Goal: Task Accomplishment & Management: Use online tool/utility

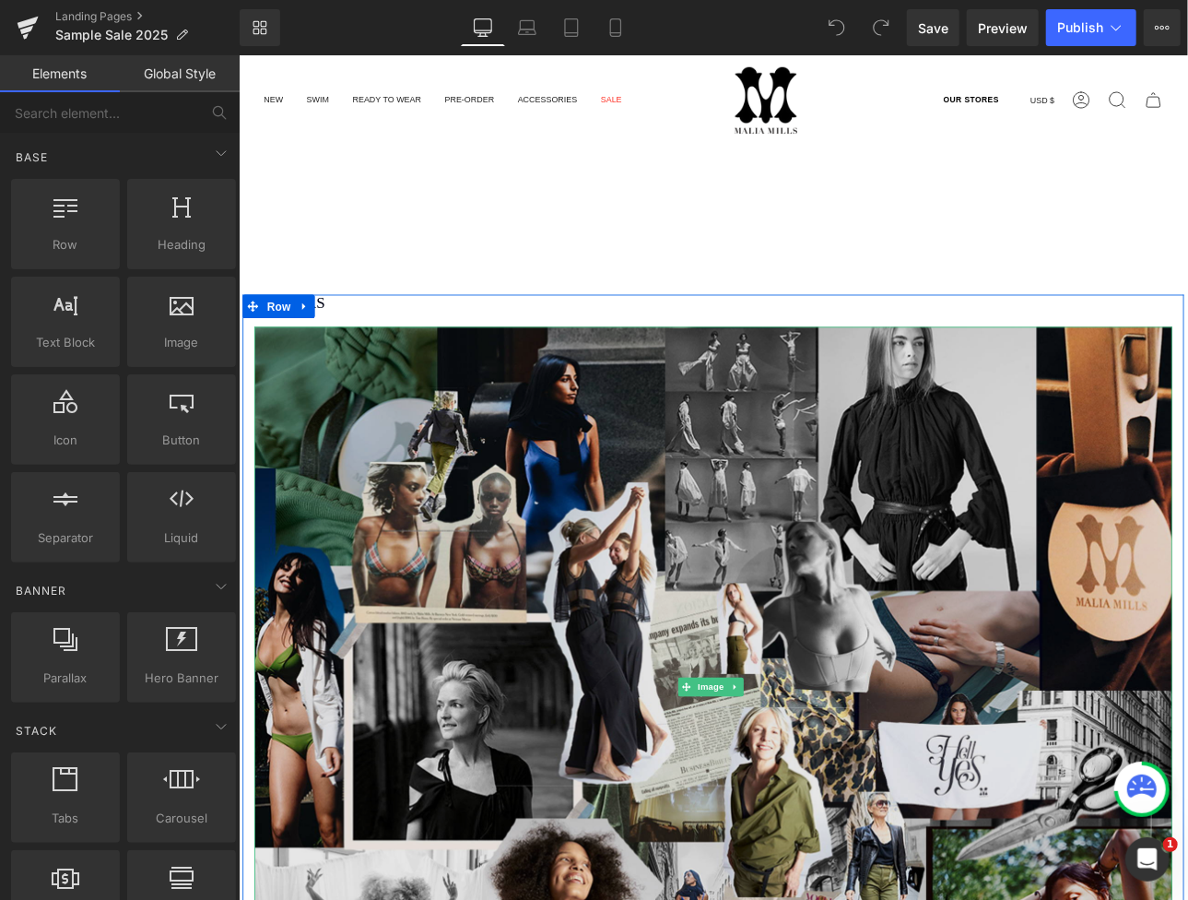
click at [758, 519] on img at bounding box center [795, 796] width 1079 height 846
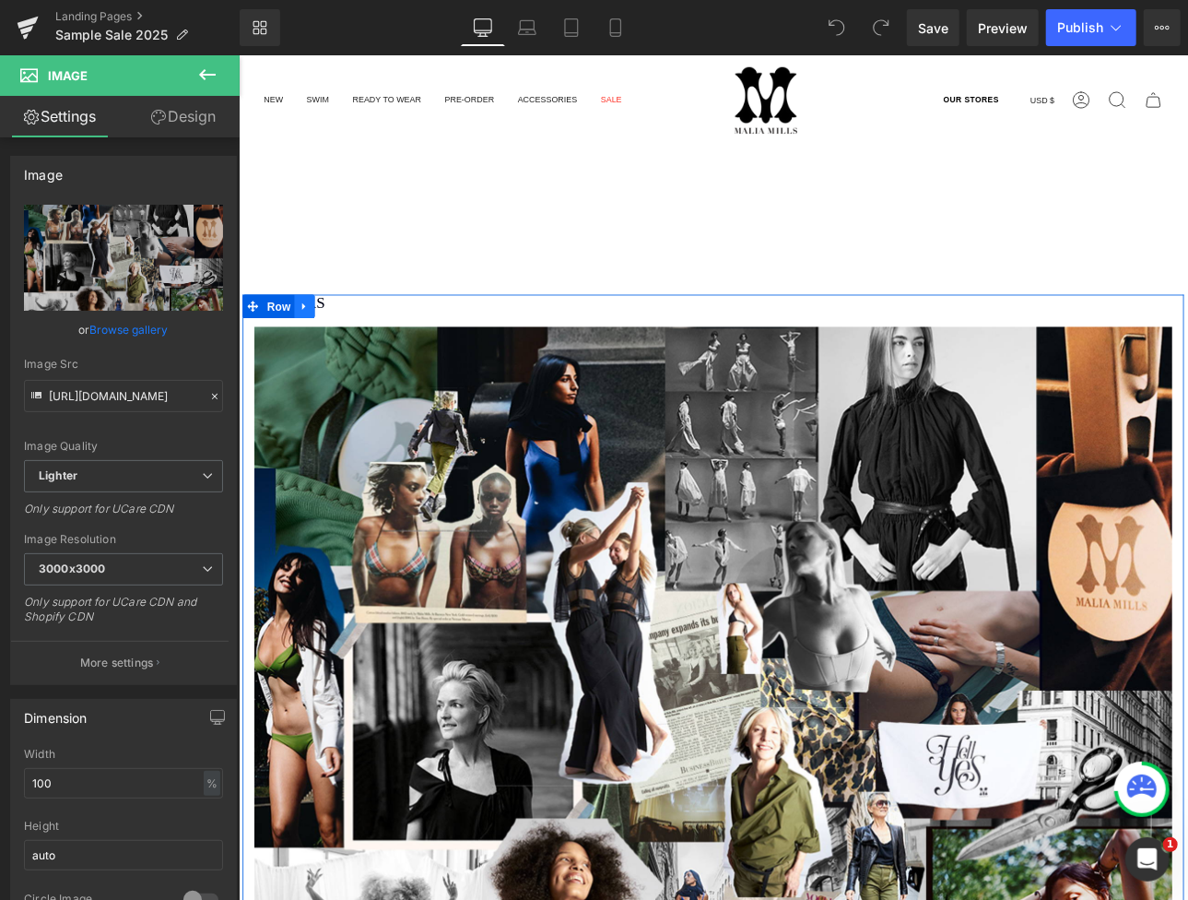
click at [311, 344] on icon at bounding box center [315, 350] width 13 height 14
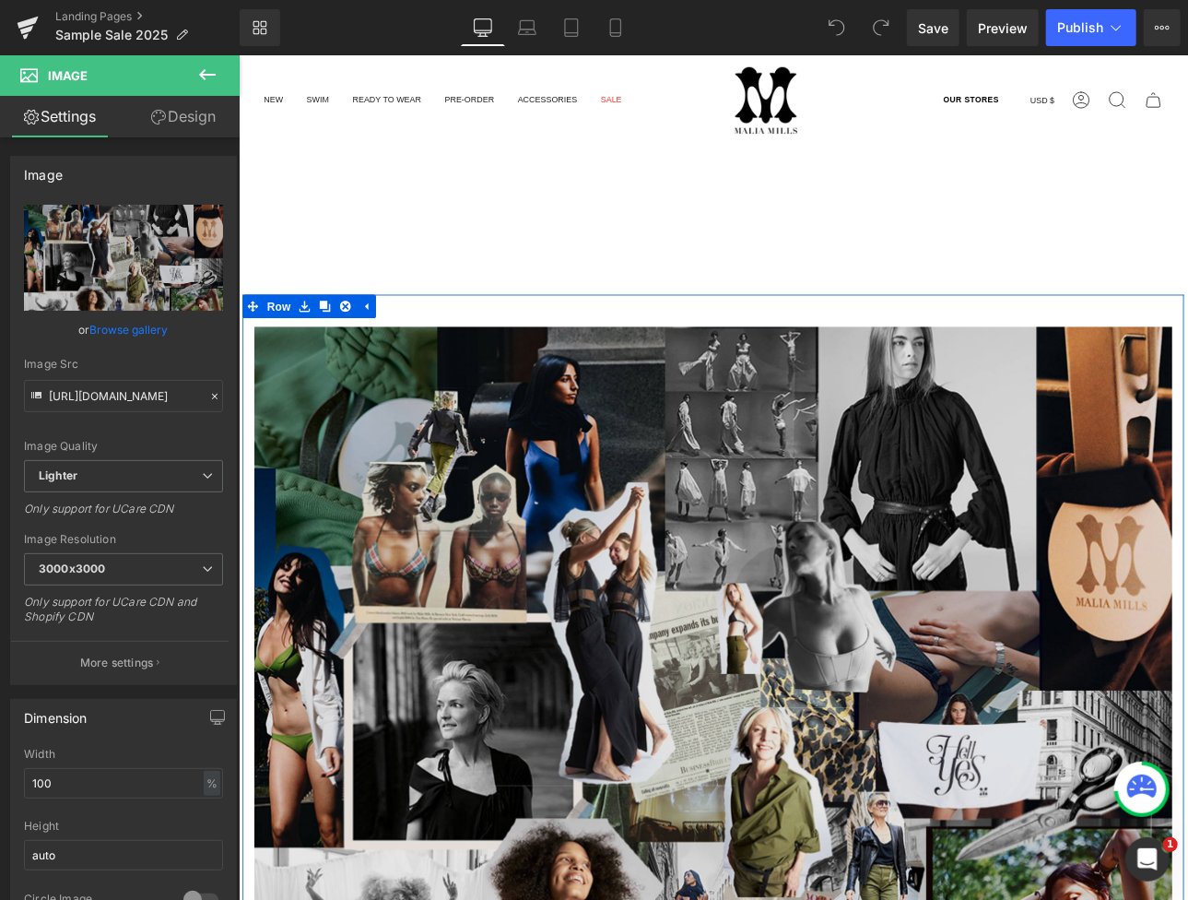
click at [580, 481] on img at bounding box center [795, 796] width 1079 height 846
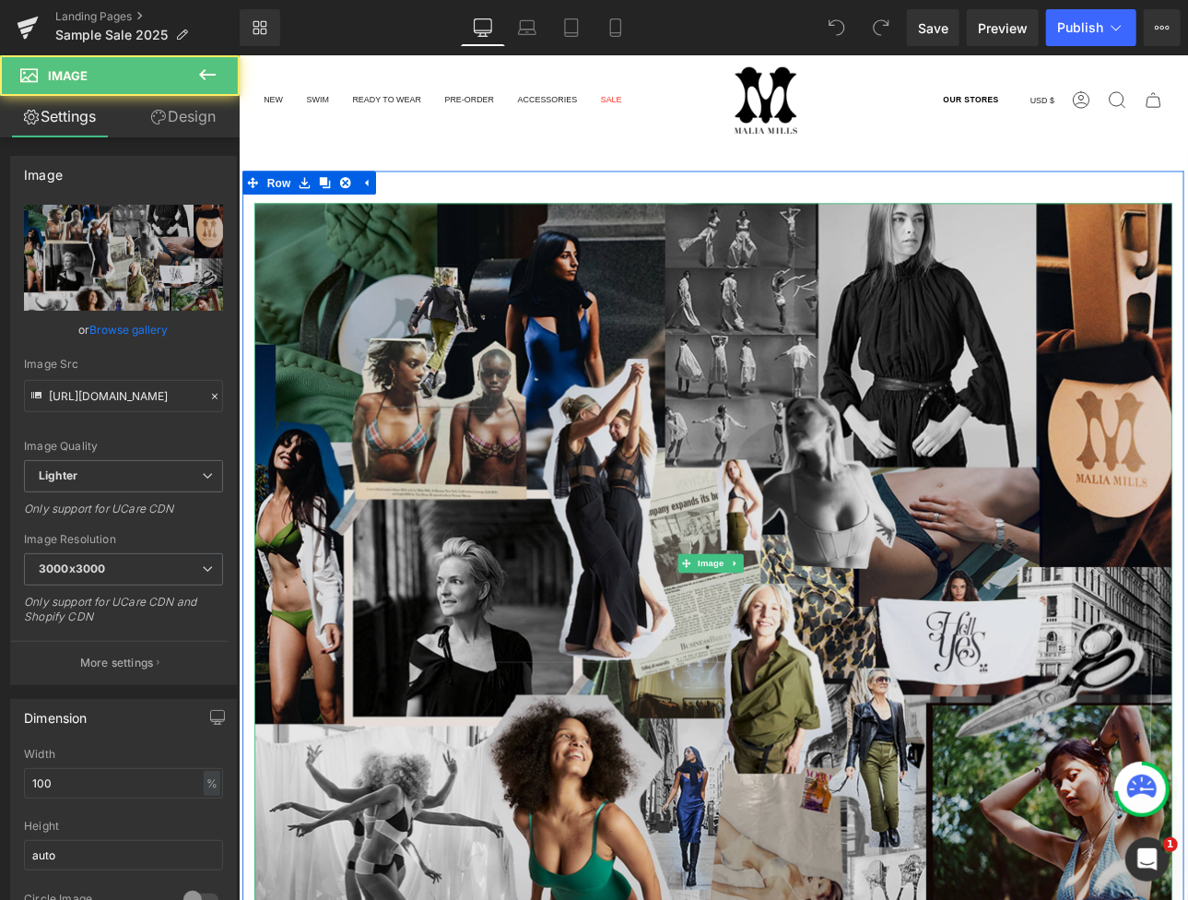
scroll to position [369, 0]
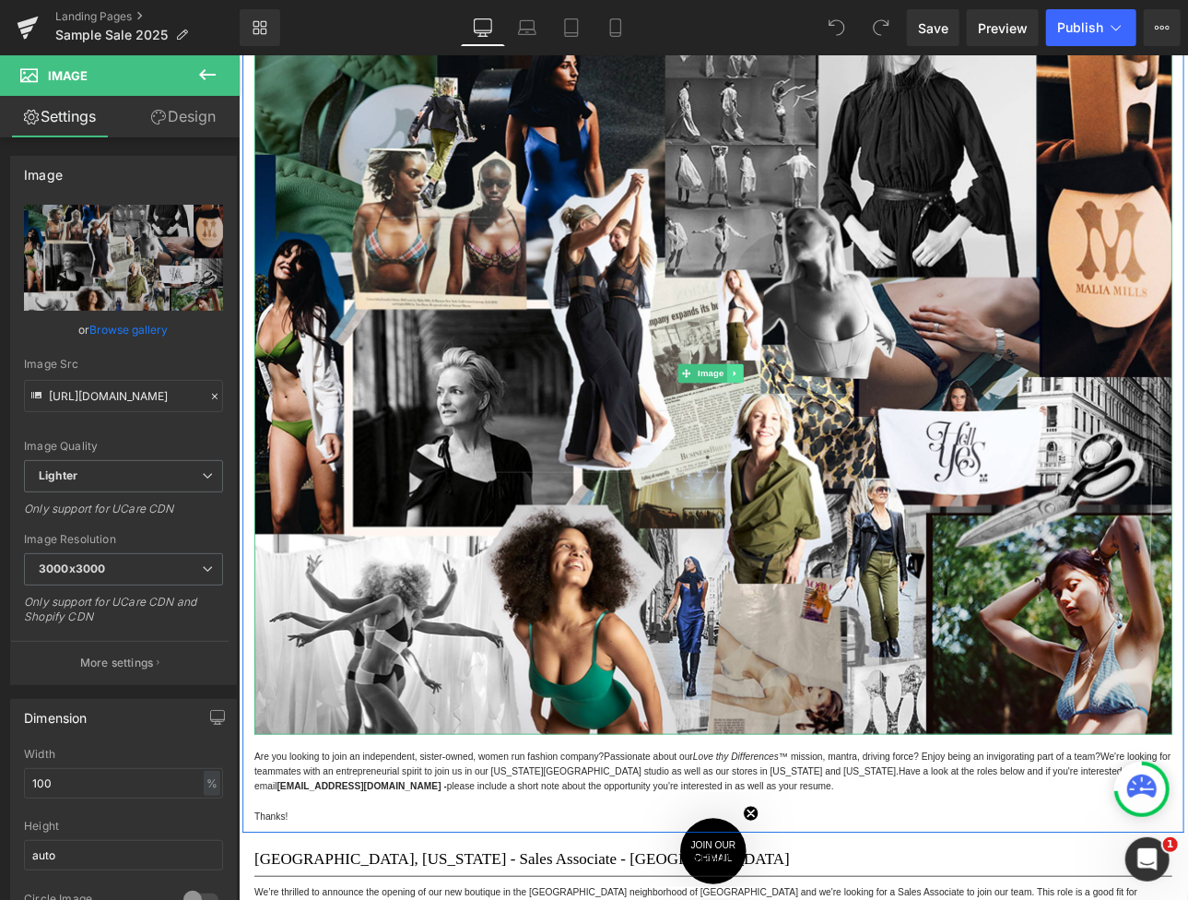
click at [828, 420] on img at bounding box center [795, 428] width 1079 height 846
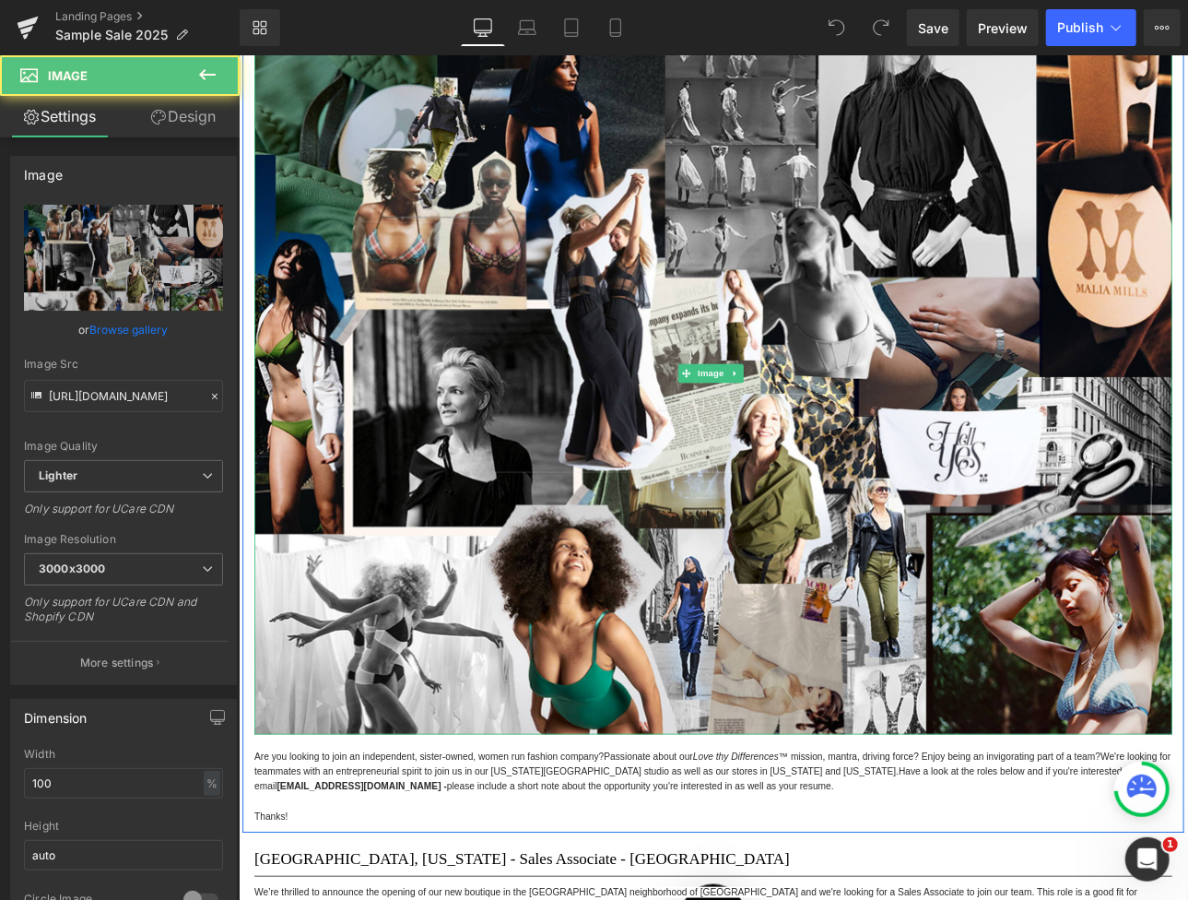
click at [822, 420] on link at bounding box center [821, 428] width 19 height 22
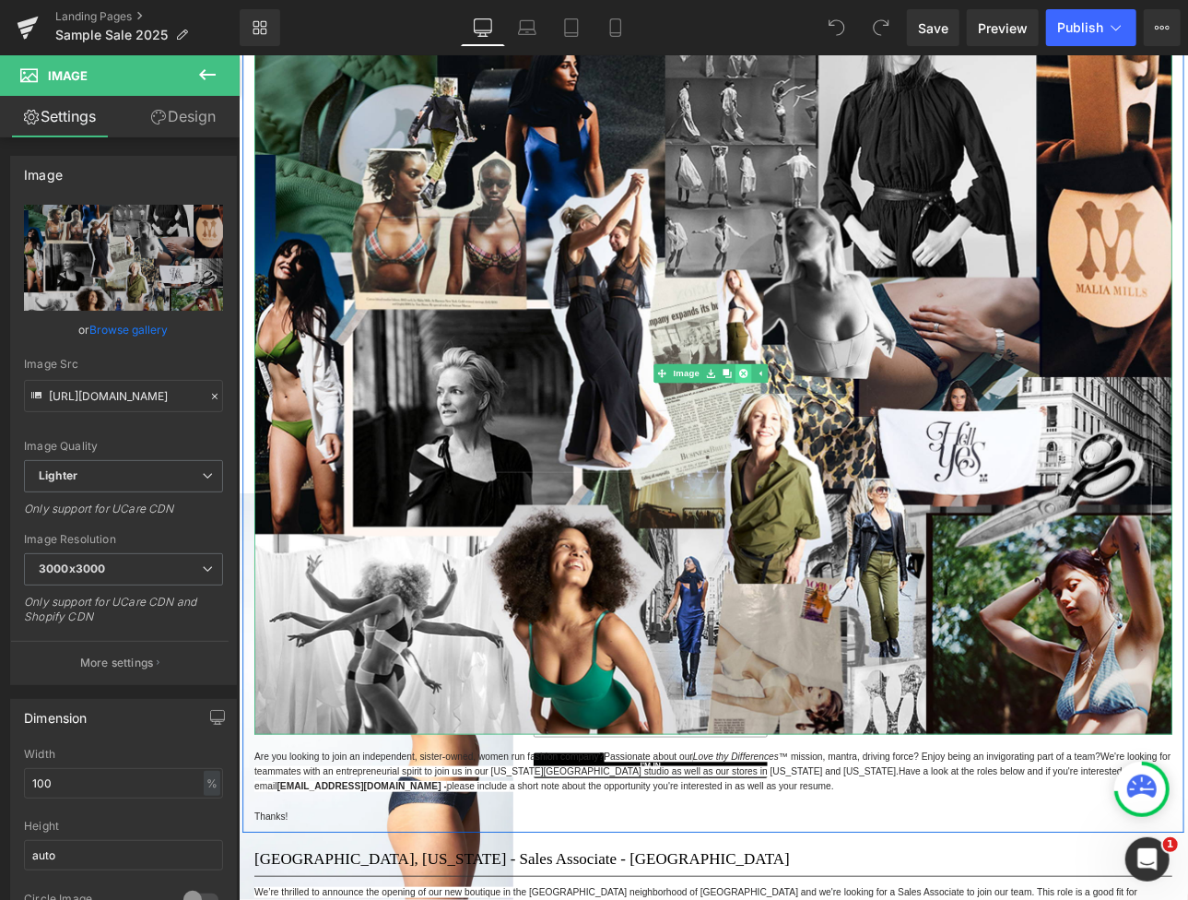
click at [832, 428] on link at bounding box center [831, 428] width 19 height 22
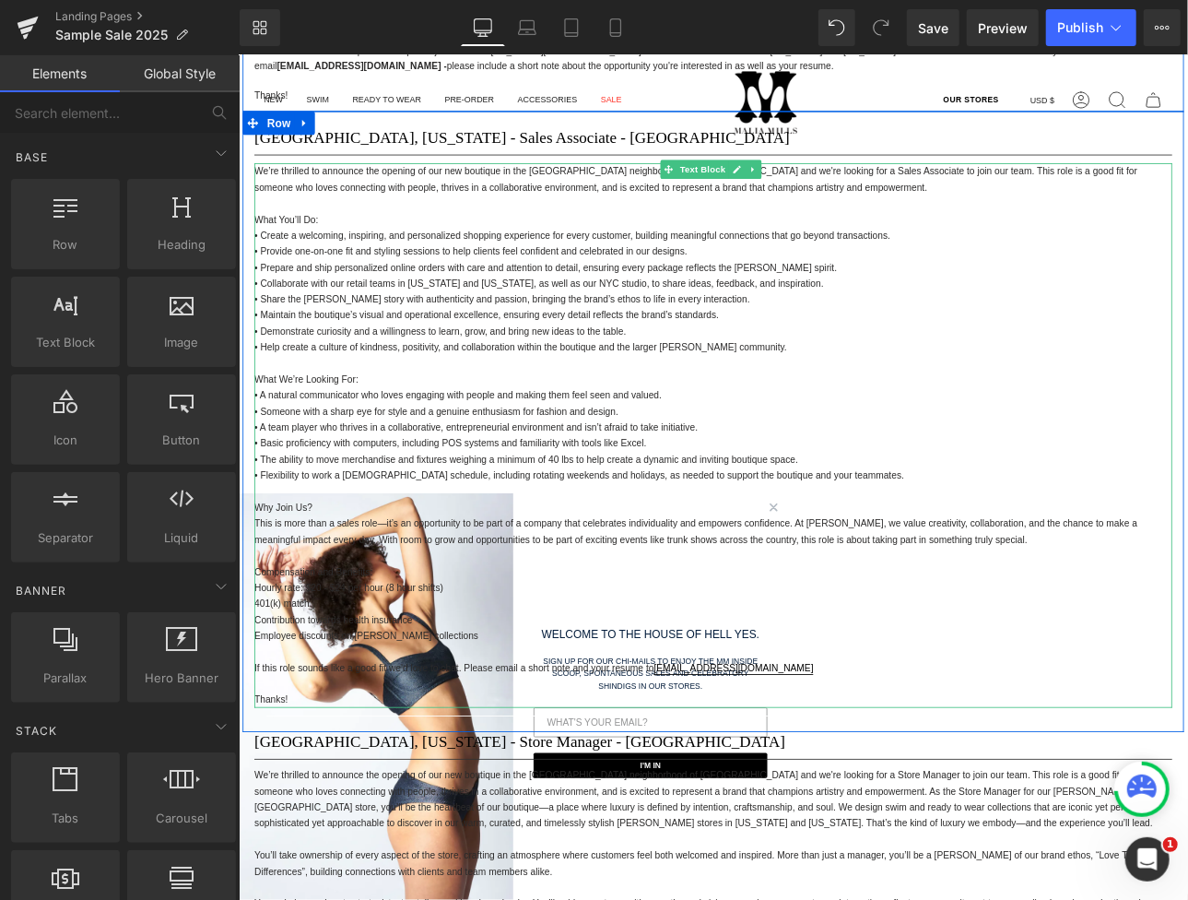
scroll to position [184, 0]
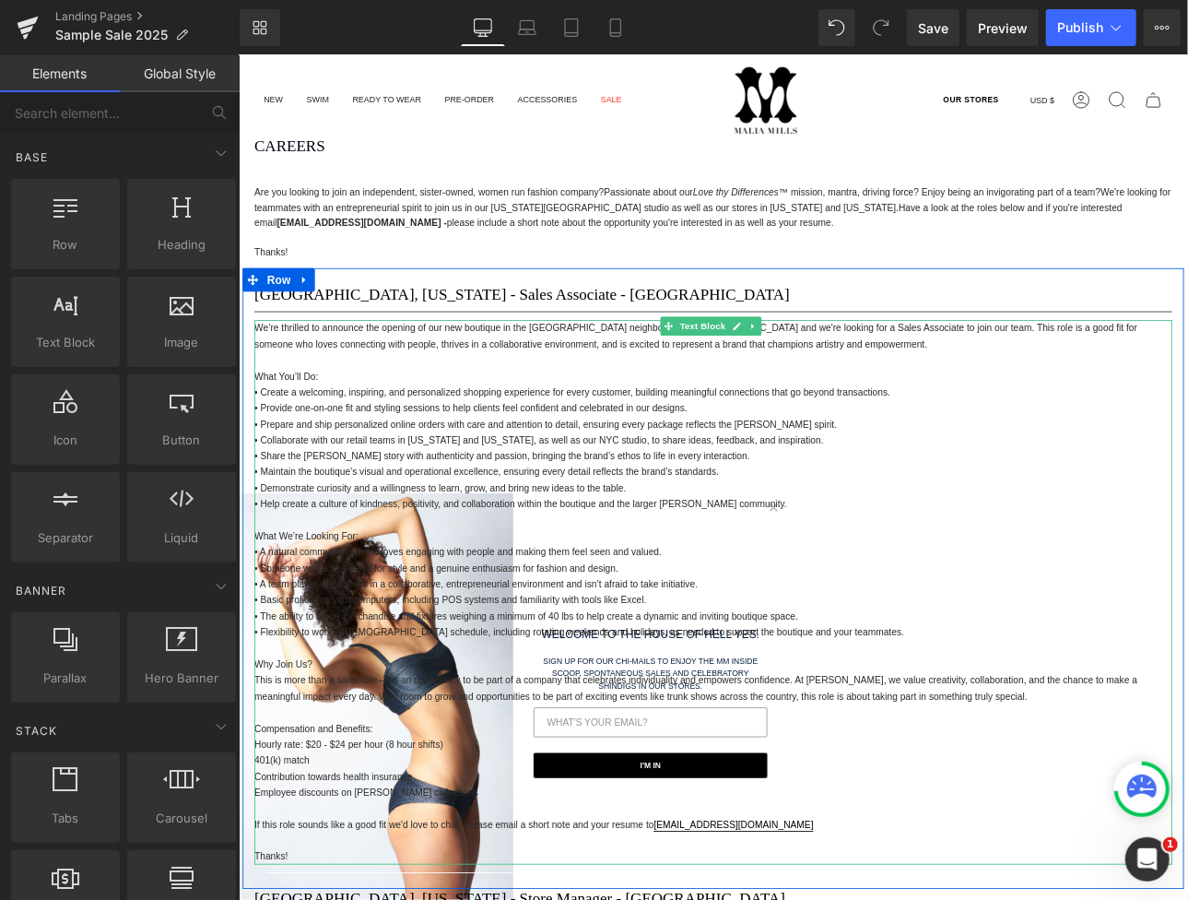
drag, startPoint x: 397, startPoint y: 407, endPoint x: 534, endPoint y: 399, distance: 136.7
click at [397, 407] on p at bounding box center [795, 412] width 1079 height 18
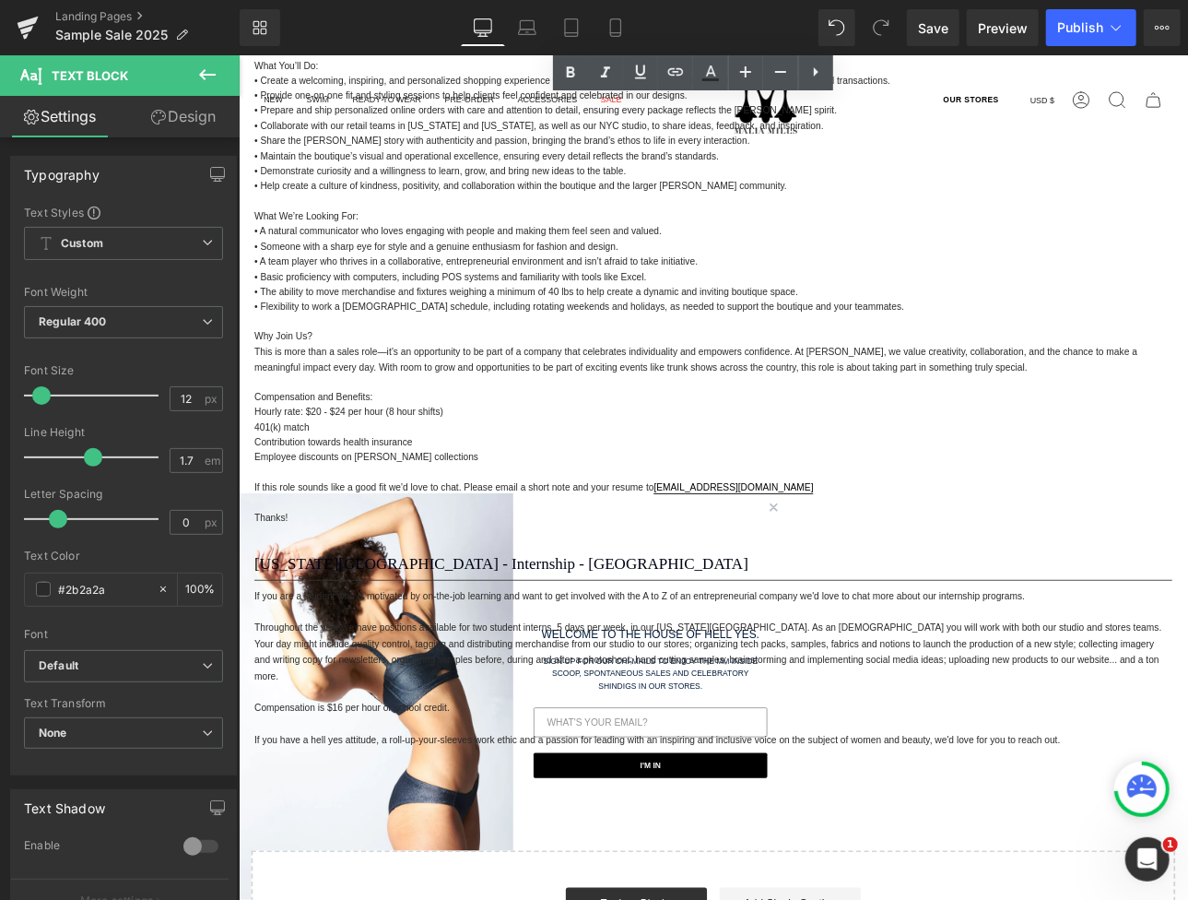
scroll to position [5148, 0]
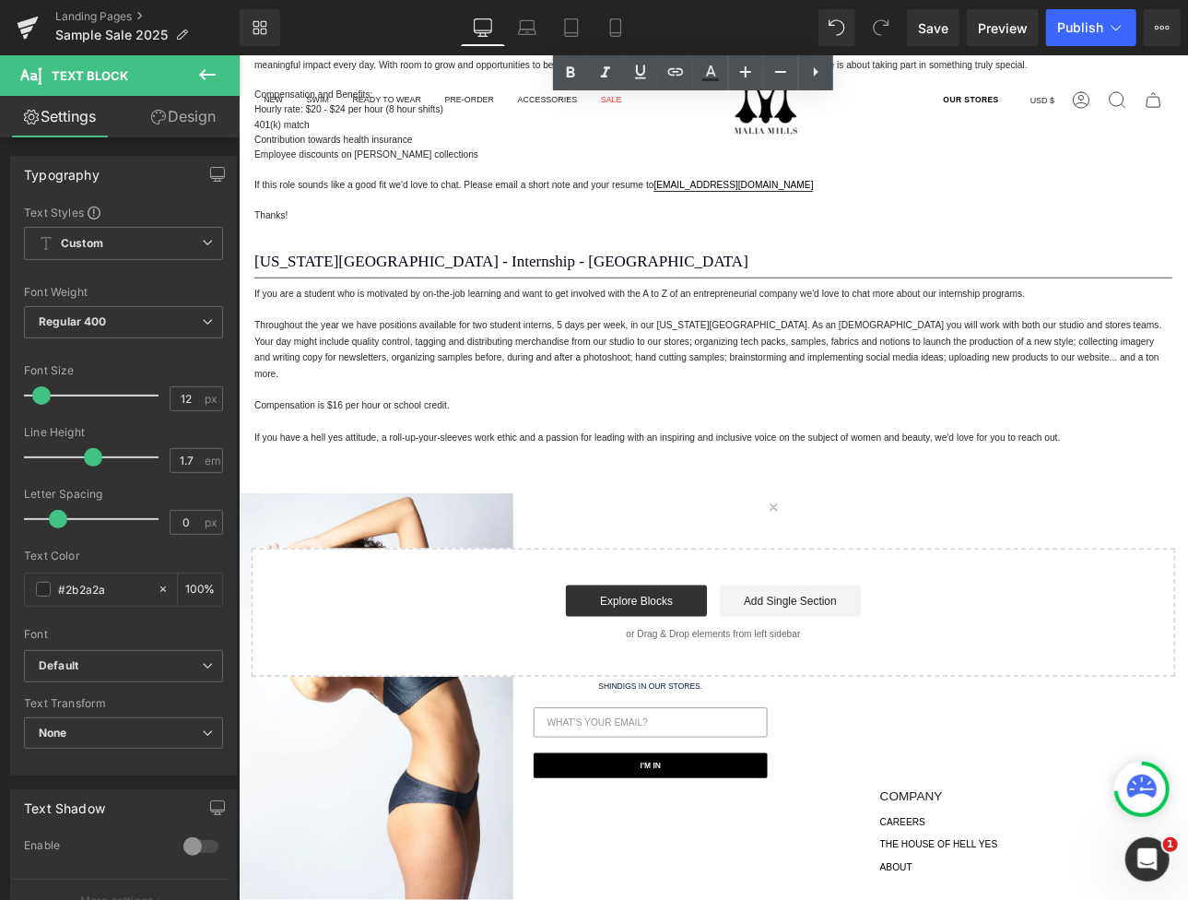
click at [665, 397] on font "Throughout the year we have positions available for two student interns, 5 days…" at bounding box center [789, 399] width 1067 height 69
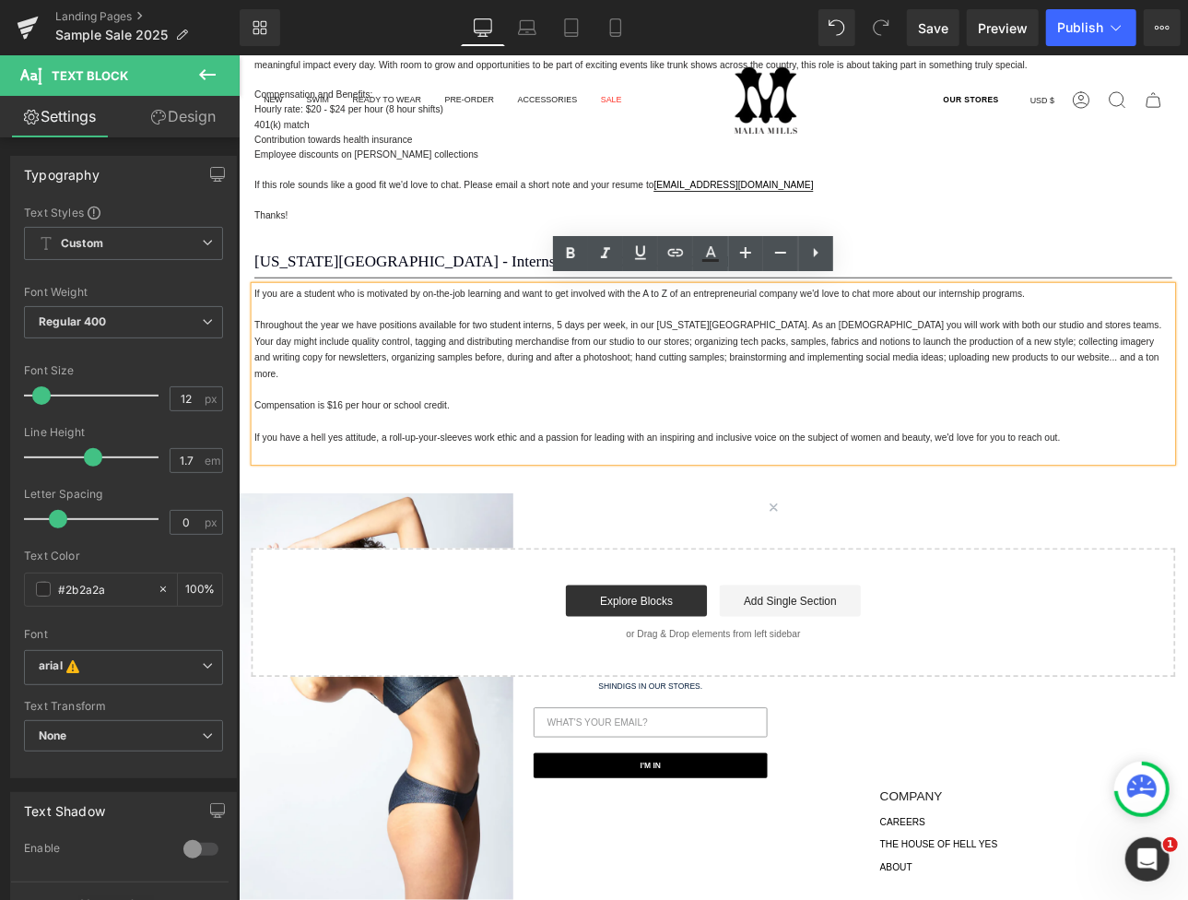
drag, startPoint x: 585, startPoint y: 215, endPoint x: 586, endPoint y: 265, distance: 49.8
click at [585, 218] on p at bounding box center [795, 226] width 1079 height 18
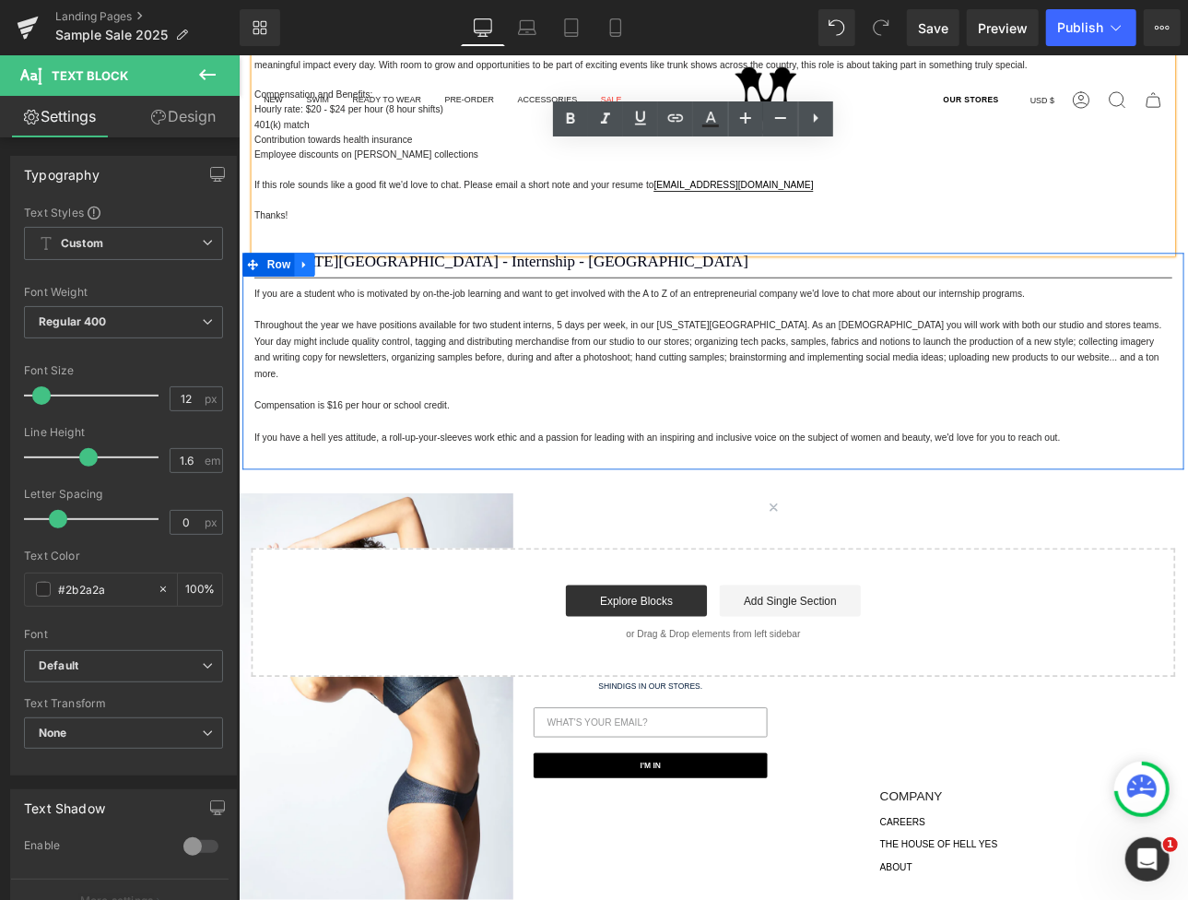
click at [316, 302] on link at bounding box center [315, 301] width 24 height 28
click at [364, 303] on link at bounding box center [363, 301] width 24 height 28
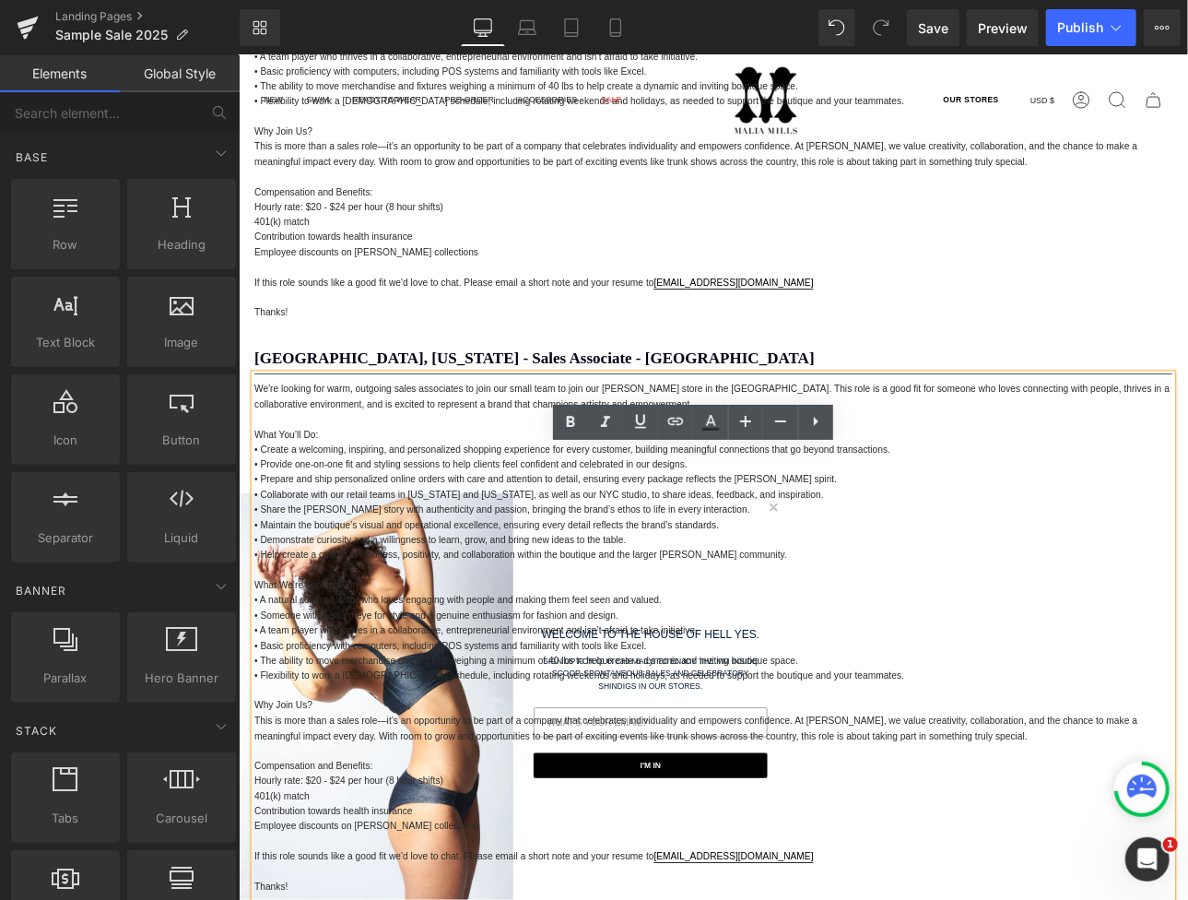
scroll to position [4259, 0]
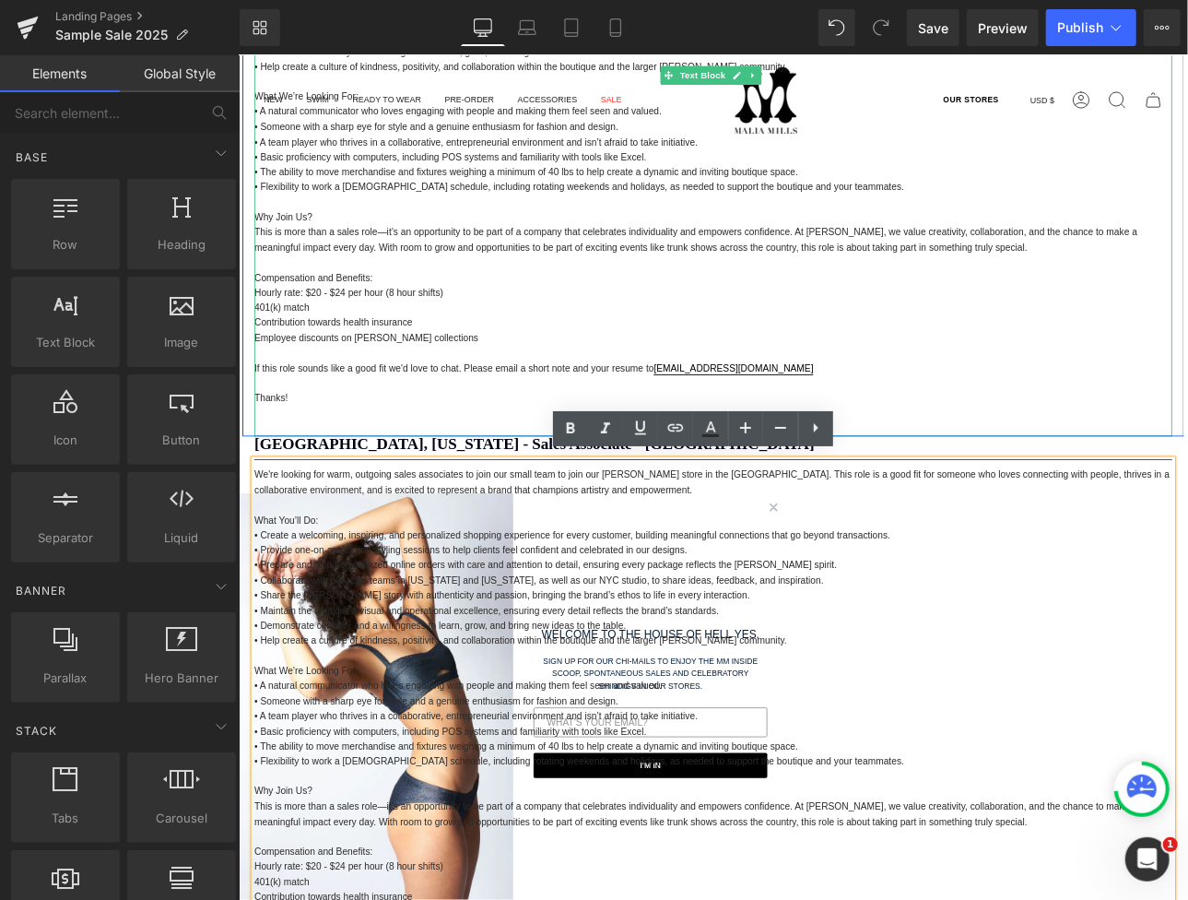
drag, startPoint x: 298, startPoint y: 466, endPoint x: 294, endPoint y: 485, distance: 19.7
click at [299, 467] on p at bounding box center [795, 476] width 1079 height 18
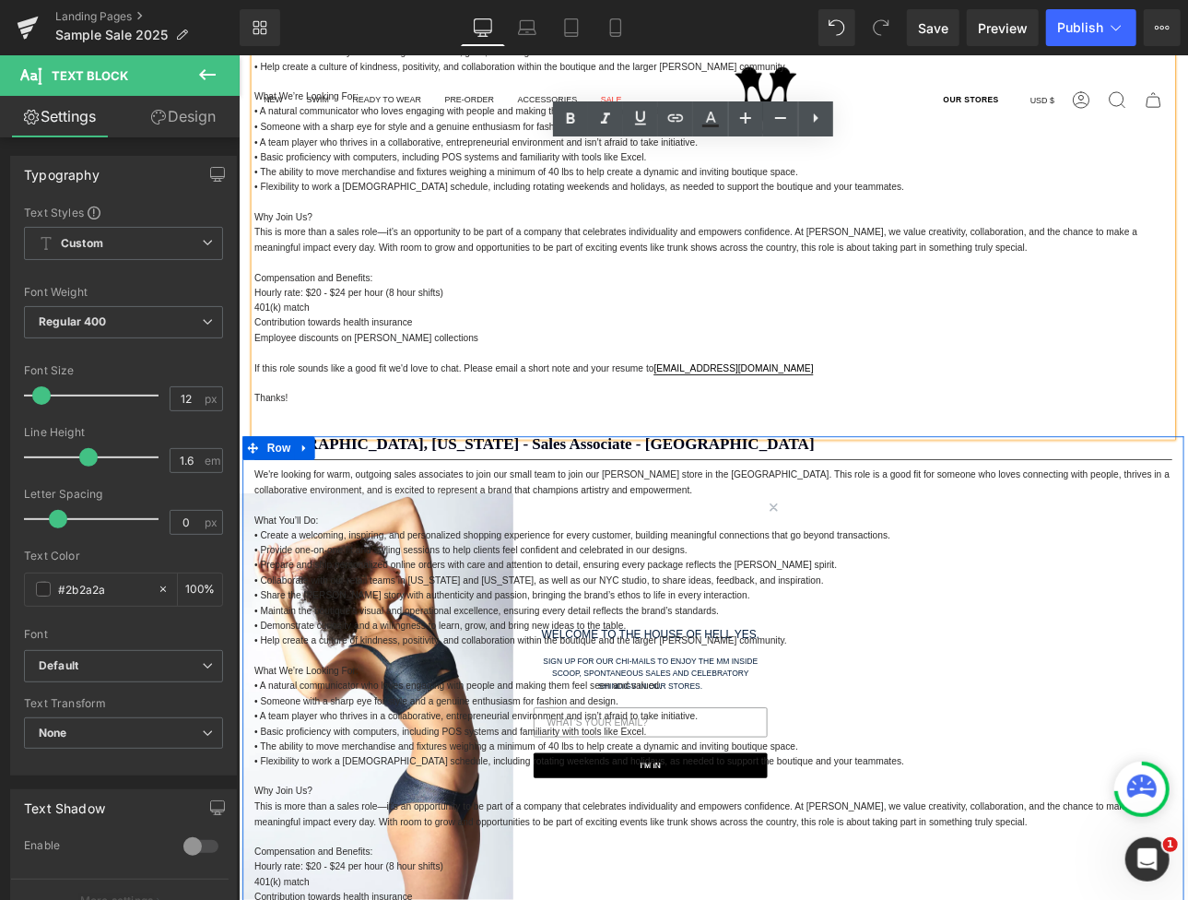
click at [312, 513] on icon at bounding box center [315, 516] width 13 height 14
click at [362, 514] on icon at bounding box center [363, 516] width 13 height 13
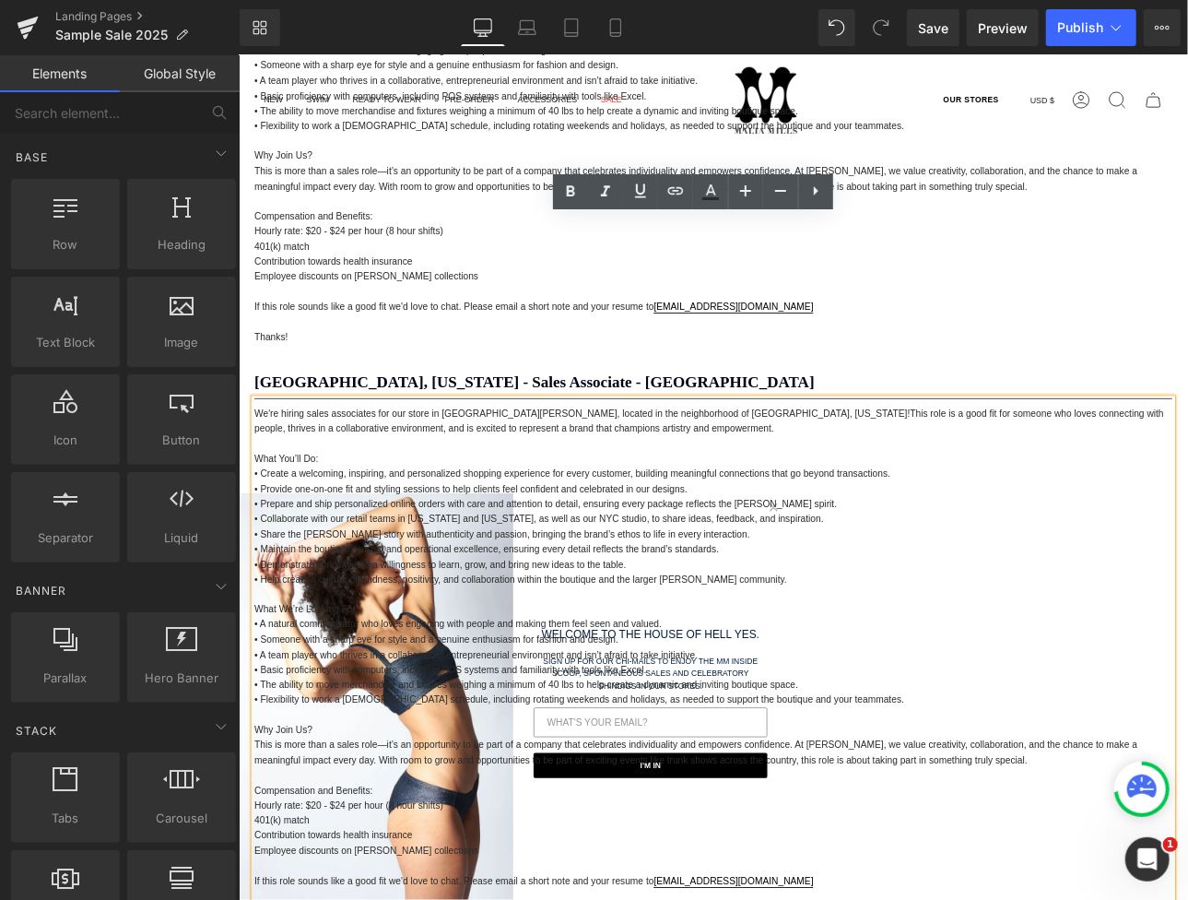
scroll to position [3585, 0]
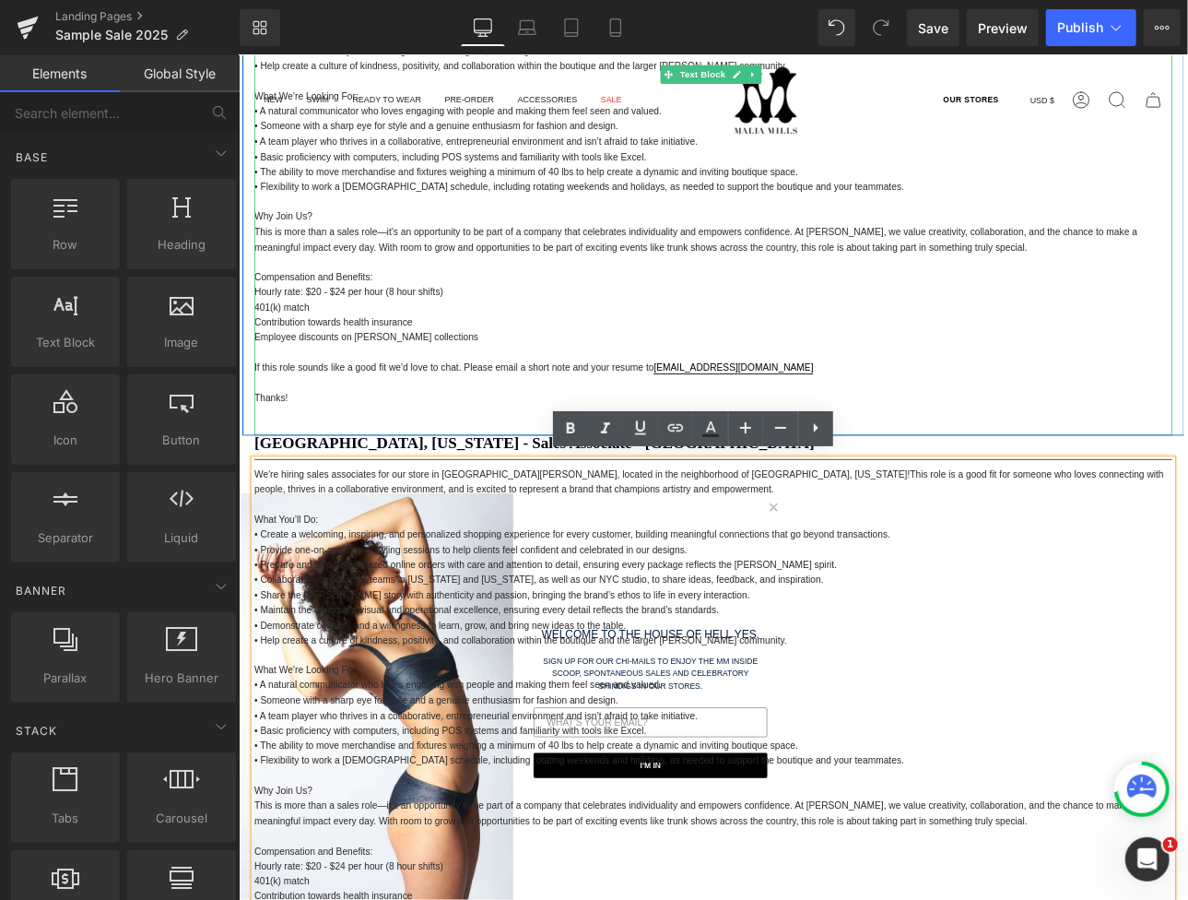
click at [305, 484] on p at bounding box center [795, 493] width 1079 height 18
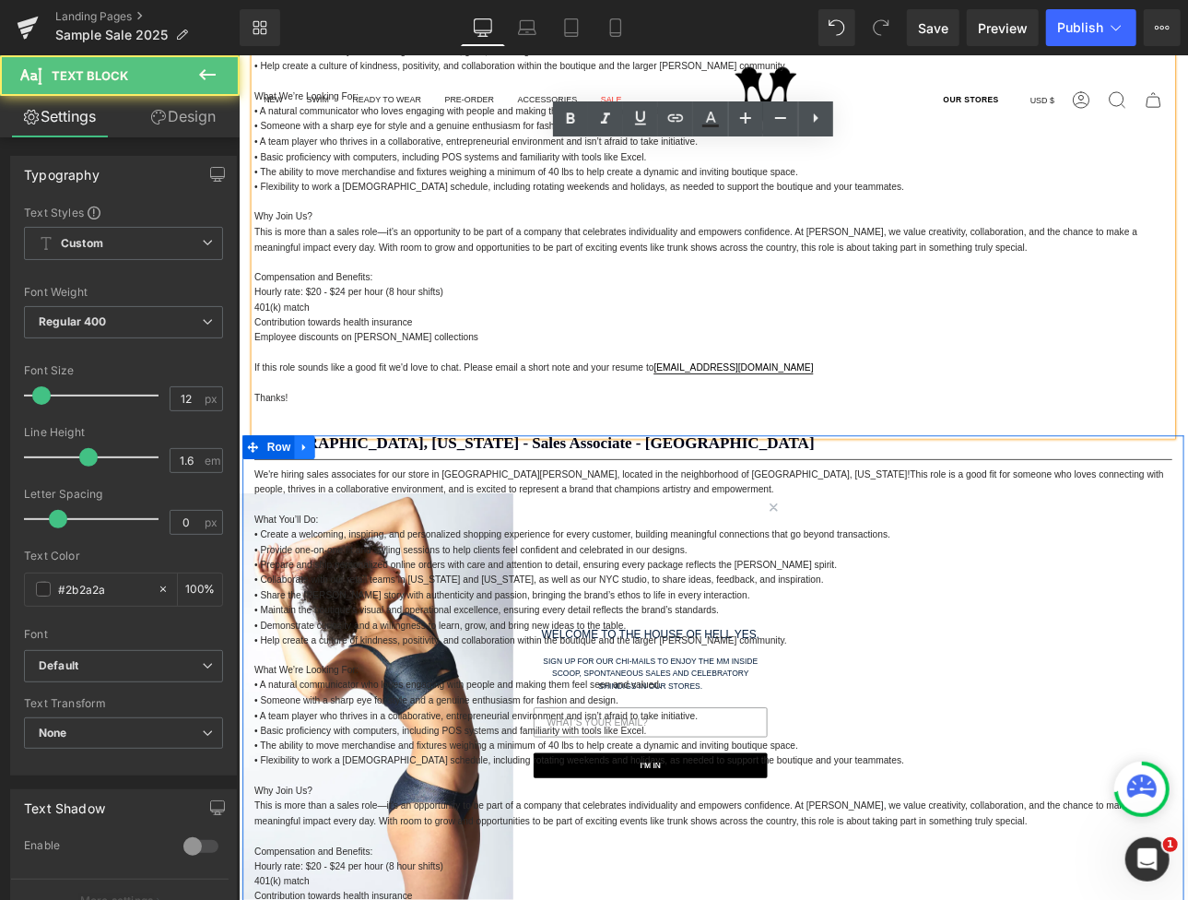
drag, startPoint x: 310, startPoint y: 512, endPoint x: 324, endPoint y: 525, distance: 20.2
click at [311, 513] on icon at bounding box center [315, 516] width 13 height 14
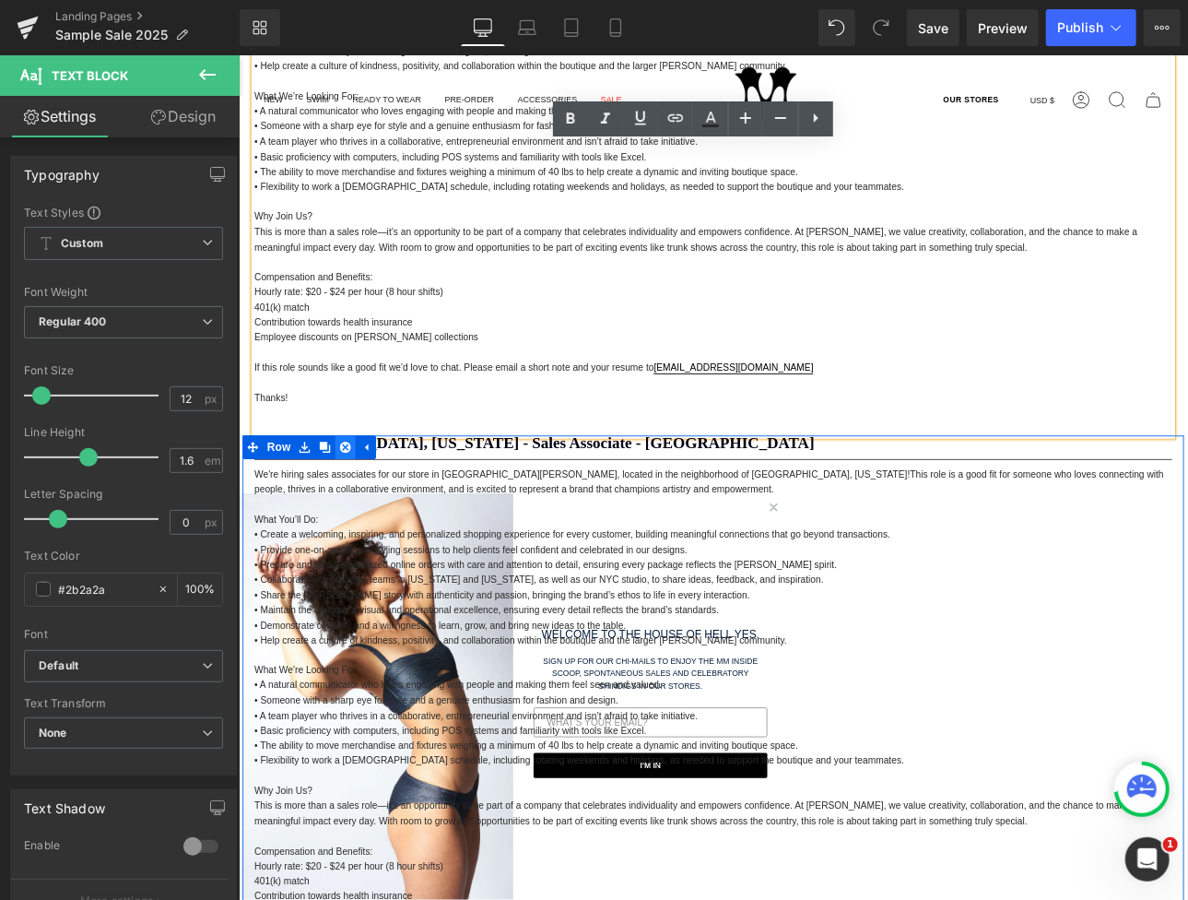
click at [361, 516] on icon at bounding box center [363, 516] width 13 height 14
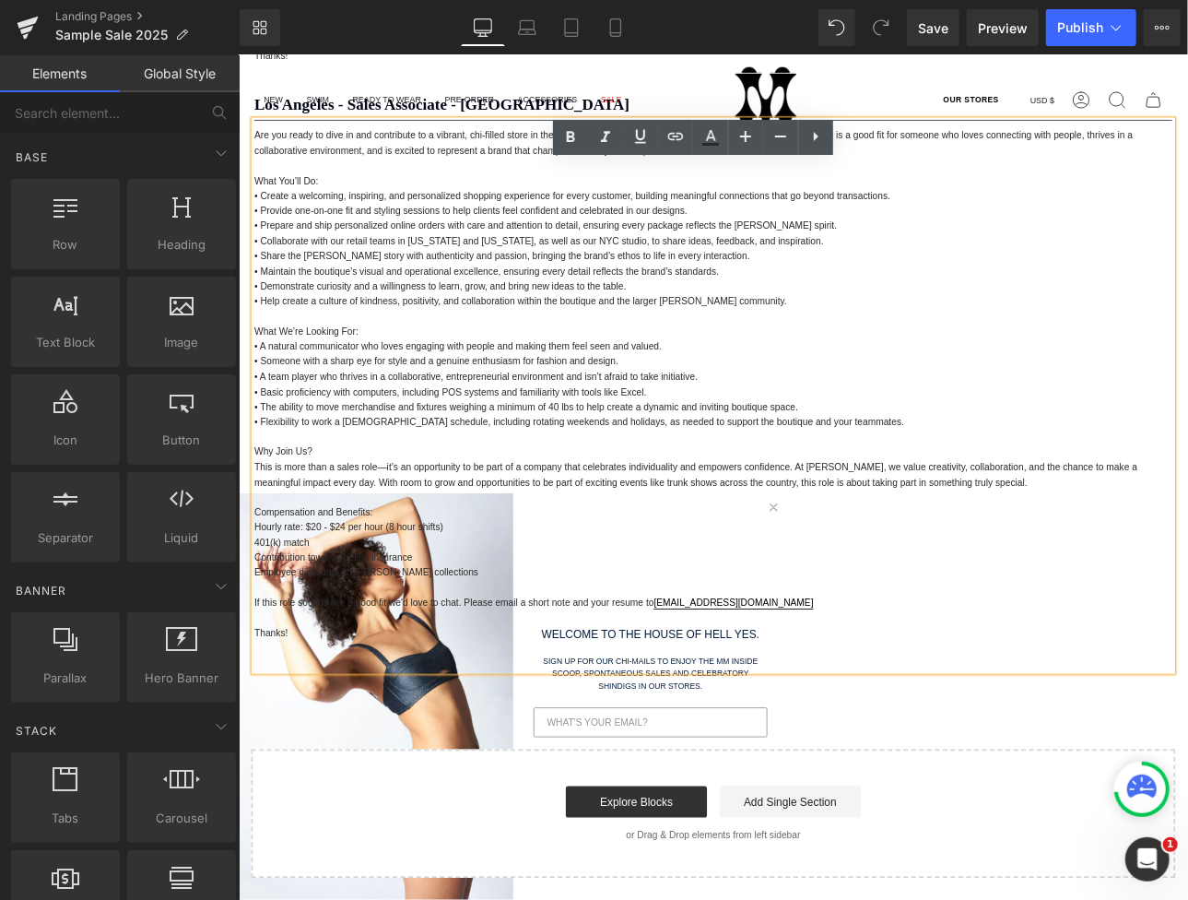
scroll to position [3095, 0]
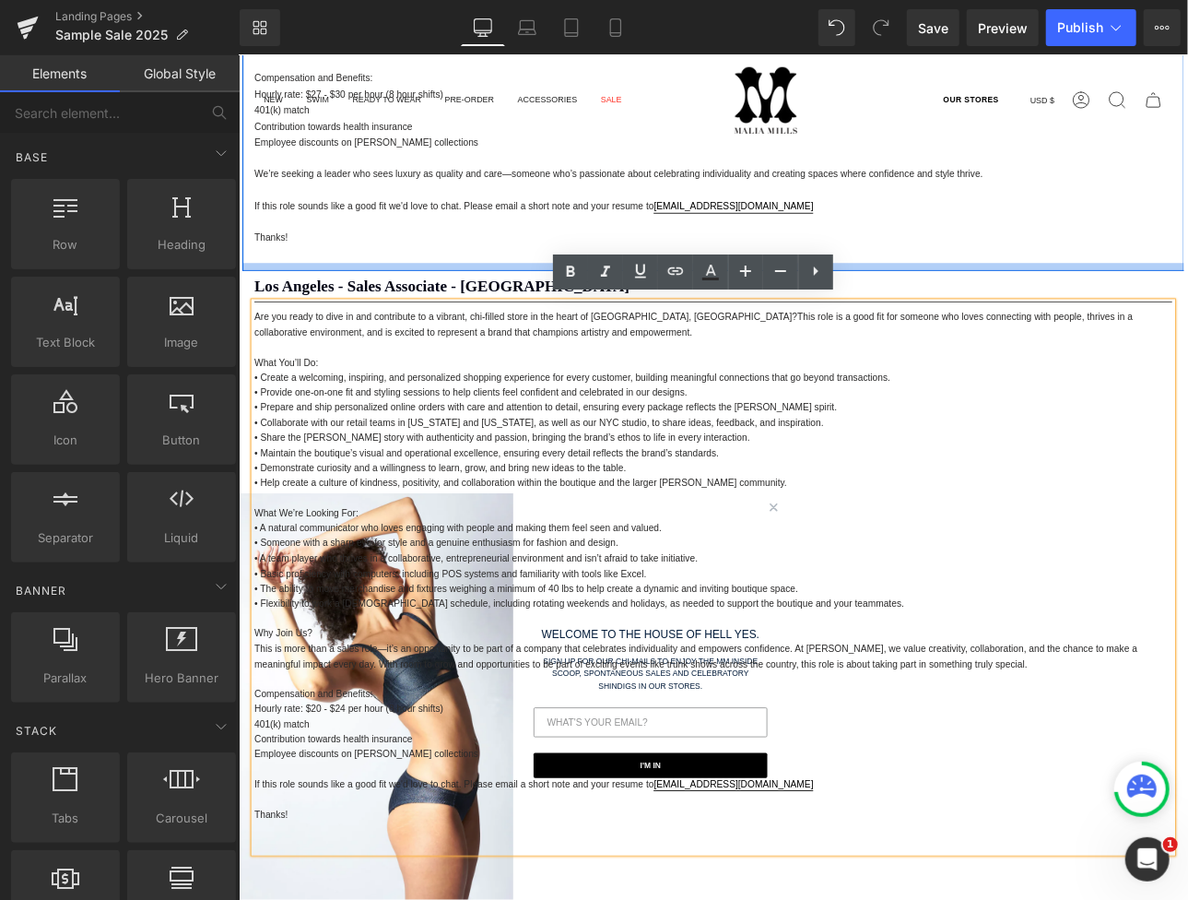
click at [238, 54] on div at bounding box center [238, 54] width 0 height 0
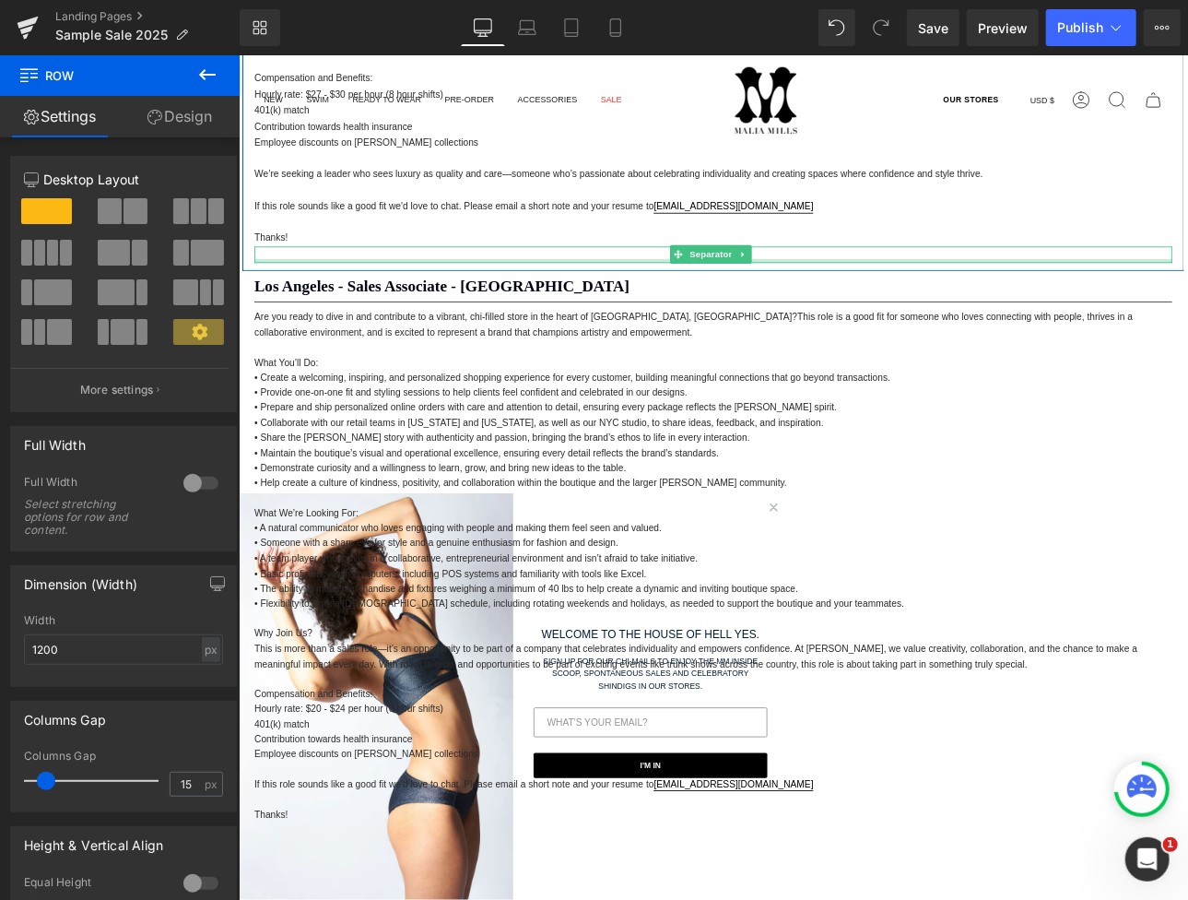
click at [294, 294] on div at bounding box center [795, 296] width 1079 height 5
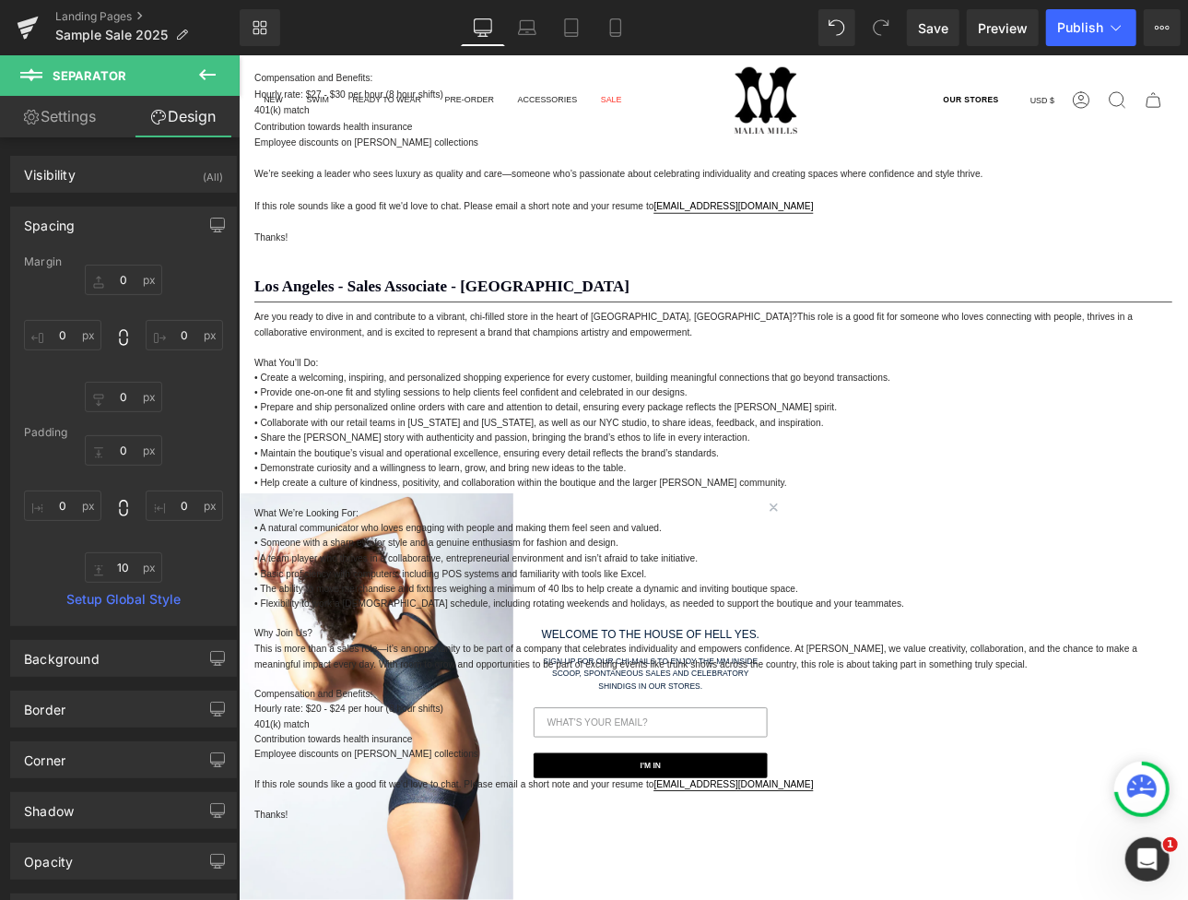
click at [322, 371] on span "This role is a good fit for someone who loves connecting with people, thrives i…" at bounding box center [772, 371] width 1032 height 30
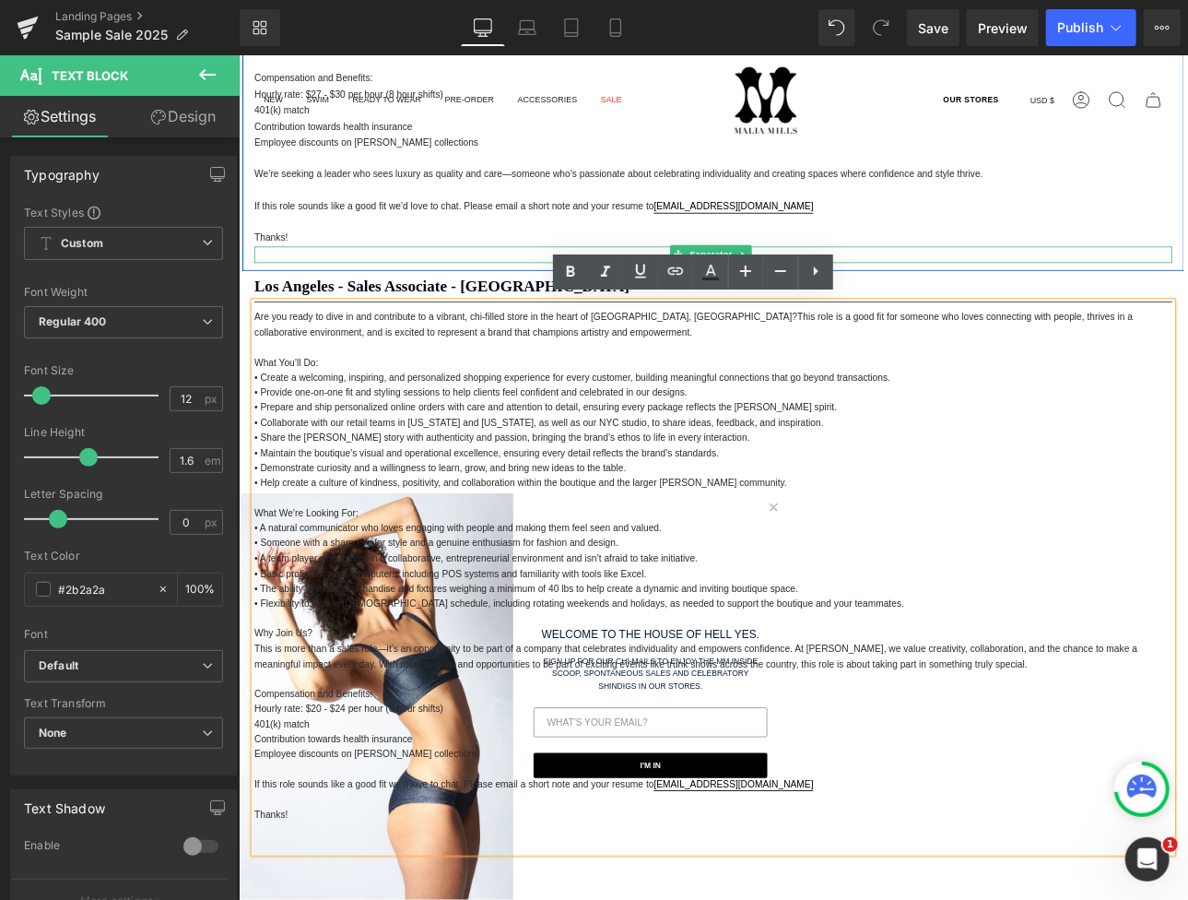
click at [268, 283] on div at bounding box center [795, 288] width 1079 height 19
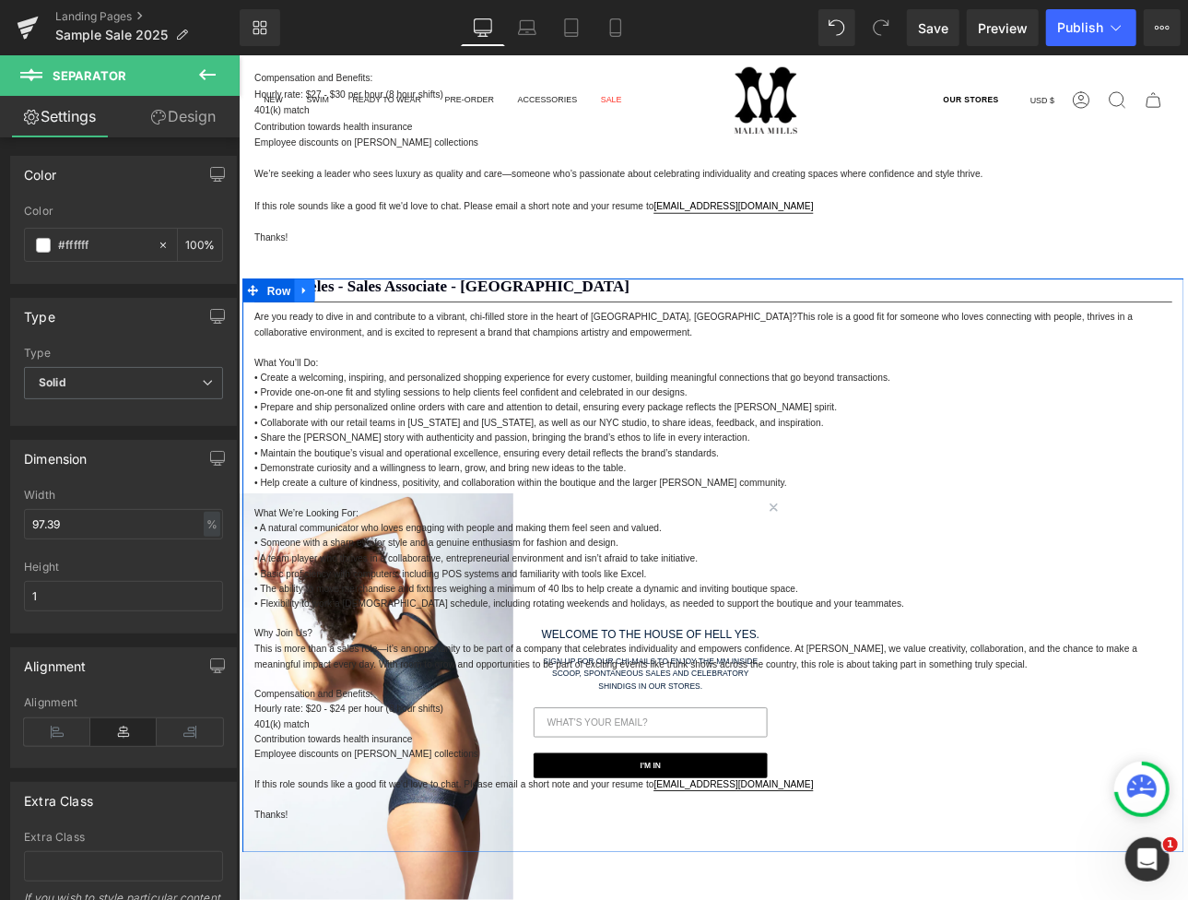
drag, startPoint x: 296, startPoint y: 325, endPoint x: 306, endPoint y: 324, distance: 10.2
click at [297, 325] on span "Row" at bounding box center [284, 332] width 37 height 28
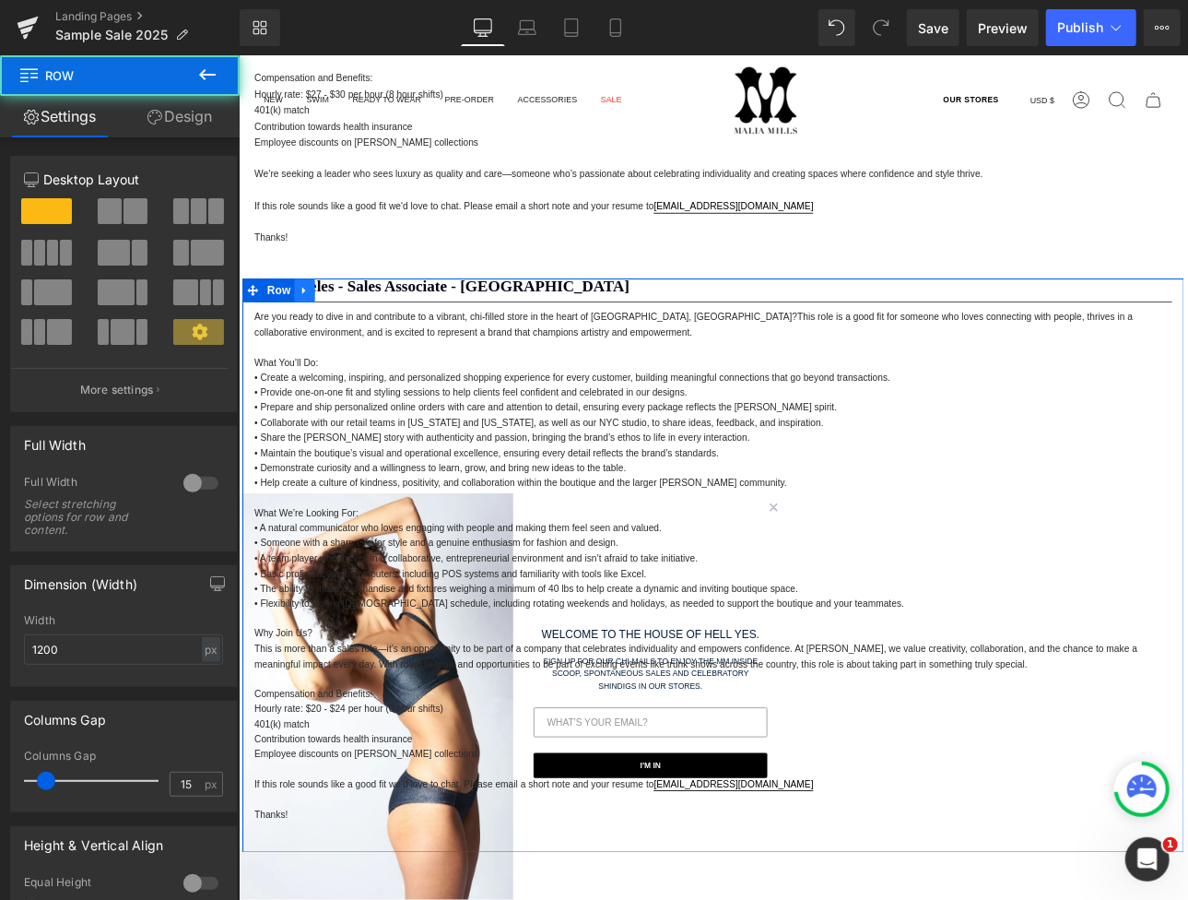
click at [312, 327] on icon at bounding box center [314, 331] width 4 height 8
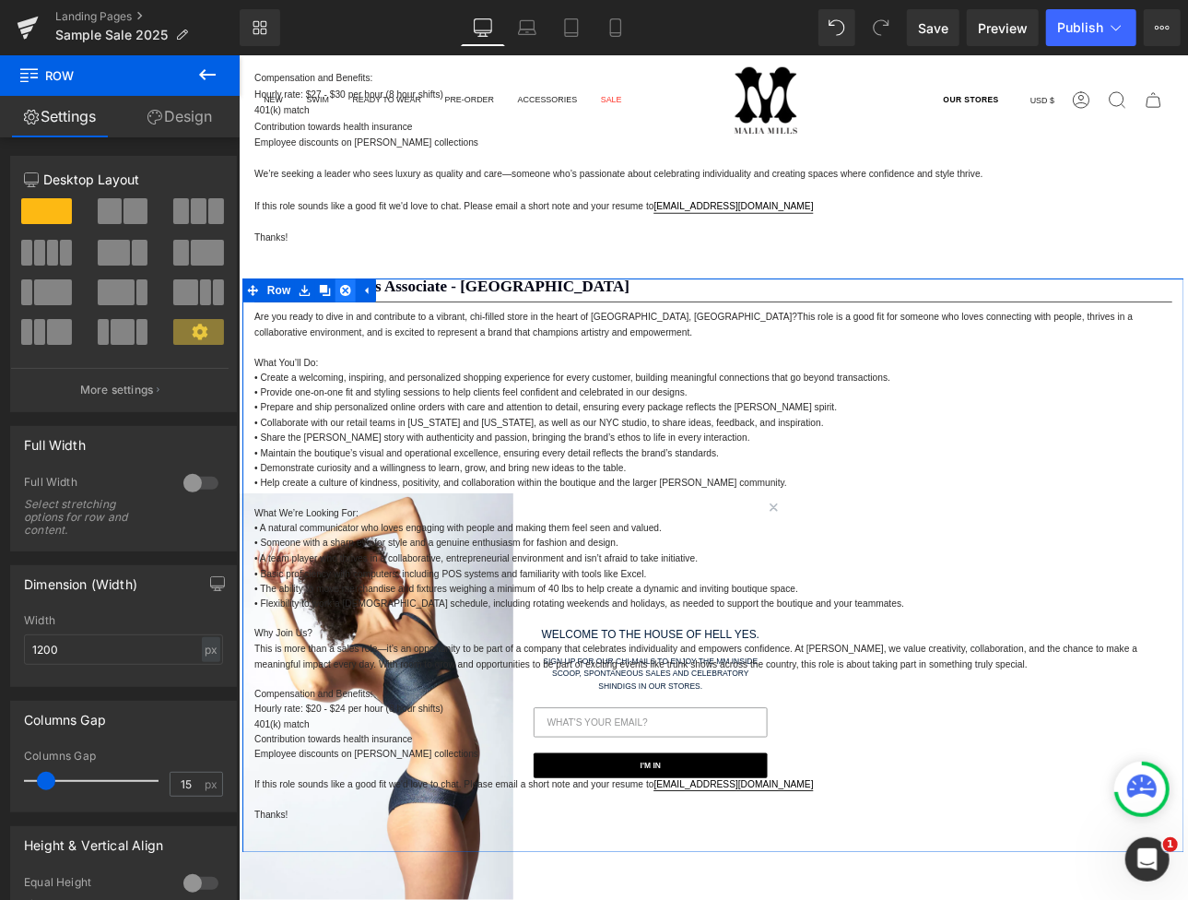
click at [358, 324] on icon at bounding box center [363, 330] width 13 height 13
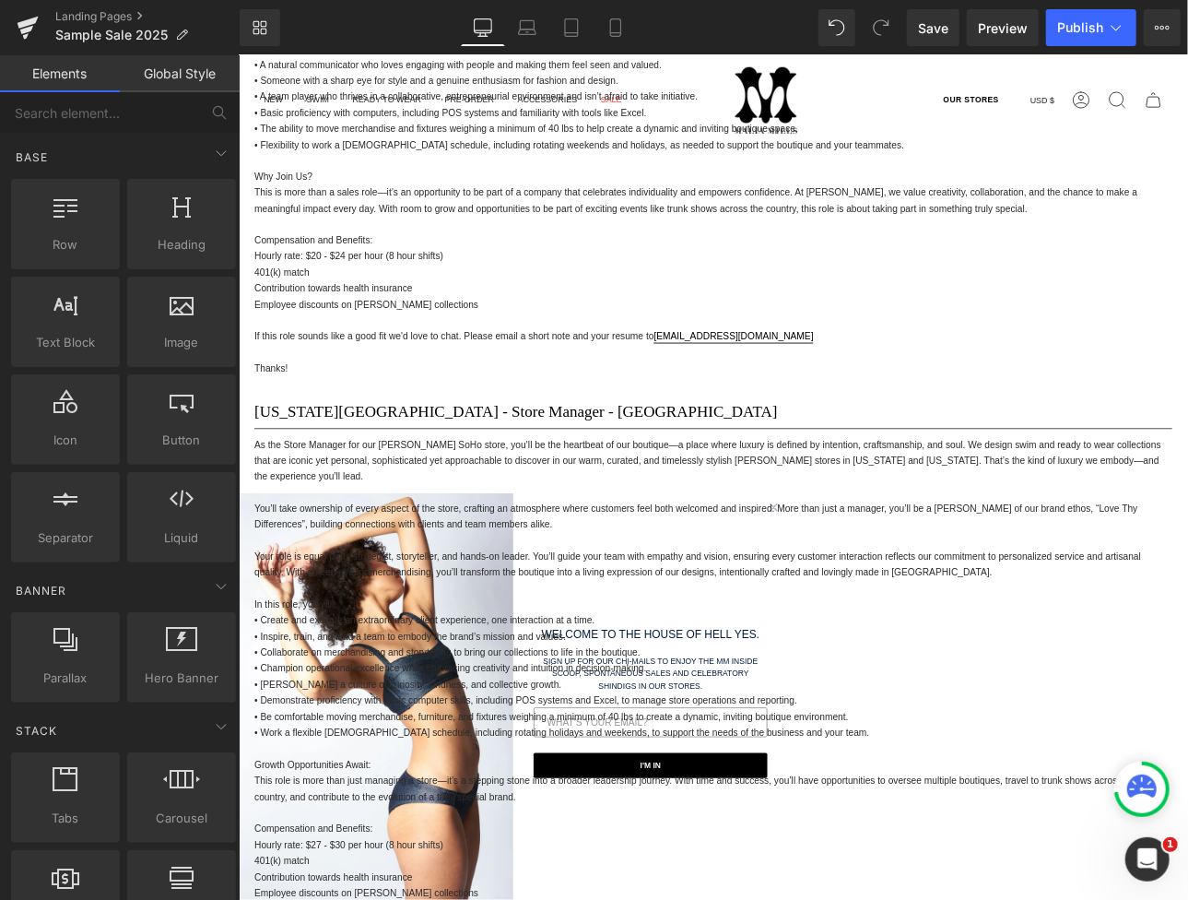
scroll to position [2368, 0]
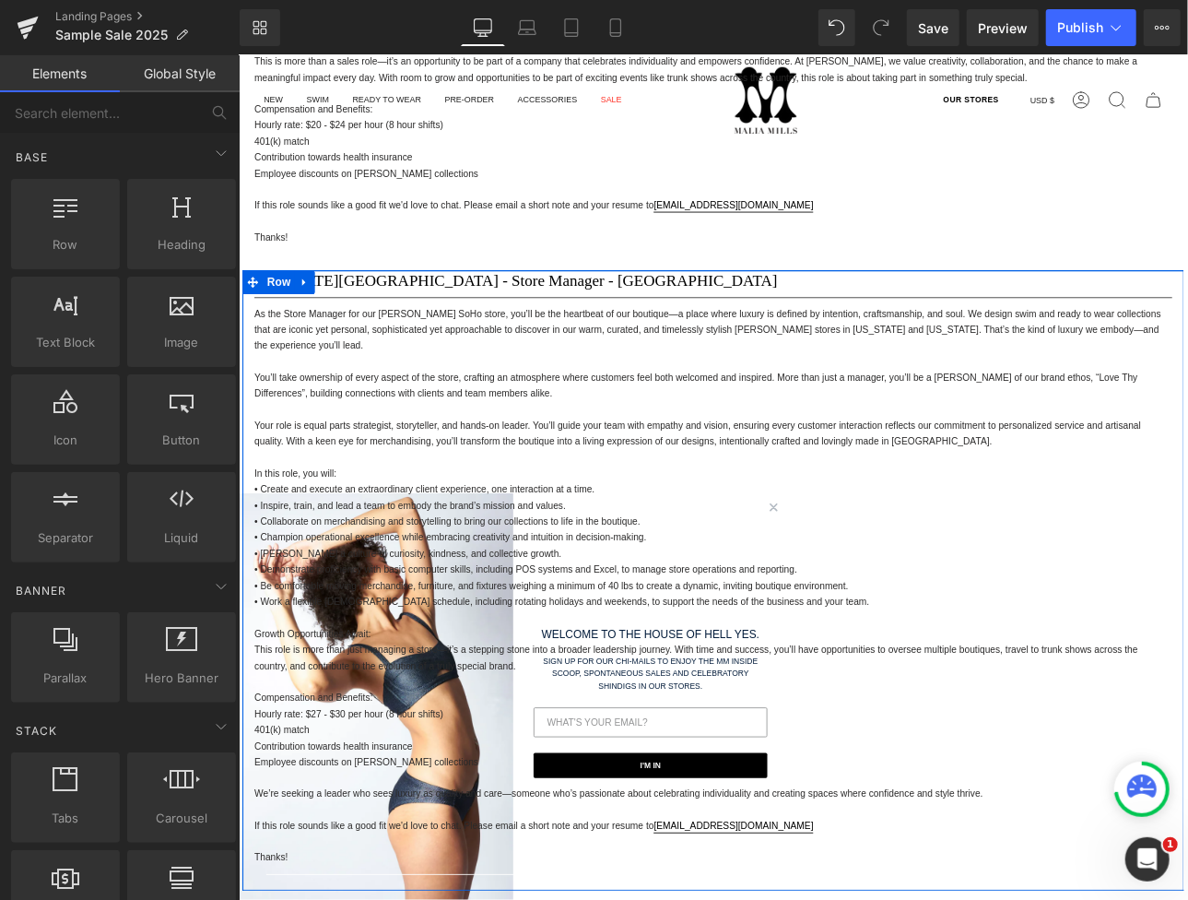
drag, startPoint x: 303, startPoint y: 315, endPoint x: 313, endPoint y: 350, distance: 36.5
click at [304, 315] on link at bounding box center [315, 321] width 24 height 28
click at [359, 322] on icon at bounding box center [363, 320] width 13 height 13
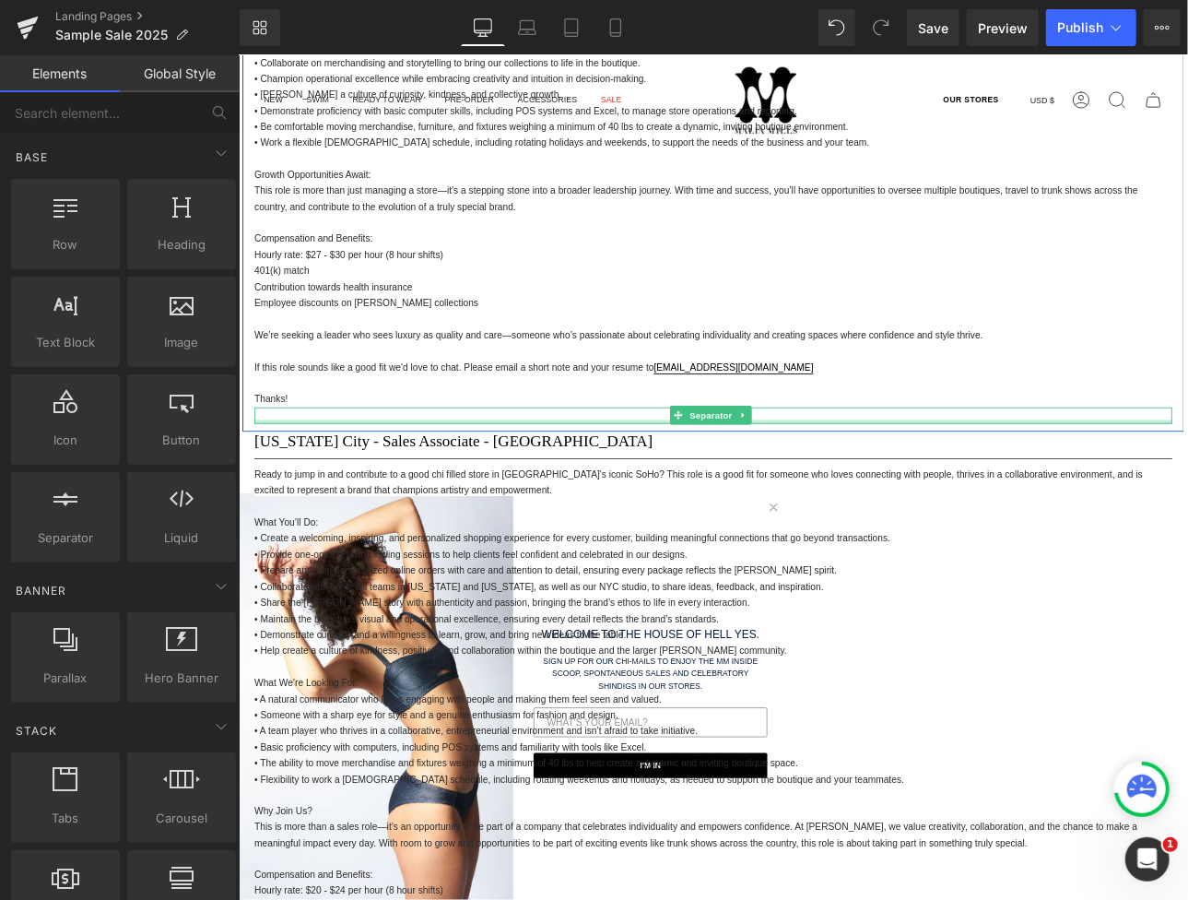
scroll to position [1510, 0]
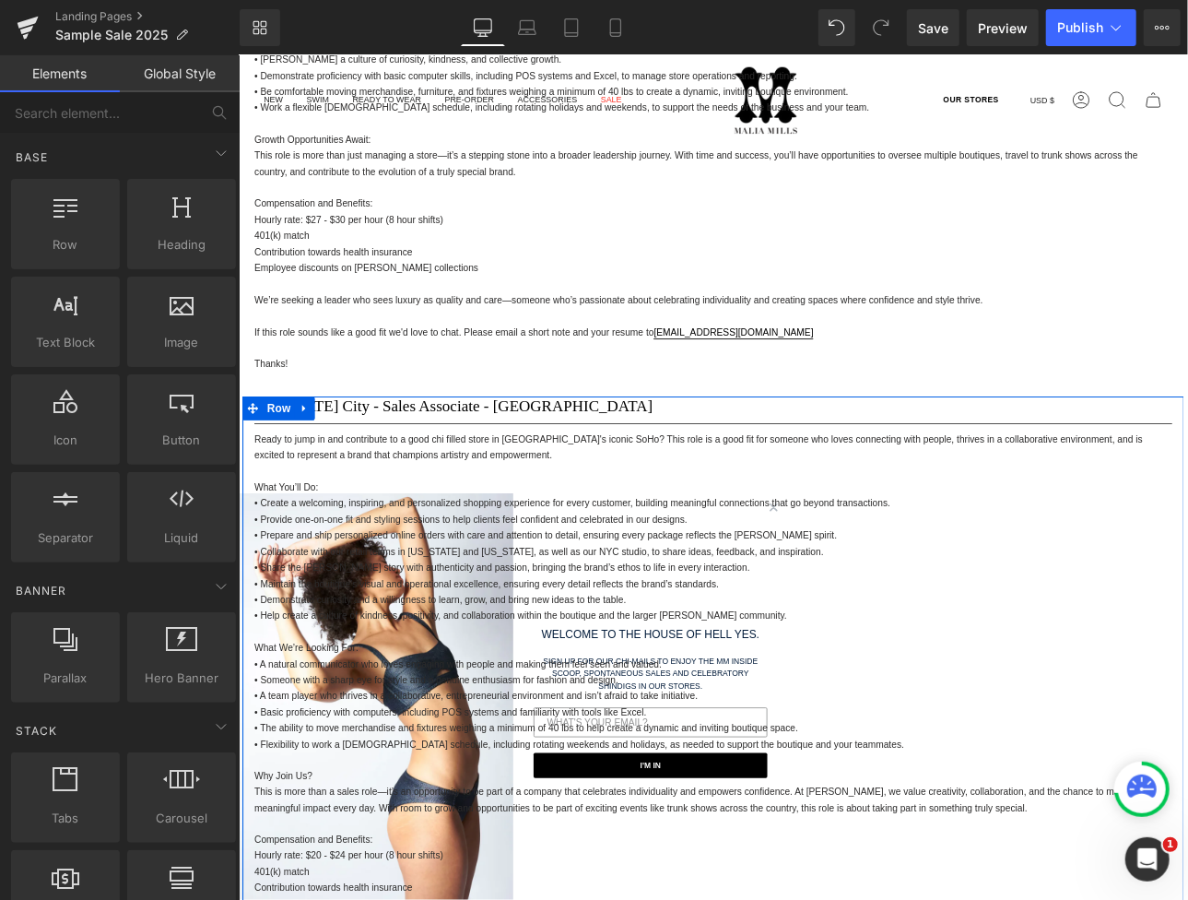
drag, startPoint x: 304, startPoint y: 463, endPoint x: 310, endPoint y: 476, distance: 14.0
click at [309, 463] on icon at bounding box center [315, 469] width 13 height 14
click at [357, 463] on icon at bounding box center [363, 469] width 13 height 13
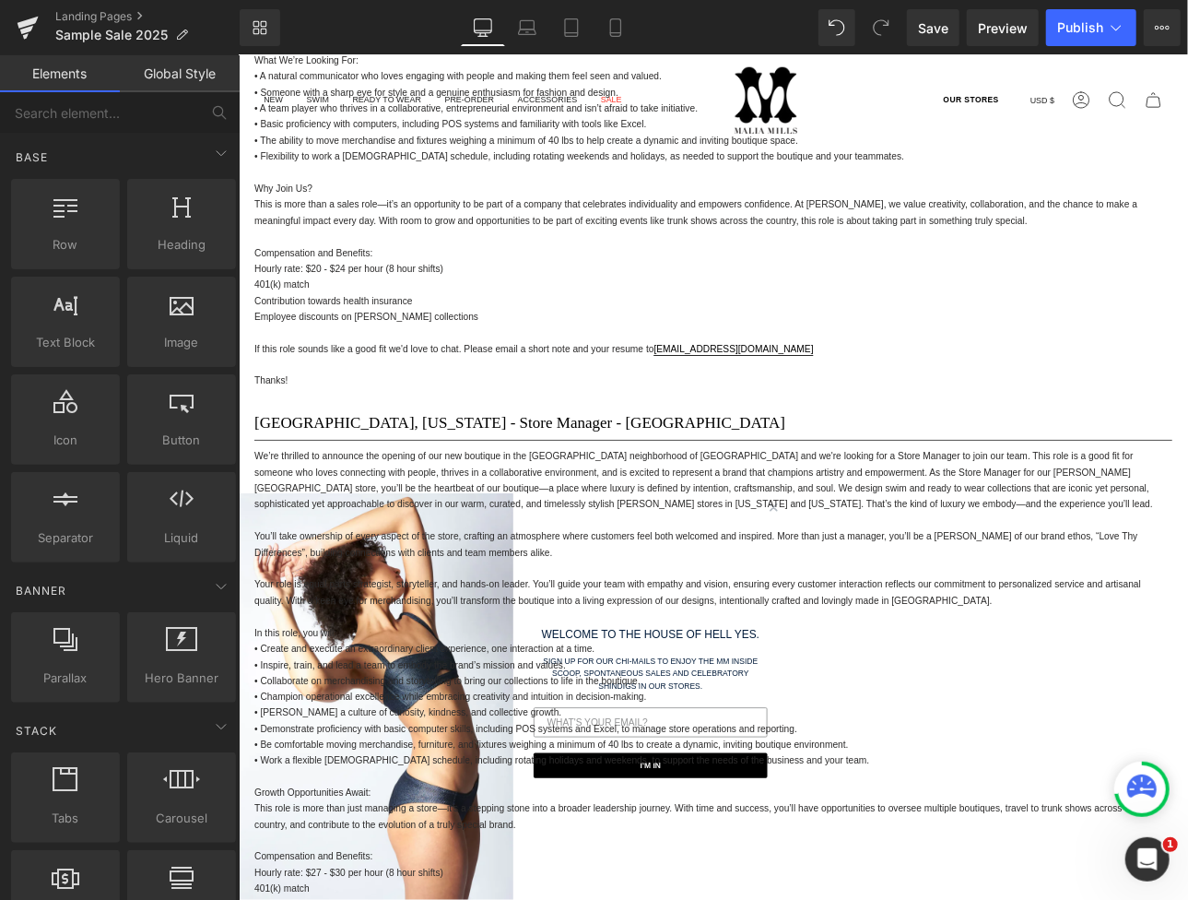
scroll to position [801, 0]
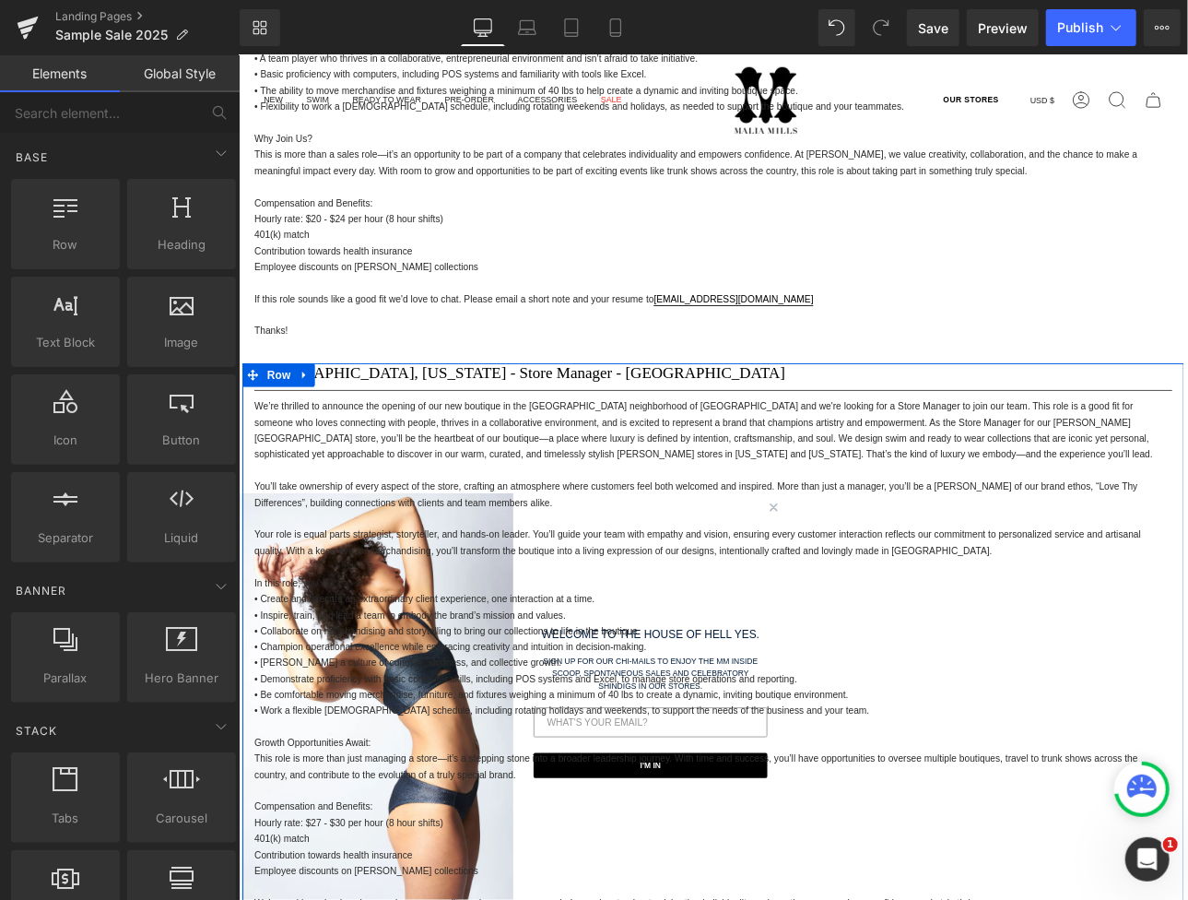
drag, startPoint x: 305, startPoint y: 427, endPoint x: 307, endPoint y: 472, distance: 45.2
click at [309, 427] on icon at bounding box center [315, 431] width 13 height 14
click at [358, 426] on icon at bounding box center [363, 430] width 13 height 13
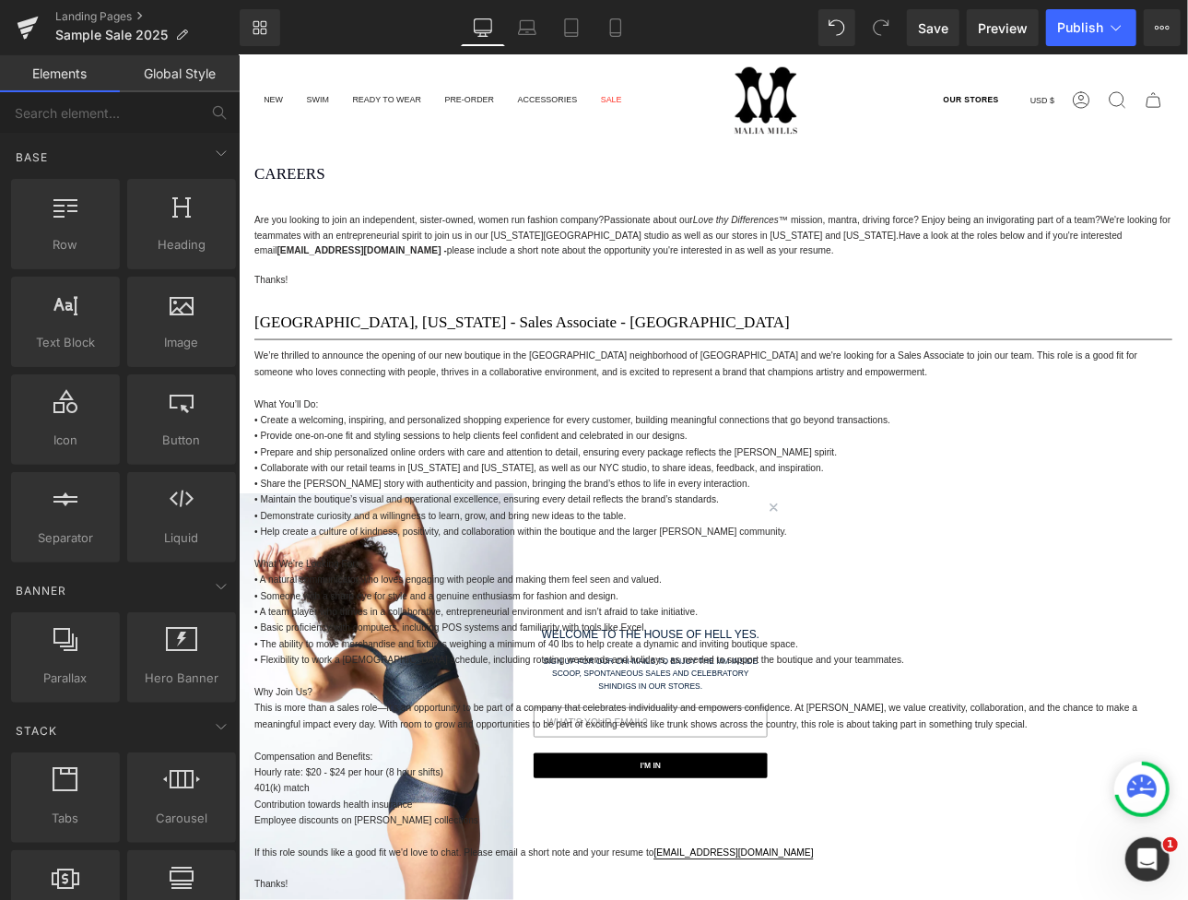
scroll to position [147, 0]
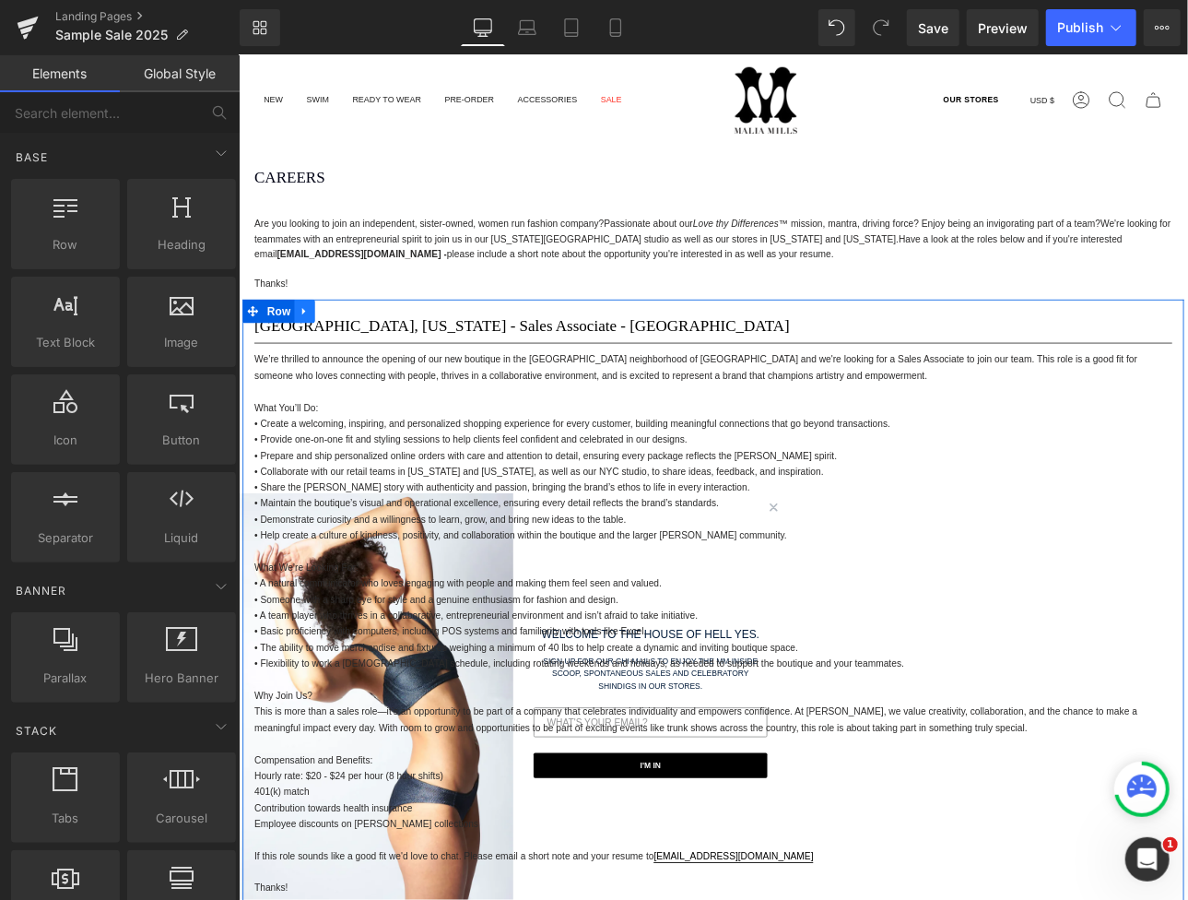
click at [303, 352] on link at bounding box center [315, 355] width 24 height 28
click at [357, 355] on icon at bounding box center [363, 354] width 13 height 13
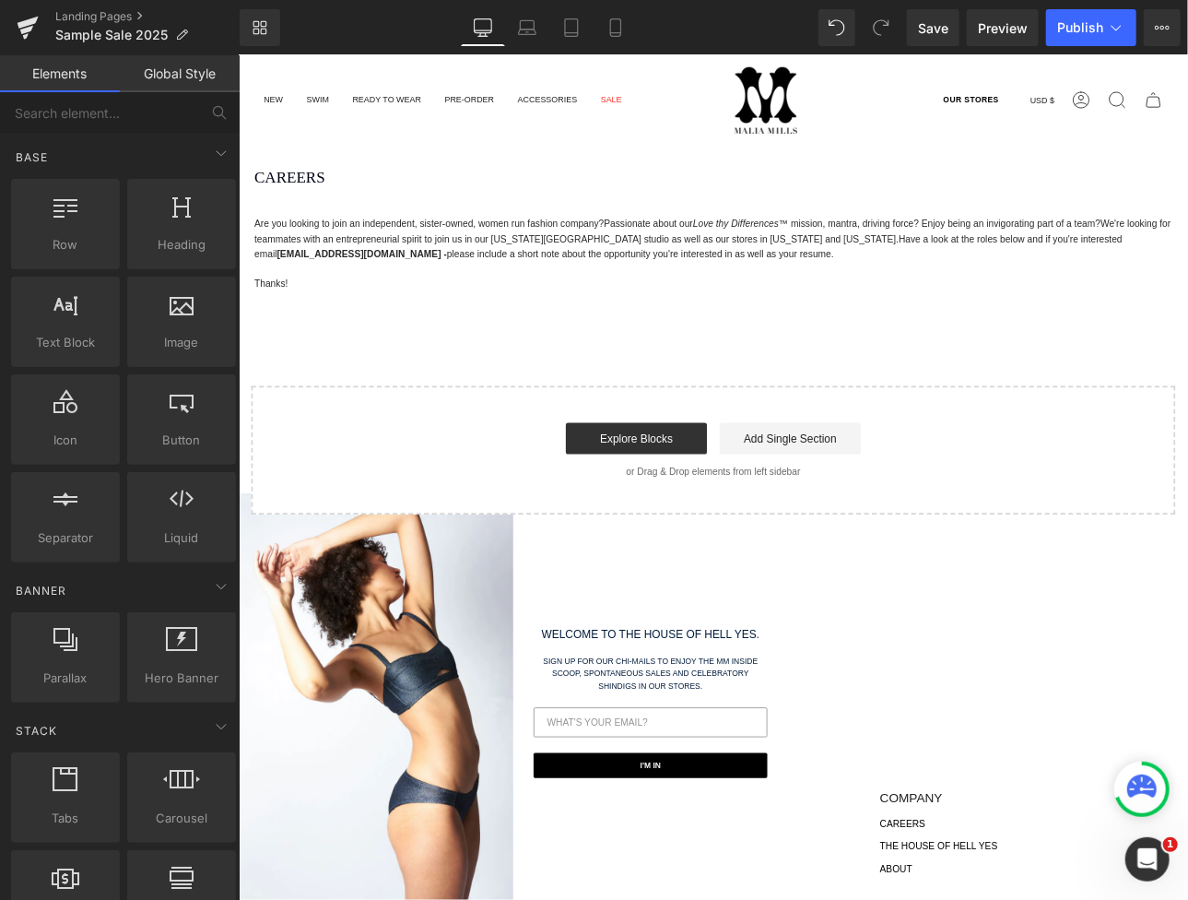
scroll to position [0, 0]
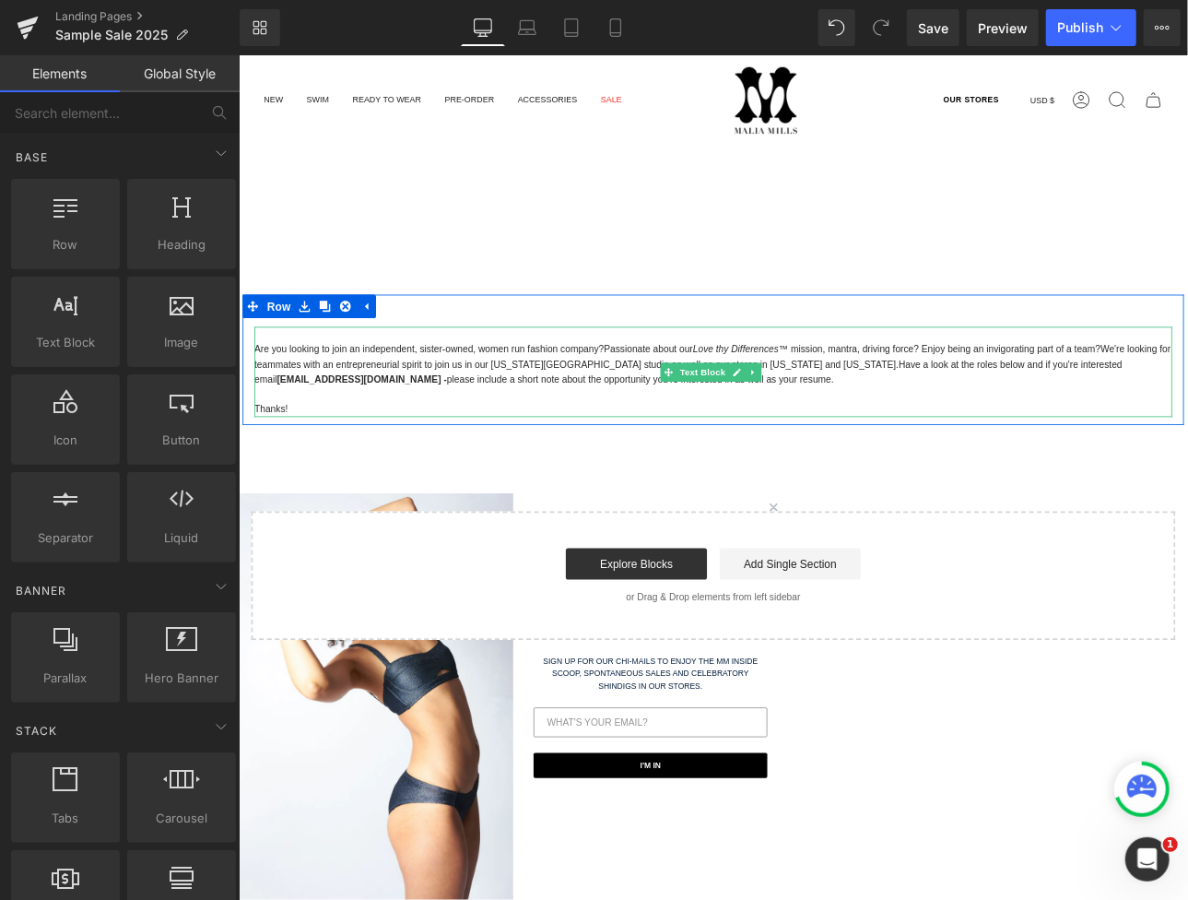
drag, startPoint x: 341, startPoint y: 397, endPoint x: 371, endPoint y: 402, distance: 29.9
click at [341, 397] on span "Are you looking to join an independent, sister-owned, women run fashion company?" at bounding box center [461, 399] width 411 height 13
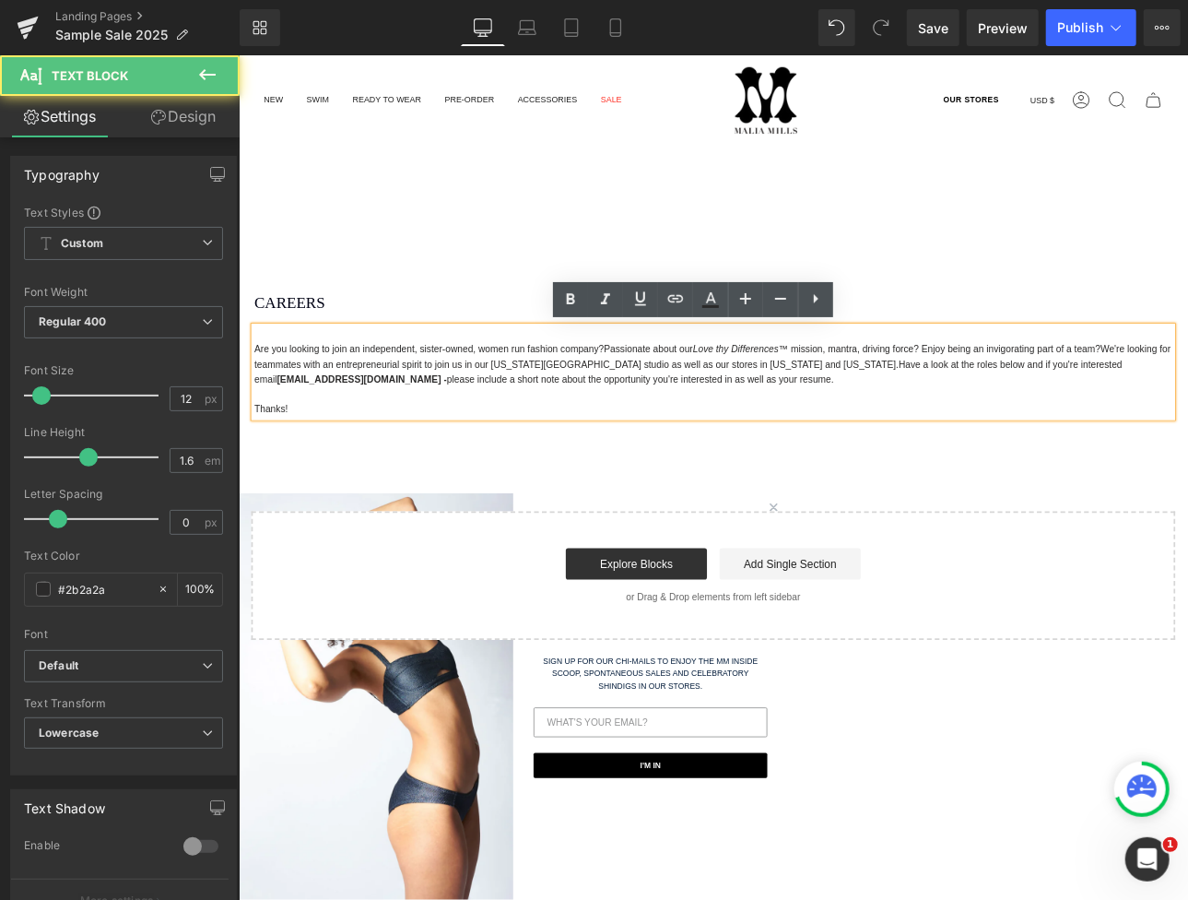
click at [499, 413] on span "We're looking for teammates with an entrepreneurial spirit to join us in our [U…" at bounding box center [794, 408] width 1077 height 30
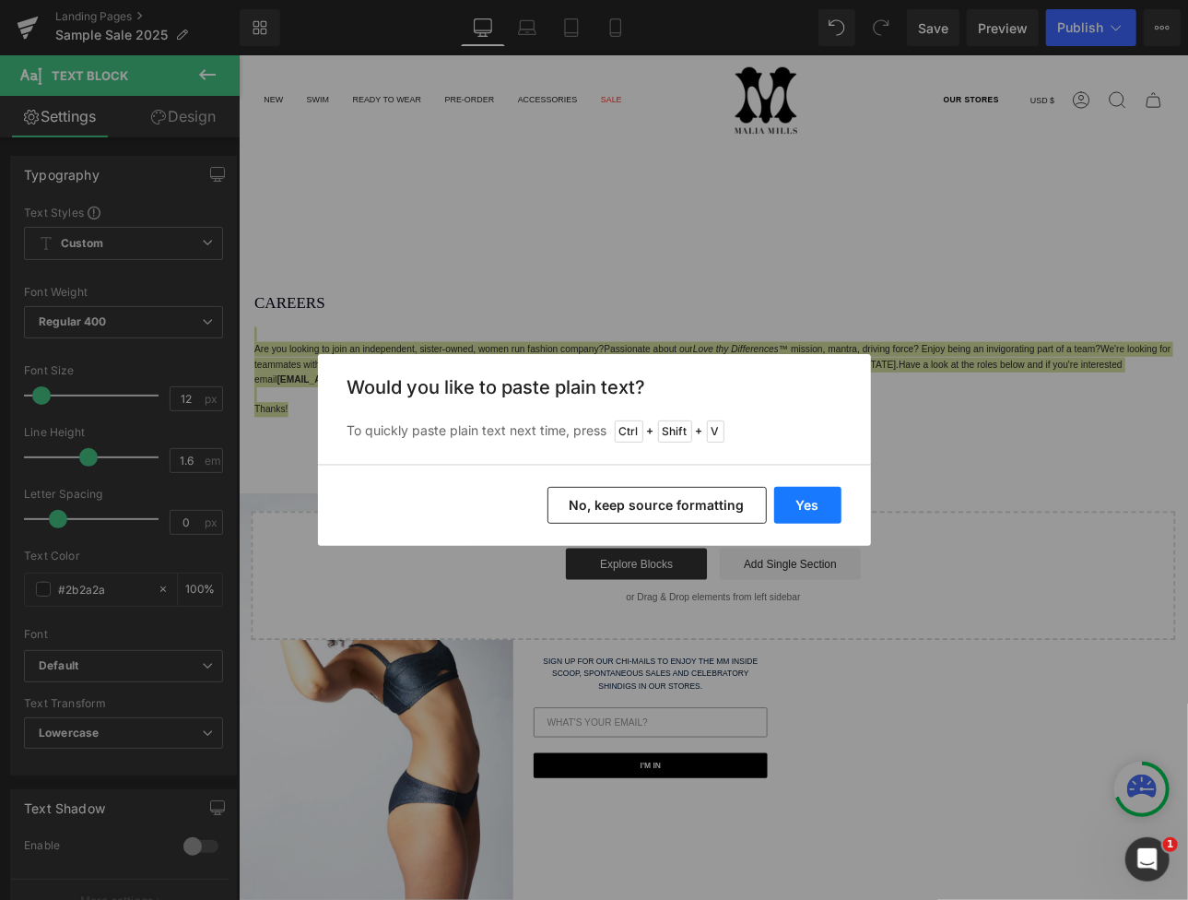
click at [809, 500] on button "Yes" at bounding box center [807, 505] width 67 height 37
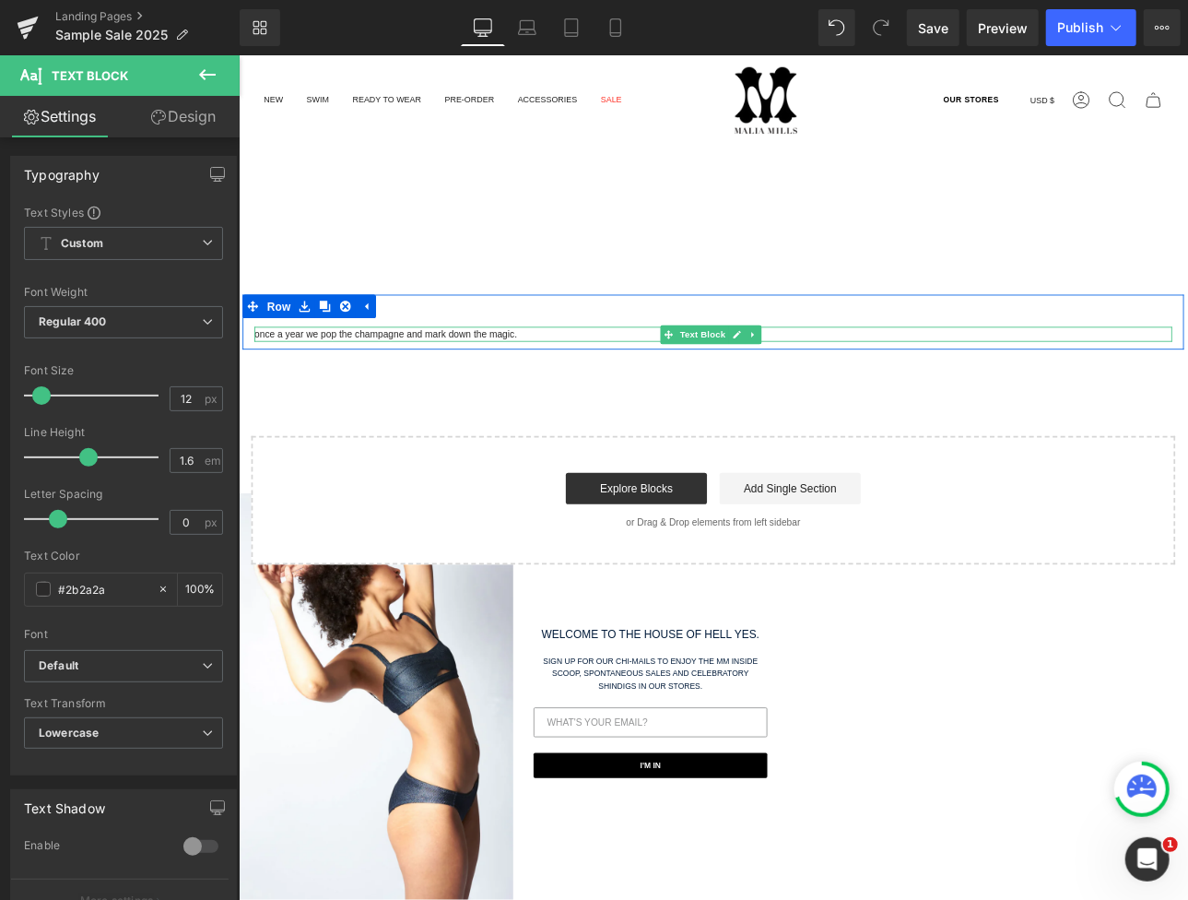
click at [408, 378] on p "once a year we pop the champagne and mark down the magic." at bounding box center [795, 382] width 1079 height 18
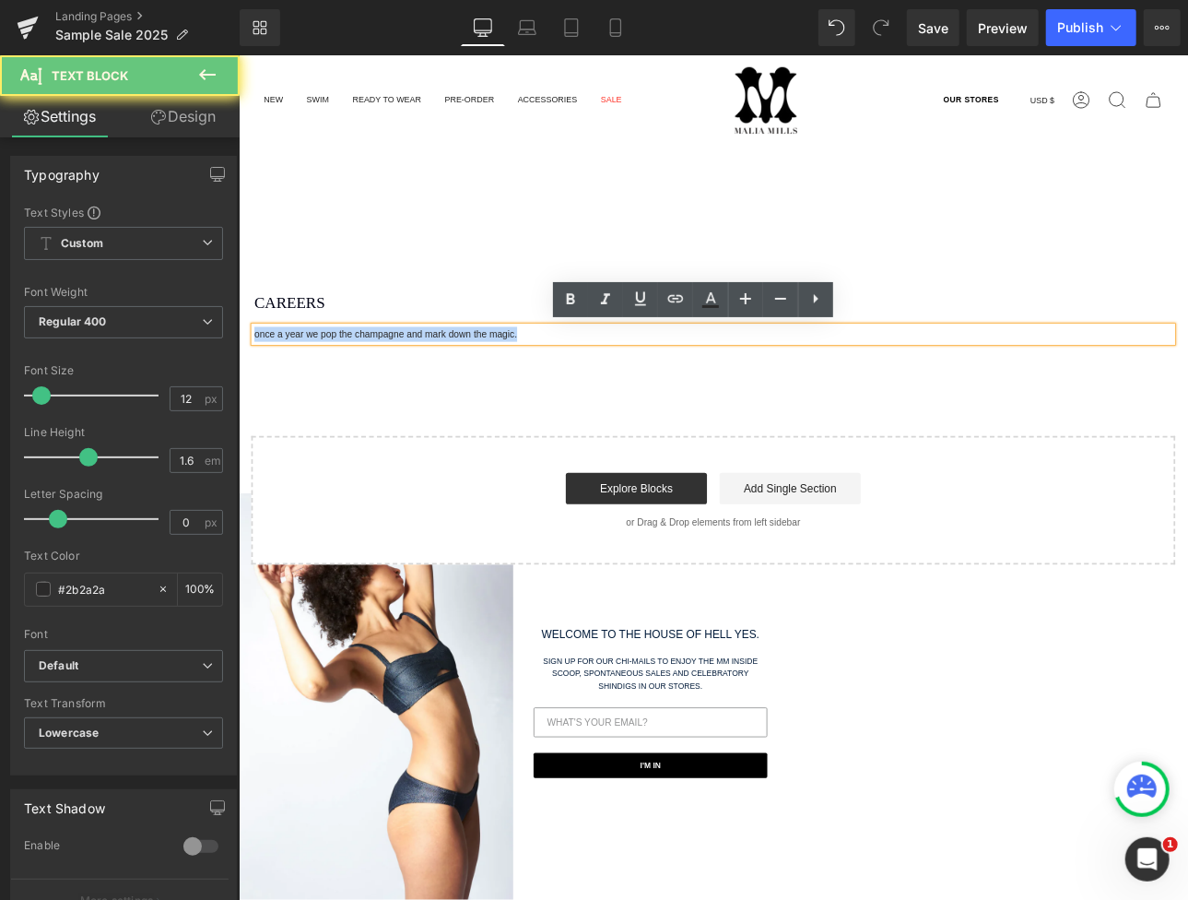
drag, startPoint x: 595, startPoint y: 382, endPoint x: 64, endPoint y: 383, distance: 531.9
click at [238, 383] on html "Skip to content Search Search Clear OUR STORES Currency USD $ [GEOGRAPHIC_DATA]…" at bounding box center [795, 637] width 1115 height 1166
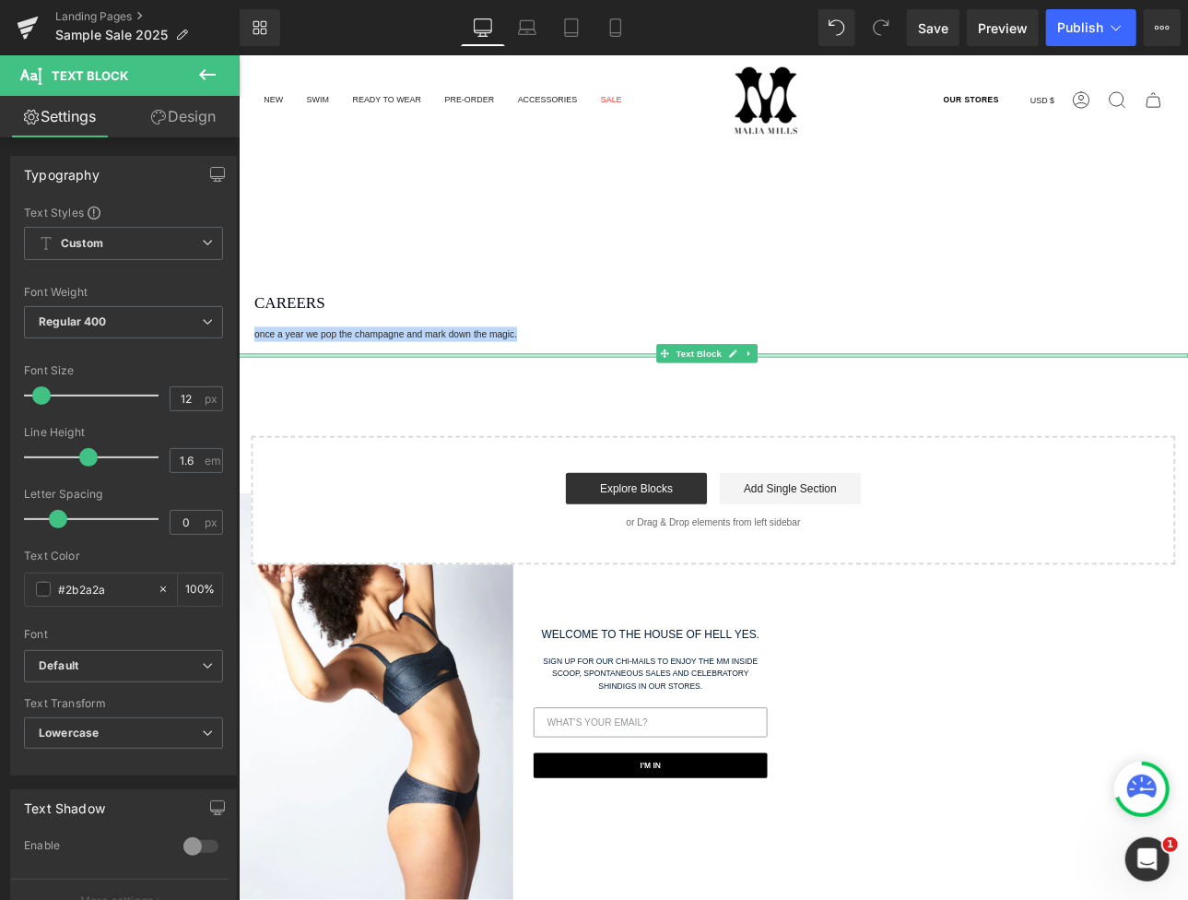
click at [358, 383] on p "once a year we pop the champagne and mark down the magic." at bounding box center [795, 382] width 1079 height 18
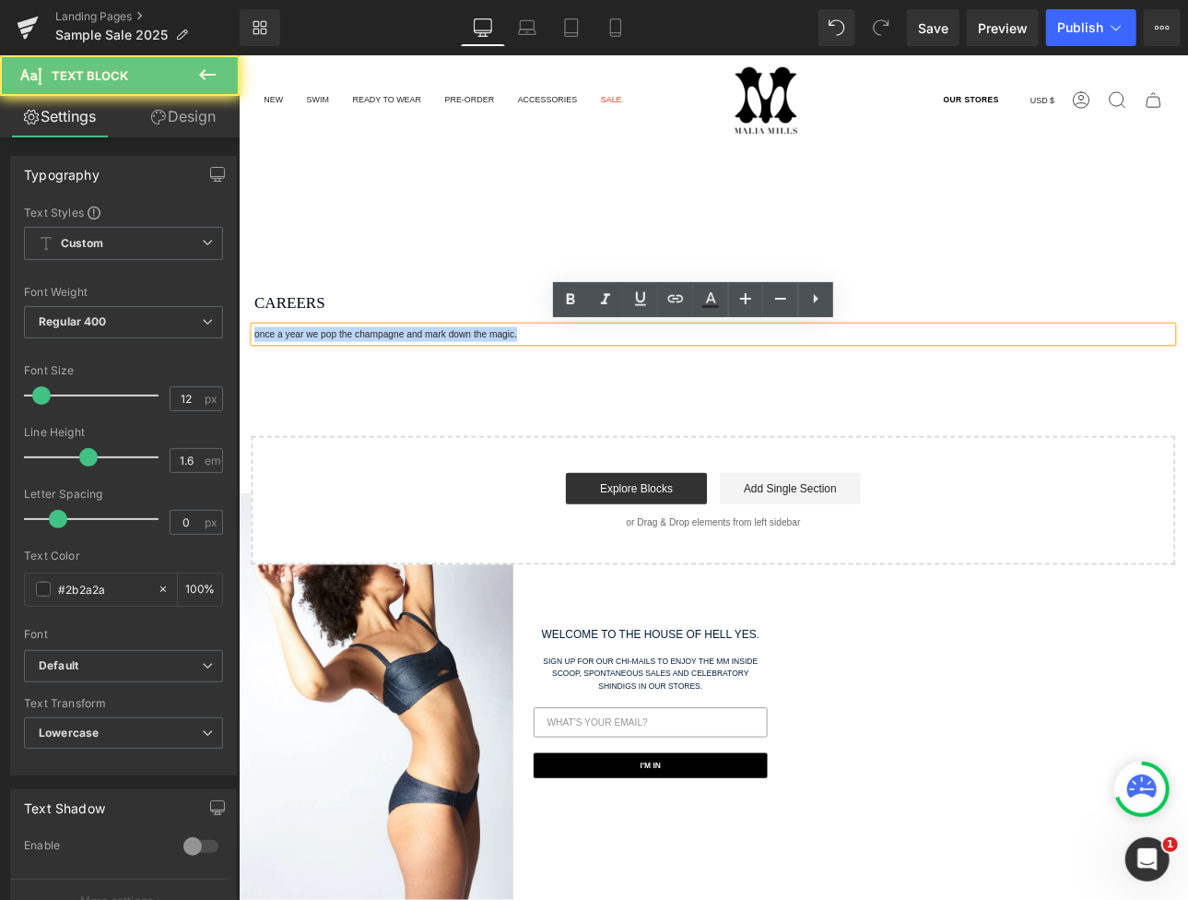
drag, startPoint x: 570, startPoint y: 380, endPoint x: 497, endPoint y: 404, distance: 76.7
click at [238, 377] on html "Skip to content Search Search Clear OUR STORES Currency USD $ [GEOGRAPHIC_DATA]…" at bounding box center [795, 637] width 1115 height 1166
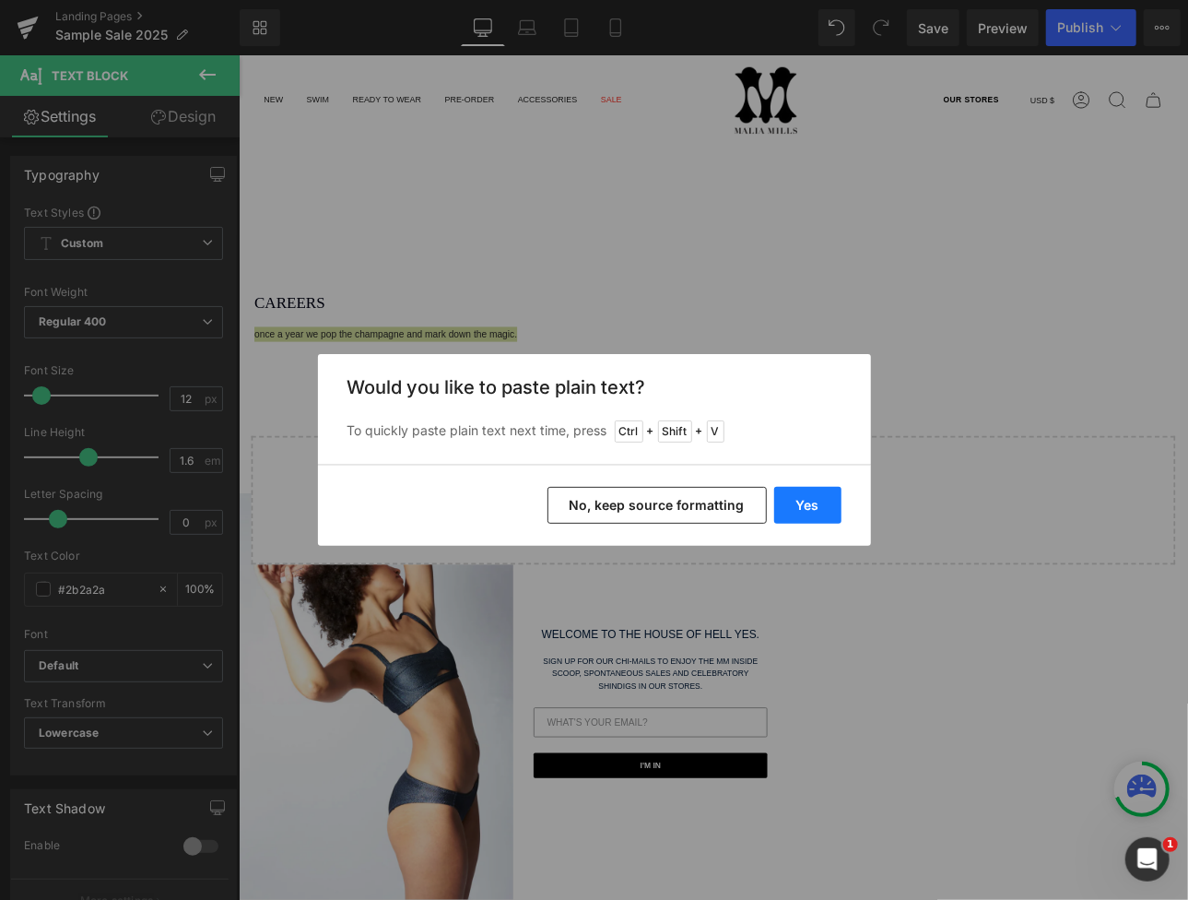
click at [795, 502] on button "Yes" at bounding box center [807, 505] width 67 height 37
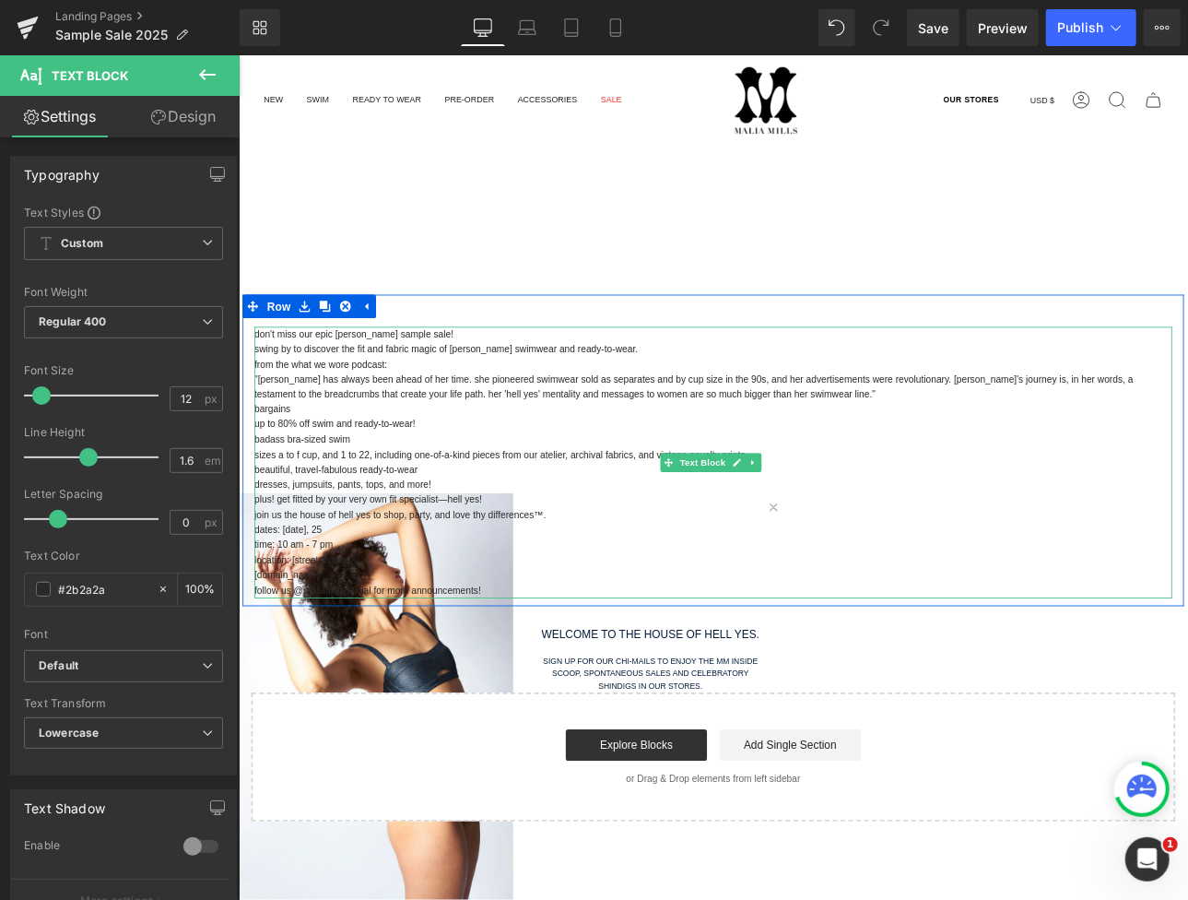
click at [484, 382] on p "don't miss our epic [PERSON_NAME] sample sale!" at bounding box center [795, 382] width 1079 height 18
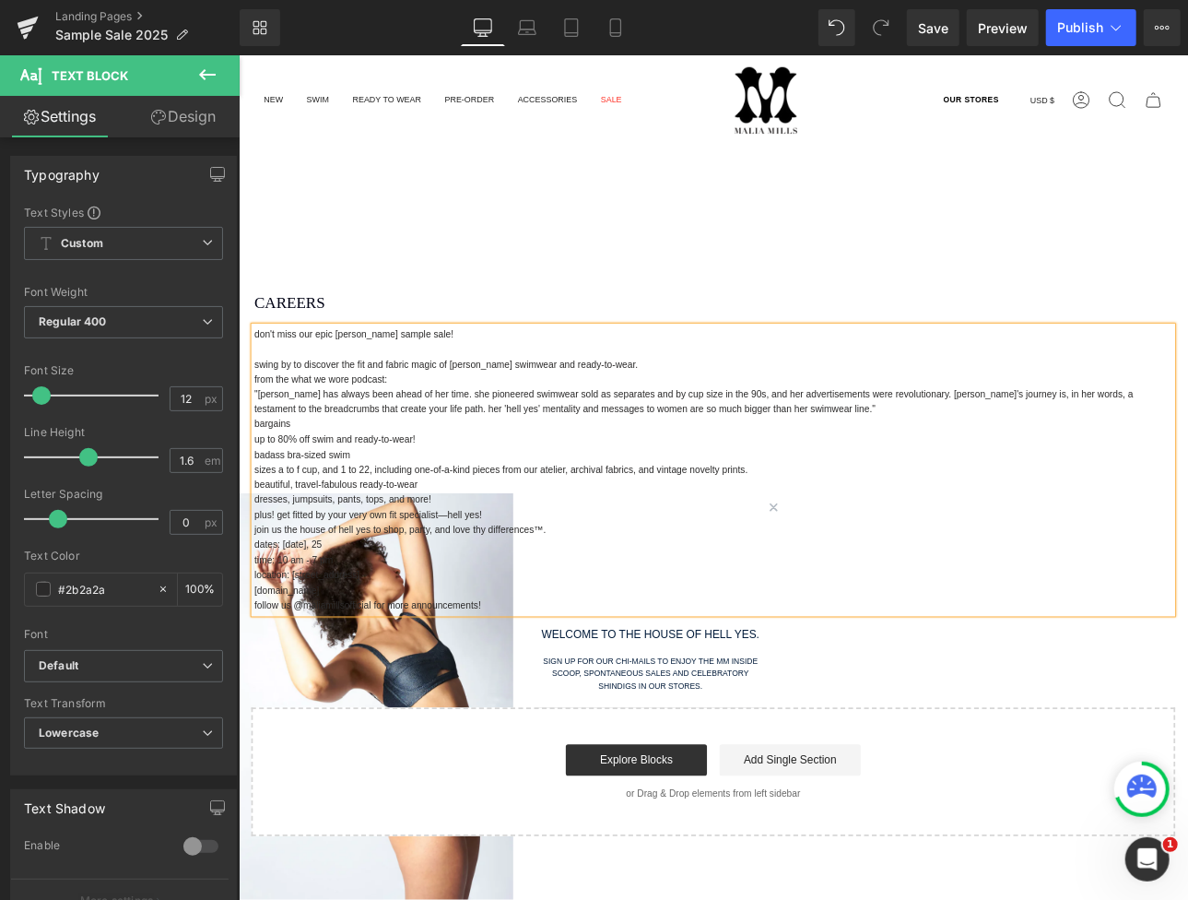
drag, startPoint x: 717, startPoint y: 418, endPoint x: 690, endPoint y: 416, distance: 26.8
click at [717, 418] on p "swing by to discover the fit and fabric magic of [PERSON_NAME] swimwear and rea…" at bounding box center [795, 418] width 1079 height 18
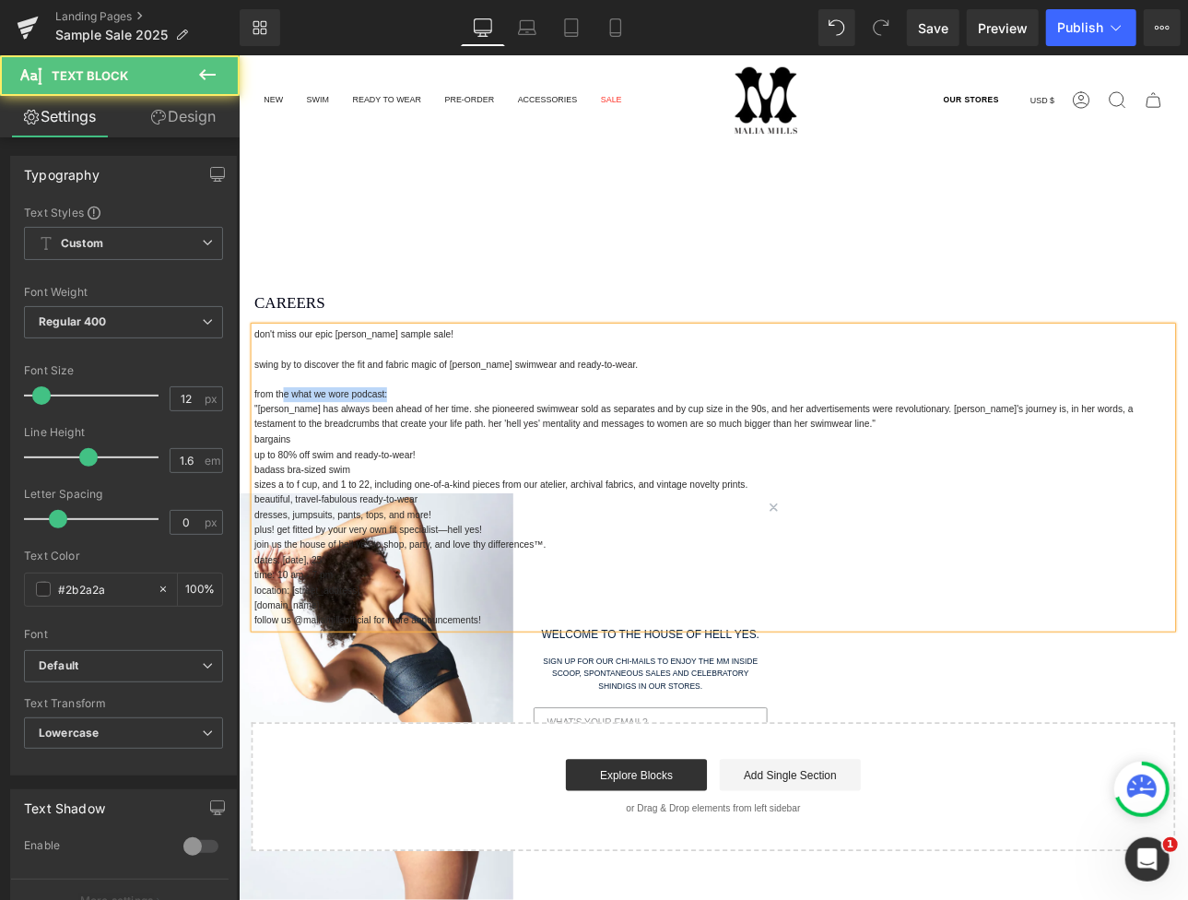
drag, startPoint x: 418, startPoint y: 452, endPoint x: 283, endPoint y: 451, distance: 135.5
click at [283, 451] on p "from the What We Wore podcast:" at bounding box center [795, 453] width 1079 height 18
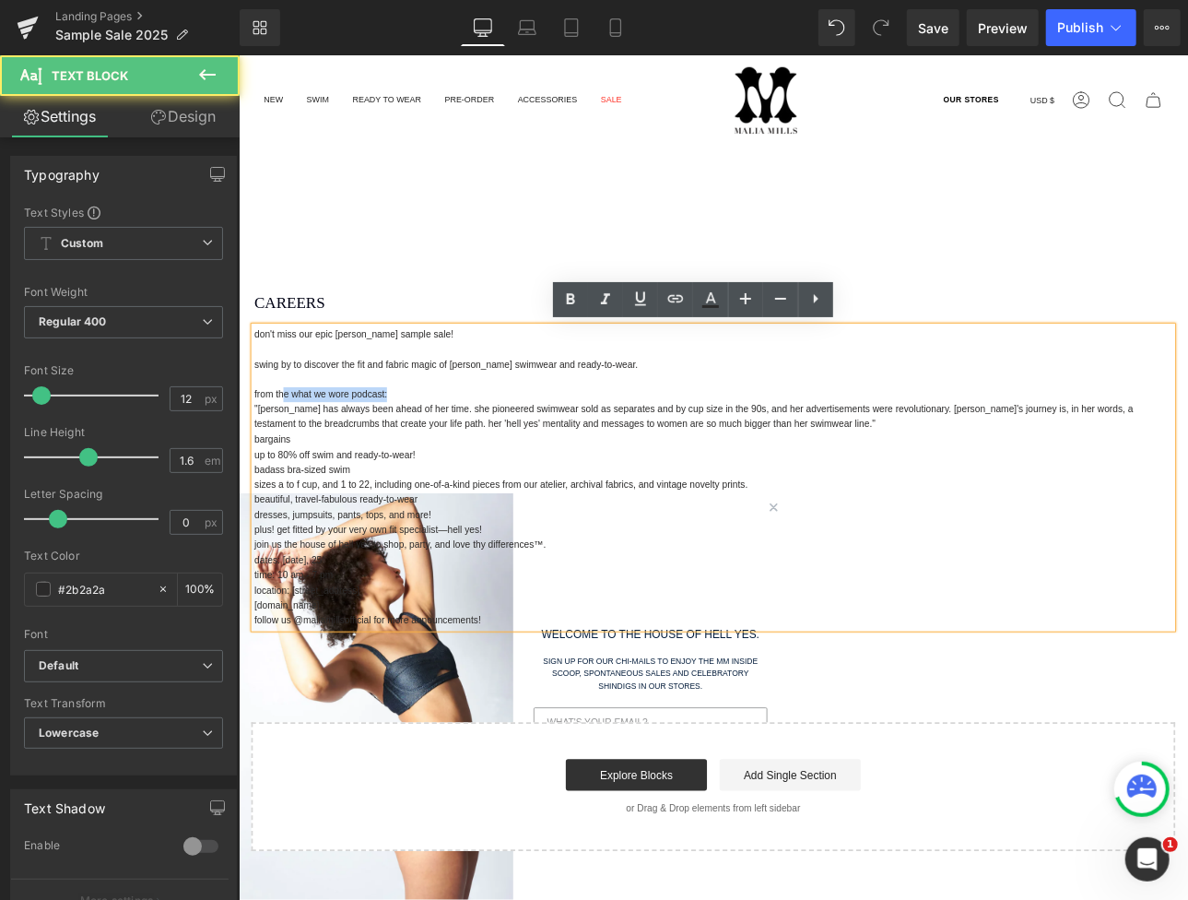
click at [361, 458] on p "from the What We Wore podcast:" at bounding box center [795, 453] width 1079 height 18
click at [366, 447] on p "from the What We Wore podcast:" at bounding box center [795, 453] width 1079 height 18
click at [307, 462] on p ""[PERSON_NAME] has always been ahead of her time. She pioneered swimwear sold a…" at bounding box center [795, 479] width 1079 height 35
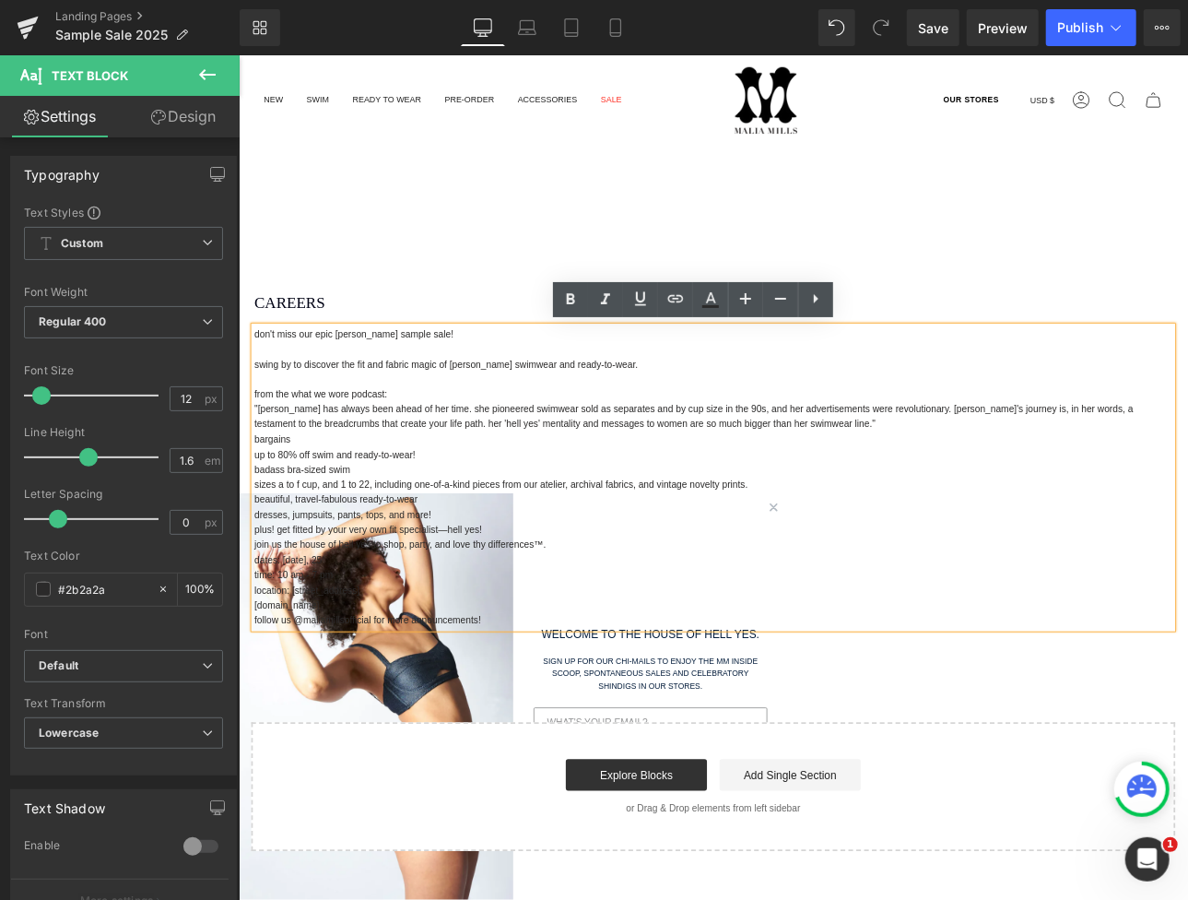
drag, startPoint x: 294, startPoint y: 451, endPoint x: 297, endPoint y: 464, distance: 13.2
click at [294, 451] on p "from the What We Wore podcast:" at bounding box center [795, 453] width 1079 height 18
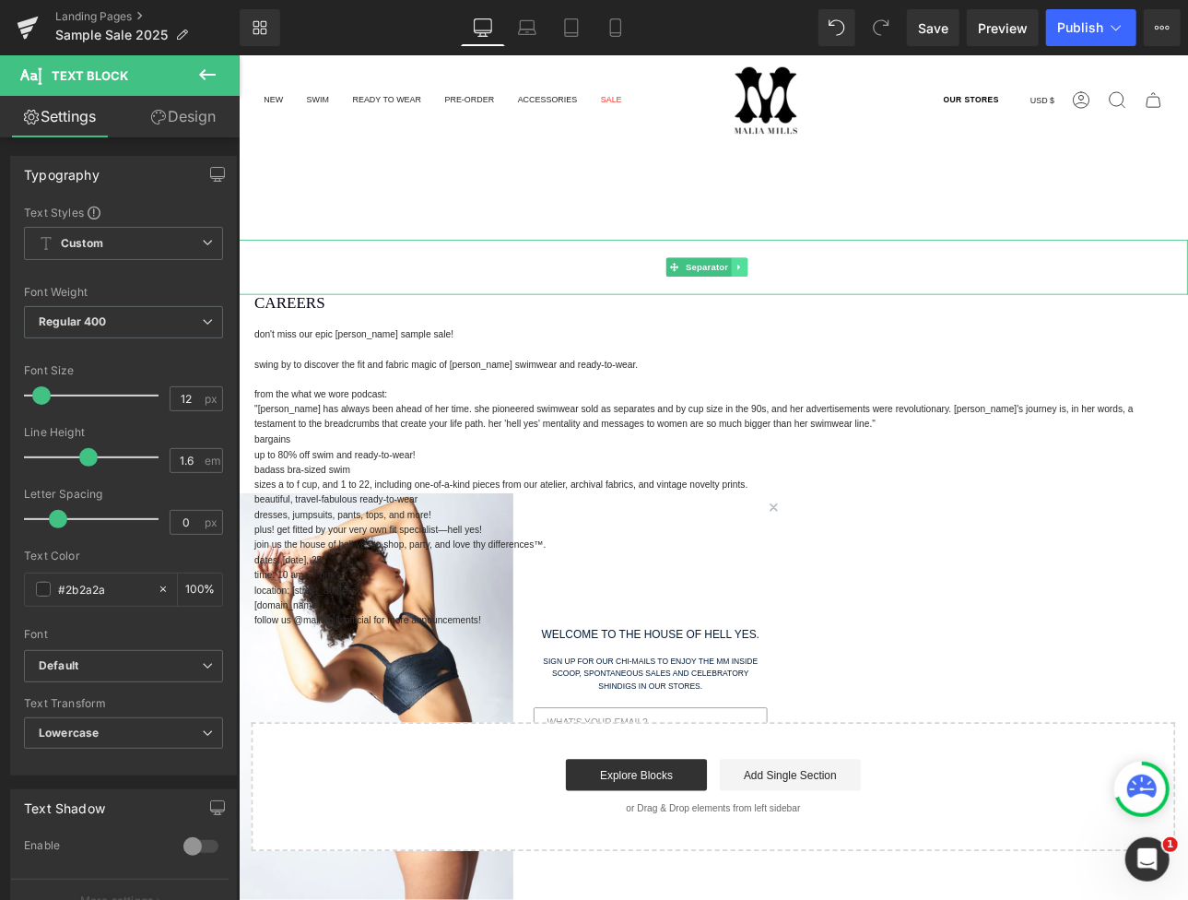
click at [832, 305] on link at bounding box center [827, 303] width 19 height 22
click at [838, 307] on icon at bounding box center [836, 303] width 10 height 10
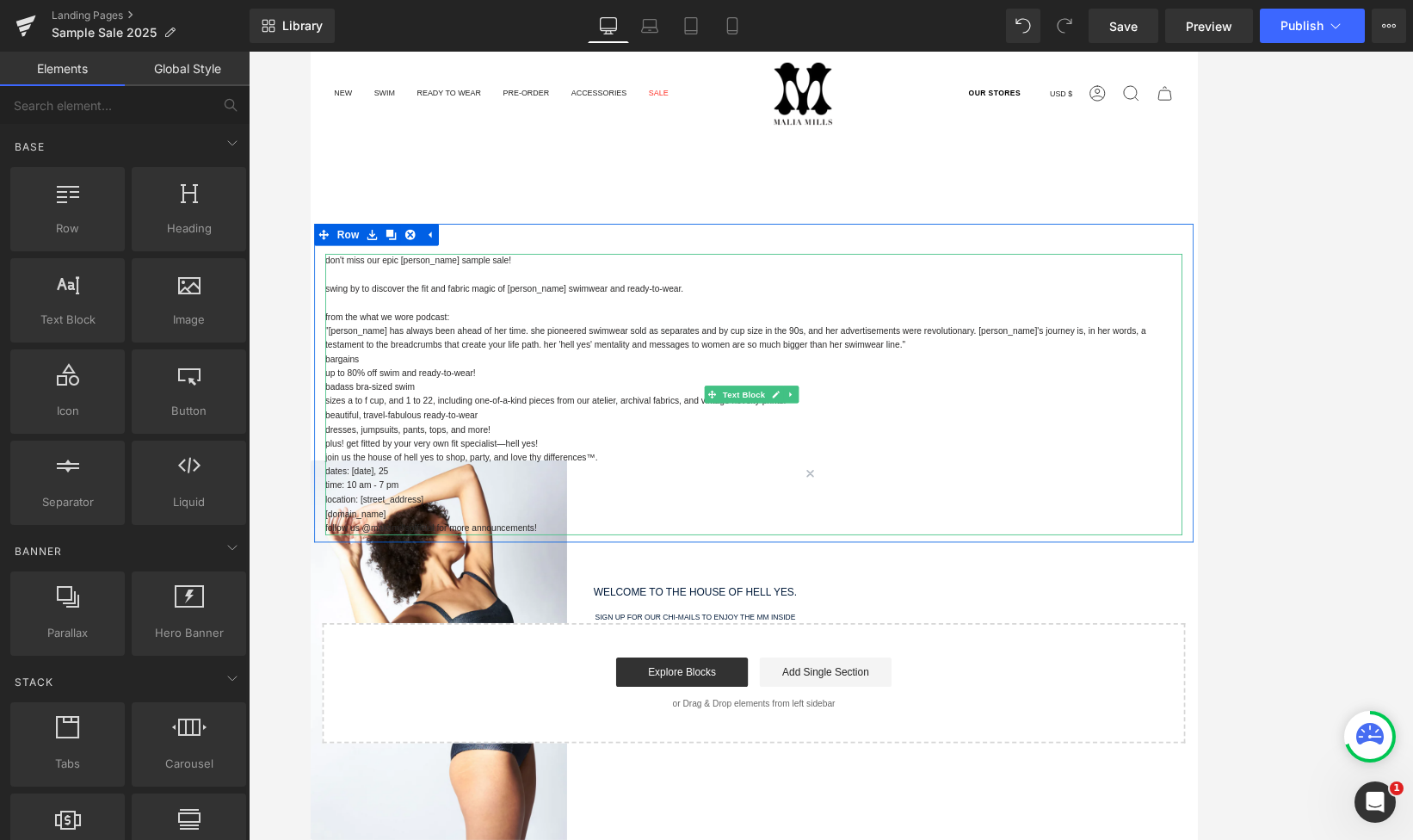
drag, startPoint x: 901, startPoint y: 548, endPoint x: 892, endPoint y: 587, distance: 40.0
click at [901, 548] on p "Dates: [DATE], 25" at bounding box center [830, 545] width 1007 height 17
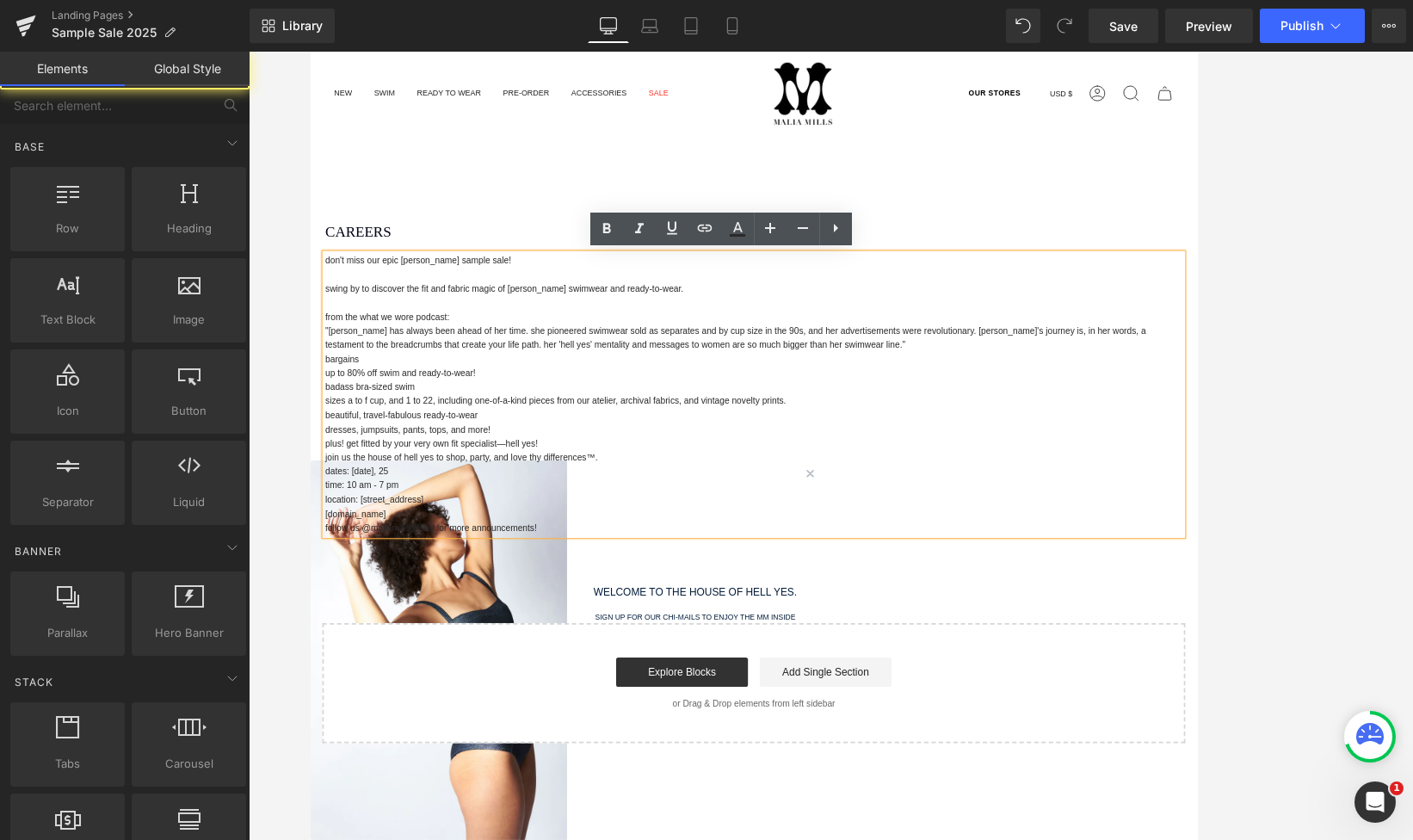
click at [872, 682] on div "CAREERS Heading Separator don't miss our epic [PERSON_NAME] sample sale! swing …" at bounding box center [830, 559] width 1041 height 610
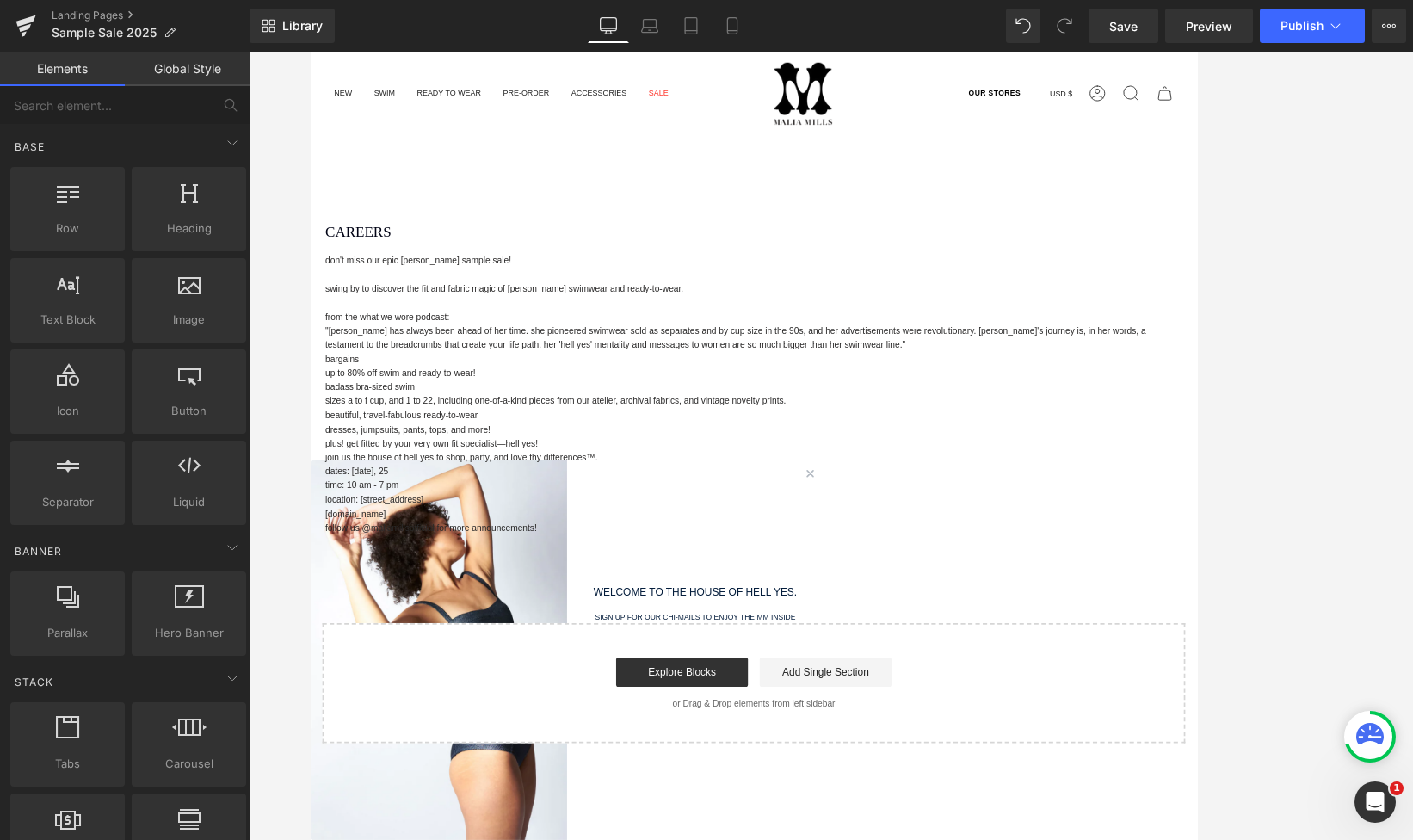
click at [543, 428] on p "up to 80% off swim and ready-to-wear!" at bounding box center [830, 430] width 1007 height 17
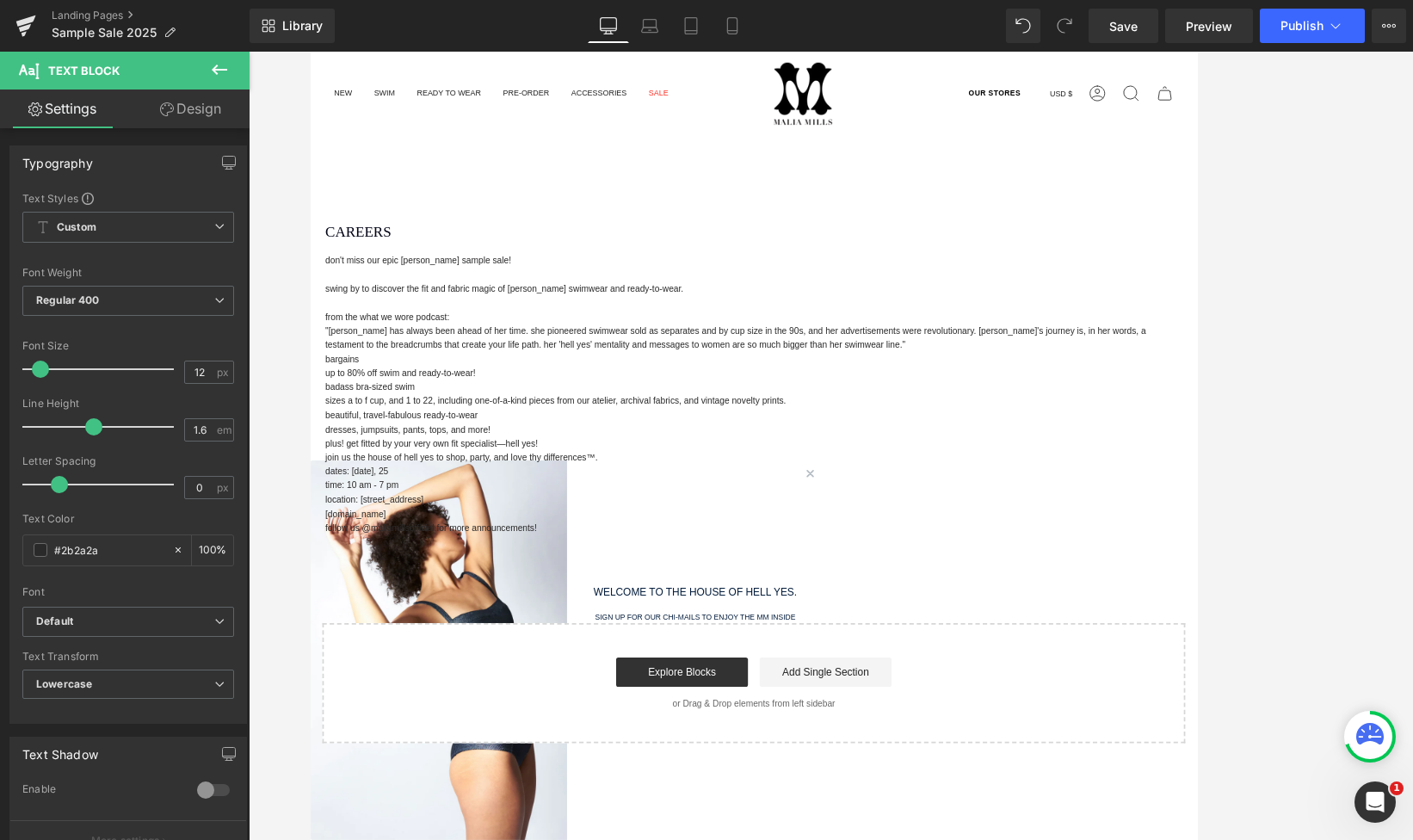
click at [191, 107] on link "Design" at bounding box center [190, 108] width 125 height 38
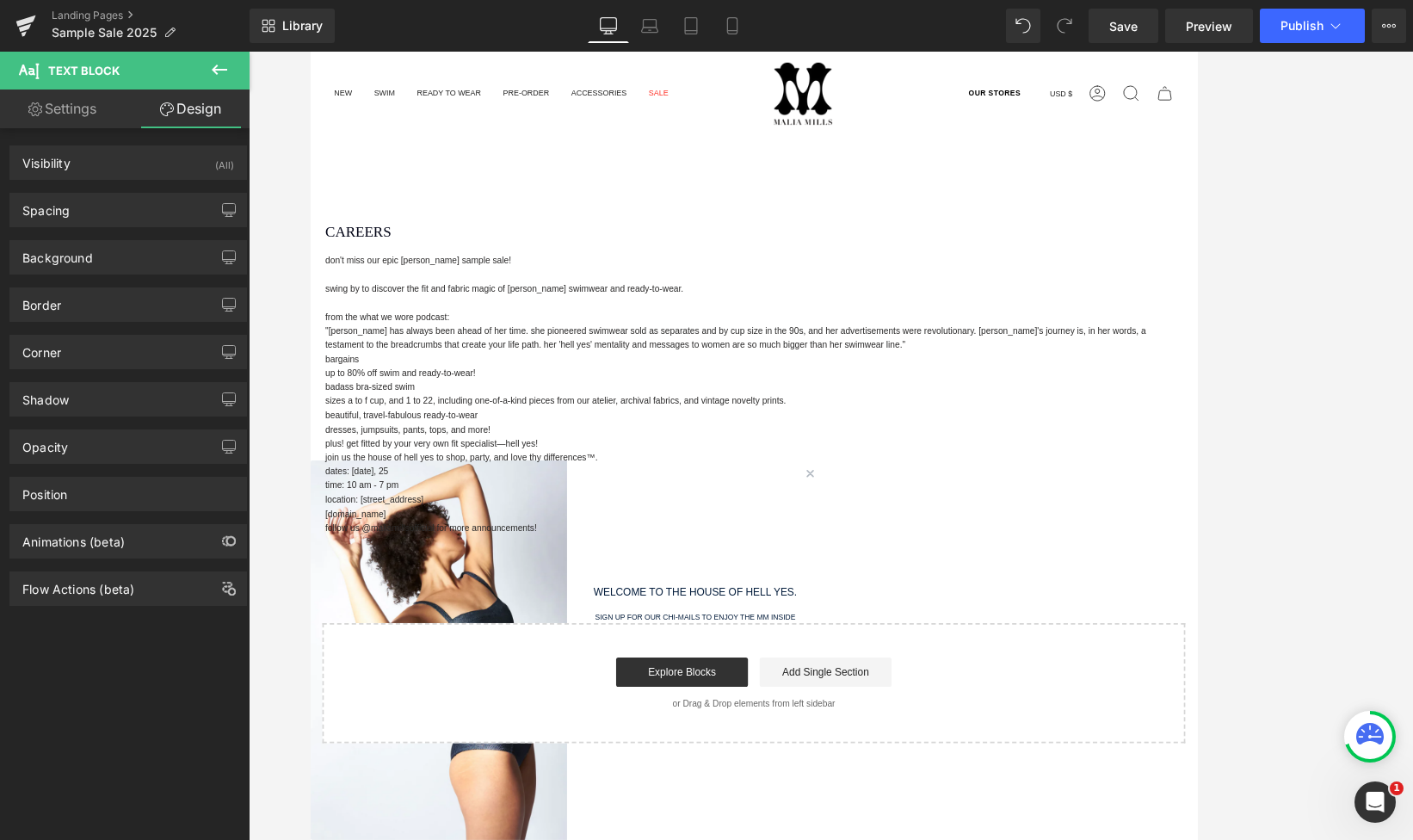
click at [57, 106] on link "Settings" at bounding box center [63, 108] width 125 height 38
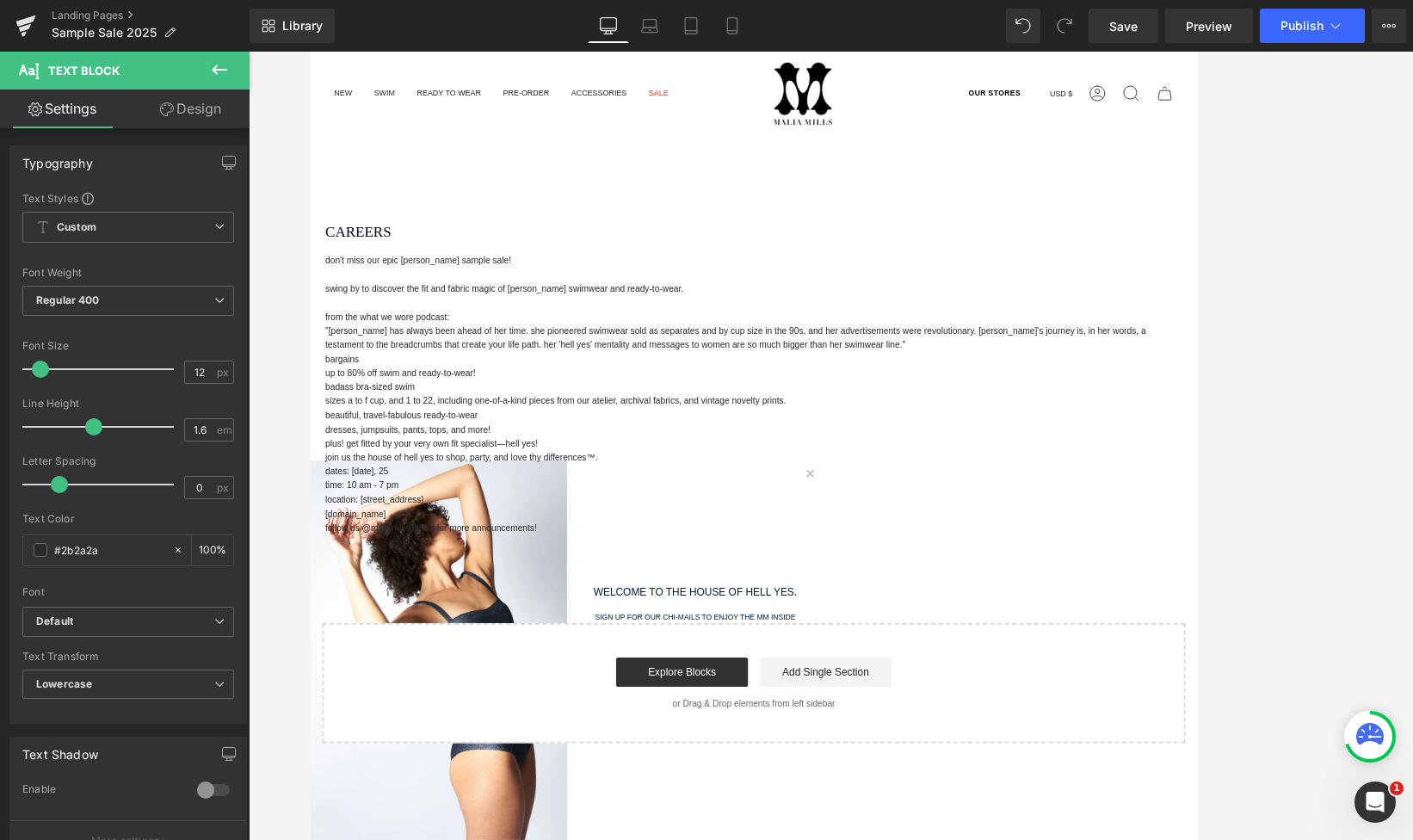
type input "100"
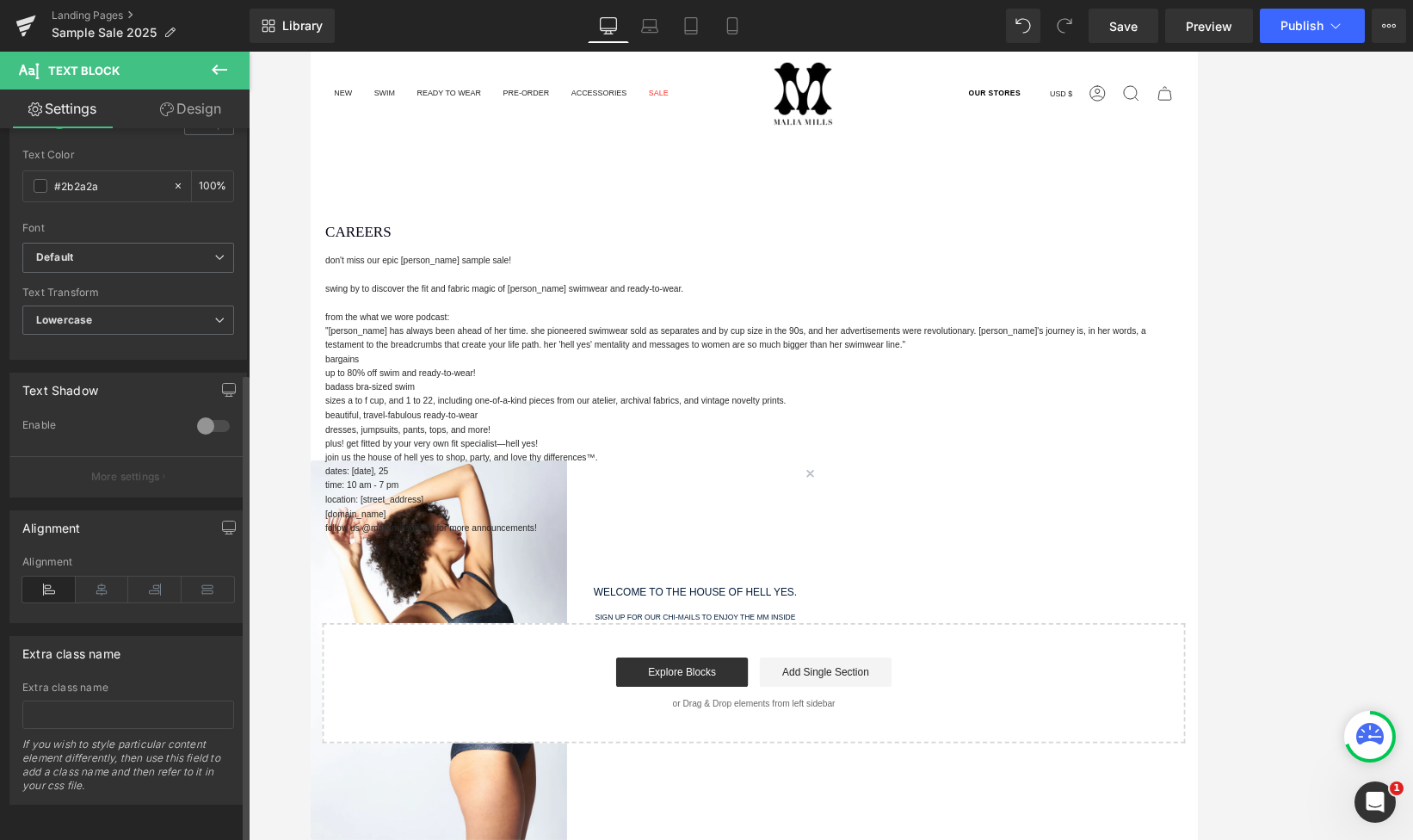
scroll to position [371, 0]
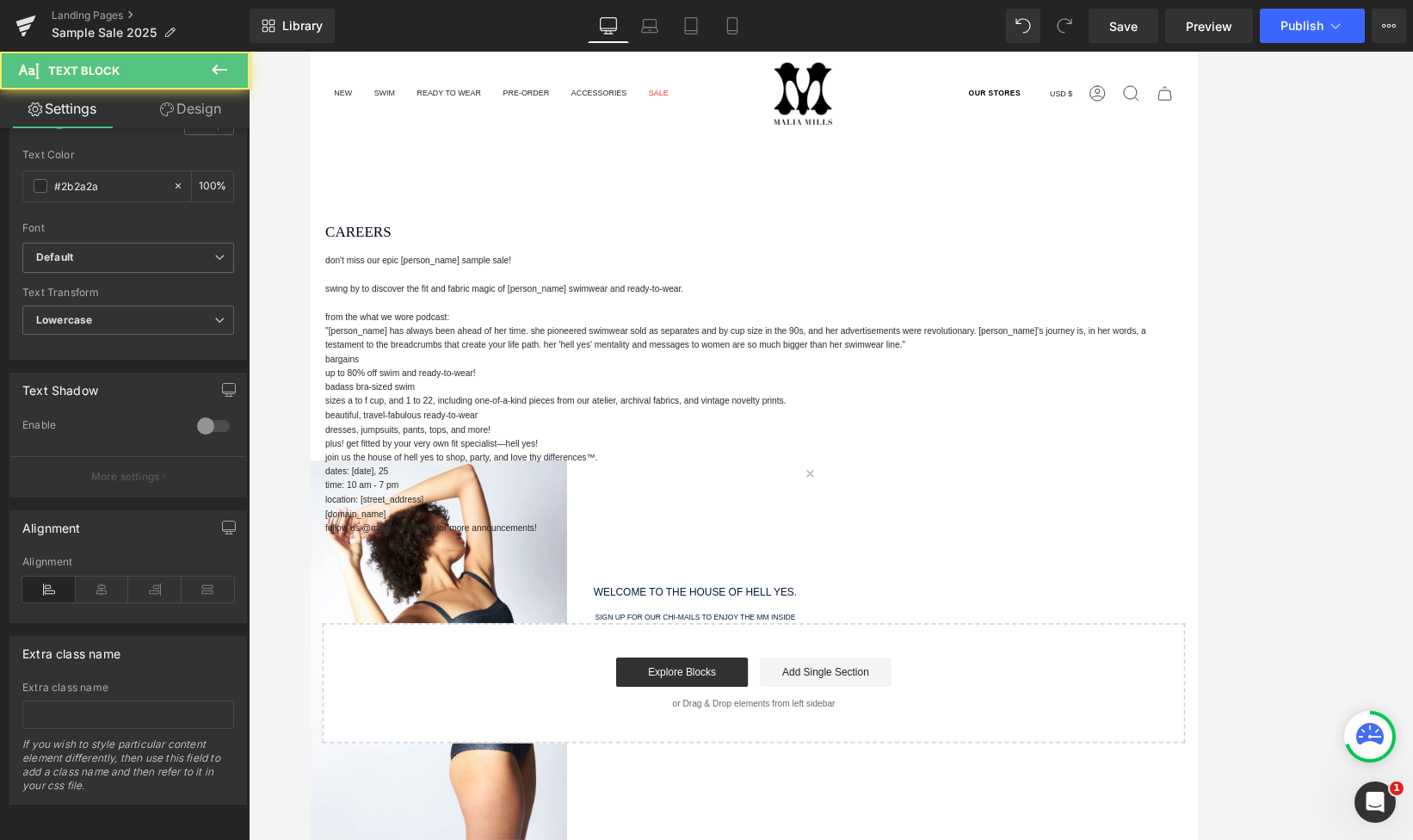
click at [562, 488] on p "dresses, jumpsuits, pants, tops, and more!" at bounding box center [830, 497] width 1007 height 17
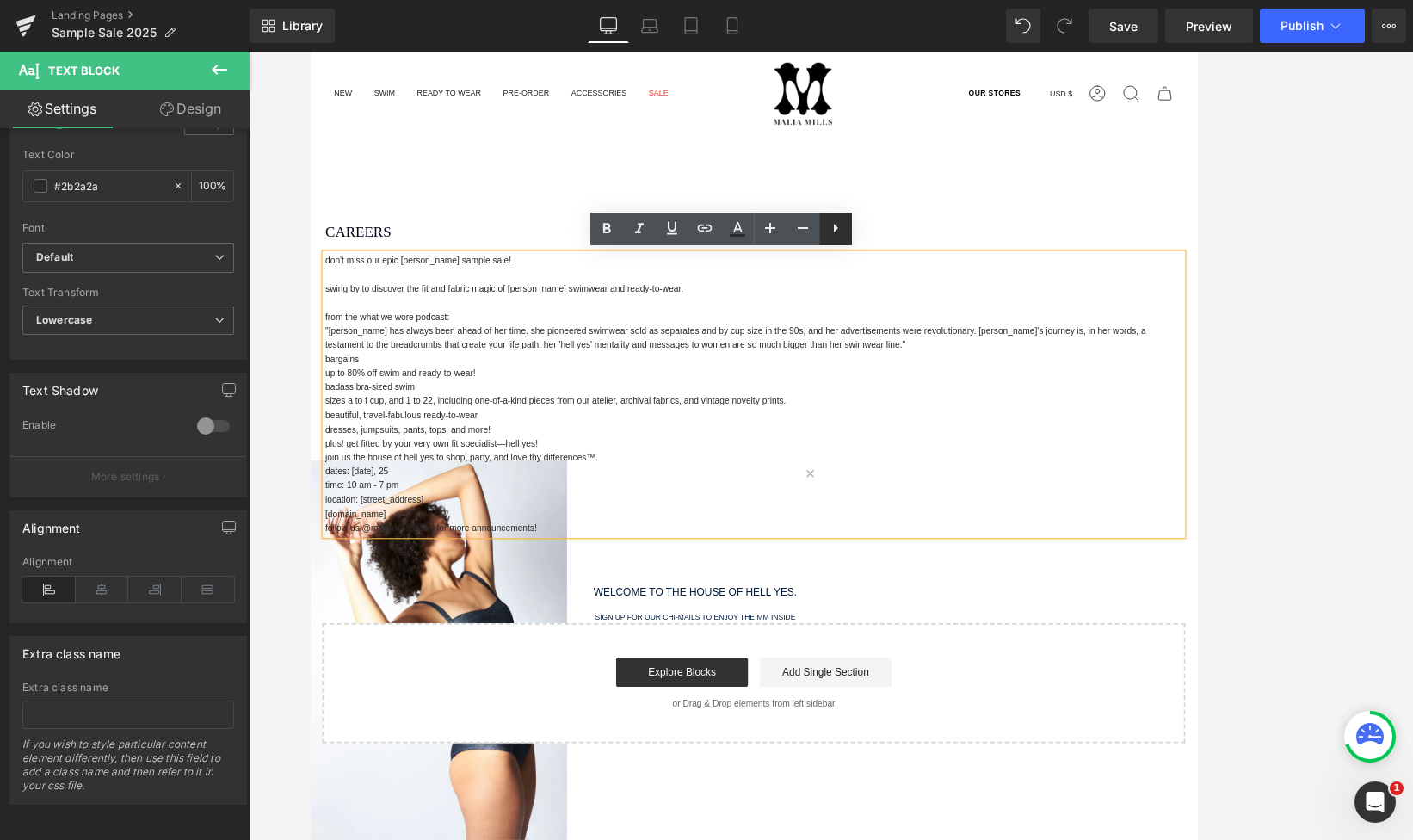
click at [834, 220] on icon at bounding box center [835, 228] width 21 height 21
click at [734, 385] on p ""[PERSON_NAME] has always been ahead of her time. She pioneered swimwear sold a…" at bounding box center [830, 387] width 1007 height 33
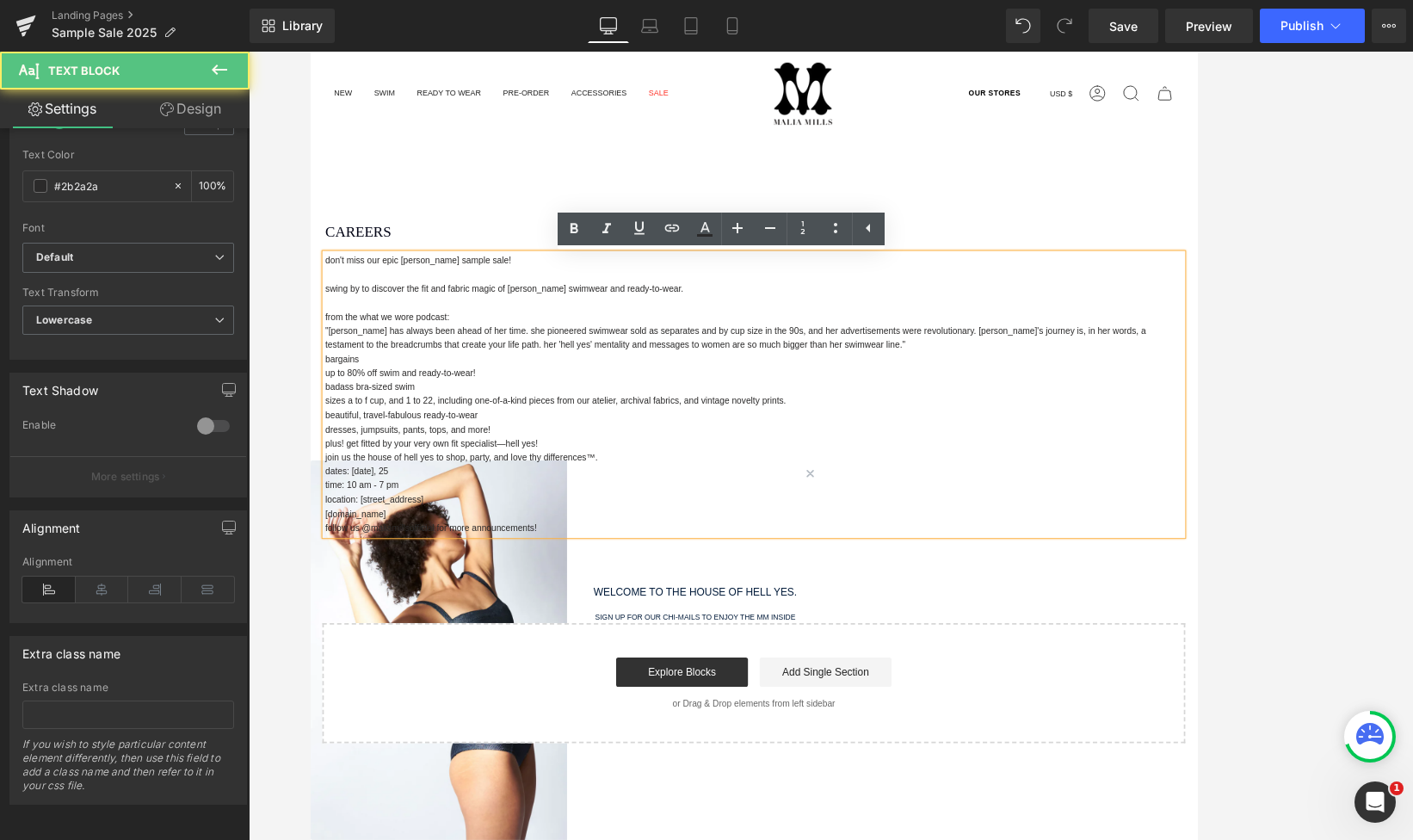
click at [725, 353] on p at bounding box center [830, 347] width 1007 height 17
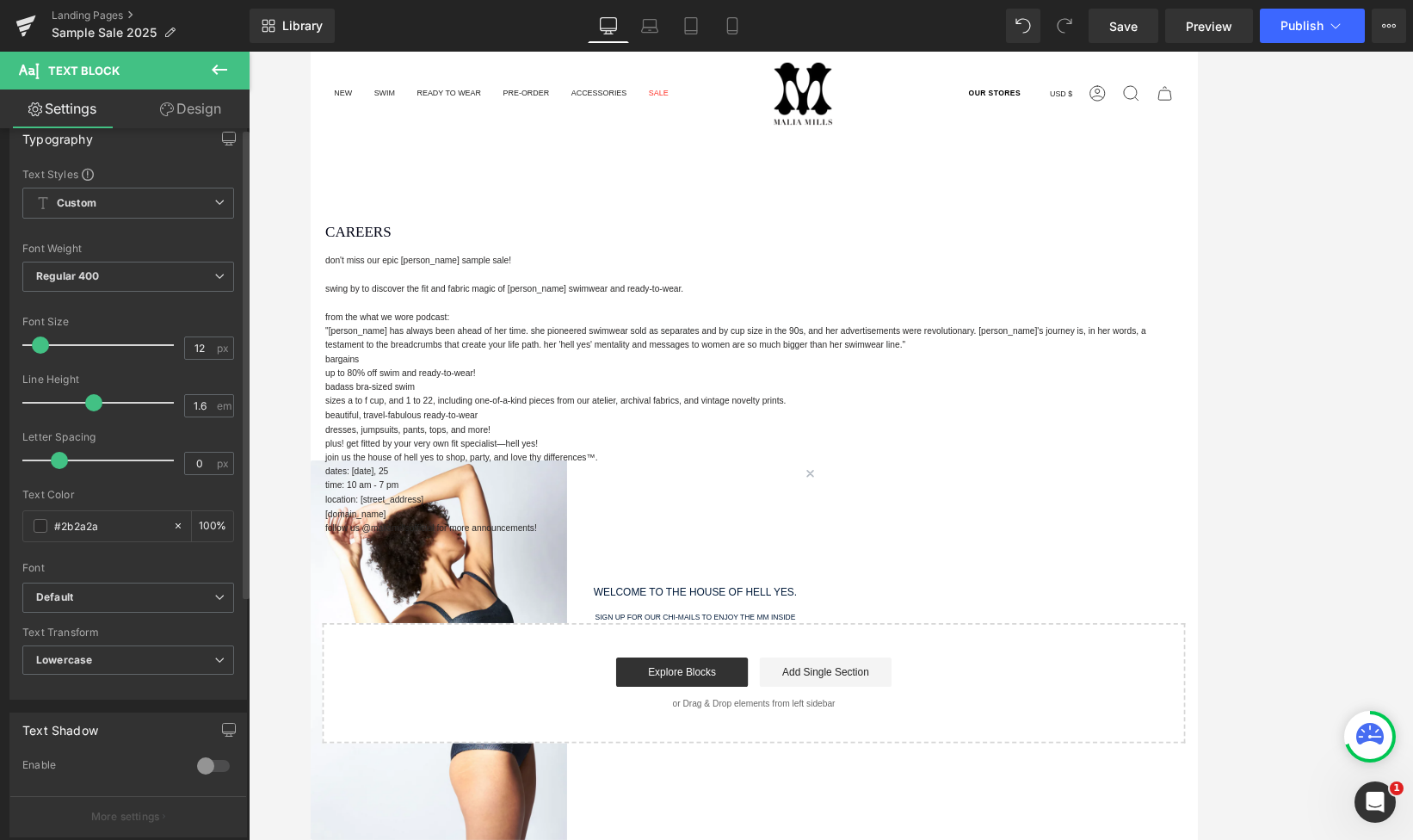
scroll to position [0, 0]
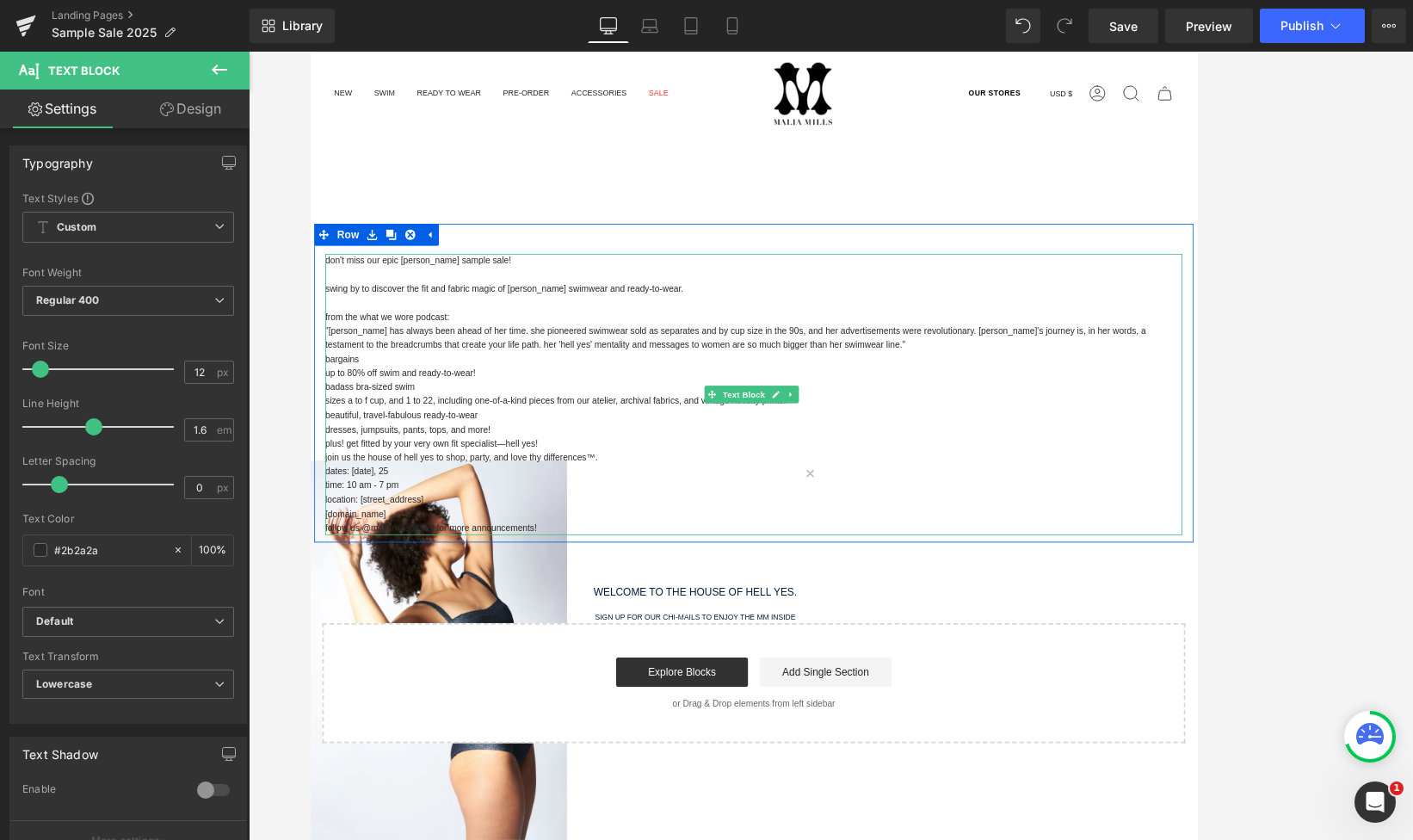
click at [328, 439] on p "BADASS BRA-SIZED SWIM" at bounding box center [830, 446] width 1007 height 17
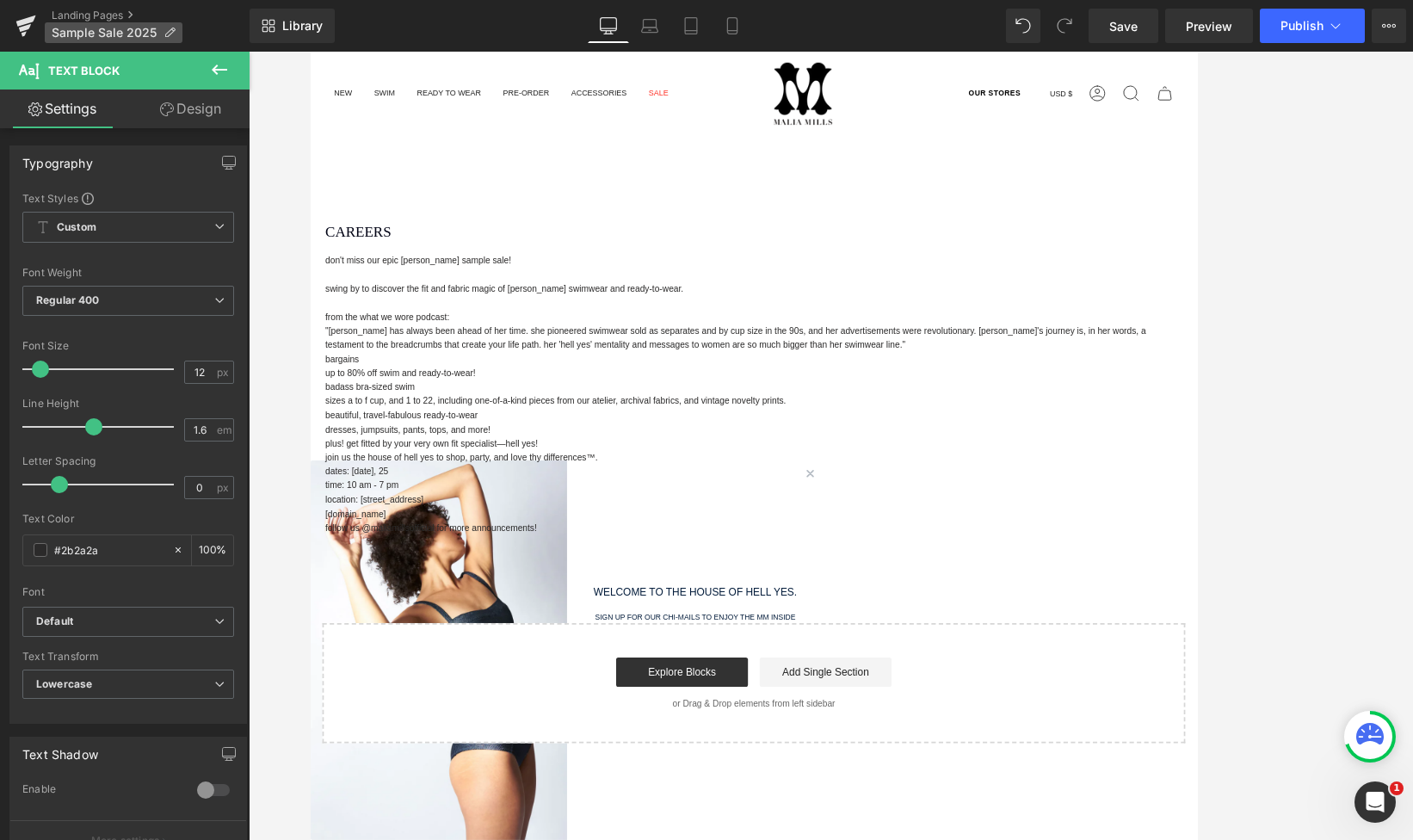
click at [167, 33] on icon at bounding box center [169, 33] width 12 height 12
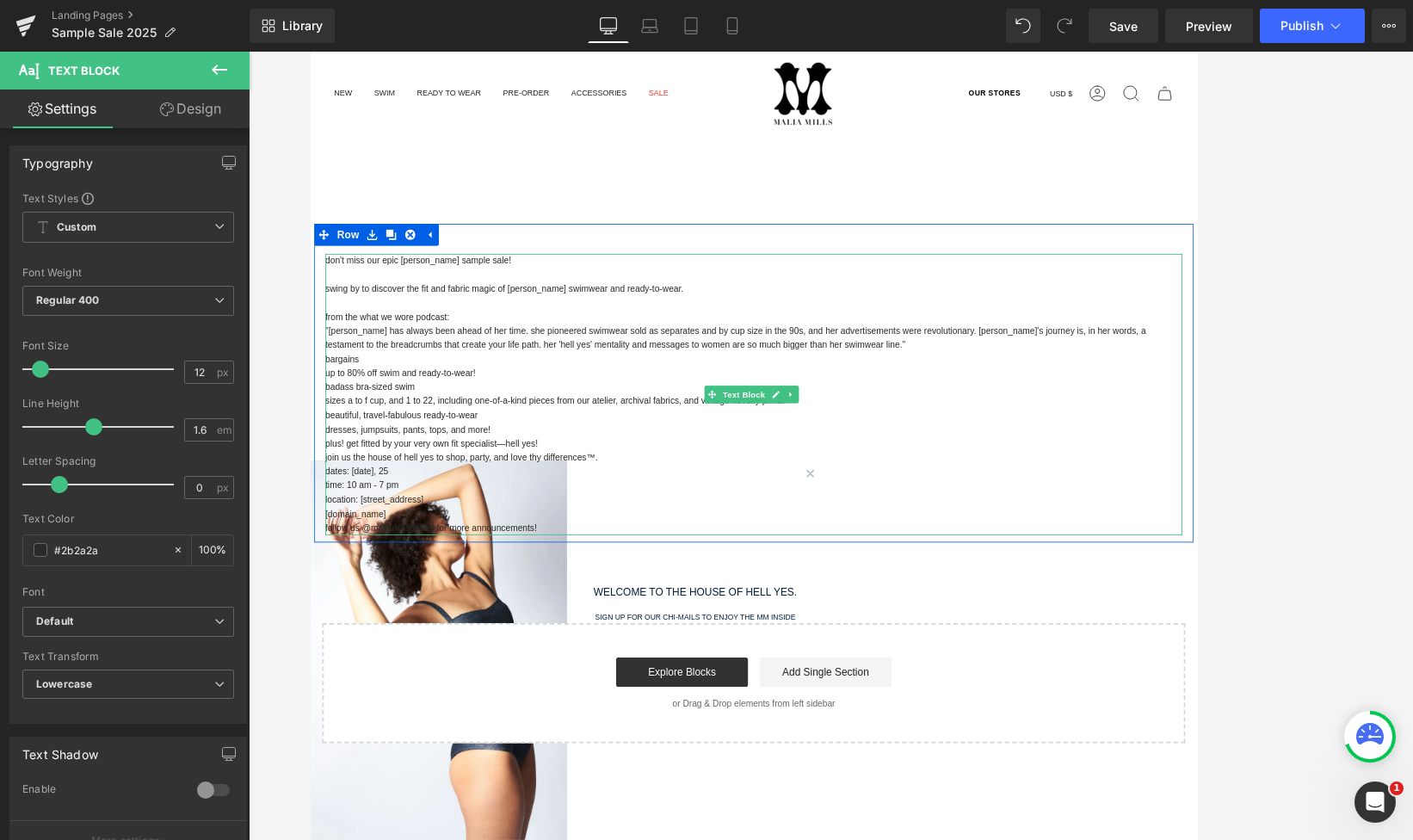
click at [853, 445] on link at bounding box center [856, 455] width 18 height 21
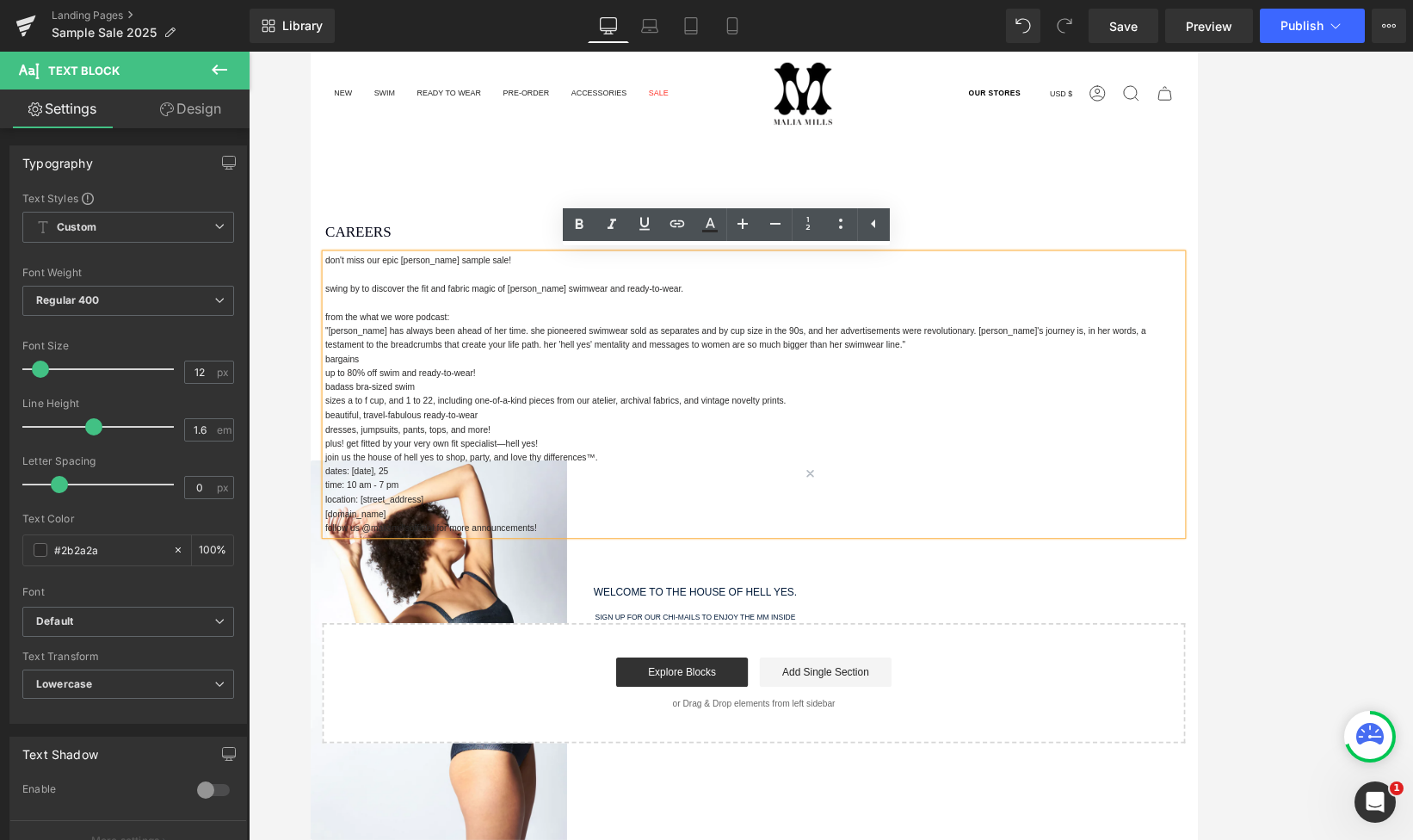
drag, startPoint x: 896, startPoint y: 215, endPoint x: 915, endPoint y: 215, distance: 19.0
click at [897, 215] on main "CAREERS Heading Separator don't miss our epic [PERSON_NAME] sample sale! swing …" at bounding box center [830, 563] width 1041 height 721
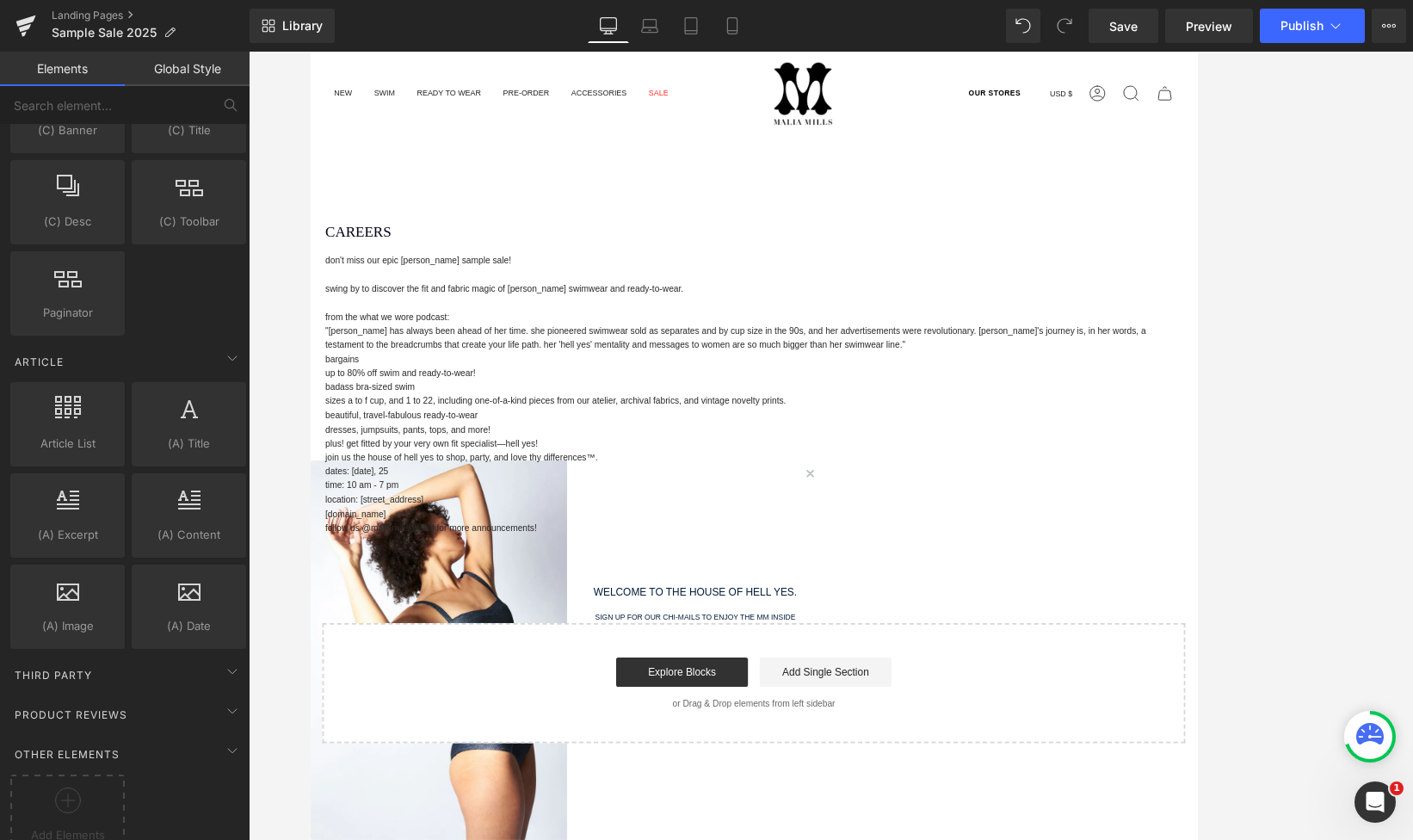
scroll to position [2965, 0]
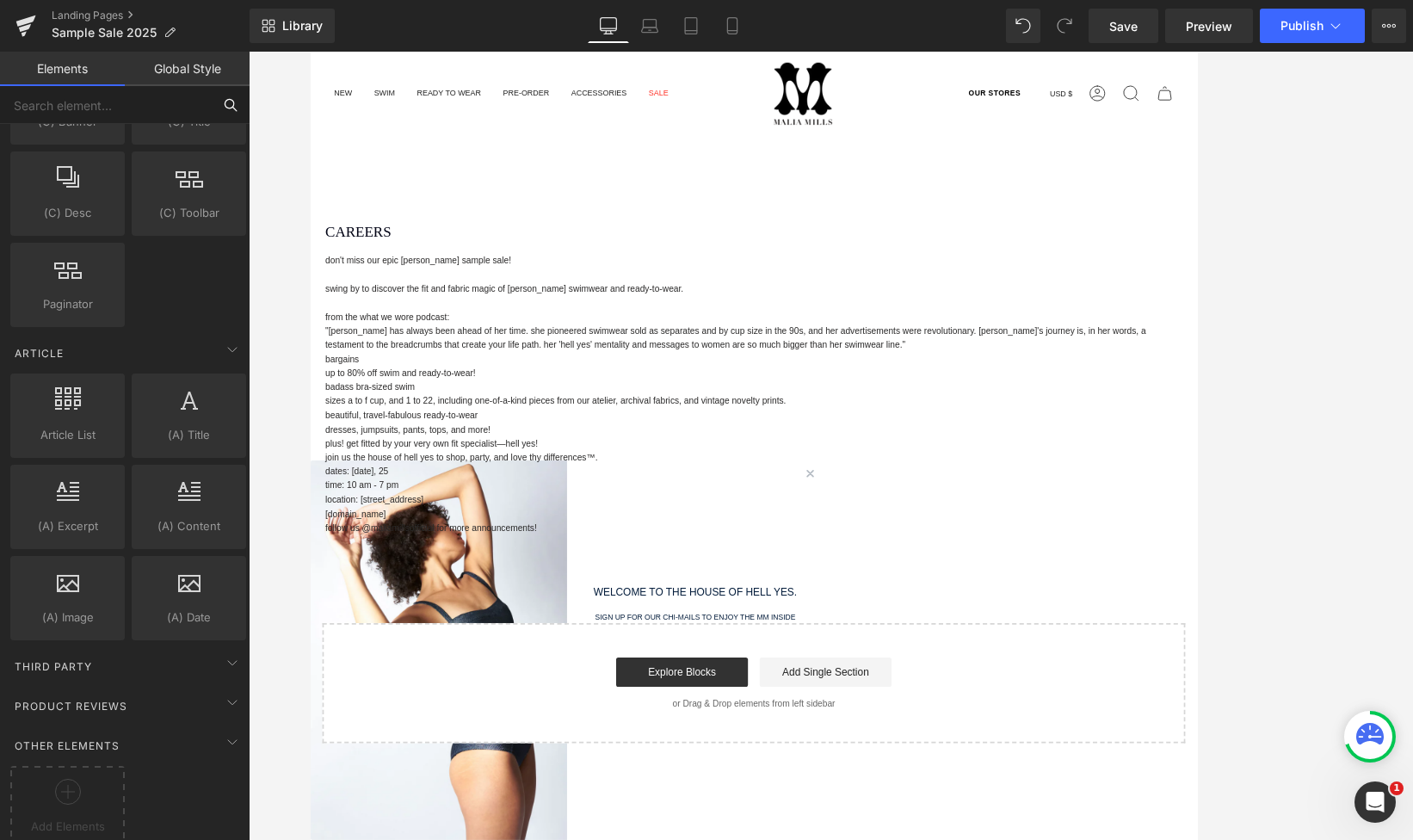
click at [96, 95] on input "text" at bounding box center [105, 105] width 212 height 38
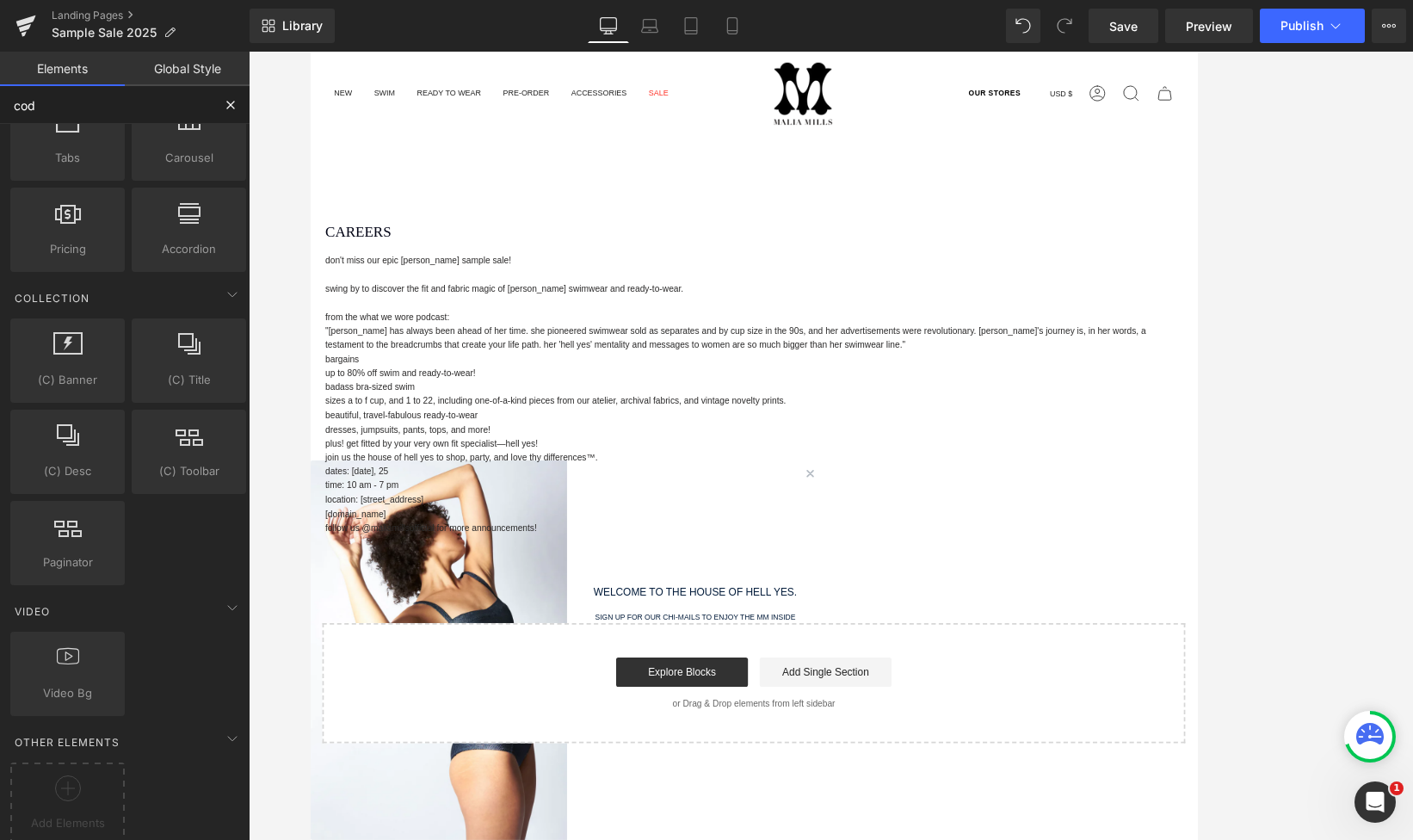
scroll to position [0, 0]
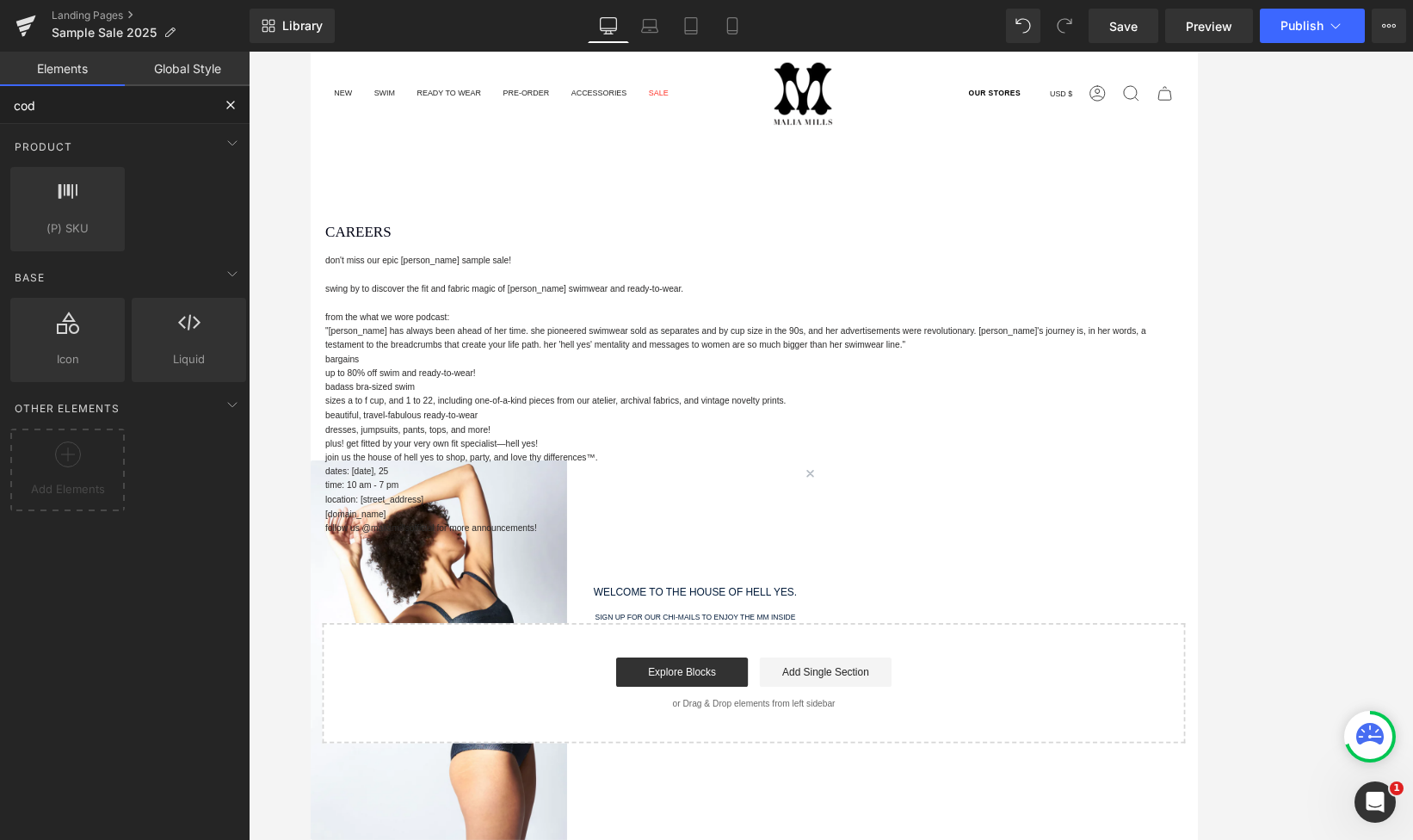
type input "code"
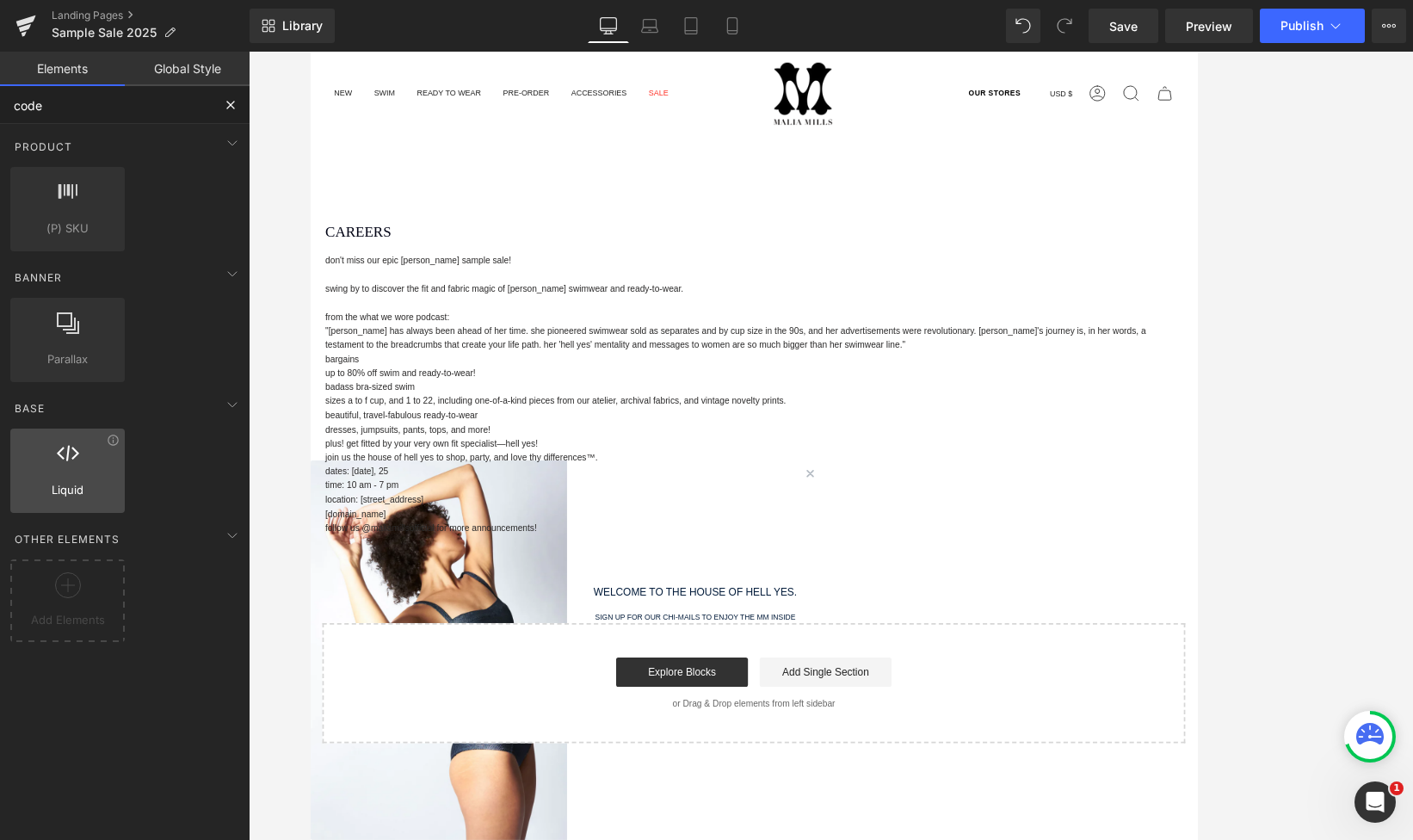
click at [66, 476] on div at bounding box center [68, 461] width 105 height 38
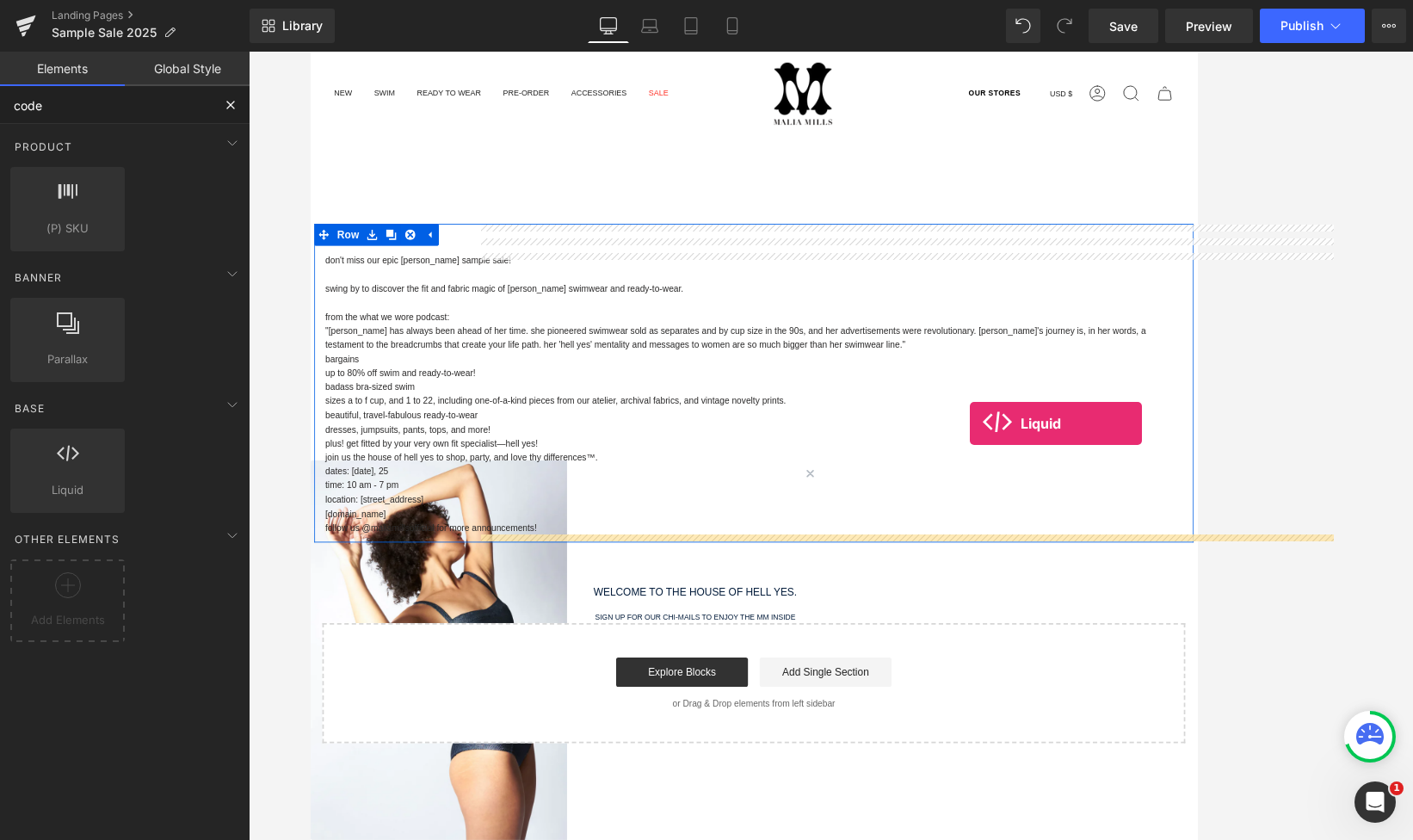
drag, startPoint x: 375, startPoint y: 529, endPoint x: 1084, endPoint y: 489, distance: 710.1
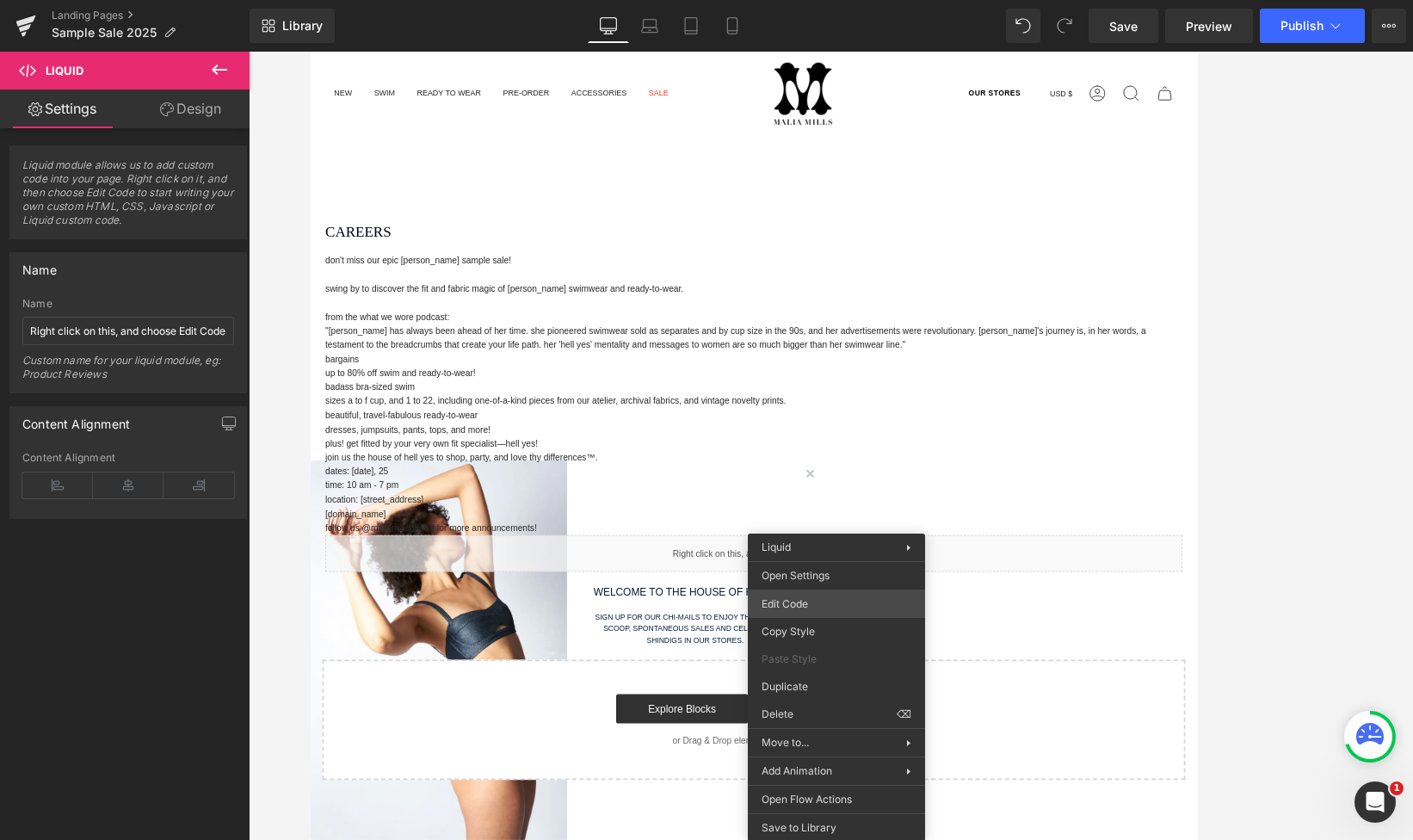
click at [835, 0] on div "Liquid You are previewing how the will restyle your page. You can not edit Elem…" at bounding box center [706, 0] width 1413 height 0
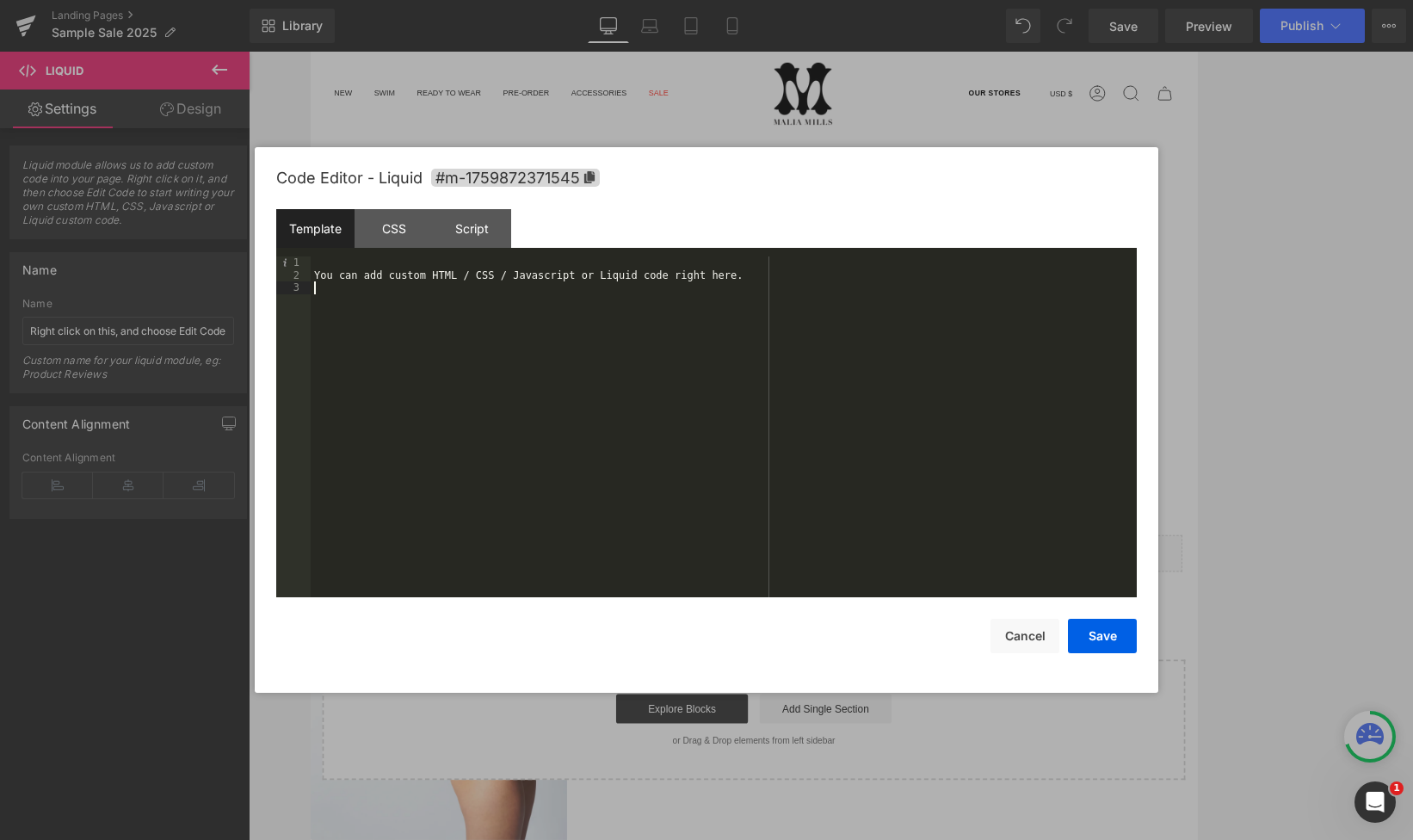
click at [590, 315] on div "You can add custom HTML / CSS / Javascript or Liquid code right here." at bounding box center [723, 440] width 826 height 366
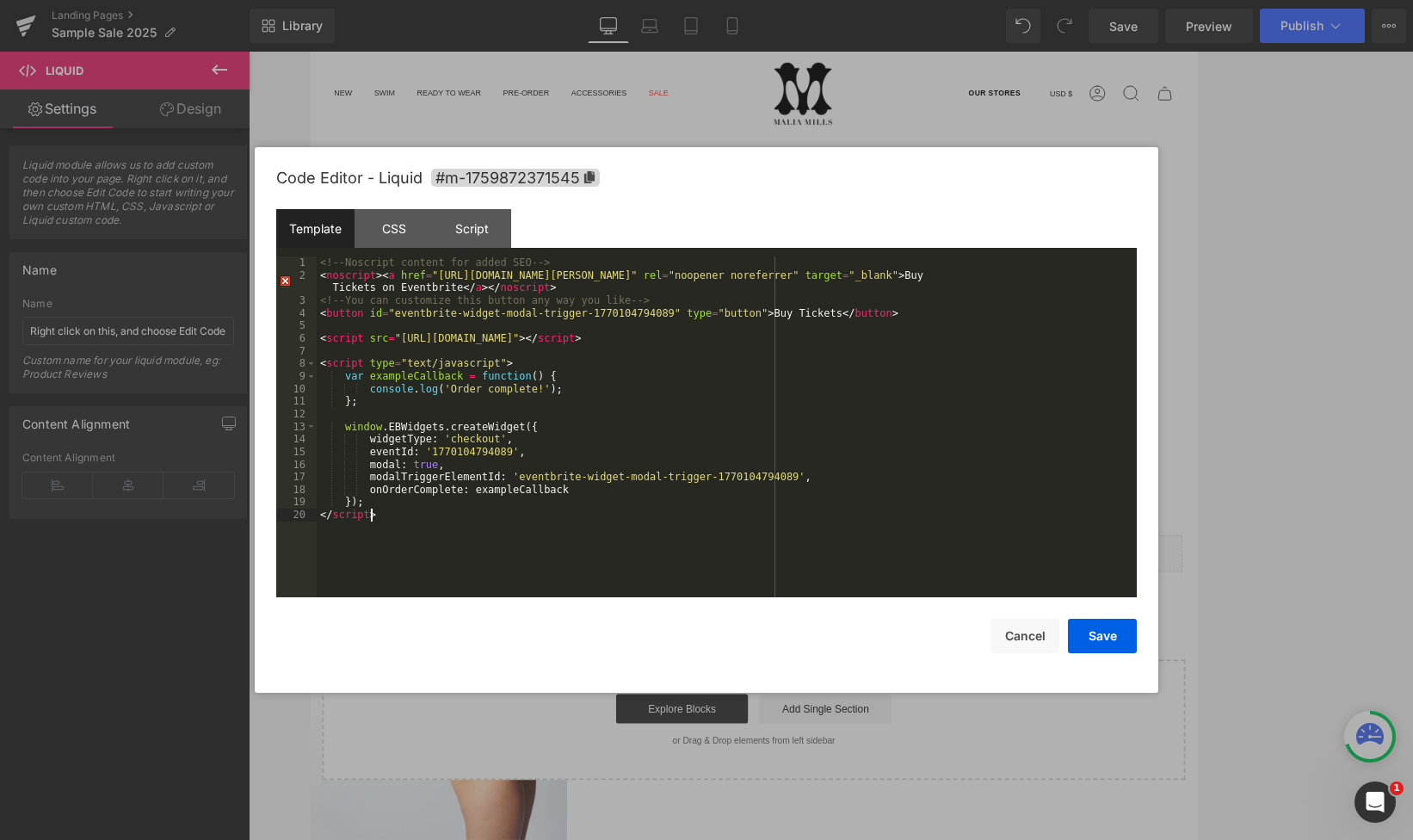
click at [608, 194] on div "Code Editor - Liquid #m-1759872371545" at bounding box center [706, 178] width 860 height 62
click at [1108, 641] on button "Save" at bounding box center [1102, 636] width 69 height 35
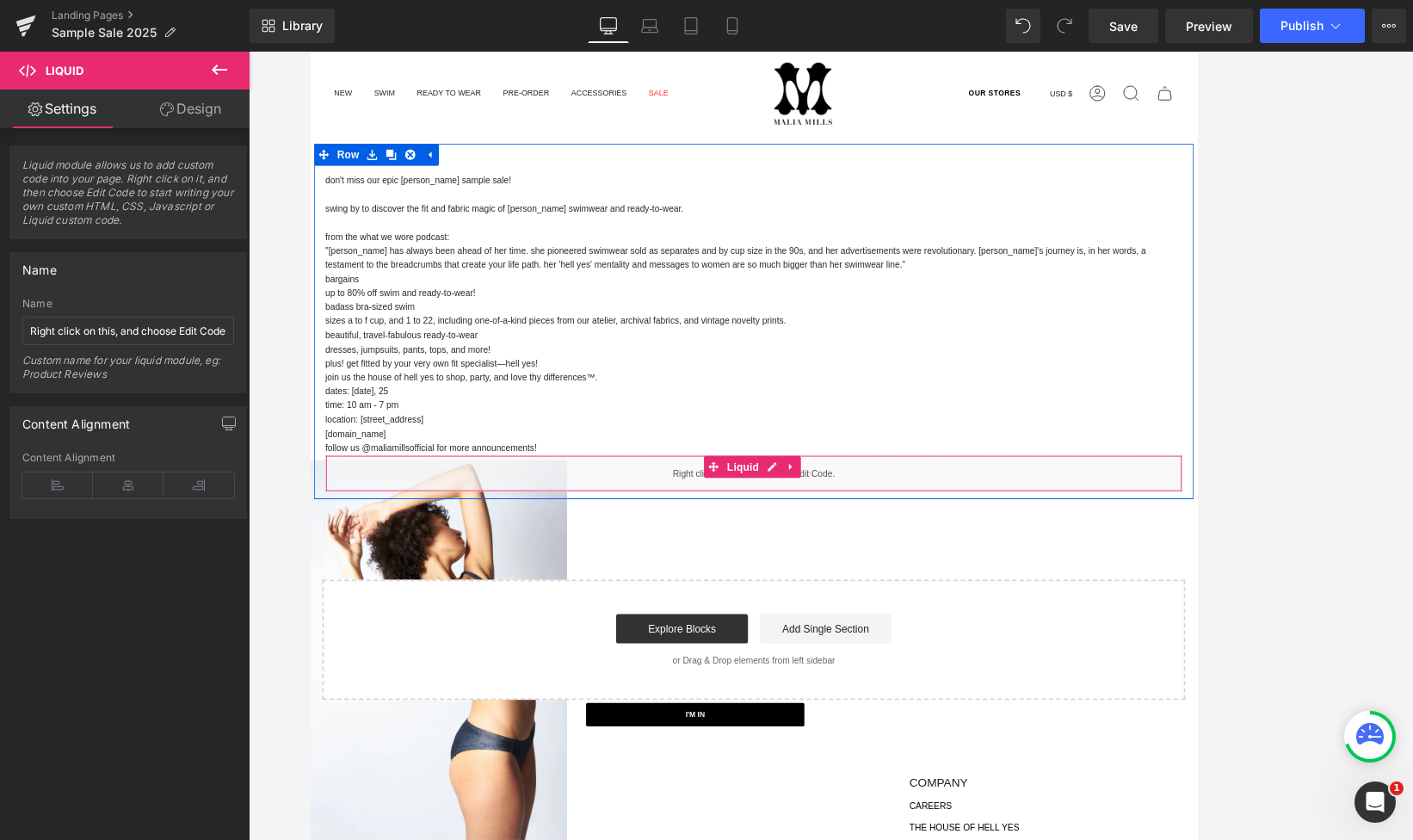
scroll to position [162, 0]
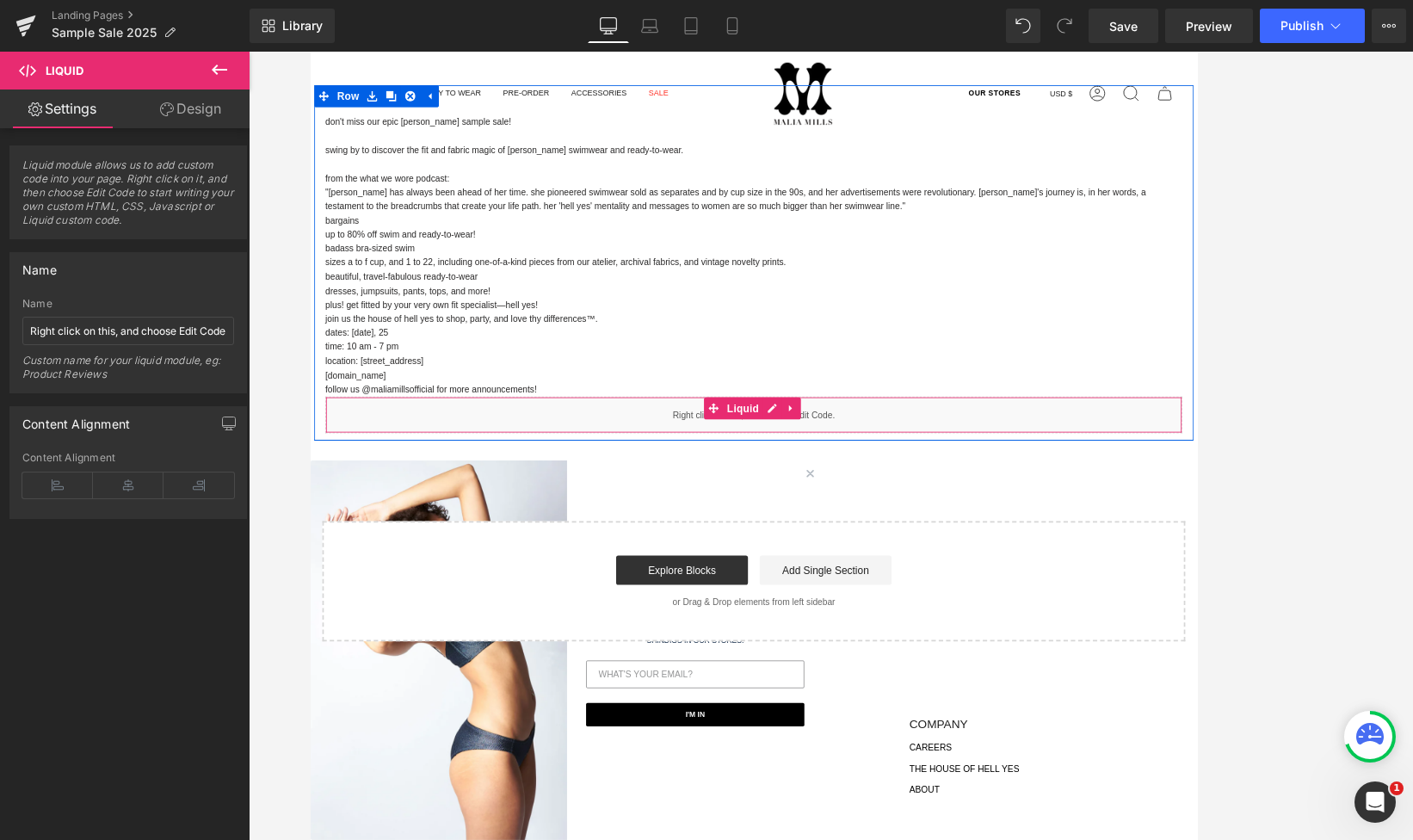
drag, startPoint x: 940, startPoint y: 488, endPoint x: 941, endPoint y: 479, distance: 9.1
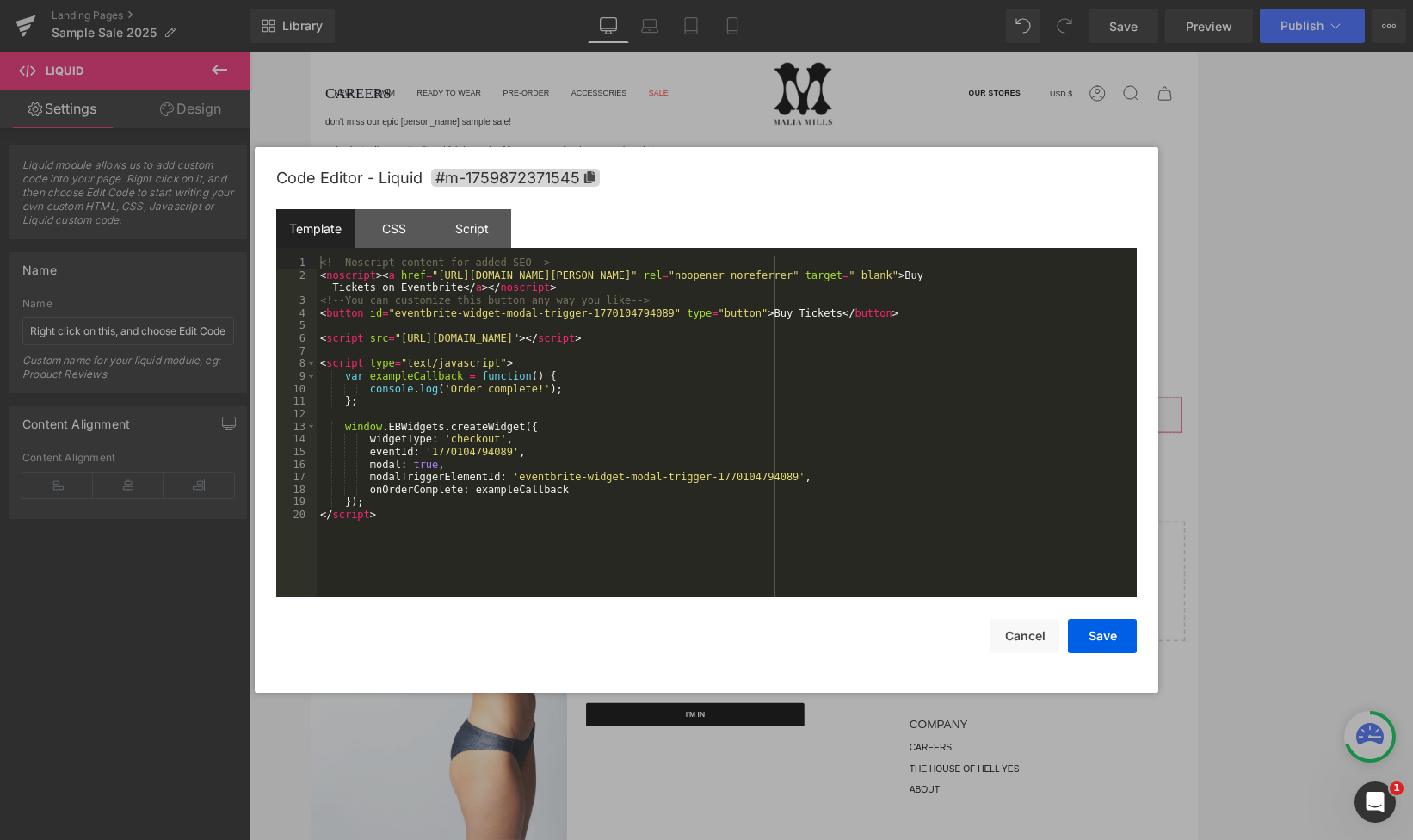
click at [860, 0] on div "Liquid You are previewing how the will restyle your page. You can not edit Elem…" at bounding box center [706, 0] width 1413 height 0
click at [1108, 649] on button "Save" at bounding box center [1102, 636] width 69 height 35
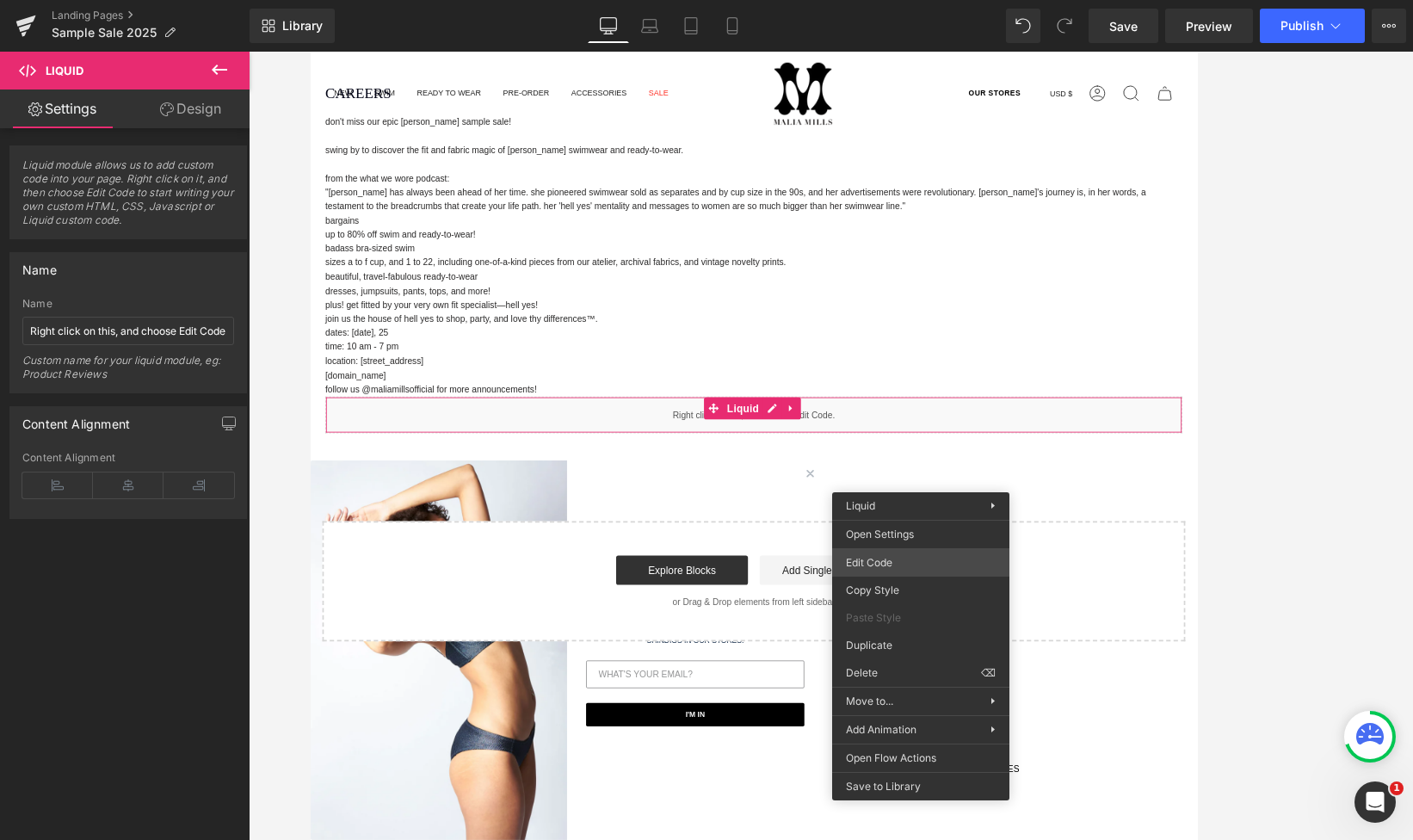
click at [919, 0] on div "Liquid You are previewing how the will restyle your page. You can not edit Elem…" at bounding box center [706, 0] width 1413 height 0
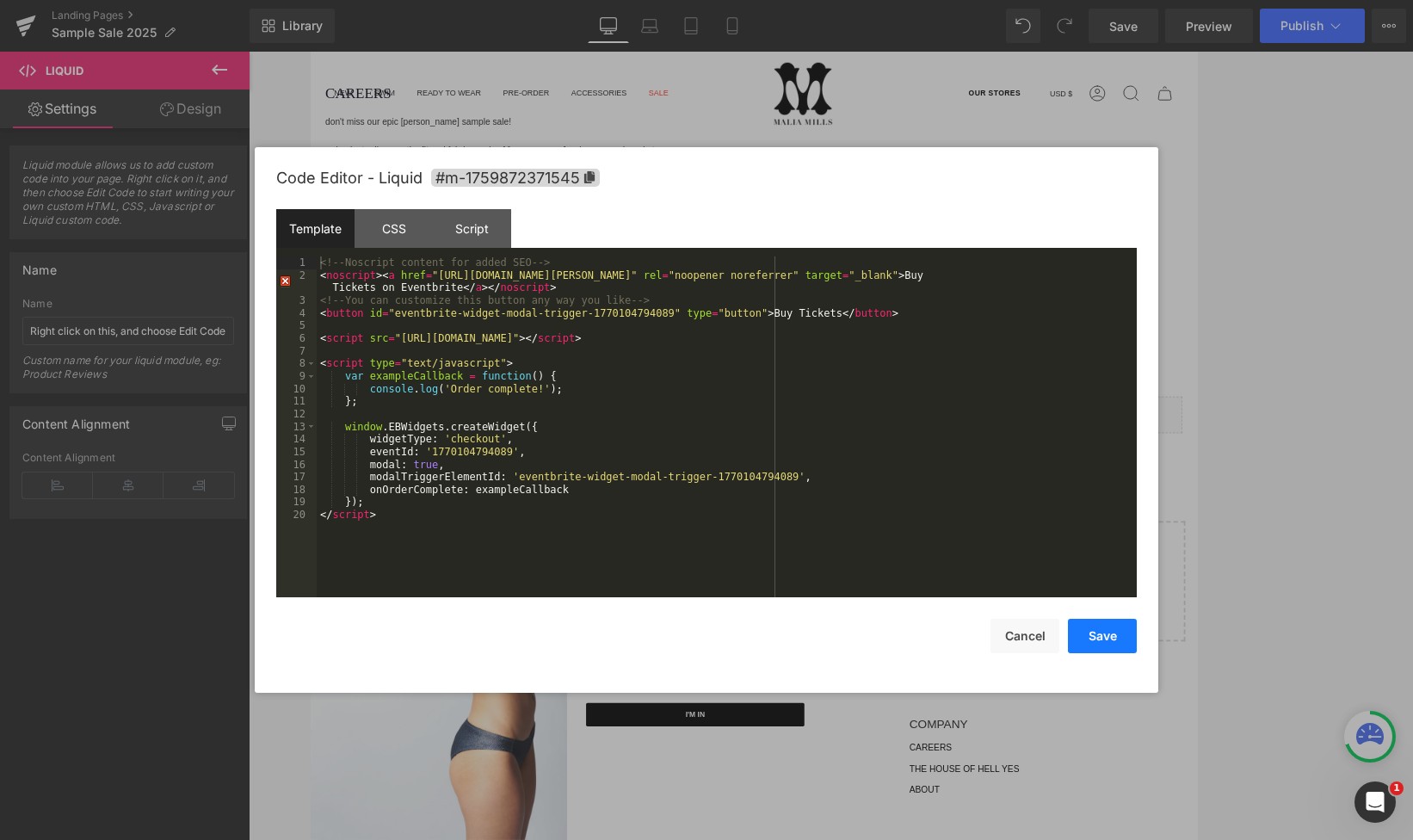
click at [1108, 638] on button "Save" at bounding box center [1102, 636] width 69 height 35
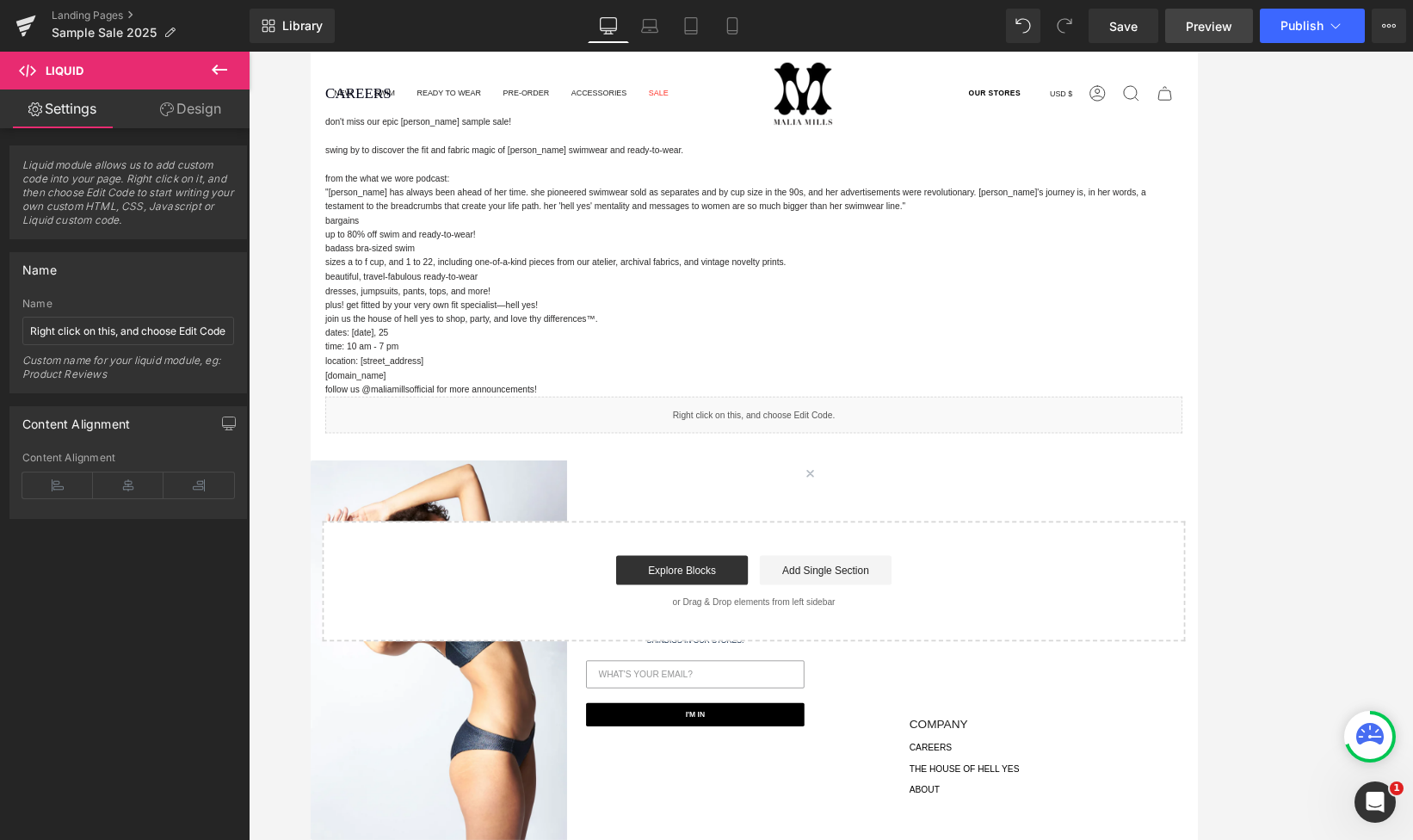
click at [1108, 35] on link "Preview" at bounding box center [1209, 25] width 88 height 35
click at [1108, 23] on span "Save" at bounding box center [1123, 25] width 28 height 18
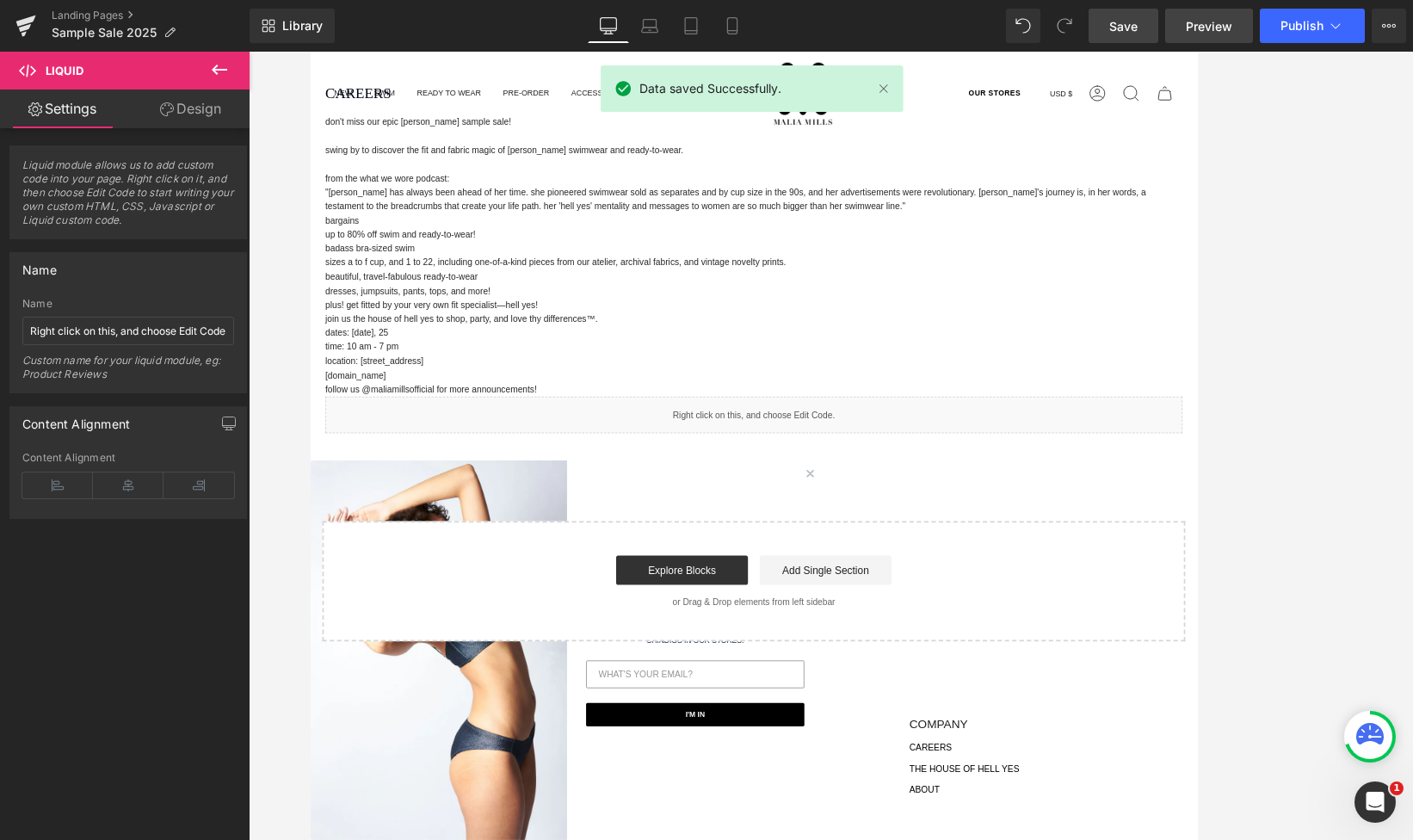
click at [1108, 25] on span "Preview" at bounding box center [1209, 25] width 47 height 18
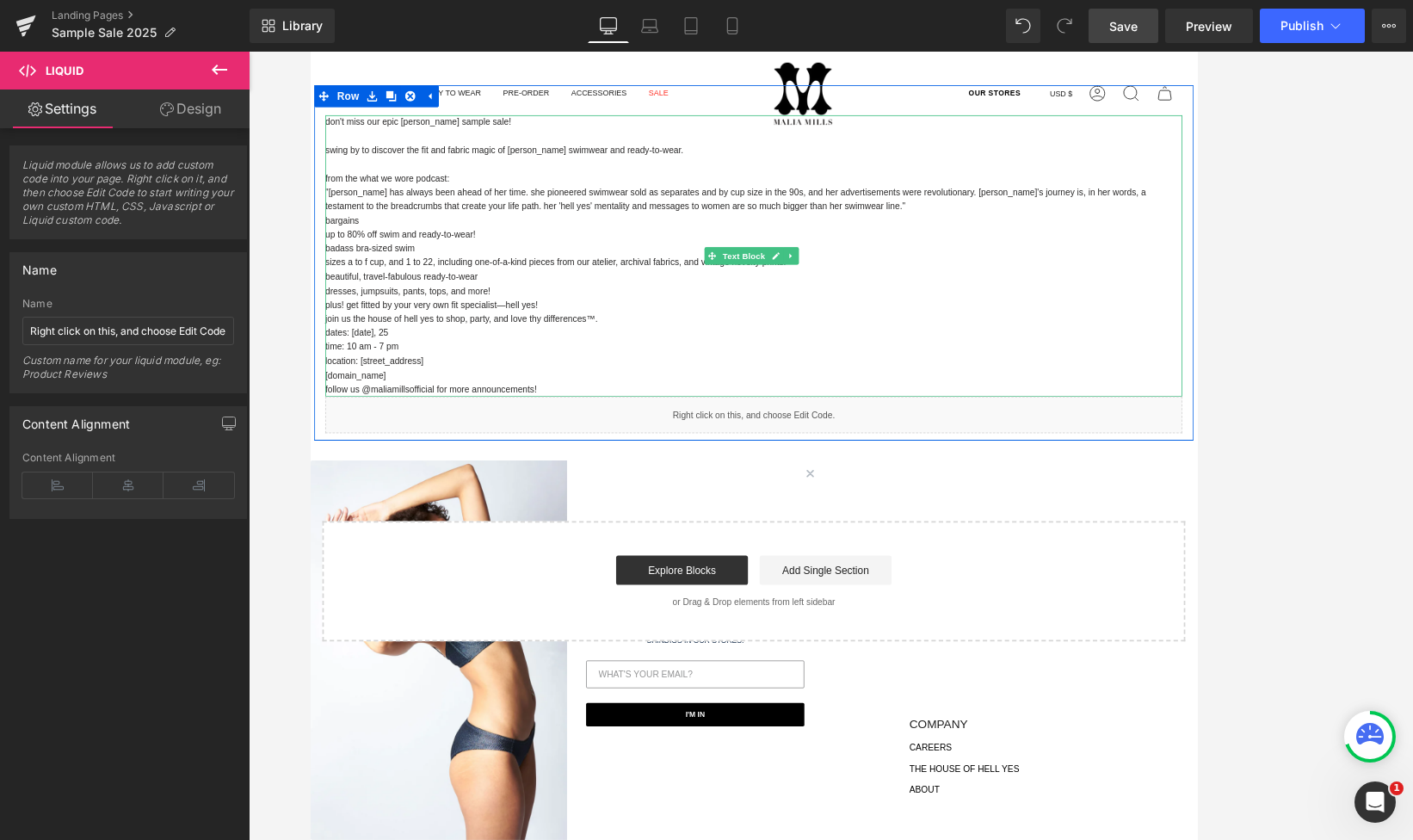
click at [496, 329] on p "dresses, jumpsuits, pants, tops, and more!" at bounding box center [830, 333] width 1007 height 17
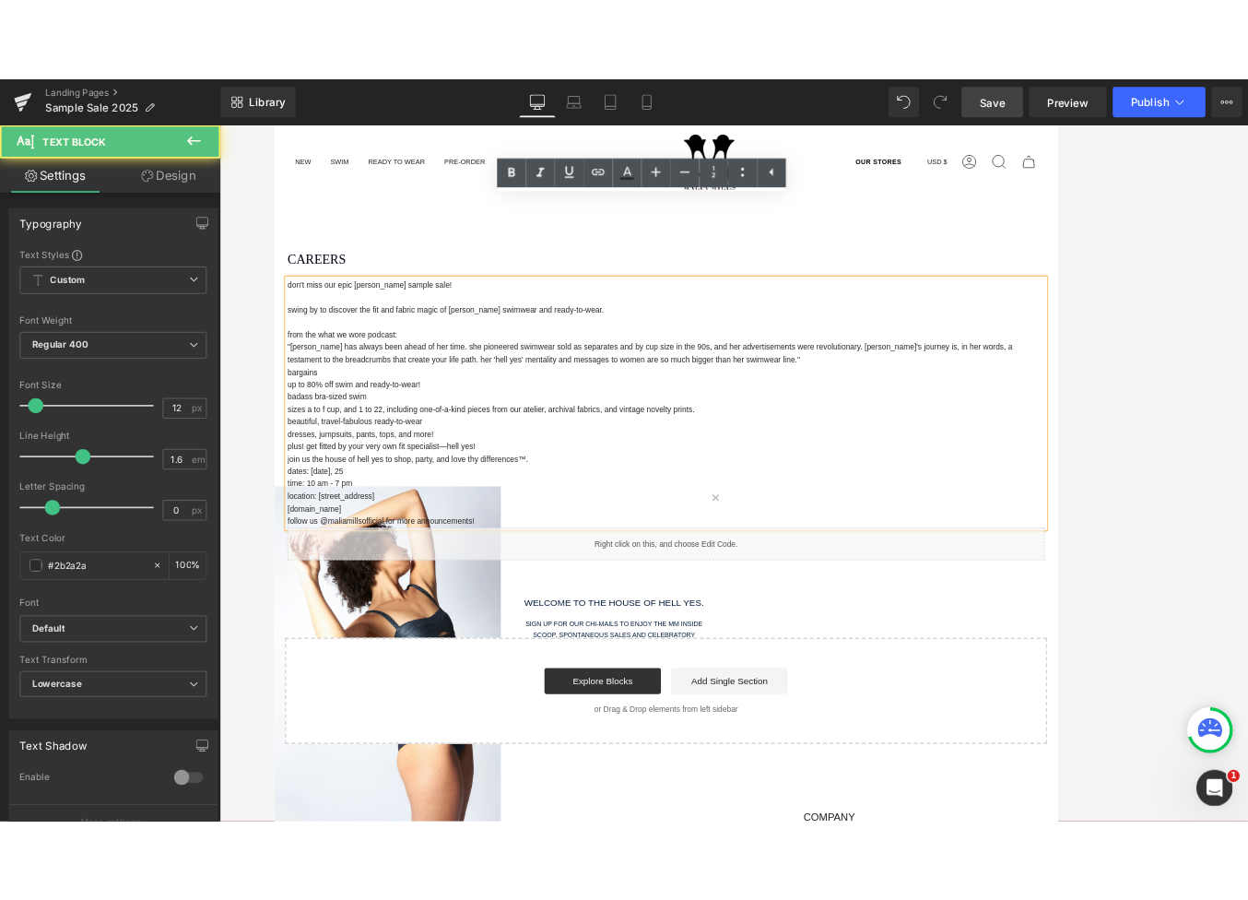
scroll to position [0, 0]
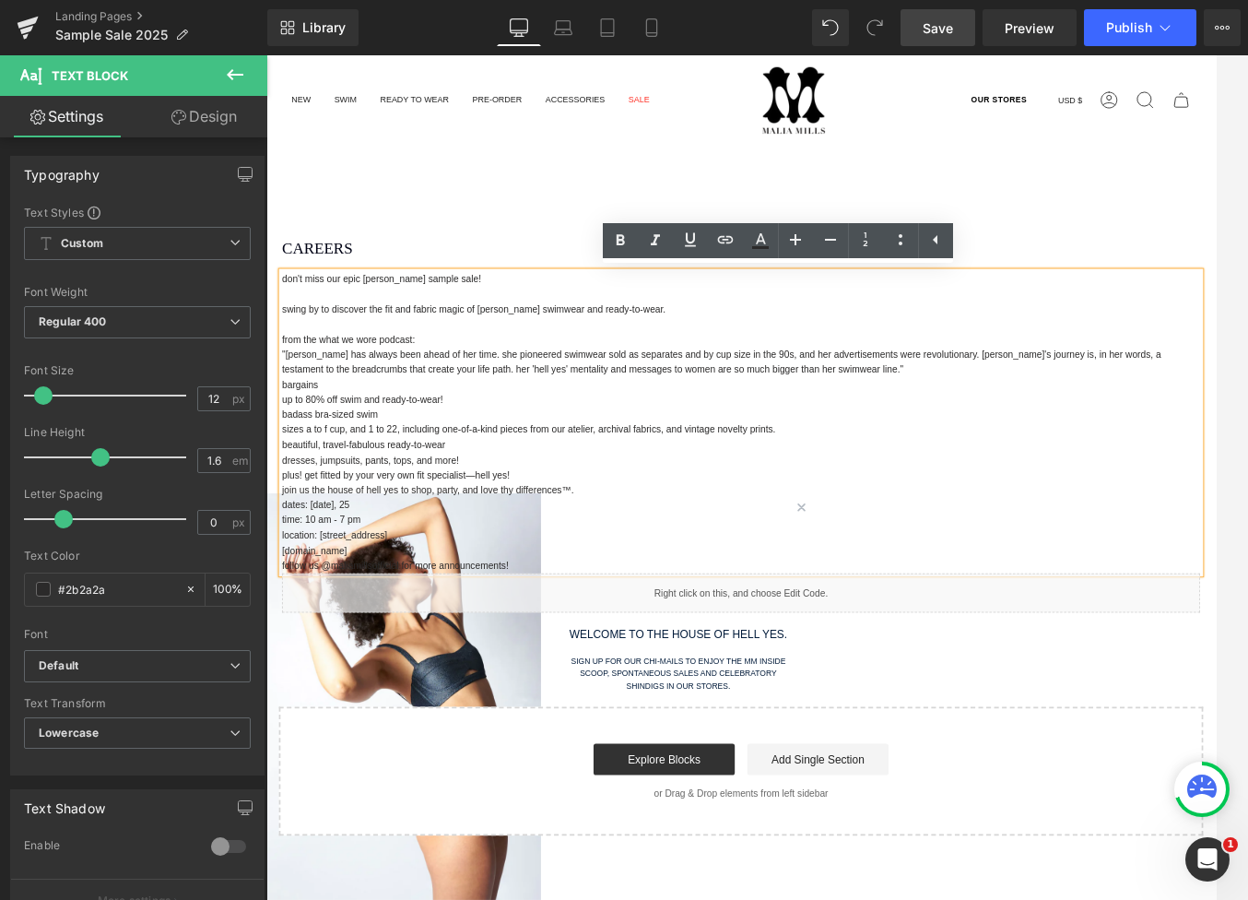
drag, startPoint x: 354, startPoint y: 285, endPoint x: 371, endPoint y: 277, distance: 18.6
click at [354, 285] on h1 "CAREERS" at bounding box center [824, 282] width 1079 height 18
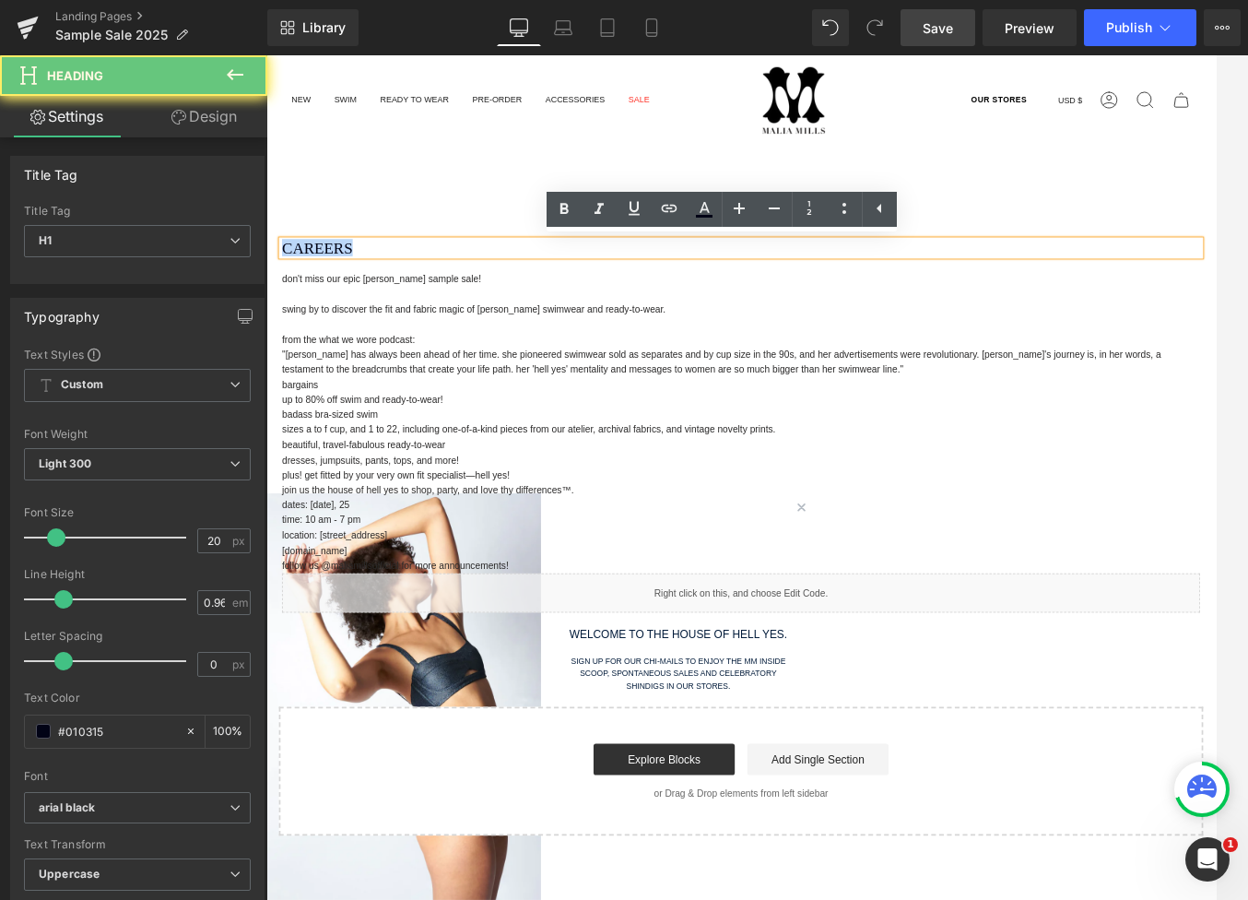
drag, startPoint x: 390, startPoint y: 271, endPoint x: 233, endPoint y: 277, distance: 156.8
click at [266, 277] on html "Skip to content Search Search Clear OUR STORES Currency USD $ [GEOGRAPHIC_DATA]…" at bounding box center [823, 638] width 1115 height 1166
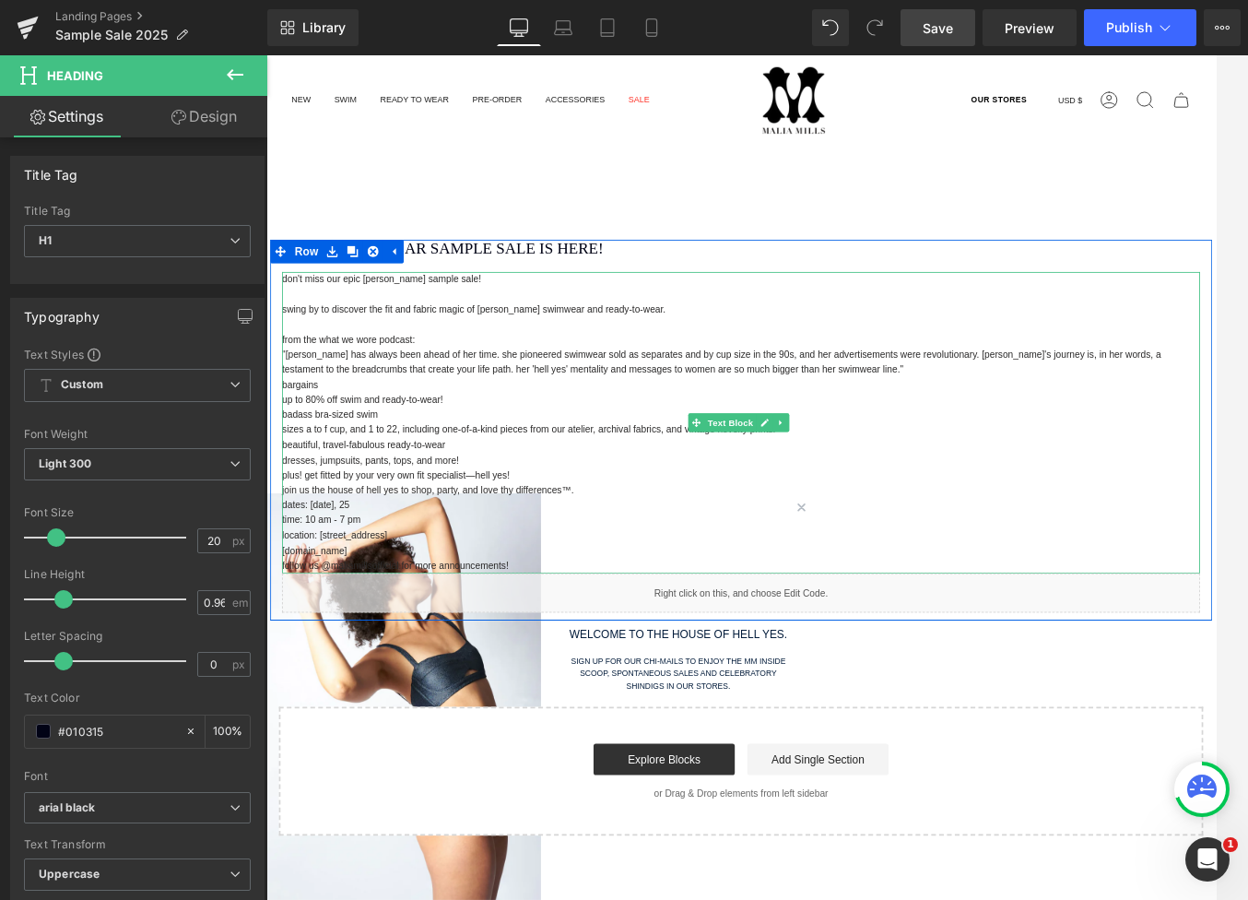
click at [404, 415] on p ""[PERSON_NAME] has always been ahead of her time. She pioneered swimwear sold a…" at bounding box center [824, 415] width 1079 height 35
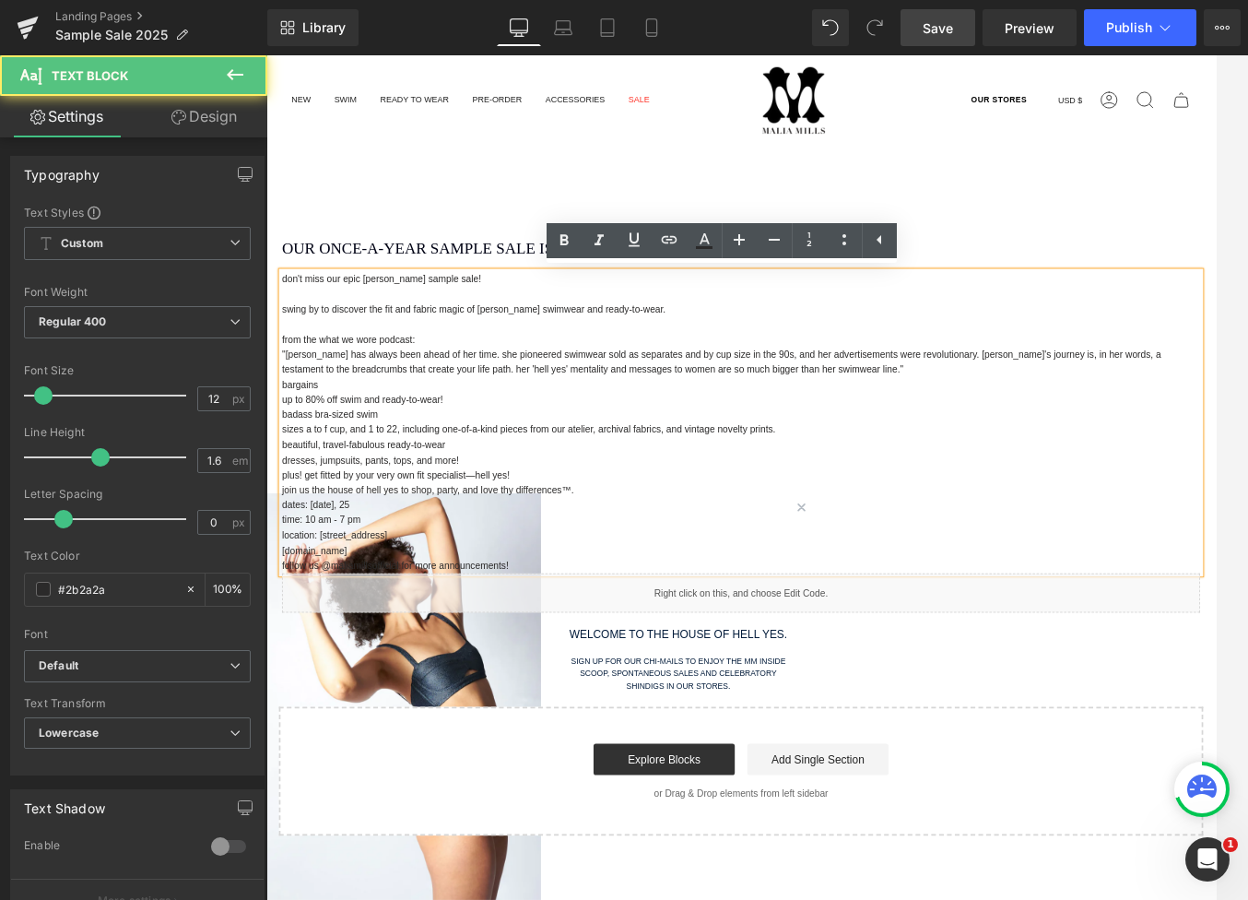
click at [447, 385] on p "from the What We Wore podcast:" at bounding box center [824, 390] width 1079 height 18
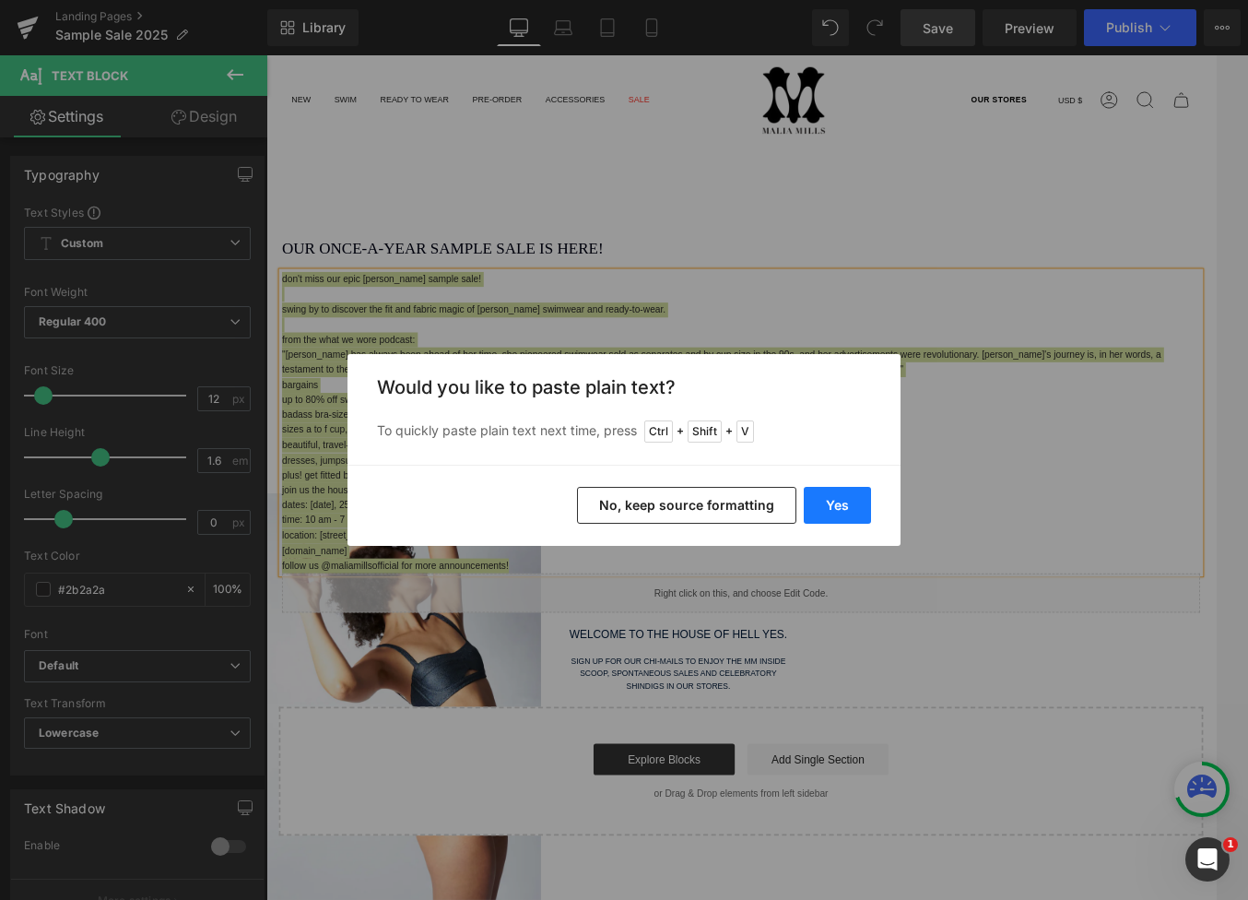
click at [846, 502] on button "Yes" at bounding box center [837, 505] width 67 height 37
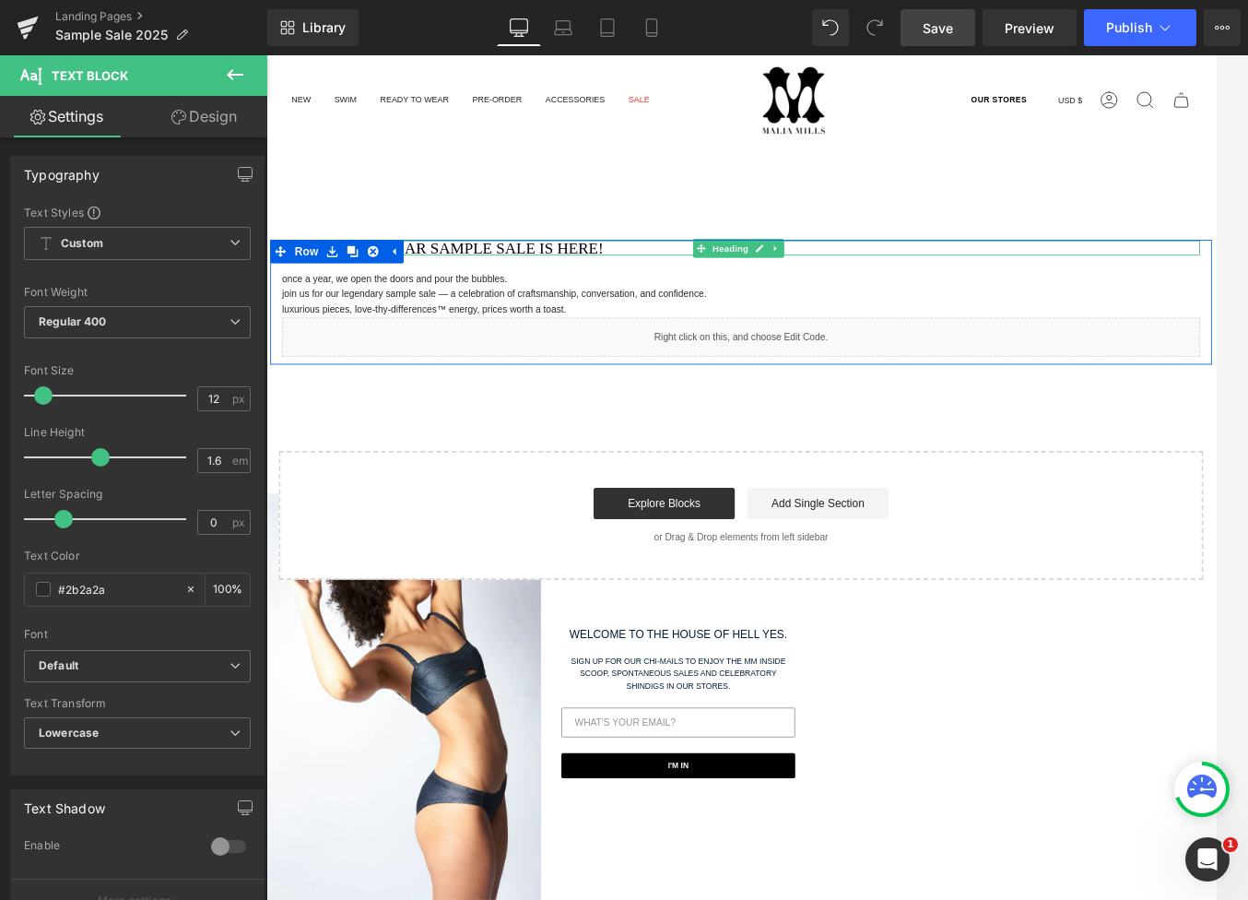
drag, startPoint x: 488, startPoint y: 277, endPoint x: 477, endPoint y: 284, distance: 12.8
click at [488, 277] on h1 "OUR ONCE-A-YEAR SAMPLE SALE IS HERE!" at bounding box center [824, 282] width 1079 height 18
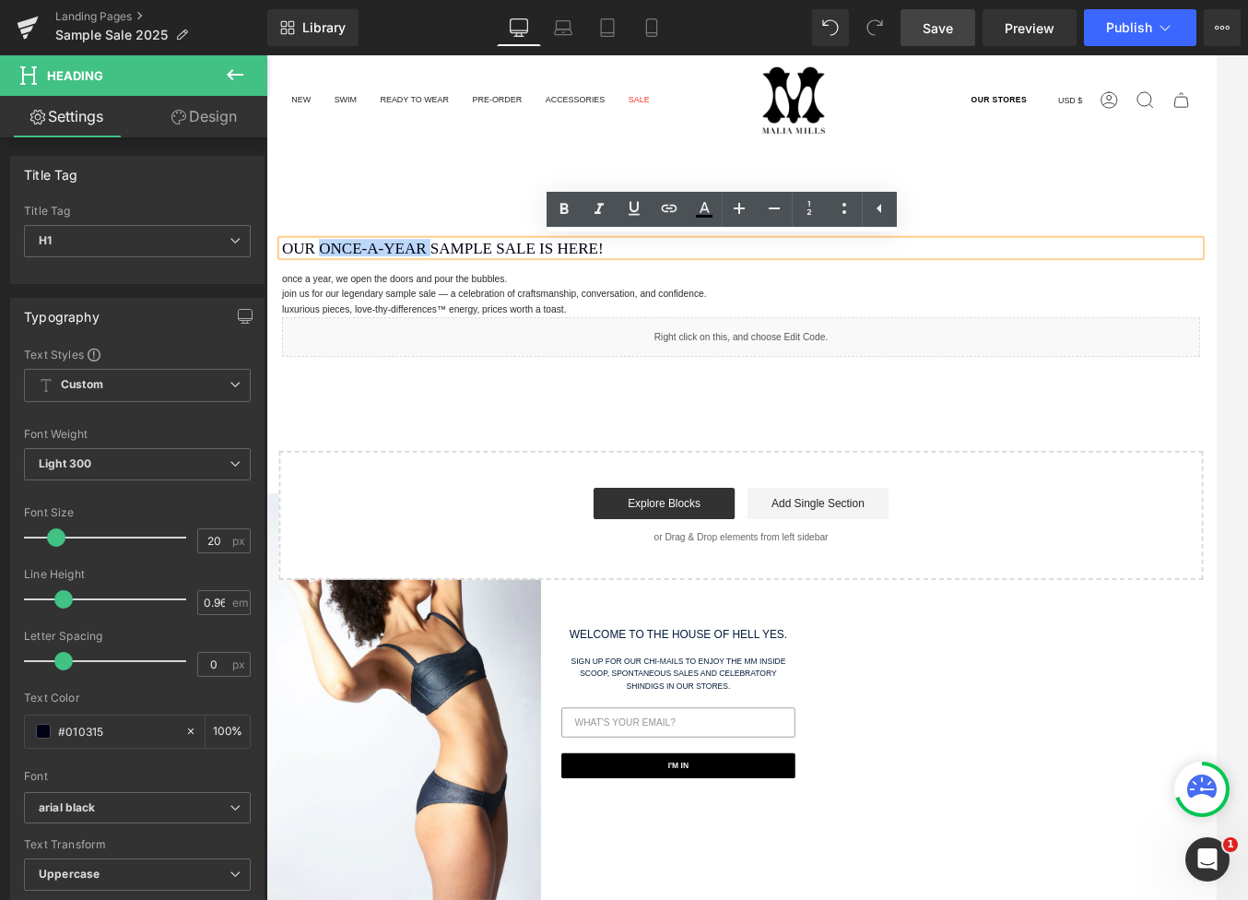
drag, startPoint x: 484, startPoint y: 282, endPoint x: 336, endPoint y: 282, distance: 147.5
click at [336, 282] on h1 "OUR ONCE-A-YEAR SAMPLE SALE IS HERE!" at bounding box center [824, 282] width 1079 height 18
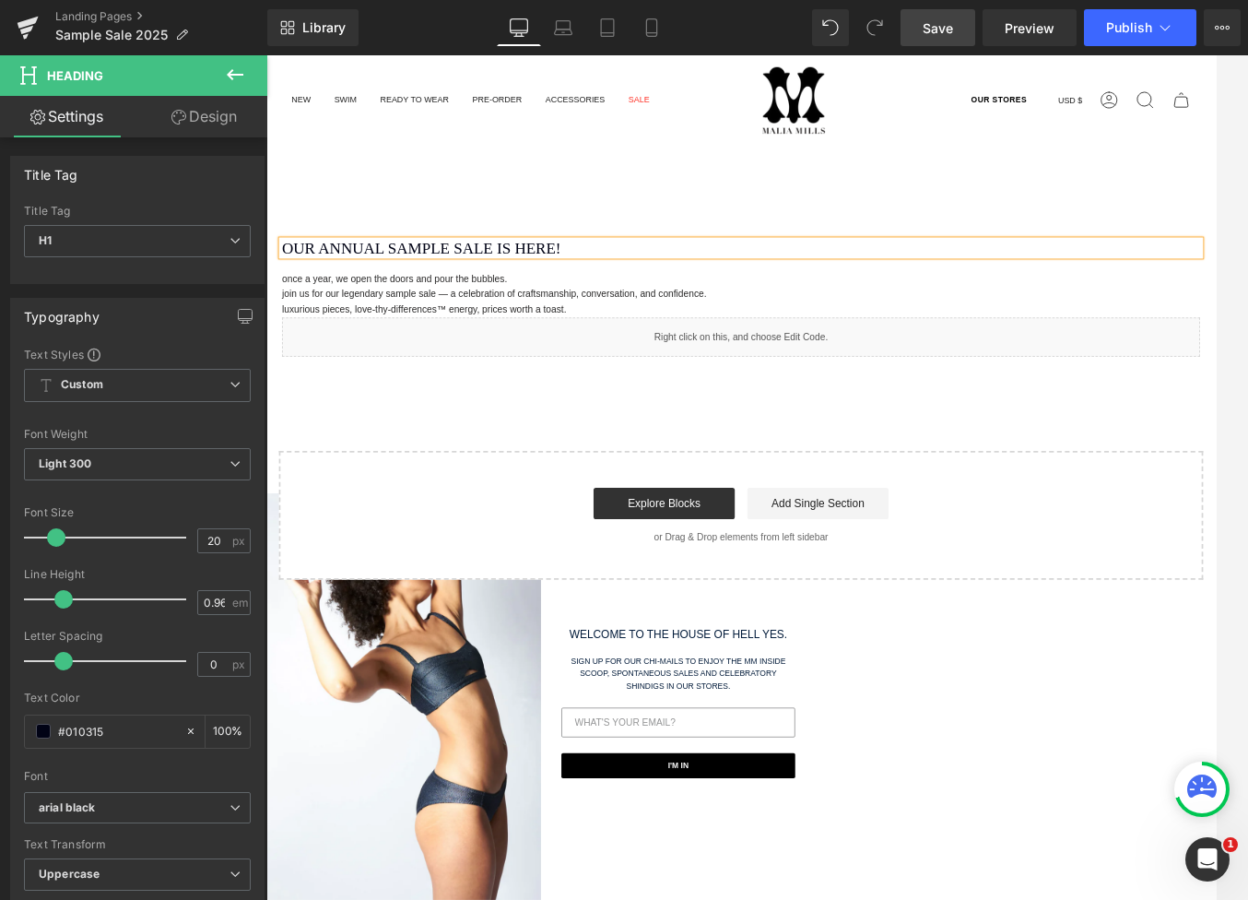
click at [603, 205] on div "Search Search Clear OUR STORES Currency USD $ [GEOGRAPHIC_DATA] (USD $) [GEOGRA…" at bounding box center [823, 522] width 1115 height 935
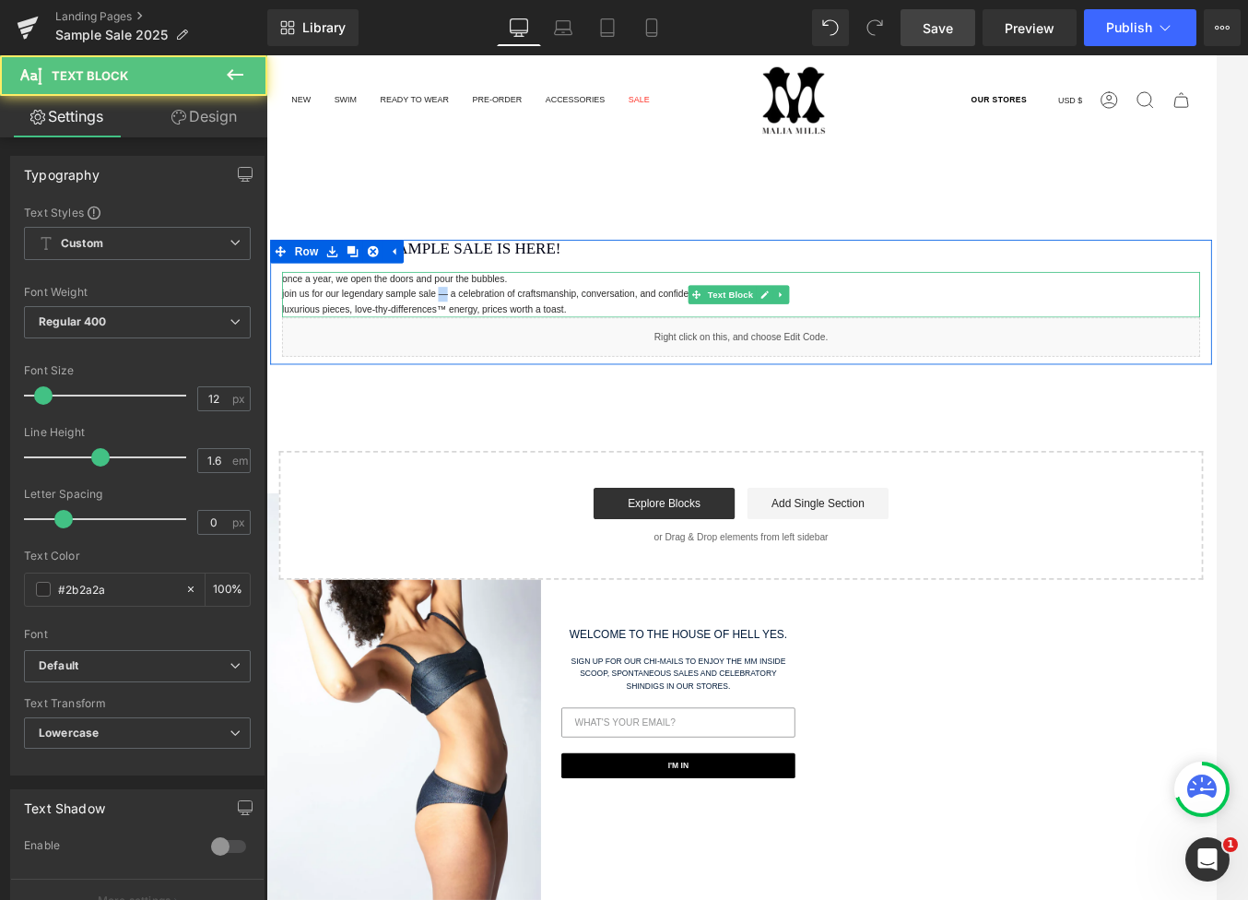
click at [466, 340] on p "join us for our legendary sample sale — a celebration of craftsmanship, convers…" at bounding box center [824, 336] width 1079 height 18
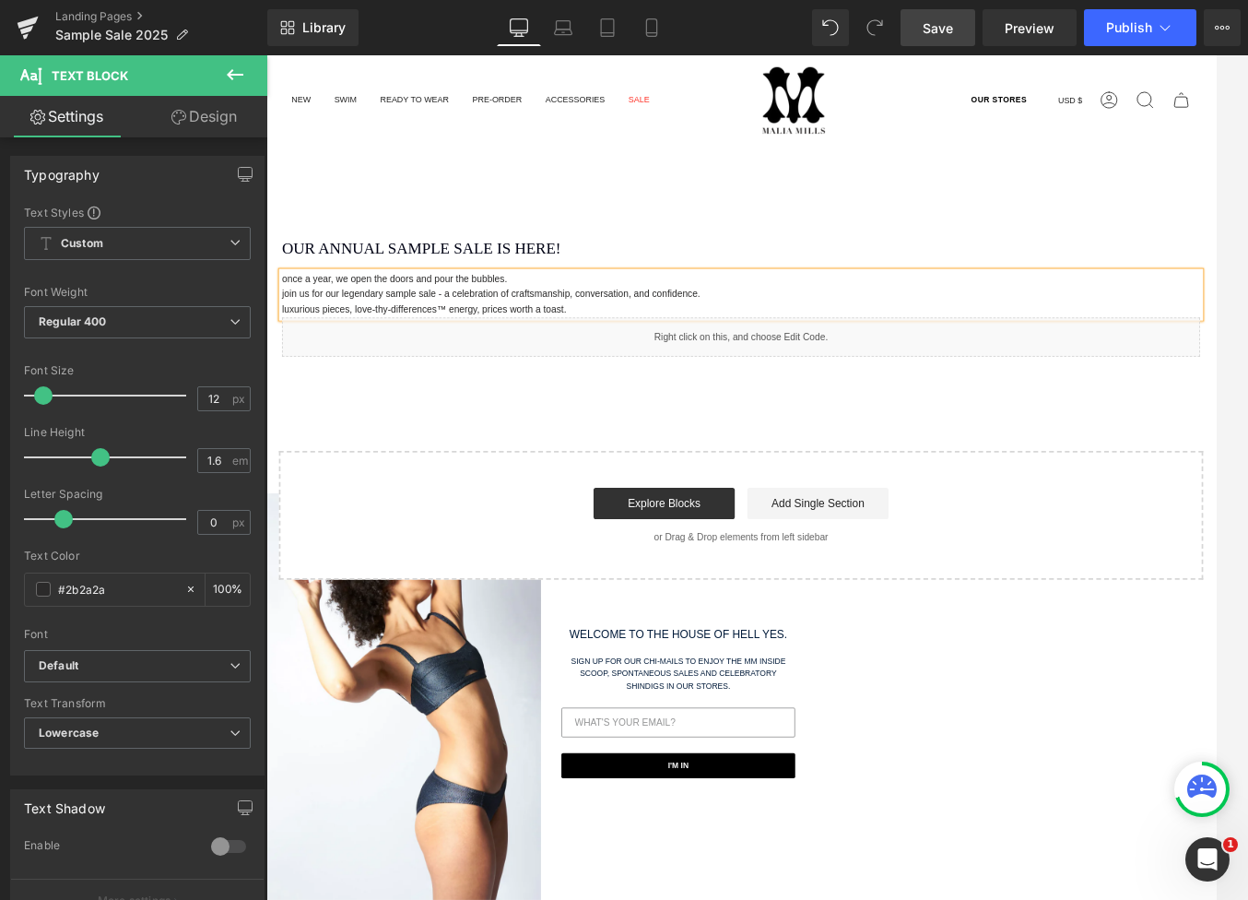
click at [720, 349] on p "luxurious pieces, love-thy-differences™ energy, prices worth a toast." at bounding box center [824, 355] width 1079 height 18
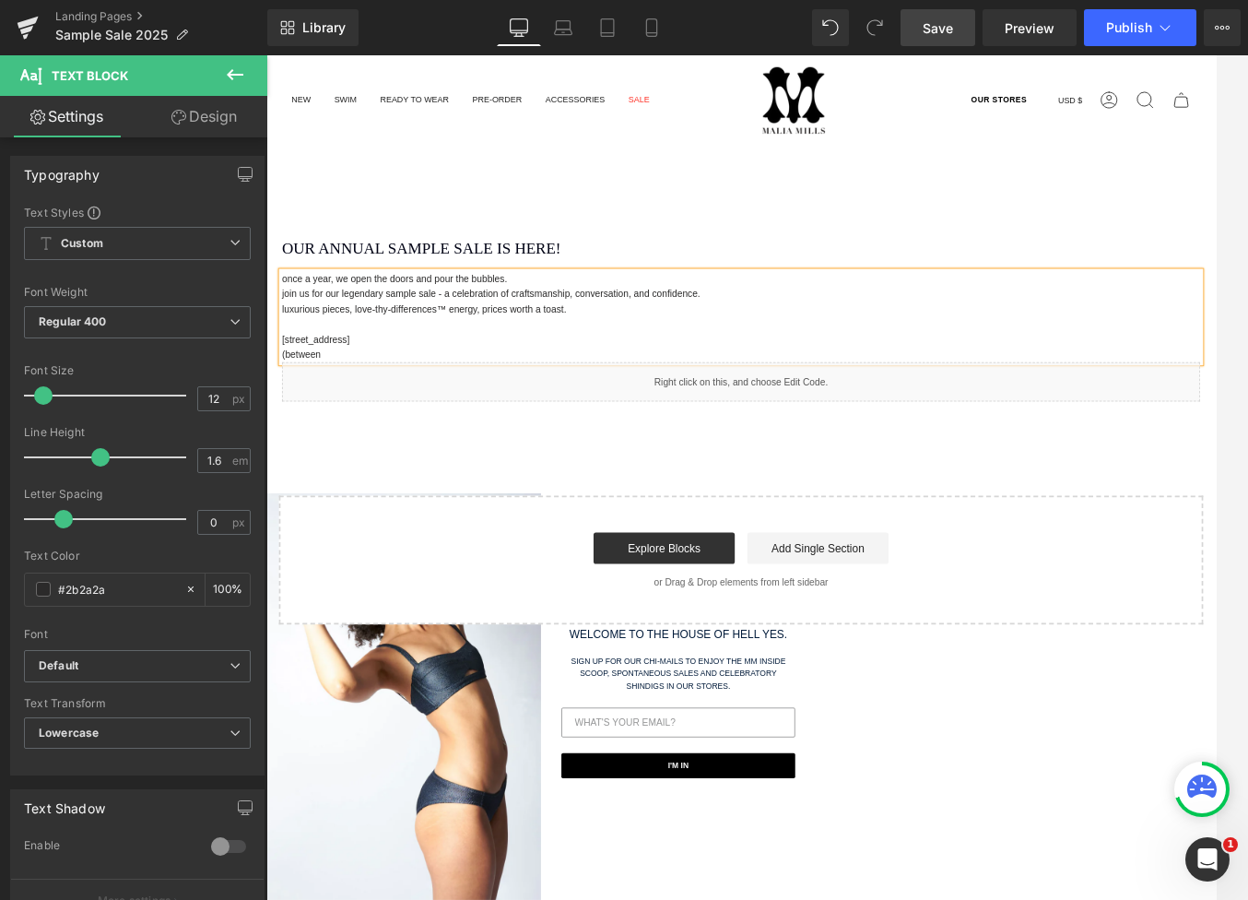
click at [412, 371] on p at bounding box center [824, 372] width 1079 height 18
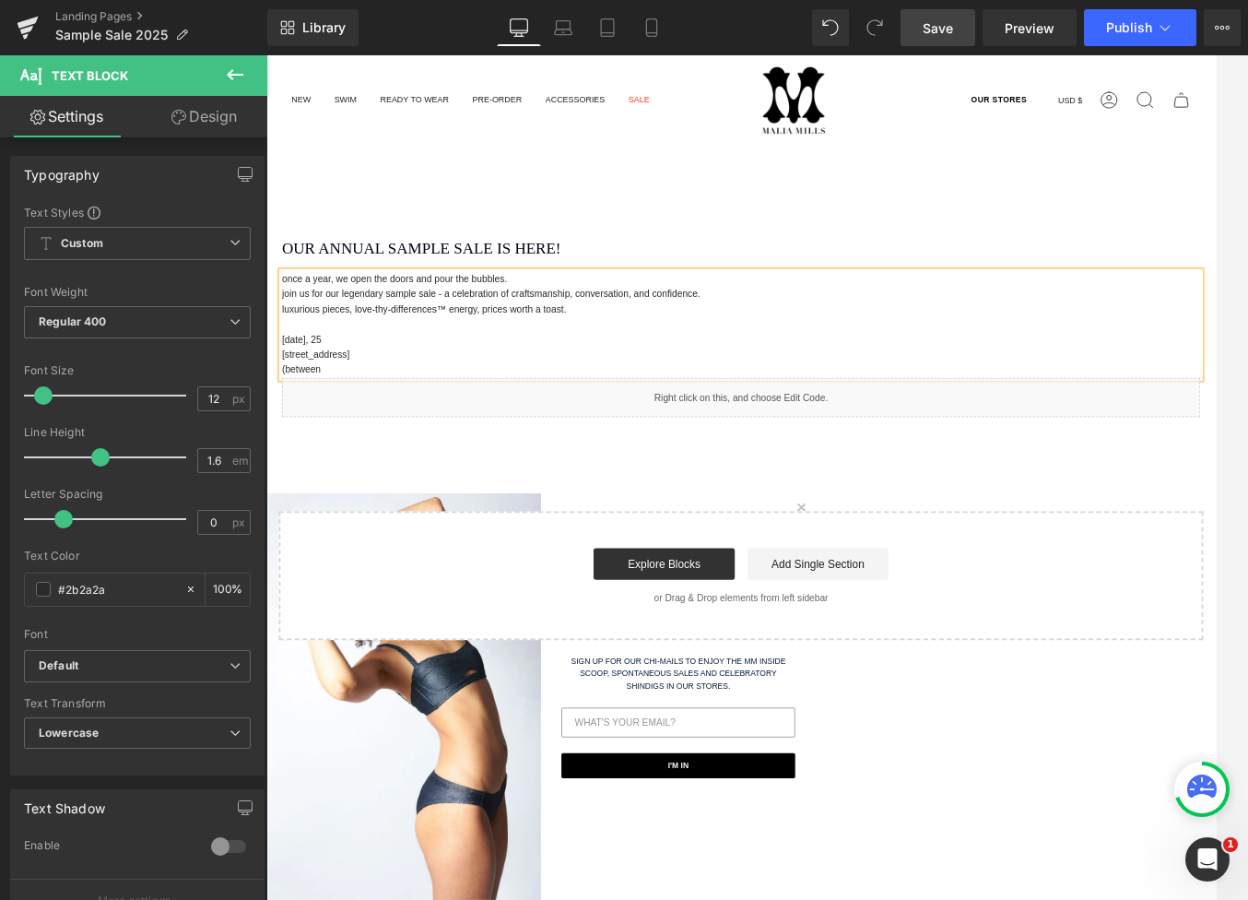
click at [395, 419] on p "(between" at bounding box center [824, 425] width 1079 height 18
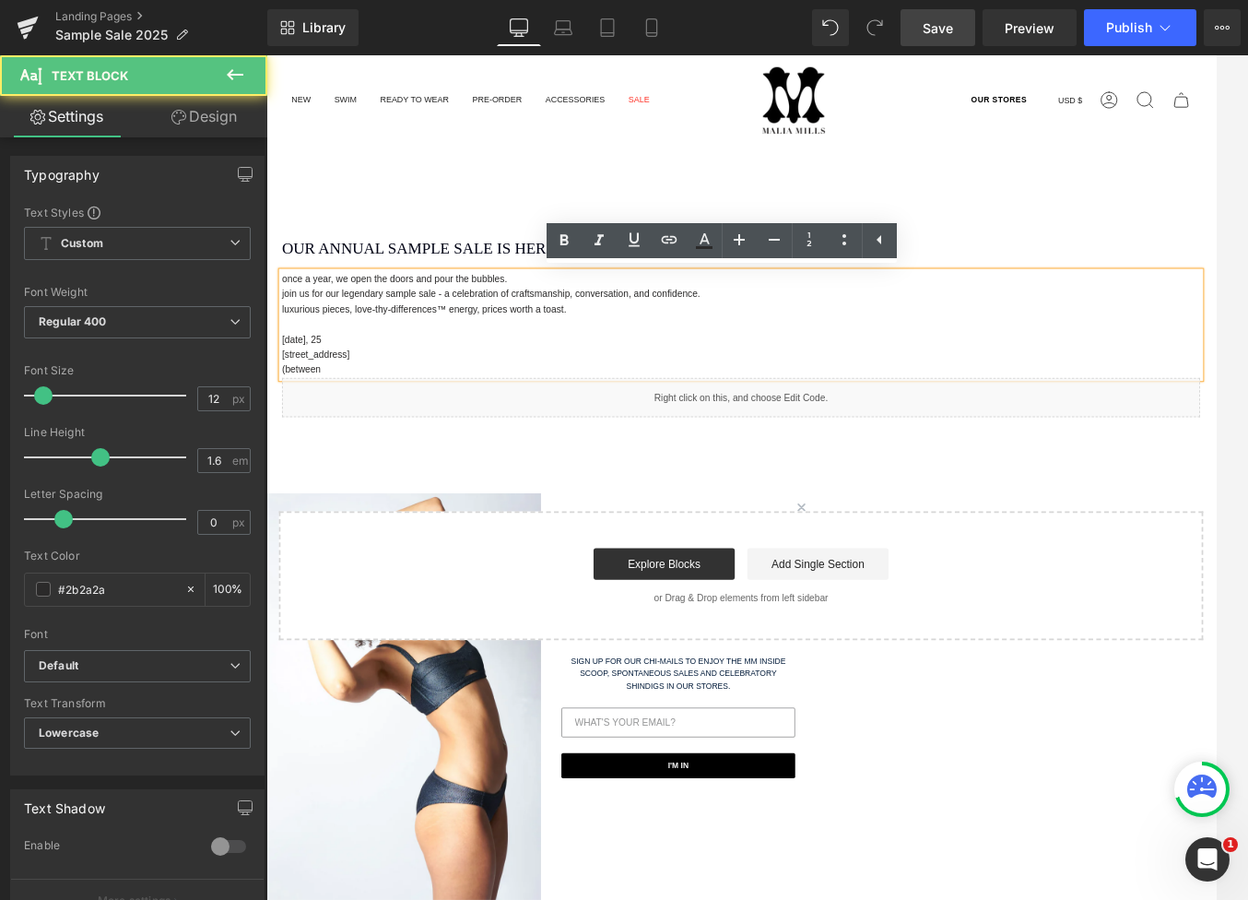
click at [285, 426] on p "(between" at bounding box center [824, 425] width 1079 height 18
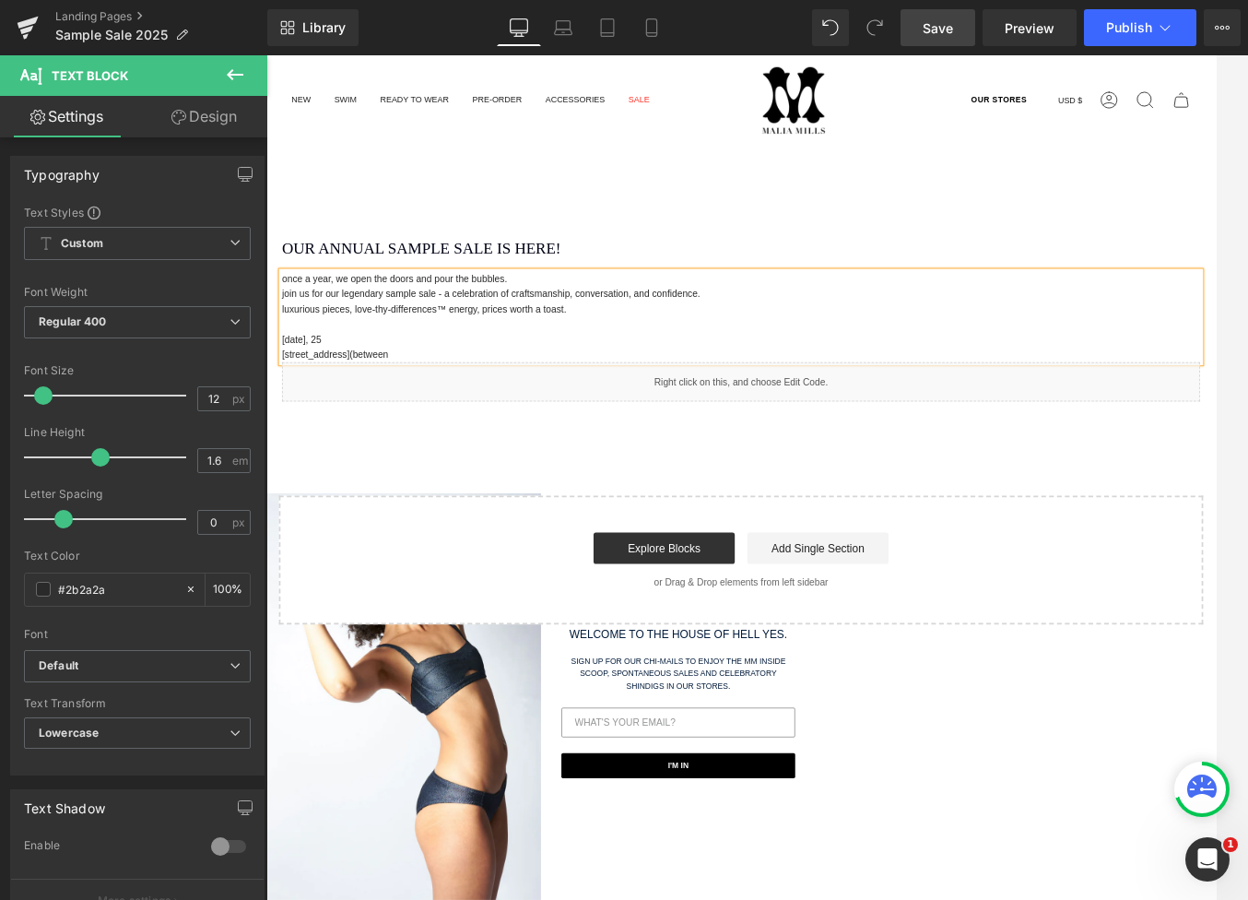
click at [458, 413] on p "[STREET_ADDRESS] (between" at bounding box center [824, 407] width 1079 height 18
drag, startPoint x: 1060, startPoint y: 174, endPoint x: 981, endPoint y: 246, distance: 107.0
click at [1060, 174] on div "Search Search Clear OUR STORES Currency USD $ [GEOGRAPHIC_DATA] (USD $) [GEOGRA…" at bounding box center [823, 522] width 1115 height 935
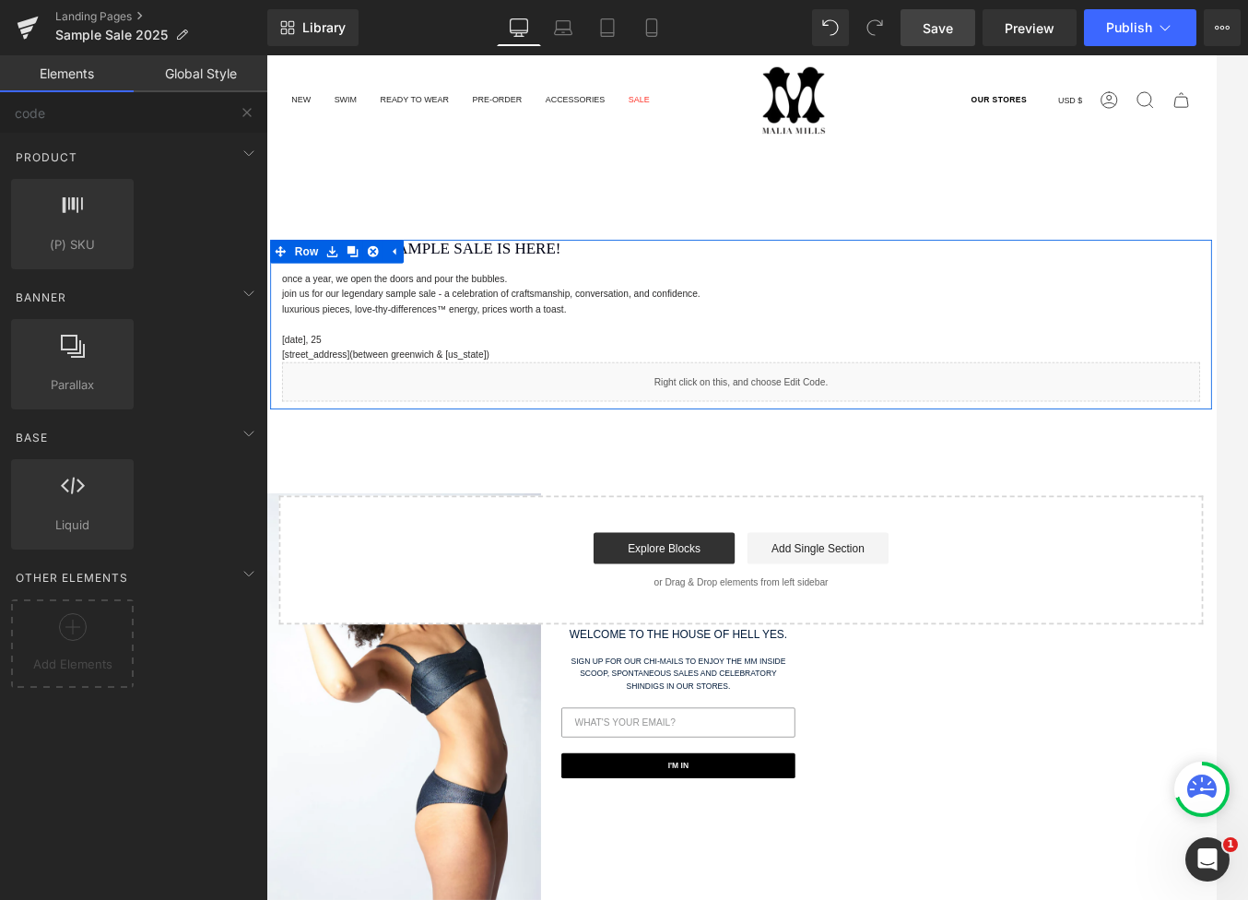
click at [517, 388] on p "[DATE], 25" at bounding box center [824, 390] width 1079 height 18
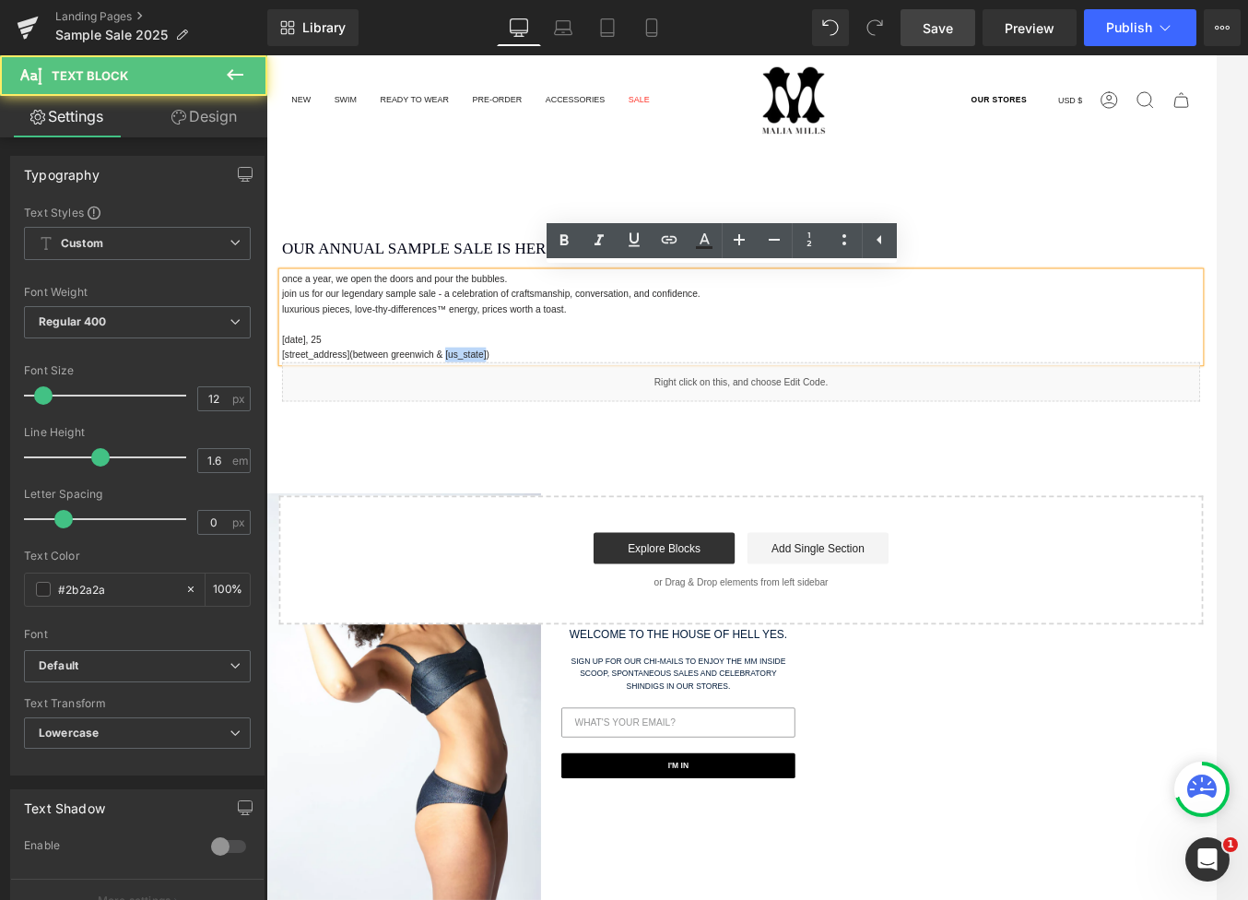
drag, startPoint x: 488, startPoint y: 403, endPoint x: 543, endPoint y: 404, distance: 55.3
click at [528, 404] on span "(between greenwich & [US_STATE])" at bounding box center [446, 406] width 164 height 13
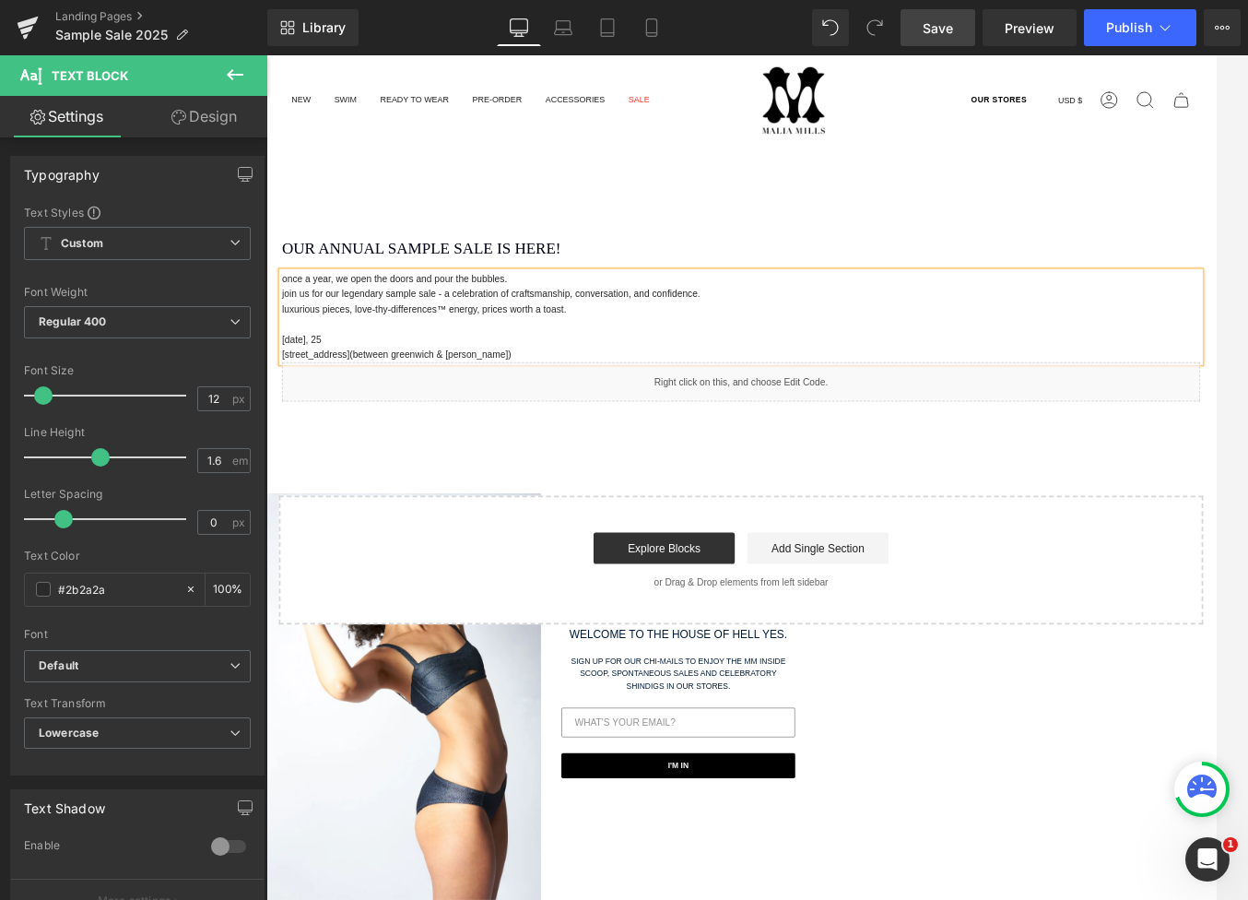
click at [562, 400] on p "[STREET_ADDRESS] (between greenwich & [PERSON_NAME])" at bounding box center [824, 407] width 1079 height 18
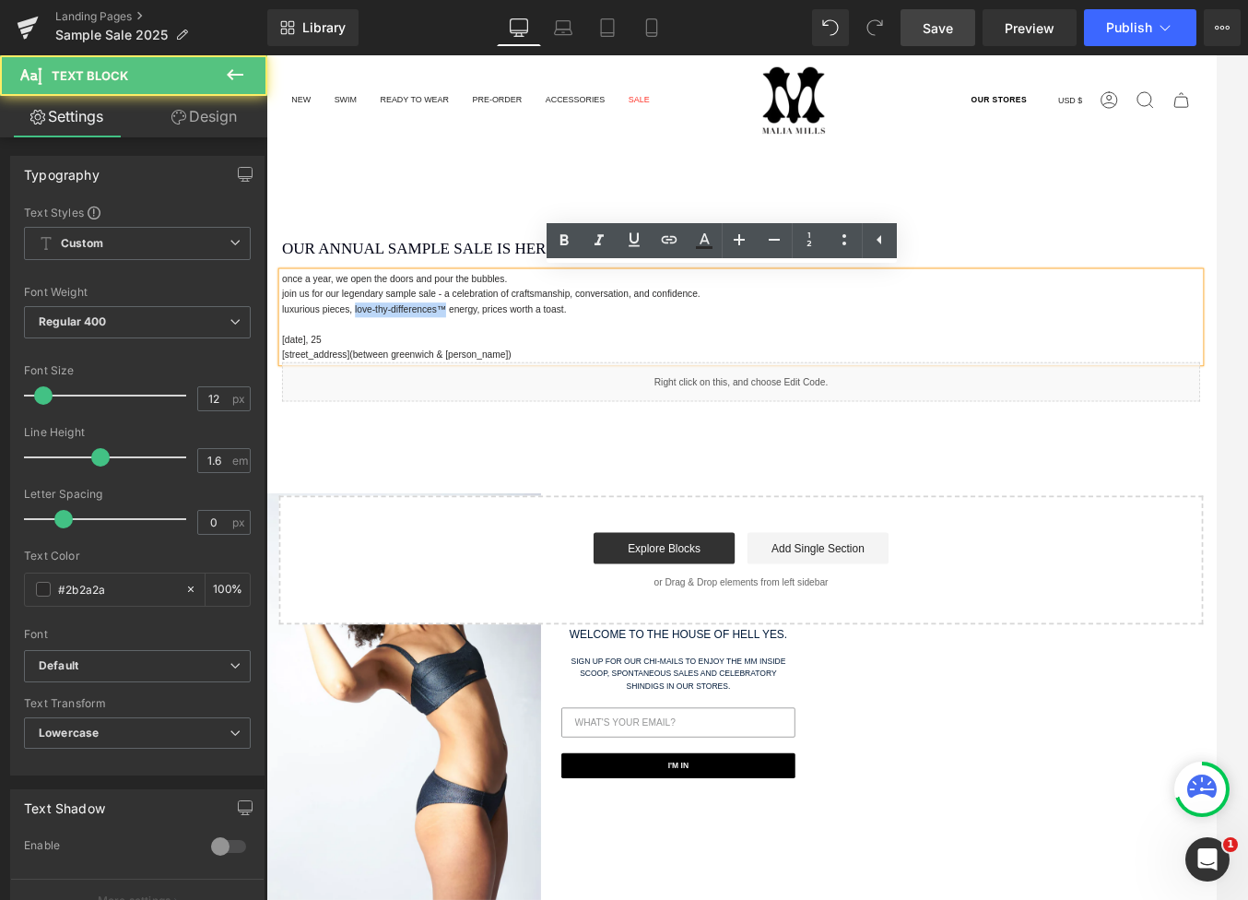
drag, startPoint x: 467, startPoint y: 354, endPoint x: 365, endPoint y: 354, distance: 102.3
click at [365, 354] on p "luxurious pieces, love-thy-differences™ energy, prices worth a toast." at bounding box center [824, 355] width 1079 height 18
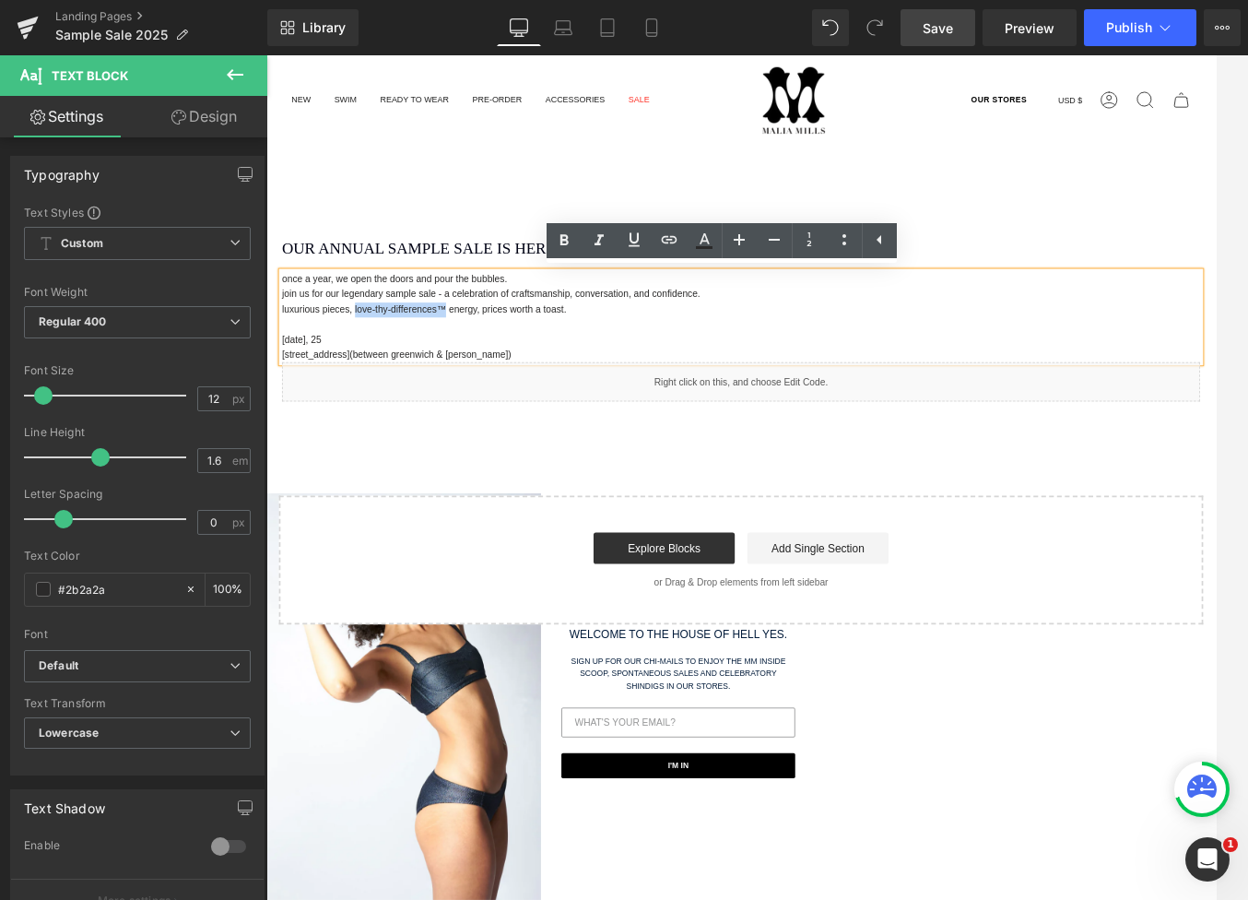
drag, startPoint x: 464, startPoint y: 349, endPoint x: 435, endPoint y: 360, distance: 30.6
click at [464, 349] on p "luxurious pieces, love-thy-differences™ energy, prices worth a toast." at bounding box center [824, 355] width 1079 height 18
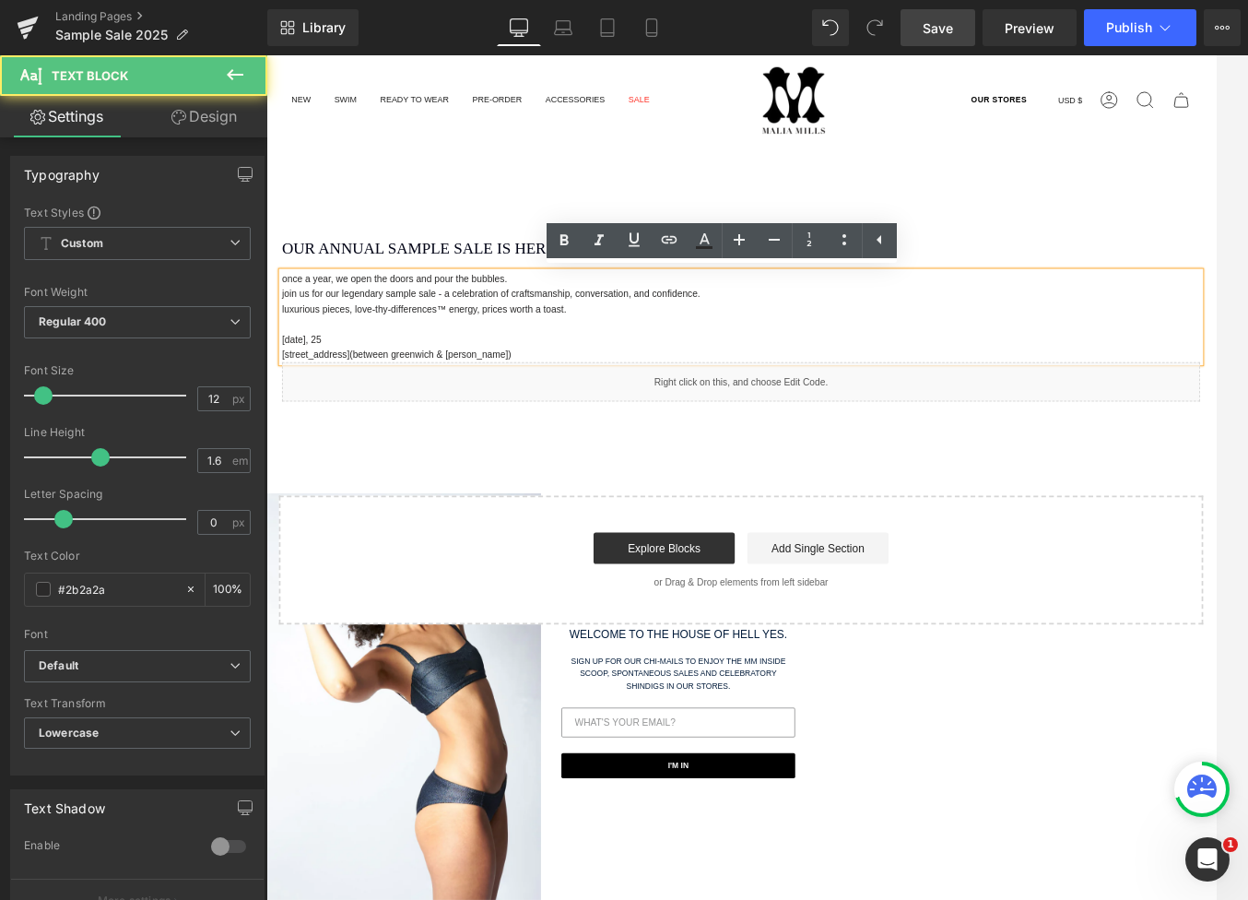
click at [392, 355] on p "luxurious pieces, love-thy-differences™ energy, prices worth a toast." at bounding box center [824, 355] width 1079 height 18
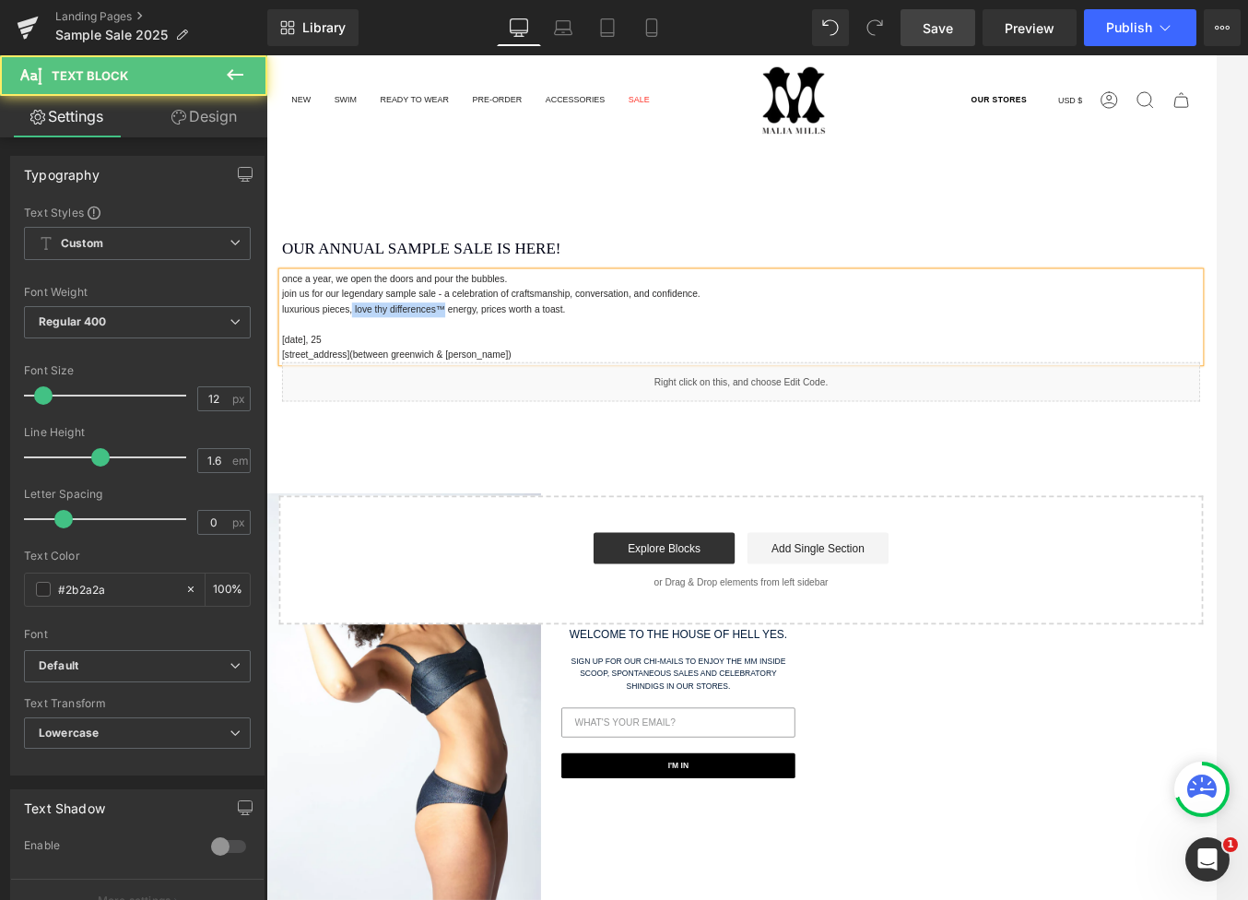
drag, startPoint x: 470, startPoint y: 348, endPoint x: 360, endPoint y: 352, distance: 109.8
click at [360, 352] on p "luxurious pieces, love thy differences™ energy, prices worth a toast." at bounding box center [824, 355] width 1079 height 18
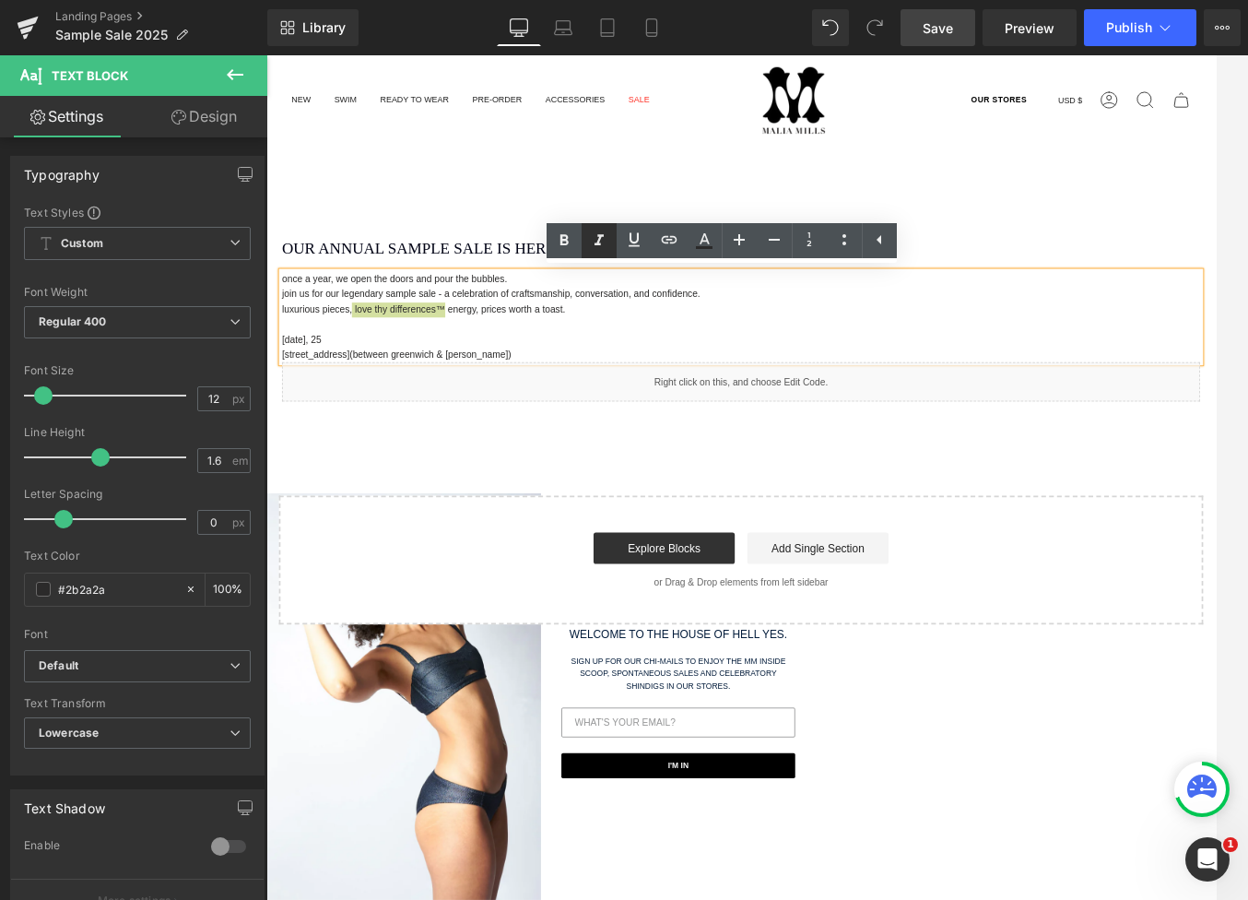
click at [605, 239] on icon at bounding box center [599, 241] width 22 height 22
click at [568, 360] on p "luxurious pieces, love thy differences™ energy, prices worth a toast." at bounding box center [824, 355] width 1079 height 18
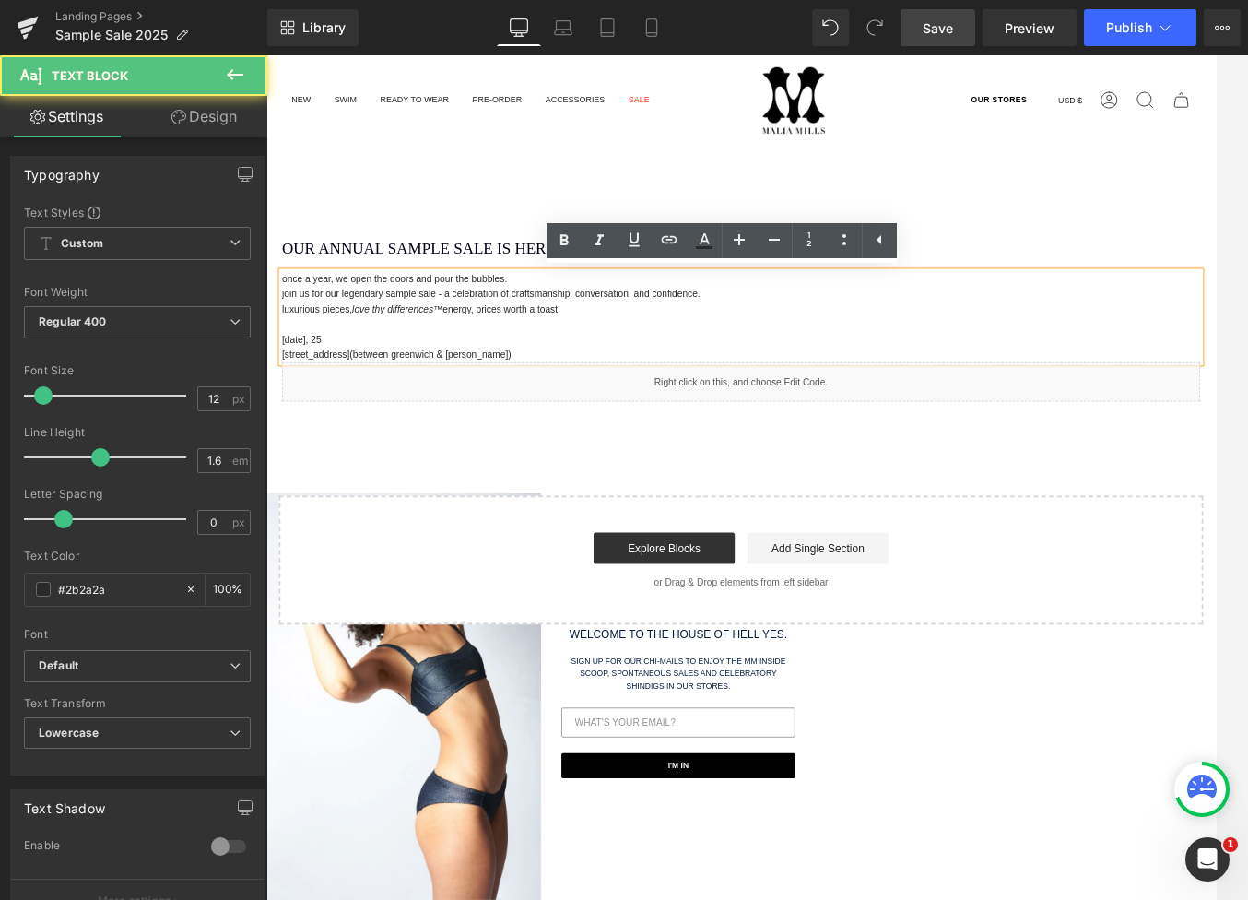
drag, startPoint x: 514, startPoint y: 357, endPoint x: 620, endPoint y: 349, distance: 106.3
click at [620, 349] on p "luxurious pieces, love thy differences™ energy, prices worth a toast." at bounding box center [824, 355] width 1079 height 18
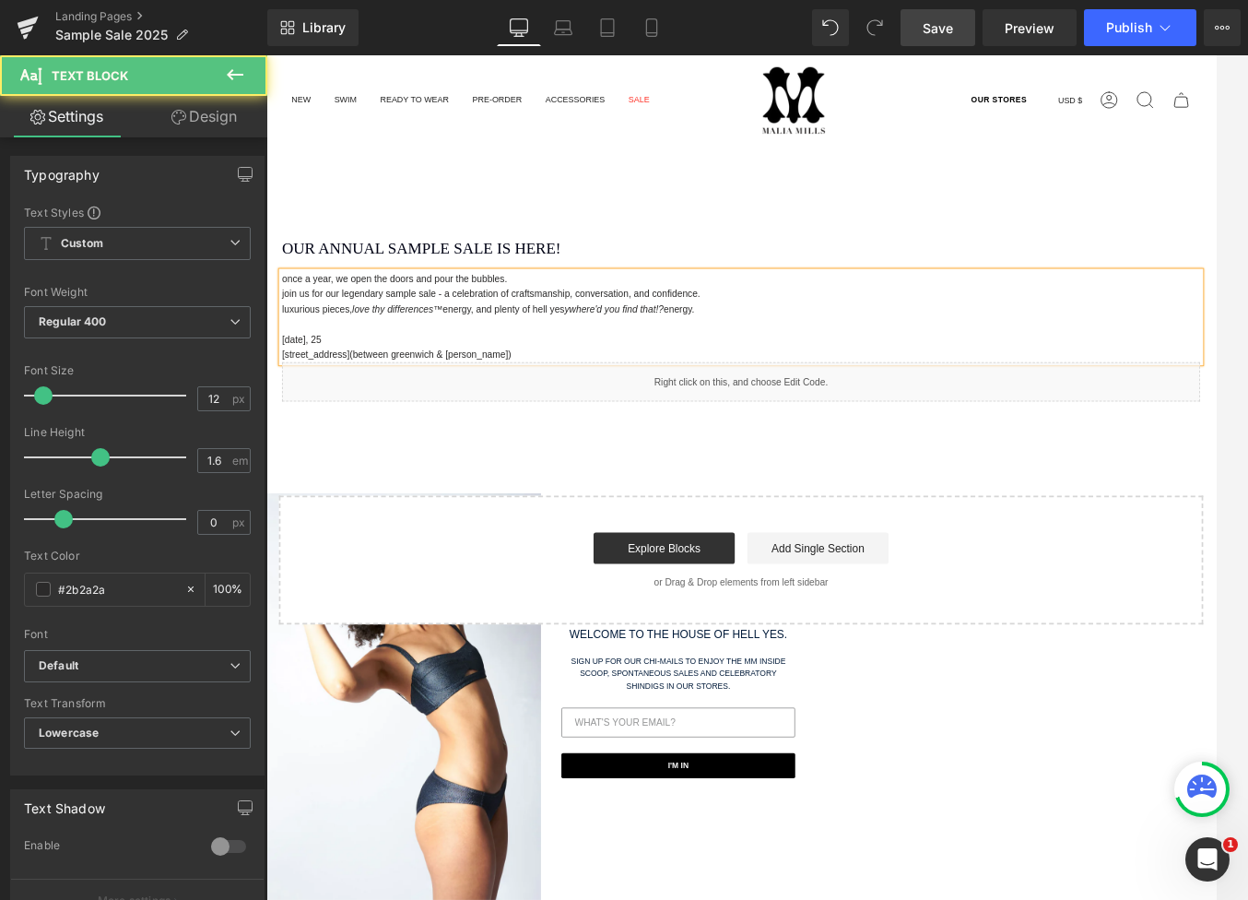
drag, startPoint x: 631, startPoint y: 349, endPoint x: 618, endPoint y: 357, distance: 14.9
click at [631, 349] on icon "ywhere'd you find that!?" at bounding box center [675, 354] width 116 height 13
click at [622, 354] on p "luxurious pieces, love thy differences™ energy, and plenty of hell yes w here'd…" at bounding box center [824, 355] width 1079 height 18
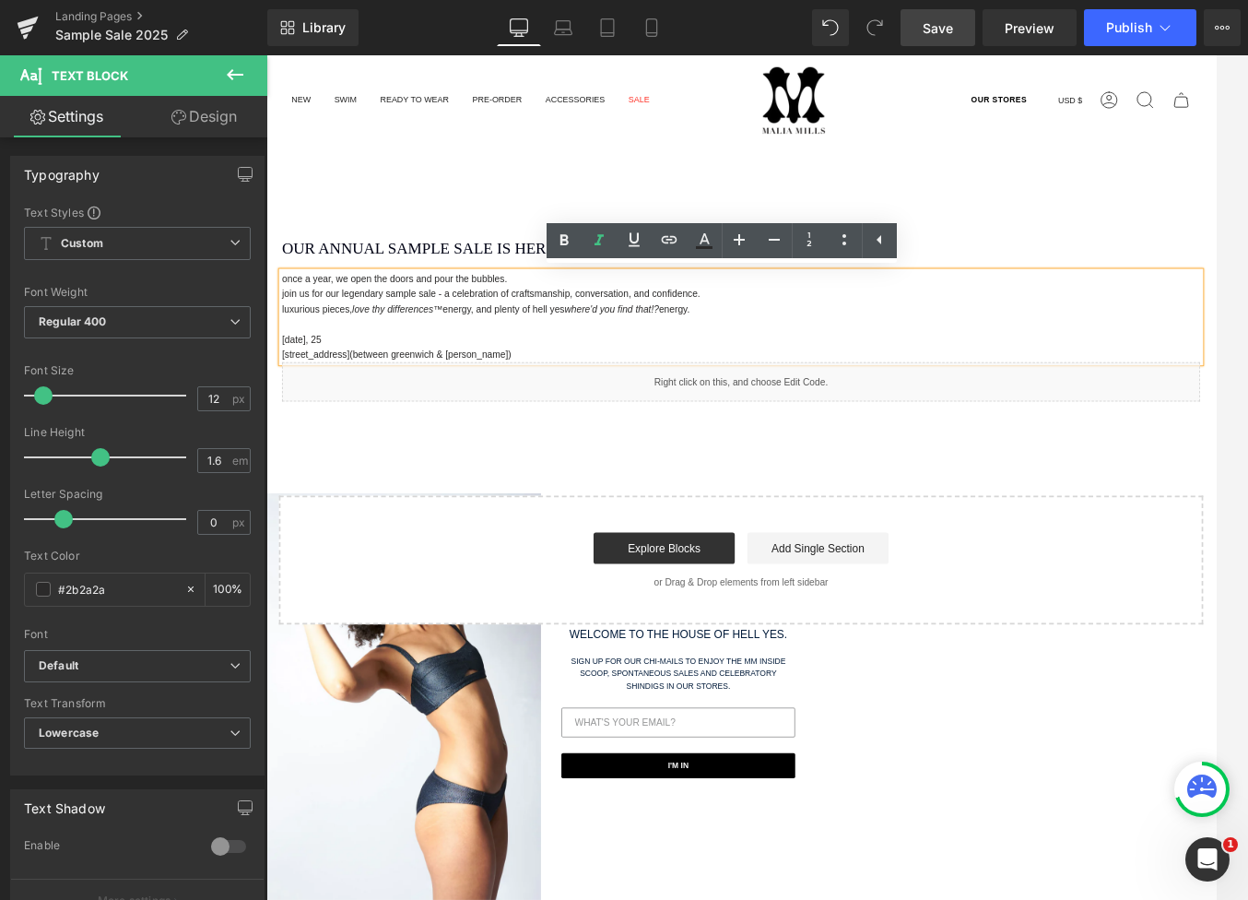
click at [824, 406] on p "[STREET_ADDRESS] (between greenwich & [PERSON_NAME])" at bounding box center [824, 407] width 1079 height 18
click at [464, 218] on main "OUR ANNUAL SAMPLE SALE IS HERE! Heading Separator once a year, we open the door…" at bounding box center [823, 603] width 1115 height 773
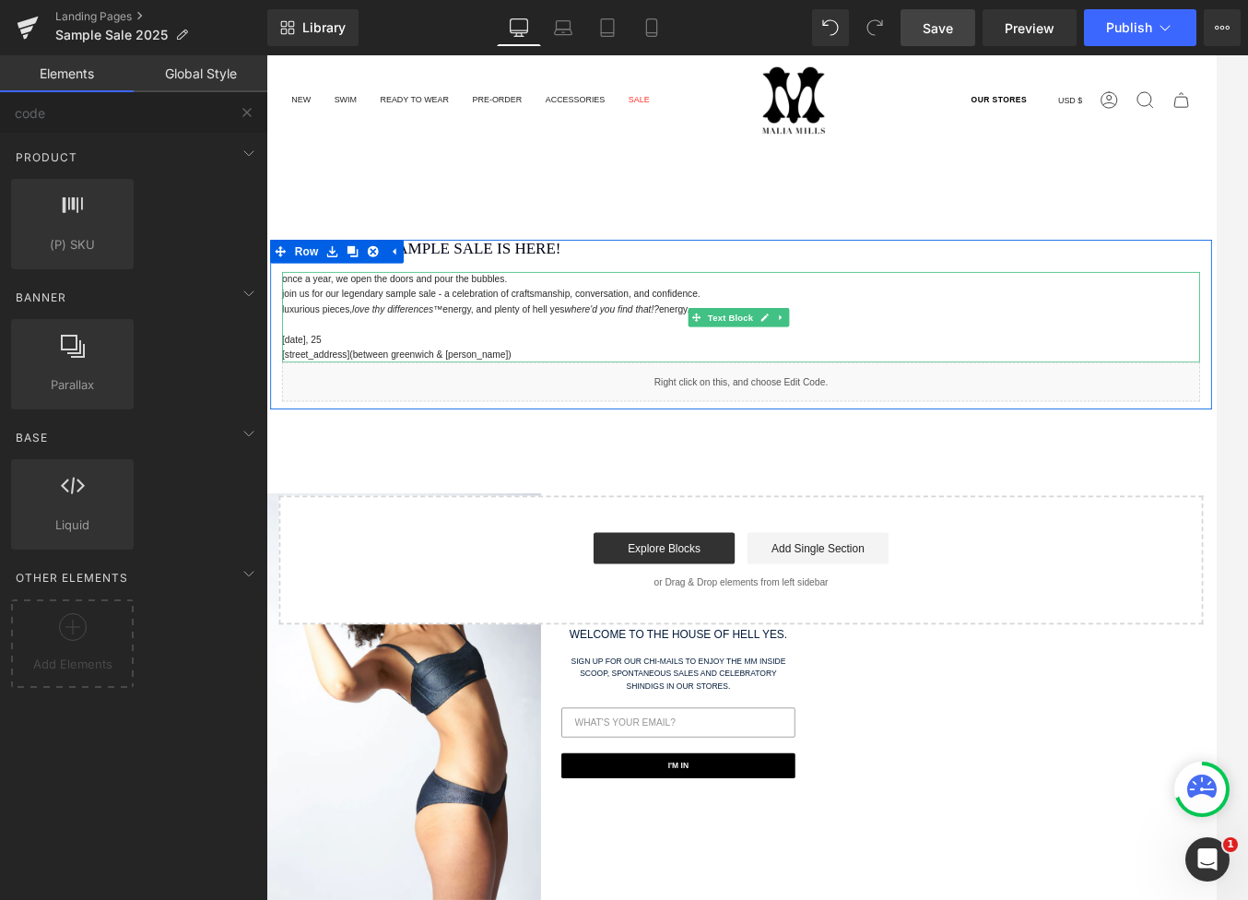
click at [548, 347] on p "luxurious pieces, love thy differences™ energy, and plenty of hell yes w here'd…" at bounding box center [824, 355] width 1079 height 18
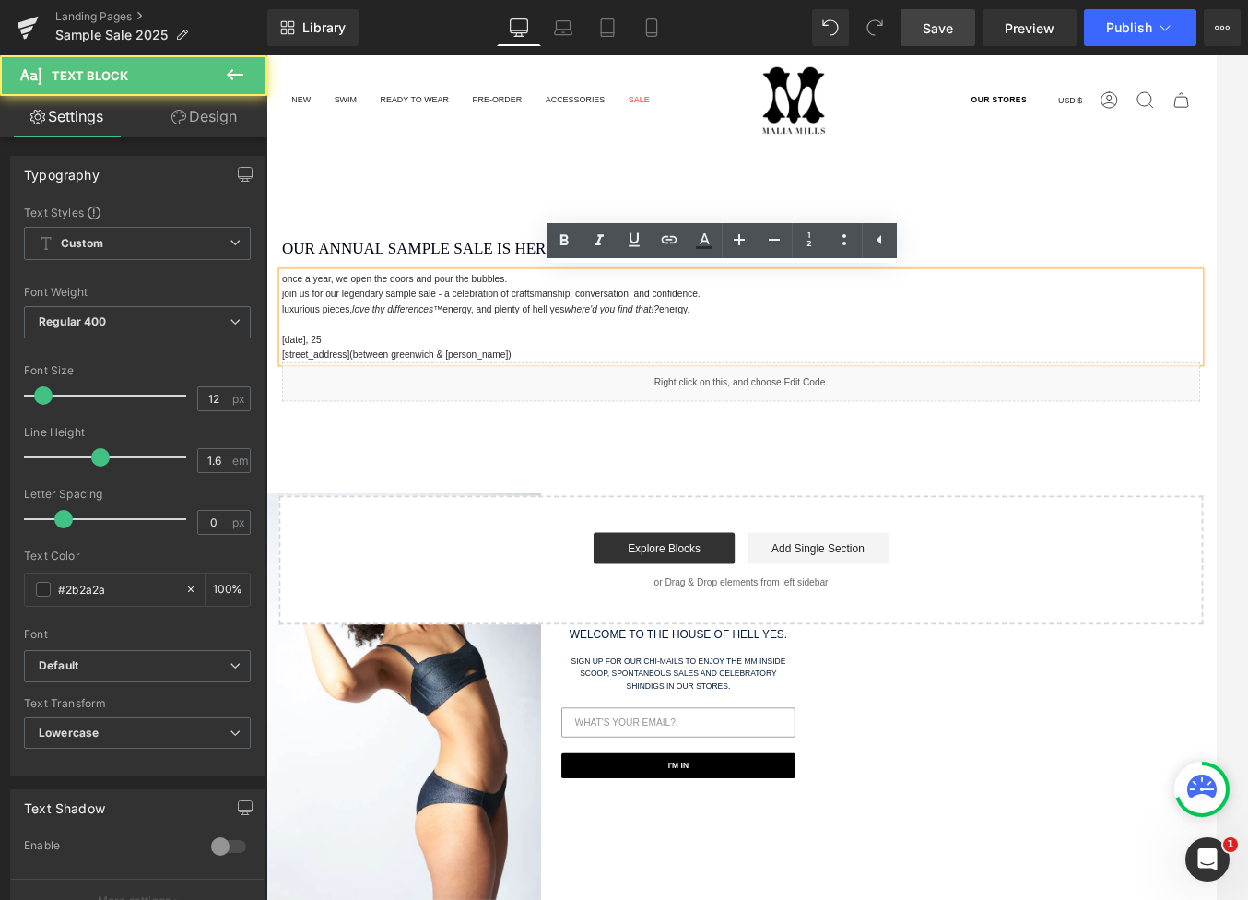
click at [506, 334] on p "join us for our legendary sample sale - a celebration of craftsmanship, convers…" at bounding box center [824, 336] width 1079 height 18
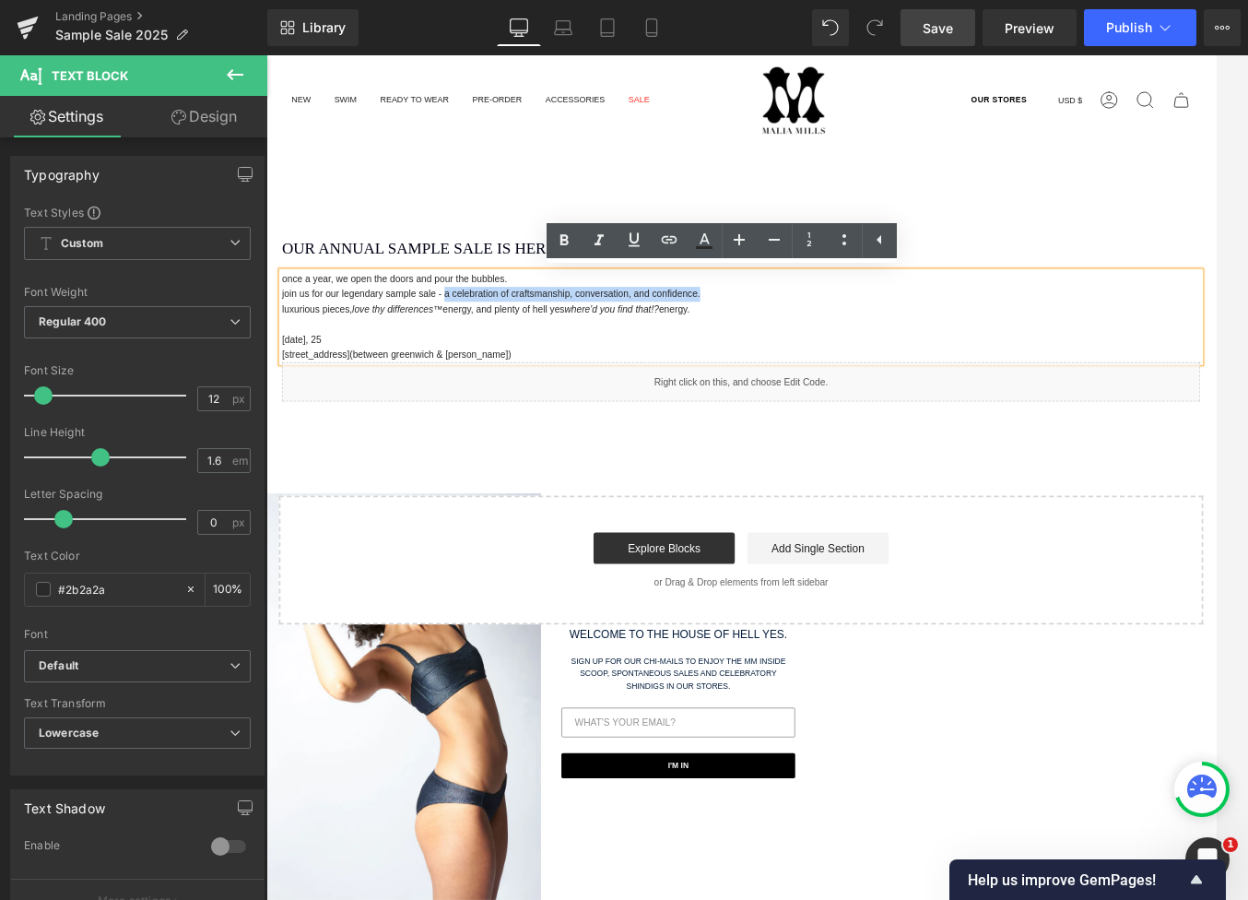
drag, startPoint x: 798, startPoint y: 339, endPoint x: 470, endPoint y: 334, distance: 328.2
click at [470, 334] on p "join us for our legendary sample sale - a celebration of craftsmanship, convers…" at bounding box center [824, 336] width 1079 height 18
click at [619, 334] on p "join us for our legendary sample sale - a celebration of craftsmanship, convers…" at bounding box center [824, 336] width 1079 height 18
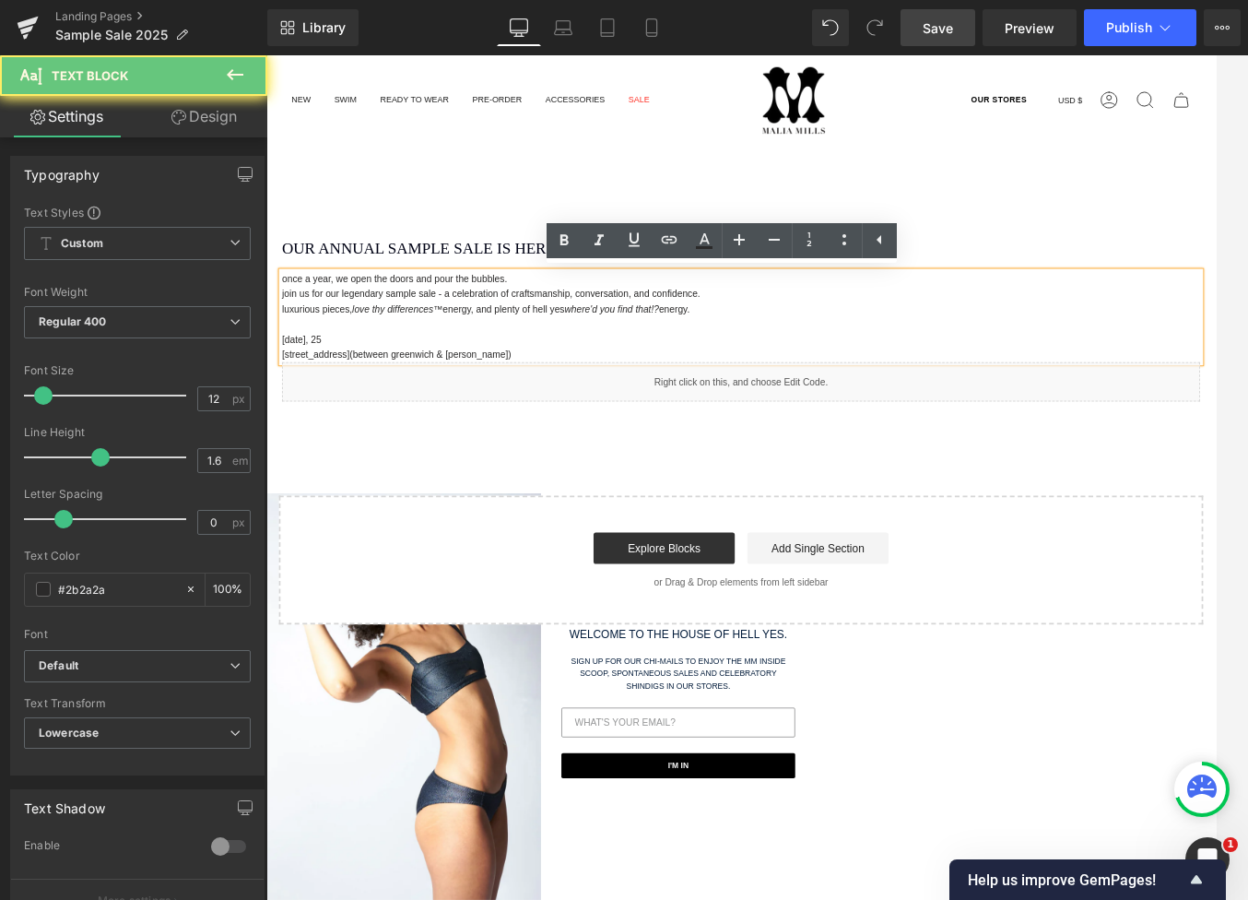
click at [717, 349] on icon "w here'd you find that!?" at bounding box center [672, 354] width 111 height 13
click at [560, 408] on p "[STREET_ADDRESS] (between greenwich & [PERSON_NAME])" at bounding box center [824, 407] width 1079 height 18
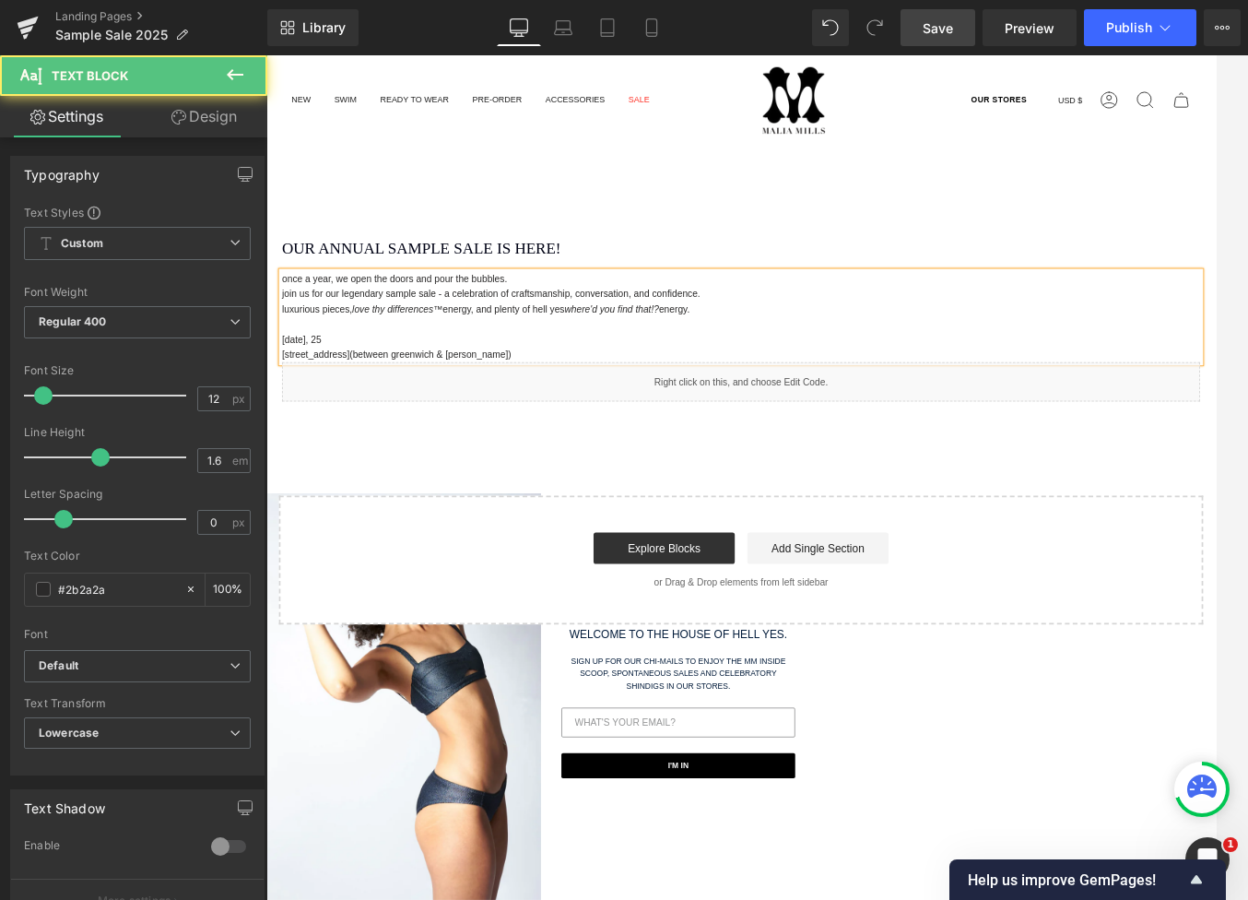
click at [607, 346] on p "luxurious pieces, love thy differences™ energy, and plenty of hell yes w here'd…" at bounding box center [824, 355] width 1079 height 18
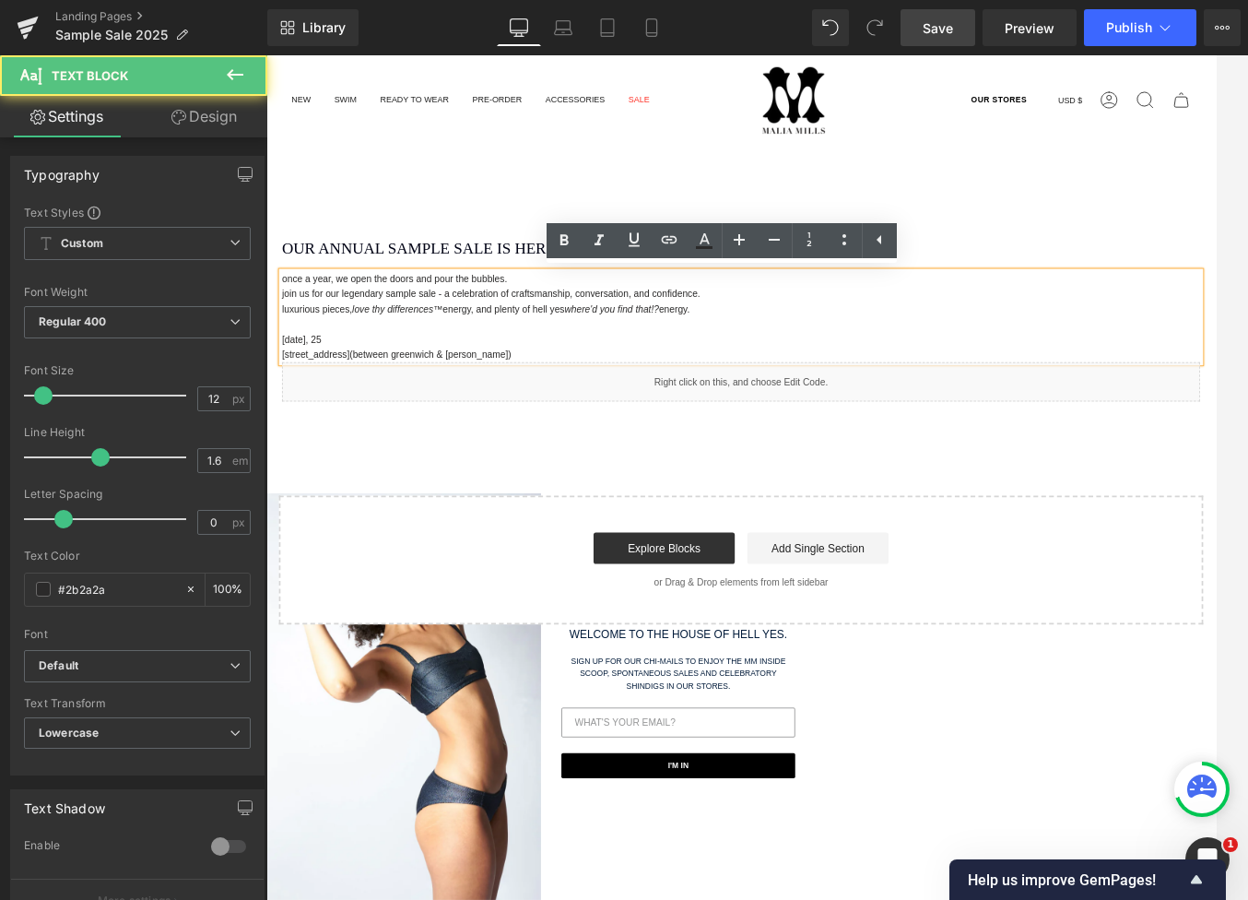
click at [553, 404] on p "[STREET_ADDRESS] (between greenwich & [PERSON_NAME])" at bounding box center [824, 407] width 1079 height 18
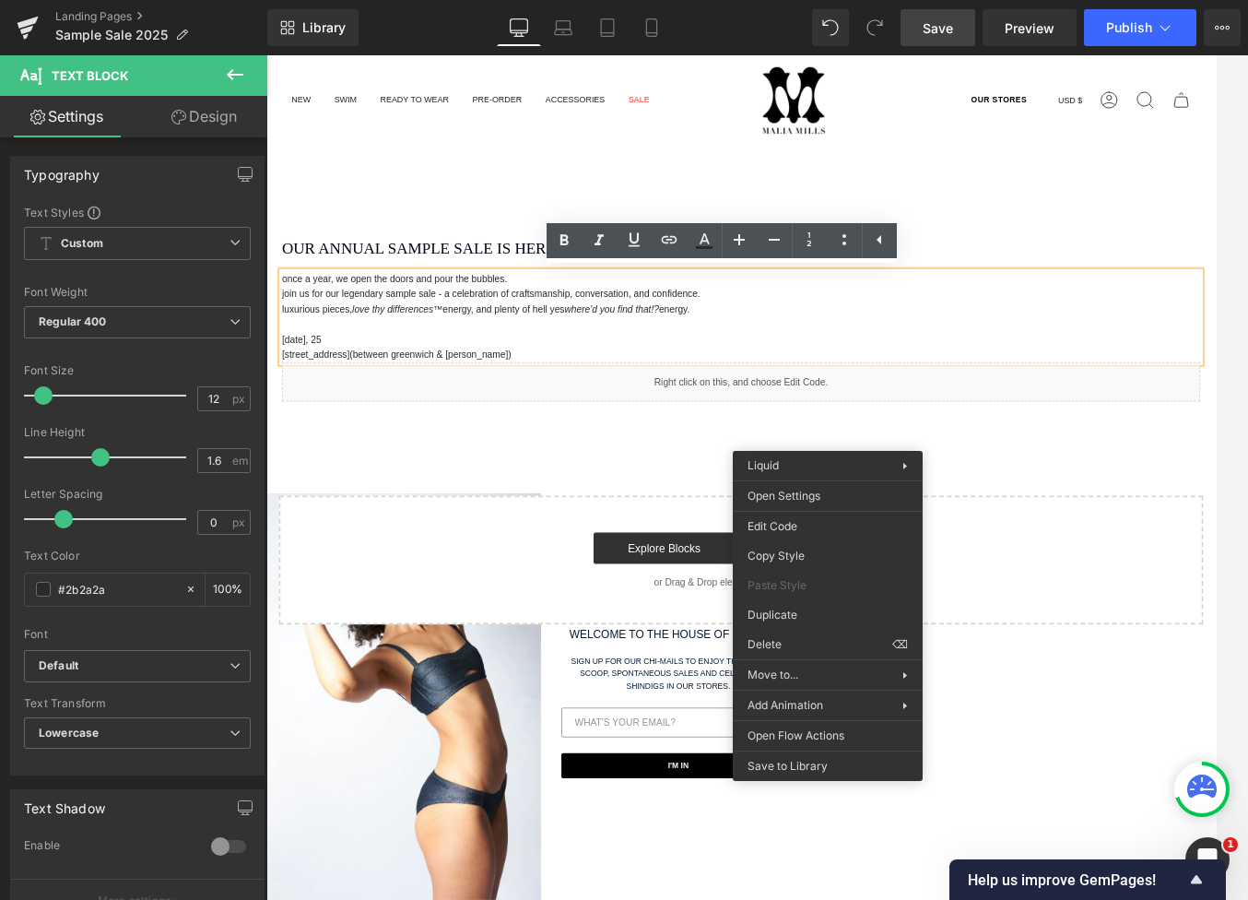
click at [480, 500] on div "OUR ANNUAL SAMPLE SALE IS HERE! Heading Separator once a year, we open the door…" at bounding box center [823, 498] width 1115 height 452
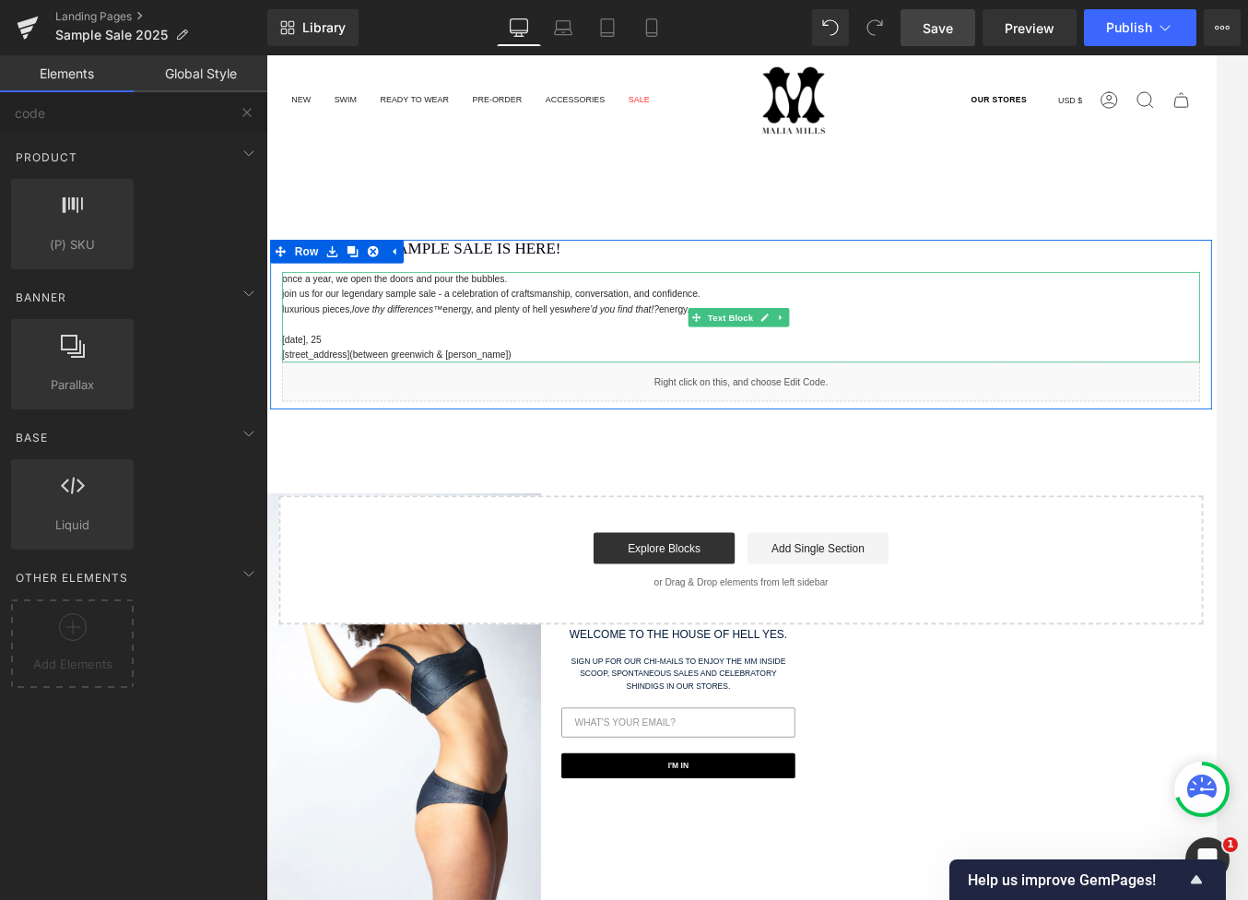
click at [559, 390] on p "[DATE], 25" at bounding box center [824, 390] width 1079 height 18
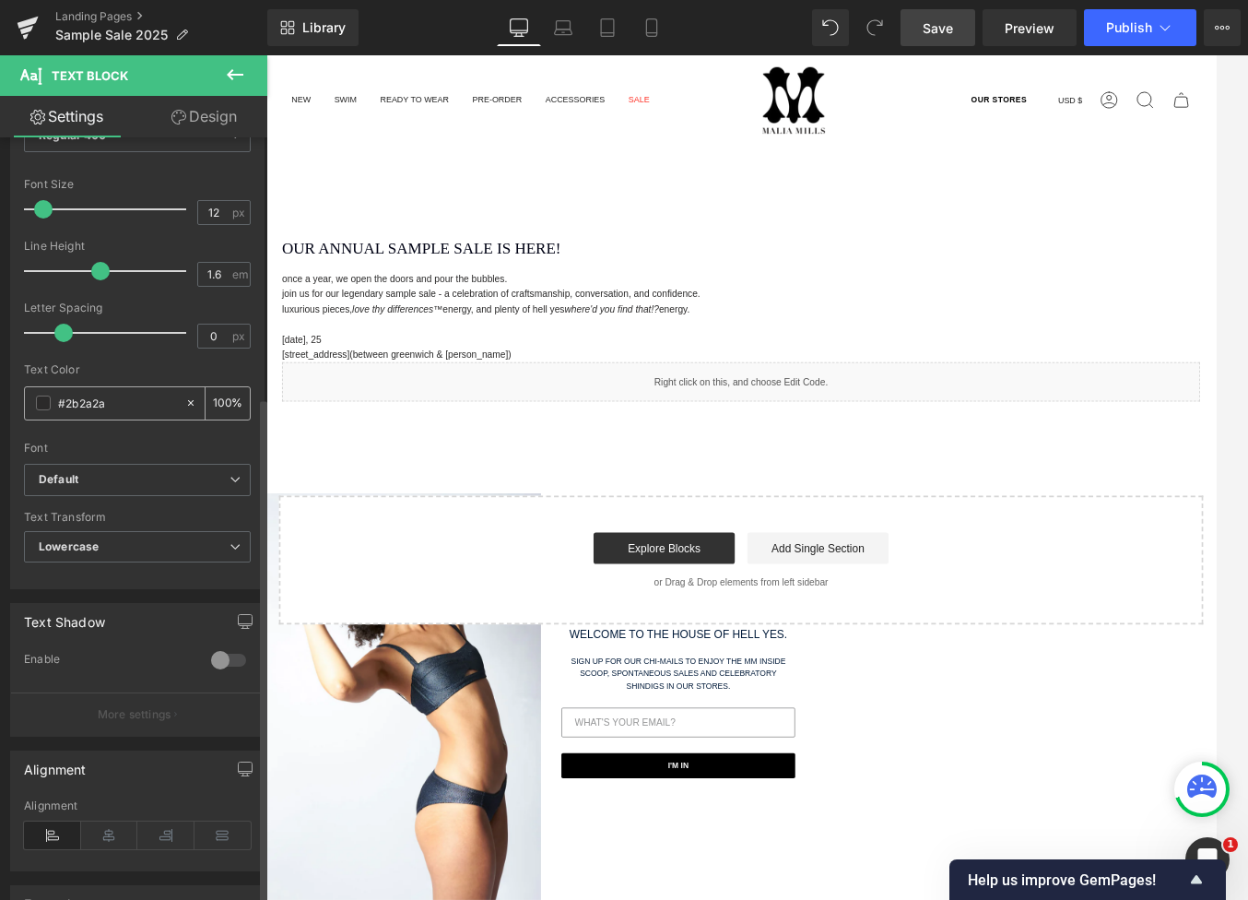
scroll to position [397, 0]
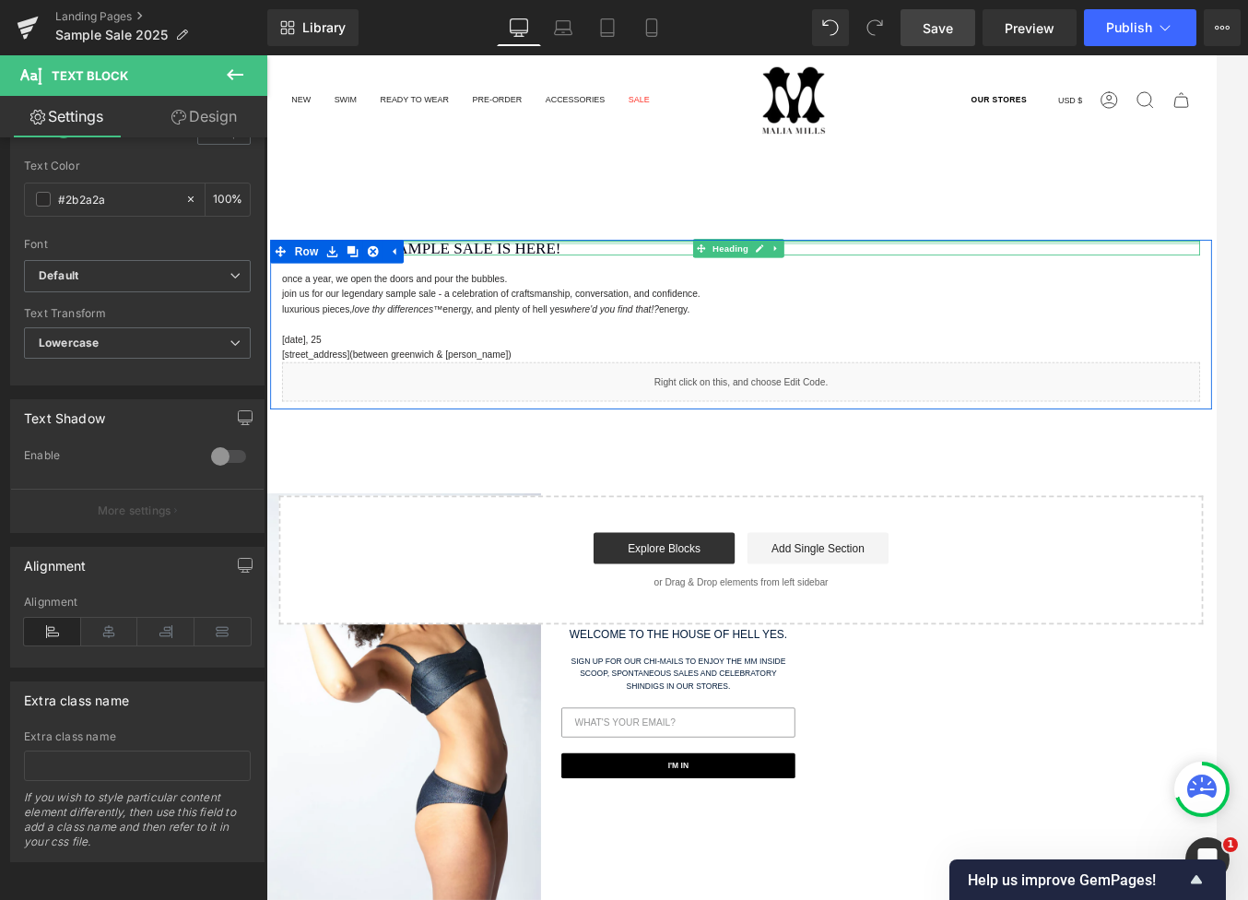
click at [707, 274] on div "OUR ANNUAL SAMPLE SALE IS HERE! Heading" at bounding box center [824, 282] width 1079 height 18
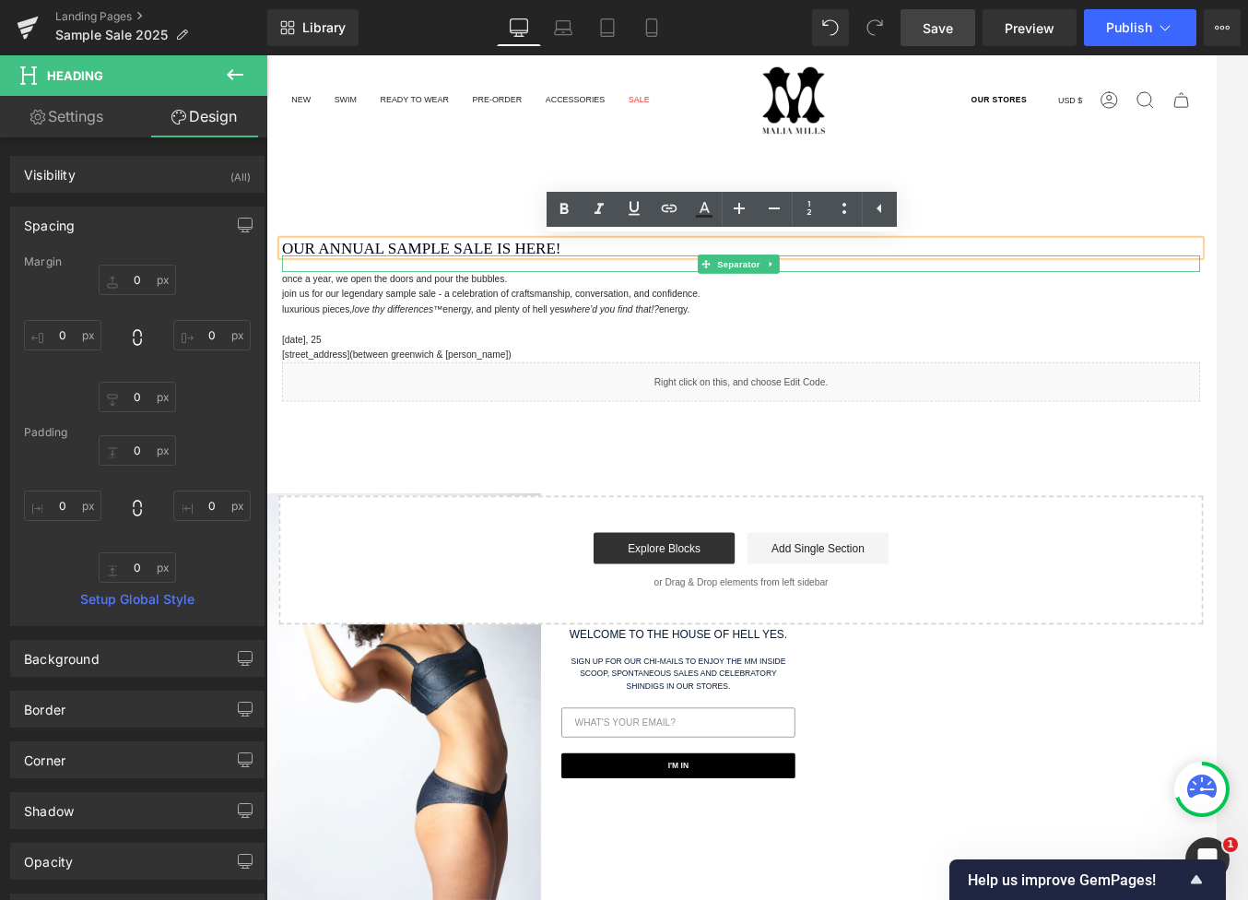
click at [614, 303] on hr at bounding box center [824, 305] width 772 height 10
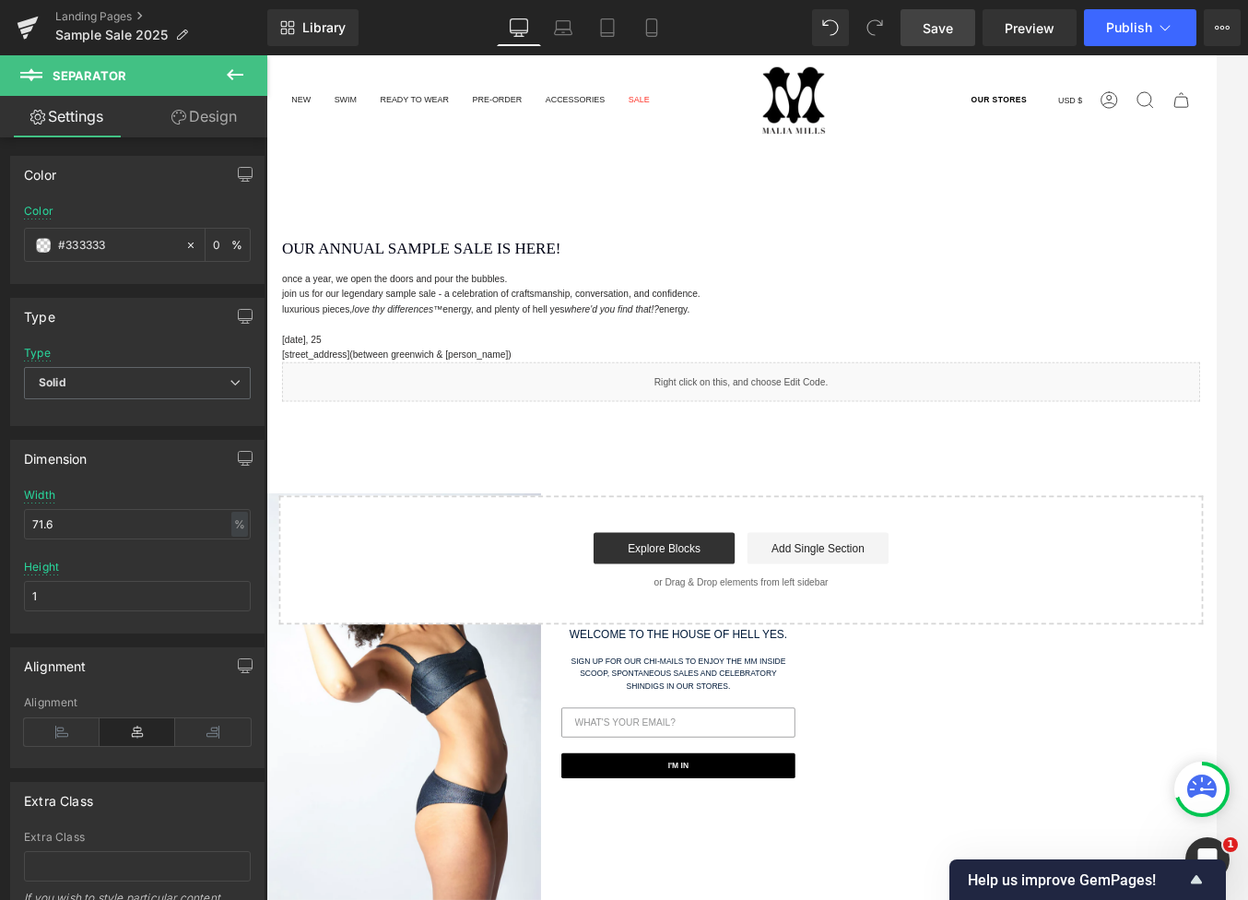
drag, startPoint x: 739, startPoint y: 242, endPoint x: 740, endPoint y: 292, distance: 50.7
click at [740, 242] on main "OUR ANNUAL SAMPLE SALE IS HERE! Heading Separator once a year, we open the door…" at bounding box center [823, 603] width 1115 height 773
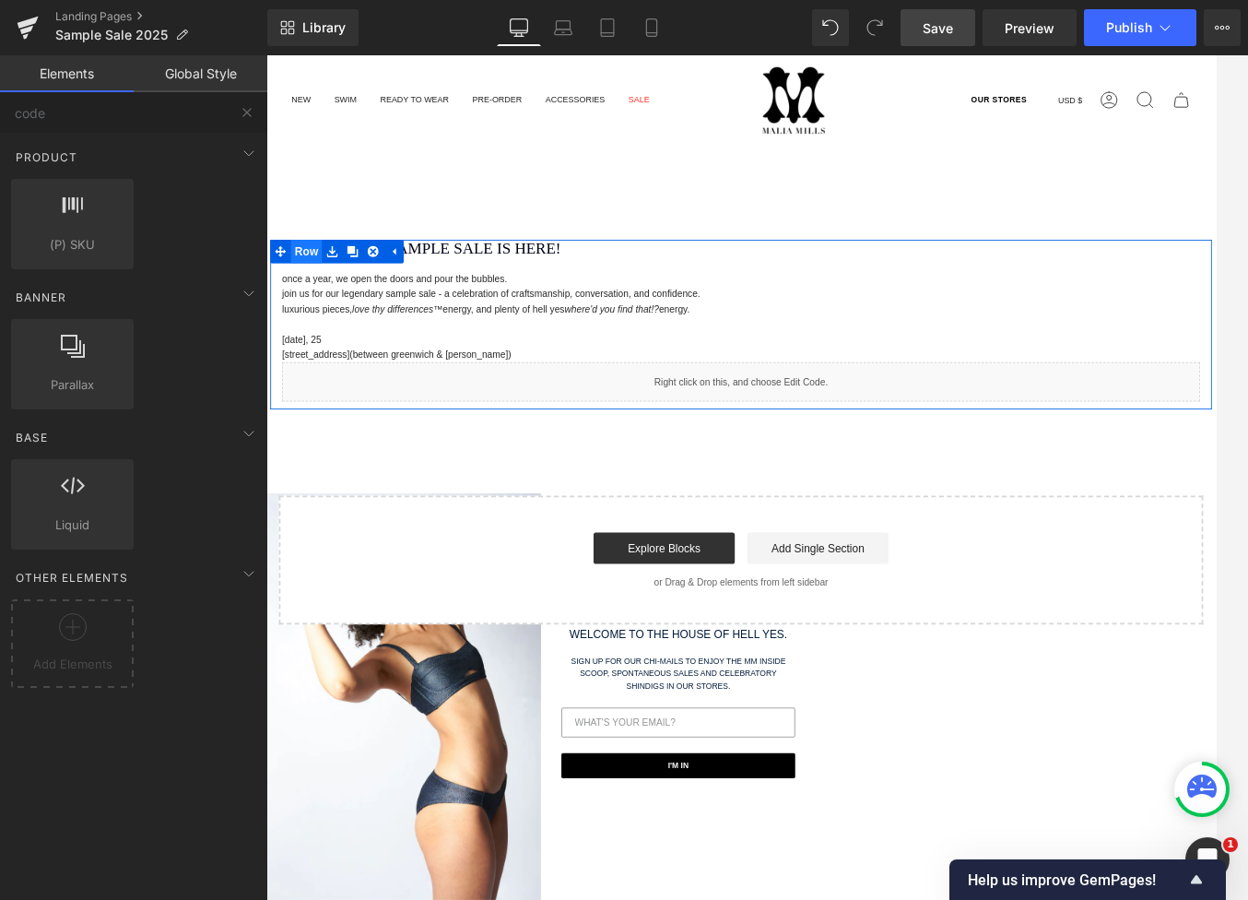
click at [301, 284] on span "Row" at bounding box center [313, 286] width 37 height 28
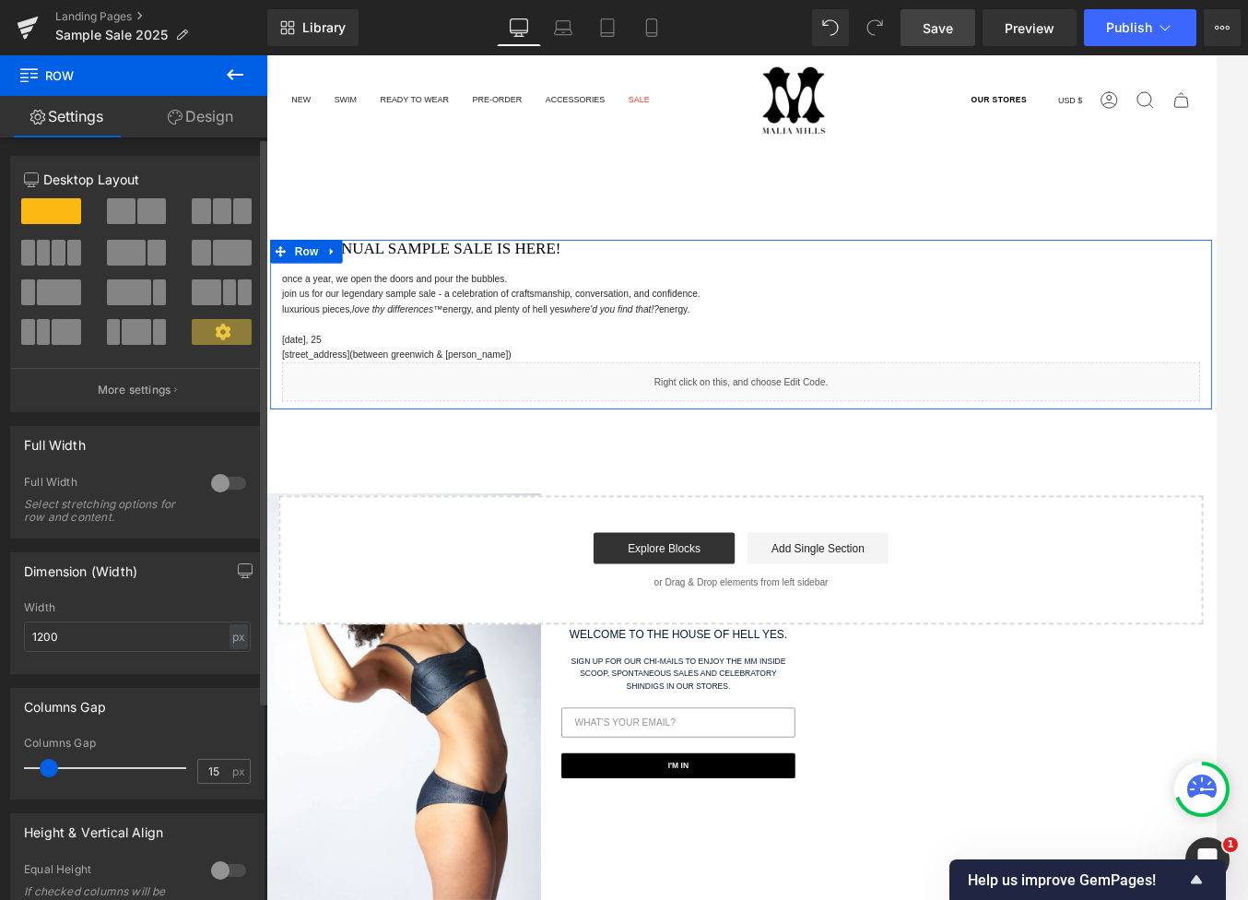
click at [67, 256] on span at bounding box center [74, 253] width 14 height 26
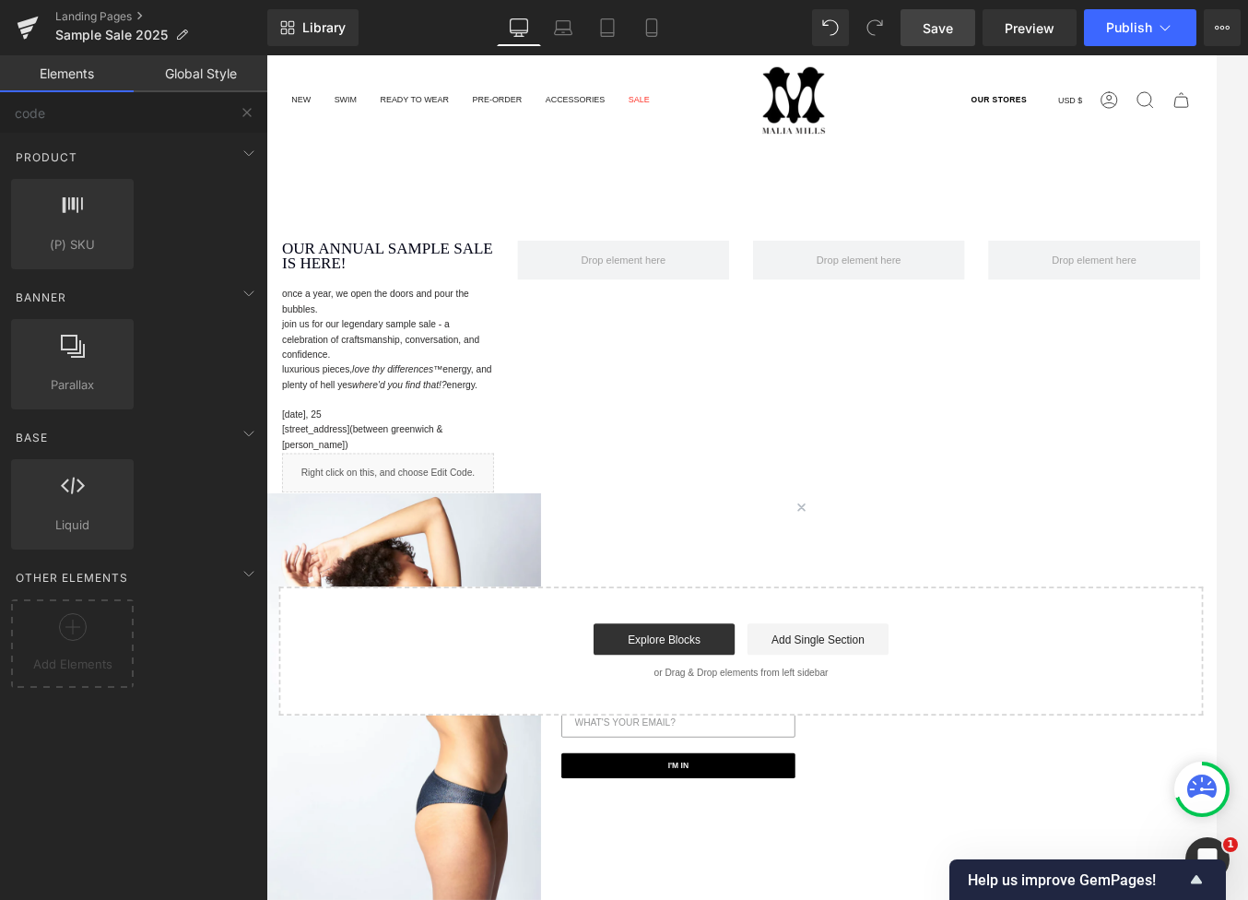
click at [586, 265] on main "OUR ANNUAL SAMPLE SALE IS HERE! Heading Separator once a year, we open the door…" at bounding box center [823, 603] width 1115 height 773
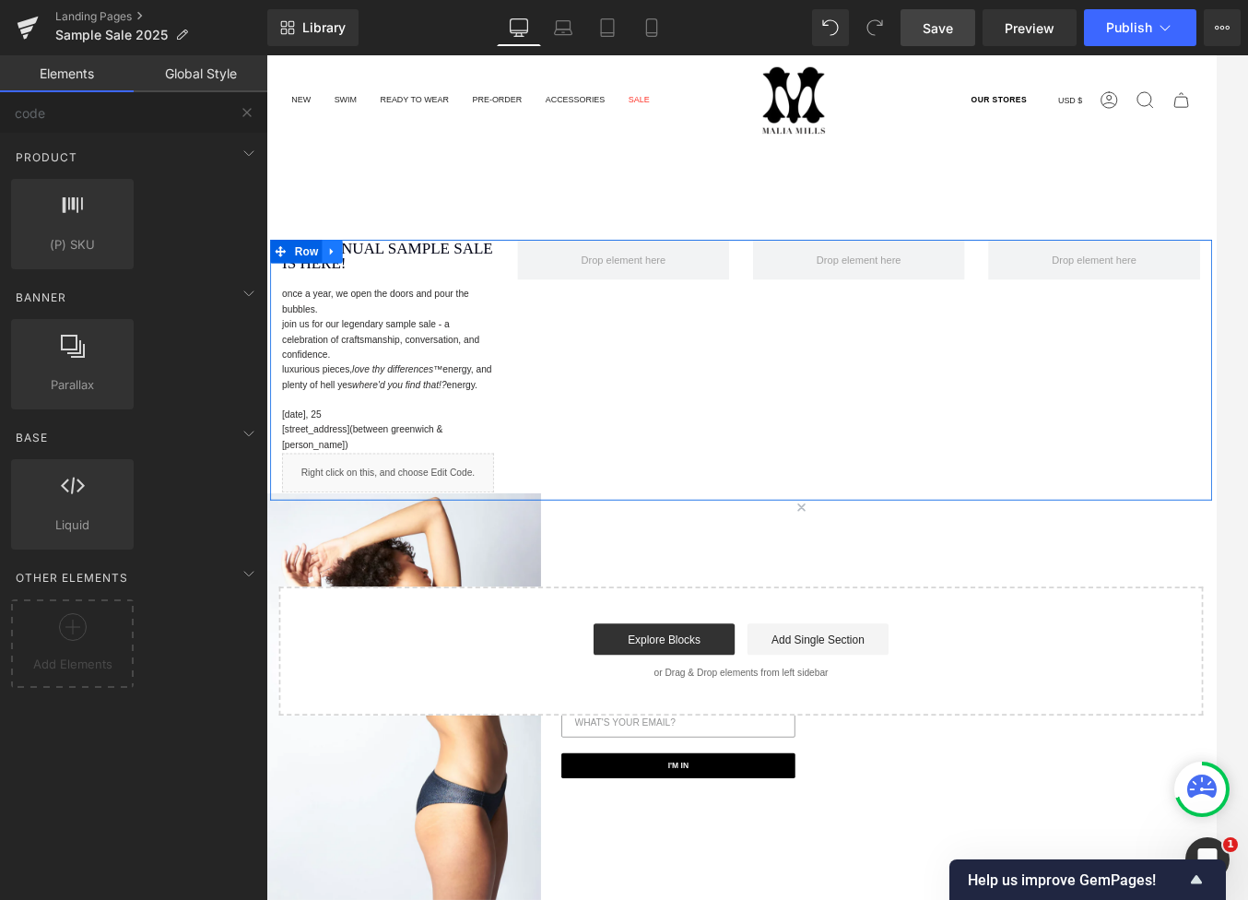
click at [332, 285] on link at bounding box center [344, 286] width 24 height 28
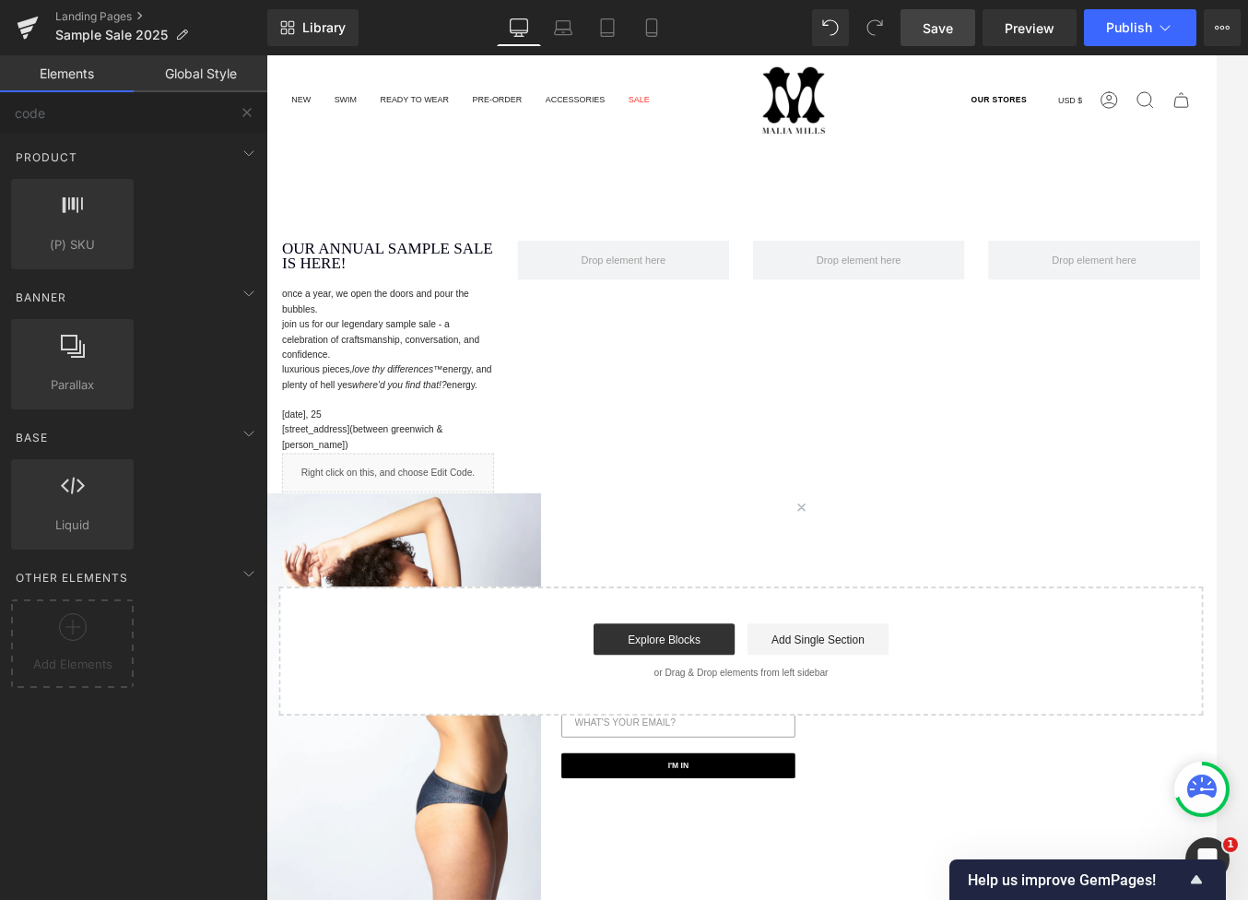
click at [531, 228] on main "OUR ANNUAL SAMPLE SALE IS HERE! Heading Separator once a year, we open the door…" at bounding box center [823, 603] width 1115 height 773
click at [512, 332] on p "once a year, we open the doors and pour the bubbles." at bounding box center [409, 344] width 249 height 35
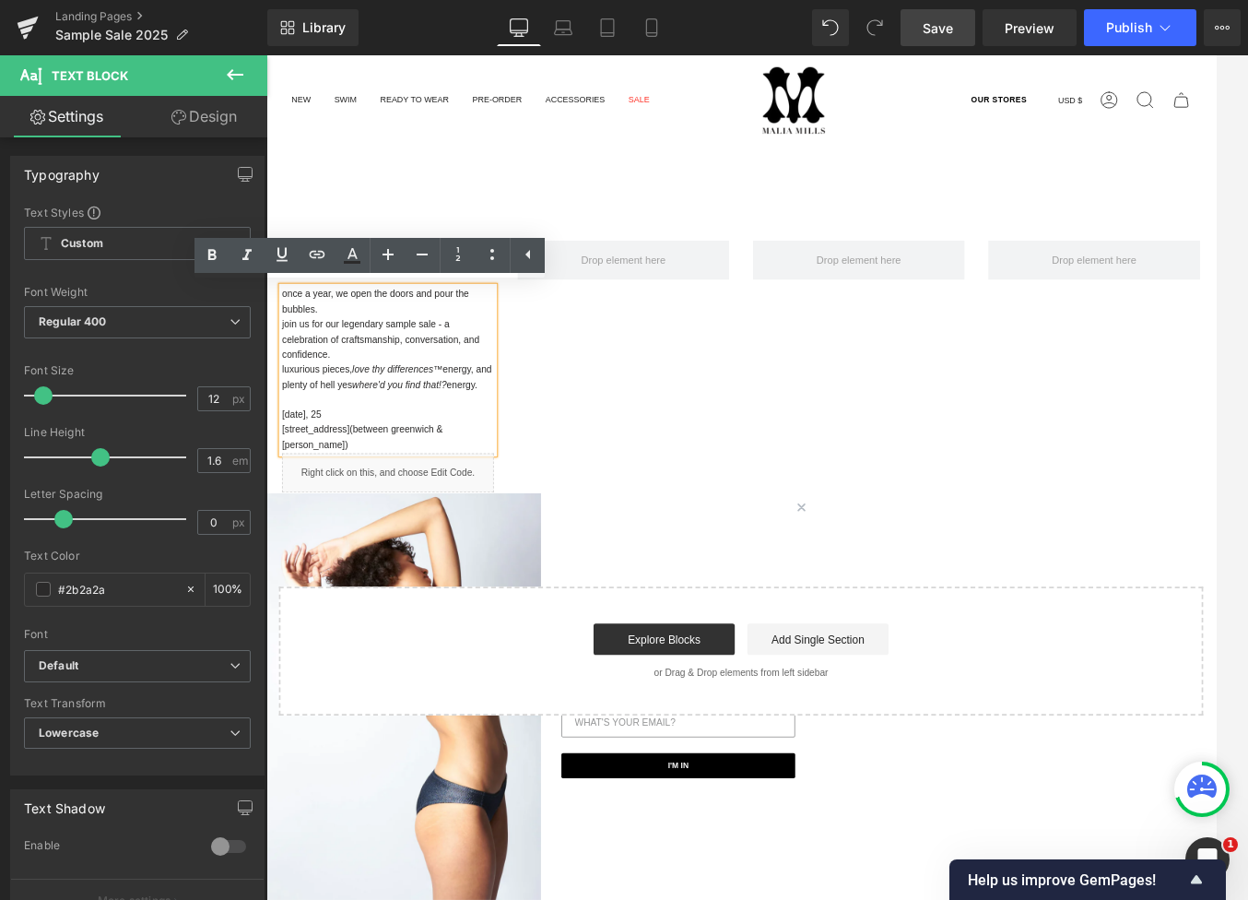
drag, startPoint x: 667, startPoint y: 386, endPoint x: 616, endPoint y: 327, distance: 78.4
click at [669, 386] on div "OUR ANNUAL SAMPLE SALE IS HERE! Heading Separator once a year, we open the door…" at bounding box center [824, 425] width 1106 height 306
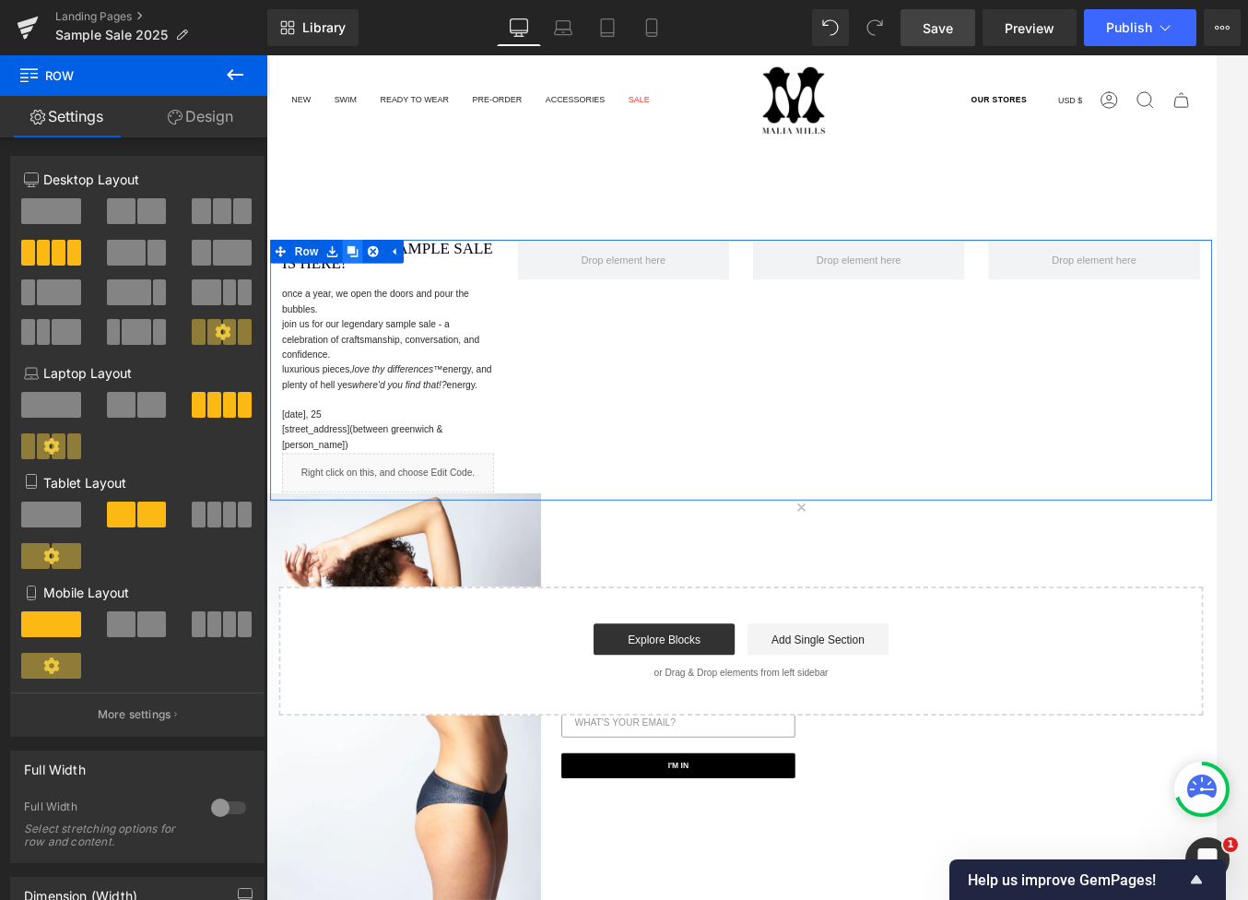
click at [371, 281] on link at bounding box center [368, 286] width 24 height 28
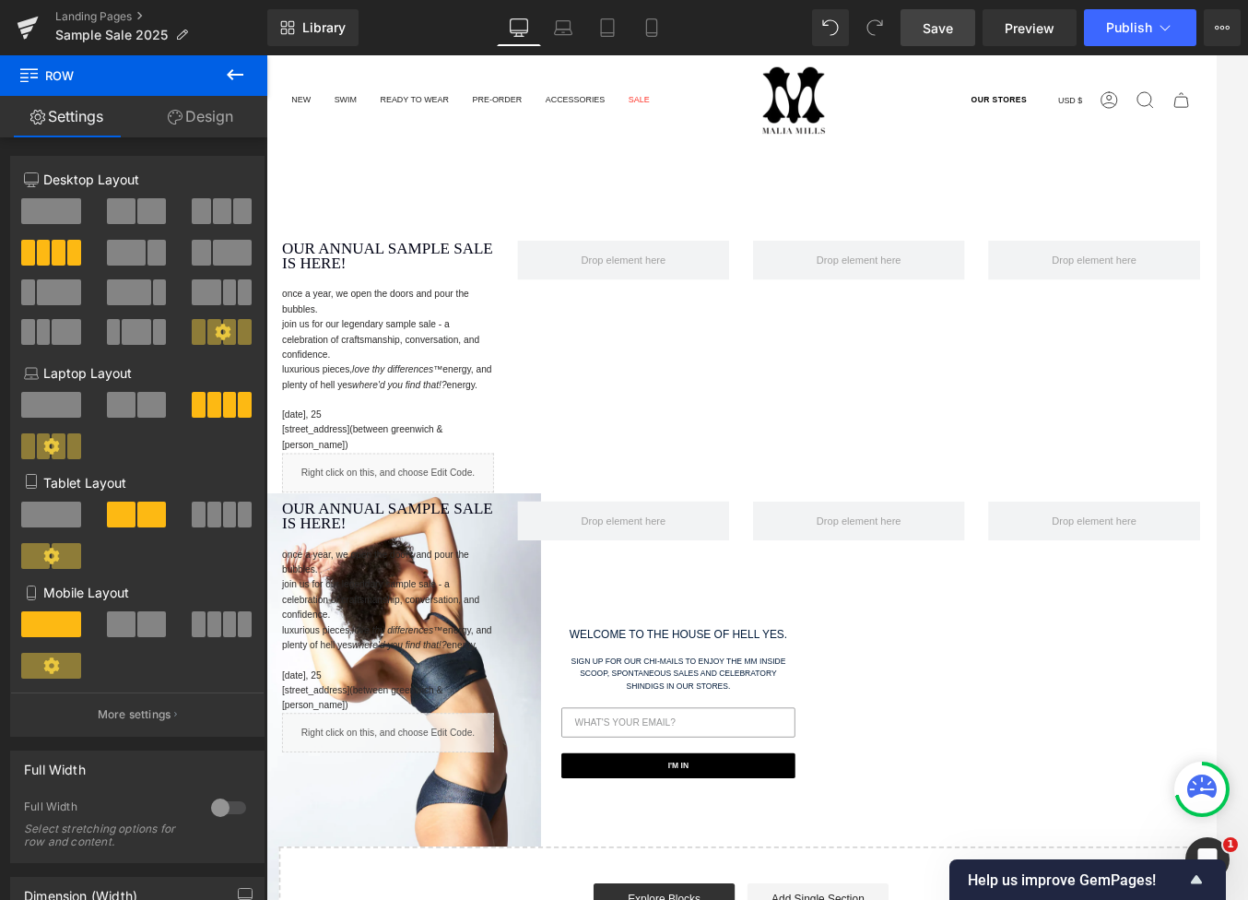
click at [412, 434] on span "Text Block" at bounding box center [399, 425] width 61 height 22
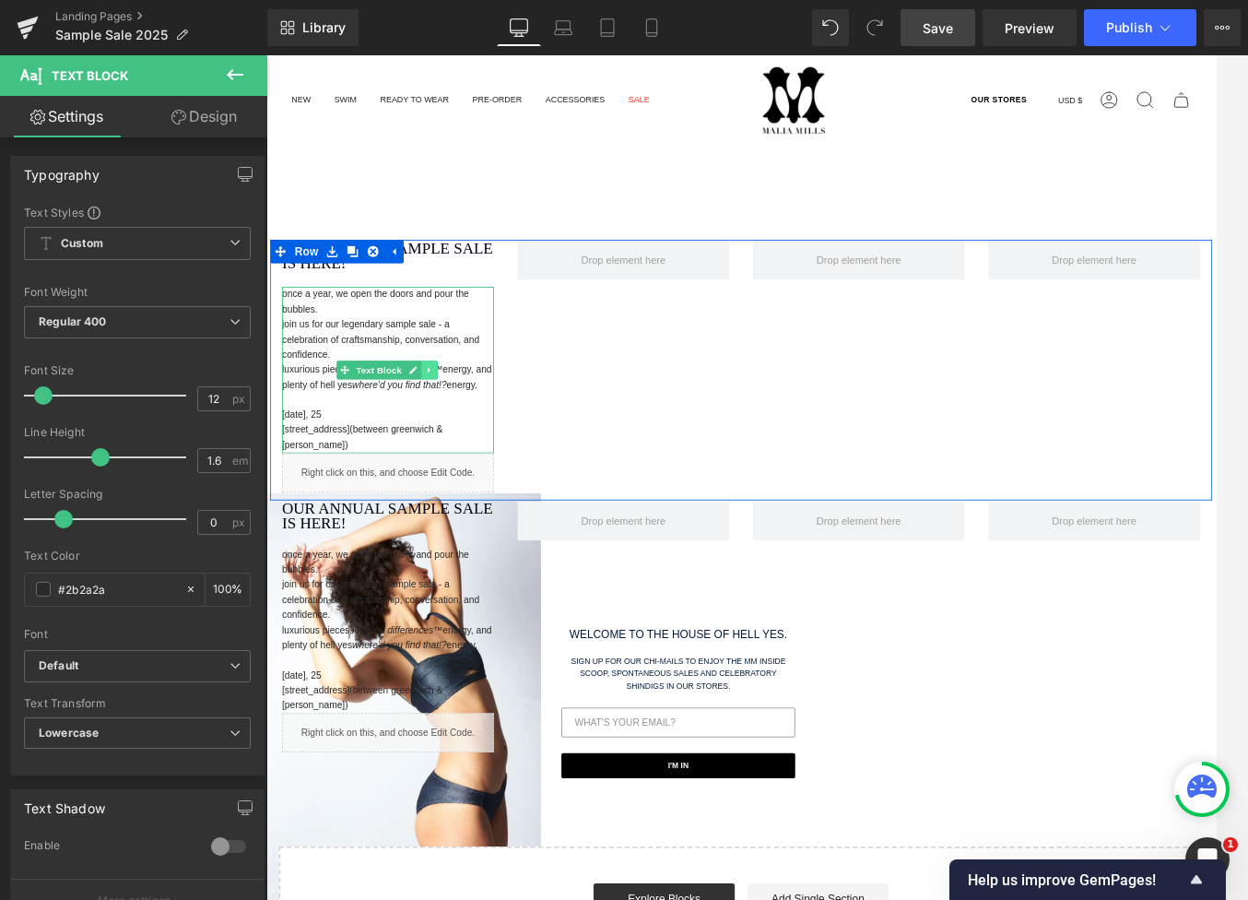
click at [454, 430] on link at bounding box center [458, 425] width 19 height 22
click at [458, 430] on link at bounding box center [467, 425] width 19 height 22
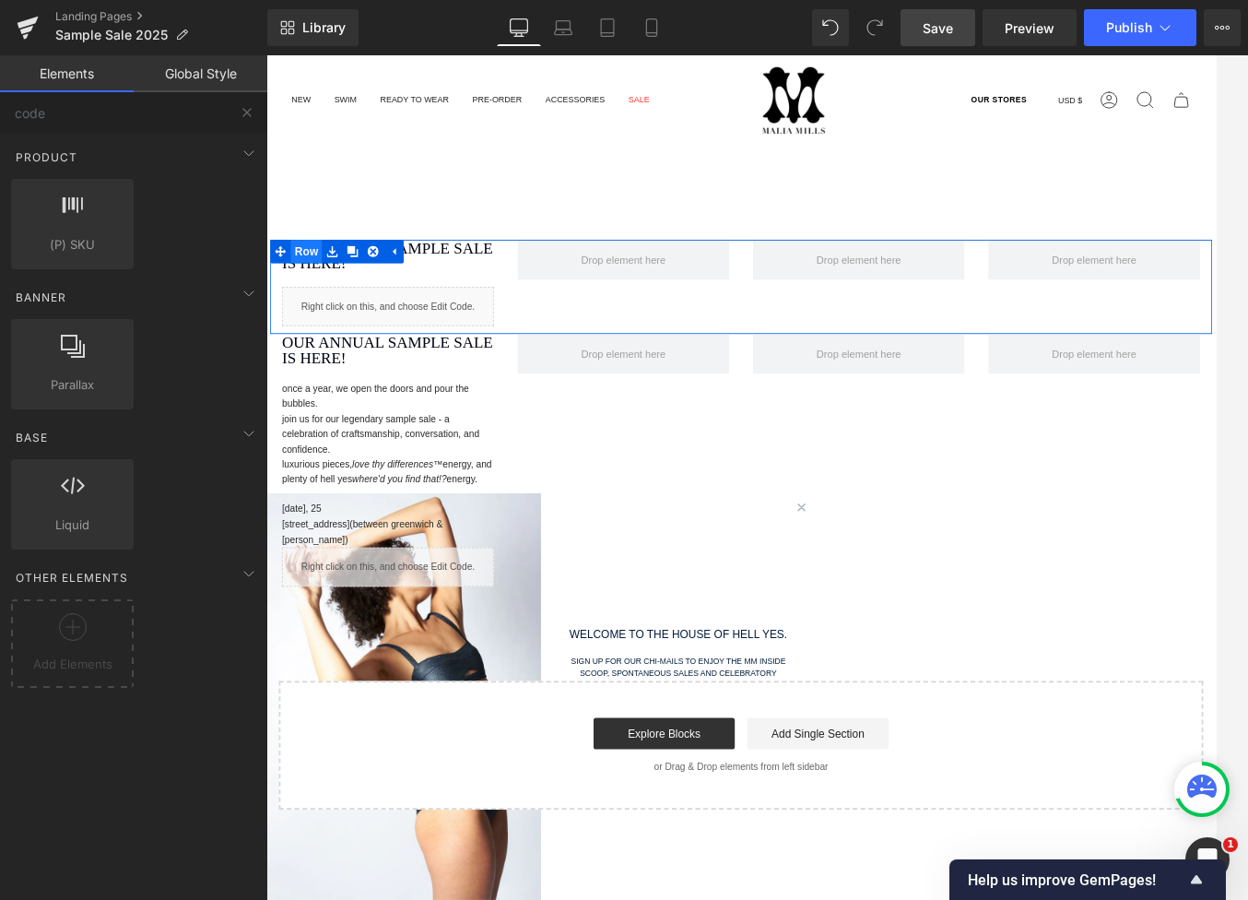
click at [307, 282] on span "Row" at bounding box center [313, 286] width 37 height 28
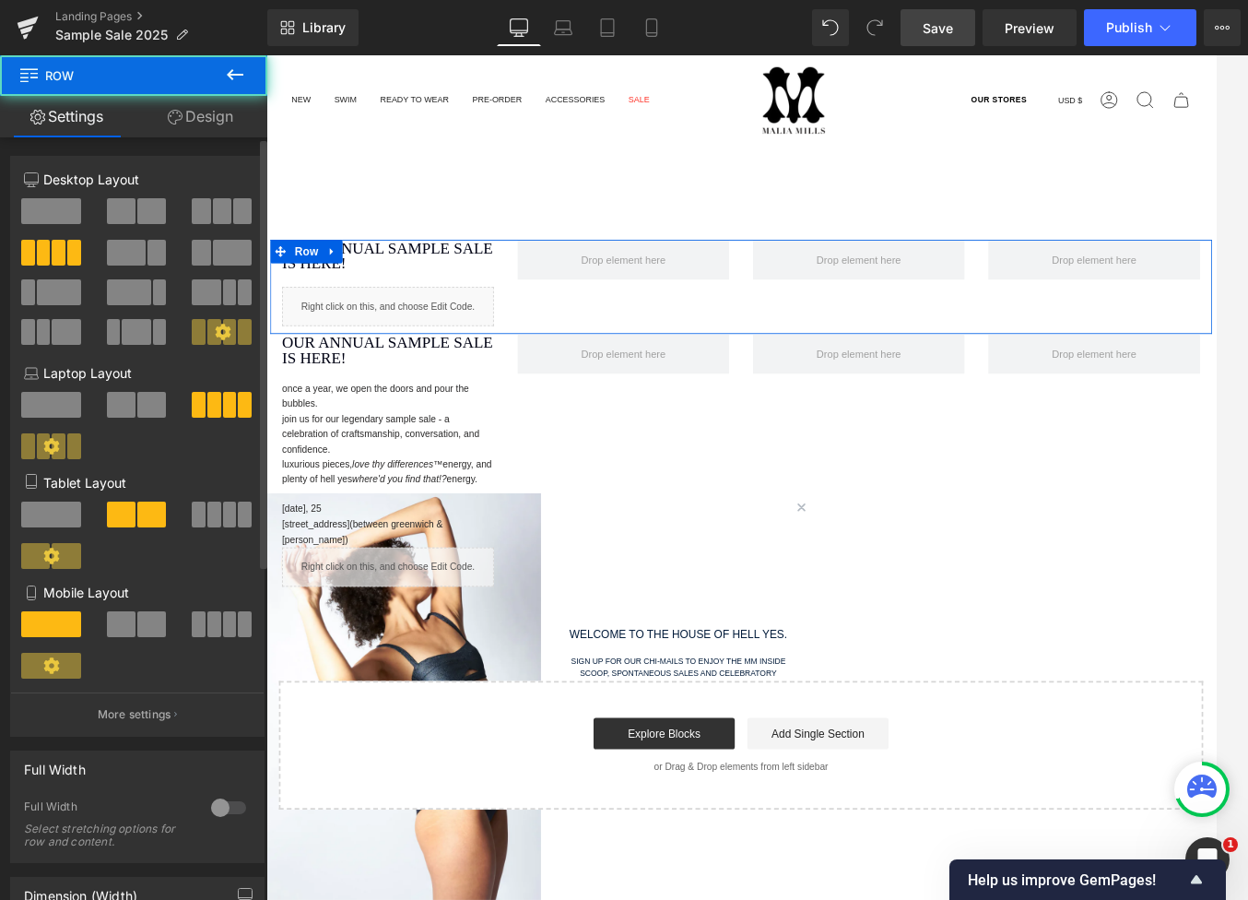
click at [62, 198] on span at bounding box center [51, 211] width 60 height 26
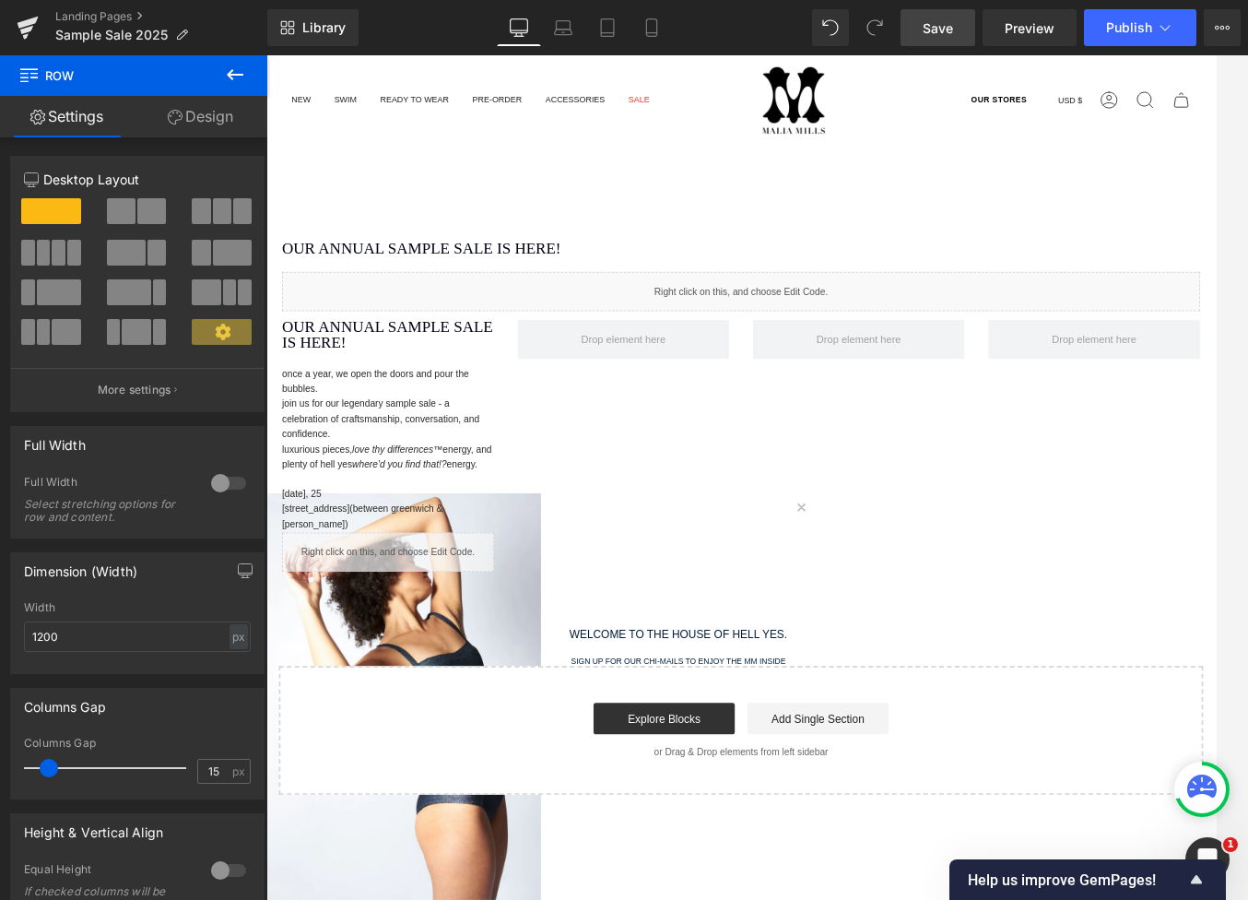
drag, startPoint x: 618, startPoint y: 234, endPoint x: 631, endPoint y: 315, distance: 82.1
click at [619, 233] on main "OUR ANNUAL SAMPLE SALE IS HERE! Heading Separator Liquid Row OUR ANNUAL SAMPLE …" at bounding box center [823, 603] width 1115 height 773
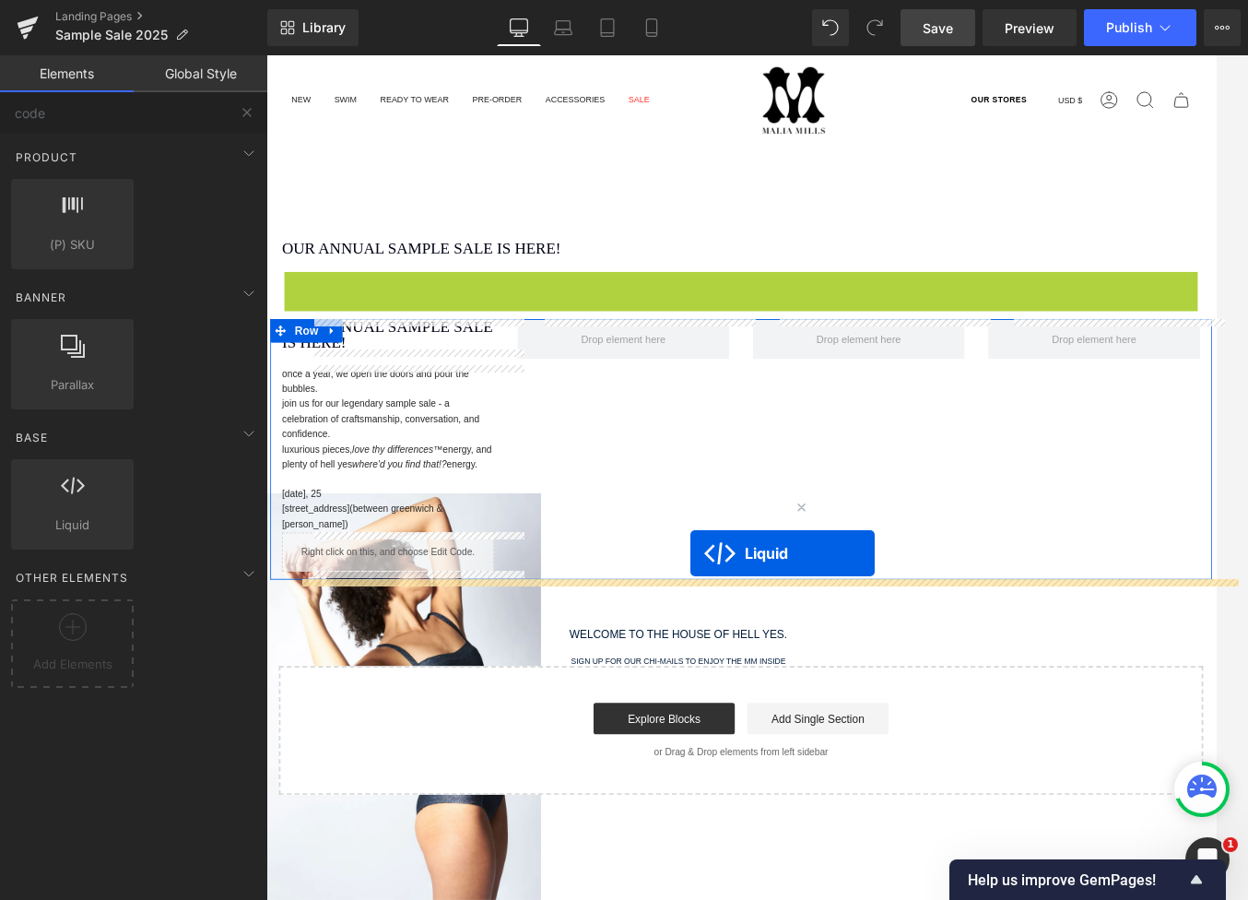
drag, startPoint x: 764, startPoint y: 323, endPoint x: 765, endPoint y: 640, distance: 317.1
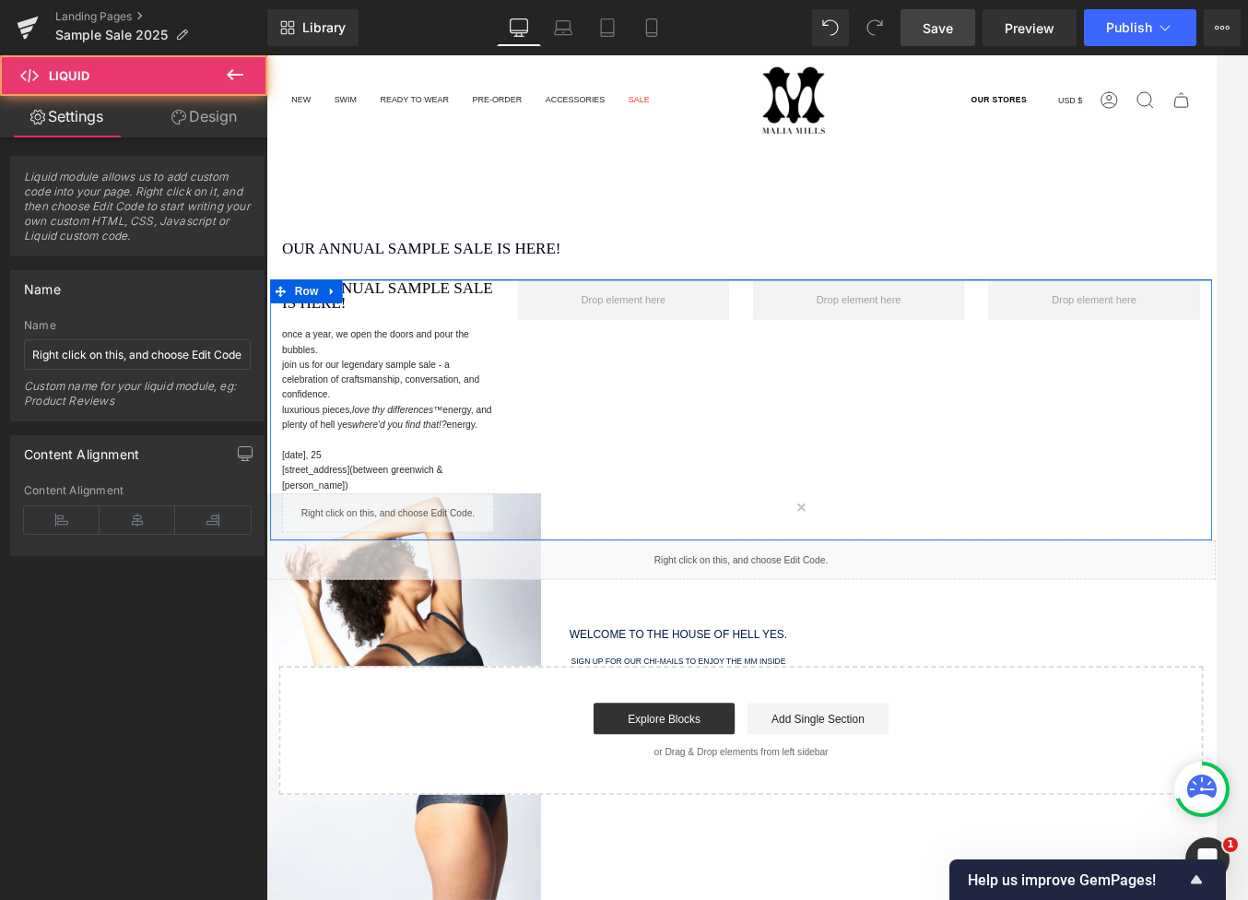
click at [393, 406] on p "once a year, we open the doors and pour the bubbles." at bounding box center [409, 392] width 249 height 35
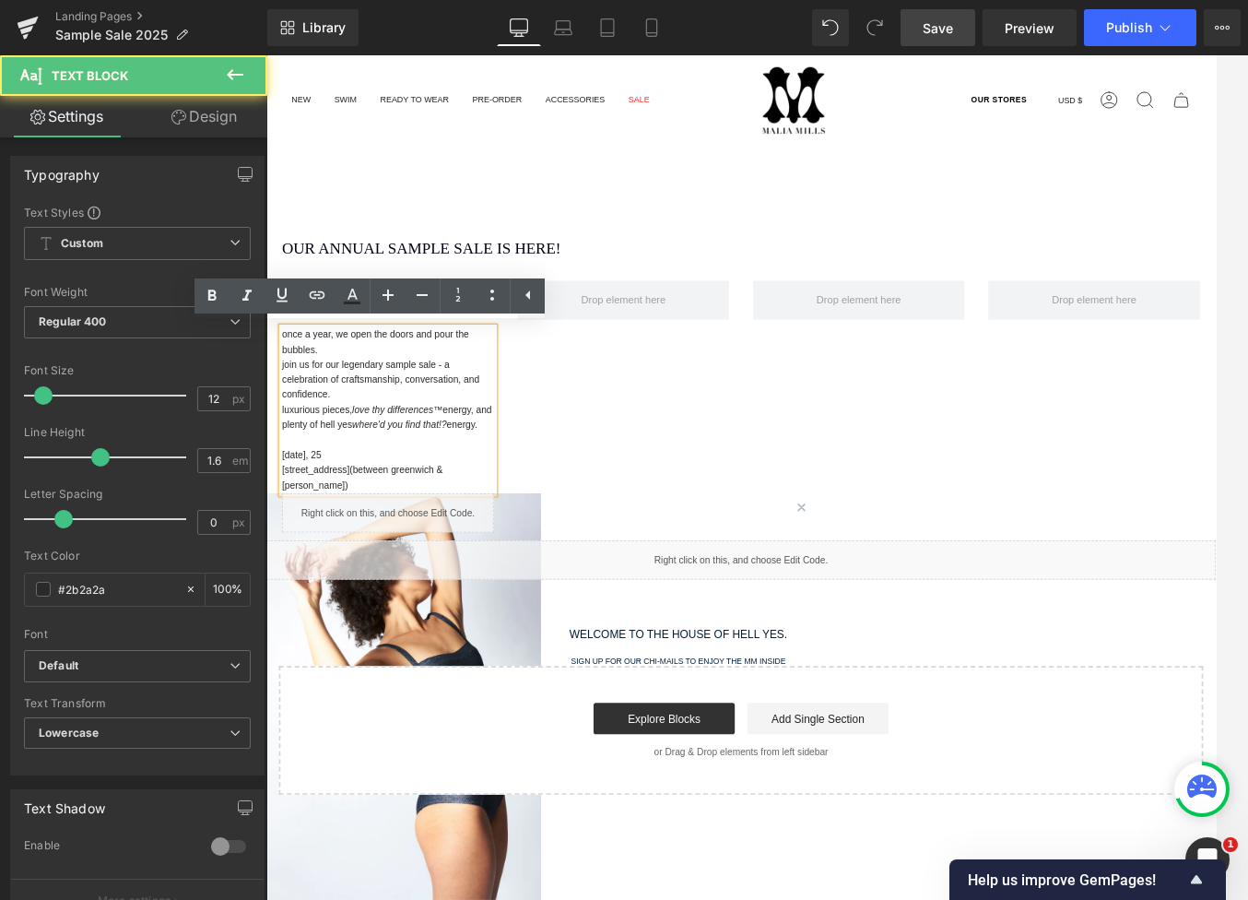
click at [297, 394] on p "once a year, we open the doors and pour the bubbles." at bounding box center [409, 392] width 249 height 35
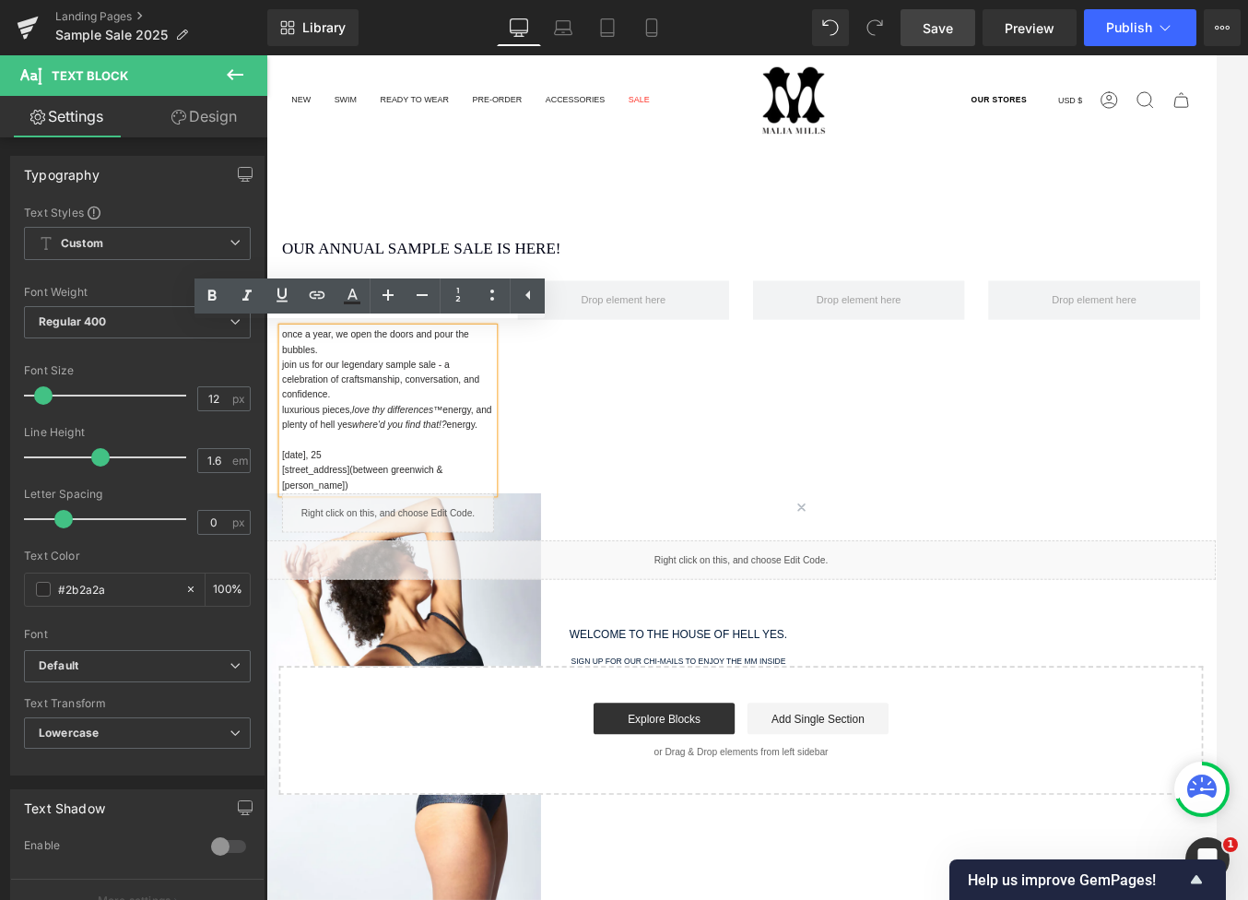
drag, startPoint x: 279, startPoint y: 380, endPoint x: 325, endPoint y: 406, distance: 52.8
click at [275, 330] on div "OUR ANNUAL SAMPLE SALE IS HERE! Heading Separator once a year, we open the door…" at bounding box center [409, 468] width 277 height 296
drag, startPoint x: 325, startPoint y: 406, endPoint x: 305, endPoint y: 373, distance: 38.1
click at [327, 406] on p "once a year, we open the doors and pour the bubbles." at bounding box center [409, 392] width 249 height 35
click at [638, 399] on div "OUR ANNUAL SAMPLE SALE IS HERE! Heading Separator once a year, we open the door…" at bounding box center [824, 472] width 1106 height 306
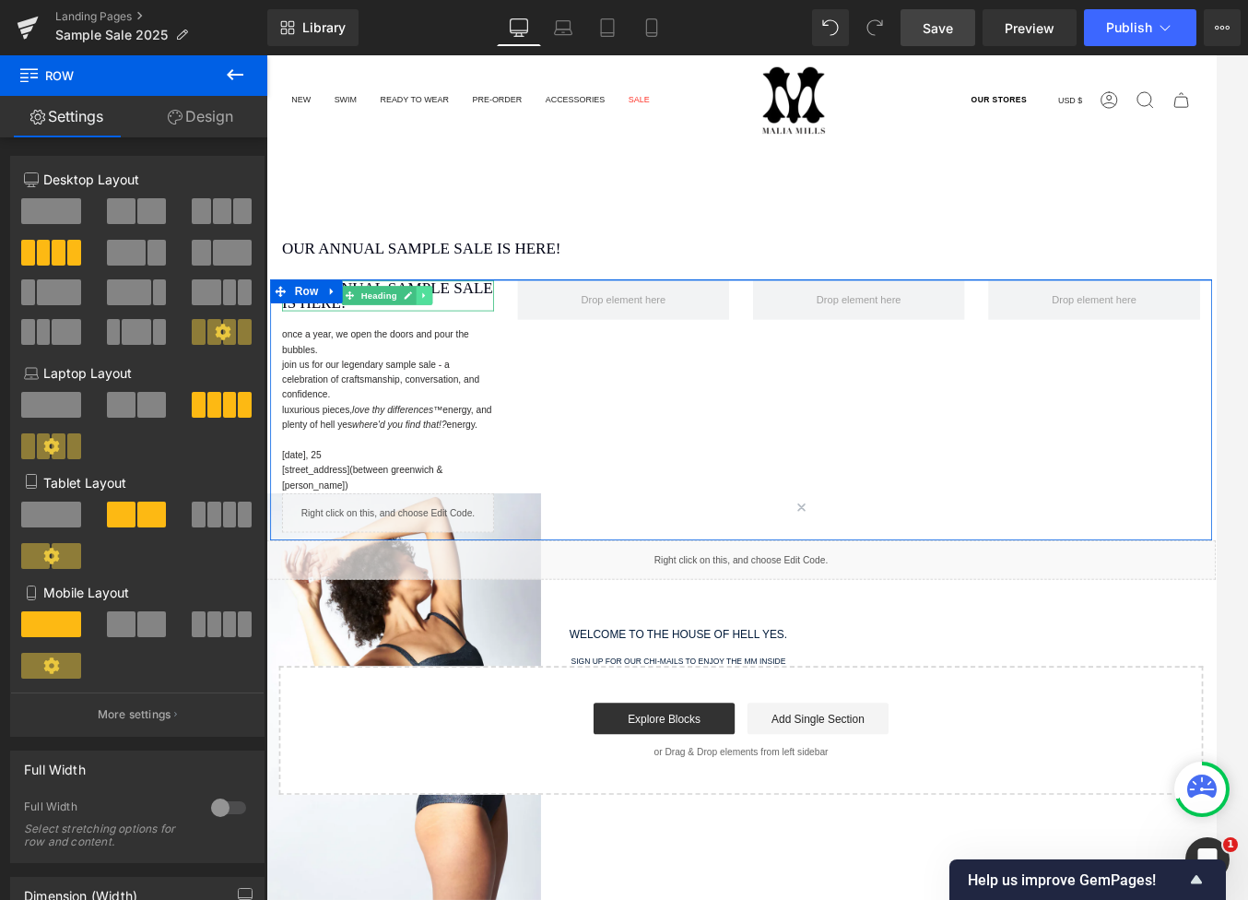
drag, startPoint x: 446, startPoint y: 335, endPoint x: 460, endPoint y: 356, distance: 25.3
click at [447, 335] on icon at bounding box center [452, 337] width 10 height 11
click at [461, 335] on icon at bounding box center [462, 338] width 10 height 10
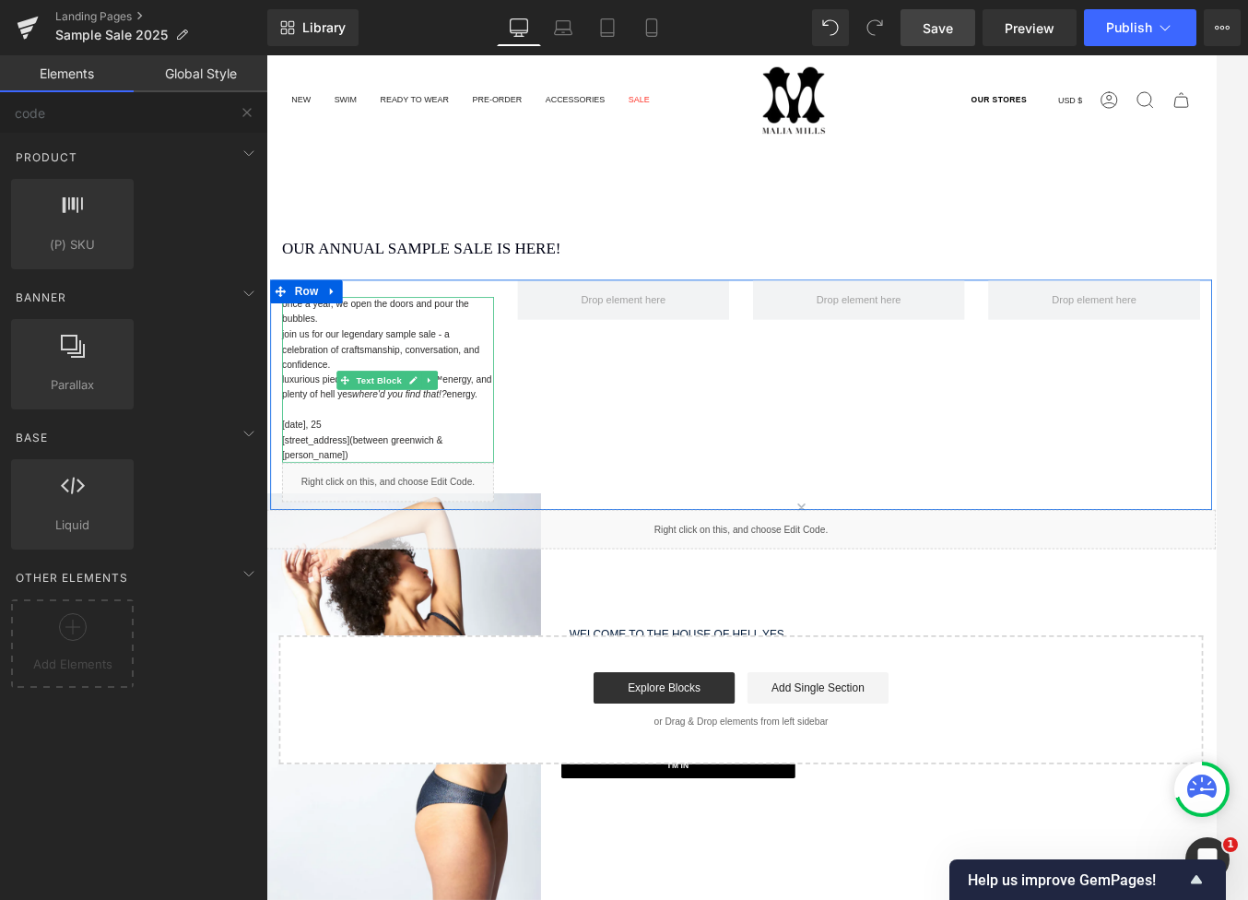
click at [454, 432] on icon at bounding box center [459, 436] width 10 height 11
click at [443, 436] on icon at bounding box center [448, 436] width 10 height 10
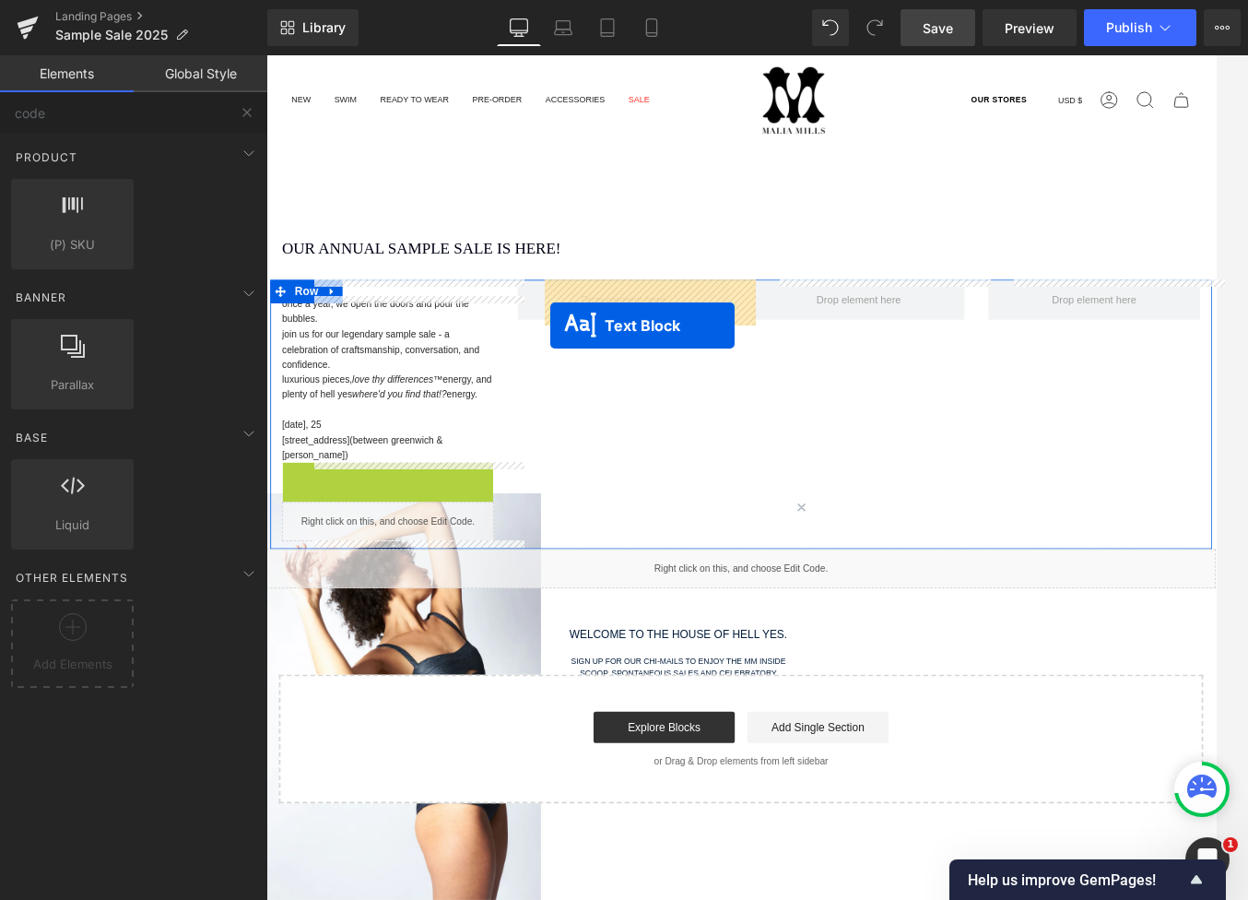
drag, startPoint x: 354, startPoint y: 630, endPoint x: 601, endPoint y: 372, distance: 356.6
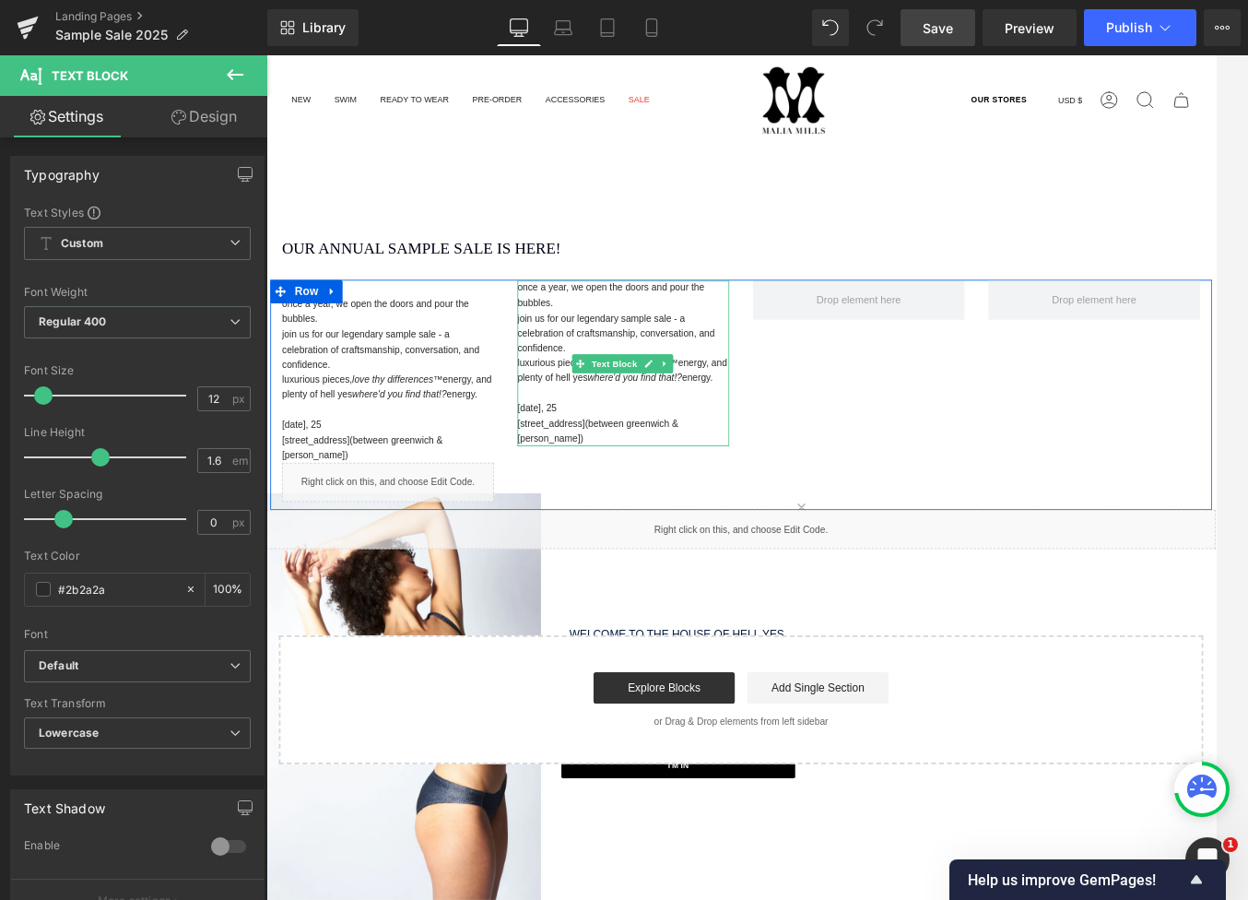
click at [561, 479] on p "[DATE], 25" at bounding box center [685, 471] width 249 height 18
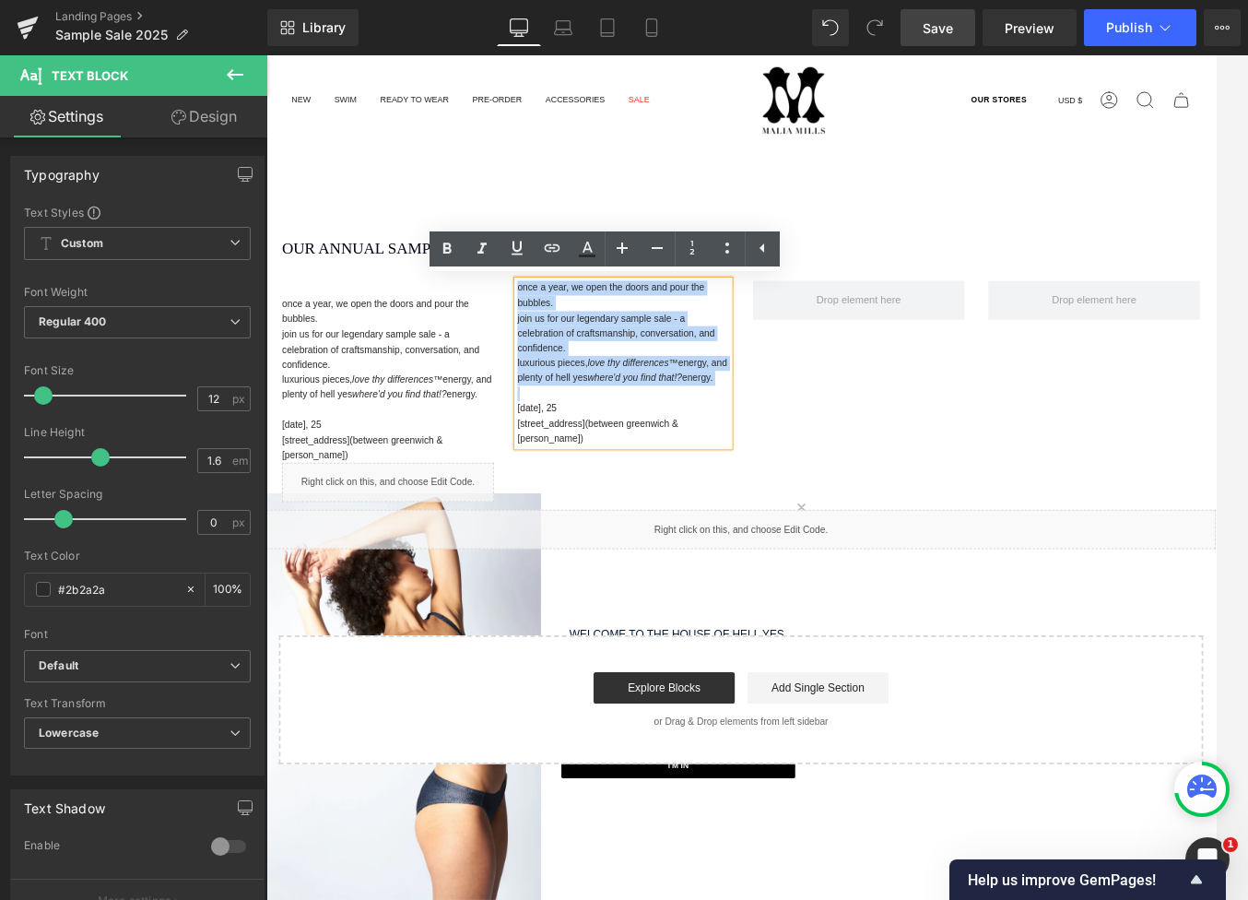
drag, startPoint x: 556, startPoint y: 489, endPoint x: 547, endPoint y: 313, distance: 175.4
click at [547, 313] on div "OUR ANNUAL SAMPLE SALE IS HERE! Heading Separator Row Separator once a year, we…" at bounding box center [823, 580] width 1115 height 616
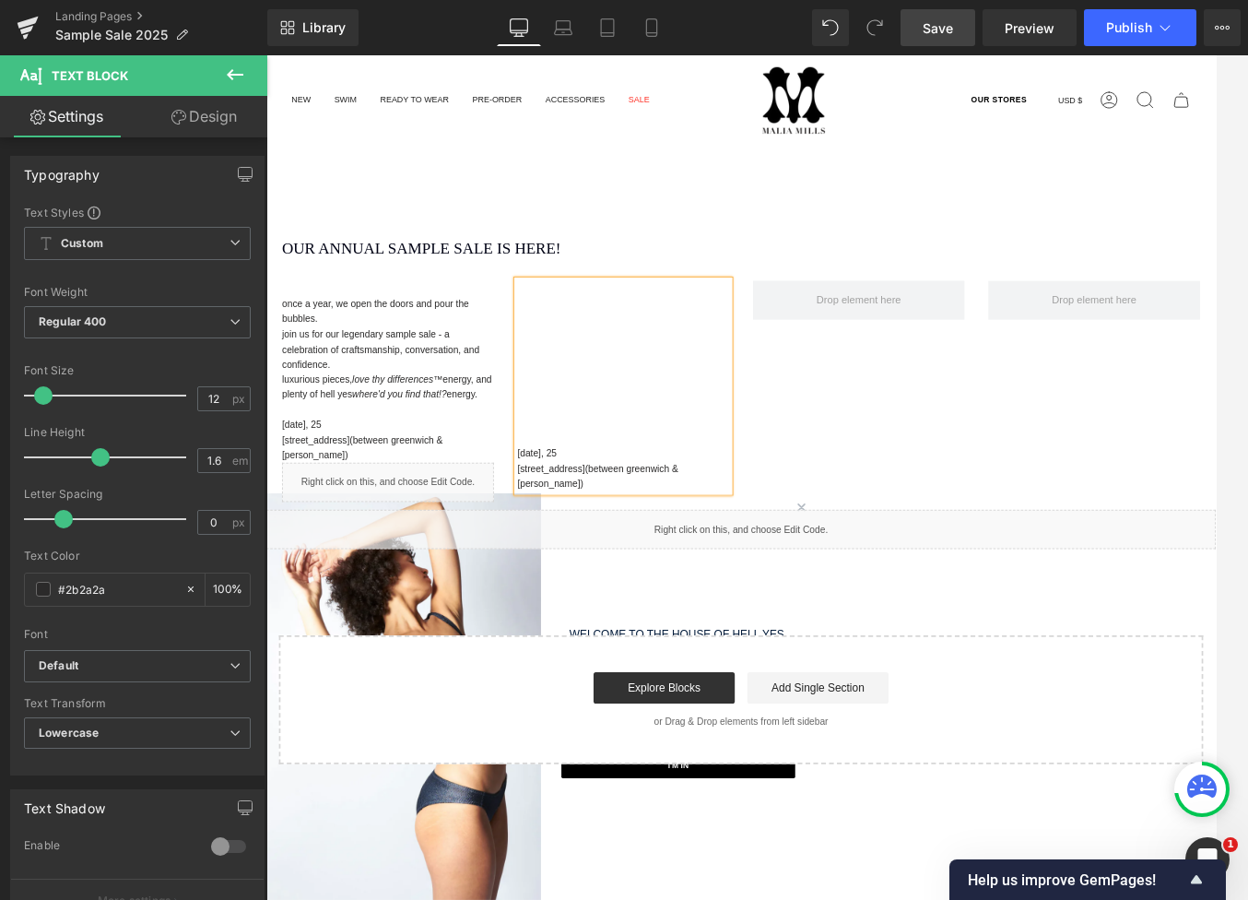
click at [792, 223] on main "OUR ANNUAL SAMPLE SALE IS HERE! Heading Separator Row Separator once a year, we…" at bounding box center [823, 603] width 1115 height 773
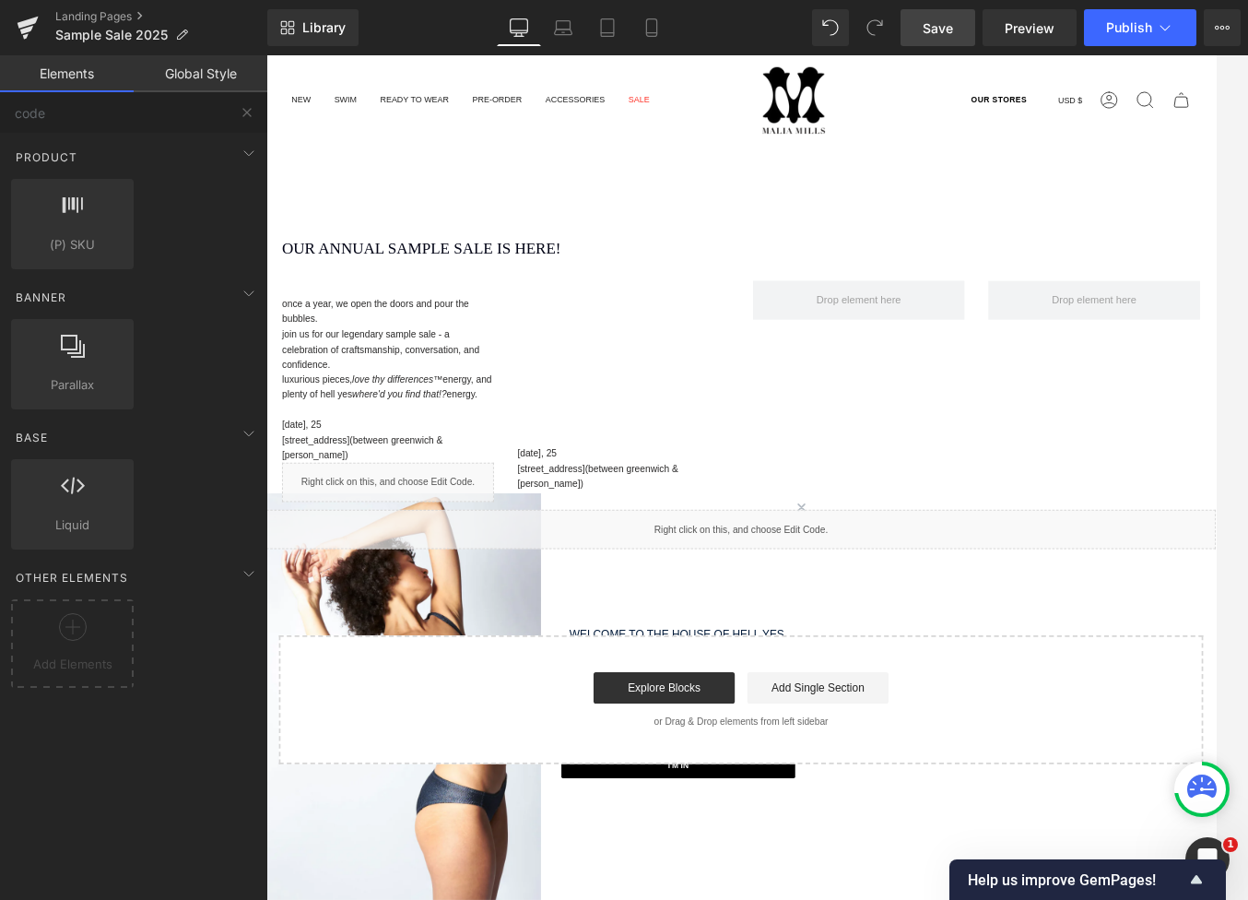
click at [453, 396] on p "join us for our legendary sample sale - a celebration of craftsmanship, convers…" at bounding box center [409, 401] width 249 height 53
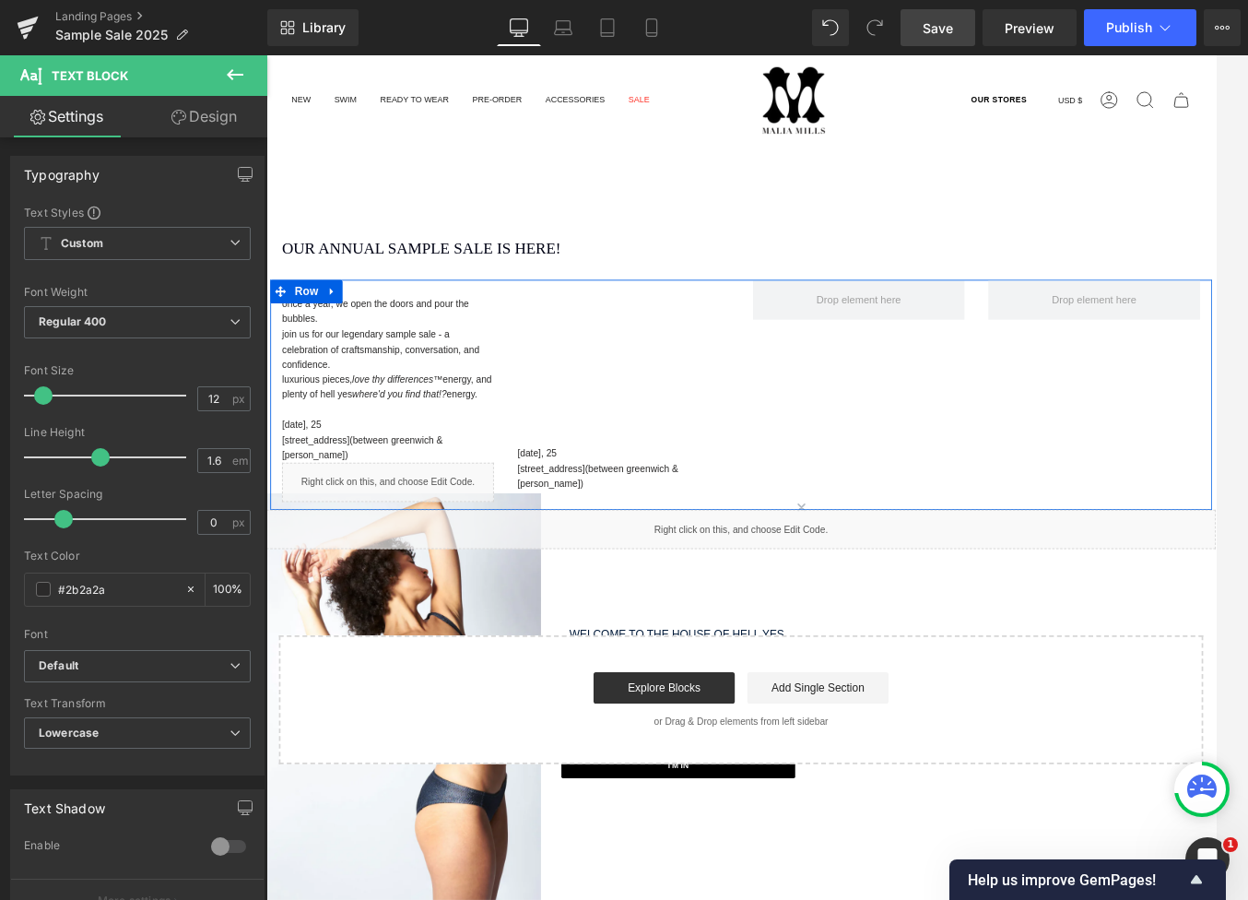
click at [1044, 491] on div "Separator once a year, we open the doors and pour the bubbles. join us for our …" at bounding box center [824, 454] width 1106 height 270
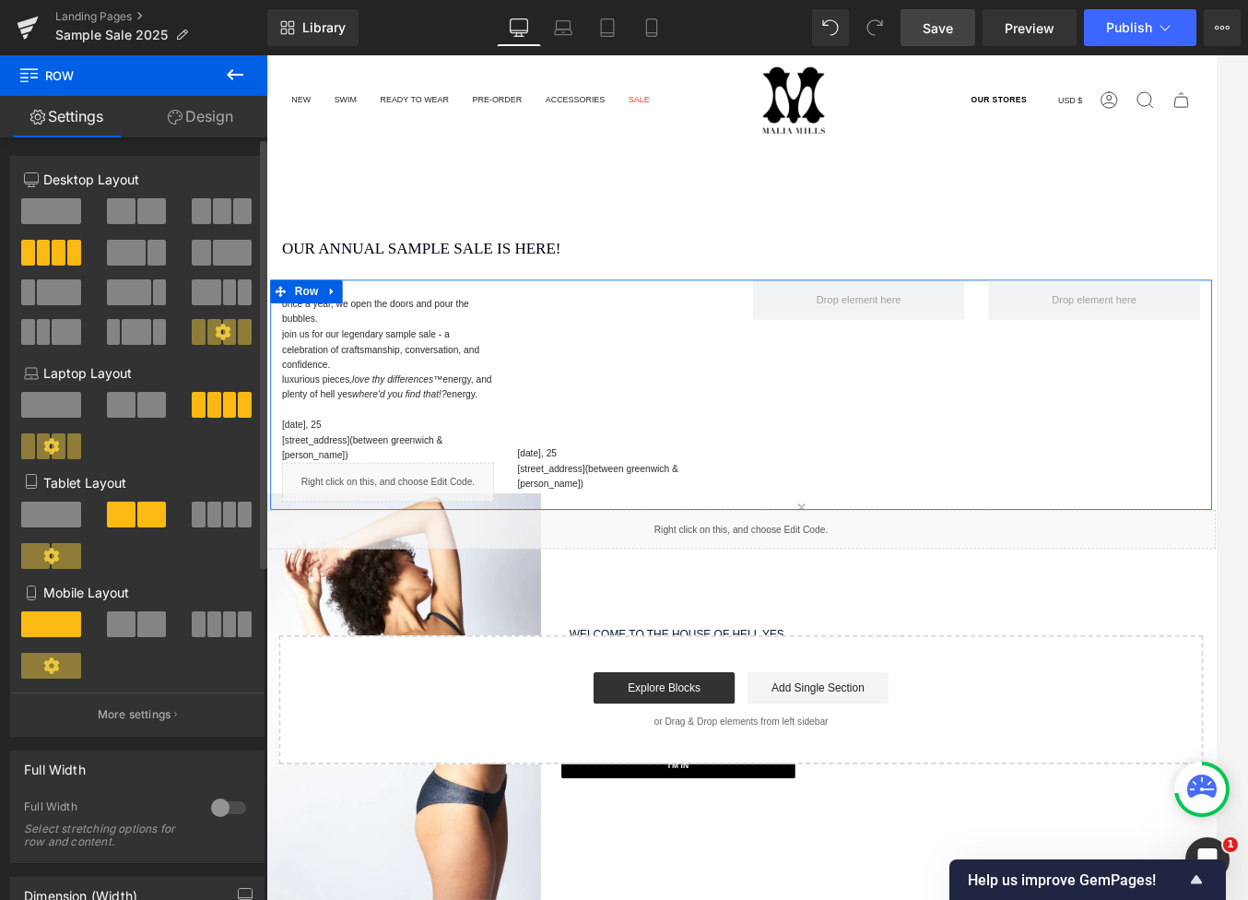
click at [197, 212] on span at bounding box center [201, 211] width 18 height 26
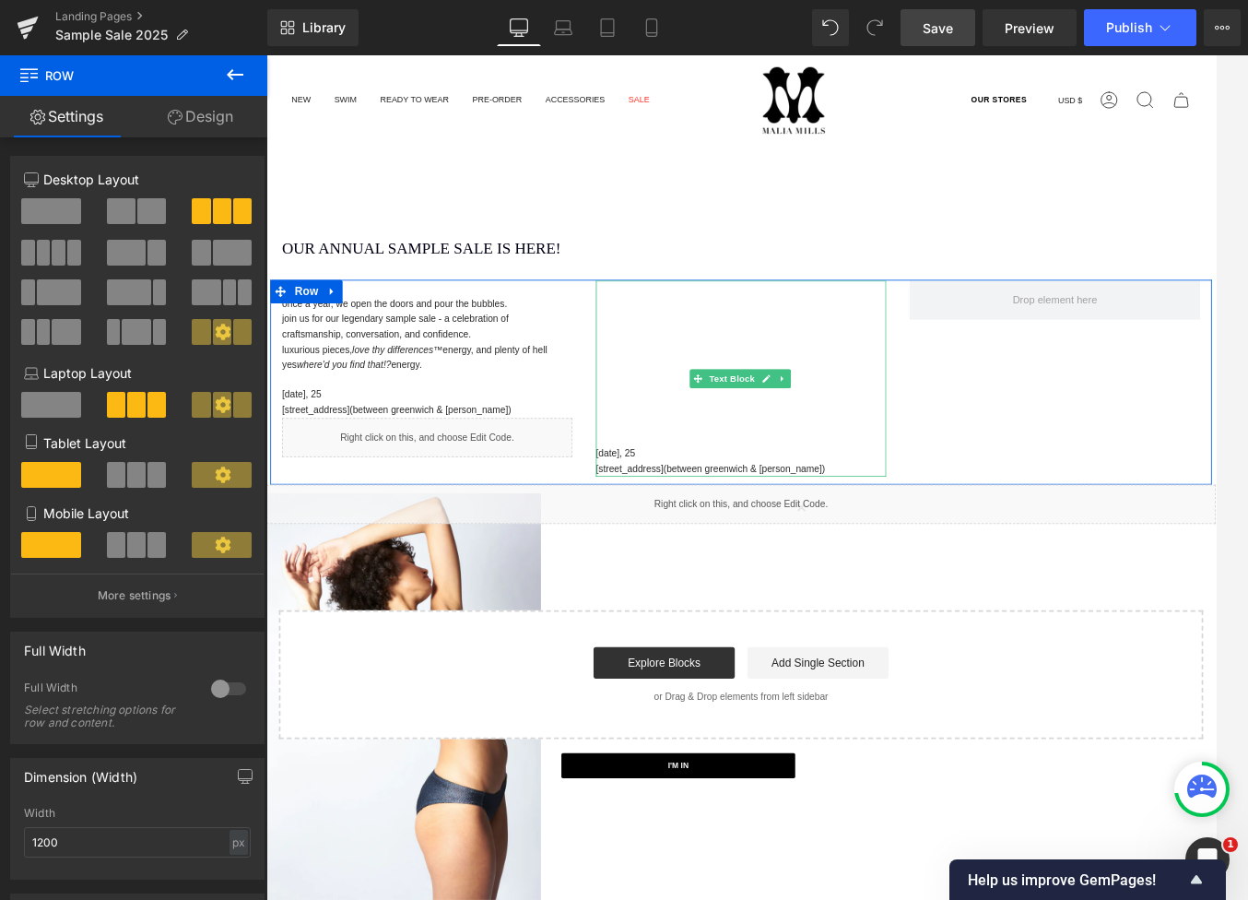
click at [864, 435] on link at bounding box center [873, 435] width 19 height 22
click at [878, 435] on icon at bounding box center [883, 435] width 10 height 10
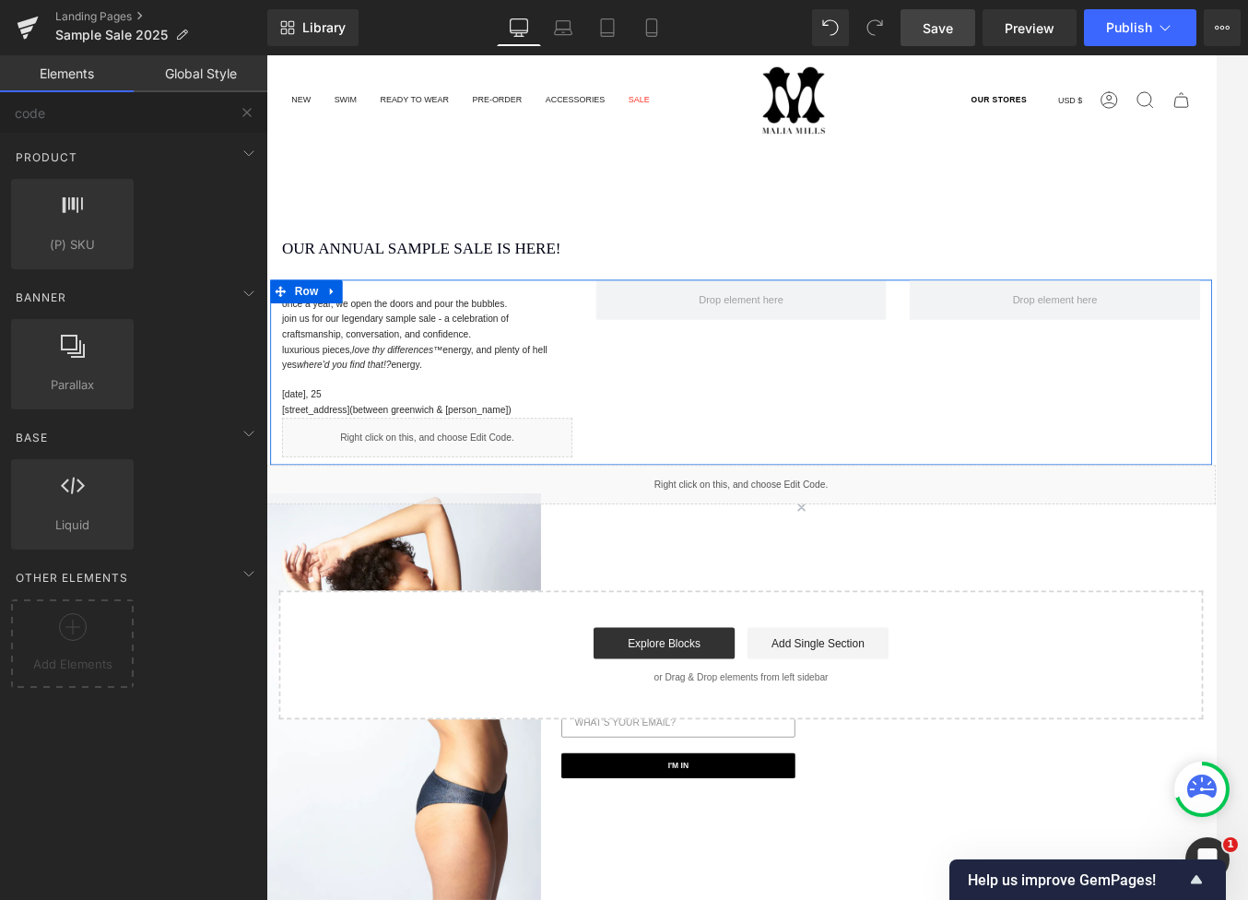
click at [640, 326] on div at bounding box center [824, 343] width 369 height 46
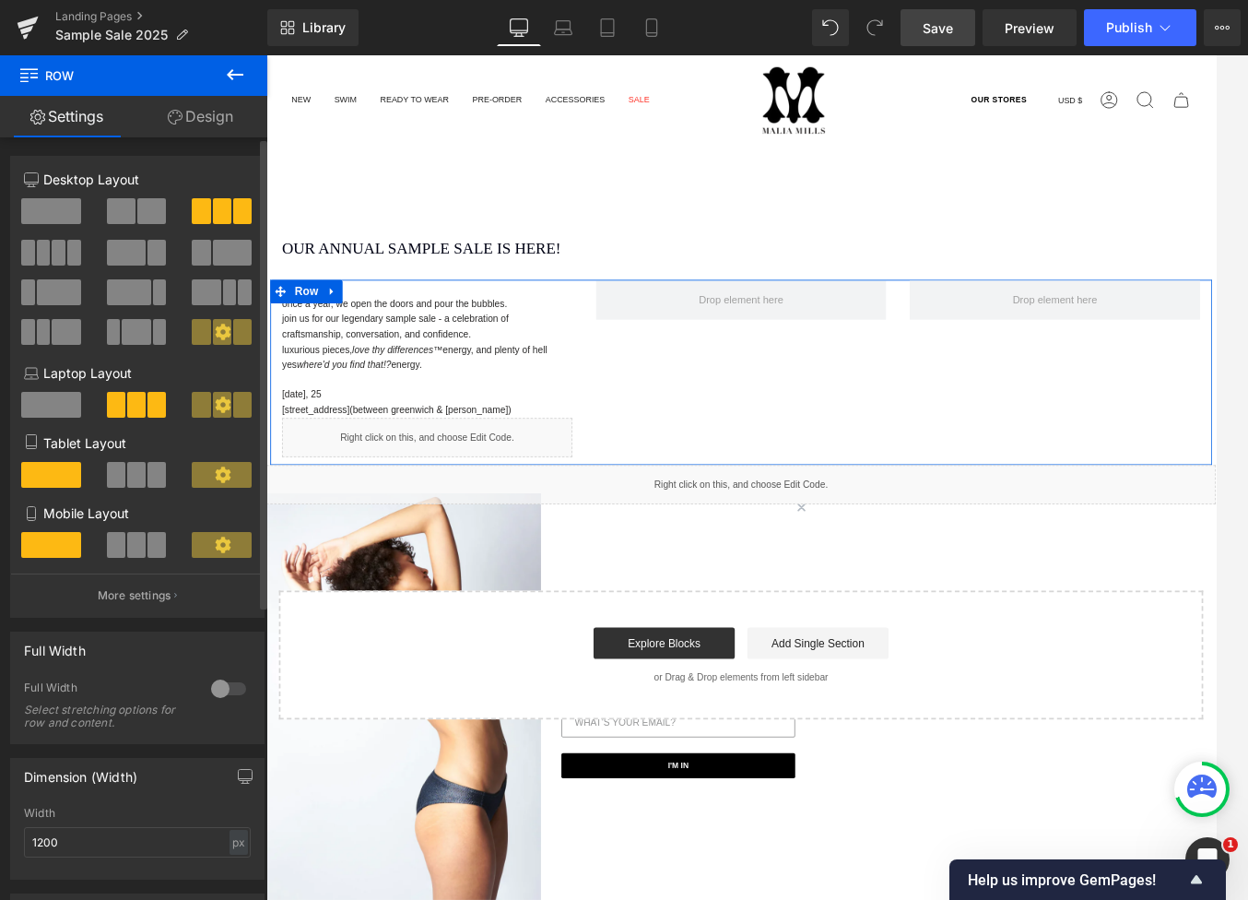
click at [229, 257] on span at bounding box center [232, 253] width 39 height 26
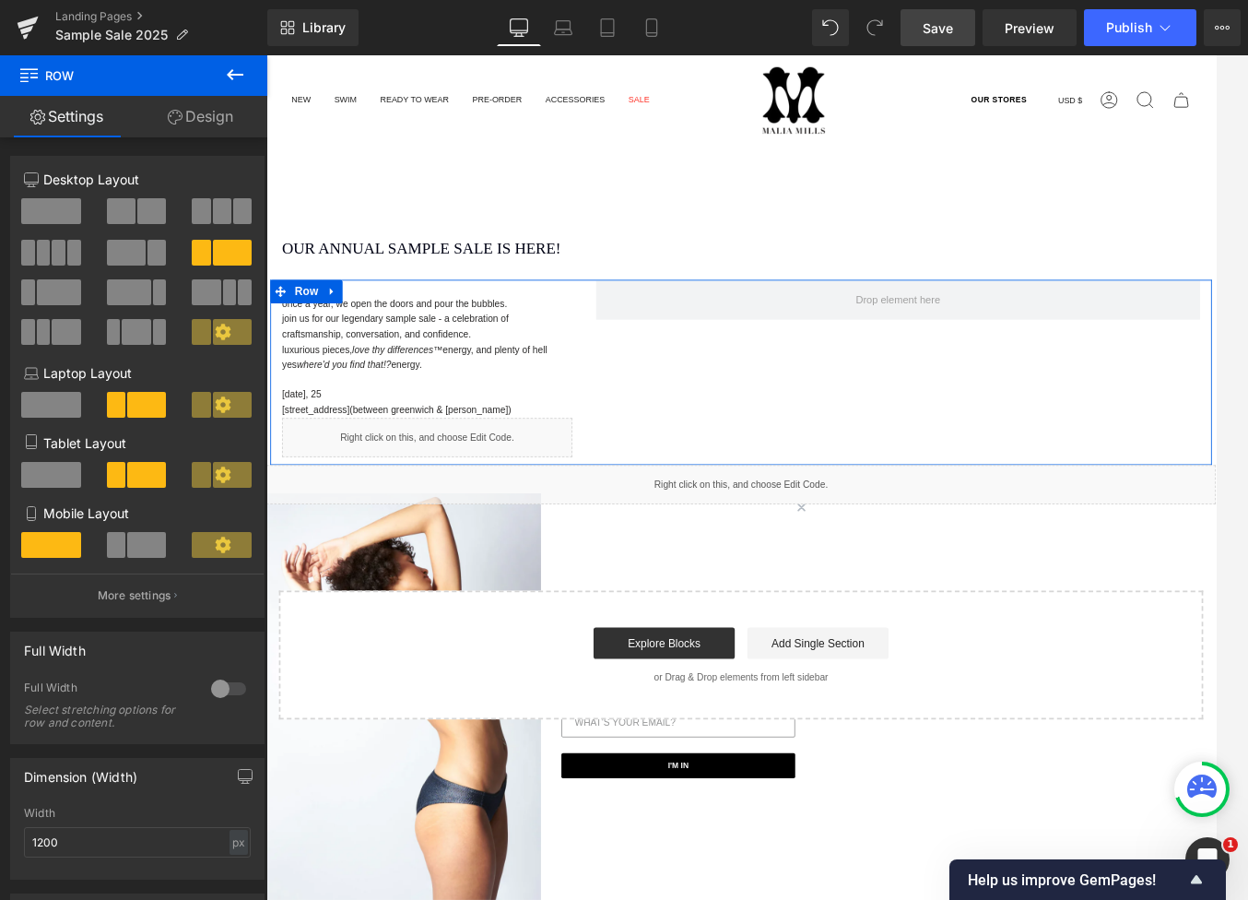
click at [996, 427] on div "Separator once a year, we open the doors and pour the bubbles. join us for our …" at bounding box center [824, 428] width 1106 height 218
click at [488, 330] on icon at bounding box center [493, 329] width 10 height 11
click at [499, 326] on icon at bounding box center [503, 329] width 10 height 10
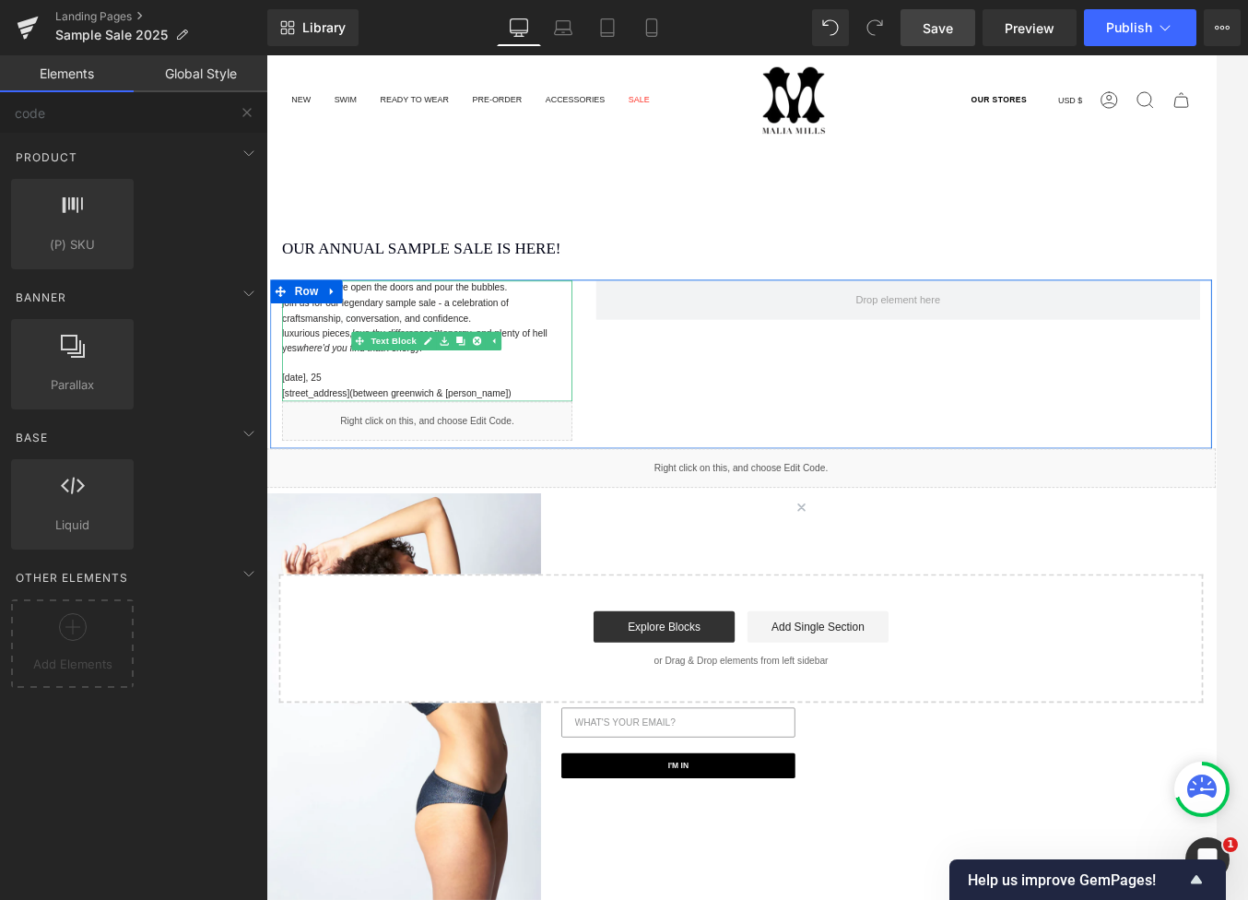
click at [564, 323] on div "once a year, we open the doors and pour the bubbles. join us for our legendary …" at bounding box center [455, 391] width 341 height 142
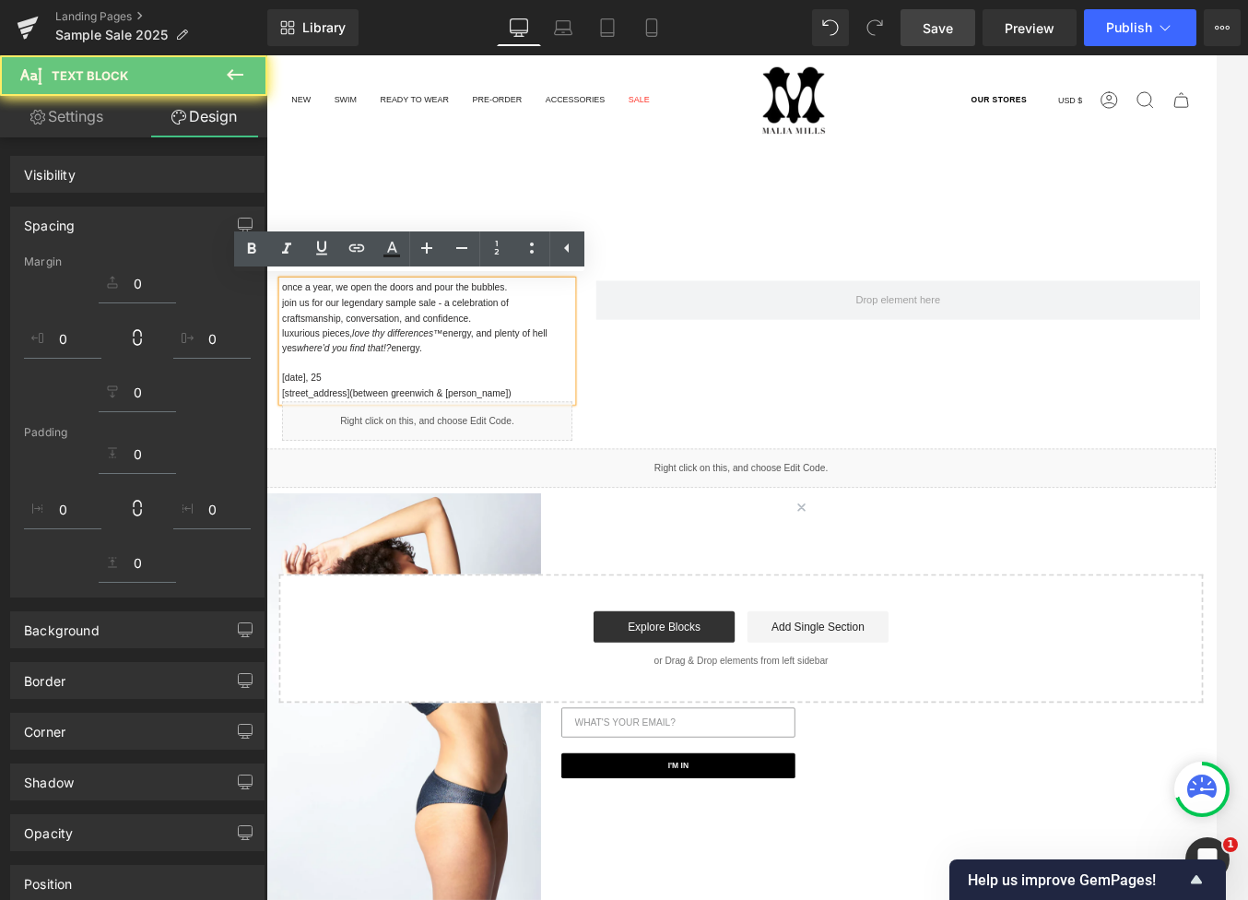
click at [551, 336] on p "once a year, we open the doors and pour the bubbles." at bounding box center [455, 329] width 341 height 18
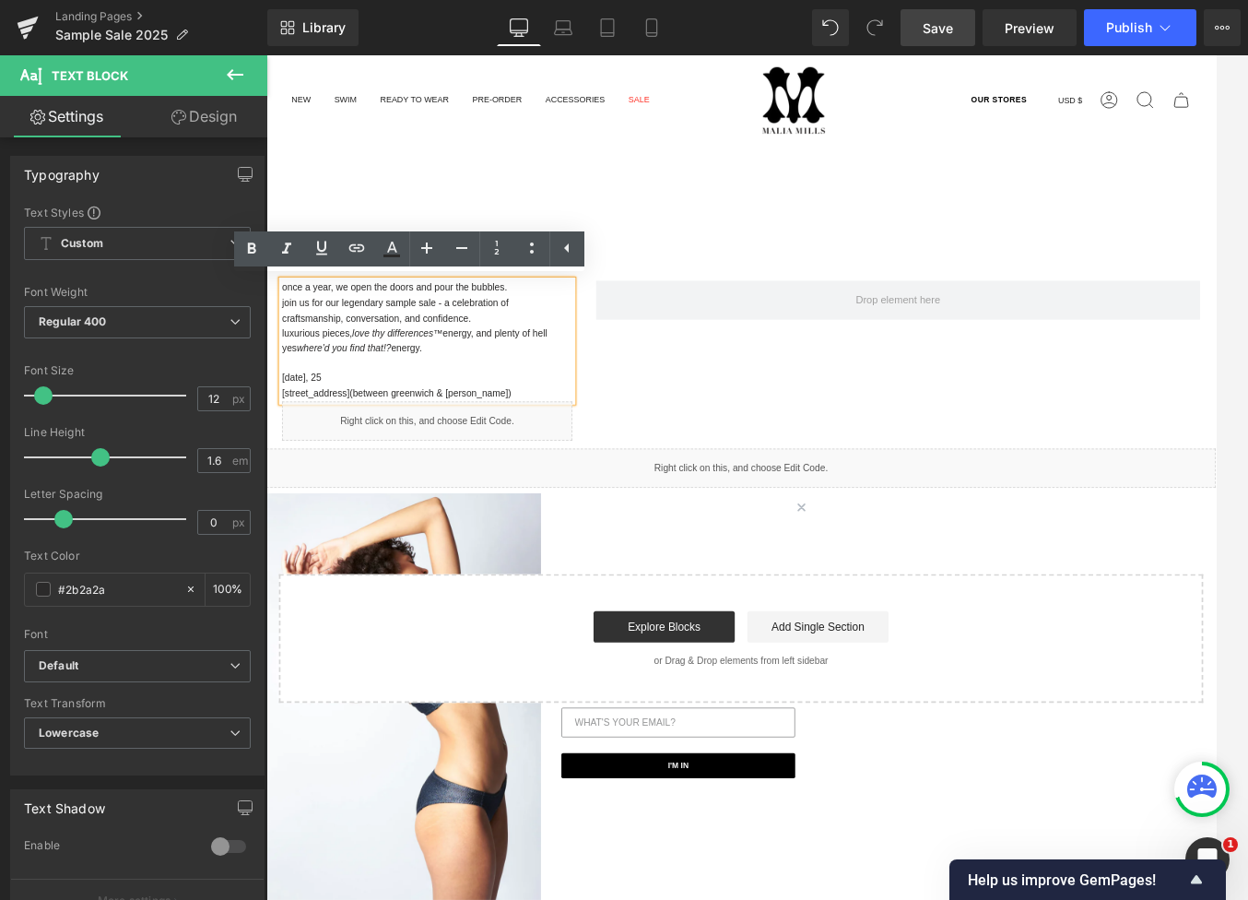
click at [554, 326] on p "once a year, we open the doors and pour the bubbles." at bounding box center [455, 329] width 341 height 18
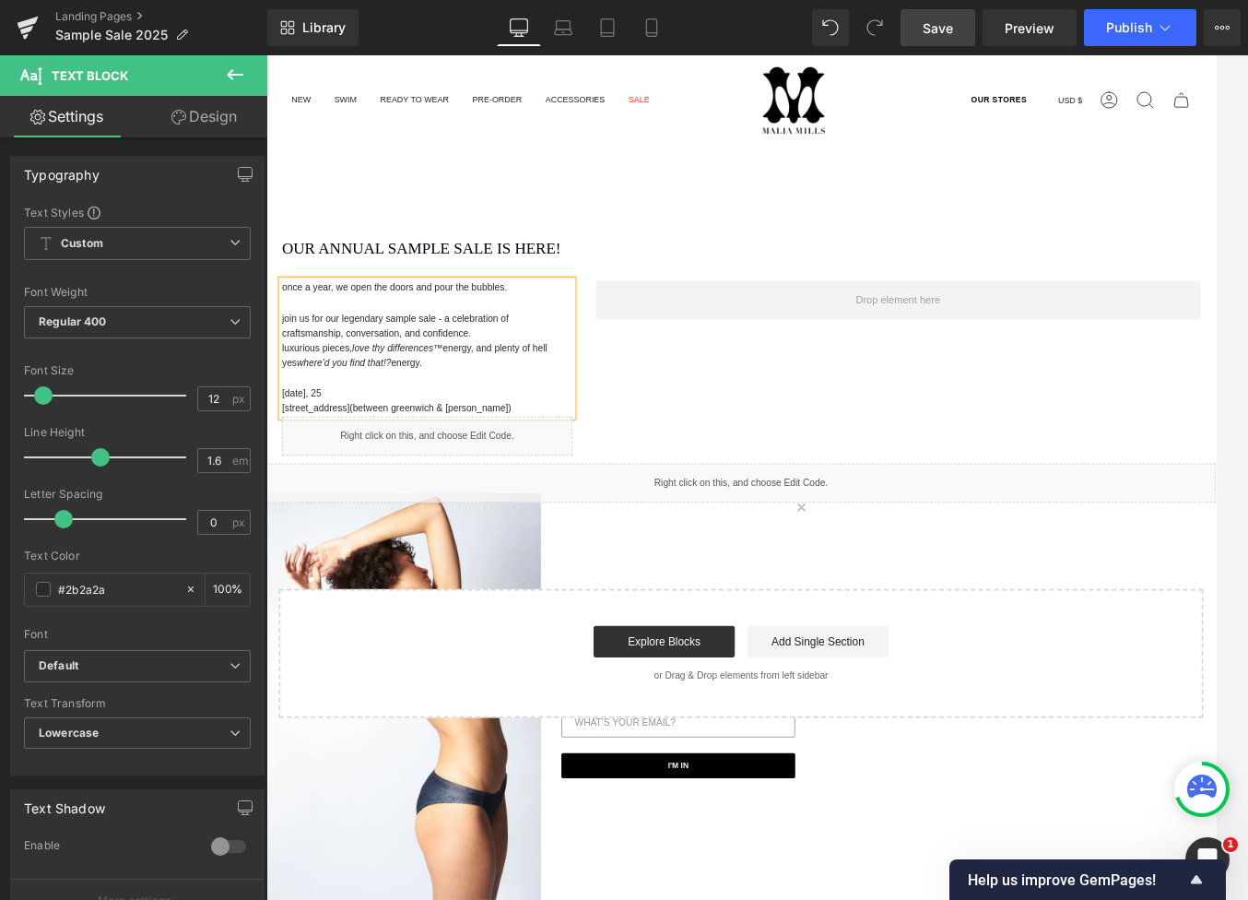
click at [528, 382] on p "join us for our legendary sample sale - a celebration of craftsmanship, convers…" at bounding box center [455, 373] width 341 height 35
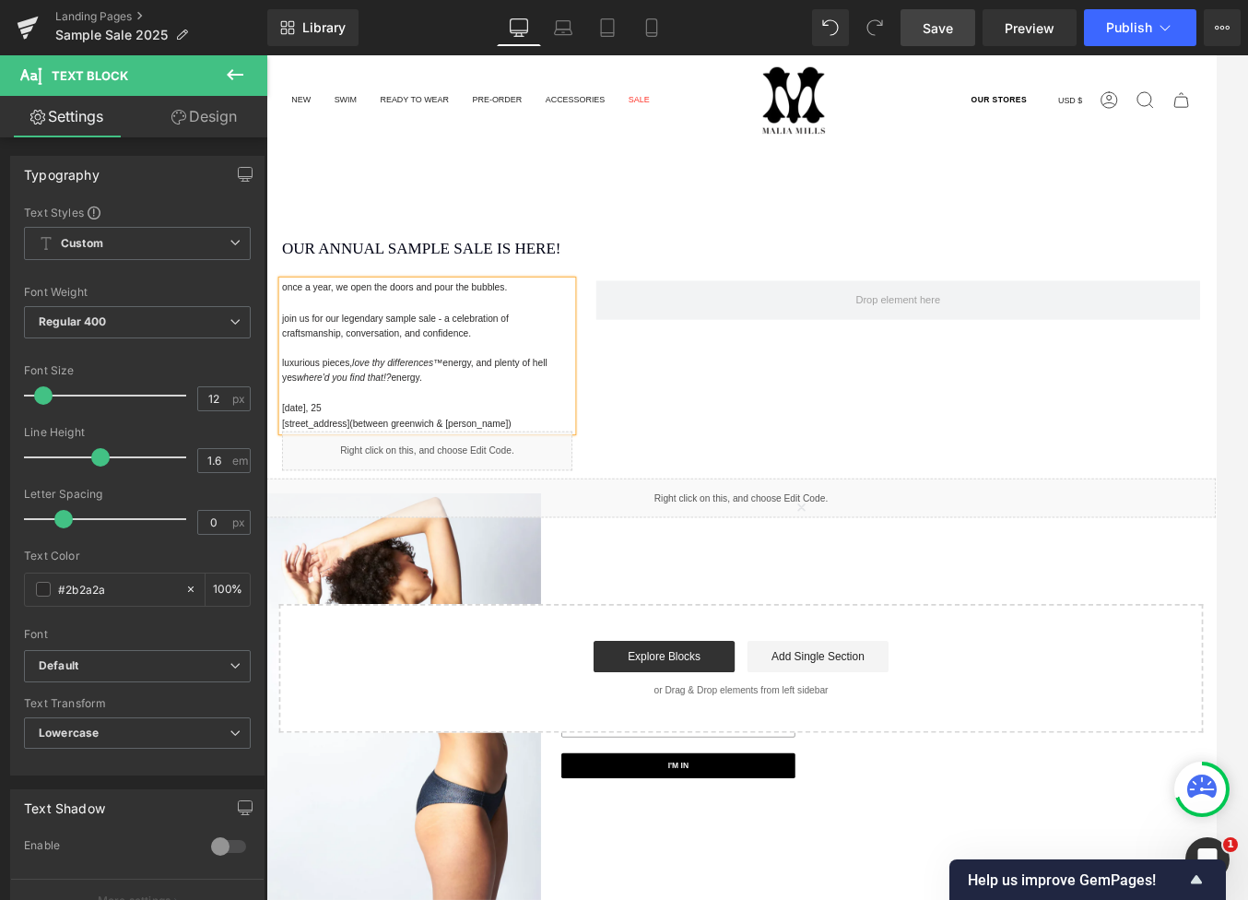
click at [569, 488] on p "[STREET_ADDRESS] (between greenwich & [PERSON_NAME])" at bounding box center [455, 488] width 341 height 18
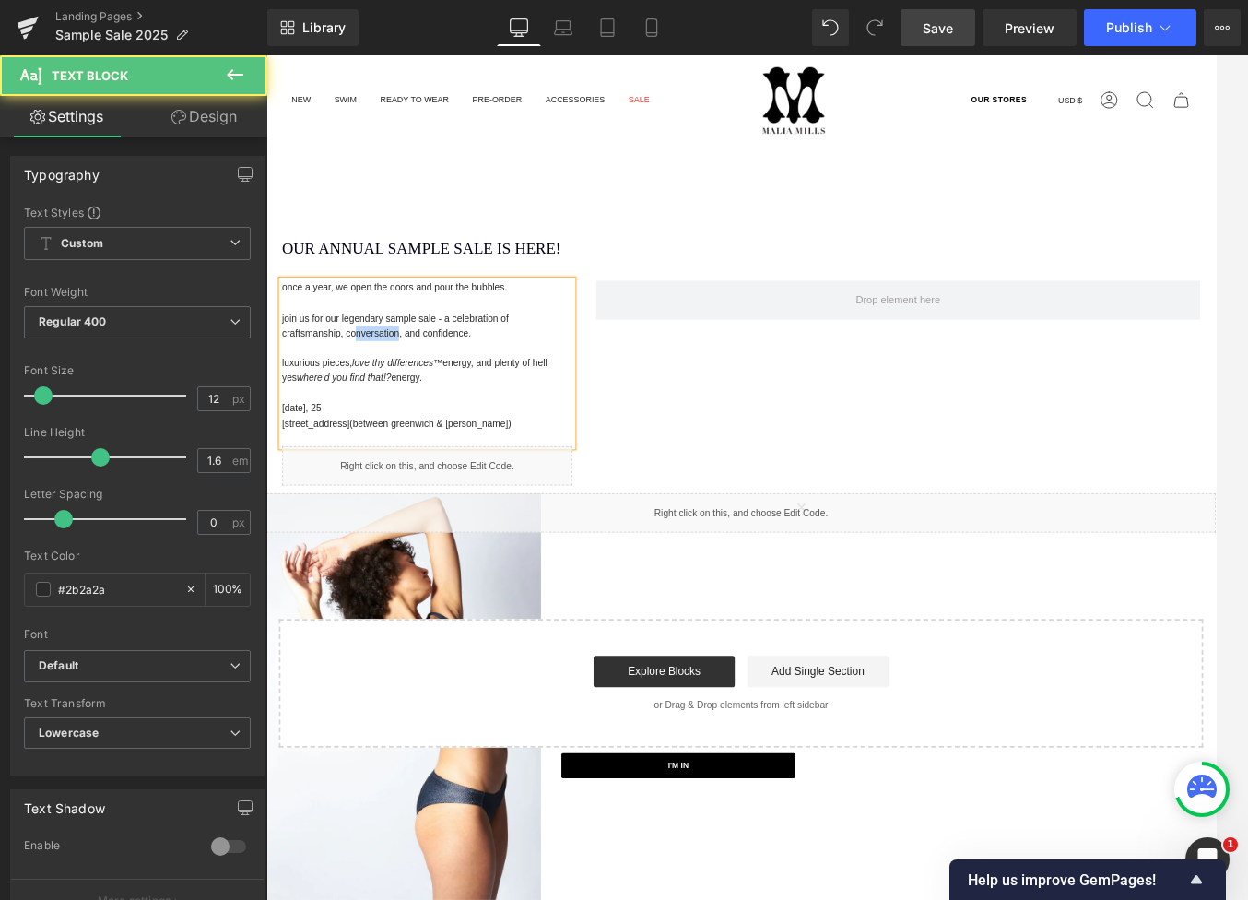
drag, startPoint x: 416, startPoint y: 383, endPoint x: 364, endPoint y: 387, distance: 51.8
click at [364, 387] on p "join us for our legendary sample sale - a celebration of craftsmanship, convers…" at bounding box center [455, 373] width 341 height 35
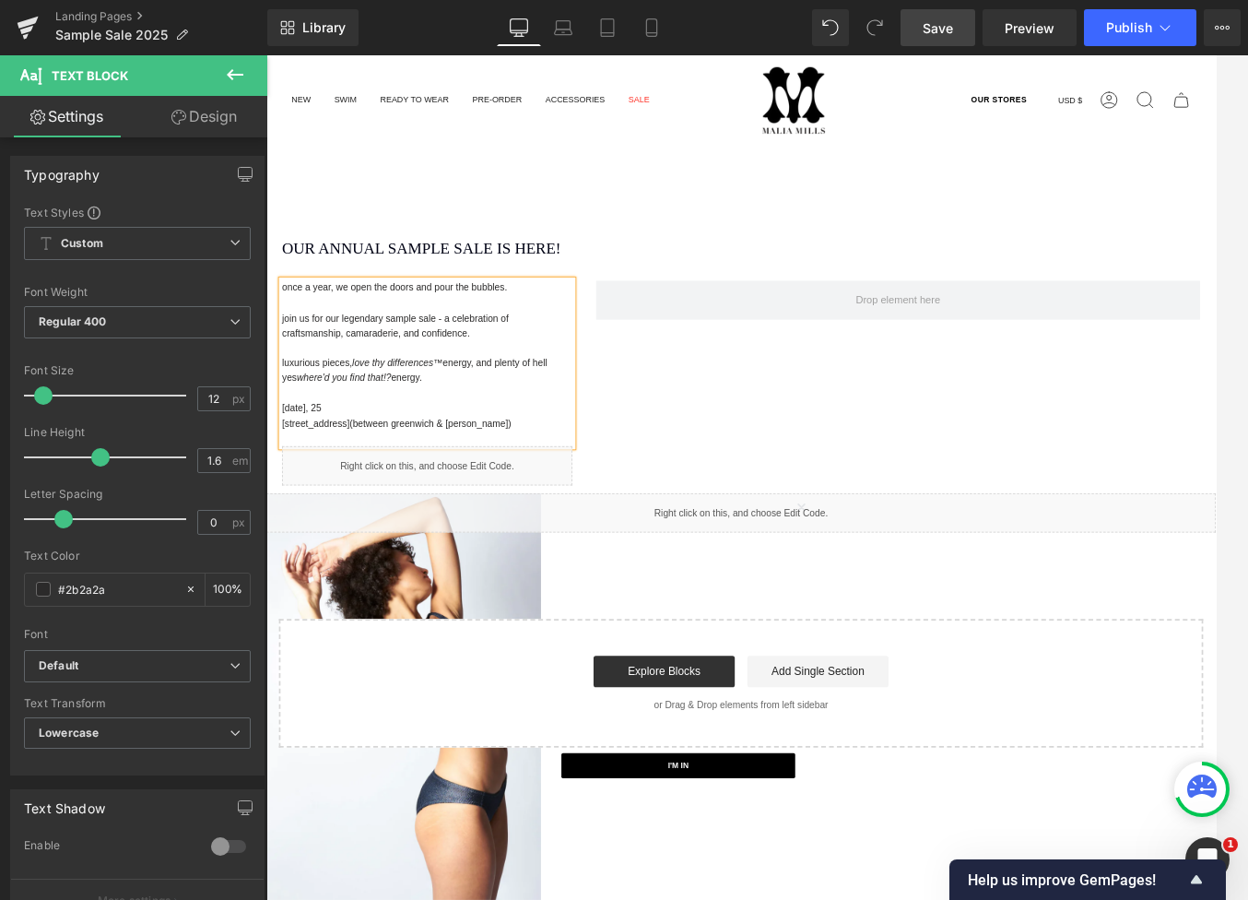
click at [470, 444] on p at bounding box center [455, 453] width 341 height 18
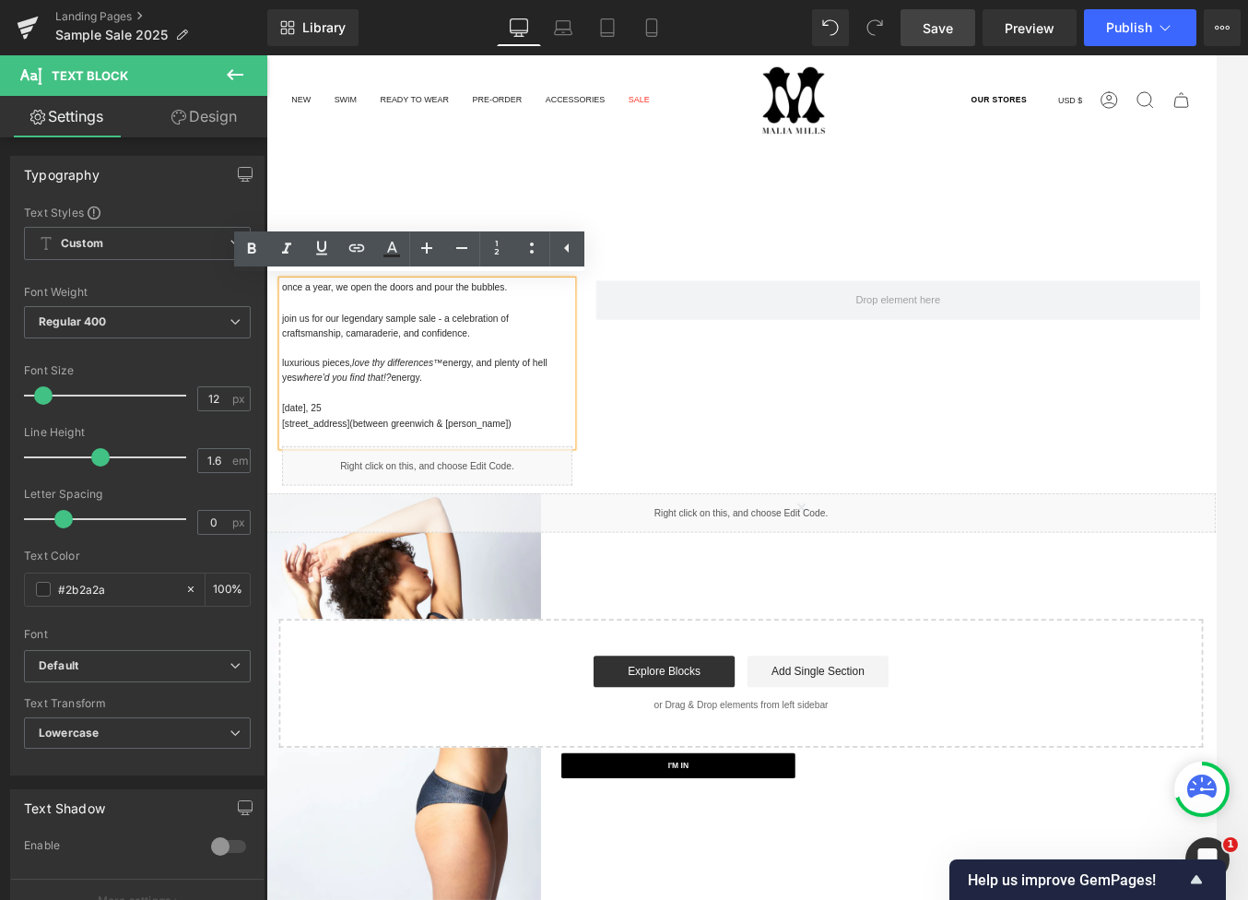
click at [471, 364] on p "join us for our legendary sample sale - a celebration of craftsmanship, camarad…" at bounding box center [455, 373] width 341 height 35
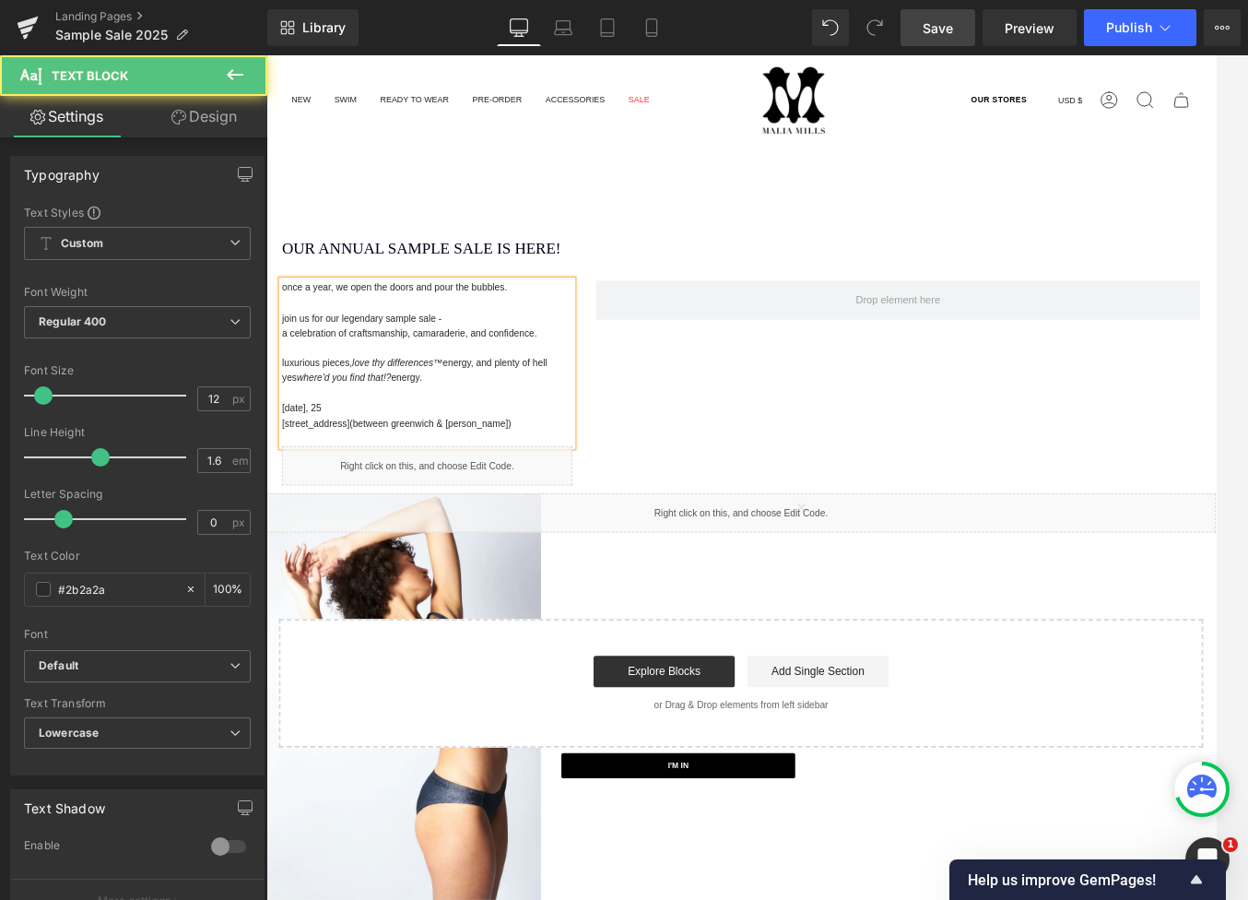
click at [430, 347] on p at bounding box center [455, 346] width 341 height 18
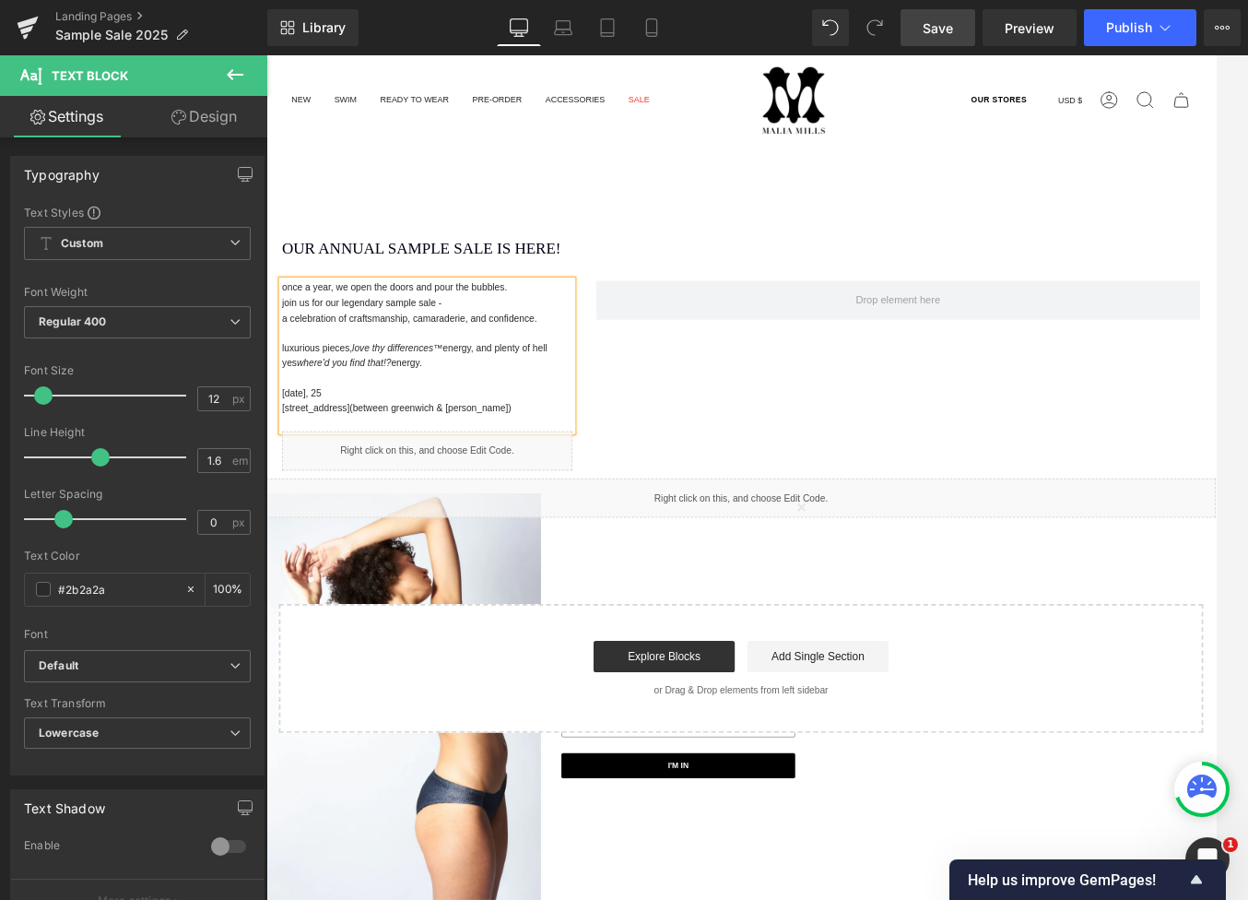
click at [459, 533] on div "Liquid" at bounding box center [455, 520] width 341 height 46
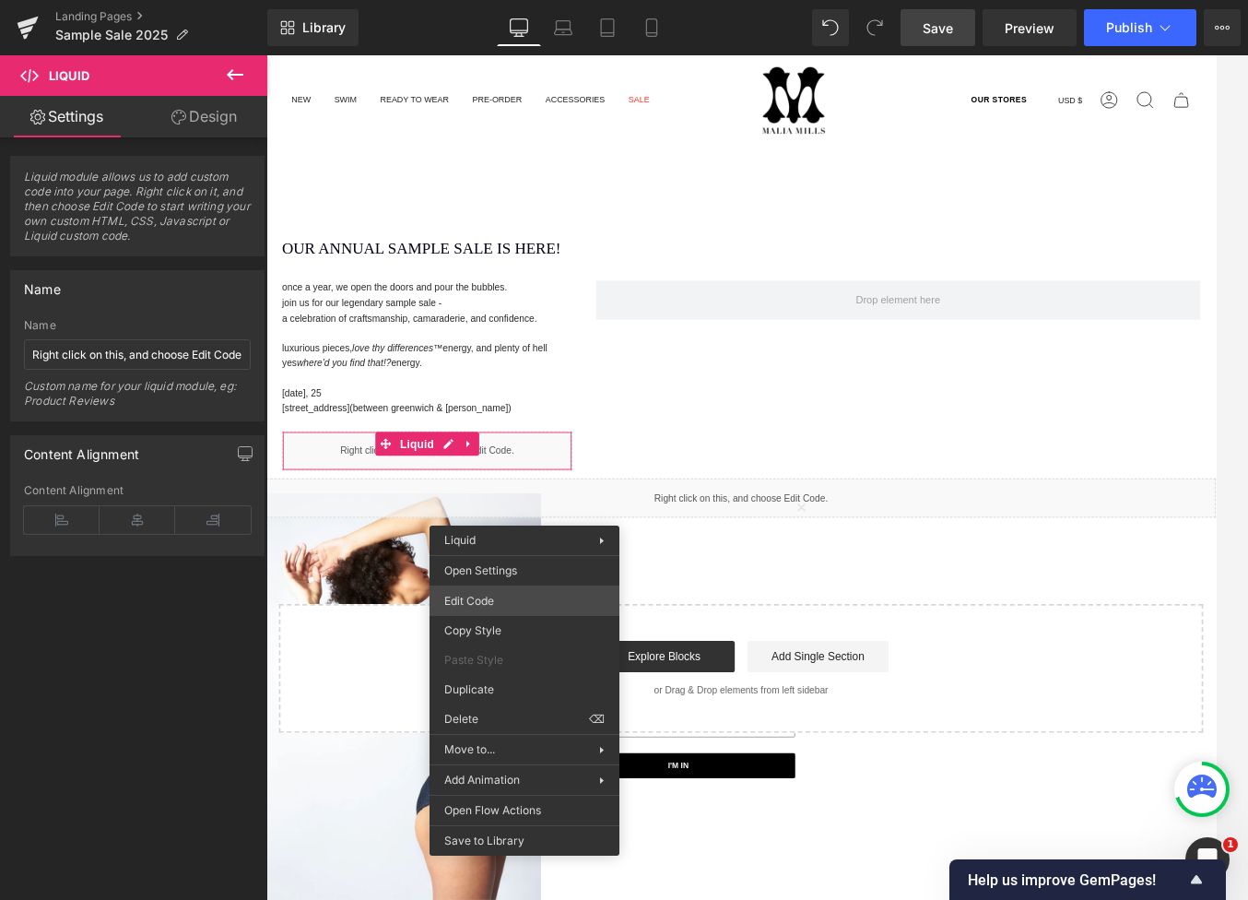
click at [555, 0] on div "Text Block You are previewing how the will restyle your page. You can not edit …" at bounding box center [624, 0] width 1248 height 0
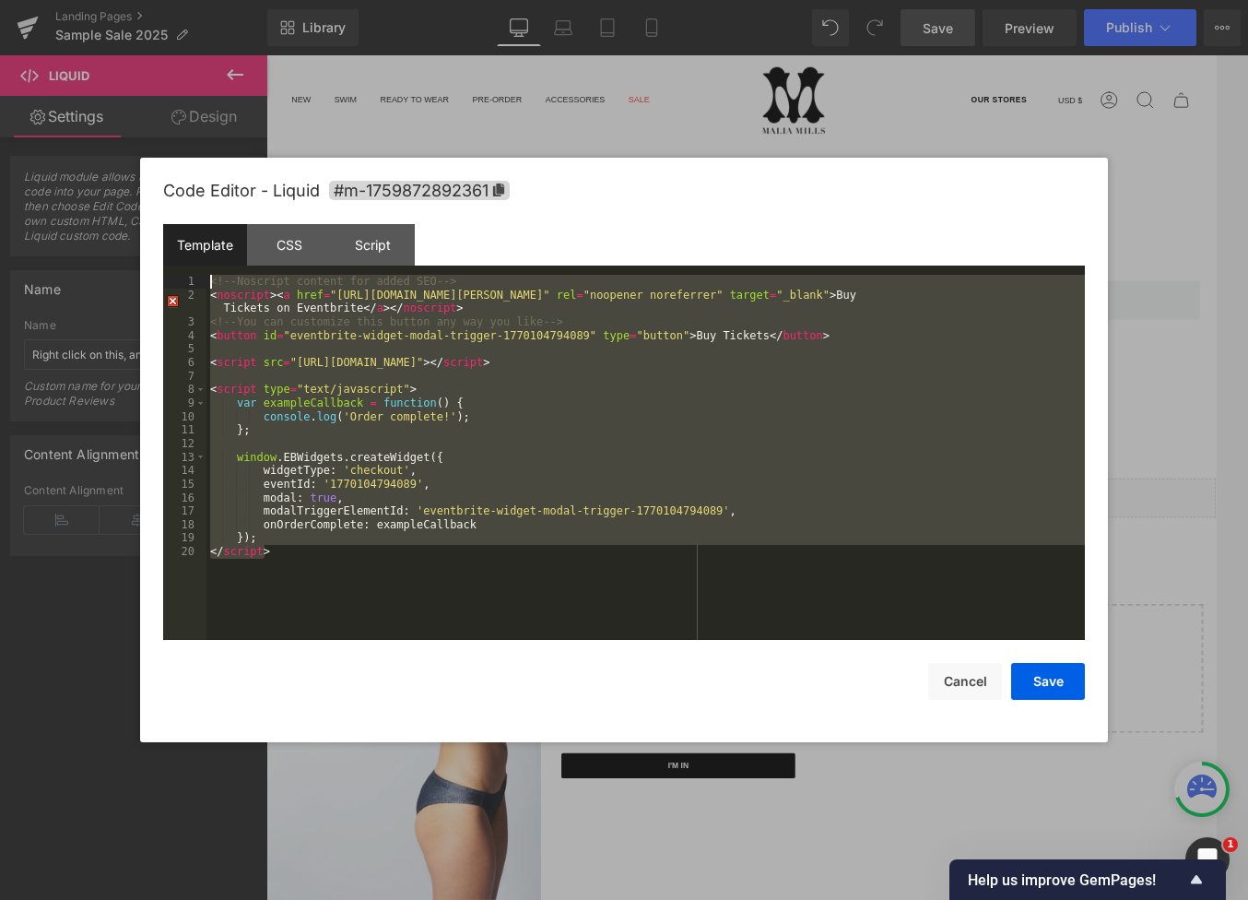
drag, startPoint x: 299, startPoint y: 579, endPoint x: 103, endPoint y: 218, distance: 410.0
click at [103, 218] on body "Text Block You are previewing how the will restyle your page. You can not edit …" at bounding box center [624, 450] width 1248 height 900
click at [620, 555] on div "<!-- Noscript content for added SEO --> < noscript > < a href = "[URL][DOMAIN_N…" at bounding box center [645, 457] width 878 height 365
drag, startPoint x: 313, startPoint y: 578, endPoint x: 120, endPoint y: 227, distance: 401.0
click at [120, 227] on body "Text Block You are previewing how the will restyle your page. You can not edit …" at bounding box center [624, 450] width 1248 height 900
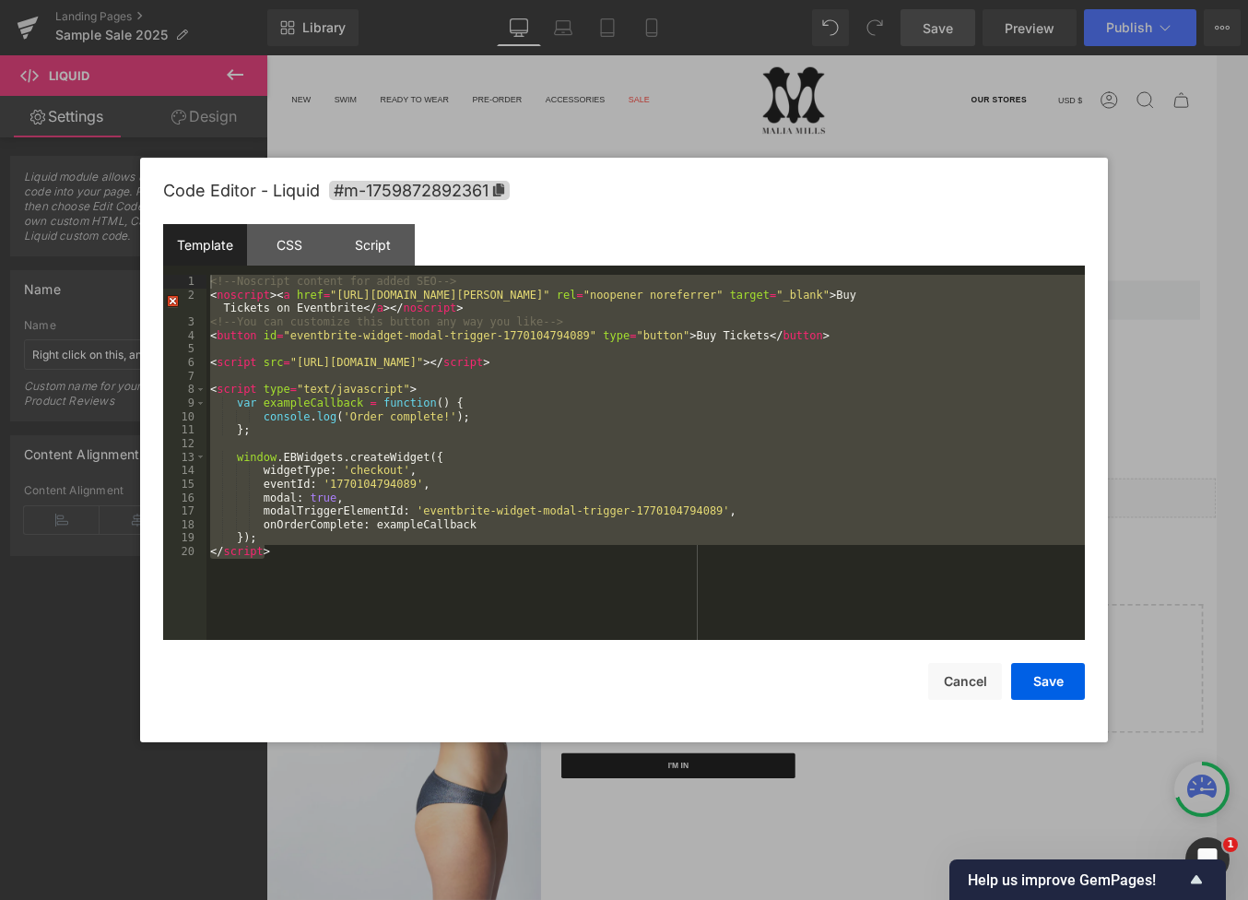
click at [787, 428] on div "<!-- Noscript content for added SEO --> < noscript > < a href = "[URL][DOMAIN_N…" at bounding box center [645, 457] width 878 height 365
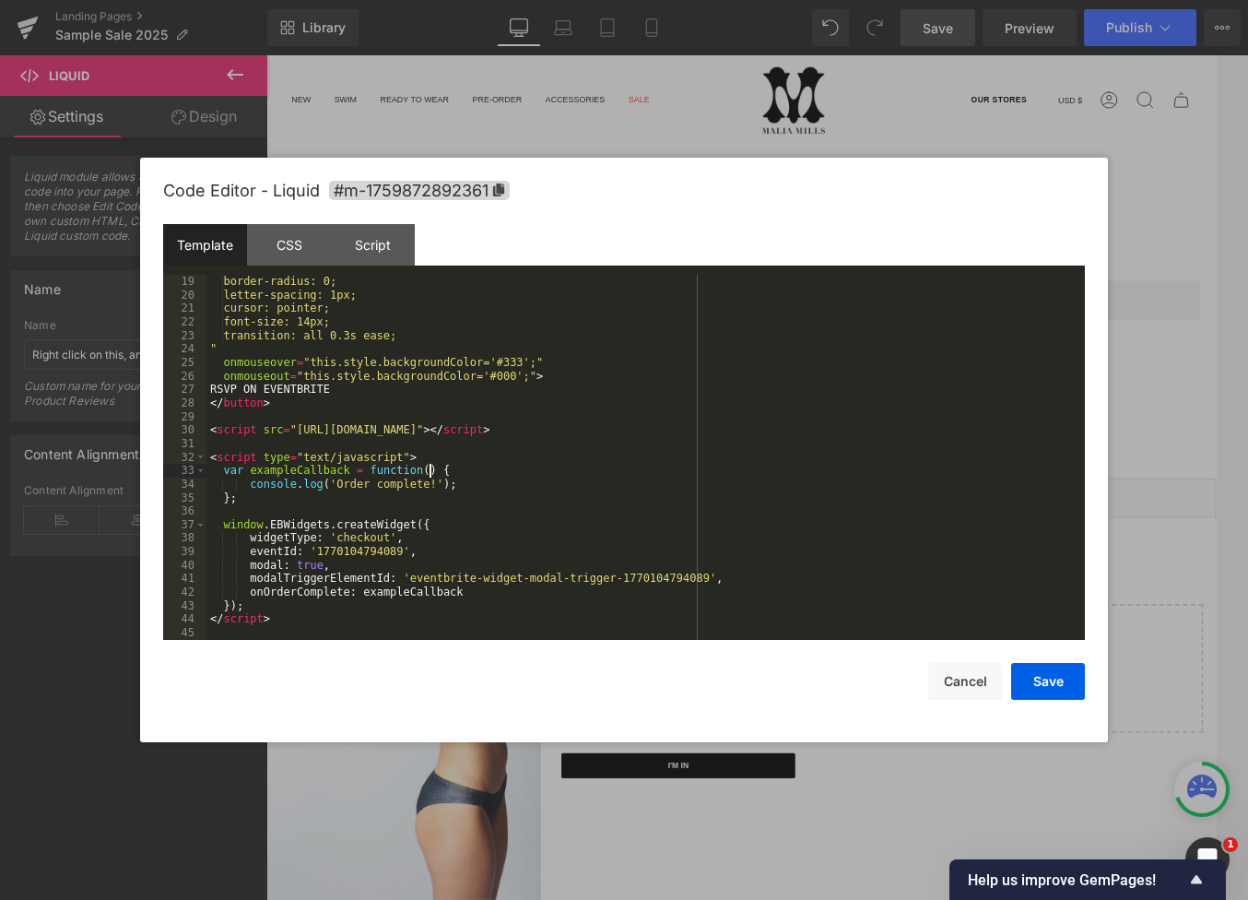
click at [699, 477] on div "border-radius: 0; letter-spacing: 1px; cursor: pointer; font-size: 14px; transi…" at bounding box center [641, 471] width 871 height 392
click at [1062, 689] on button "Save" at bounding box center [1048, 681] width 74 height 37
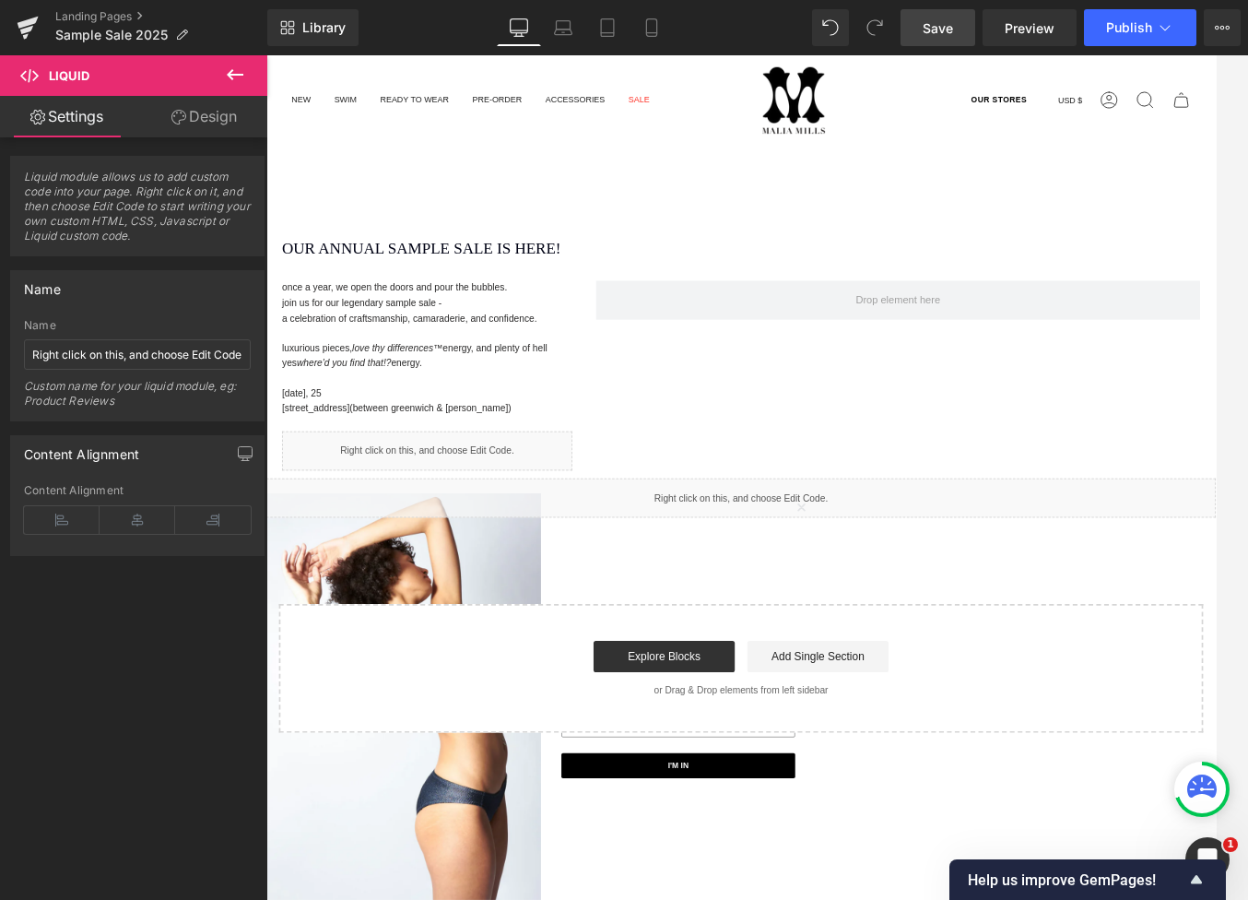
click at [972, 27] on link "Save" at bounding box center [938, 27] width 75 height 37
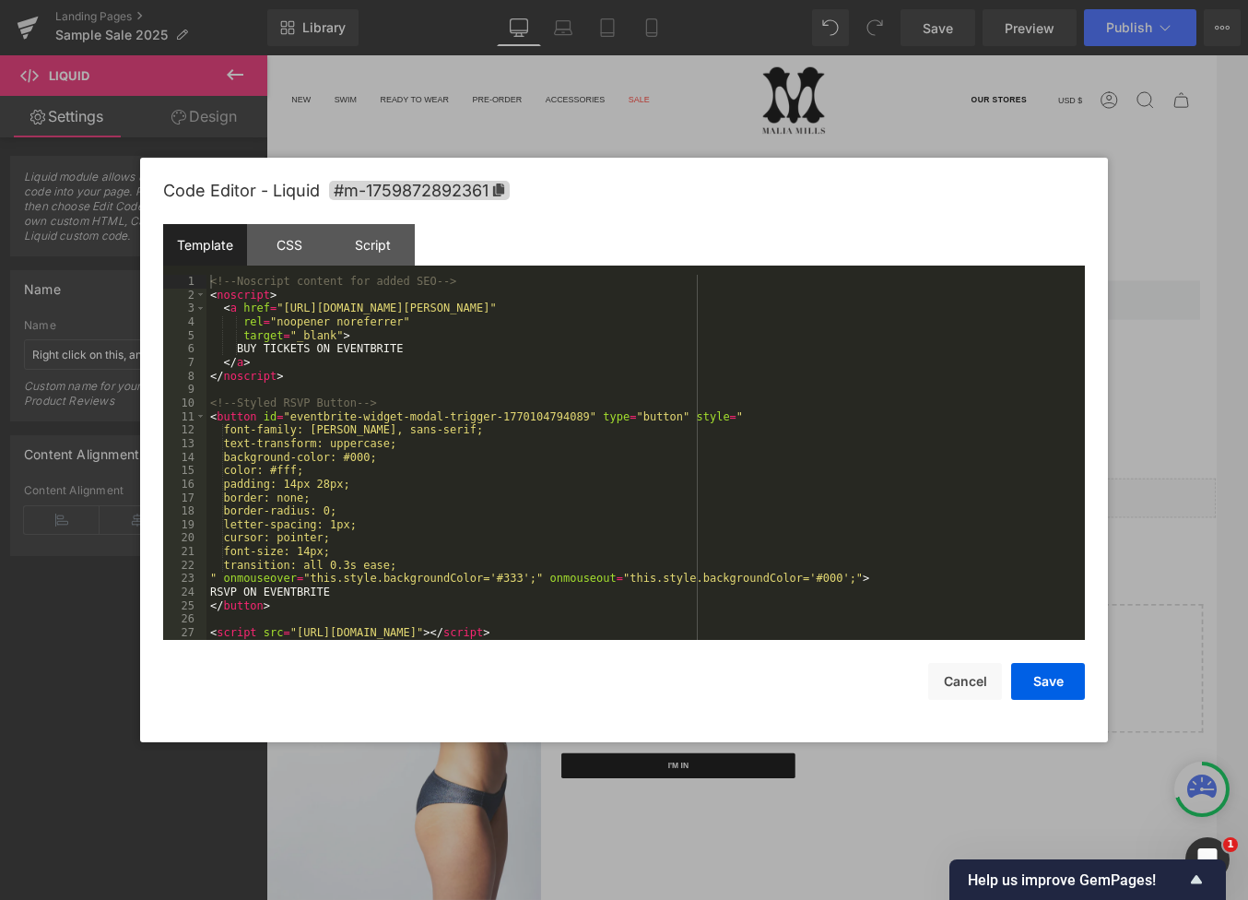
click at [508, 0] on div "Text Block You are previewing how the will restyle your page. You can not edit …" at bounding box center [624, 0] width 1248 height 0
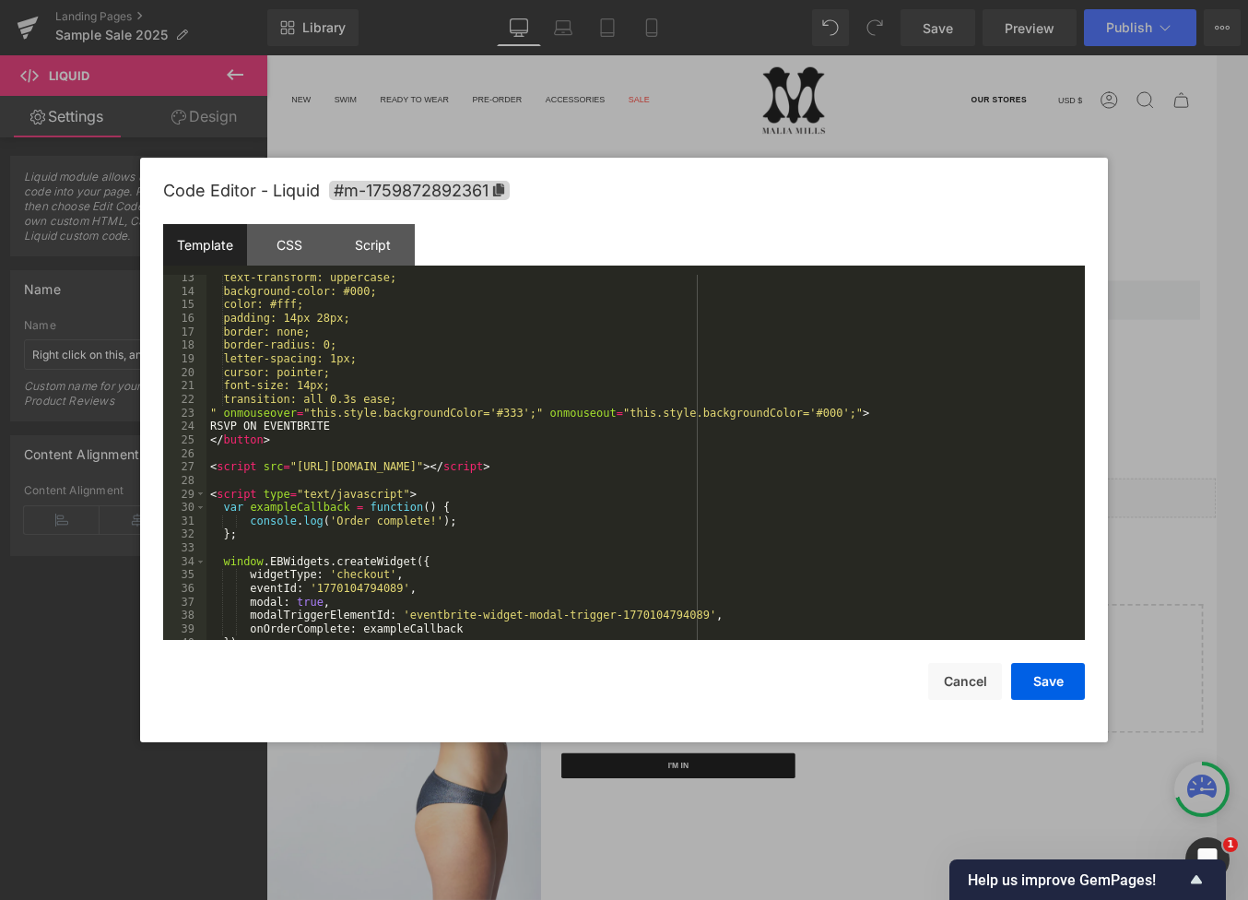
scroll to position [166, 0]
drag, startPoint x: 245, startPoint y: 426, endPoint x: 339, endPoint y: 426, distance: 94.0
click at [339, 426] on div "text-transform: uppercase; background-color: #000; color: #fff; padding: 14px 2…" at bounding box center [641, 467] width 871 height 392
click at [1008, 683] on div "Save Cancel" at bounding box center [624, 670] width 922 height 60
click at [1062, 685] on button "Save" at bounding box center [1048, 681] width 74 height 37
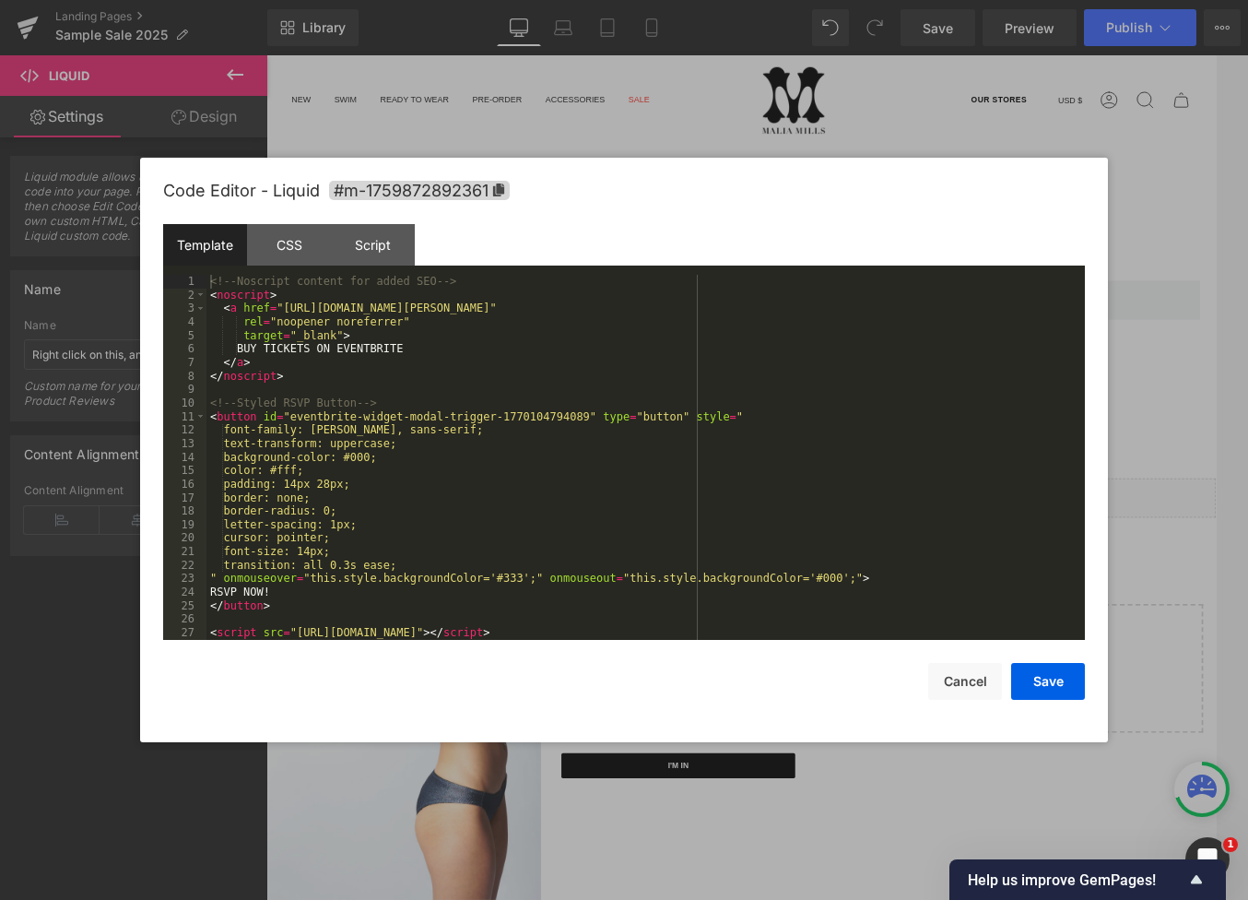
click at [431, 0] on div "Text Block You are previewing how the will restyle your page. You can not edit …" at bounding box center [624, 0] width 1248 height 0
click at [514, 436] on div "<!-- Noscript content for added SEO --> < noscript > < a href = "[URL][DOMAIN_N…" at bounding box center [641, 471] width 871 height 392
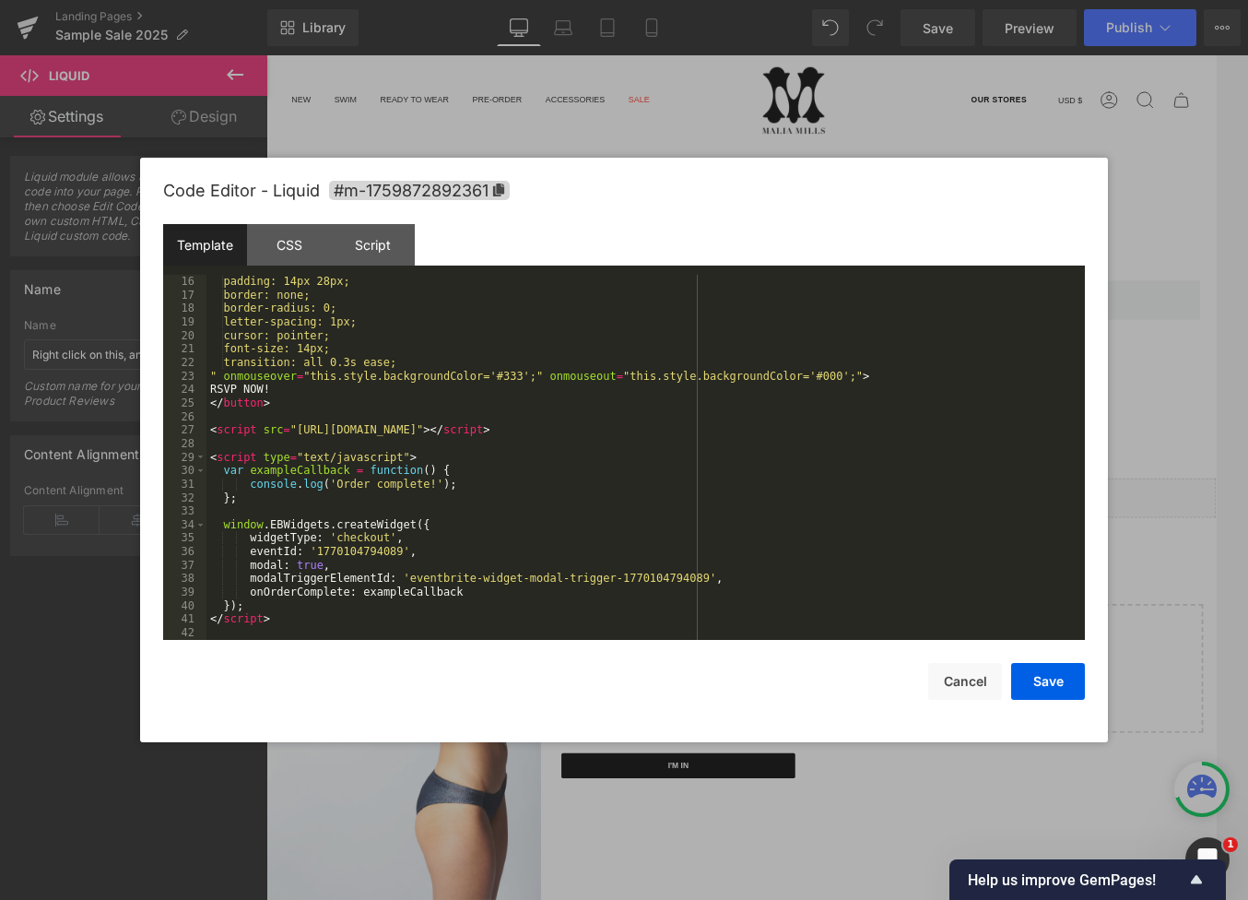
scroll to position [203, 0]
click at [514, 433] on div "padding: 14px 28px; border: none; border-radius: 0; letter-spacing: 1px; cursor…" at bounding box center [641, 471] width 871 height 392
click at [486, 497] on div "padding: 14px 28px; border: none; border-radius: 0; letter-spacing: 1px; cursor…" at bounding box center [641, 471] width 871 height 392
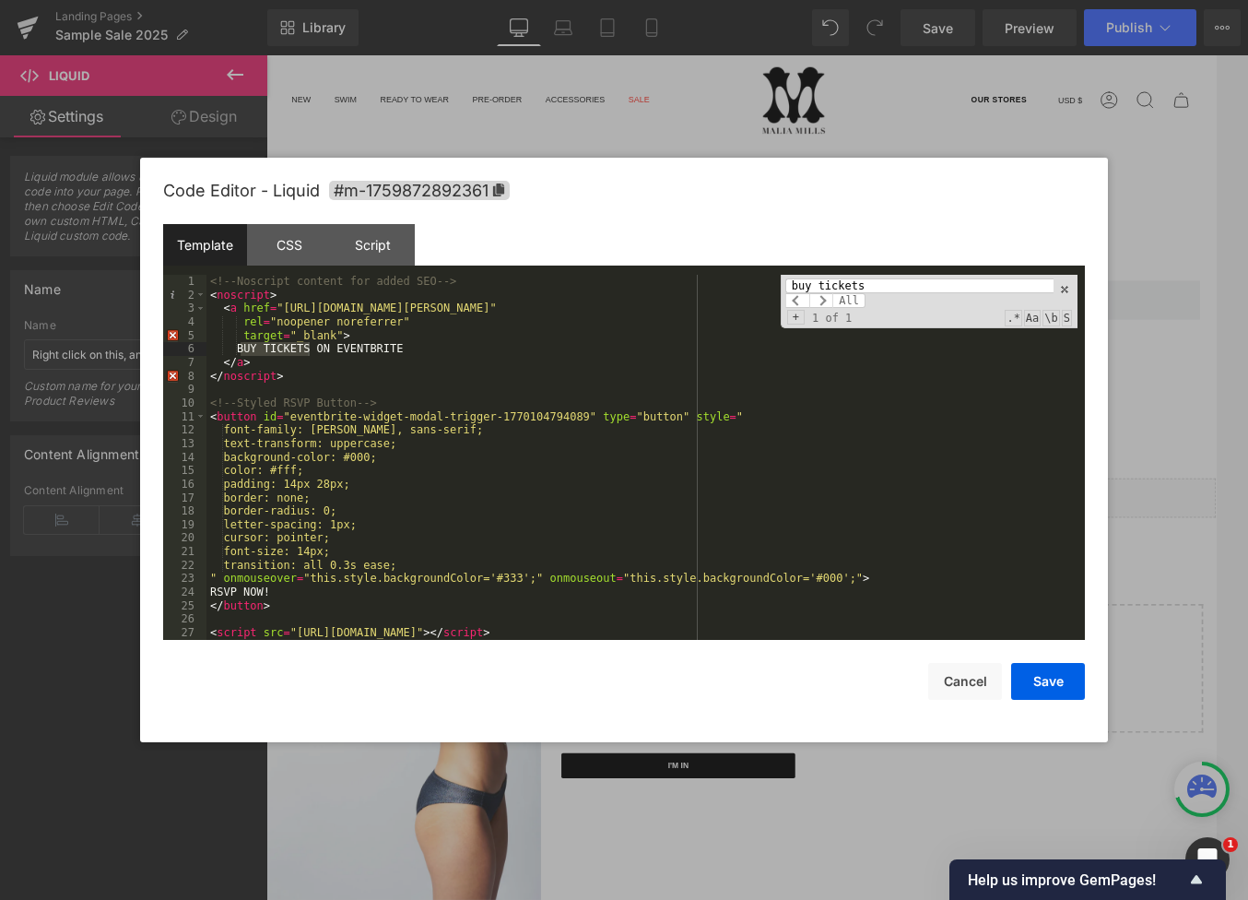
scroll to position [0, 0]
type input "buy tickets"
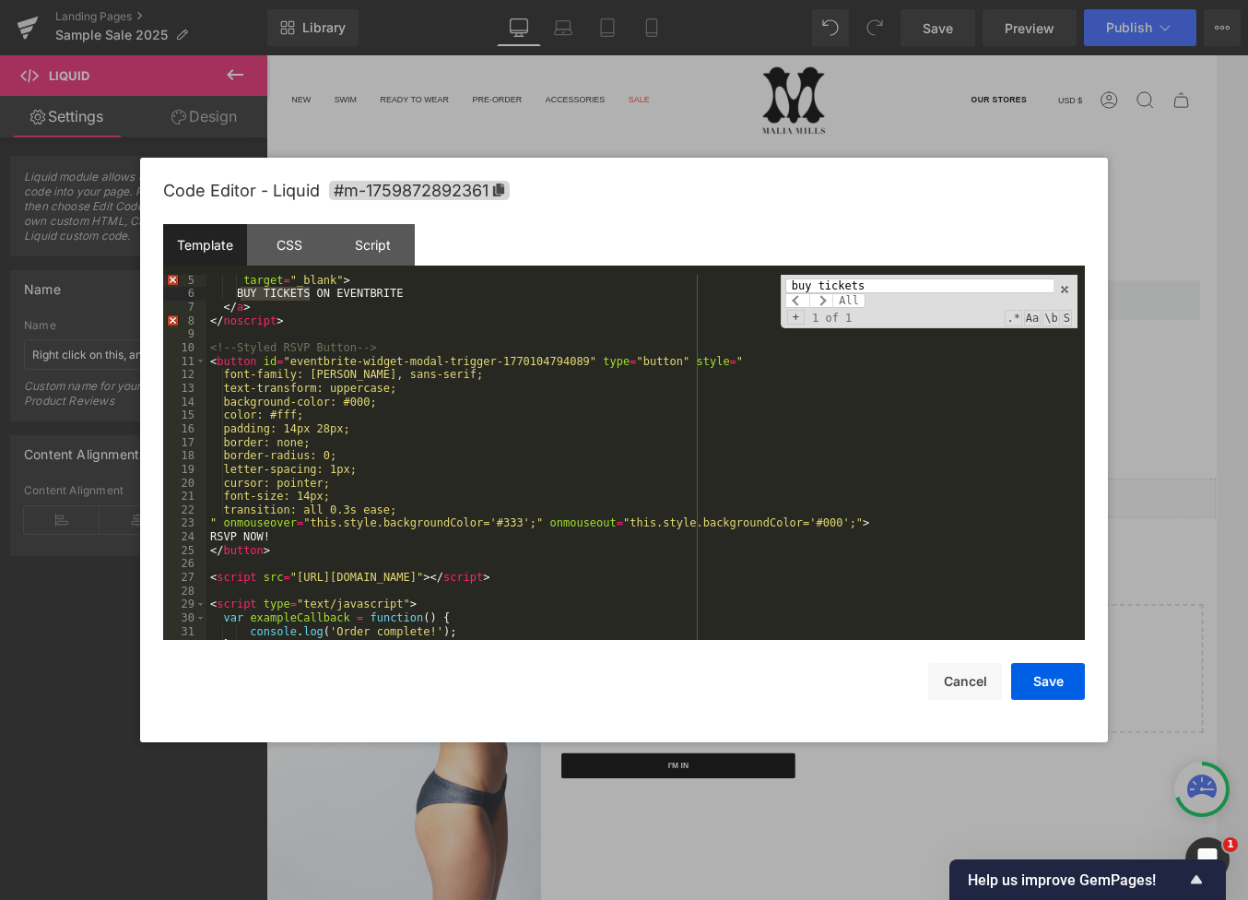
scroll to position [55, 0]
click at [517, 389] on div "target = "_blank" > BUY TICKETS ON EVENTBRITE </ a > </ noscript > <!-- Styled …" at bounding box center [641, 470] width 871 height 392
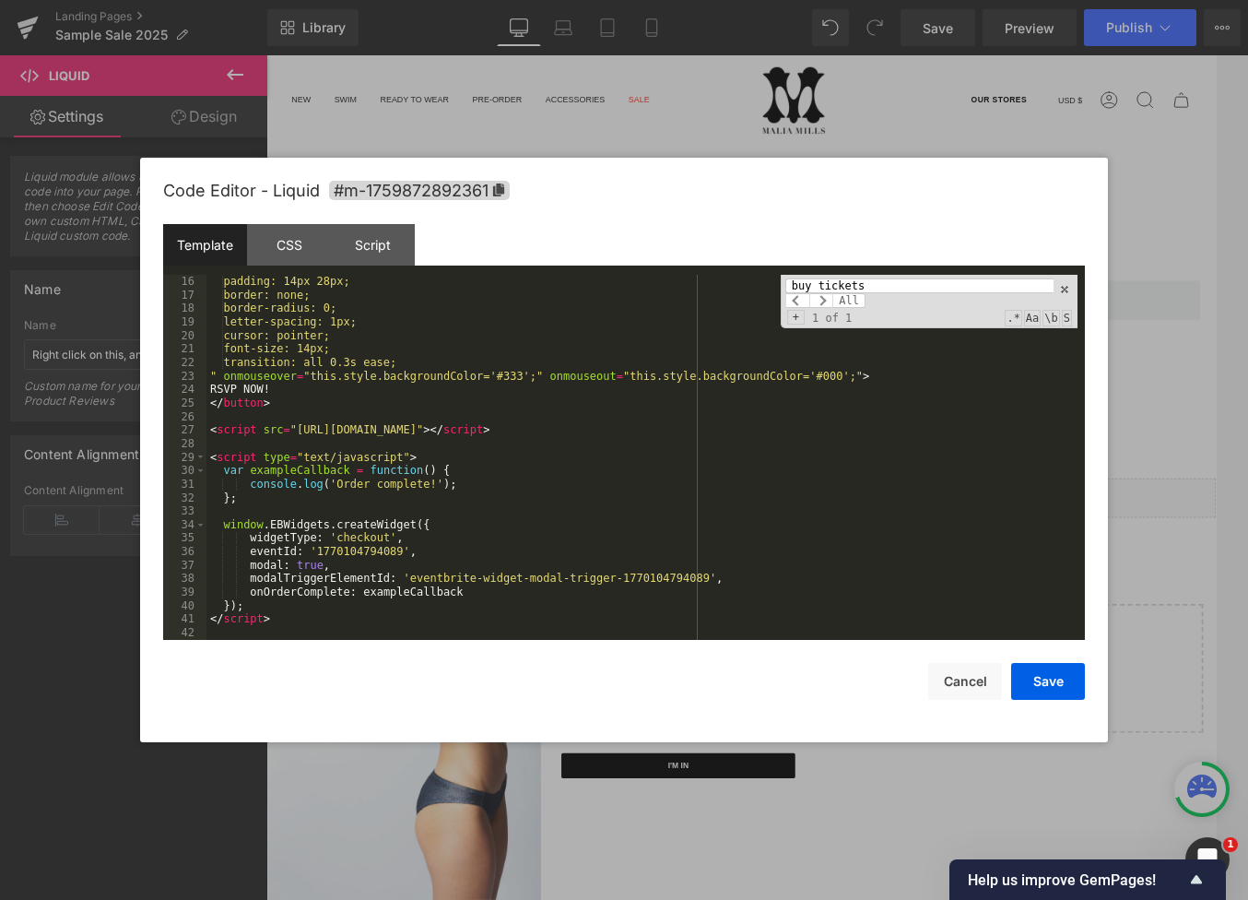
scroll to position [203, 0]
click at [522, 118] on div at bounding box center [624, 450] width 1248 height 900
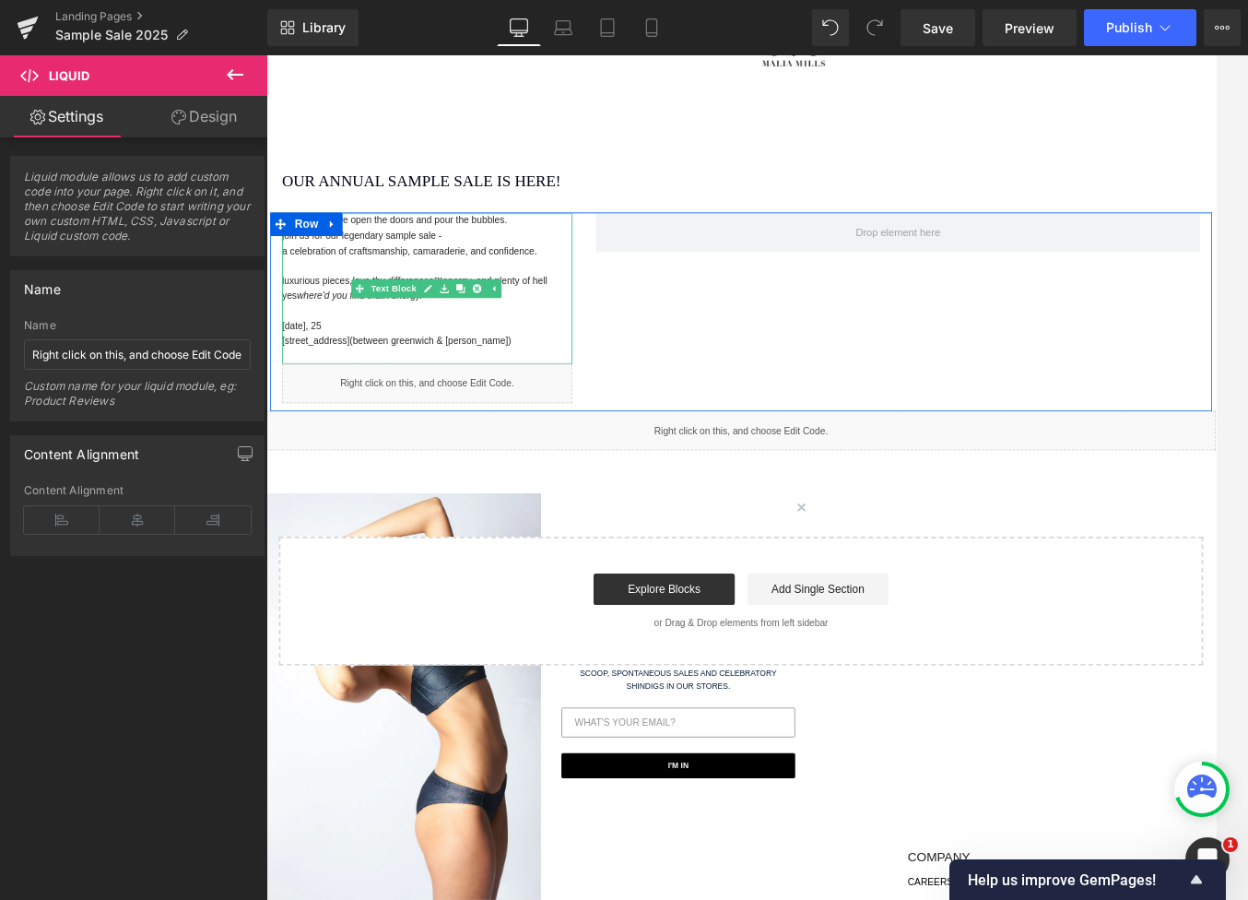
scroll to position [174, 0]
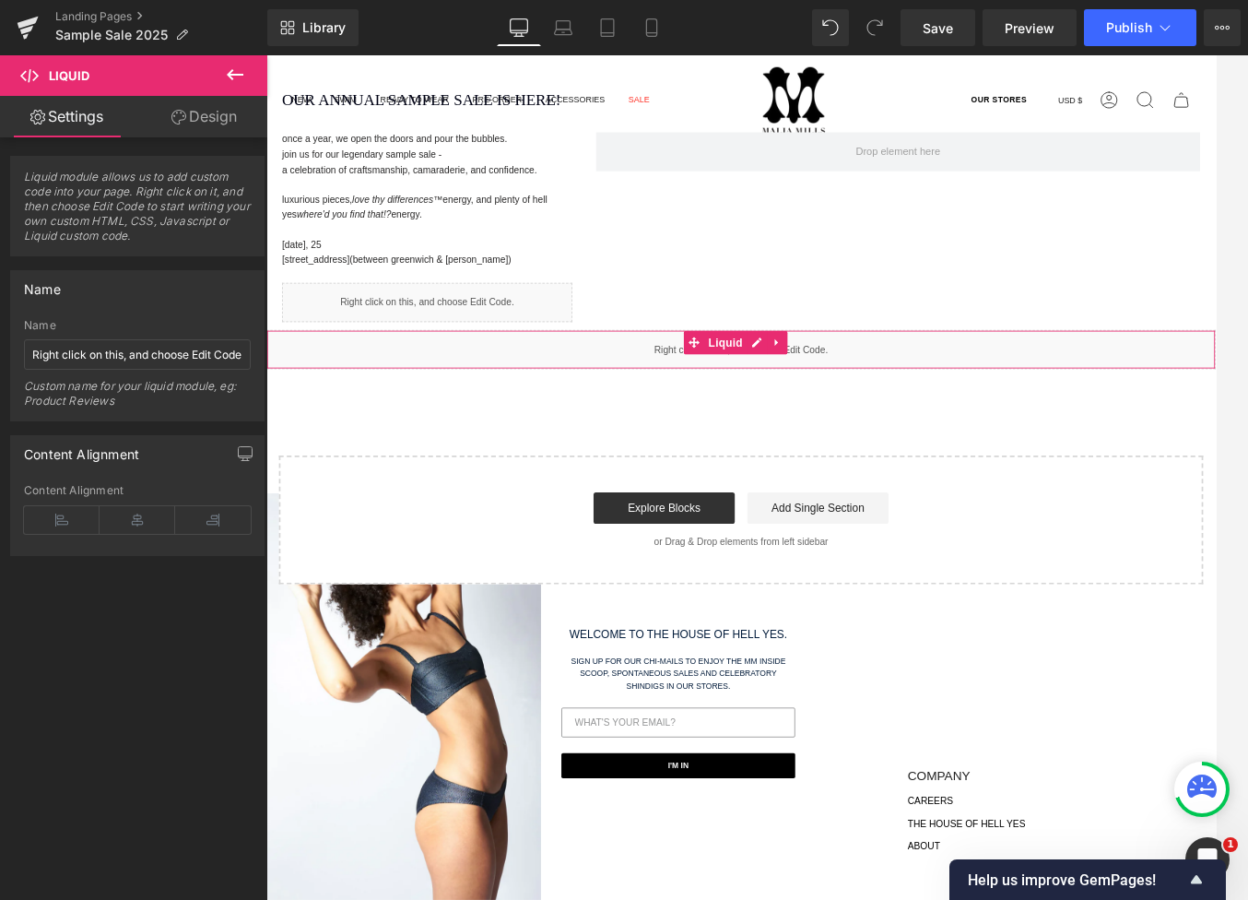
click at [862, 393] on icon at bounding box center [866, 393] width 13 height 14
click at [874, 392] on icon at bounding box center [878, 392] width 13 height 13
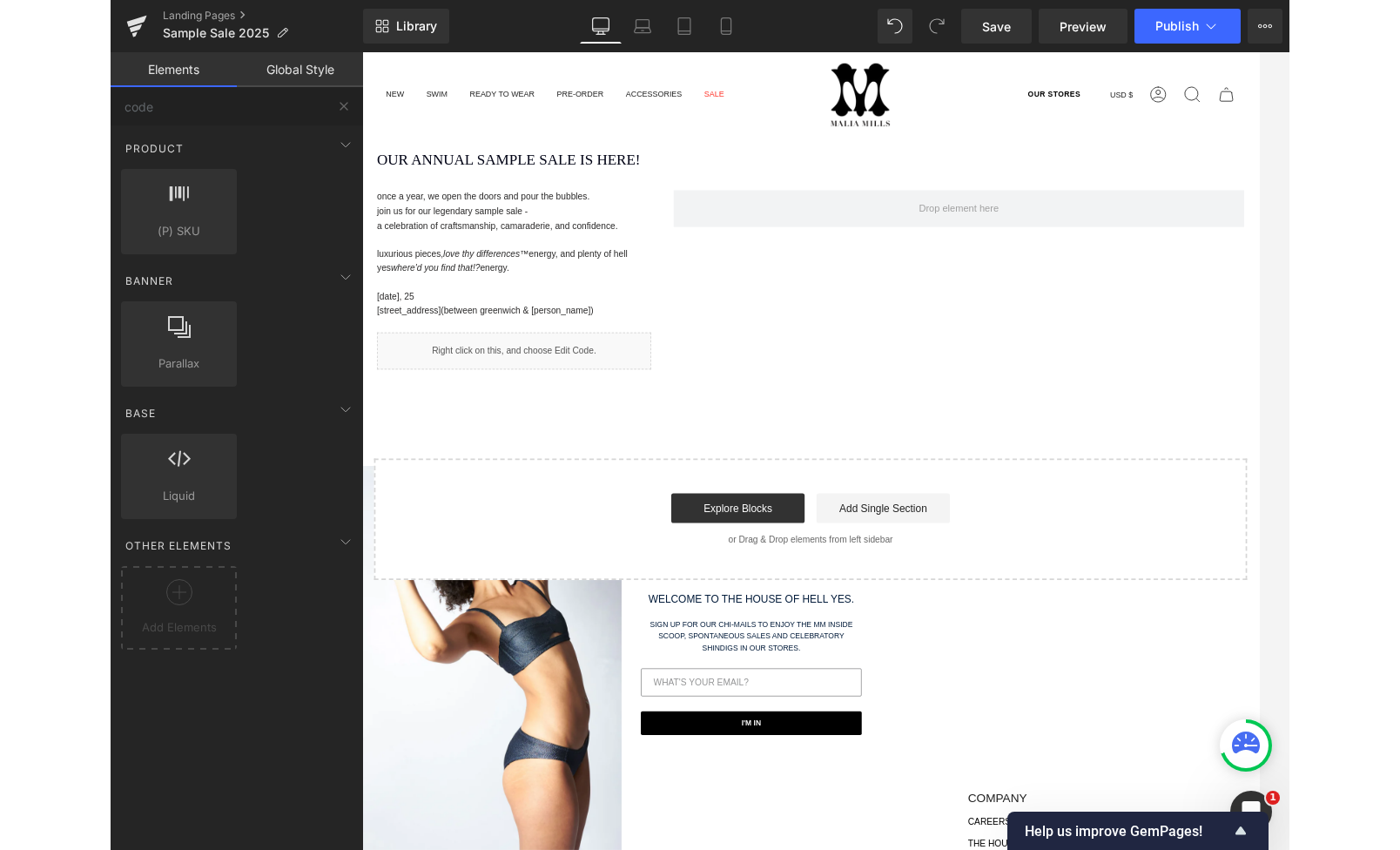
scroll to position [0, 0]
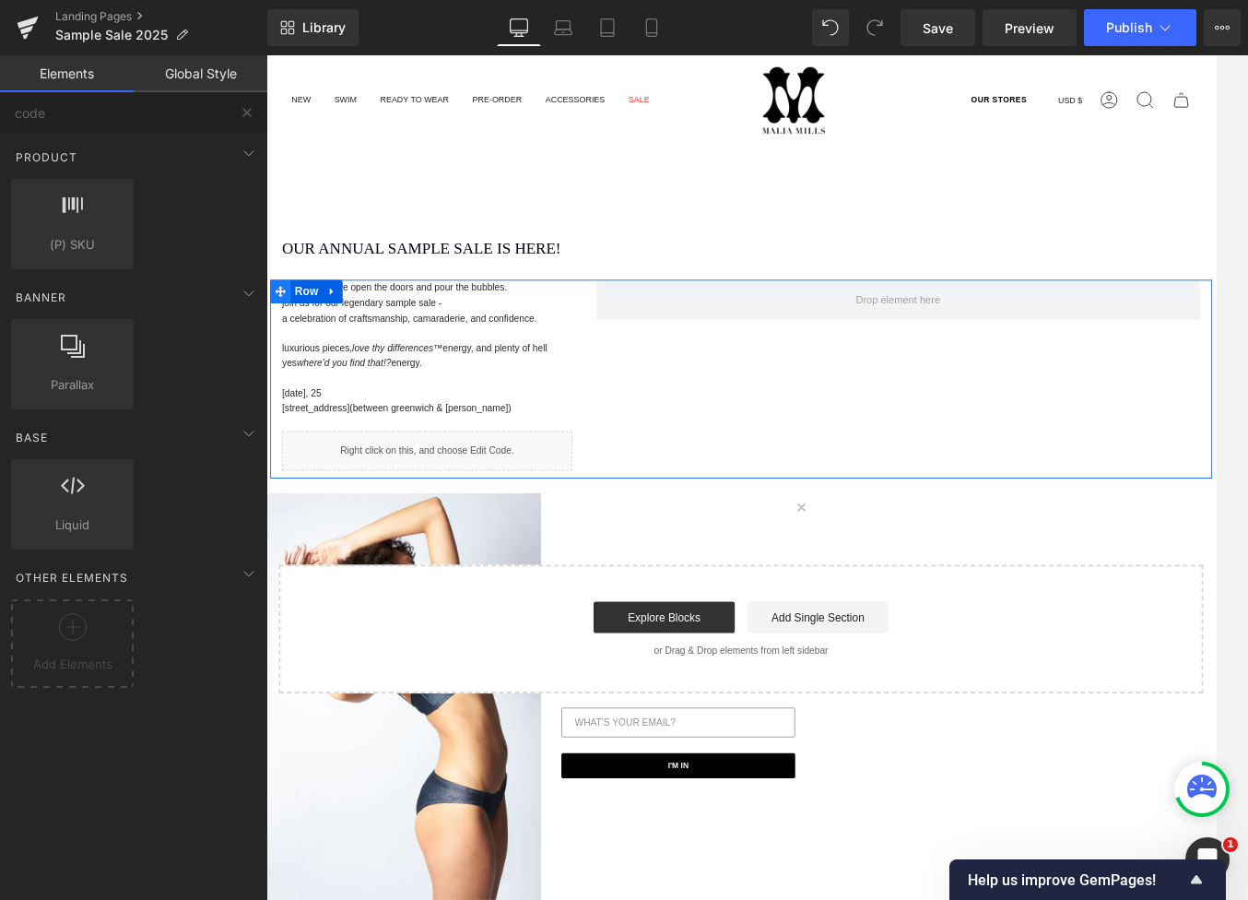
drag, startPoint x: 304, startPoint y: 329, endPoint x: 281, endPoint y: 325, distance: 23.3
click at [305, 329] on span "Row" at bounding box center [313, 333] width 37 height 28
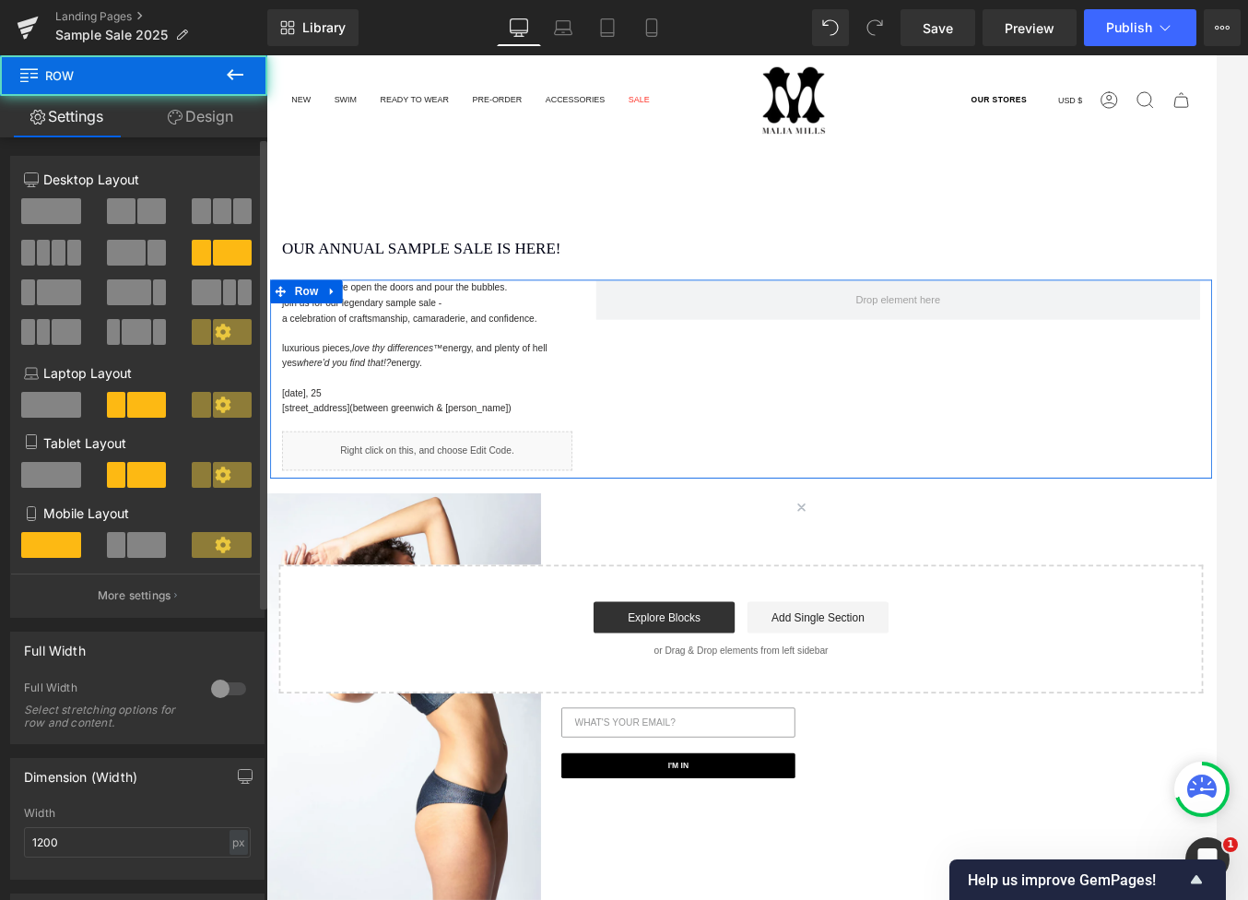
click at [55, 213] on span at bounding box center [51, 211] width 60 height 26
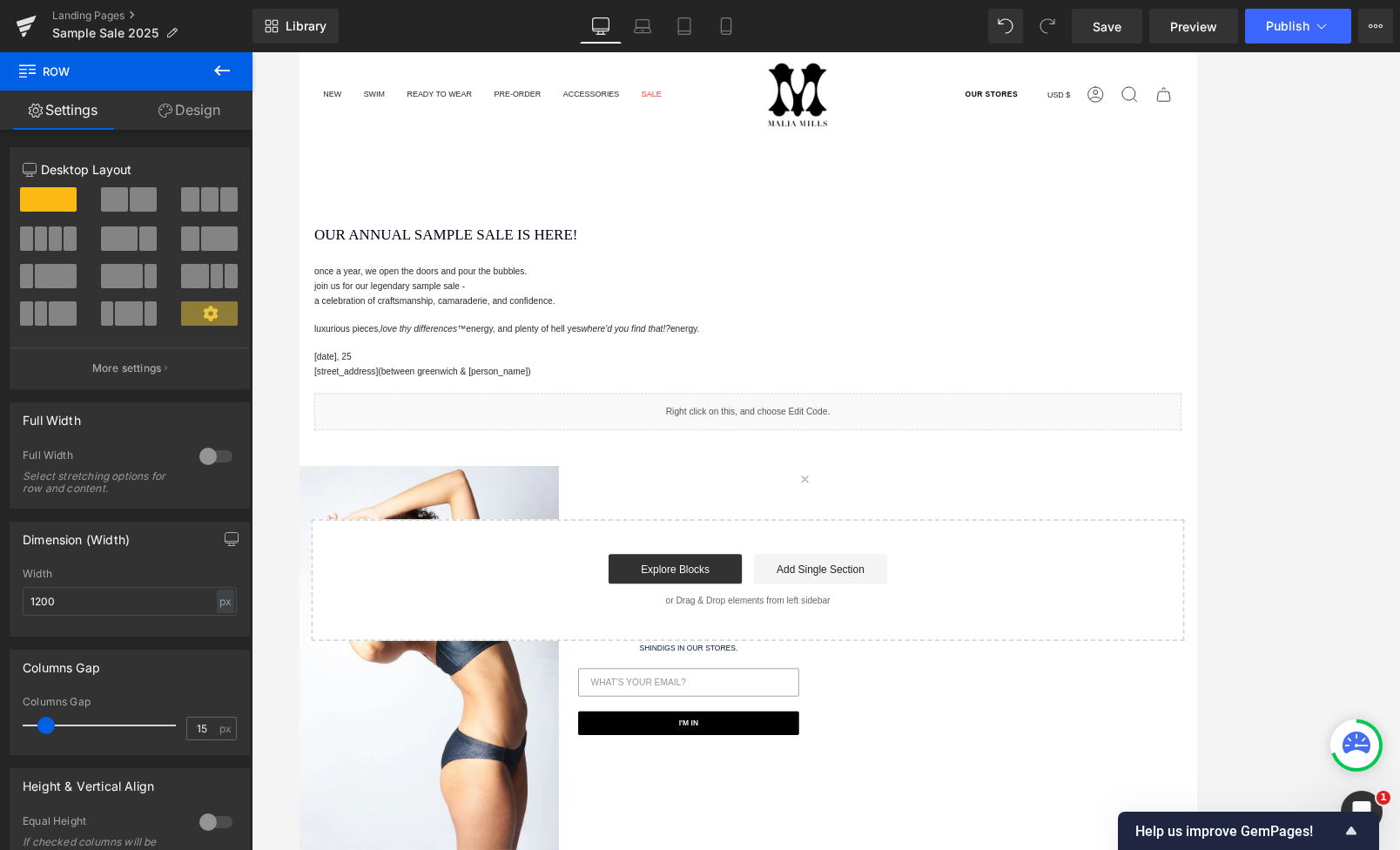
click at [451, 216] on main "OUR ANNUAL SAMPLE SALE IS HERE! Heading Separator Row once a year, we open the …" at bounding box center [825, 570] width 1053 height 730
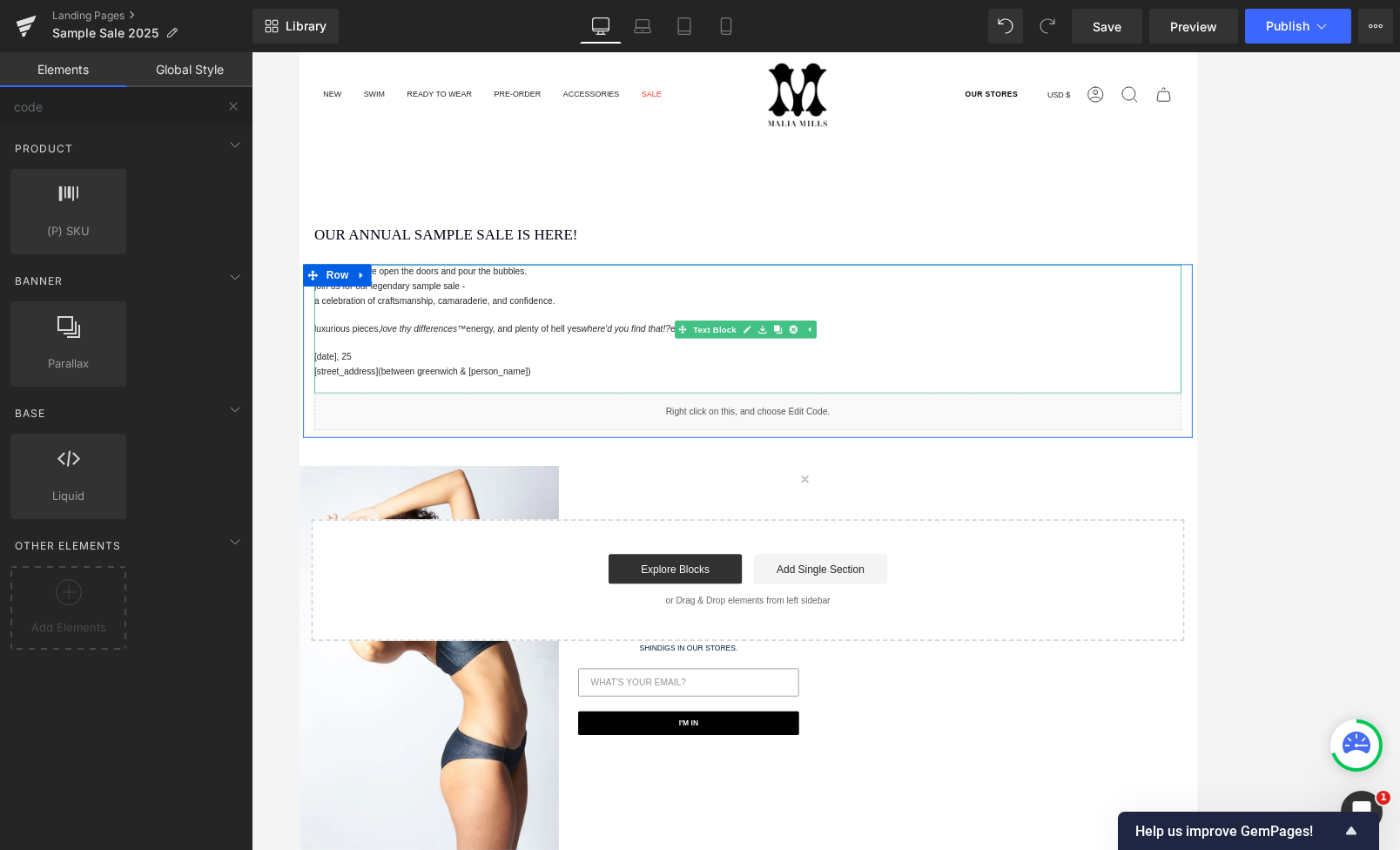
click at [429, 323] on p "join us for our legendary sample sale -" at bounding box center [826, 327] width 1019 height 17
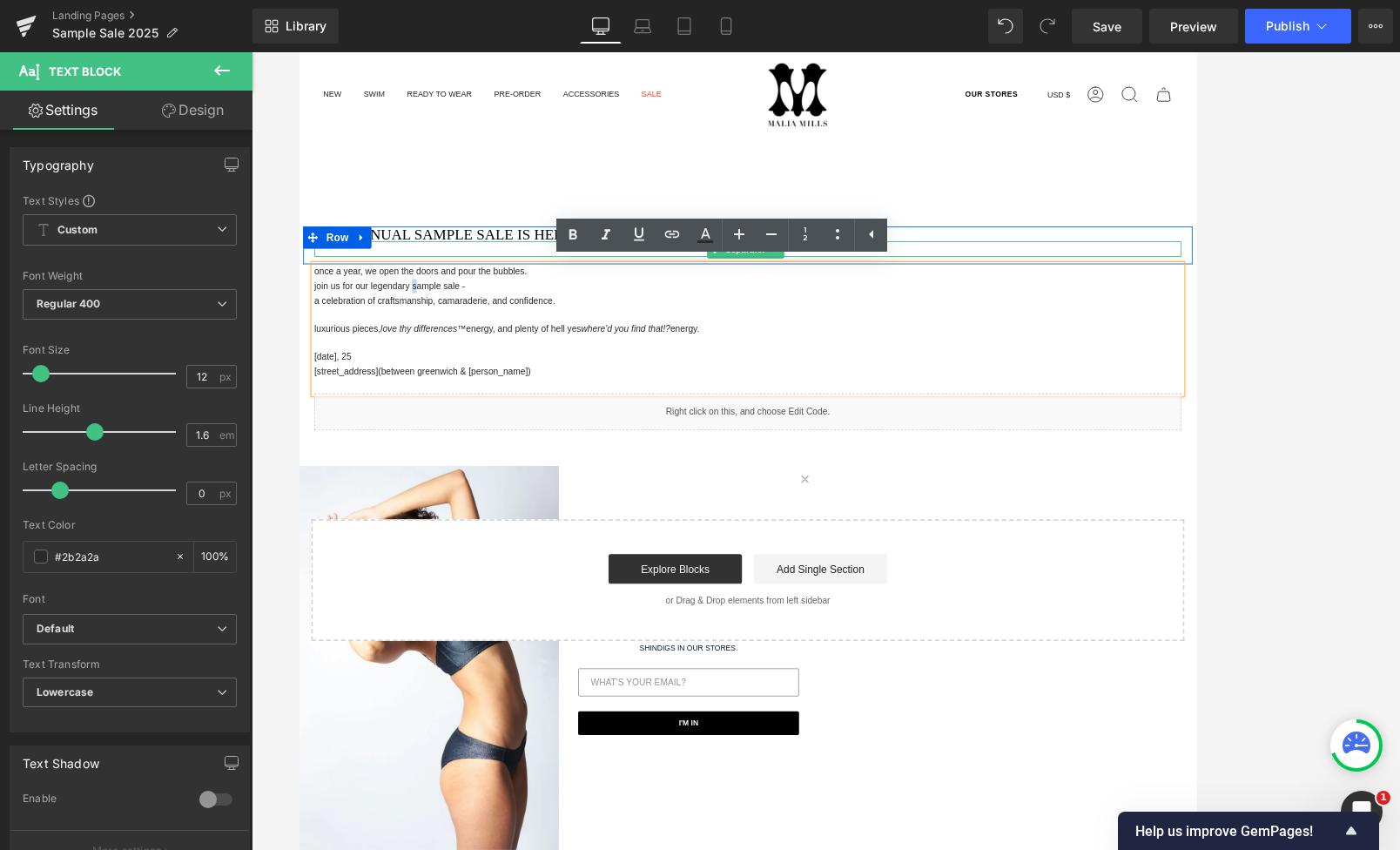
click at [385, 288] on div at bounding box center [826, 290] width 1019 height 5
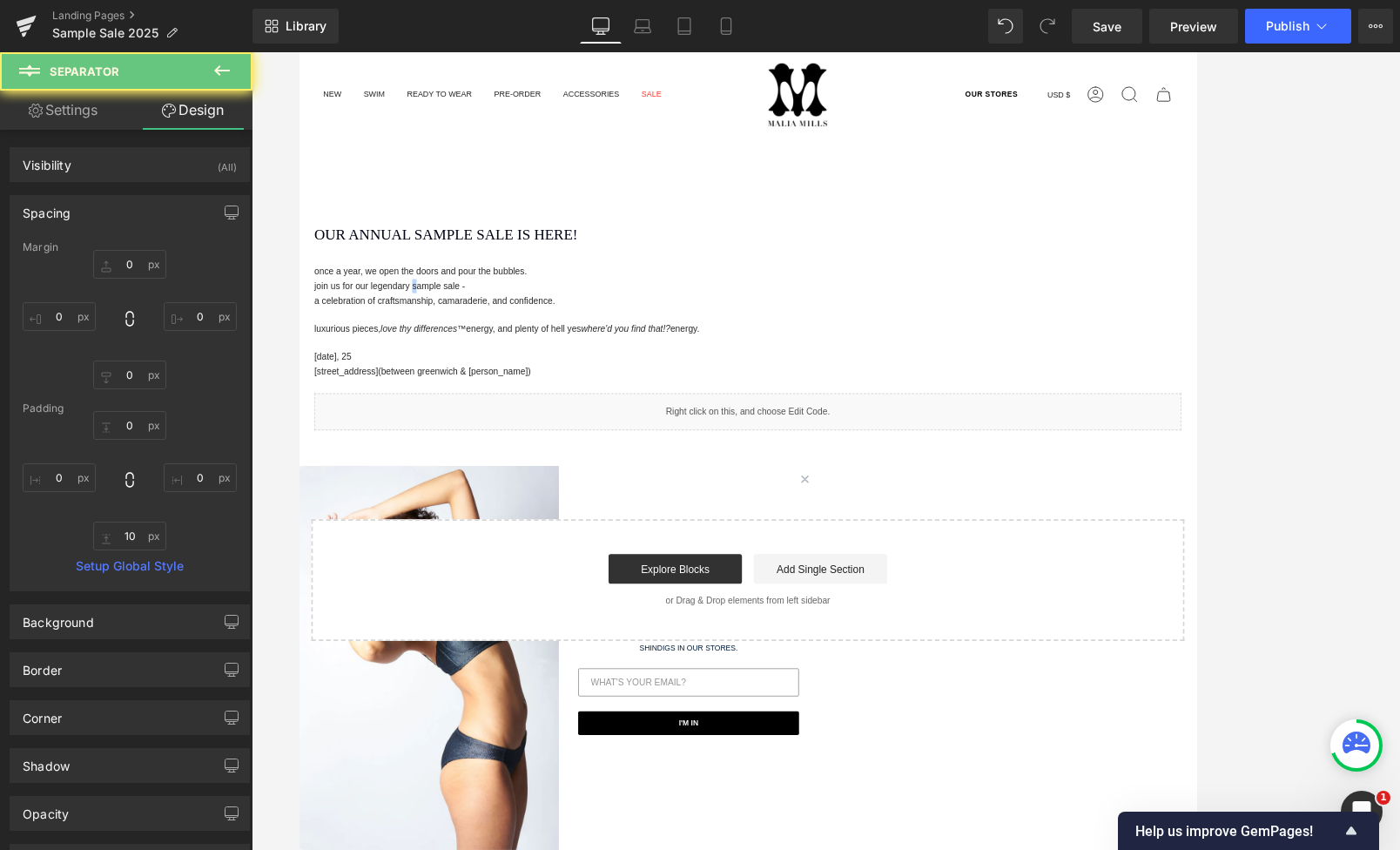
click at [383, 240] on main "OUR ANNUAL SAMPLE SALE IS HERE! Heading Separator Row once a year, we open the …" at bounding box center [825, 570] width 1053 height 730
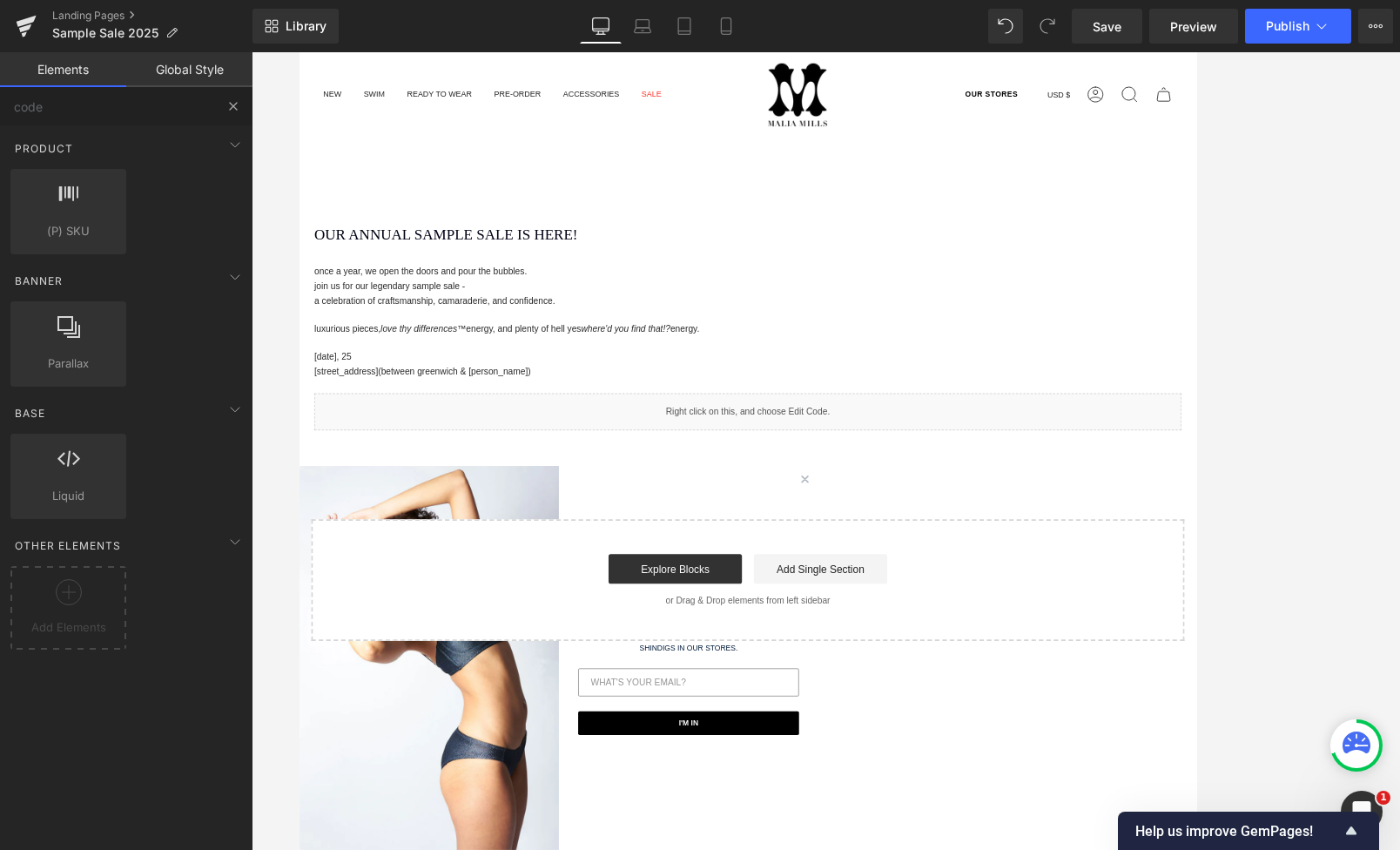
click at [222, 94] on button at bounding box center [233, 106] width 39 height 39
click at [224, 98] on button at bounding box center [233, 106] width 39 height 39
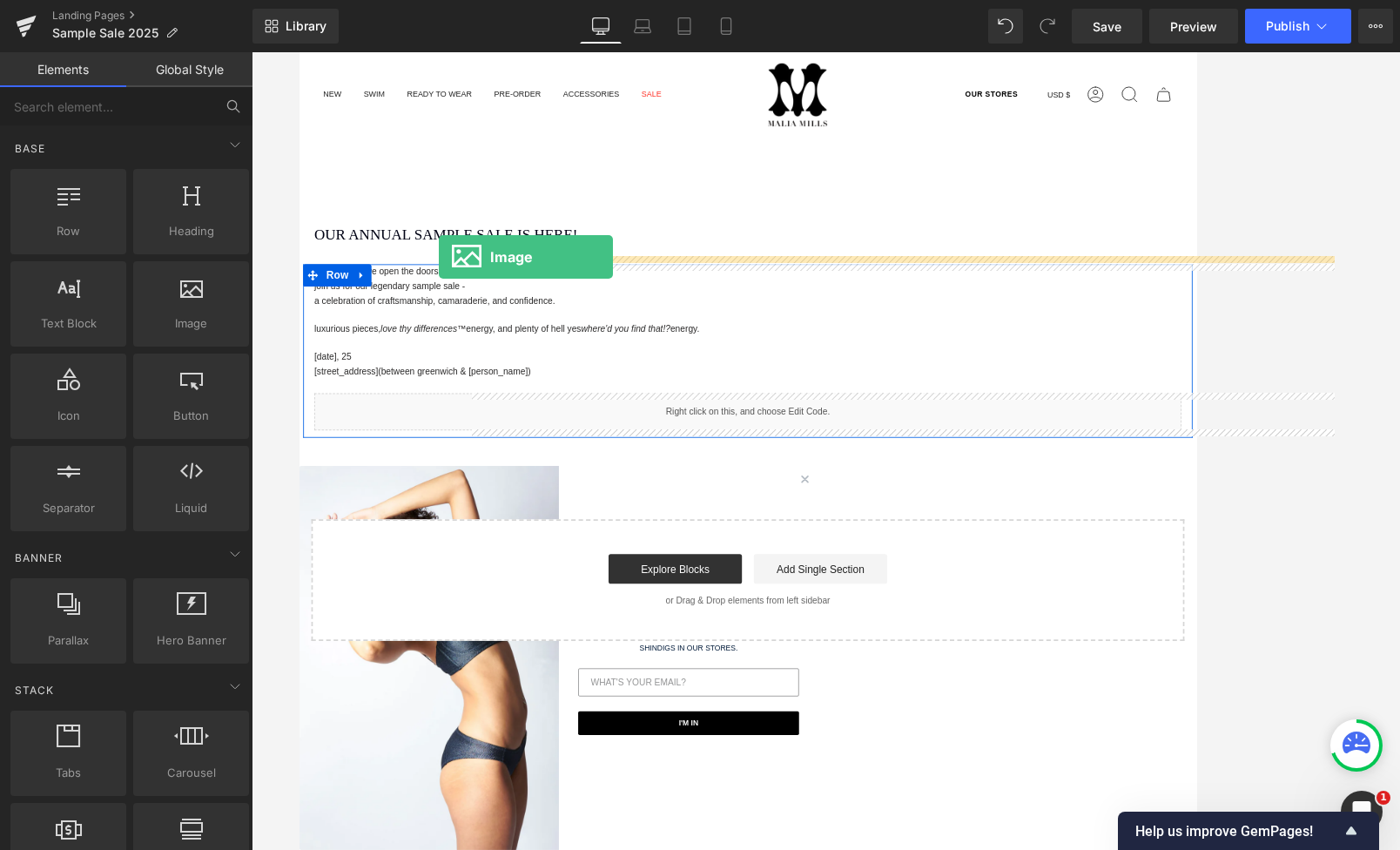
drag, startPoint x: 464, startPoint y: 356, endPoint x: 463, endPoint y: 293, distance: 63.0
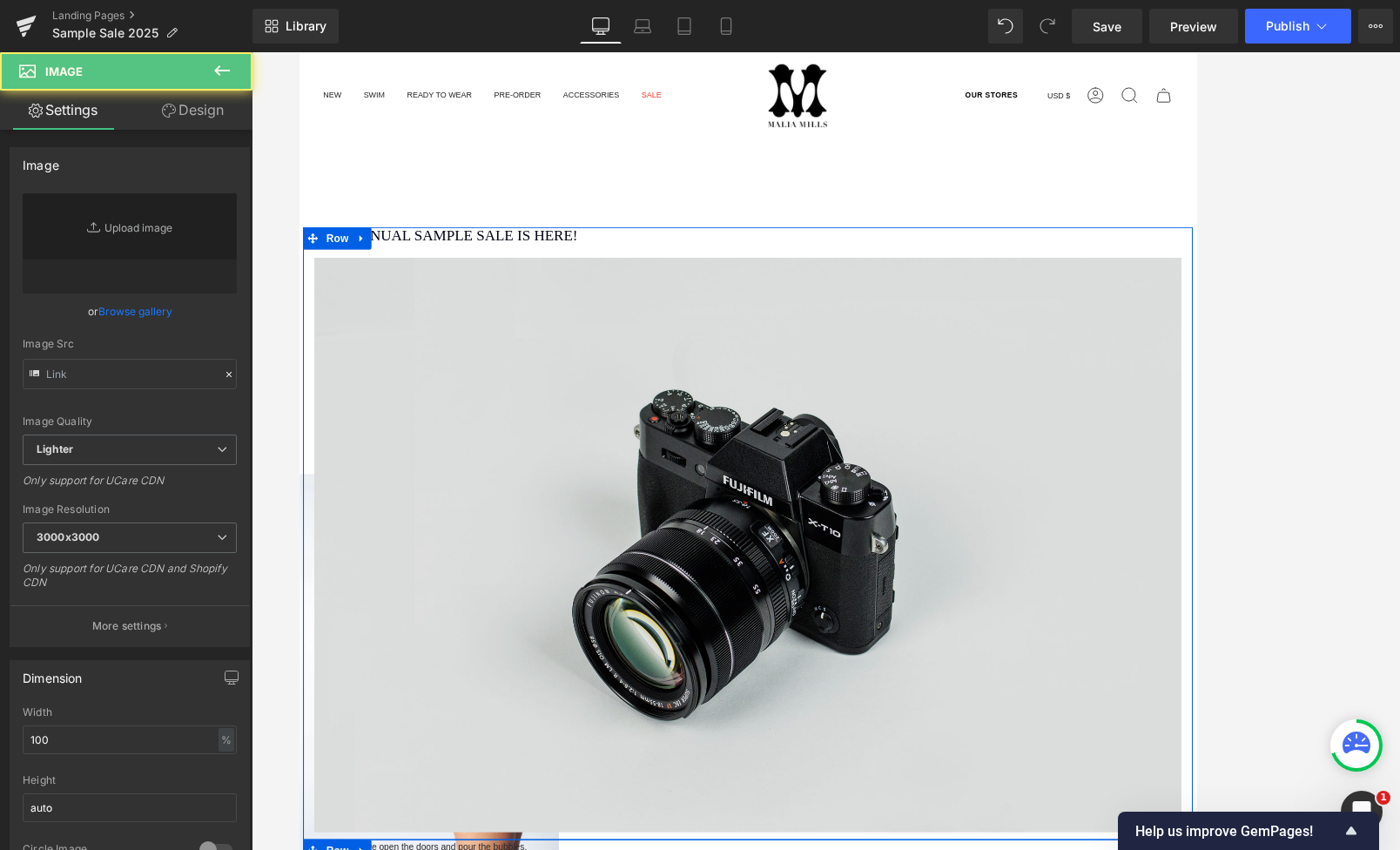
type input "//[DOMAIN_NAME][URL]"
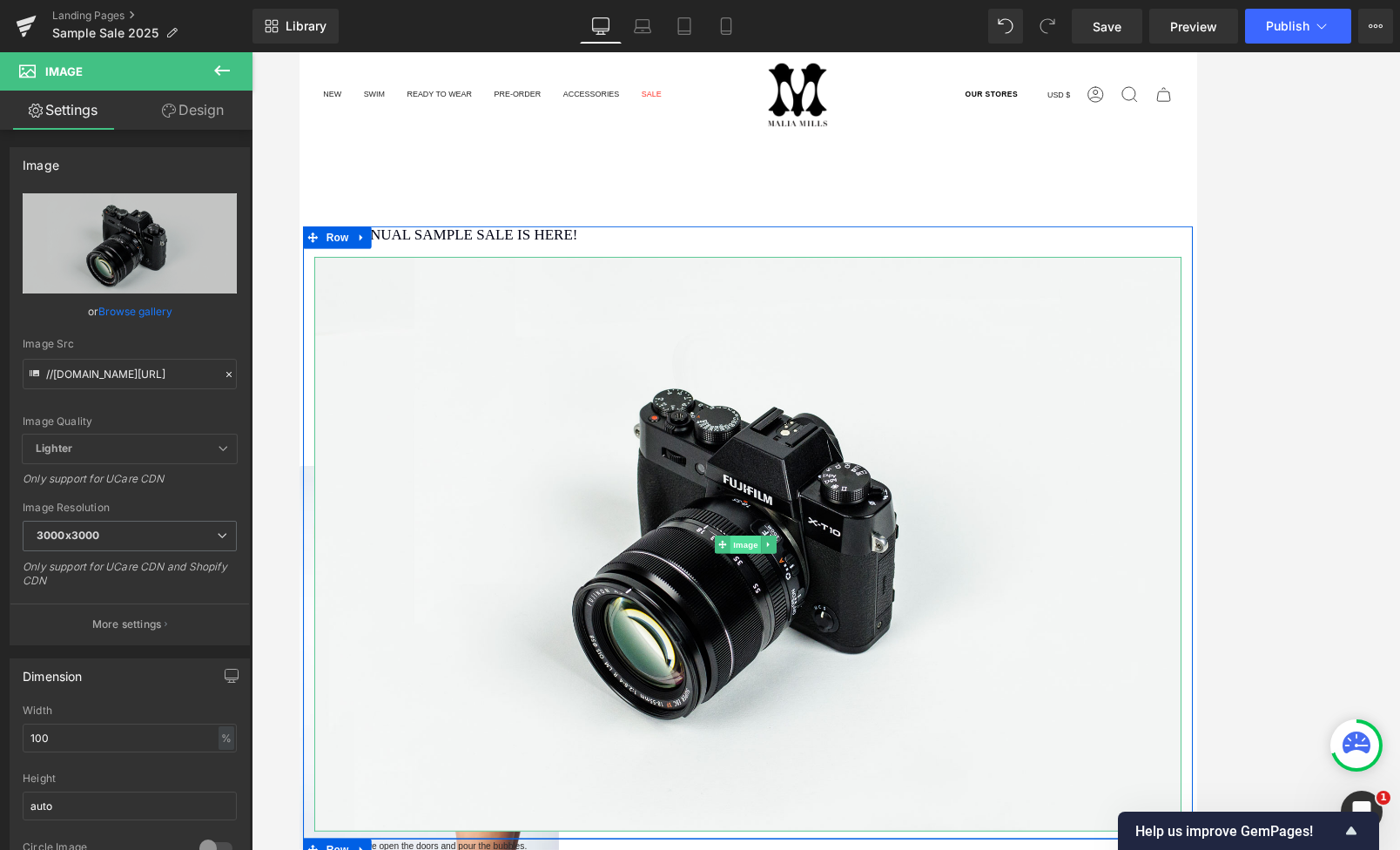
click at [818, 620] on span "Image" at bounding box center [824, 630] width 37 height 21
click at [845, 625] on icon at bounding box center [850, 630] width 9 height 10
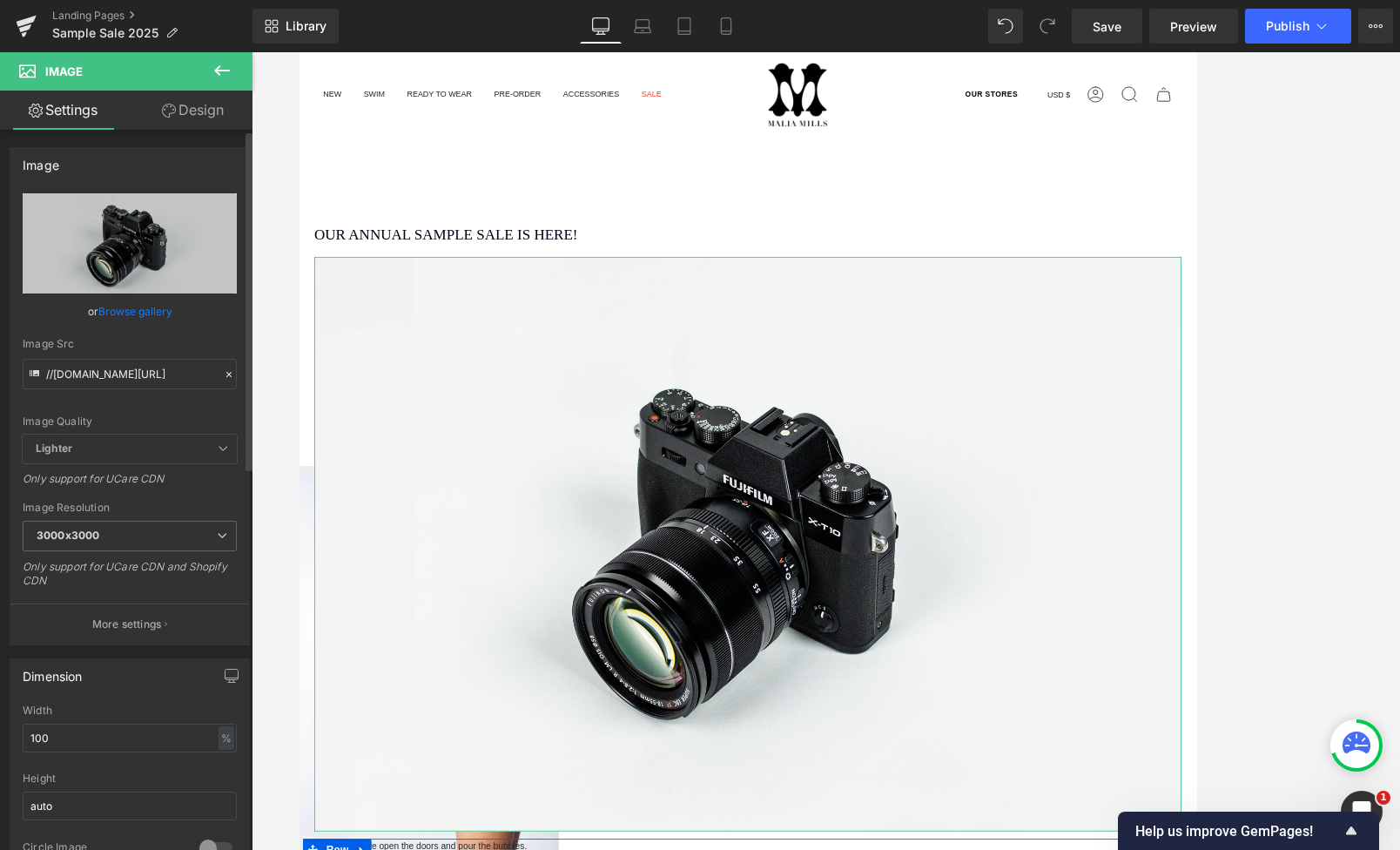
click at [131, 314] on link "Browse gallery" at bounding box center [135, 311] width 74 height 30
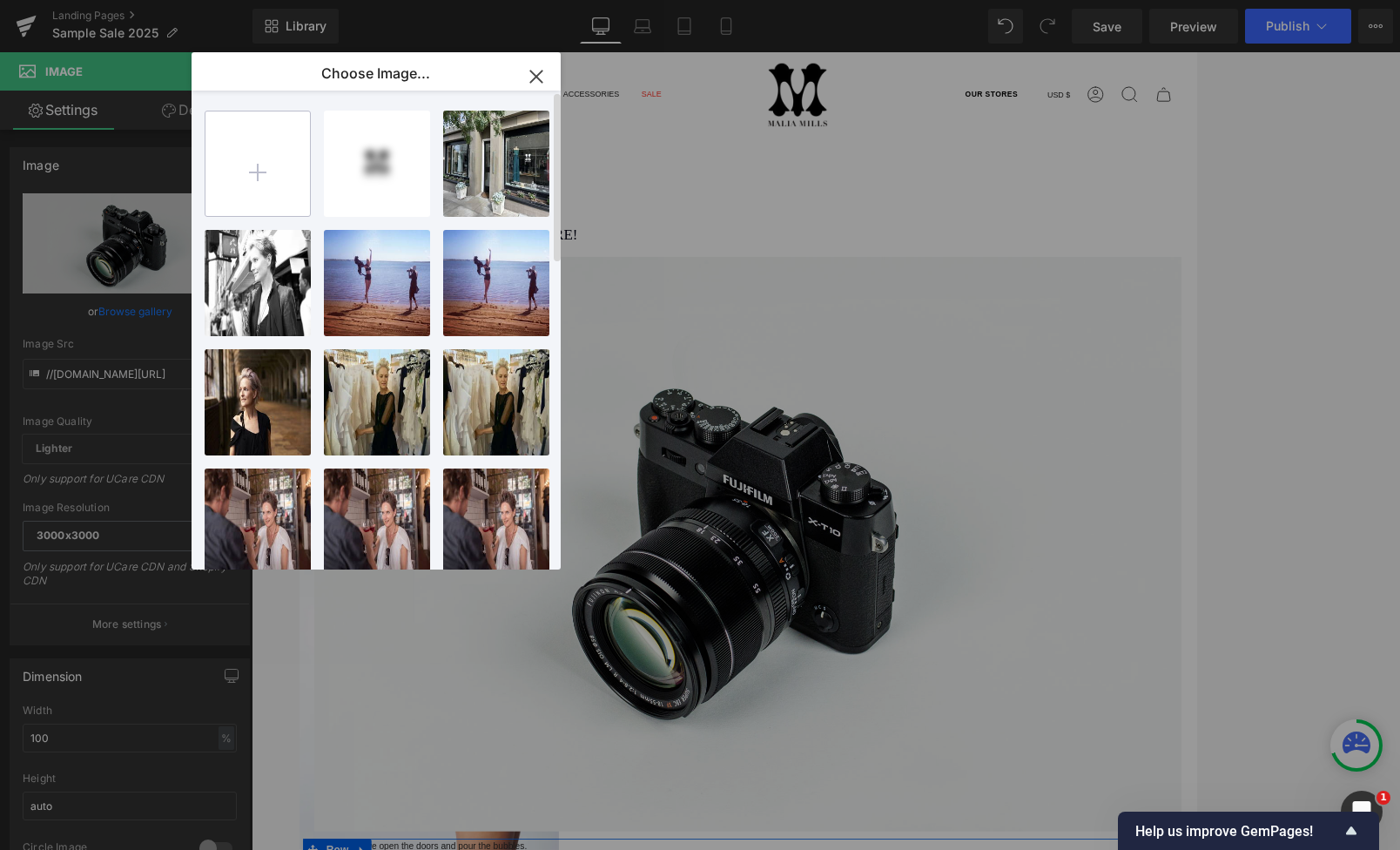
click at [278, 112] on input "file" at bounding box center [258, 163] width 105 height 105
type input "C:\fakepath\[PERSON_NAME]-sample-graphic-1.jpg"
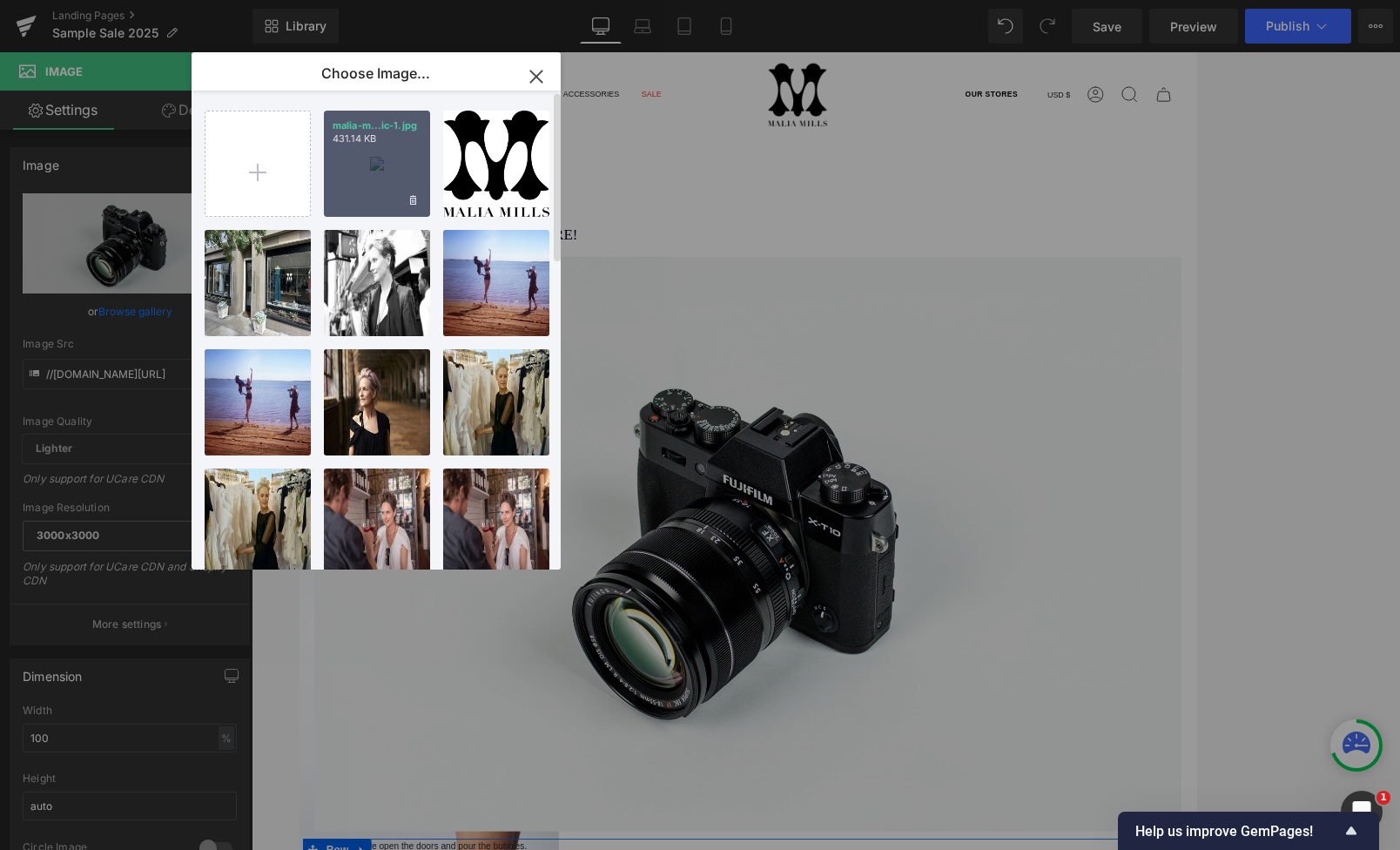
click at [394, 162] on div "malia-m...ic-1.jpg 431.14 KB" at bounding box center [377, 163] width 106 height 106
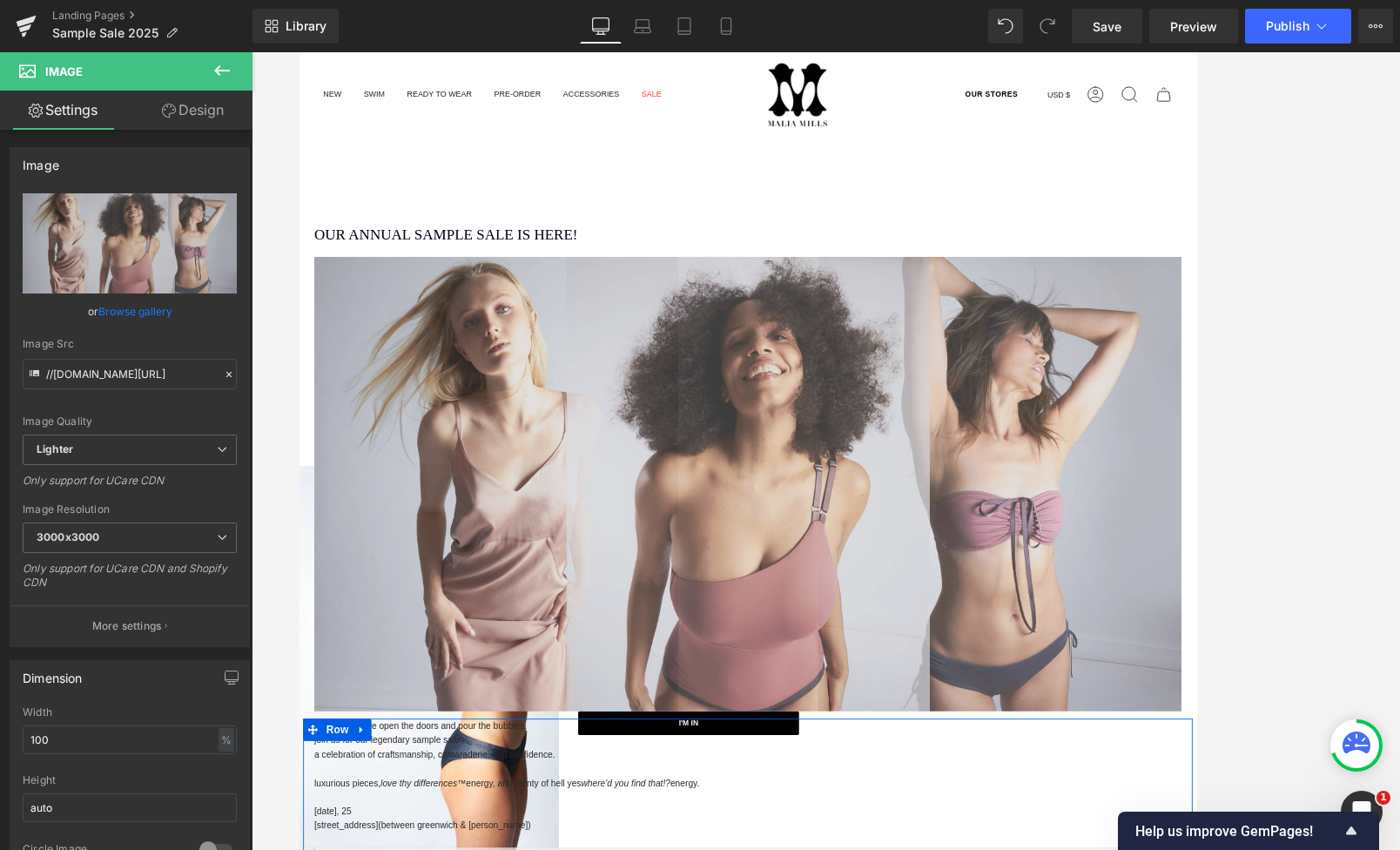
type input "[URL][DOMAIN_NAME][PERSON_NAME]"
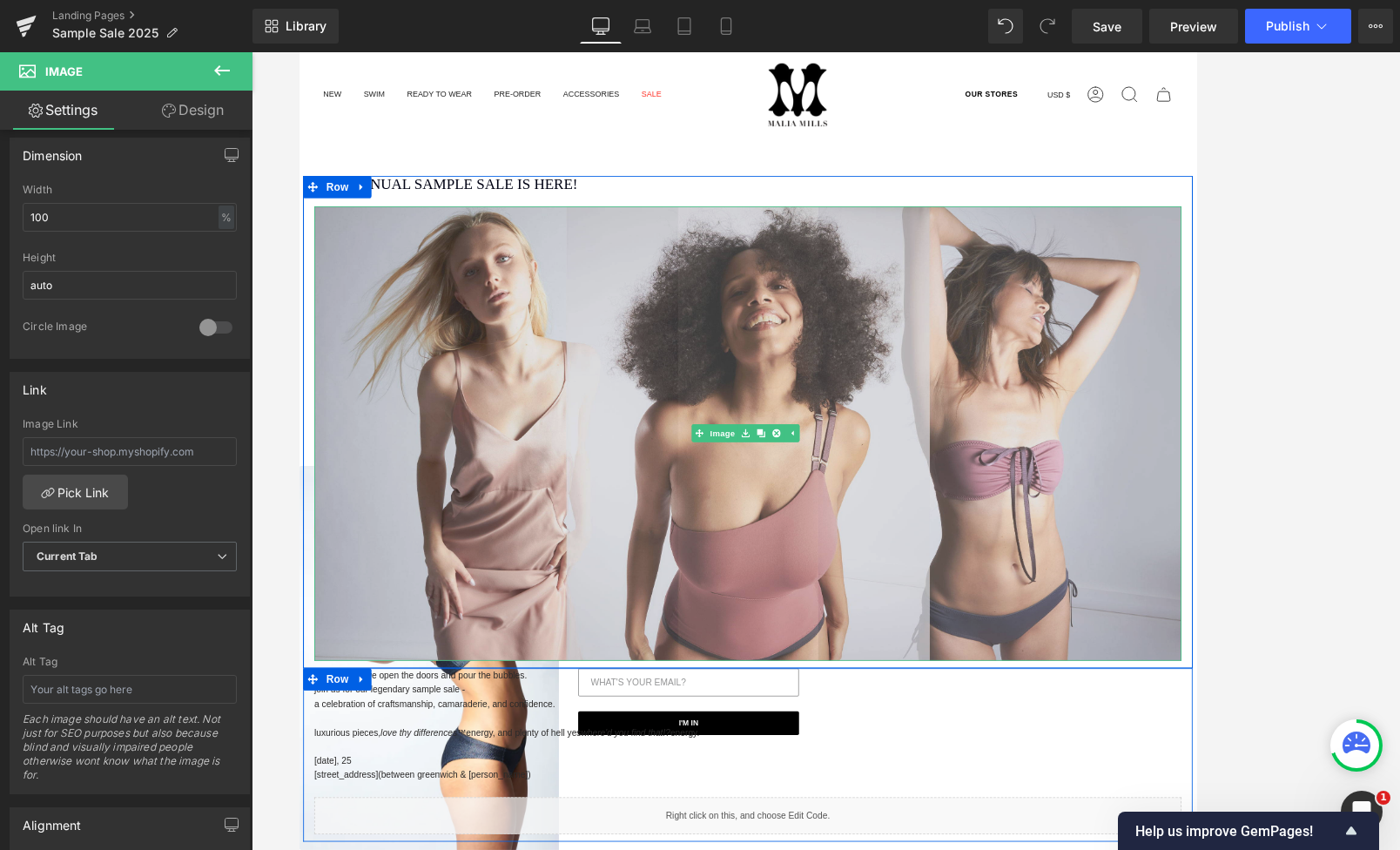
scroll to position [87, 0]
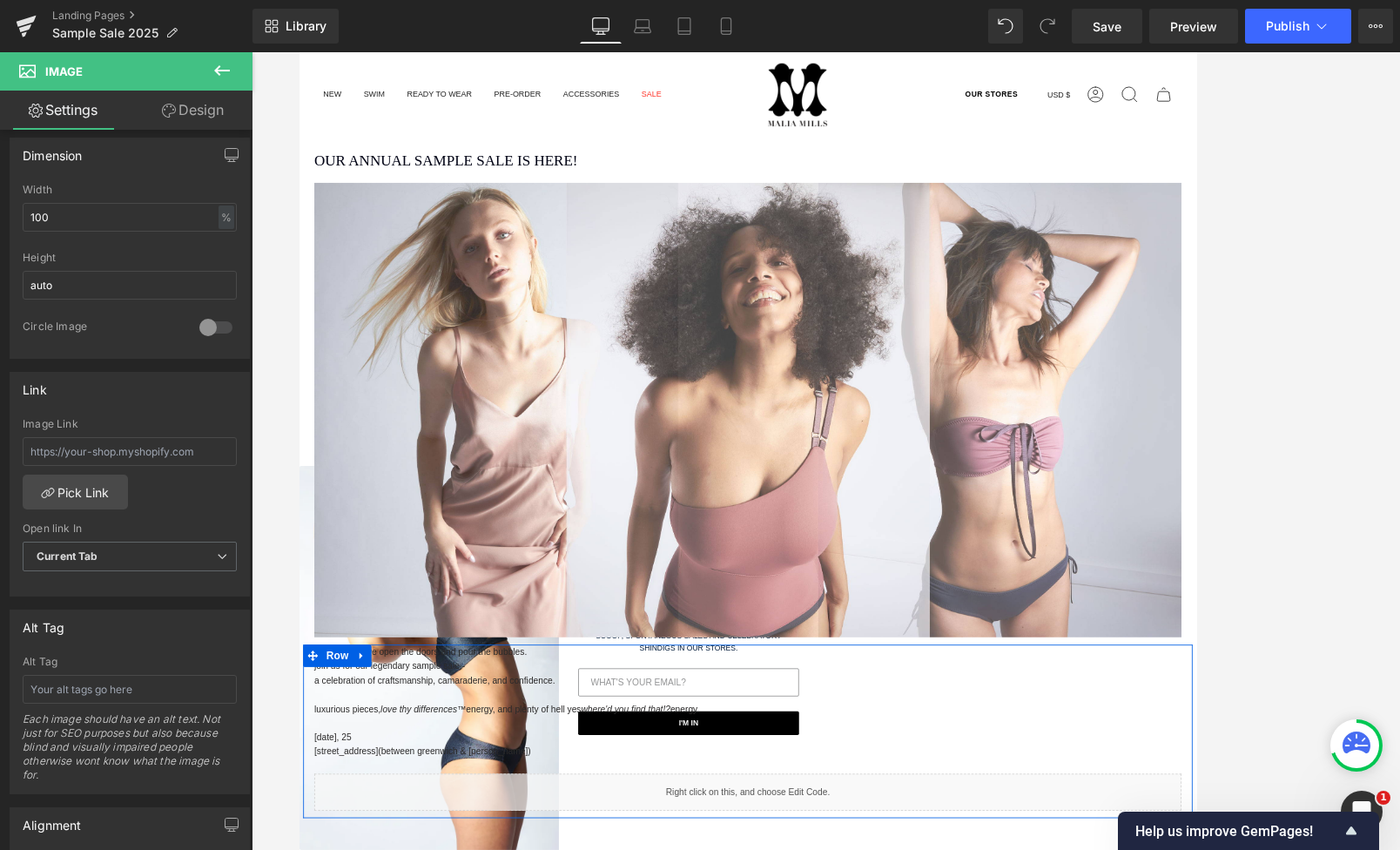
click at [259, 503] on div at bounding box center [826, 450] width 1149 height 797
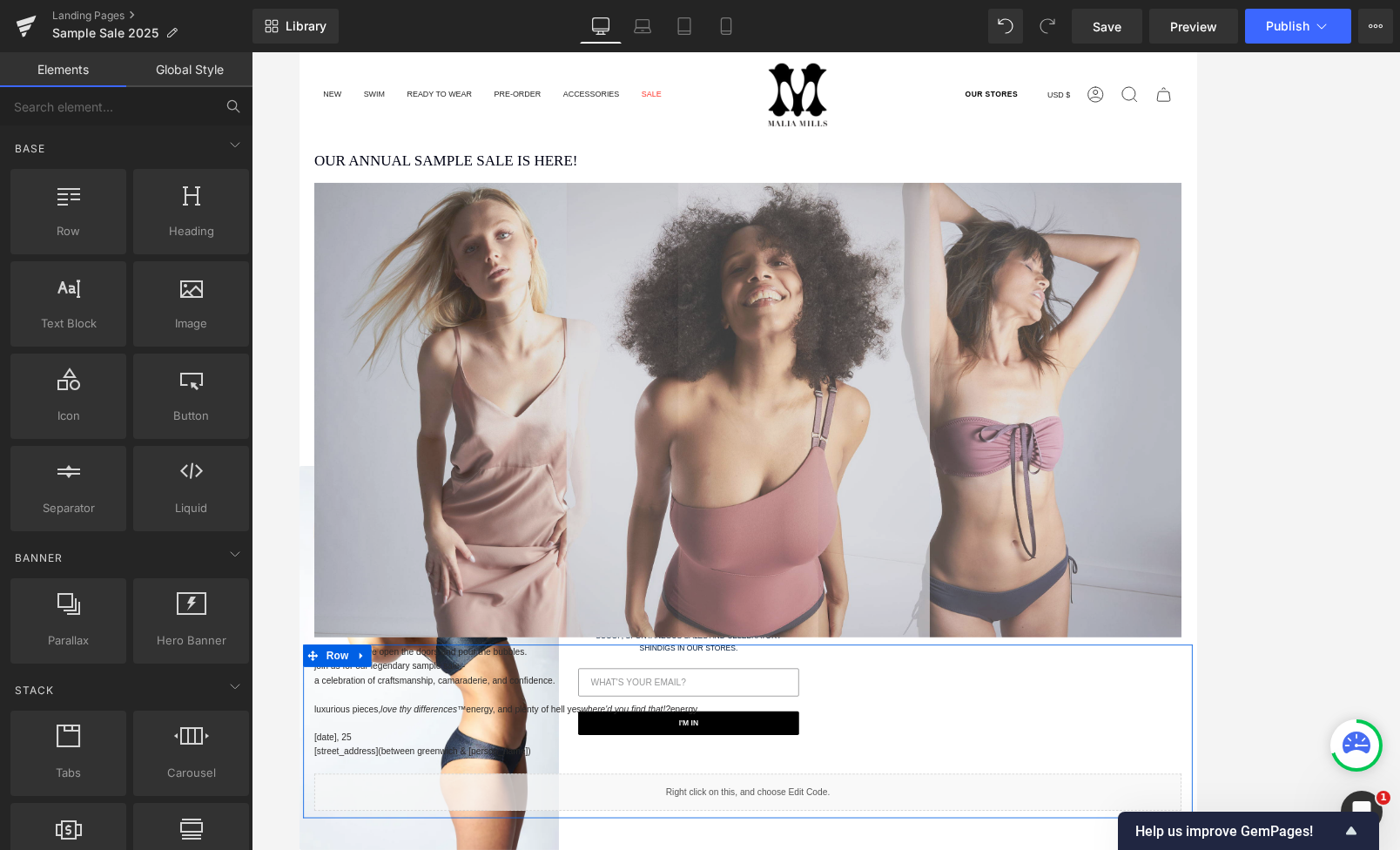
click at [379, 509] on img at bounding box center [826, 472] width 1019 height 534
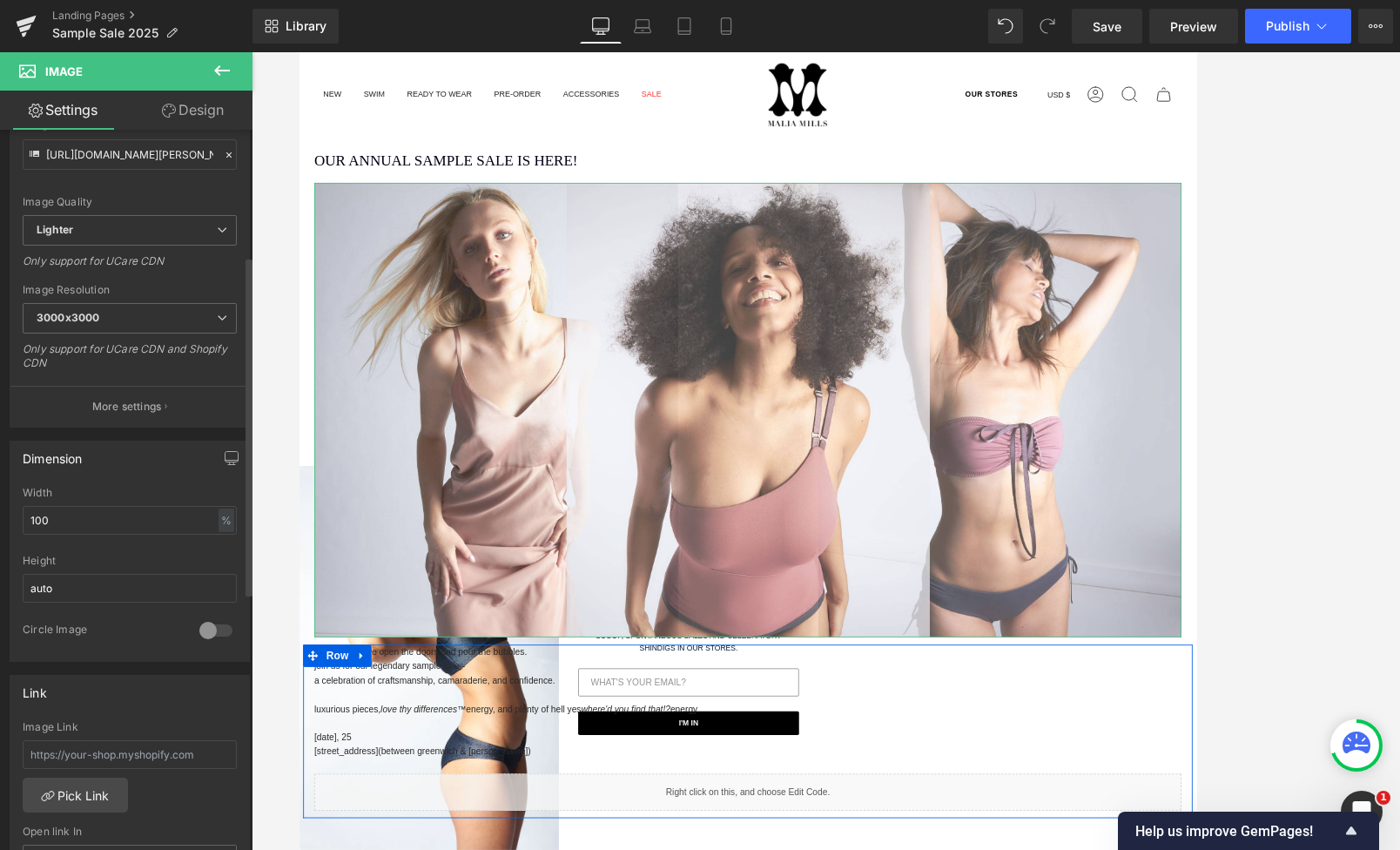
scroll to position [435, 0]
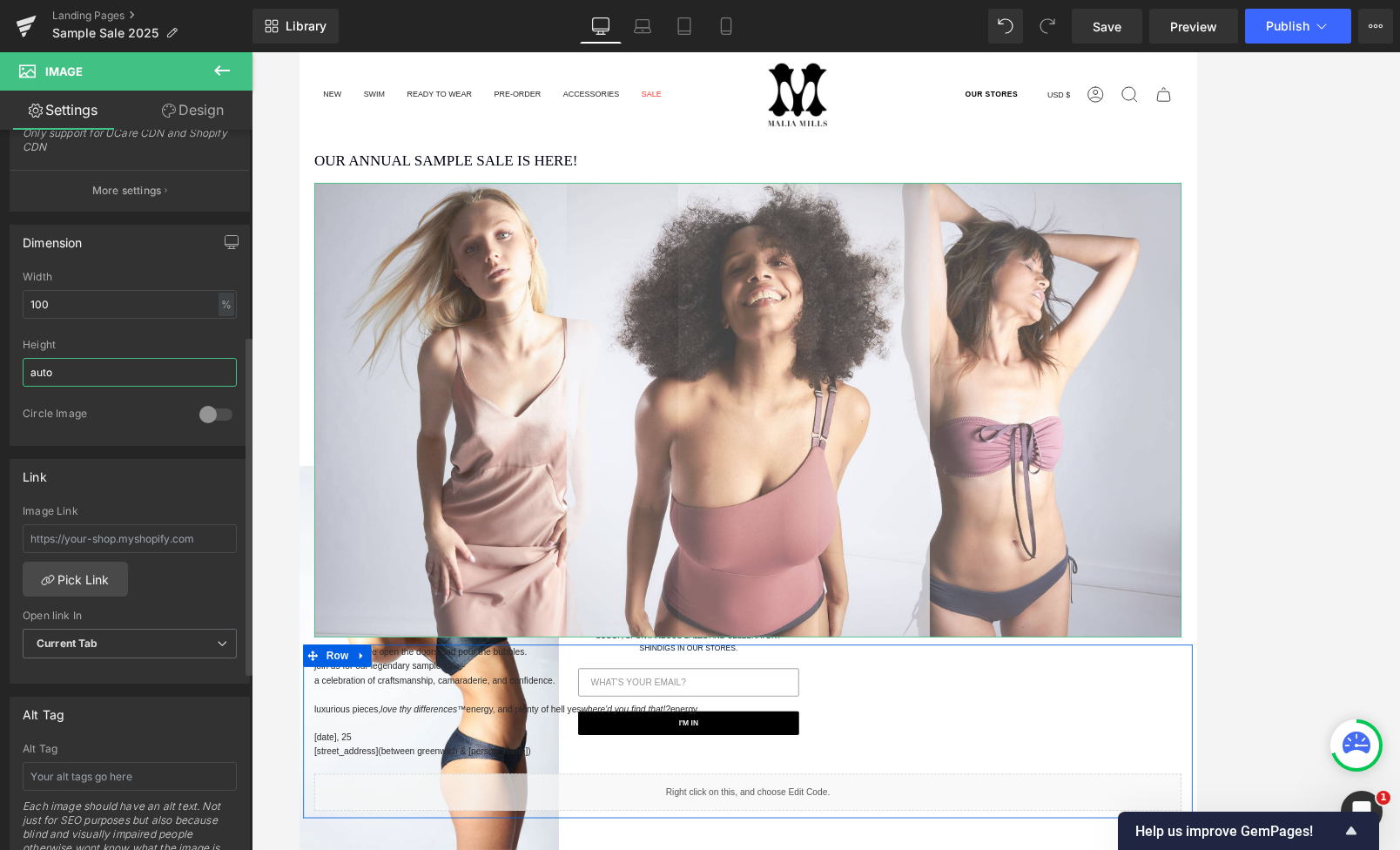
click at [55, 369] on input "auto" at bounding box center [129, 372] width 214 height 28
drag, startPoint x: 71, startPoint y: 367, endPoint x: 5, endPoint y: 366, distance: 66.0
click at [40, 367] on input "auto" at bounding box center [129, 372] width 214 height 28
click at [114, 329] on div at bounding box center [129, 333] width 214 height 11
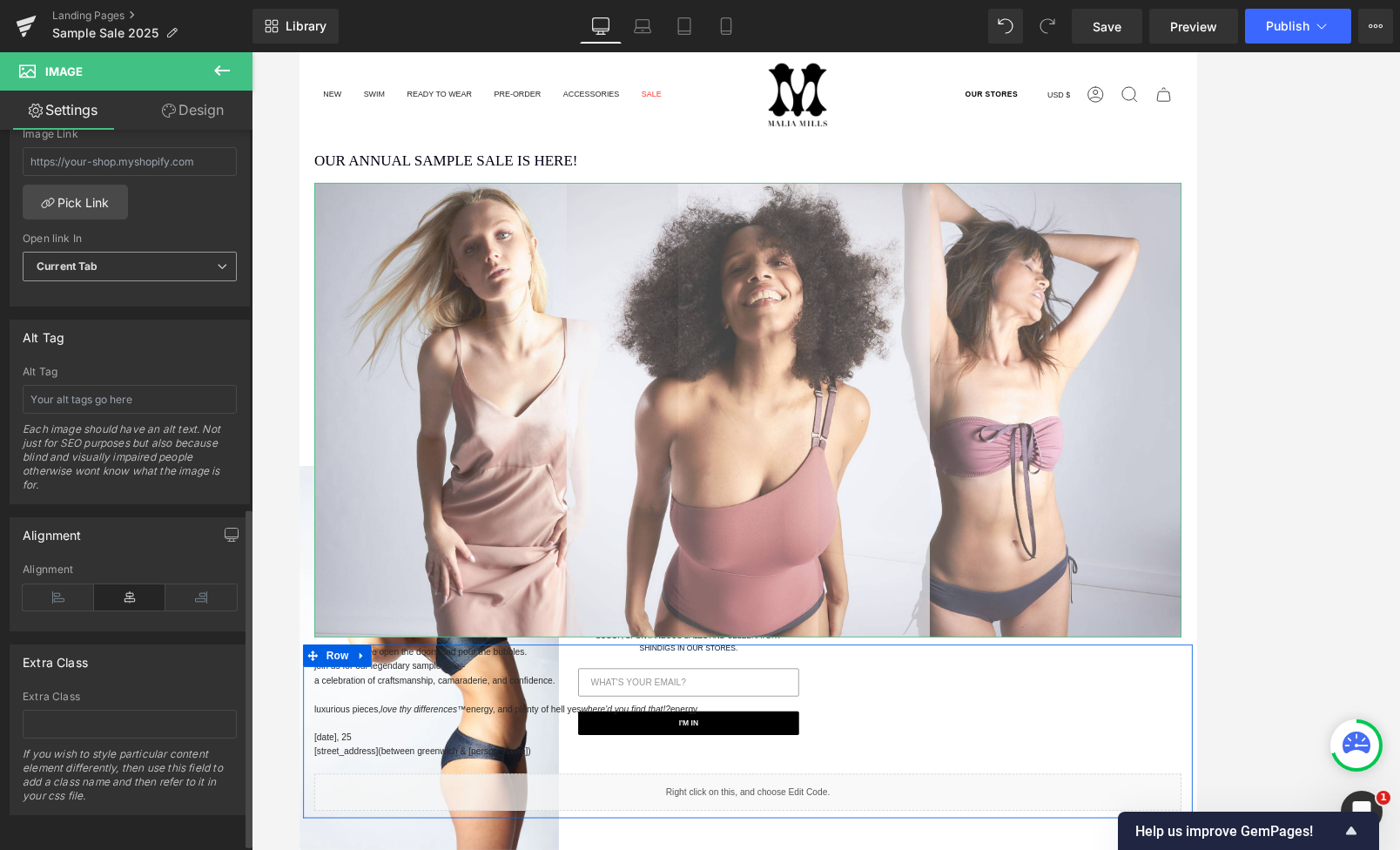
scroll to position [813, 0]
click at [139, 389] on input "text" at bounding box center [129, 399] width 214 height 28
drag, startPoint x: 165, startPoint y: 385, endPoint x: -62, endPoint y: 389, distance: 227.0
click at [0, 389] on html "Image You are previewing how the will restyle your page. You can not edit Eleme…" at bounding box center [700, 425] width 1400 height 850
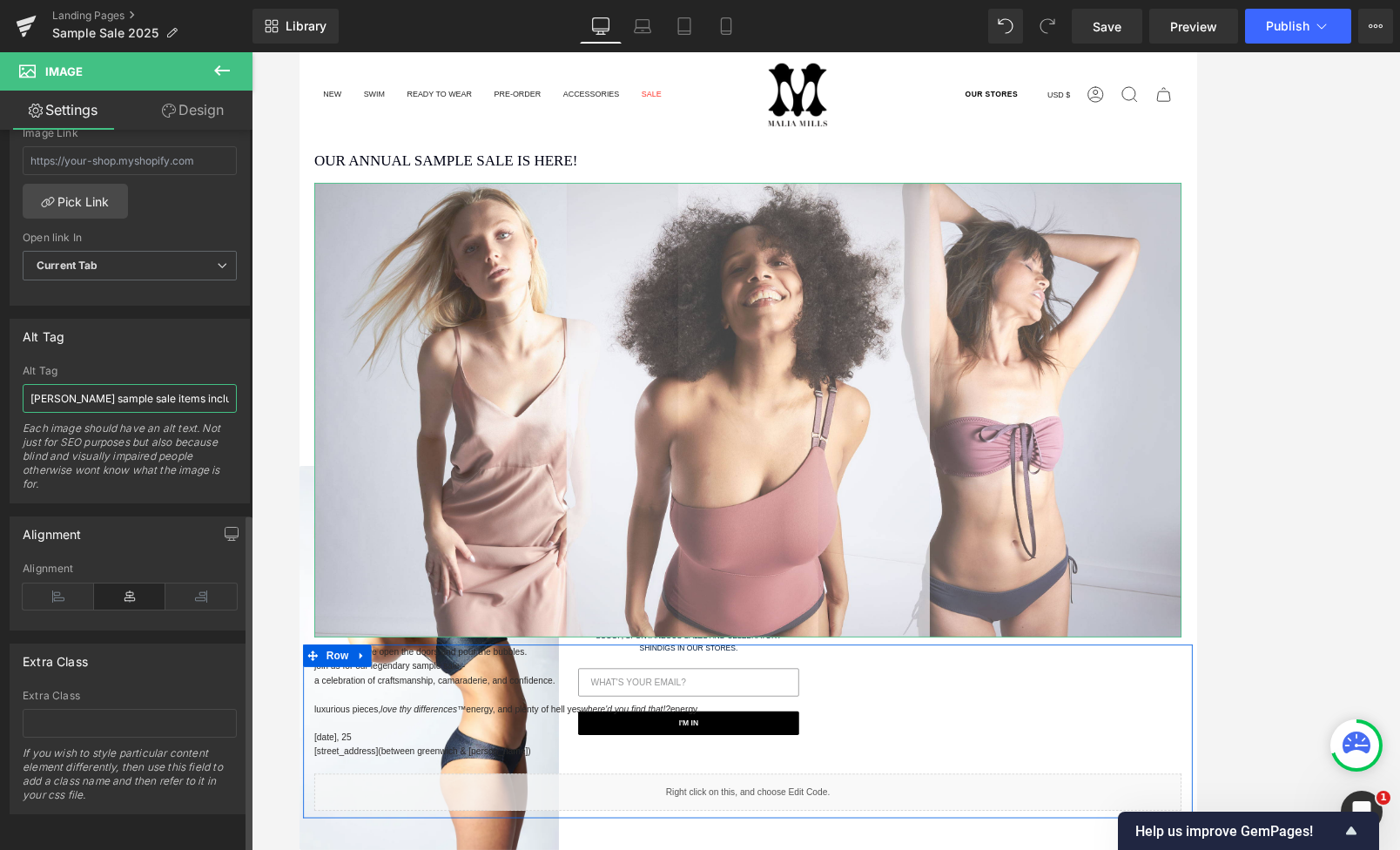
click at [91, 384] on input "[PERSON_NAME] sample sale items including the some like it hot slip dress," at bounding box center [129, 399] width 214 height 28
drag, startPoint x: 83, startPoint y: 384, endPoint x: 155, endPoint y: 406, distance: 75.3
click at [83, 384] on input "[PERSON_NAME] sample sale items including the some like it hot slip dress," at bounding box center [129, 399] width 214 height 28
click at [174, 409] on div "Alt Tag [PERSON_NAME] sample sale items including the some like it hot slip dre…" at bounding box center [129, 434] width 214 height 138
click at [179, 395] on input "[PERSON_NAME] sample sale items including the some like it hot slip dress," at bounding box center [129, 399] width 214 height 28
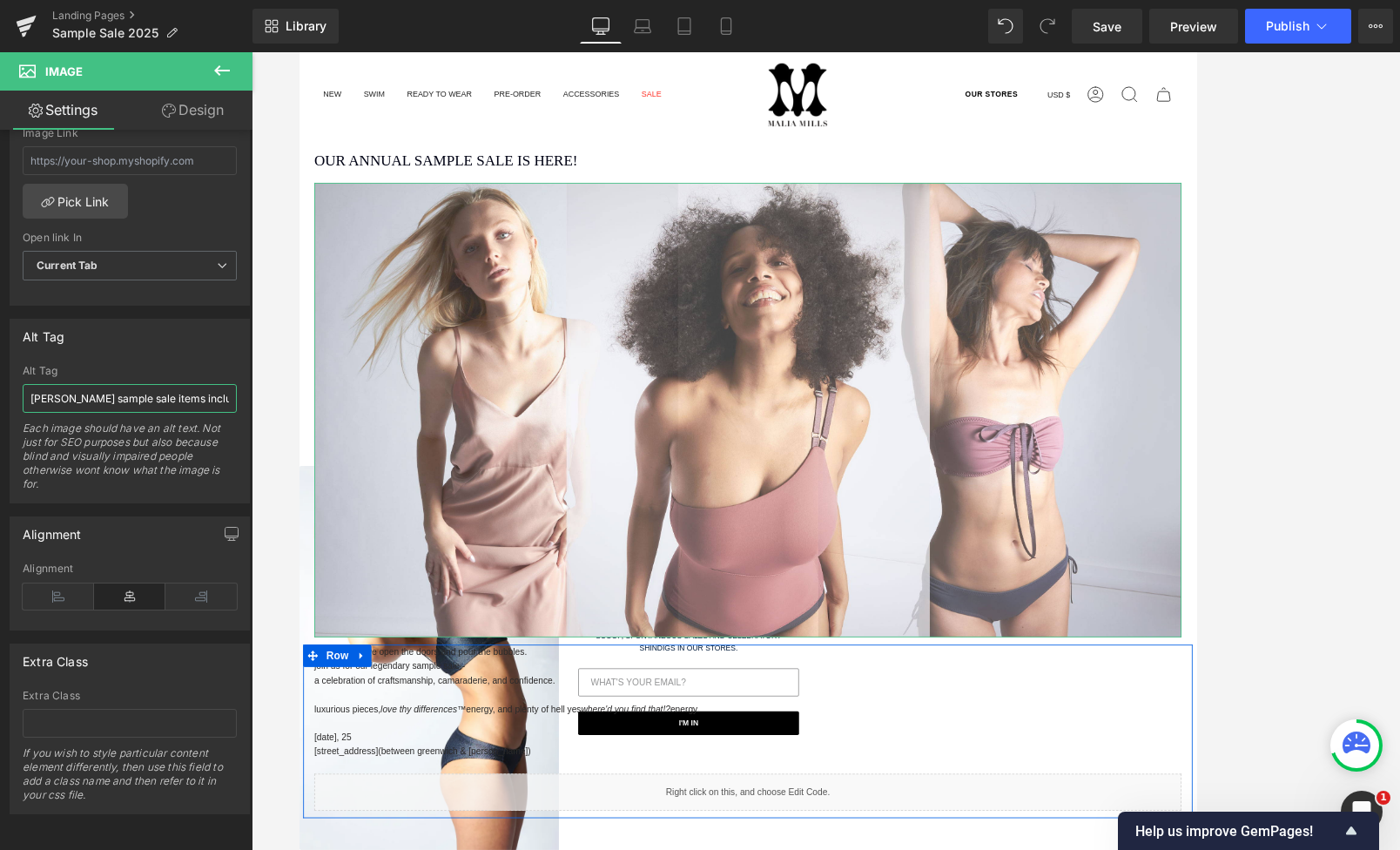
drag, startPoint x: 171, startPoint y: 387, endPoint x: -68, endPoint y: 371, distance: 239.5
click at [0, 371] on html "Image You are previewing how the will restyle your page. You can not edit Eleme…" at bounding box center [700, 425] width 1400 height 850
drag, startPoint x: 153, startPoint y: 392, endPoint x: -76, endPoint y: 387, distance: 229.1
click at [0, 387] on html "Image You are previewing how the will restyle your page. You can not edit Eleme…" at bounding box center [700, 425] width 1400 height 850
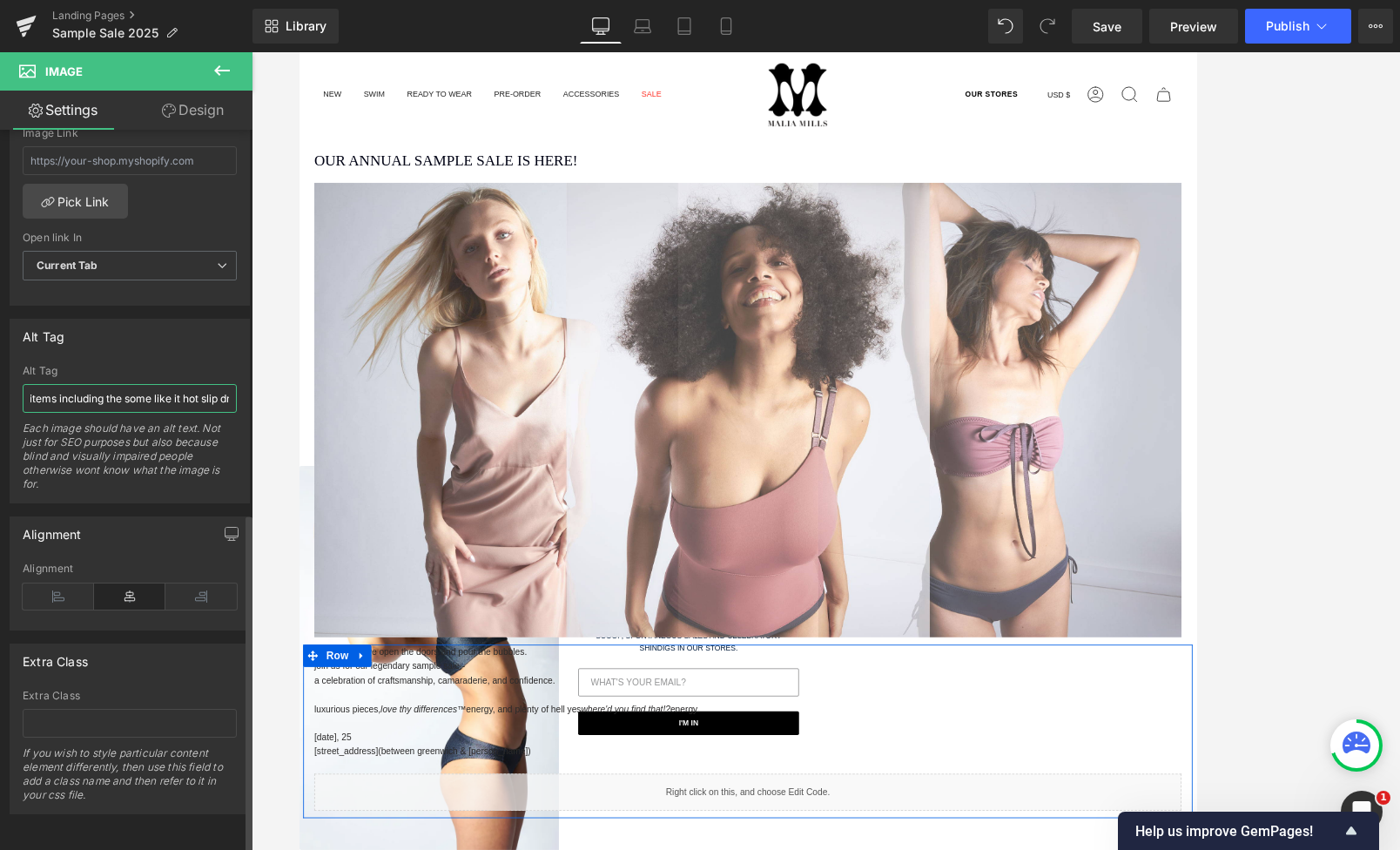
drag, startPoint x: 150, startPoint y: 389, endPoint x: 214, endPoint y: 393, distance: 64.1
click at [254, 384] on div "Image You are previewing how the will restyle your page. You can not edit Eleme…" at bounding box center [700, 439] width 1400 height 879
click at [211, 393] on input "[PERSON_NAME] sample sale items including the some like it hot slip dress," at bounding box center [129, 399] width 214 height 28
click at [221, 391] on input "[PERSON_NAME] sample sale items including the some like it hot slip dress," at bounding box center [129, 399] width 214 height 28
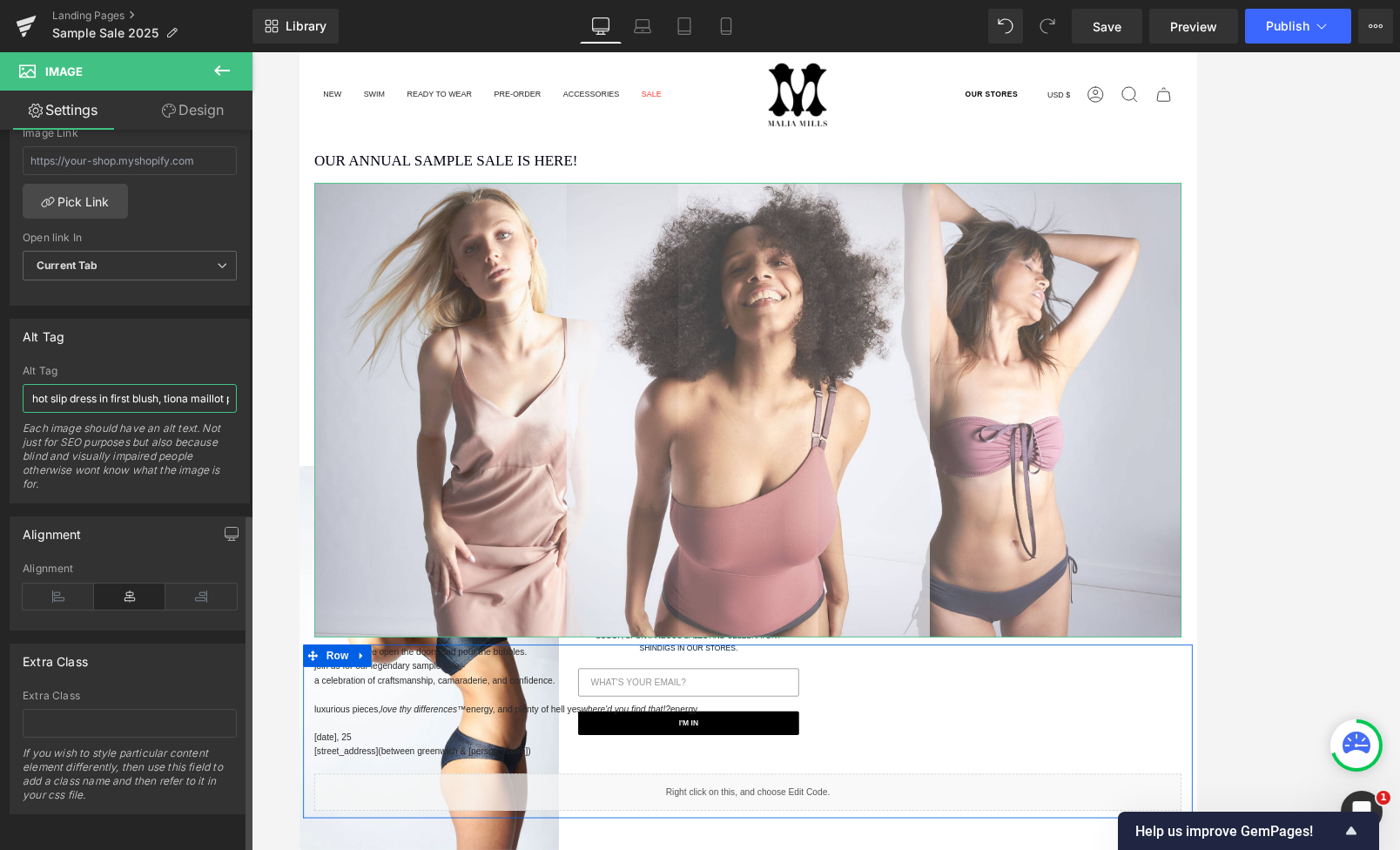
drag, startPoint x: 56, startPoint y: 388, endPoint x: 65, endPoint y: 390, distance: 9.2
click at [65, 390] on input "[PERSON_NAME] sample sale items including the some like it hot slip dress in fi…" at bounding box center [129, 399] width 214 height 28
click at [40, 391] on input "[PERSON_NAME] sample sale items including the some like it hot slip dress, tion…" at bounding box center [129, 399] width 214 height 28
click at [181, 395] on input "[PERSON_NAME] sample sale items including the some like it hot slip dress, tion…" at bounding box center [129, 399] width 214 height 28
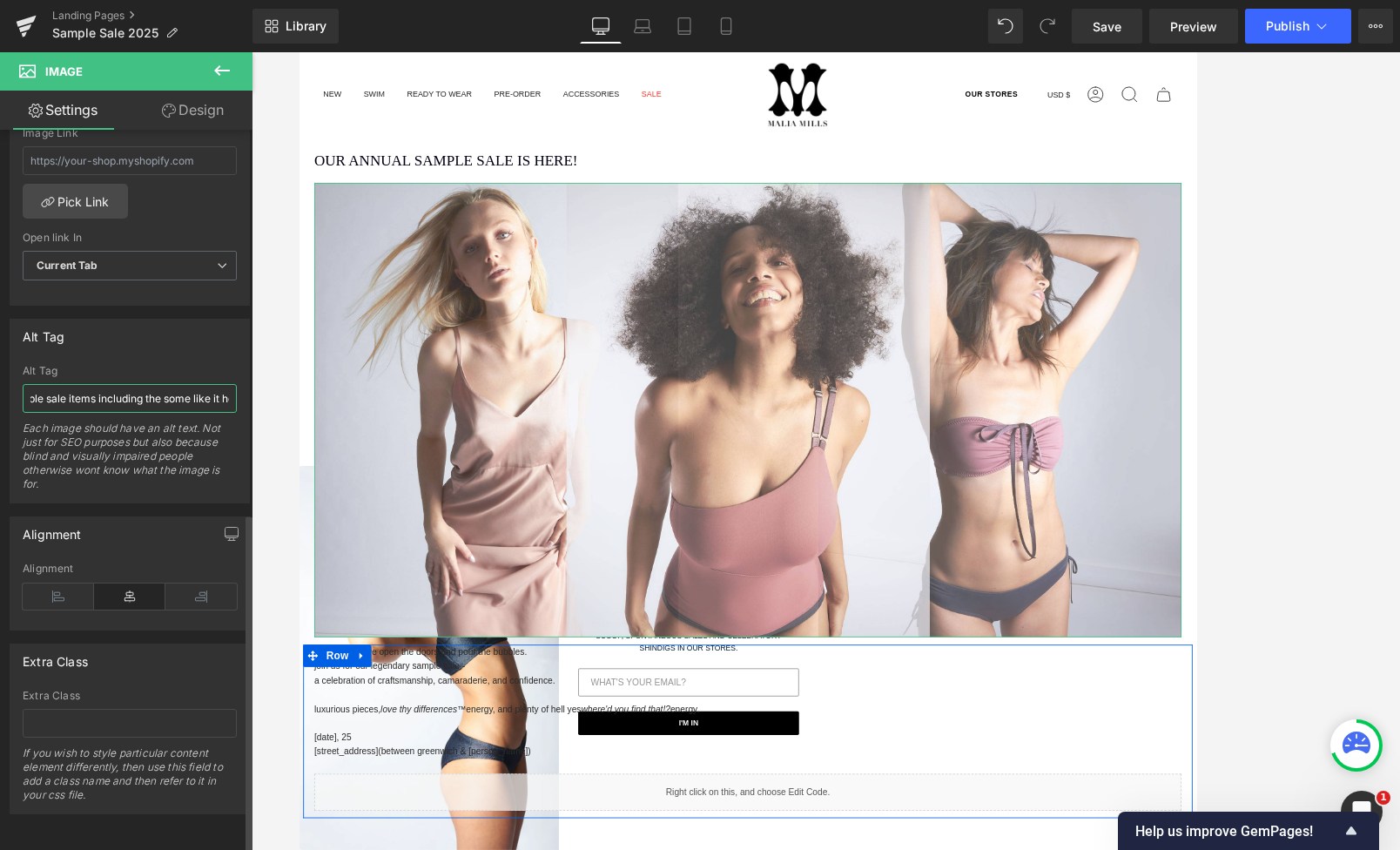
drag, startPoint x: 190, startPoint y: 393, endPoint x: 159, endPoint y: 393, distance: 31.0
click at [188, 393] on input "[PERSON_NAME] sample sale items including the some like it hot slip dress, tion…" at bounding box center [129, 399] width 214 height 28
click at [137, 389] on input "[PERSON_NAME] sample sale items including the some like it hot slip dress, tion…" at bounding box center [129, 399] width 214 height 28
click at [132, 389] on input "[PERSON_NAME] sample sale items including the some like it hot slip dress, tion…" at bounding box center [129, 399] width 214 height 28
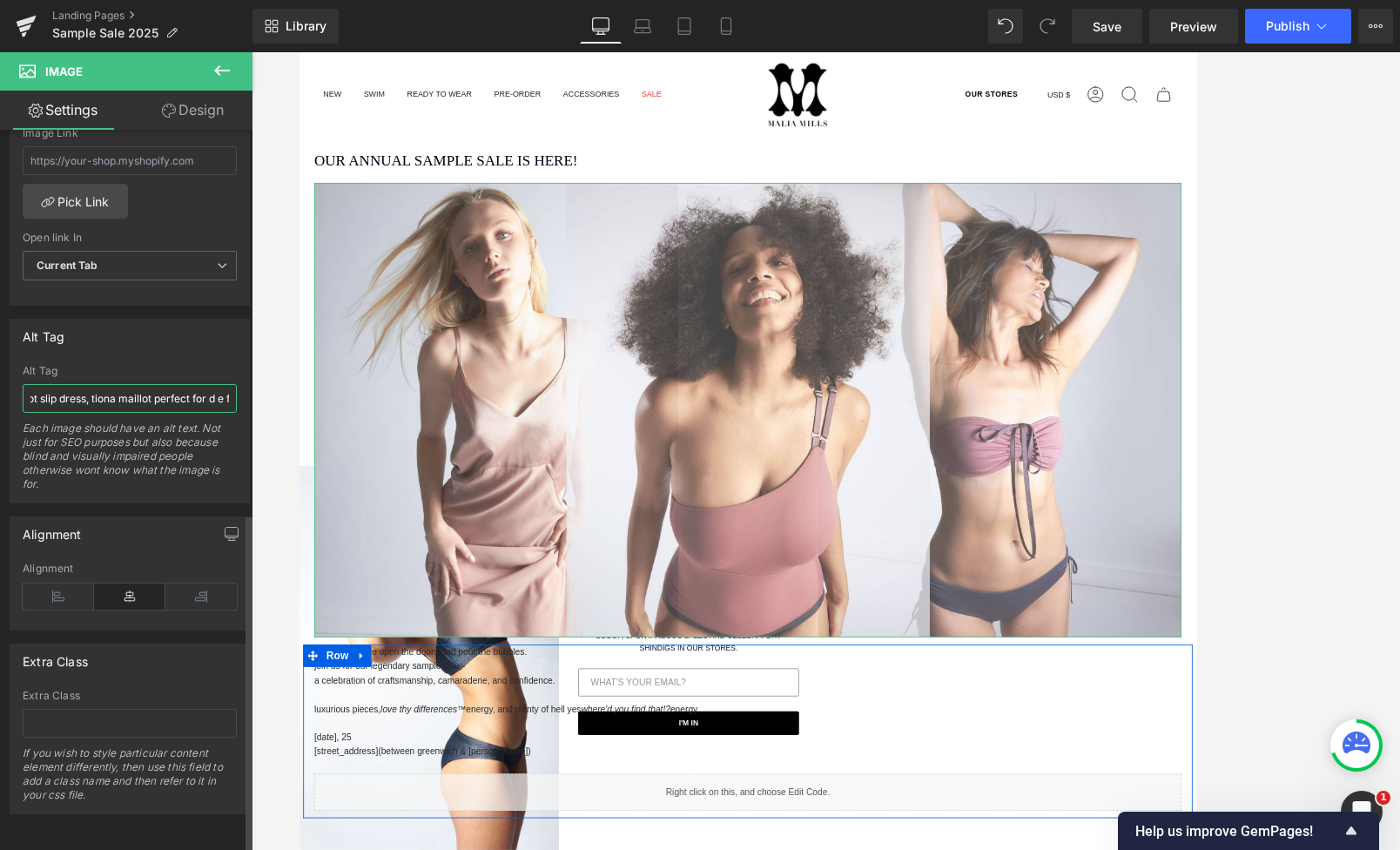
drag, startPoint x: 184, startPoint y: 387, endPoint x: 220, endPoint y: 388, distance: 36.0
click at [230, 388] on div "[PERSON_NAME] sample sale items including the luxe some like it hot slip dress,…" at bounding box center [129, 434] width 239 height 138
click at [213, 388] on input "[PERSON_NAME] sample sale items including the luxe some like it hot slip dress,…" at bounding box center [129, 399] width 214 height 28
click at [229, 387] on input "[PERSON_NAME] sample sale items including the luxe some like it hot slip dress,…" at bounding box center [129, 399] width 214 height 28
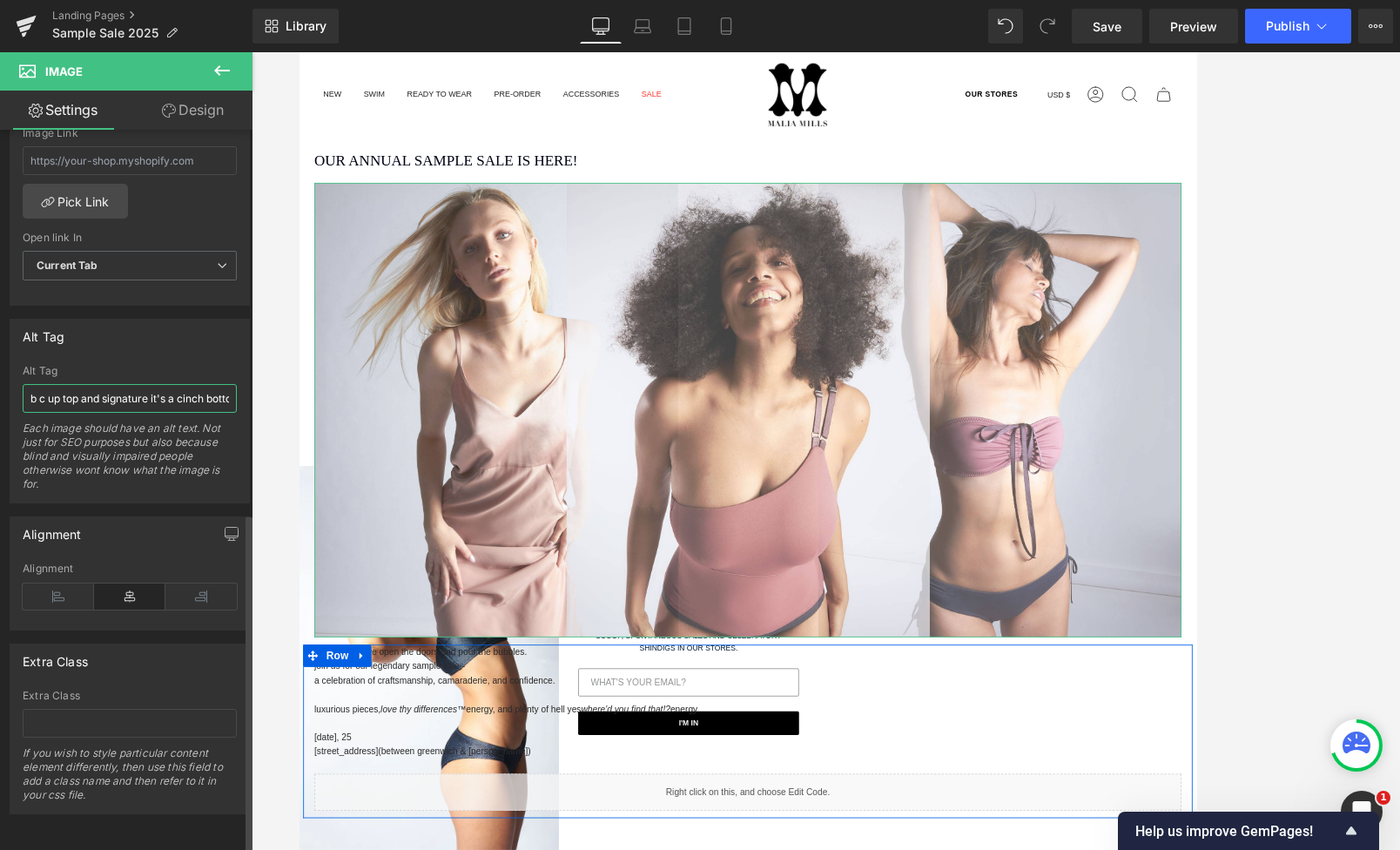
type input "[PERSON_NAME] sample sale items including the luxe some like it hot slip dress,…"
click at [145, 440] on div "Each image should have an alt text. Not just for SEO purposes but also because …" at bounding box center [129, 462] width 214 height 81
click at [230, 67] on icon at bounding box center [222, 71] width 21 height 21
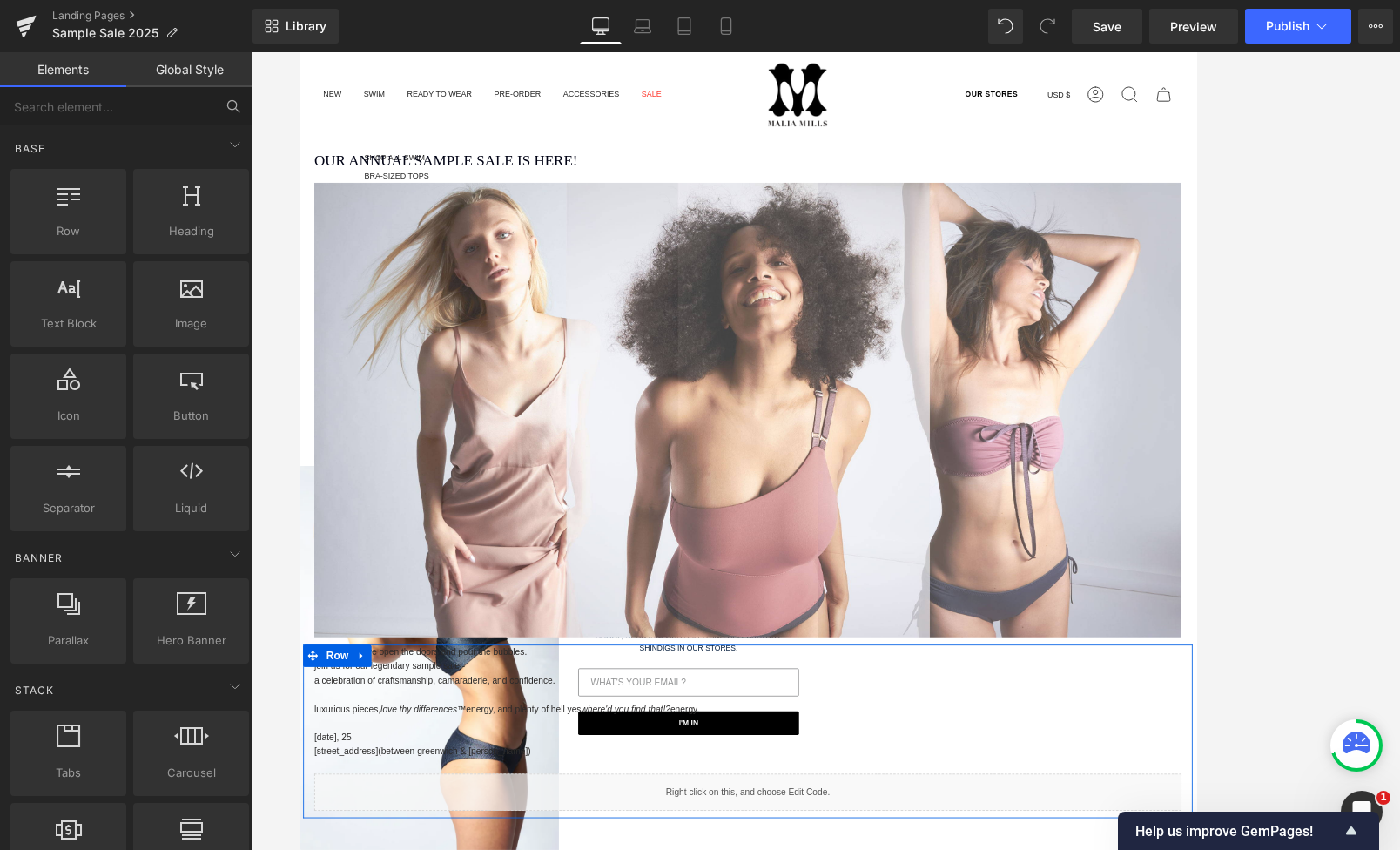
click at [392, 152] on div "shop all swim bra-sized tops bottoms one pieces bridal" at bounding box center [414, 219] width 104 height 134
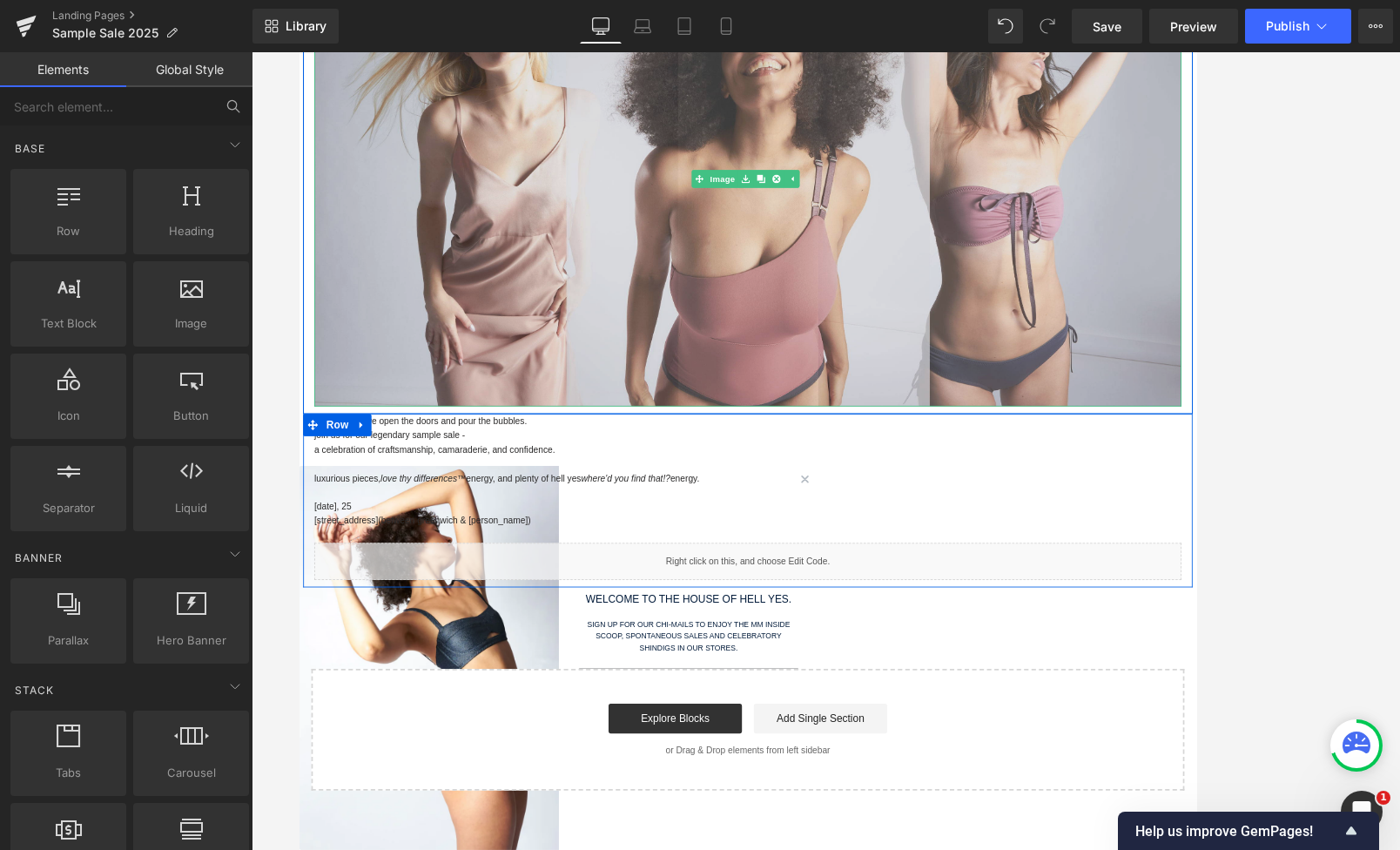
scroll to position [435, 0]
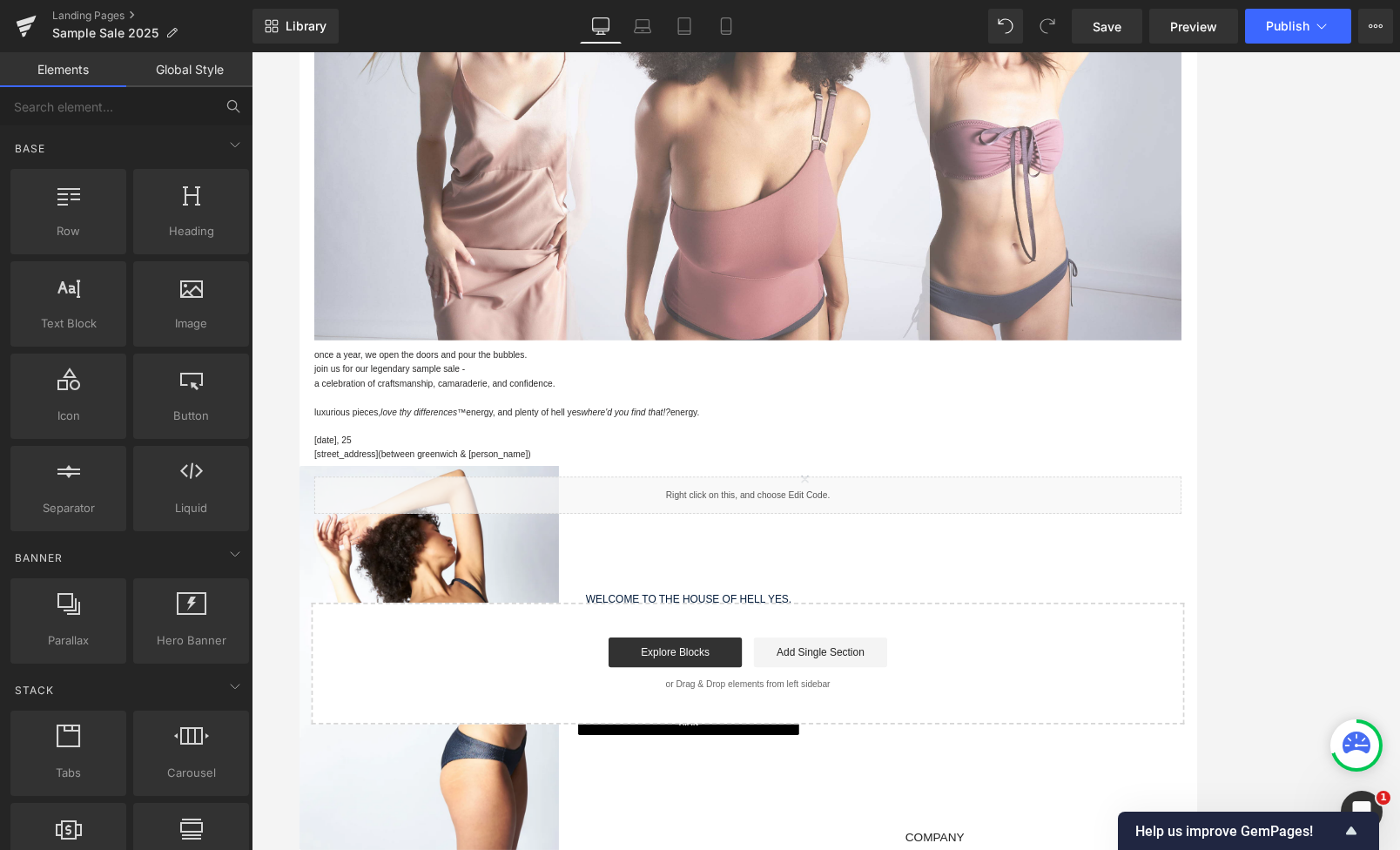
click at [817, 462] on div "once a year, we open the doors and pour the bubbles. join us for our legendary …" at bounding box center [826, 475] width 1019 height 150
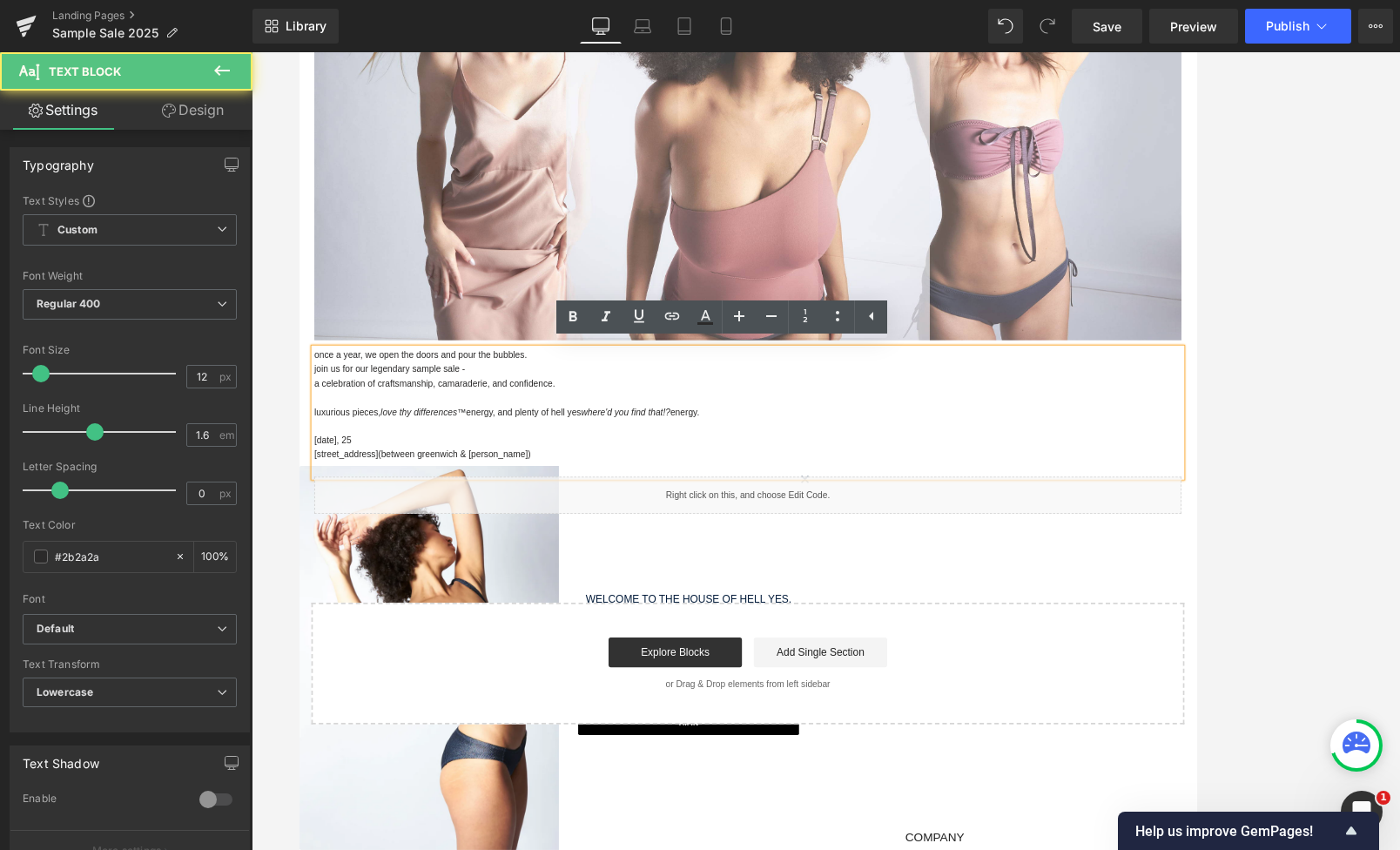
drag, startPoint x: 769, startPoint y: 467, endPoint x: 785, endPoint y: 472, distance: 16.8
click at [769, 468] on p "luxurious pieces, love thy differences™ energy, and plenty of hell yes where'd …" at bounding box center [826, 476] width 1019 height 17
click at [802, 478] on p "luxurious pieces, love thy differences™ energy, and plenty of hell yes where'd …" at bounding box center [826, 476] width 1019 height 17
click at [394, 469] on icon "love thy differences™" at bounding box center [444, 475] width 100 height 12
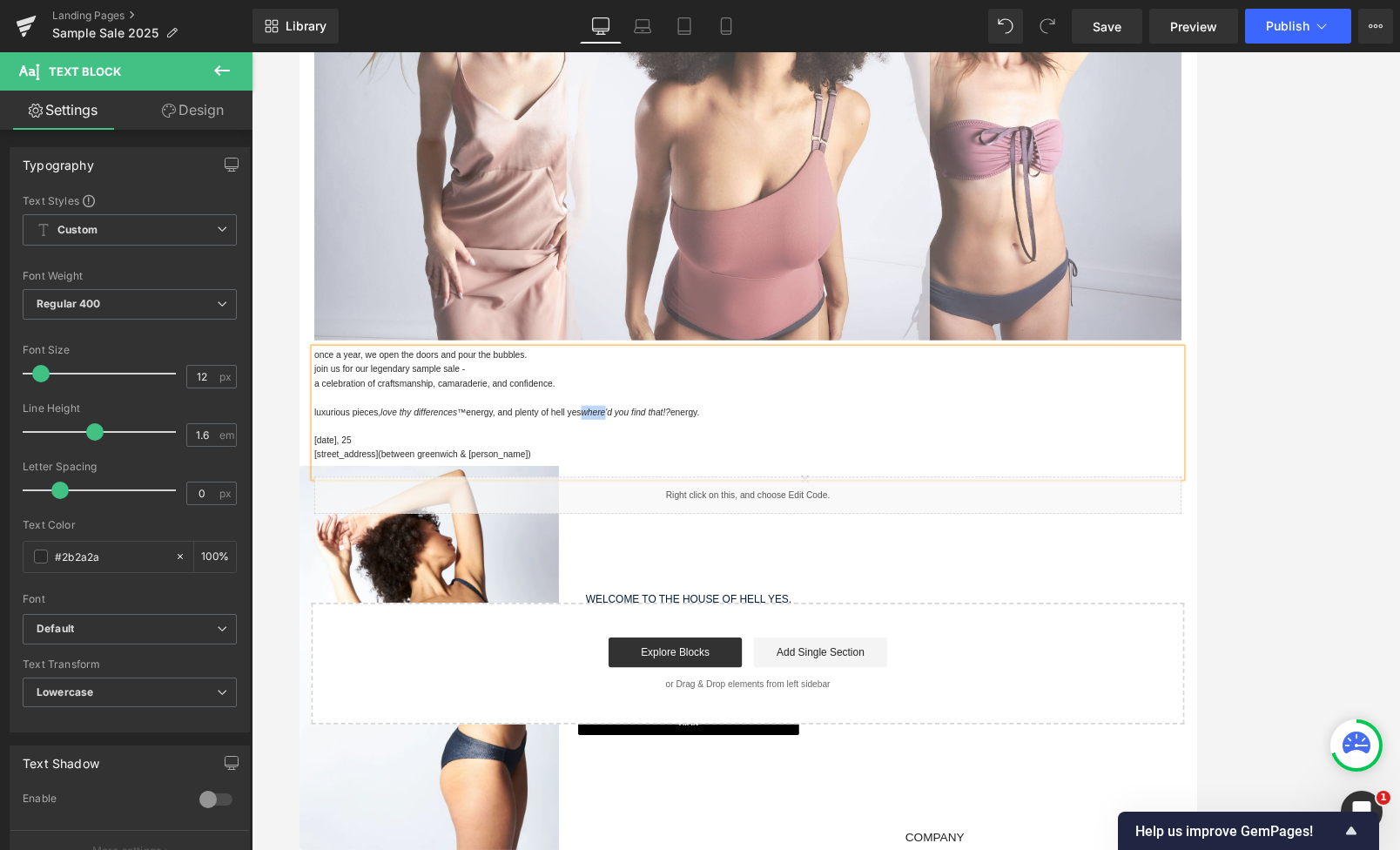
drag, startPoint x: 662, startPoint y: 477, endPoint x: 635, endPoint y: 478, distance: 27.0
click at [635, 478] on p "luxurious pieces, love thy differences™ energy, and plenty of hell yes where'd …" at bounding box center [826, 476] width 1019 height 17
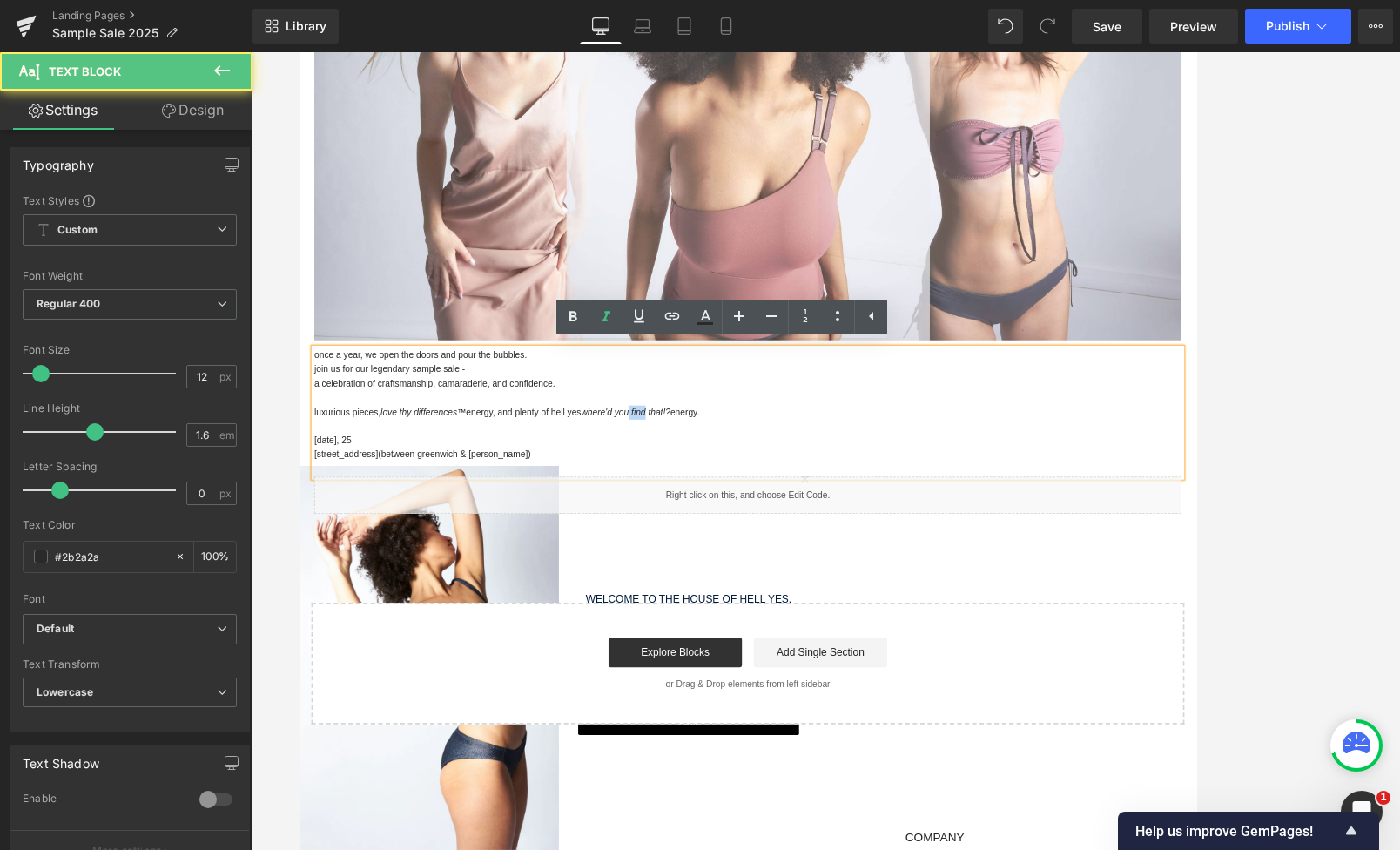
click at [692, 475] on icon "where'd you find that!?" at bounding box center [681, 475] width 105 height 12
click at [817, 469] on p "luxurious pieces, love thy differences™ energy, and plenty of hell yes where'd …" at bounding box center [826, 476] width 1019 height 17
click at [612, 529] on p "[STREET_ADDRESS] (between greenwich & [PERSON_NAME])" at bounding box center [826, 526] width 1019 height 17
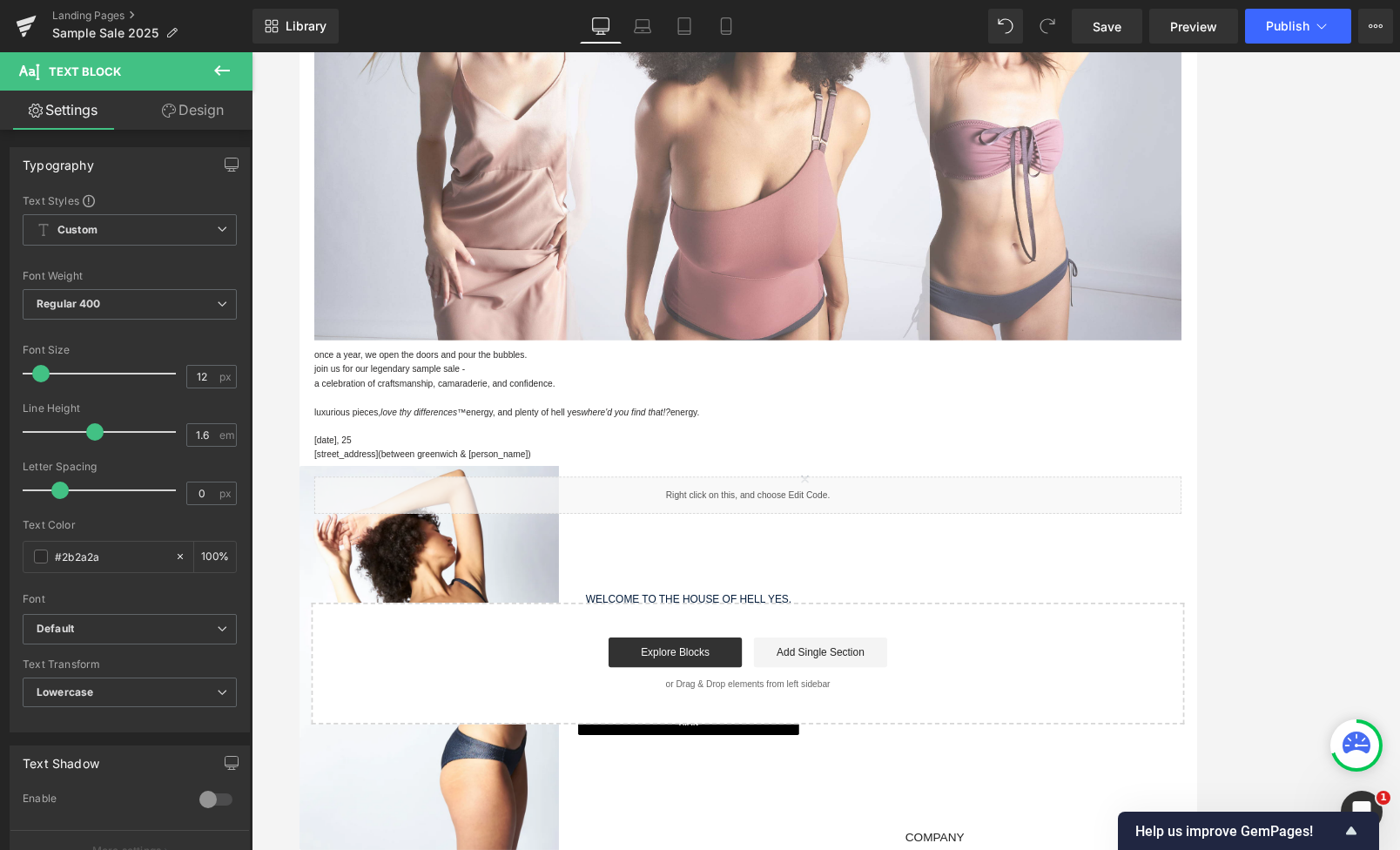
click at [278, 426] on div at bounding box center [826, 450] width 1149 height 797
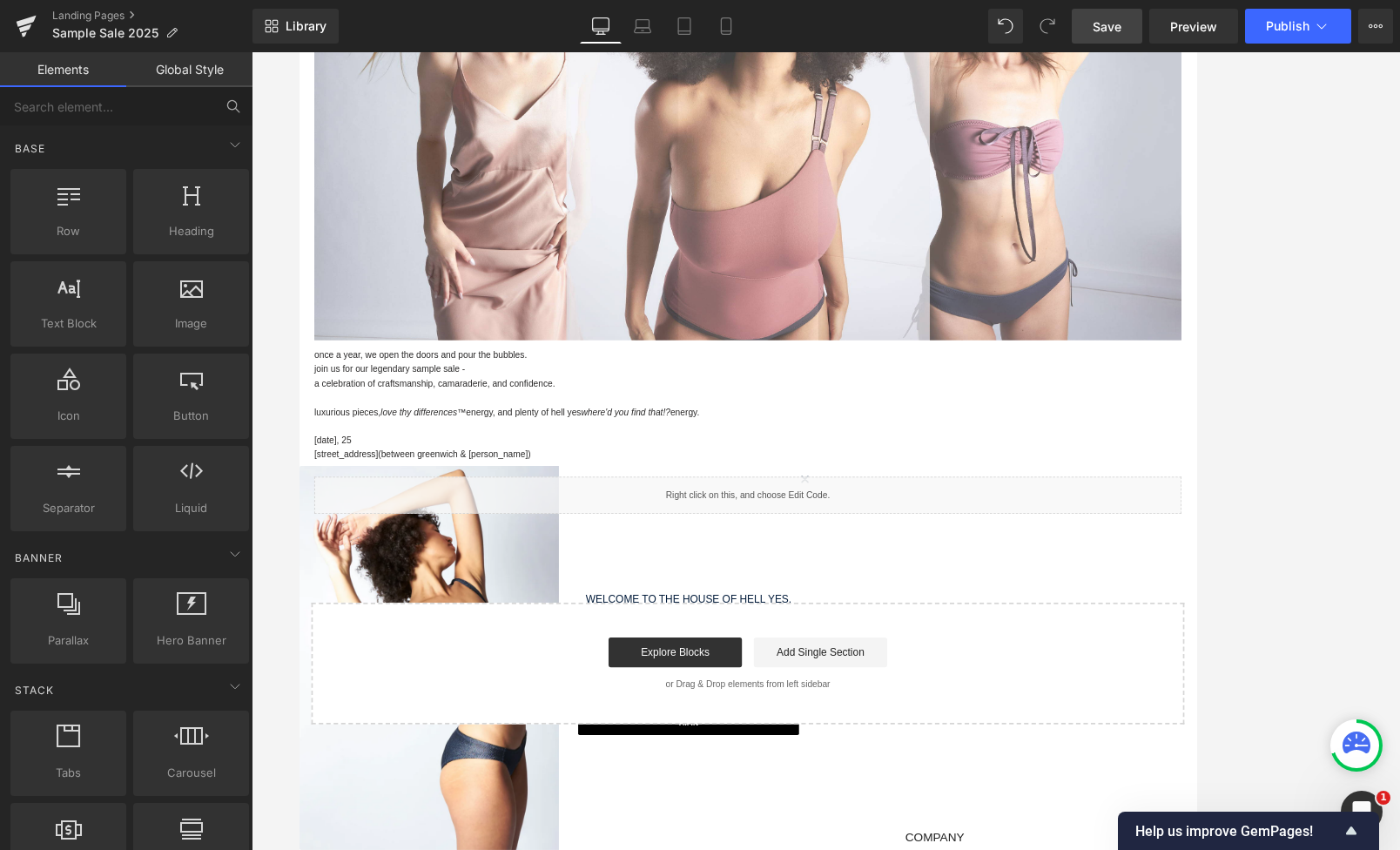
click at [1121, 28] on link "Save" at bounding box center [1107, 26] width 71 height 35
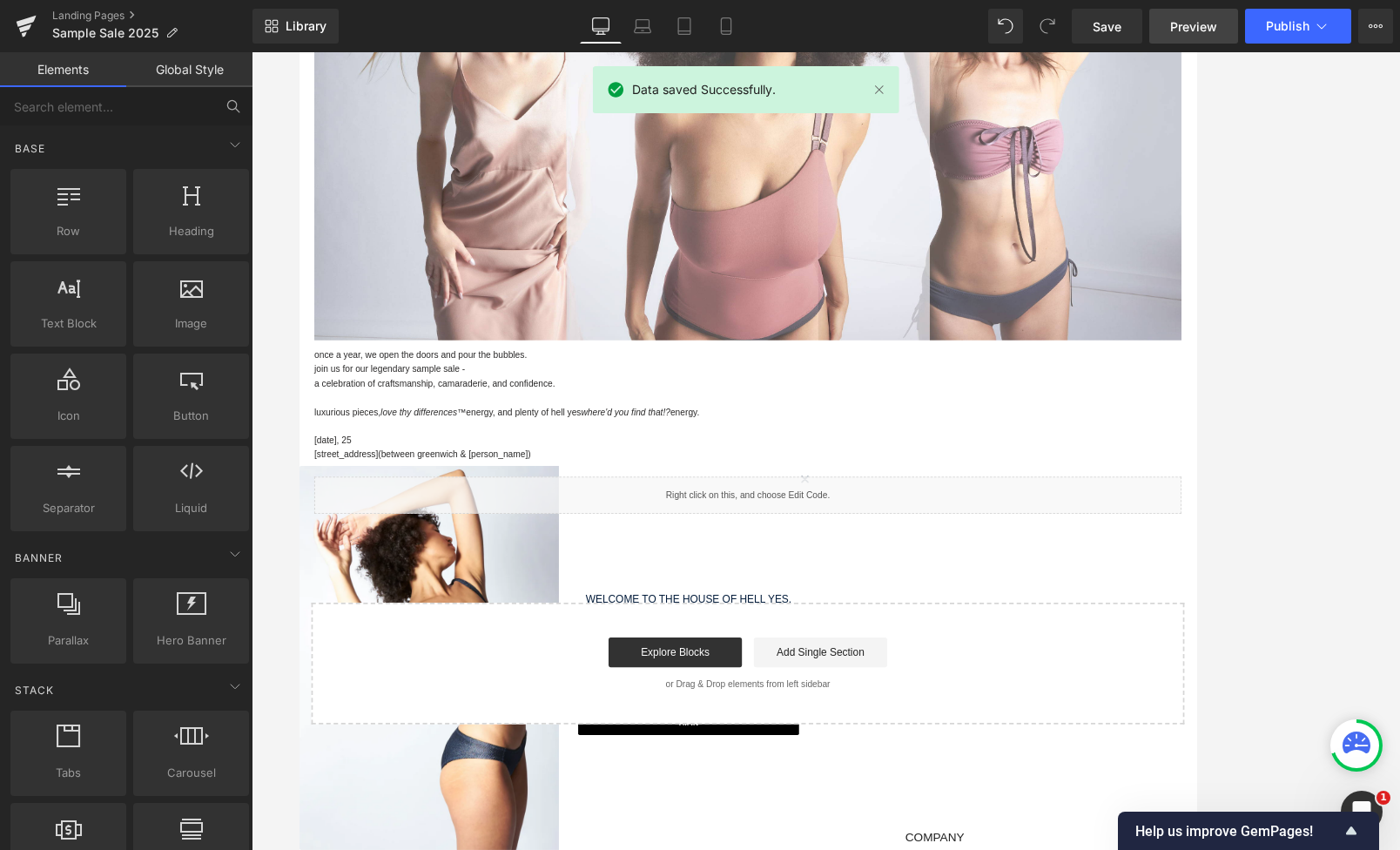
click at [1121, 32] on span "Preview" at bounding box center [1194, 26] width 47 height 18
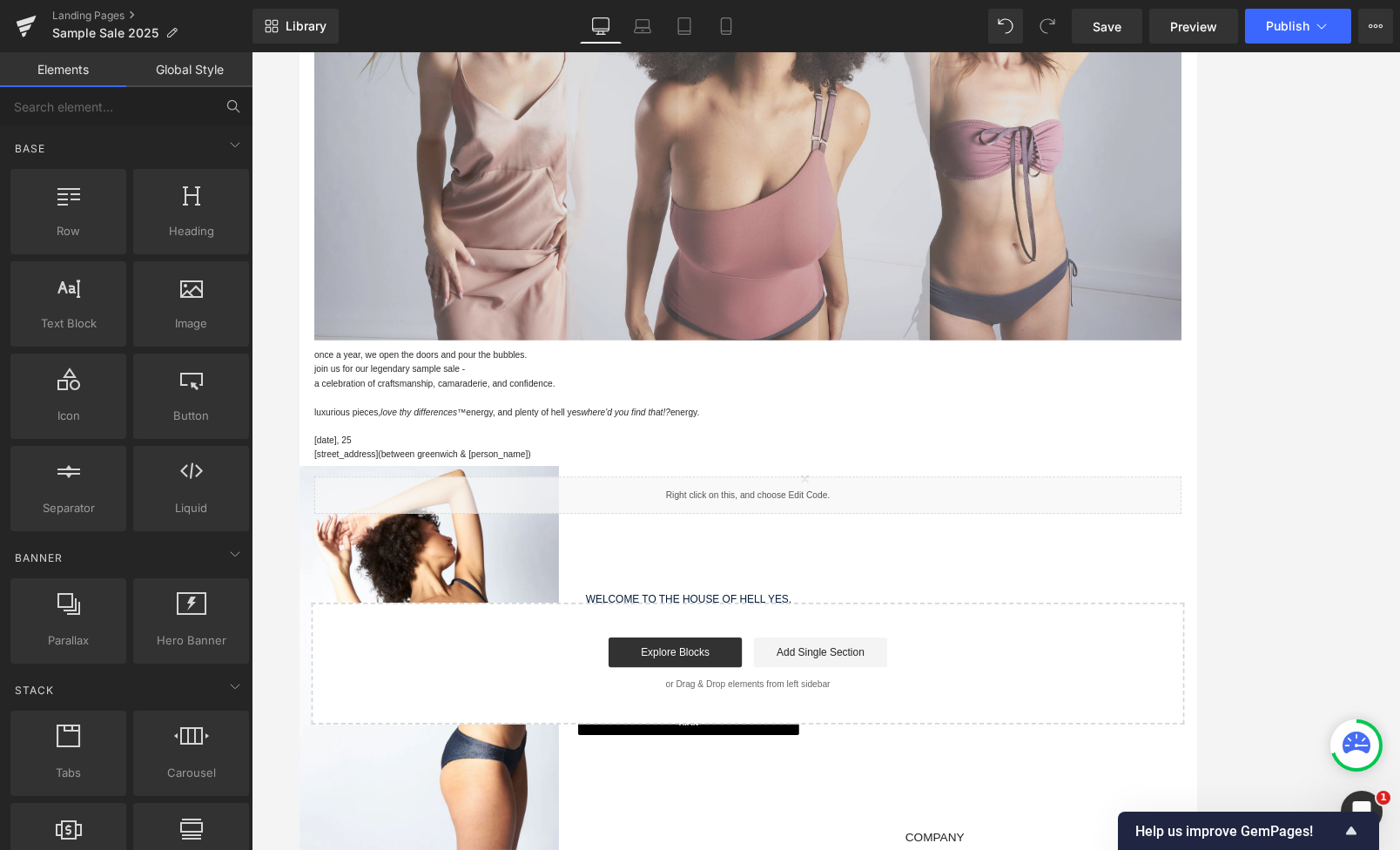
scroll to position [0, 0]
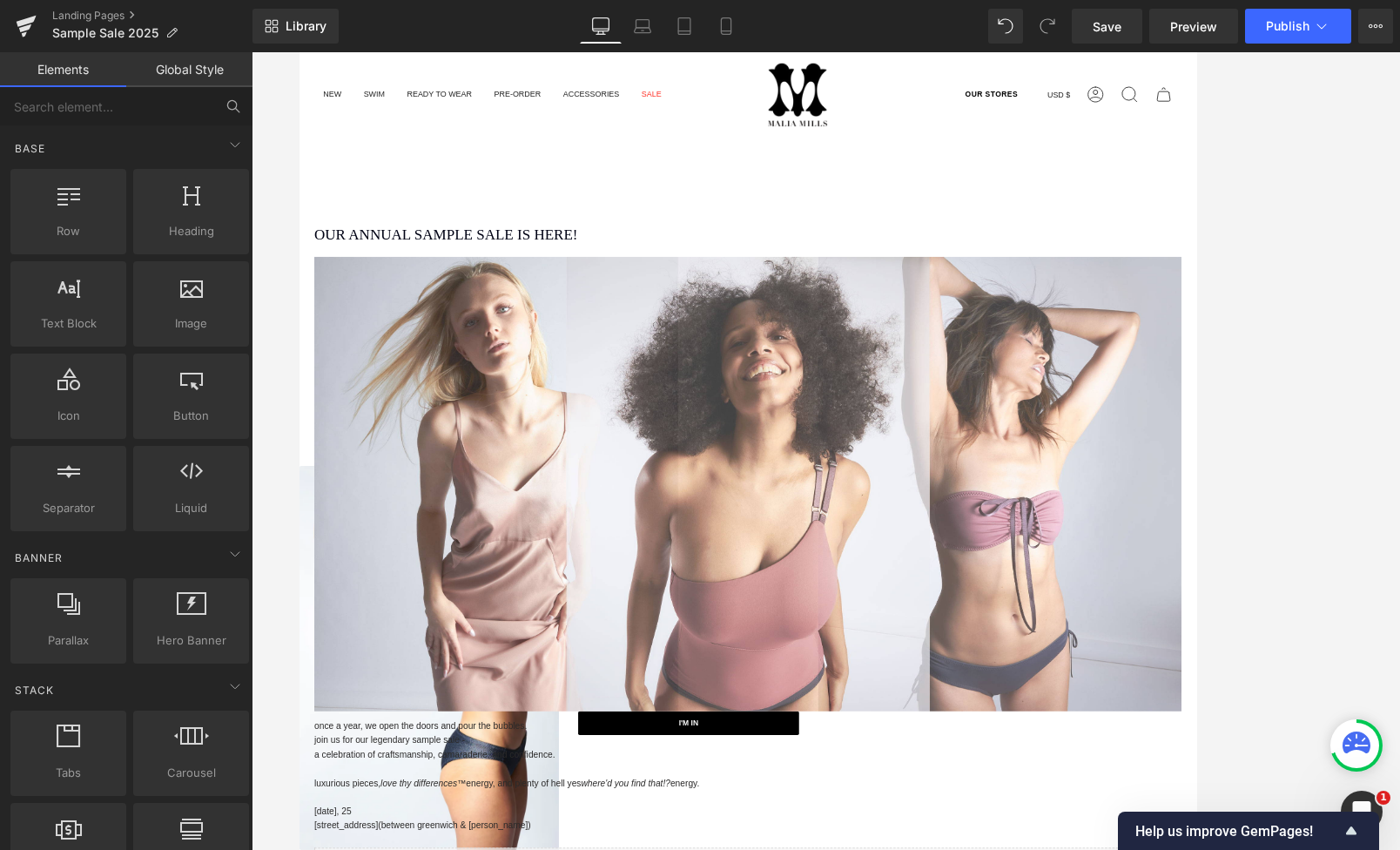
click at [516, 248] on main "OUR ANNUAL SAMPLE SALE IS HERE! Heading Separator Image Row once a year, we ope…" at bounding box center [825, 741] width 1053 height 1073
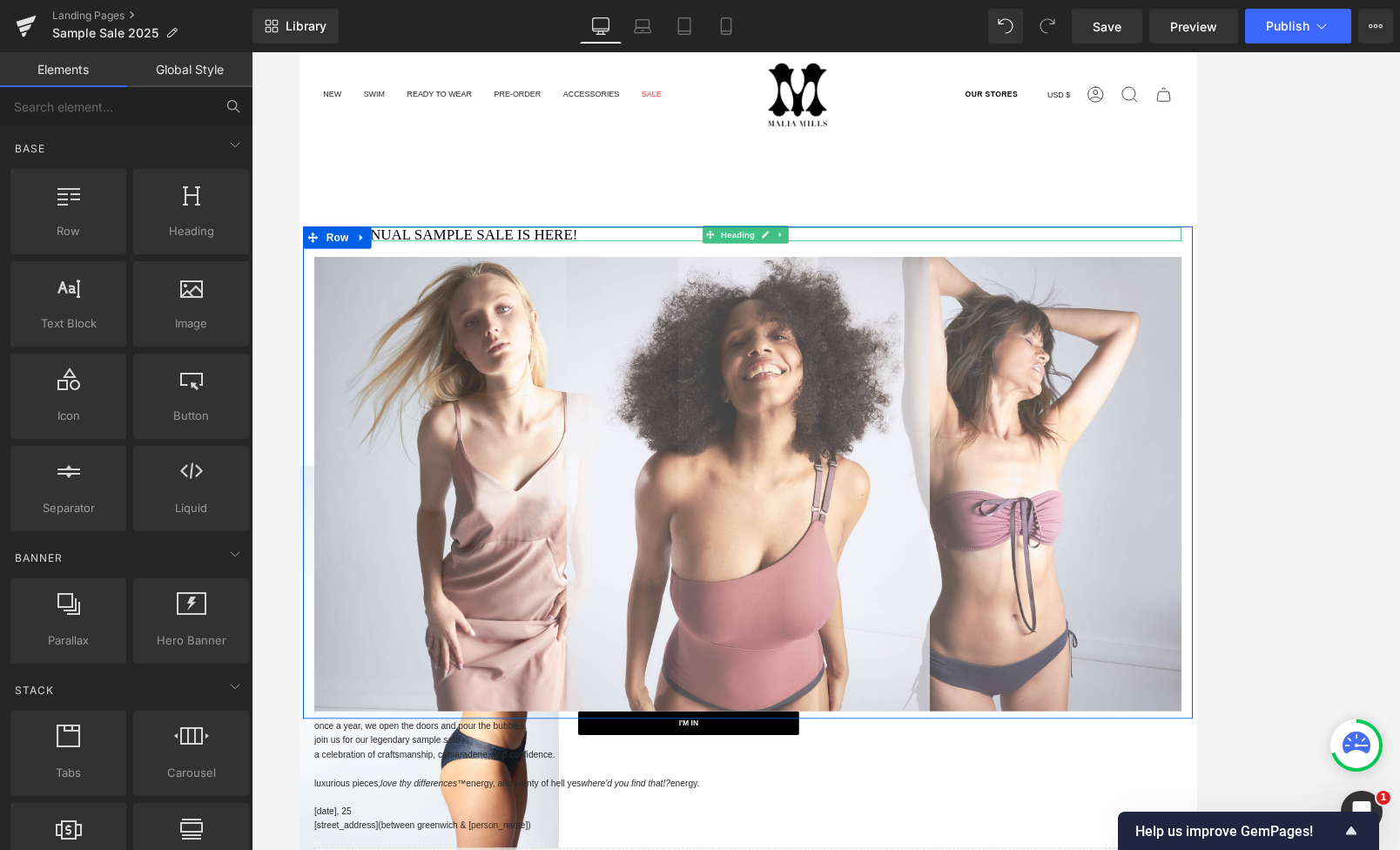
click at [502, 260] on h1 "OUR ANNUAL SAMPLE SALE IS HERE!" at bounding box center [826, 266] width 1019 height 17
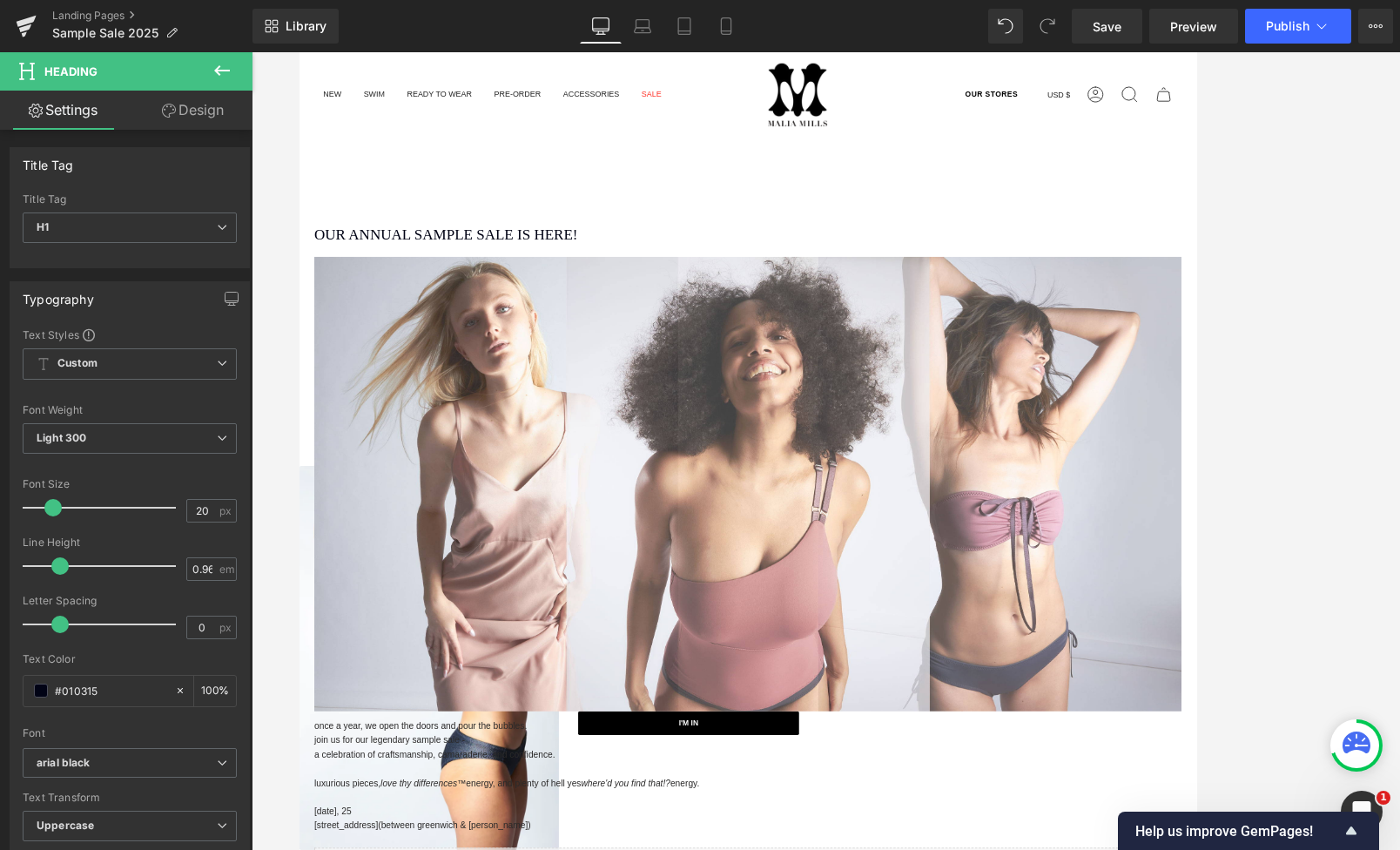
click at [289, 209] on div at bounding box center [826, 450] width 1149 height 797
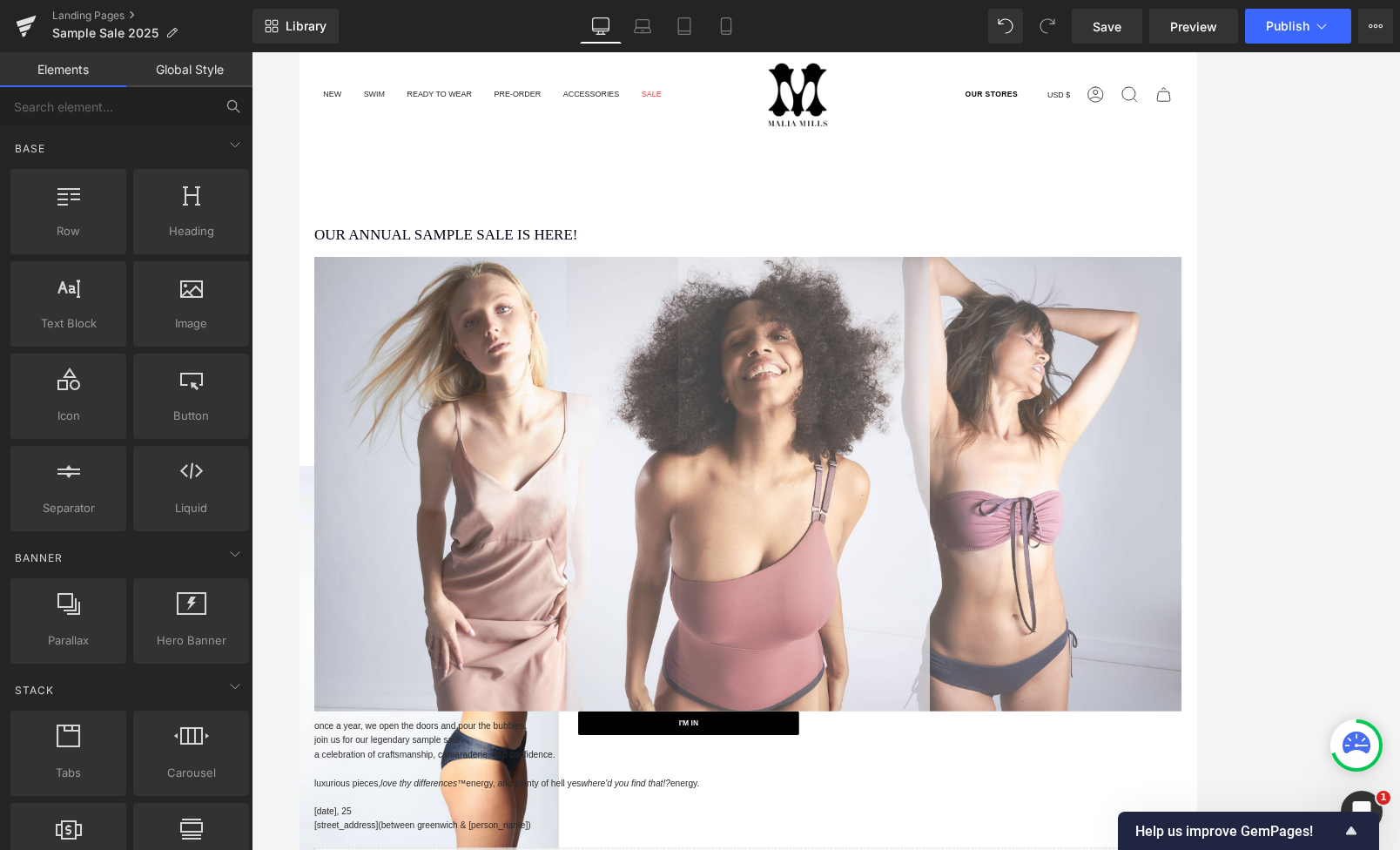
click at [161, 69] on link "Global Style" at bounding box center [190, 69] width 127 height 35
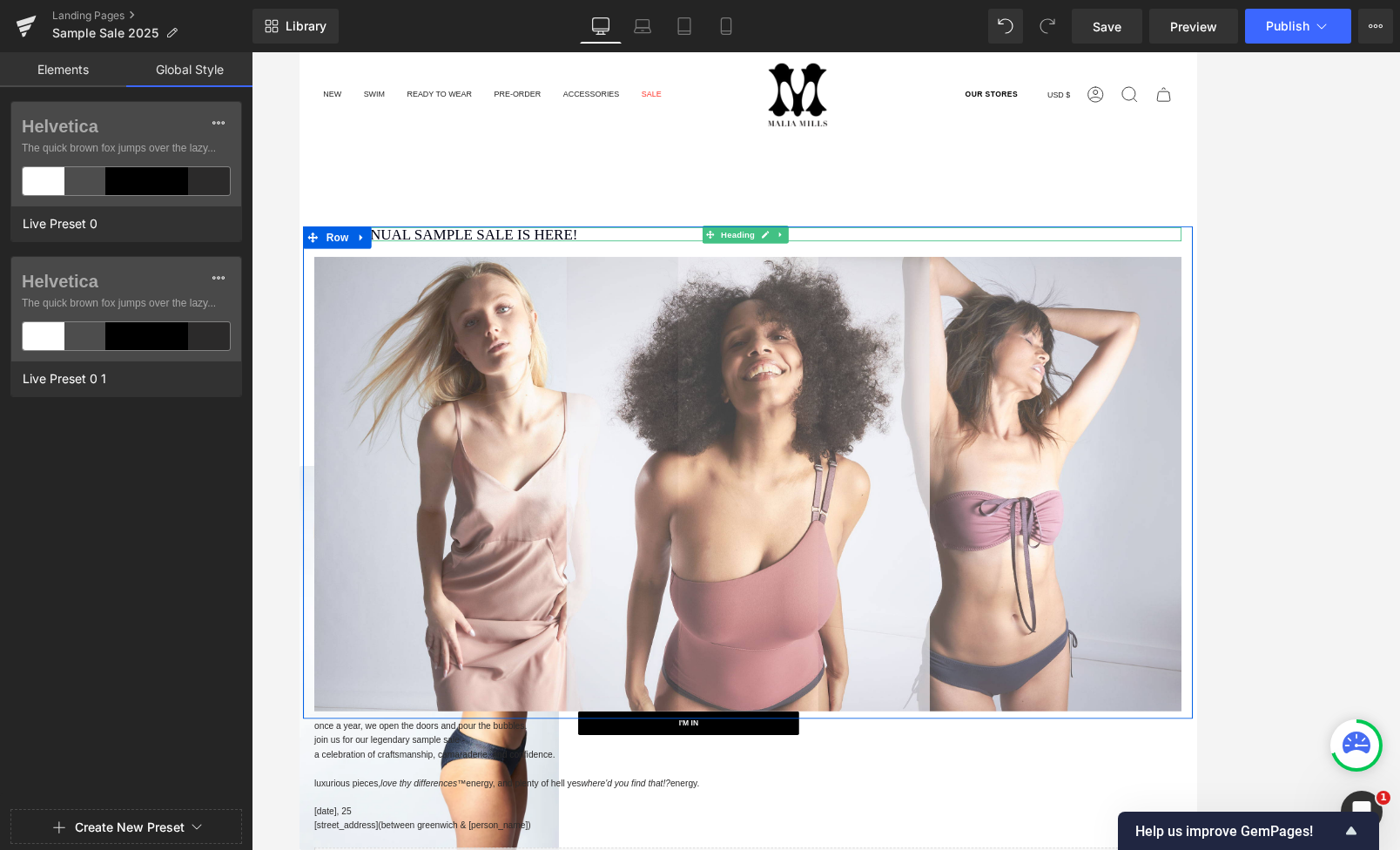
drag, startPoint x: 404, startPoint y: 266, endPoint x: 462, endPoint y: 262, distance: 58.1
click at [405, 265] on h1 "OUR ANNUAL SAMPLE SALE IS HERE!" at bounding box center [826, 266] width 1019 height 17
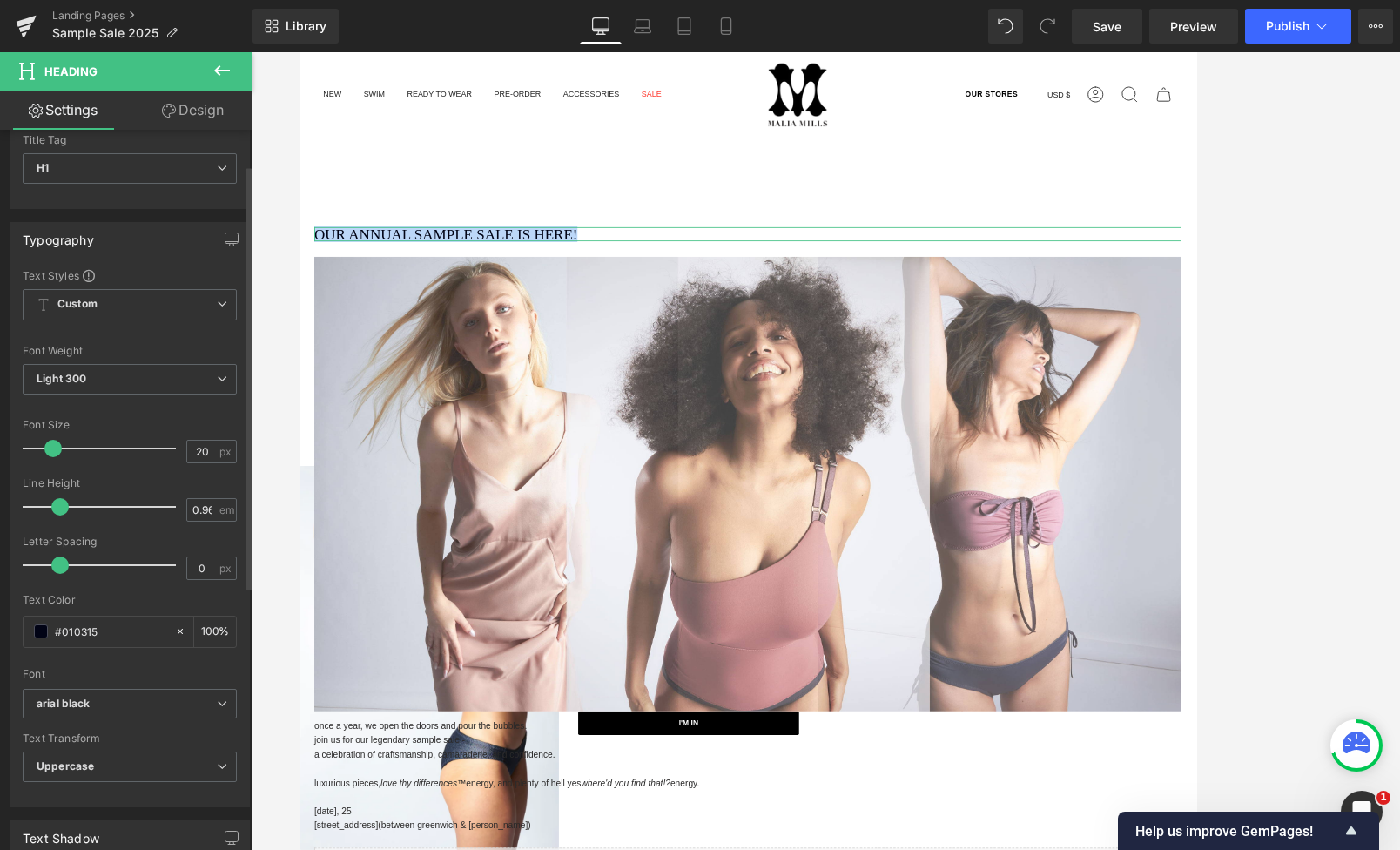
scroll to position [87, 0]
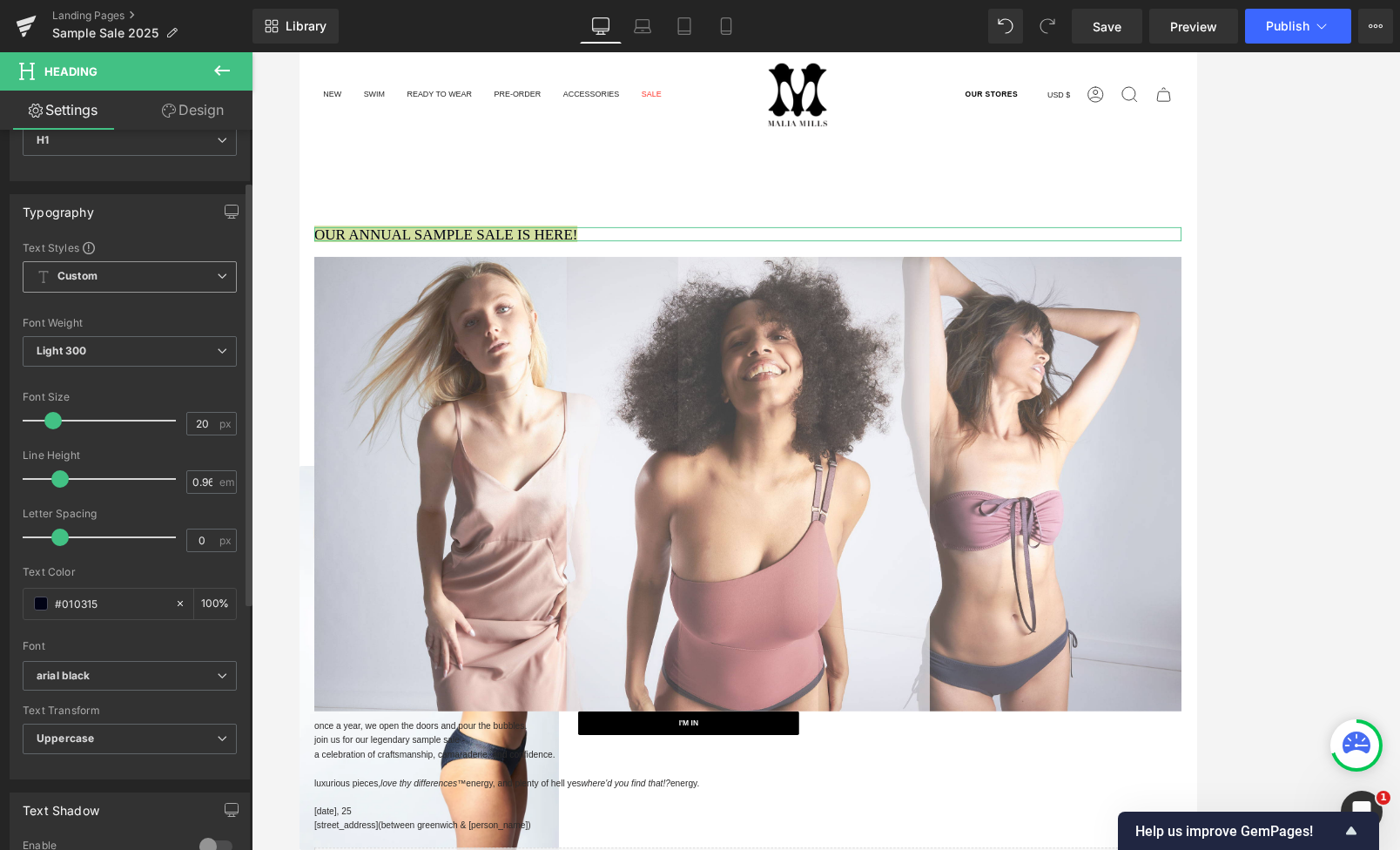
click at [203, 279] on span "Custom Setup Global Style" at bounding box center [129, 277] width 214 height 31
click at [203, 279] on span "Custom Setup Global Style" at bounding box center [126, 277] width 207 height 31
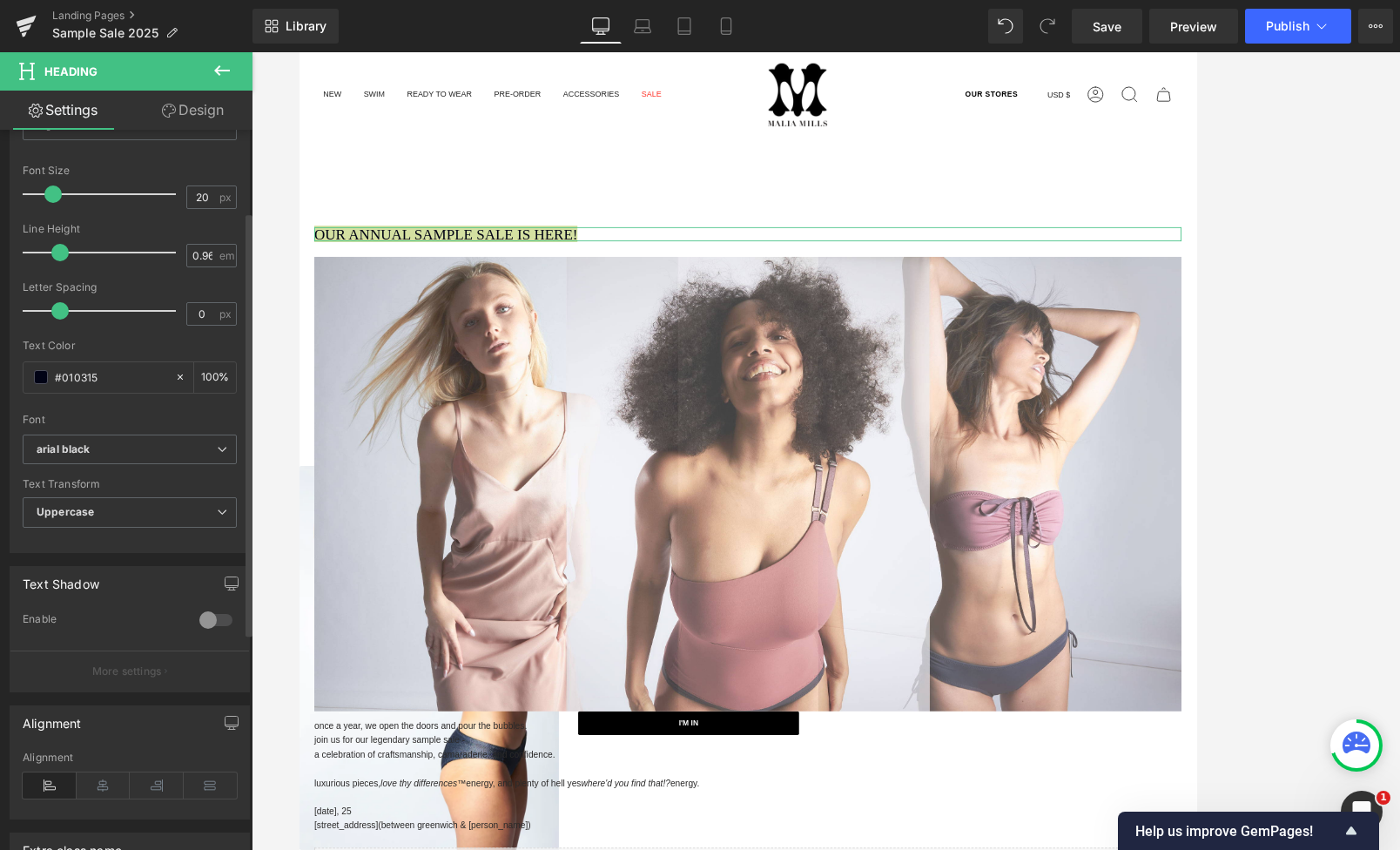
scroll to position [348, 0]
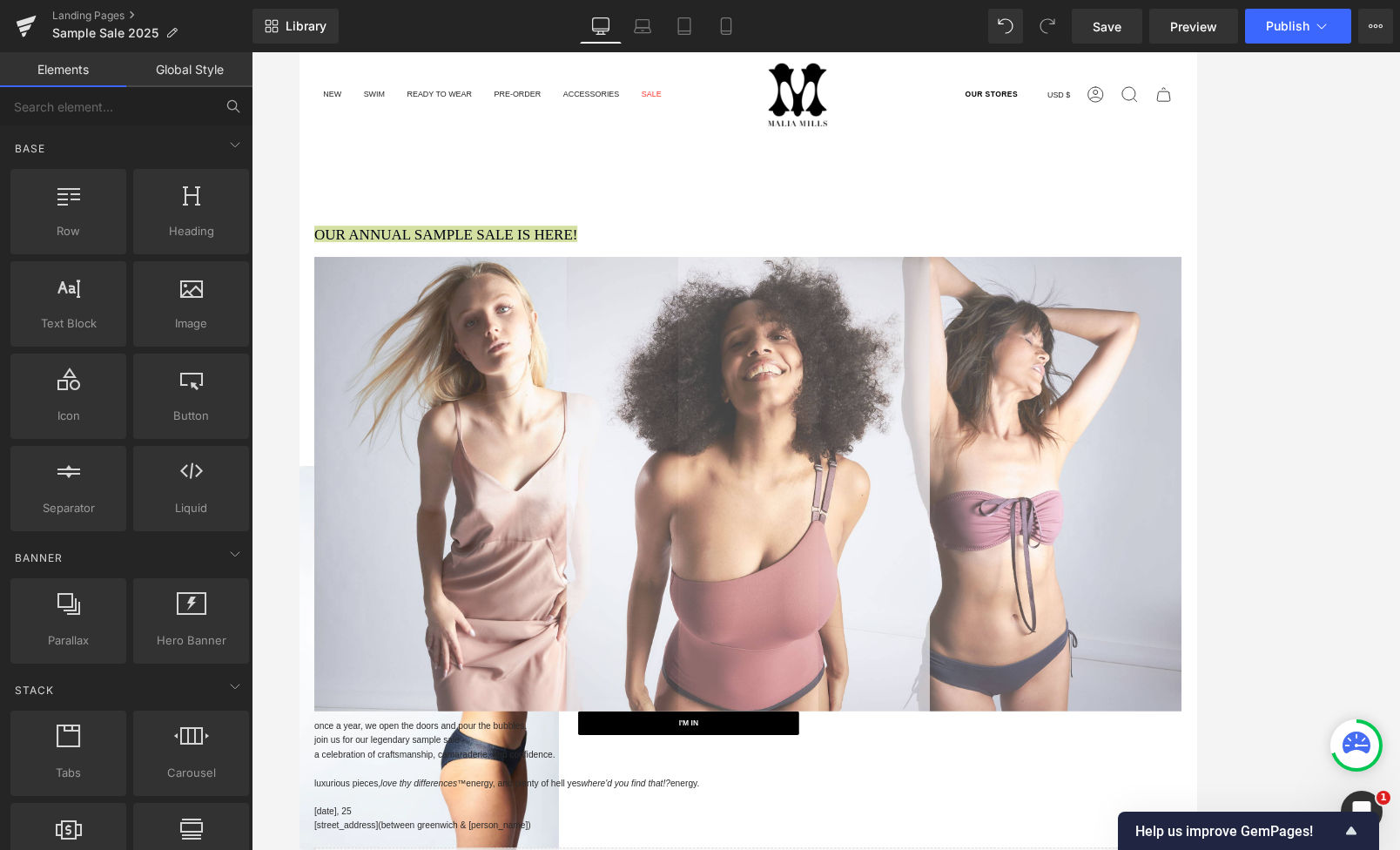
click at [297, 208] on div at bounding box center [826, 450] width 1149 height 797
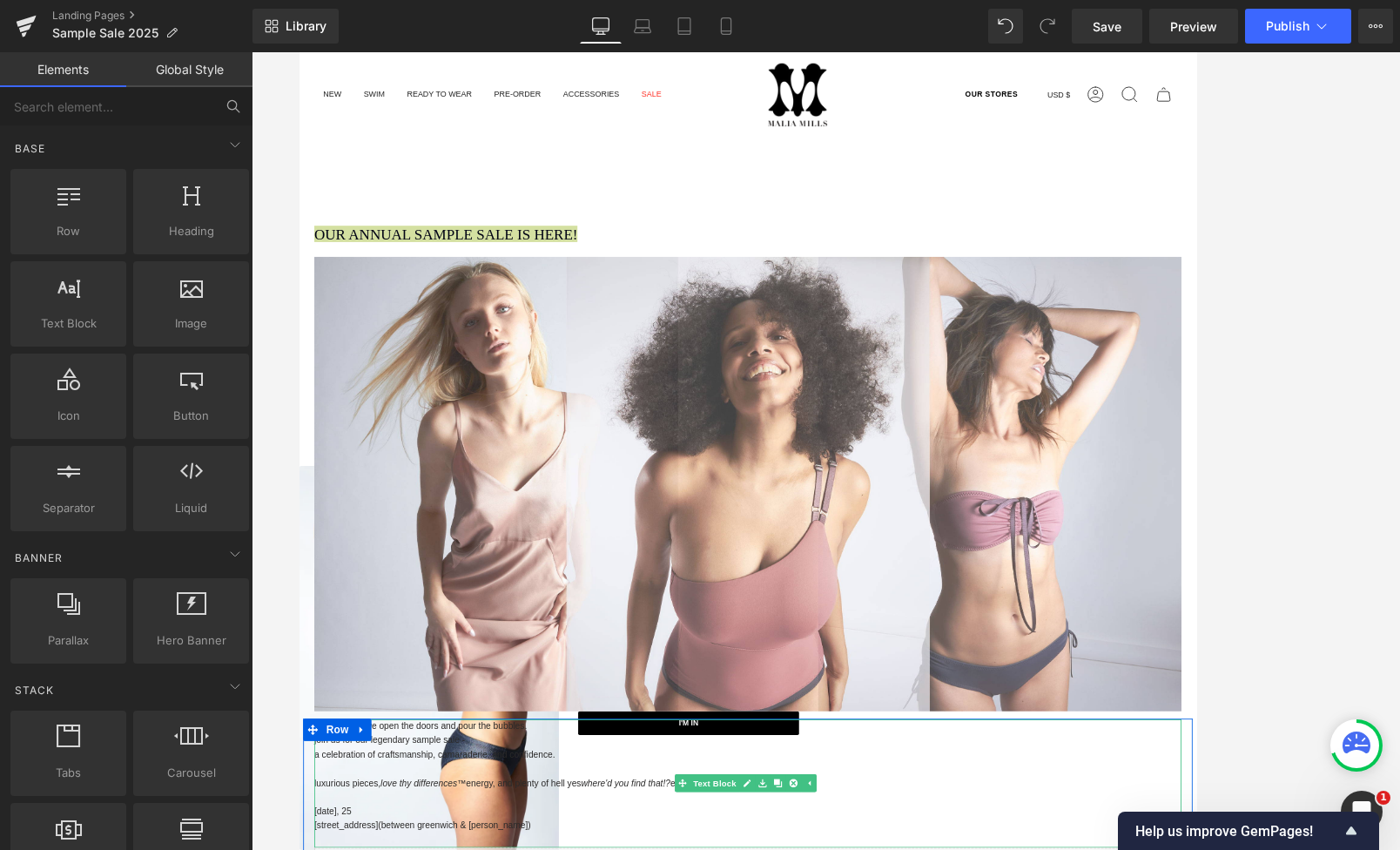
scroll to position [262, 0]
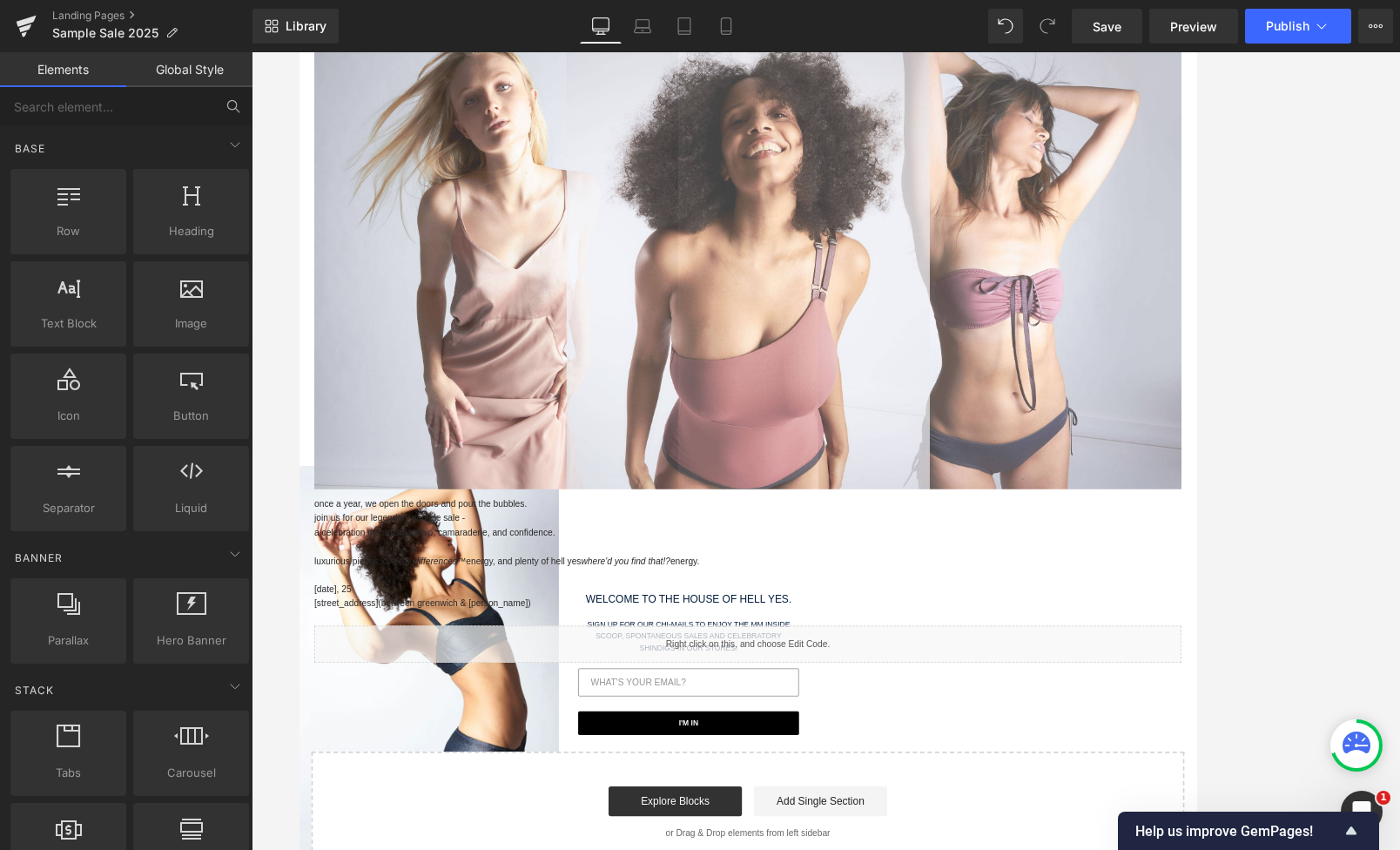
click at [598, 624] on p at bounding box center [826, 633] width 1019 height 17
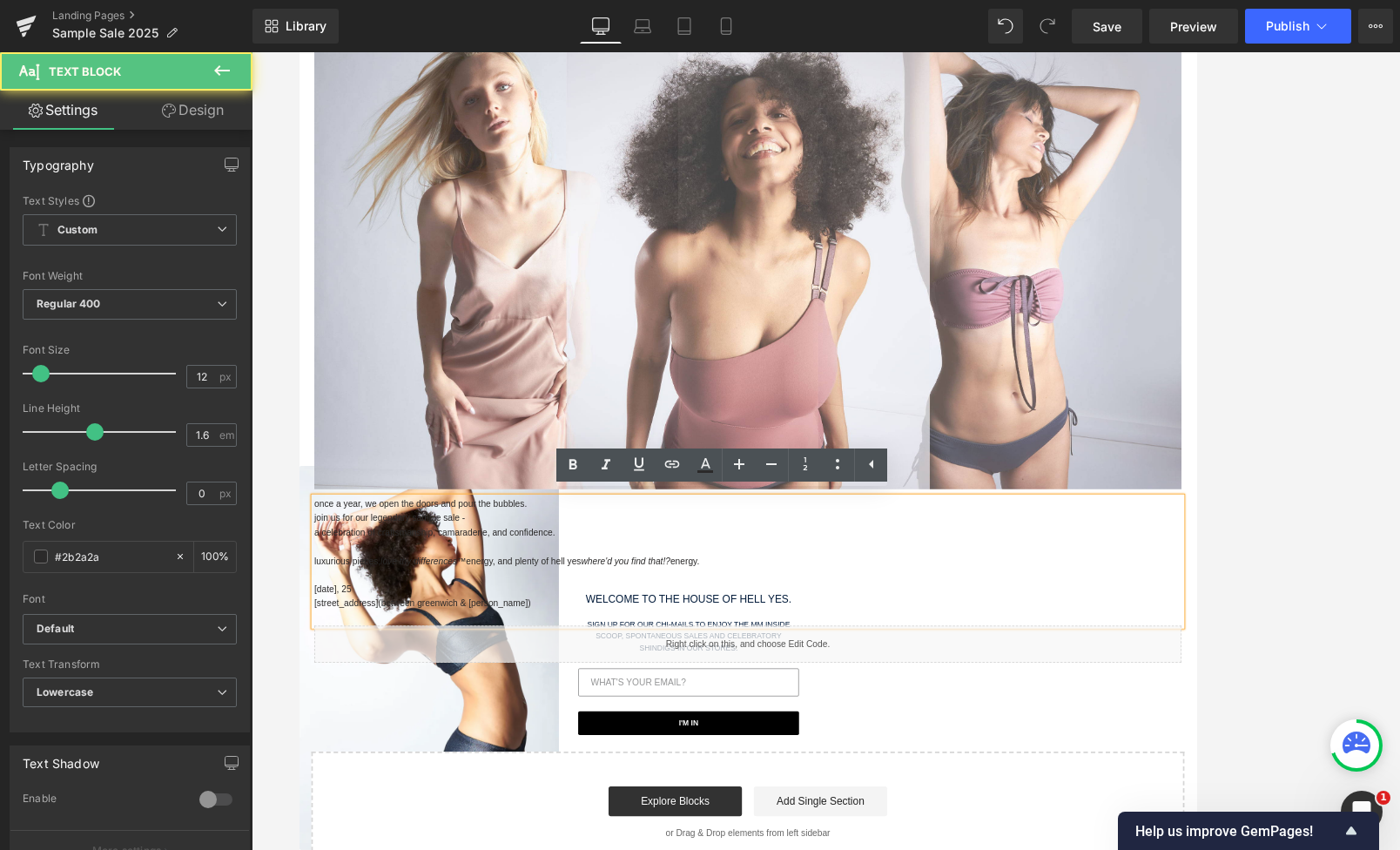
click at [657, 643] on icon "where'd you find that!?" at bounding box center [681, 649] width 105 height 12
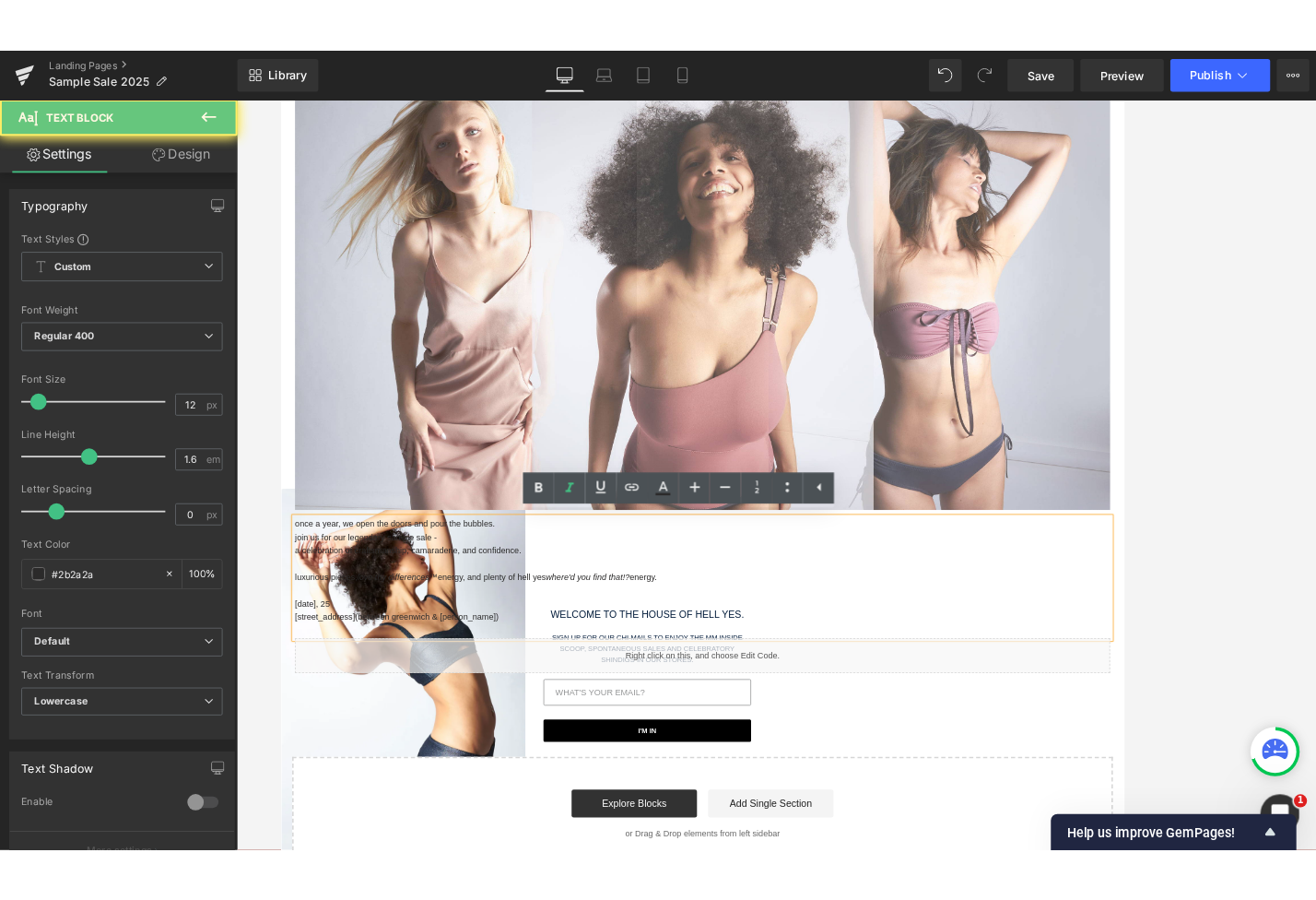
scroll to position [588, 0]
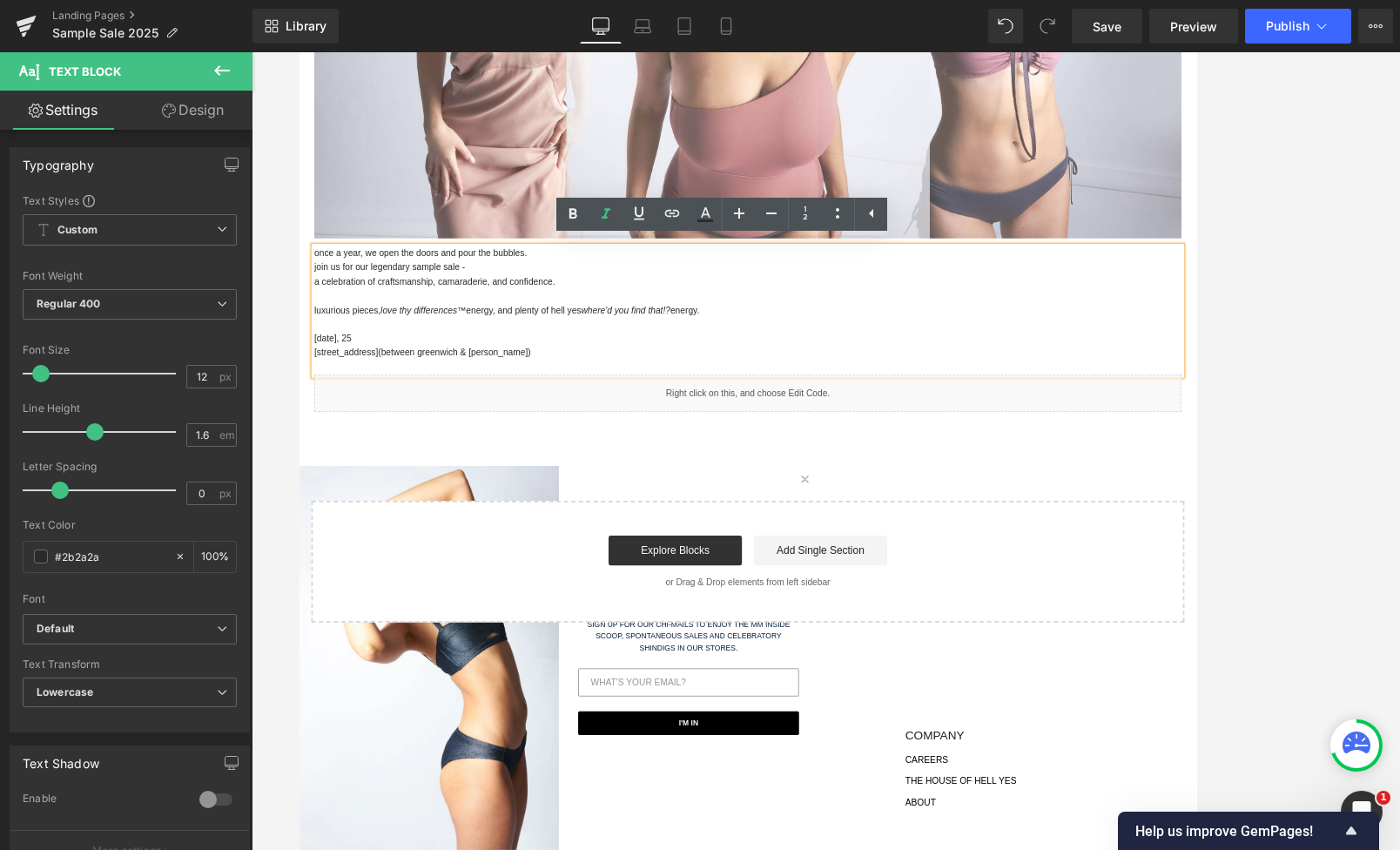
click at [792, 357] on p "luxurious pieces, love thy differences™ energy, and plenty of hell yes where'd …" at bounding box center [826, 356] width 1019 height 17
drag, startPoint x: 533, startPoint y: 351, endPoint x: 572, endPoint y: 359, distance: 39.8
click at [299, 350] on html "Skip to content Search Search Clear OUR STORES Currency USD $ [GEOGRAPHIC_DATA]…" at bounding box center [825, 245] width 1053 height 1496
click at [493, 340] on p at bounding box center [826, 338] width 1019 height 17
click at [610, 314] on p "a celebration of craftsmanship, camaraderie, and confidence." at bounding box center [826, 322] width 1019 height 17
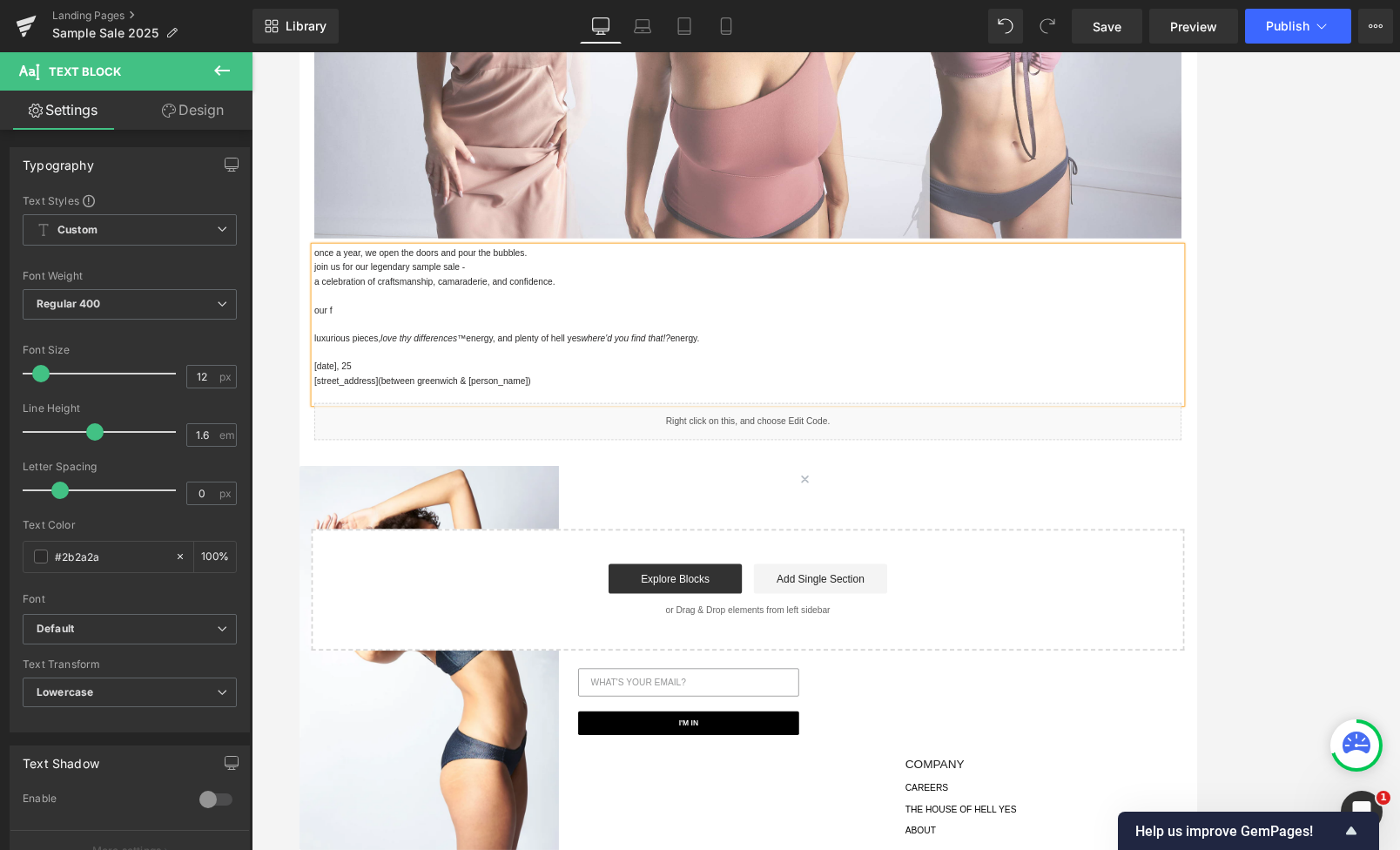
click at [350, 350] on p "our f" at bounding box center [826, 356] width 1019 height 17
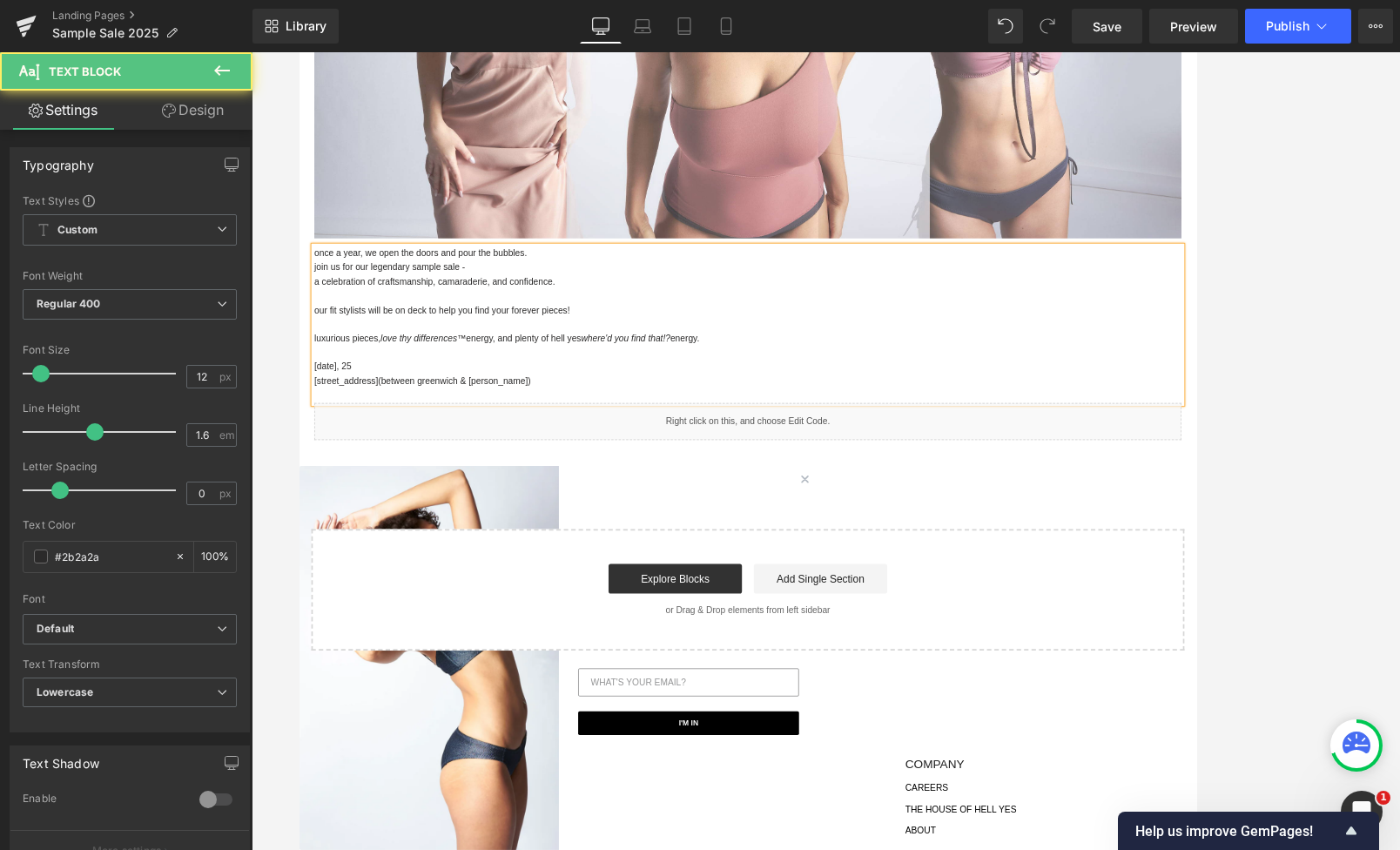
click at [629, 354] on p "our fit stylists will be on deck to help you find your forever pieces!" at bounding box center [826, 356] width 1019 height 17
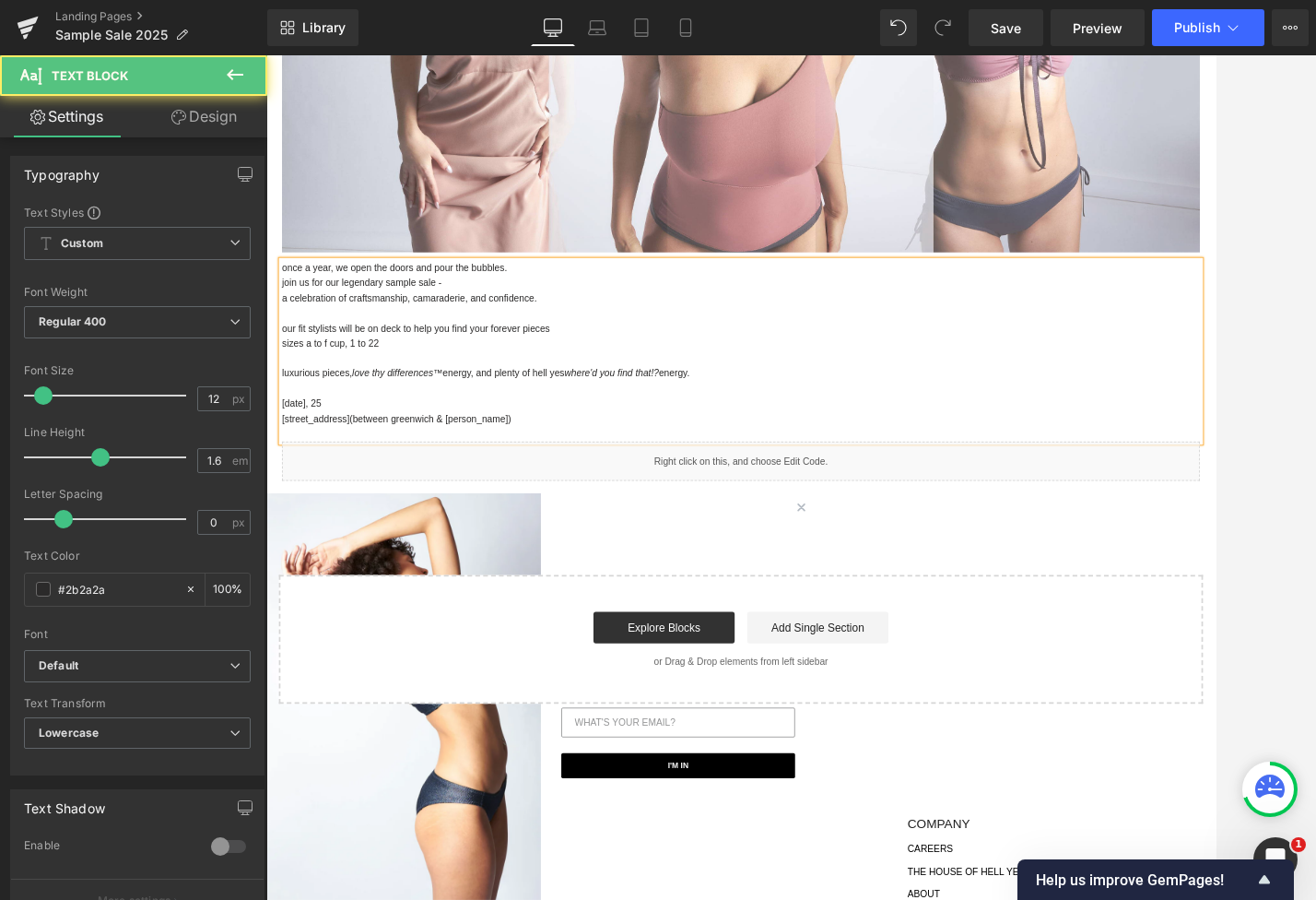
click at [358, 397] on p "sizes a to f cup, 1 to 22" at bounding box center [824, 394] width 1079 height 18
click at [478, 393] on p "sizes a to f cup and 1 to 22" at bounding box center [824, 394] width 1079 height 18
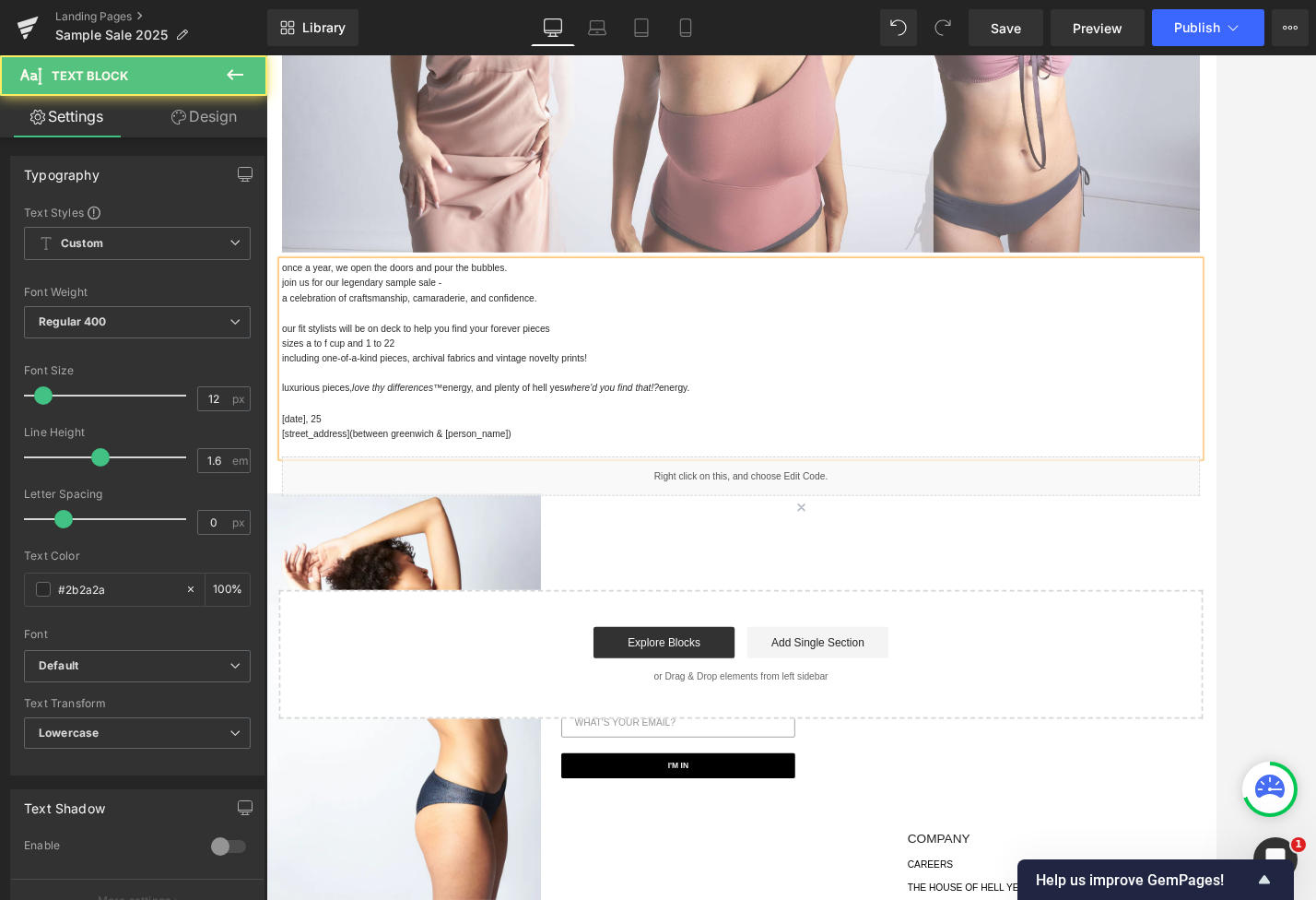
click at [619, 385] on p "sizes a to f cup and 1 to 22" at bounding box center [824, 394] width 1079 height 18
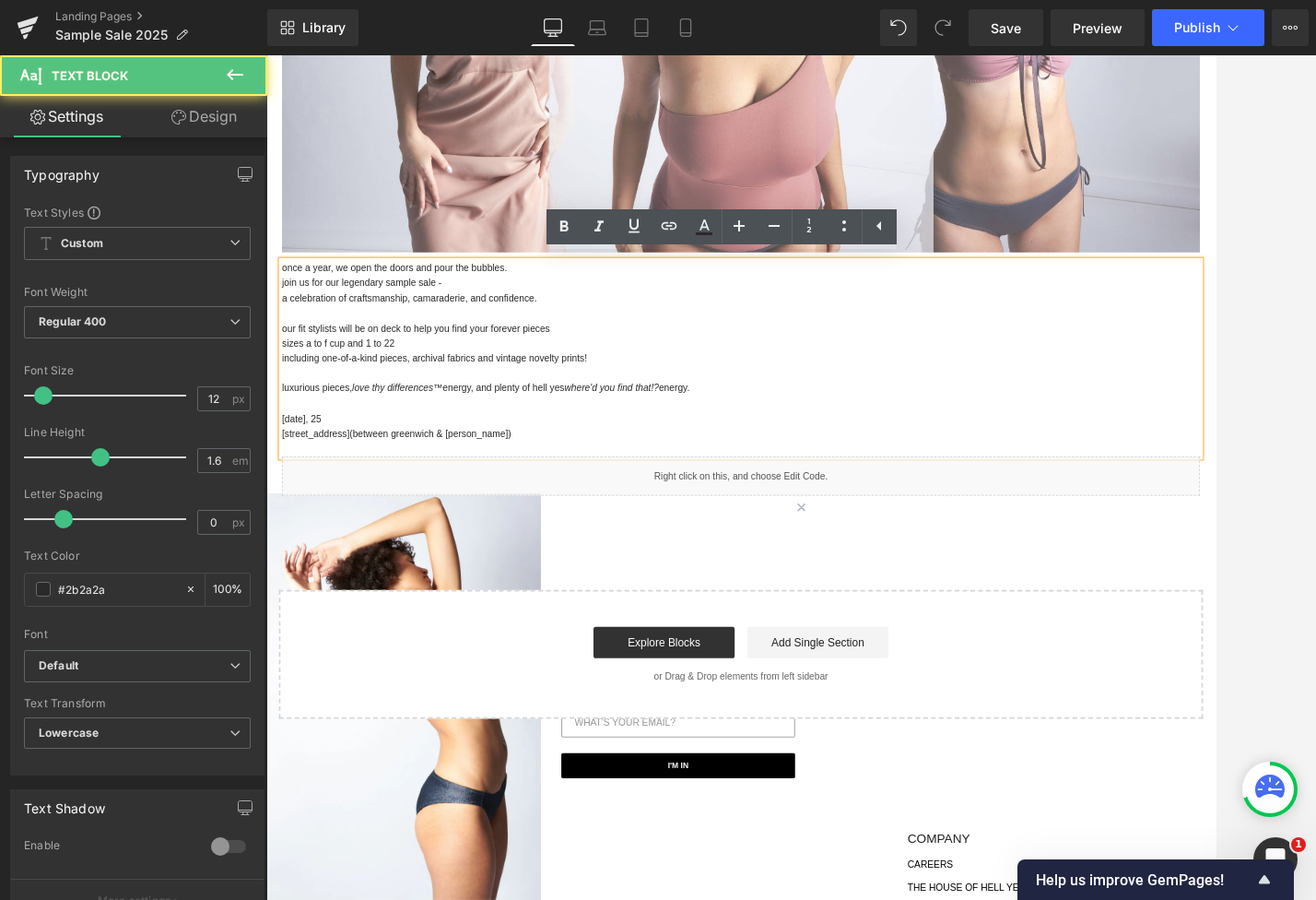
click at [619, 371] on p "our fit stylists will be on deck to help you find your forever pieces" at bounding box center [824, 377] width 1079 height 18
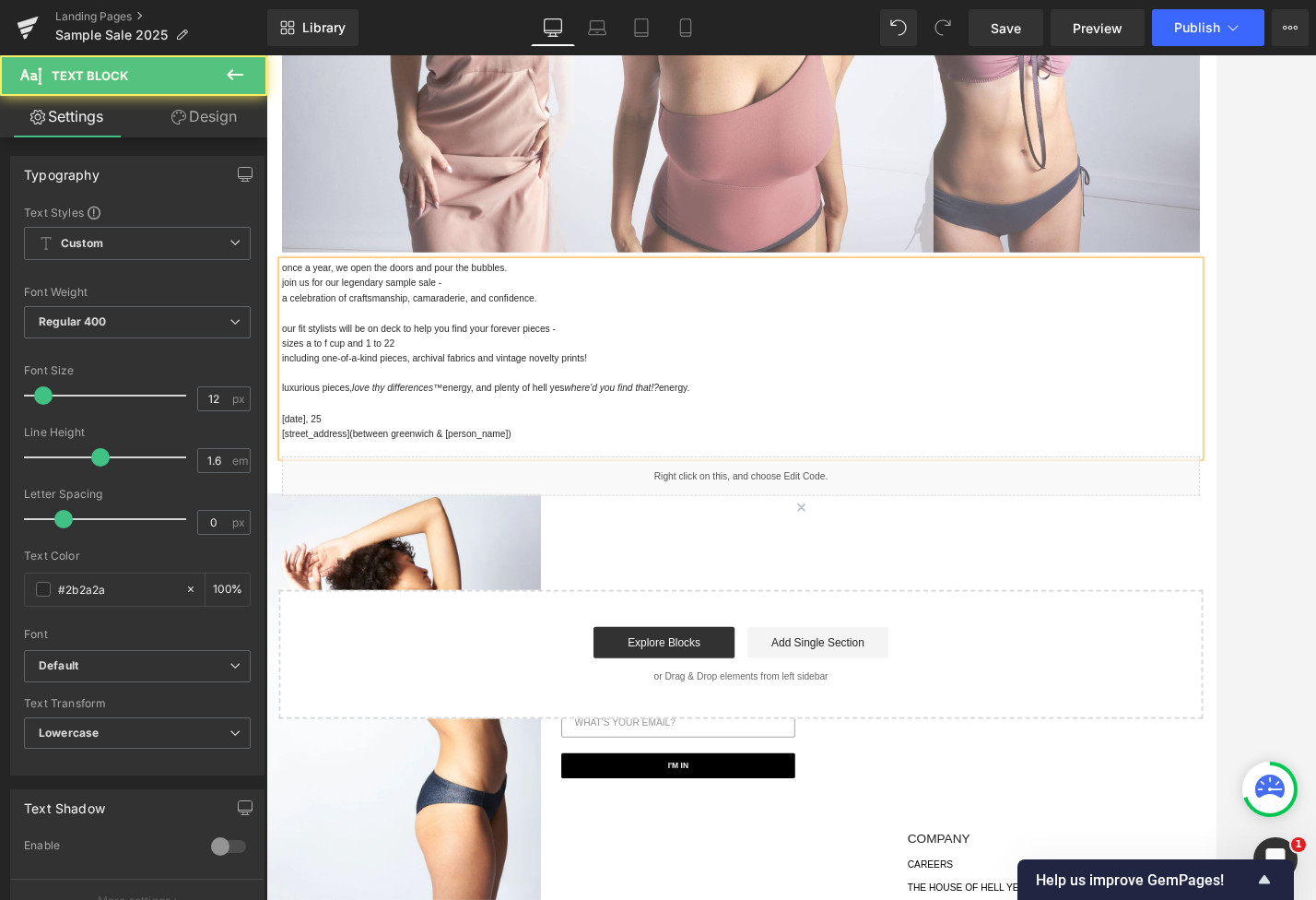
click at [461, 385] on p "sizes a to f cup and 1 to 22" at bounding box center [824, 394] width 1079 height 18
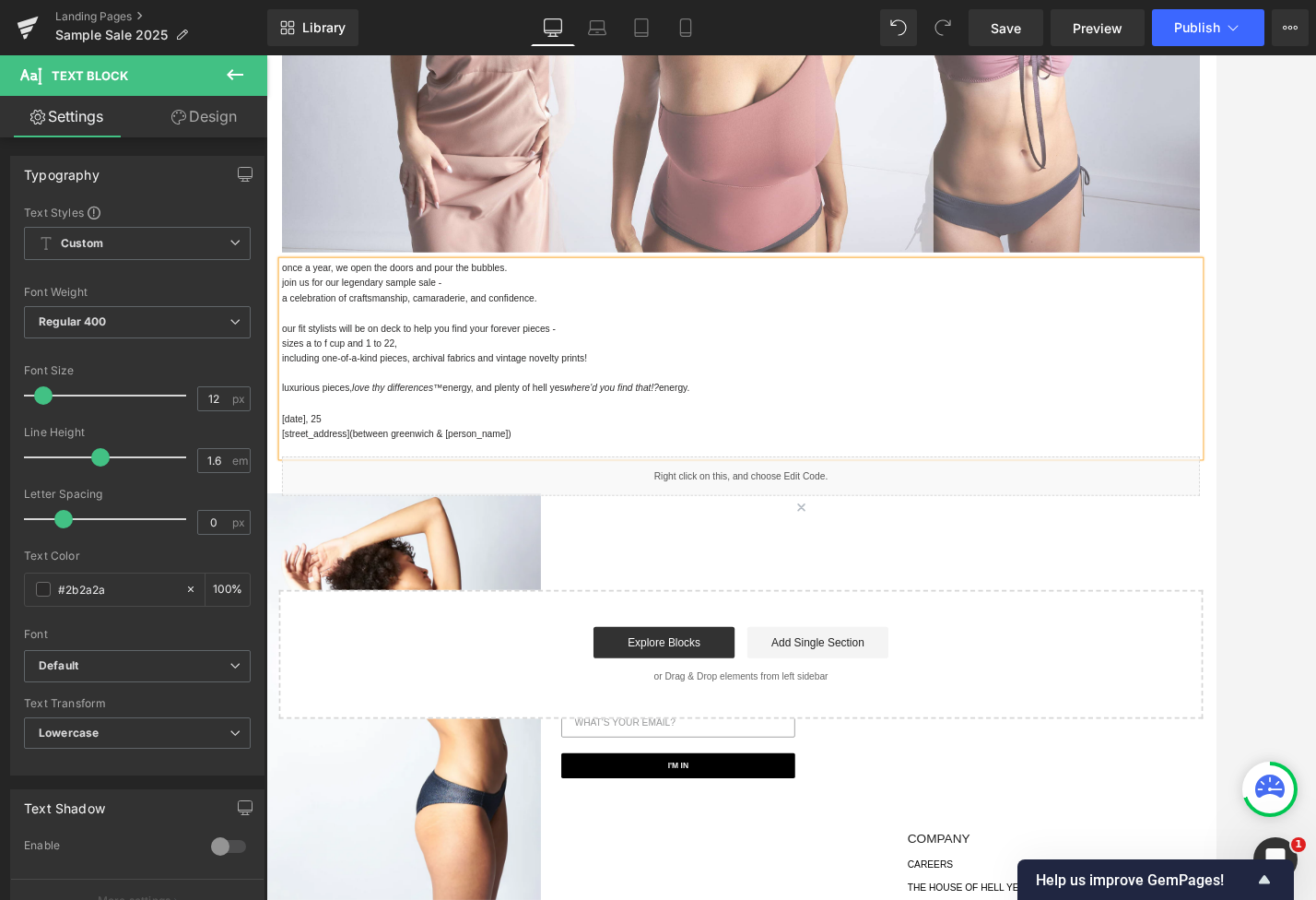
click at [680, 407] on p "including one-of-a-kind pieces, archival fabrics and vintage novelty prints!" at bounding box center [824, 412] width 1079 height 18
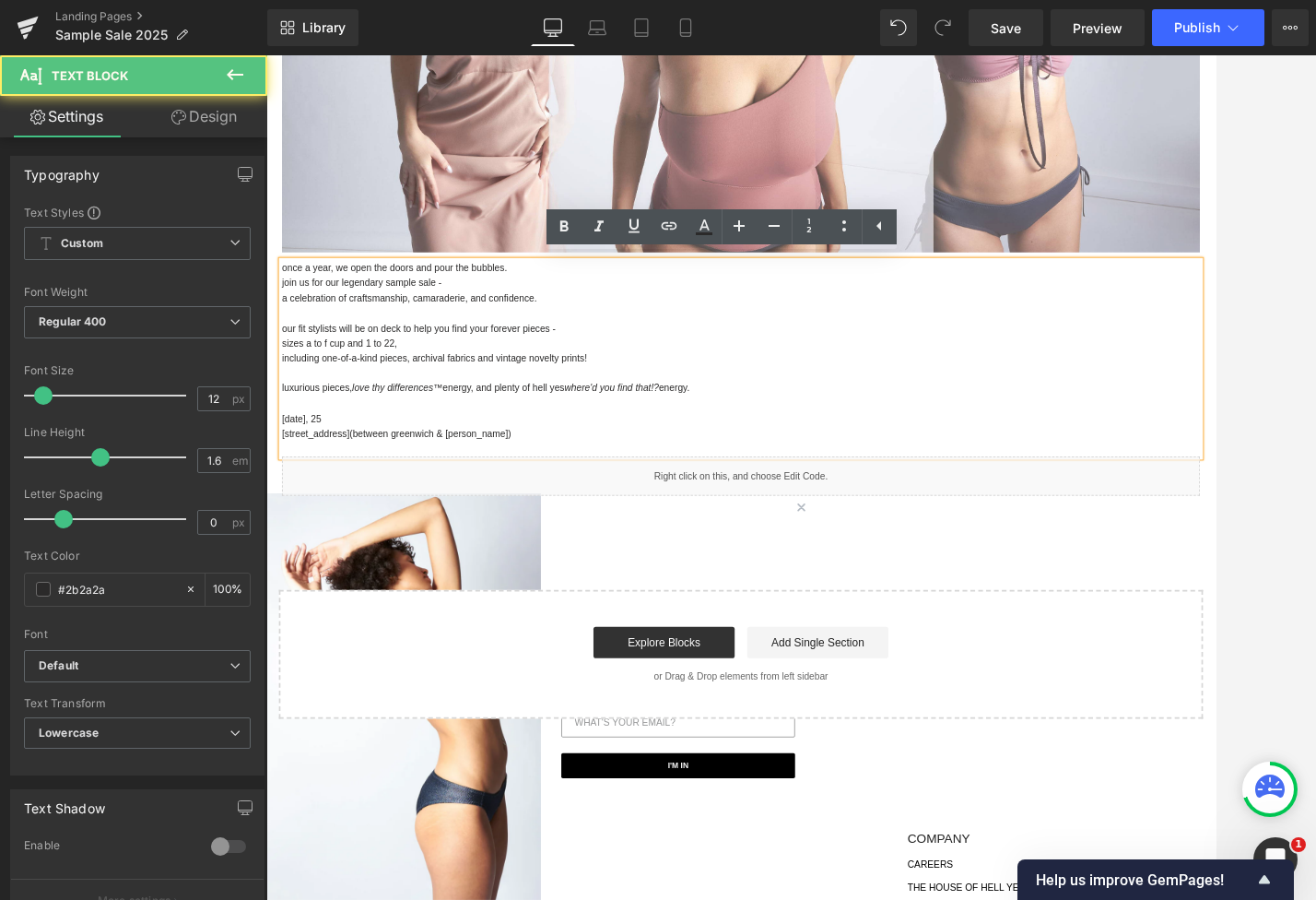
click at [454, 386] on p "sizes a to f cup and 1 to 22," at bounding box center [824, 394] width 1079 height 18
click at [285, 386] on p "sizes a to f cup and 1 to 22," at bounding box center [824, 394] width 1079 height 18
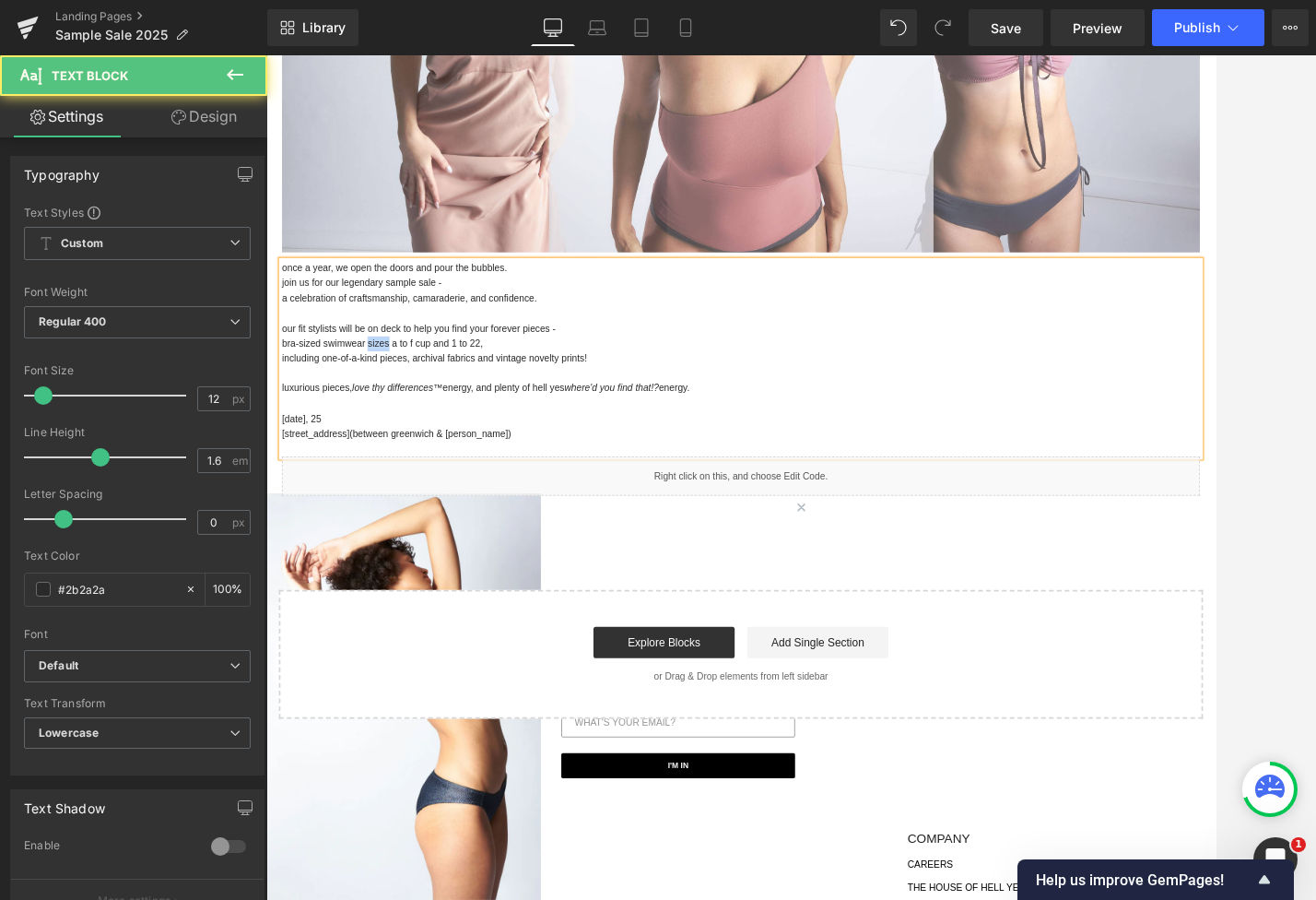
drag, startPoint x: 407, startPoint y: 392, endPoint x: 383, endPoint y: 392, distance: 24.0
click at [383, 392] on p "bra-sized swimwear sizes a to f cup and 1 to 22," at bounding box center [824, 394] width 1079 height 18
drag, startPoint x: 687, startPoint y: 404, endPoint x: 483, endPoint y: 411, distance: 203.9
click at [266, 408] on html "Skip to content Search Search Clear OUR STORES Currency USD $ [GEOGRAPHIC_DATA]…" at bounding box center [823, 294] width 1115 height 1655
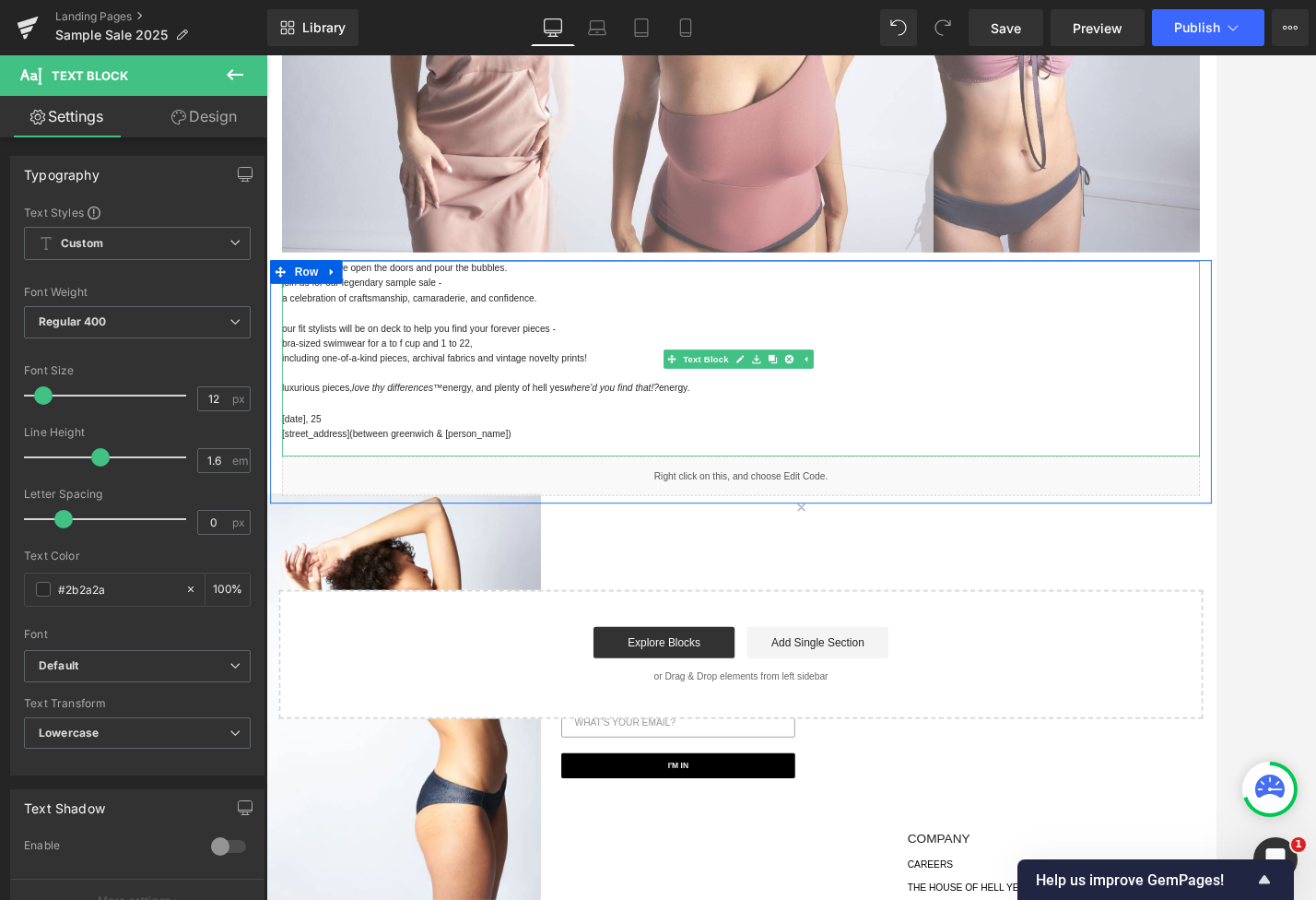
click at [607, 393] on p "bra-sized swimwear for a to f cup and 1 to 22," at bounding box center [824, 394] width 1079 height 18
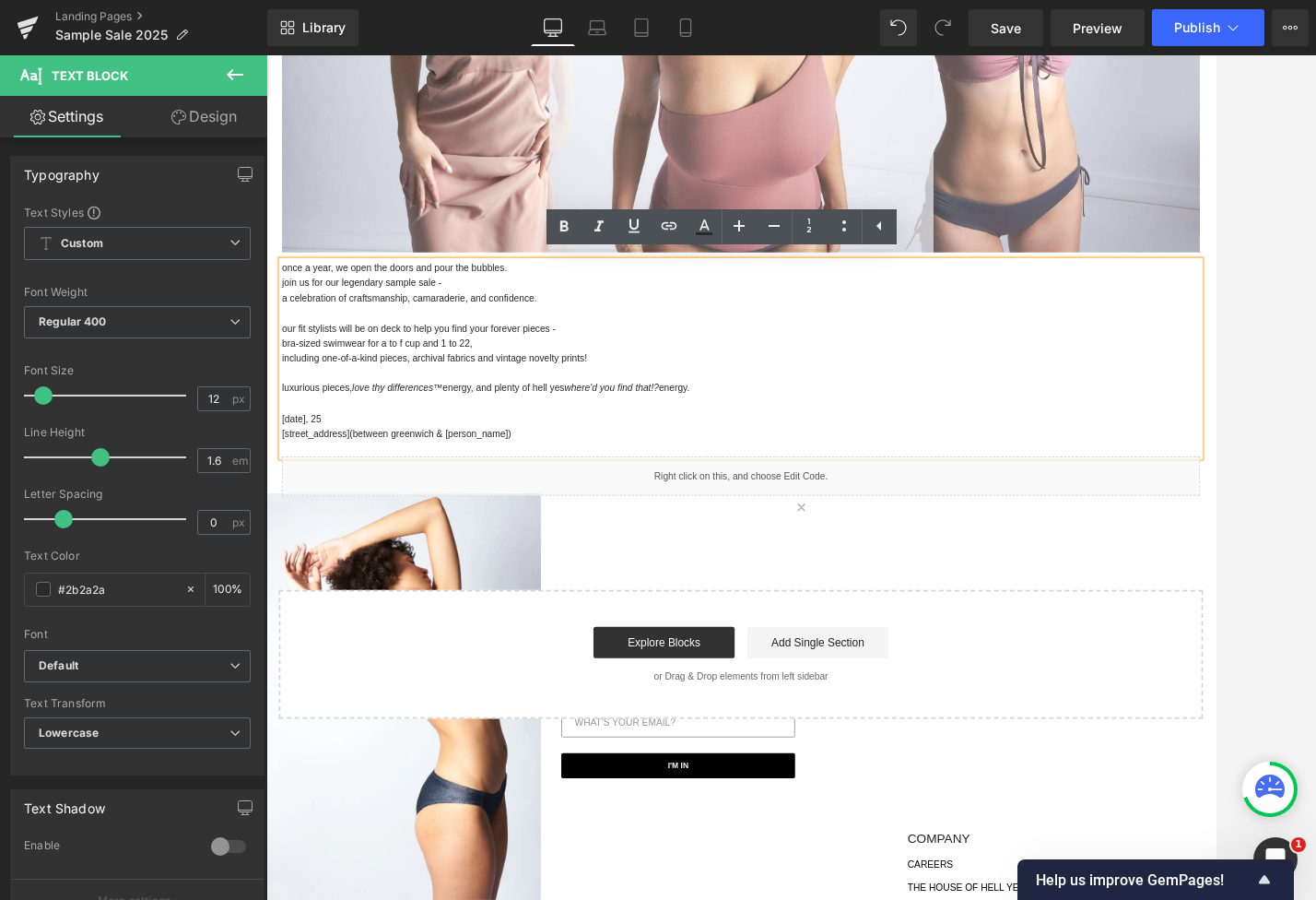
click at [395, 391] on p "bra-sized swimwear for a to f cup and 1 to 22," at bounding box center [824, 394] width 1079 height 18
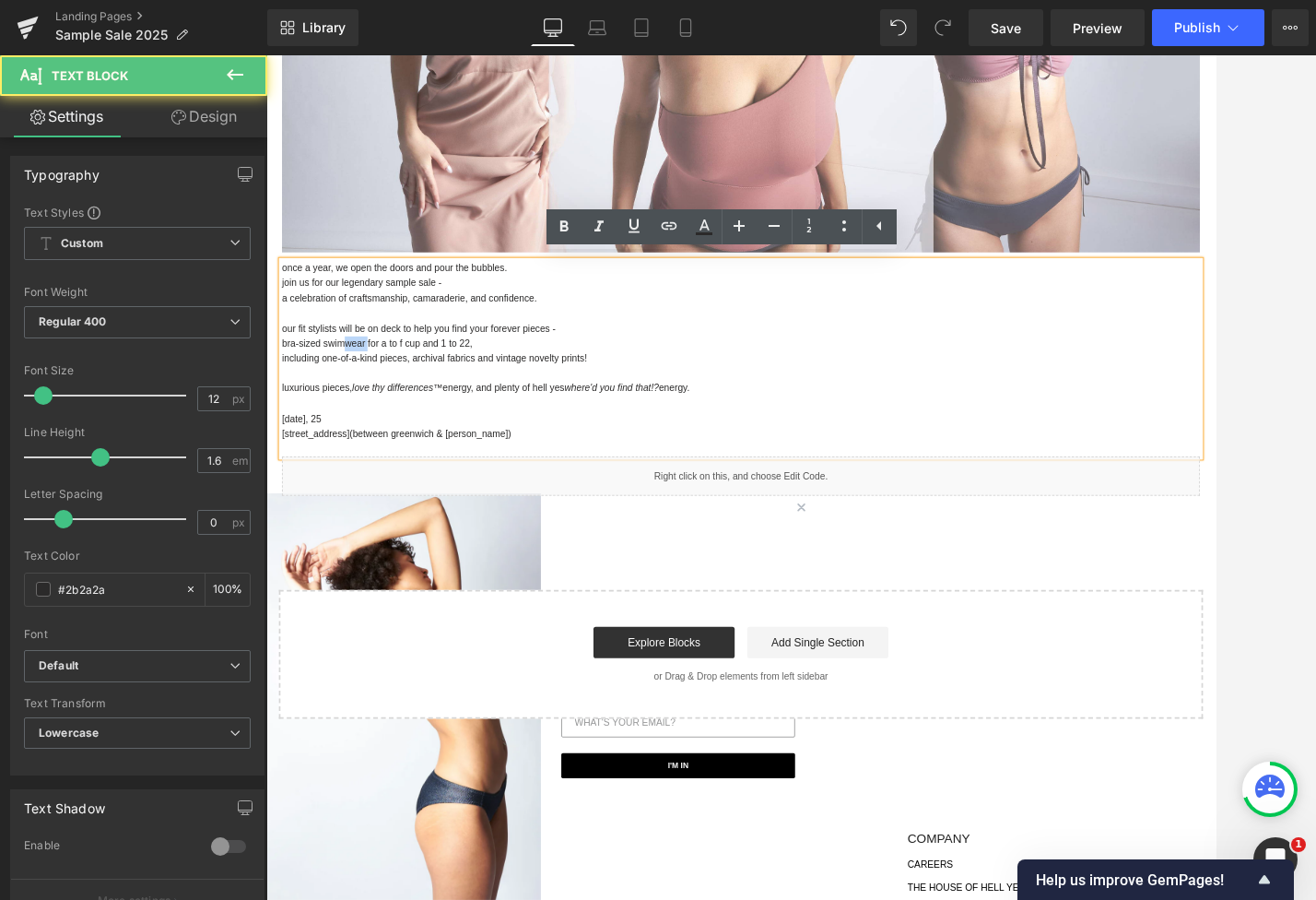
drag, startPoint x: 381, startPoint y: 390, endPoint x: 349, endPoint y: 390, distance: 31.3
click at [349, 390] on p "bra-sized swimwear for a to f cup and 1 to 22," at bounding box center [824, 394] width 1079 height 18
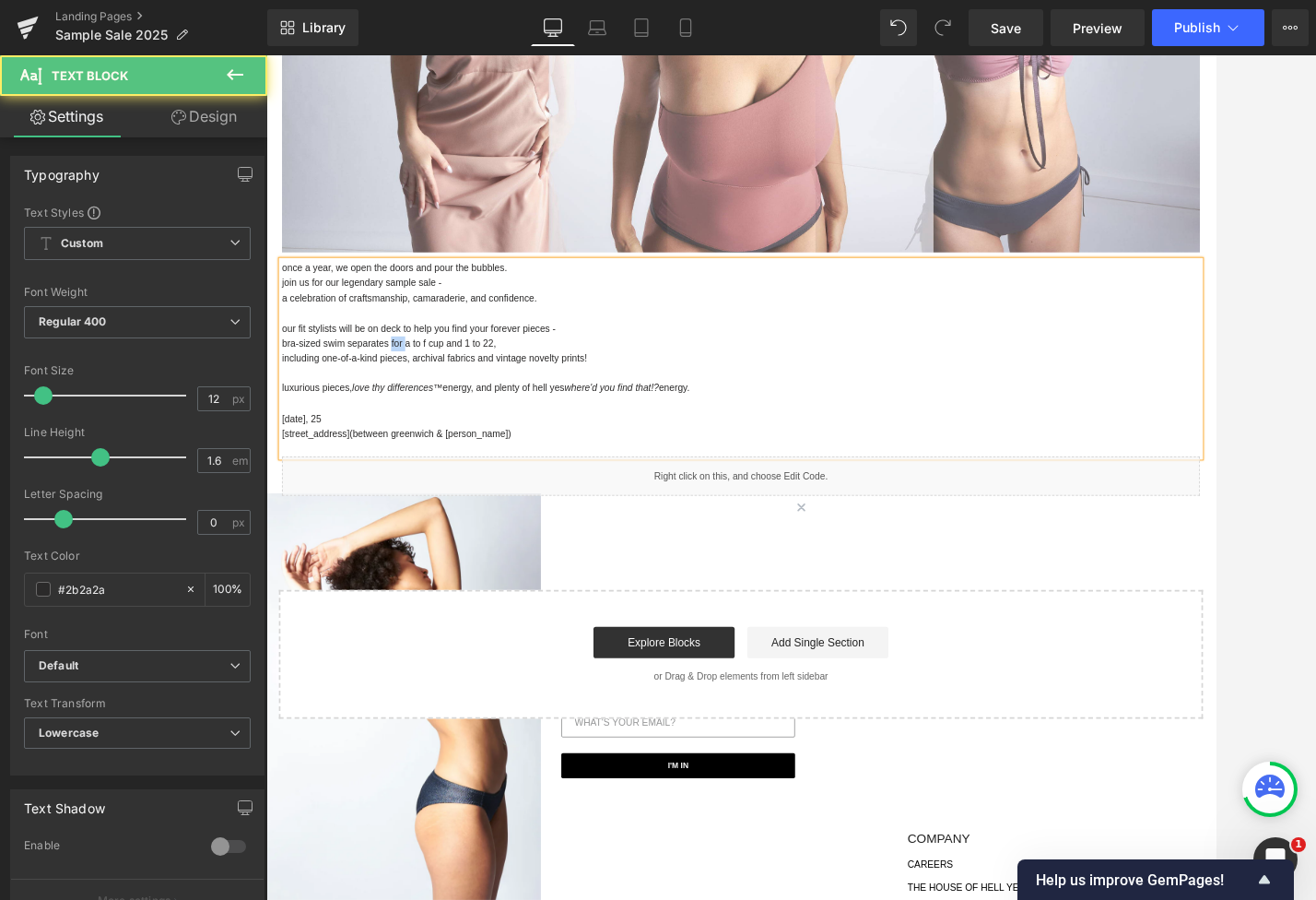
drag, startPoint x: 426, startPoint y: 386, endPoint x: 408, endPoint y: 386, distance: 17.5
click at [408, 386] on p "bra-sized swim separates for a to f cup and 1 to 22," at bounding box center [824, 394] width 1079 height 18
click at [689, 412] on p "including one-of-a-kind pieces, archival fabrics and vintage novelty prints!" at bounding box center [824, 412] width 1079 height 18
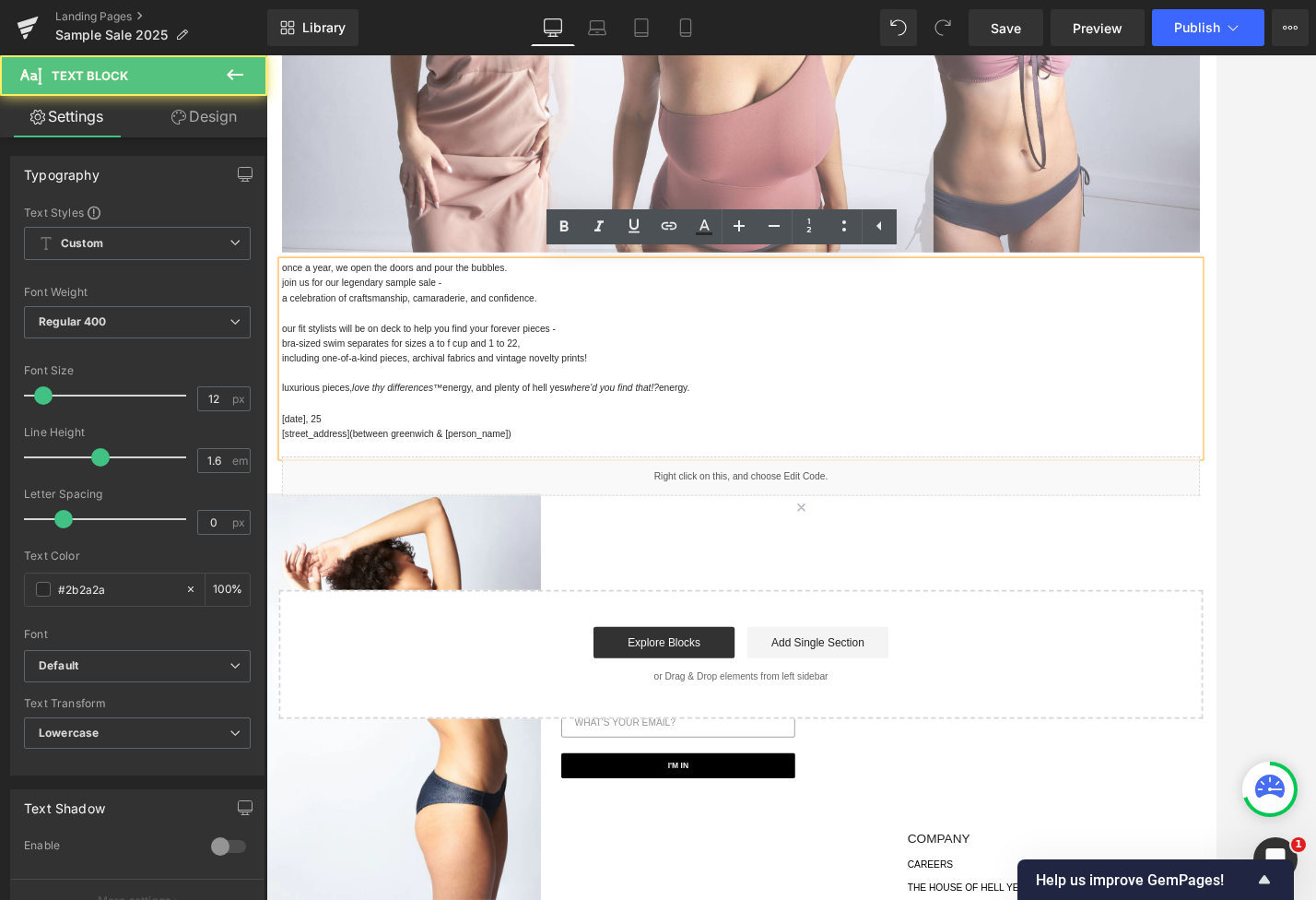
drag, startPoint x: 683, startPoint y: 410, endPoint x: 222, endPoint y: 409, distance: 460.9
click at [266, 409] on html "Skip to content Search Search Clear OUR STORES Currency USD $ [GEOGRAPHIC_DATA]…" at bounding box center [823, 294] width 1115 height 1655
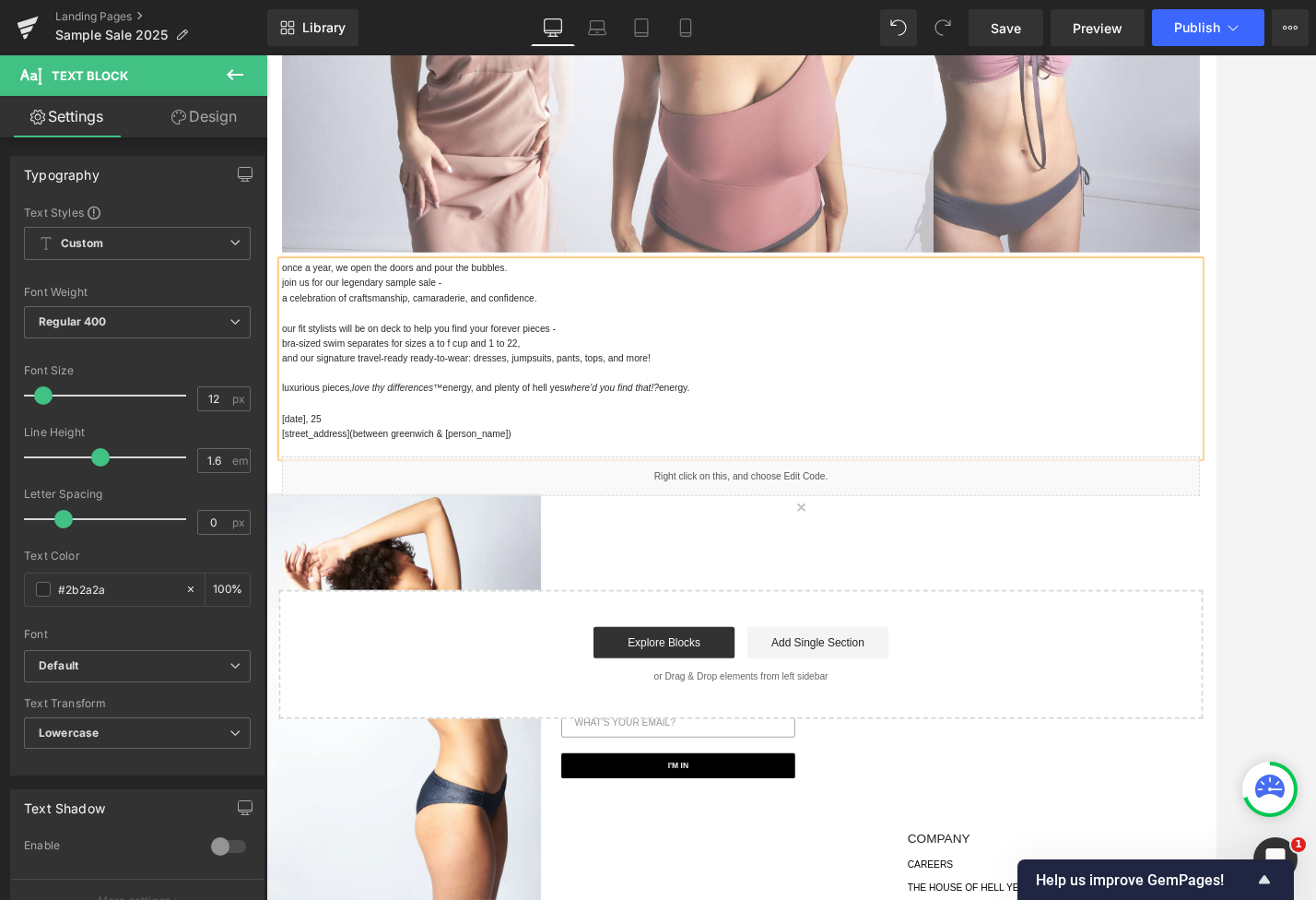
click at [628, 376] on p "our fit stylists will be on deck to help you find your forever pieces -" at bounding box center [824, 377] width 1079 height 18
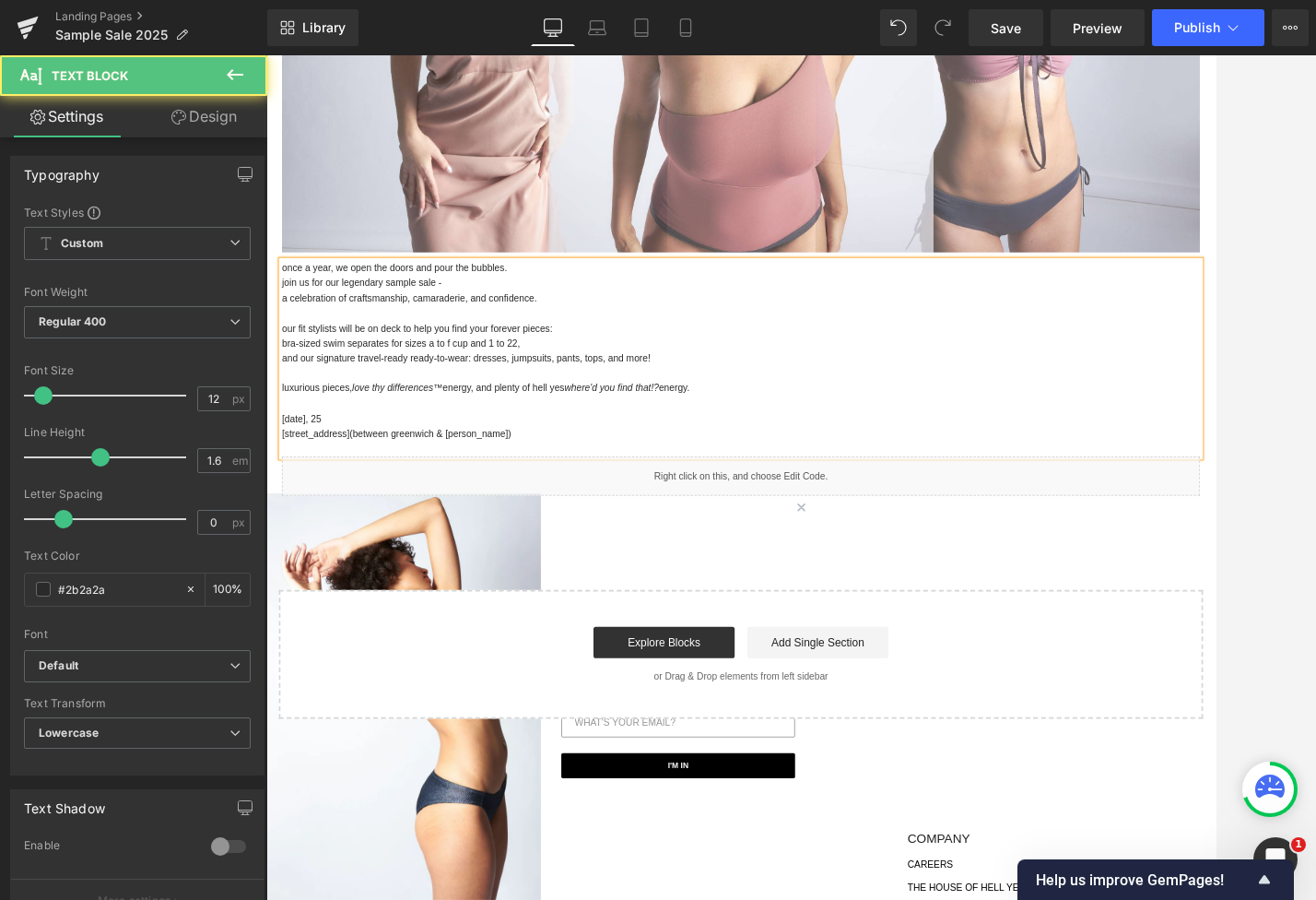
drag, startPoint x: 828, startPoint y: 440, endPoint x: 225, endPoint y: 432, distance: 602.9
click at [266, 432] on html "Skip to content Search Search Clear OUR STORES Currency USD $ [GEOGRAPHIC_DATA]…" at bounding box center [823, 294] width 1115 height 1655
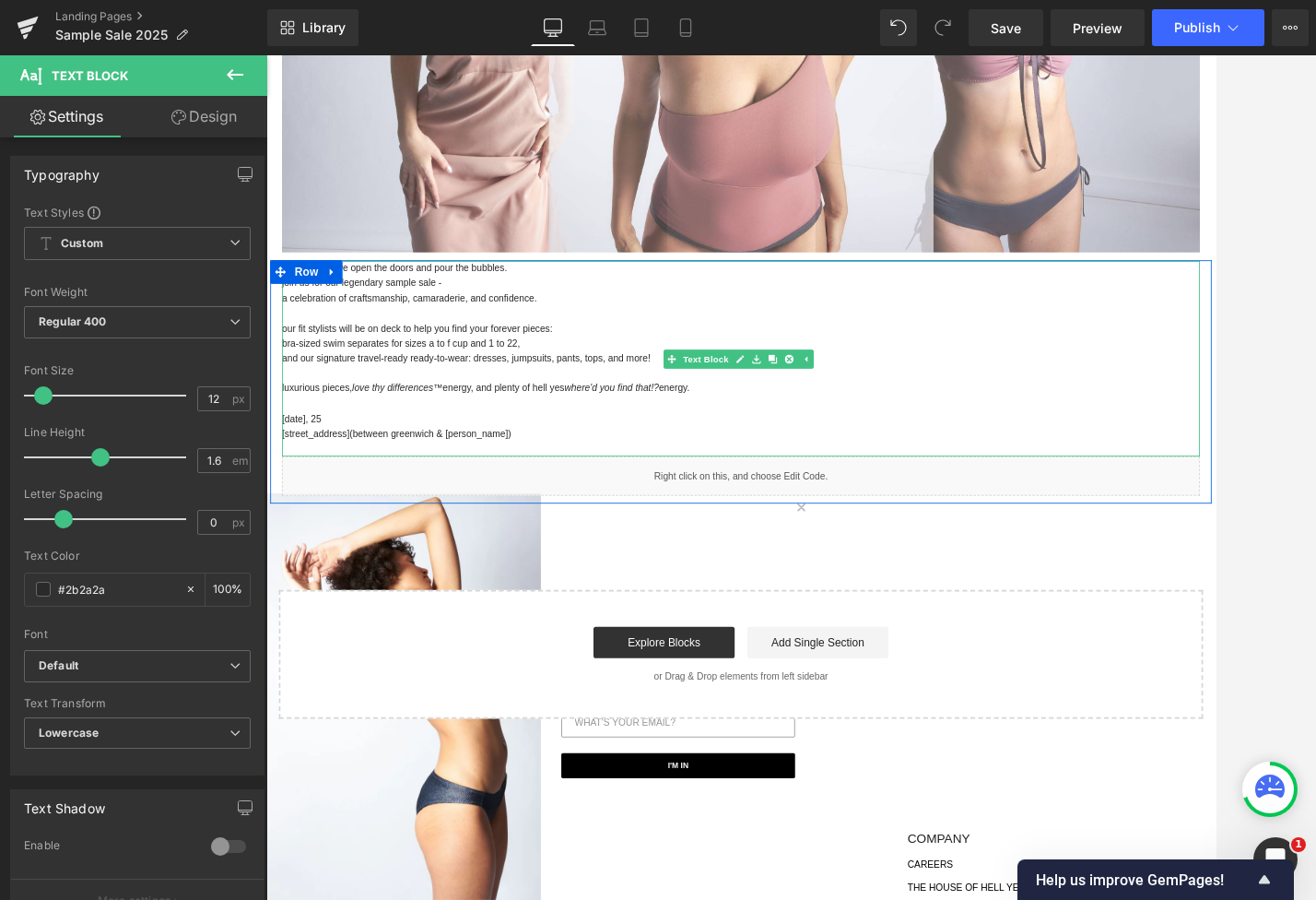
click at [695, 405] on p "and our signature travel-ready ready-to-wear: dresses, jumpsuits, pants, tops, …" at bounding box center [824, 412] width 1079 height 18
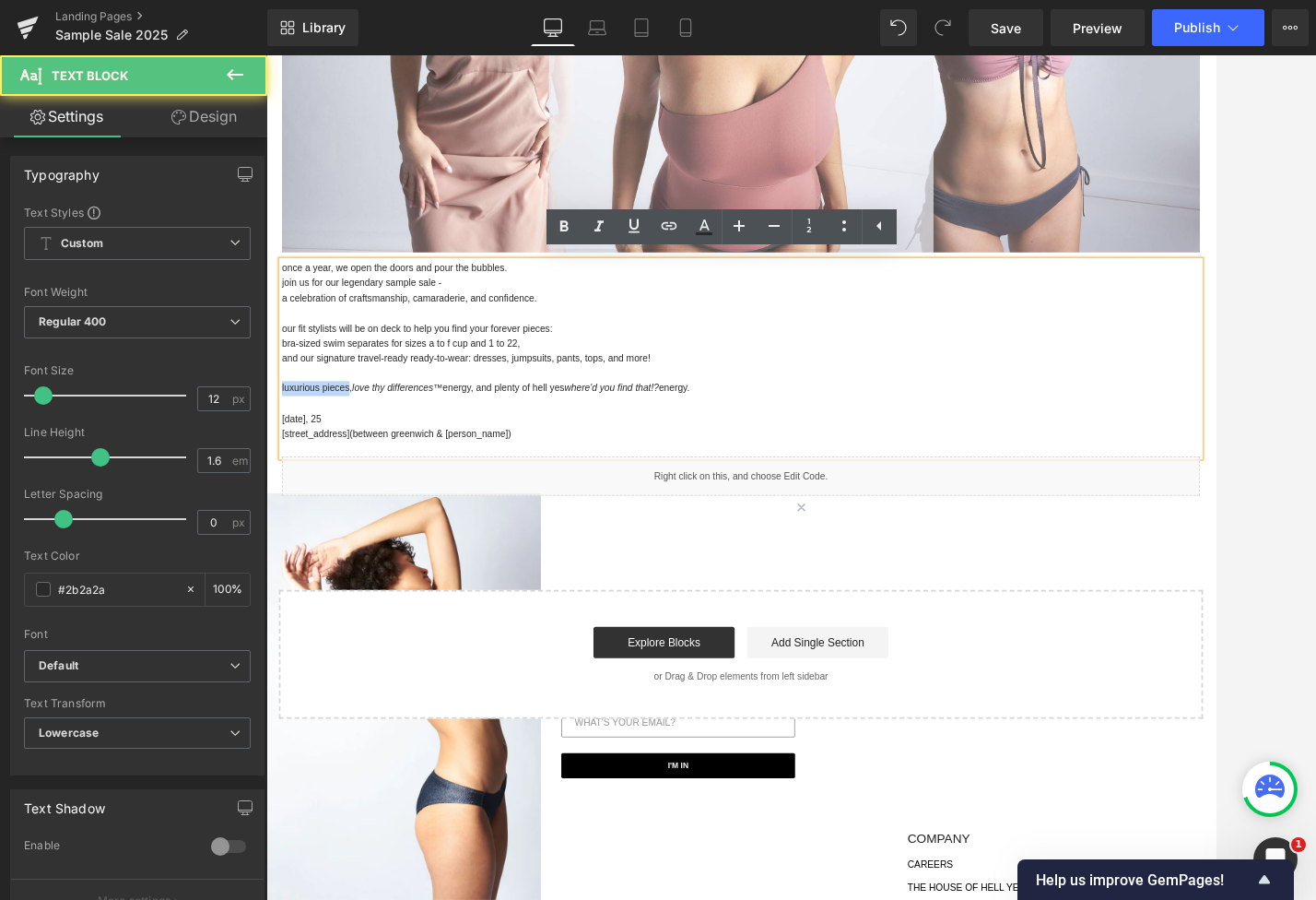
drag, startPoint x: 360, startPoint y: 441, endPoint x: 209, endPoint y: 440, distance: 151.2
click at [266, 440] on html "Skip to content Search Search Clear OUR STORES Currency USD $ [GEOGRAPHIC_DATA]…" at bounding box center [823, 294] width 1115 height 1655
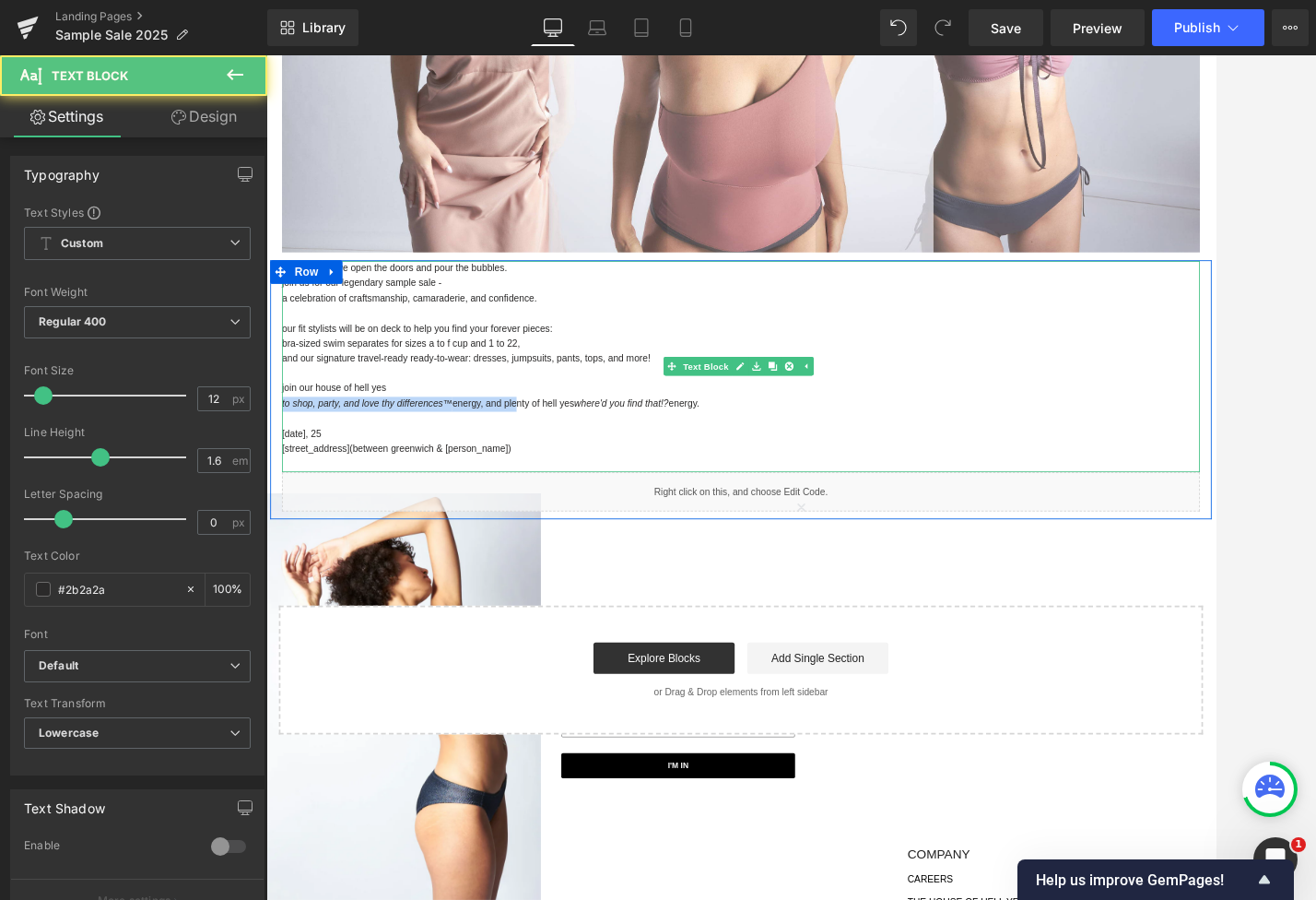
drag, startPoint x: 796, startPoint y: 451, endPoint x: 508, endPoint y: 457, distance: 288.6
click at [551, 453] on div "once a year, we open the doors and pour the bubbles. join us for our legendary …" at bounding box center [824, 421] width 1079 height 248
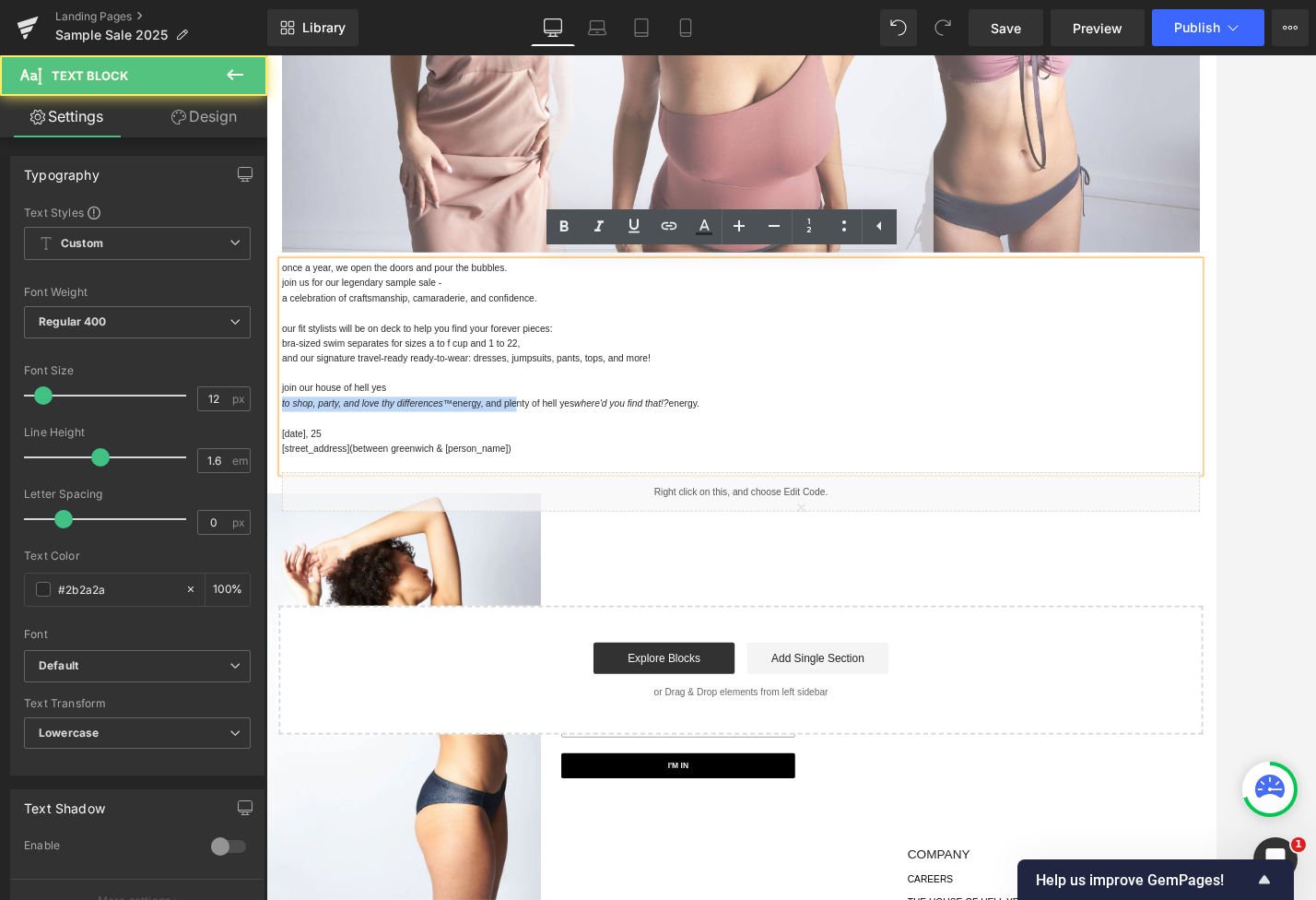
click at [506, 457] on p "to shop, party, and love thy differences™ energy, and plenty of hell yes where'…" at bounding box center [824, 465] width 1079 height 18
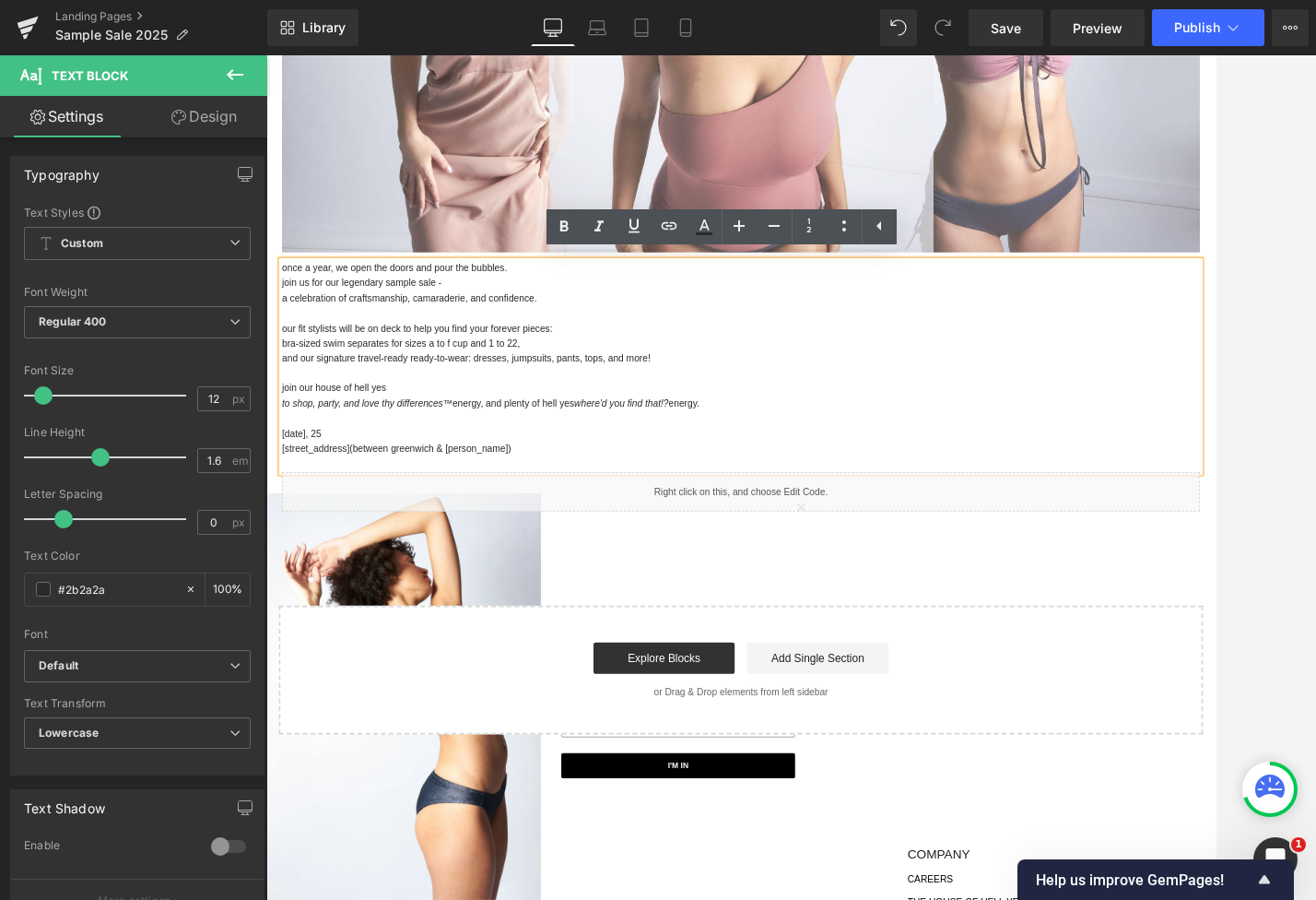
drag, startPoint x: 483, startPoint y: 465, endPoint x: 785, endPoint y: 460, distance: 302.4
click at [785, 460] on p "to shop, party, and love thy differences™ energy, and plenty of hell yes where'…" at bounding box center [824, 465] width 1079 height 18
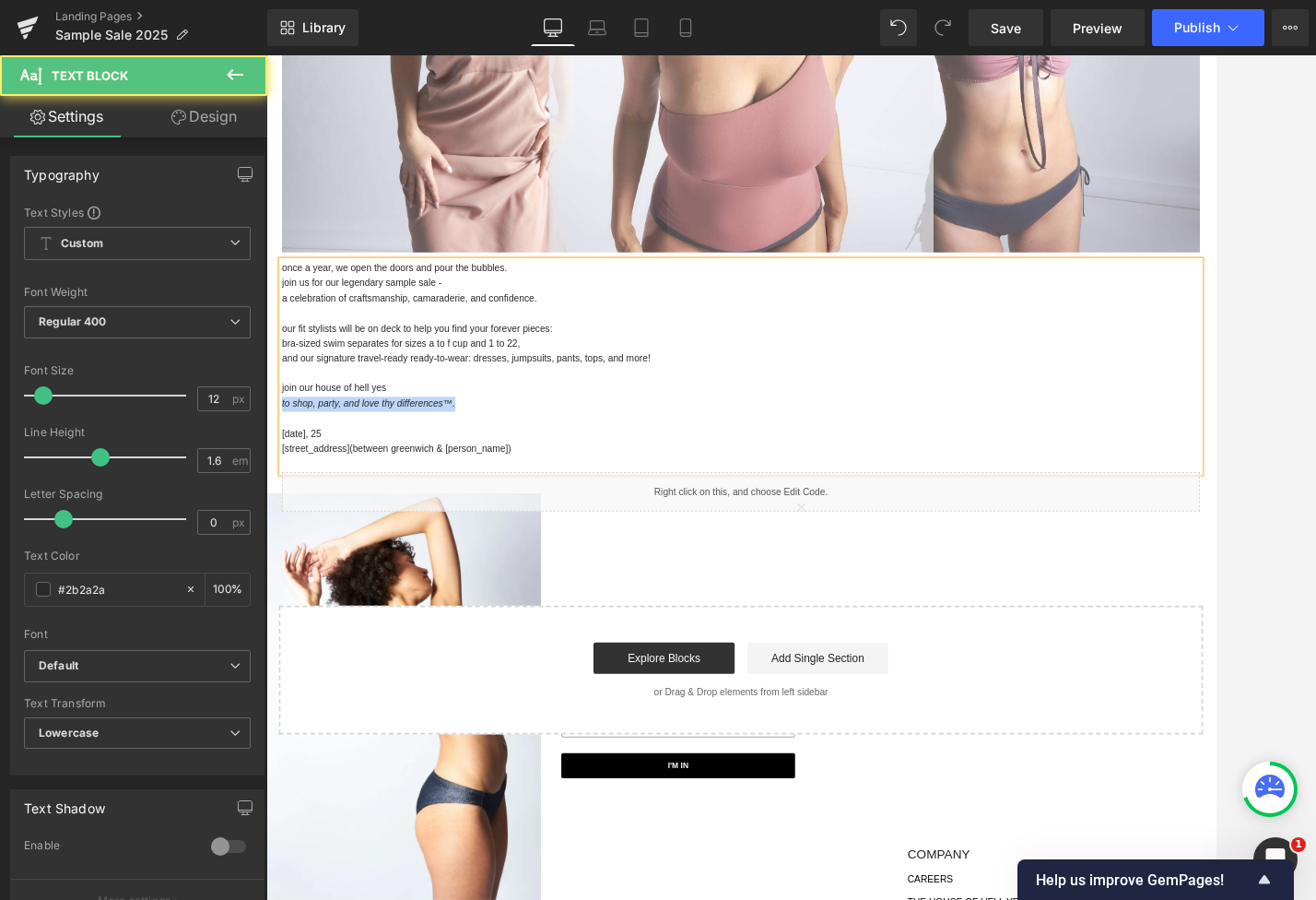
drag, startPoint x: 323, startPoint y: 459, endPoint x: 519, endPoint y: 454, distance: 196.4
click at [266, 458] on html "Skip to content Search Search Clear OUR STORES Currency USD $ [GEOGRAPHIC_DATA]…" at bounding box center [823, 303] width 1115 height 1672
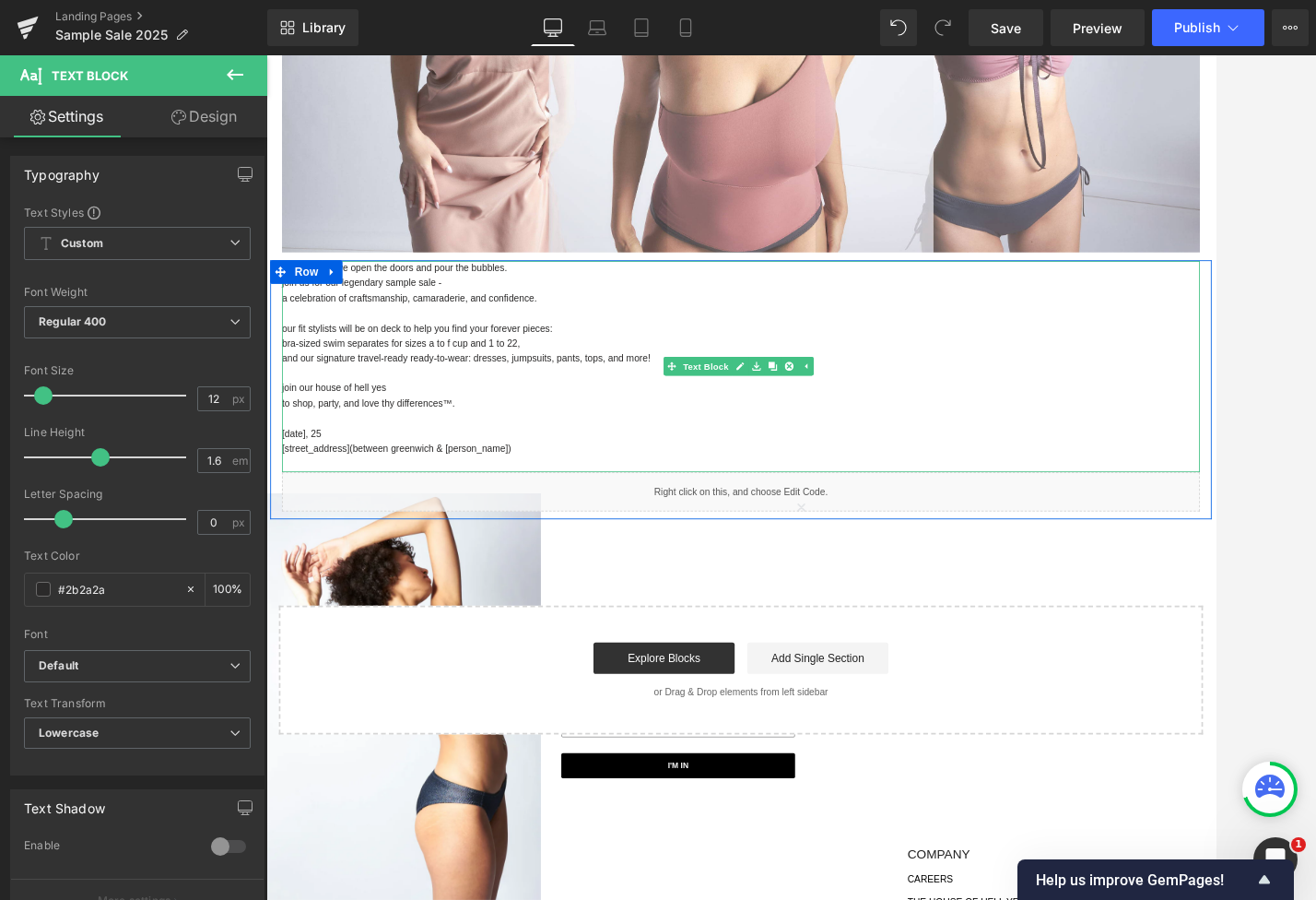
click at [493, 456] on p "to shop, party, and love thy differences™." at bounding box center [824, 465] width 1079 height 18
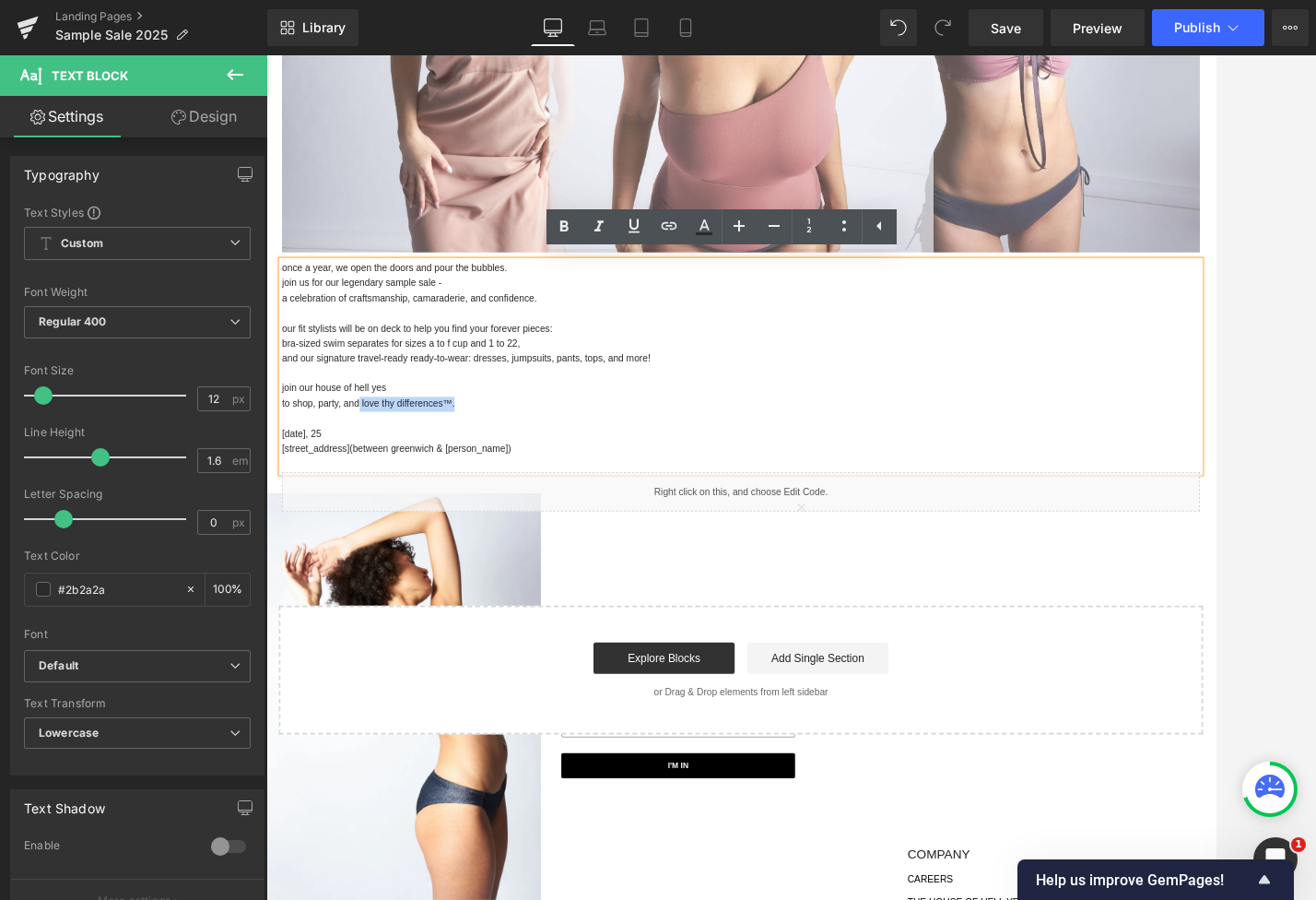
drag, startPoint x: 504, startPoint y: 459, endPoint x: 369, endPoint y: 461, distance: 135.5
click at [369, 461] on p "to shop, party, and love thy differences™." at bounding box center [824, 465] width 1079 height 18
click at [515, 459] on p "to shop, party, and love thy differences™." at bounding box center [824, 465] width 1079 height 18
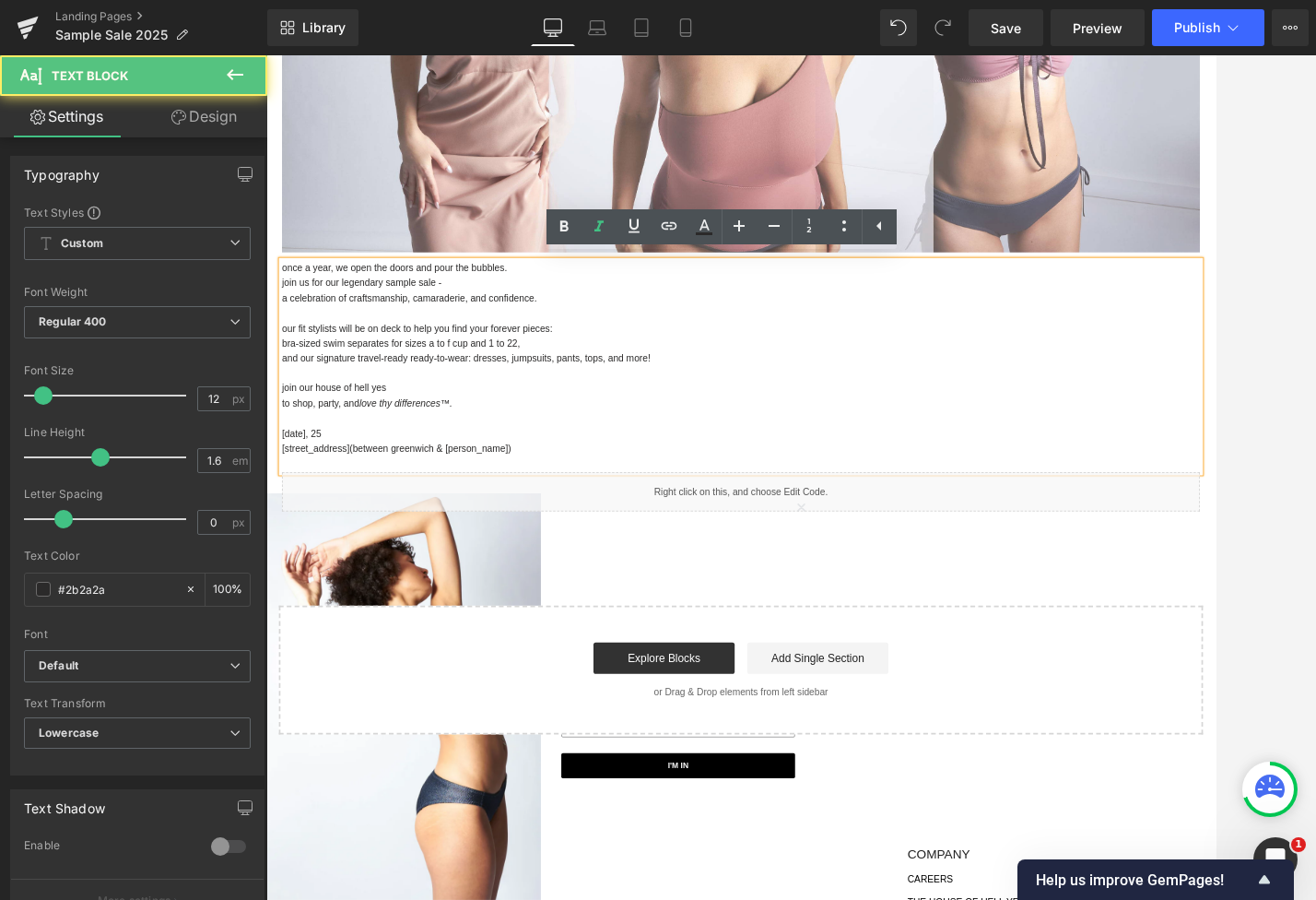
click at [516, 458] on p "to shop, party, and love thy differences™." at bounding box center [824, 465] width 1079 height 18
click at [524, 458] on p "to shop, party, and love thy differences™." at bounding box center [824, 465] width 1079 height 18
click at [511, 430] on p at bounding box center [824, 429] width 1079 height 18
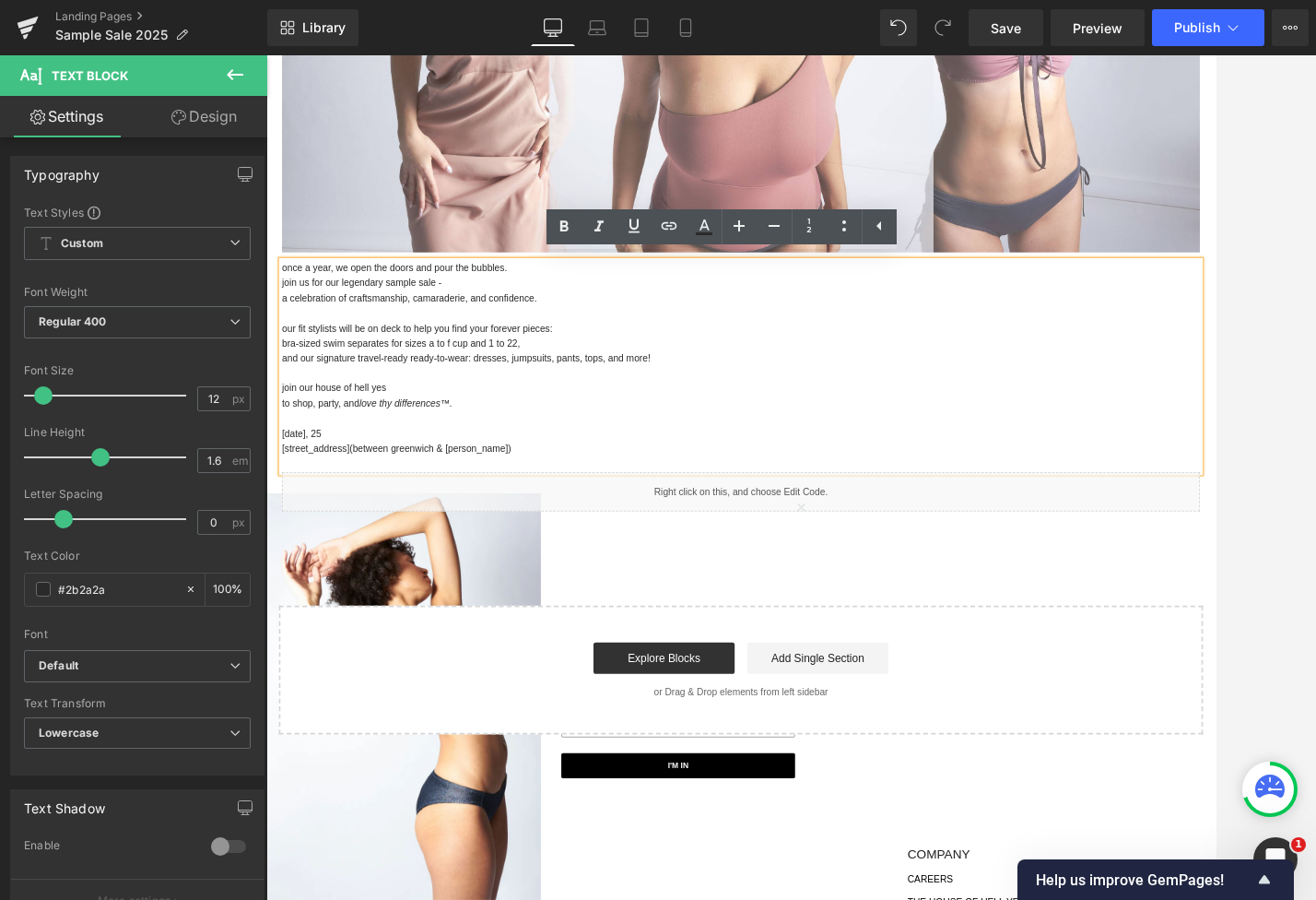
click at [552, 510] on p "[STREET_ADDRESS] (between greenwich & [PERSON_NAME])" at bounding box center [824, 518] width 1079 height 18
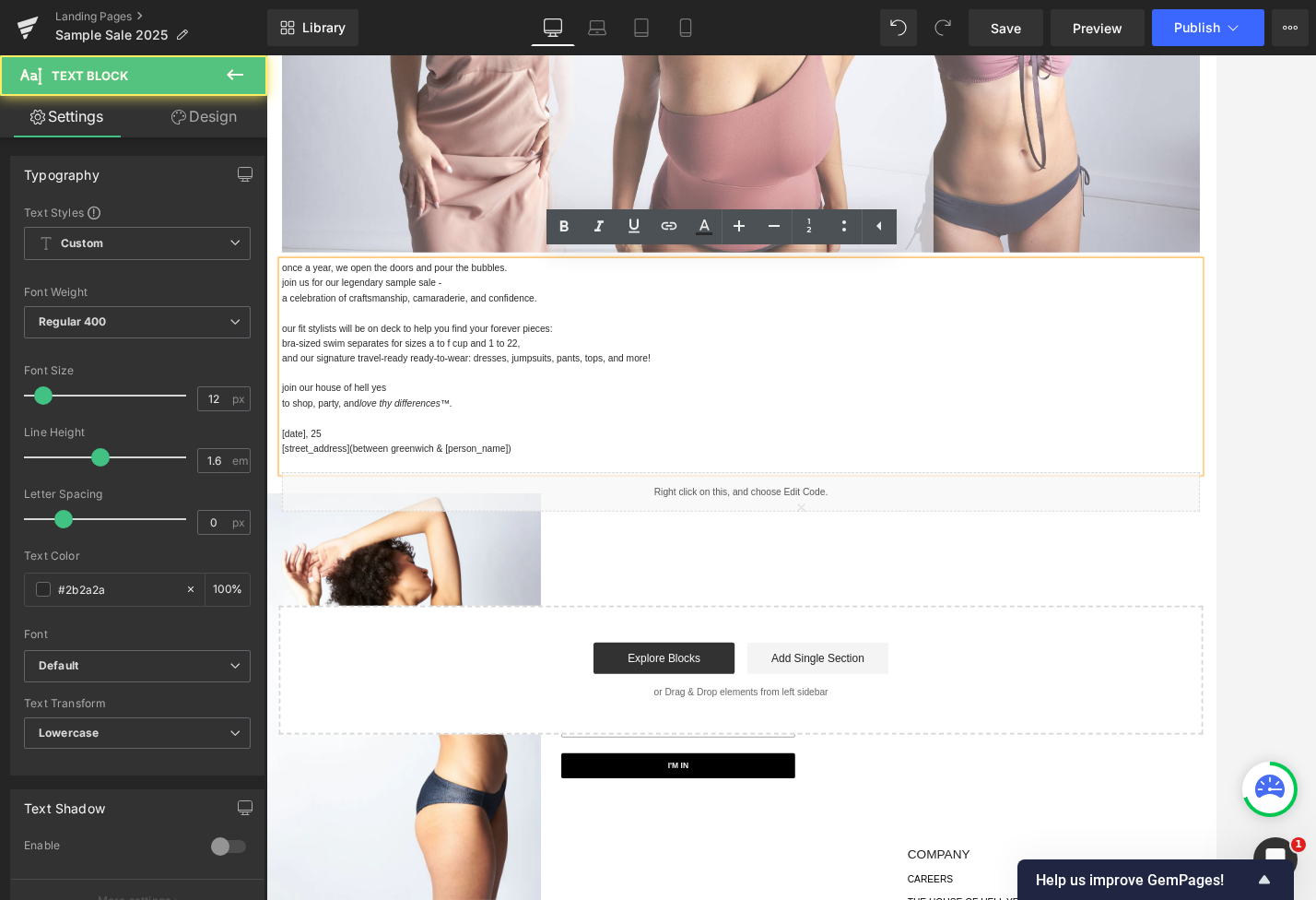
click at [451, 511] on span "(between greenwich & [PERSON_NAME])" at bounding box center [459, 517] width 190 height 13
click at [411, 496] on p "[DATE], 25" at bounding box center [824, 500] width 1079 height 18
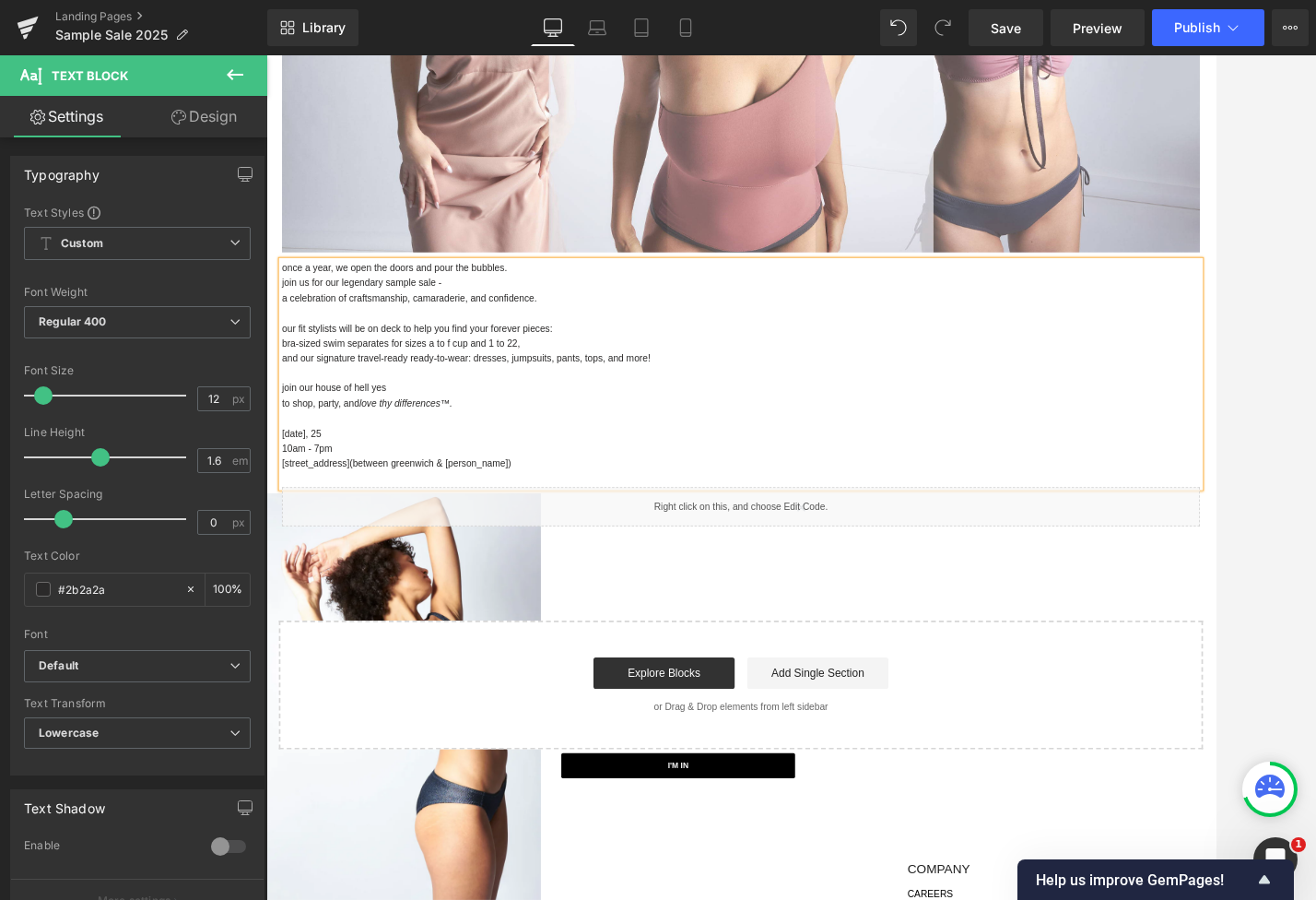
click at [359, 338] on p "a celebration of craftsmanship, camaraderie, and confidence." at bounding box center [824, 341] width 1079 height 18
click at [519, 339] on p "a celebration of made-in-the-usa craftsmanship, camaraderie, and confidence." at bounding box center [824, 341] width 1079 height 18
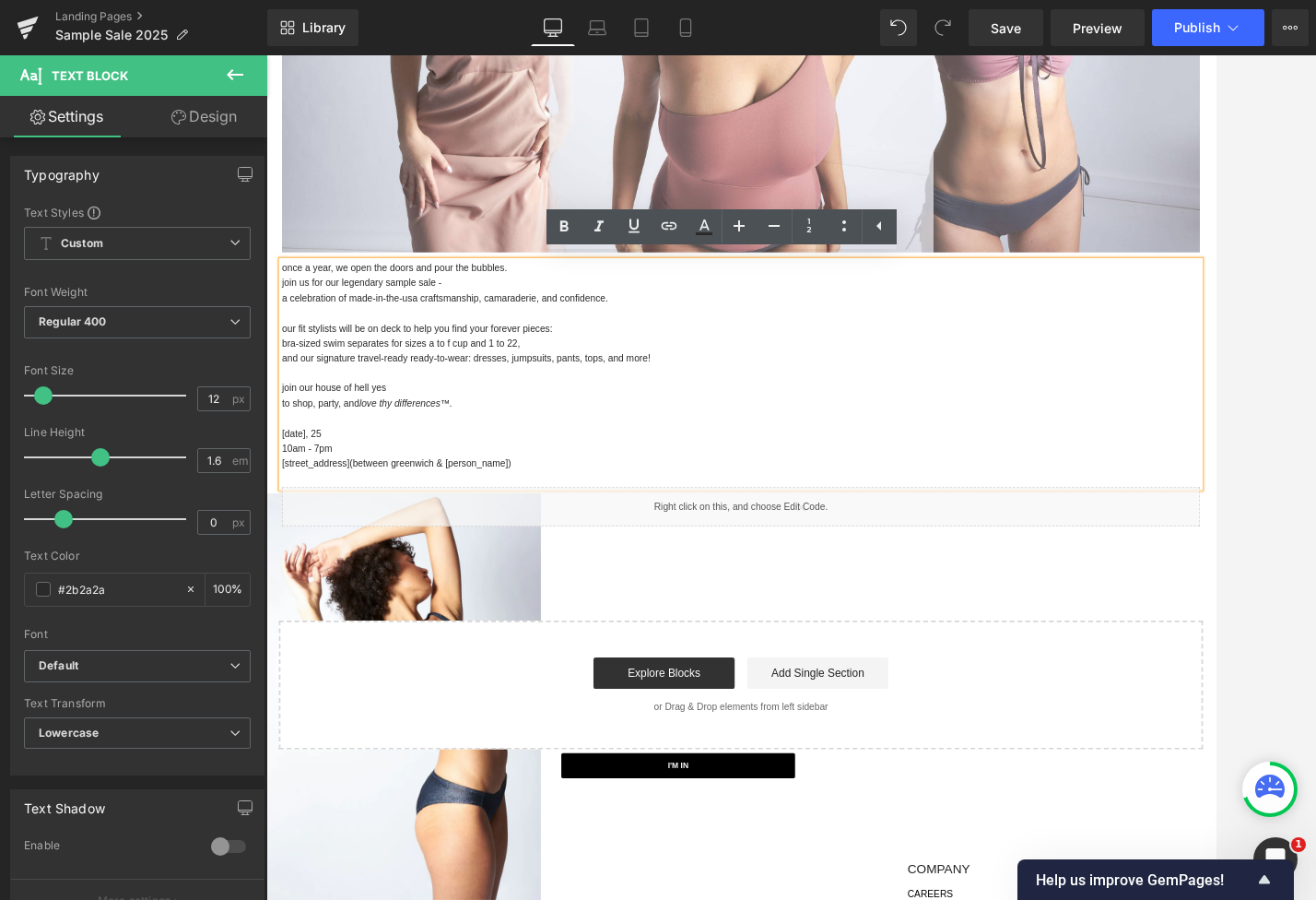
click at [360, 338] on p "a celebration of made-in-the-usa craftsmanship, camaraderie, and confidence." at bounding box center [824, 341] width 1079 height 18
drag, startPoint x: 442, startPoint y: 336, endPoint x: 360, endPoint y: 336, distance: 82.0
click at [360, 336] on p "a celebration of made-in-the-usa craftsmanship, camaraderie, and confidence." at bounding box center [824, 341] width 1079 height 18
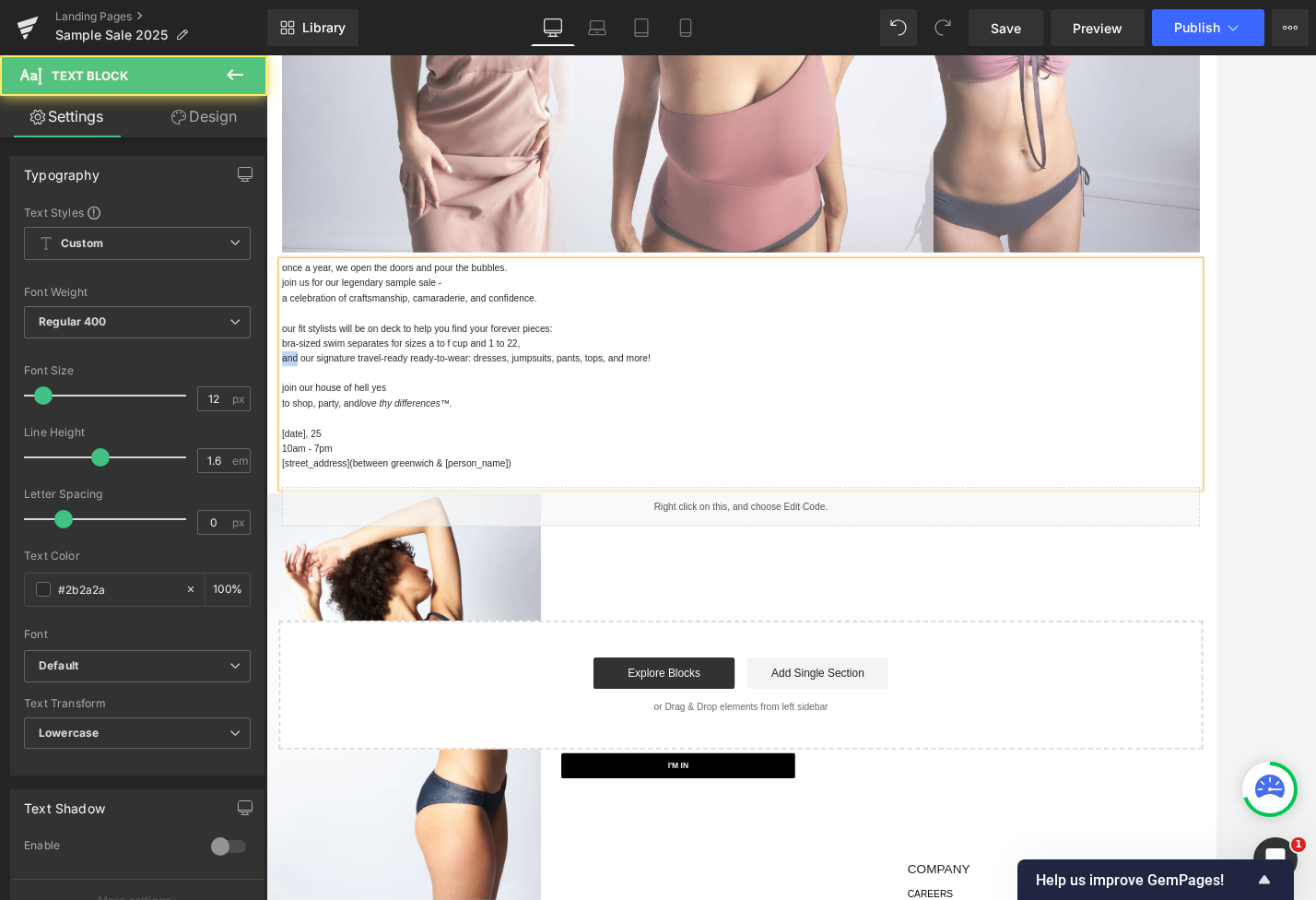
drag, startPoint x: 299, startPoint y: 404, endPoint x: 267, endPoint y: 407, distance: 31.5
click at [271, 407] on div "once a year, we open the doors and pour the bubbles. join us for our legendary …" at bounding box center [824, 453] width 1106 height 312
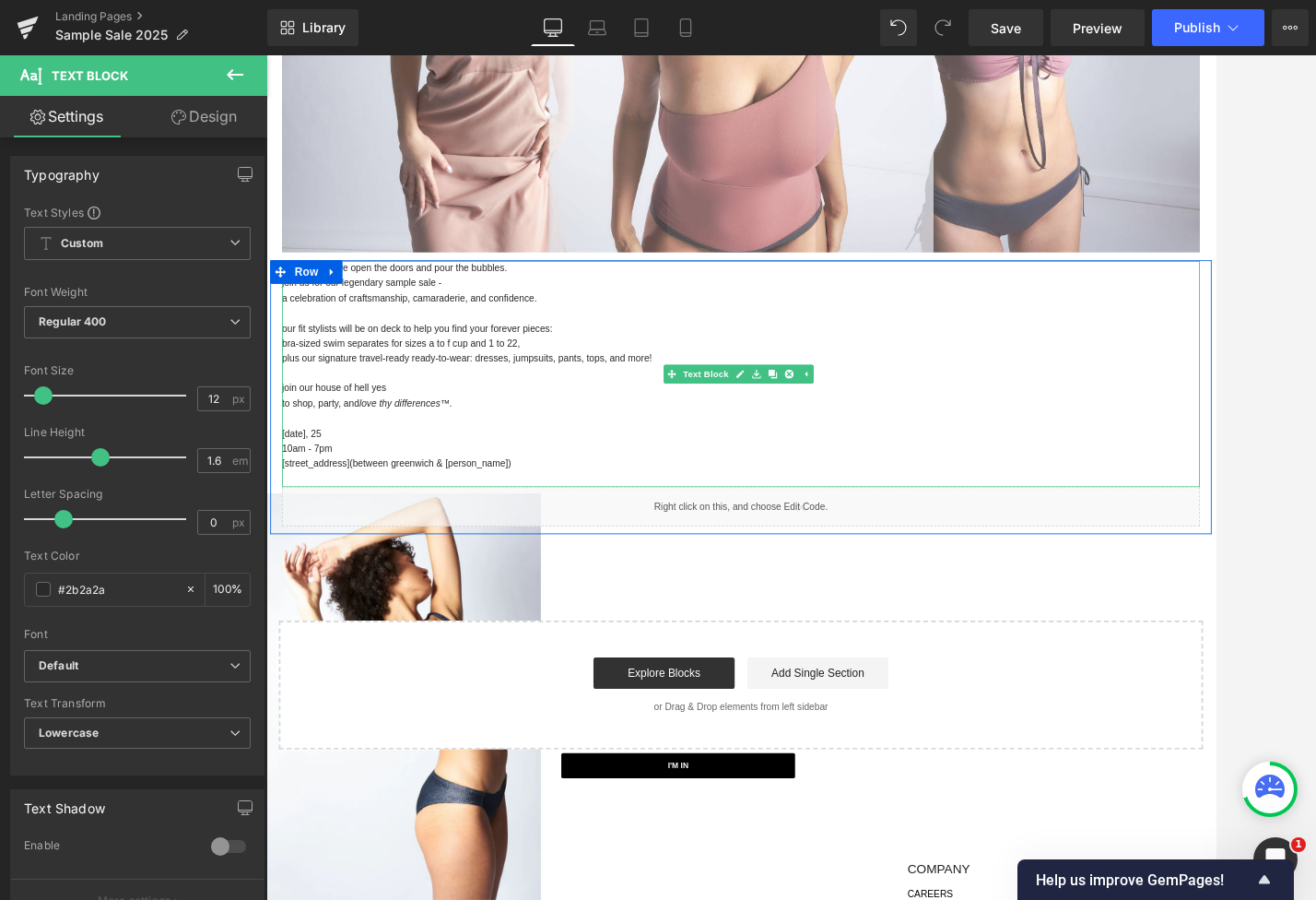
click at [511, 407] on p "plus our signature travel-ready ready-to-wear: dresses, jumpsuits, pants, tops,…" at bounding box center [824, 412] width 1079 height 18
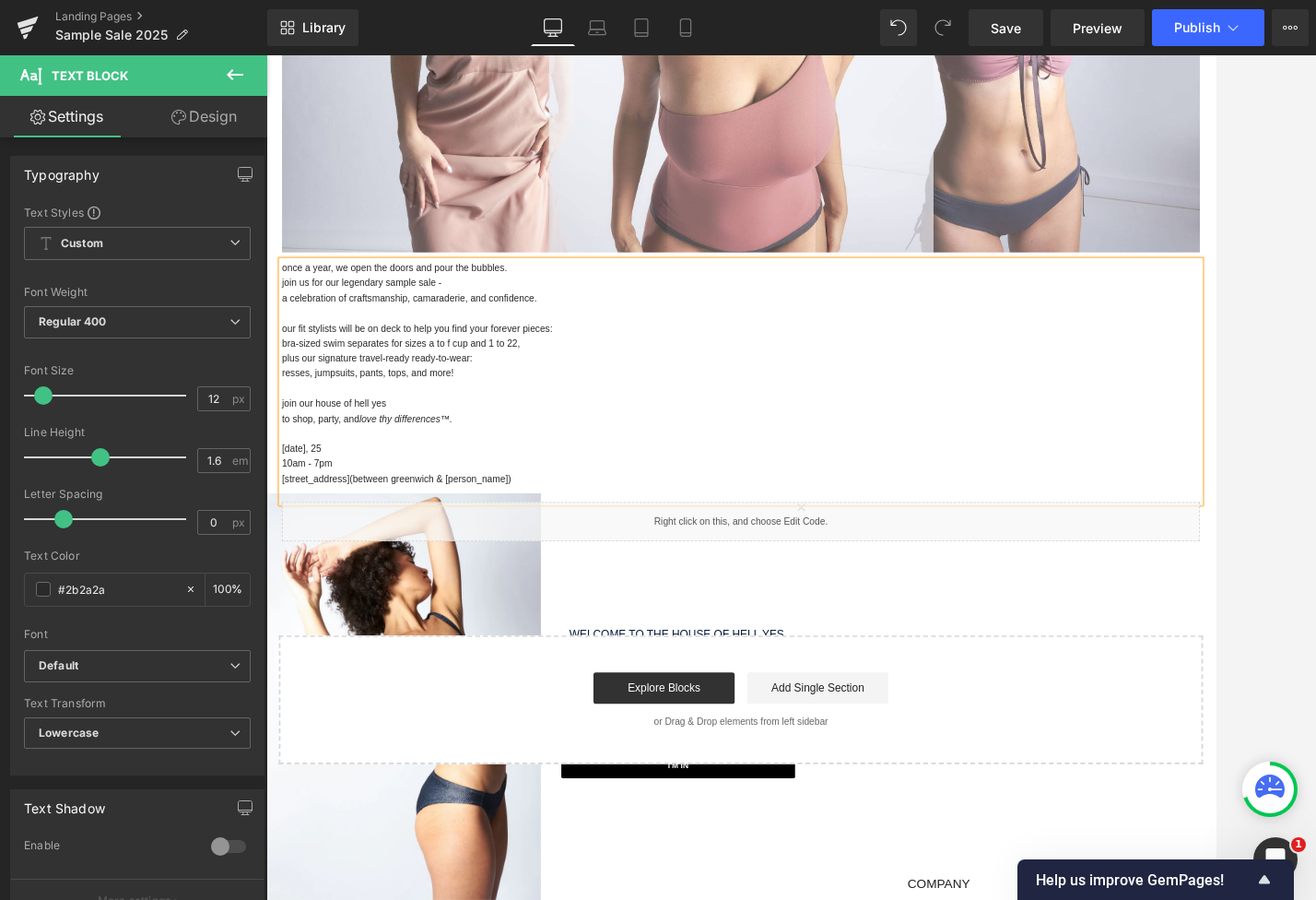
drag, startPoint x: 601, startPoint y: 376, endPoint x: 616, endPoint y: 375, distance: 14.8
click at [601, 376] on p "our fit stylists will be on deck to help you find your forever pieces:" at bounding box center [824, 377] width 1079 height 18
drag, startPoint x: 555, startPoint y: 367, endPoint x: 500, endPoint y: 373, distance: 55.7
click at [500, 373] on p "our fit stylists will be on deck to help you find your forever pieces." at bounding box center [824, 377] width 1079 height 18
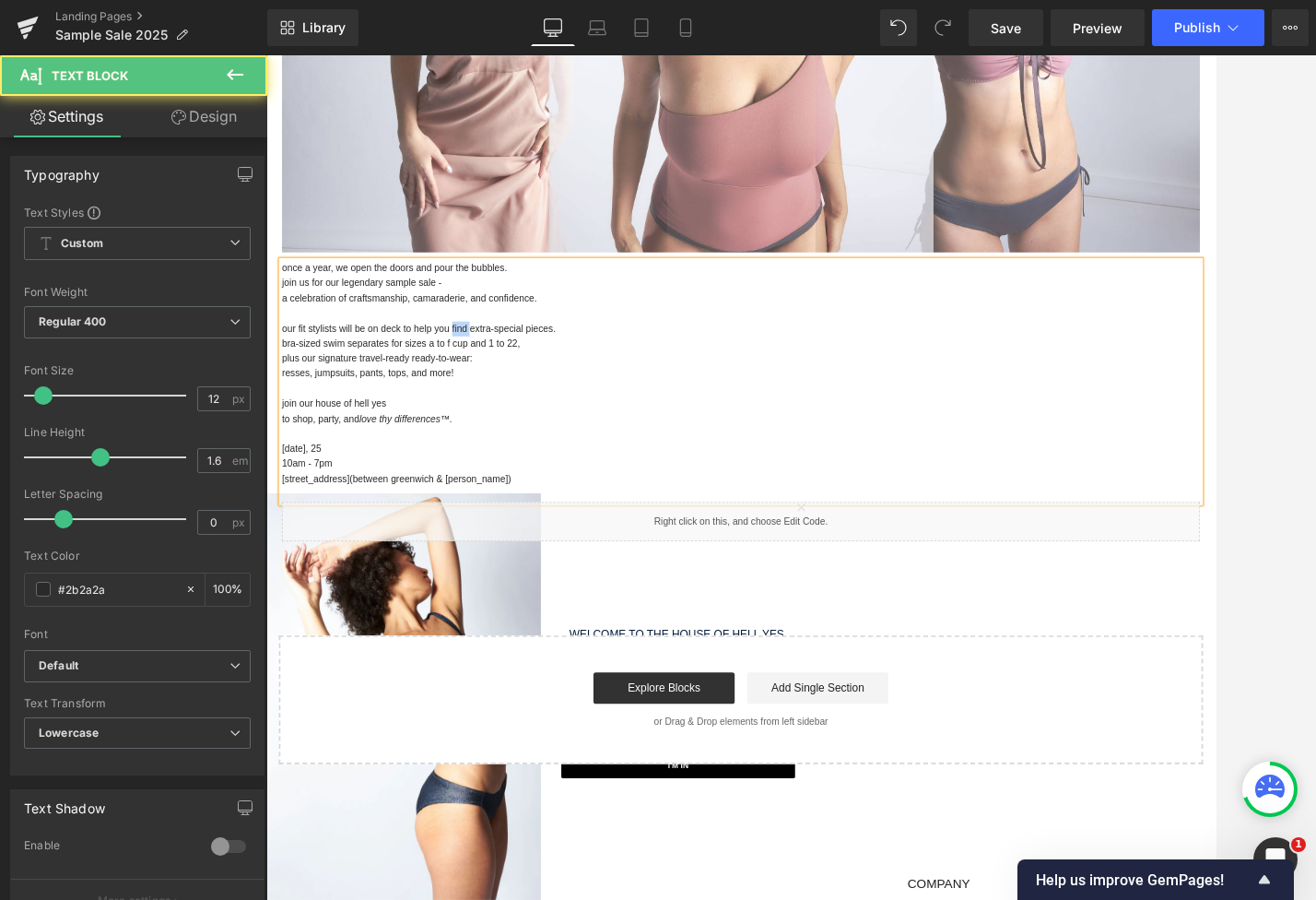
drag, startPoint x: 500, startPoint y: 372, endPoint x: 480, endPoint y: 372, distance: 19.4
click at [480, 372] on p "our fit stylists will be on deck to help you find extra-special pieces." at bounding box center [824, 377] width 1079 height 18
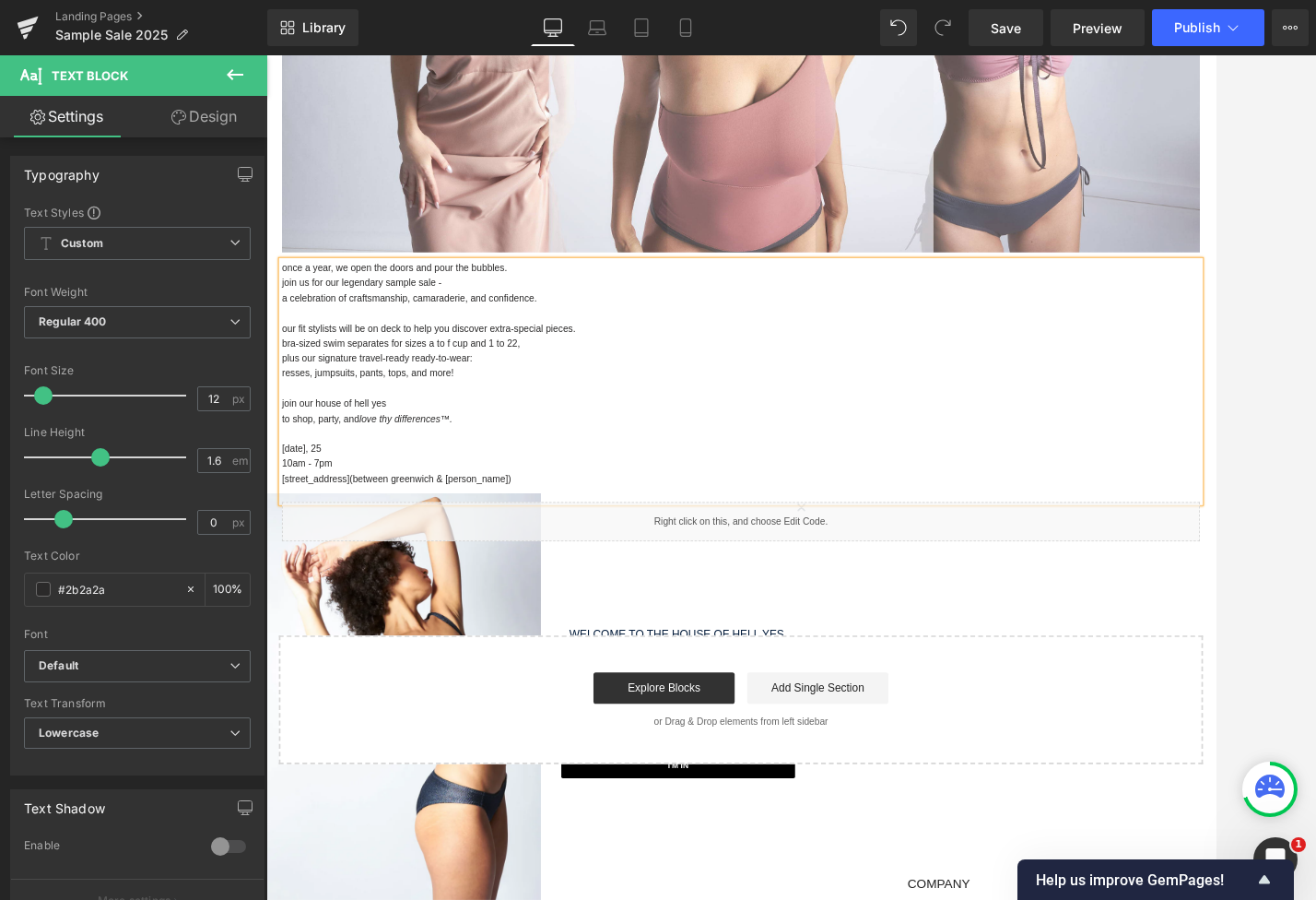
click at [285, 425] on div "once a year, we open the doors and pour the bubbles. join us for our legendary …" at bounding box center [824, 438] width 1079 height 283
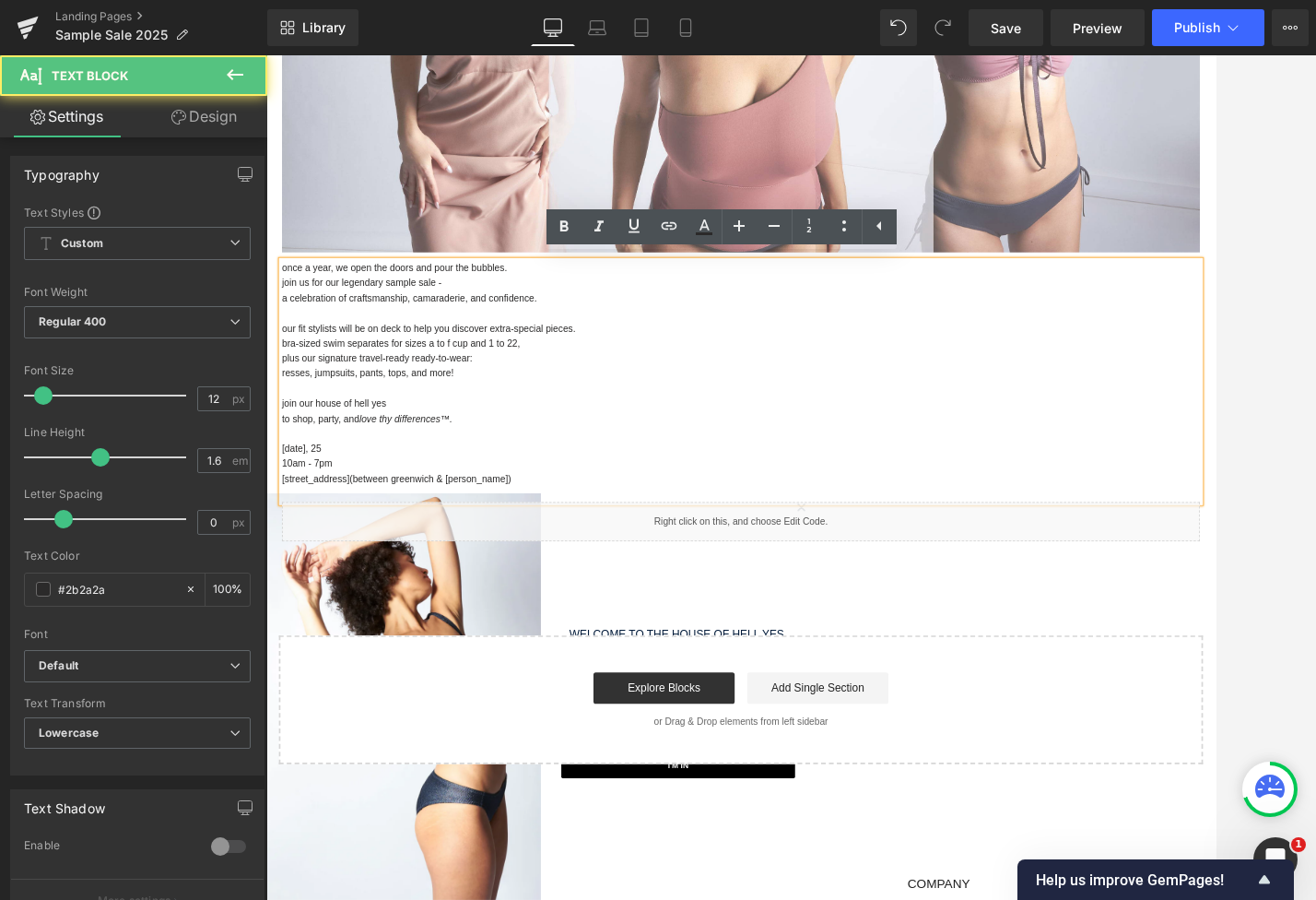
click at [293, 428] on p "resses, jumpsuits, pants, tops, and more!" at bounding box center [824, 429] width 1079 height 18
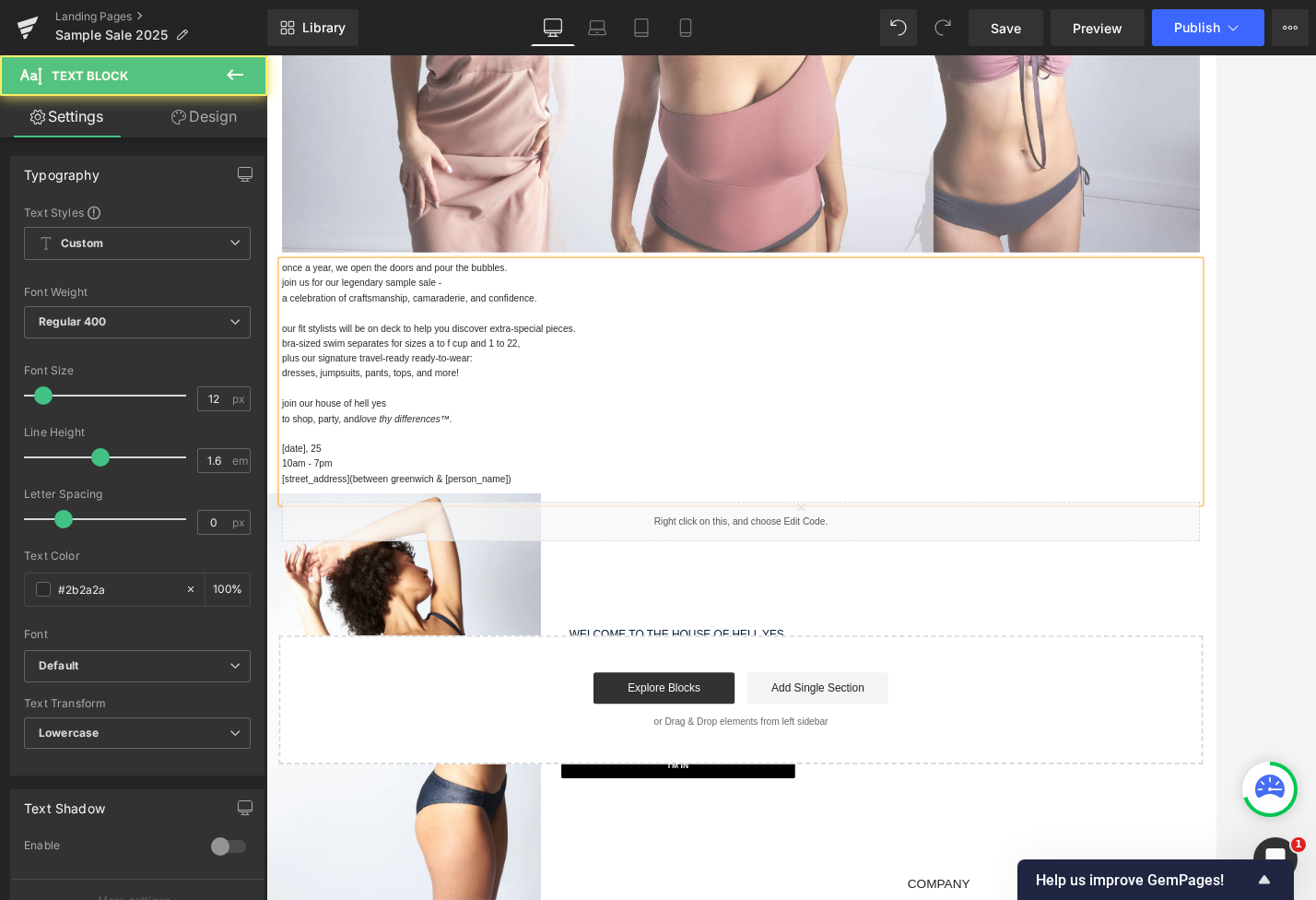
click at [410, 425] on p "dresses, jumpsuits, pants, tops, and more!" at bounding box center [824, 429] width 1079 height 18
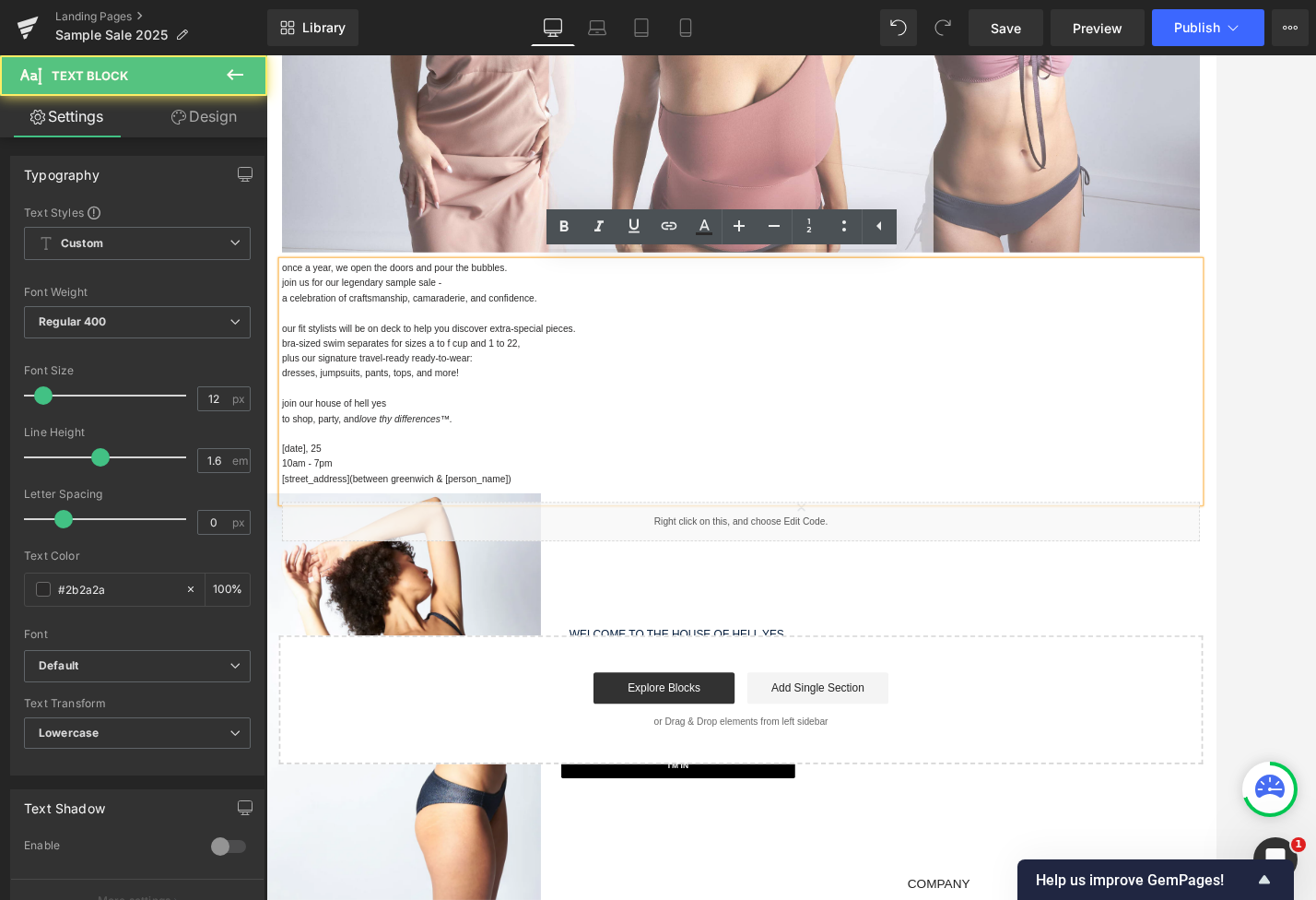
click at [544, 479] on p "to shop, party, and love thy differences™." at bounding box center [824, 483] width 1079 height 18
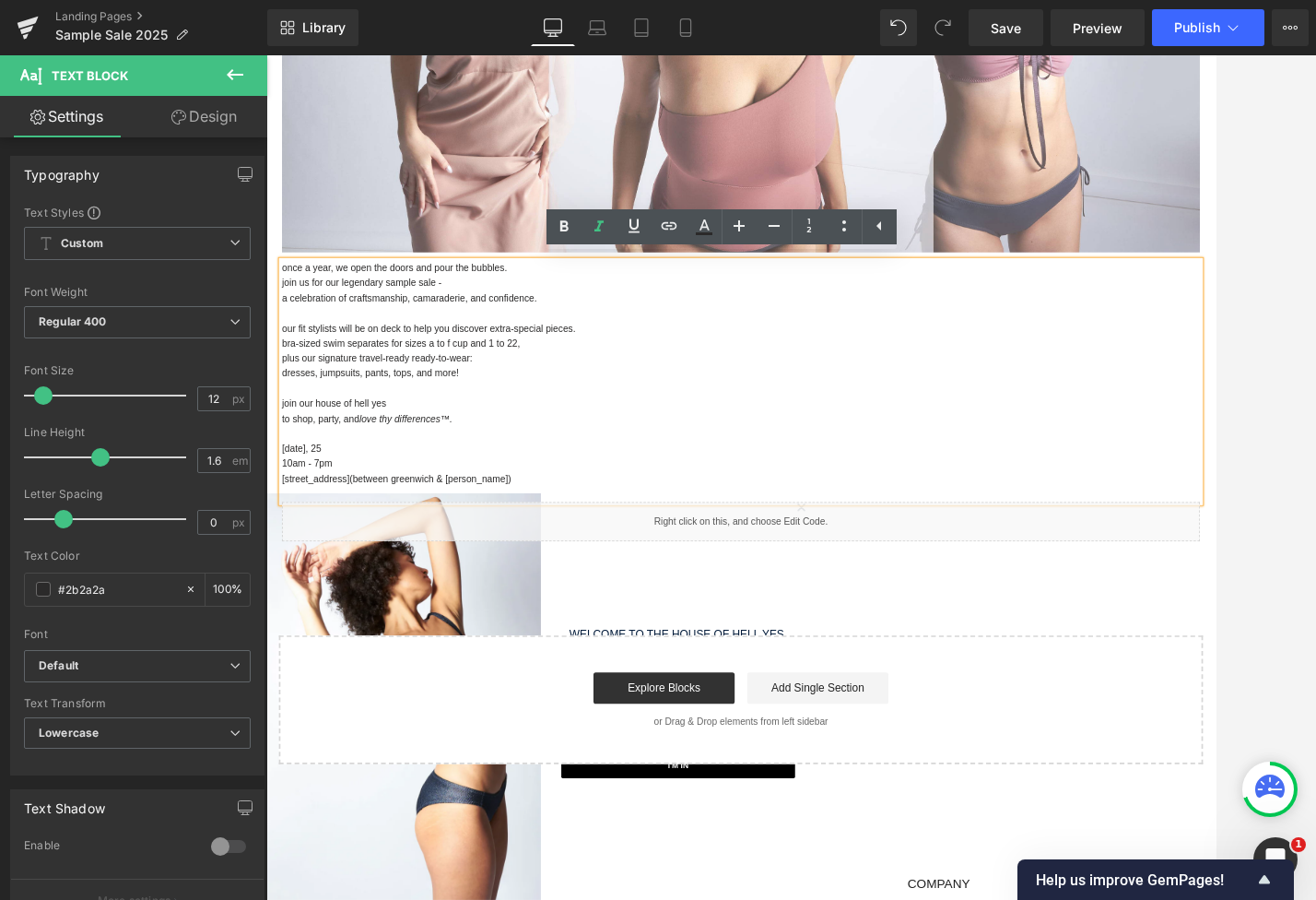
click at [814, 691] on div "OUR ANNUAL SAMPLE SALE IS HERE! Heading Separator Image Row once a year, we ope…" at bounding box center [823, 286] width 1115 height 1204
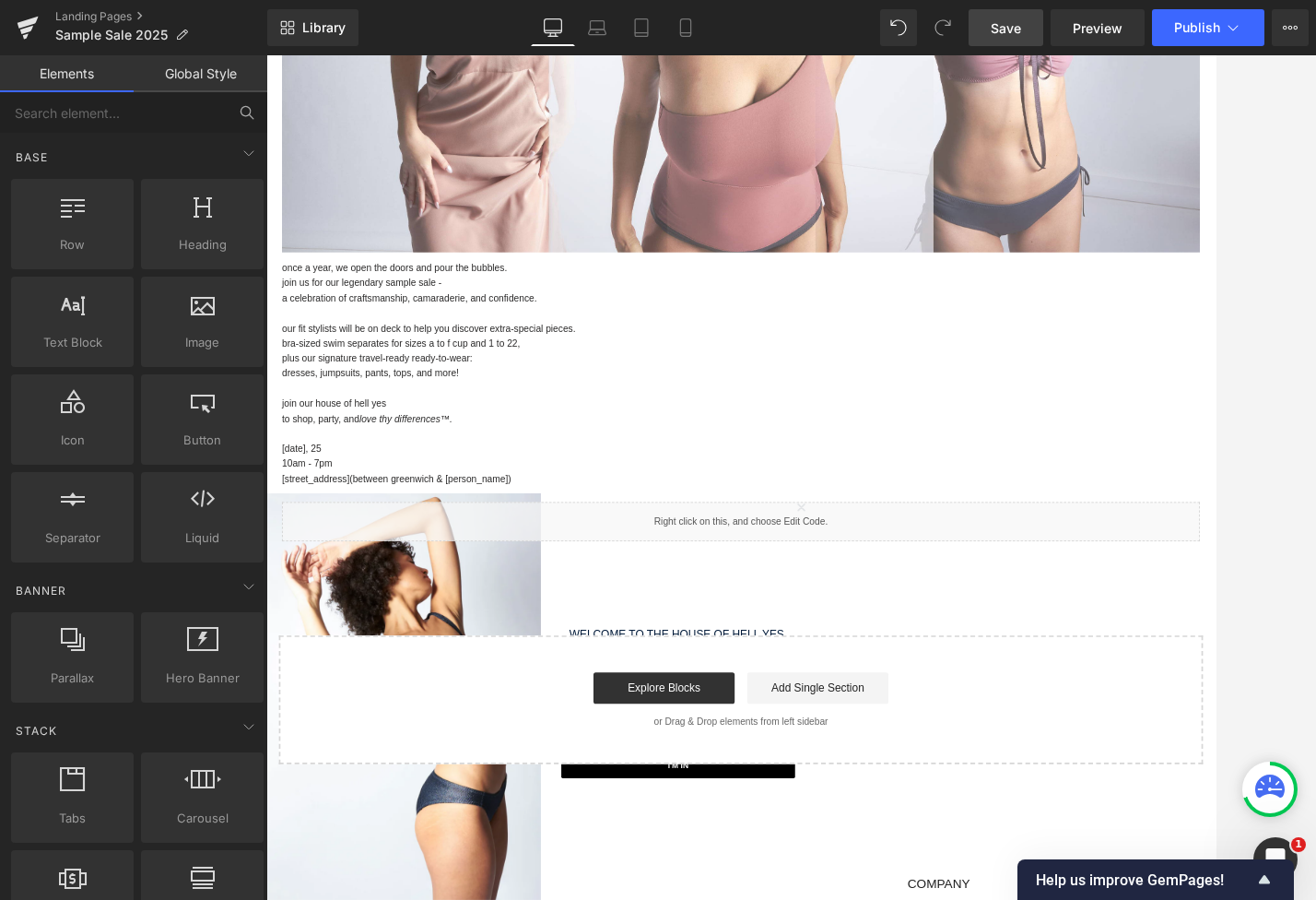
click at [1001, 21] on span "Save" at bounding box center [1006, 27] width 30 height 19
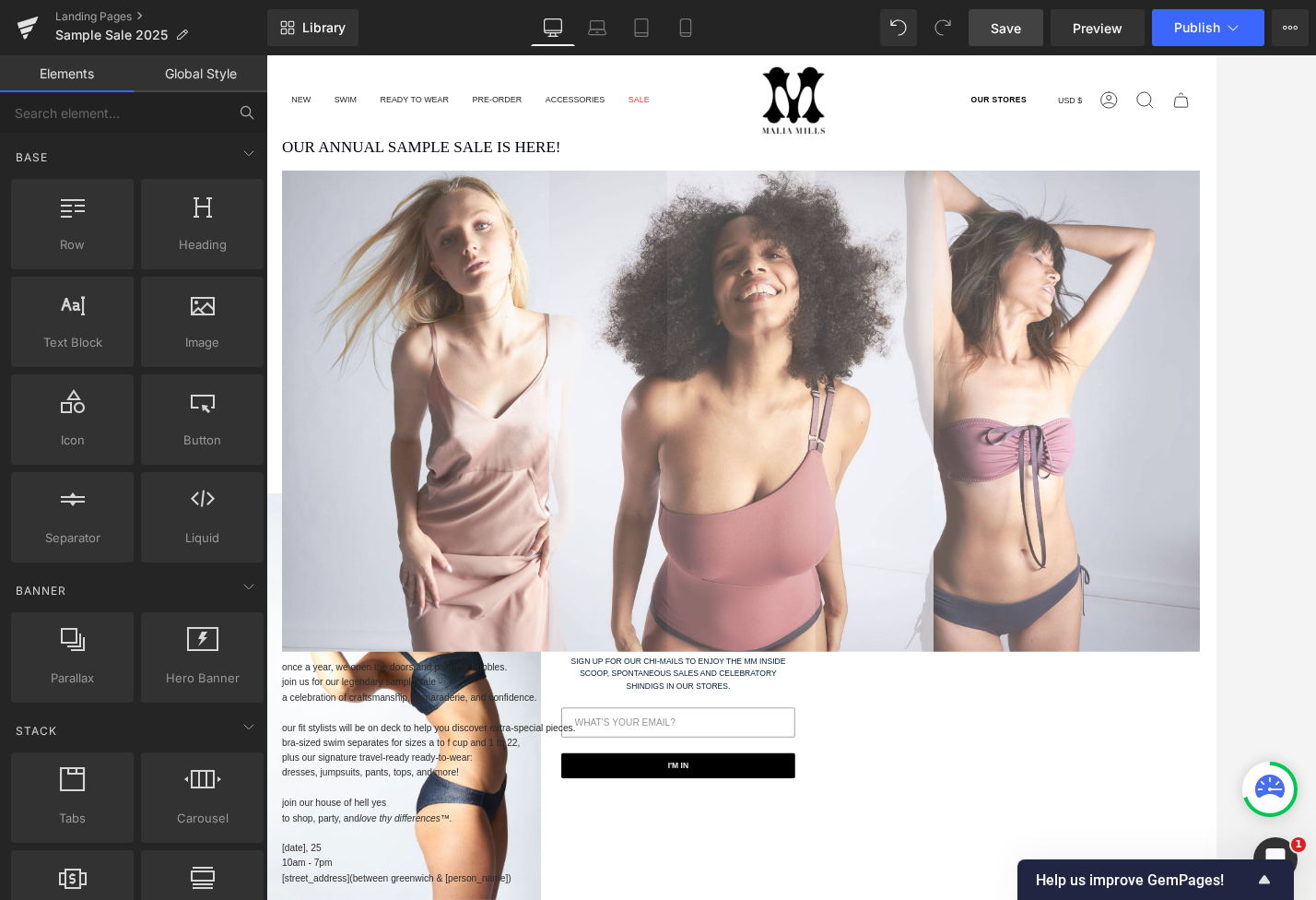
scroll to position [0, 0]
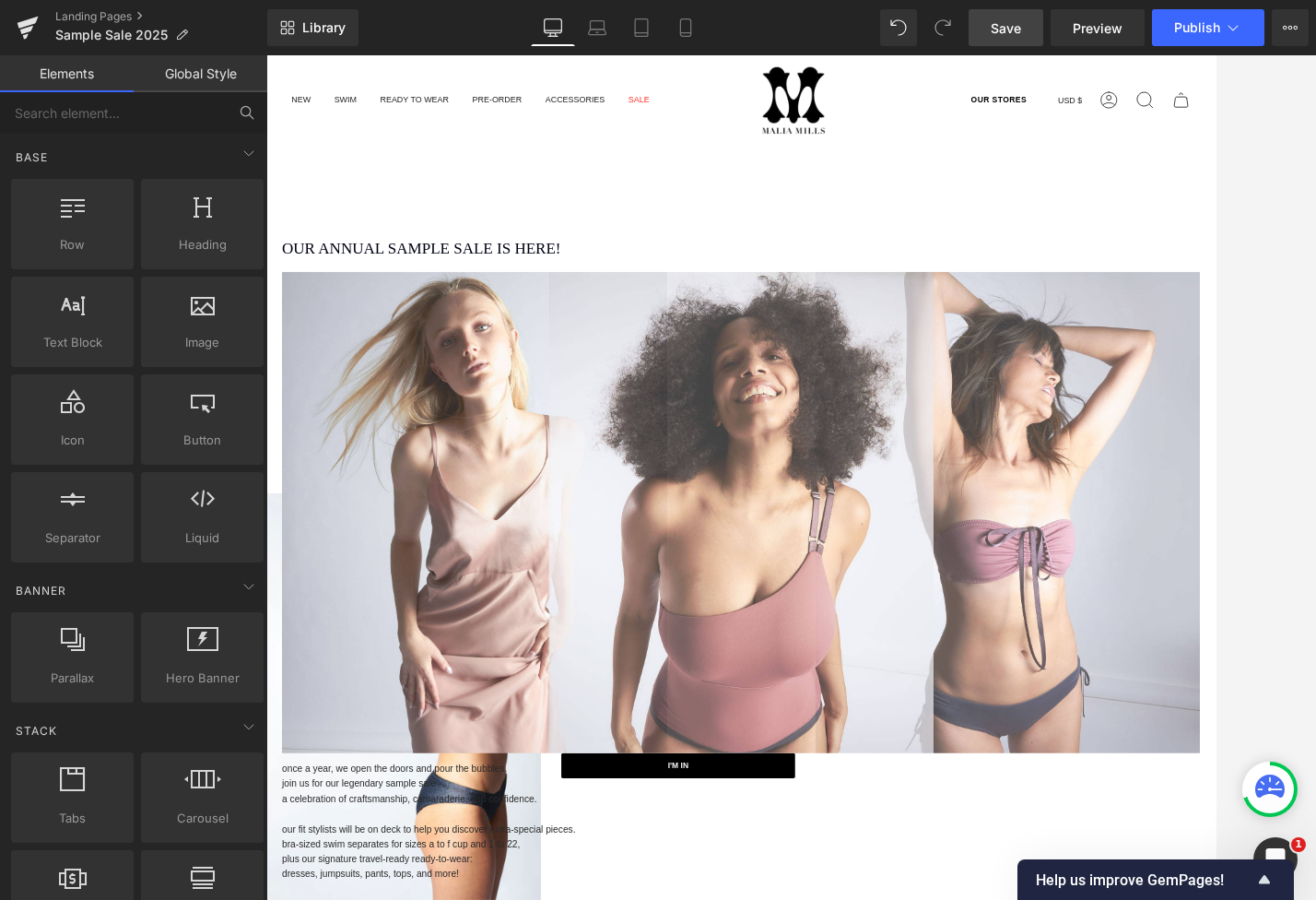
drag, startPoint x: 615, startPoint y: 196, endPoint x: 651, endPoint y: 195, distance: 36.0
click at [628, 196] on div "Search Search Clear OUR STORES Currency USD $ [GEOGRAPHIC_DATA] (USD $) [GEOGRA…" at bounding box center [823, 765] width 1115 height 1420
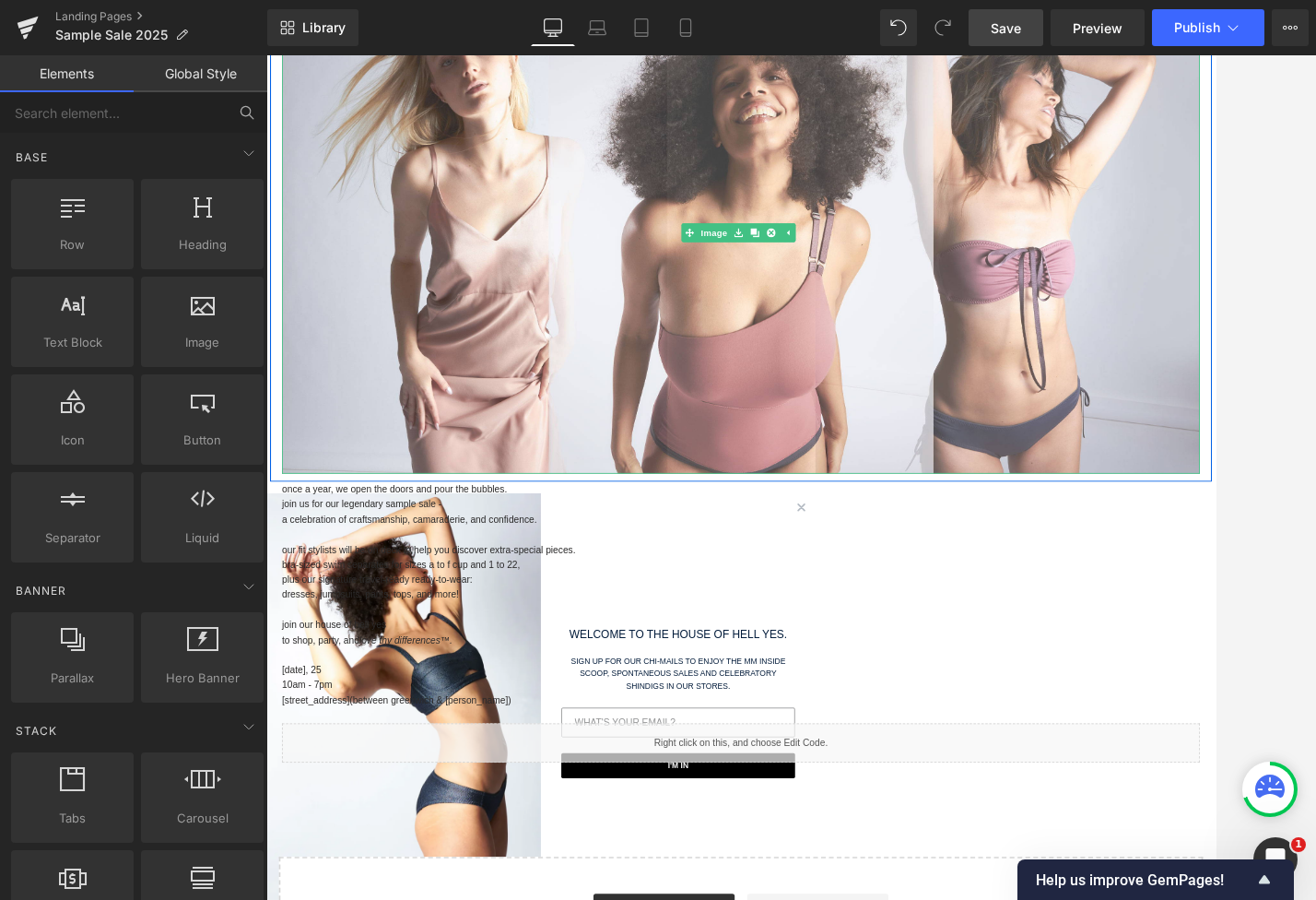
scroll to position [553, 0]
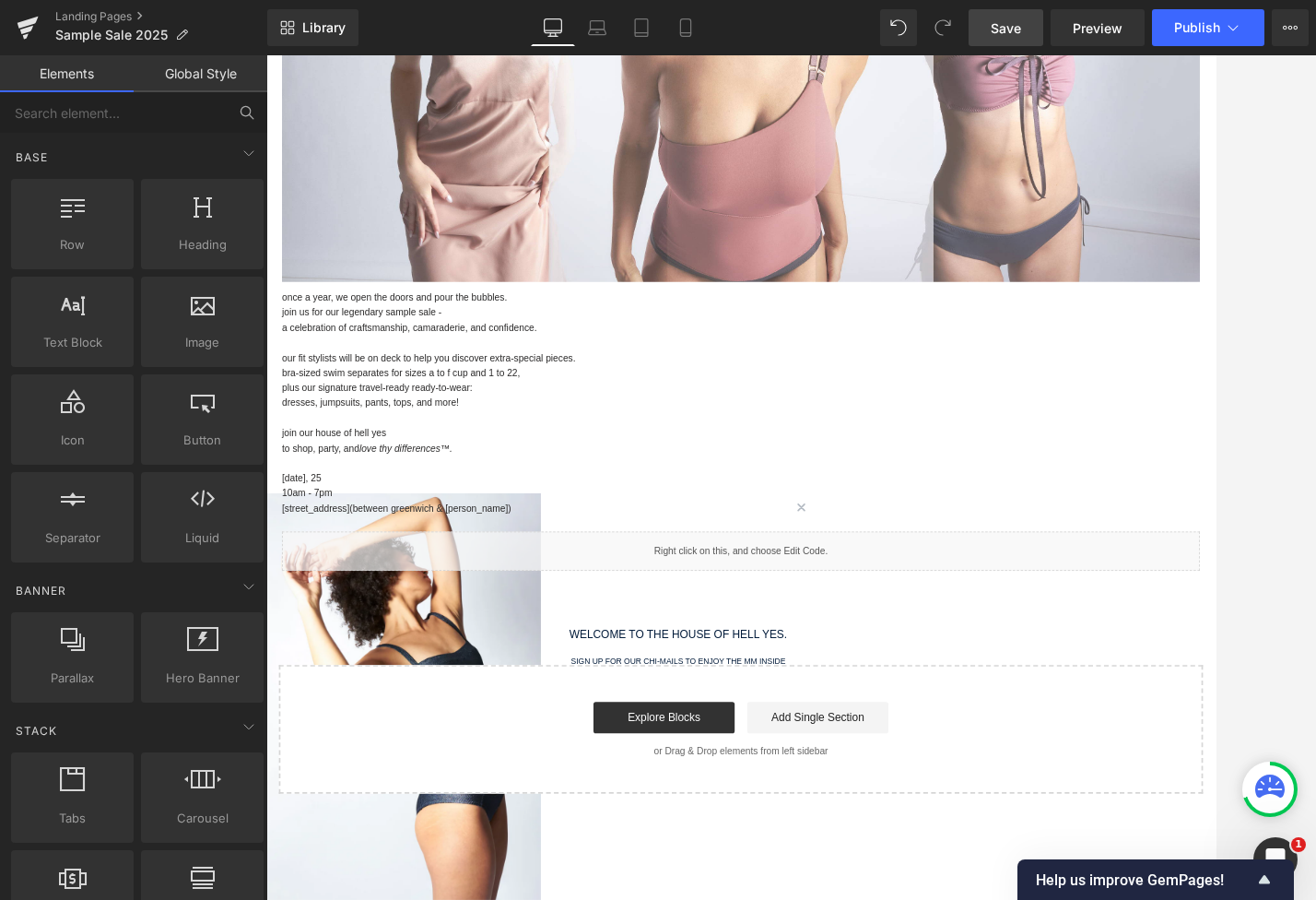
click at [693, 462] on p "dresses, jumpsuits, pants, tops, and more!" at bounding box center [824, 464] width 1079 height 18
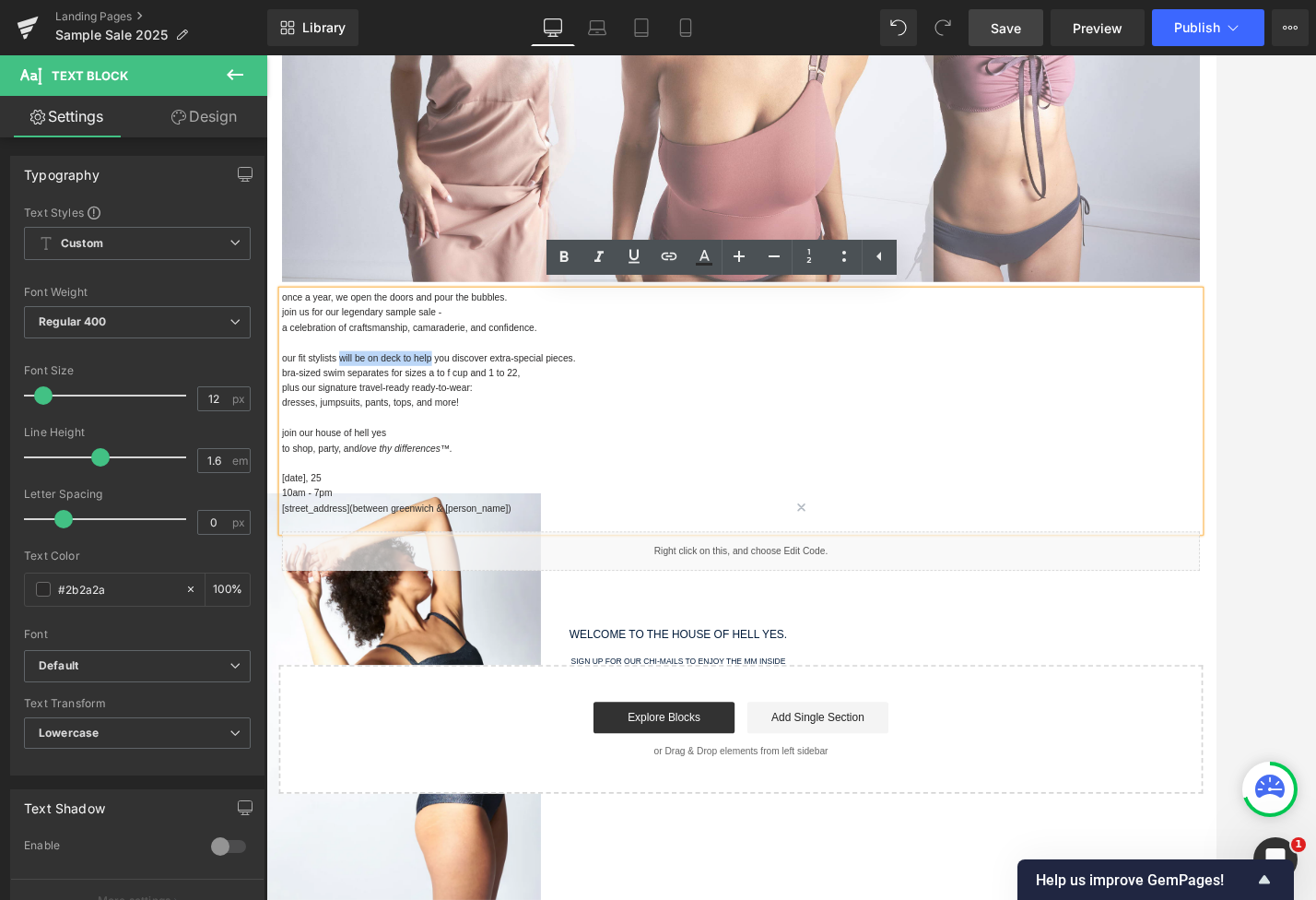
drag, startPoint x: 348, startPoint y: 405, endPoint x: 457, endPoint y: 408, distance: 109.8
click at [457, 408] on p "our fit stylists will be on deck to help you discover extra-special pieces." at bounding box center [824, 412] width 1079 height 18
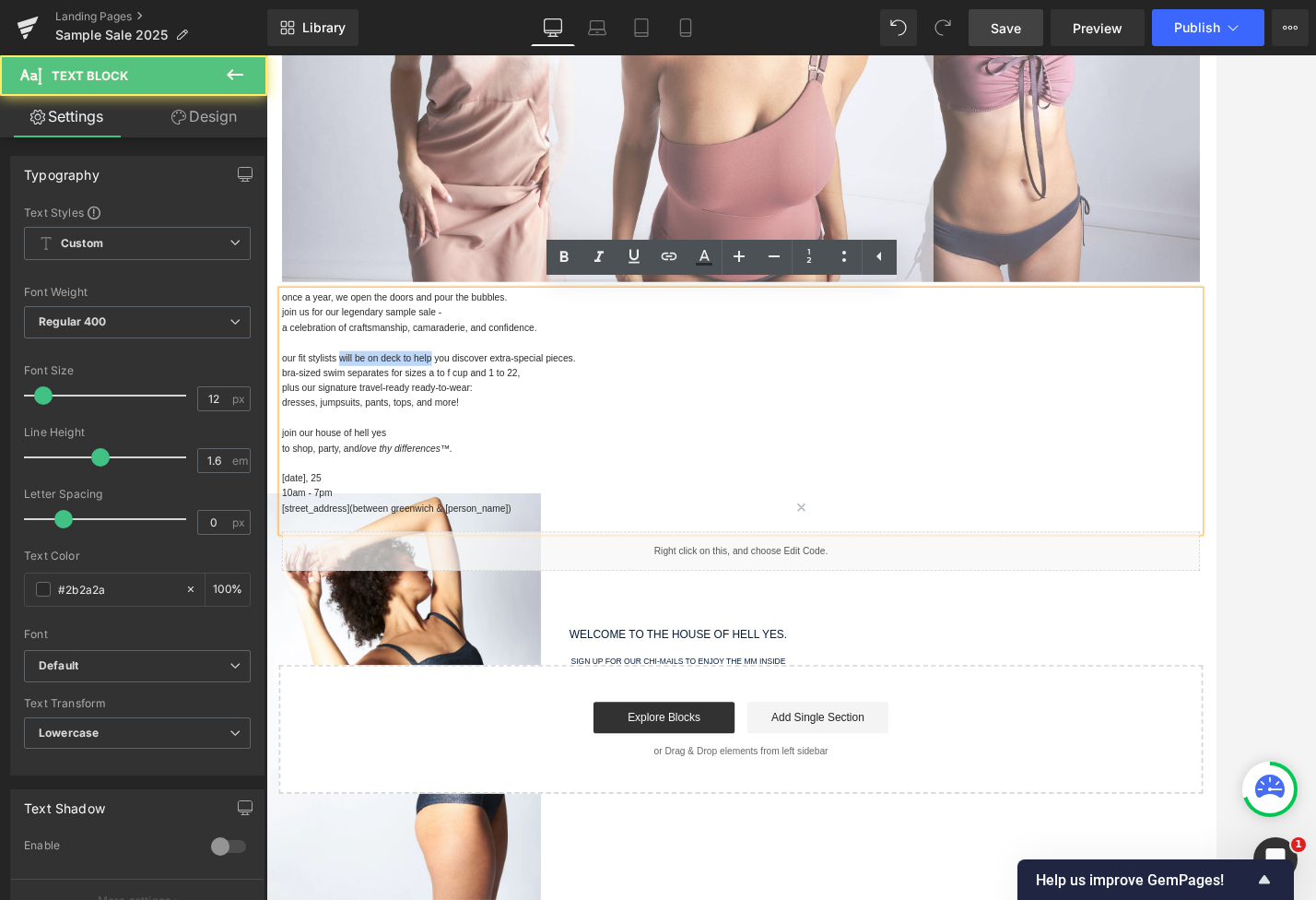
click at [442, 408] on p "our fit stylists will be on deck to help you discover extra-special pieces." at bounding box center [824, 412] width 1079 height 18
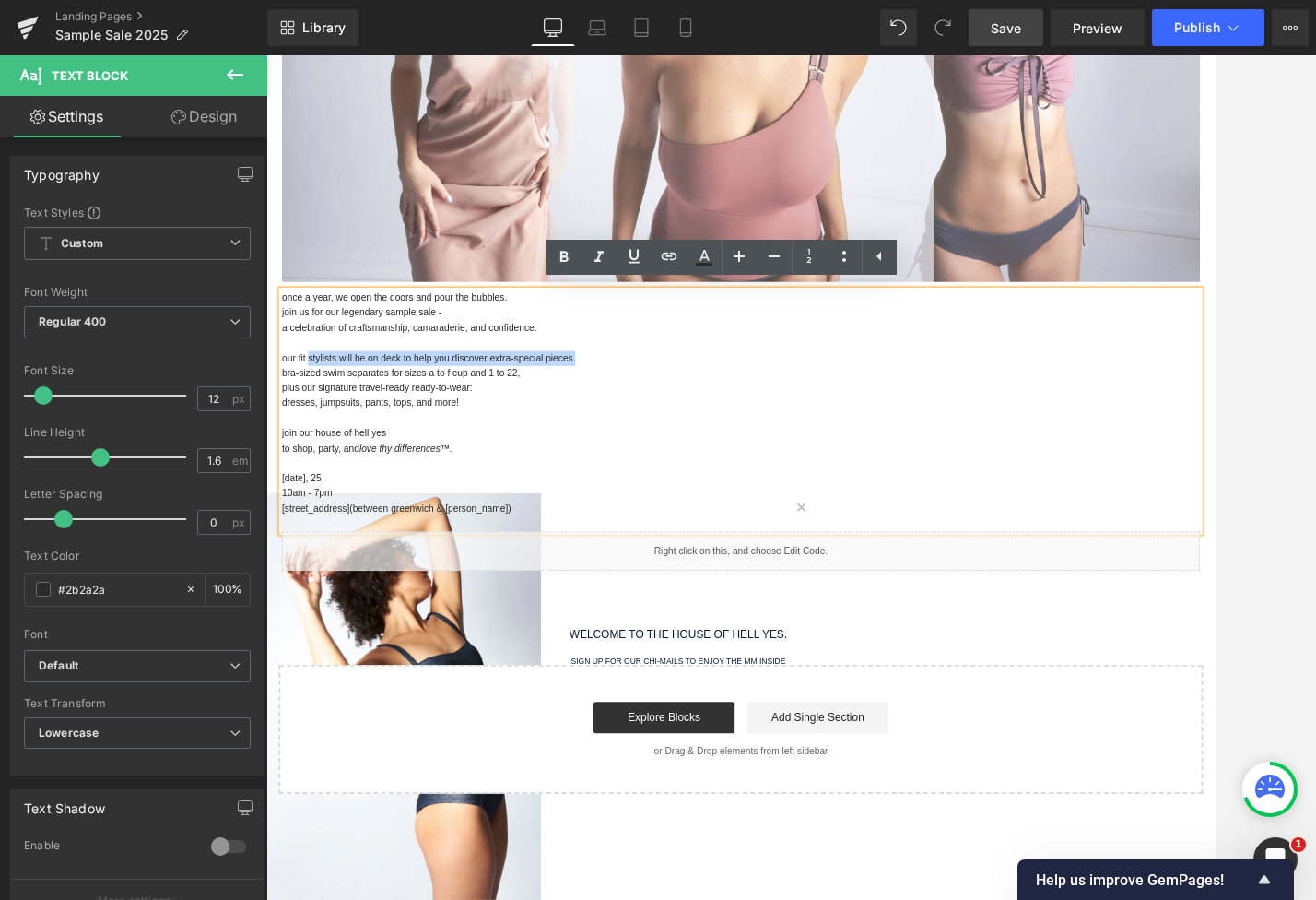
drag, startPoint x: 312, startPoint y: 407, endPoint x: 682, endPoint y: 404, distance: 369.7
click at [682, 404] on p "our fit stylists will be on deck to help you discover extra-special pieces." at bounding box center [824, 412] width 1079 height 18
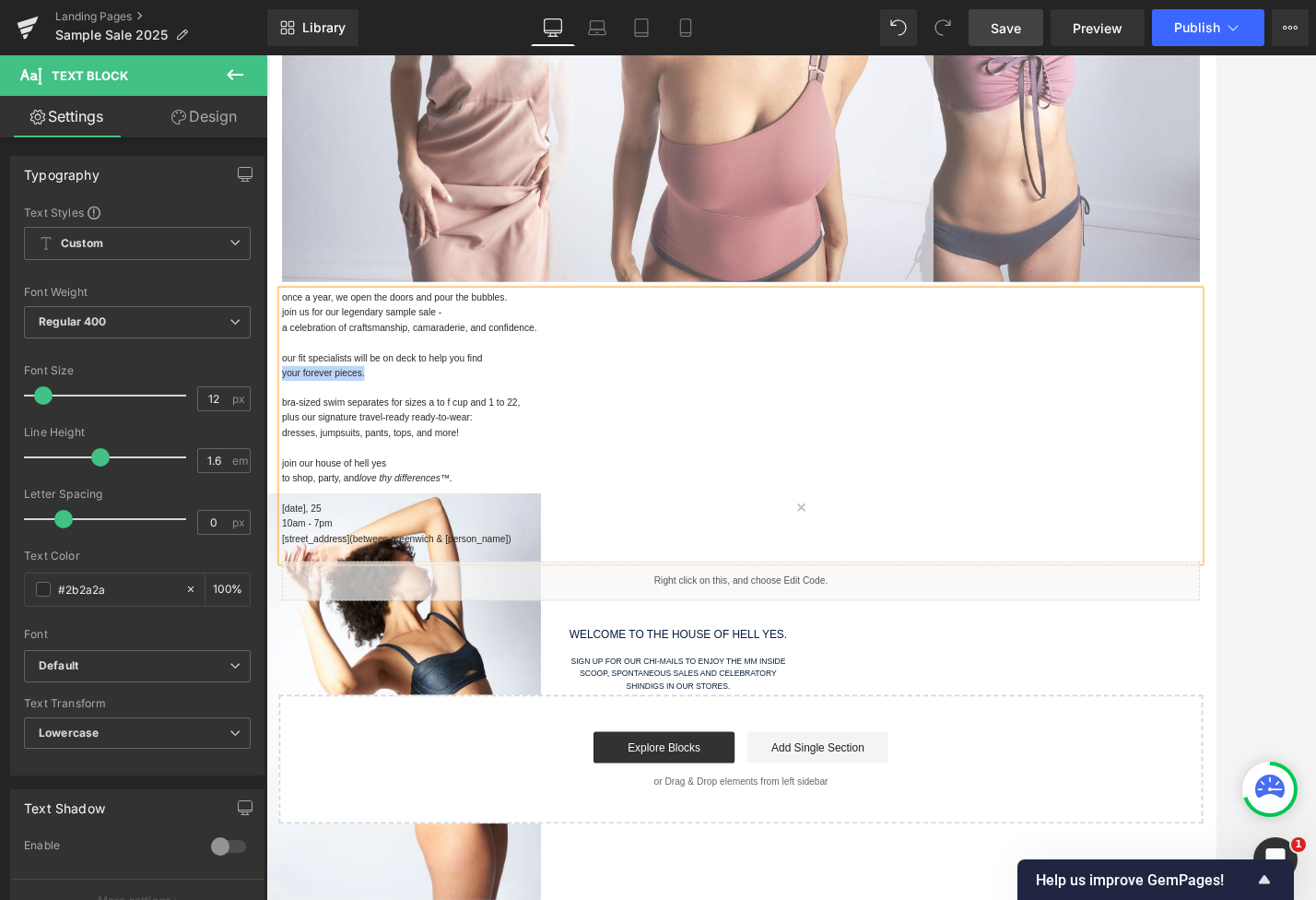
drag, startPoint x: 468, startPoint y: 420, endPoint x: 514, endPoint y: 407, distance: 47.9
click at [514, 407] on div "once a year, we open the doors and pour the bubbles. join us for our legendary …" at bounding box center [824, 491] width 1079 height 319
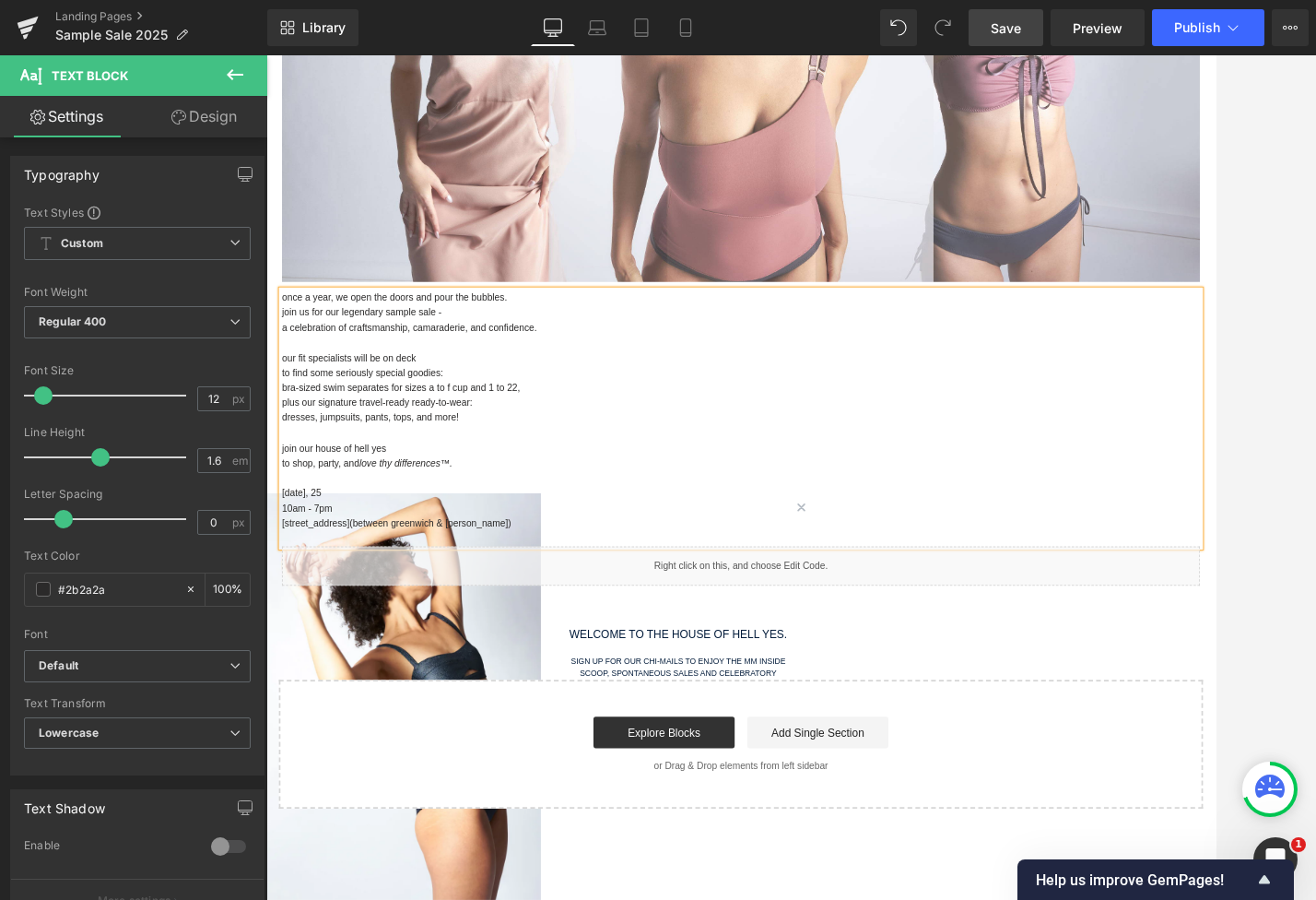
click at [550, 466] on p "plus our signature travel-ready ready-to-wear:" at bounding box center [824, 464] width 1079 height 18
drag, startPoint x: 498, startPoint y: 425, endPoint x: 428, endPoint y: 430, distance: 70.2
click at [428, 430] on p "to find some seriously special goodies:" at bounding box center [824, 429] width 1079 height 18
click at [297, 428] on p "to find some seriously special pieces." at bounding box center [824, 429] width 1079 height 18
click at [548, 420] on p "to help you find some seriously special pieces." at bounding box center [824, 429] width 1079 height 18
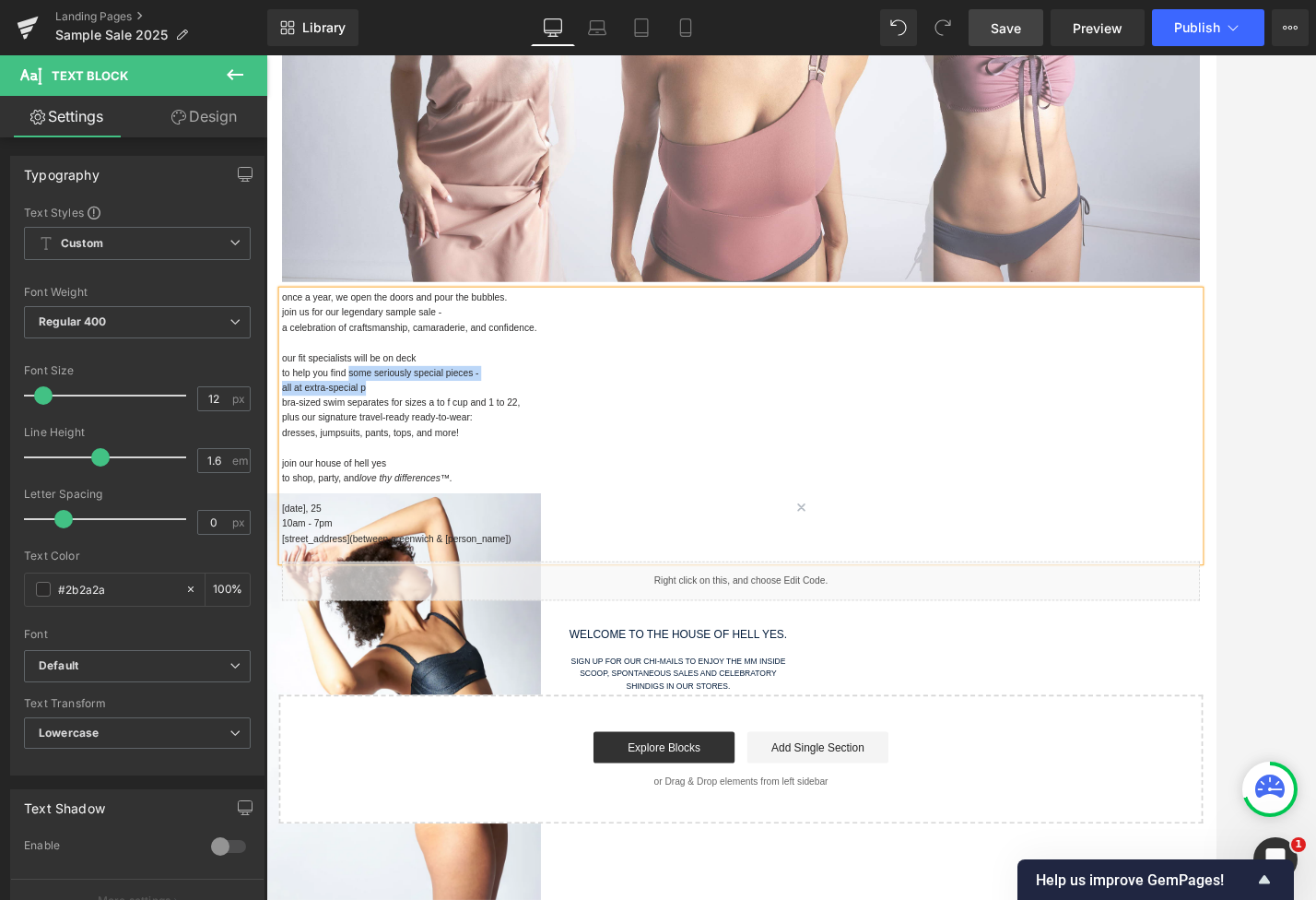
drag, startPoint x: 400, startPoint y: 441, endPoint x: 358, endPoint y: 429, distance: 44.1
click at [358, 429] on div "once a year, we open the doors and pour the bubbles. join us for our legendary …" at bounding box center [824, 491] width 1079 height 319
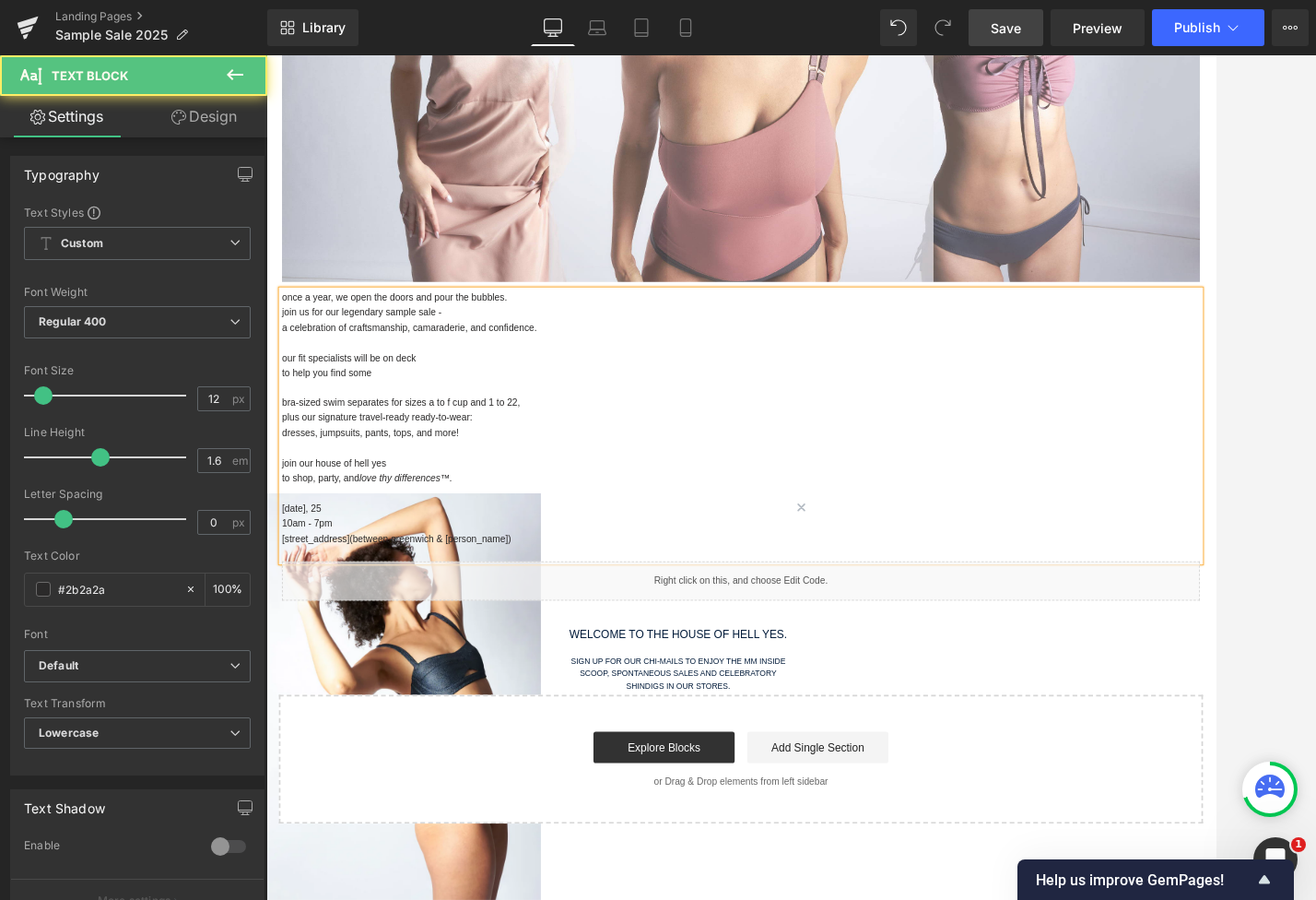
drag, startPoint x: 346, startPoint y: 415, endPoint x: 360, endPoint y: 424, distance: 16.6
click at [360, 424] on p "to help you find some" at bounding box center [824, 429] width 1079 height 18
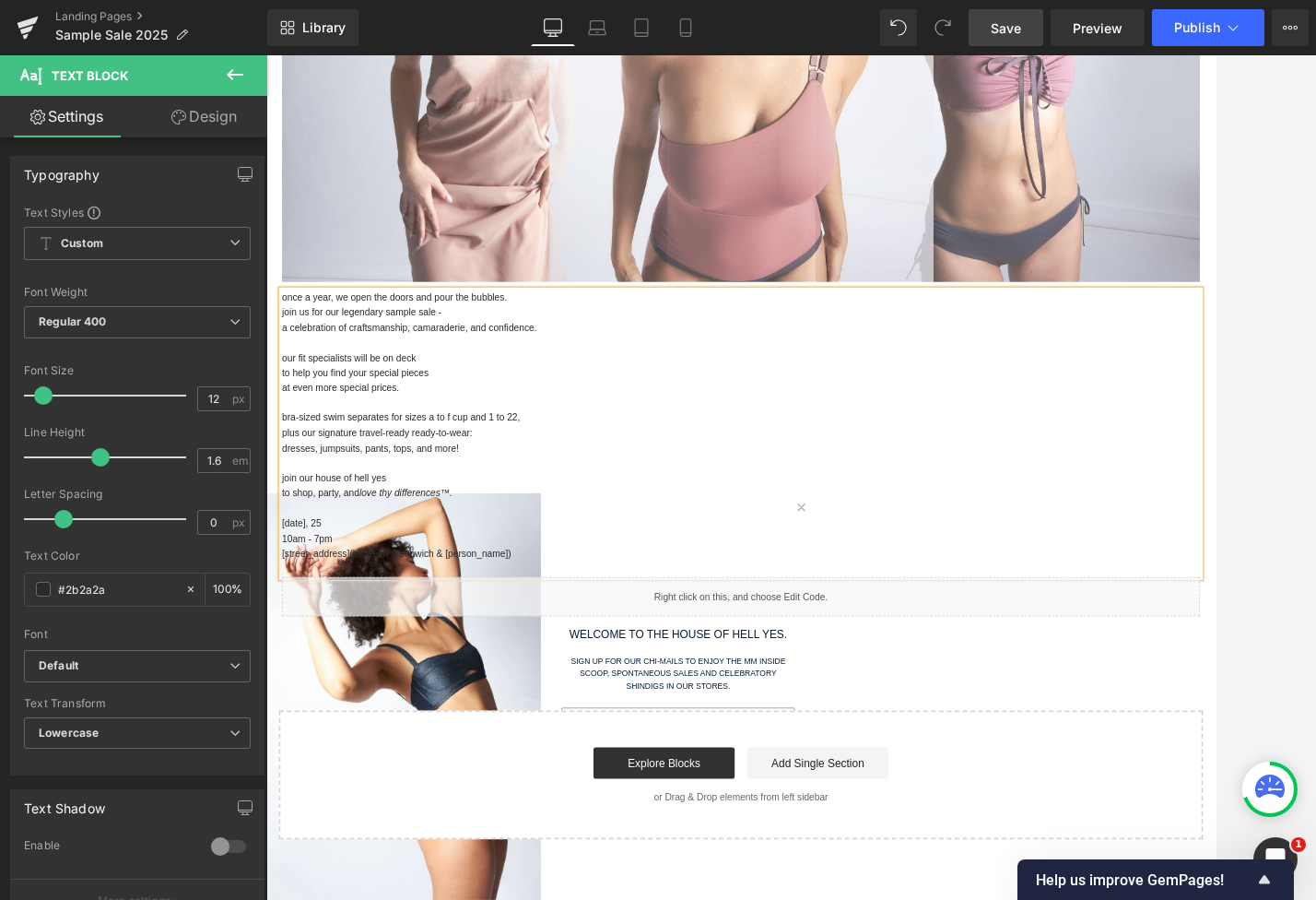
click at [534, 516] on p "dresses, jumpsuits, pants, tops, and more!" at bounding box center [824, 518] width 1079 height 18
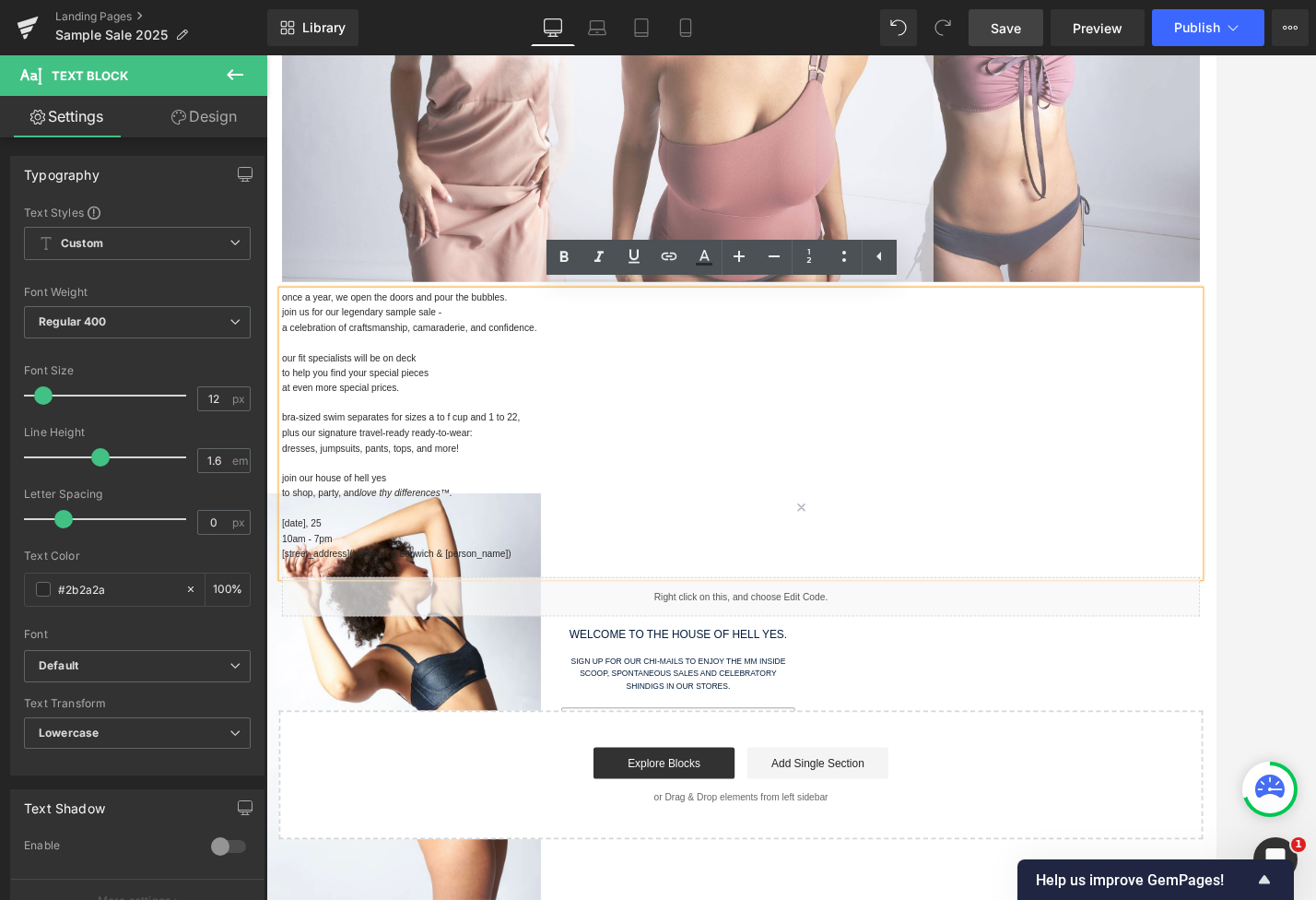
click at [360, 457] on p at bounding box center [824, 464] width 1079 height 18
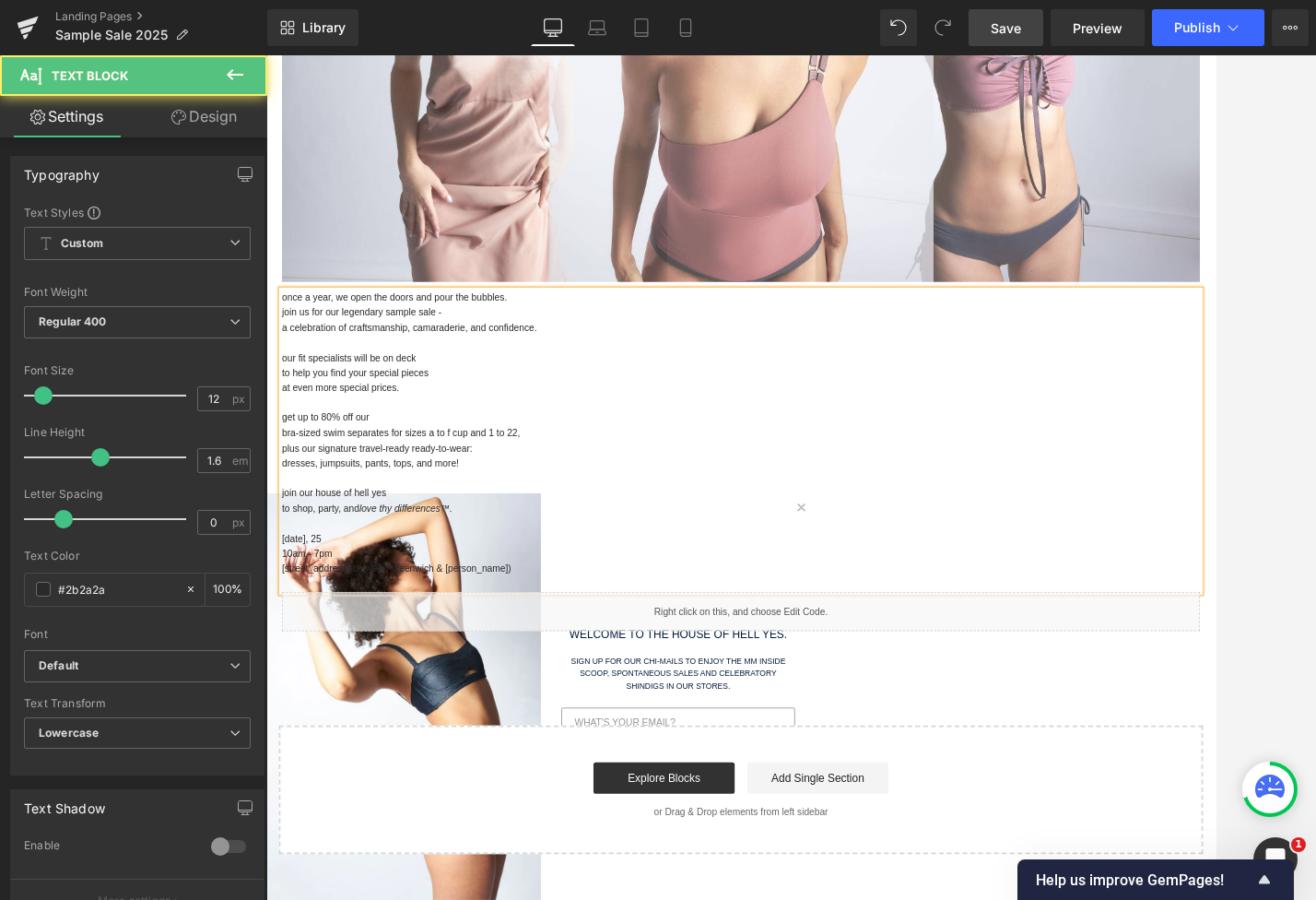
click at [285, 492] on div "once a year, we open the doors and pour the bubbles. join us for our legendary …" at bounding box center [824, 509] width 1079 height 354
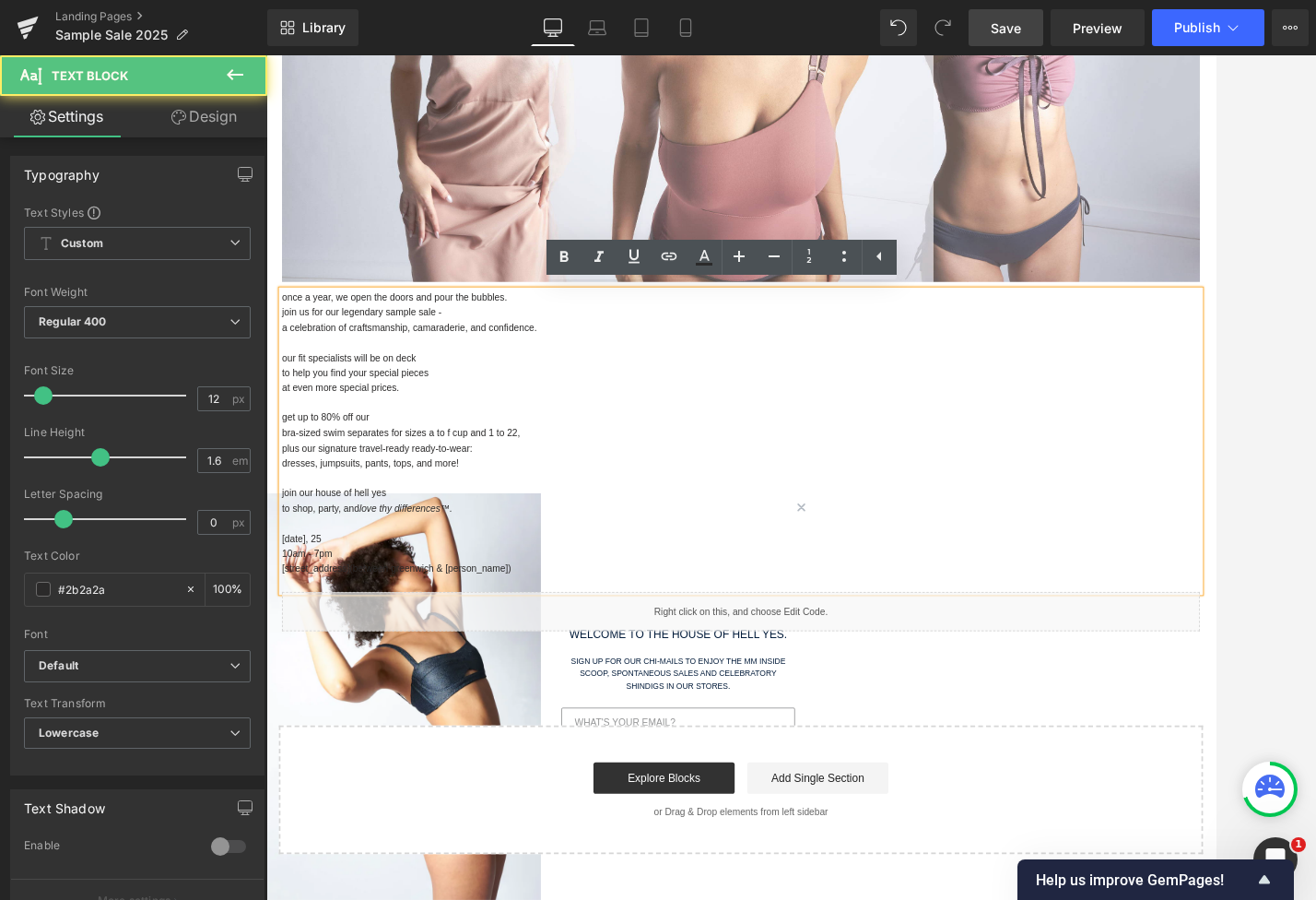
click at [288, 498] on p "bra-sized swim separates for sizes a to f cup and 1 to 22," at bounding box center [824, 500] width 1079 height 18
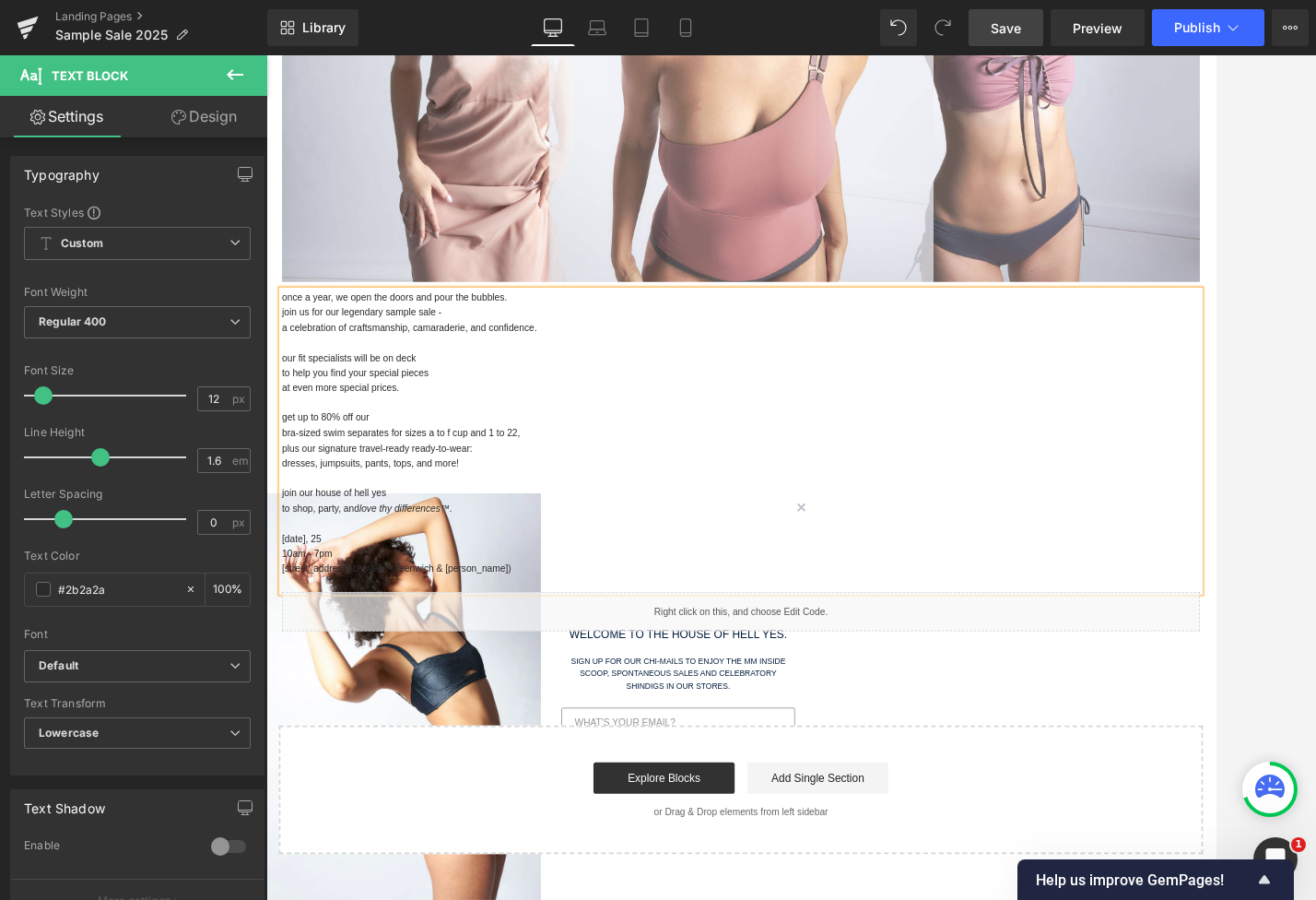
click at [444, 440] on p "at even more special prices." at bounding box center [824, 447] width 1079 height 18
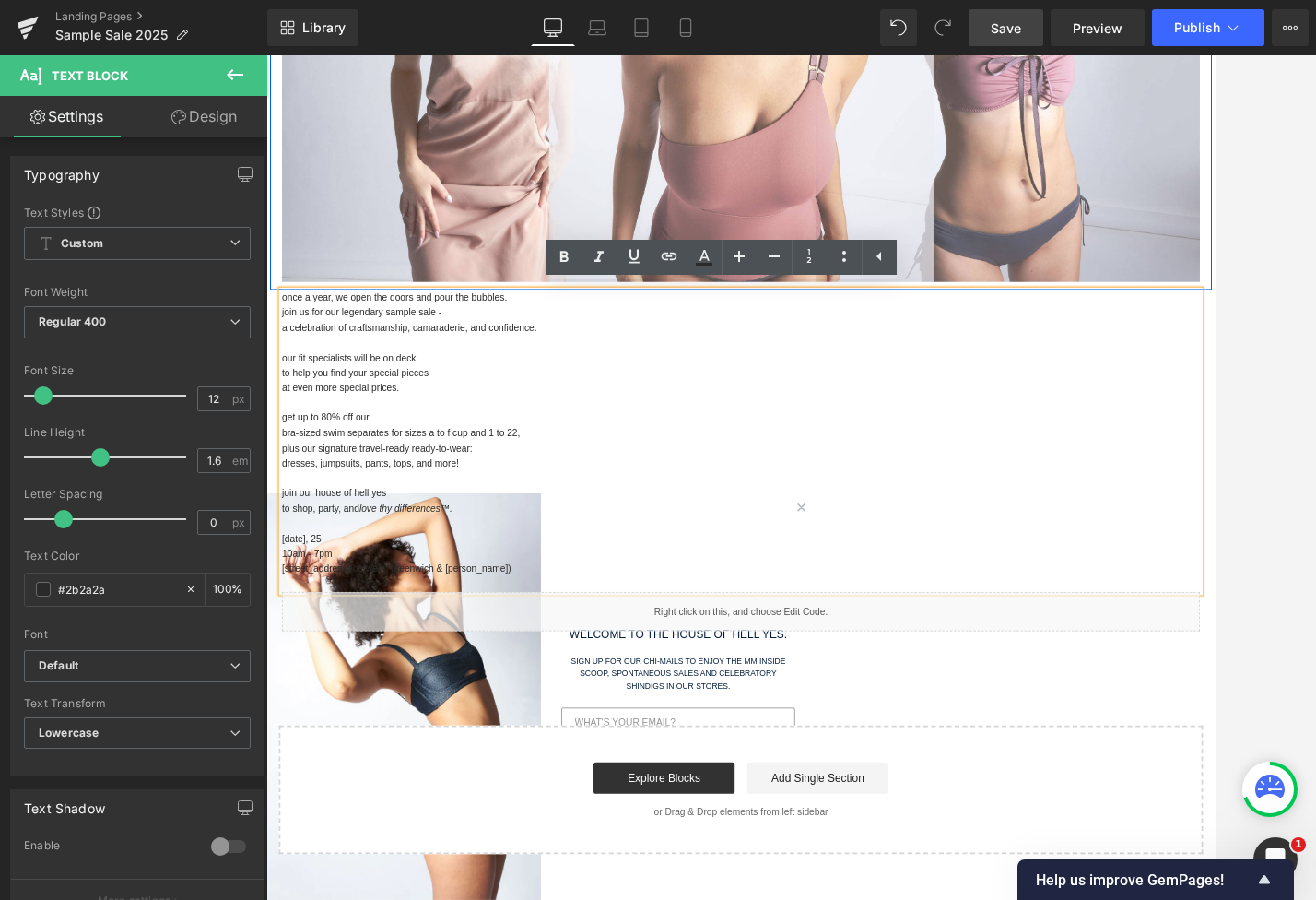
click at [275, 268] on div "OUR ANNUAL SAMPLE SALE IS HERE! Heading Separator Image" at bounding box center [824, 21] width 1106 height 602
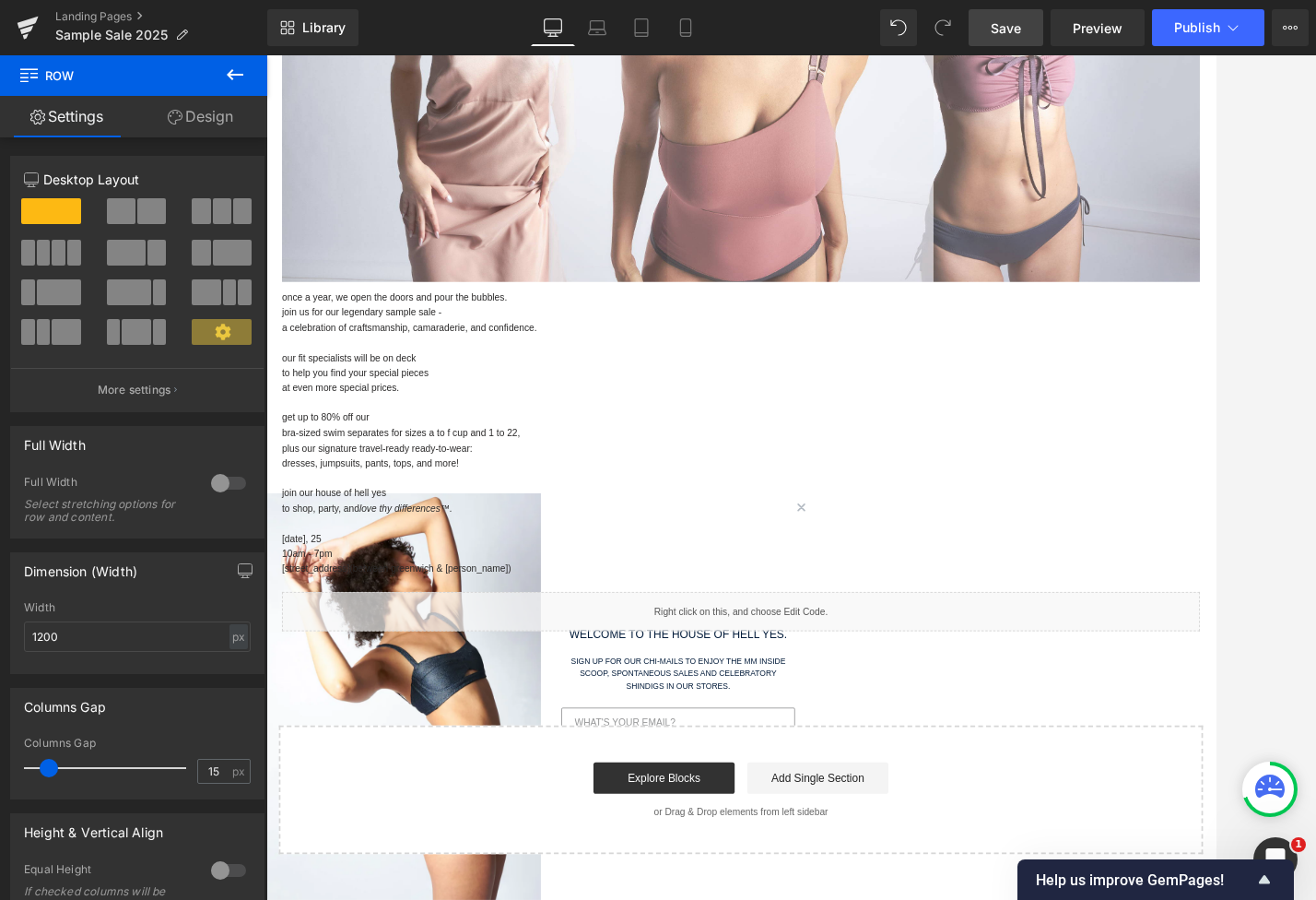
click at [1036, 37] on link "Save" at bounding box center [1006, 27] width 75 height 37
click at [429, 496] on span "bra-sized swim separates for sizes a to f cup and 1 to 22," at bounding box center [424, 499] width 279 height 13
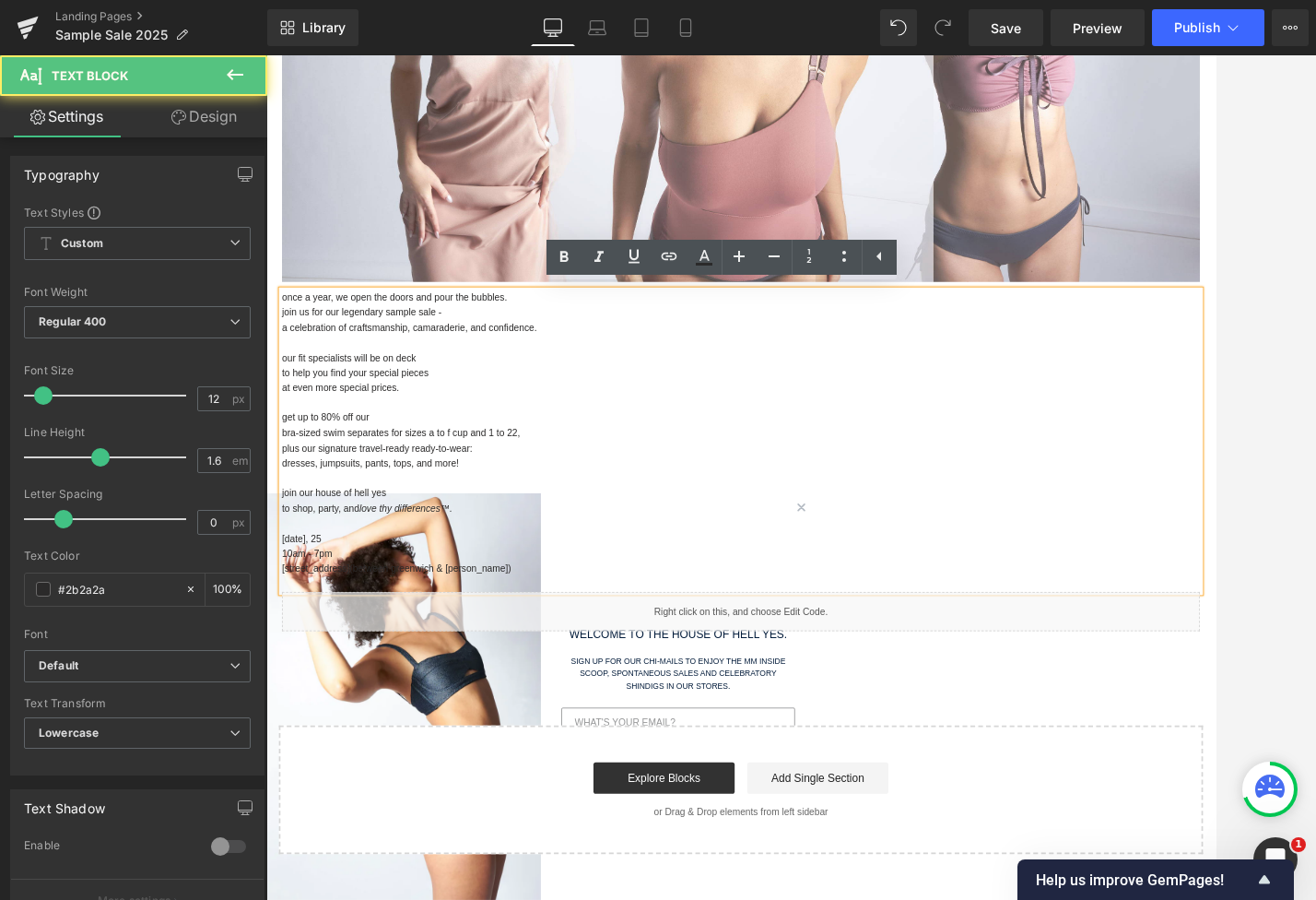
click at [285, 493] on div "once a year, we open the doors and pour the bubbles. join us for our legendary …" at bounding box center [824, 509] width 1079 height 354
click at [285, 498] on span "bra-sized swim separates for sizes a to f cup and 1 to 22," at bounding box center [424, 499] width 279 height 13
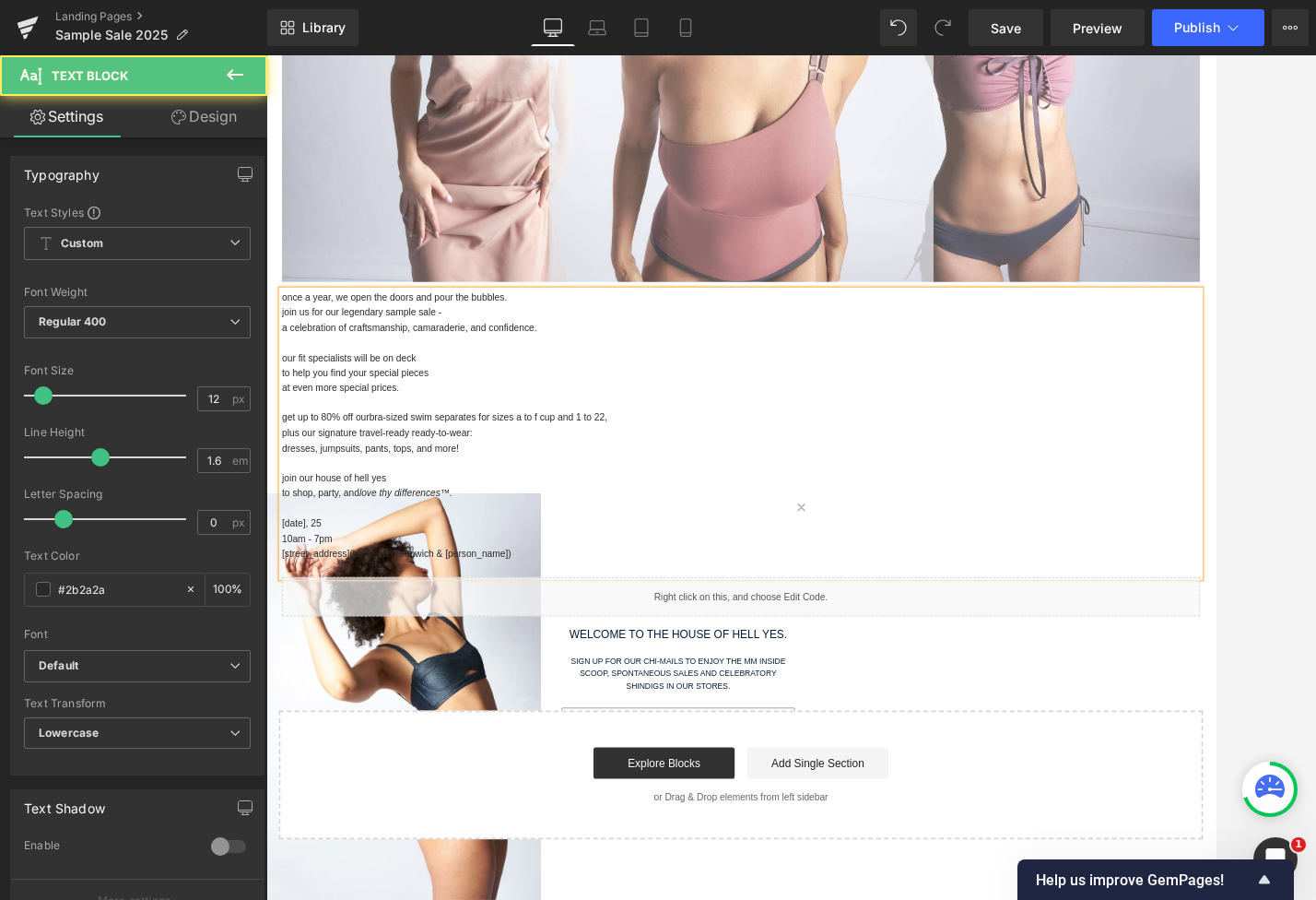
click at [514, 477] on span "bra-sized swim separates for sizes a to f cup and 1 to 22," at bounding box center [526, 481] width 279 height 13
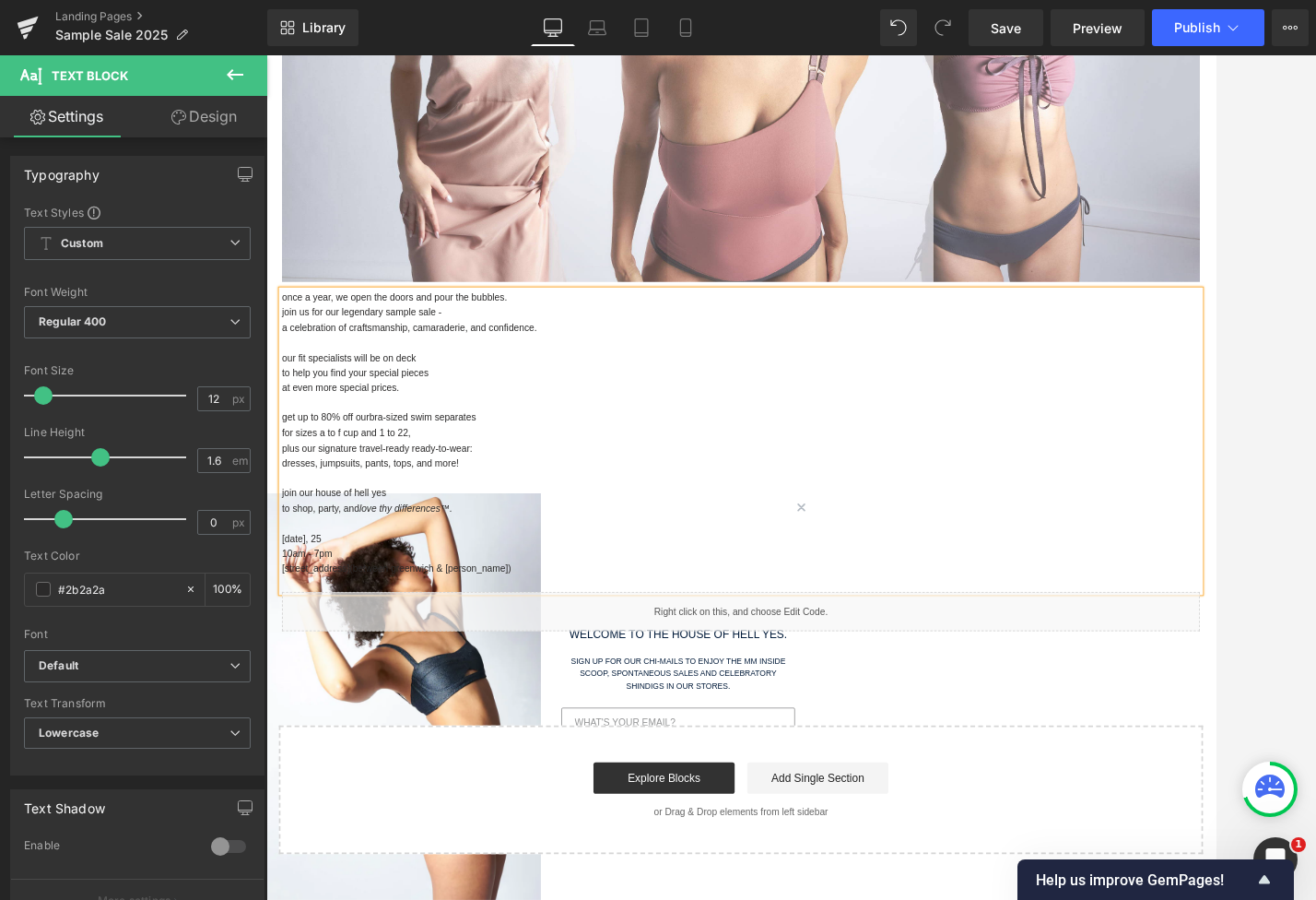
click at [550, 526] on p "dresses, jumpsuits, pants, tops, and more!" at bounding box center [824, 535] width 1079 height 18
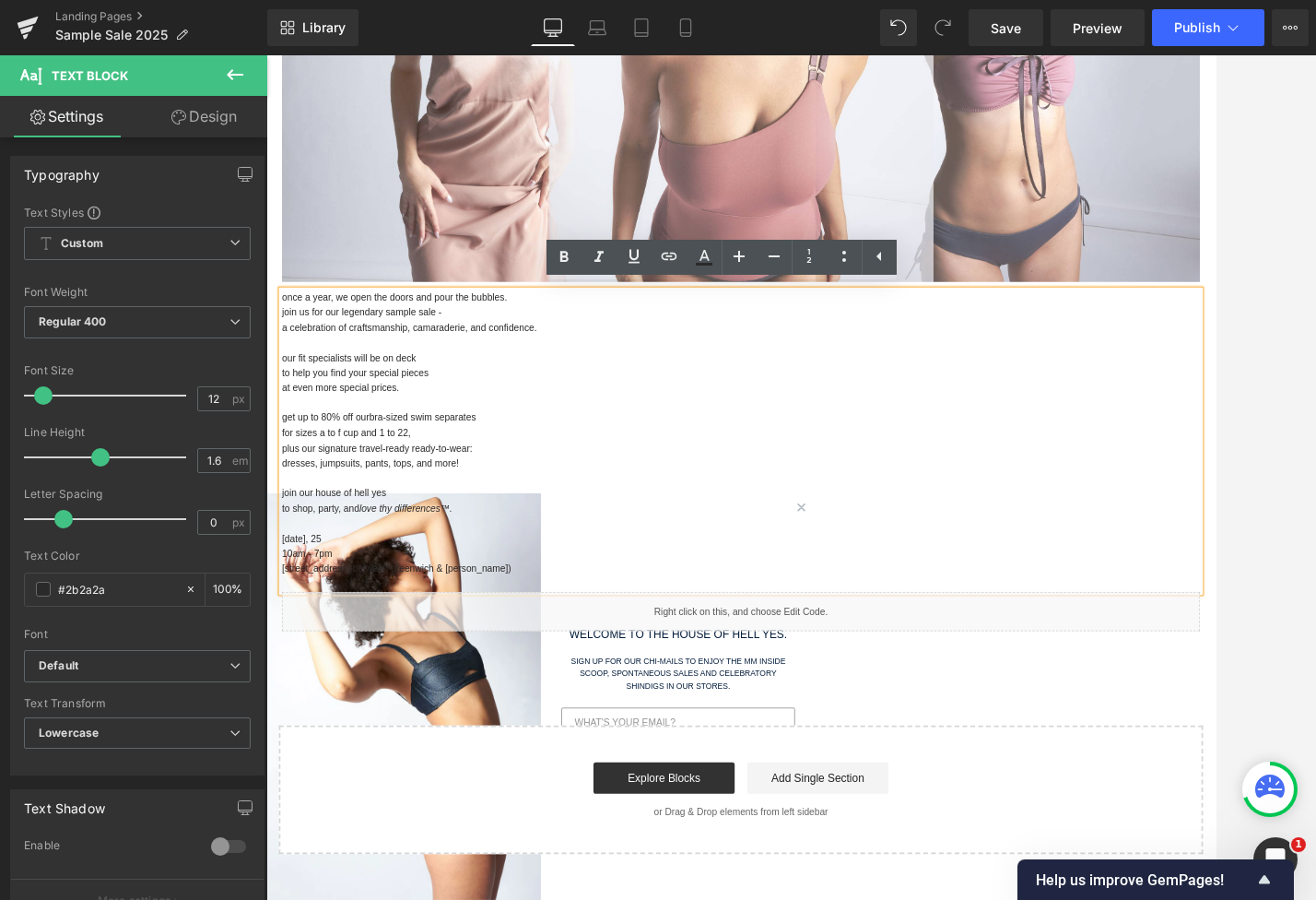
click at [571, 513] on p "plus our signature travel-ready ready-to-wear:" at bounding box center [824, 518] width 1079 height 18
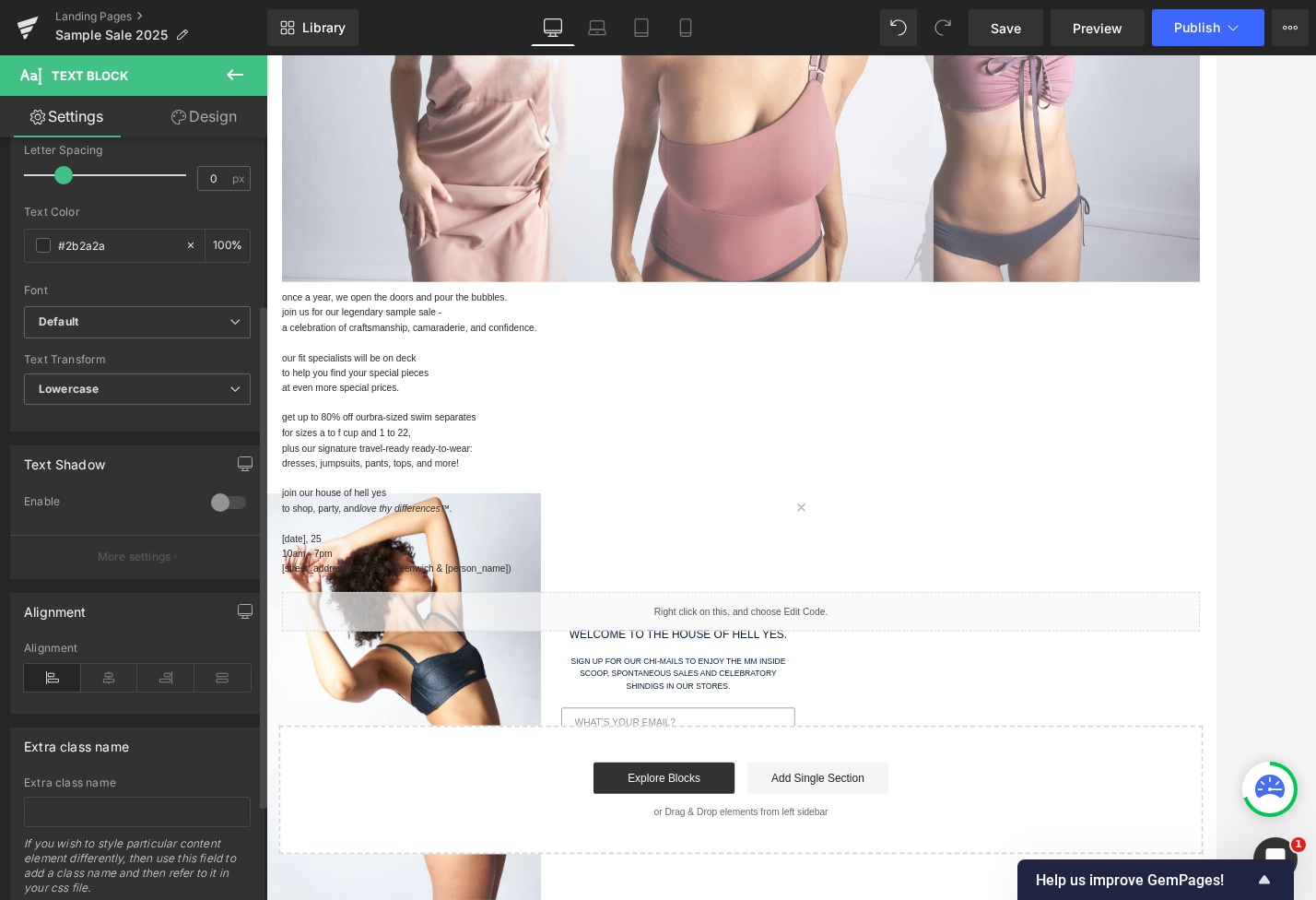
scroll to position [369, 0]
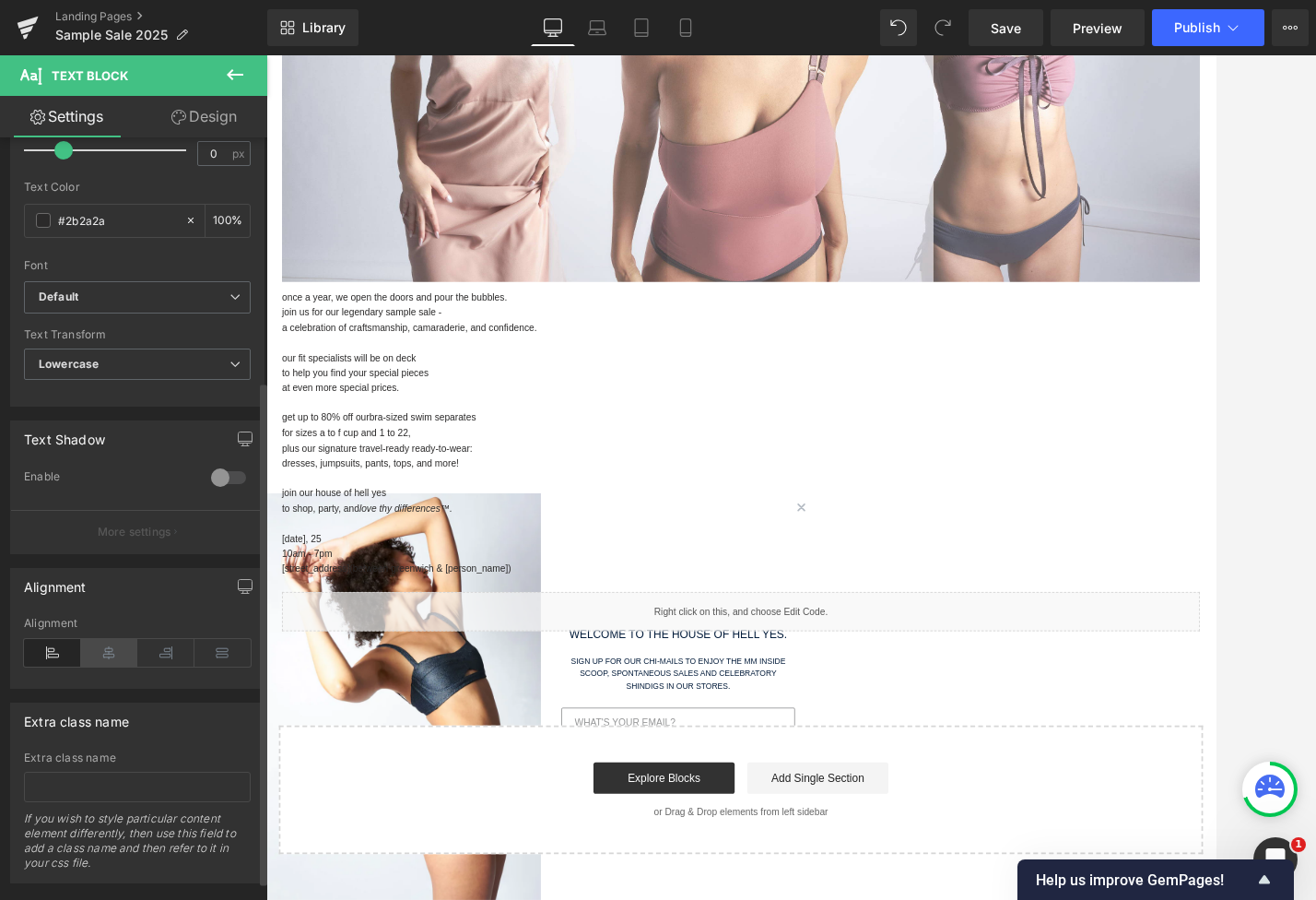
click at [112, 652] on icon at bounding box center [109, 653] width 57 height 28
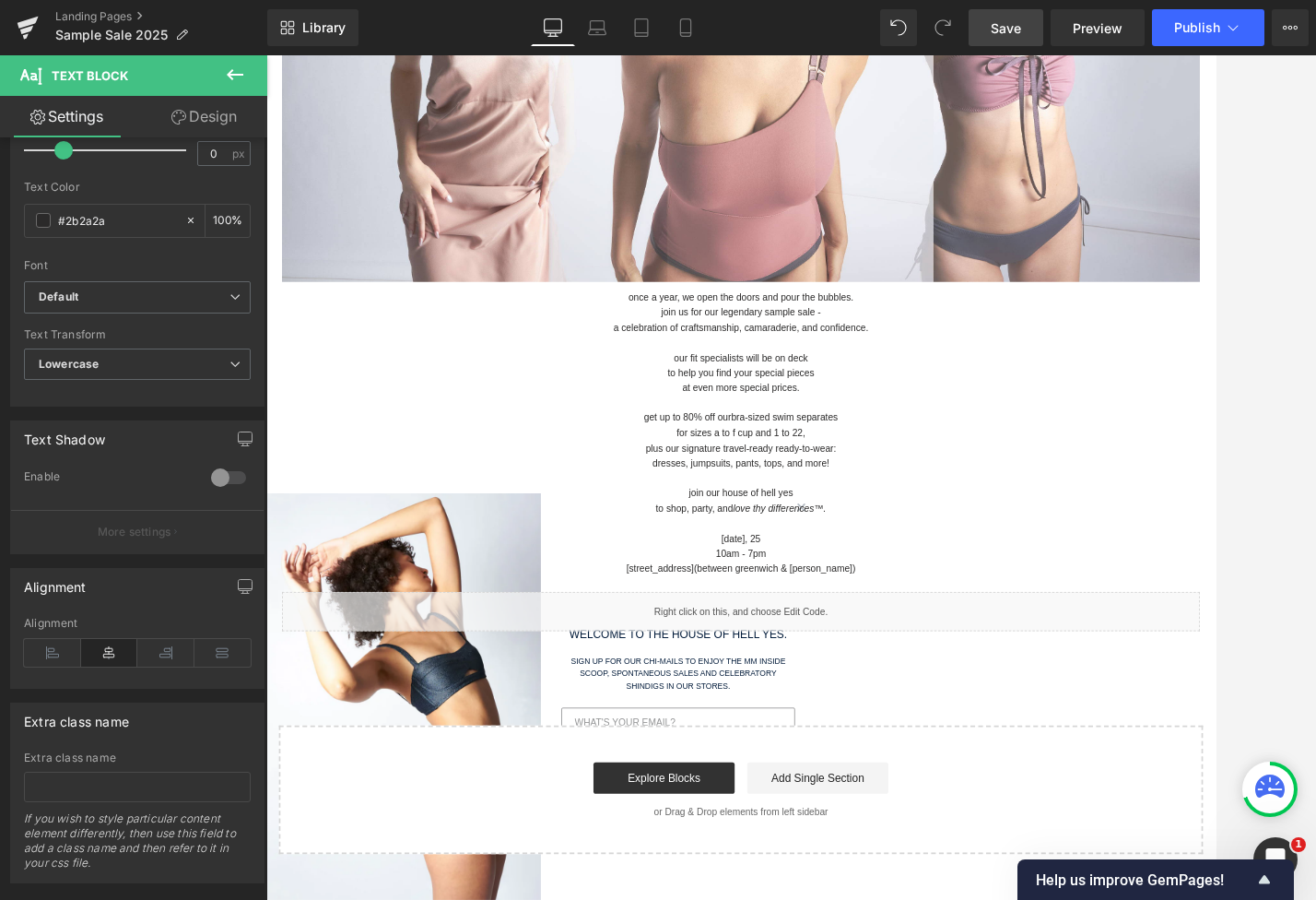
click at [1021, 19] on span "Save" at bounding box center [1006, 27] width 30 height 19
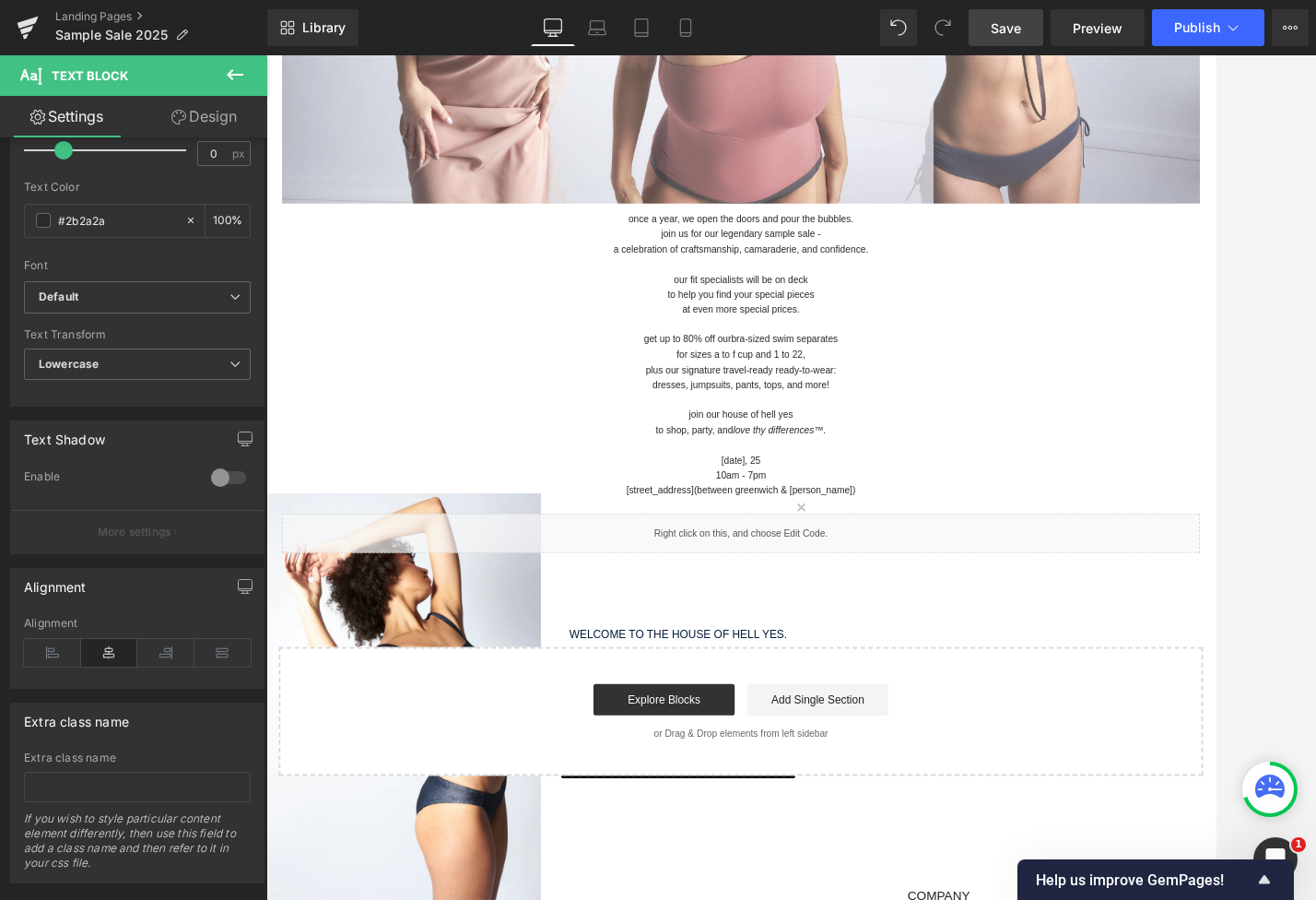
scroll to position [737, 0]
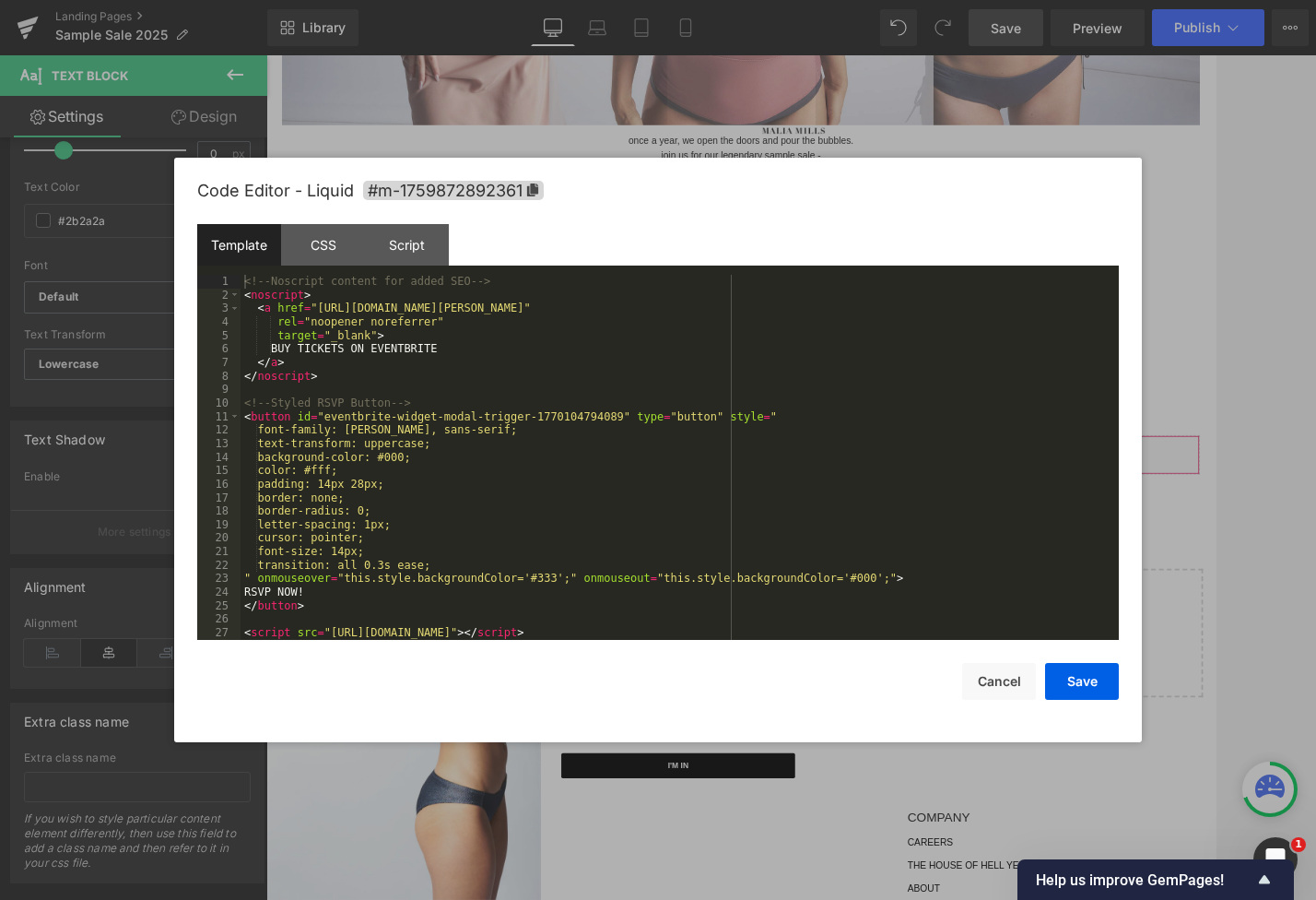
click at [791, 0] on div "Image You are previewing how the will restyle your page. You can not edit Eleme…" at bounding box center [658, 0] width 1316 height 0
click at [984, 677] on button "Cancel" at bounding box center [999, 681] width 74 height 37
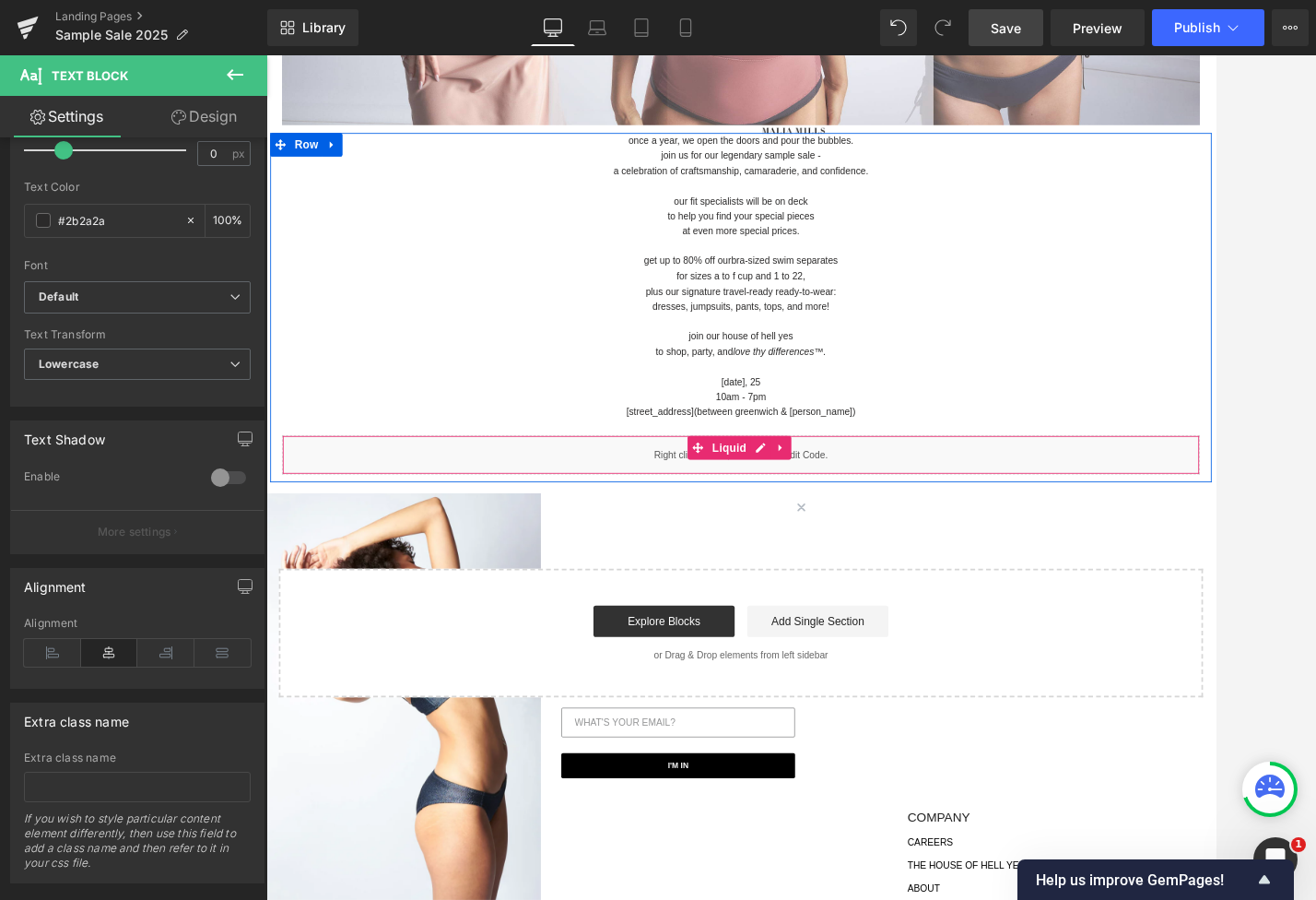
click at [619, 516] on div "Liquid" at bounding box center [824, 524] width 1079 height 46
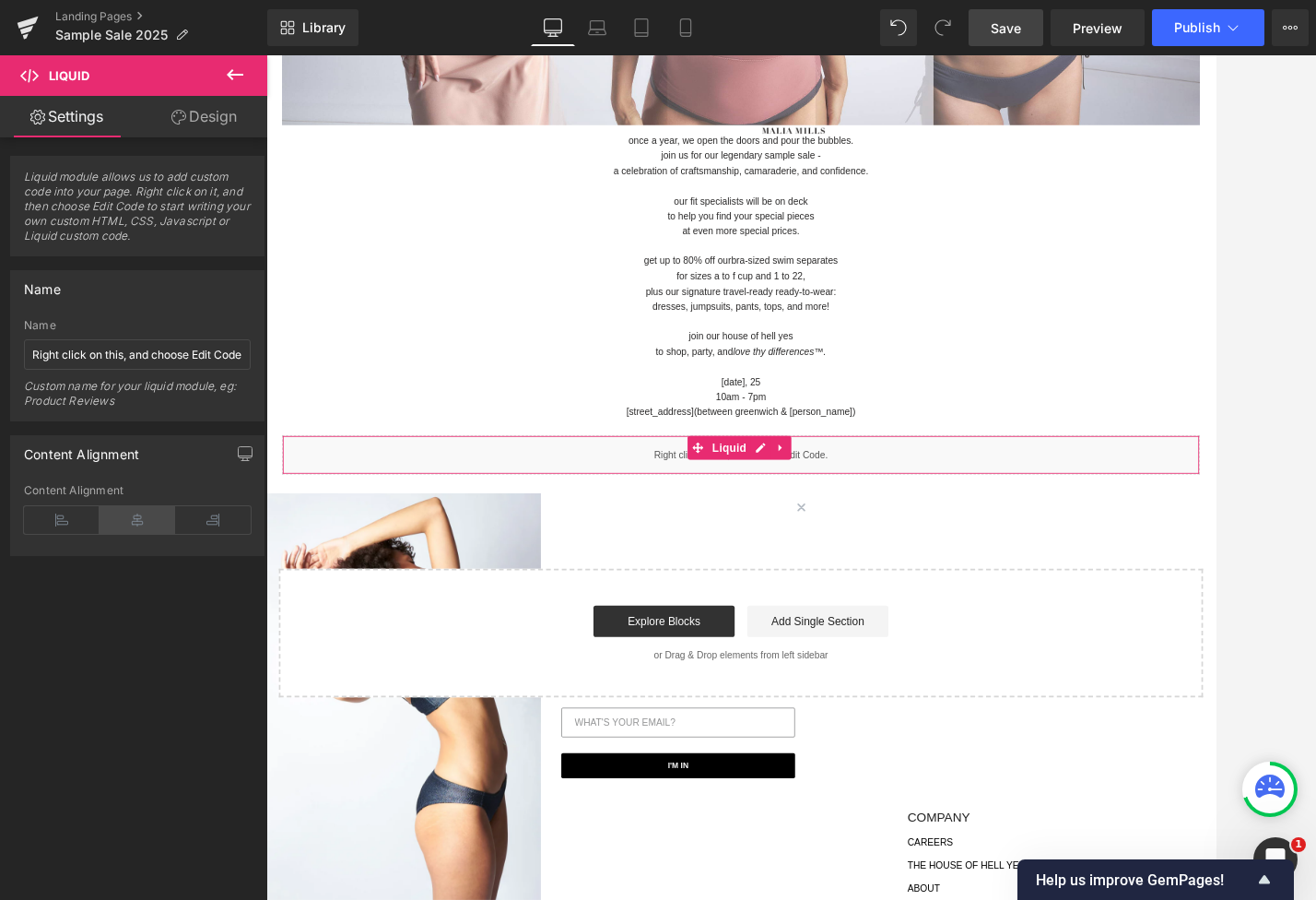
click at [141, 512] on icon at bounding box center [138, 520] width 76 height 28
click at [1027, 24] on link "Save" at bounding box center [1006, 27] width 75 height 37
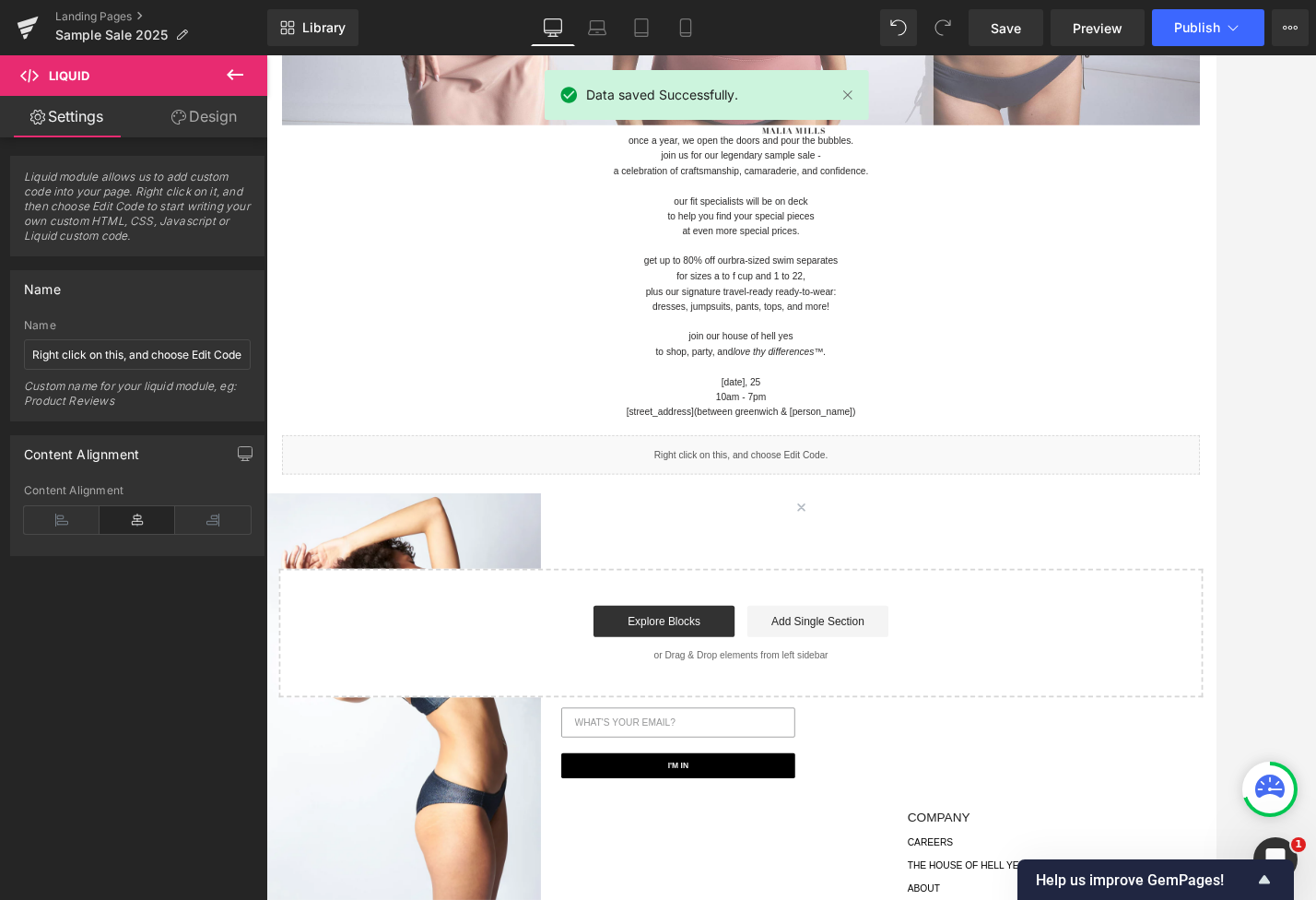
click at [637, 126] on div "Data saved Successfully." at bounding box center [707, 98] width 324 height 57
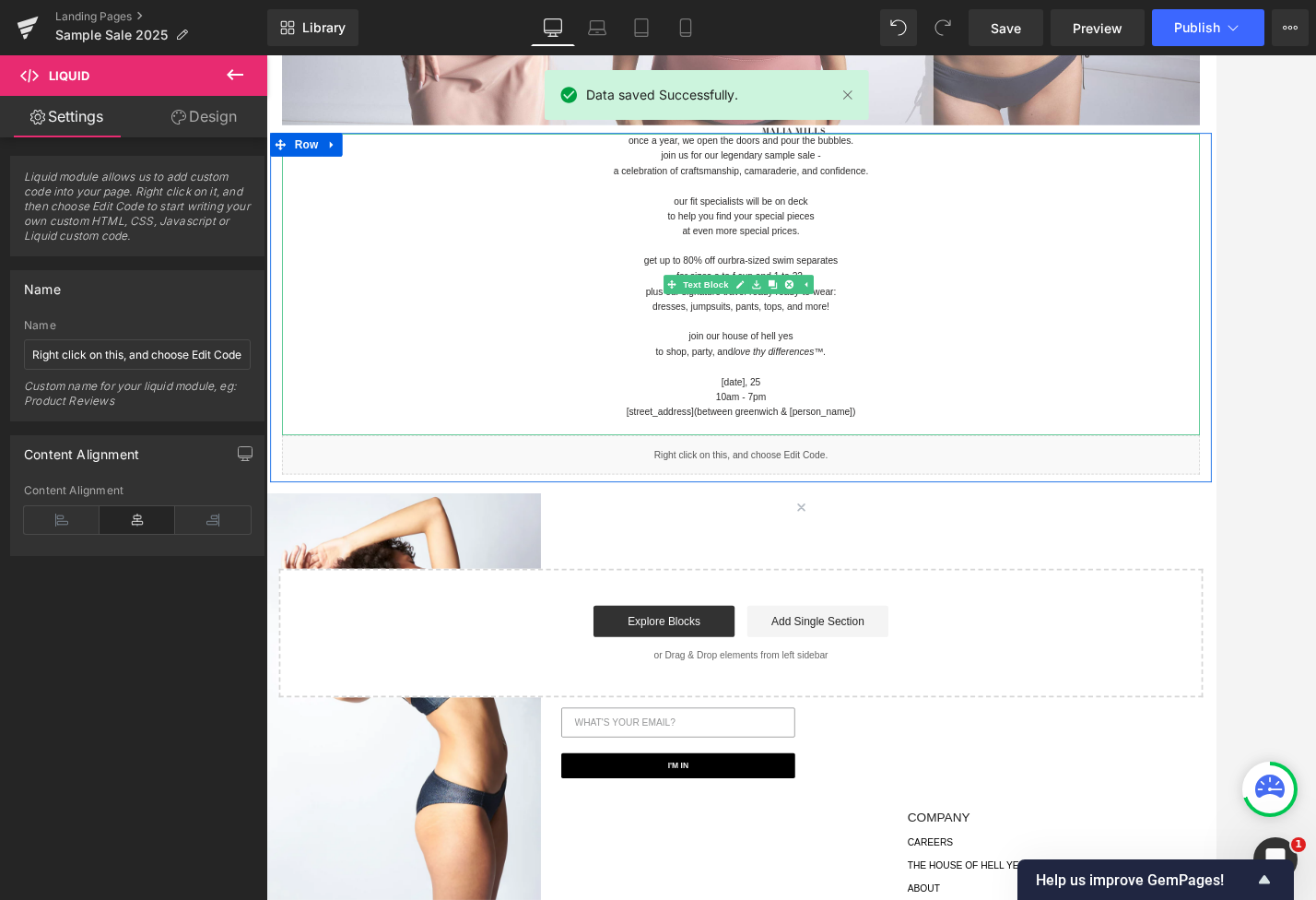
click at [698, 159] on p "once a year, we open the doors and pour the bubbles." at bounding box center [824, 156] width 1079 height 18
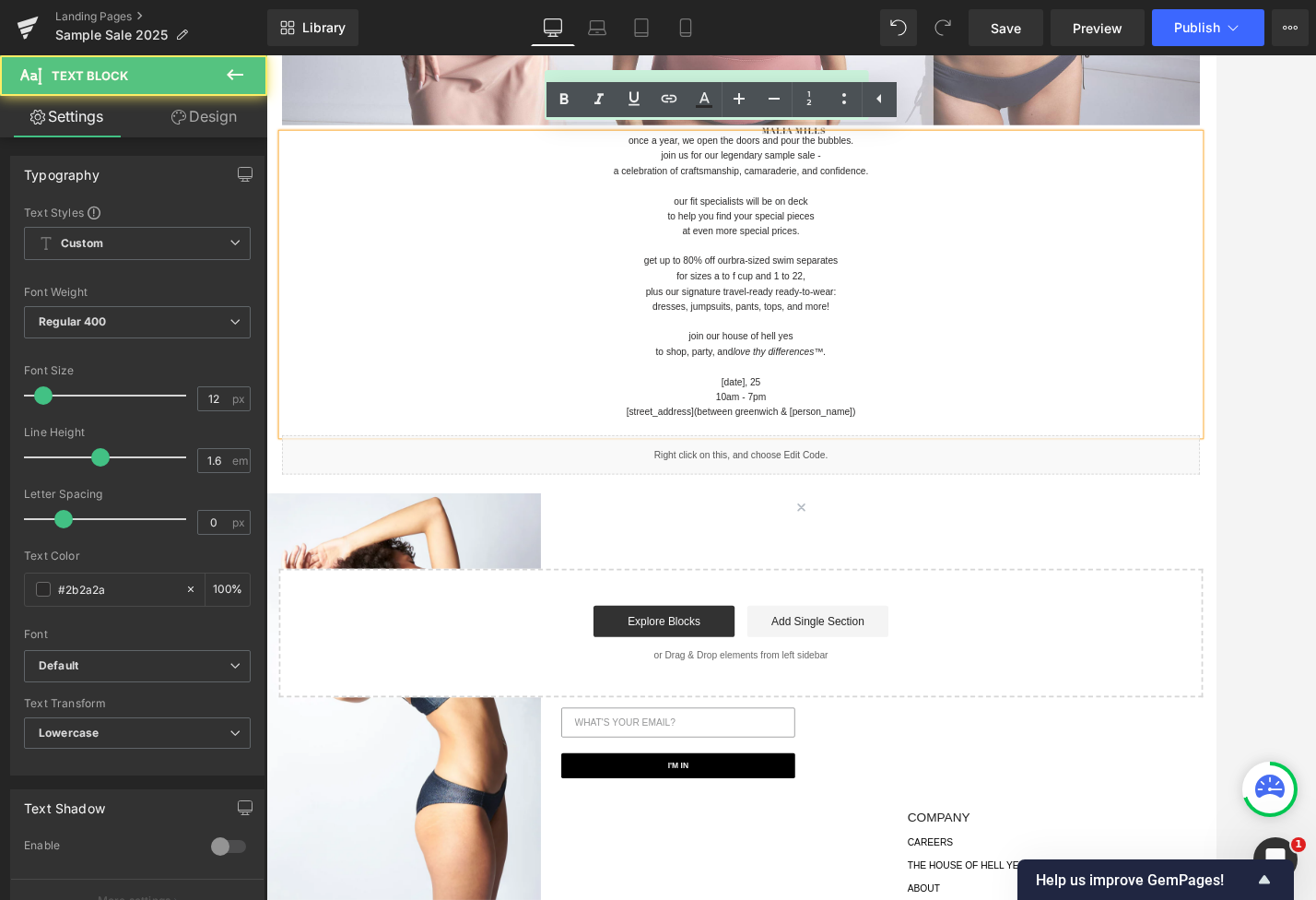
click at [679, 154] on p "once a year, we open the doors and pour the bubbles." at bounding box center [824, 156] width 1079 height 18
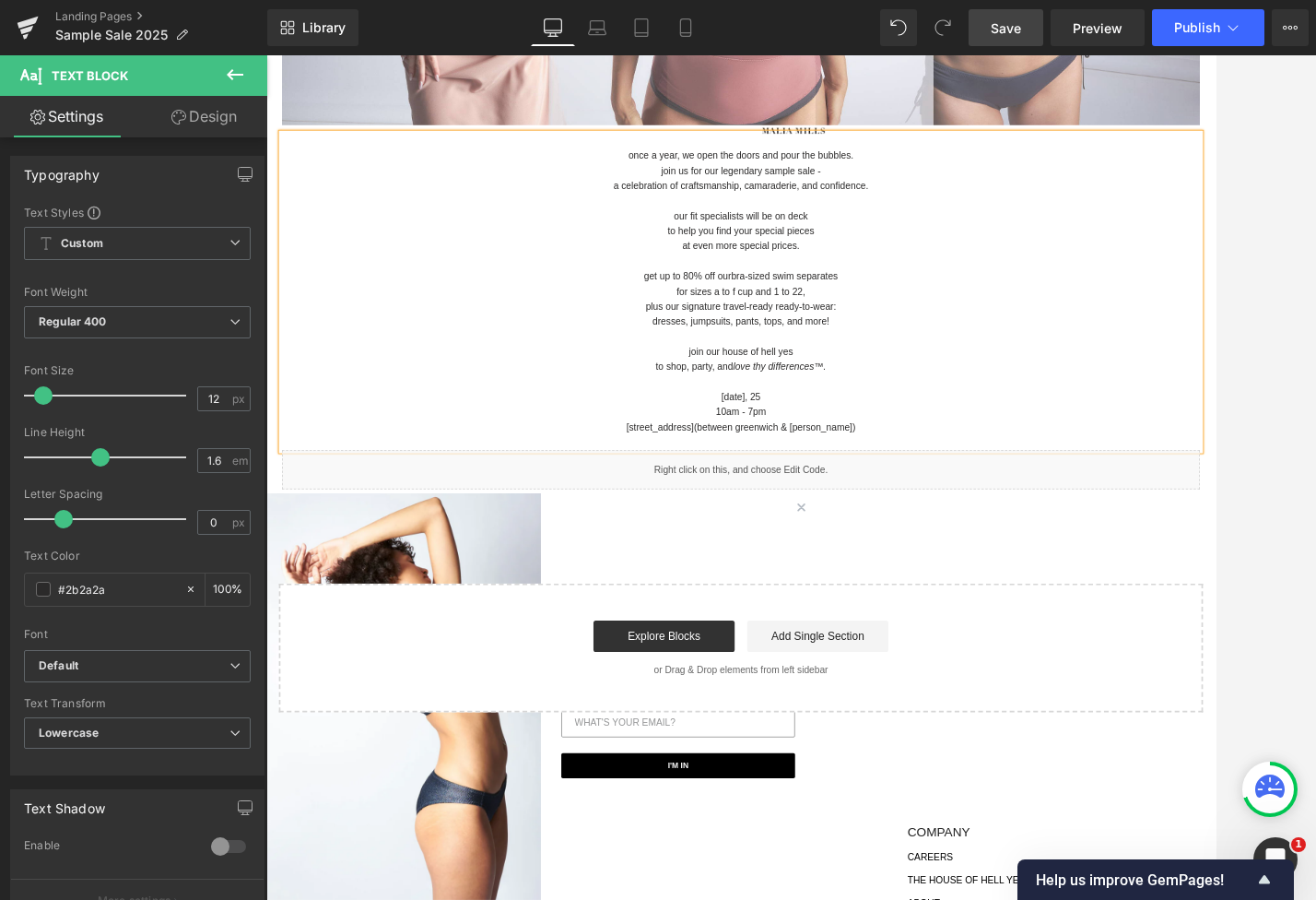
click at [1021, 22] on span "Save" at bounding box center [1006, 27] width 30 height 19
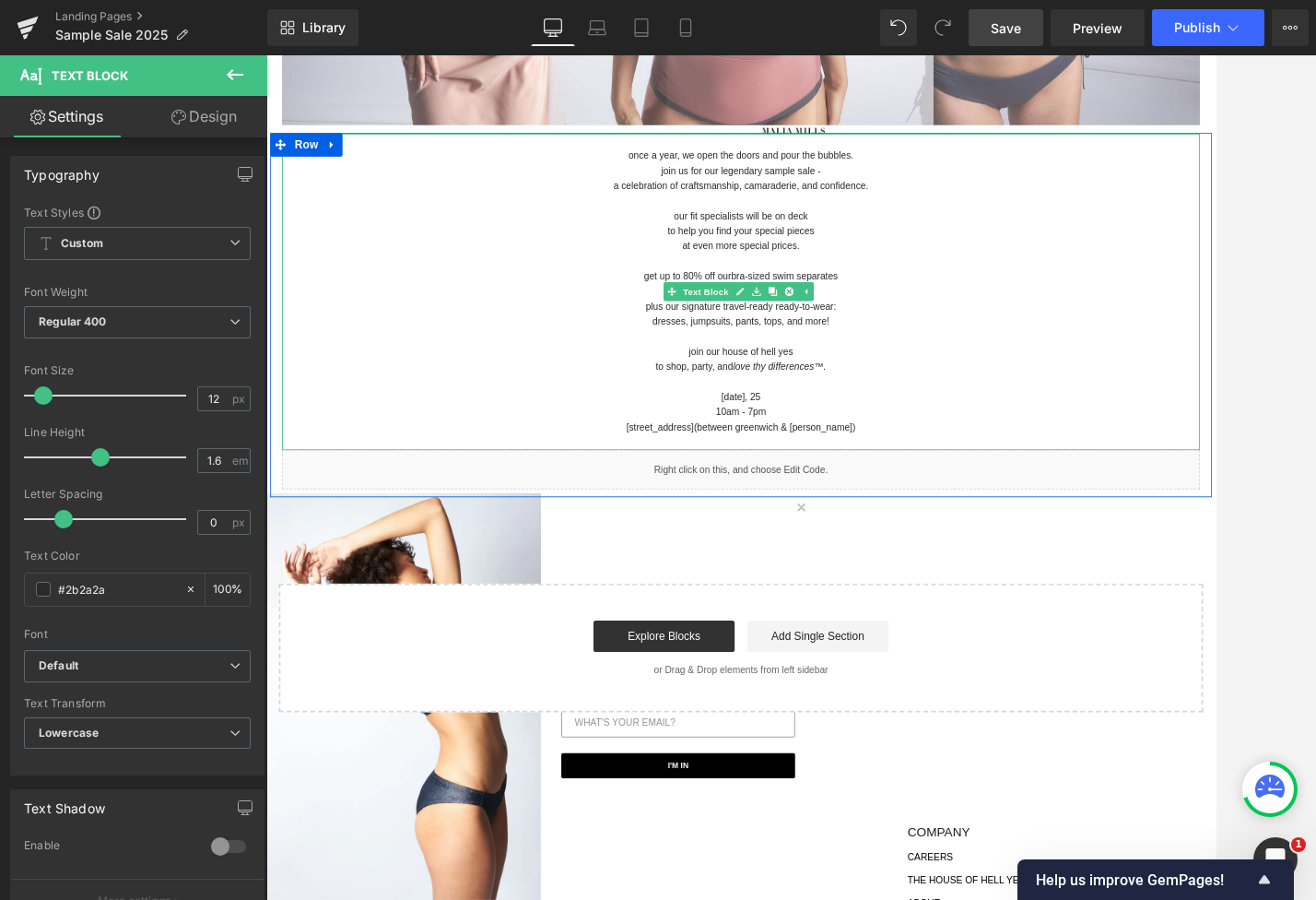
click at [939, 277] on p "at even more special prices." at bounding box center [824, 280] width 1079 height 18
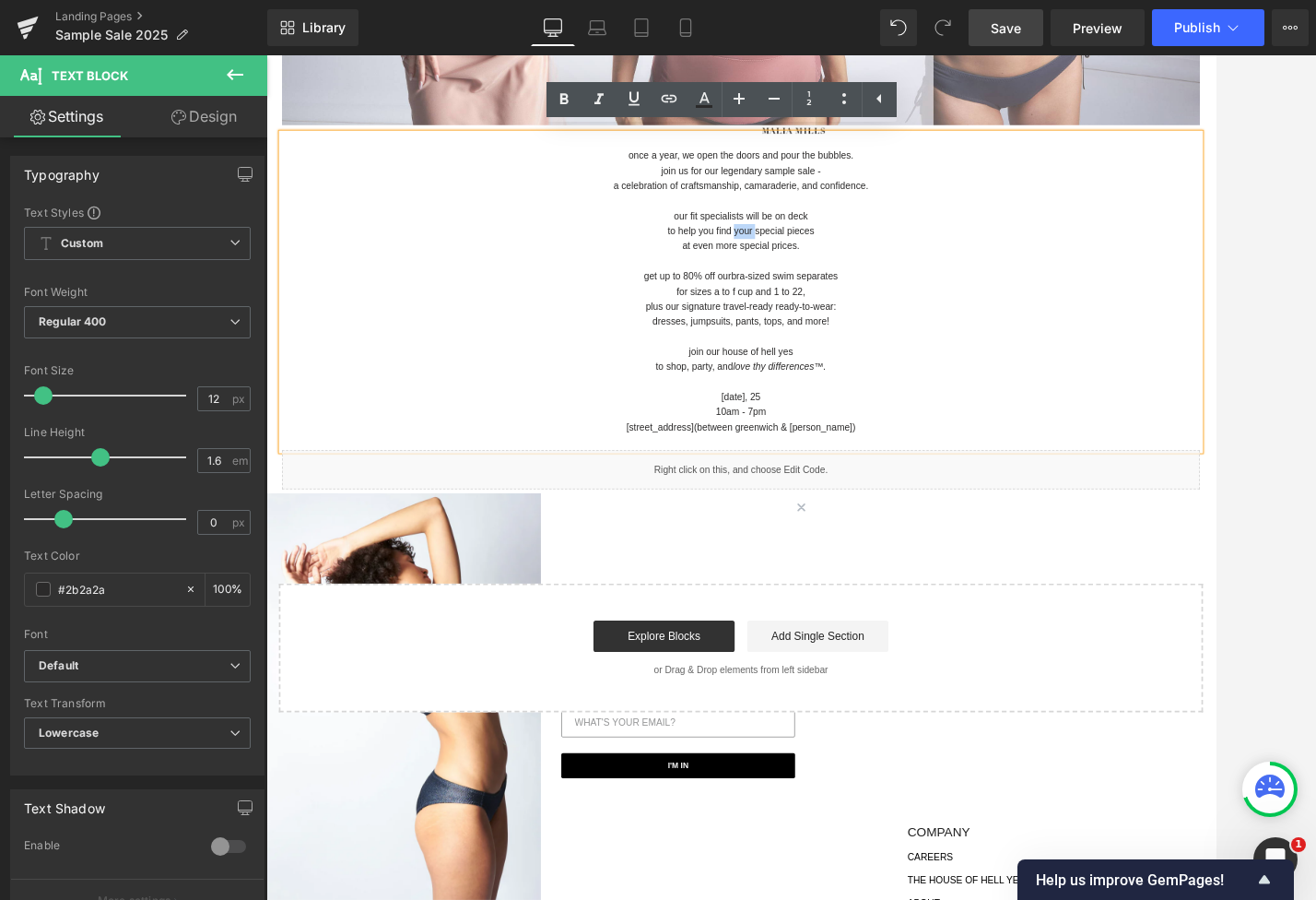
drag, startPoint x: 809, startPoint y: 259, endPoint x: 833, endPoint y: 261, distance: 24.0
click at [833, 261] on p "to help you find your special pieces" at bounding box center [824, 262] width 1079 height 18
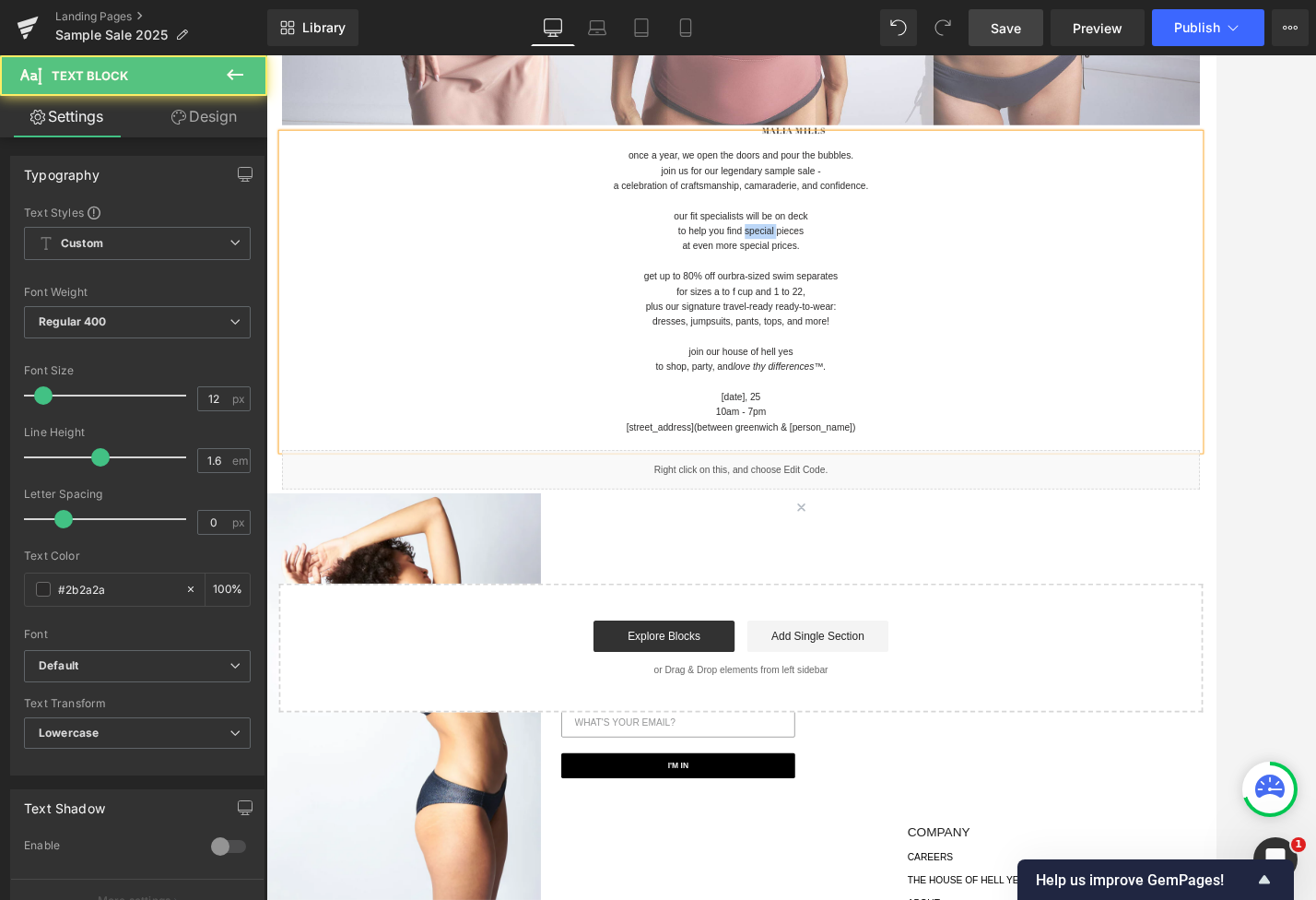
drag, startPoint x: 857, startPoint y: 255, endPoint x: 823, endPoint y: 255, distance: 34.1
click at [822, 255] on p "to help you find special pieces" at bounding box center [824, 262] width 1079 height 18
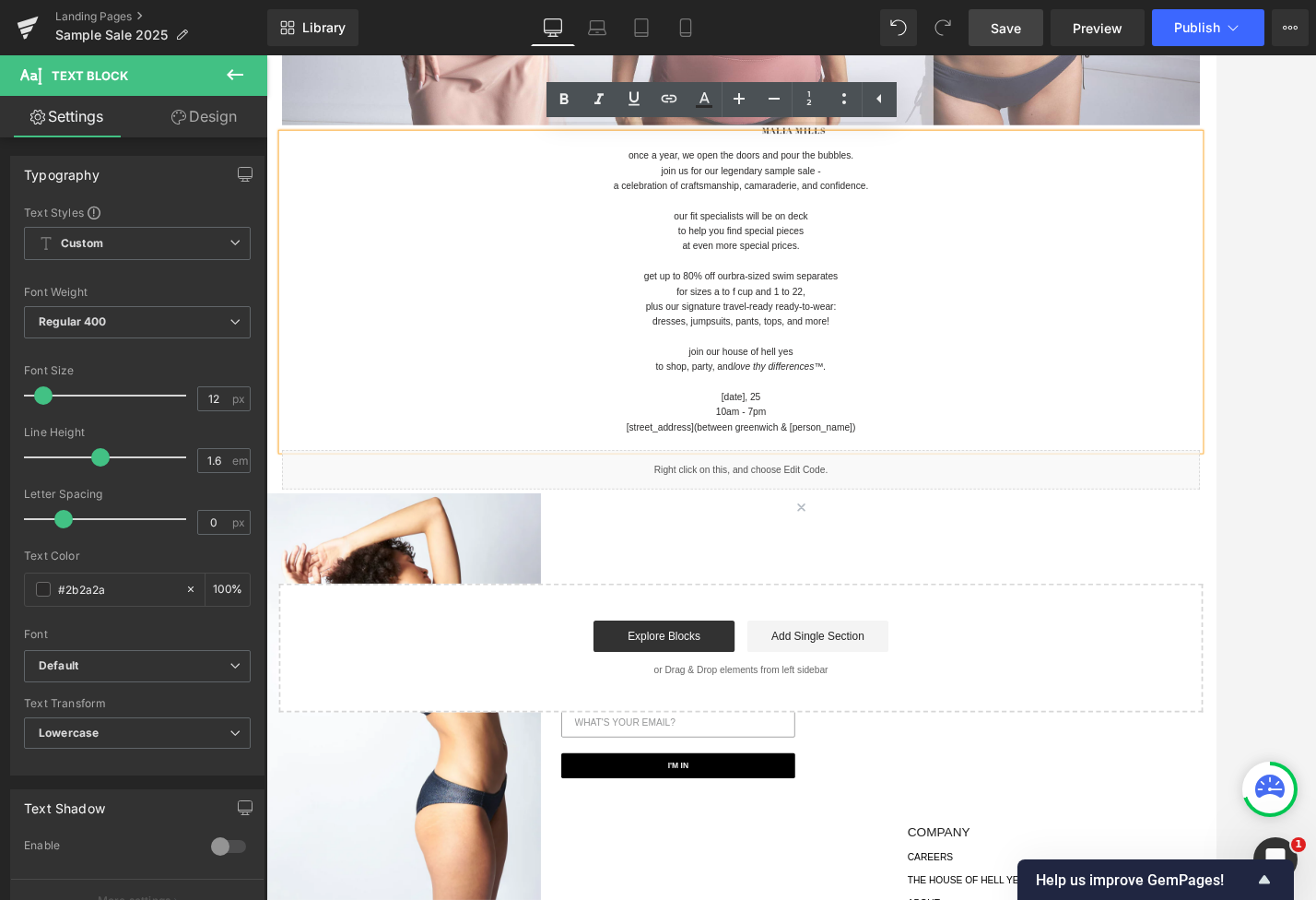
click at [794, 253] on p "to help you find special pieces" at bounding box center [824, 262] width 1079 height 18
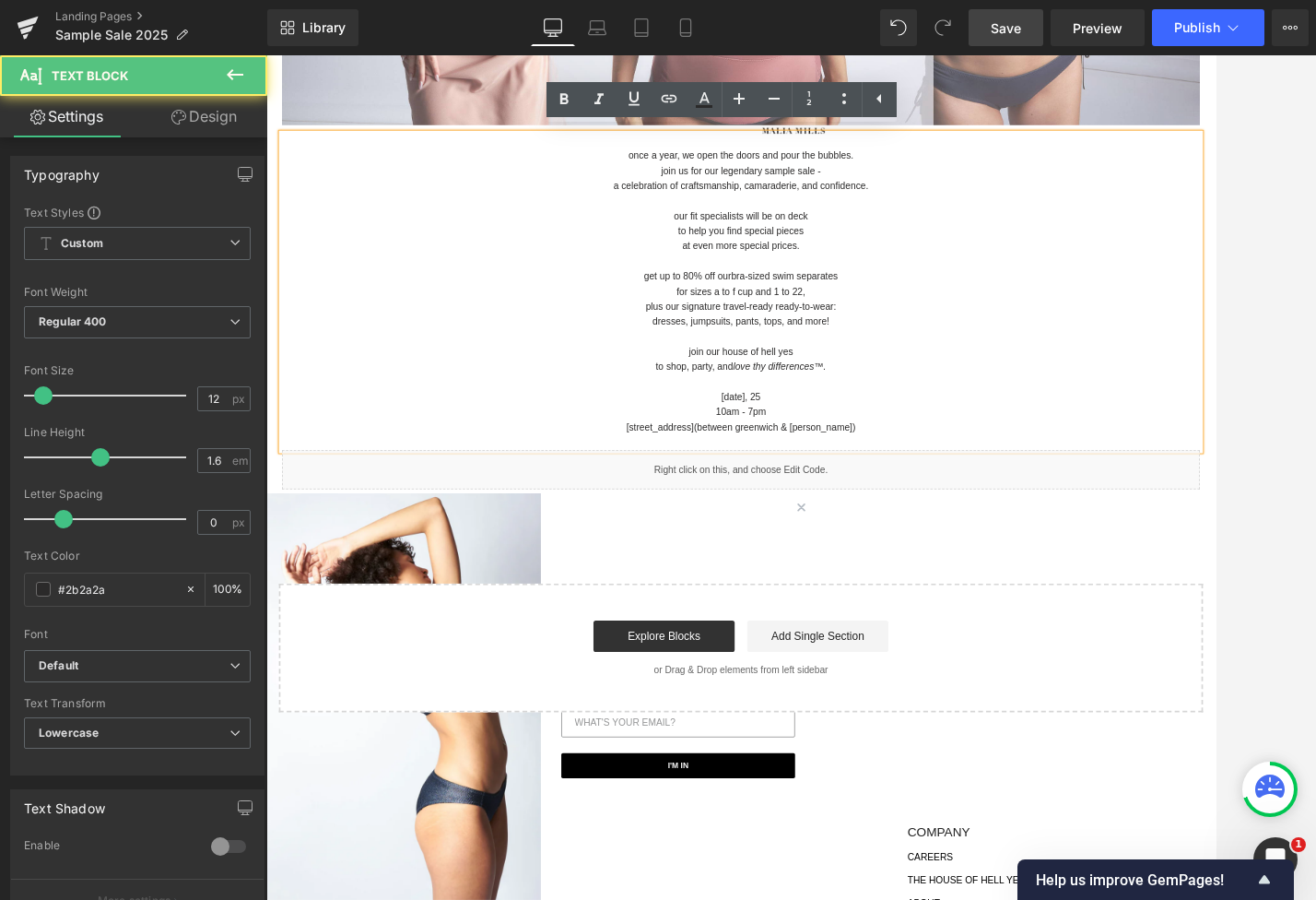
click at [820, 256] on p "to help you find special pieces" at bounding box center [824, 262] width 1079 height 18
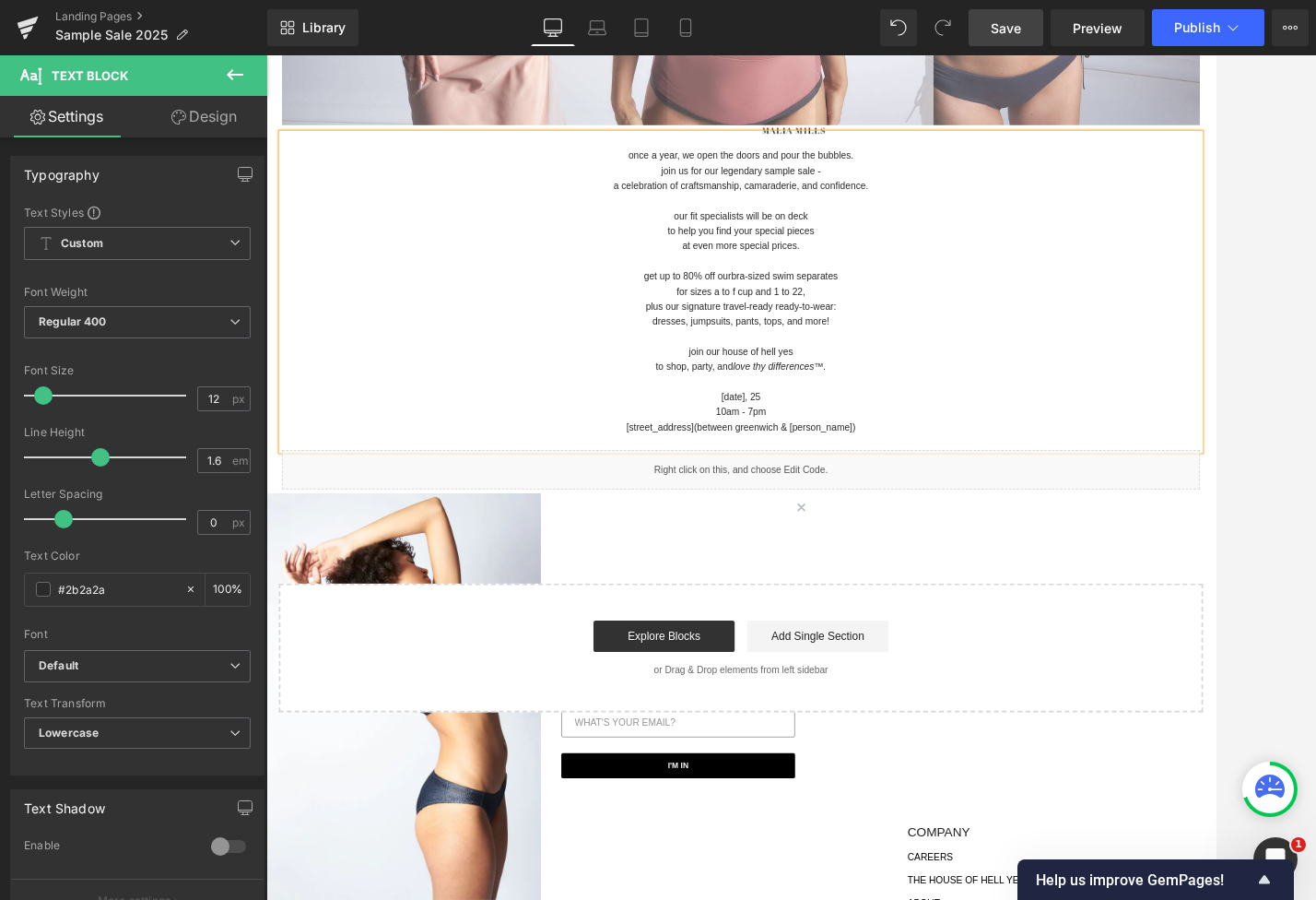
drag, startPoint x: 1020, startPoint y: 25, endPoint x: 1021, endPoint y: 49, distance: 24.0
click at [1020, 25] on span "Save" at bounding box center [1006, 27] width 30 height 19
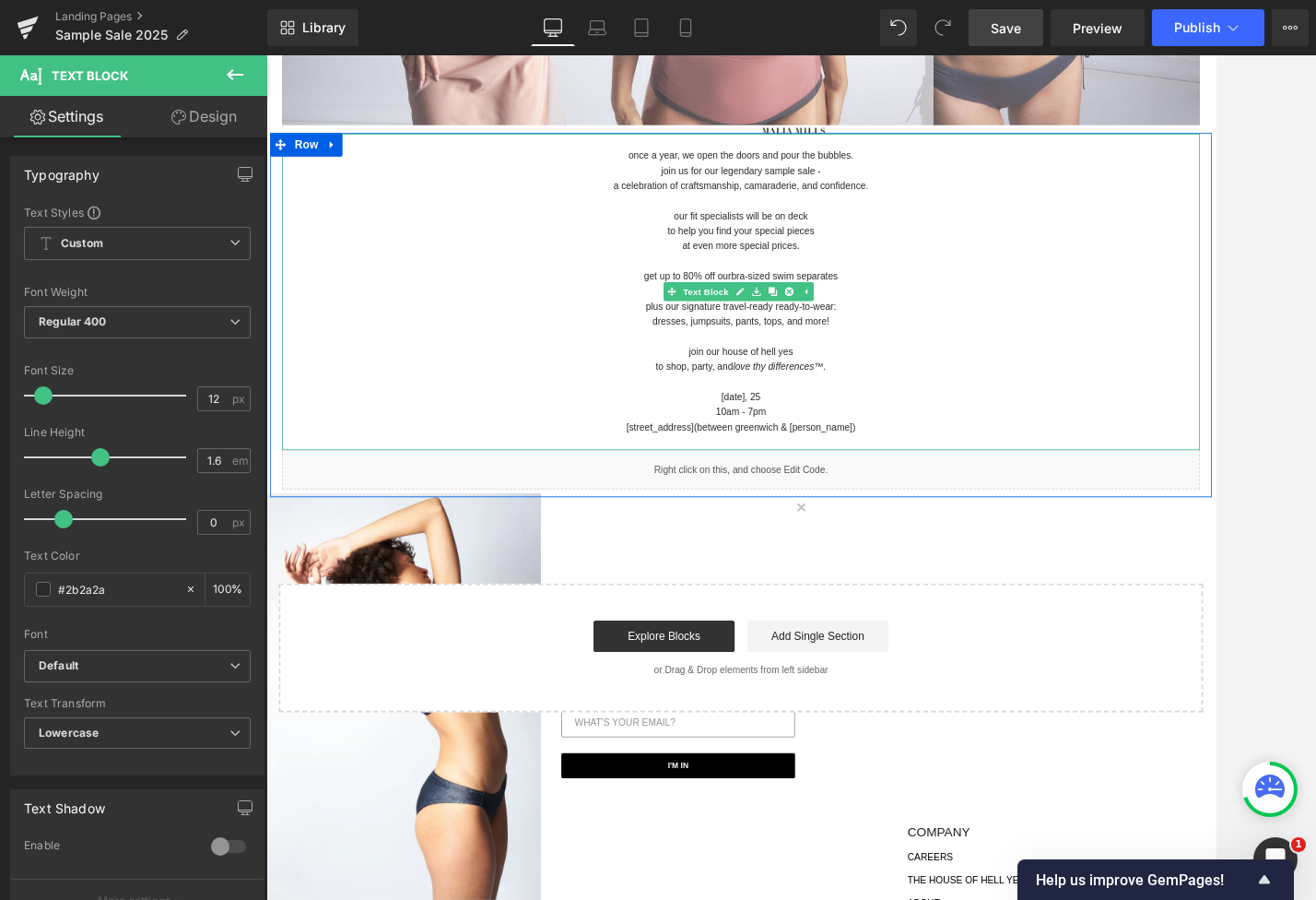
click at [713, 361] on p "dresses, jumpsuits, pants, tops, and more!" at bounding box center [824, 369] width 1079 height 18
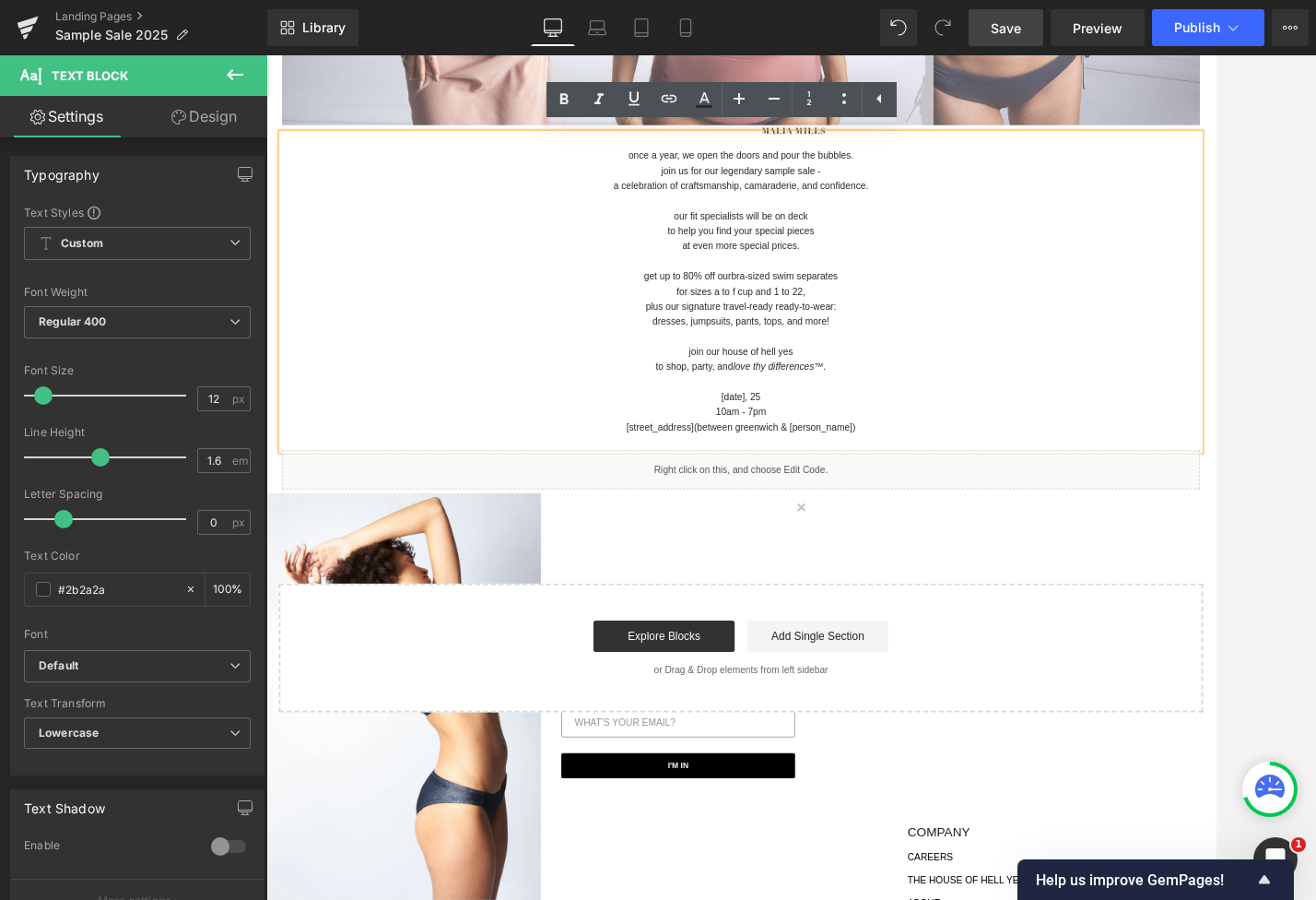
drag, startPoint x: 1110, startPoint y: 272, endPoint x: 1229, endPoint y: 287, distance: 119.8
click at [1187, 287] on div at bounding box center [791, 477] width 1050 height 844
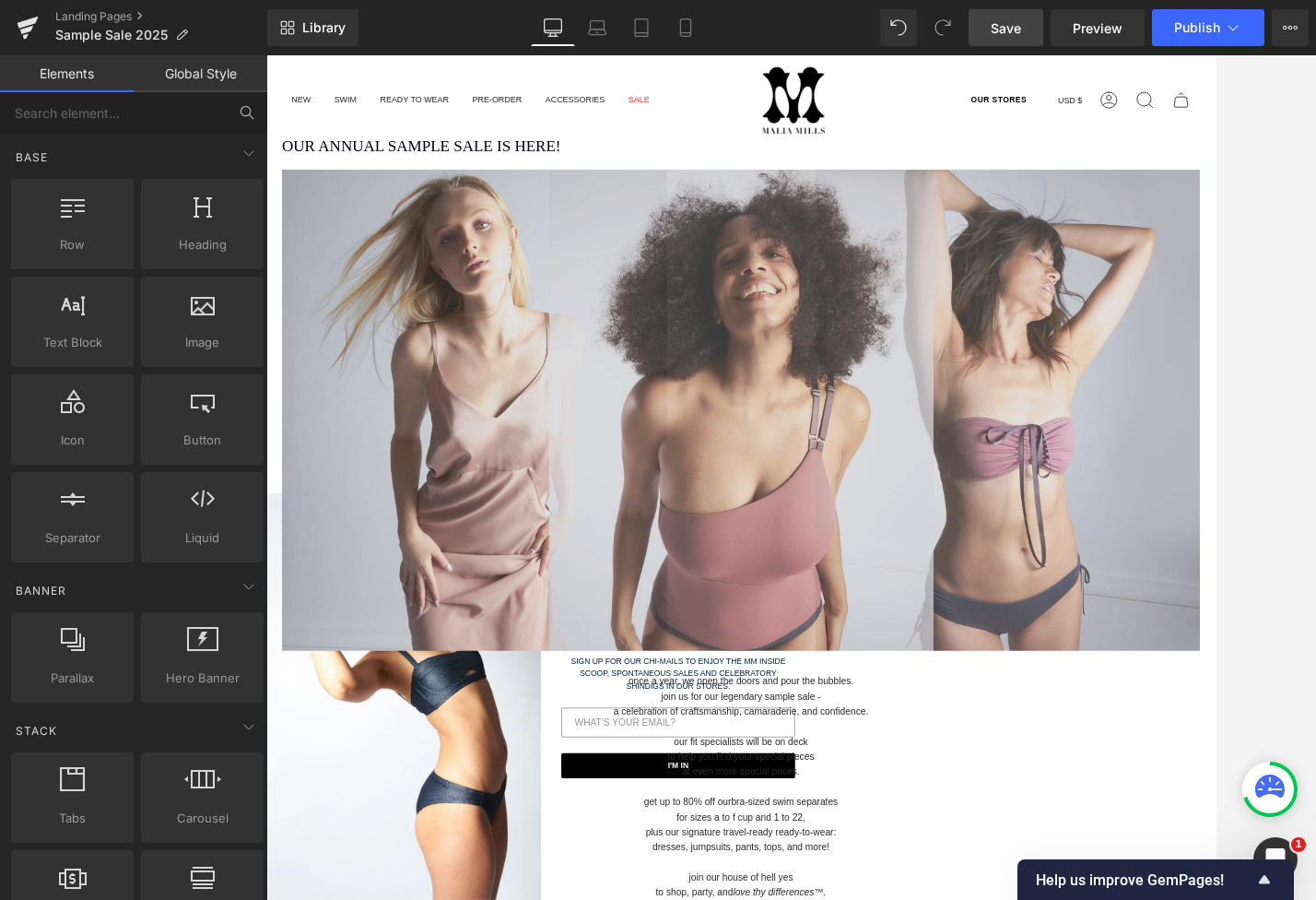
scroll to position [92, 0]
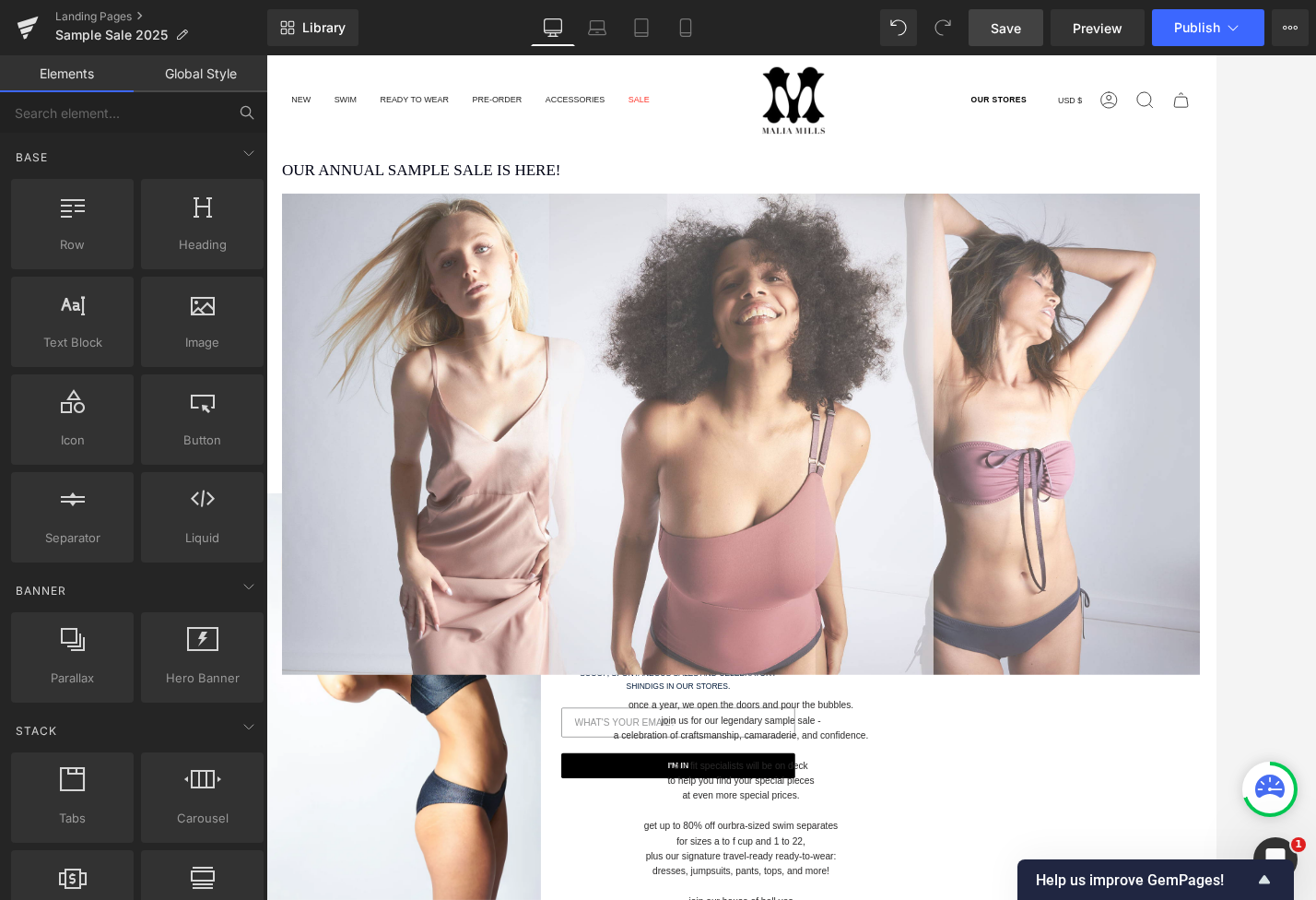
drag, startPoint x: 580, startPoint y: 193, endPoint x: 716, endPoint y: 187, distance: 136.5
click at [580, 193] on div "OUR ANNUAL SAMPLE SALE IS HERE! Heading" at bounding box center [824, 190] width 1079 height 18
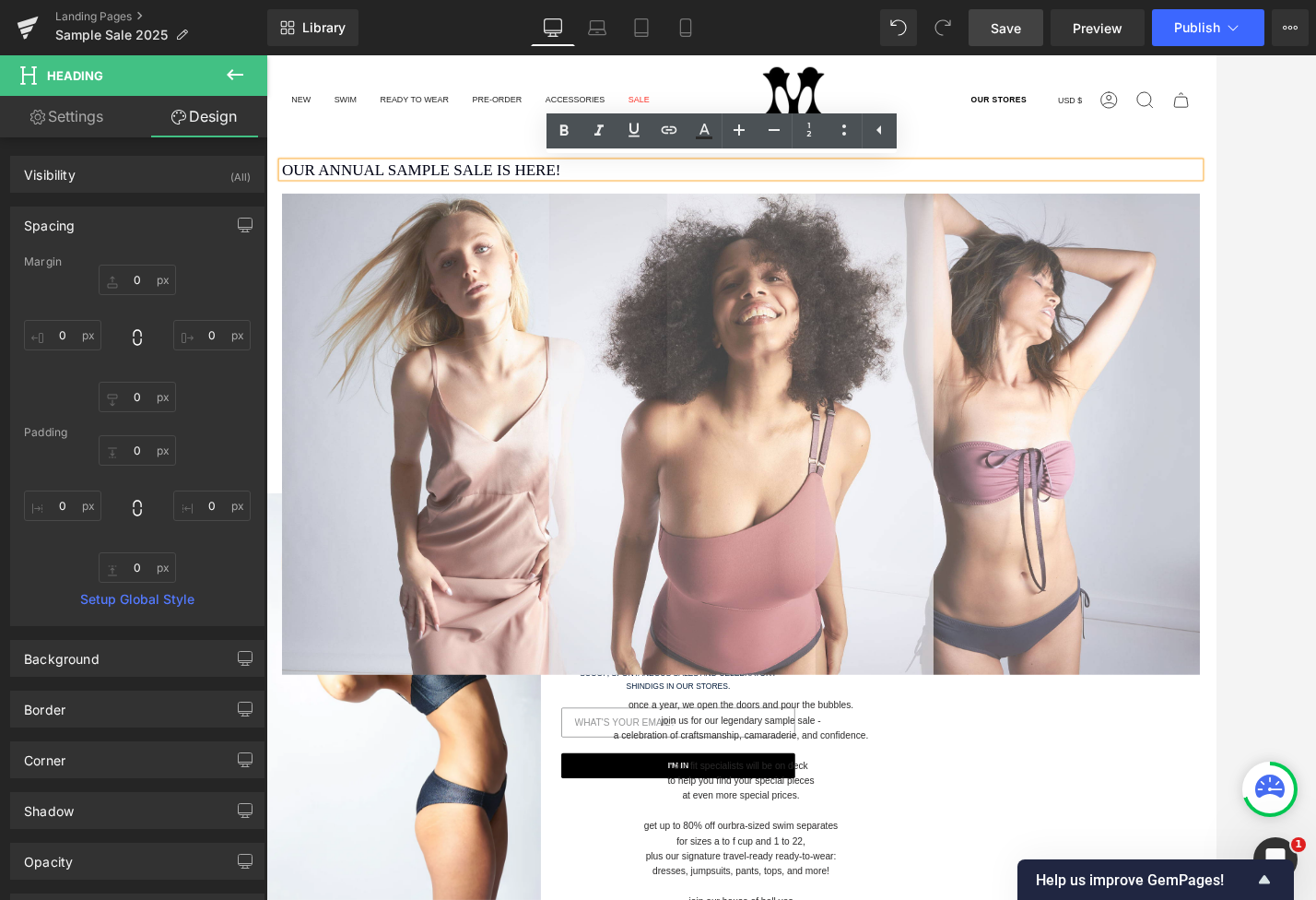
click at [701, 183] on h1 "OUR ANNUAL SAMPLE SALE IS HERE!" at bounding box center [824, 190] width 1079 height 18
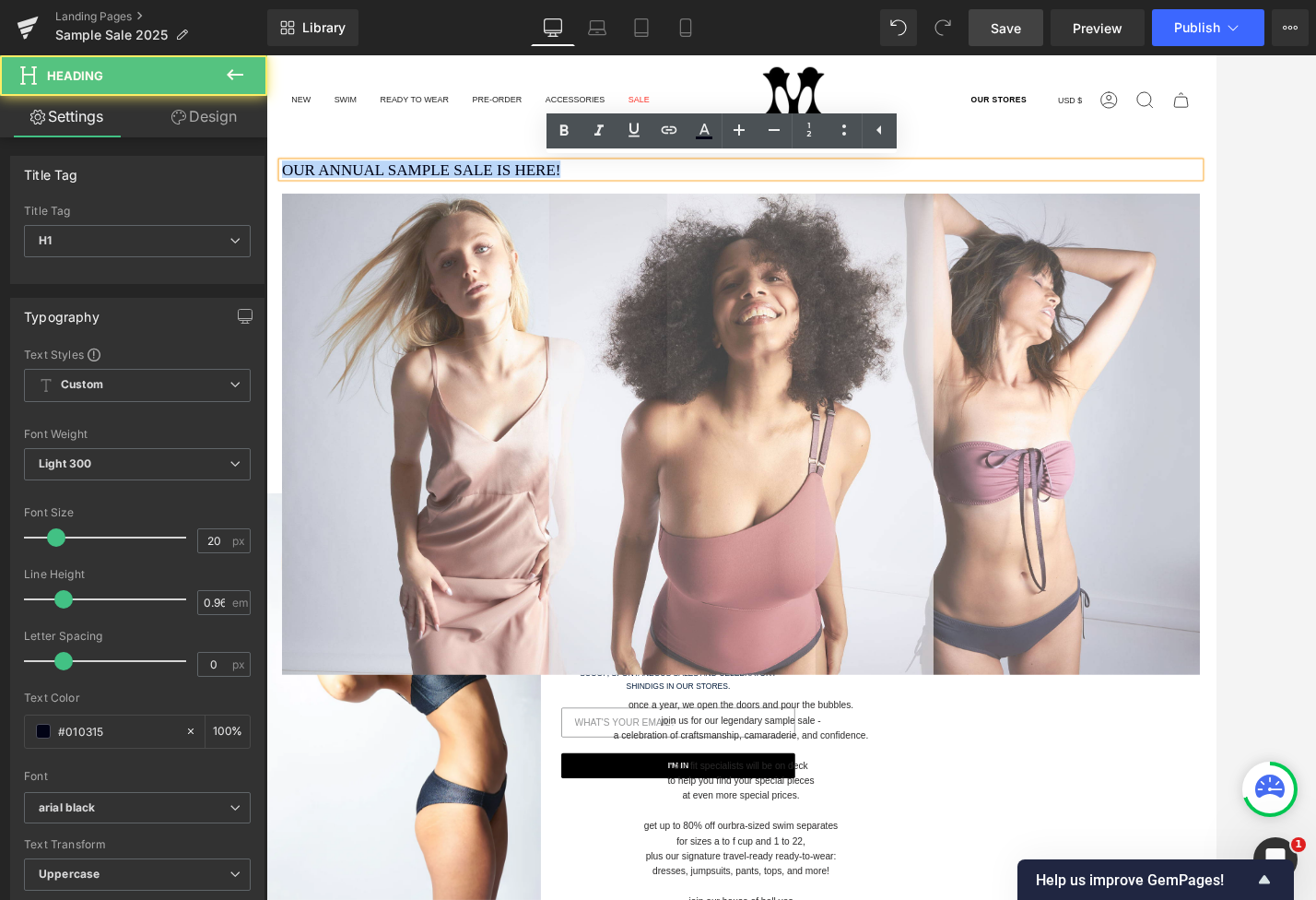
drag, startPoint x: 763, startPoint y: 184, endPoint x: 268, endPoint y: 183, distance: 495.0
click at [271, 183] on div "OUR ANNUAL SAMPLE SALE IS HERE! Heading Separator Image" at bounding box center [824, 482] width 1106 height 602
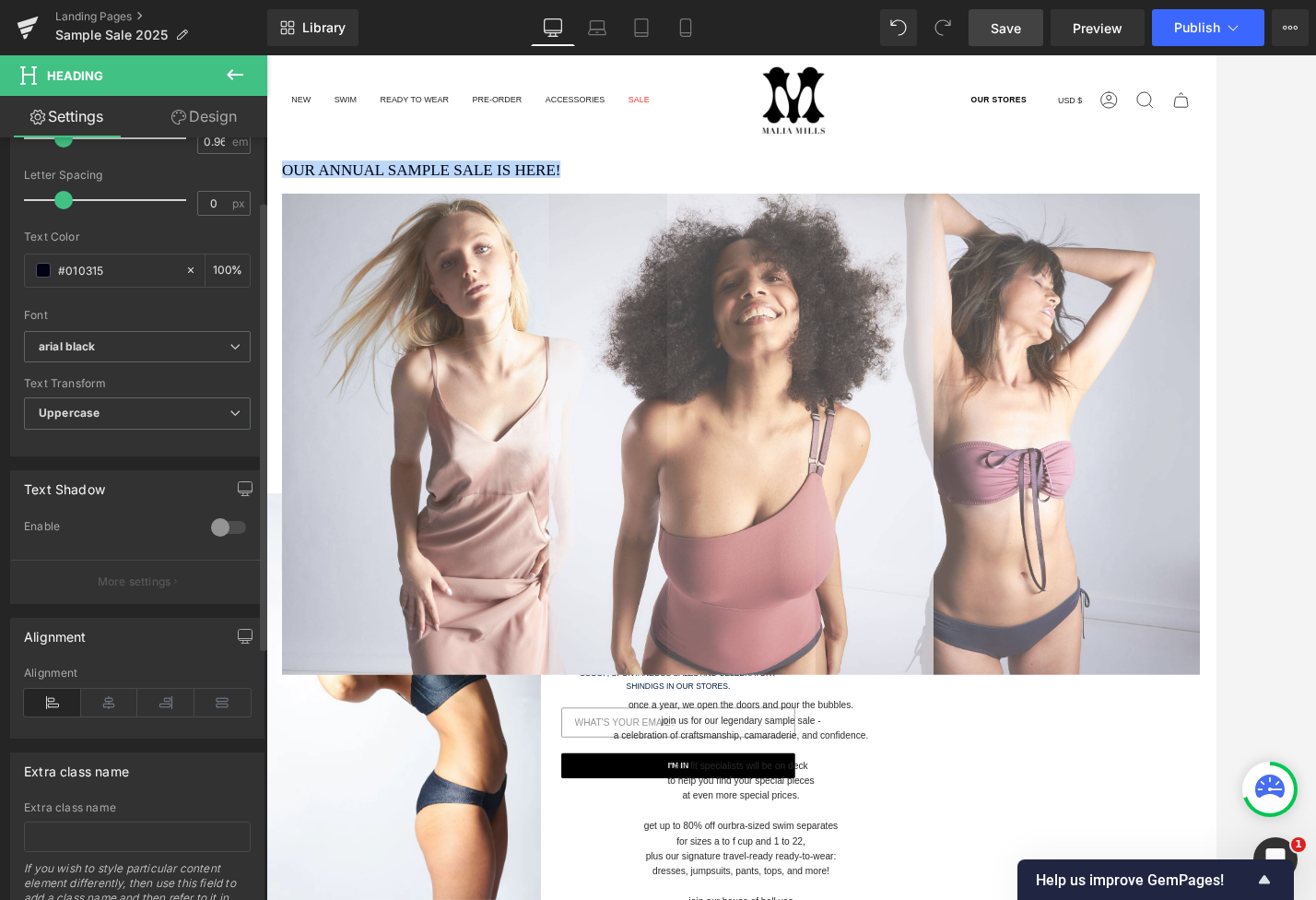
scroll to position [537, 0]
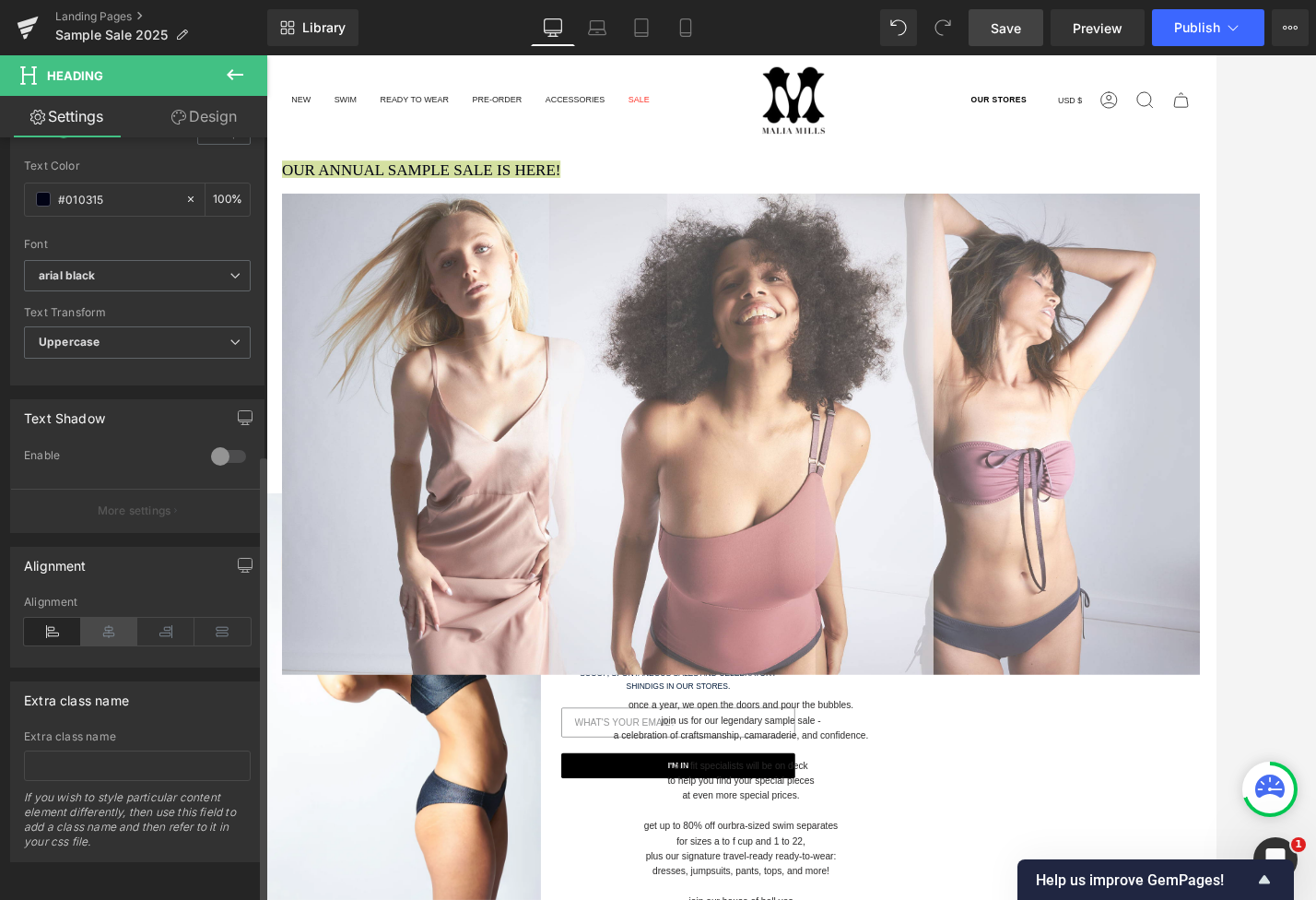
click at [105, 618] on icon at bounding box center [109, 632] width 57 height 28
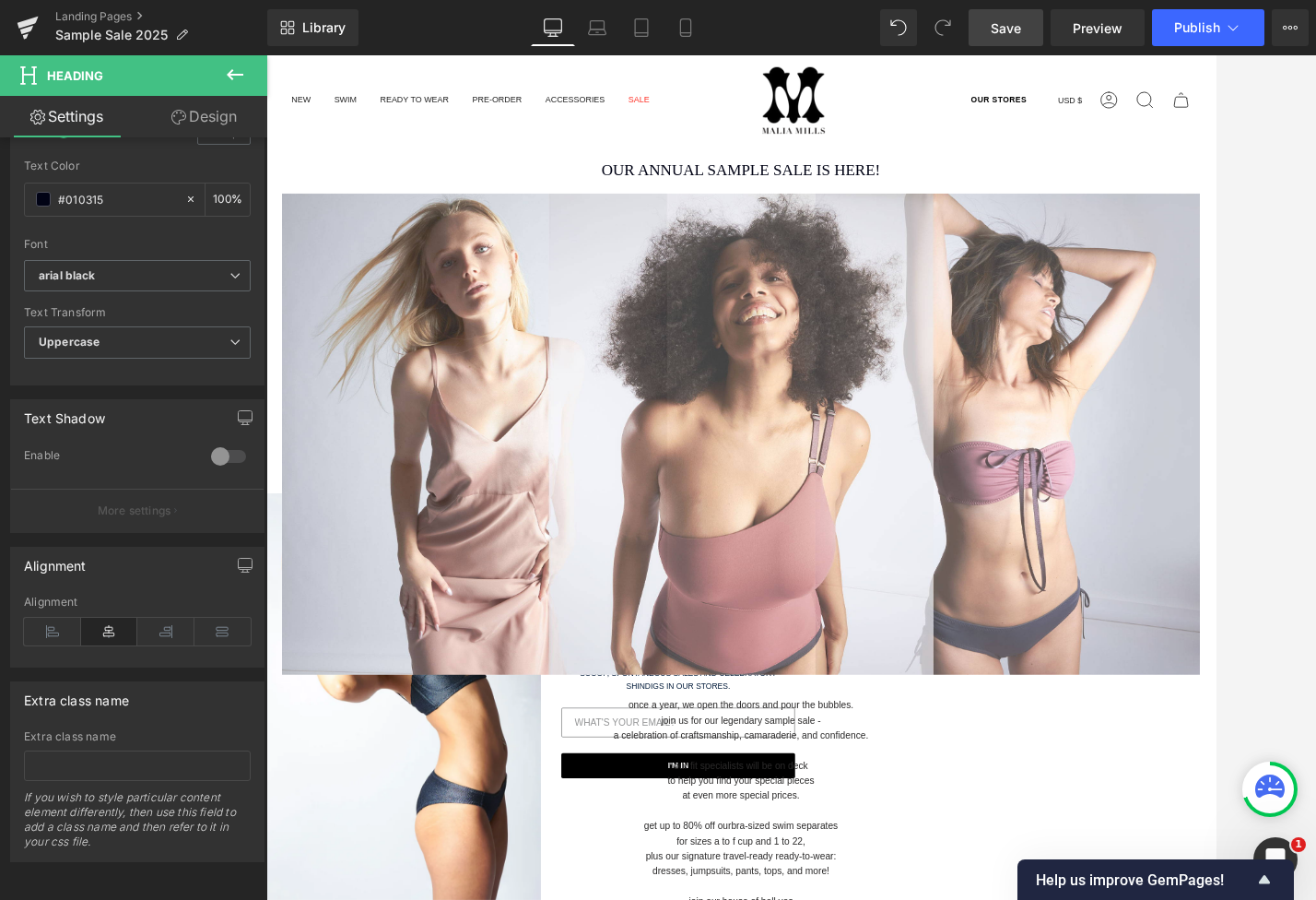
click at [613, 141] on link "accessories" at bounding box center [630, 108] width 98 height 78
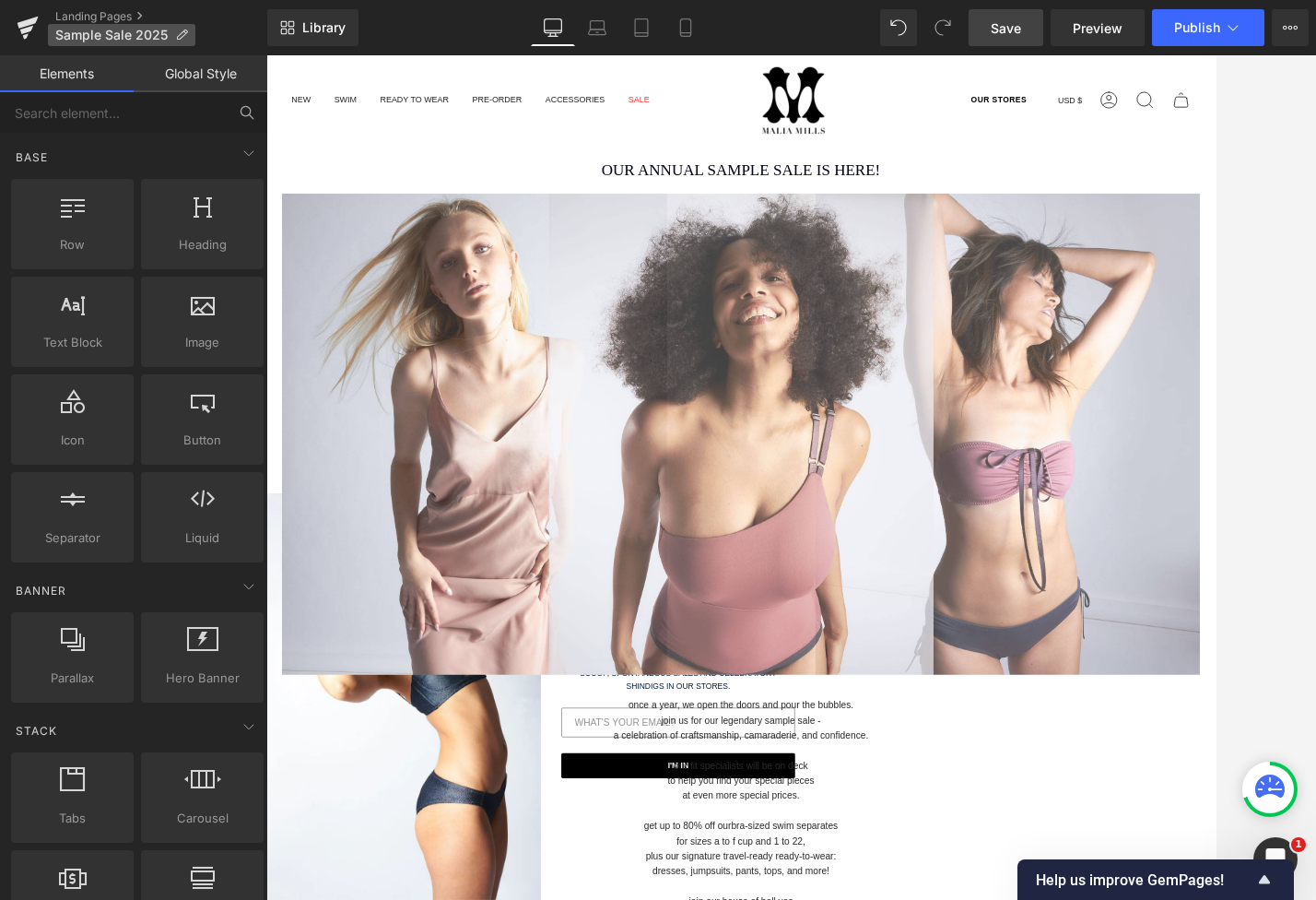
click at [178, 40] on icon at bounding box center [181, 35] width 13 height 13
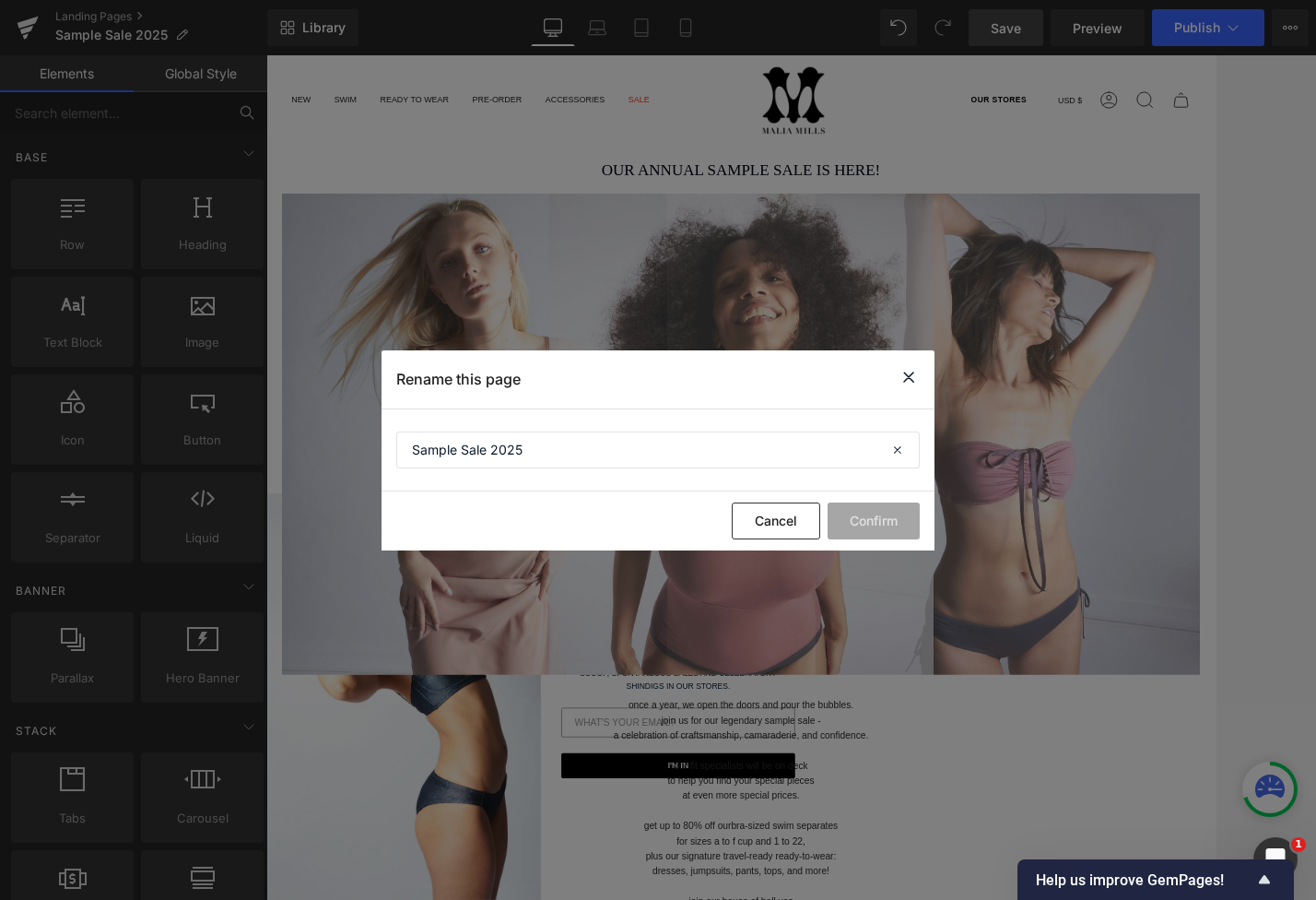
click at [912, 371] on icon at bounding box center [909, 377] width 22 height 23
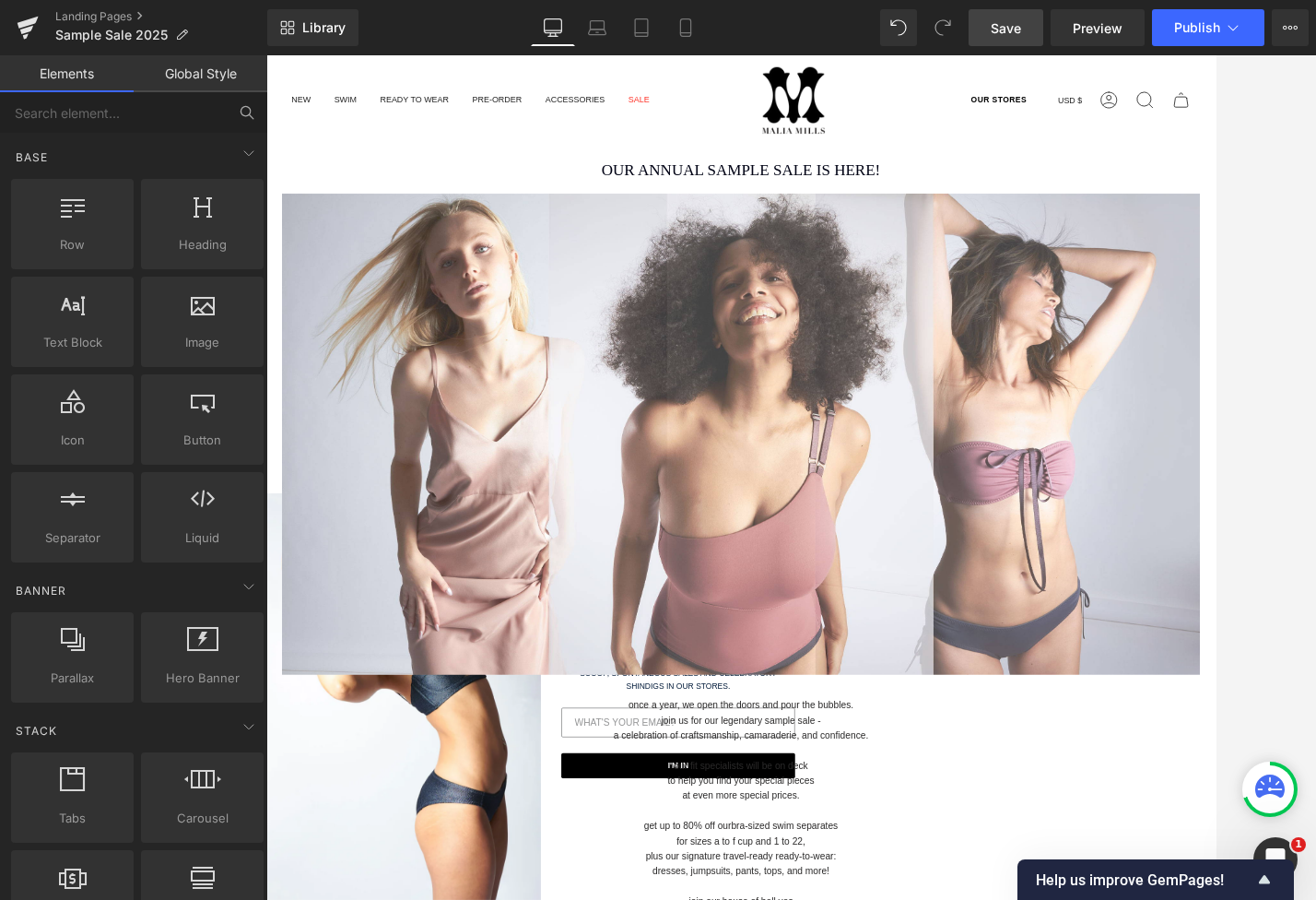
click at [627, 148] on div "Search Search Clear OUR STORES Currency USD $ [GEOGRAPHIC_DATA] (USD $) [GEOGRA…" at bounding box center [823, 108] width 1115 height 106
click at [225, 75] on link "Global Style" at bounding box center [201, 73] width 134 height 37
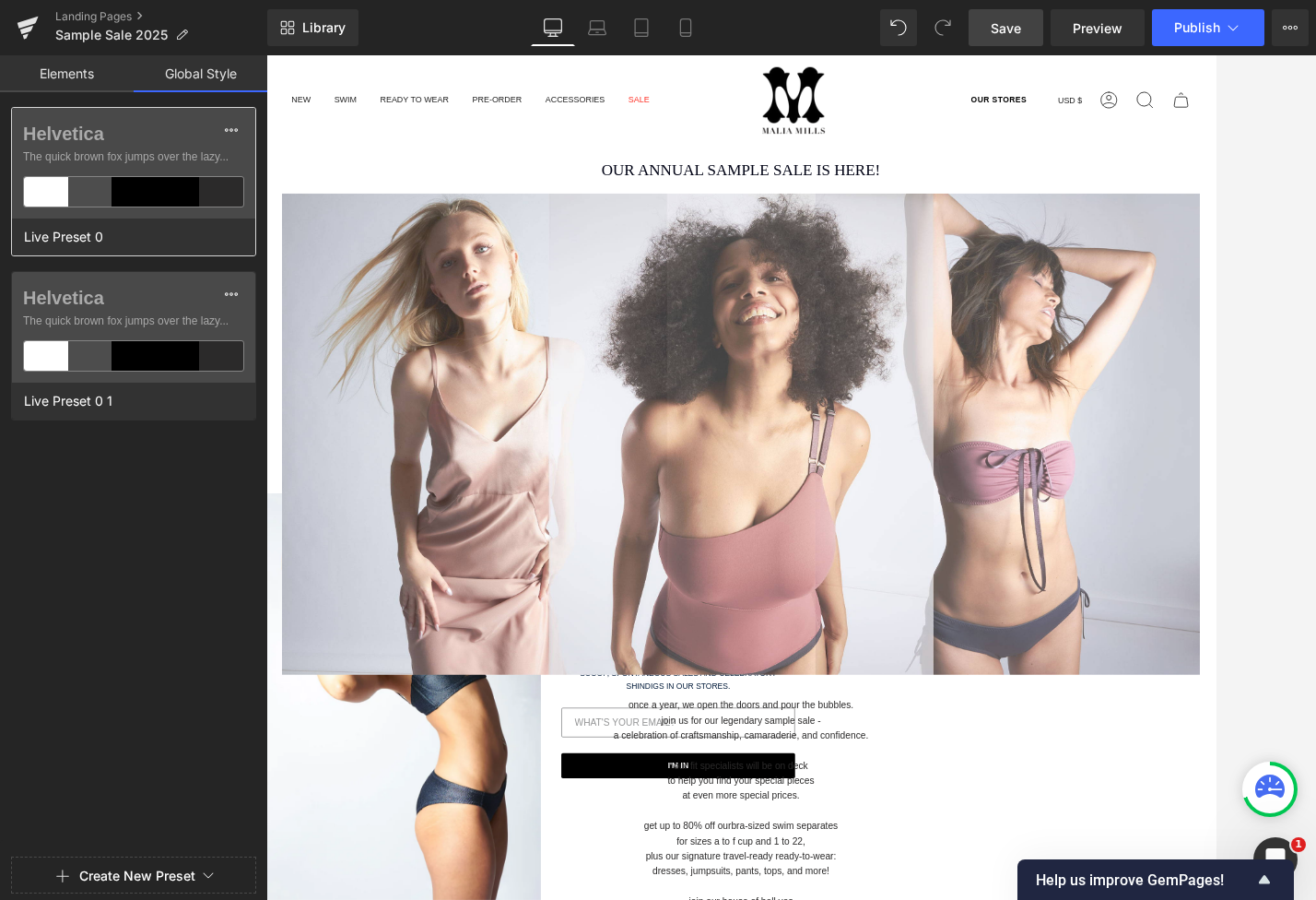
click at [163, 148] on span "The quick brown fox jumps over the lazy..." at bounding box center [133, 156] width 221 height 17
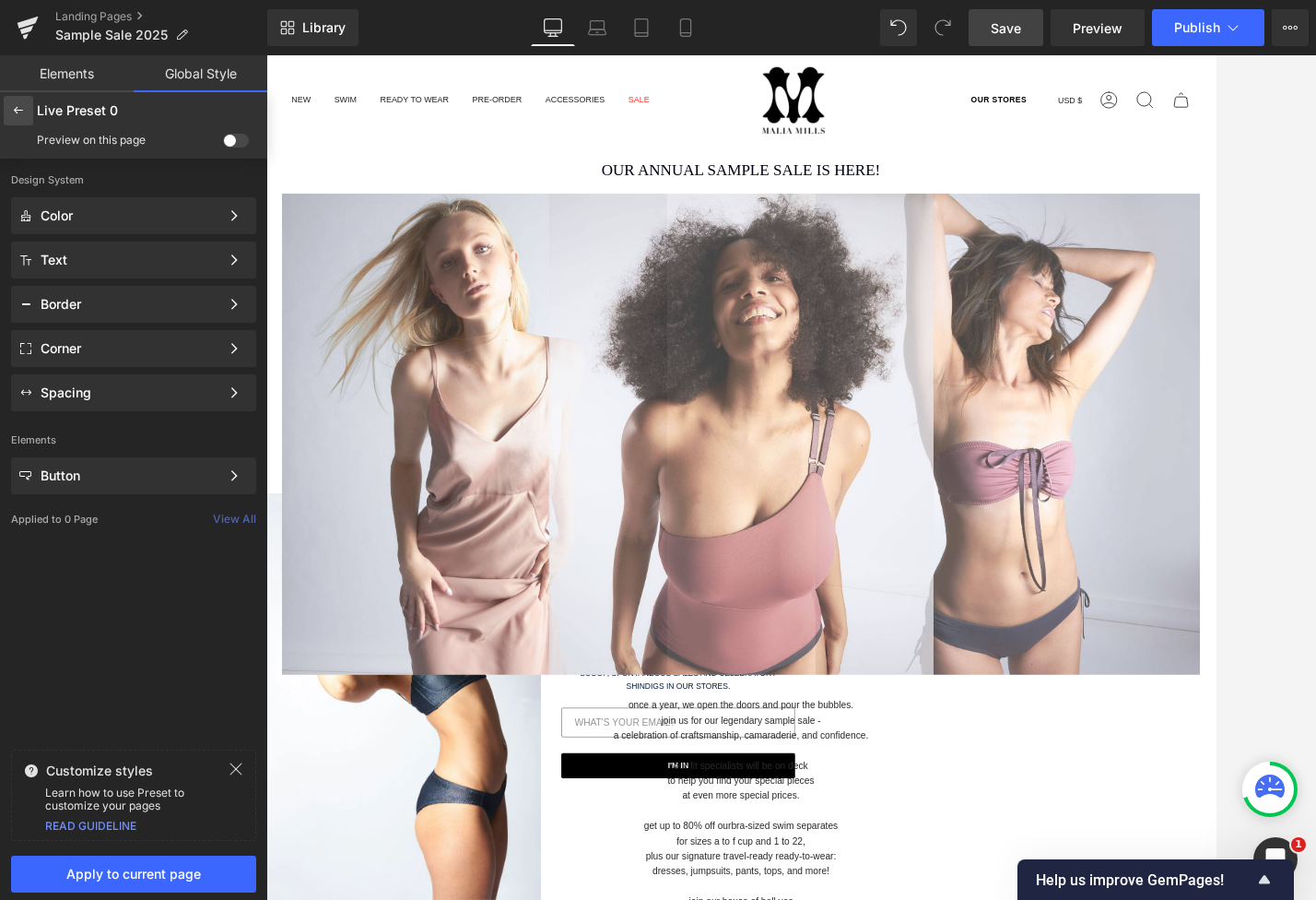
click at [6, 99] on div at bounding box center [18, 110] width 29 height 29
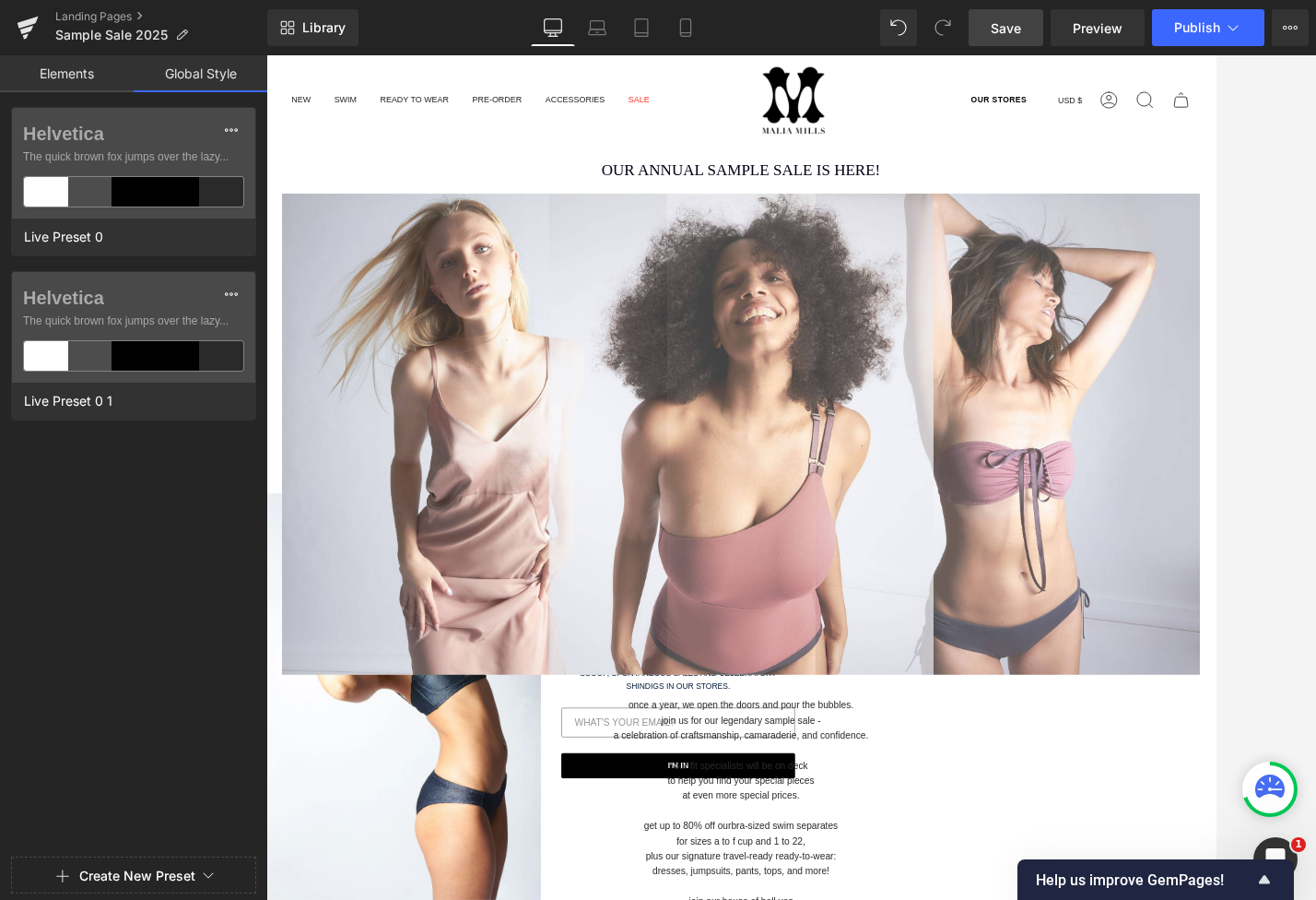
click at [169, 876] on button "Create New Preset" at bounding box center [137, 875] width 116 height 39
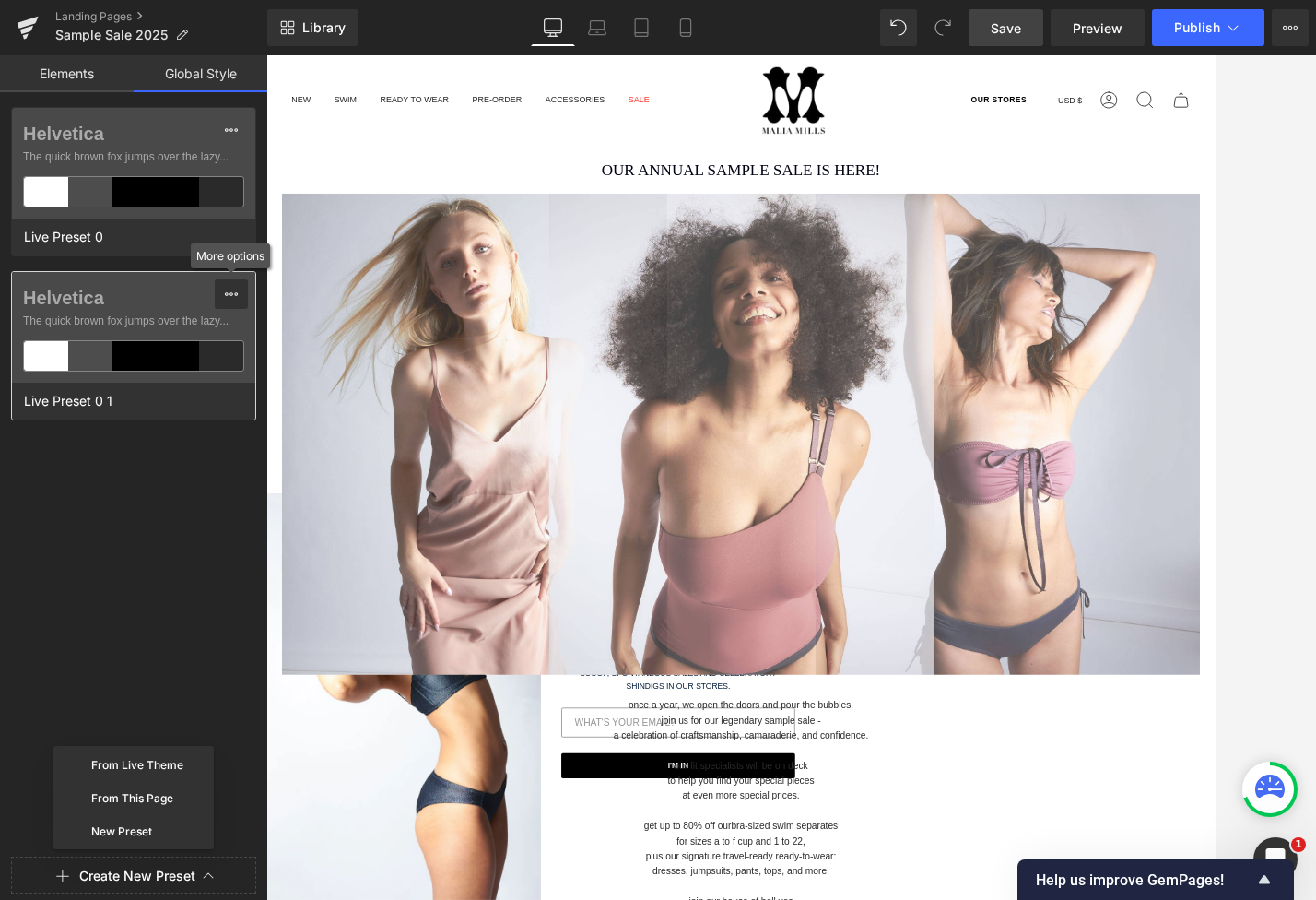
click at [238, 292] on icon at bounding box center [231, 294] width 15 height 15
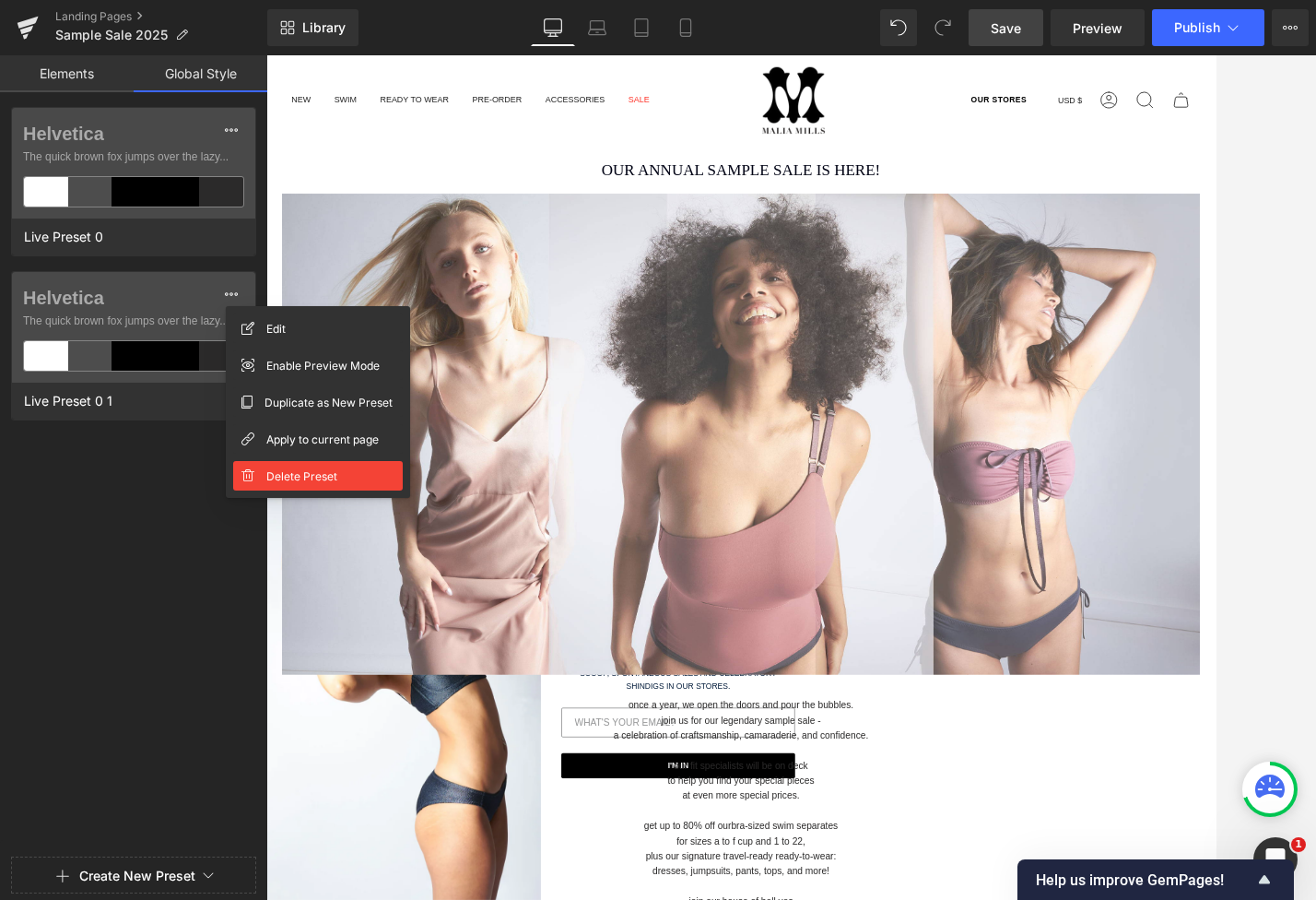
click at [282, 477] on span "Delete Preset" at bounding box center [301, 475] width 71 height 19
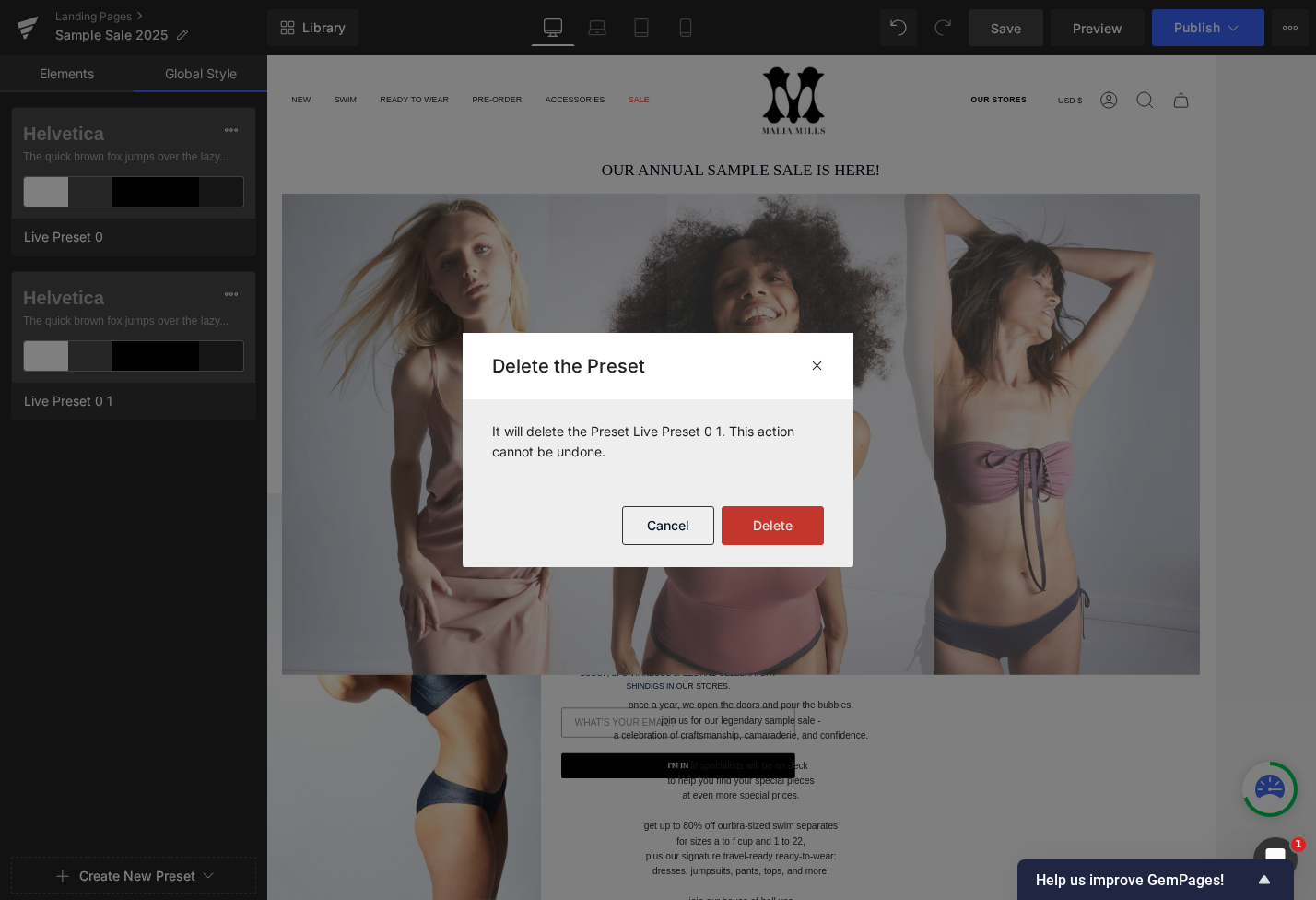
click at [747, 514] on button "Delete" at bounding box center [773, 525] width 102 height 39
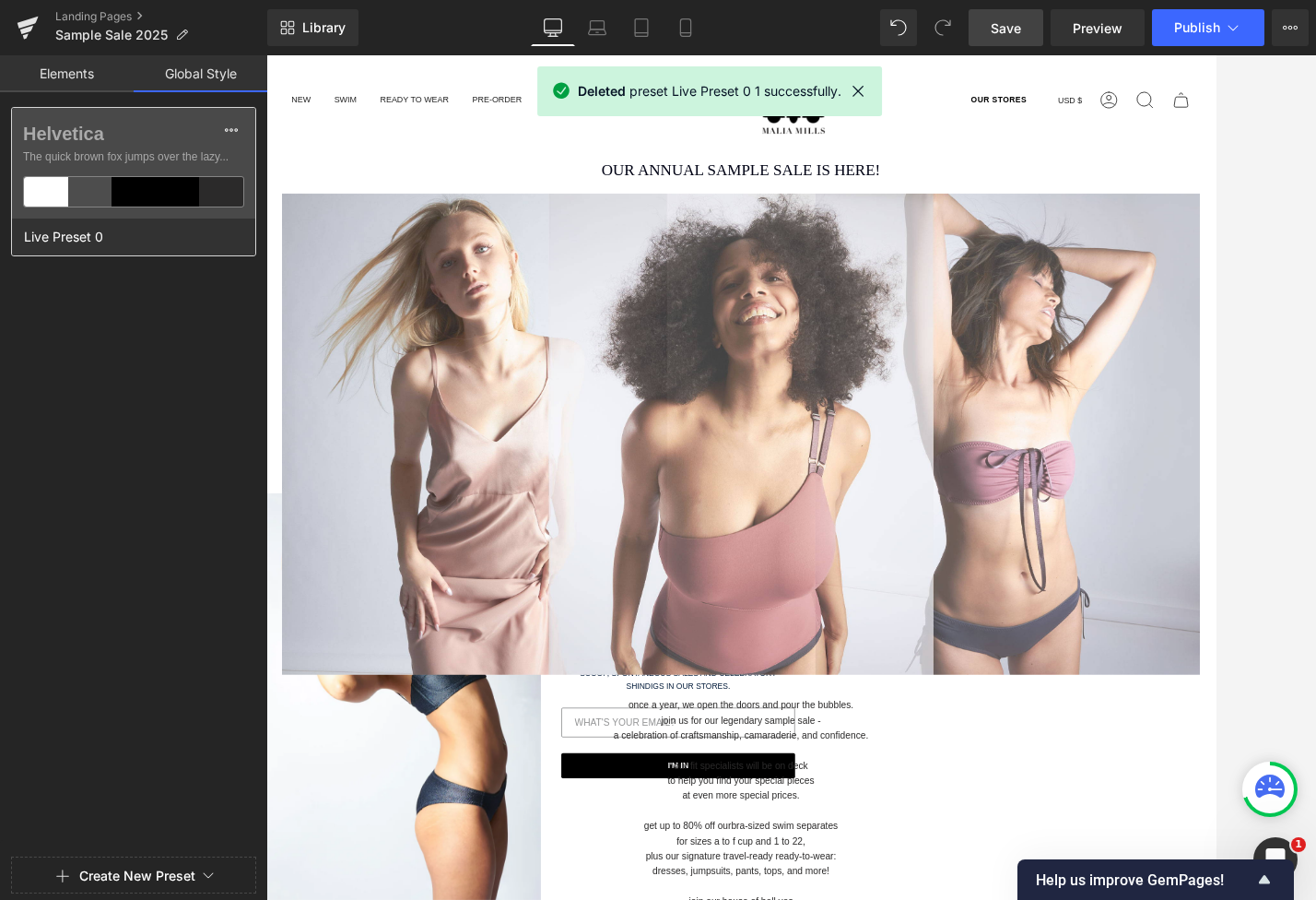
click at [186, 139] on label "Helvetica" at bounding box center [133, 134] width 221 height 22
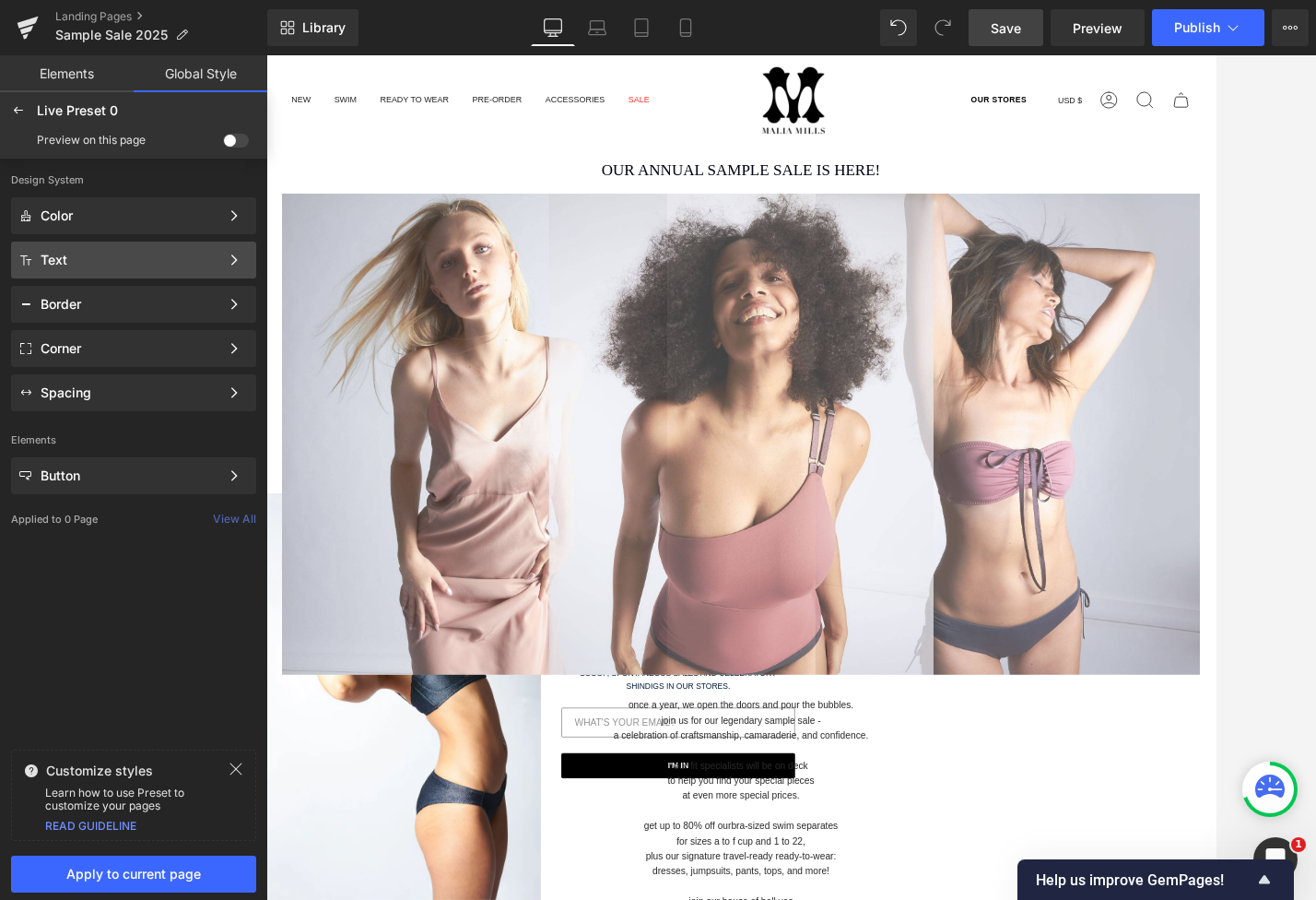
click at [136, 253] on div "Text" at bounding box center [130, 260] width 179 height 15
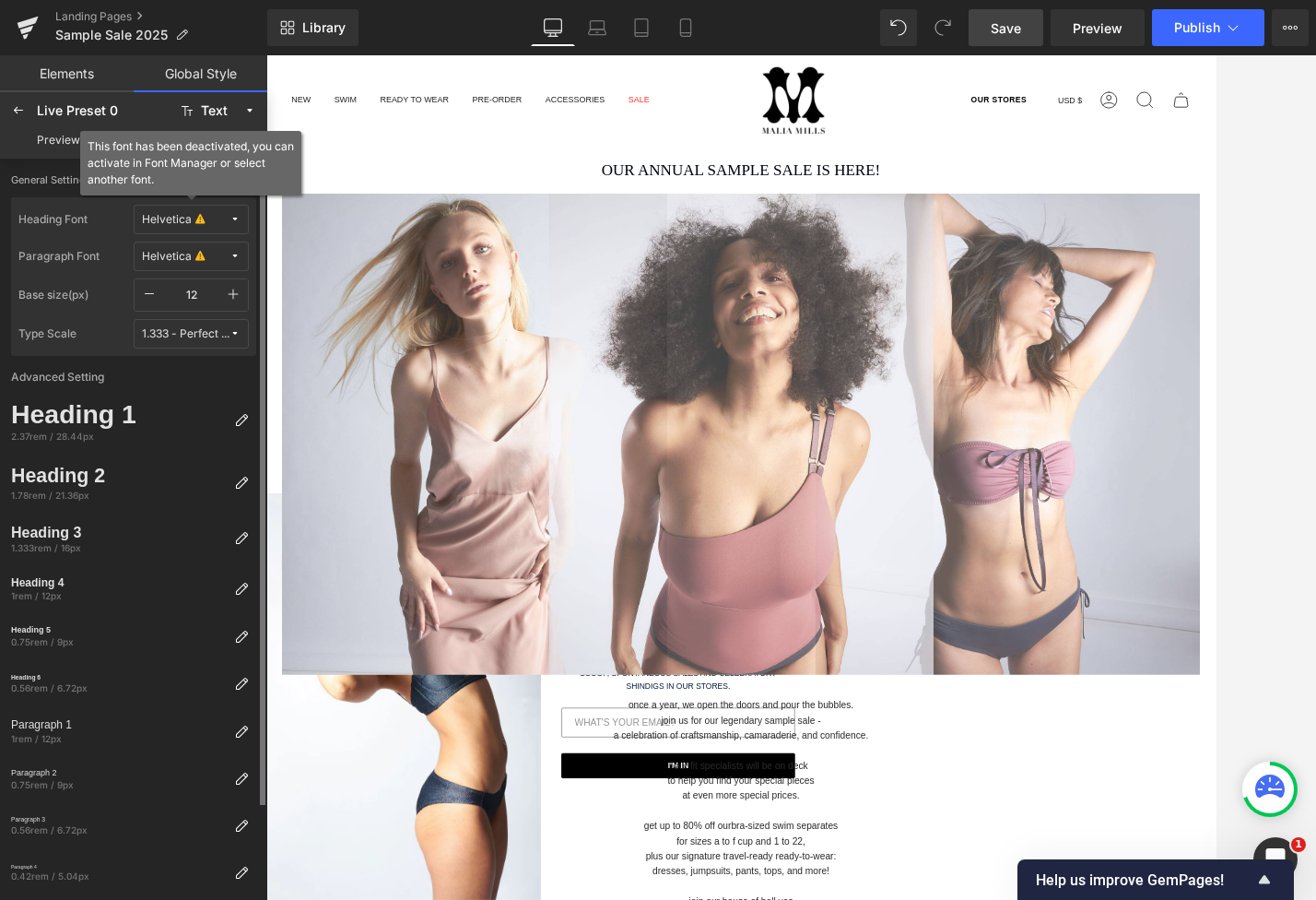
click at [195, 214] on icon at bounding box center [199, 220] width 9 height 14
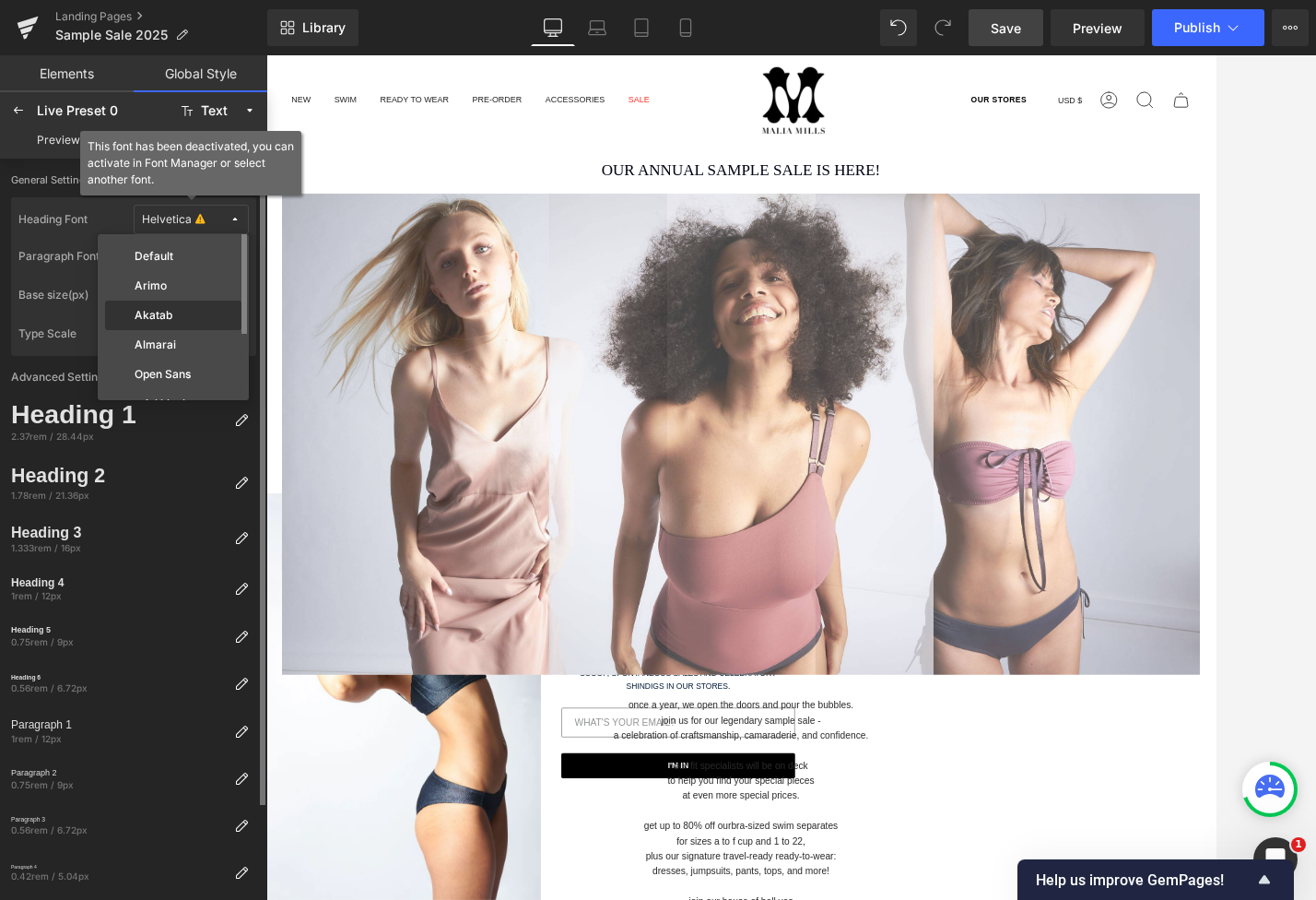
scroll to position [92, 0]
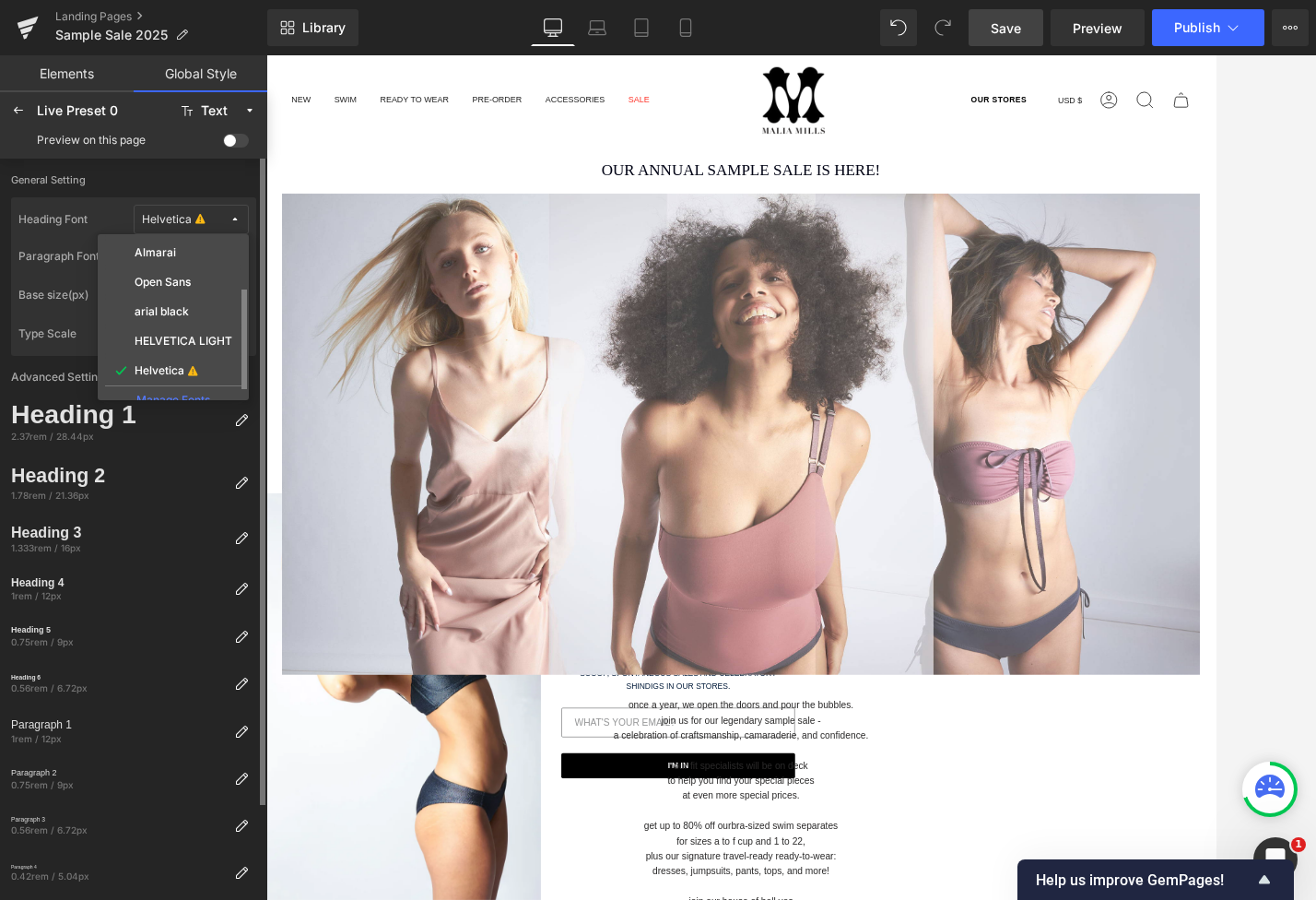
click at [199, 389] on div "Manage Fonts" at bounding box center [173, 397] width 136 height 25
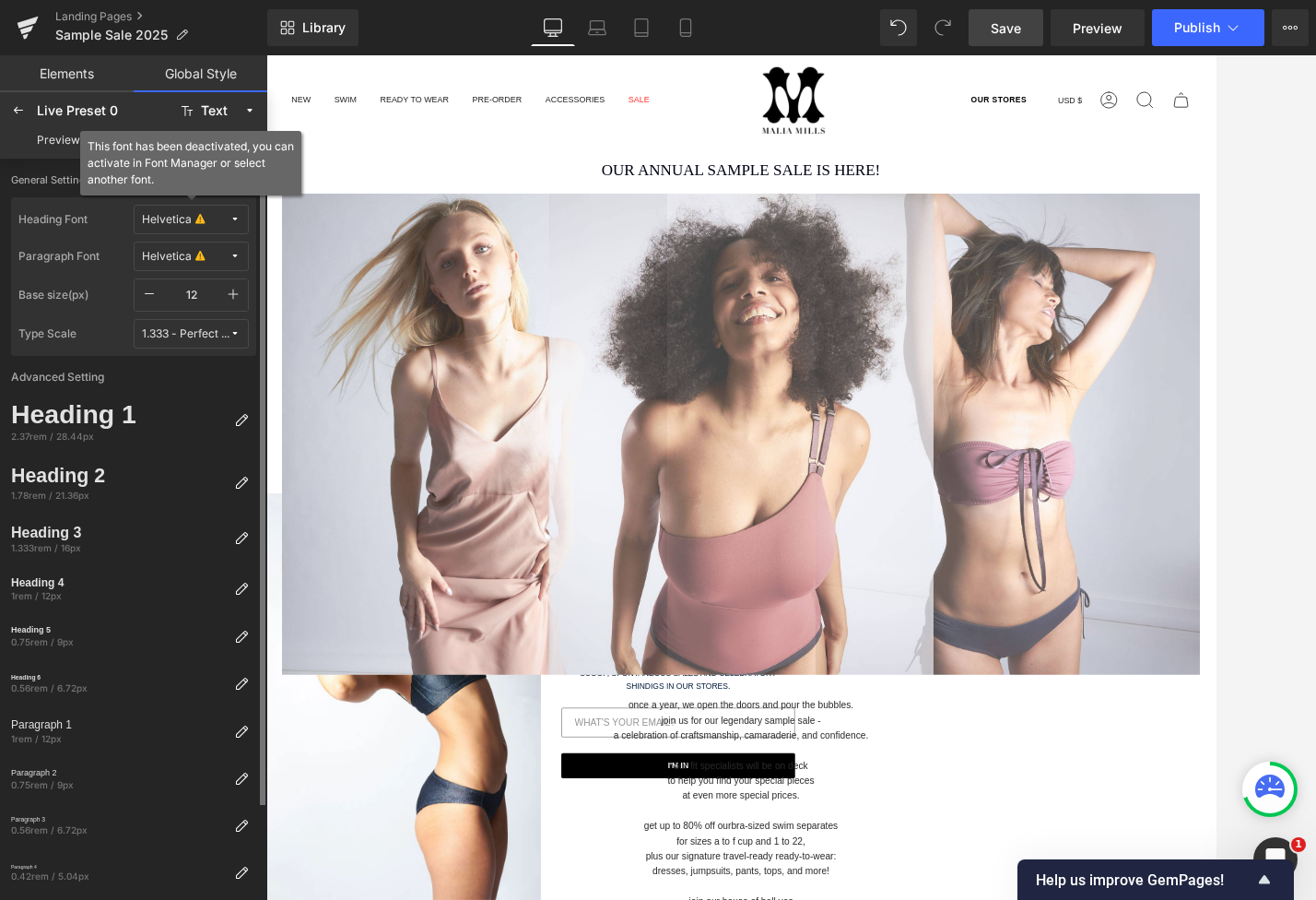
click at [184, 209] on button "Helvetica" at bounding box center [191, 219] width 115 height 29
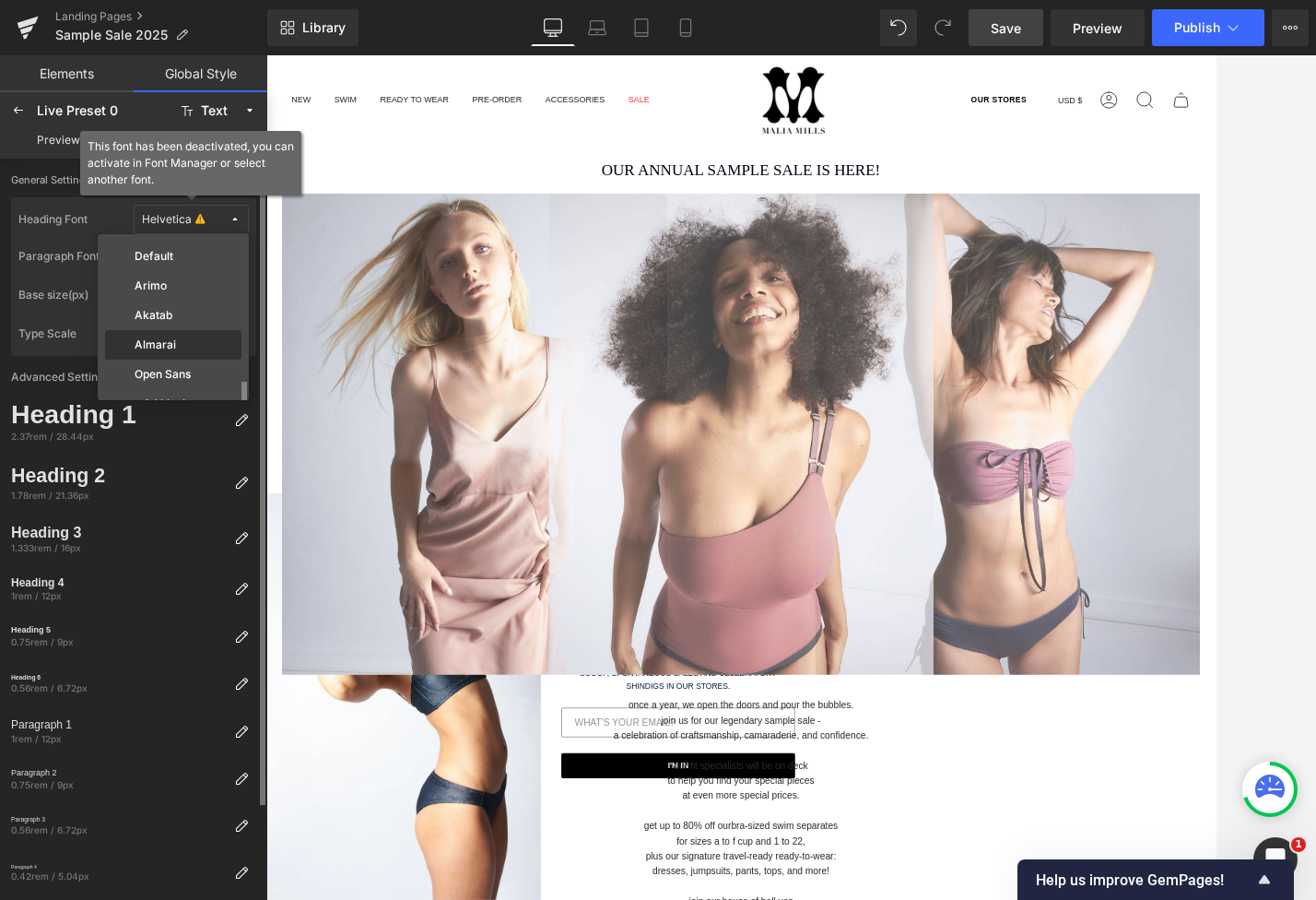
scroll to position [109, 0]
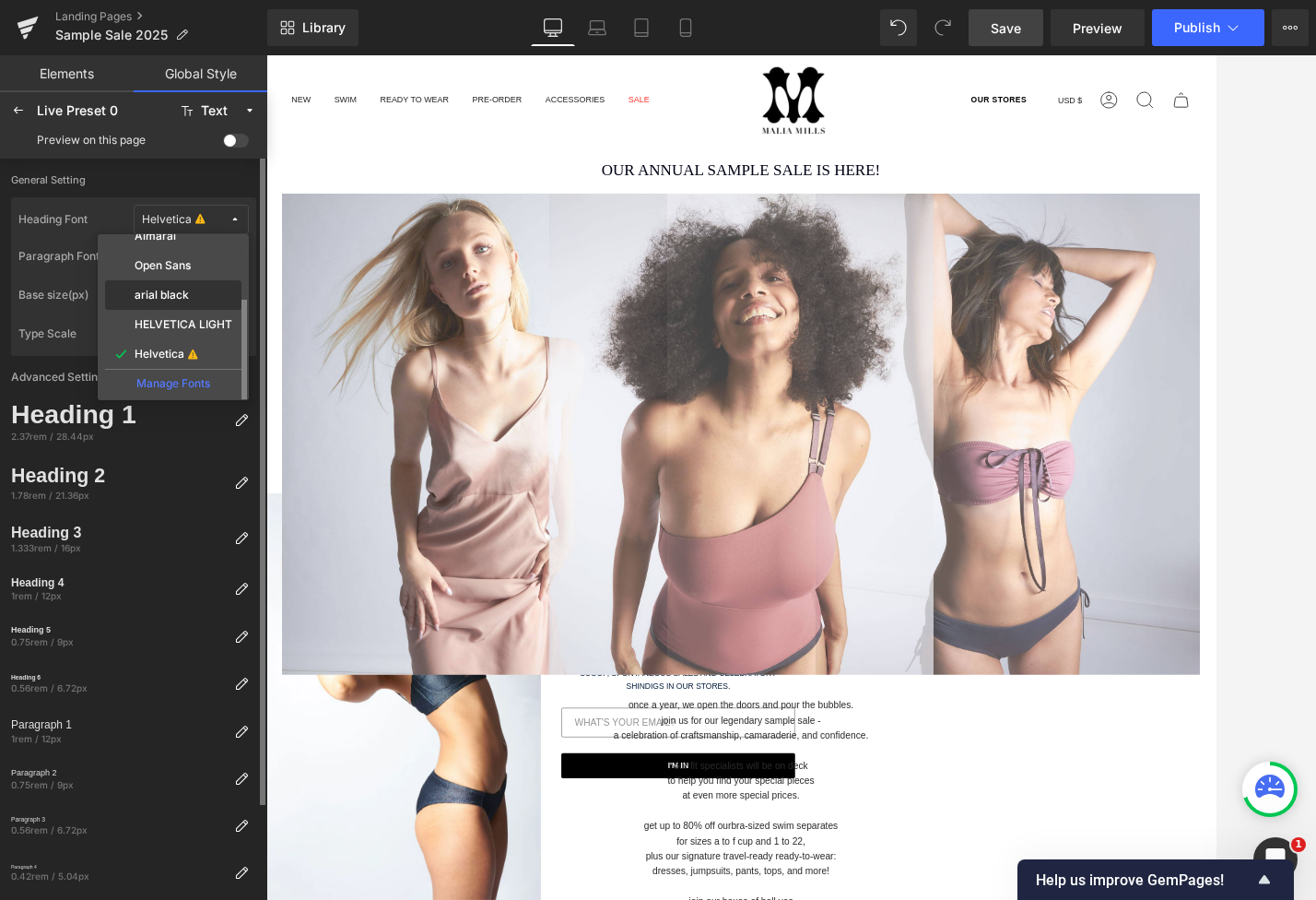
click at [188, 292] on div "arial black" at bounding box center [173, 295] width 129 height 15
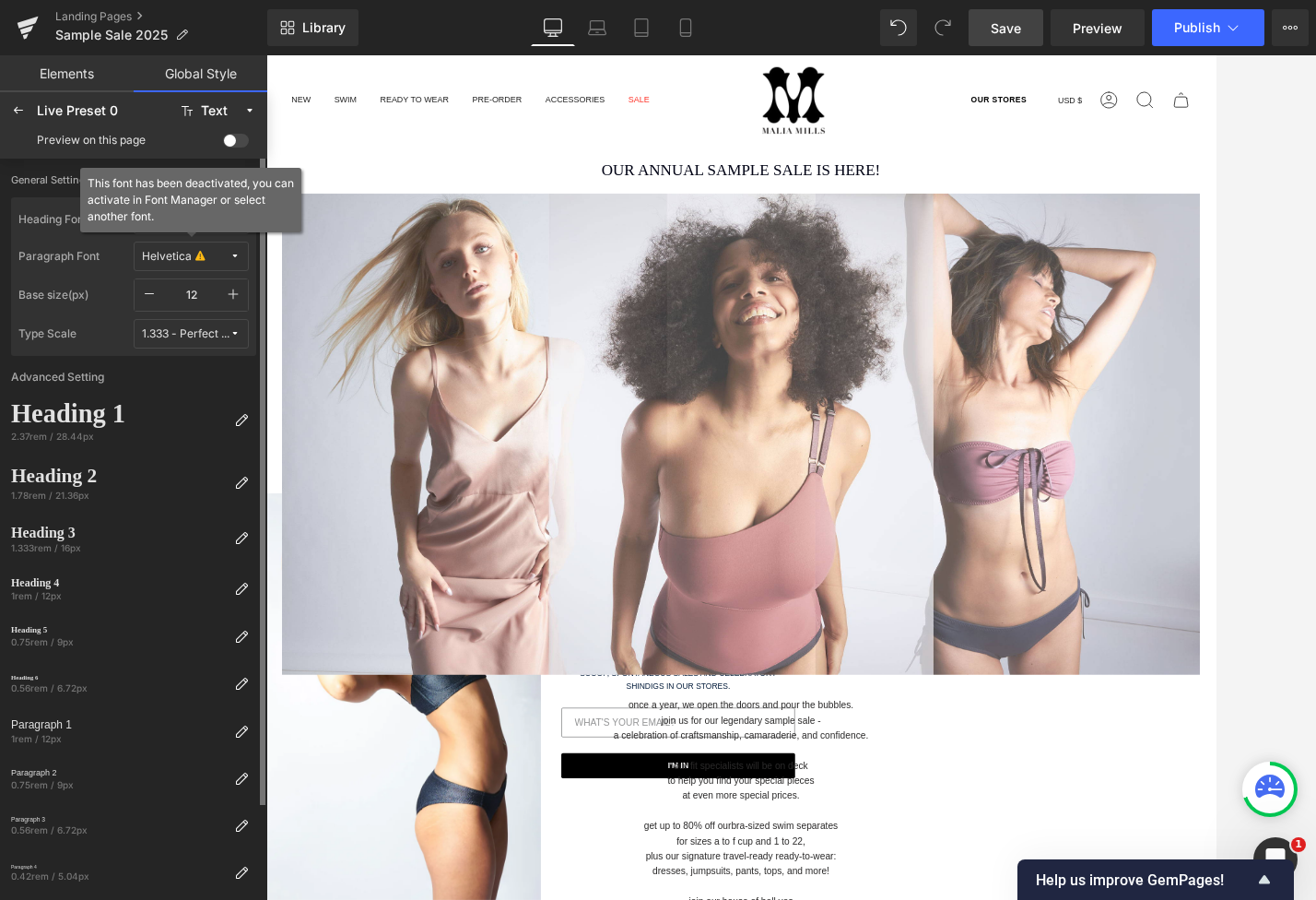
click at [169, 246] on button "Helvetica" at bounding box center [191, 256] width 115 height 29
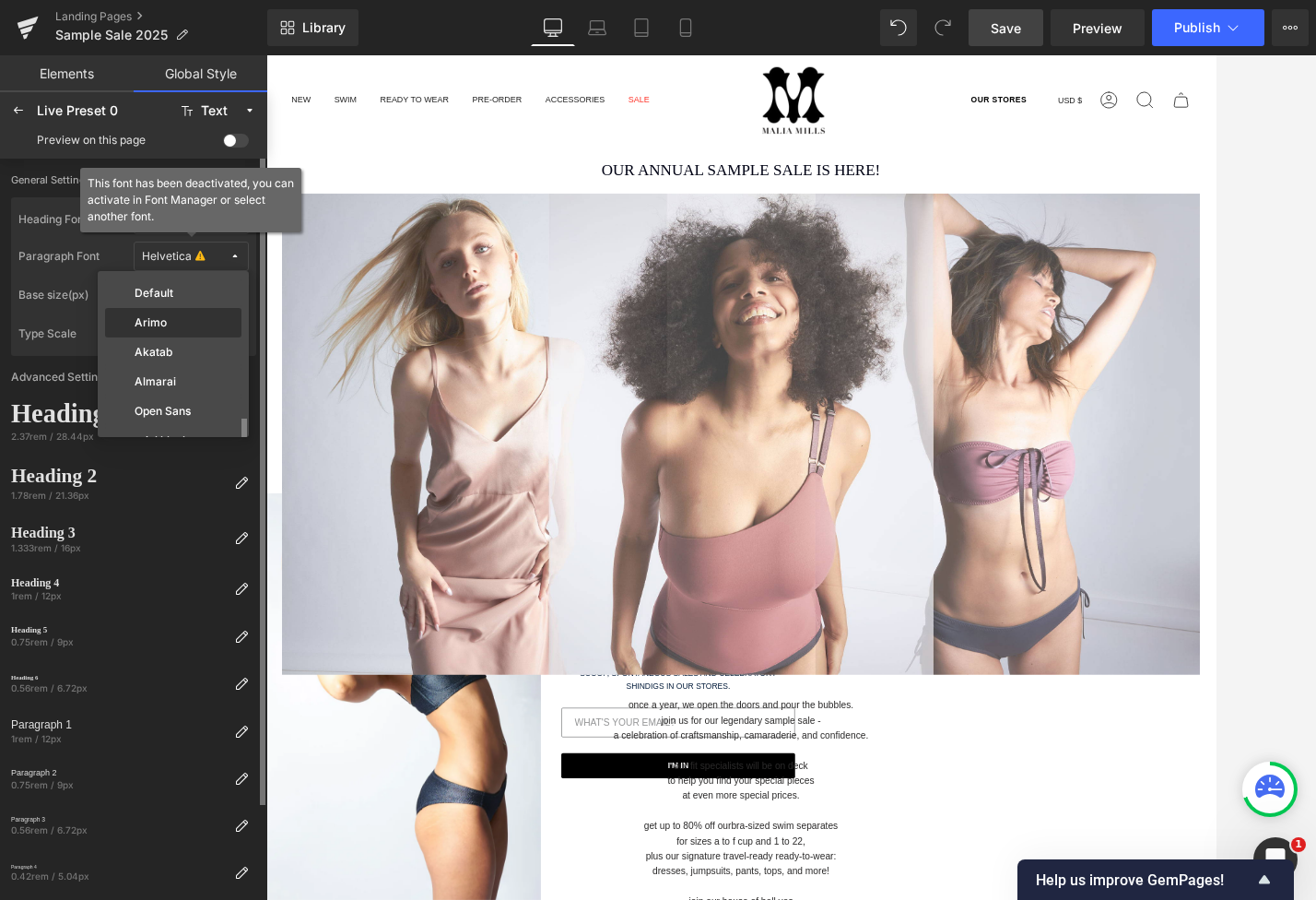
scroll to position [92, 0]
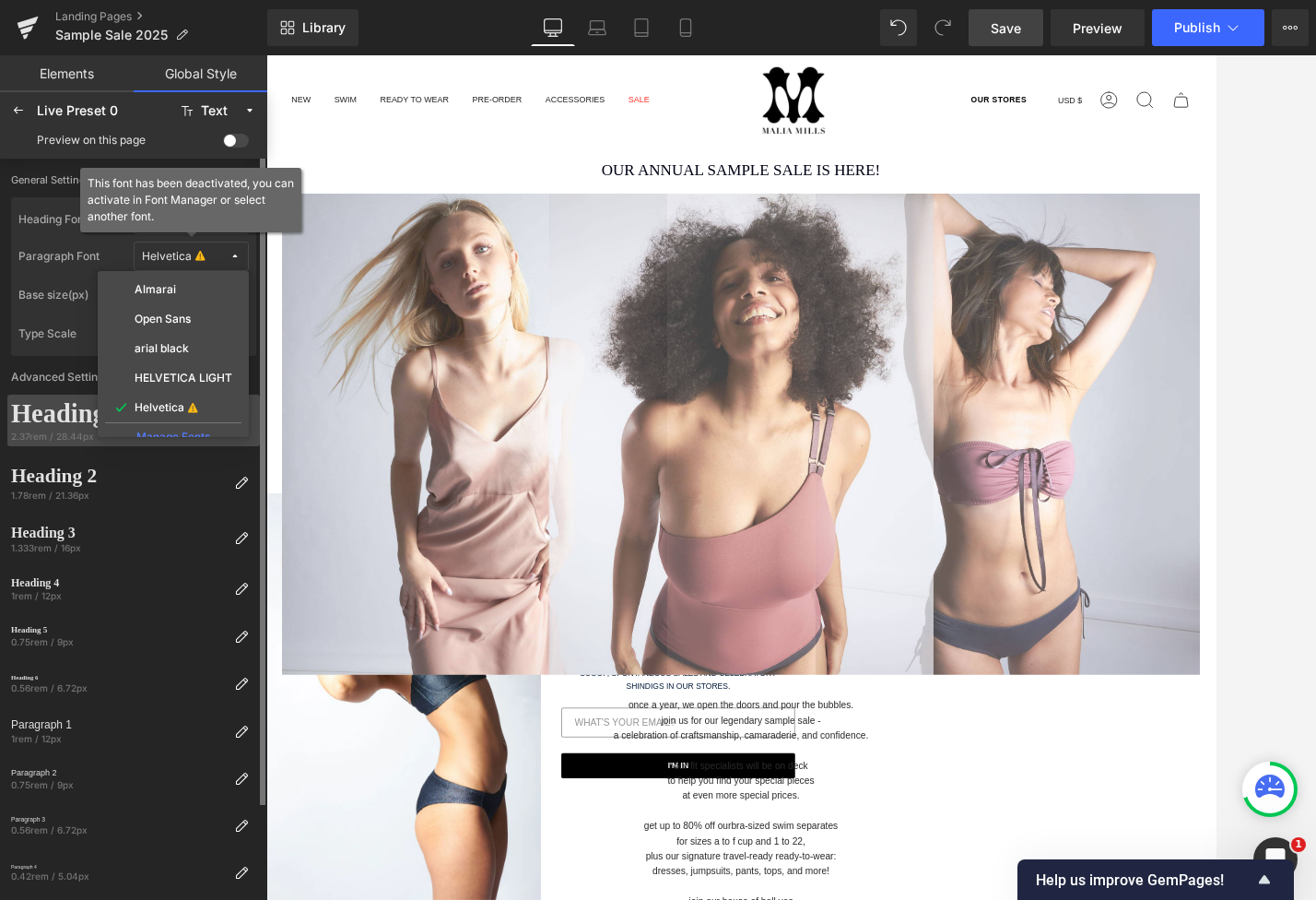
drag, startPoint x: 166, startPoint y: 381, endPoint x: 164, endPoint y: 418, distance: 37.8
click at [166, 381] on label "HELVETICA LIGHT" at bounding box center [184, 377] width 98 height 13
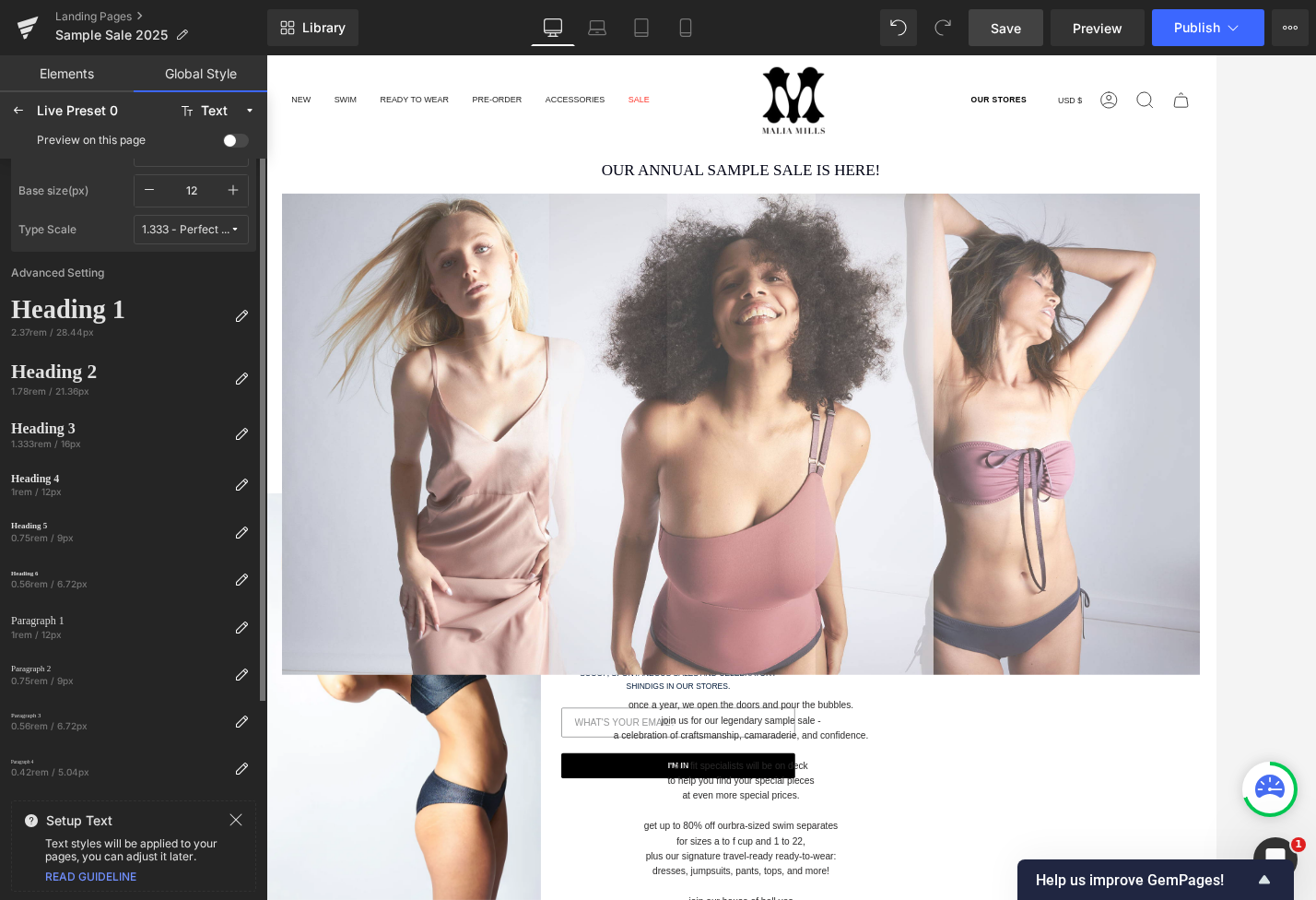
scroll to position [0, 0]
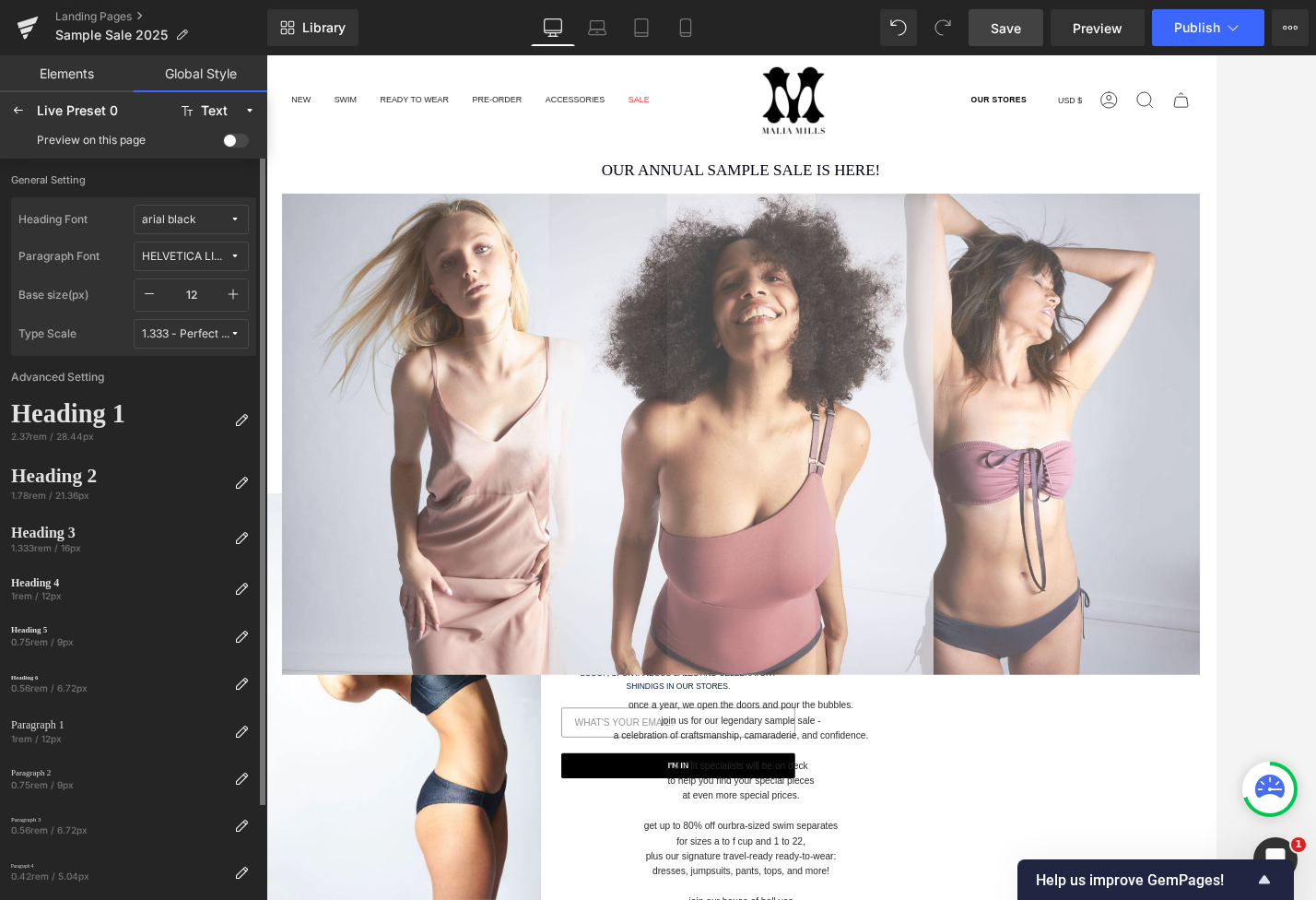
click at [195, 251] on div "HELVETICA LIGHT" at bounding box center [186, 257] width 88 height 14
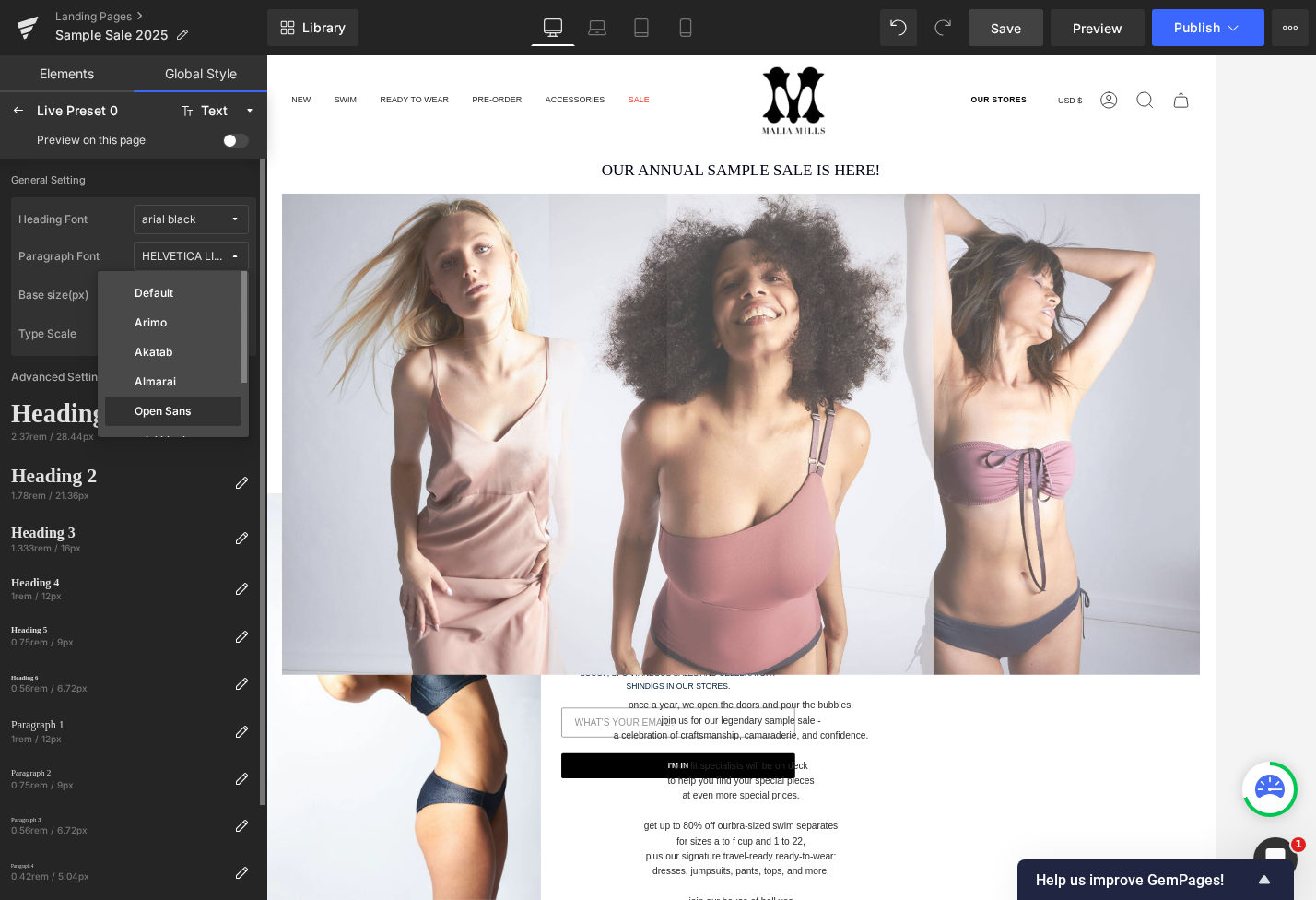
scroll to position [79, 0]
click at [179, 415] on div "Manage Fonts" at bounding box center [173, 418] width 136 height 25
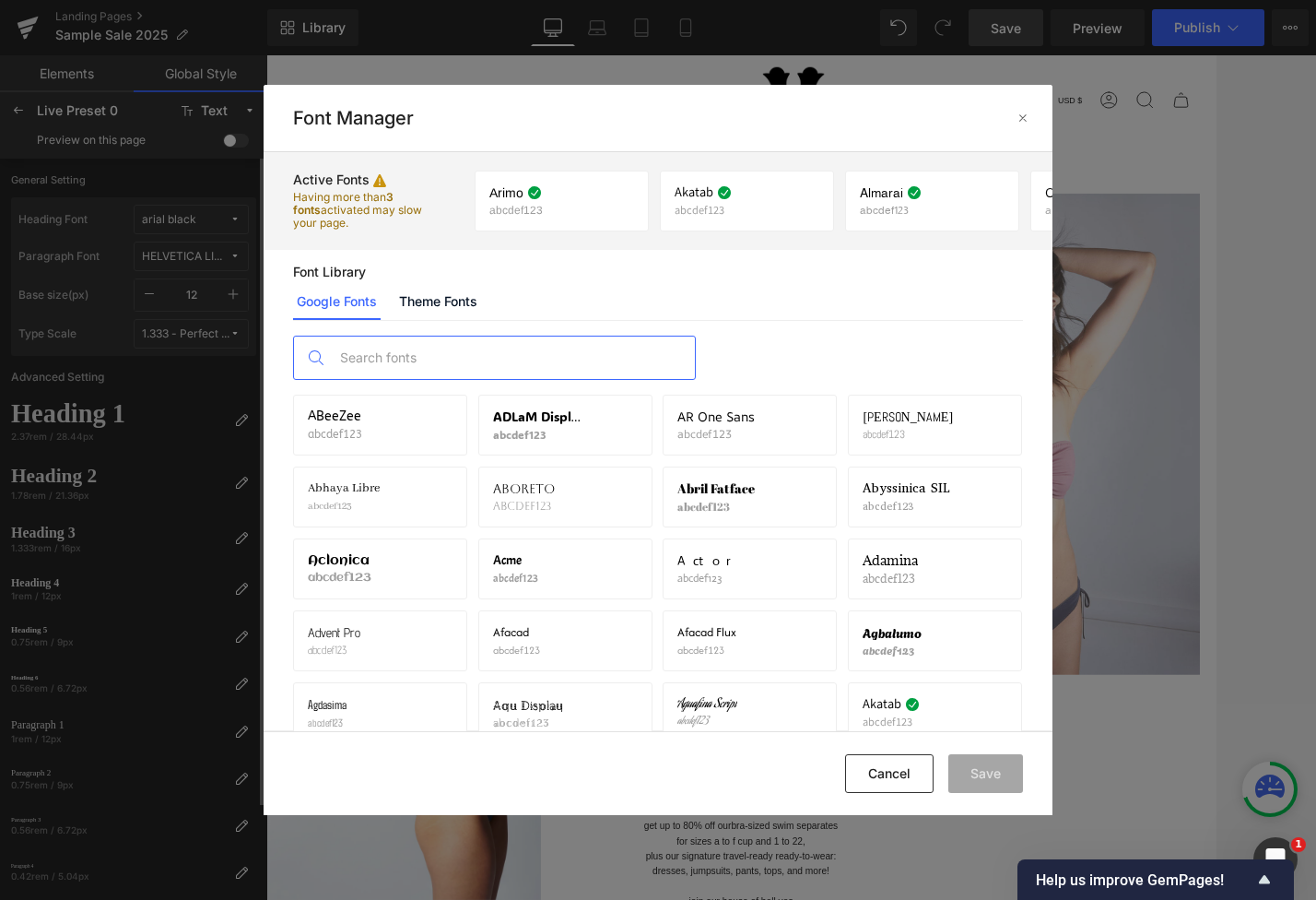
click at [430, 356] on input "text" at bounding box center [513, 357] width 364 height 42
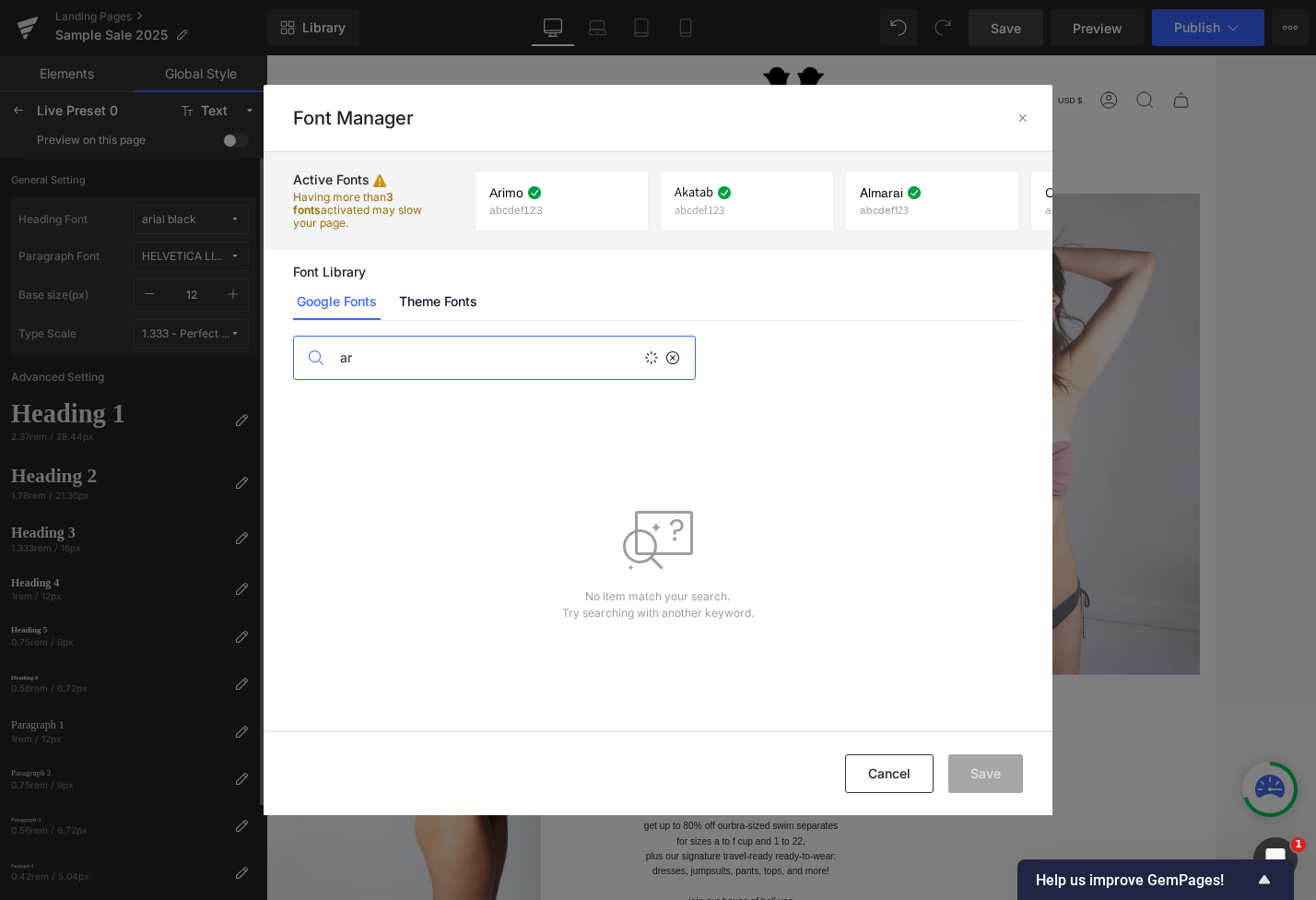
type input "a"
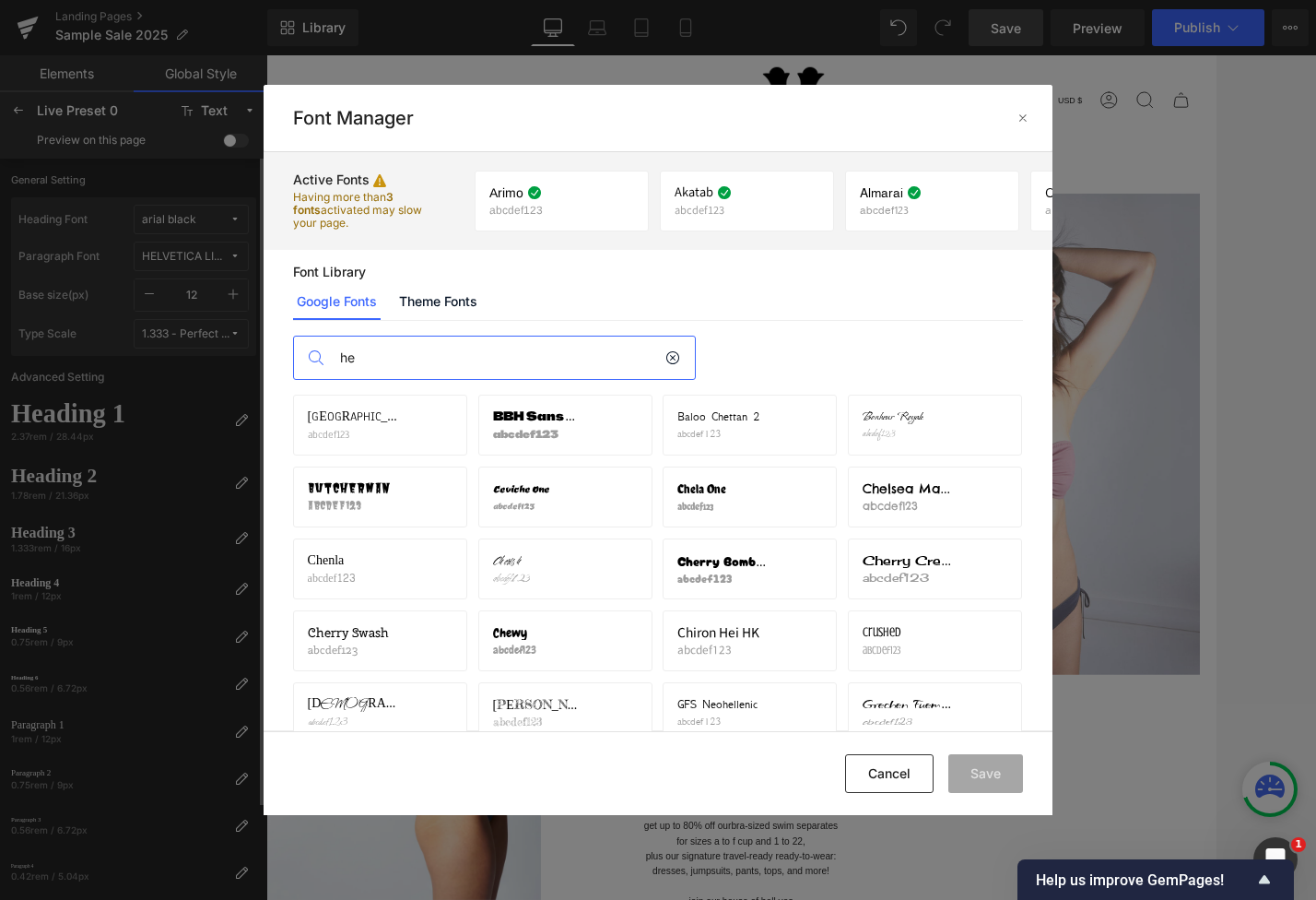
type input "h"
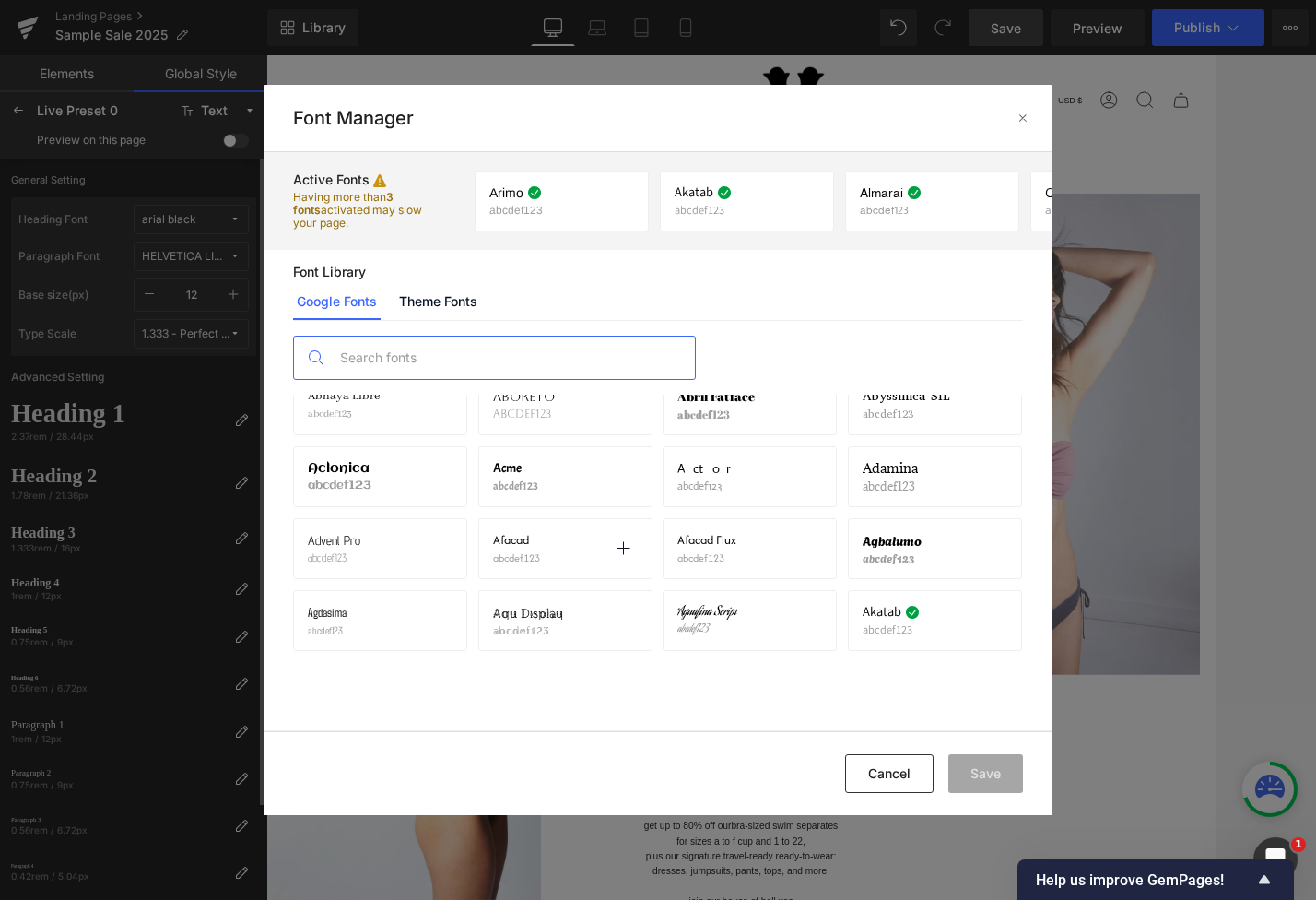
scroll to position [0, 0]
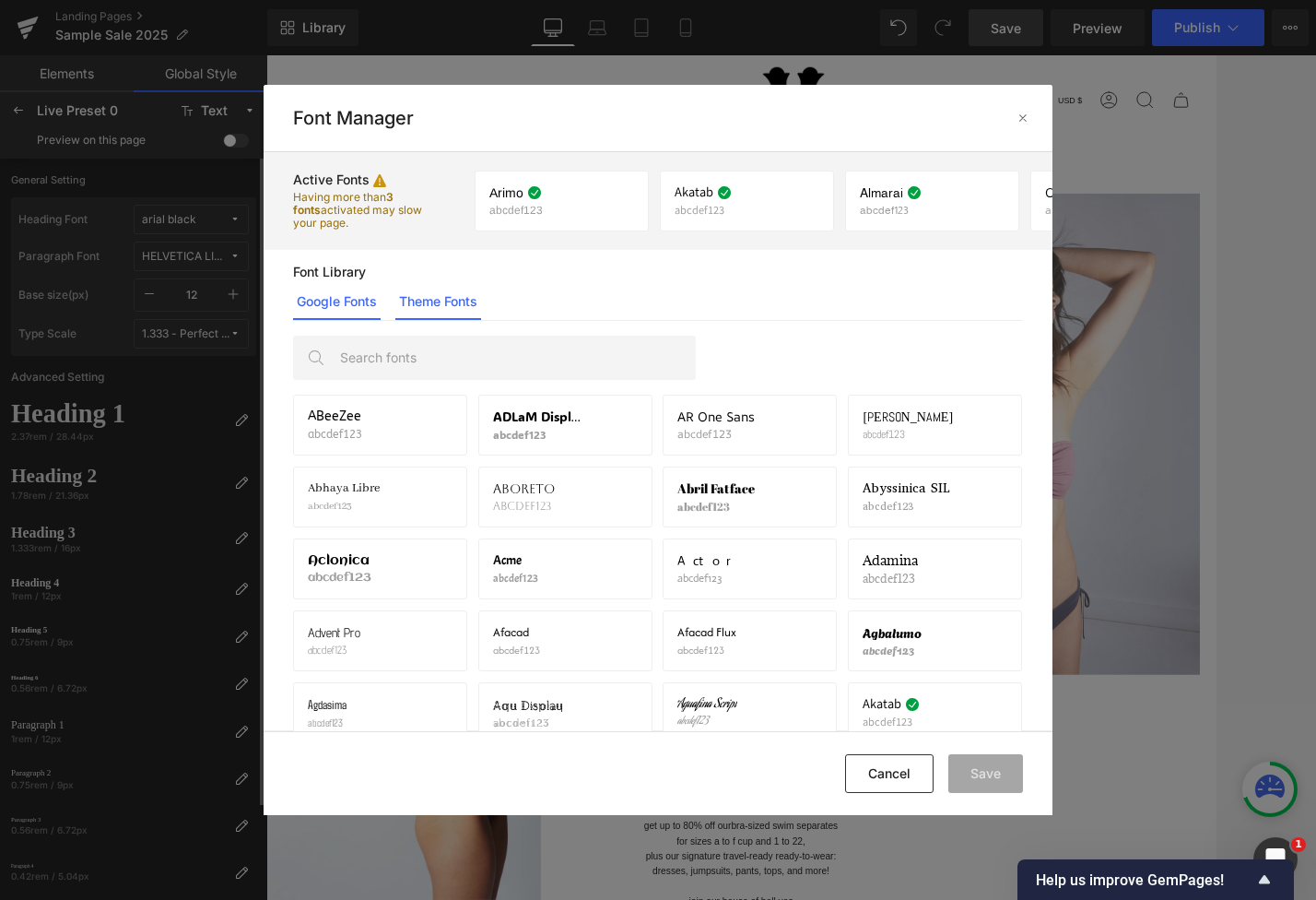
drag, startPoint x: 452, startPoint y: 311, endPoint x: 441, endPoint y: 318, distance: 13.3
click at [453, 311] on link "Theme Fonts" at bounding box center [438, 301] width 86 height 37
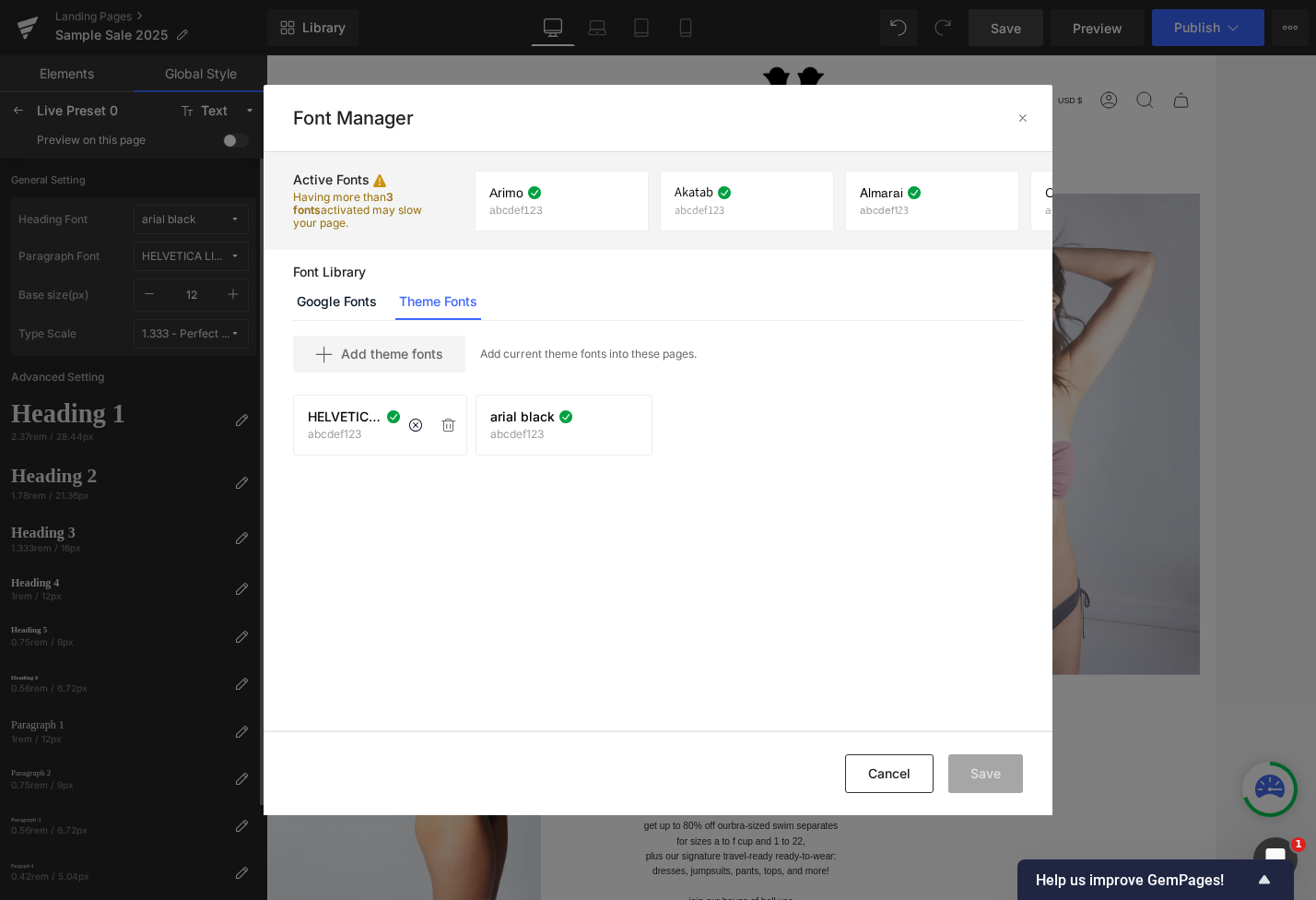
click at [389, 432] on div "HELVETICA LIGHT abcdef123" at bounding box center [354, 424] width 93 height 31
click at [388, 410] on icon at bounding box center [393, 416] width 15 height 15
drag, startPoint x: 337, startPoint y: 425, endPoint x: 469, endPoint y: 244, distance: 223.6
click at [462, 217] on div "Active Fonts Having more than 3 fonts activated may slow your page. Arimo abcde…" at bounding box center [659, 441] width 790 height 579
drag, startPoint x: 593, startPoint y: 273, endPoint x: 585, endPoint y: 266, distance: 9.8
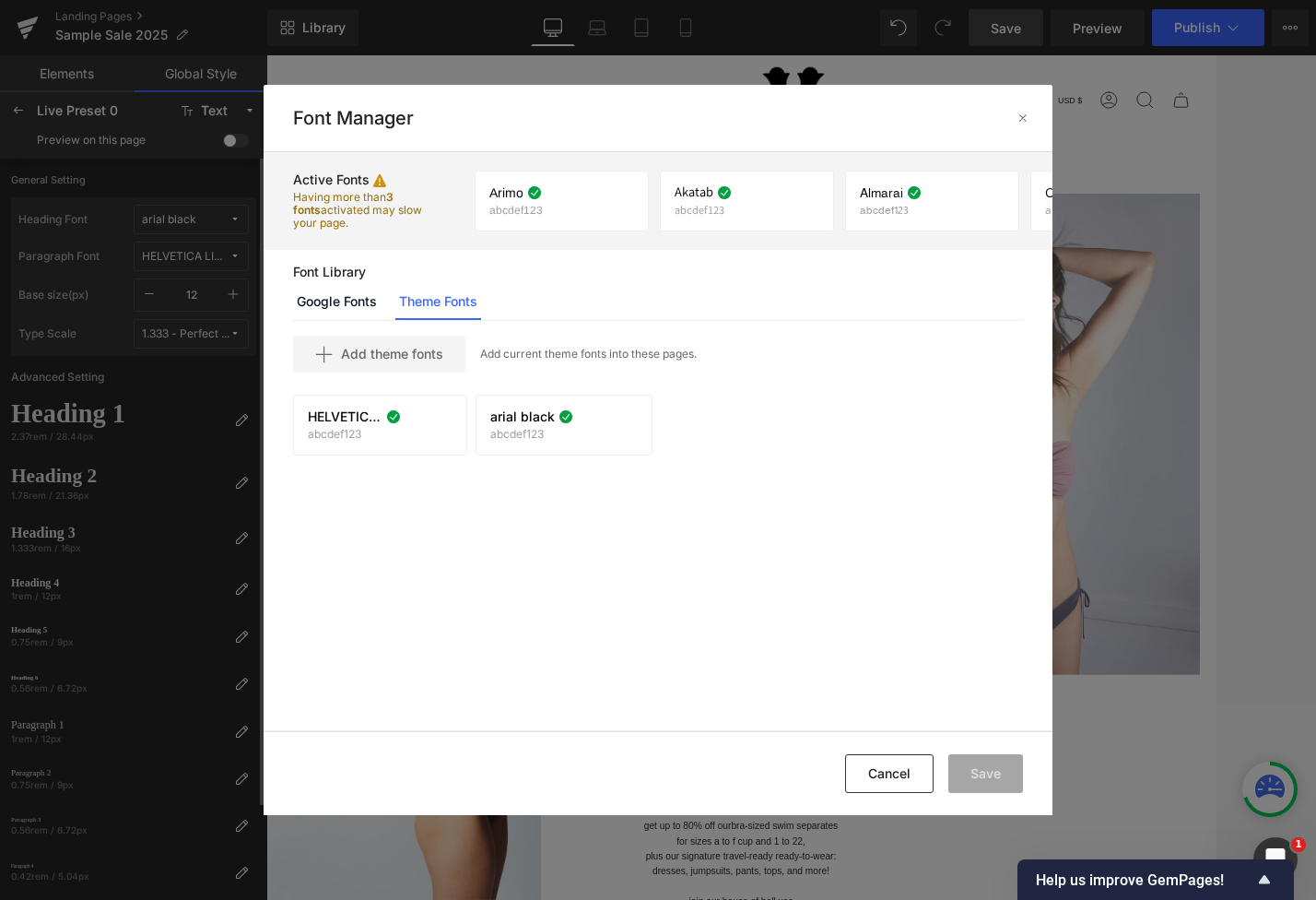
click at [594, 273] on p "Font Library" at bounding box center [658, 272] width 731 height 15
click at [631, 283] on div "Google Fonts Theme Fonts" at bounding box center [658, 301] width 731 height 37
click at [662, 449] on div "HELVETICA LIGHT abcdef123 If you wish to deactivate this font, all applied sett…" at bounding box center [658, 431] width 753 height 72
drag, startPoint x: 708, startPoint y: 241, endPoint x: 631, endPoint y: 247, distance: 76.8
click at [631, 247] on div at bounding box center [623, 243] width 304 height 10
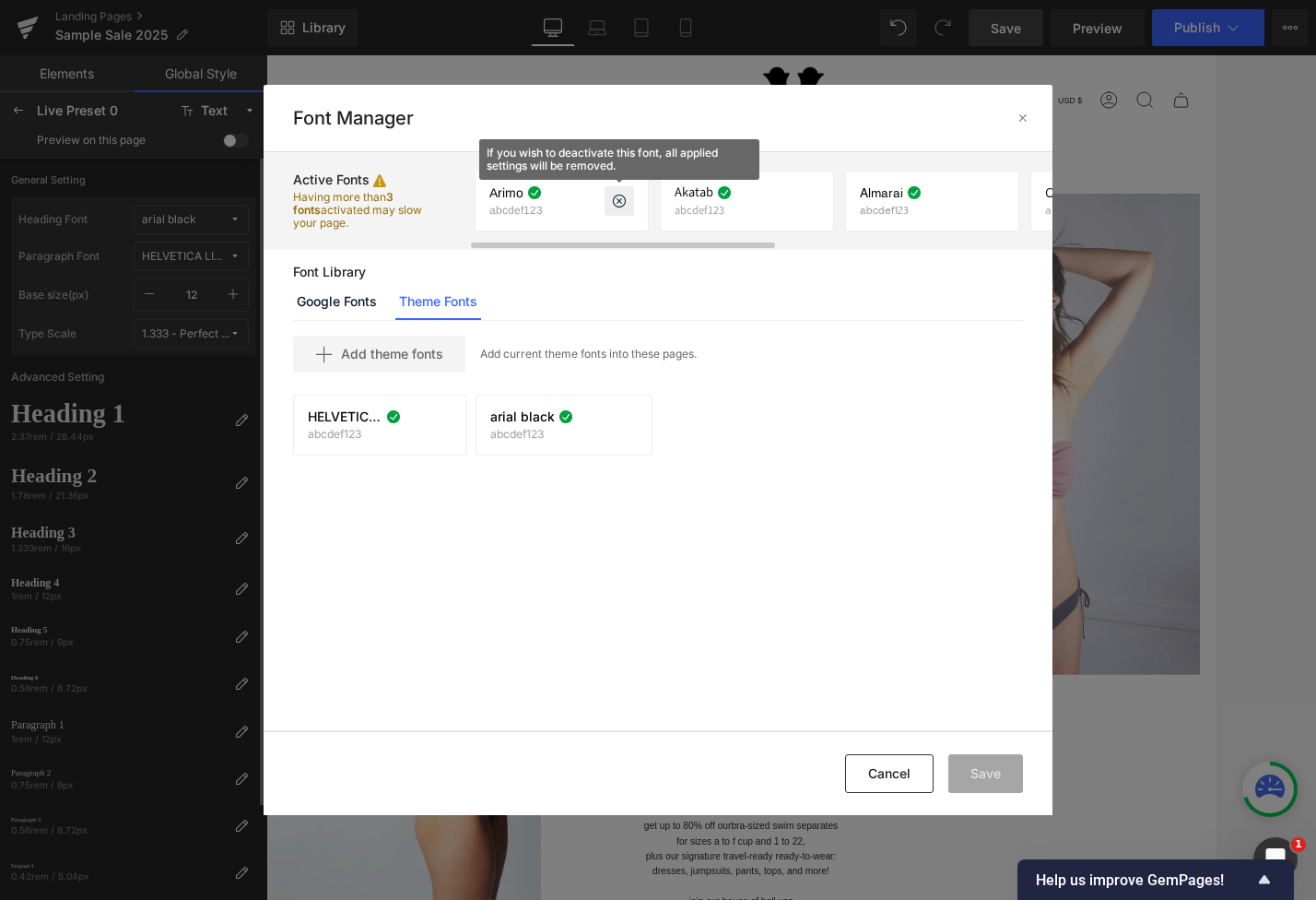
click at [623, 203] on icon at bounding box center [619, 201] width 15 height 15
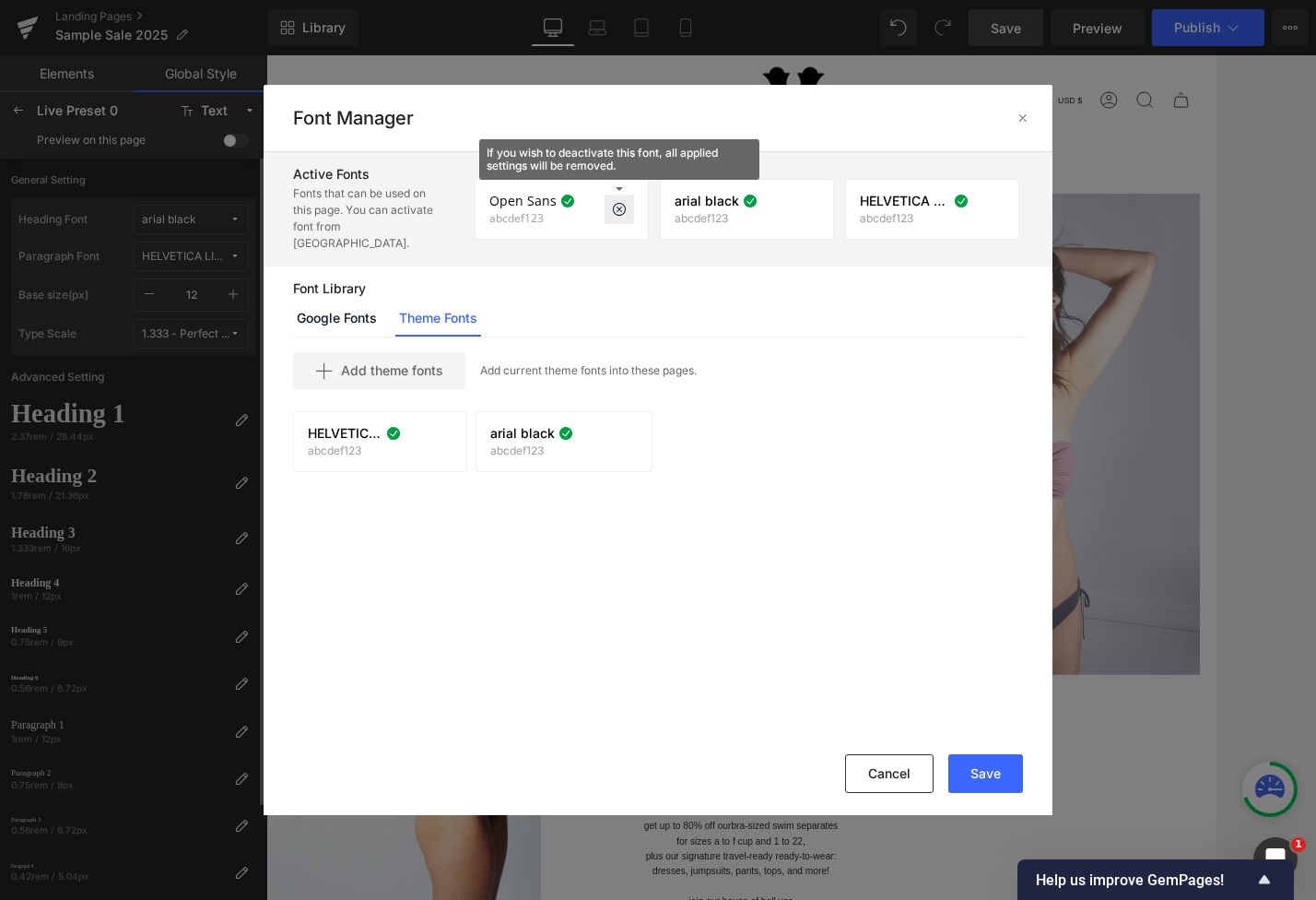
click at [625, 203] on icon at bounding box center [619, 209] width 15 height 15
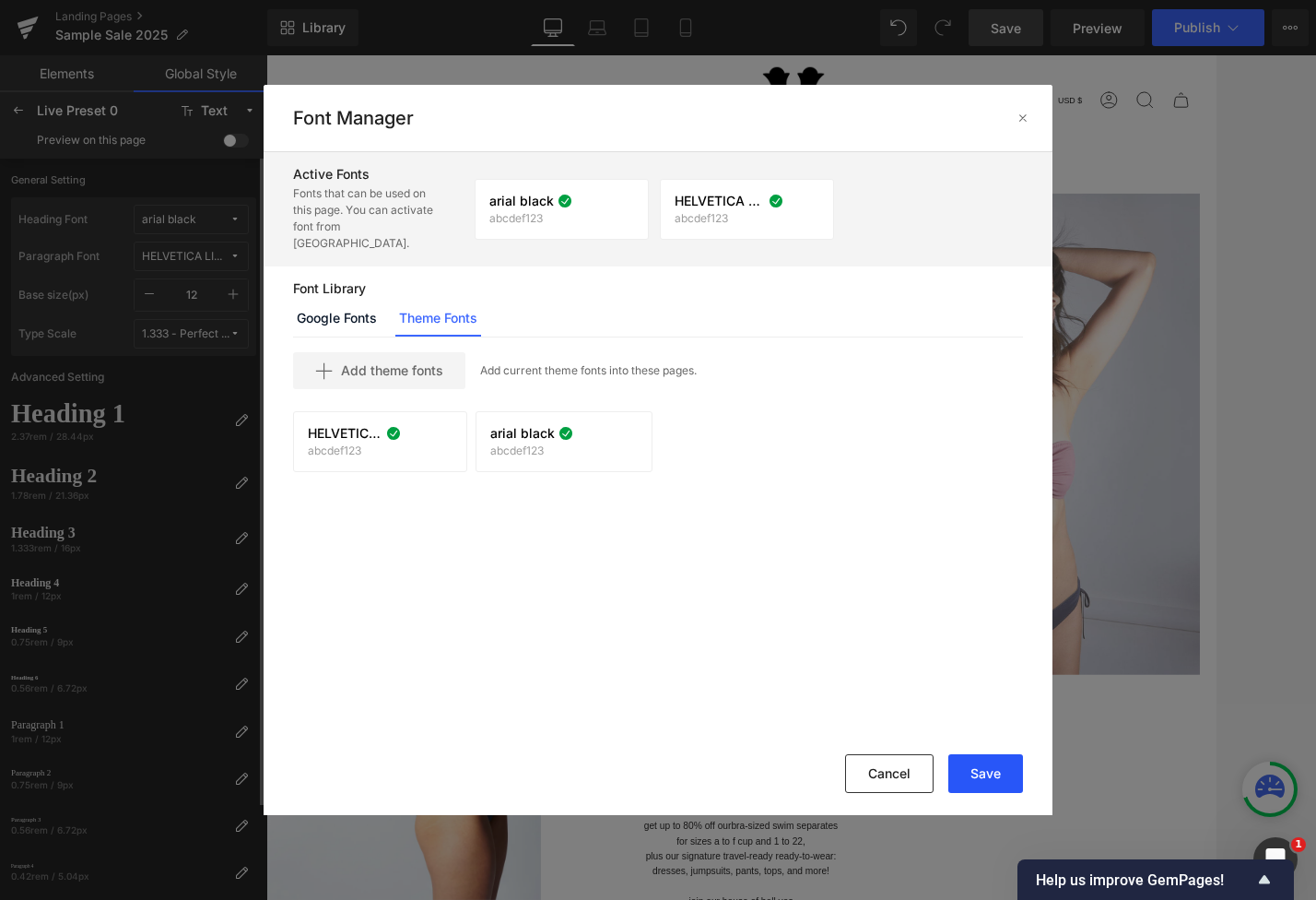
click at [996, 772] on button "Save" at bounding box center [986, 773] width 75 height 39
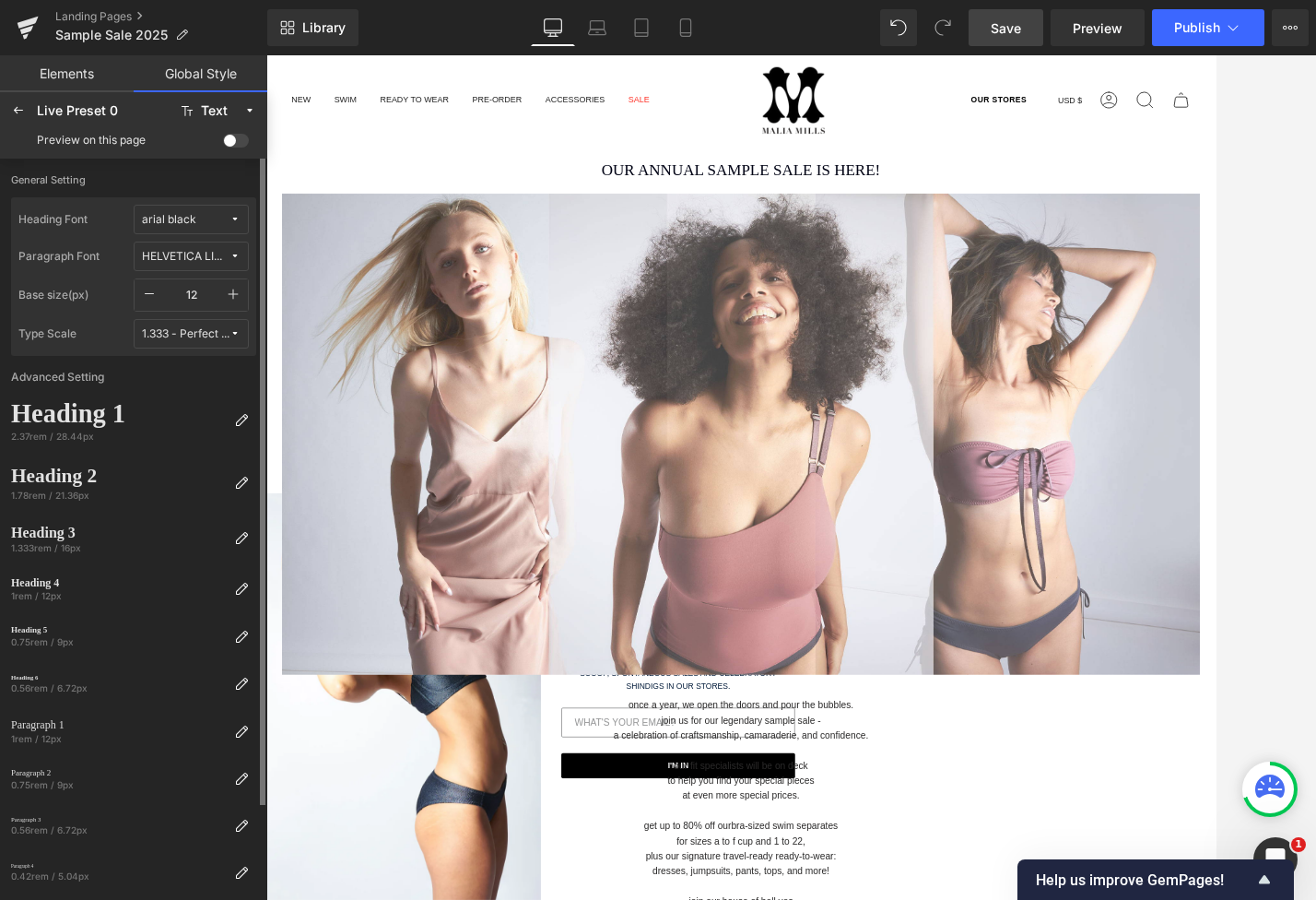
click at [579, 163] on main "OUR ANNUAL SAMPLE SALE IS HERE! Heading Separator Image Row once a year, we ope…" at bounding box center [823, 798] width 1115 height 1348
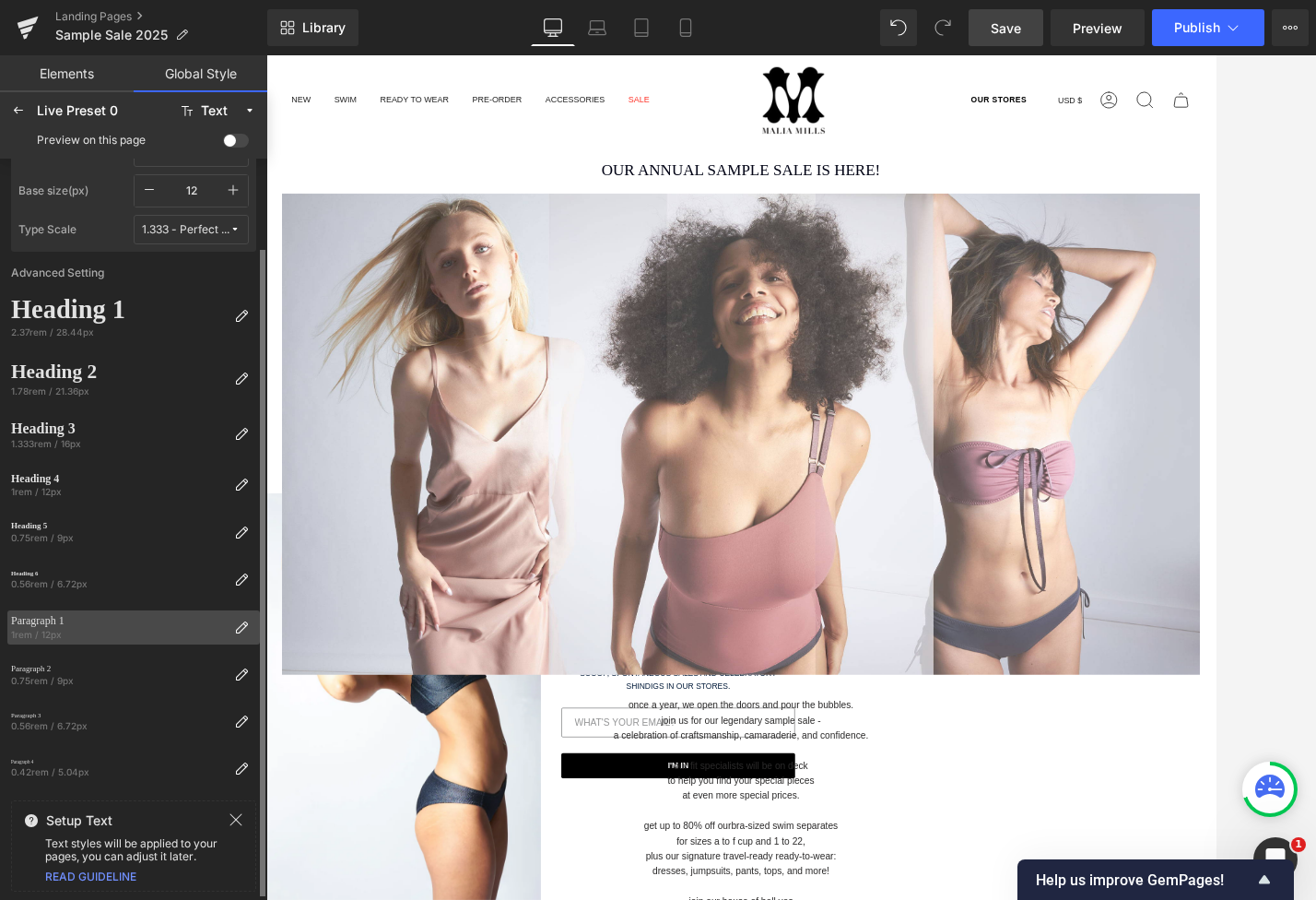
click at [129, 624] on div "Paragraph 1" at bounding box center [119, 620] width 216 height 13
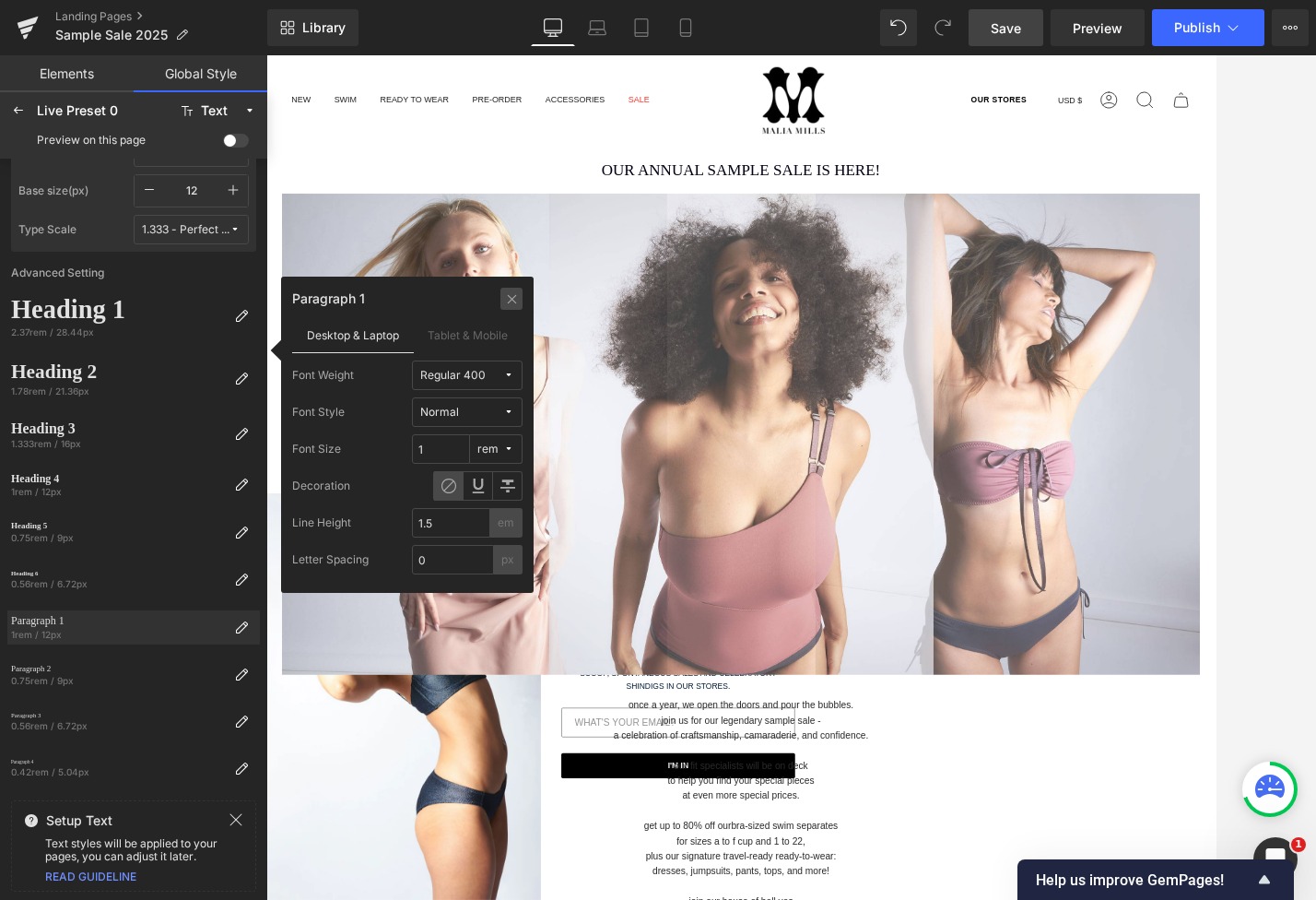
click at [502, 292] on div at bounding box center [512, 299] width 22 height 22
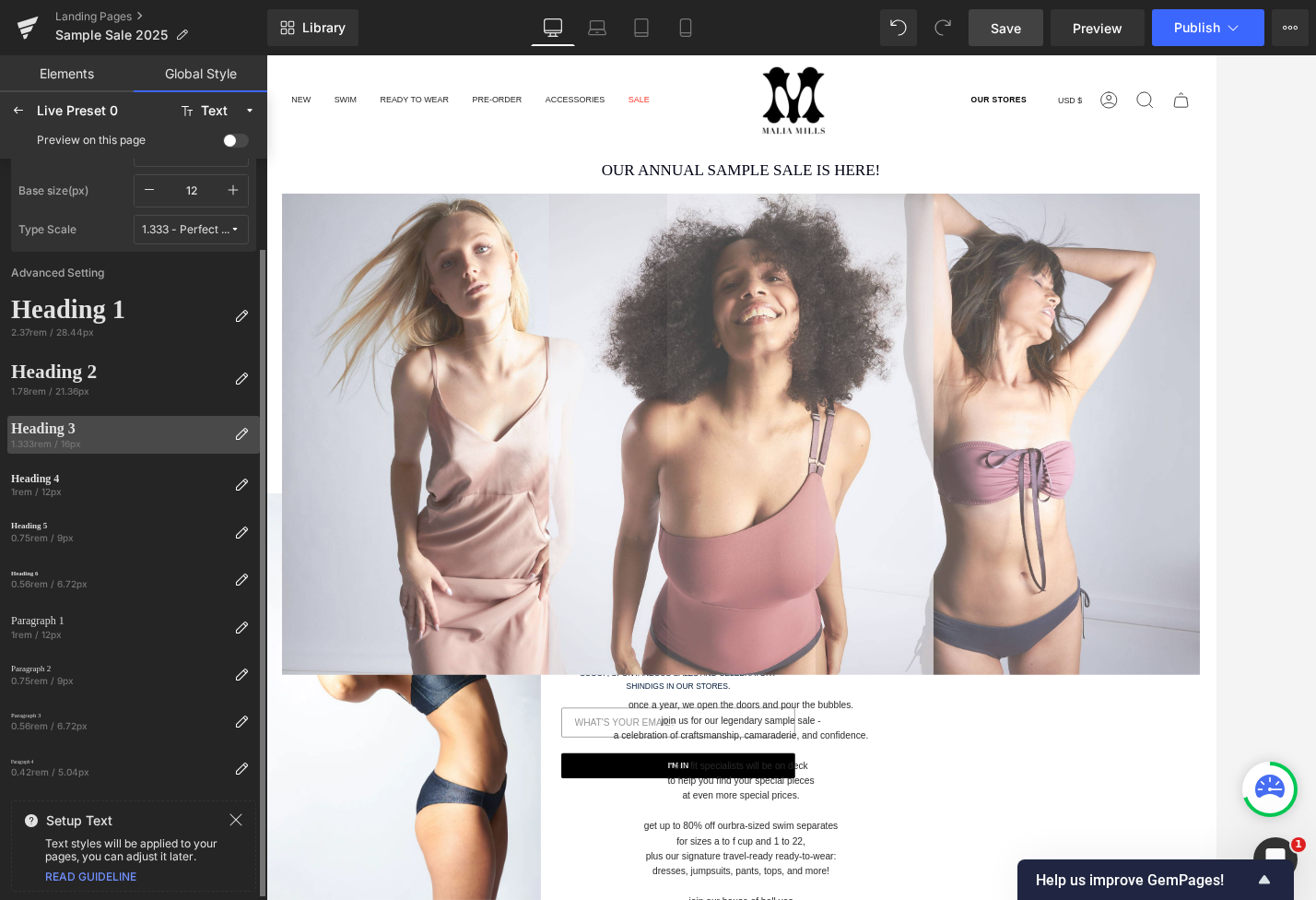
scroll to position [0, 0]
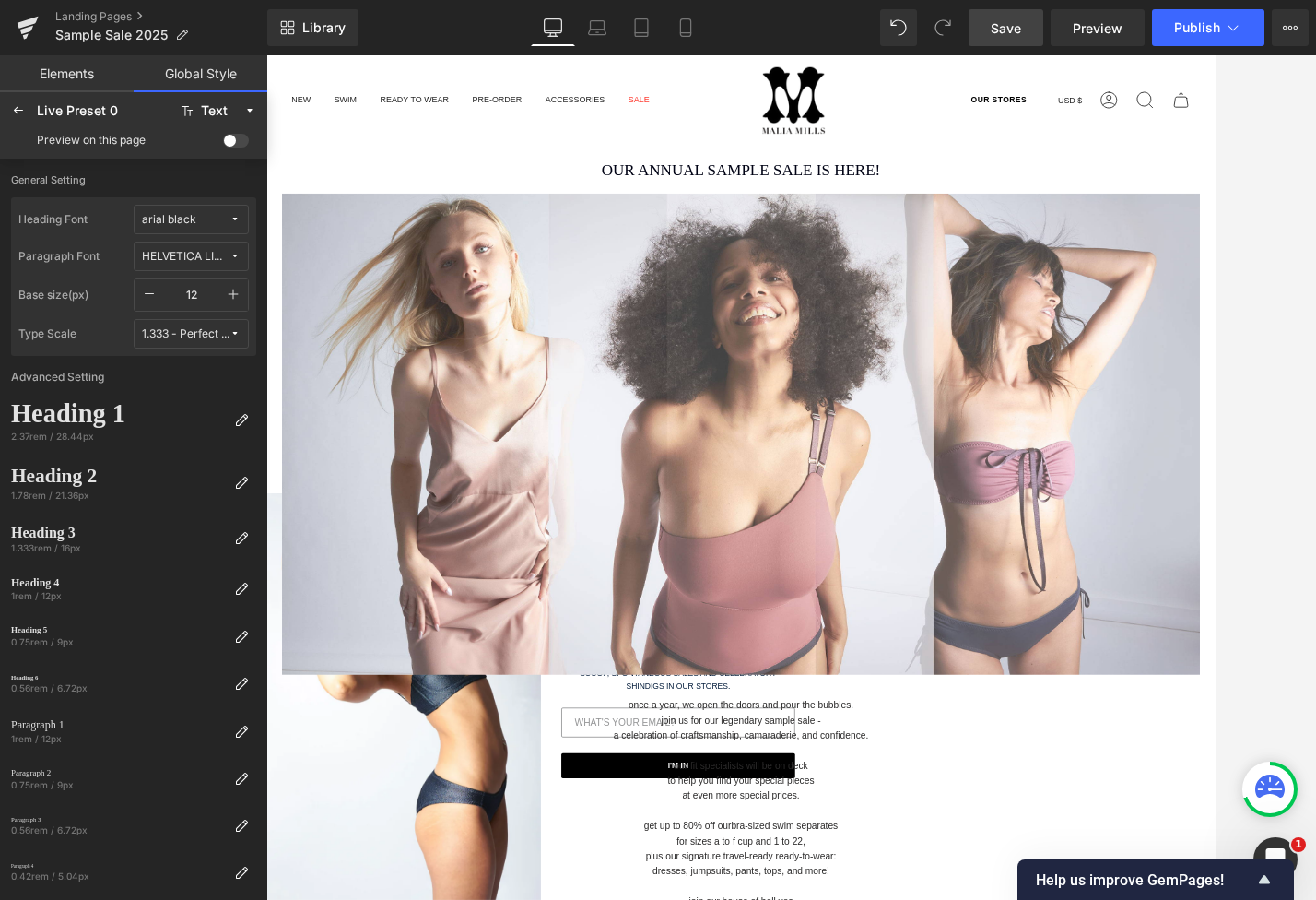
click at [1046, 18] on div "Save Preview Publish Scheduled View Live Page View with current Template Save T…" at bounding box center [1138, 27] width 355 height 37
click at [1014, 25] on span "Save" at bounding box center [1006, 27] width 30 height 19
click at [847, 208] on body "Skip to content Search Search Clear OUR STORES Currency USD $ [GEOGRAPHIC_DATA]…" at bounding box center [823, 861] width 1115 height 1796
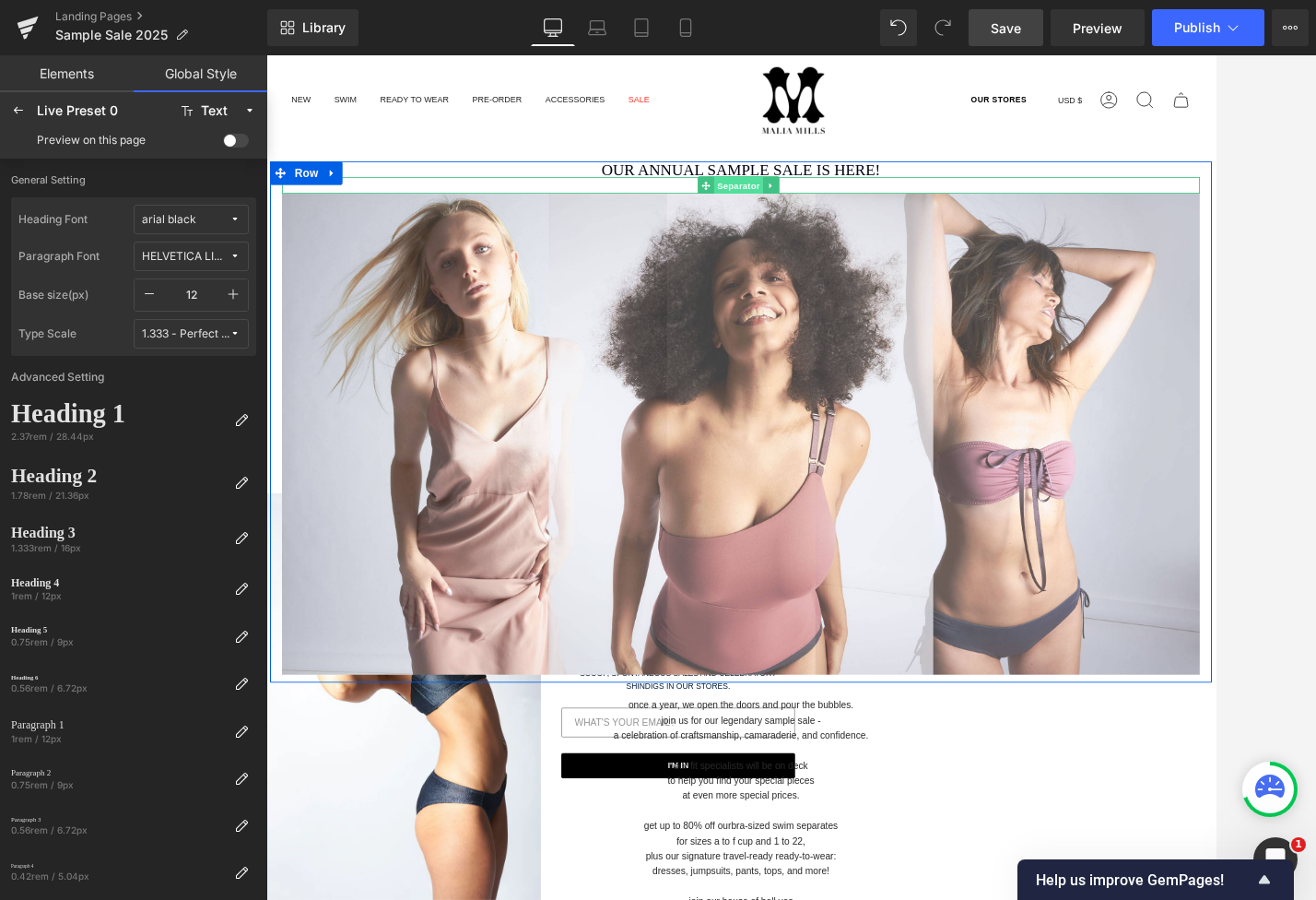
click at [821, 203] on span "Separator" at bounding box center [821, 208] width 57 height 22
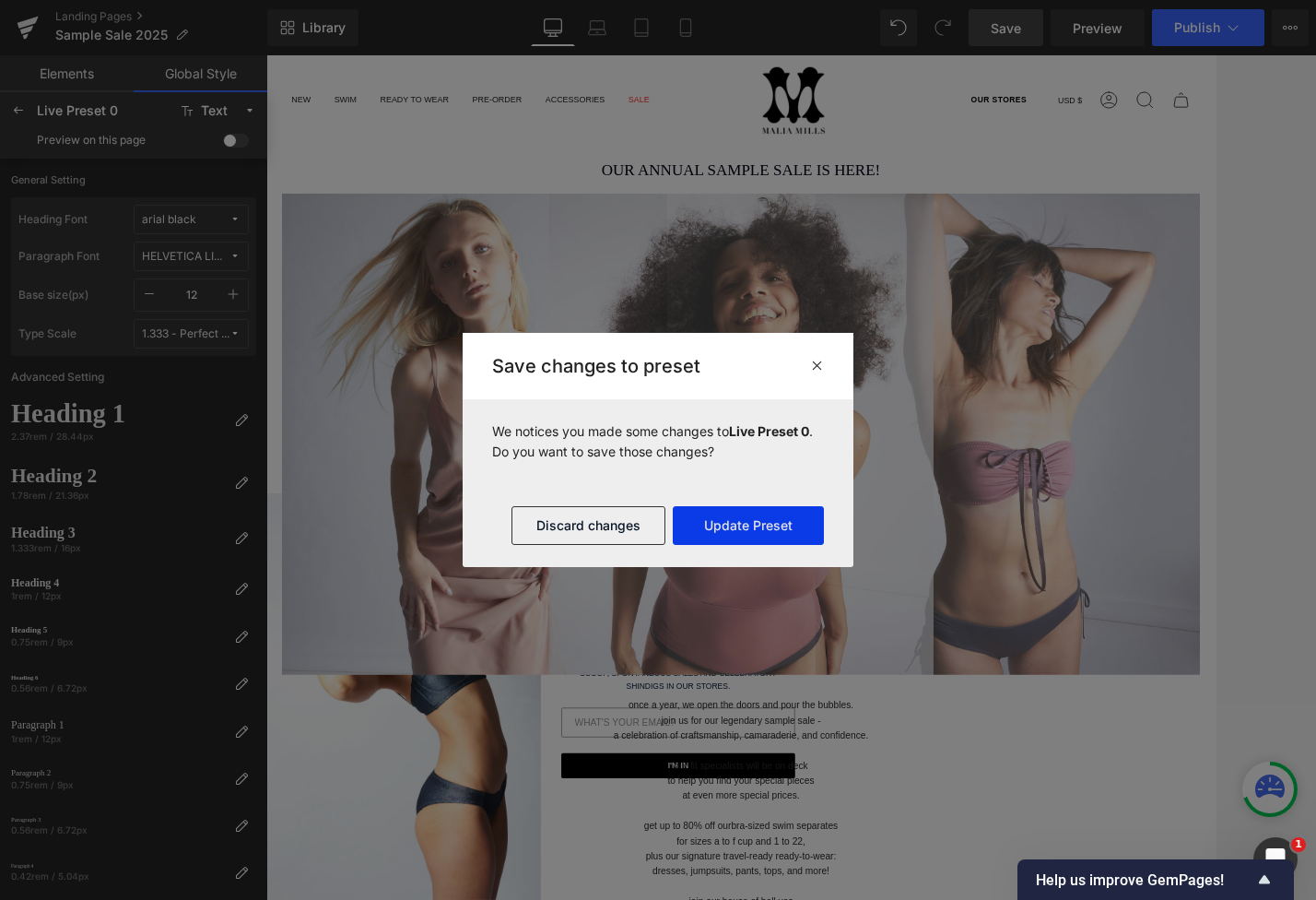
click at [691, 519] on button "Update Preset" at bounding box center [748, 525] width 151 height 39
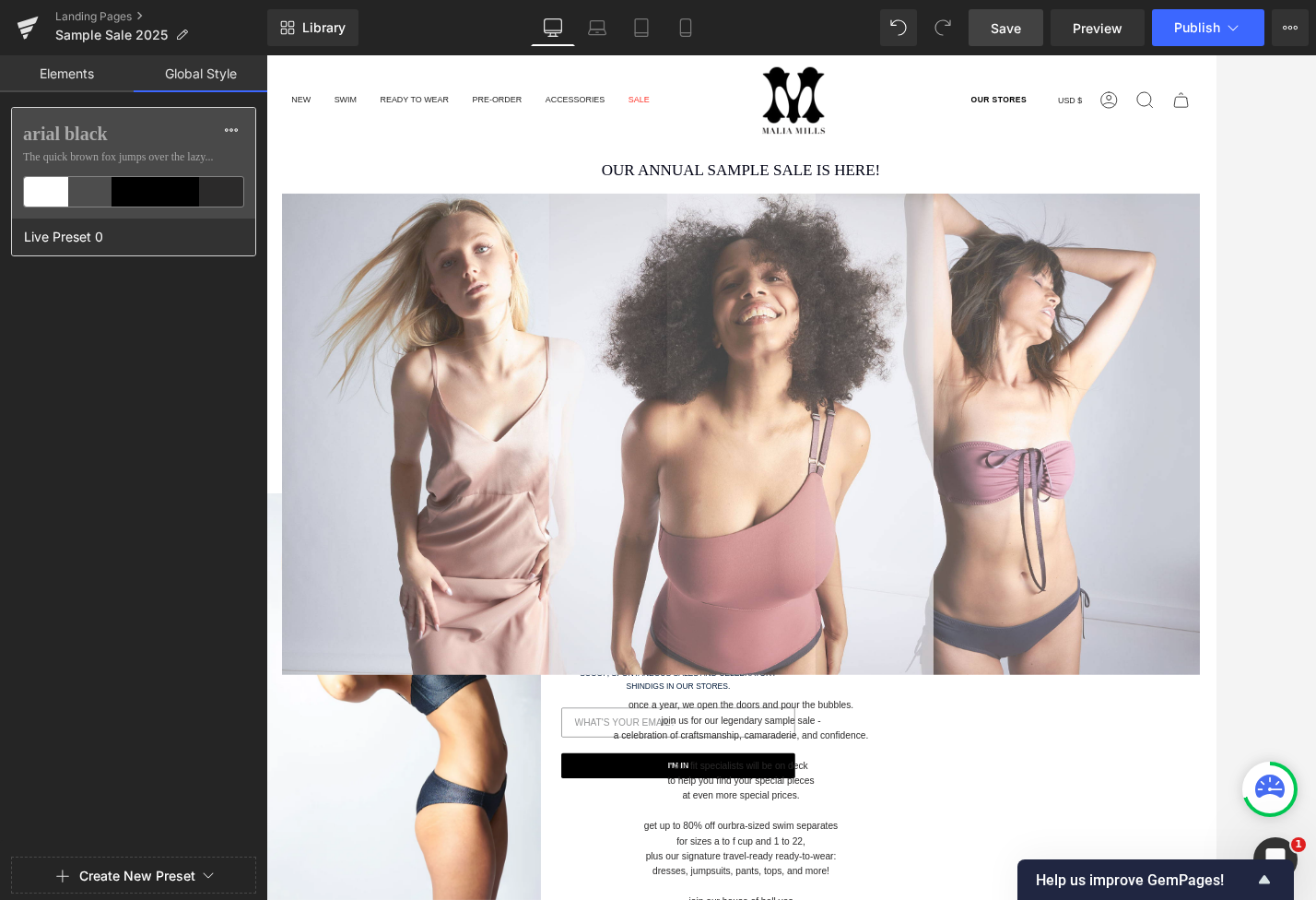
click at [182, 141] on label "arial black" at bounding box center [133, 134] width 221 height 22
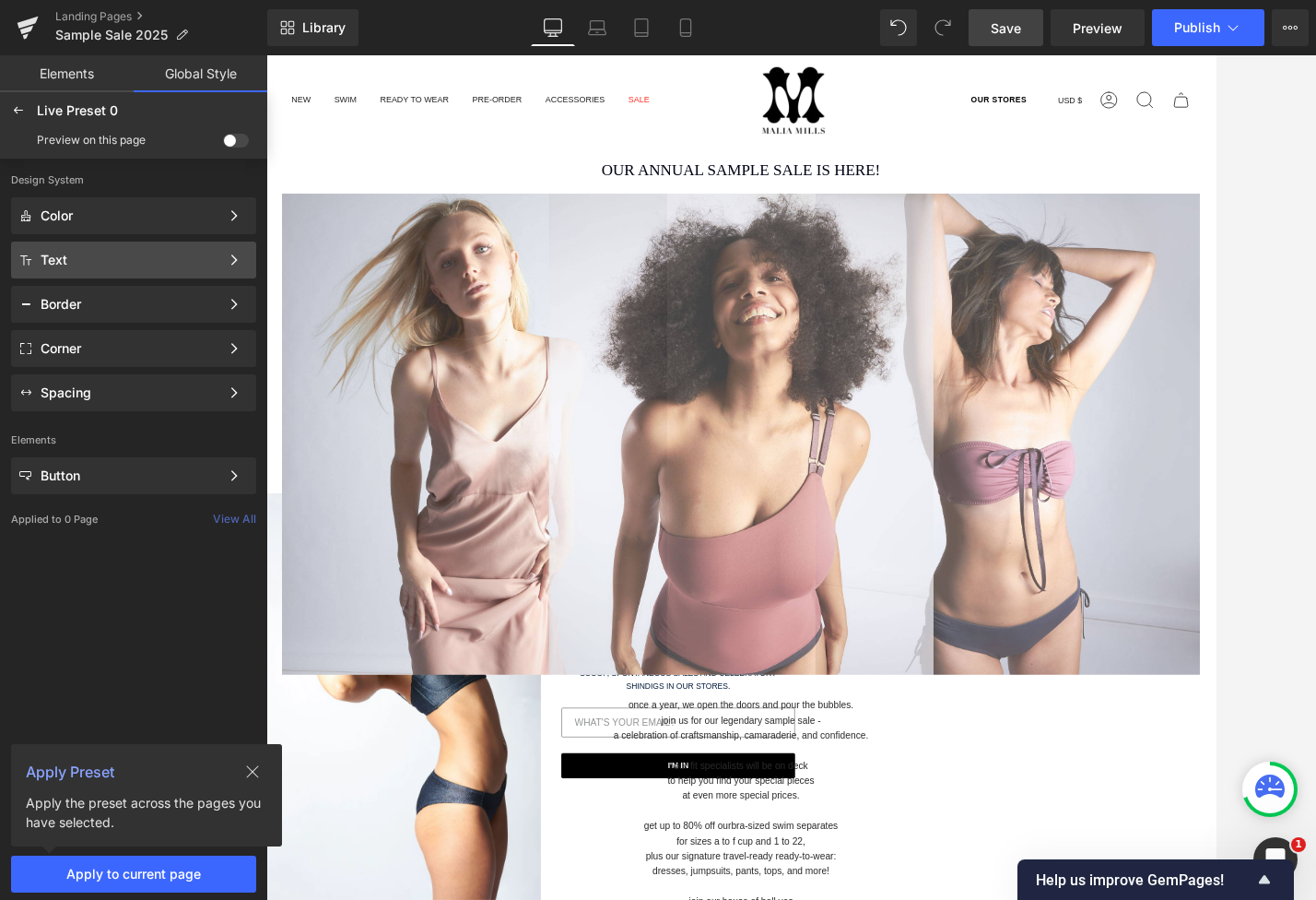
click at [135, 257] on div "Text" at bounding box center [130, 260] width 179 height 15
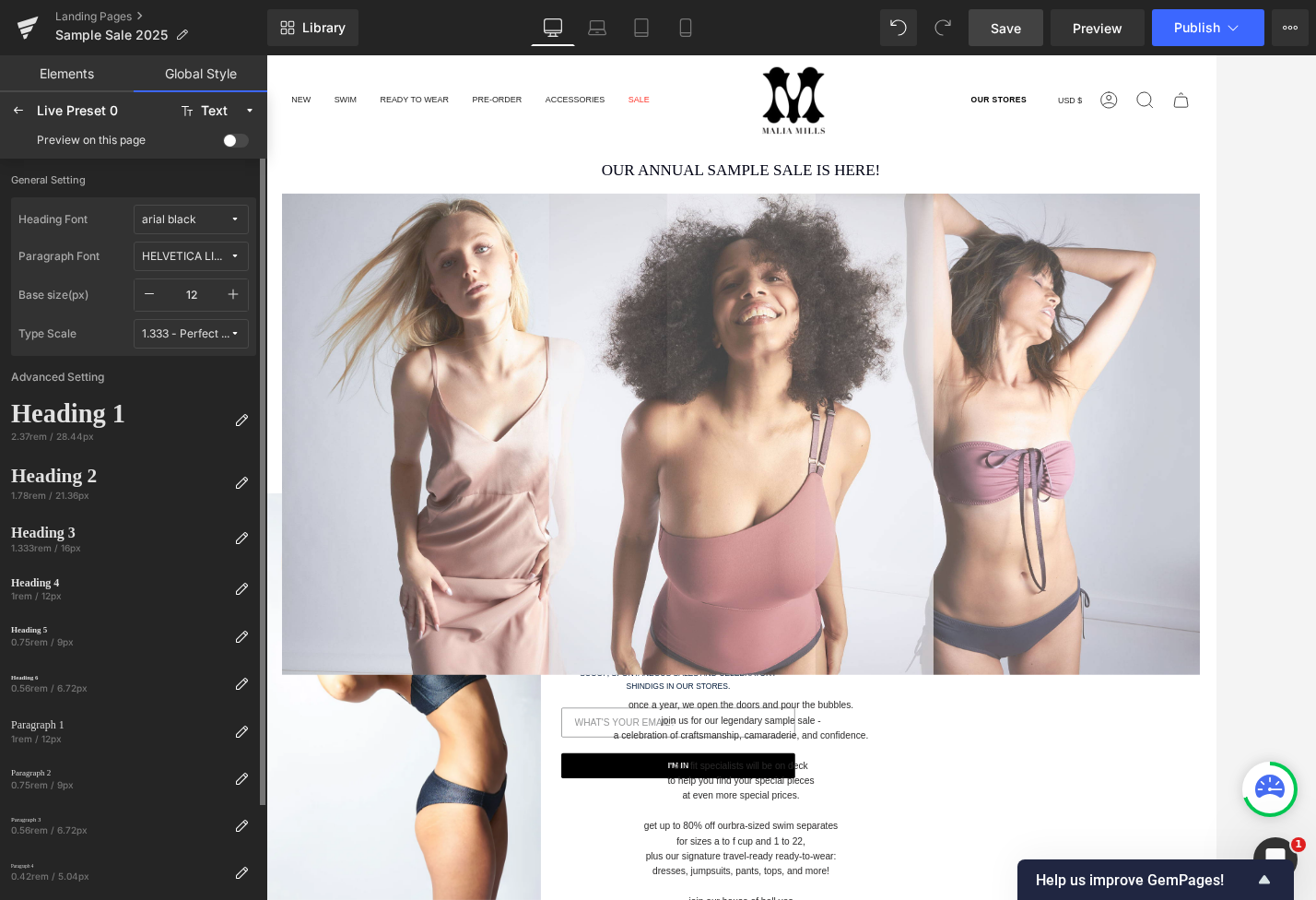
click at [206, 252] on div "HELVETICA LIGHT" at bounding box center [186, 257] width 88 height 14
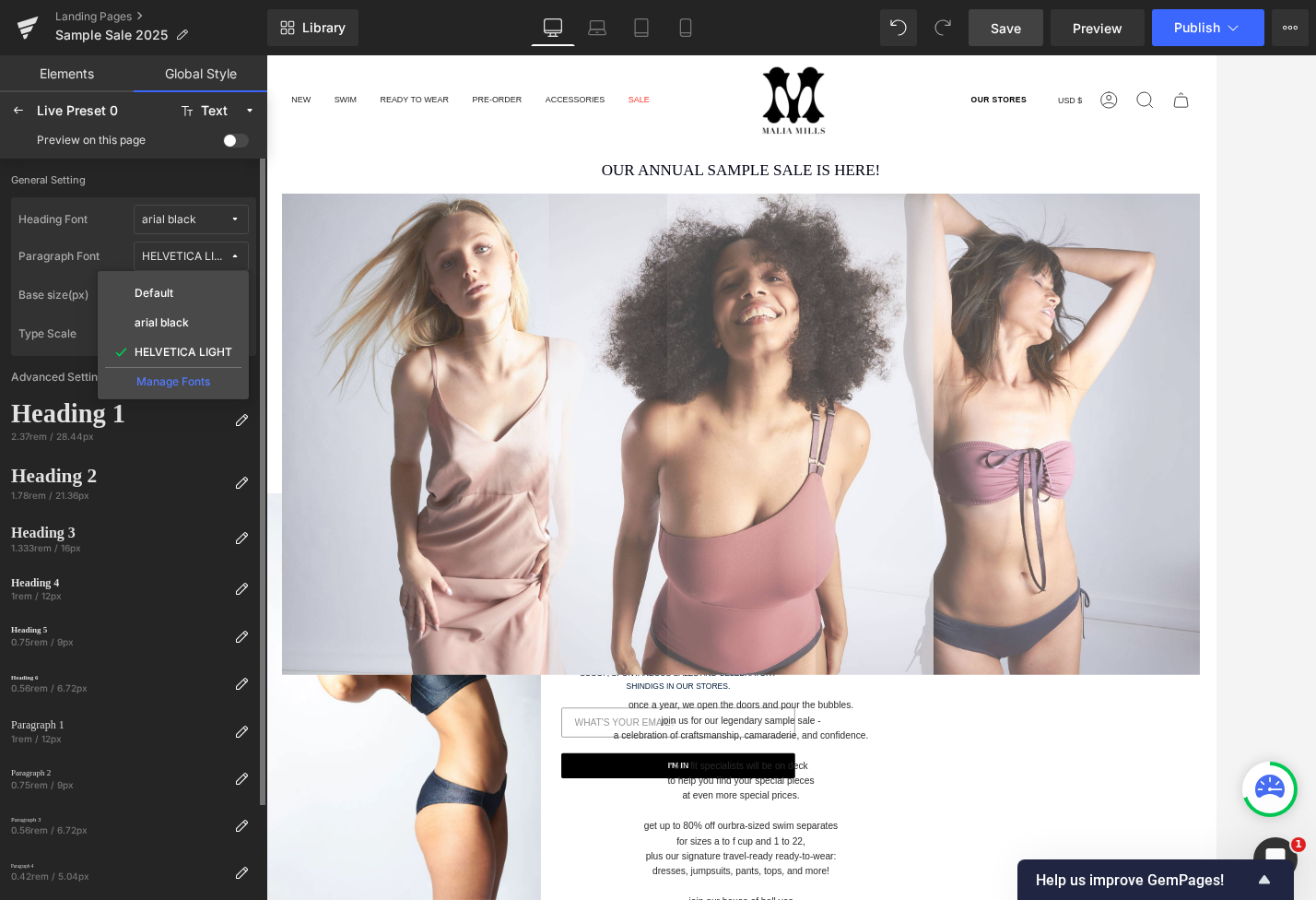
click at [190, 386] on div "Manage Fonts" at bounding box center [173, 379] width 136 height 25
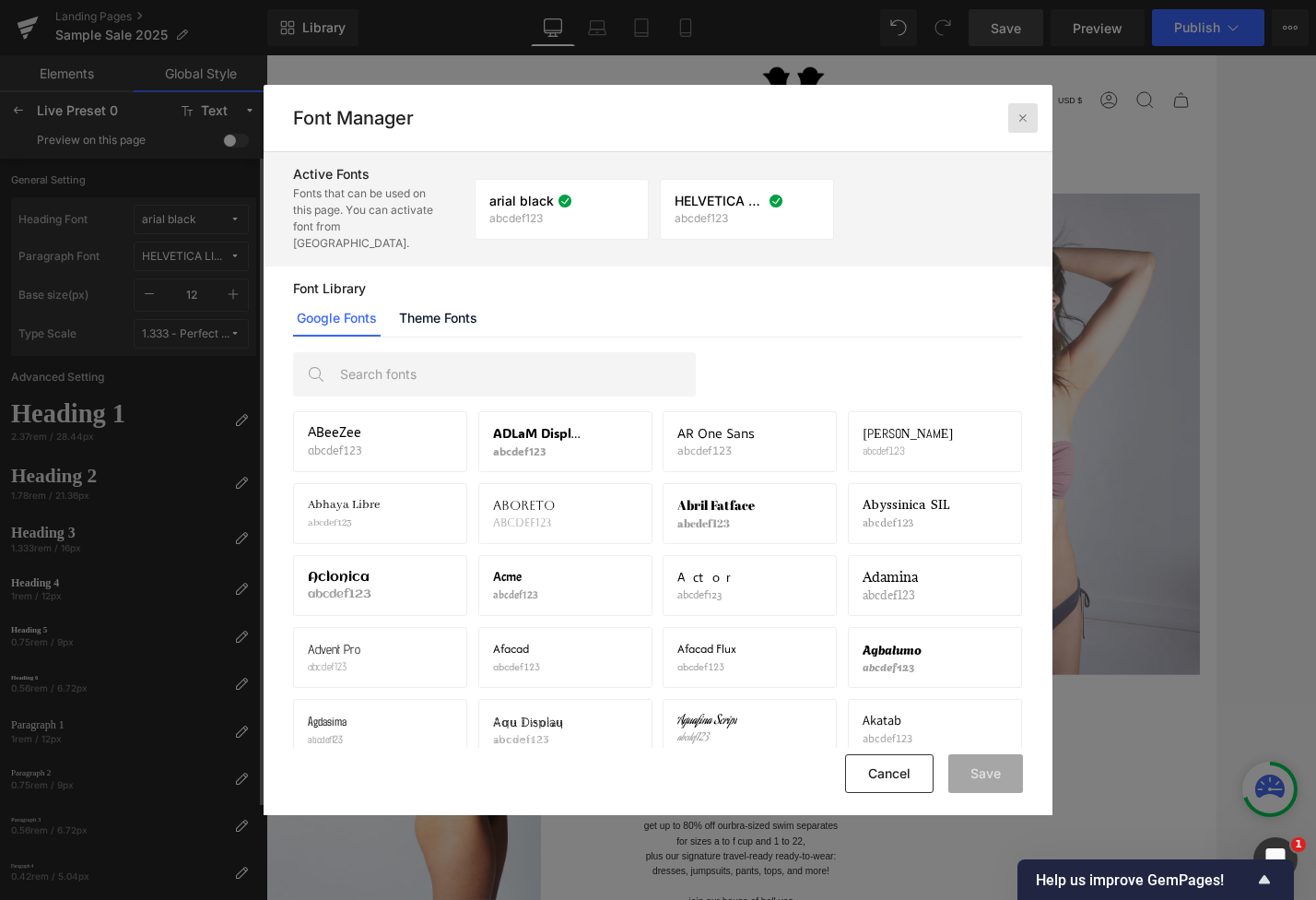
click at [1020, 120] on icon at bounding box center [1023, 118] width 15 height 15
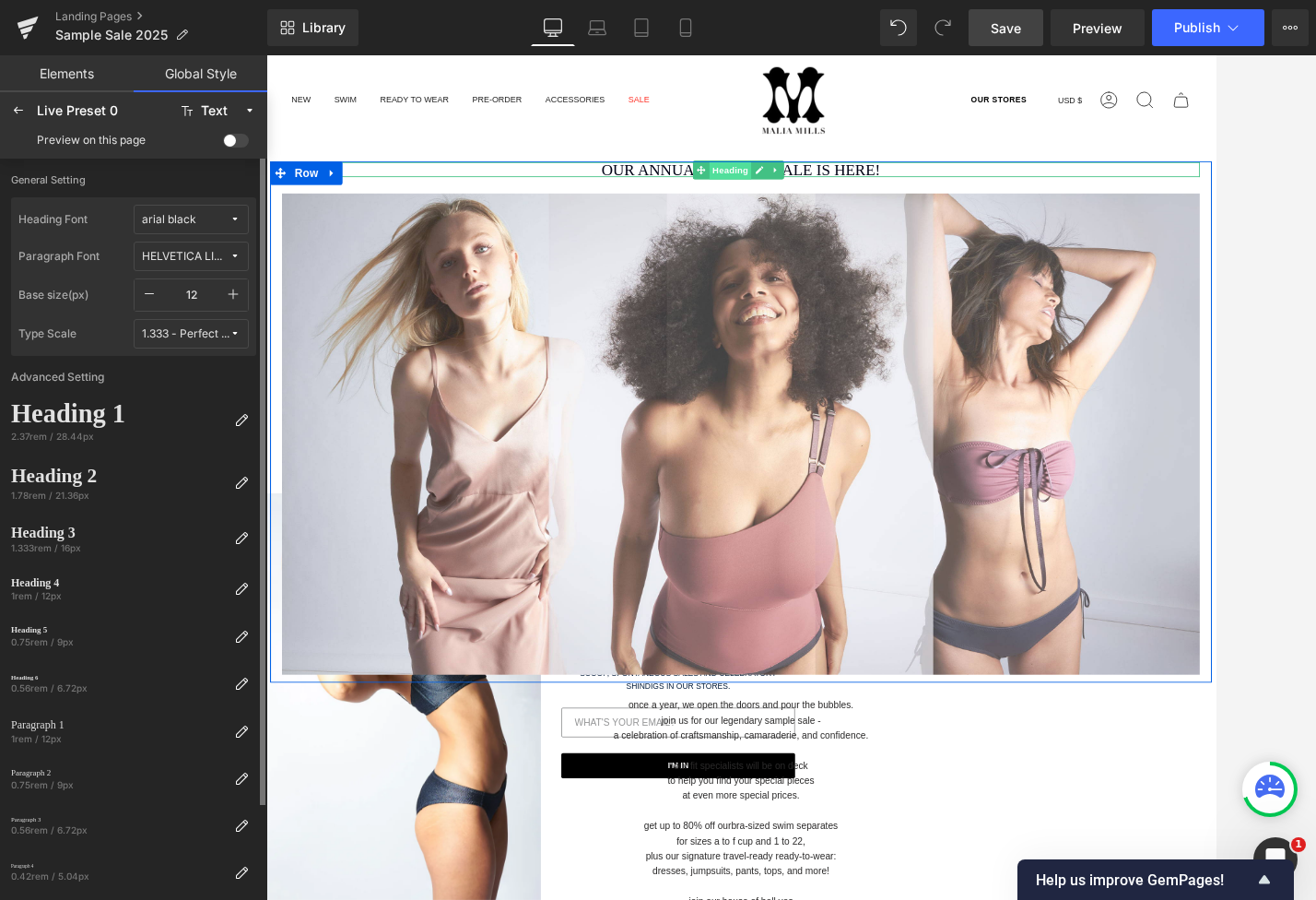
click at [813, 187] on span "Heading" at bounding box center [812, 190] width 50 height 22
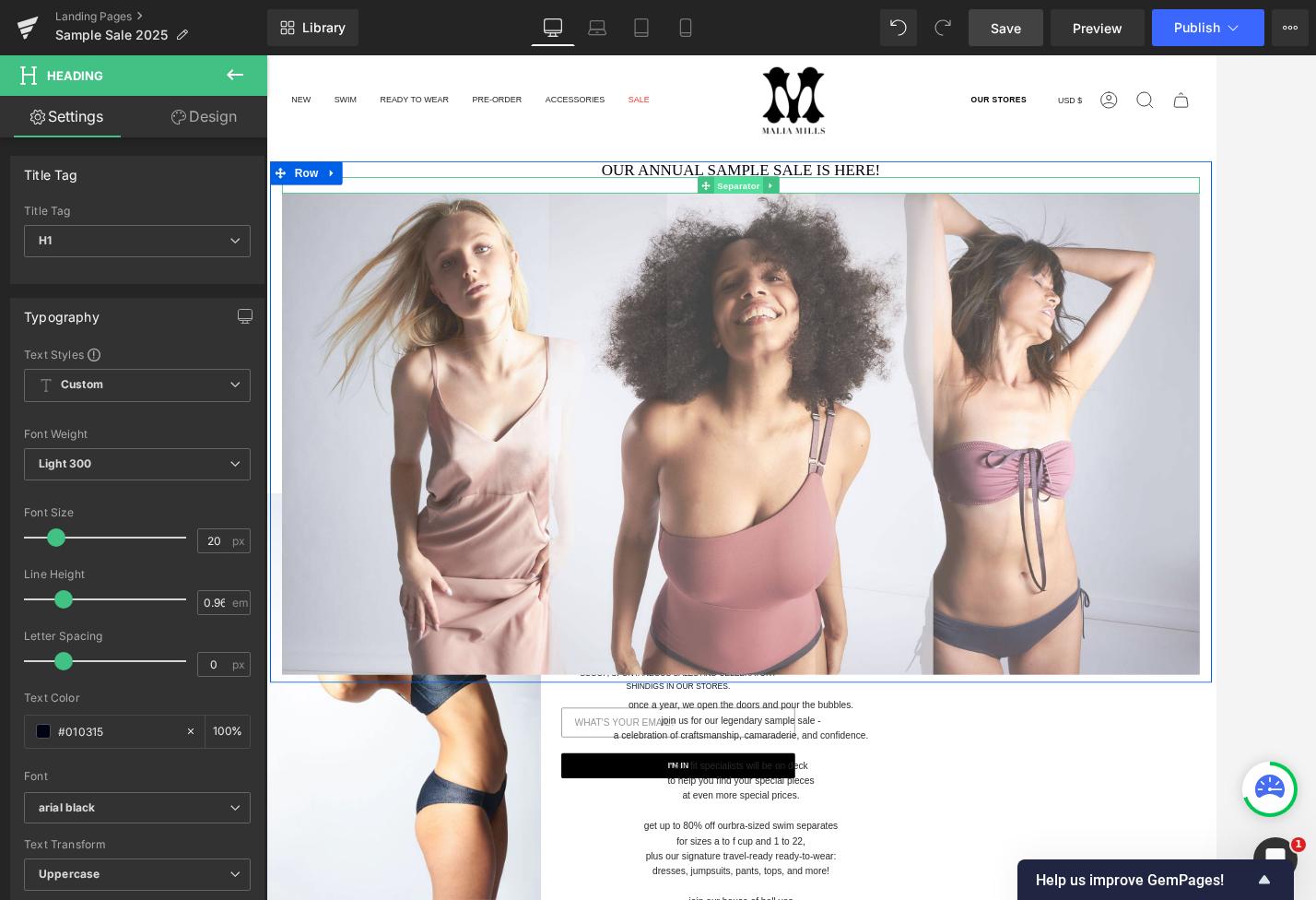
click at [819, 208] on span "Separator" at bounding box center [821, 208] width 57 height 22
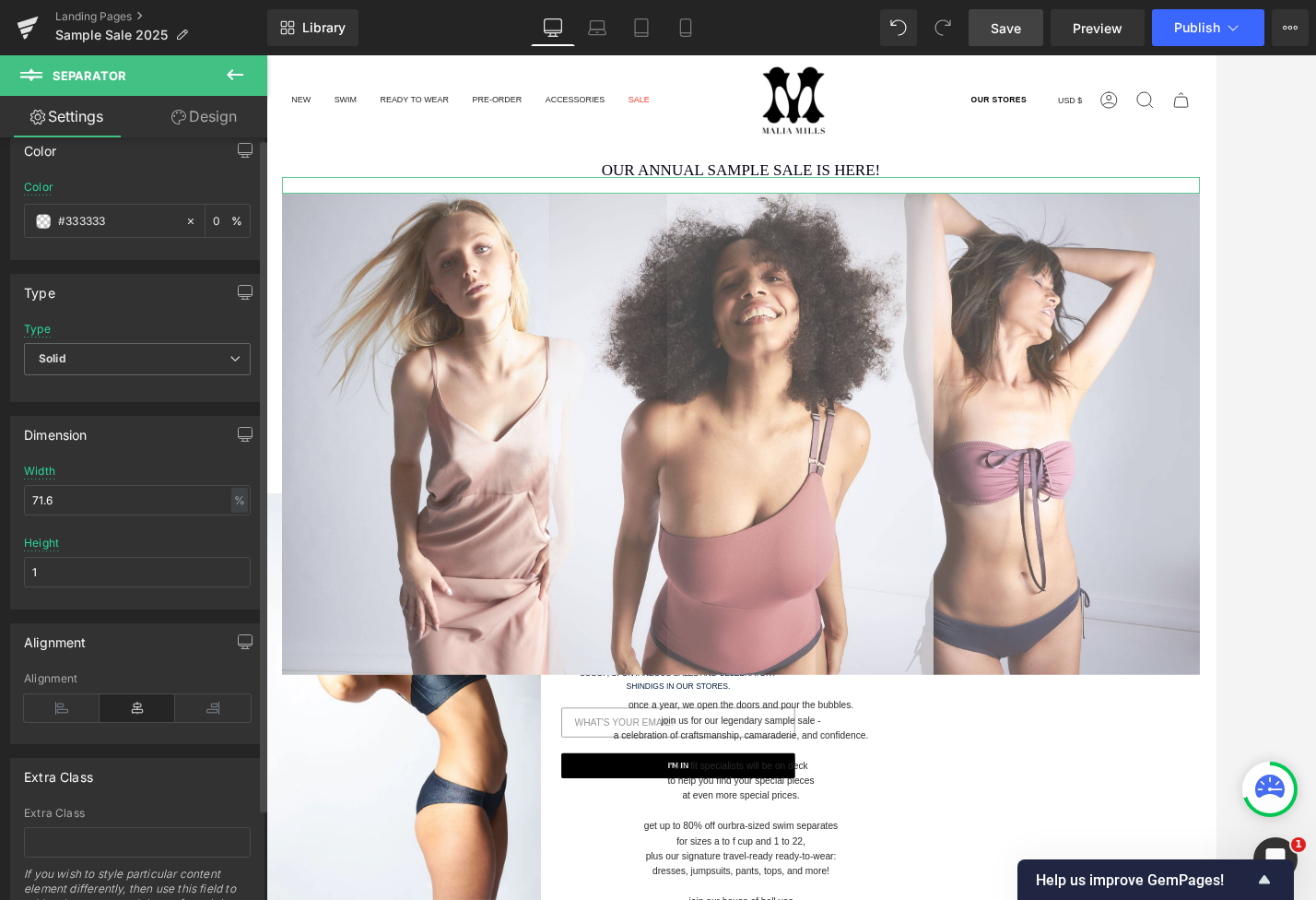
scroll to position [92, 0]
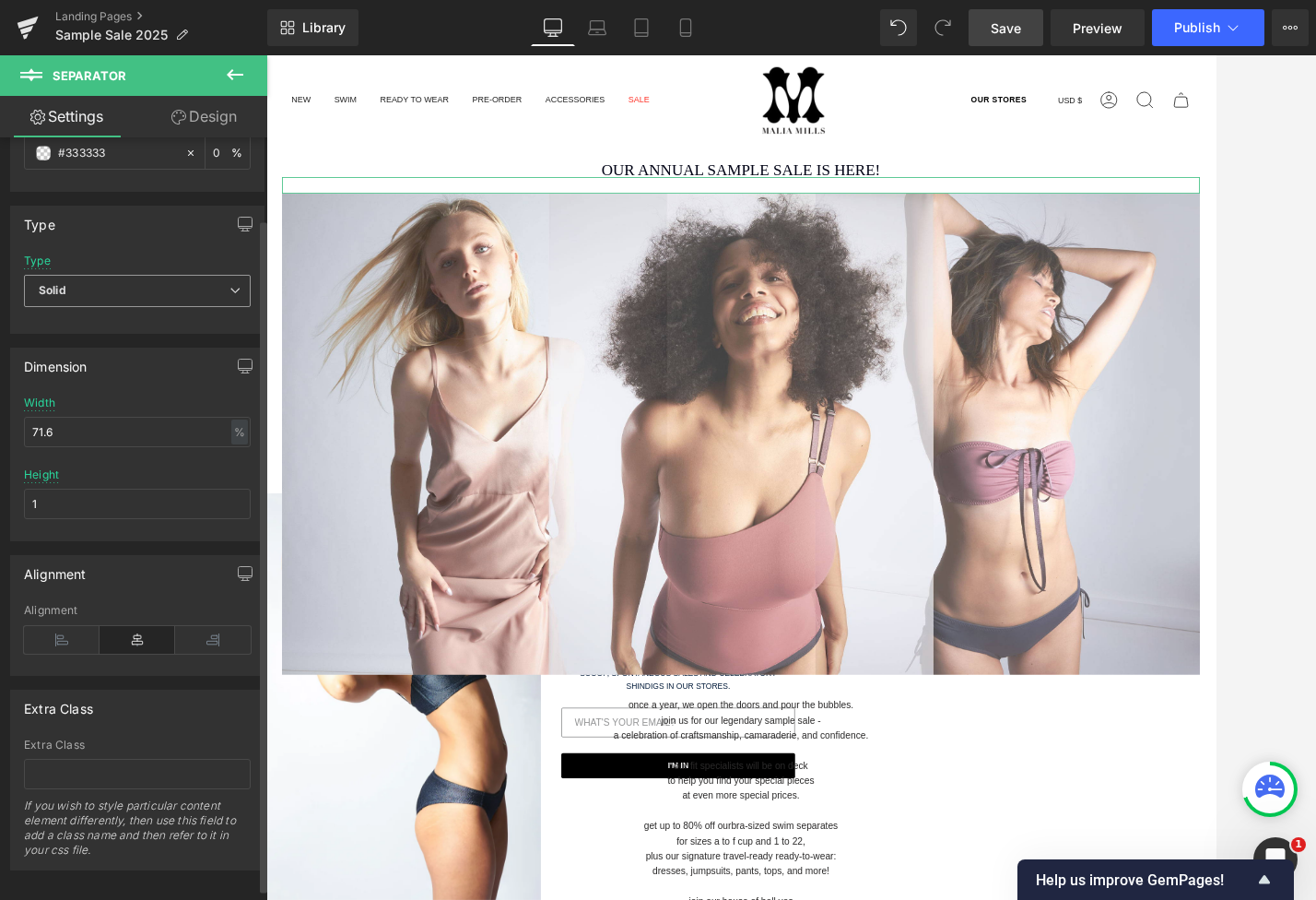
click at [114, 280] on span "Solid" at bounding box center [137, 291] width 227 height 32
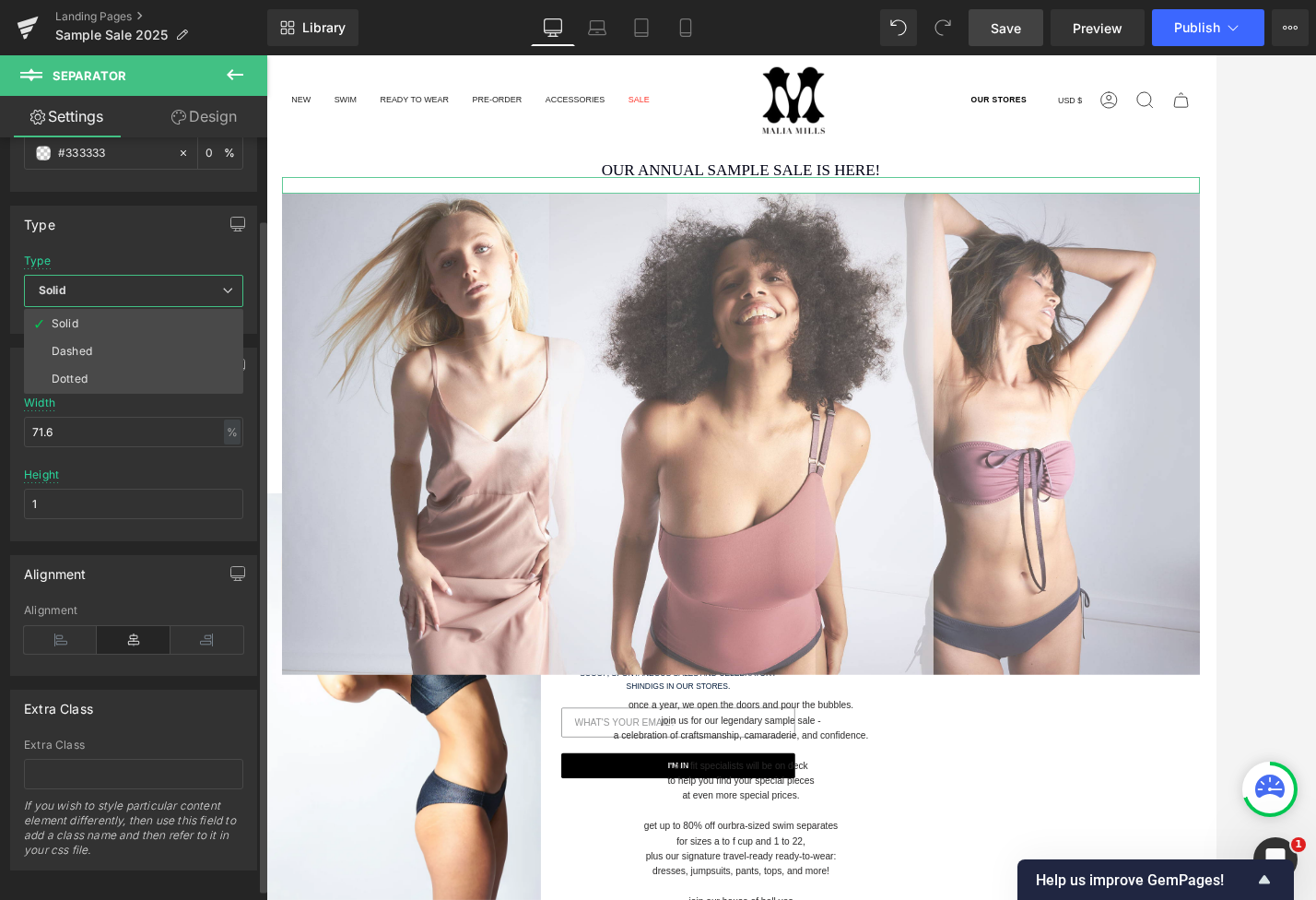
click at [115, 280] on span "Solid" at bounding box center [133, 291] width 219 height 32
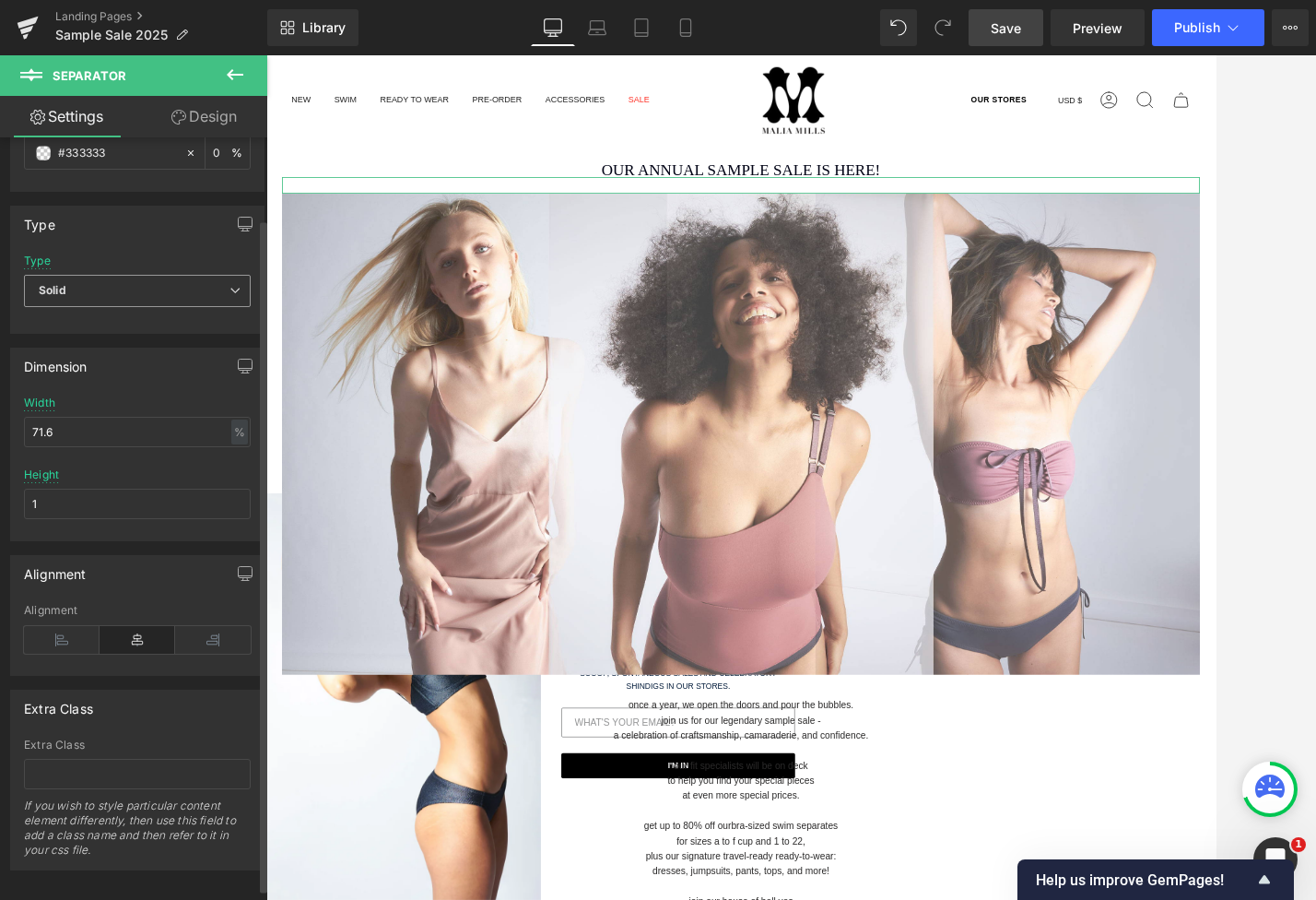
click at [124, 291] on span "Solid" at bounding box center [137, 291] width 227 height 32
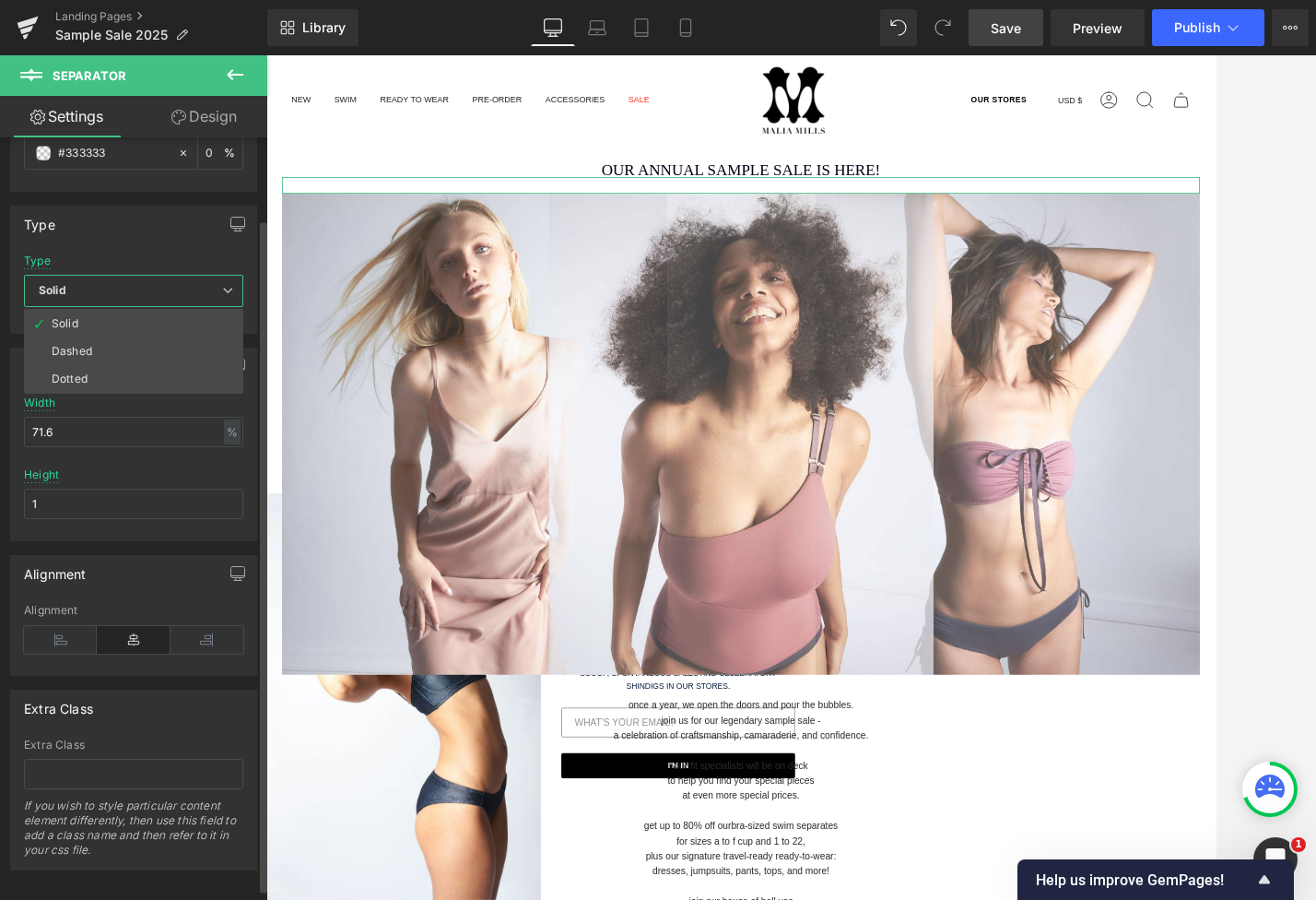
click at [125, 291] on span "Solid" at bounding box center [133, 291] width 219 height 32
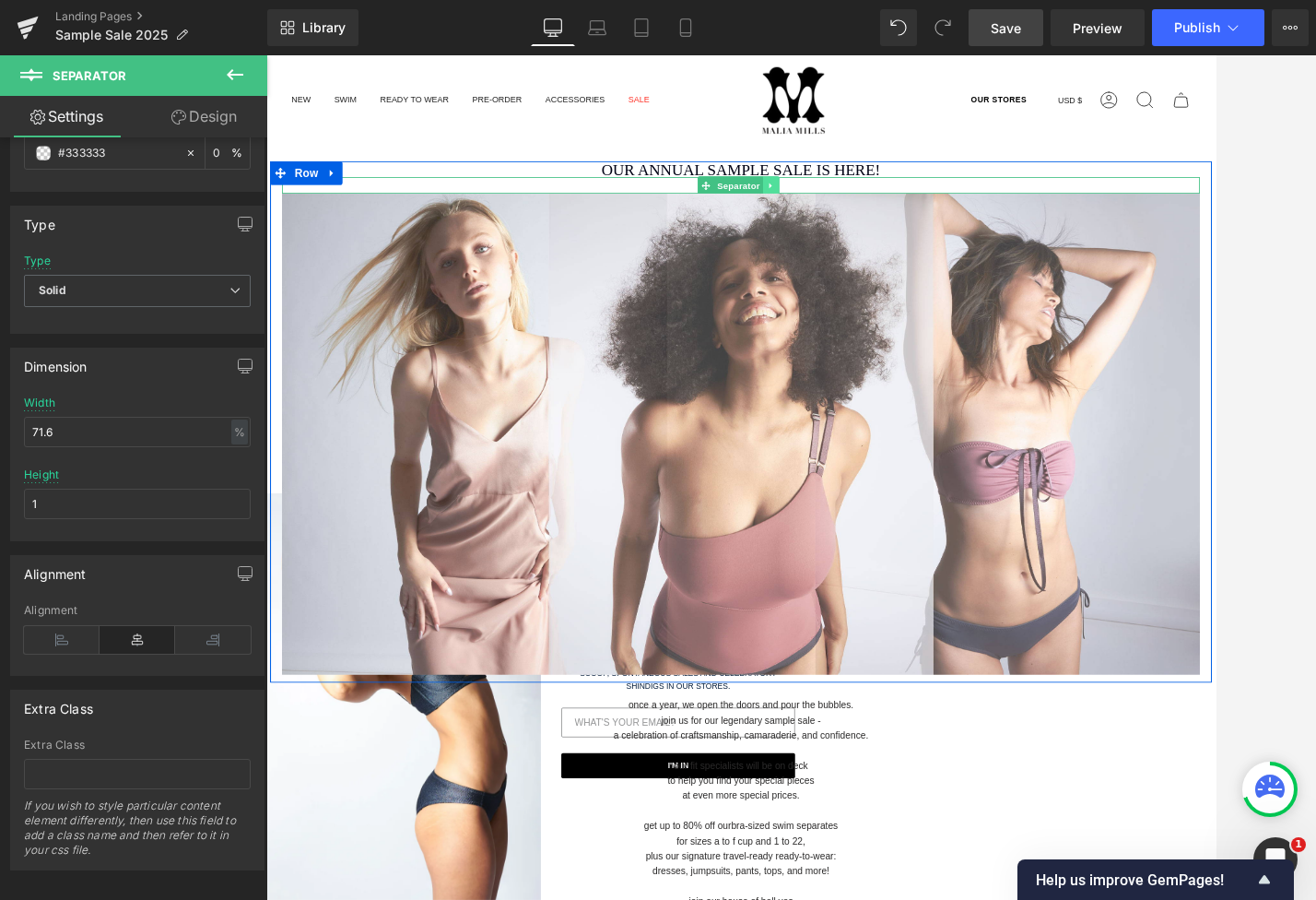
click at [855, 206] on icon at bounding box center [860, 208] width 10 height 11
click at [866, 206] on icon at bounding box center [870, 208] width 10 height 10
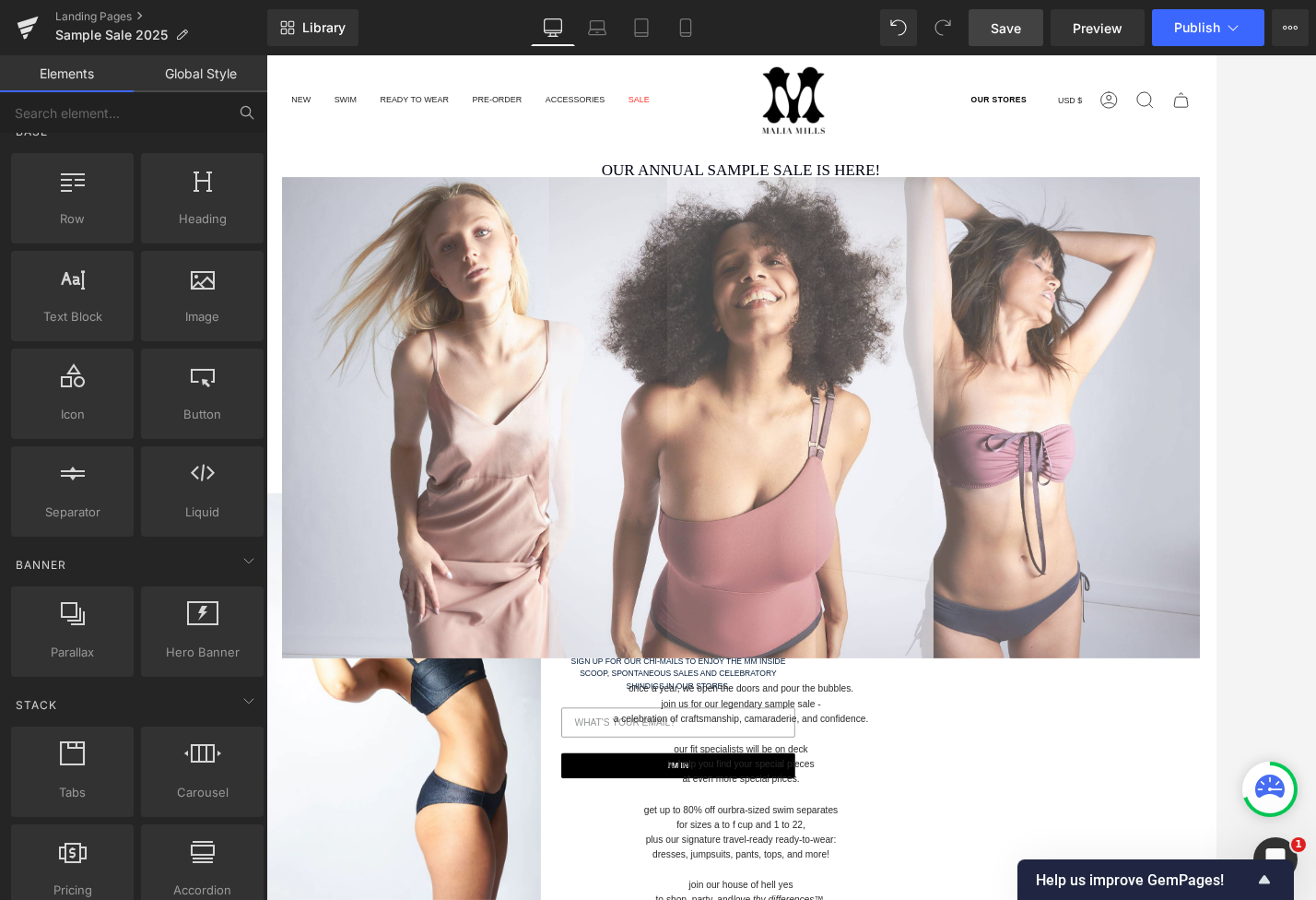
scroll to position [0, 0]
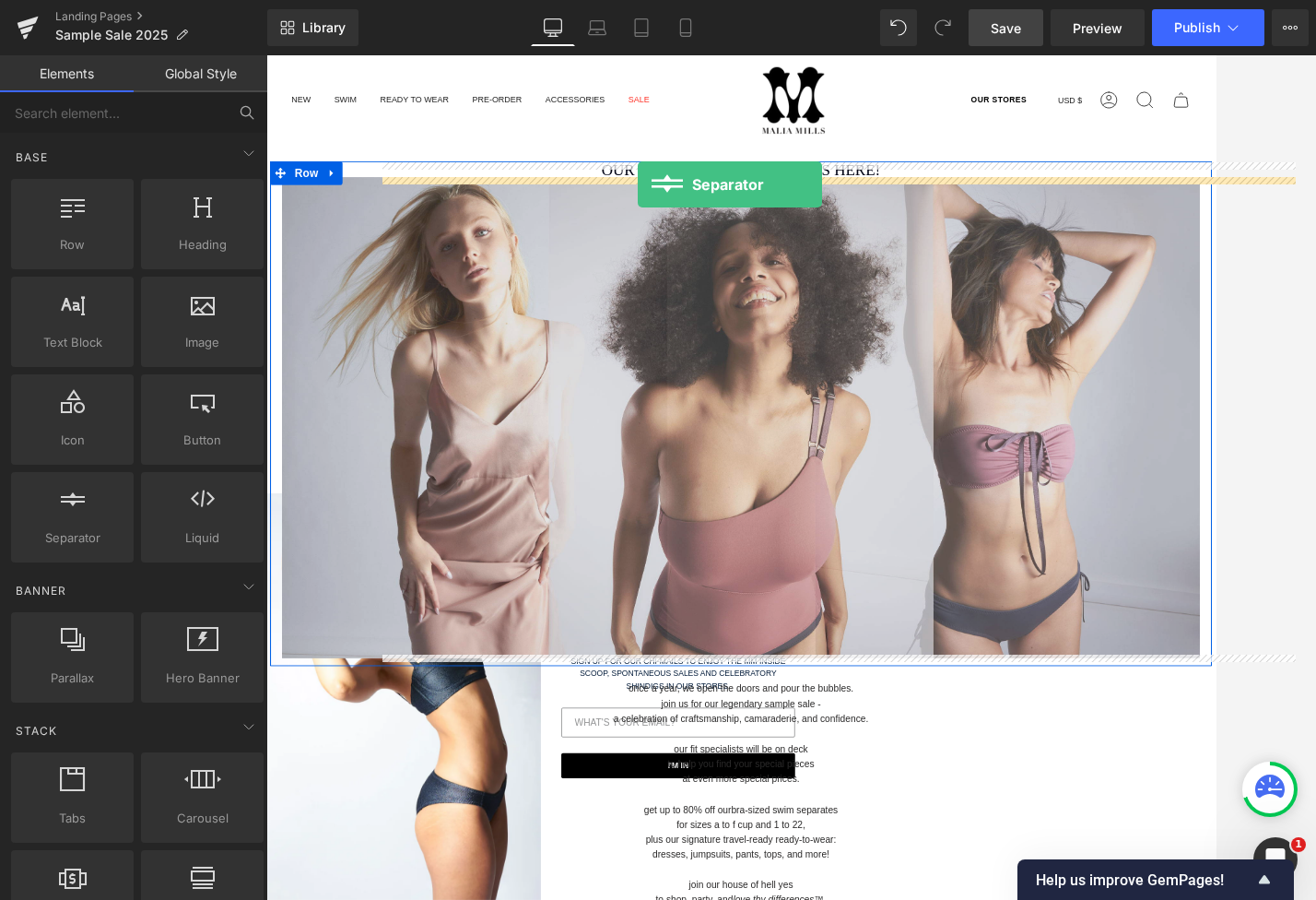
drag, startPoint x: 343, startPoint y: 569, endPoint x: 703, endPoint y: 207, distance: 510.4
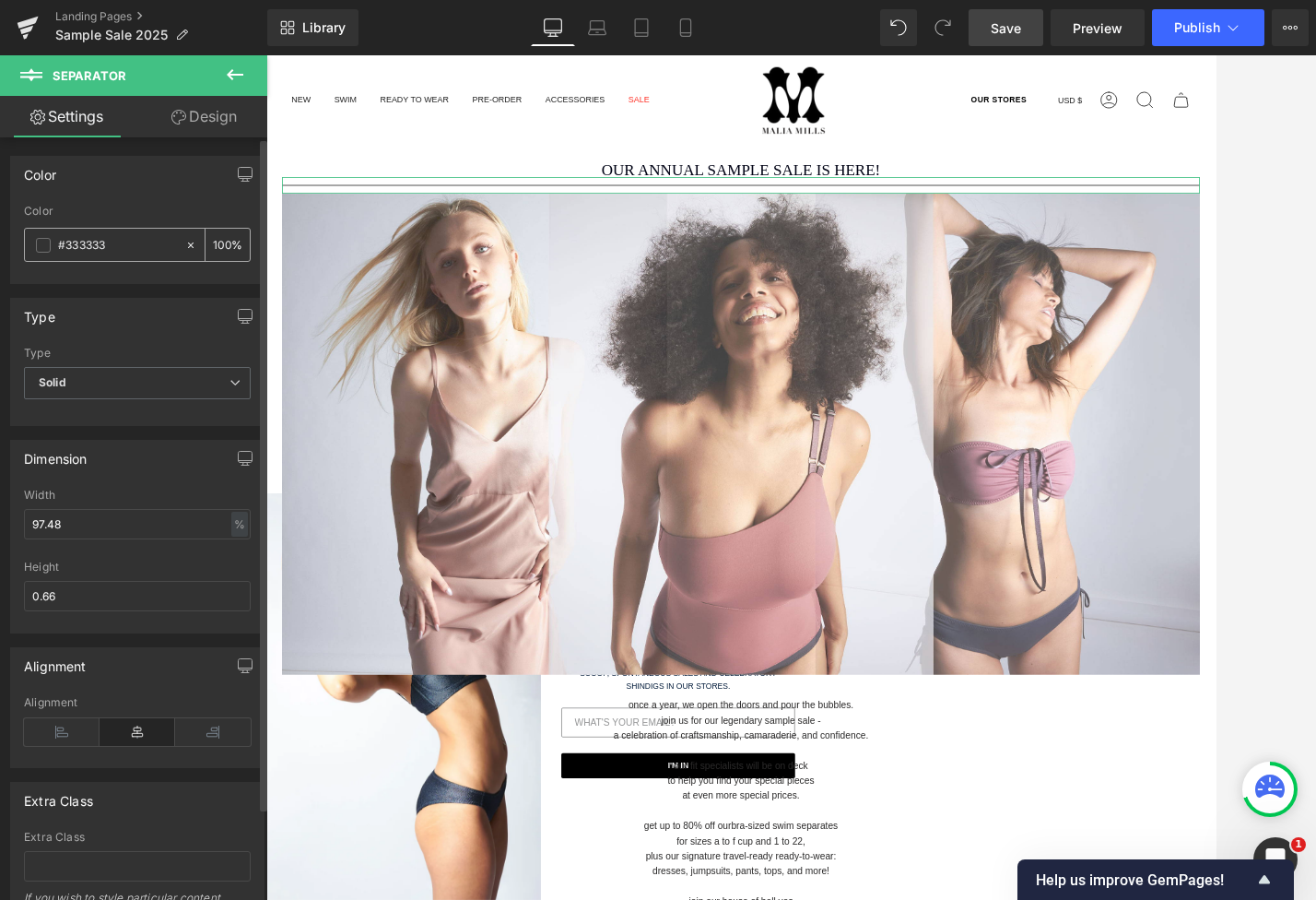
click at [77, 243] on input "#333333" at bounding box center [117, 245] width 118 height 20
click at [43, 243] on span at bounding box center [43, 245] width 15 height 15
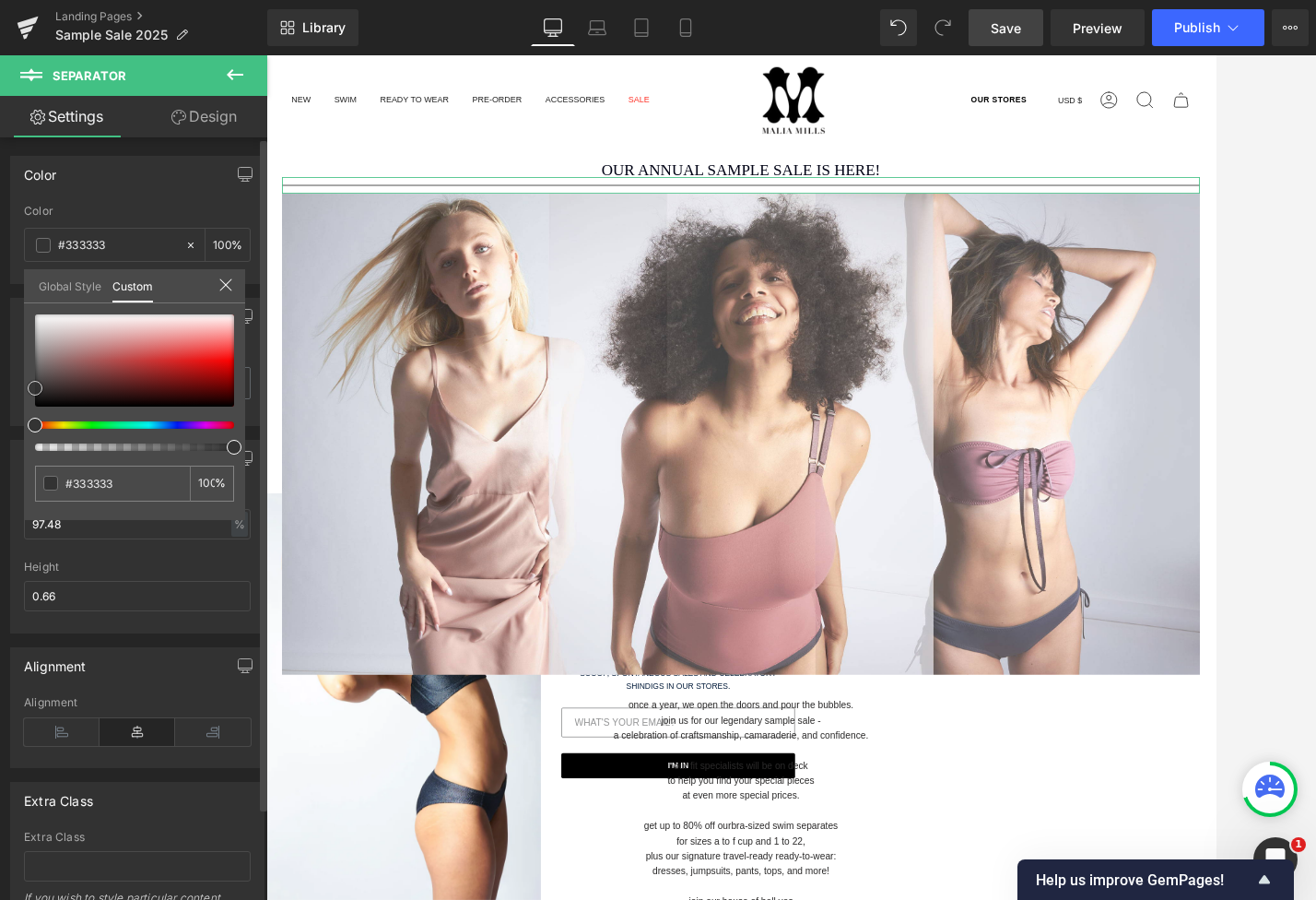
type input "#c1b2b2"
type input "#fcfcfc"
type input "#ffffff"
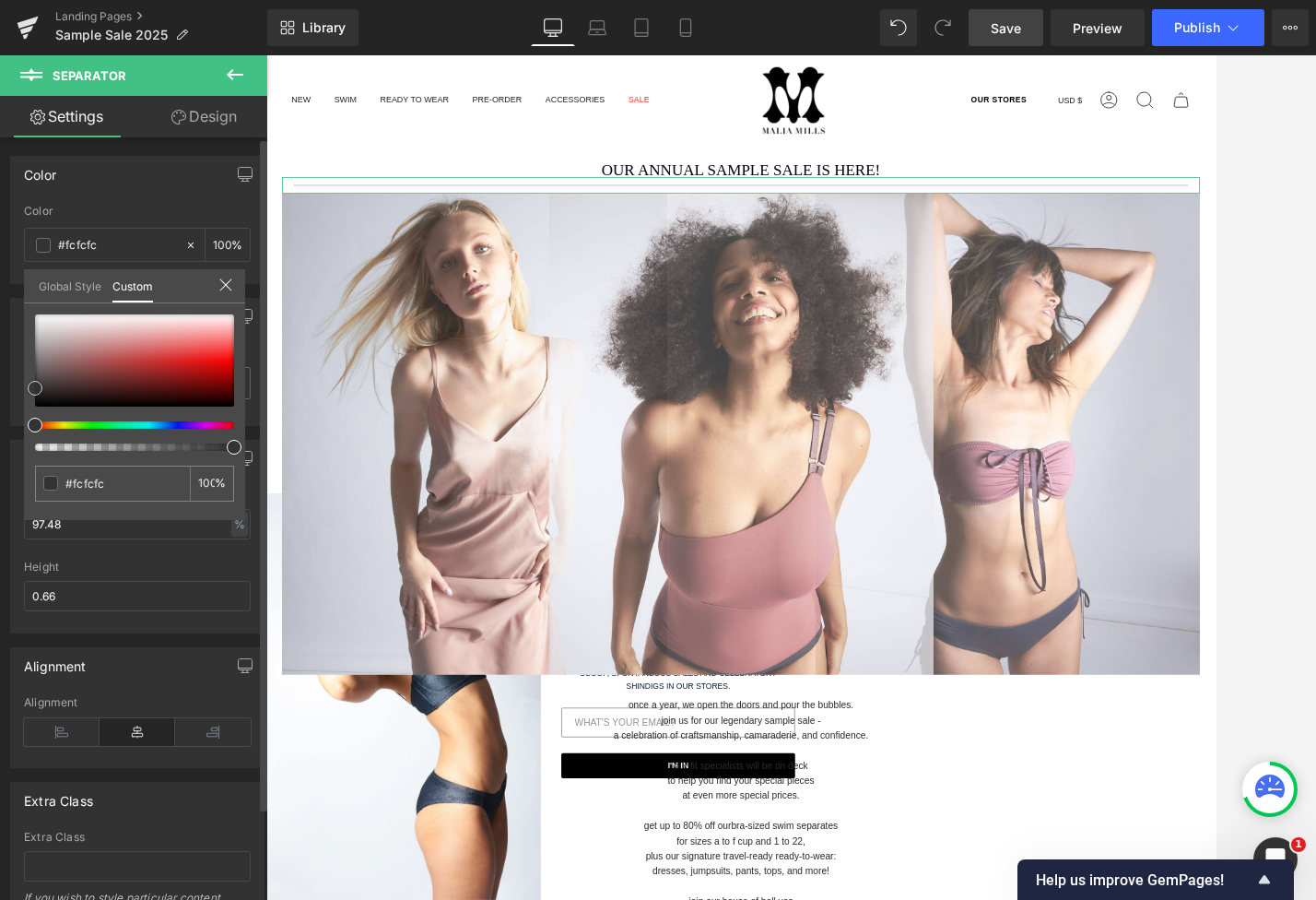
type input "#ffffff"
drag, startPoint x: 57, startPoint y: 338, endPoint x: 13, endPoint y: 301, distance: 57.6
click at [13, 284] on div "Color rgba(255, 255, 255, 1) Color #ffffff 100 % Global Style Custom Setup Glob…" at bounding box center [138, 213] width 276 height 142
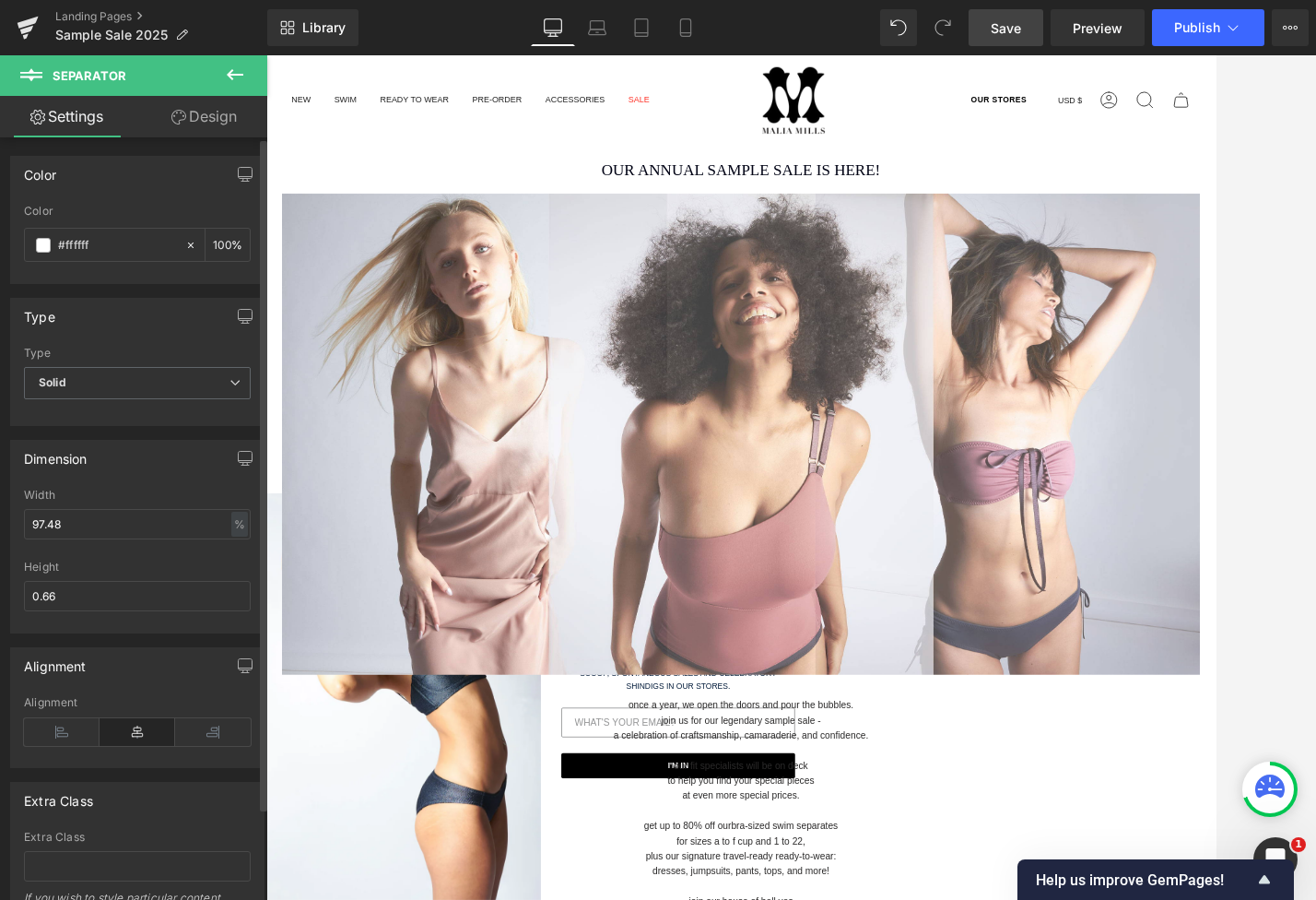
click at [995, 27] on span "Save" at bounding box center [1006, 27] width 30 height 19
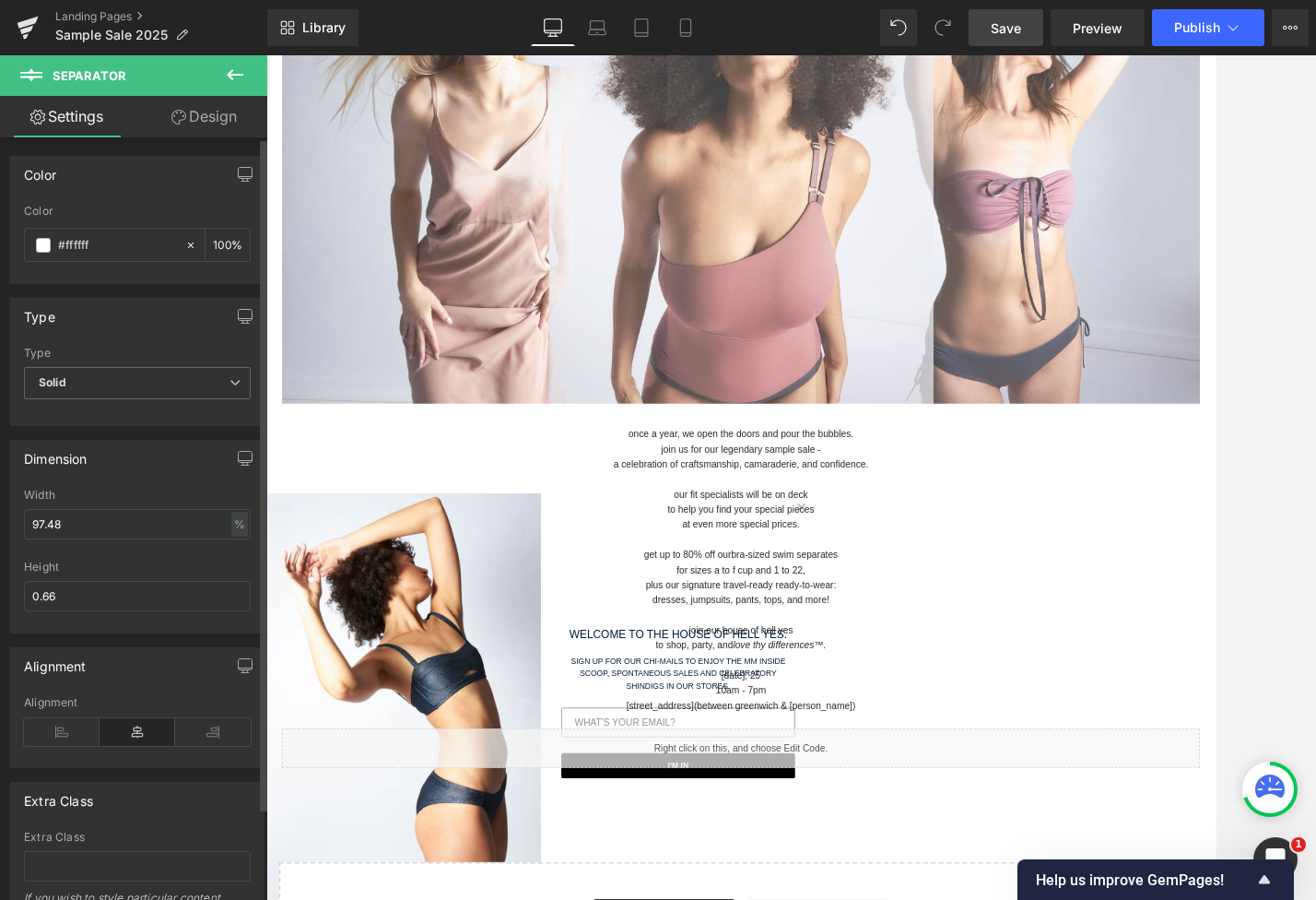
scroll to position [461, 0]
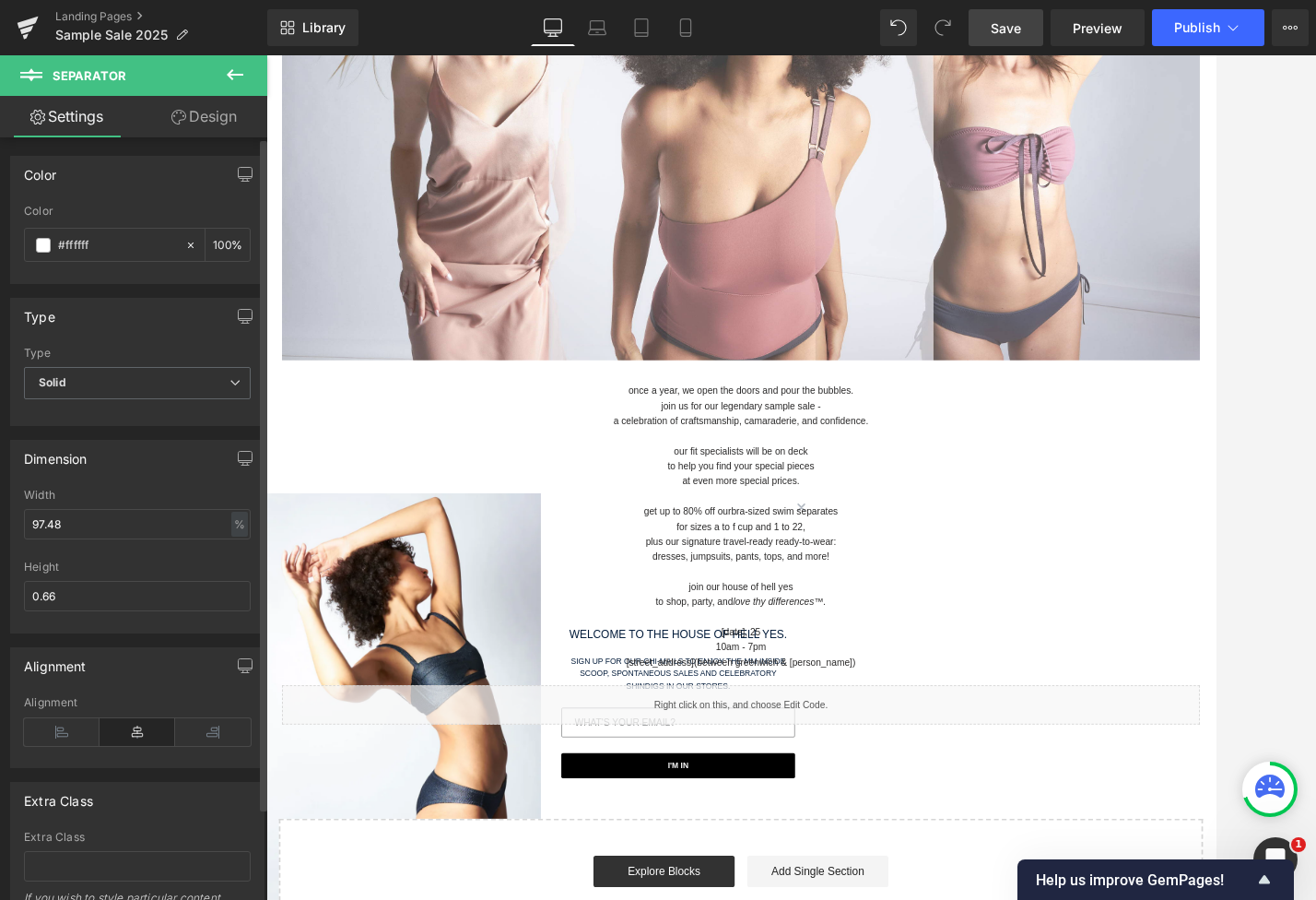
click at [907, 573] on body "Skip to content Search Search Clear OUR STORES Currency USD $ [GEOGRAPHIC_DATA]…" at bounding box center [823, 492] width 1115 height 1796
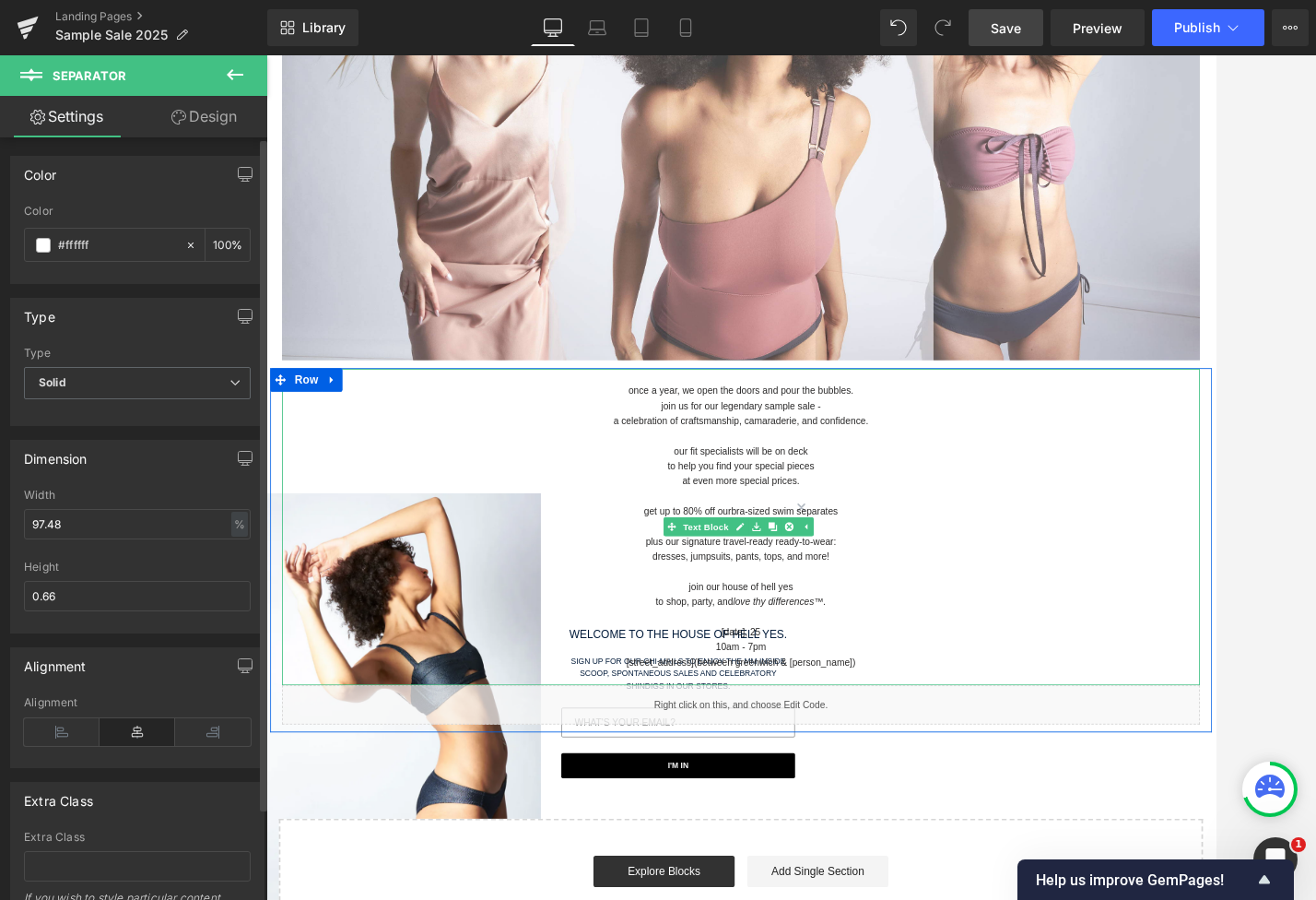
click at [794, 590] on p "get up to 80% off our bra-sized swim separates" at bounding box center [824, 592] width 1079 height 18
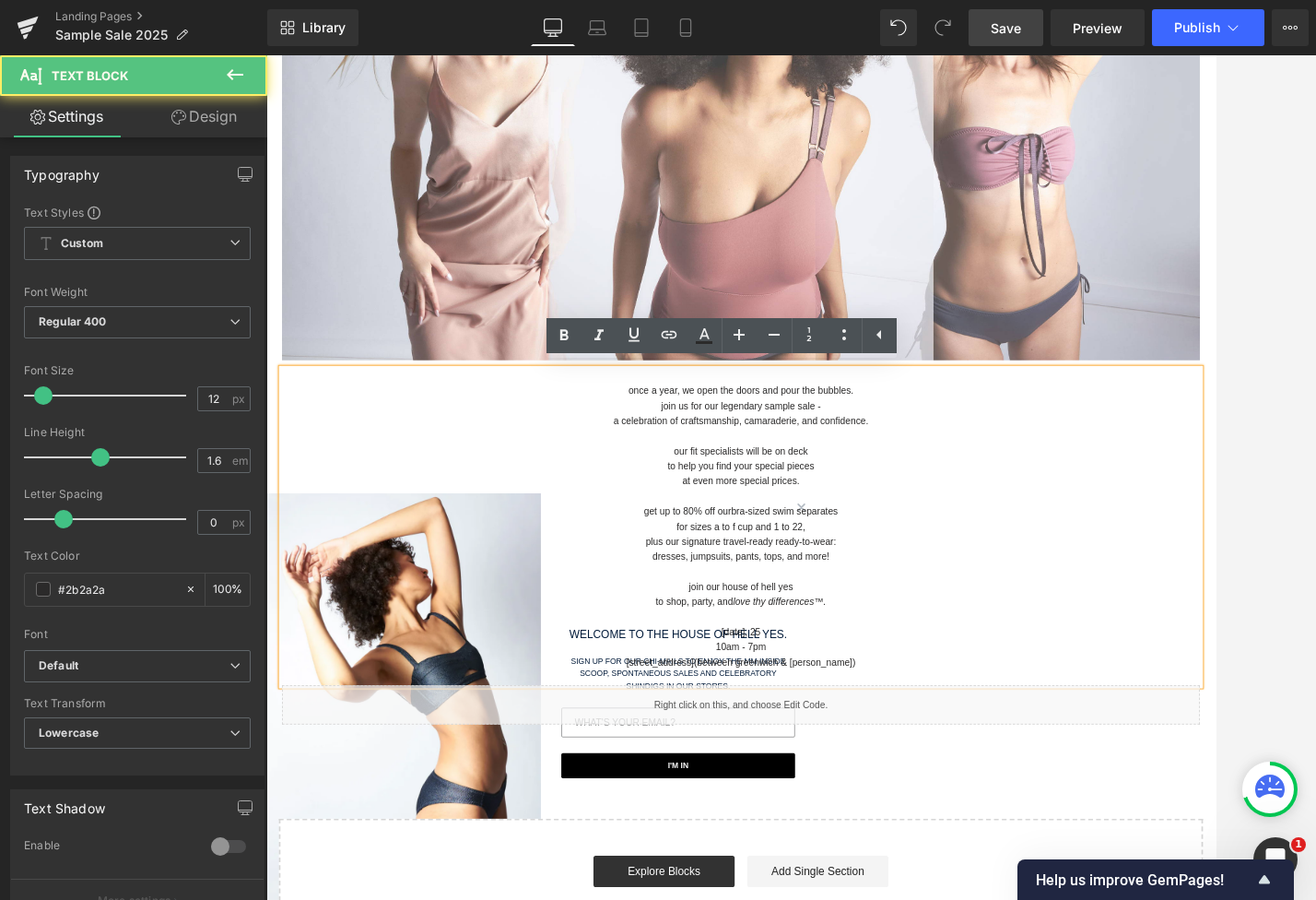
click at [804, 586] on p "get up to 80% off our bra-sized swim separates" at bounding box center [824, 592] width 1079 height 18
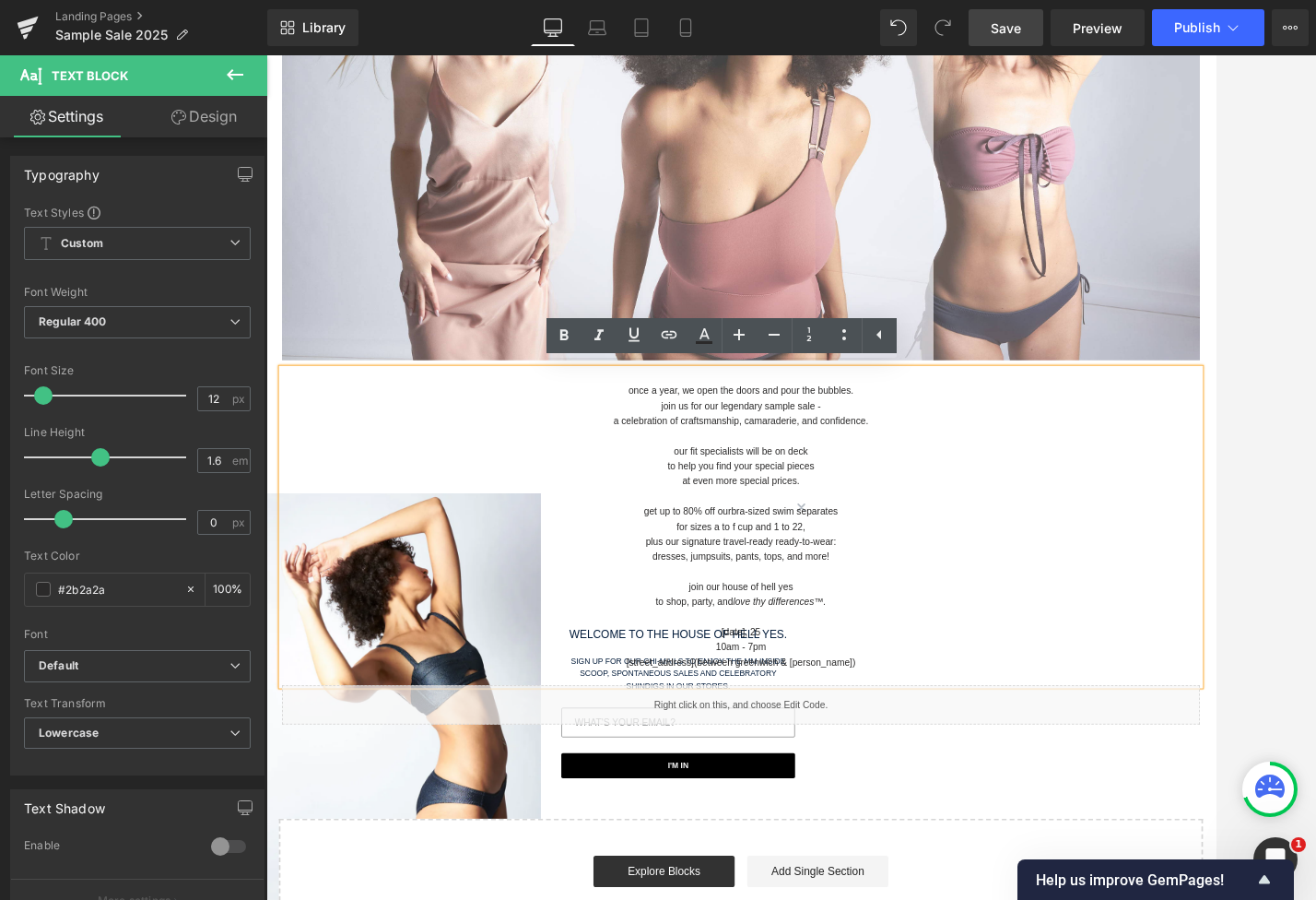
click at [787, 586] on p "get up to 80% off our bra-sized swim separates" at bounding box center [824, 592] width 1079 height 18
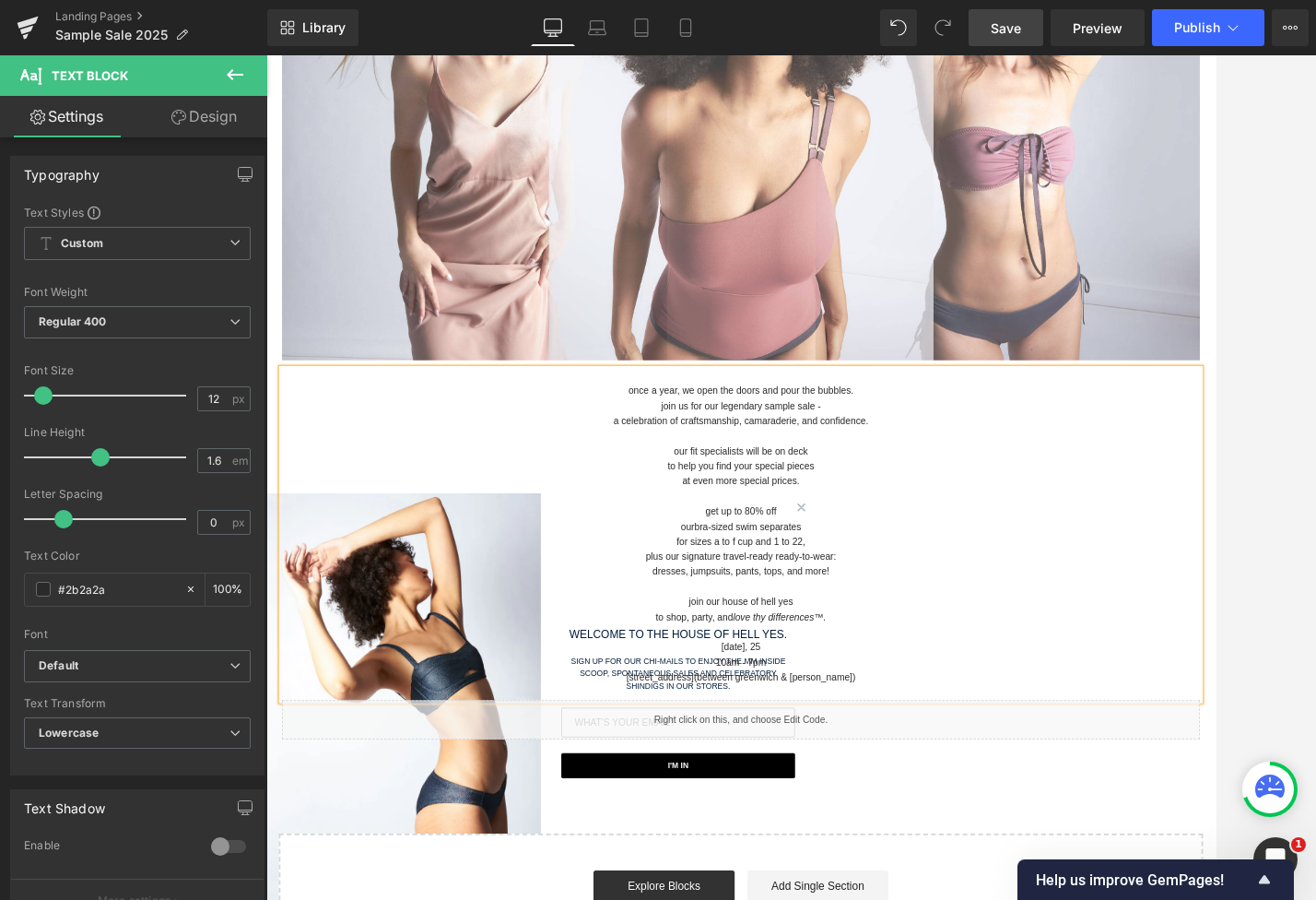
click at [748, 623] on span "for sizes a to f cup and 1 to 22," at bounding box center [823, 626] width 151 height 13
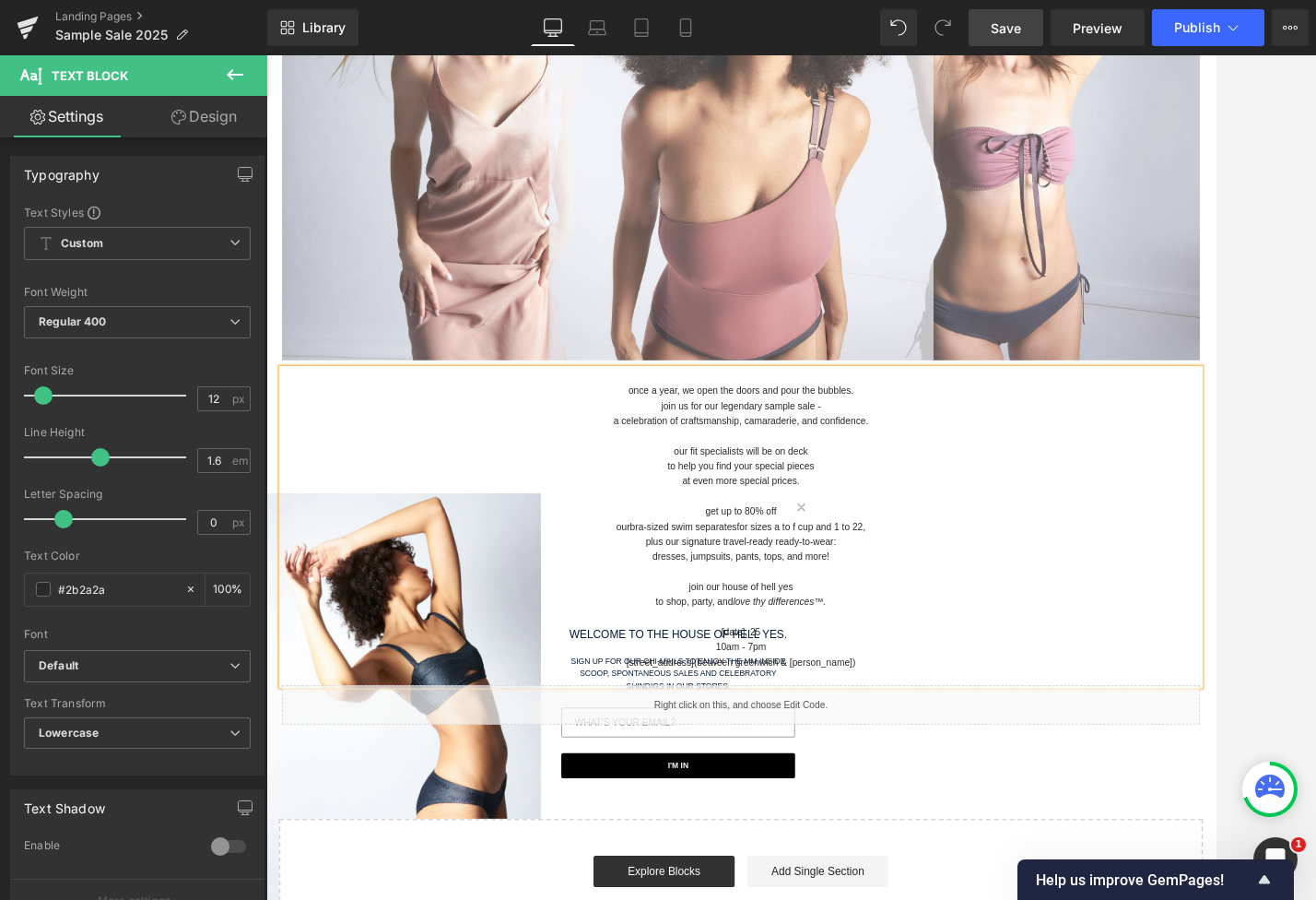
click at [1027, 30] on link "Save" at bounding box center [1006, 27] width 75 height 37
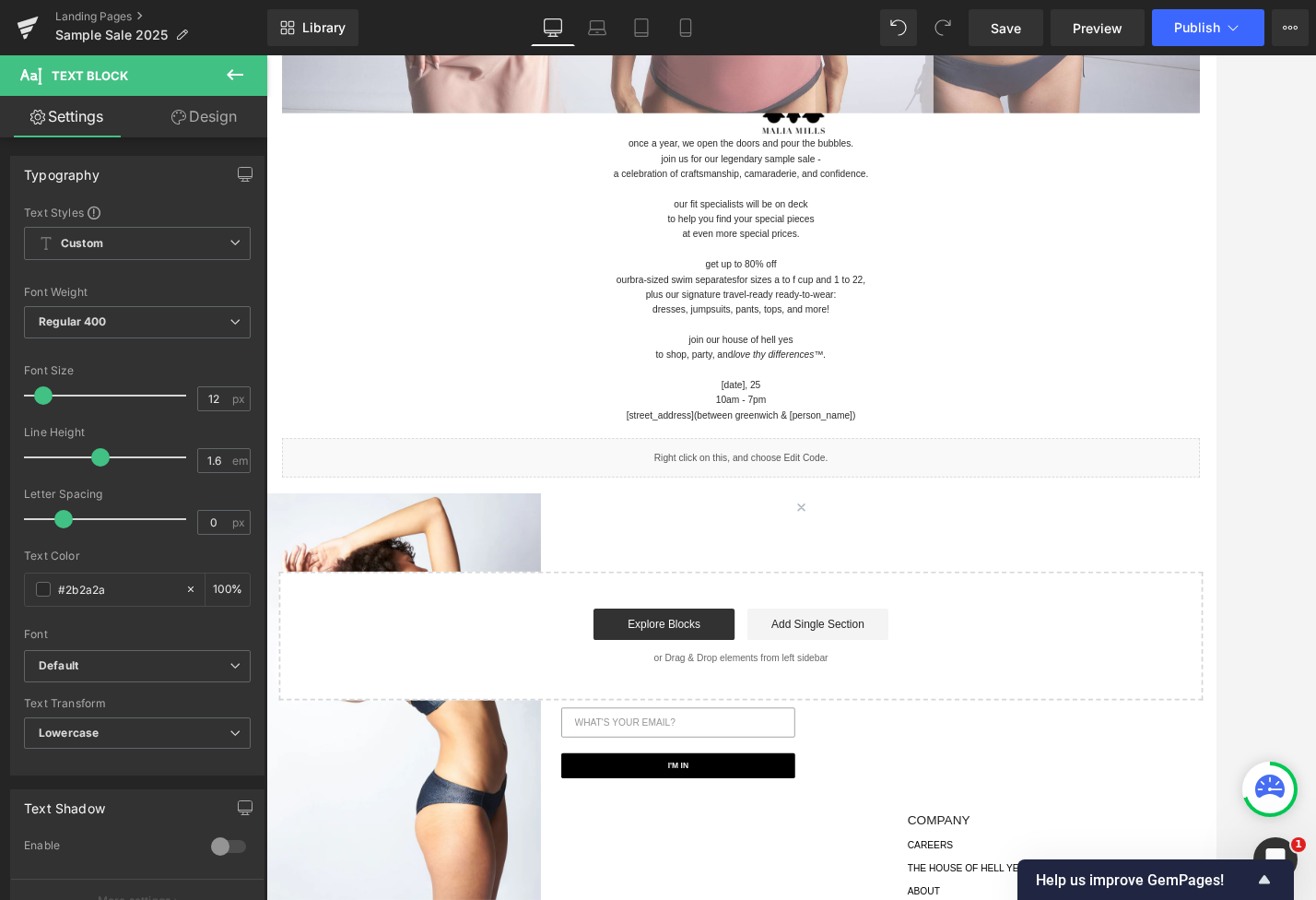
scroll to position [800, 0]
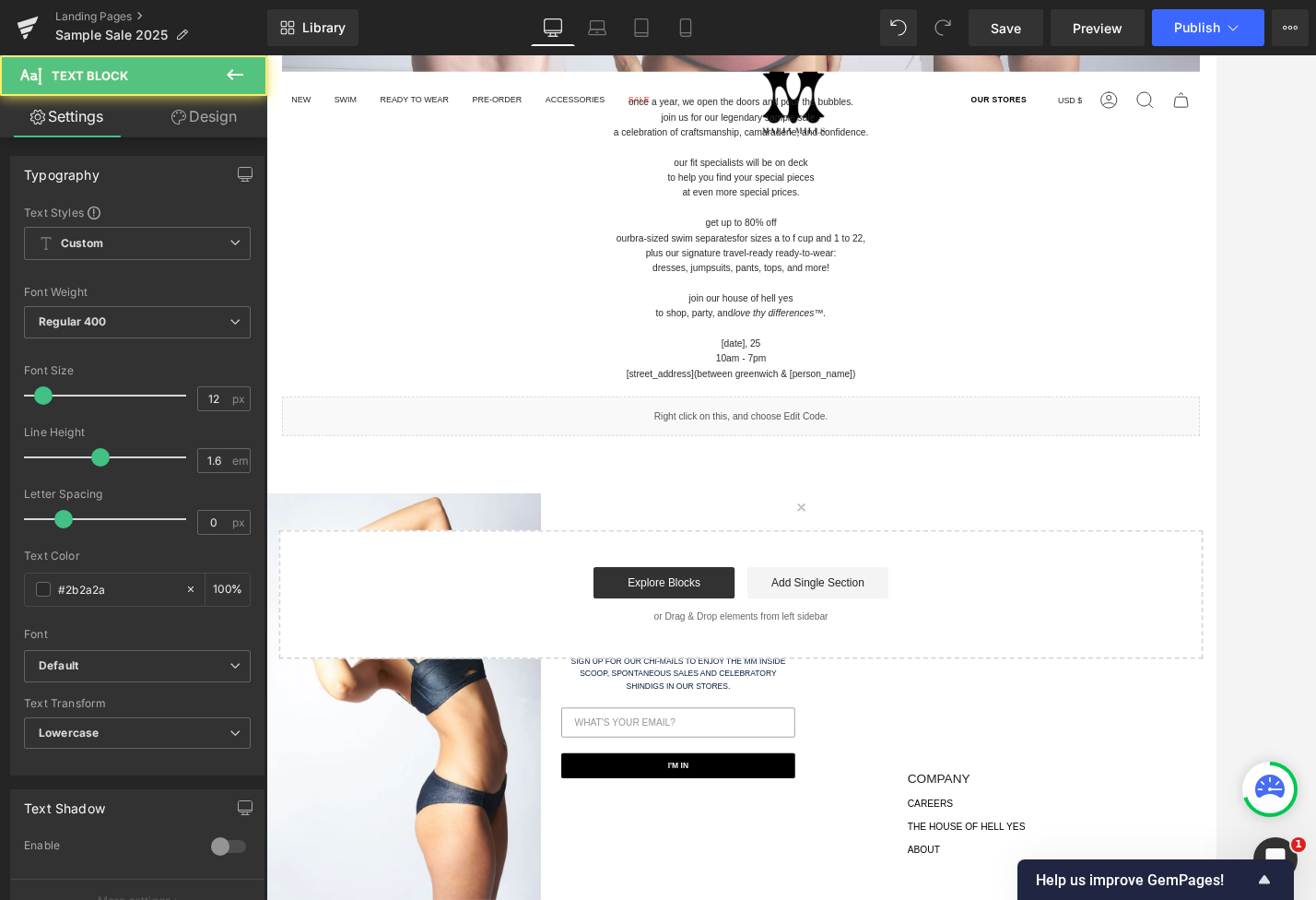
click at [880, 289] on p "plus our signature travel-ready ready-to-wear:" at bounding box center [824, 288] width 1079 height 18
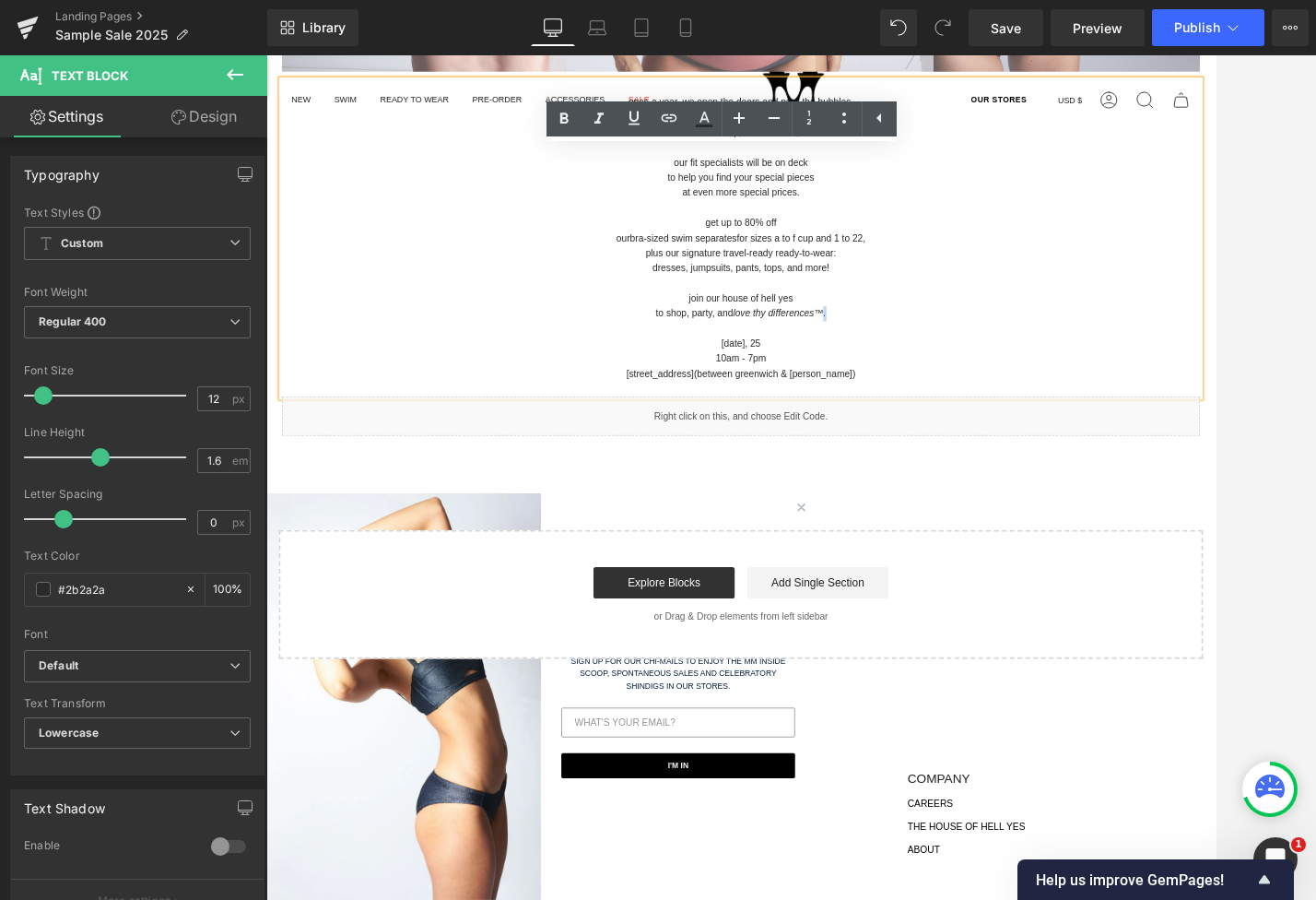
click at [905, 356] on icon "love thy differences™." at bounding box center [870, 358] width 110 height 13
click at [596, 117] on icon at bounding box center [599, 119] width 22 height 22
click at [970, 368] on p at bounding box center [824, 377] width 1079 height 18
click at [996, 33] on span "Save" at bounding box center [1006, 27] width 30 height 19
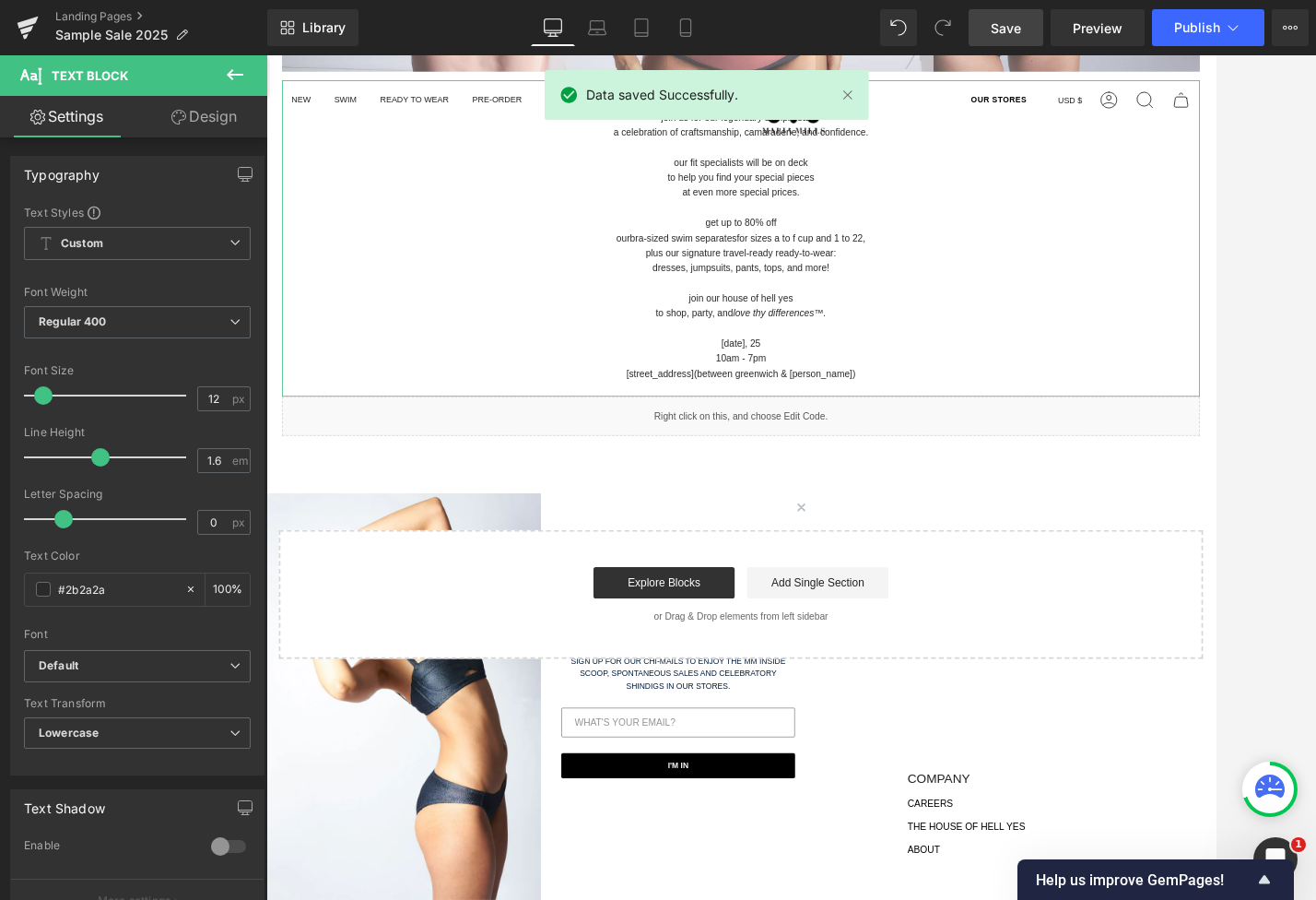
drag, startPoint x: 190, startPoint y: 107, endPoint x: 135, endPoint y: 160, distance: 76.9
click at [191, 107] on link "Design" at bounding box center [204, 116] width 134 height 41
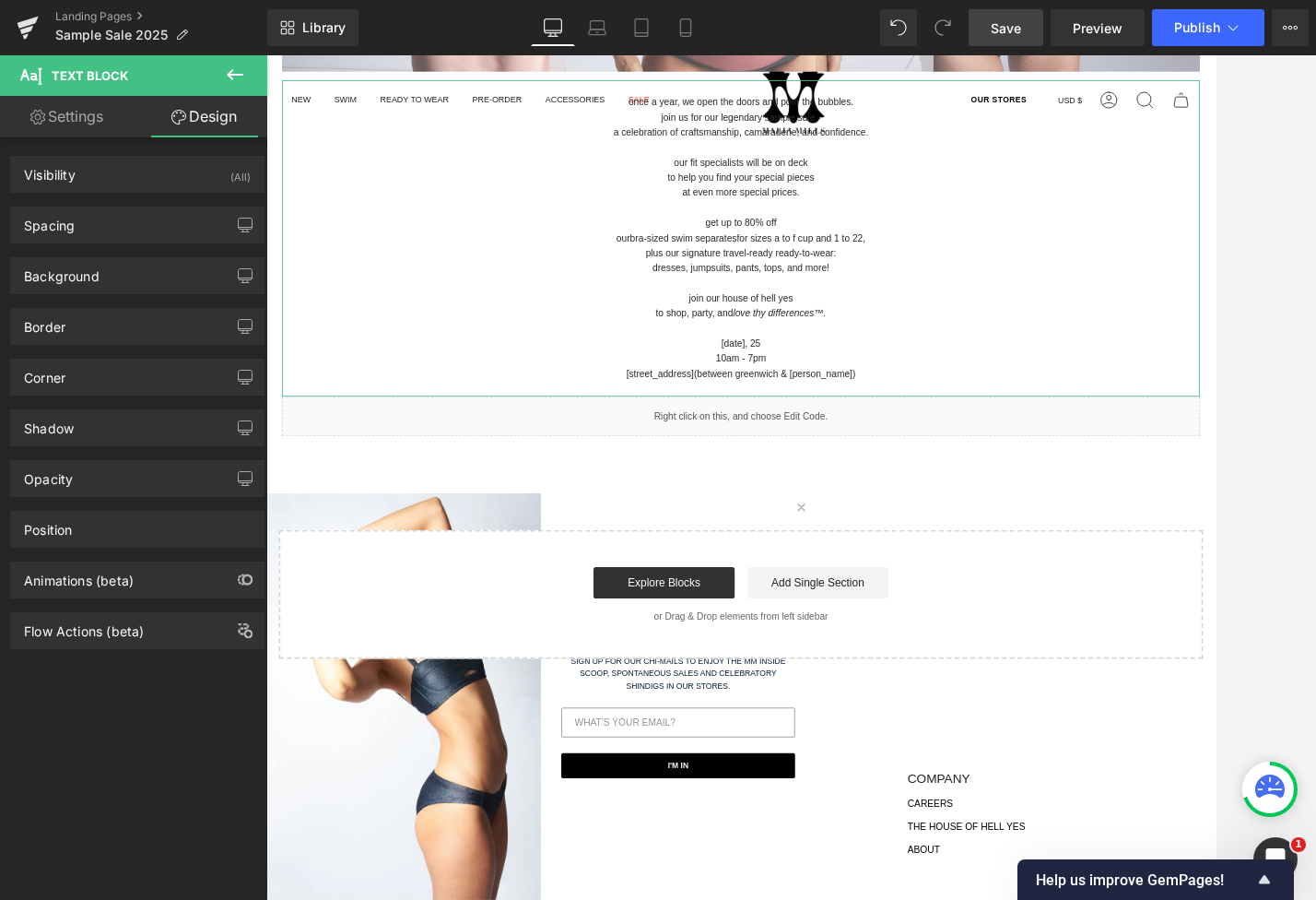
click at [94, 115] on link "Settings" at bounding box center [67, 116] width 134 height 41
type input "100"
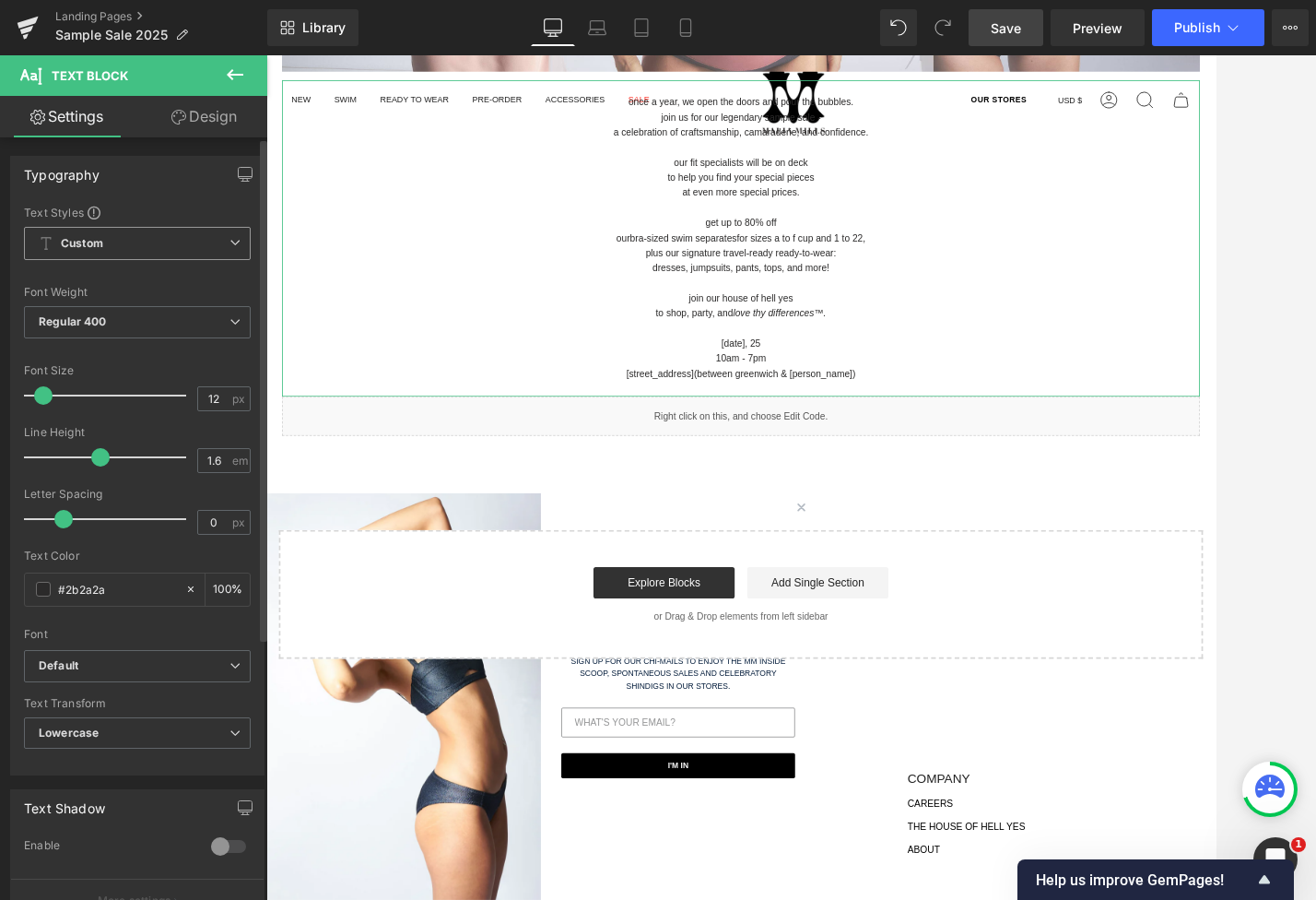
click at [118, 253] on span "Custom Setup Global Style" at bounding box center [137, 243] width 227 height 33
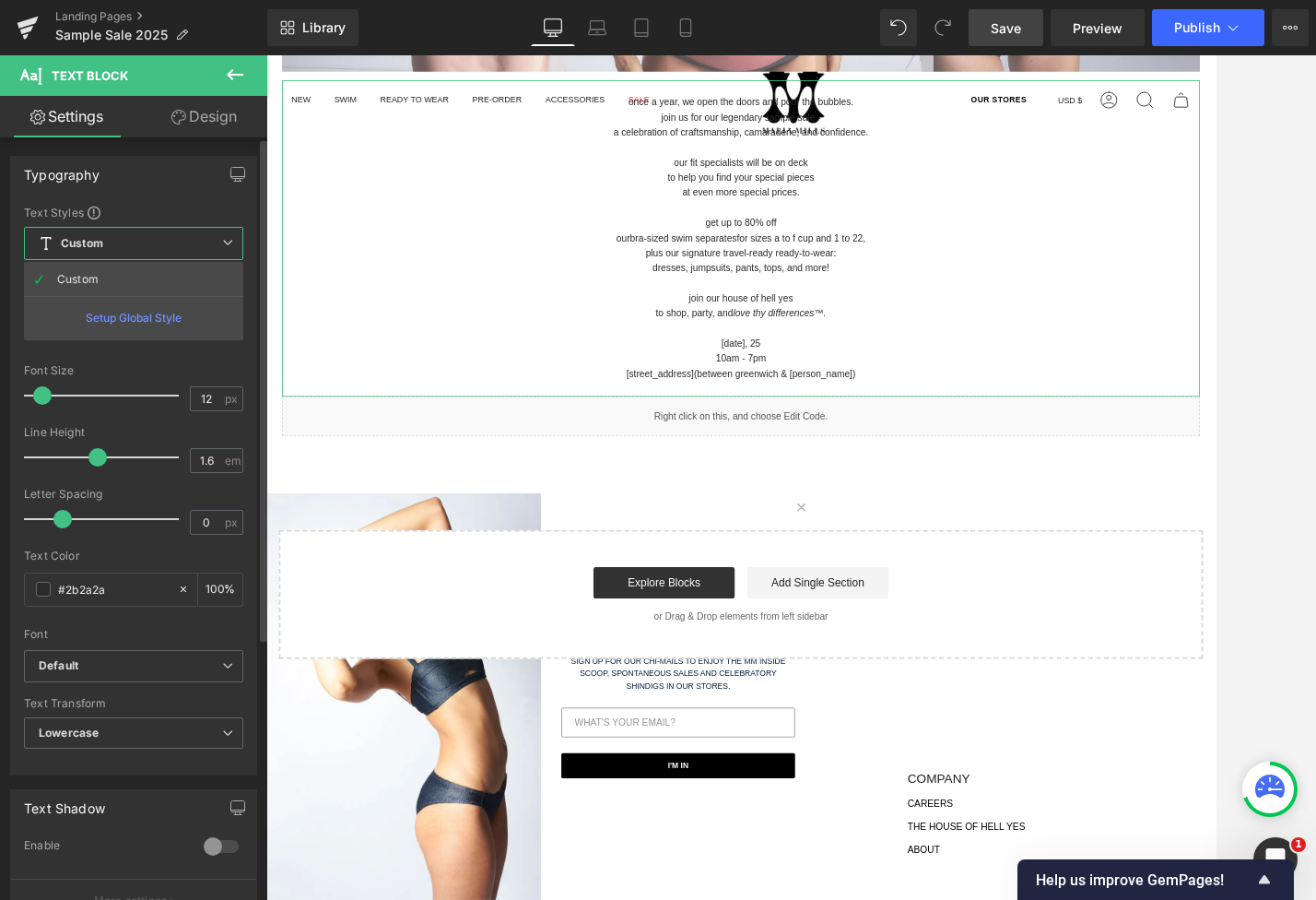
click at [119, 311] on div "Setup Global Style" at bounding box center [133, 317] width 219 height 43
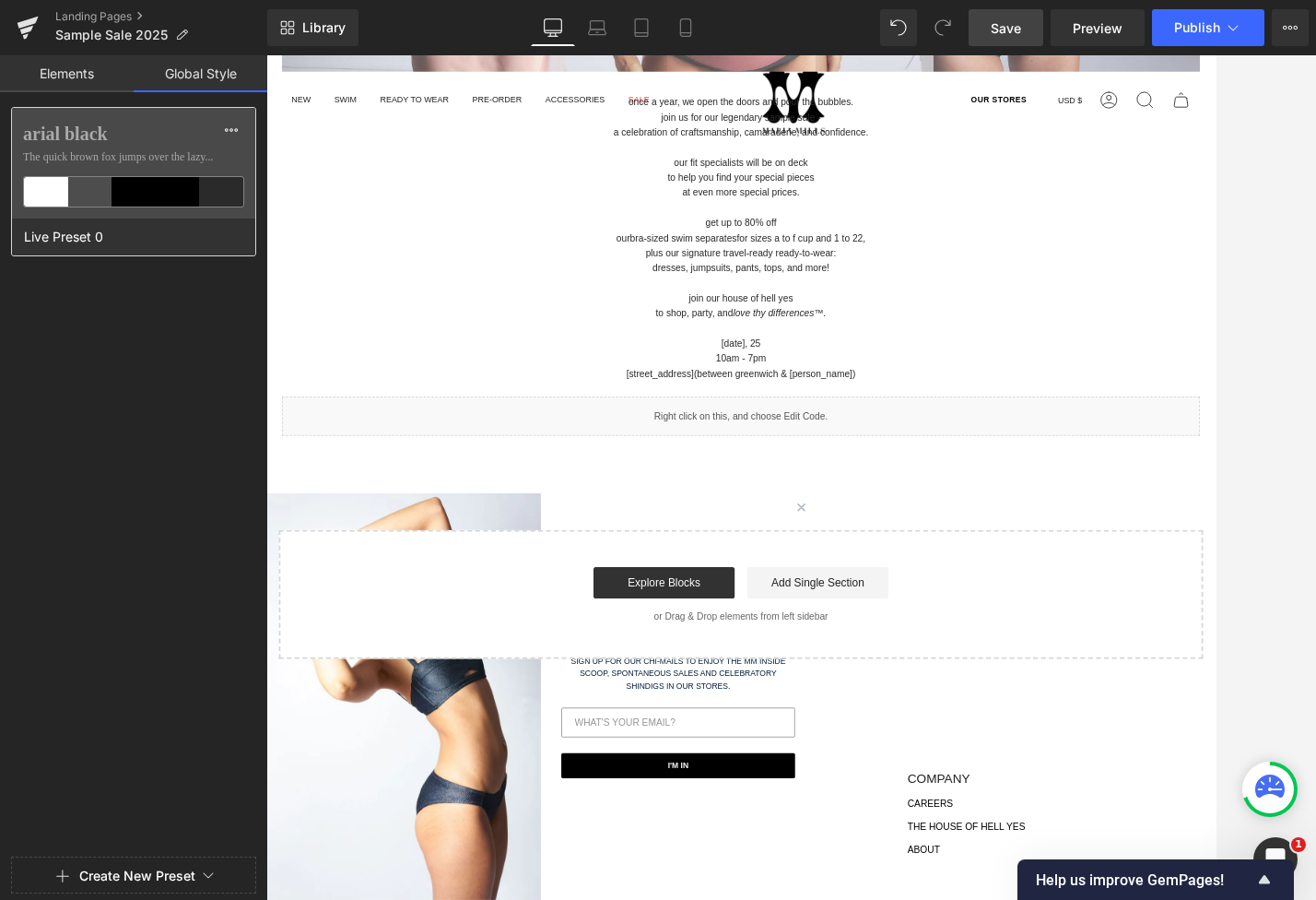
click at [120, 139] on label "arial black" at bounding box center [133, 134] width 221 height 22
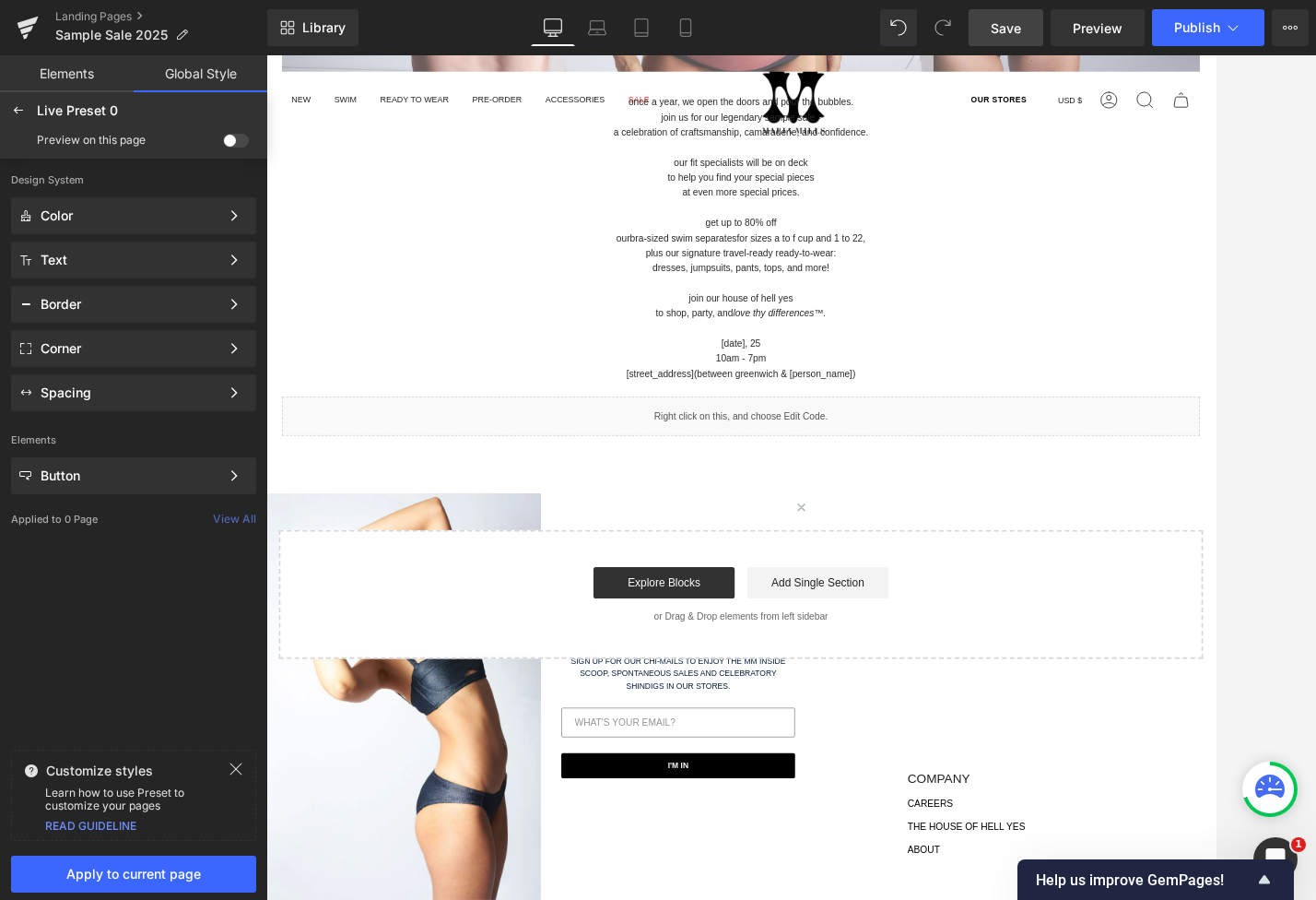
click at [234, 137] on span at bounding box center [236, 141] width 26 height 14
click at [223, 144] on input "checkbox" at bounding box center [223, 144] width 0 height 0
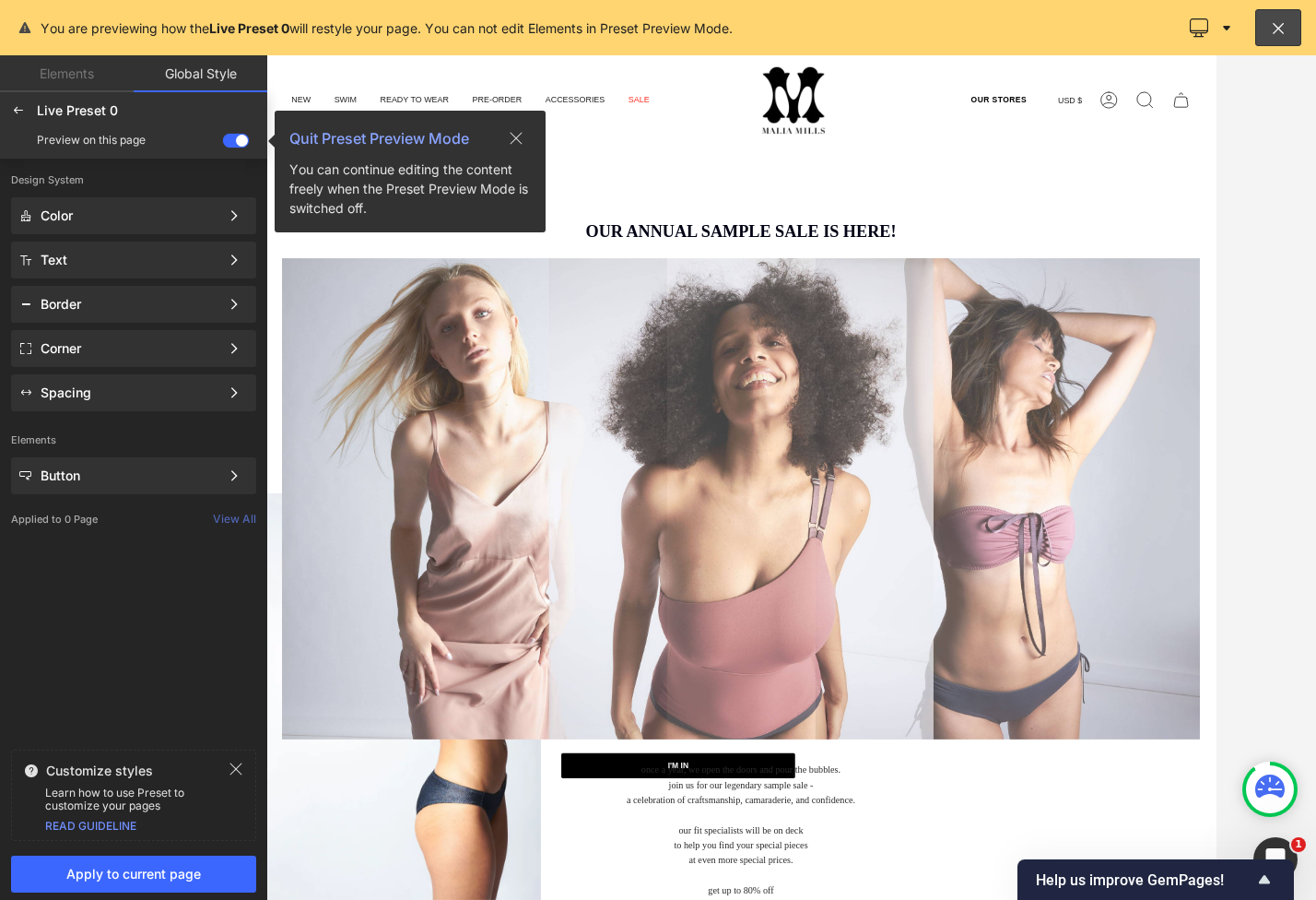
scroll to position [0, 0]
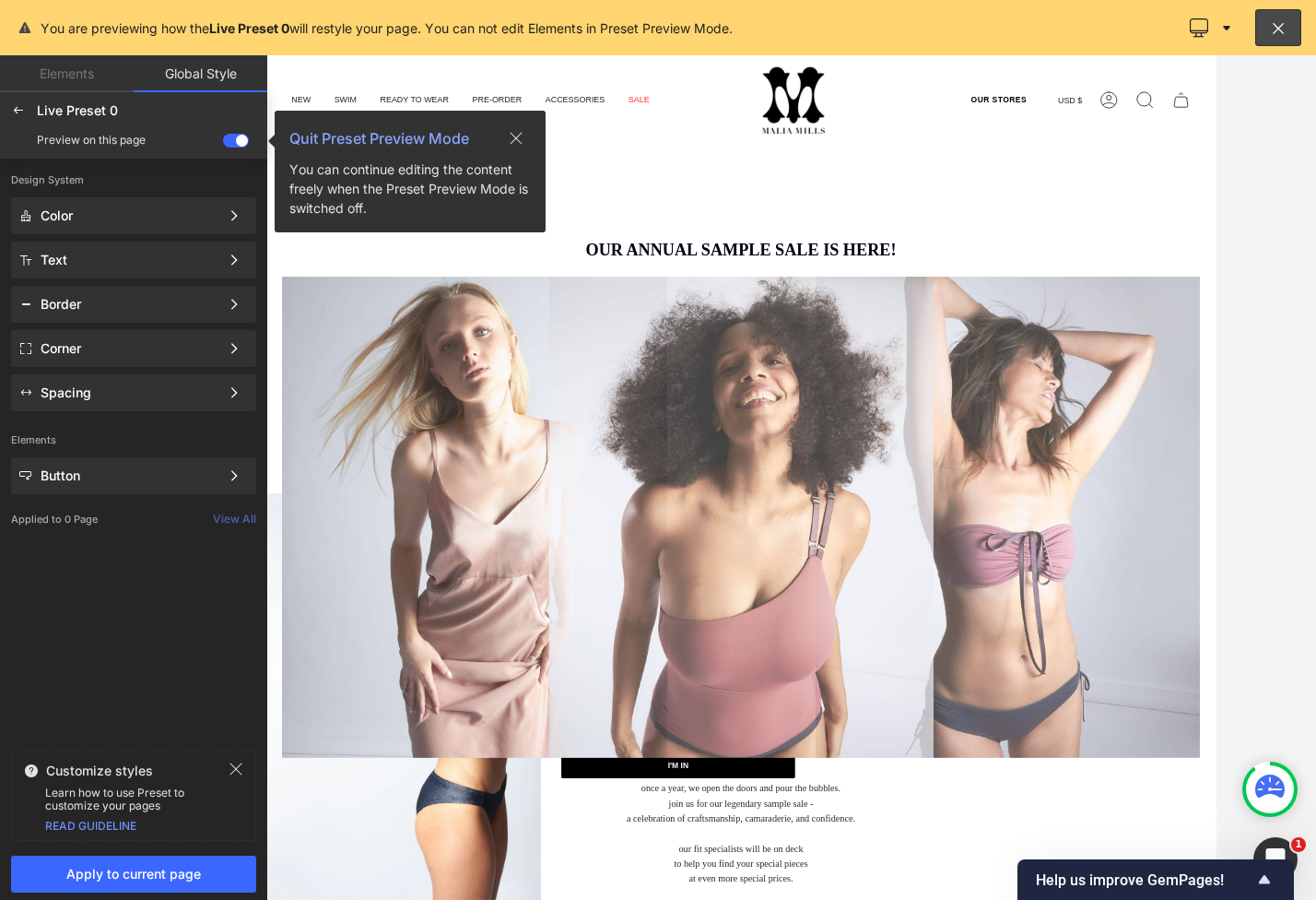
click at [512, 131] on icon at bounding box center [516, 138] width 15 height 15
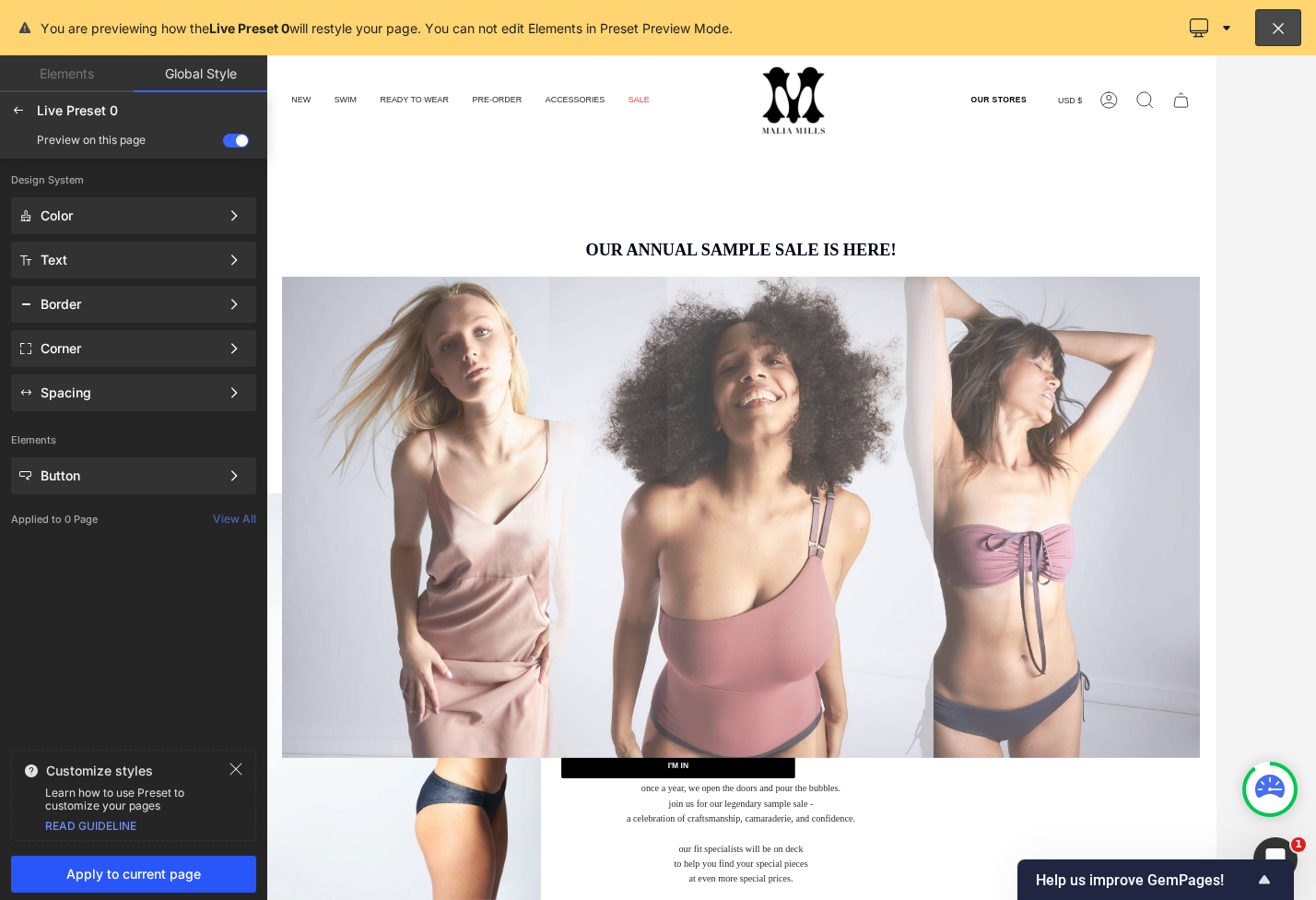
click at [94, 873] on span "Apply to current page" at bounding box center [133, 873] width 223 height 15
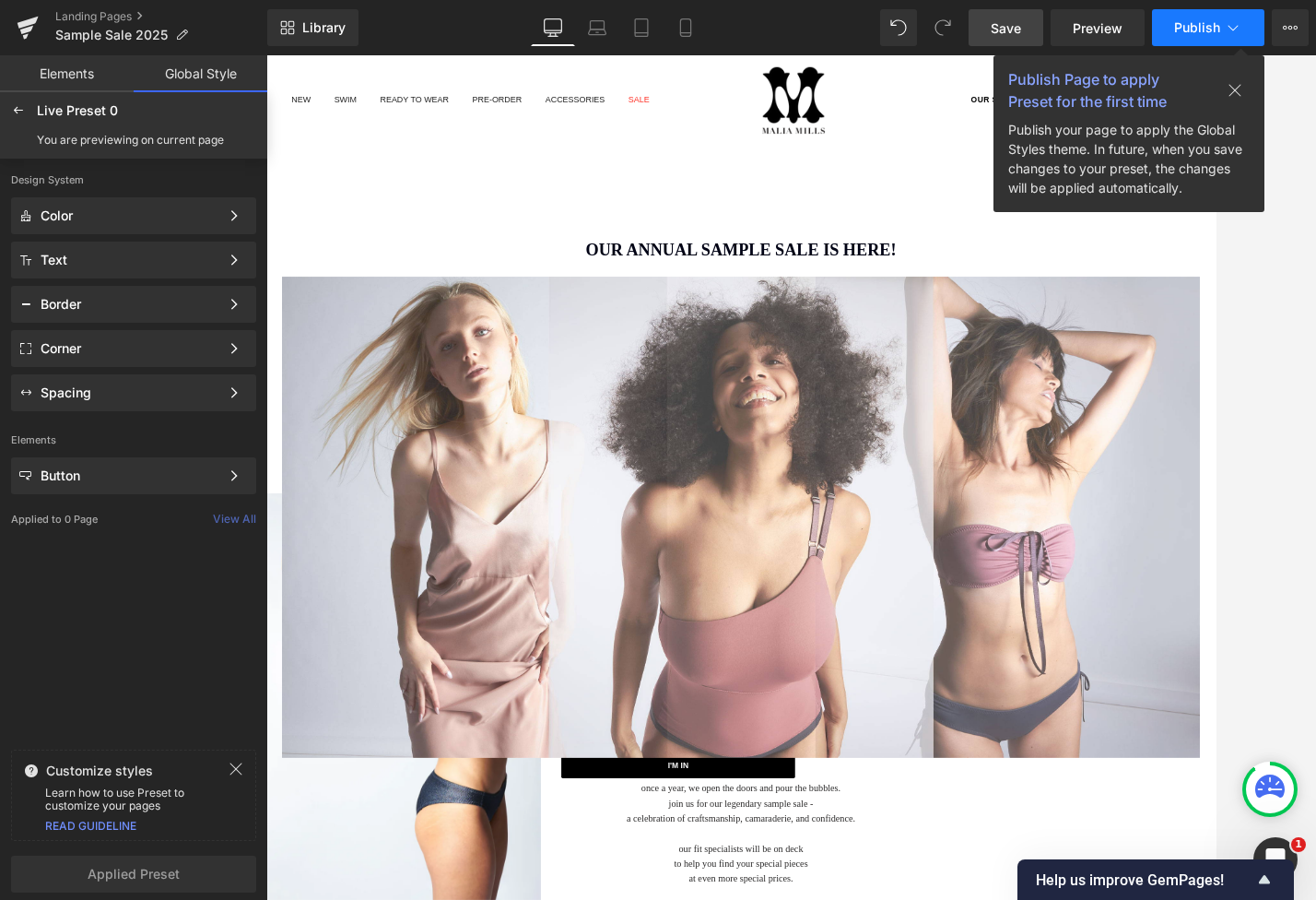
click at [1187, 20] on span "Publish" at bounding box center [1197, 27] width 46 height 15
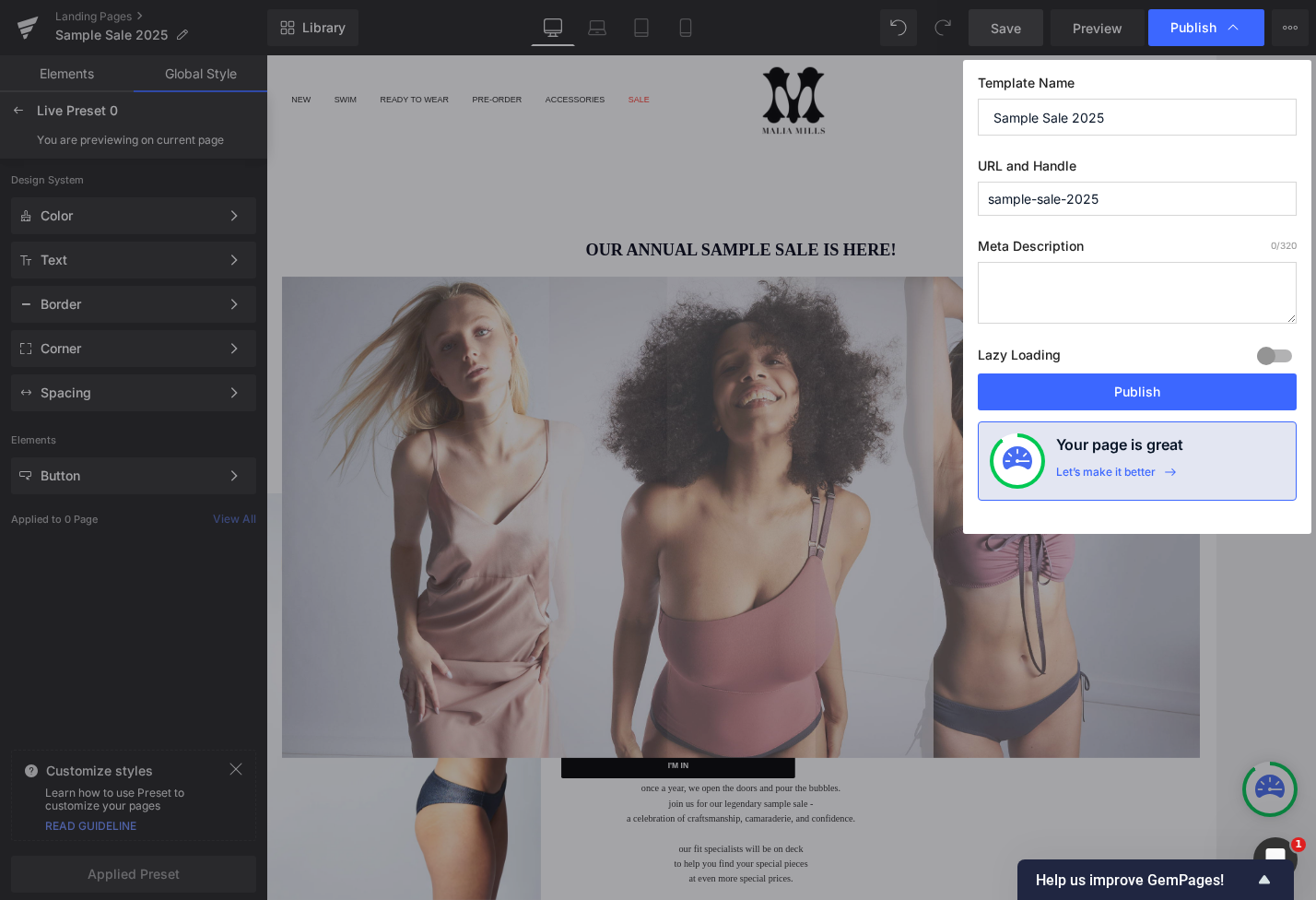
click at [1066, 196] on input "sample-sale-2025" at bounding box center [1137, 199] width 319 height 34
click at [984, 194] on input "sample-sale-2025" at bounding box center [1137, 199] width 319 height 34
click at [996, 107] on input "Sample Sale 2025" at bounding box center [1137, 117] width 319 height 37
type input "NYC Sample Sale 2025"
click at [989, 206] on input "sample-sale-2025" at bounding box center [1137, 199] width 319 height 34
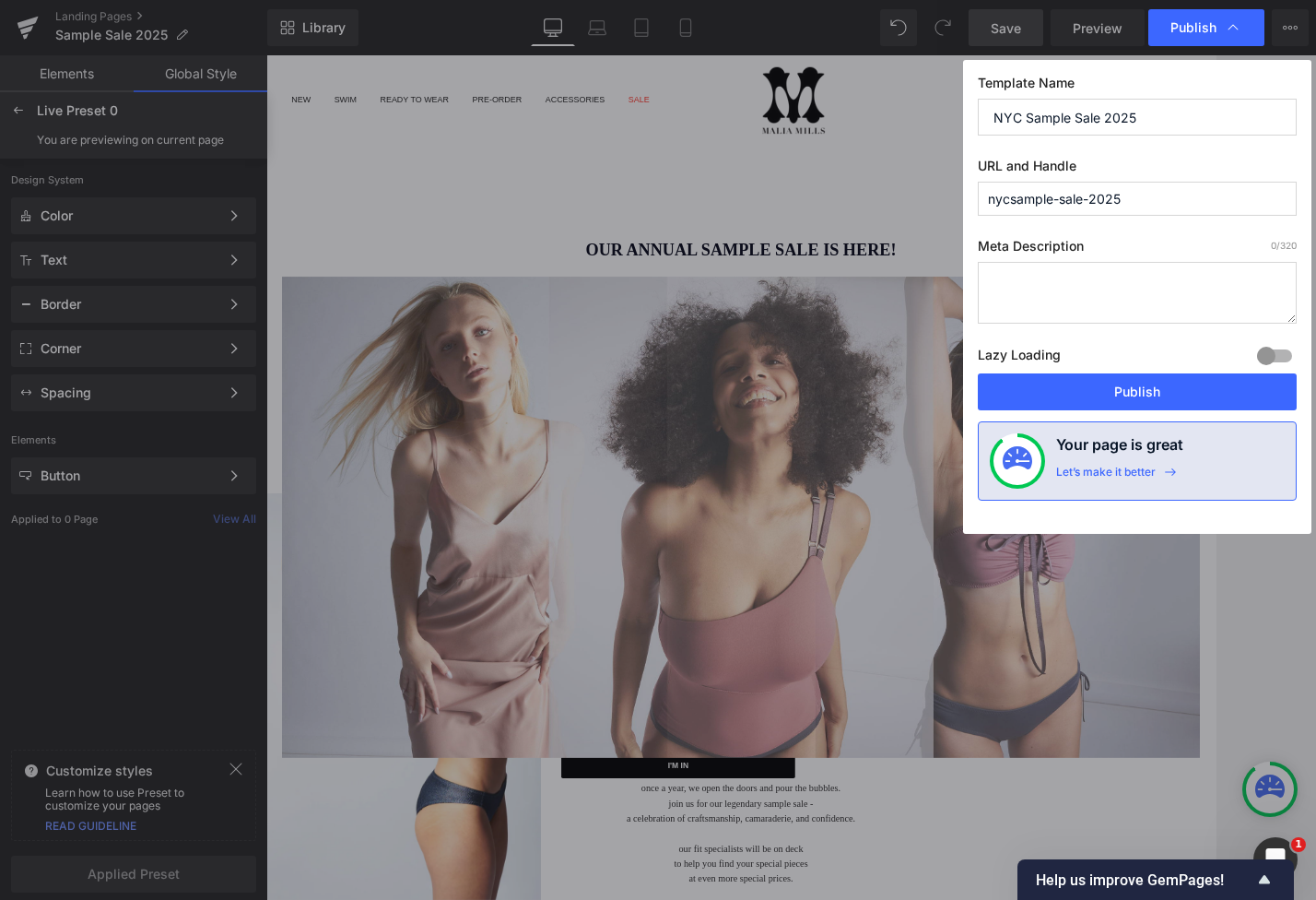
type input "nyc-sample-sale-2025"
click at [1154, 394] on button "Publish" at bounding box center [1137, 391] width 319 height 37
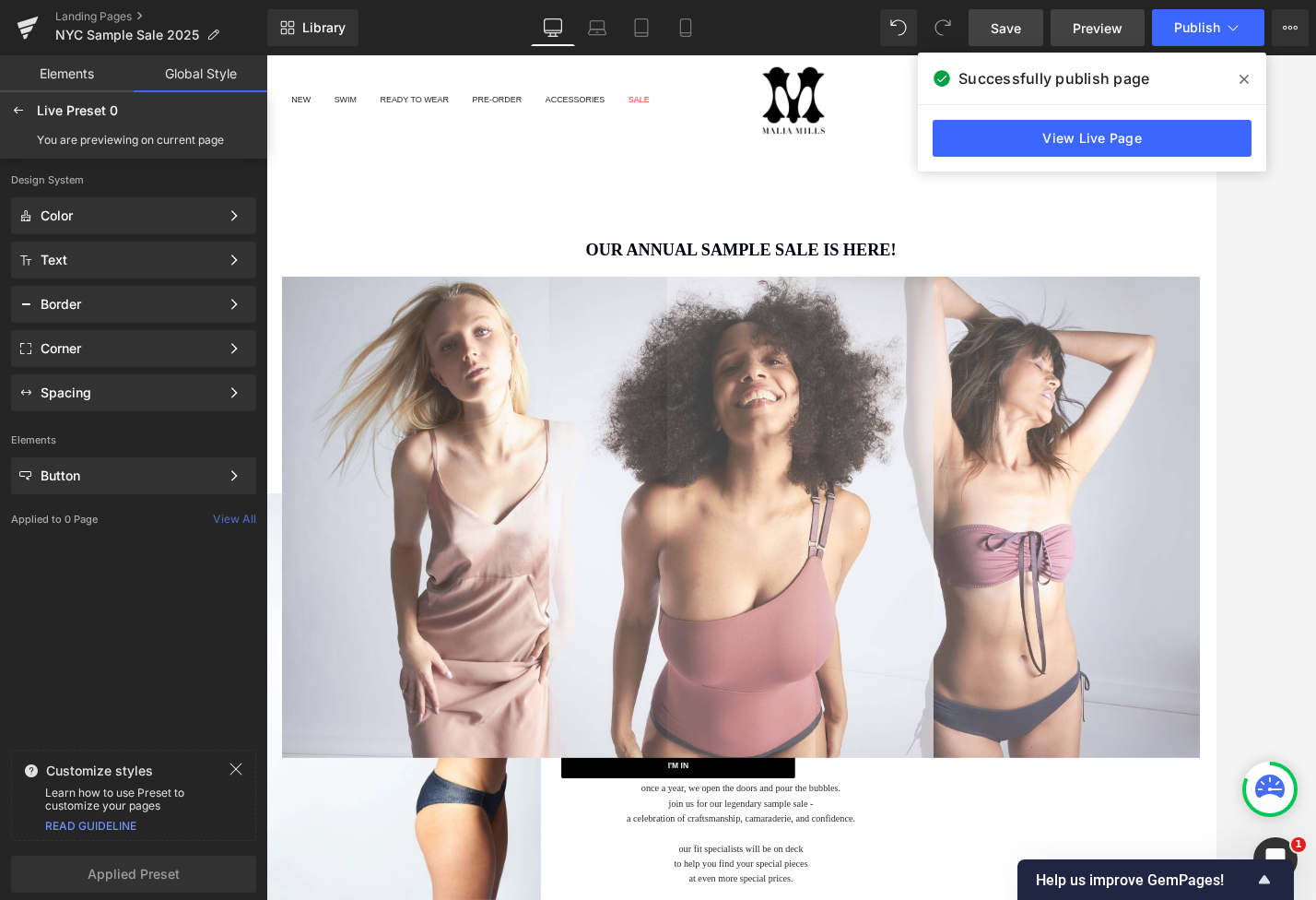
click at [1102, 29] on span "Preview" at bounding box center [1098, 27] width 50 height 19
click at [1123, 147] on link "View Live Page" at bounding box center [1092, 138] width 319 height 37
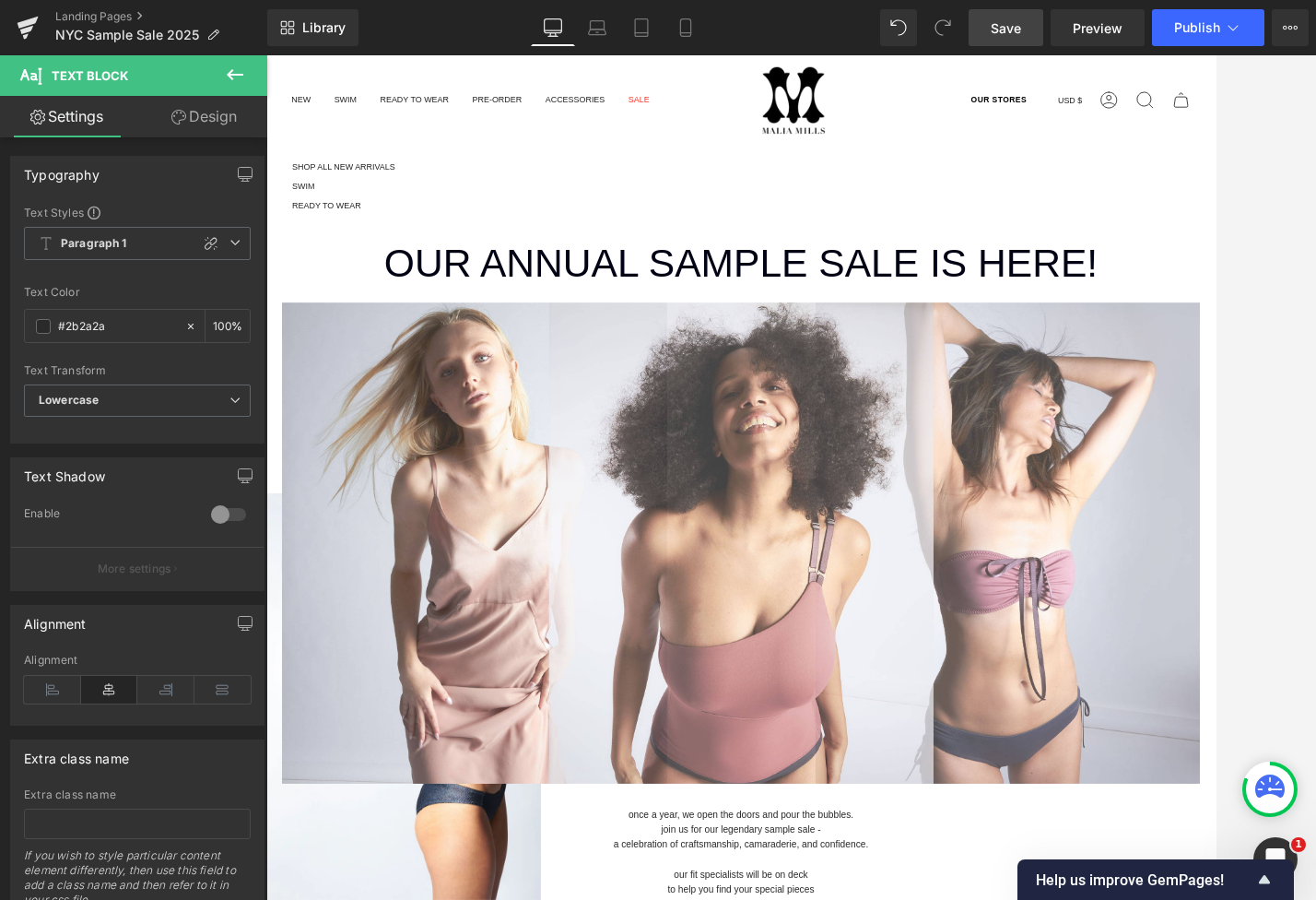
click at [328, 161] on div "shop all new arrivals swim ready to wear" at bounding box center [357, 209] width 150 height 97
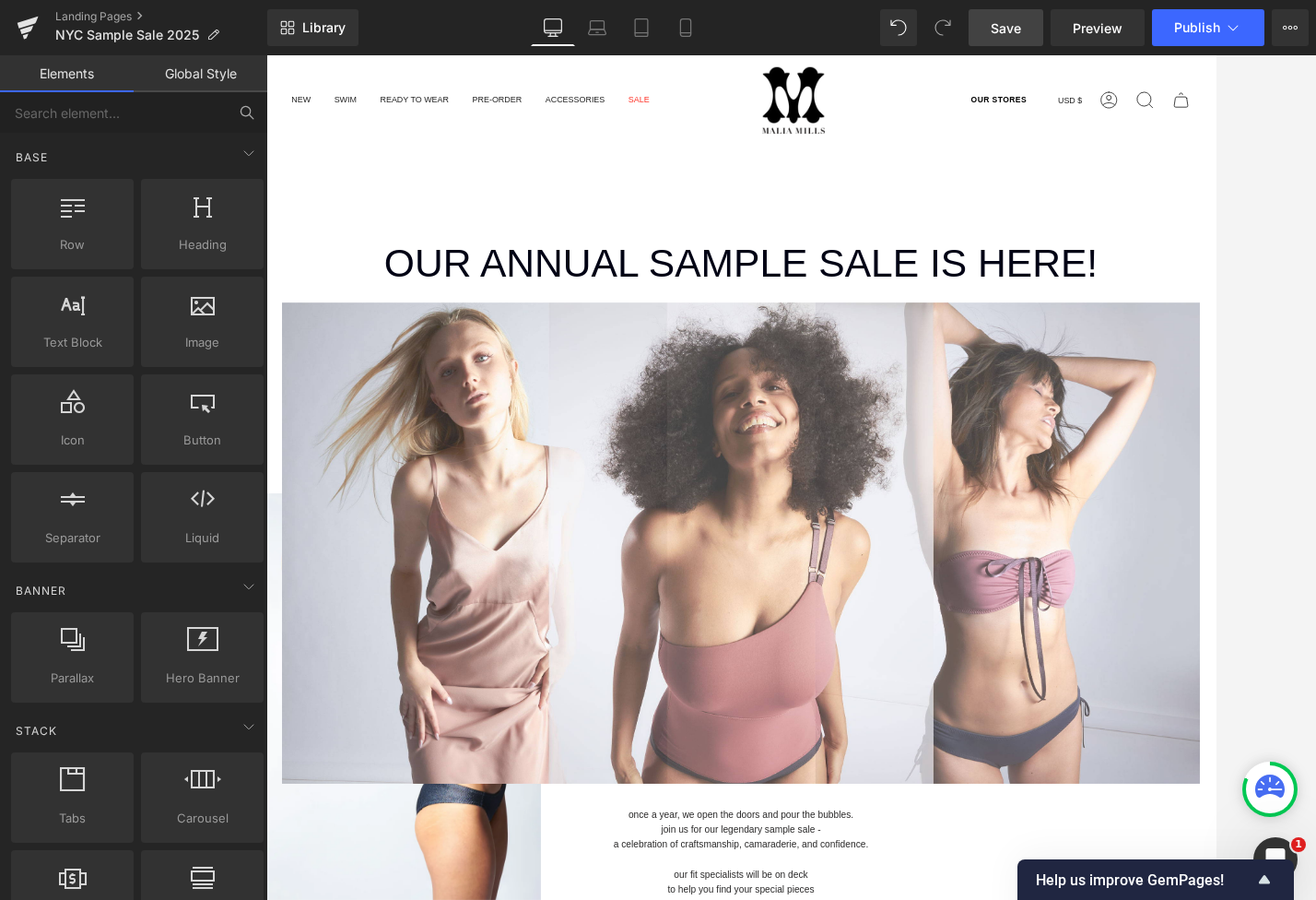
click at [204, 79] on link "Global Style" at bounding box center [201, 73] width 134 height 37
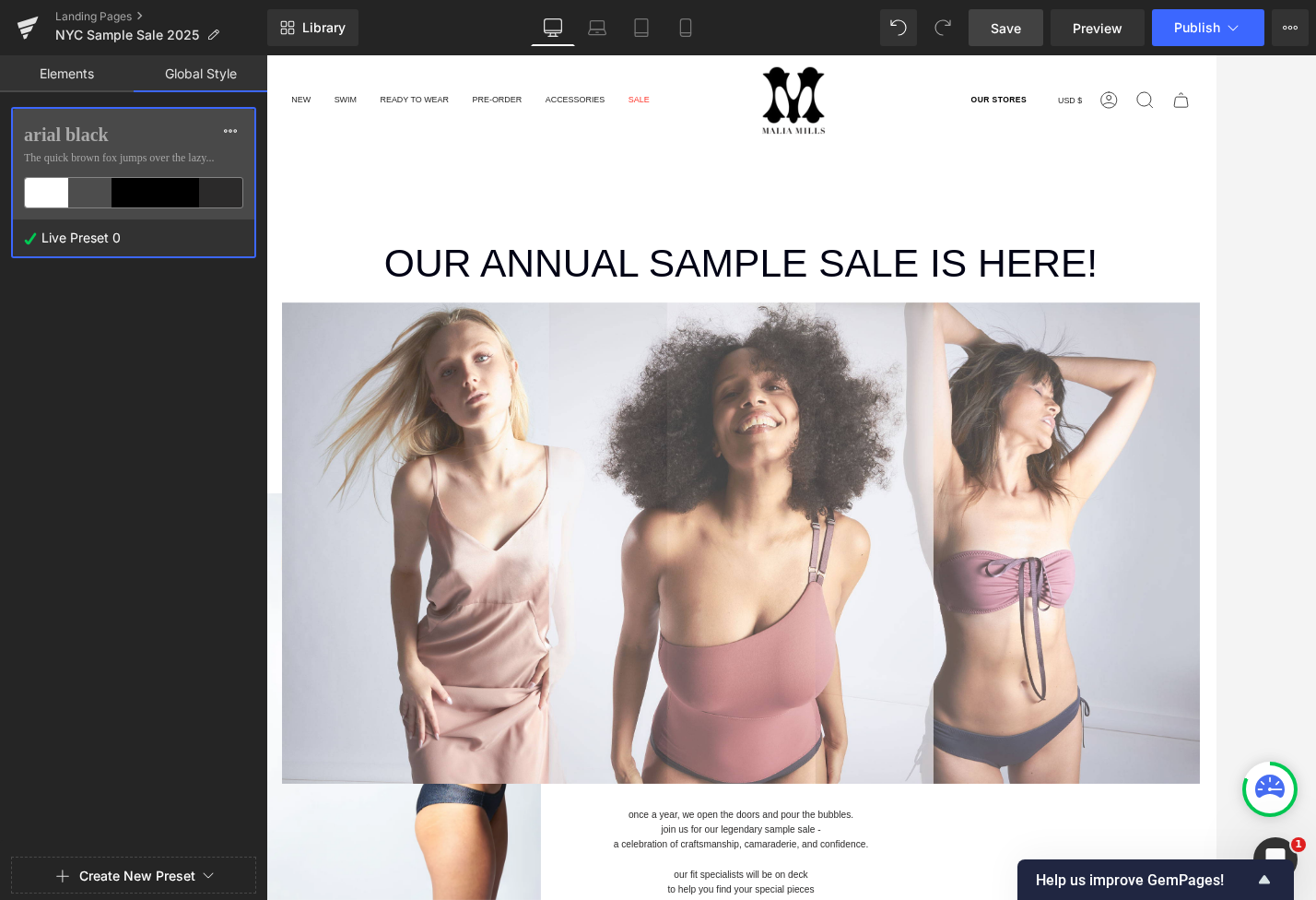
click at [166, 158] on span "The quick brown fox jumps over the lazy..." at bounding box center [133, 157] width 219 height 17
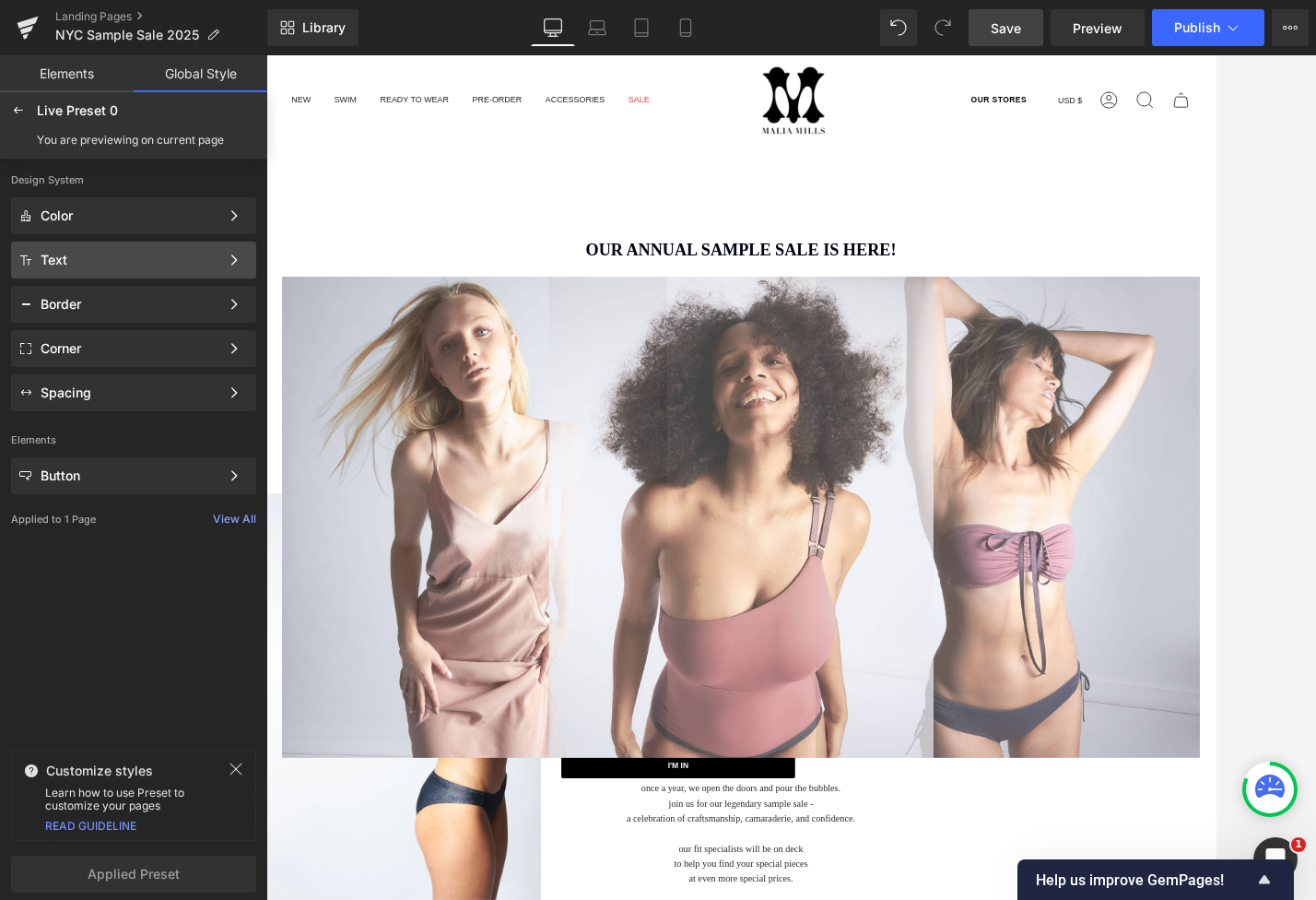
click at [149, 255] on div "Text" at bounding box center [130, 260] width 179 height 15
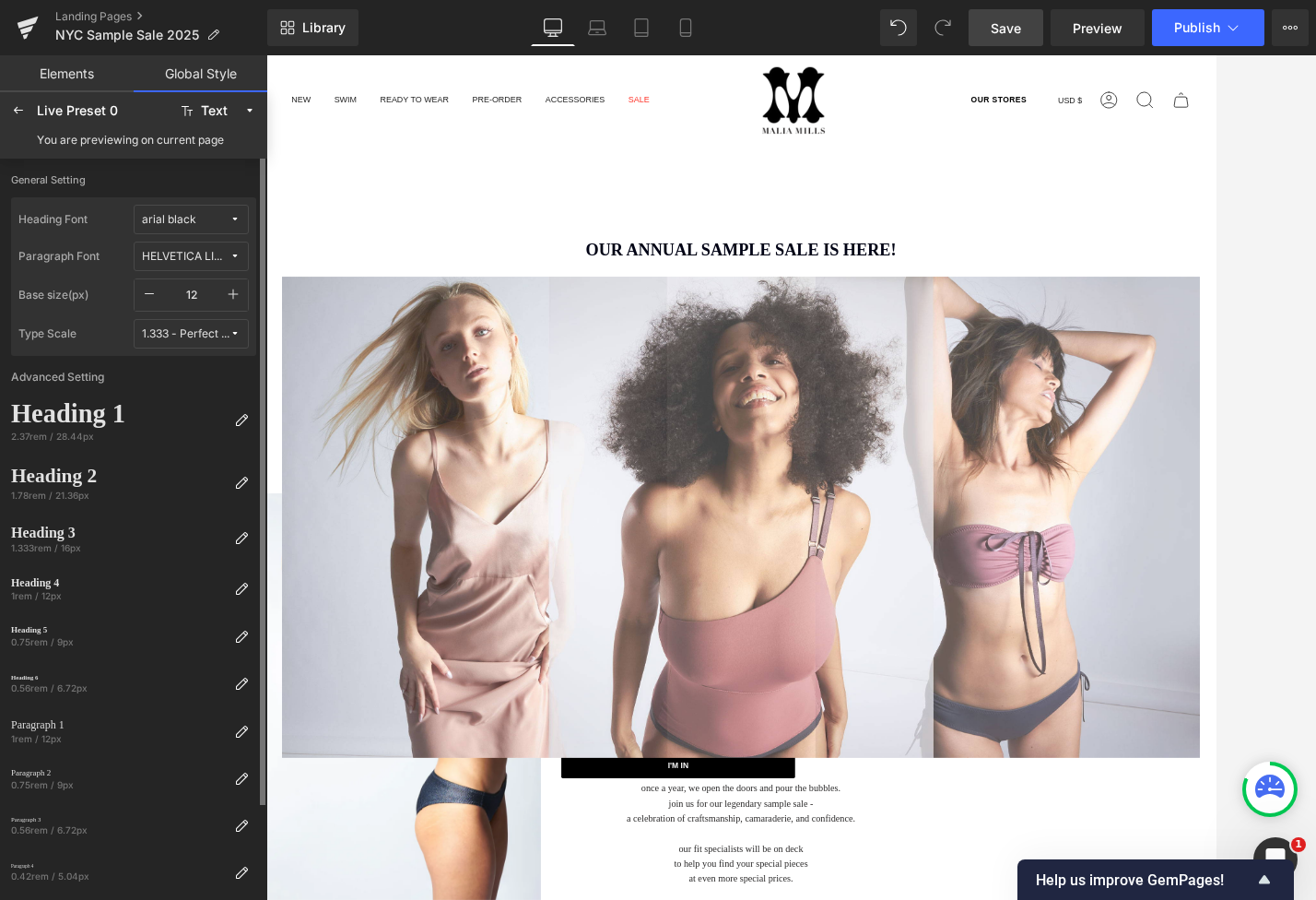
click at [211, 244] on button "HELVETICA LIGHT" at bounding box center [191, 256] width 115 height 29
click at [200, 289] on div "Default" at bounding box center [173, 293] width 129 height 15
click at [1185, 28] on span "Publish" at bounding box center [1197, 27] width 46 height 15
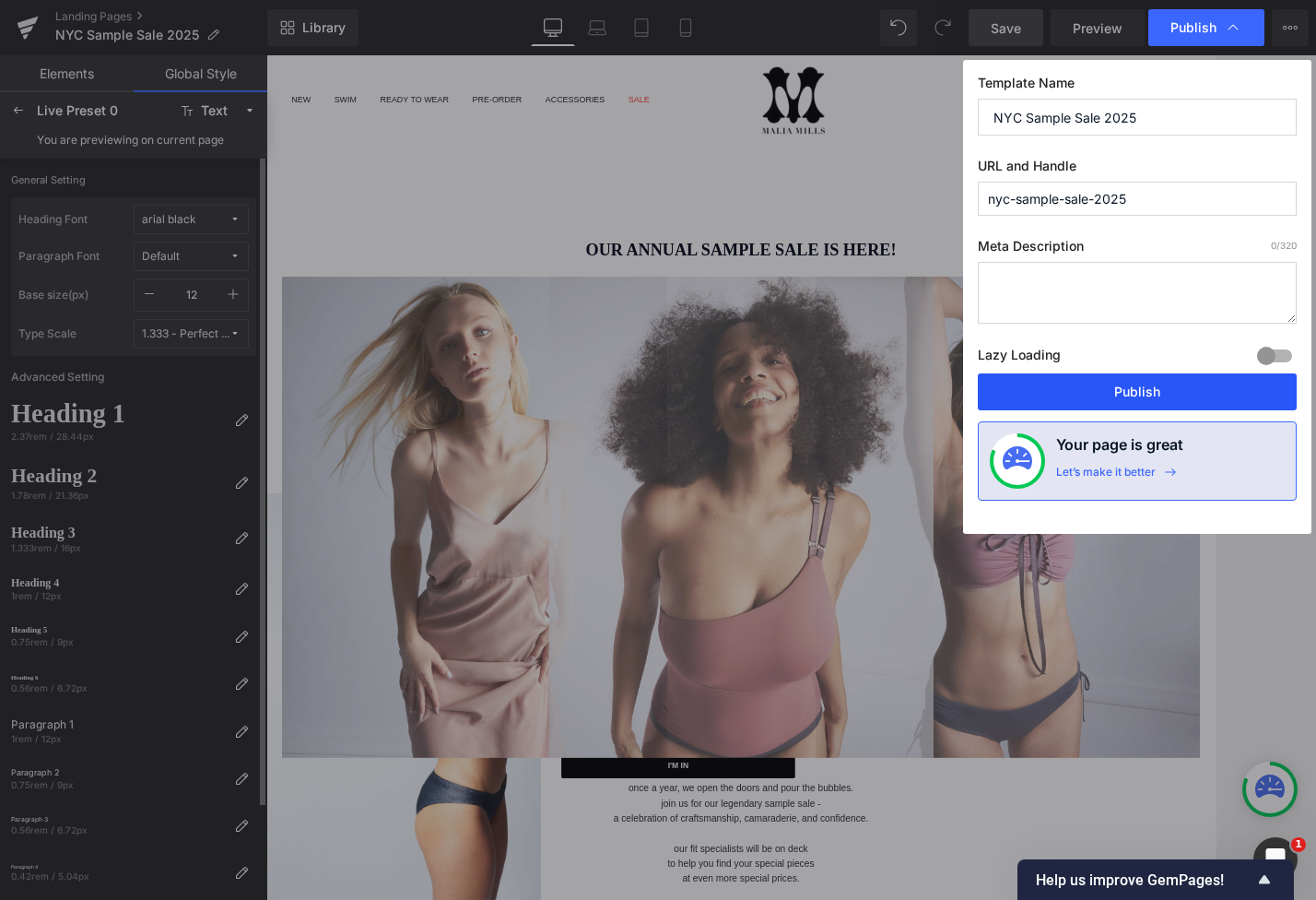
click at [1123, 388] on button "Publish" at bounding box center [1137, 391] width 319 height 37
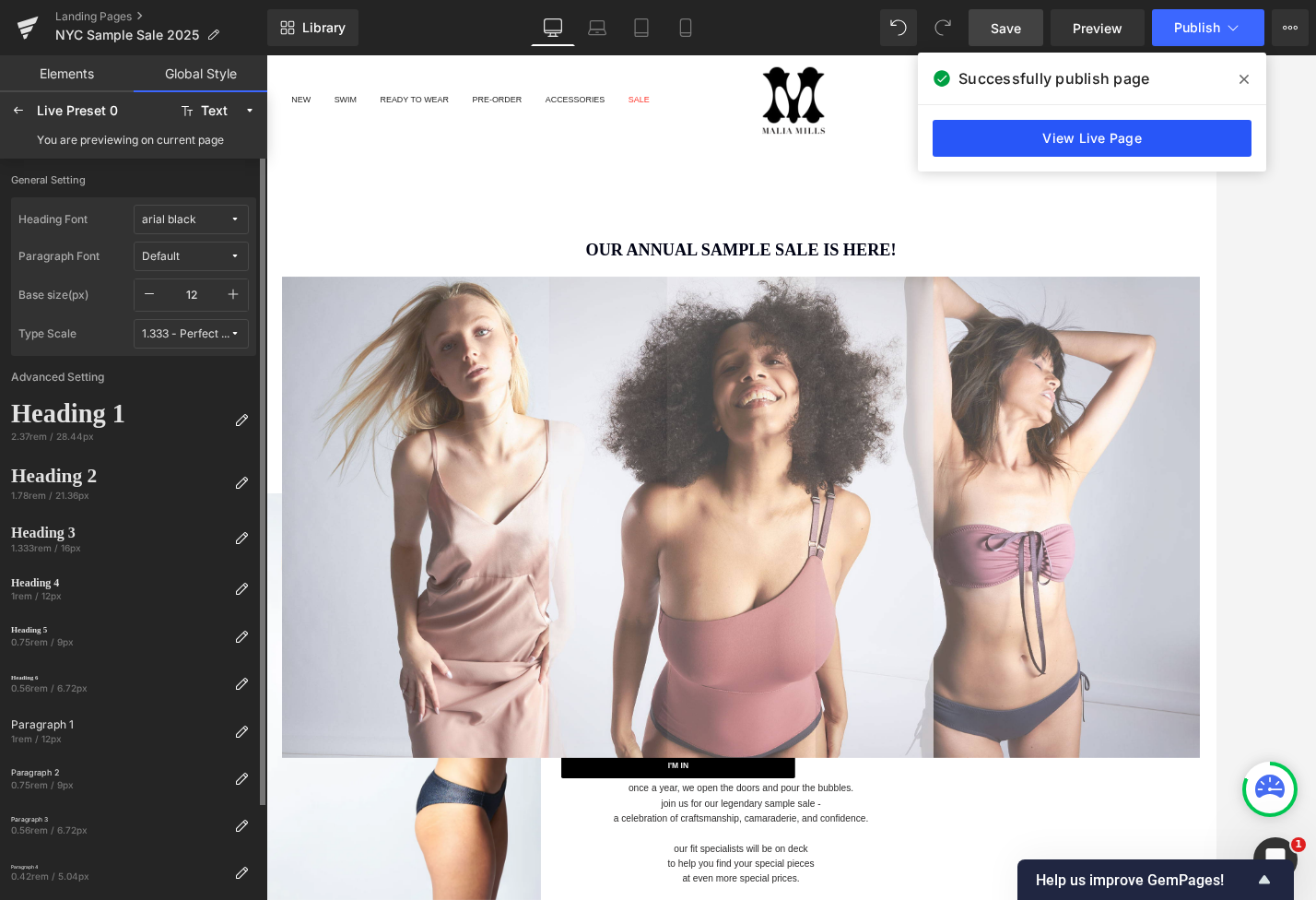
click at [1043, 147] on link "View Live Page" at bounding box center [1092, 138] width 319 height 37
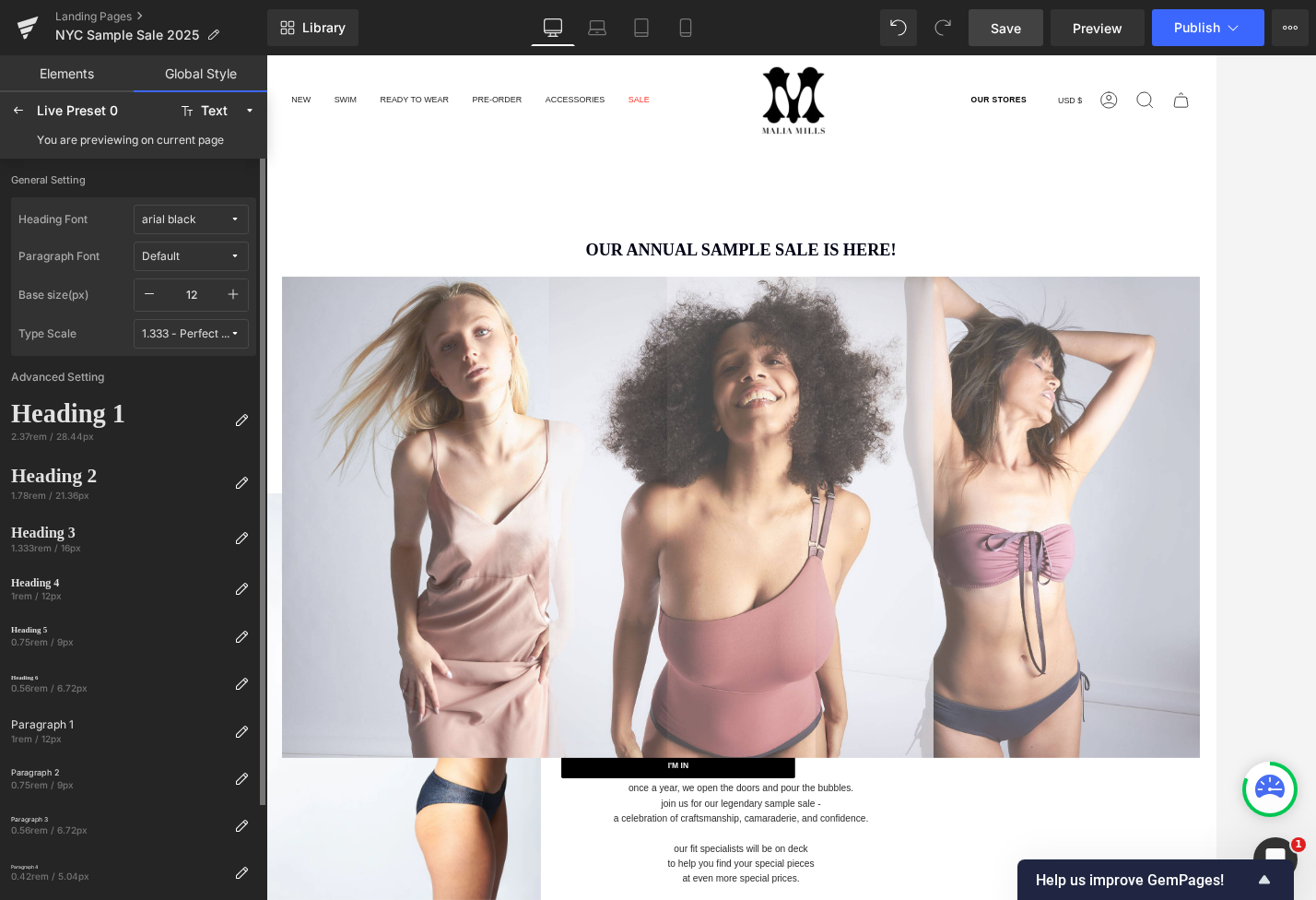
click at [175, 256] on div "Default" at bounding box center [161, 257] width 38 height 14
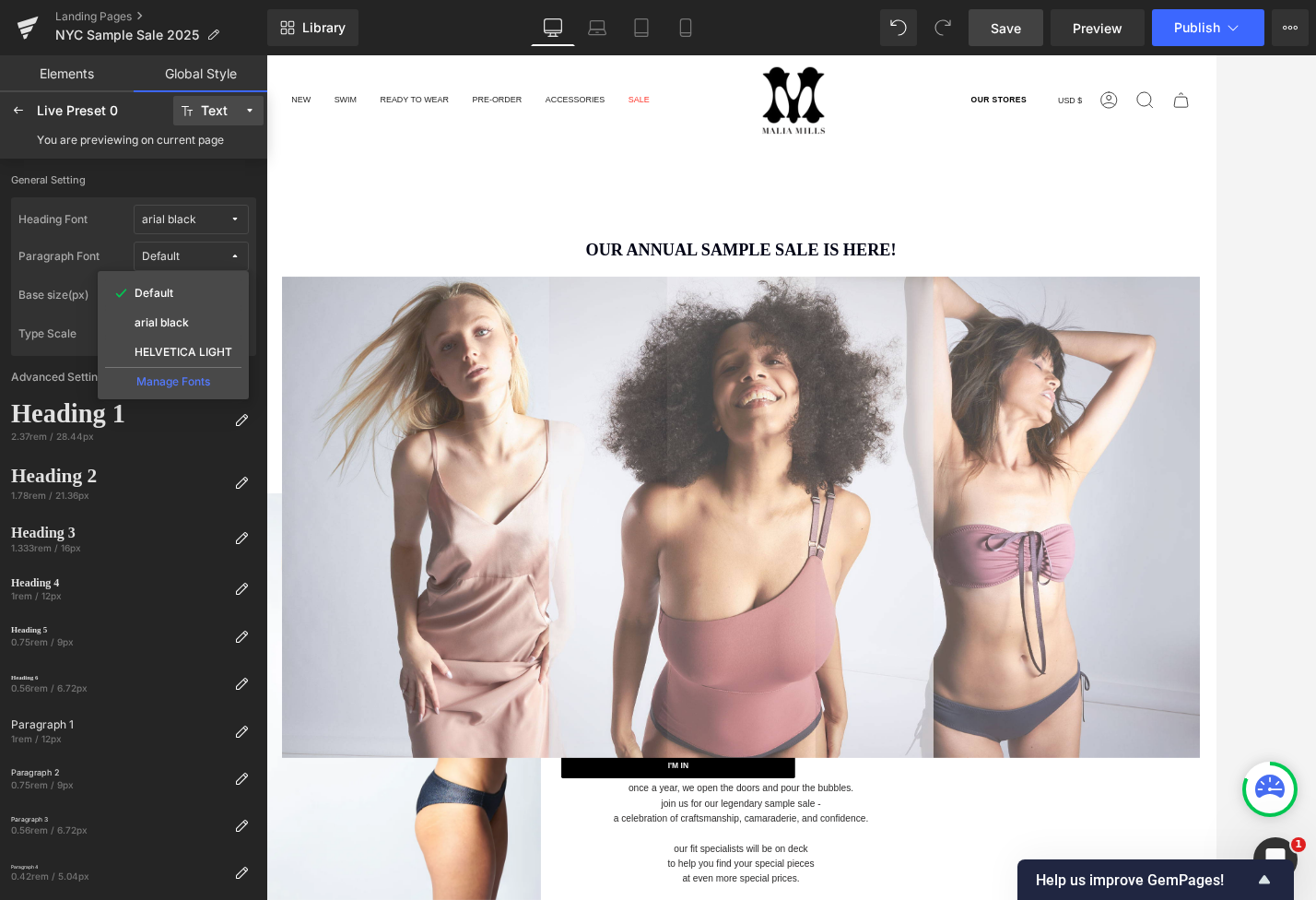
click at [230, 108] on span "Text" at bounding box center [218, 111] width 35 height 14
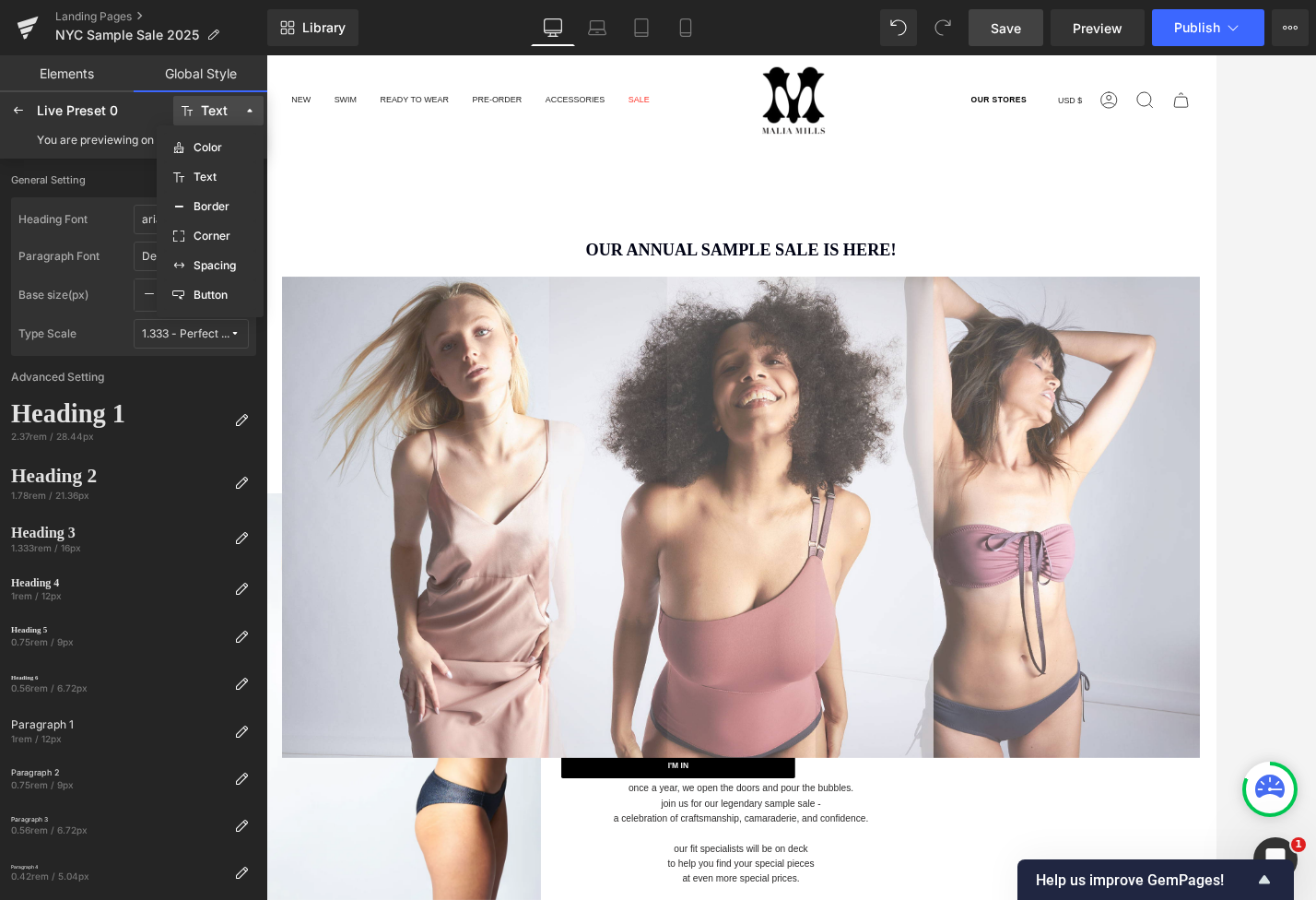
click at [236, 108] on button "Text" at bounding box center [218, 110] width 90 height 29
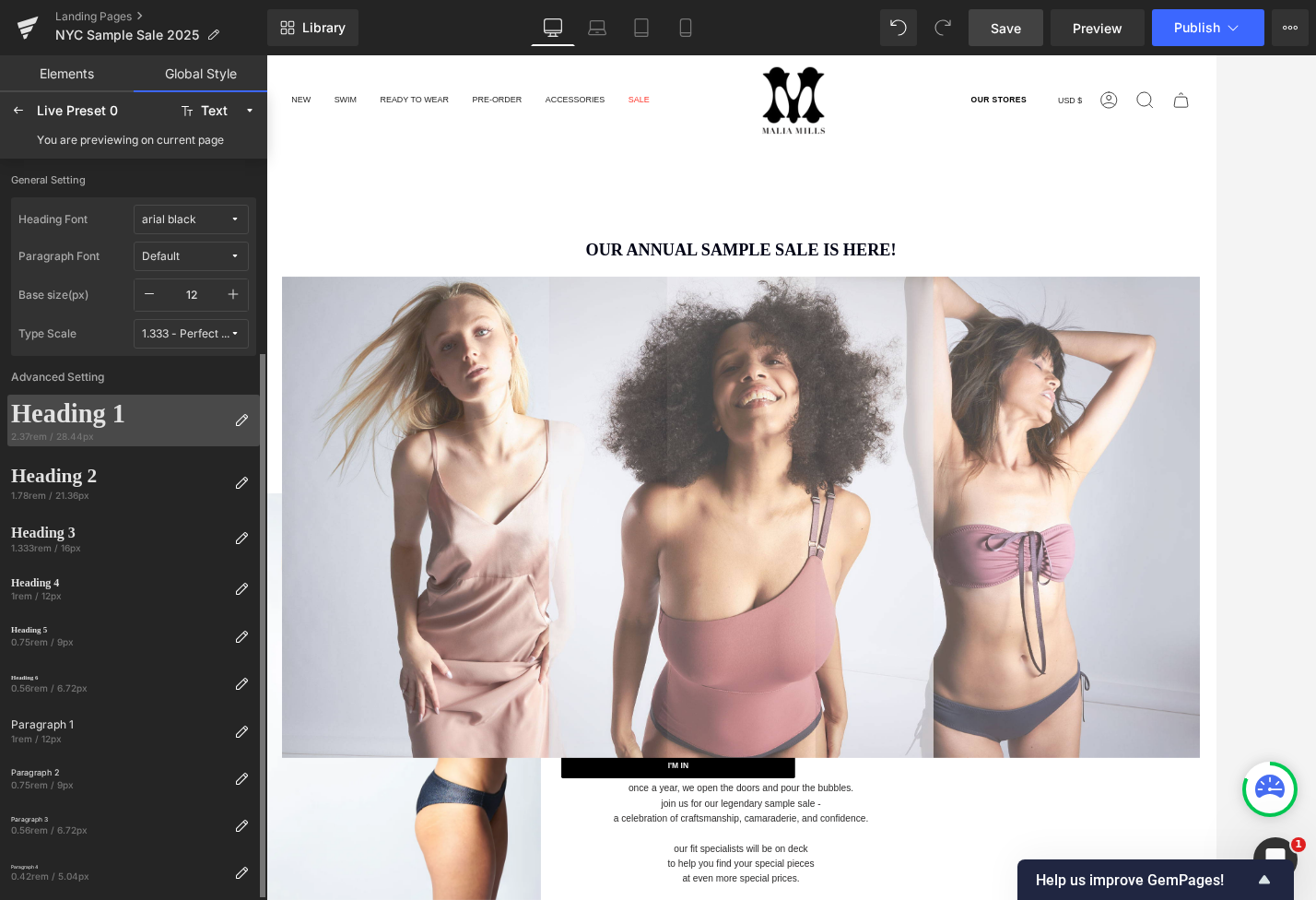
scroll to position [104, 0]
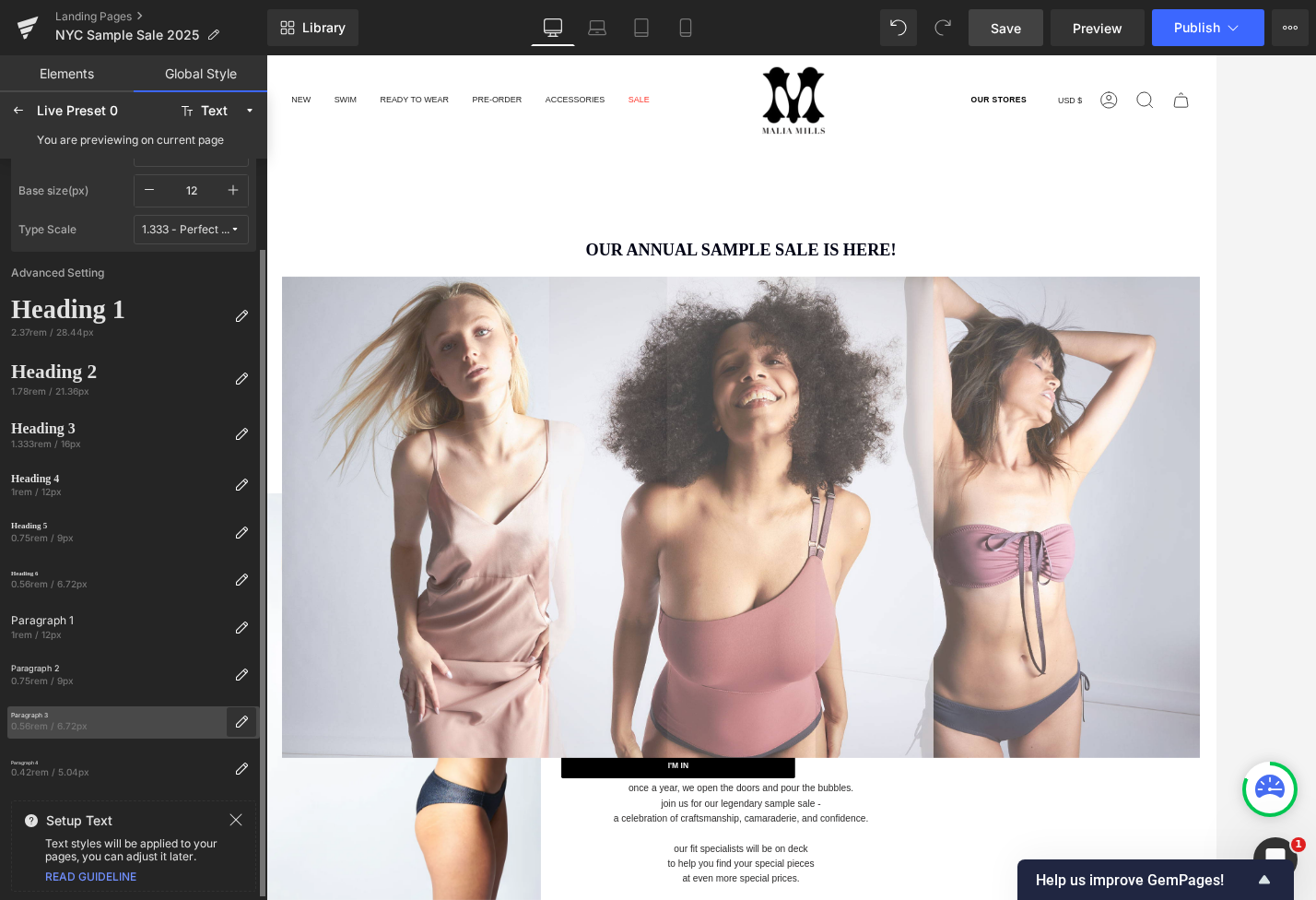
click at [238, 824] on icon at bounding box center [236, 819] width 15 height 15
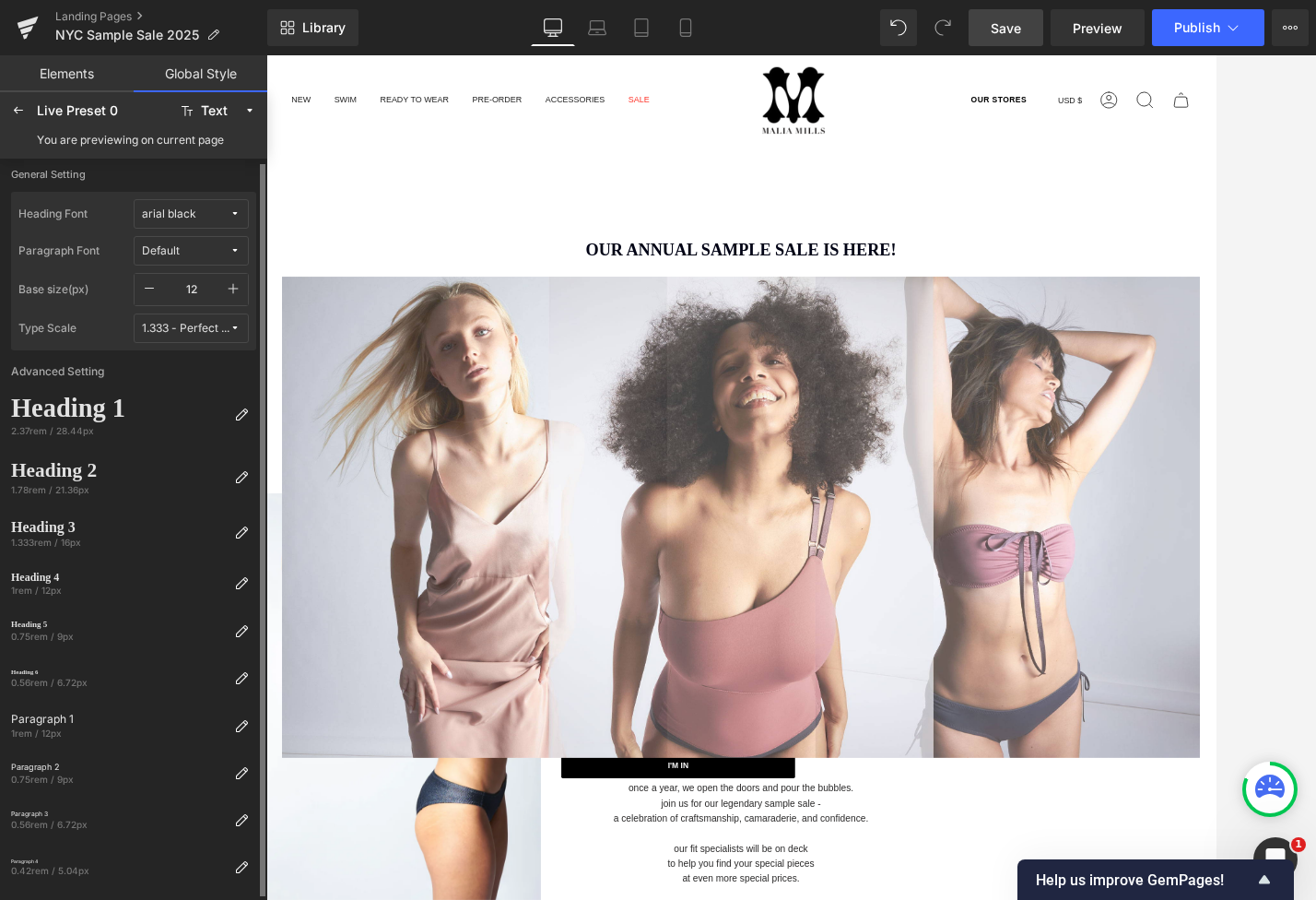
click at [190, 230] on div "Heading Font arial black" at bounding box center [133, 217] width 230 height 37
click at [192, 248] on span "Default" at bounding box center [186, 251] width 88 height 14
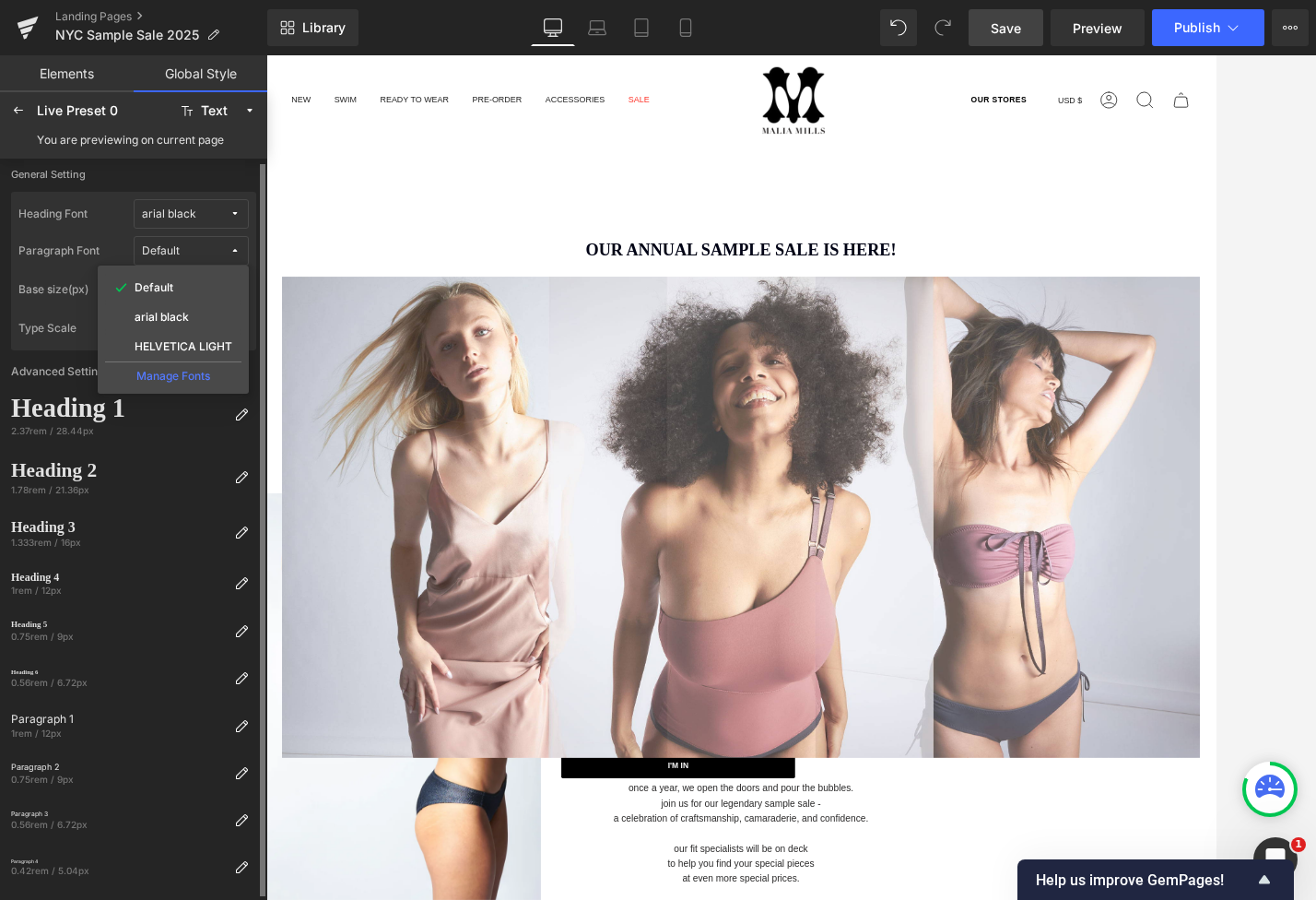
click at [195, 371] on div "Manage Fonts" at bounding box center [173, 373] width 136 height 25
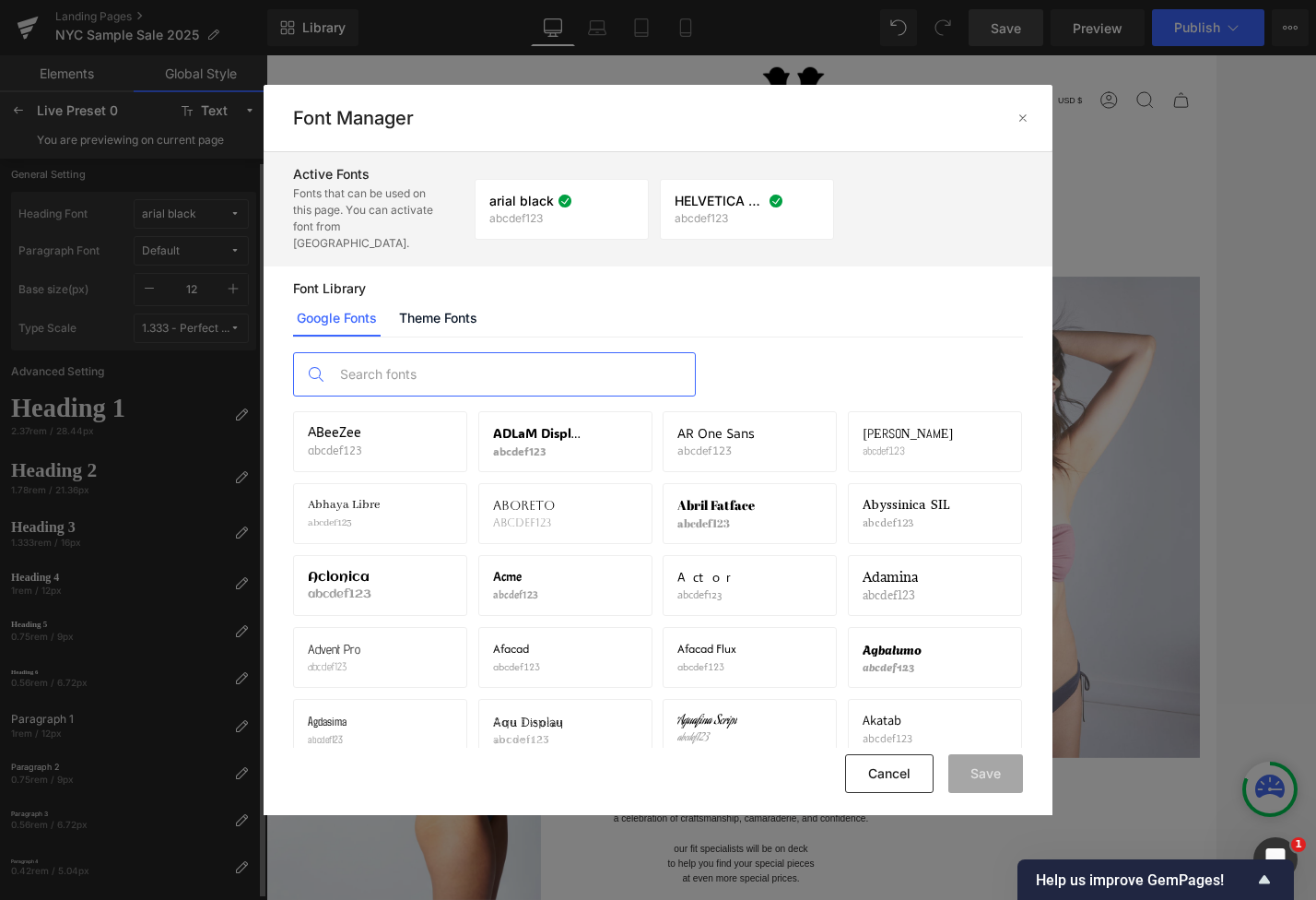
click at [415, 361] on input "text" at bounding box center [513, 374] width 364 height 42
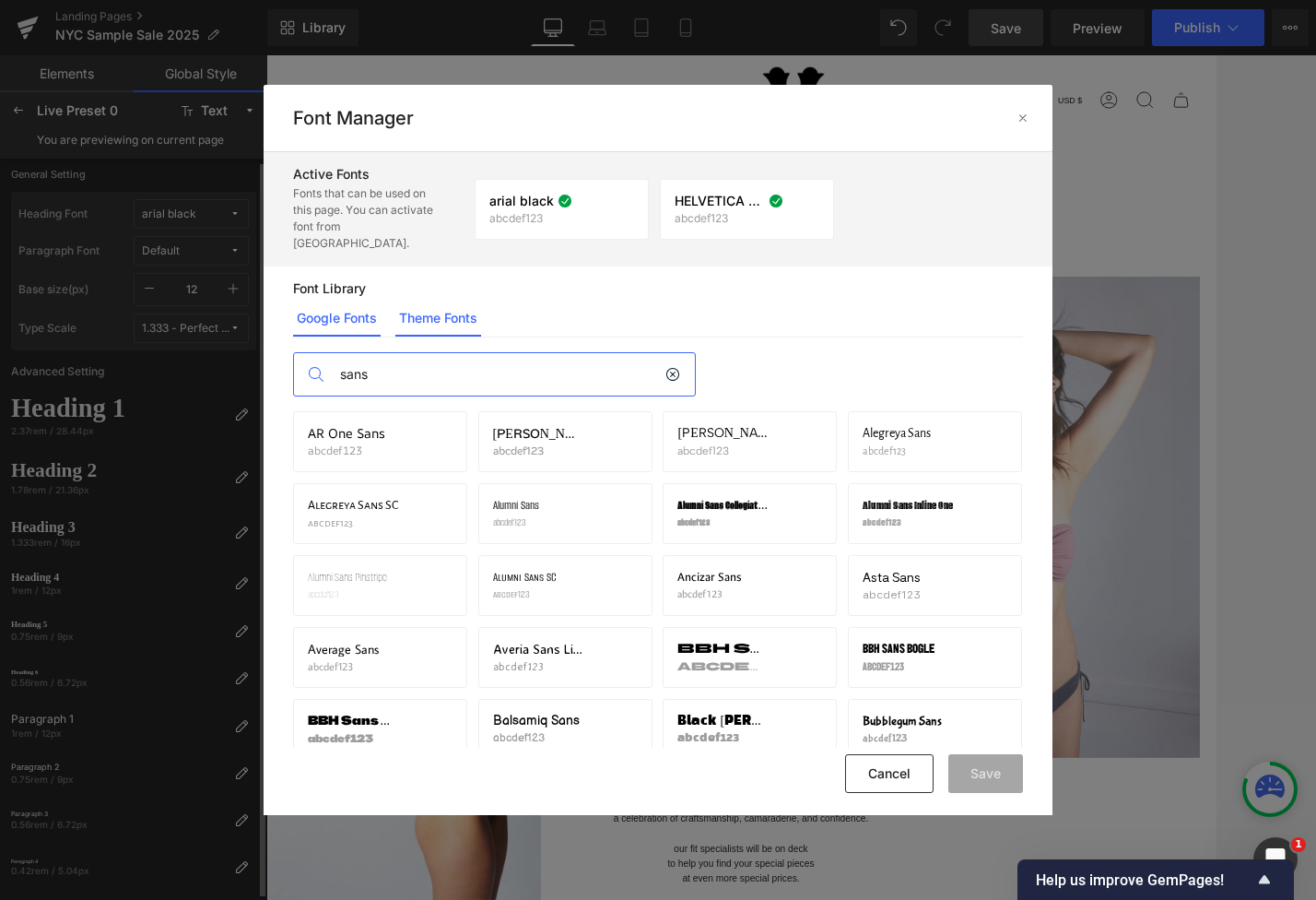
type input "sans"
click at [465, 303] on link "Theme Fonts" at bounding box center [438, 318] width 86 height 37
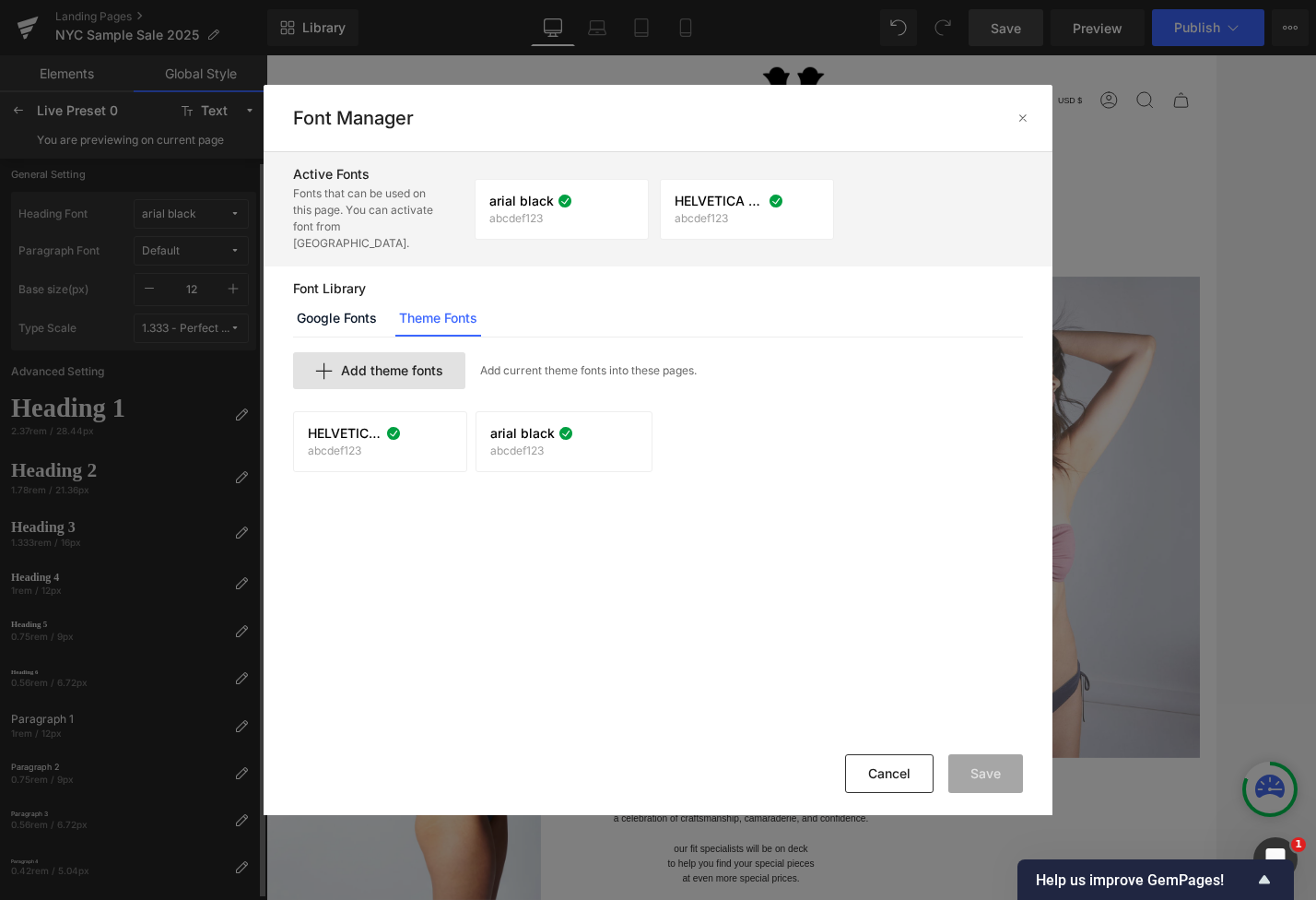
click at [455, 352] on div "Add theme fonts" at bounding box center [379, 370] width 172 height 37
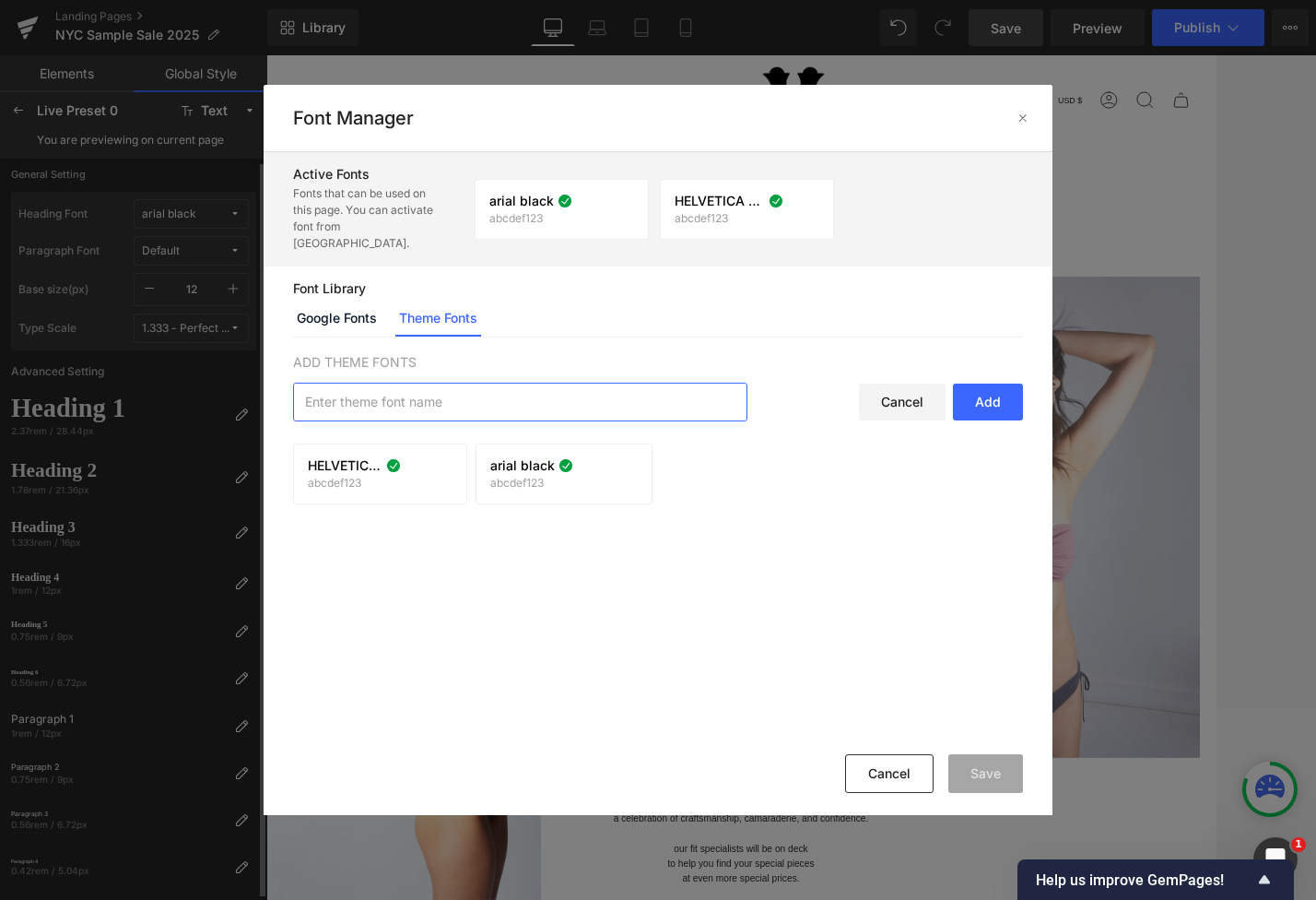
click at [492, 387] on input "text" at bounding box center [520, 401] width 453 height 37
type input "sans"
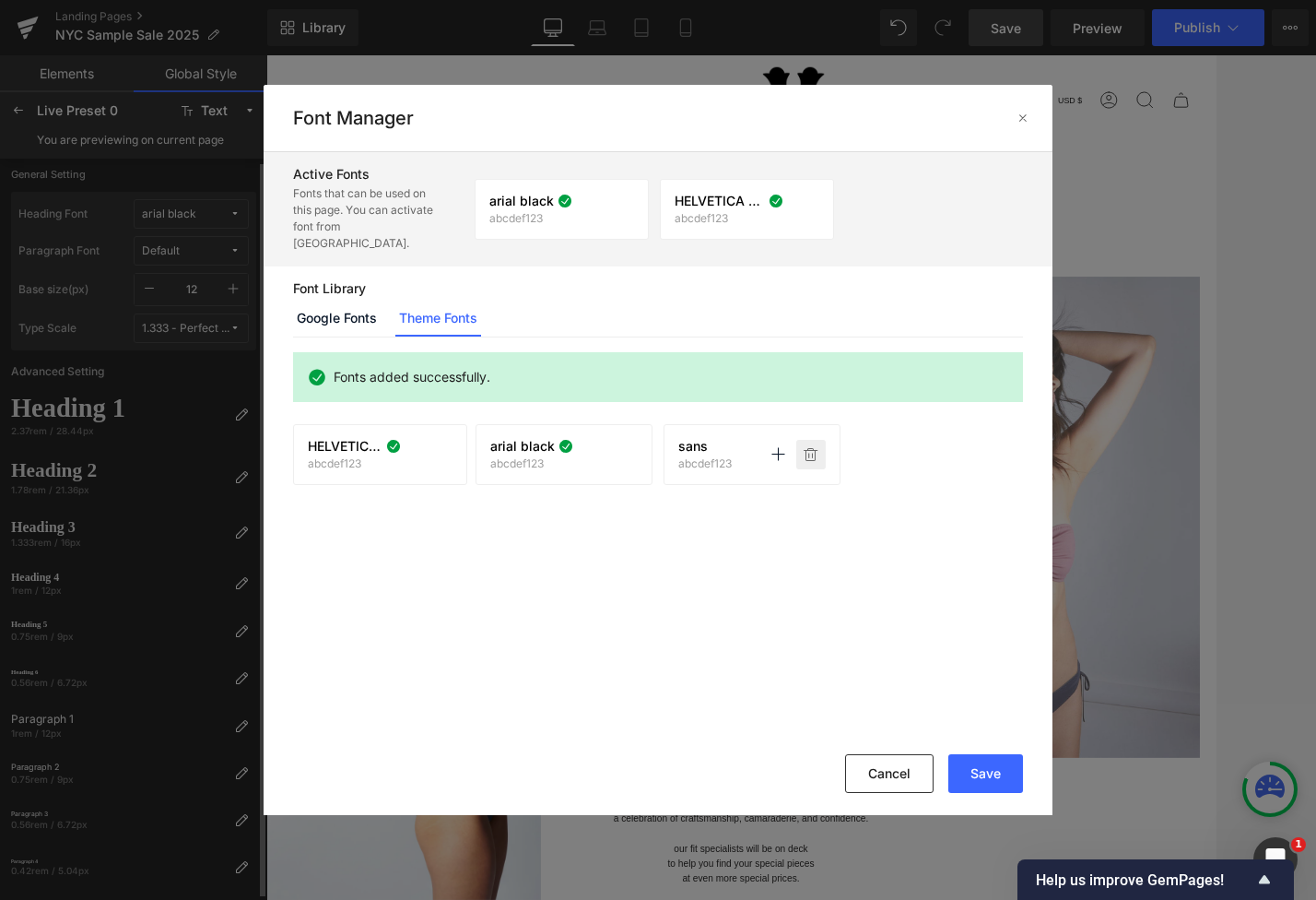
click at [811, 447] on icon at bounding box center [811, 454] width 15 height 15
click at [364, 306] on link "Google Fonts" at bounding box center [337, 318] width 88 height 37
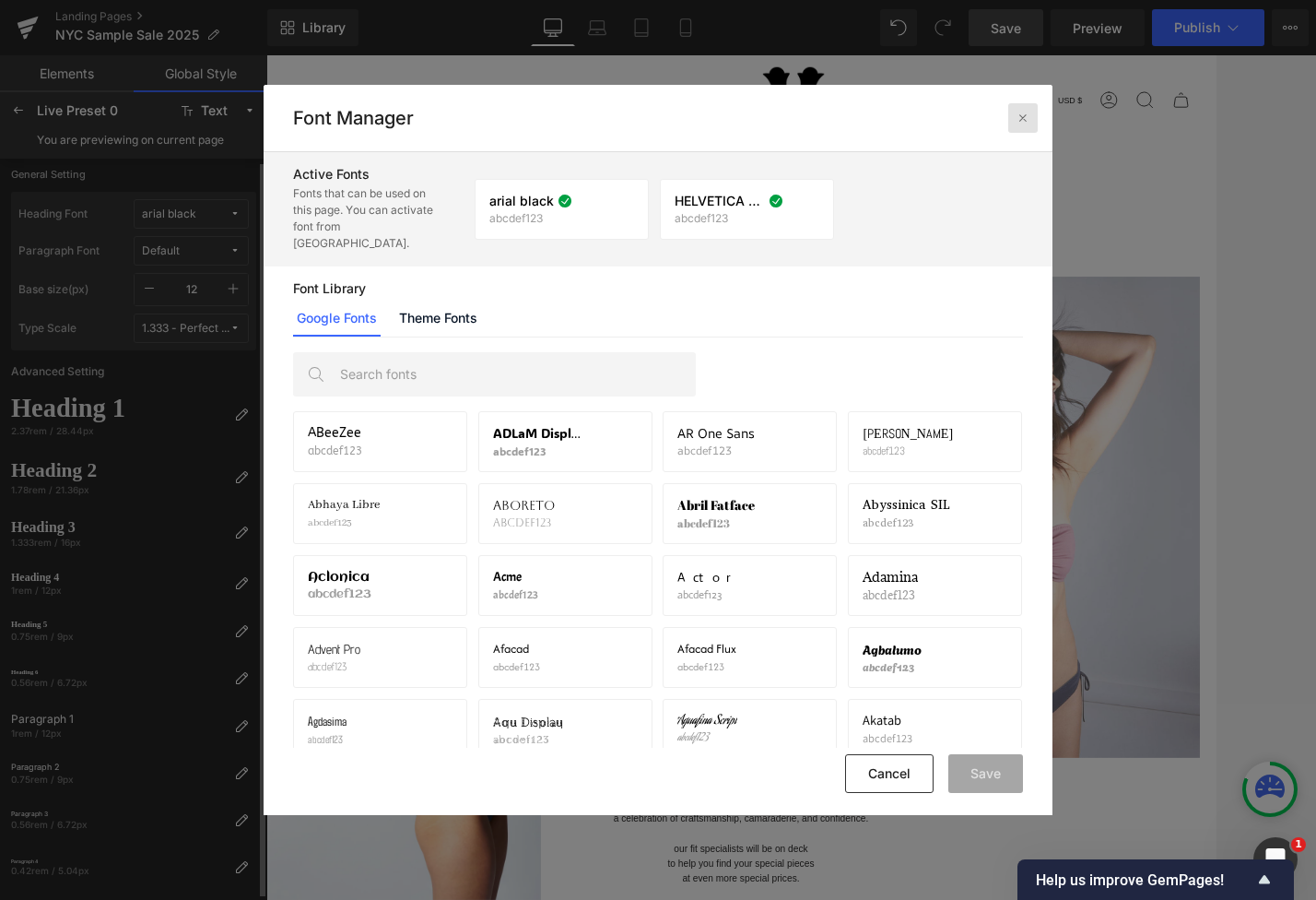
click at [1020, 121] on icon at bounding box center [1023, 118] width 15 height 15
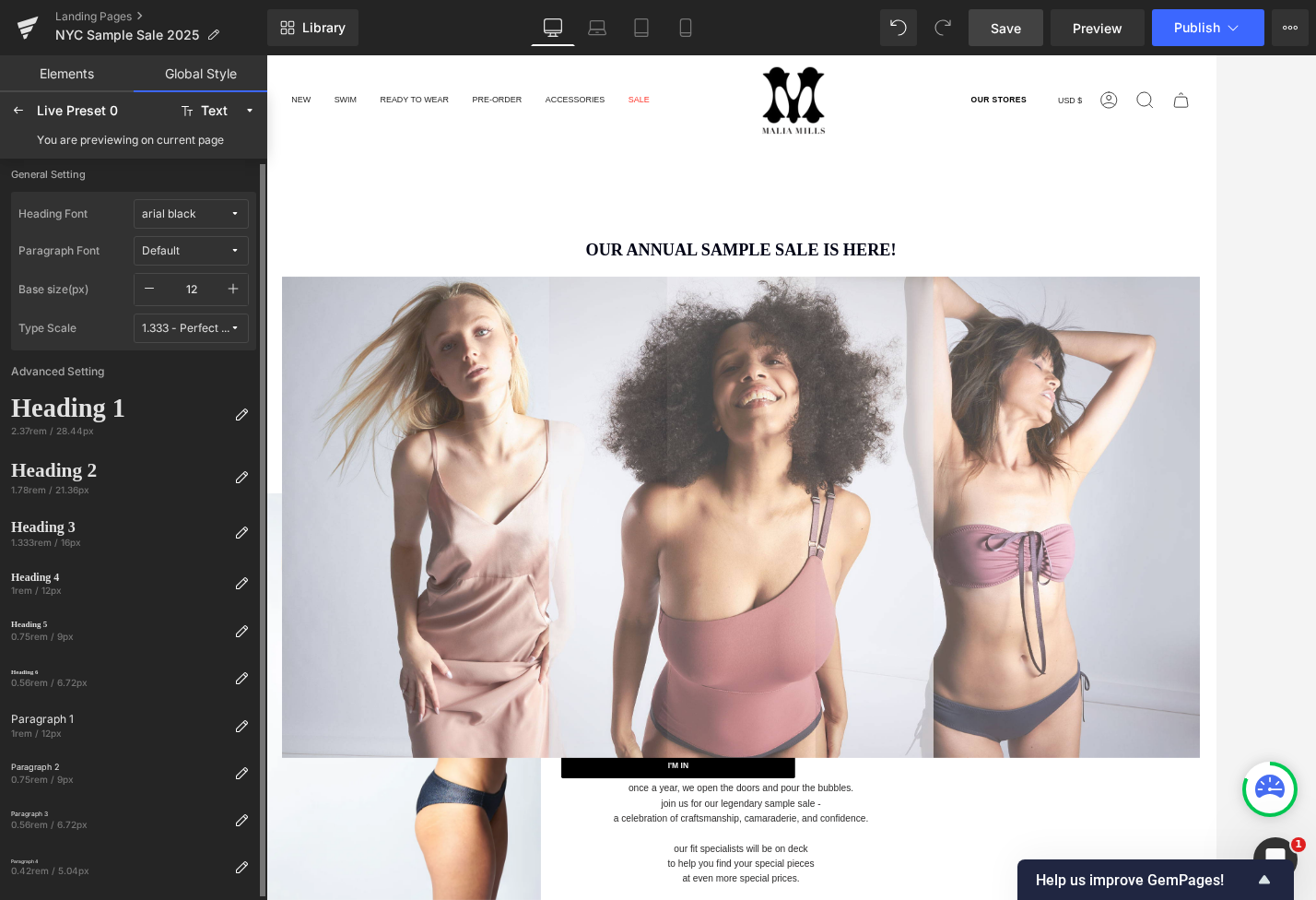
click at [197, 217] on span "arial black" at bounding box center [186, 214] width 88 height 14
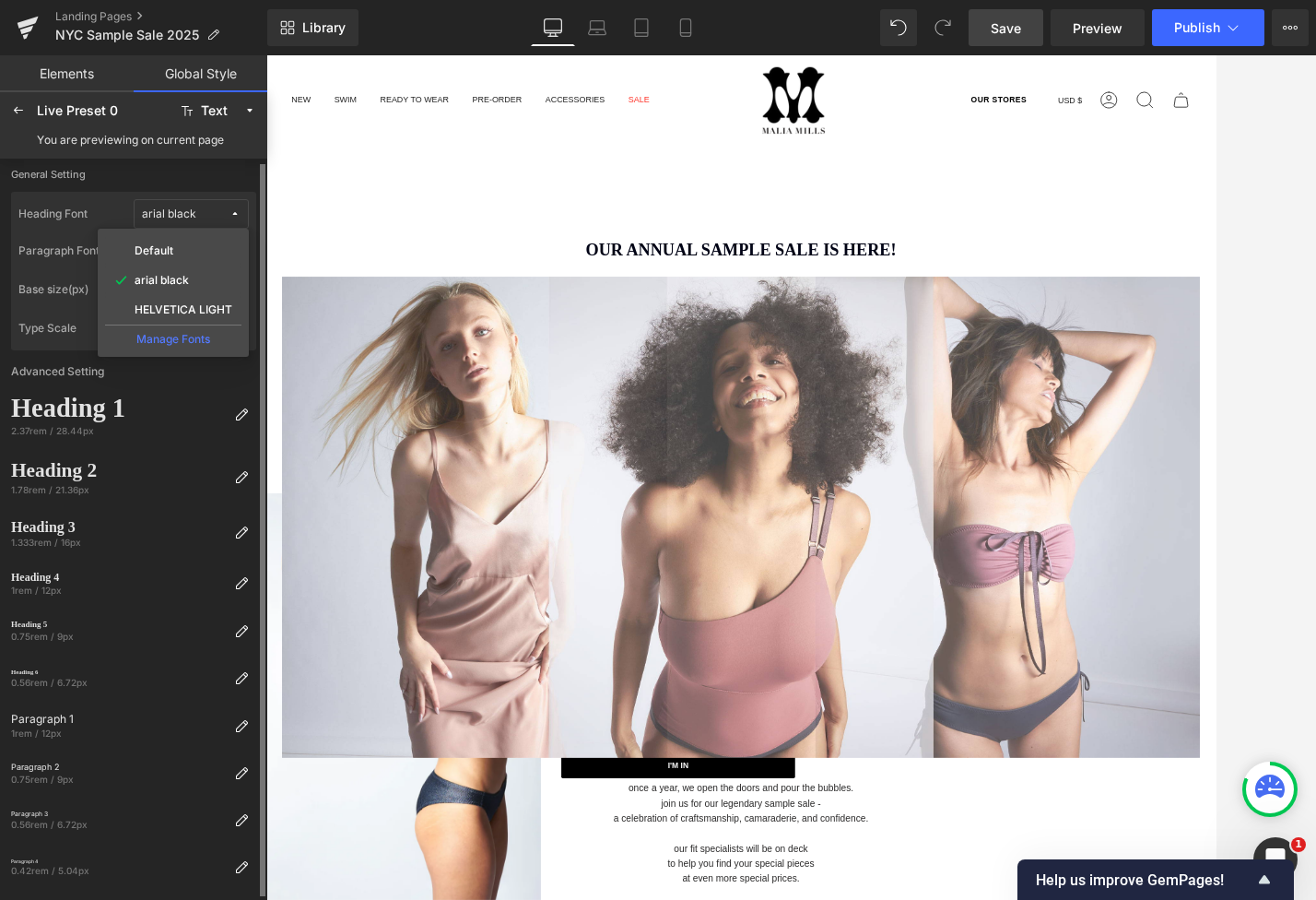
click at [203, 336] on div "Manage Fonts" at bounding box center [173, 336] width 136 height 25
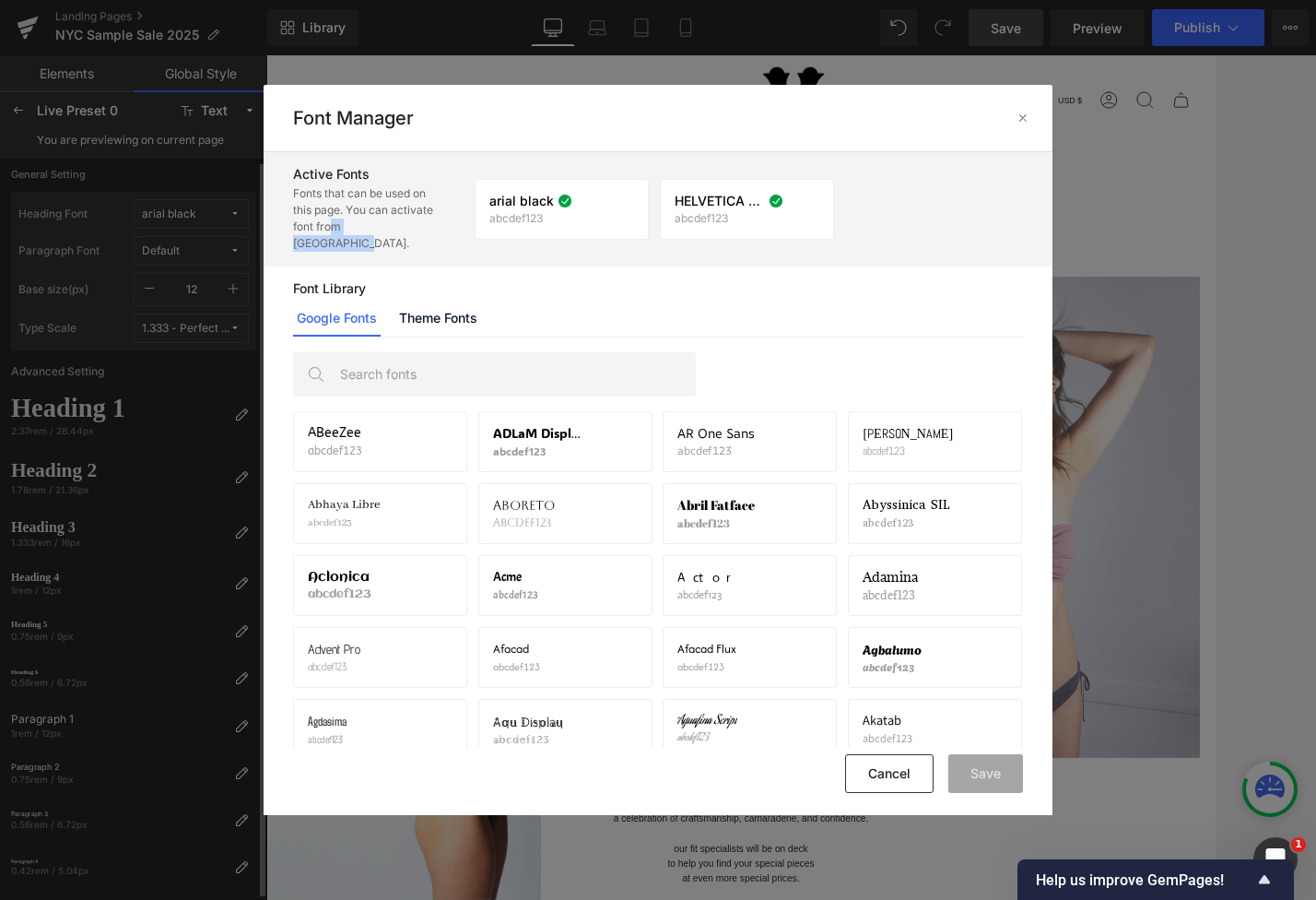
drag, startPoint x: 389, startPoint y: 224, endPoint x: 324, endPoint y: 224, distance: 65.4
click at [324, 224] on p "Fonts that can be used on this page. You can activate font from [GEOGRAPHIC_DAT…" at bounding box center [364, 218] width 143 height 66
drag, startPoint x: 324, startPoint y: 224, endPoint x: 361, endPoint y: 301, distance: 85.8
click at [324, 224] on p "Fonts that can be used on this page. You can activate font from [GEOGRAPHIC_DAT…" at bounding box center [364, 218] width 143 height 66
click at [419, 240] on div "Active Fonts Fonts that can be used on this page. You can activate font from [G…" at bounding box center [382, 209] width 178 height 114
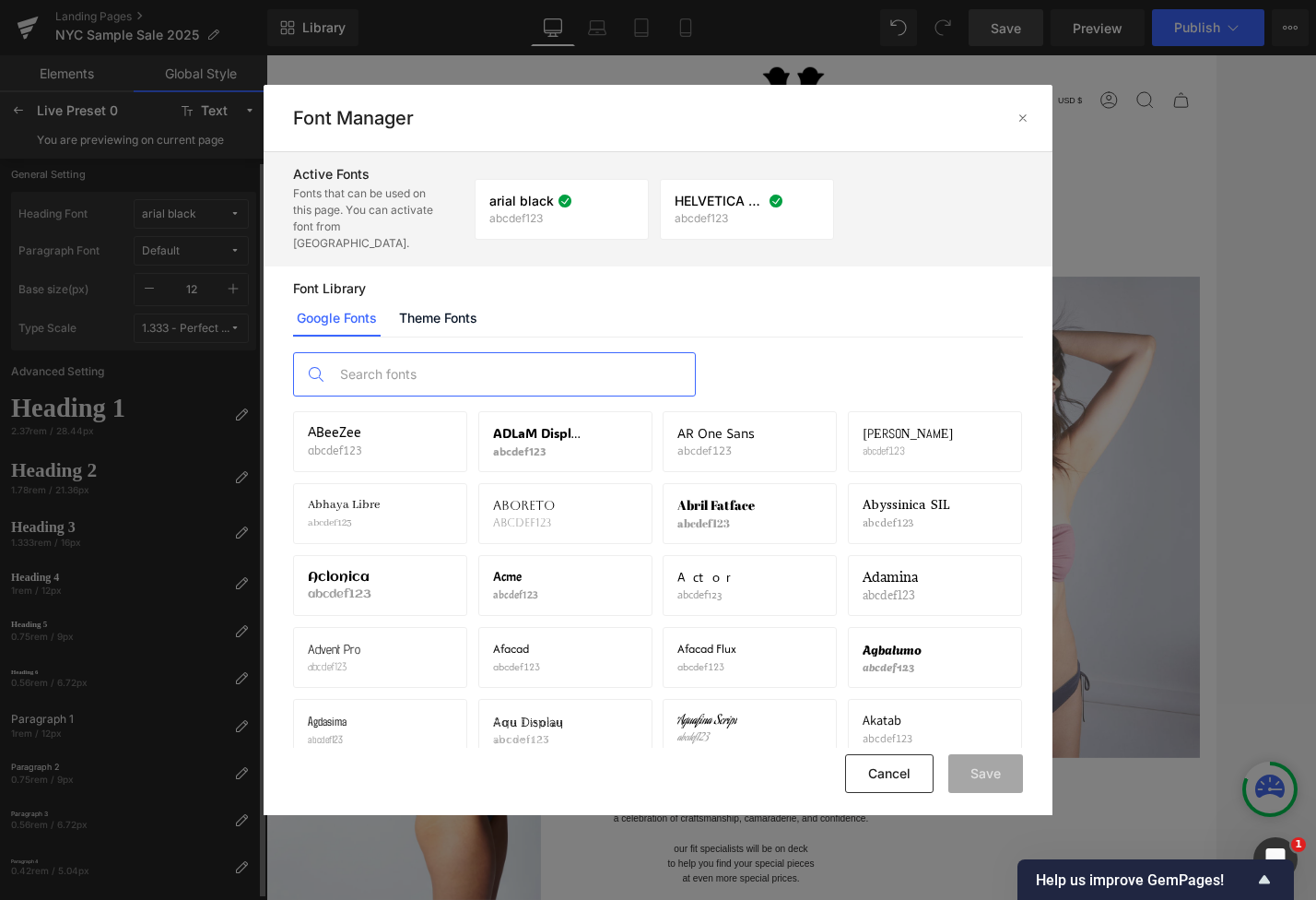
click at [418, 377] on input "text" at bounding box center [513, 374] width 364 height 42
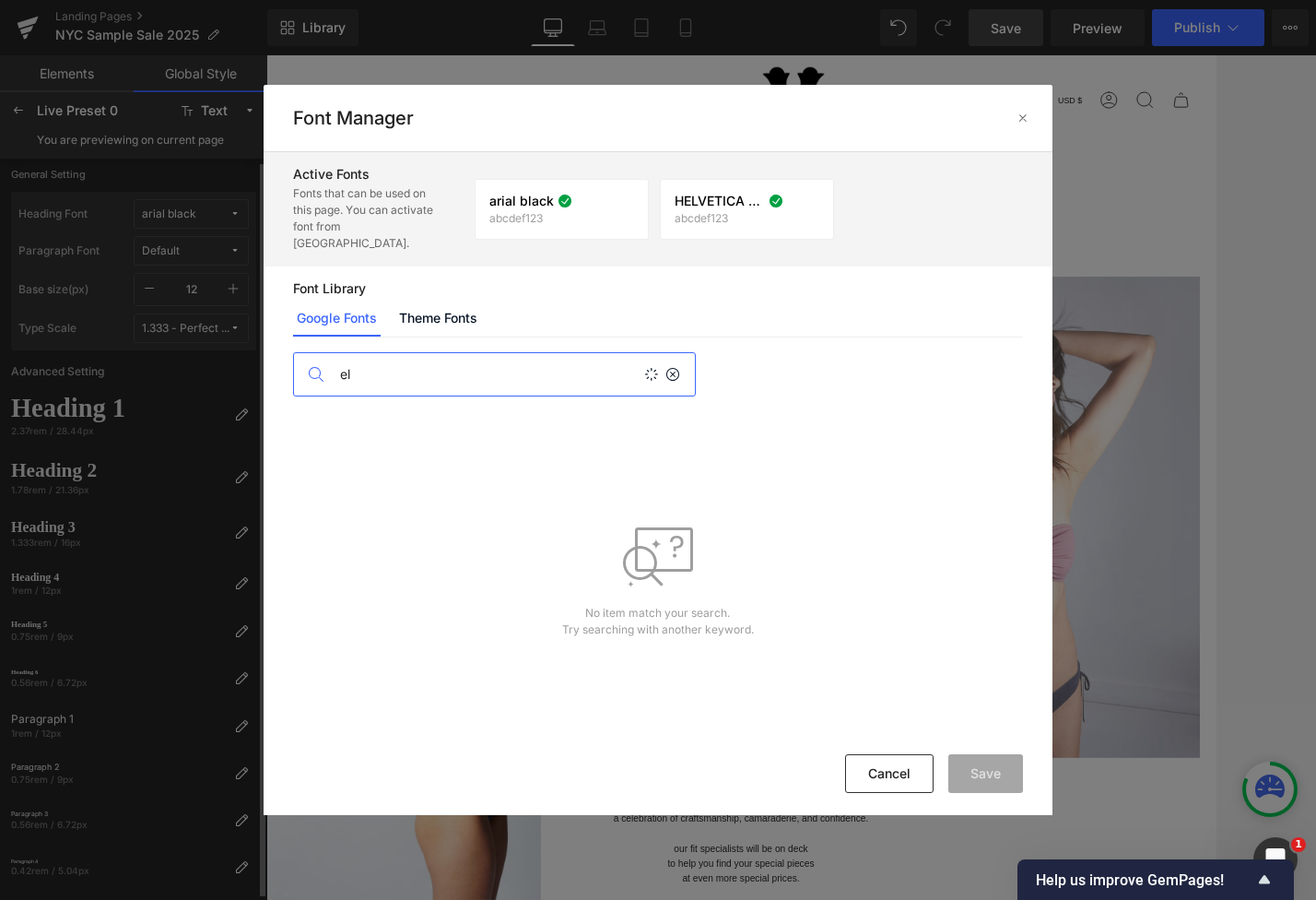
type input "e"
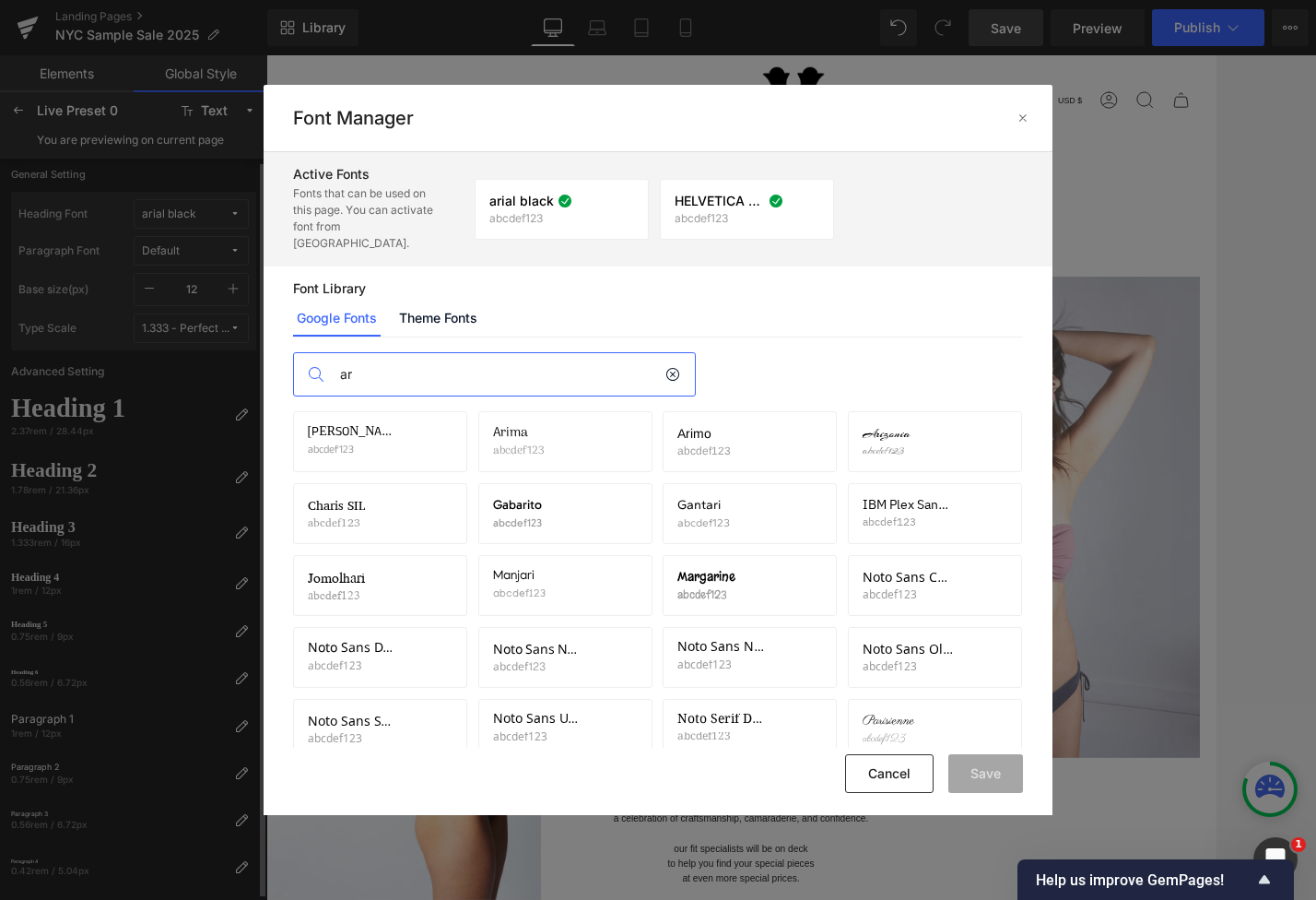
type input "a"
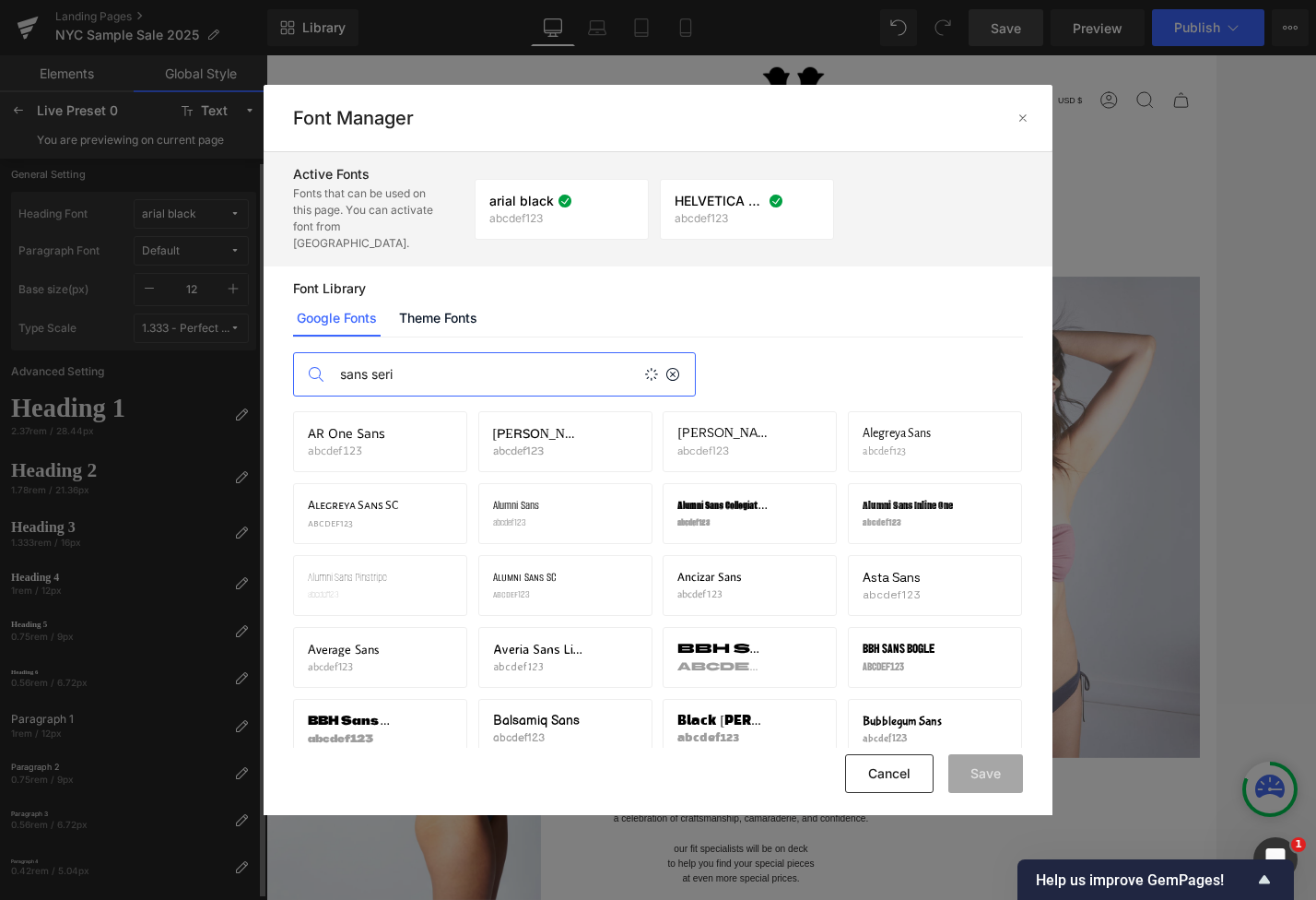
type input "sans serif"
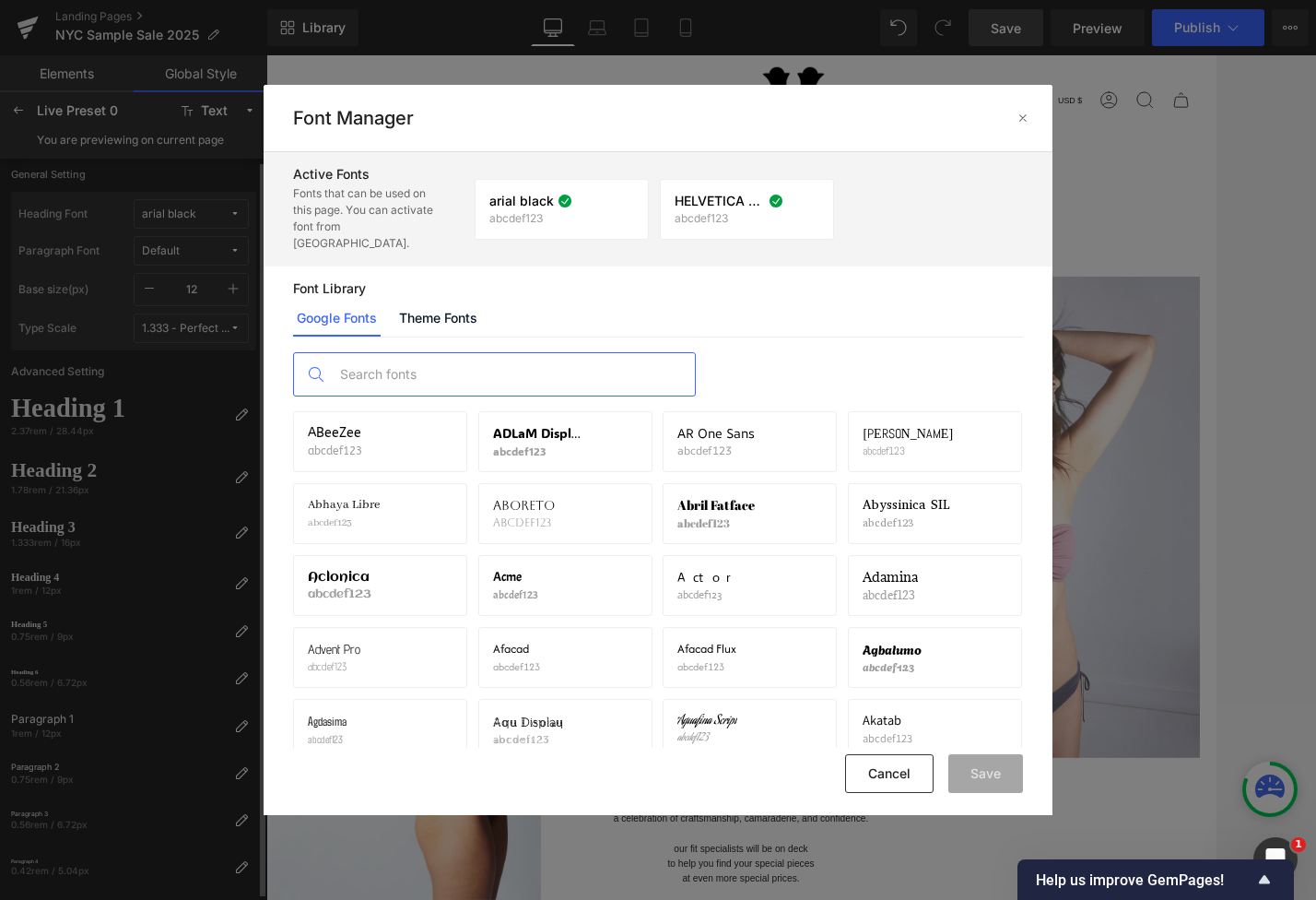
click at [707, 281] on p "Font Library" at bounding box center [658, 288] width 731 height 15
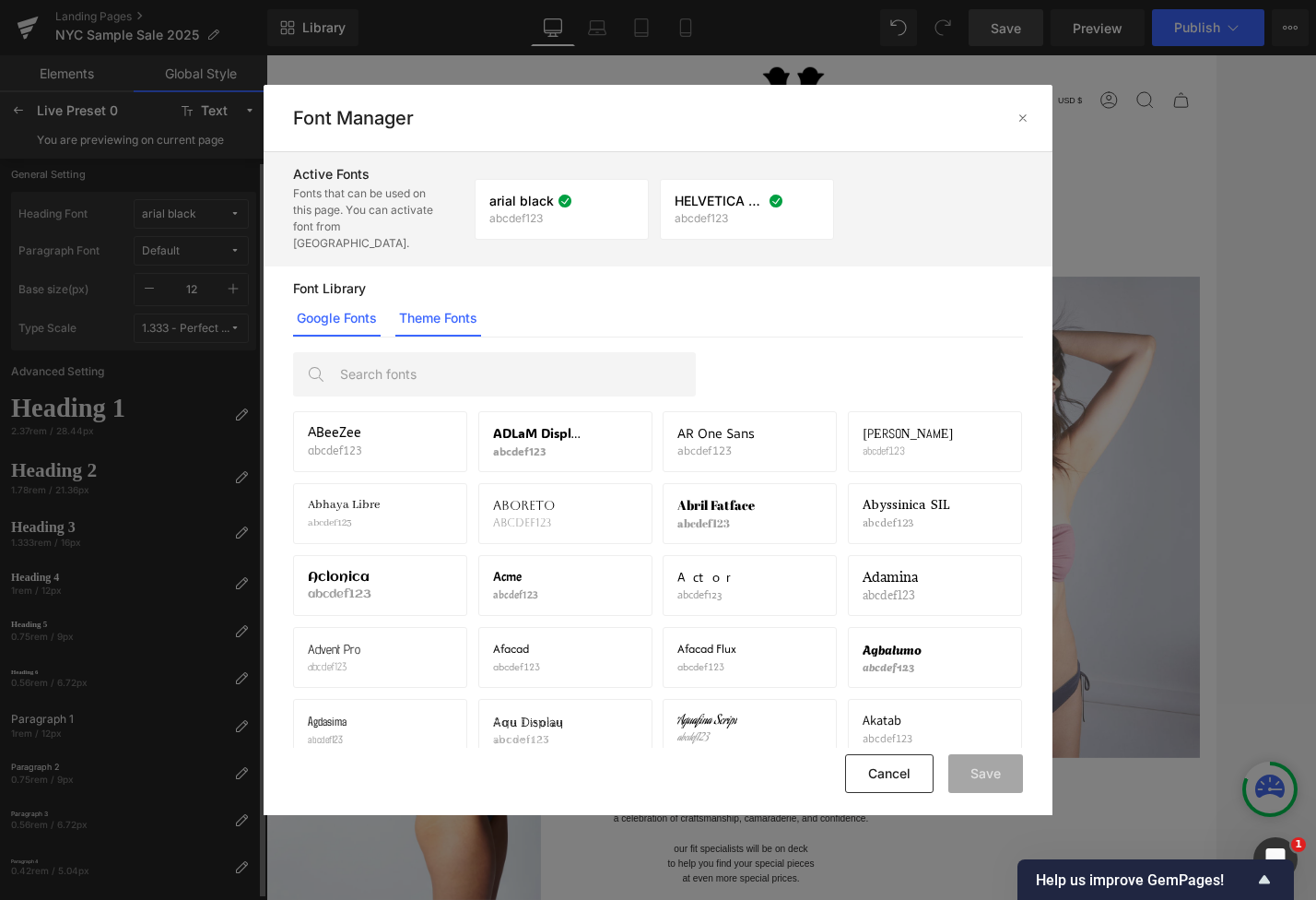
click at [478, 308] on link "Theme Fonts" at bounding box center [438, 318] width 86 height 37
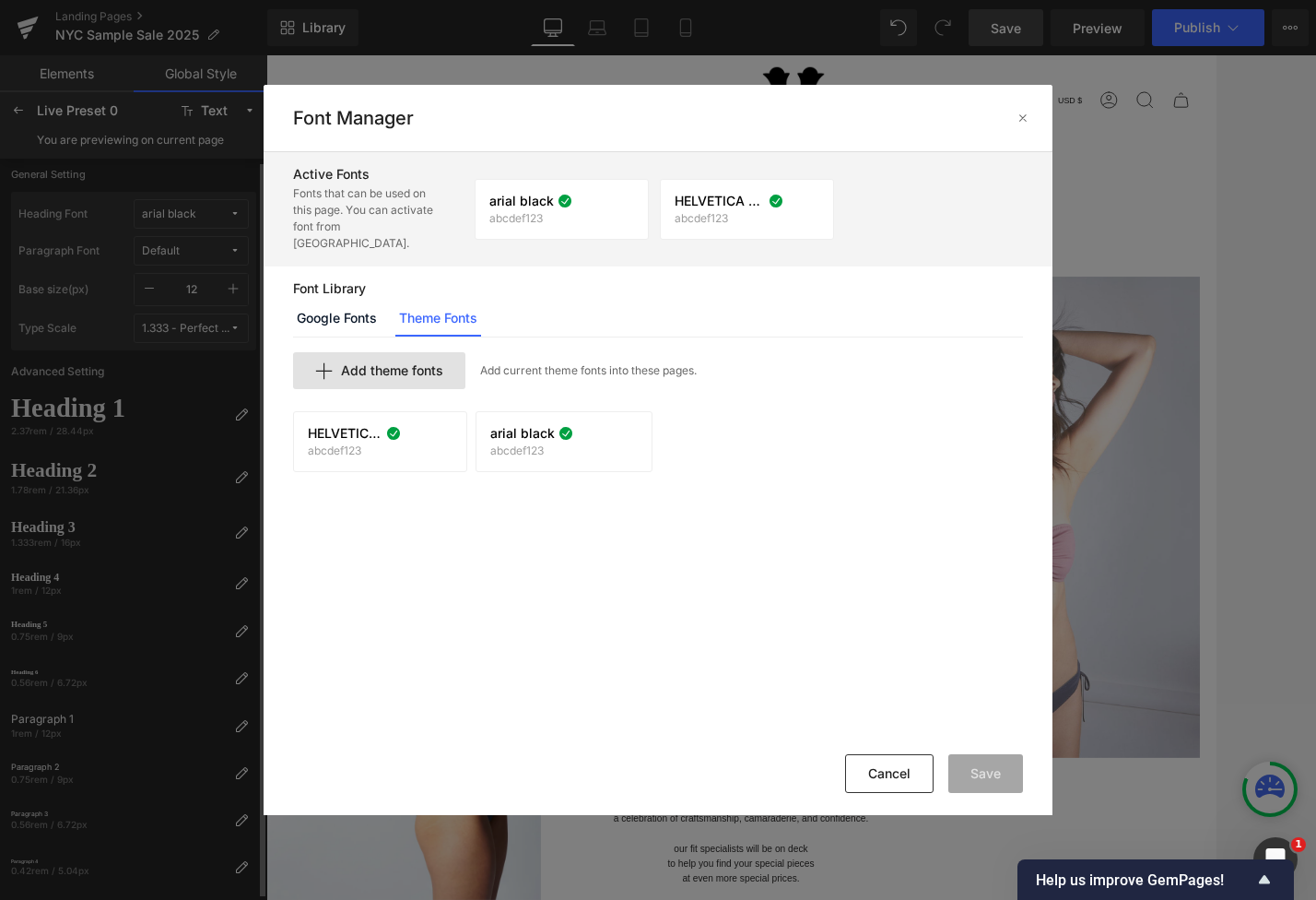
click at [398, 363] on span "Add theme fonts" at bounding box center [392, 370] width 102 height 15
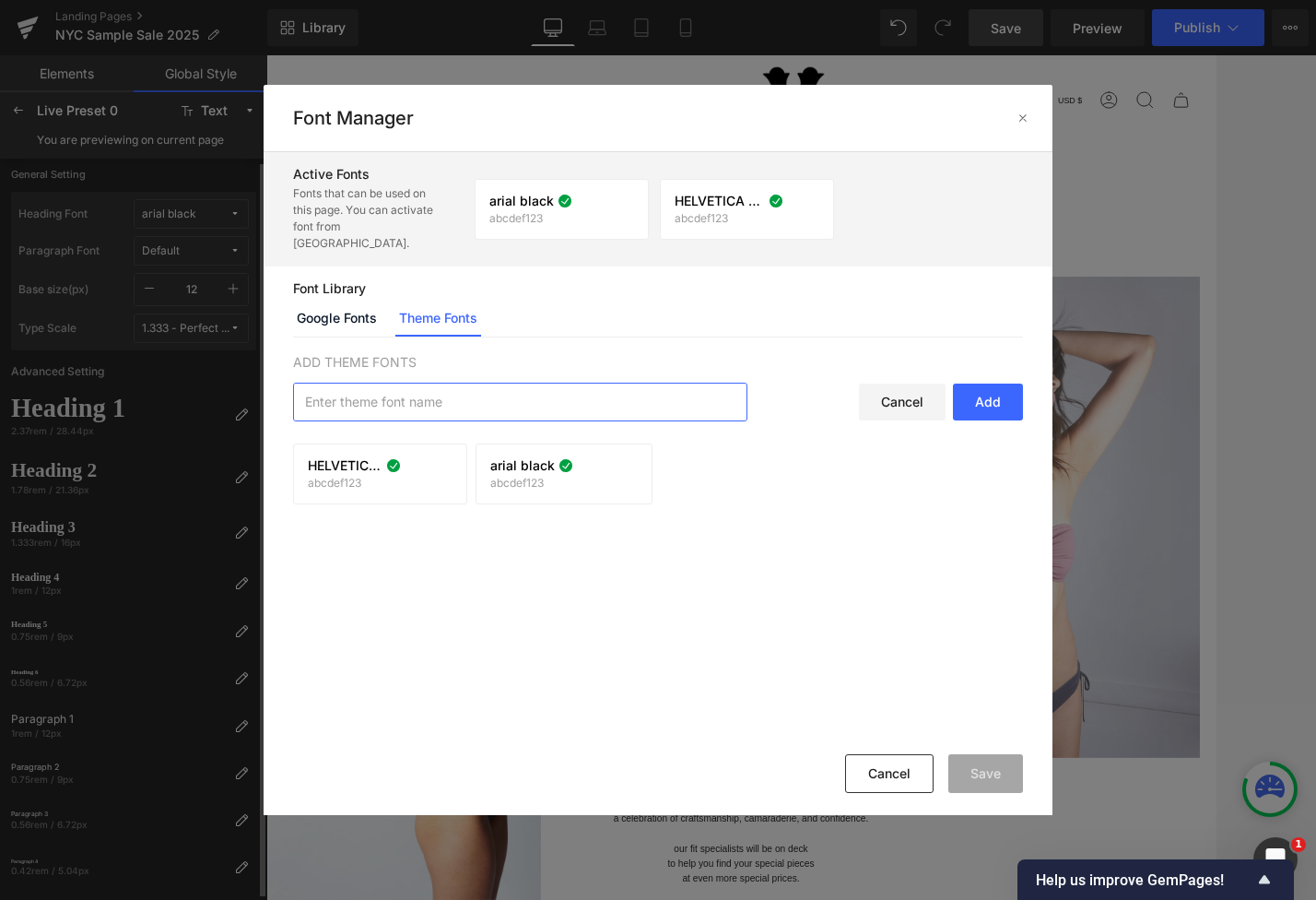
click at [424, 390] on input "text" at bounding box center [520, 401] width 453 height 37
drag, startPoint x: 420, startPoint y: 344, endPoint x: 296, endPoint y: 337, distance: 124.6
click at [296, 352] on p "ADD THEME FONTS" at bounding box center [658, 361] width 731 height 19
click at [348, 383] on input "text" at bounding box center [520, 401] width 453 height 37
type input "Sans-serif"
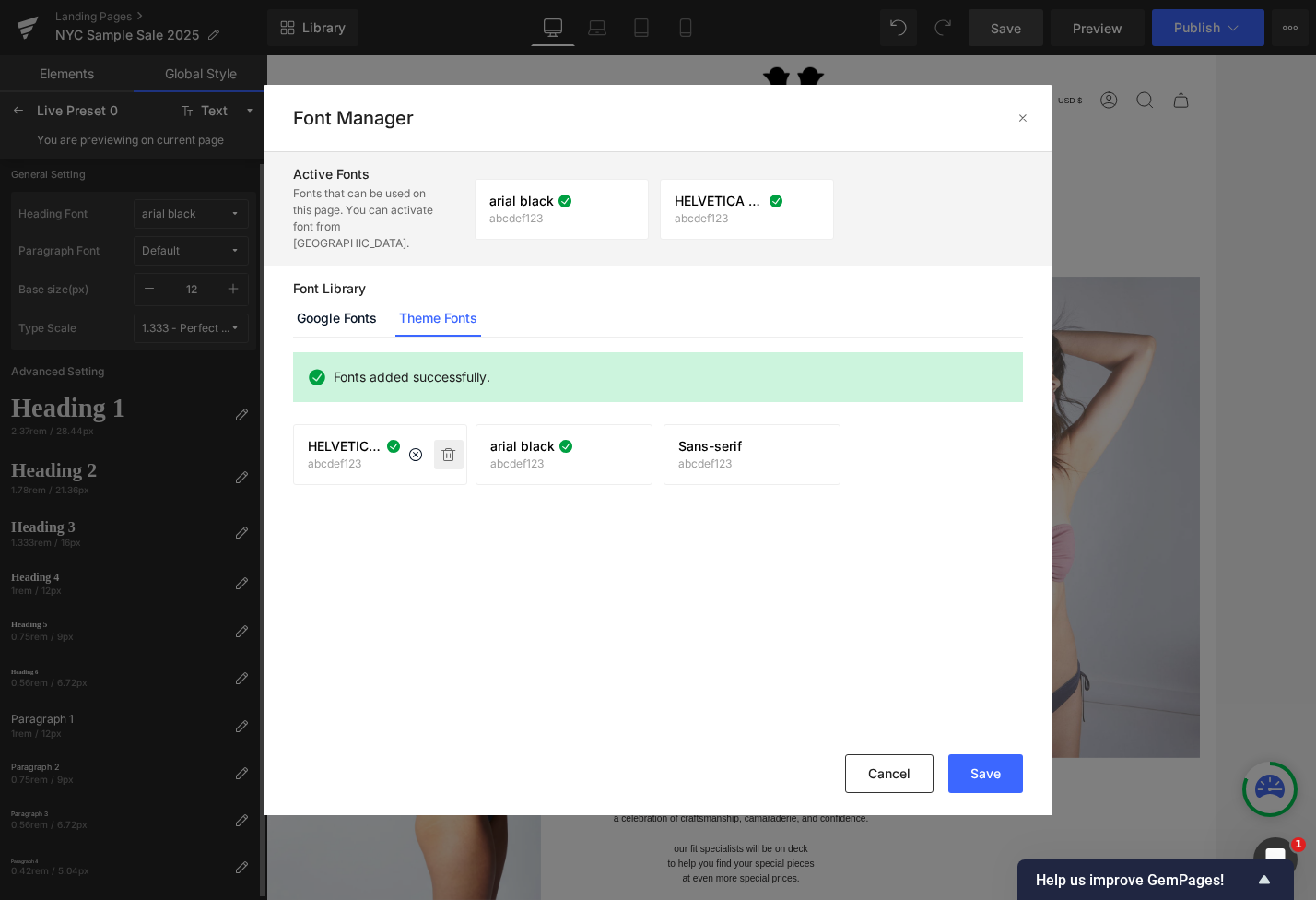
drag, startPoint x: 442, startPoint y: 437, endPoint x: 486, endPoint y: 452, distance: 46.6
click at [442, 447] on icon at bounding box center [449, 454] width 15 height 15
click at [583, 447] on icon at bounding box center [590, 454] width 15 height 15
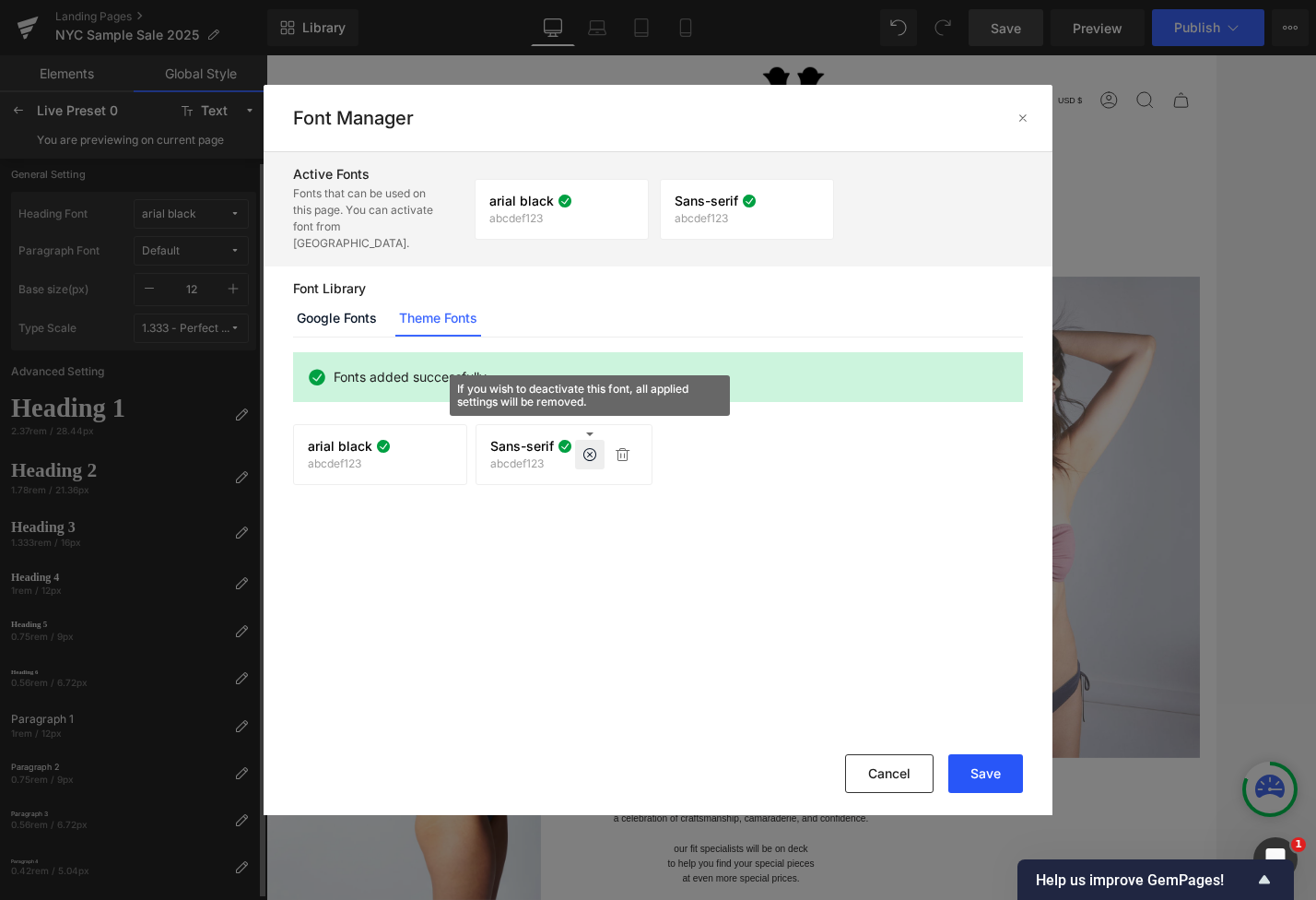
click at [975, 784] on button "Save" at bounding box center [986, 773] width 75 height 39
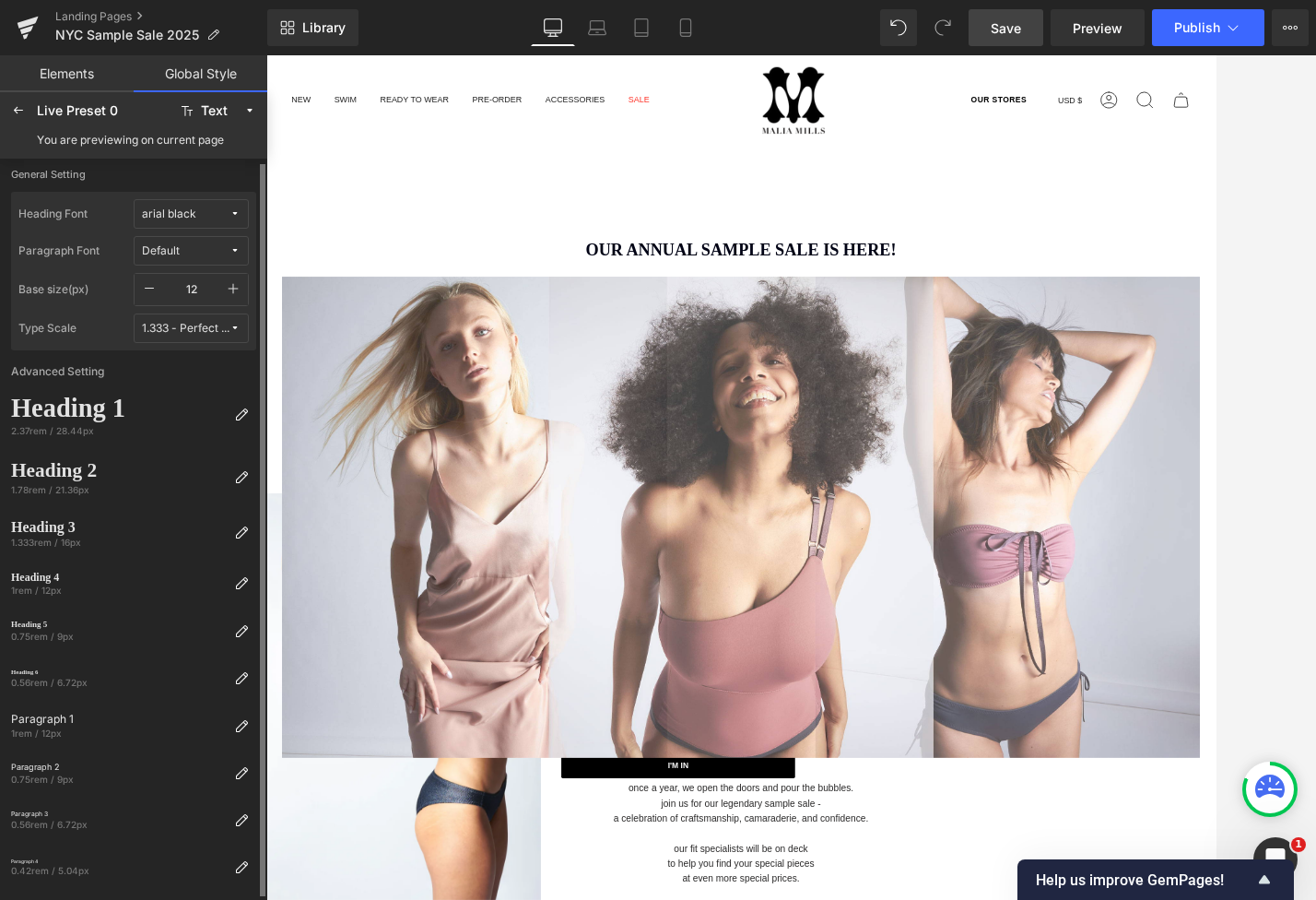
click at [205, 244] on span "Default" at bounding box center [186, 251] width 88 height 14
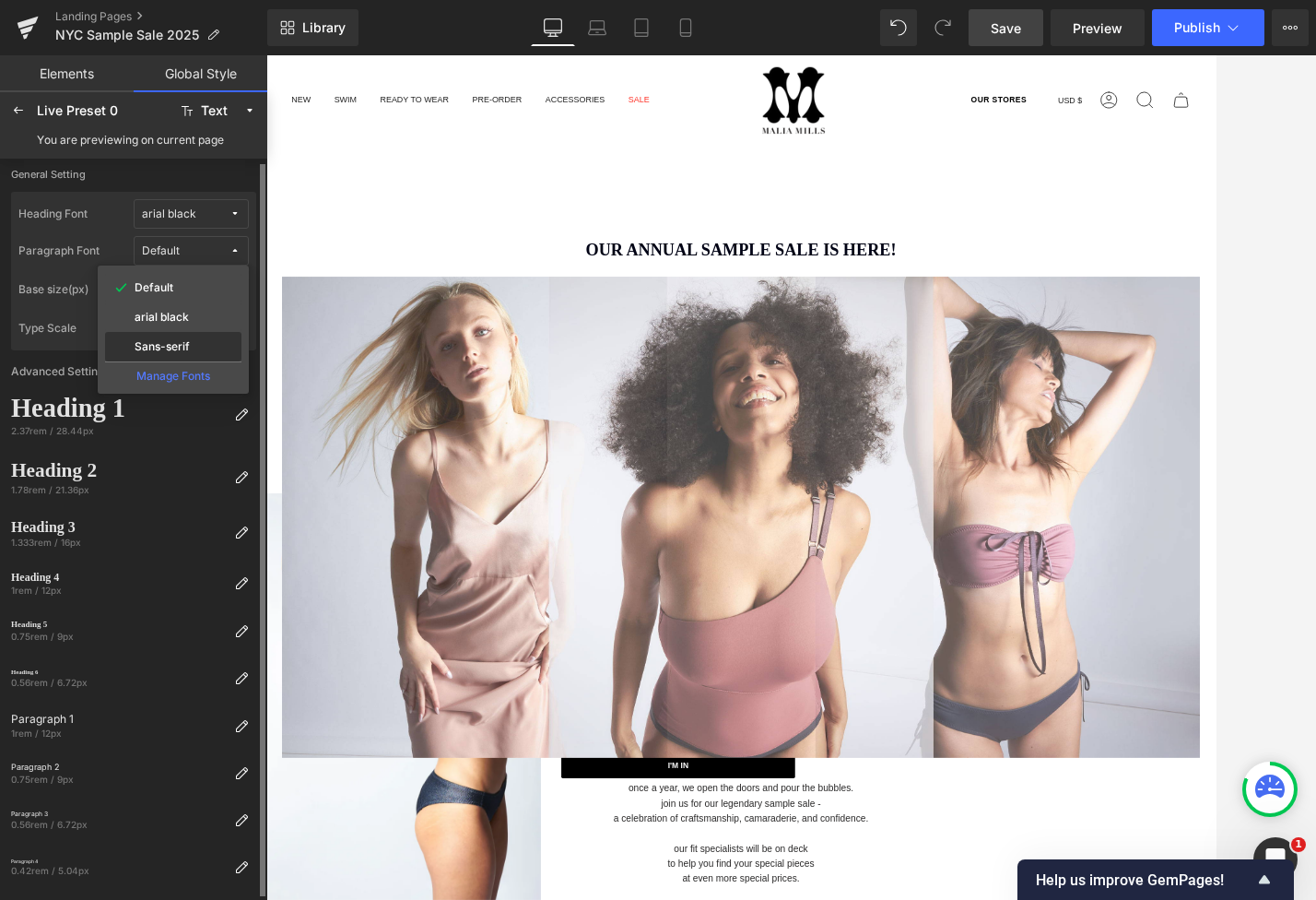
click at [177, 346] on label "Sans-serif" at bounding box center [162, 346] width 55 height 13
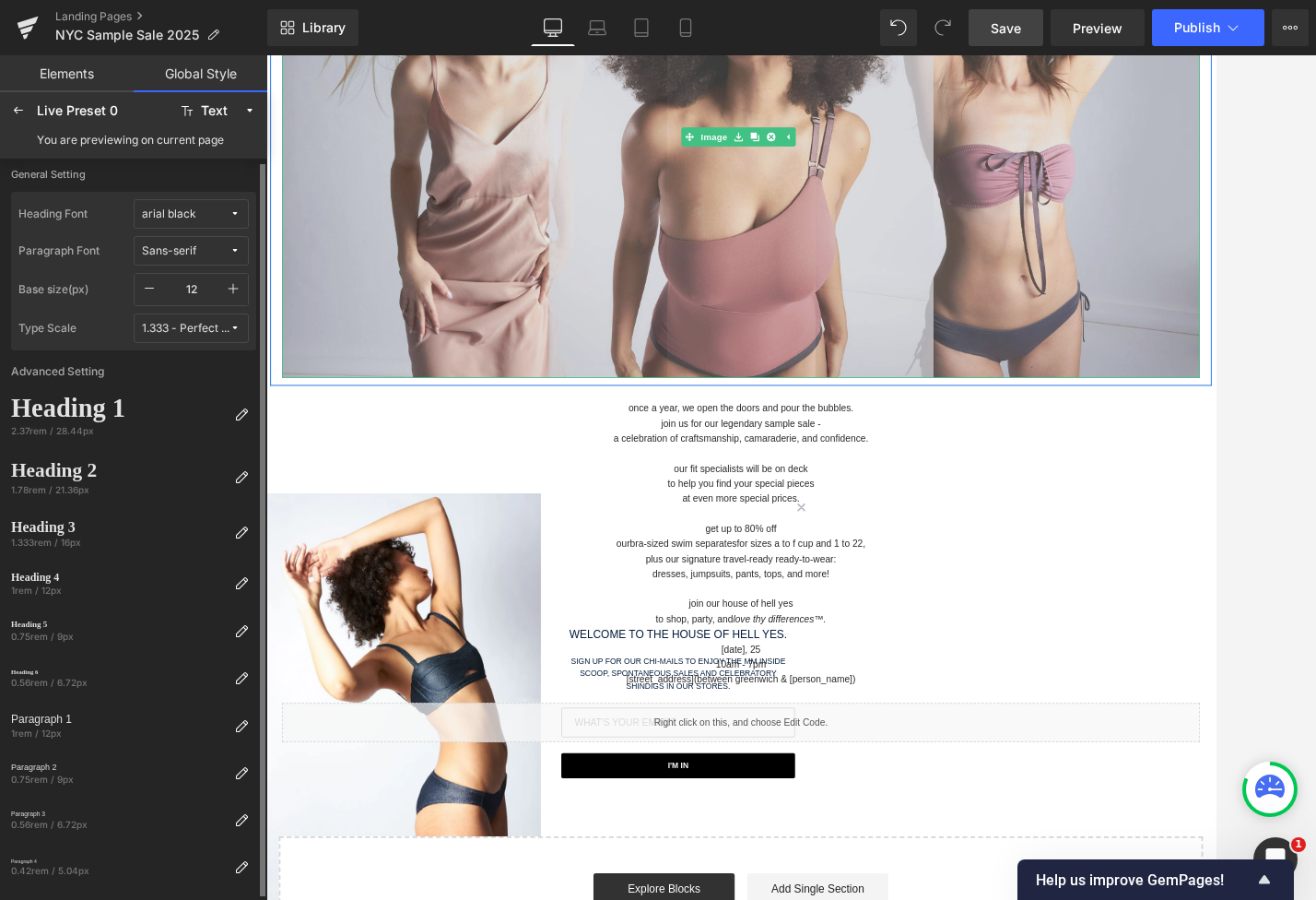
scroll to position [461, 0]
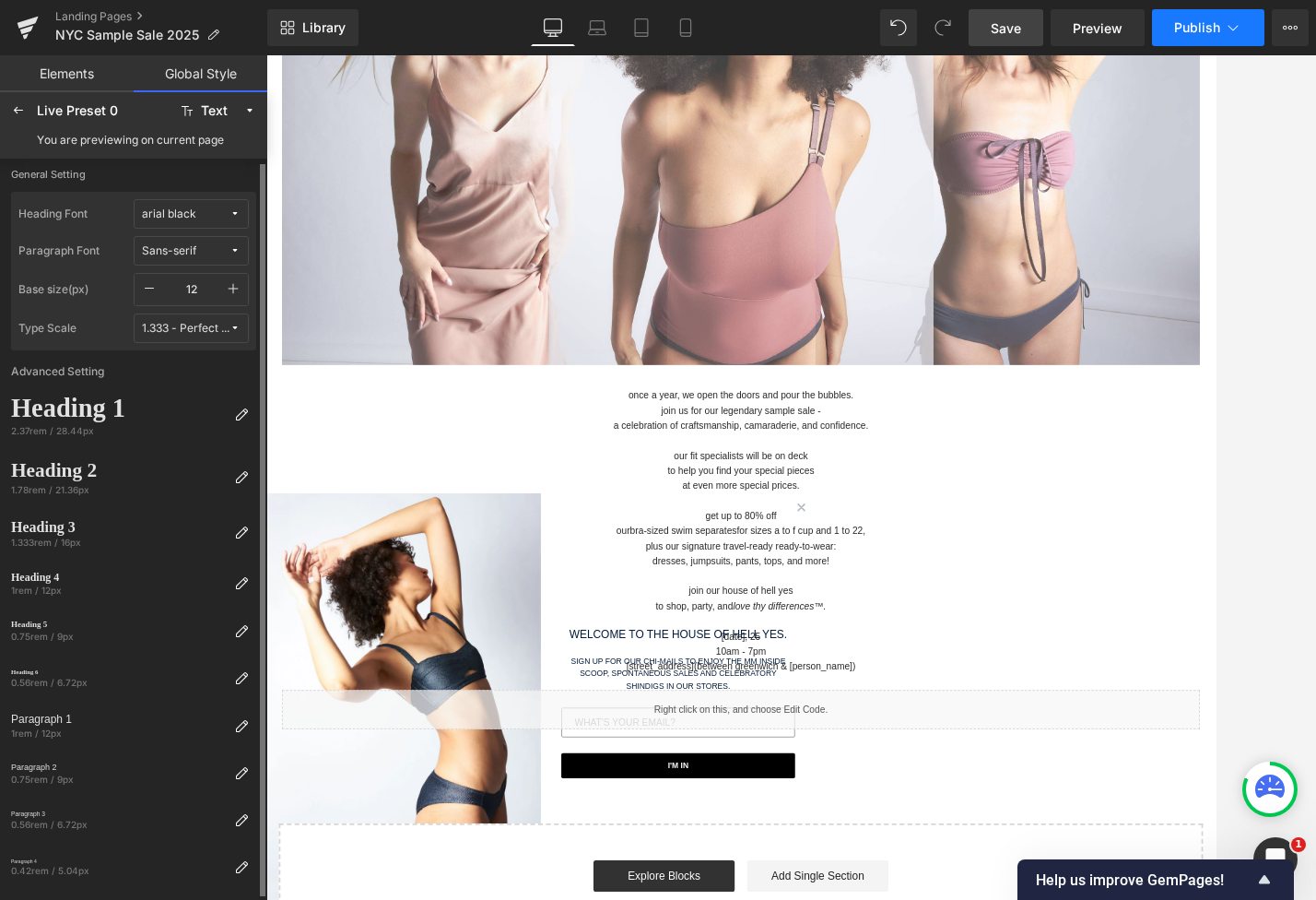
click at [1183, 29] on span "Publish" at bounding box center [1197, 27] width 46 height 15
click at [1000, 19] on span "Save" at bounding box center [1006, 27] width 30 height 19
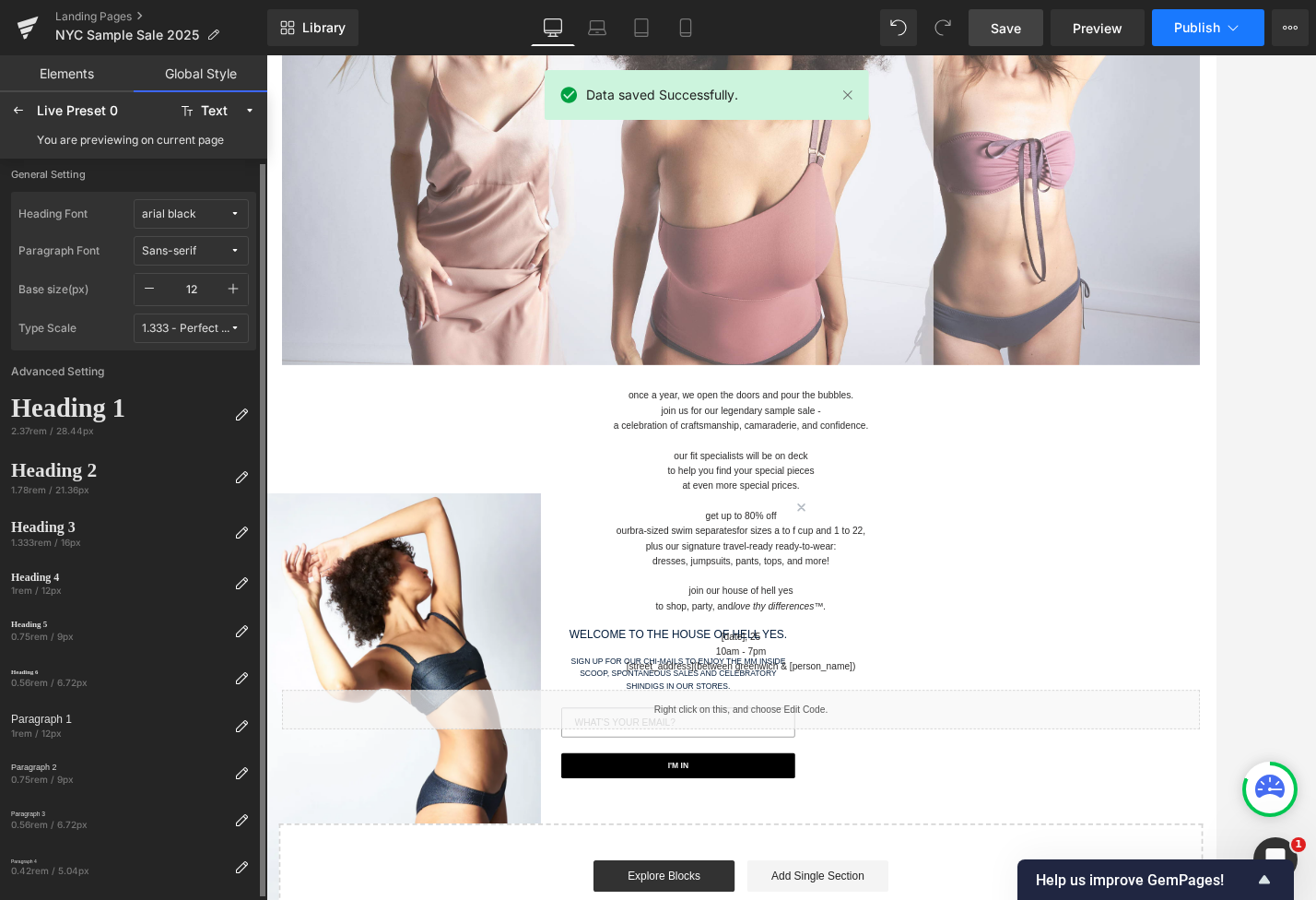
click at [1187, 28] on icon at bounding box center [1233, 27] width 18 height 18
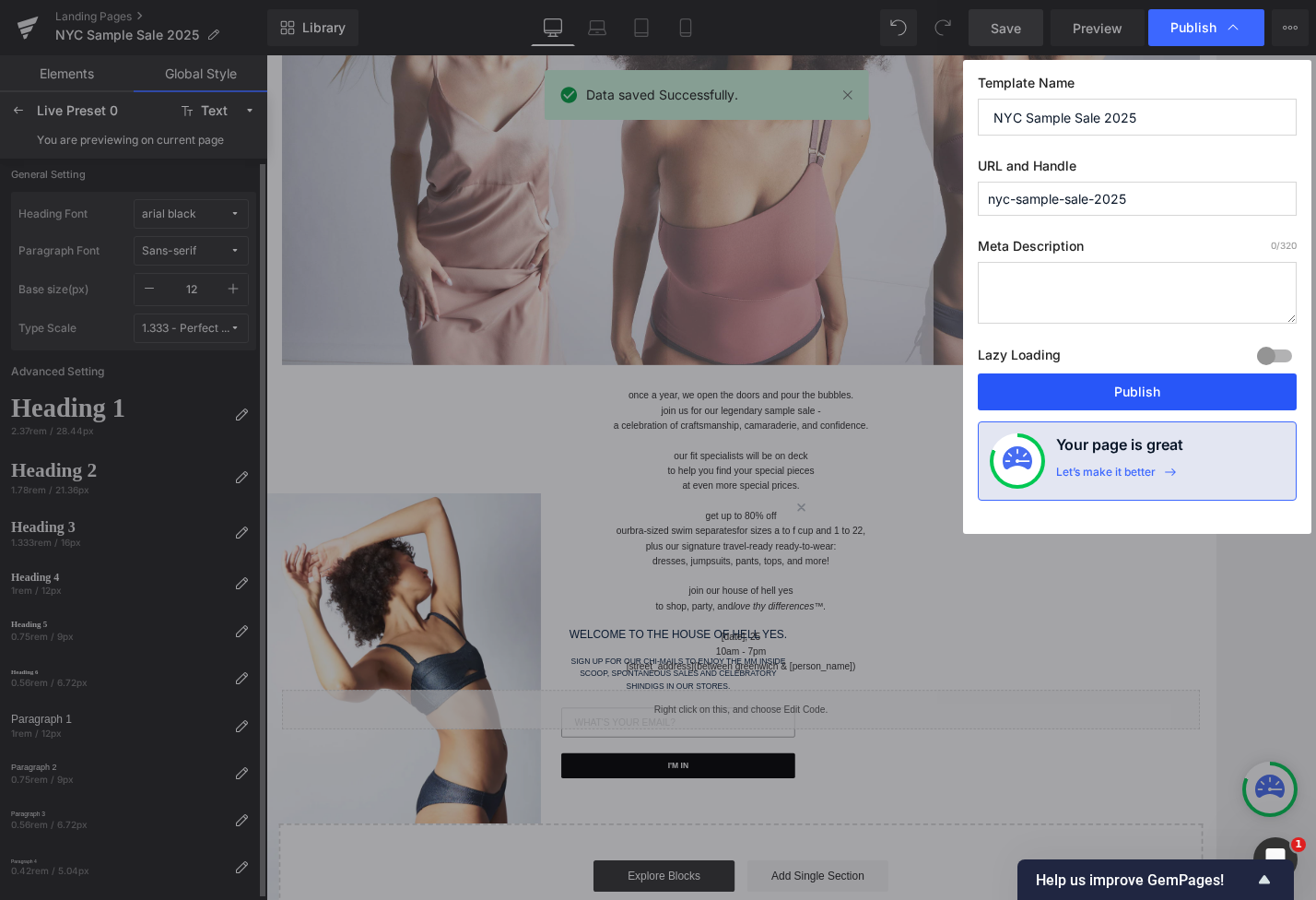
click at [1142, 396] on button "Publish" at bounding box center [1137, 391] width 319 height 37
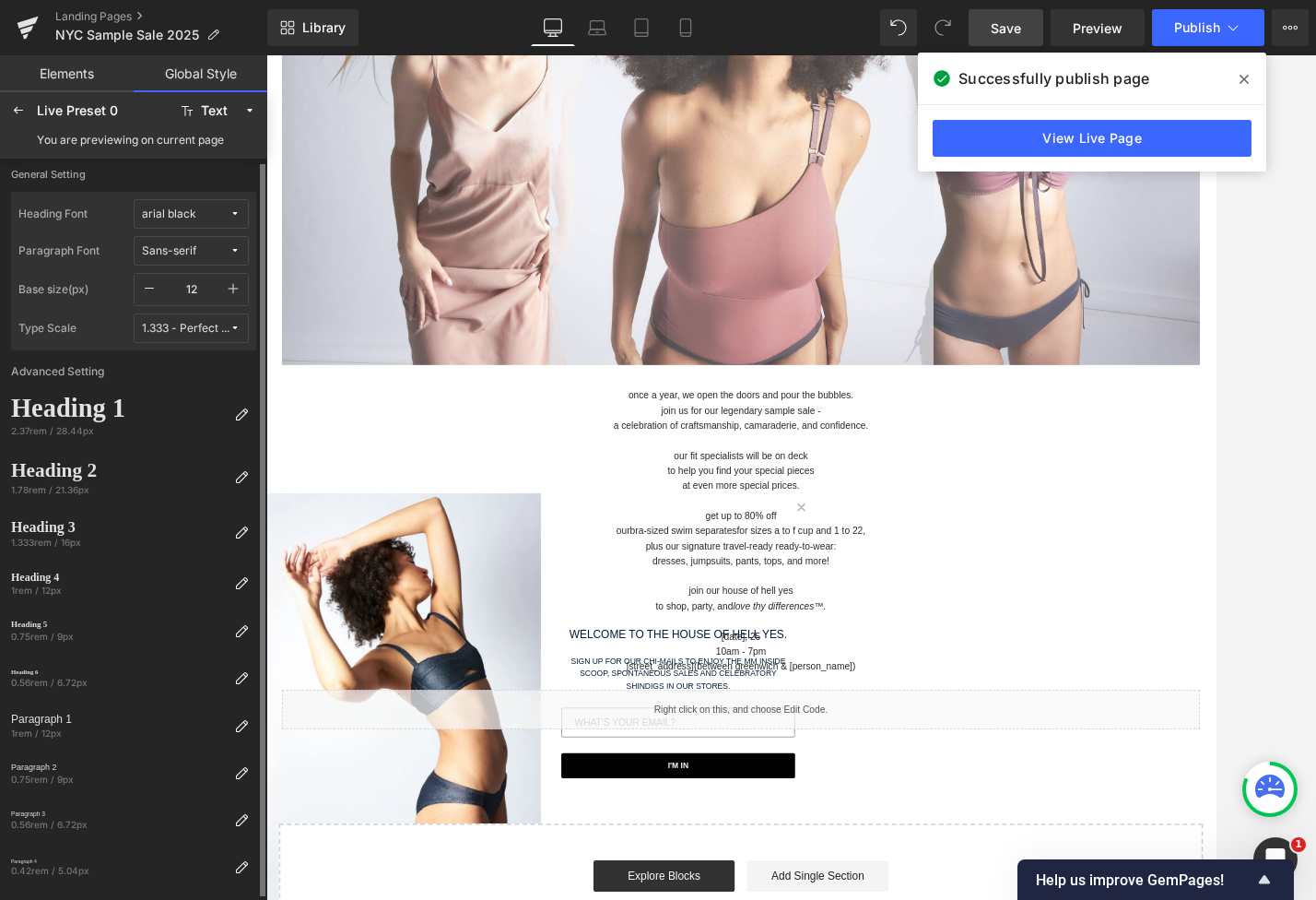
click at [208, 253] on span "Sans-serif" at bounding box center [186, 251] width 88 height 14
click at [201, 280] on div "Default" at bounding box center [173, 287] width 129 height 15
click at [218, 257] on button "Default" at bounding box center [191, 250] width 115 height 29
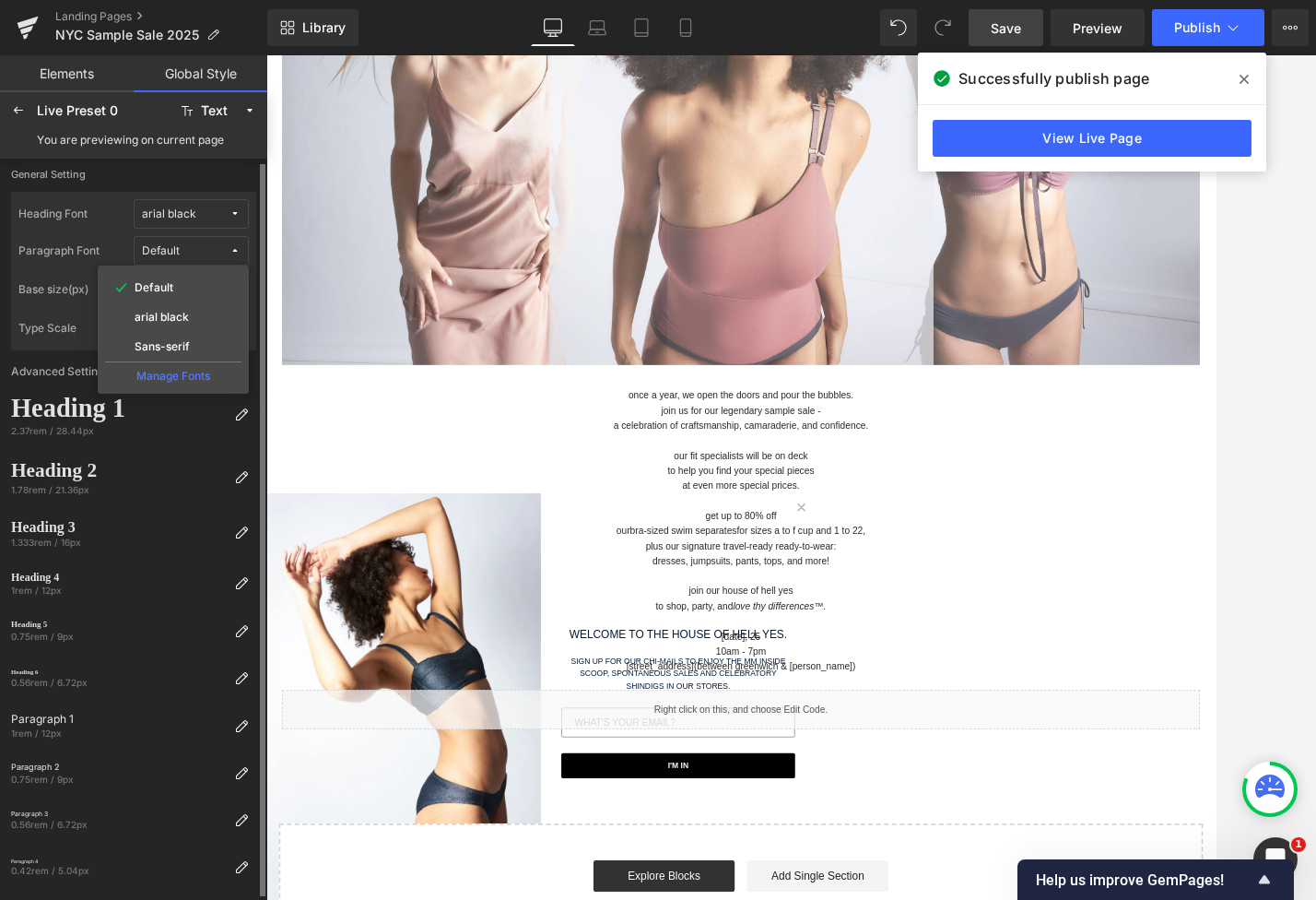
click at [203, 376] on div "Manage Fonts" at bounding box center [173, 373] width 136 height 25
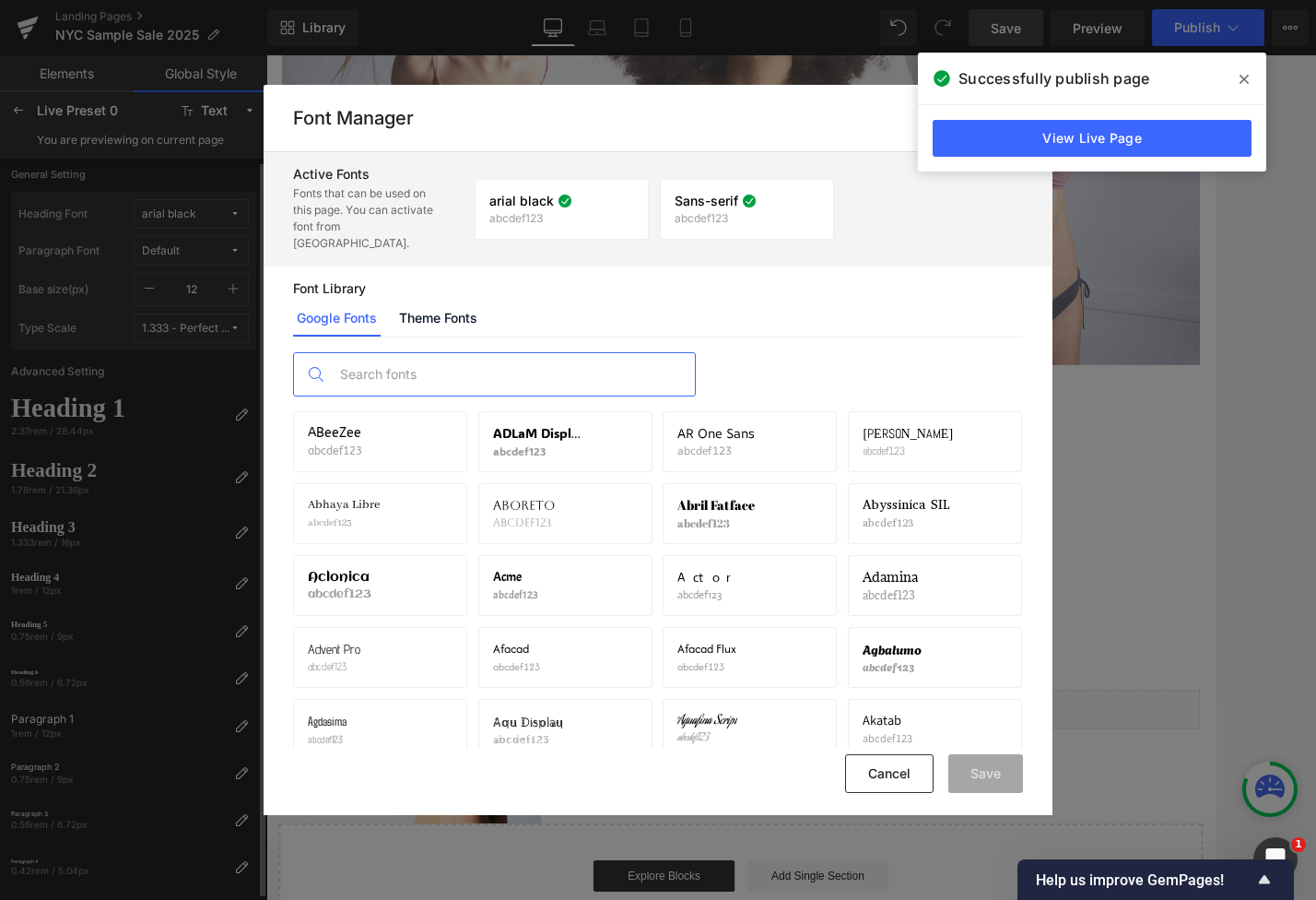
click at [420, 353] on input "text" at bounding box center [513, 374] width 364 height 42
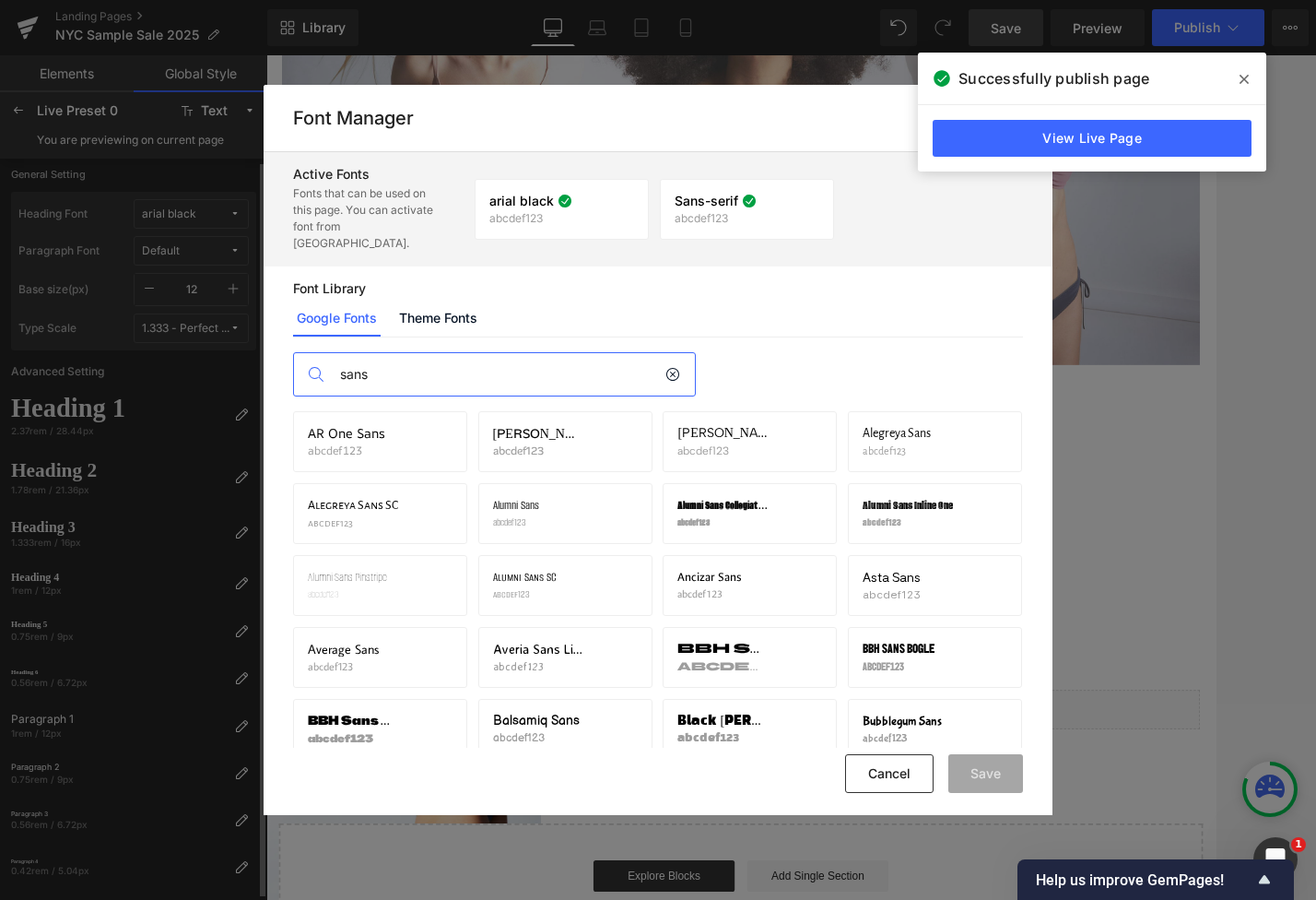
type input "sans"
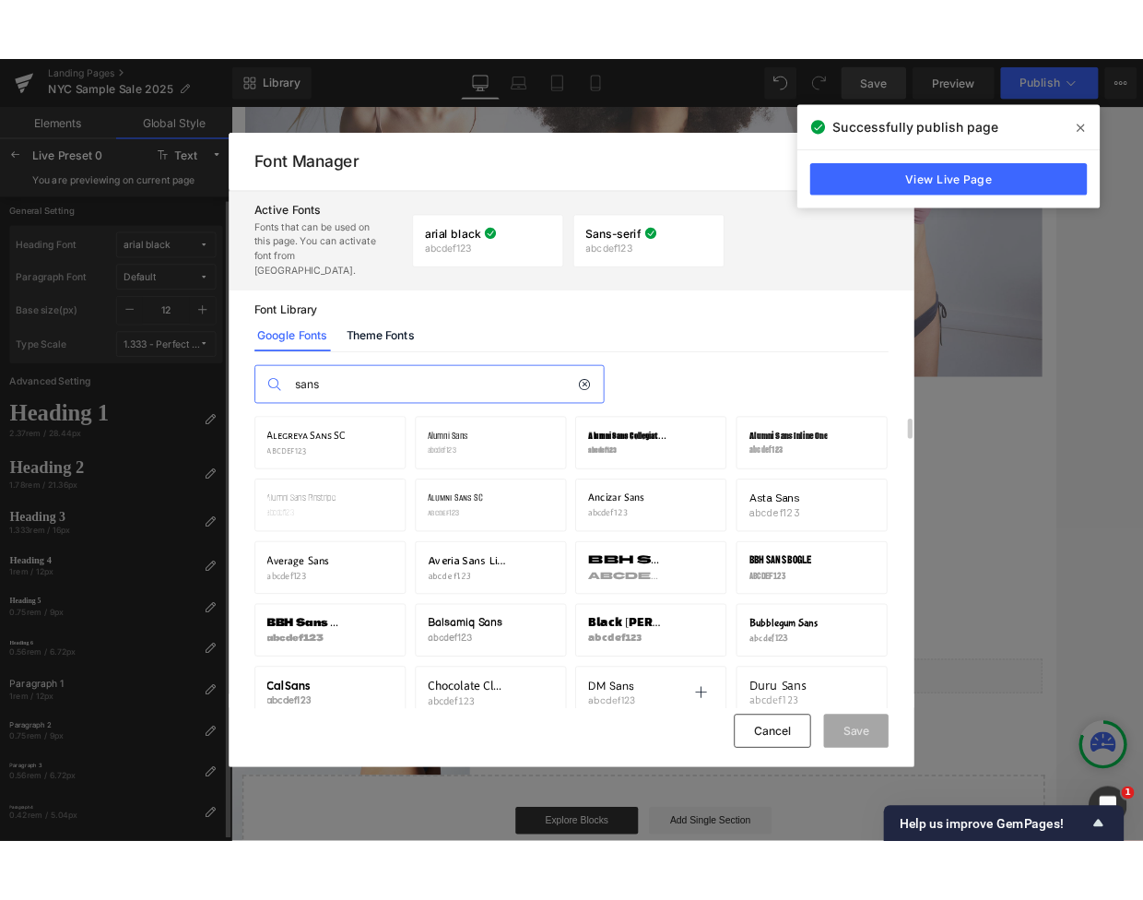
scroll to position [92, 0]
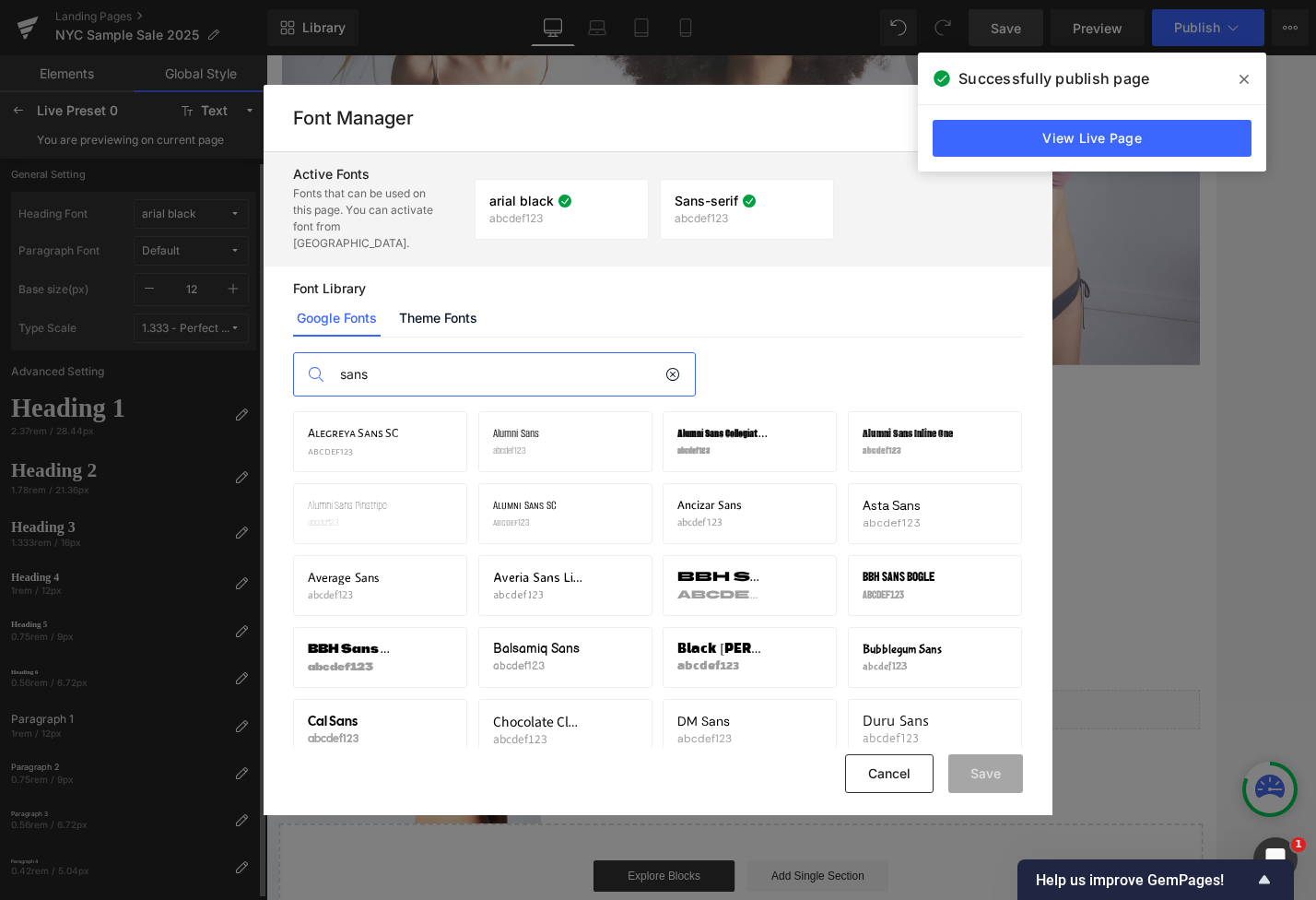
click at [862, 130] on div "Font Manager" at bounding box center [659, 117] width 790 height 59
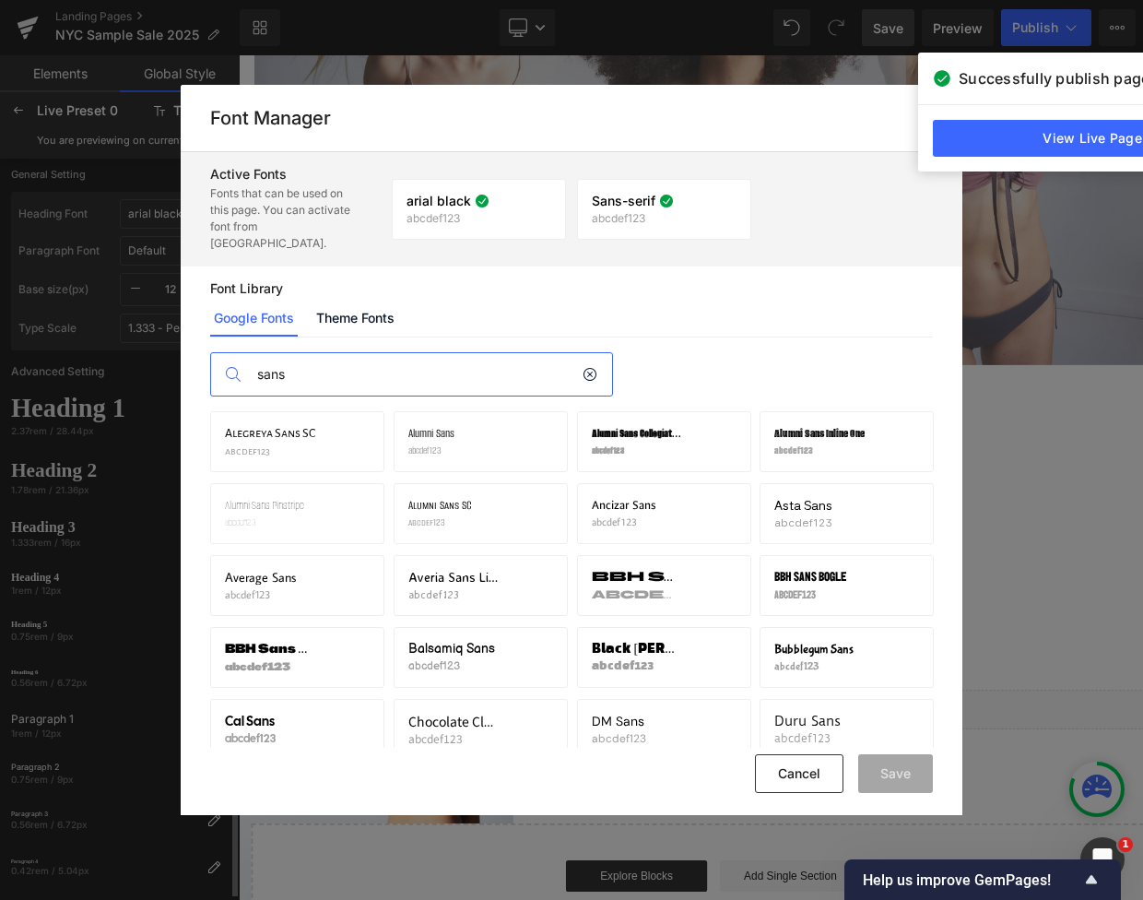
drag, startPoint x: 854, startPoint y: 132, endPoint x: 867, endPoint y: 121, distance: 17.7
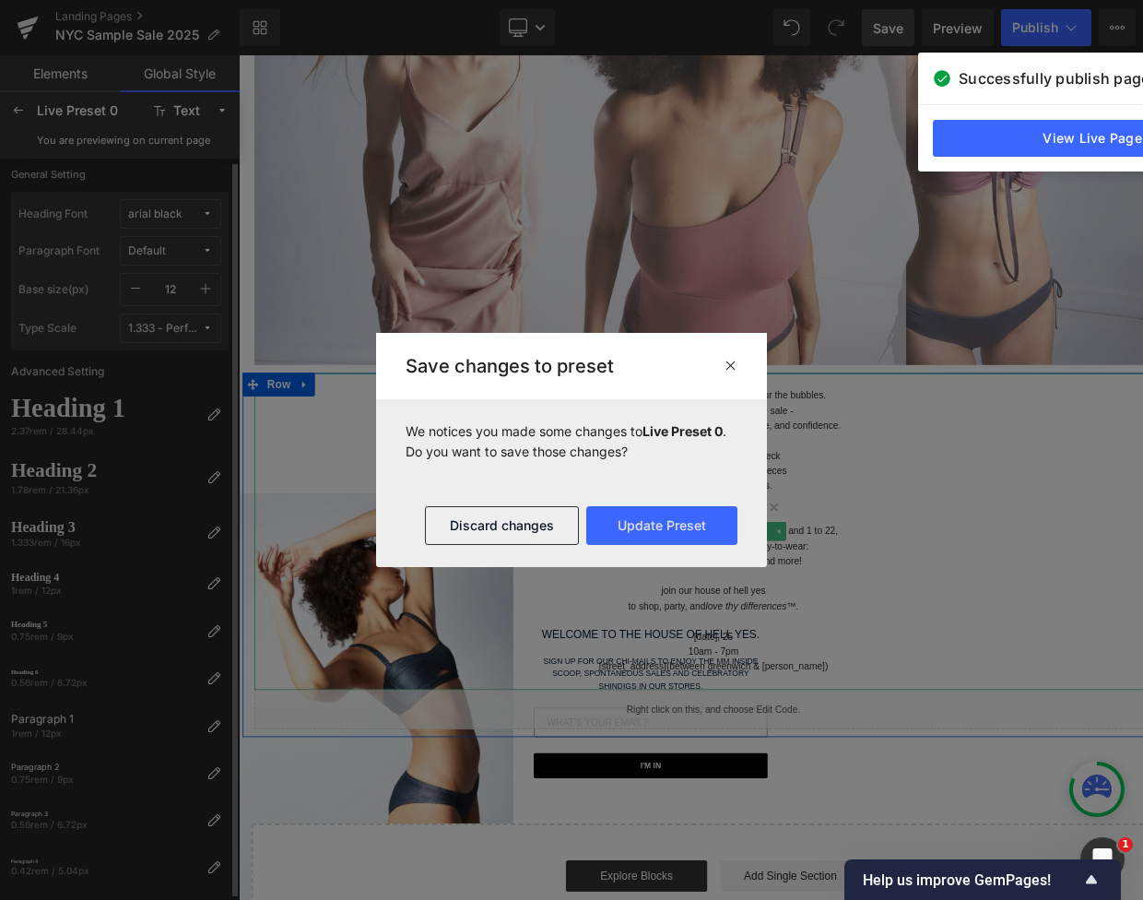
click at [774, 568] on p "at even more special prices." at bounding box center [796, 562] width 1079 height 18
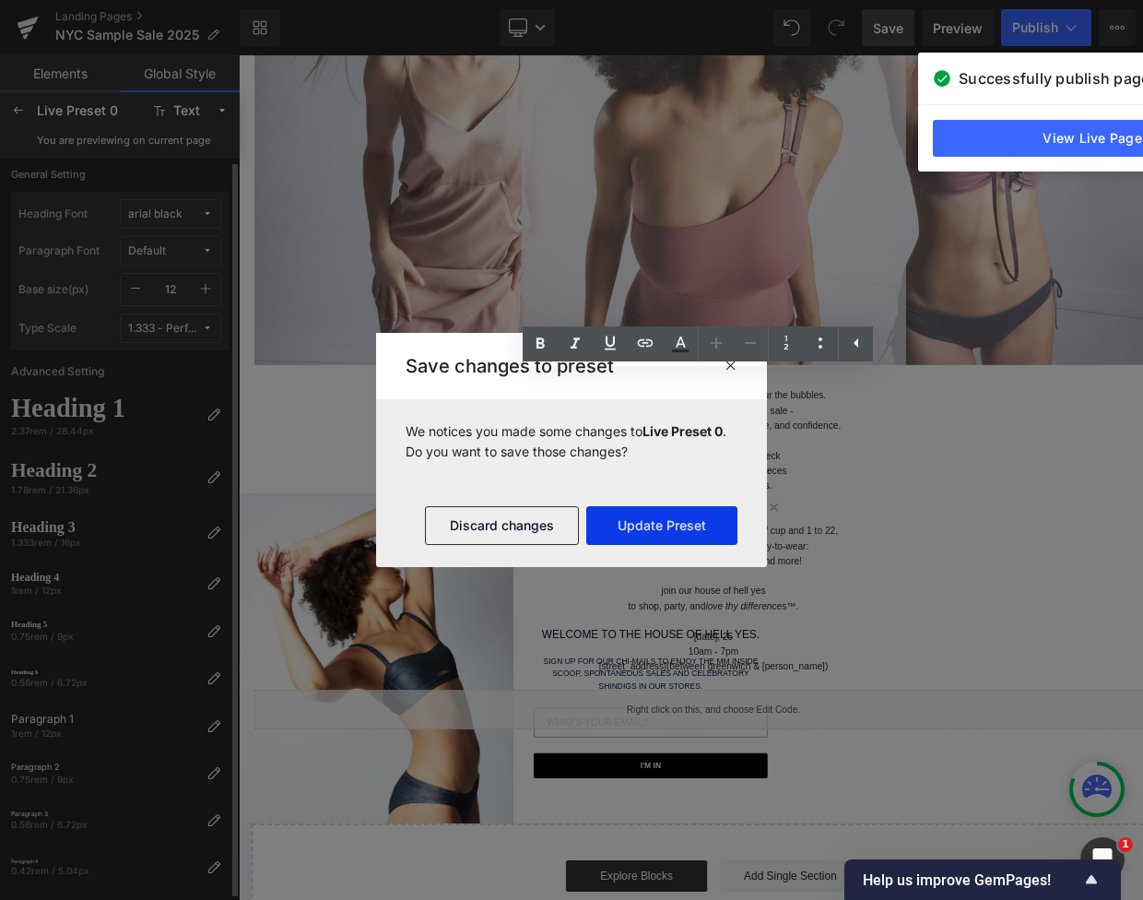
click at [662, 532] on button "Update Preset" at bounding box center [661, 525] width 151 height 39
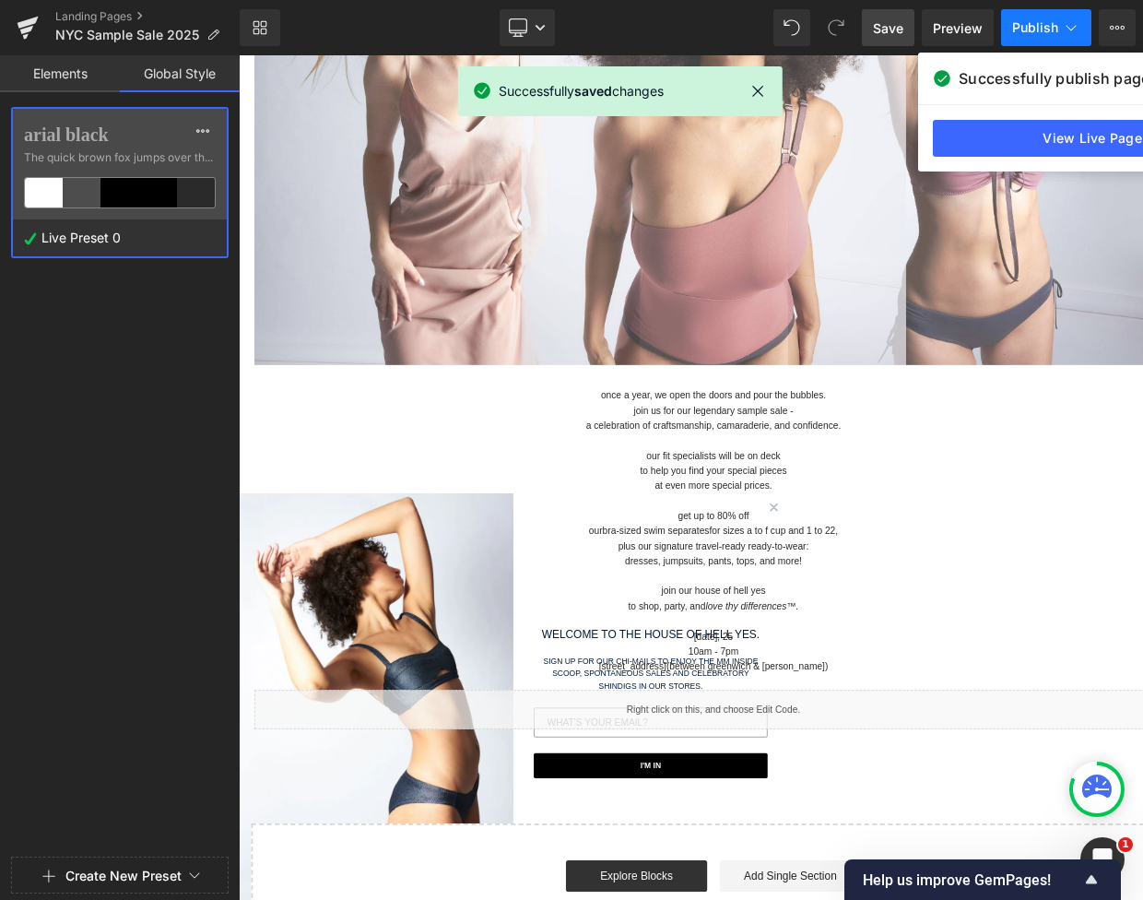
click at [1027, 20] on span "Publish" at bounding box center [1035, 27] width 46 height 15
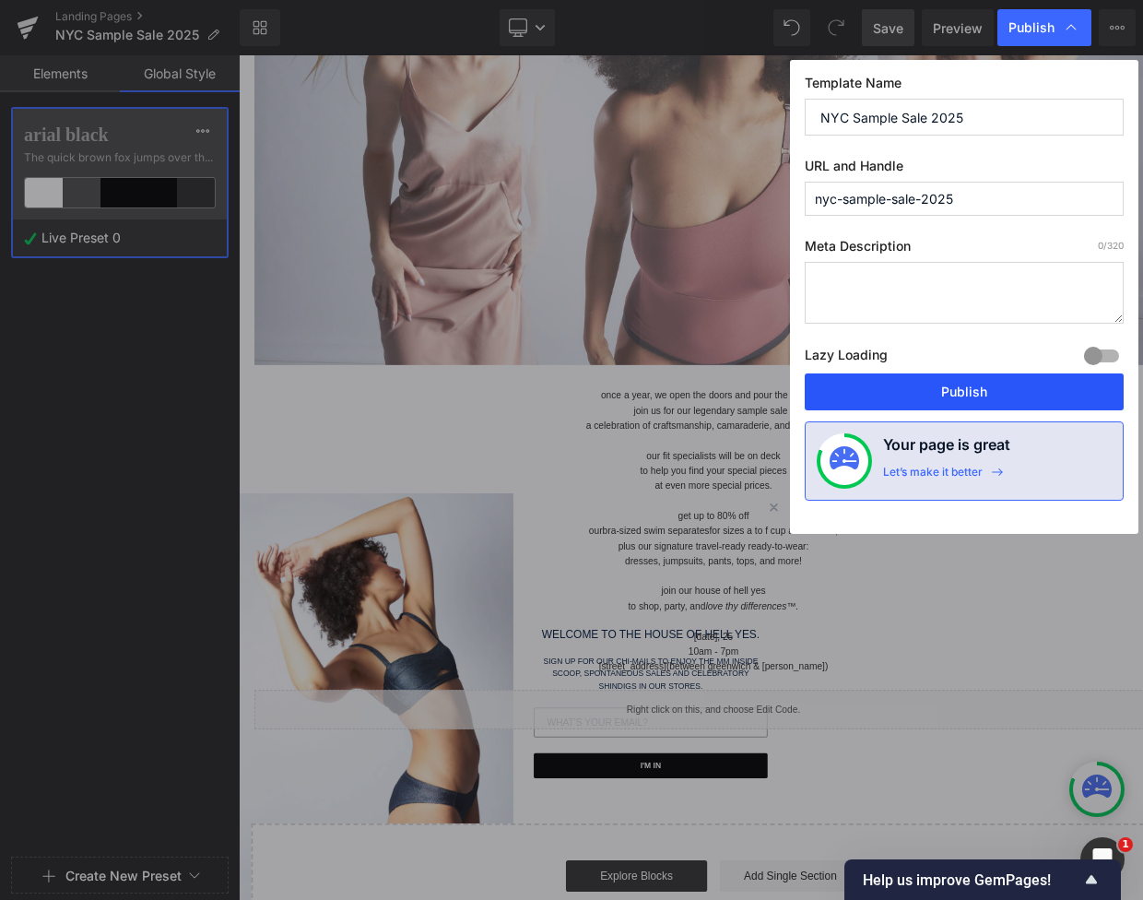
click at [956, 377] on button "Publish" at bounding box center [964, 391] width 319 height 37
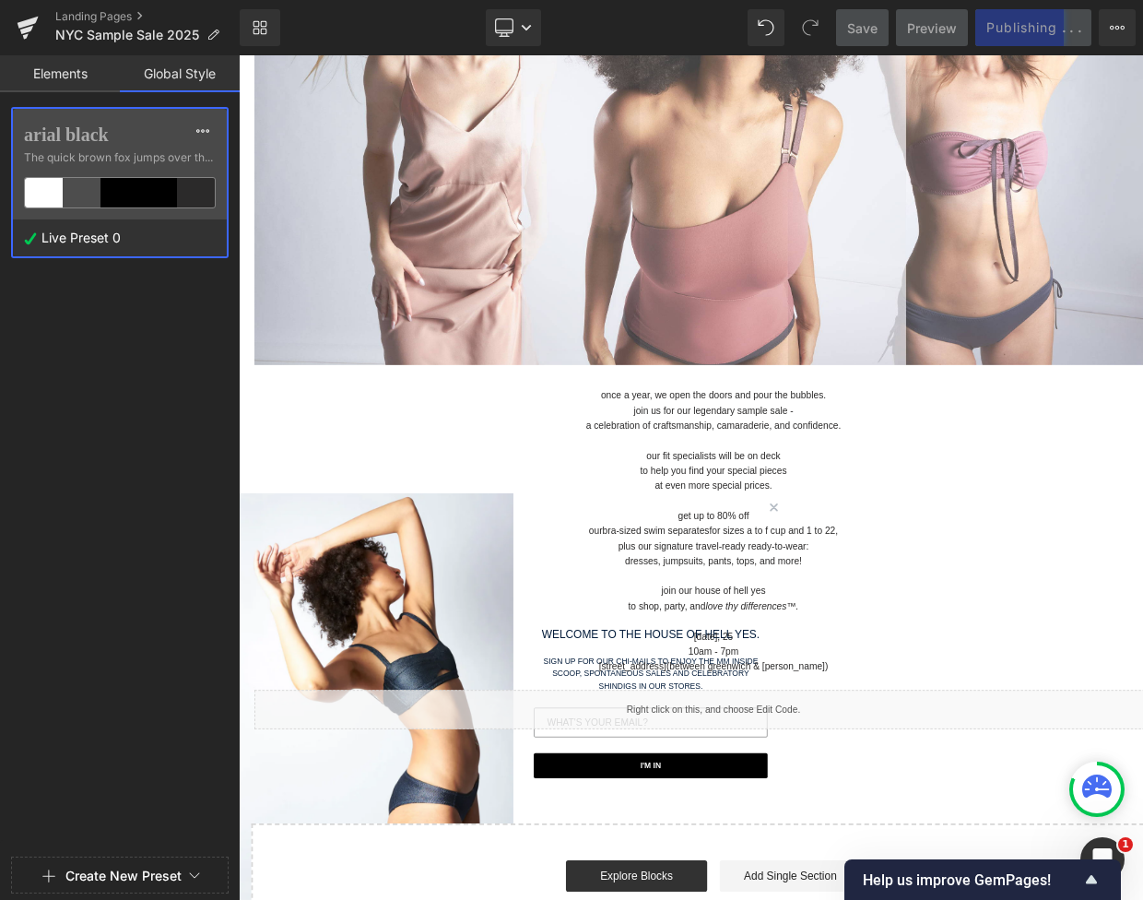
click at [85, 150] on span "The quick brown fox jumps over the lazy..." at bounding box center [120, 157] width 192 height 17
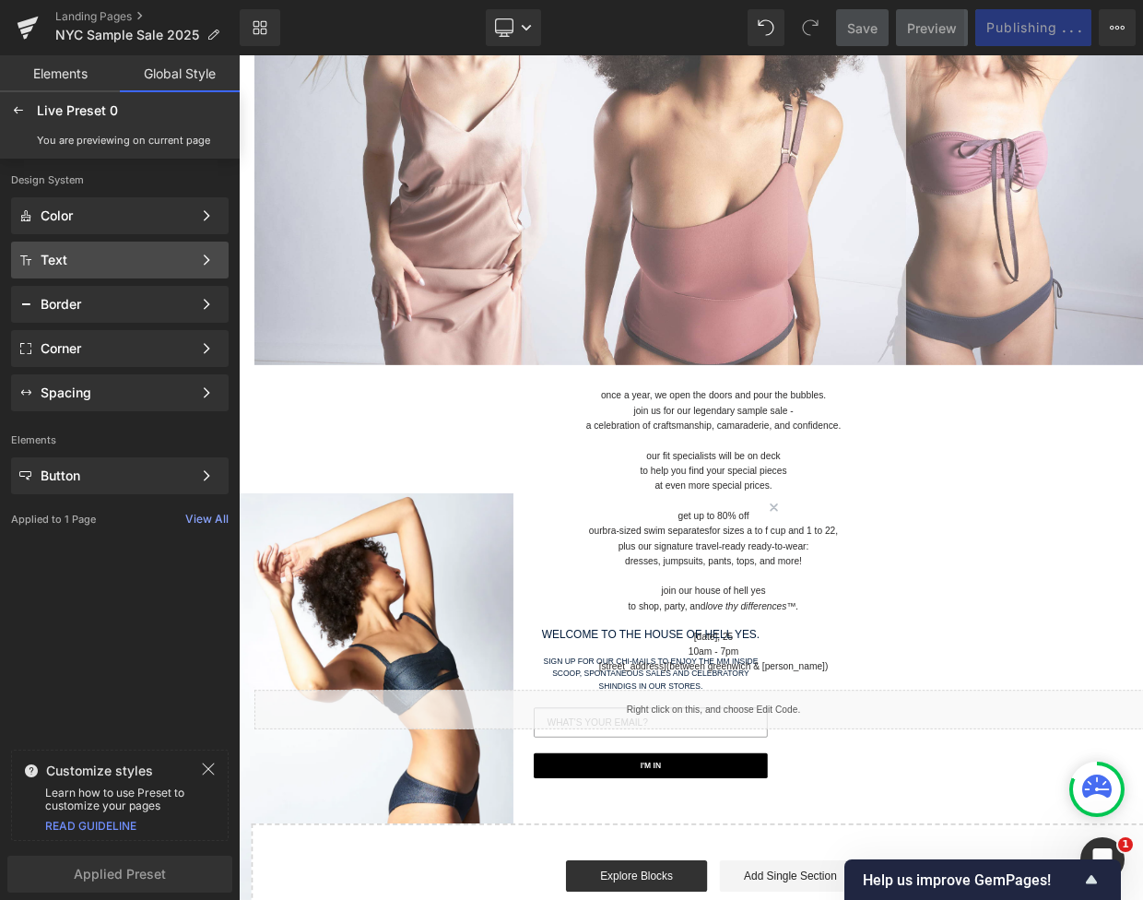
click at [109, 247] on div "Text Color Style Define a color palette and apply it to your pages 1 of 3 Next" at bounding box center [120, 260] width 218 height 37
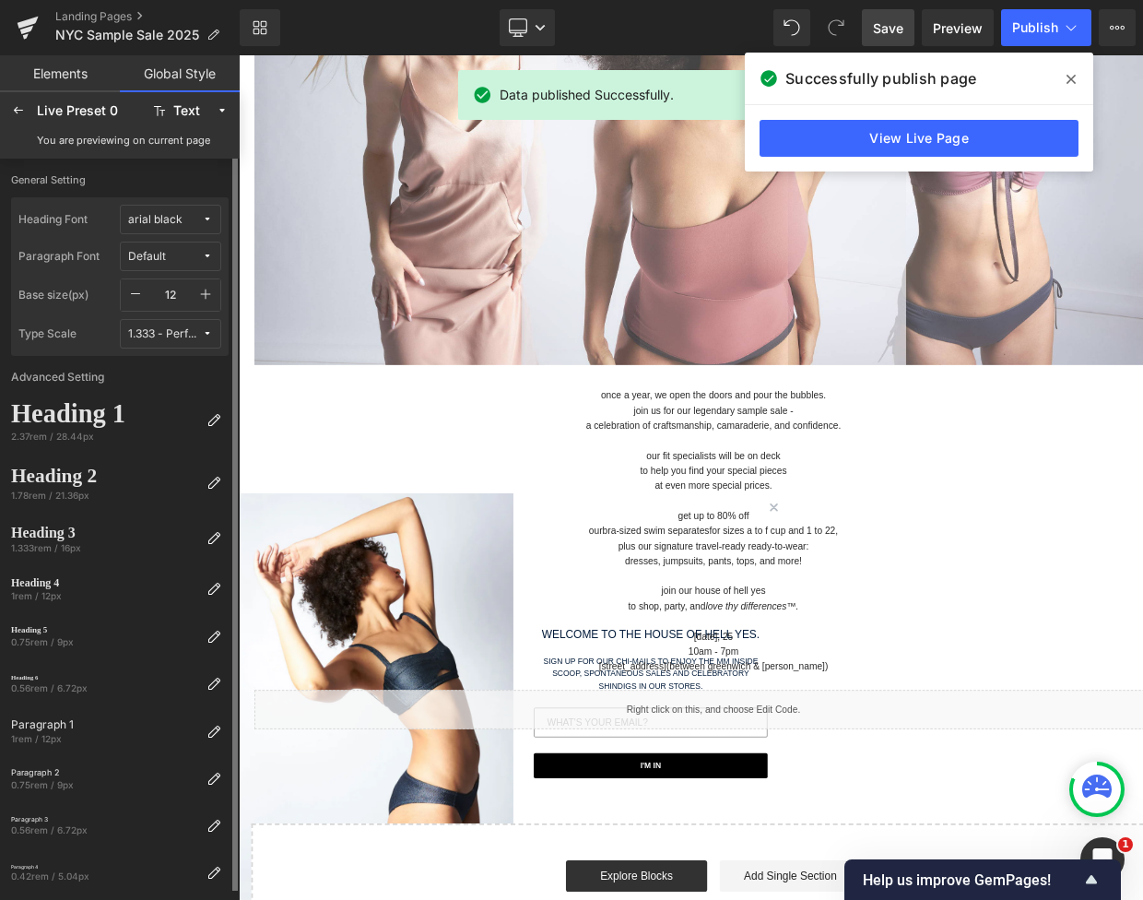
click at [194, 270] on button "Default" at bounding box center [170, 256] width 101 height 29
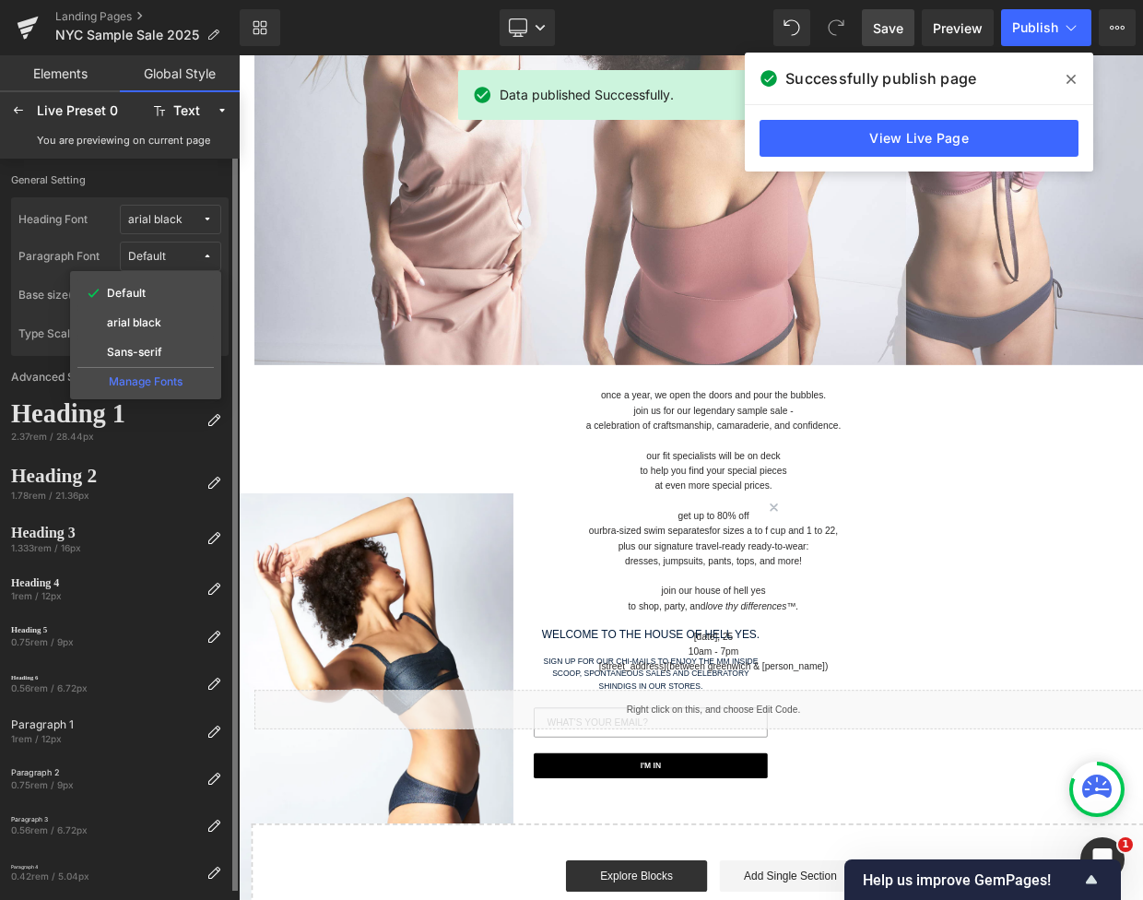
click at [194, 257] on span "Default" at bounding box center [165, 257] width 74 height 14
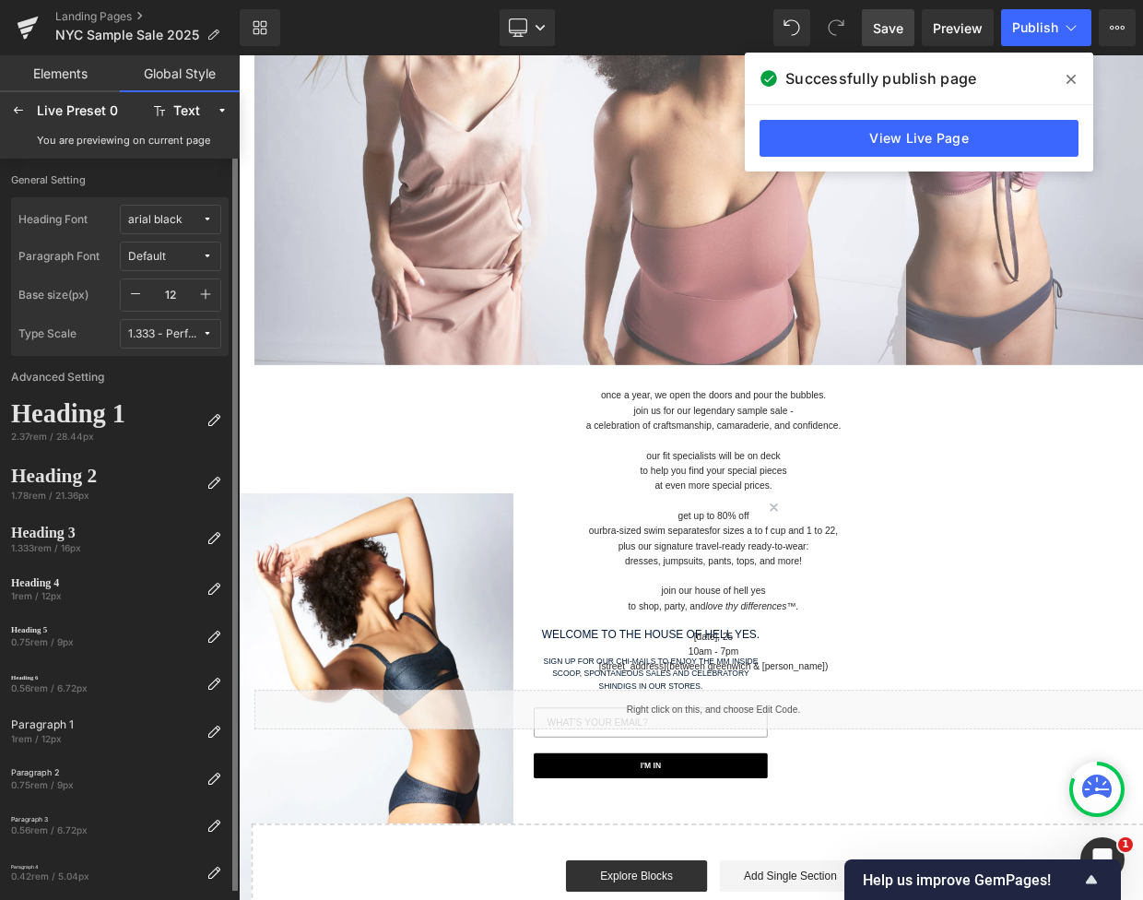
click at [157, 222] on div "arial black" at bounding box center [155, 220] width 54 height 14
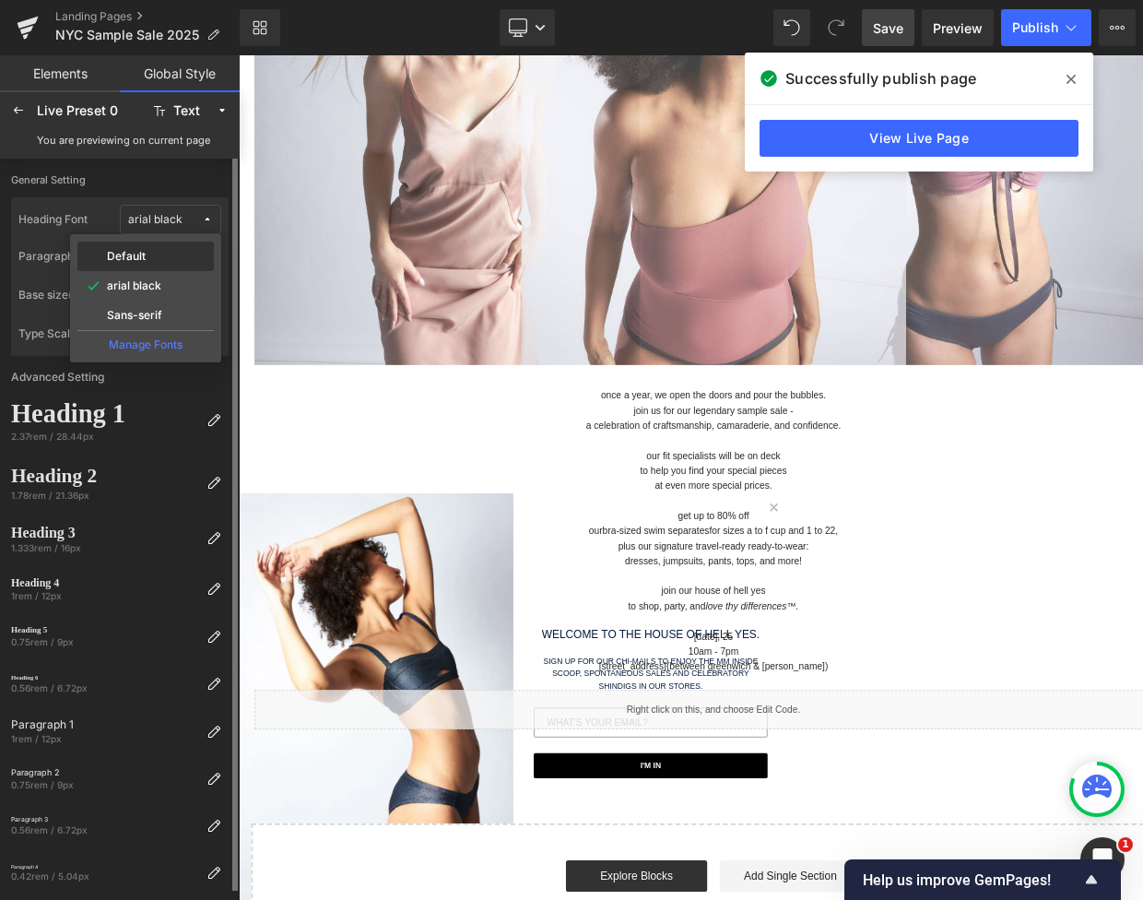
click at [147, 259] on div "Default" at bounding box center [145, 256] width 129 height 15
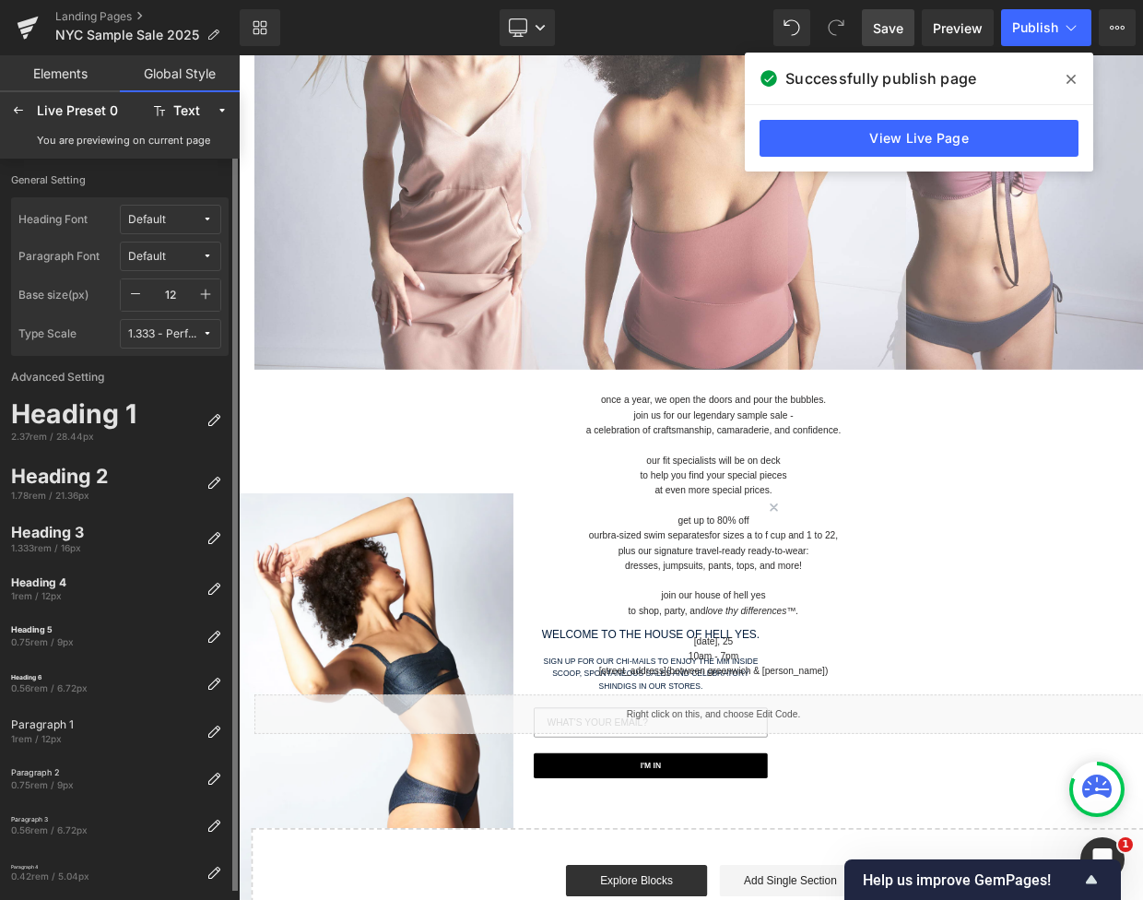
click at [162, 178] on label "General Setting" at bounding box center [120, 185] width 218 height 24
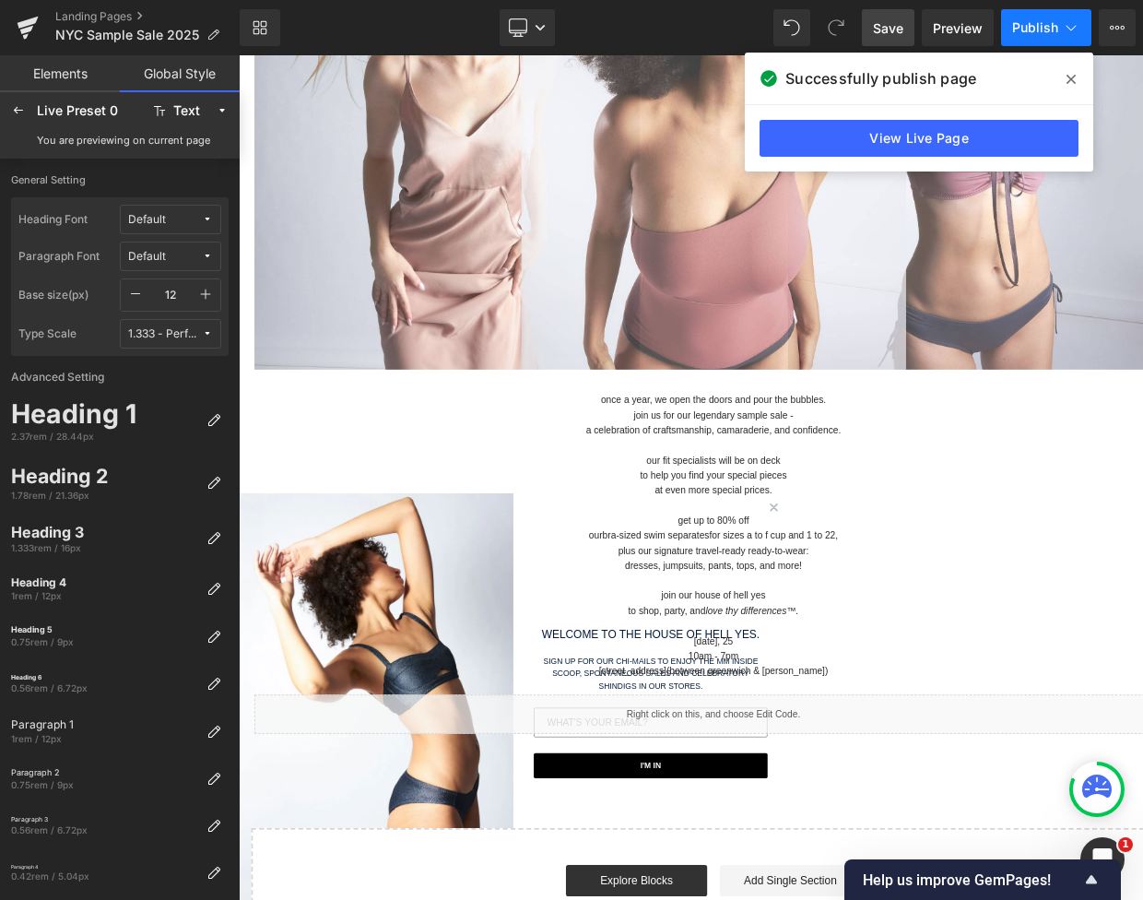
click at [1031, 20] on span "Publish" at bounding box center [1035, 27] width 46 height 15
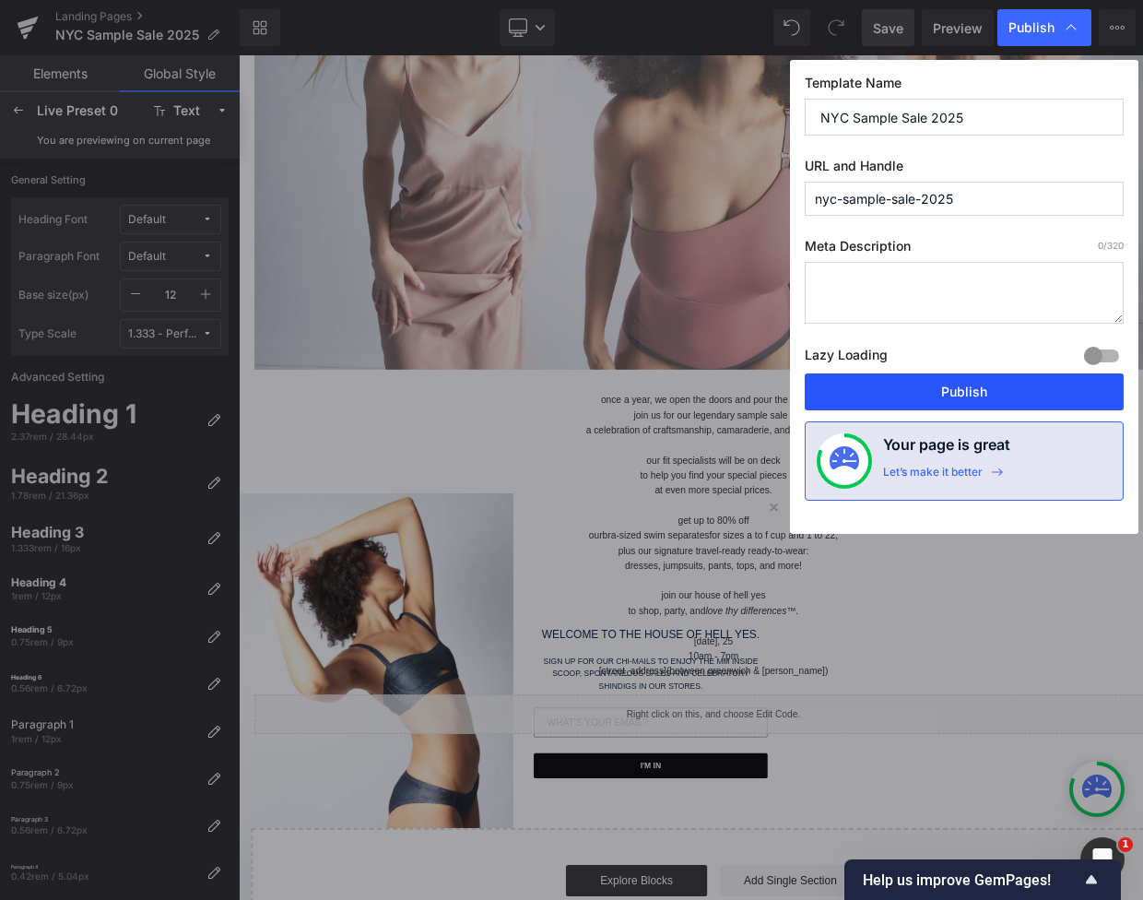
click at [972, 383] on button "Publish" at bounding box center [964, 391] width 319 height 37
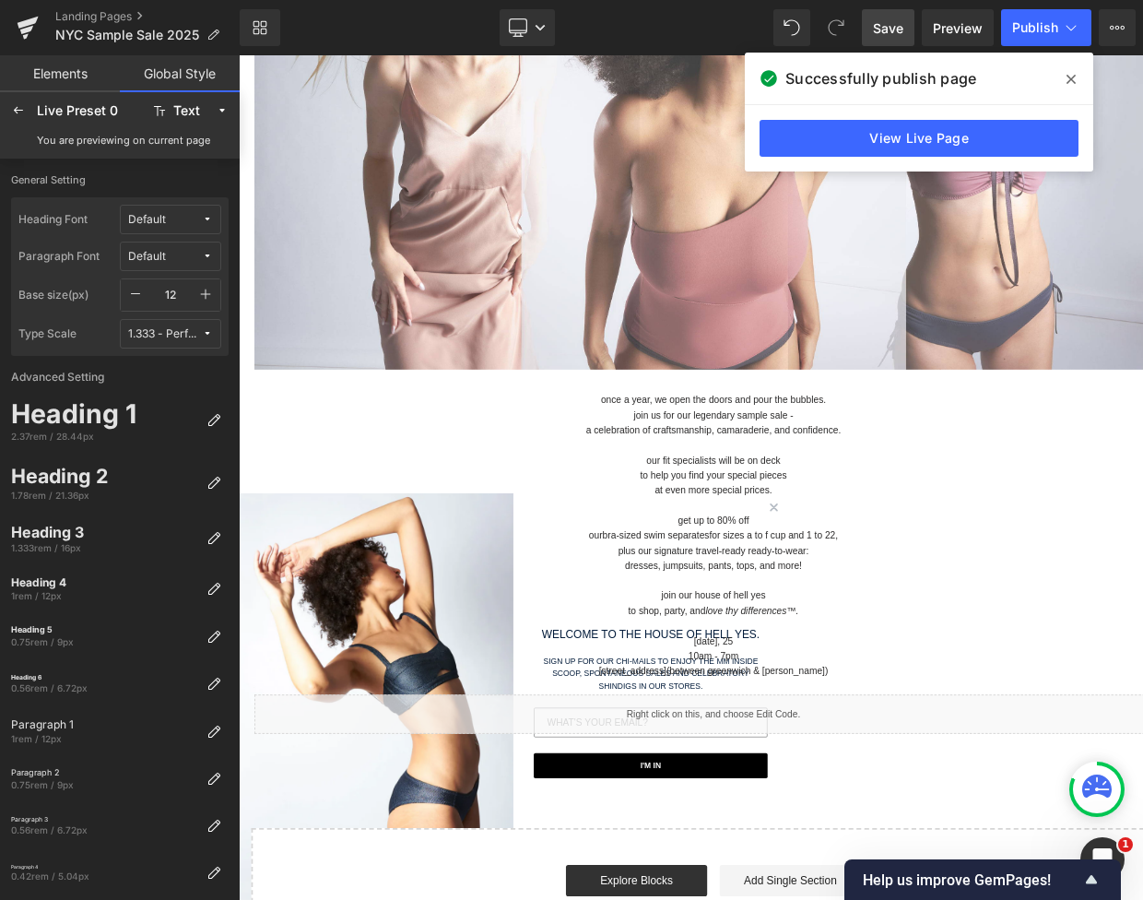
click at [1086, 73] on div "Successfully publish page" at bounding box center [919, 79] width 348 height 52
click at [1074, 74] on icon at bounding box center [1071, 79] width 9 height 15
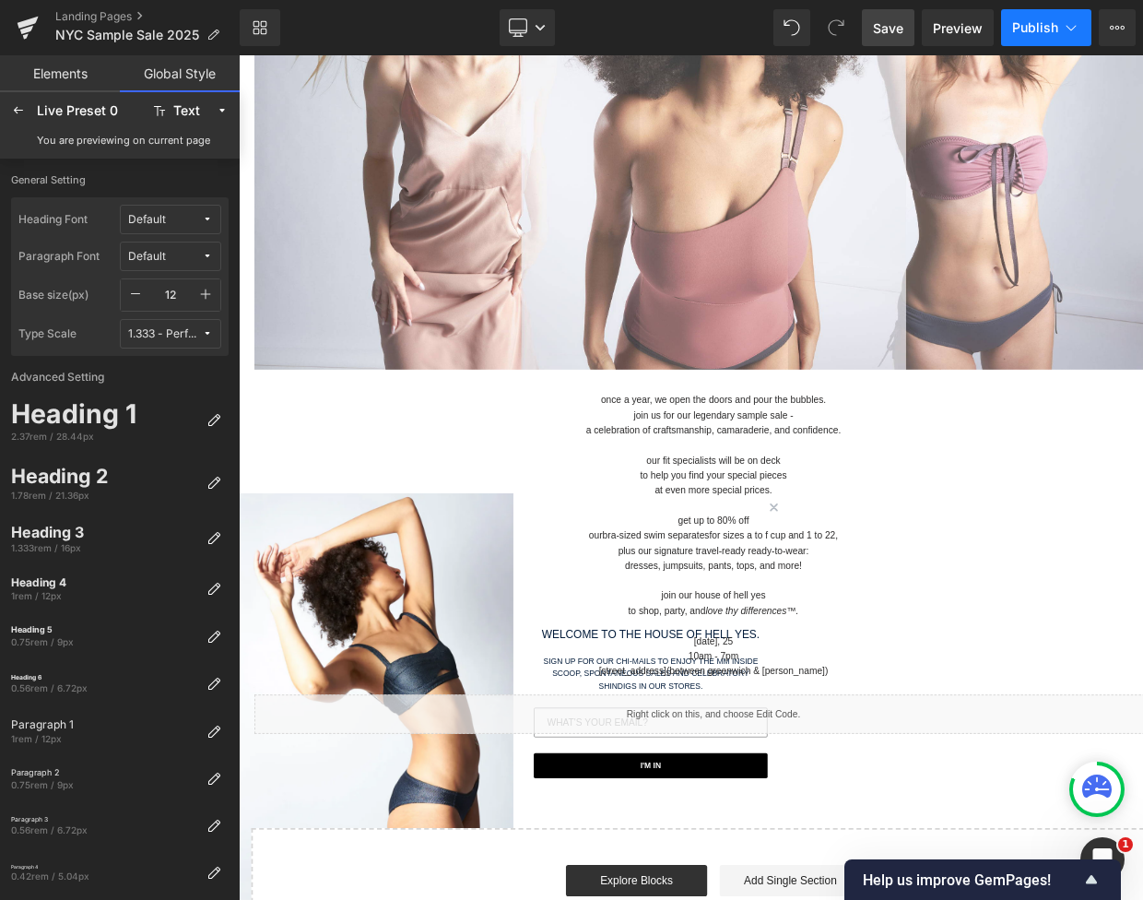
click at [1068, 32] on icon at bounding box center [1071, 27] width 18 height 18
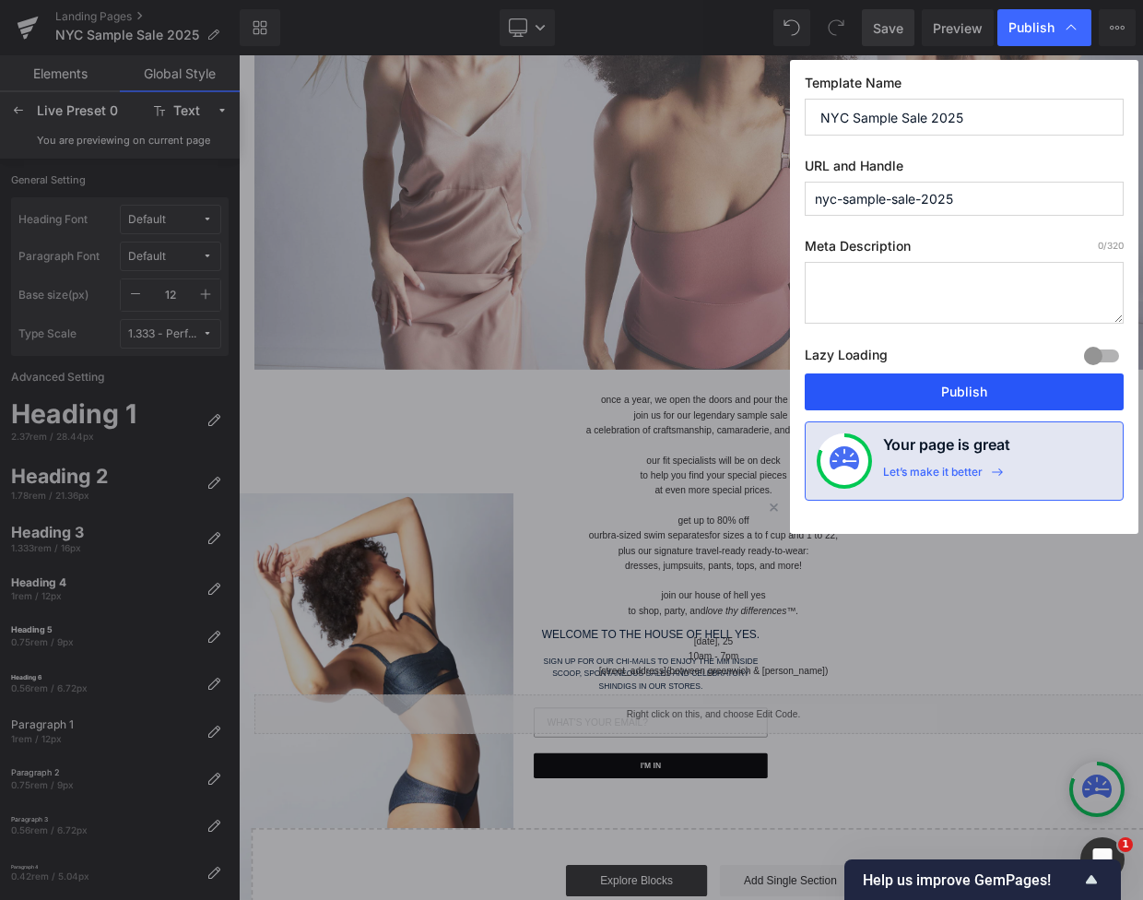
click at [966, 388] on button "Publish" at bounding box center [964, 391] width 319 height 37
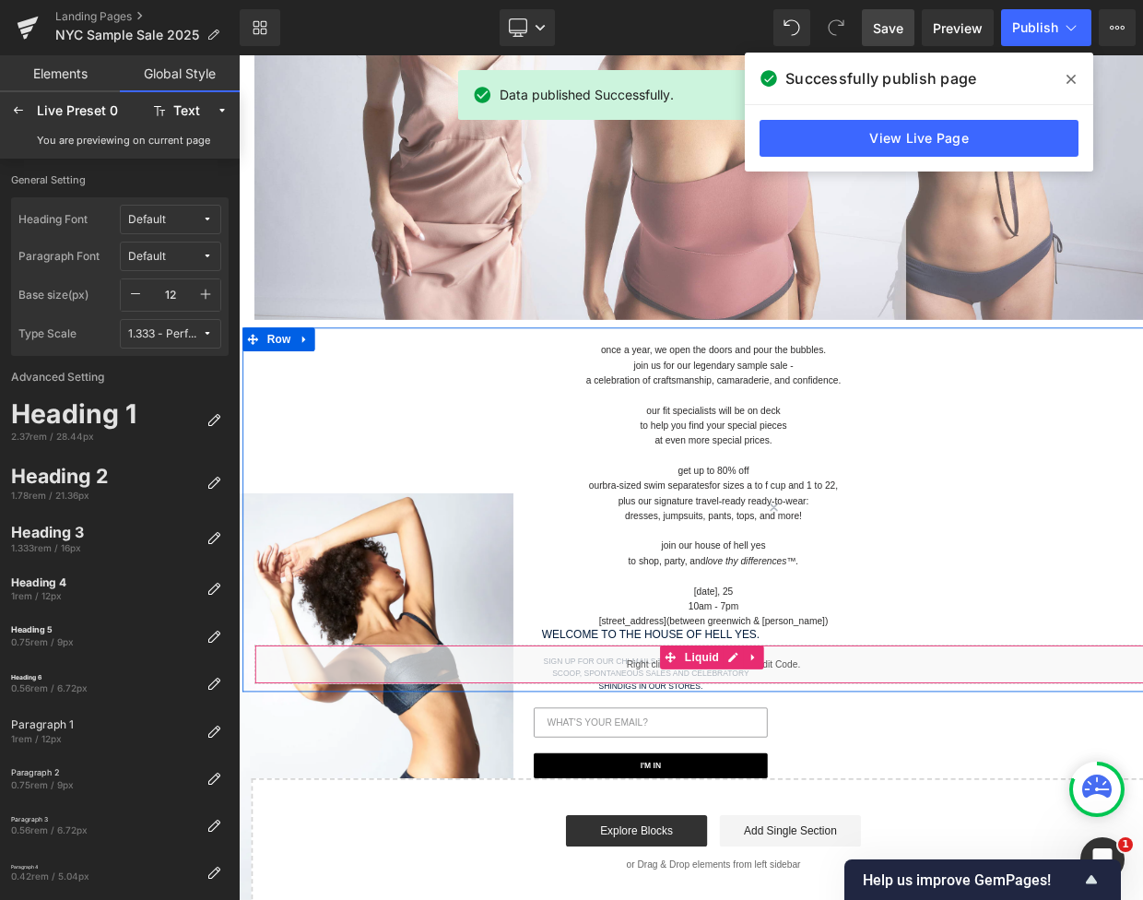
scroll to position [160, 0]
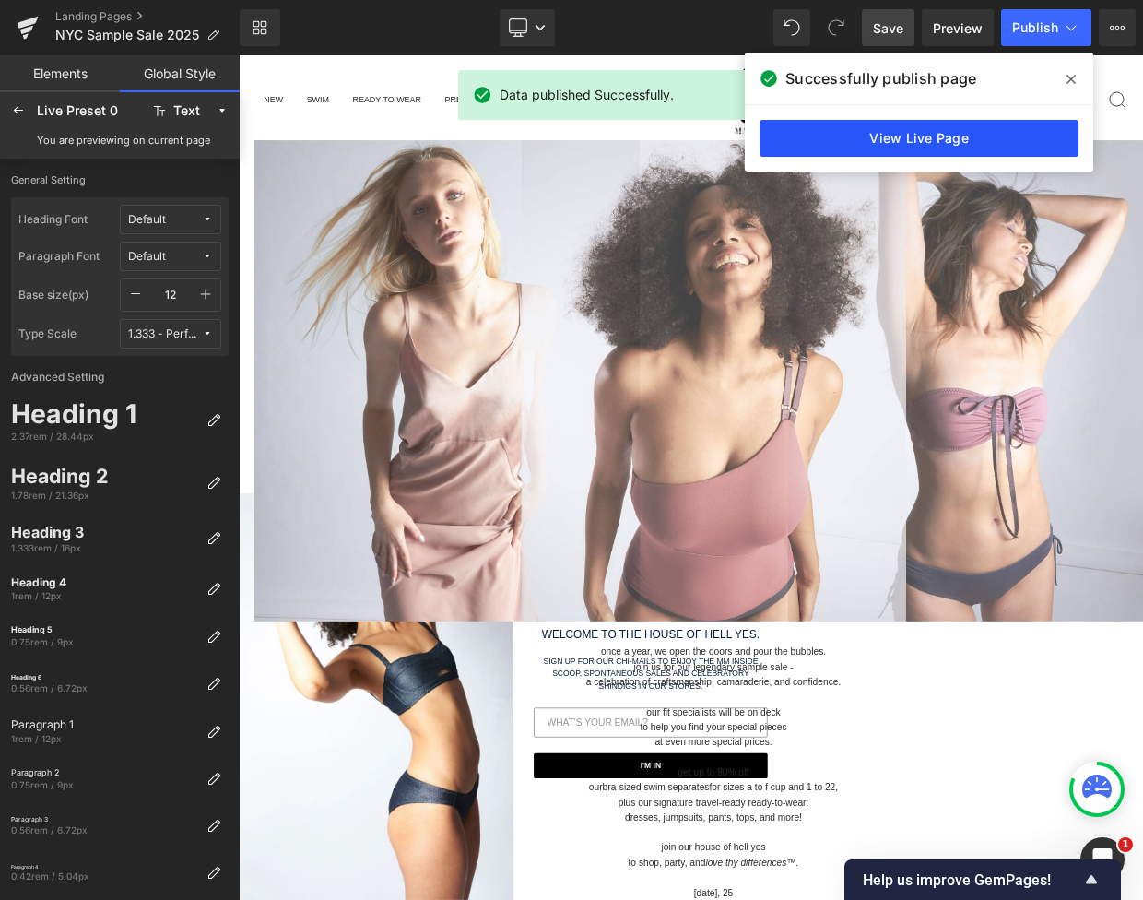
click at [911, 142] on link "View Live Page" at bounding box center [919, 138] width 319 height 37
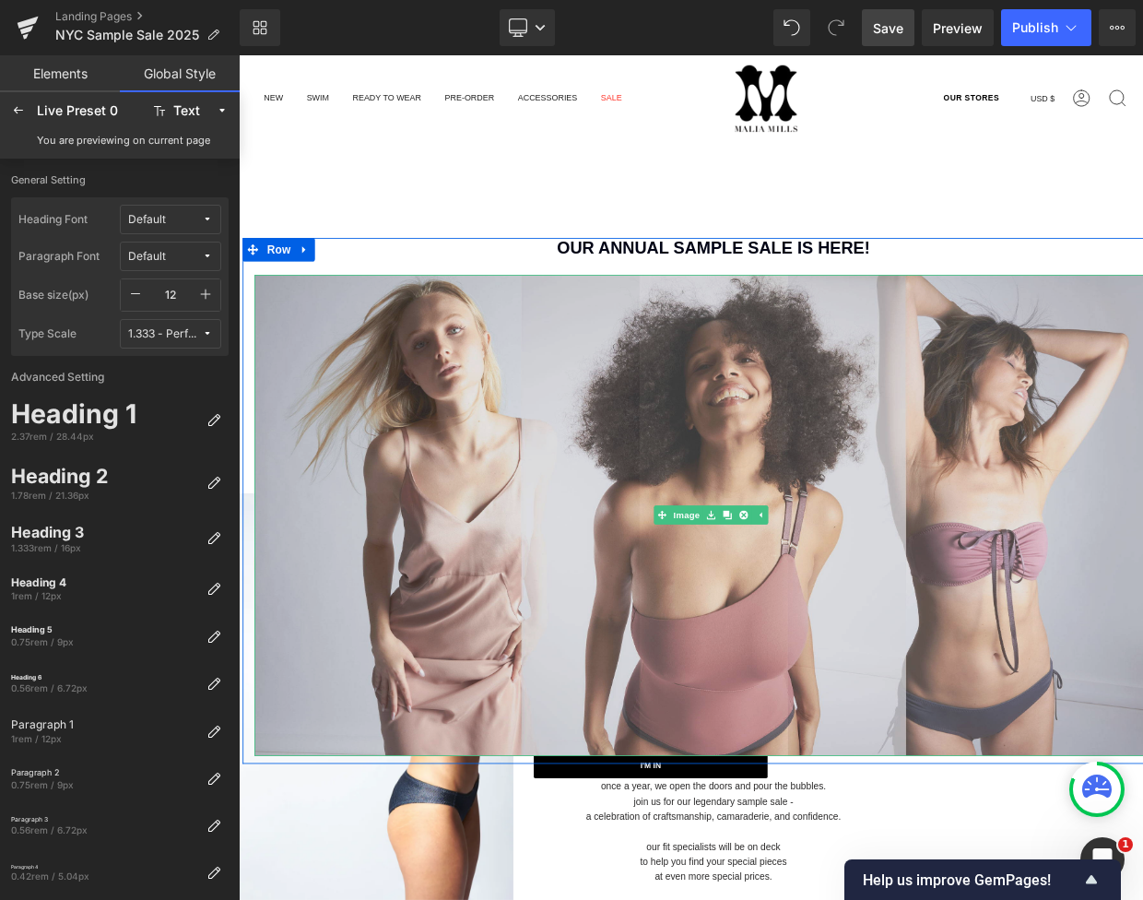
scroll to position [0, 0]
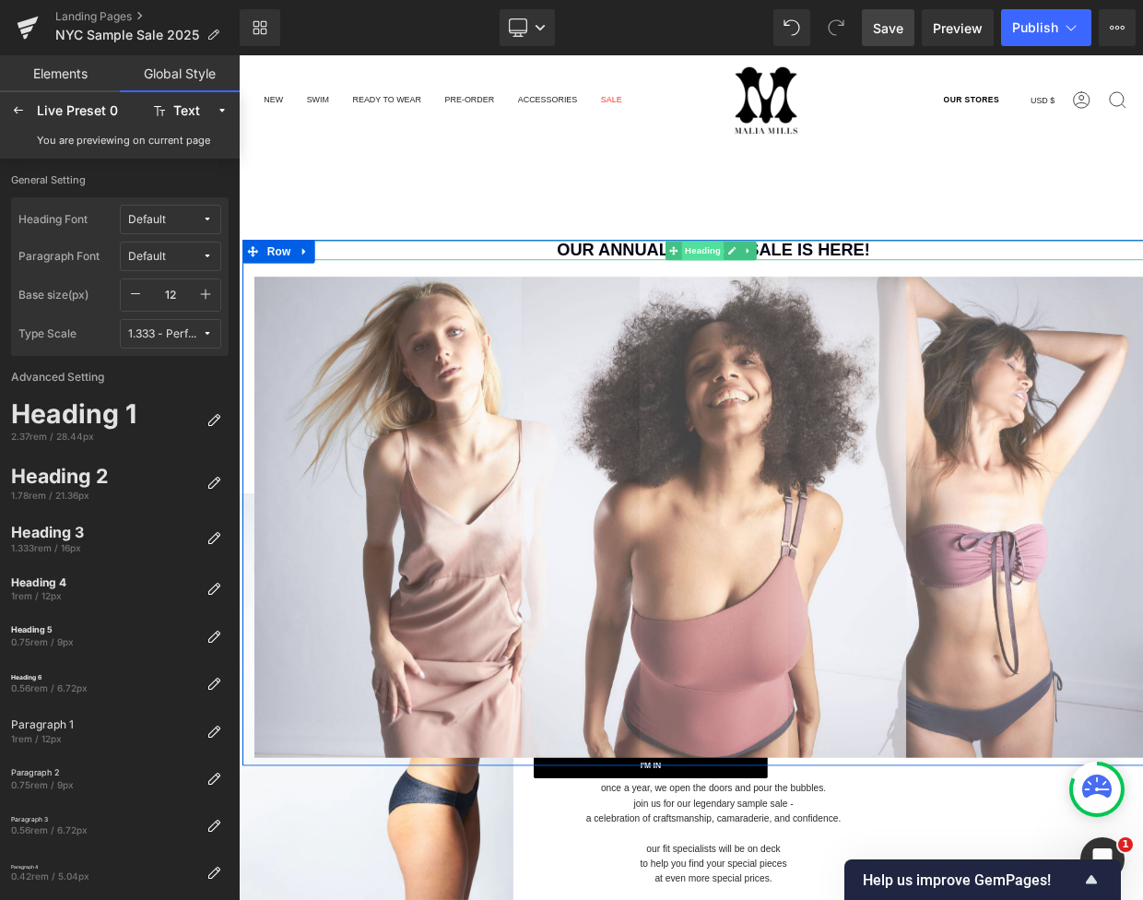
click at [770, 281] on span "Heading" at bounding box center [785, 285] width 50 height 22
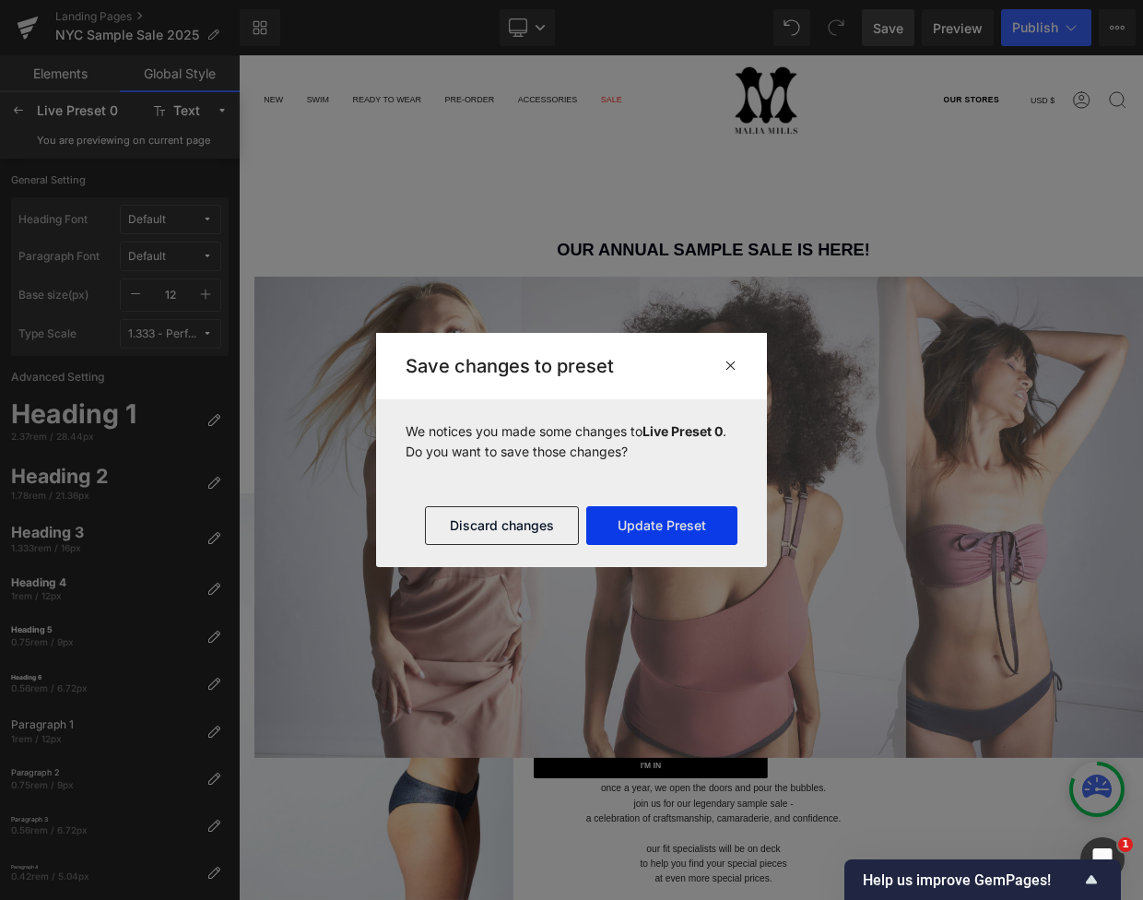
click at [665, 519] on button "Update Preset" at bounding box center [661, 525] width 151 height 39
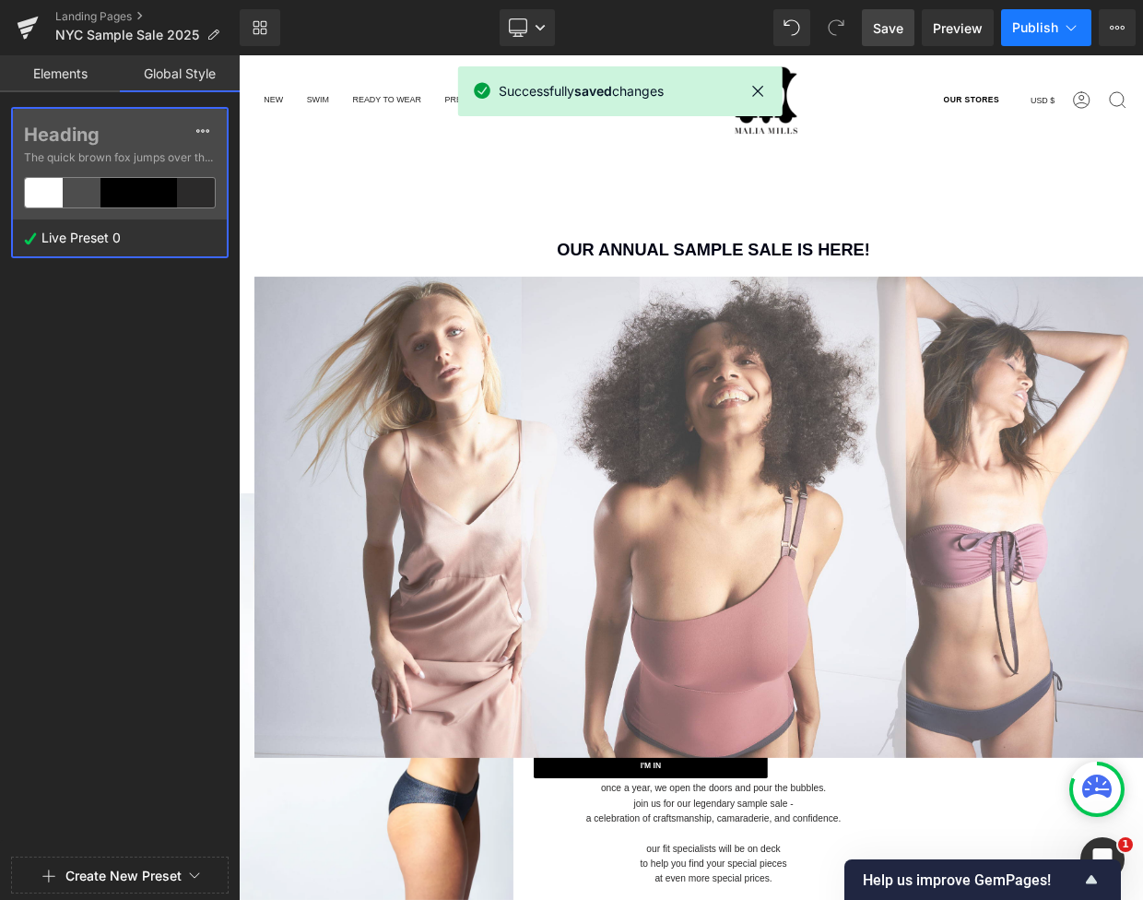
click at [1060, 14] on button "Publish" at bounding box center [1046, 27] width 90 height 37
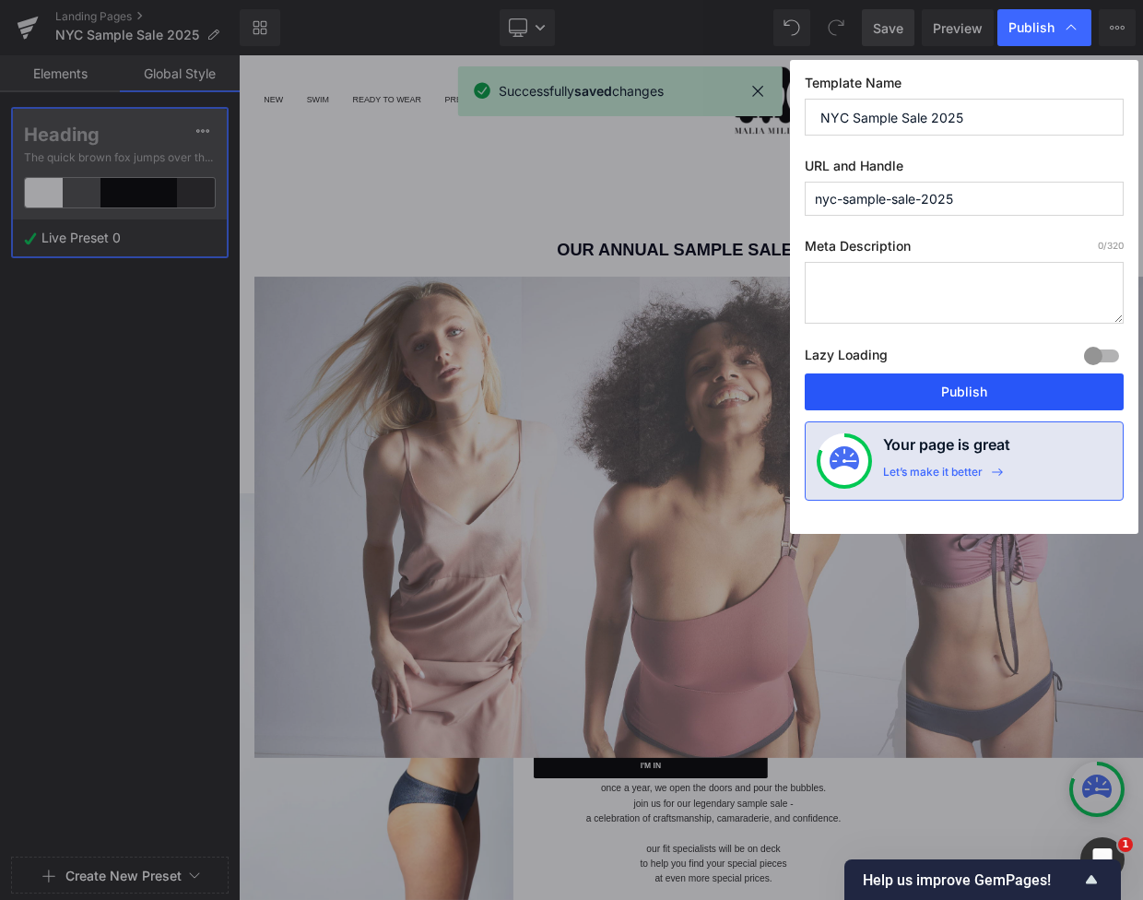
click at [967, 403] on button "Publish" at bounding box center [964, 391] width 319 height 37
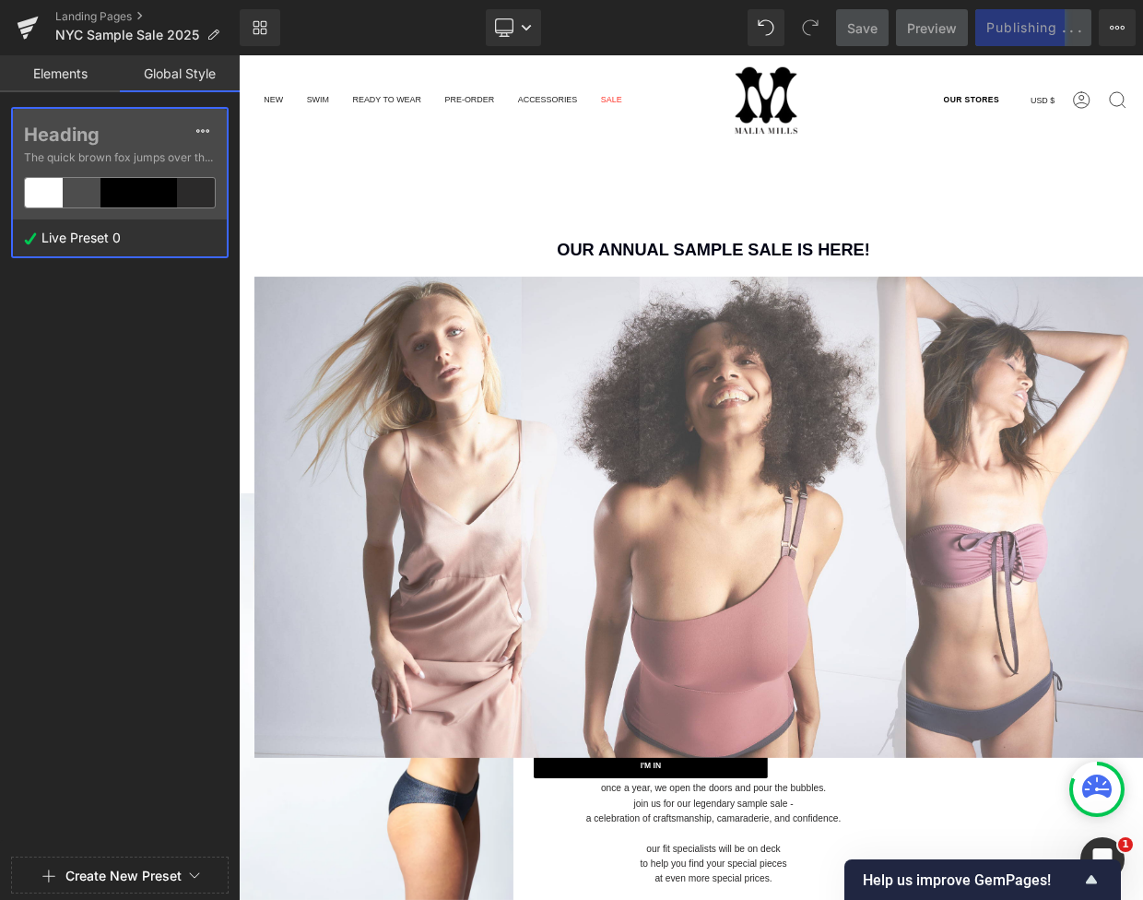
click at [54, 79] on link "Elements" at bounding box center [60, 73] width 120 height 37
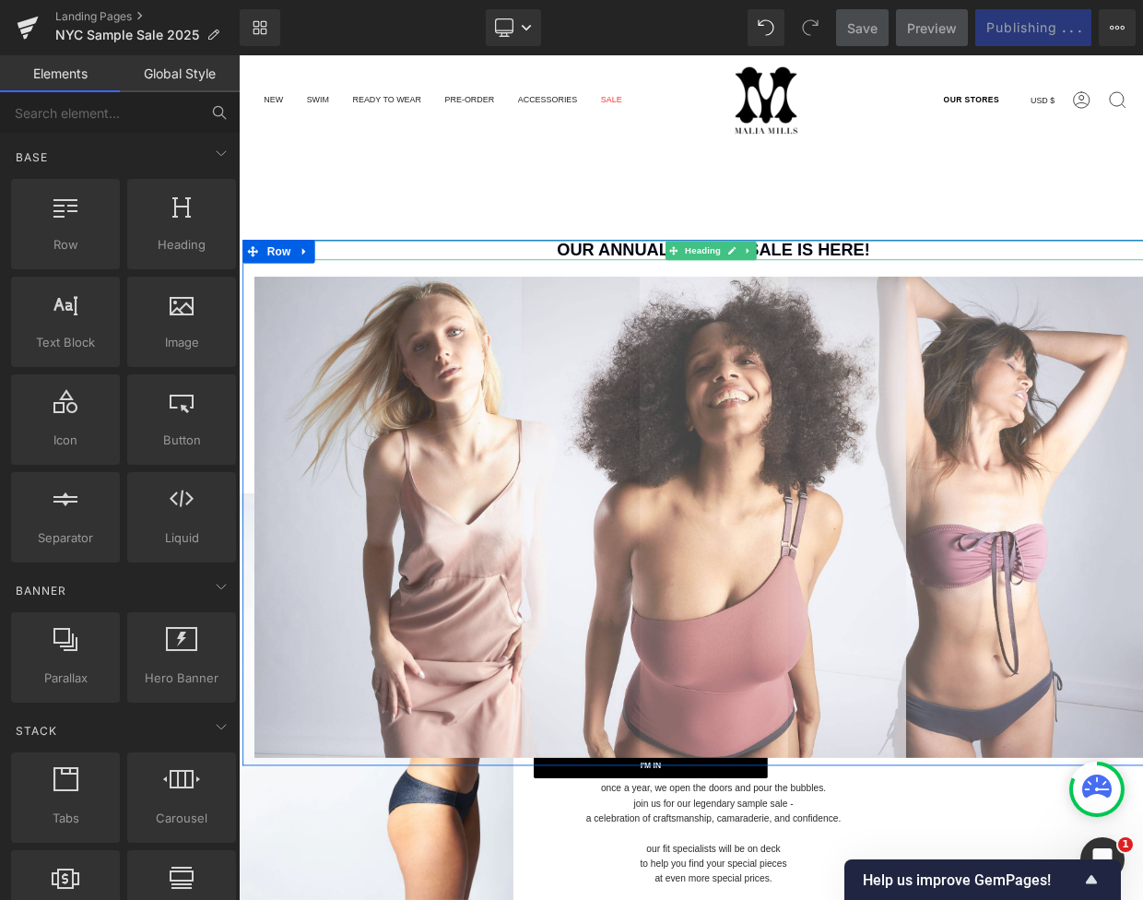
drag, startPoint x: 671, startPoint y: 289, endPoint x: 760, endPoint y: 283, distance: 88.7
click at [672, 289] on h1 "OUR ANNUAL SAMPLE SALE IS HERE!" at bounding box center [796, 284] width 1079 height 23
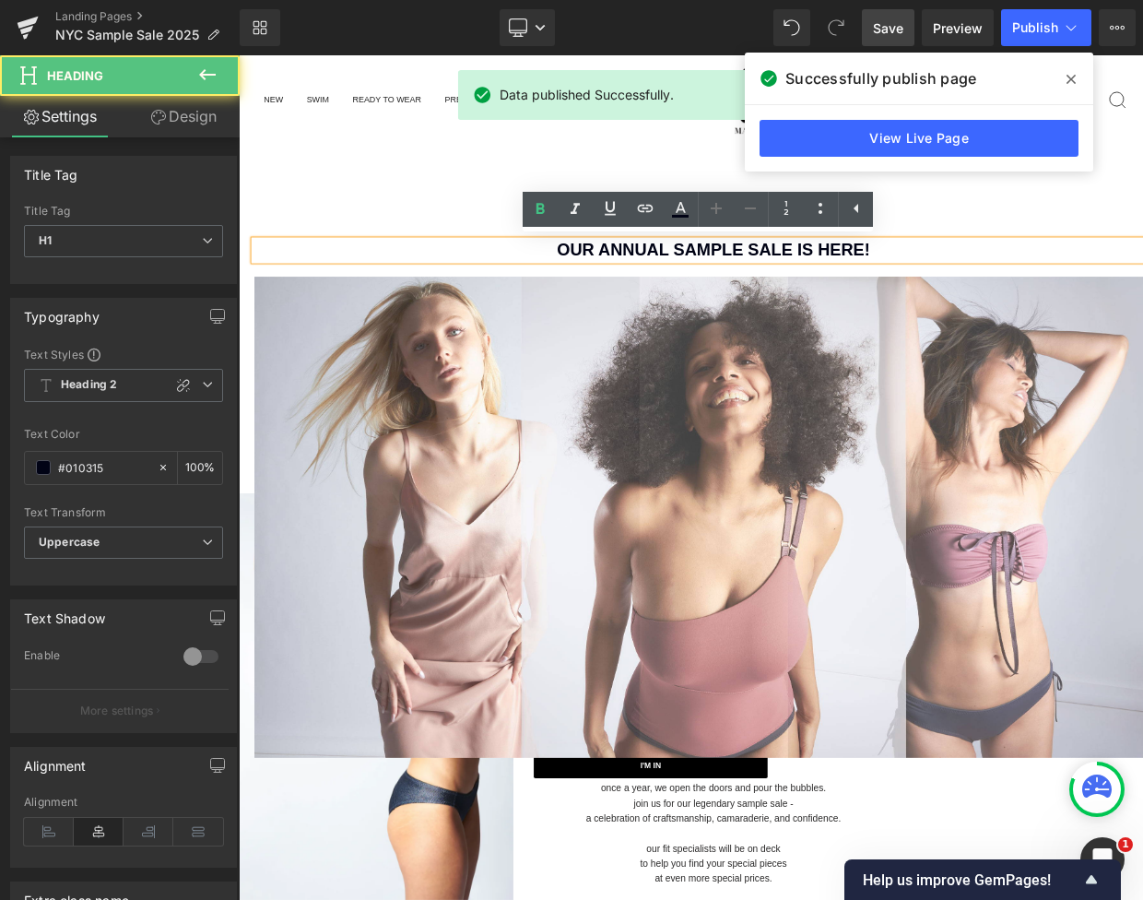
click at [703, 287] on h1 "OUR ANNUAL SAMPLE SALE IS HERE!" at bounding box center [796, 284] width 1079 height 23
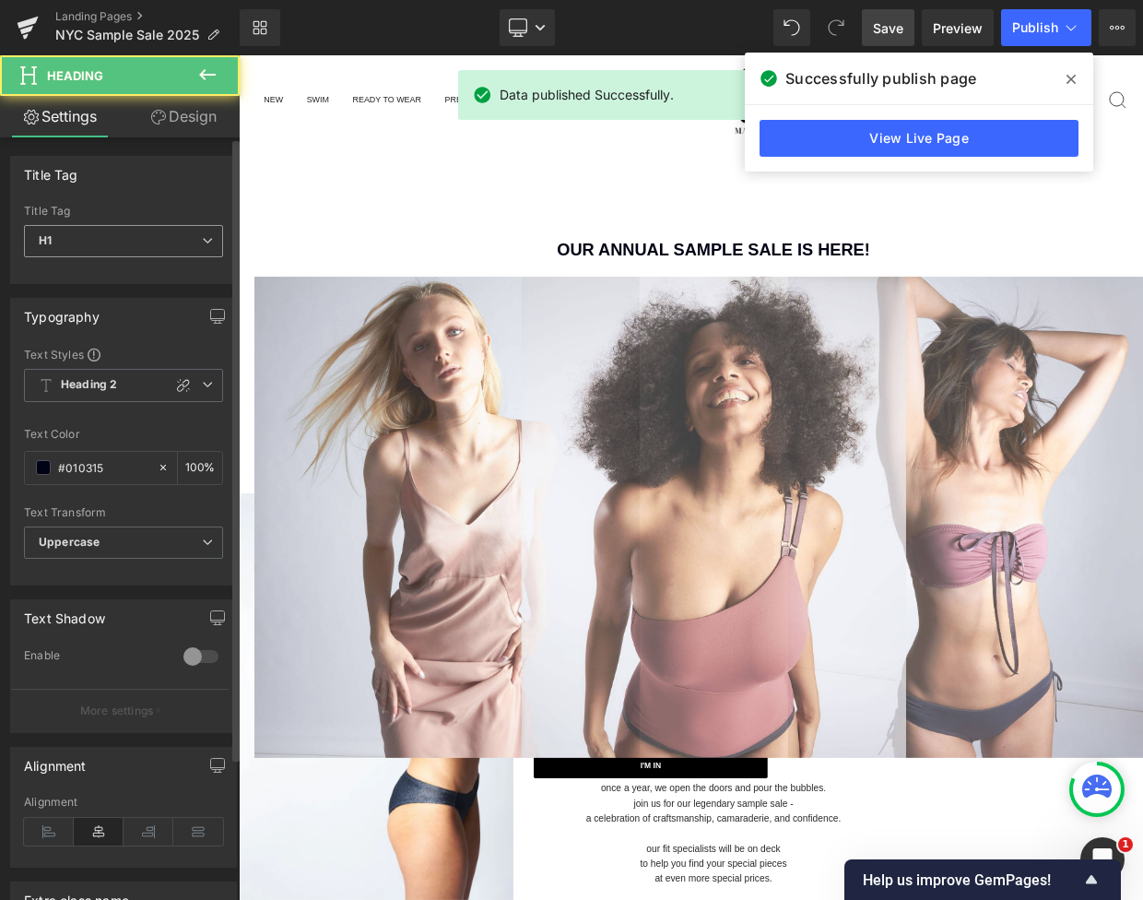
click at [177, 237] on span "H1" at bounding box center [123, 241] width 199 height 32
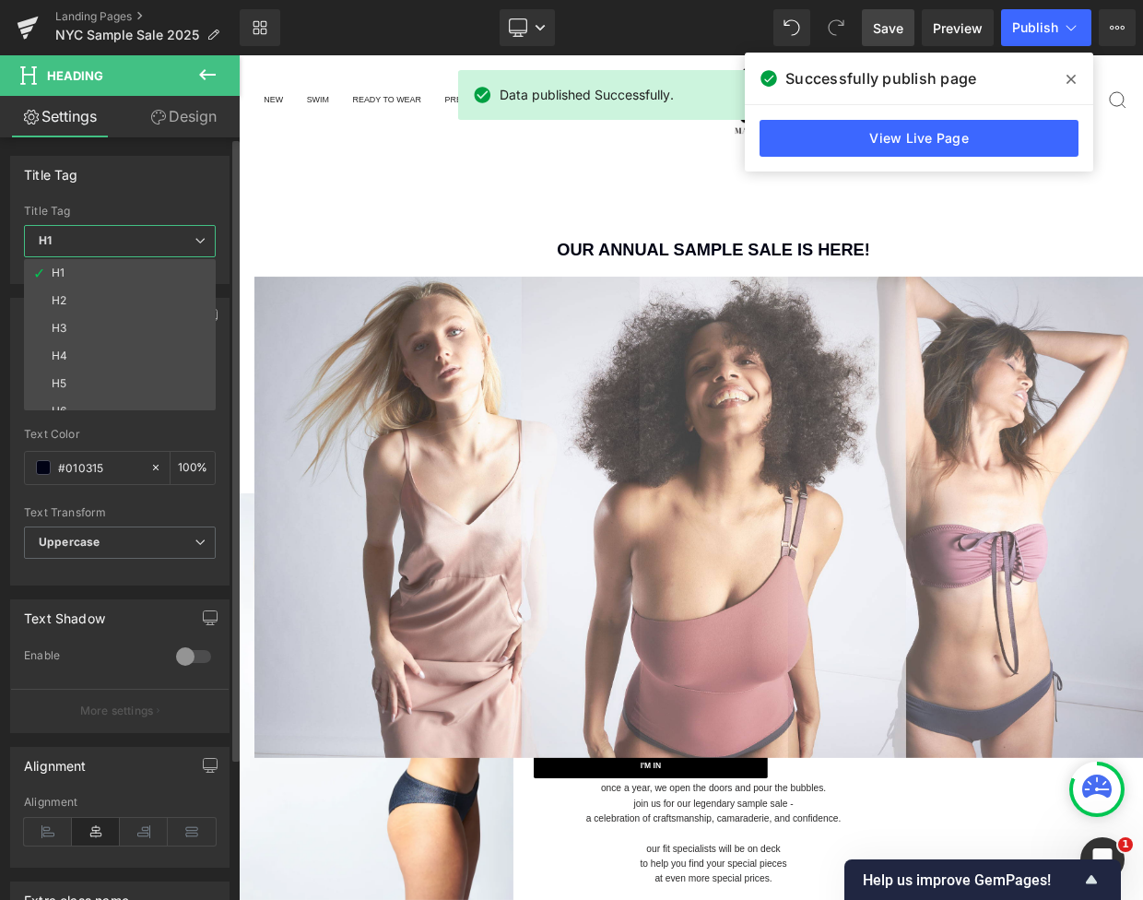
drag, startPoint x: 177, startPoint y: 237, endPoint x: 222, endPoint y: 235, distance: 45.2
click at [177, 237] on span "H1" at bounding box center [120, 241] width 192 height 32
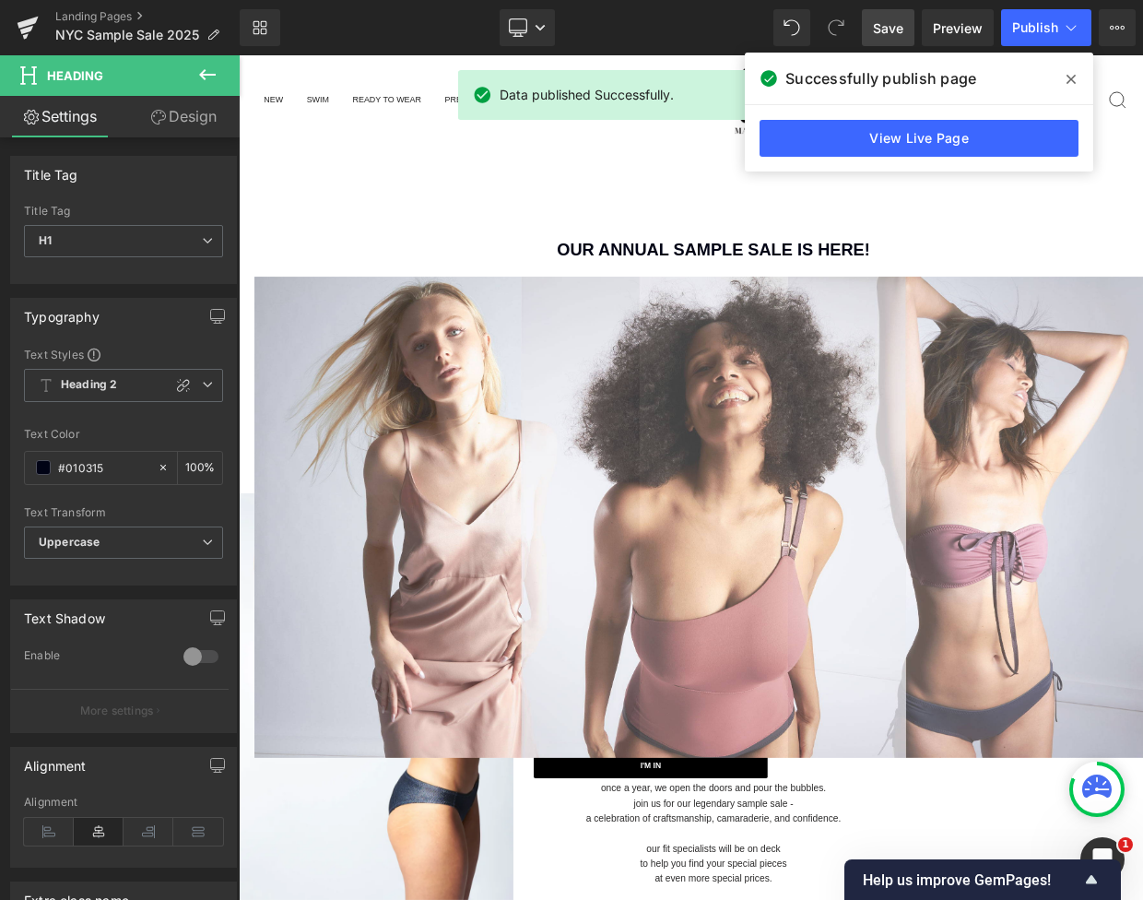
click at [509, 235] on main "OUR ANNUAL SAMPLE SALE IS HERE! Heading Separator Image Row once a year, we ope…" at bounding box center [796, 893] width 1115 height 1353
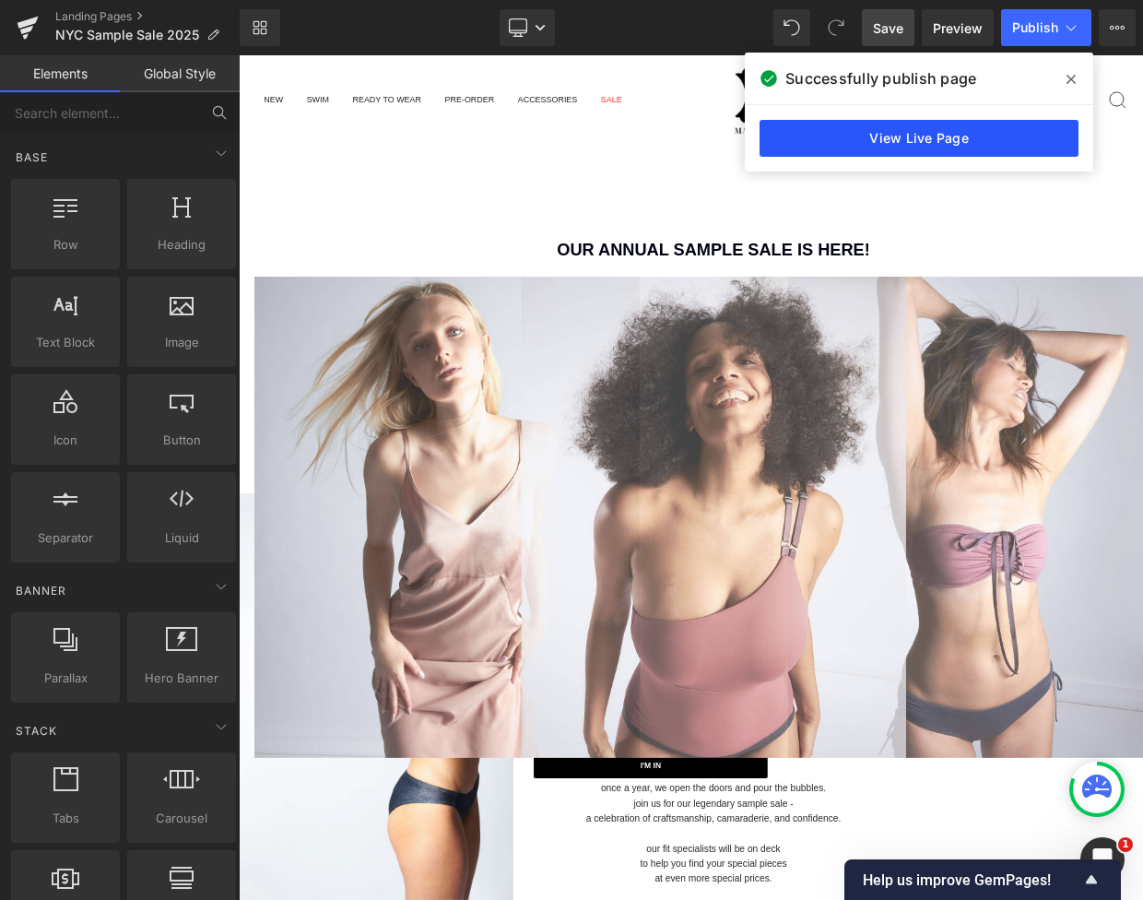
click at [883, 134] on link "View Live Page" at bounding box center [919, 138] width 319 height 37
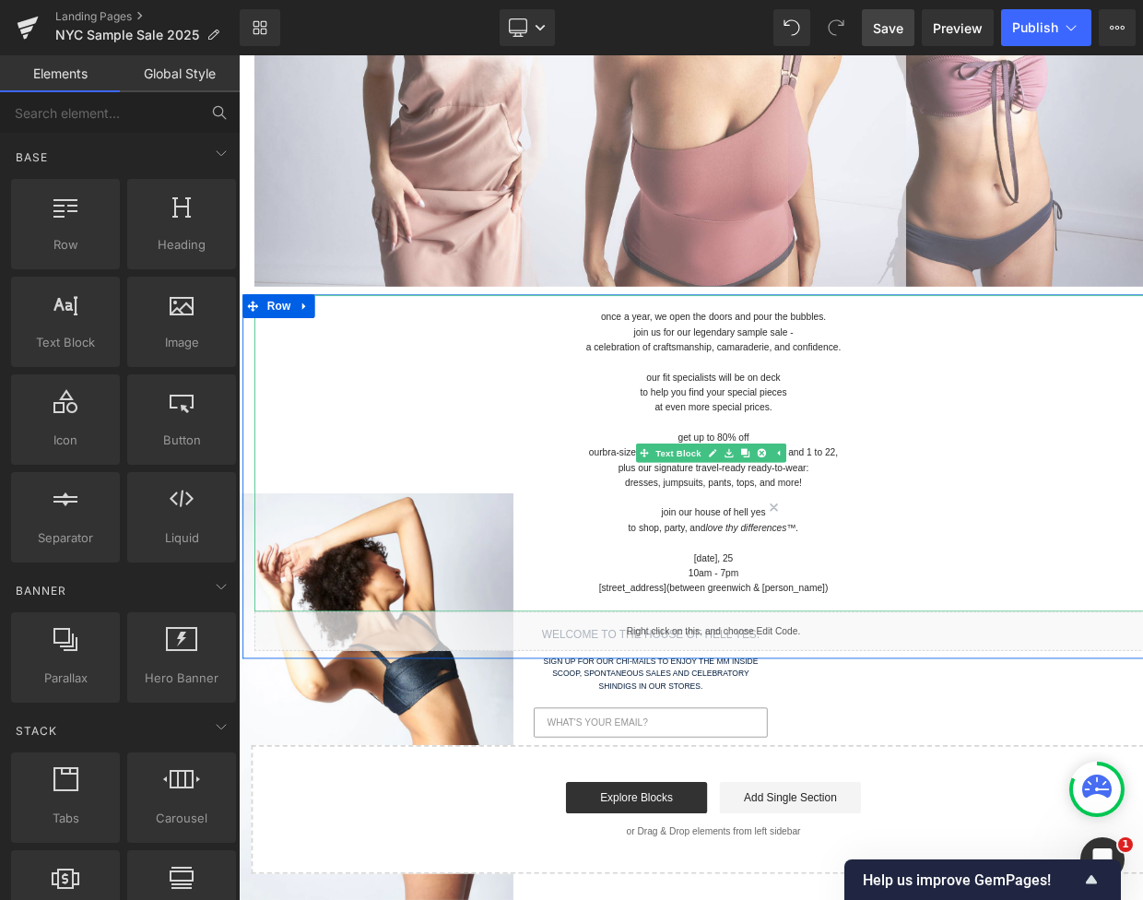
scroll to position [737, 0]
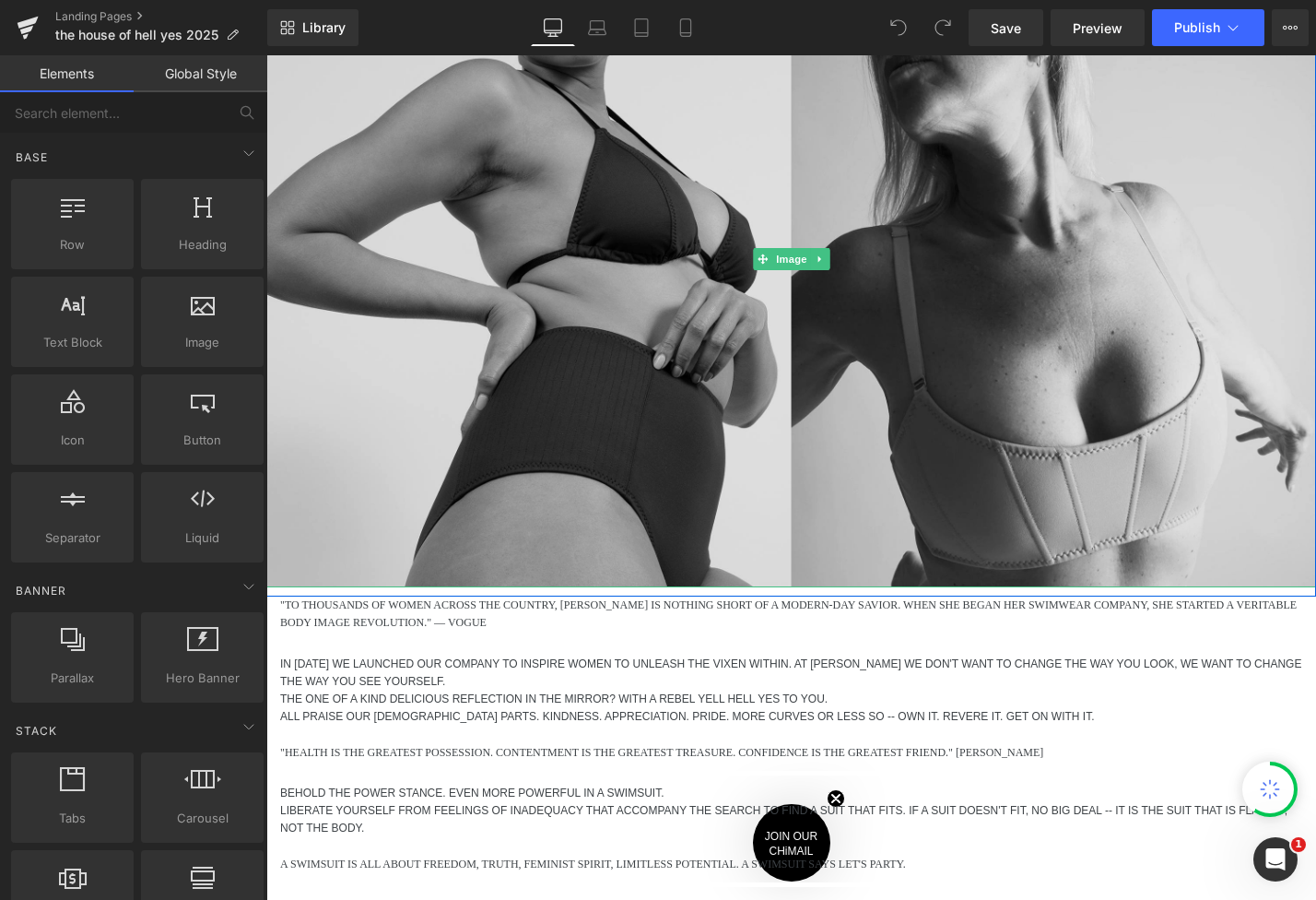
scroll to position [553, 0]
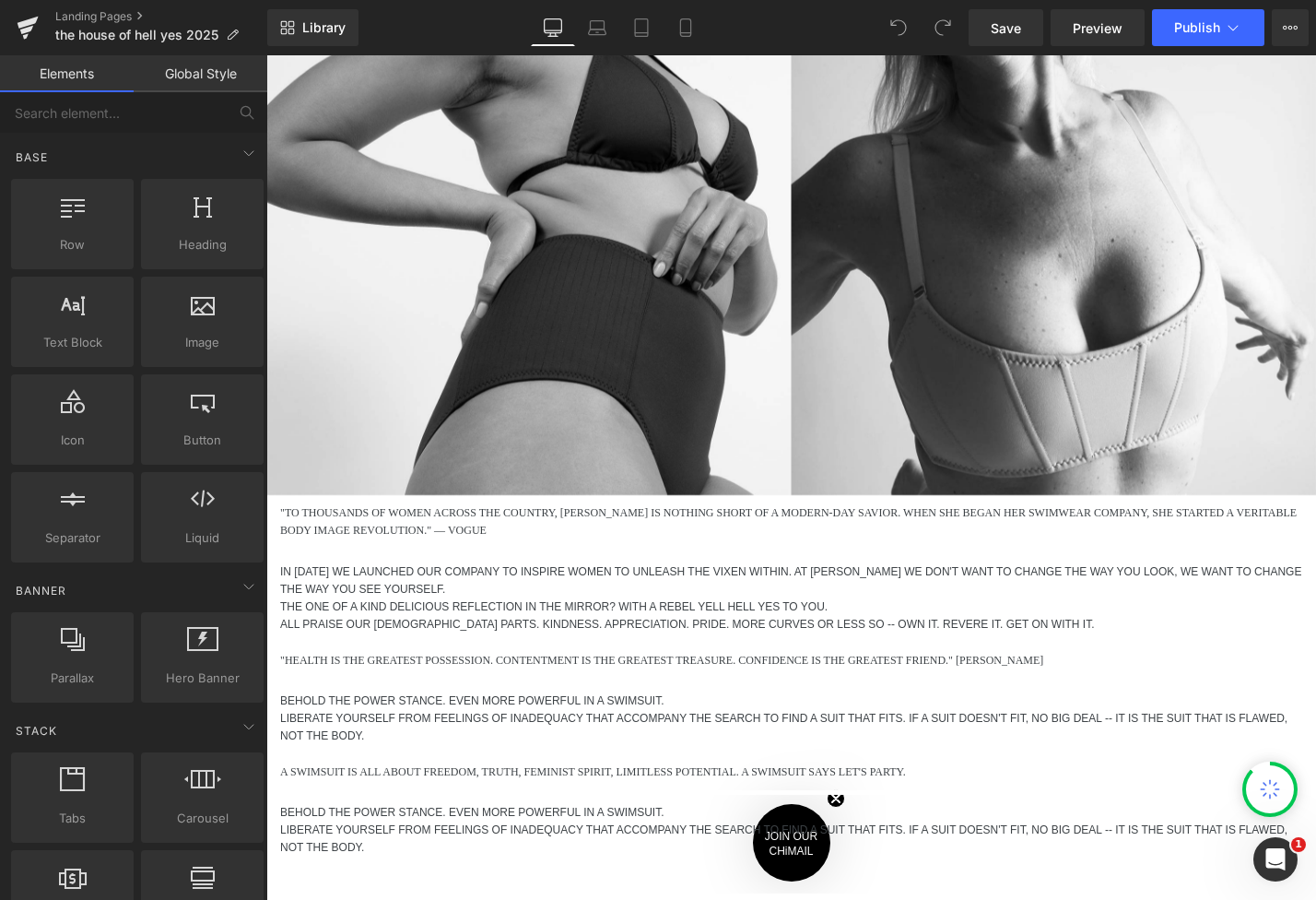
click at [626, 583] on p "IN 1993 WE LAUNCHED OUR COMPANY TO INSPIRE WOMEN TO UNLEASH THE VIXEN WITHIN. A…" at bounding box center [791, 580] width 1022 height 35
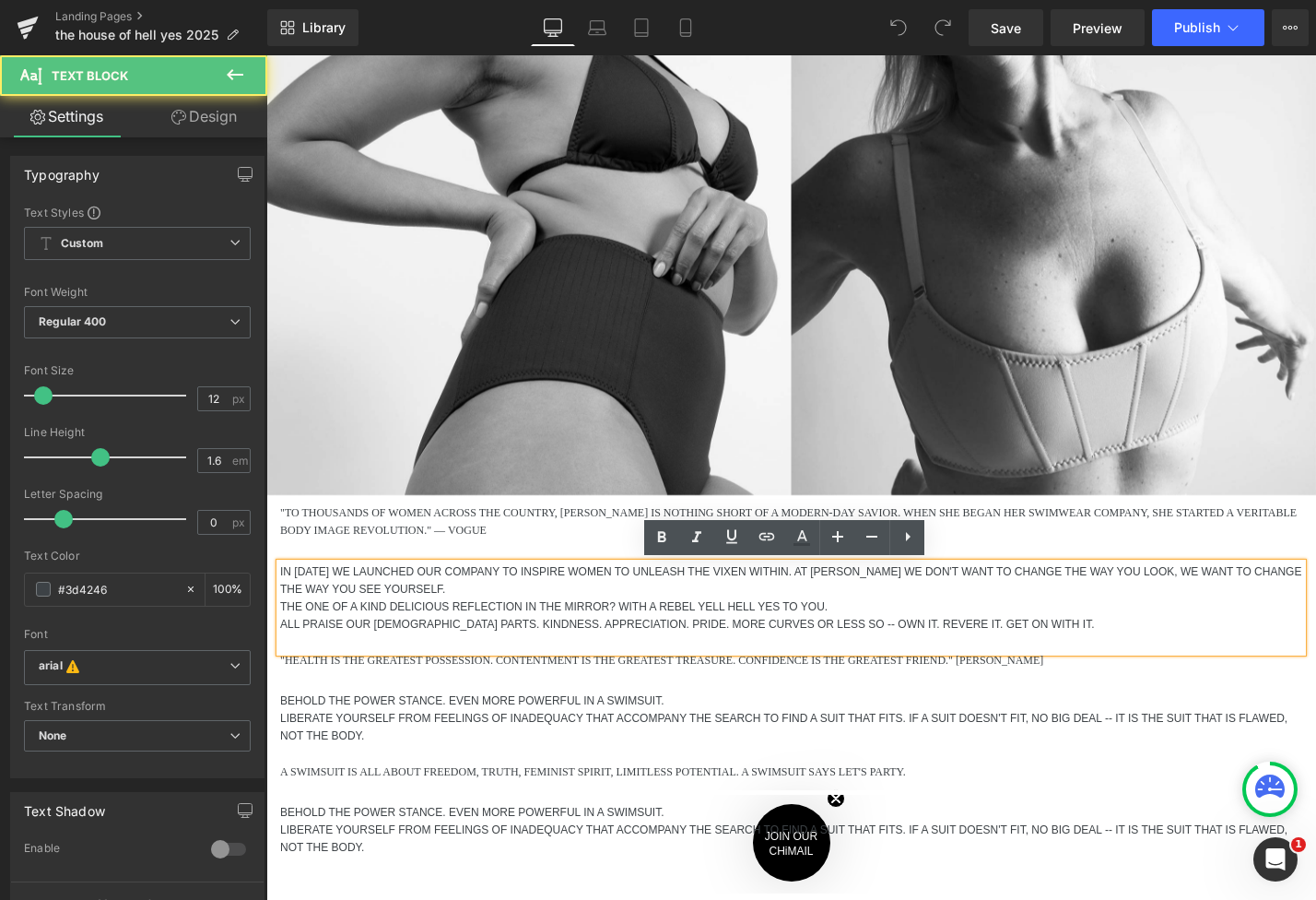
click at [631, 569] on p "IN 1993 WE LAUNCHED OUR COMPANY TO INSPIRE WOMEN TO UNLEASH THE VIXEN WITHIN. A…" at bounding box center [791, 580] width 1022 height 35
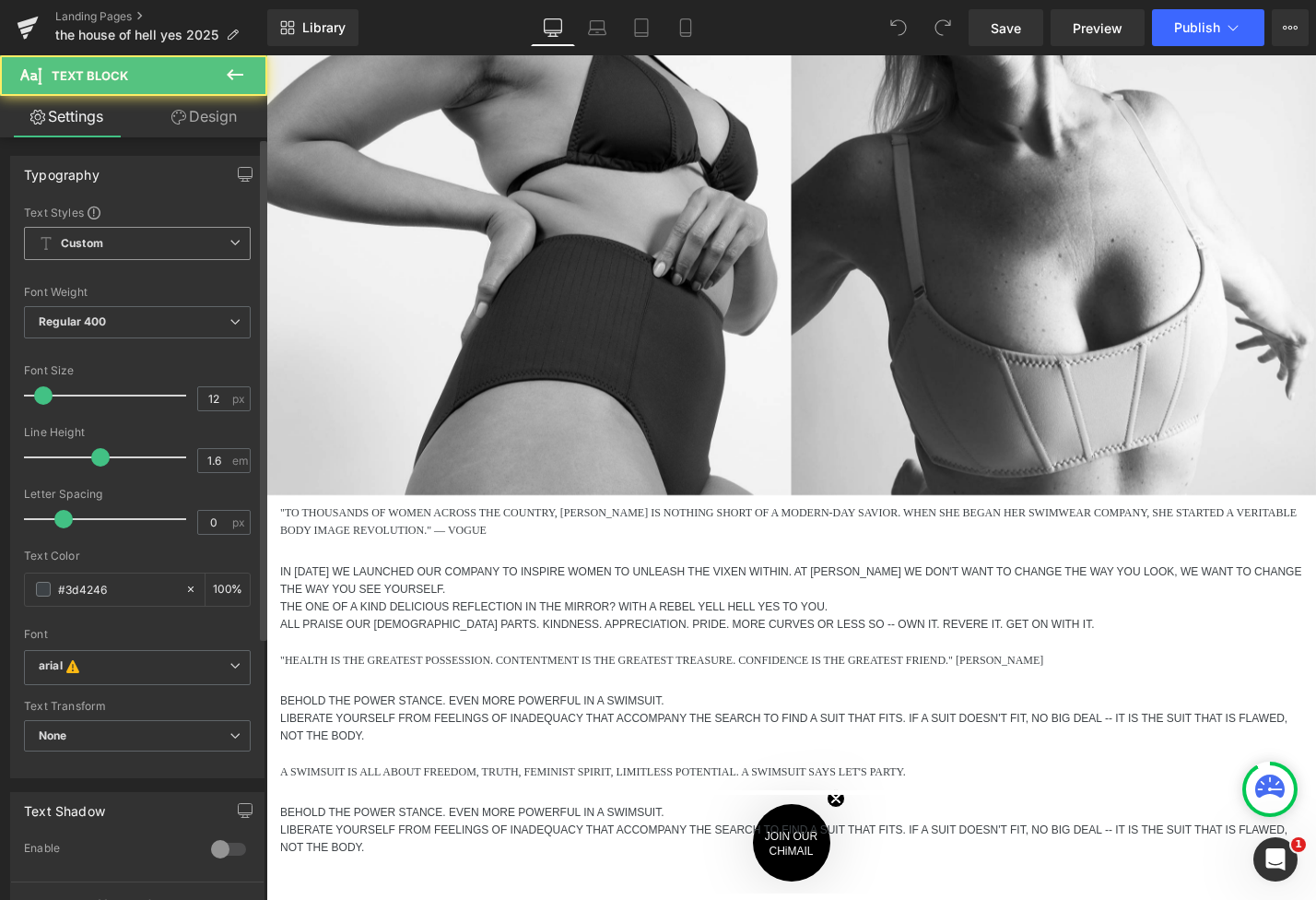
click at [201, 257] on span "Custom Setup Global Style" at bounding box center [137, 243] width 227 height 33
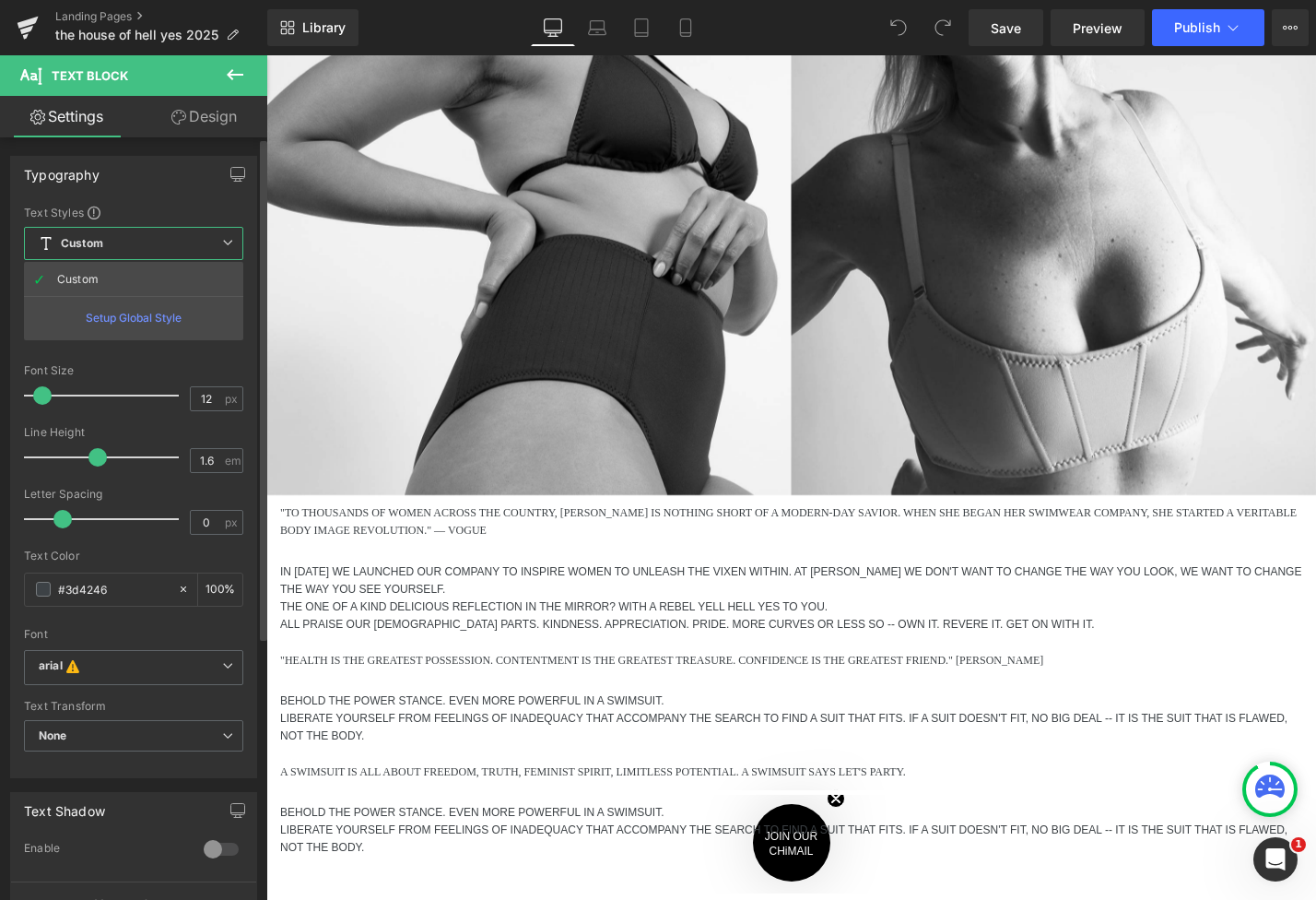
click at [208, 241] on span "Custom Setup Global Style" at bounding box center [133, 243] width 219 height 33
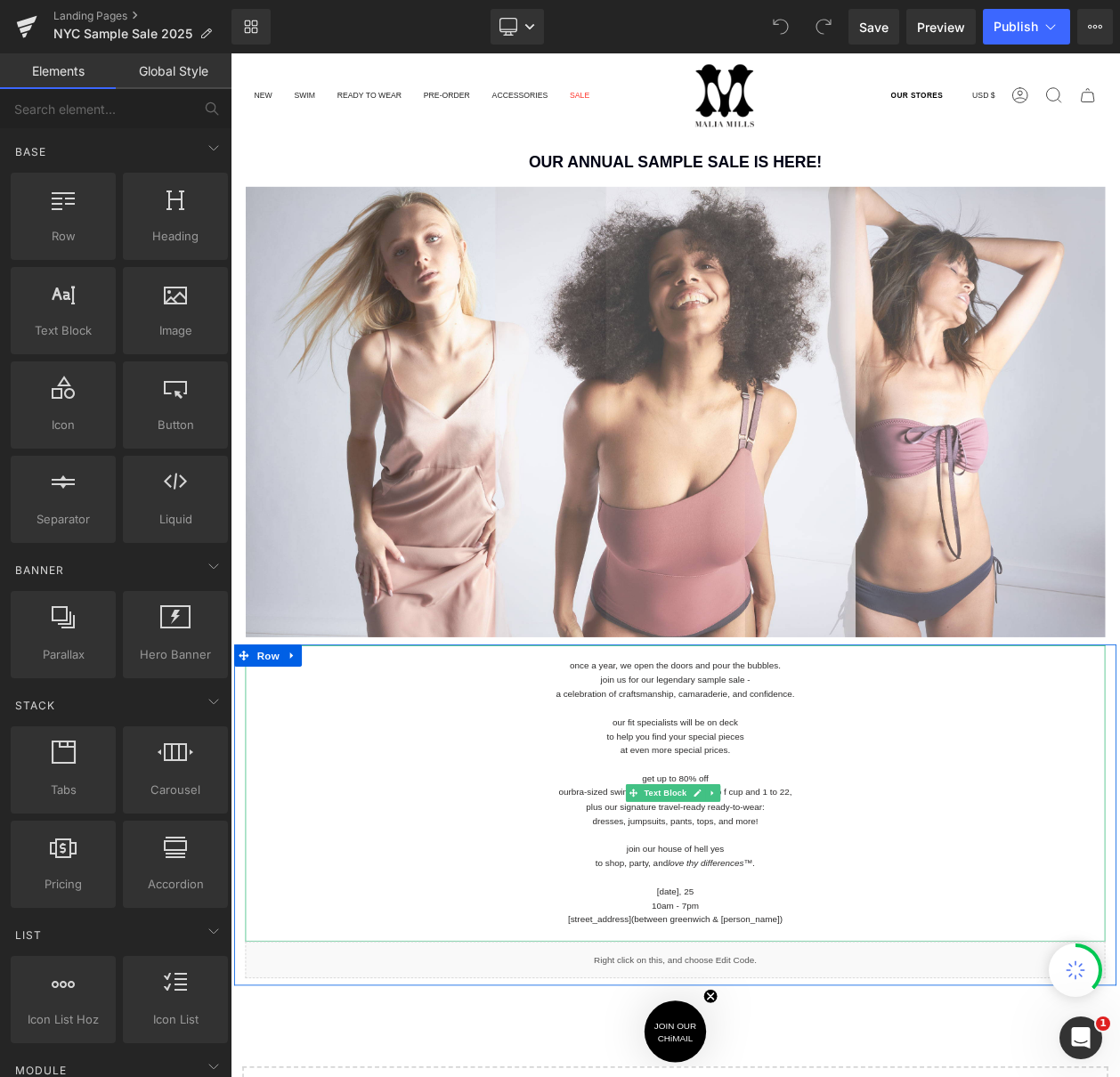
scroll to position [178, 0]
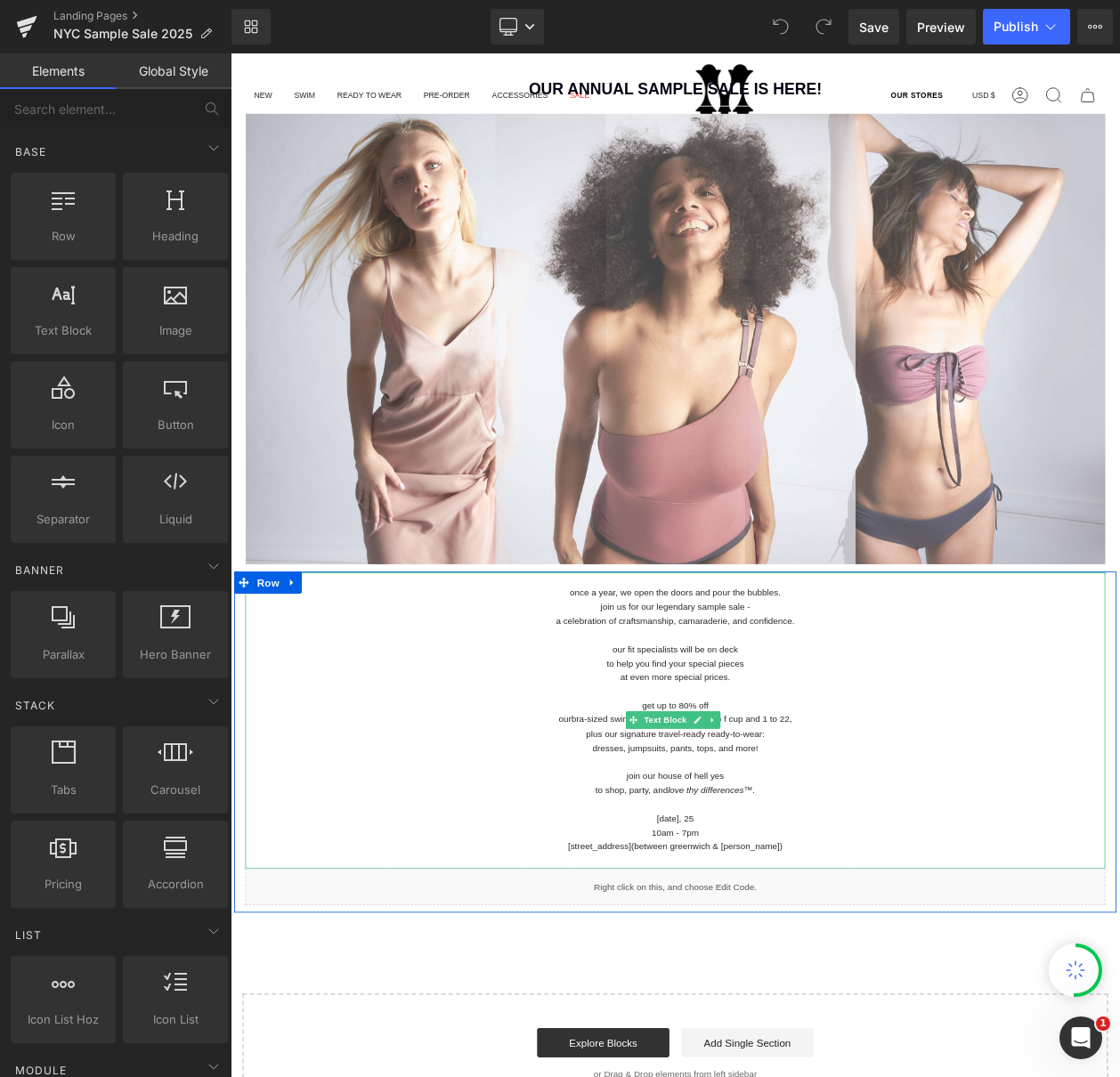
click at [751, 757] on p at bounding box center [769, 758] width 1042 height 17
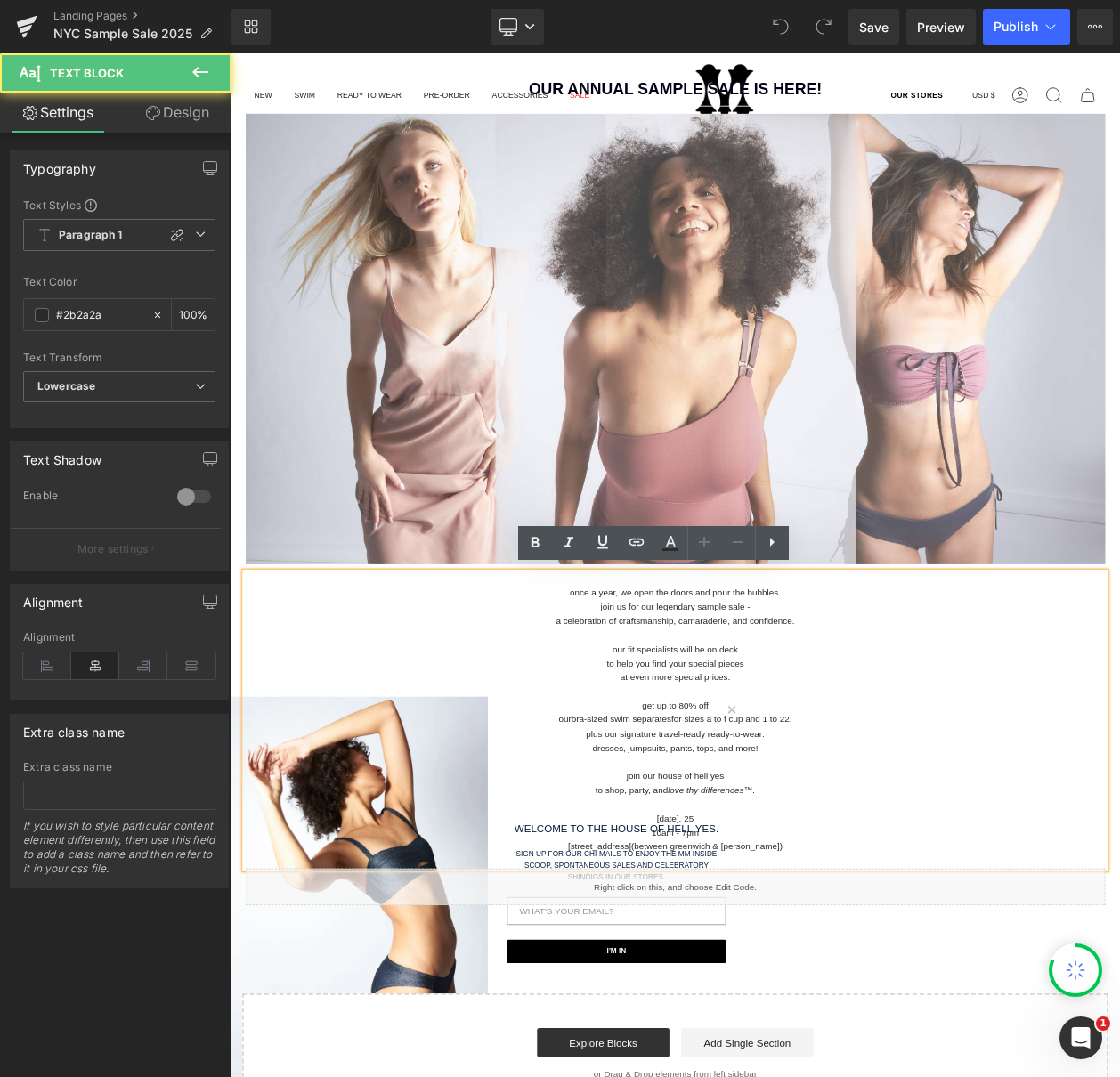
click at [780, 750] on p at bounding box center [769, 758] width 1042 height 17
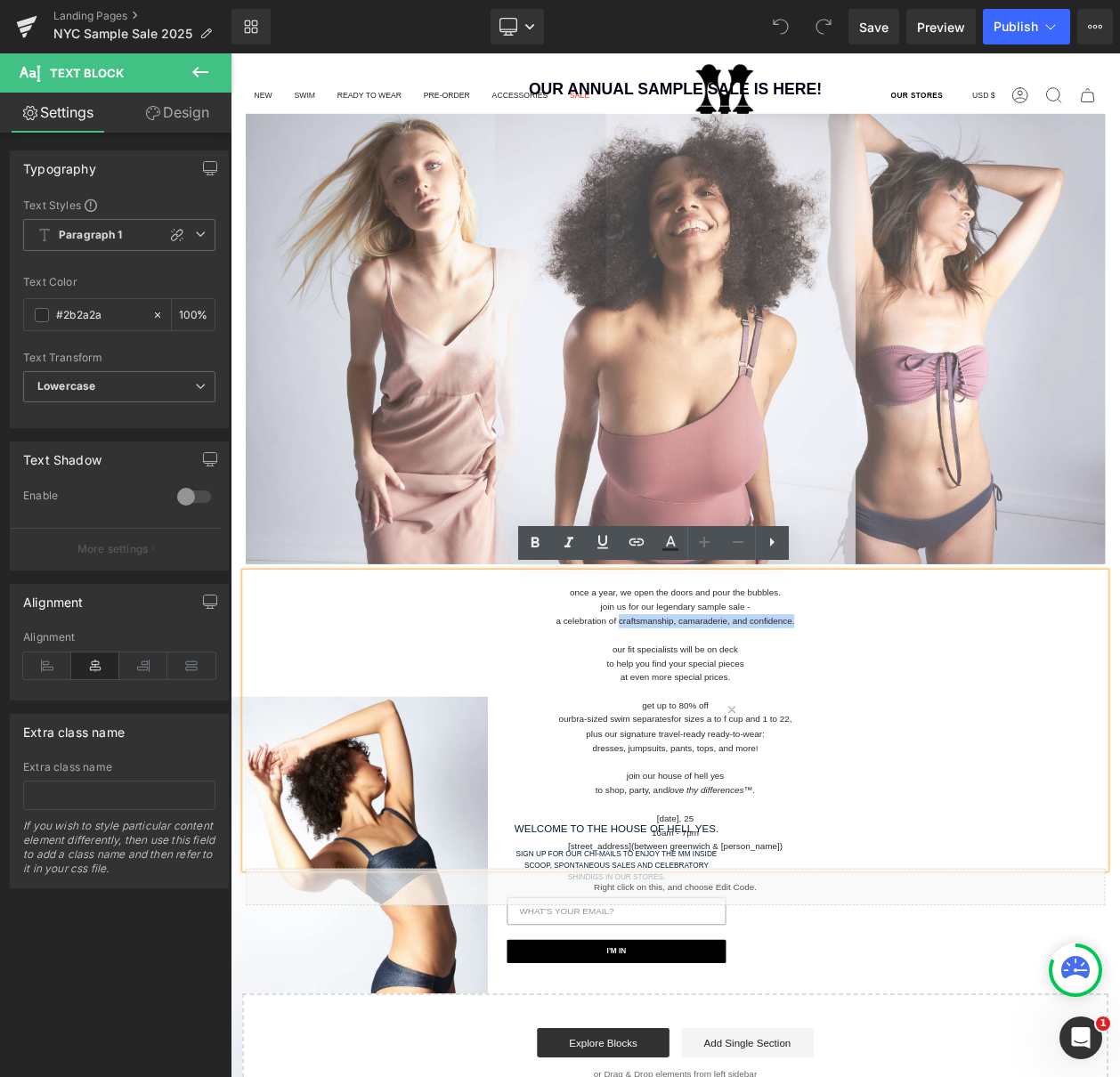
drag, startPoint x: 934, startPoint y: 734, endPoint x: 692, endPoint y: 736, distance: 242.0
click at [692, 736] on p "a celebration of craftsmanship, camaraderie, and confidence." at bounding box center [769, 742] width 1042 height 17
click at [1081, 750] on p at bounding box center [769, 758] width 1042 height 17
click at [886, 25] on span "Save" at bounding box center [874, 26] width 29 height 18
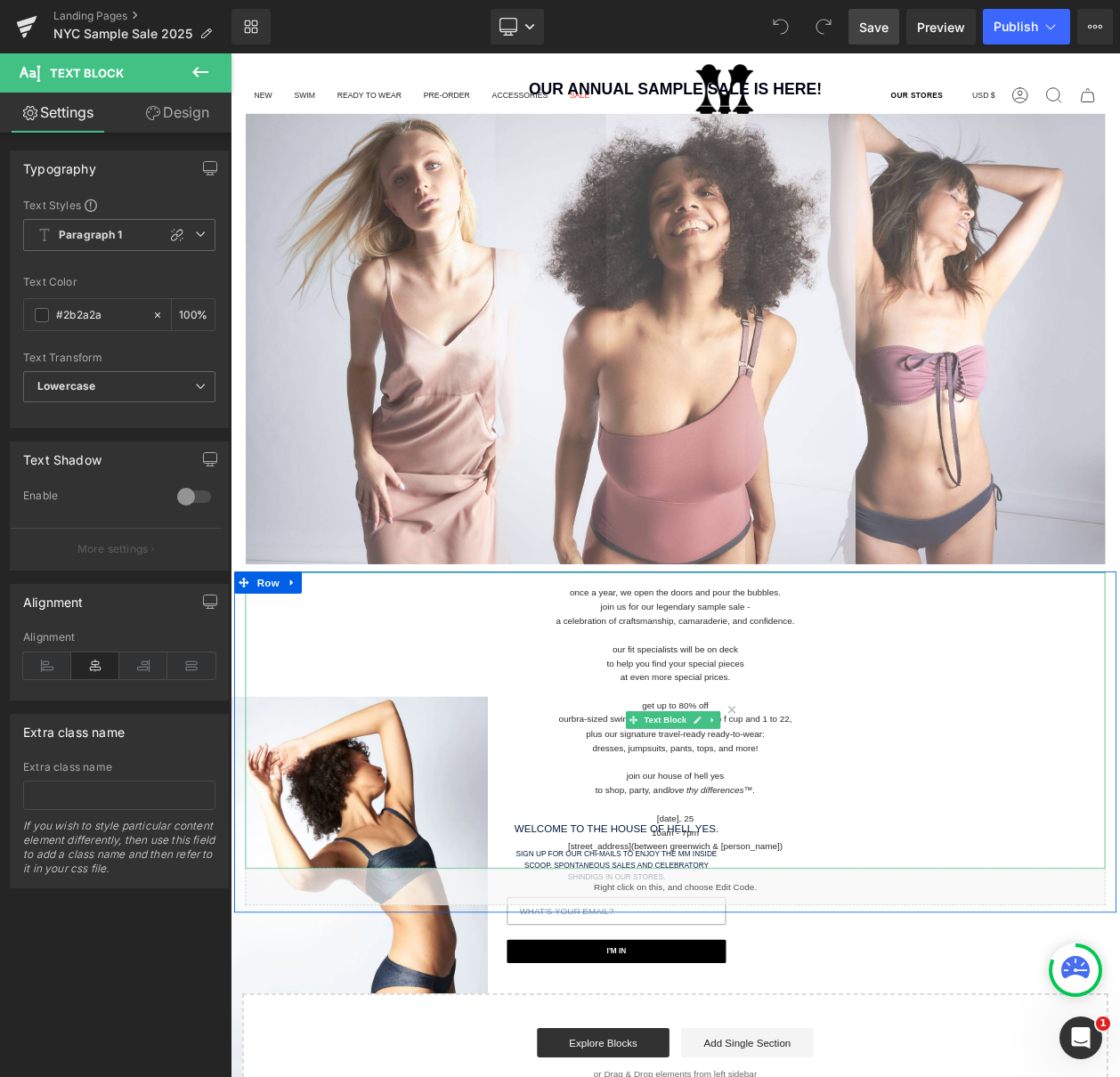
click at [731, 742] on p "a celebration of craftsmanship, camaraderie, and confidence." at bounding box center [769, 742] width 1042 height 17
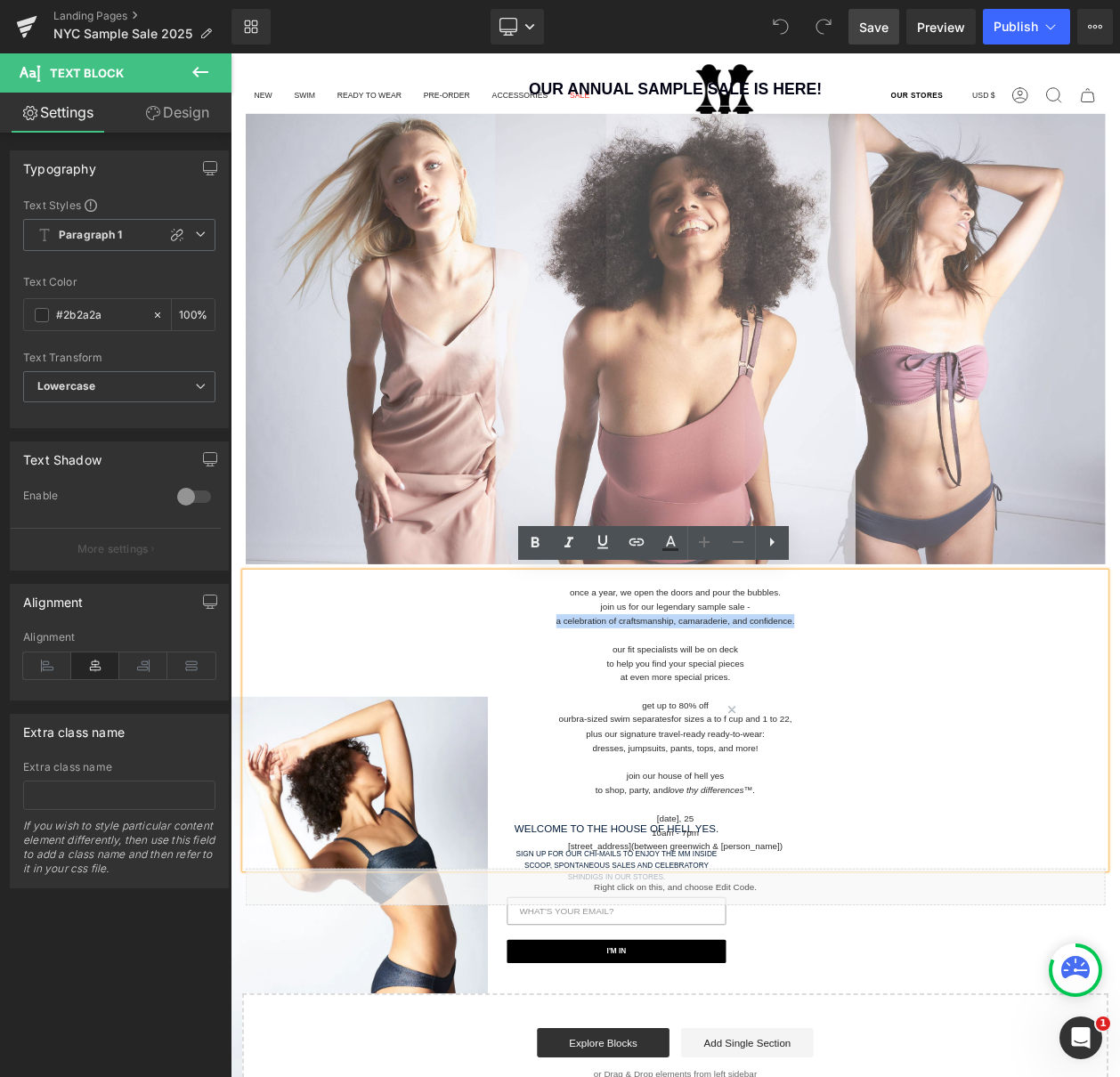
drag, startPoint x: 916, startPoint y: 734, endPoint x: 540, endPoint y: 738, distance: 376.0
click at [540, 738] on p "a celebration of craftsmanship, camaraderie, and confidence." at bounding box center [769, 742] width 1042 height 17
click at [859, 710] on p "once a year, we open the doors and pour the bubbles." at bounding box center [769, 708] width 1042 height 17
click at [766, 733] on p "a celebration of craftsmanship, camaraderie, and confidence." at bounding box center [769, 742] width 1042 height 17
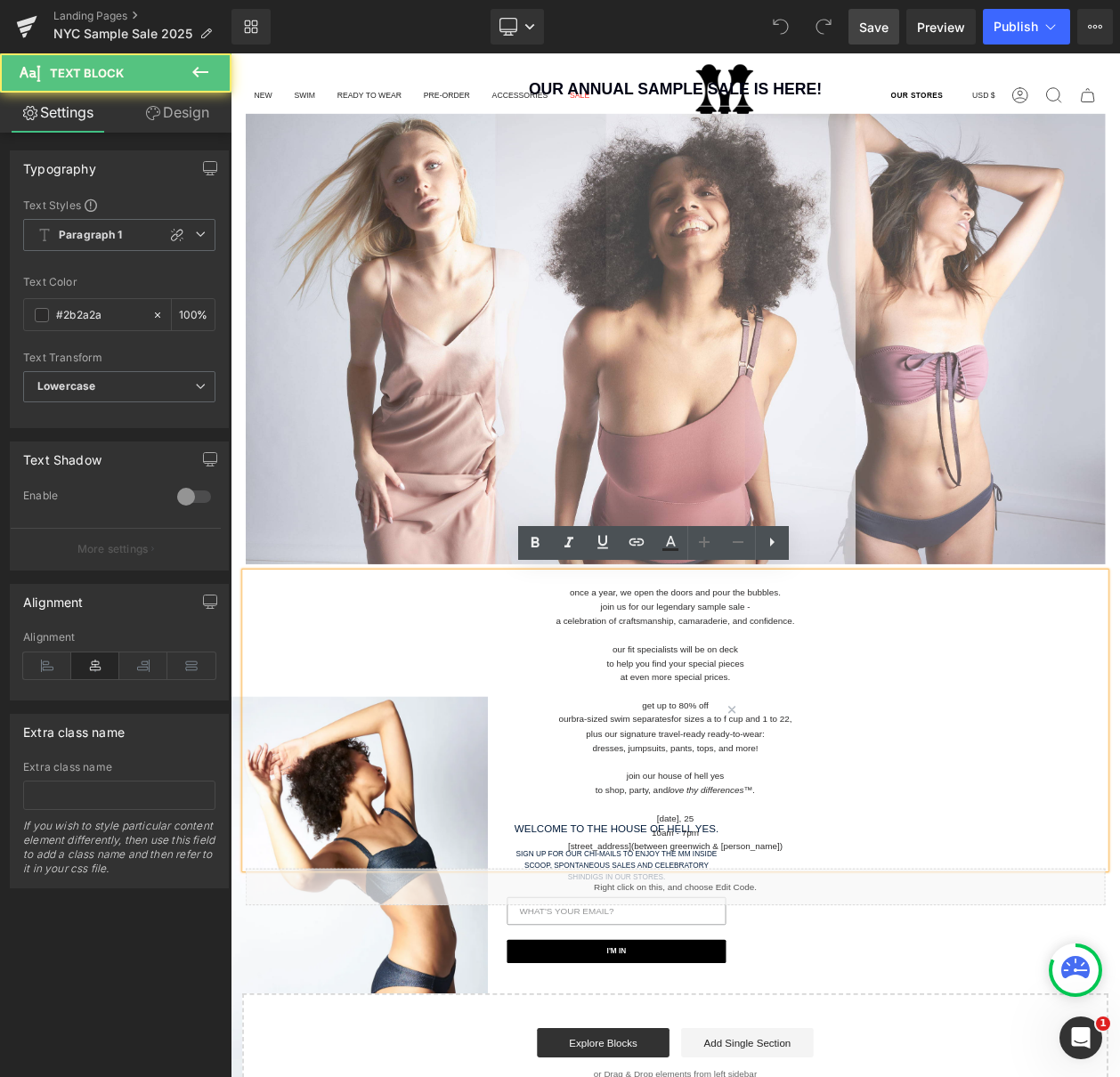
click at [911, 699] on p "once a year, we open the doors and pour the bubbles." at bounding box center [769, 708] width 1042 height 17
drag, startPoint x: 938, startPoint y: 739, endPoint x: 511, endPoint y: 739, distance: 427.0
click at [511, 739] on p "a celebration of craftsmanship, camaraderie, and confidence." at bounding box center [769, 742] width 1042 height 17
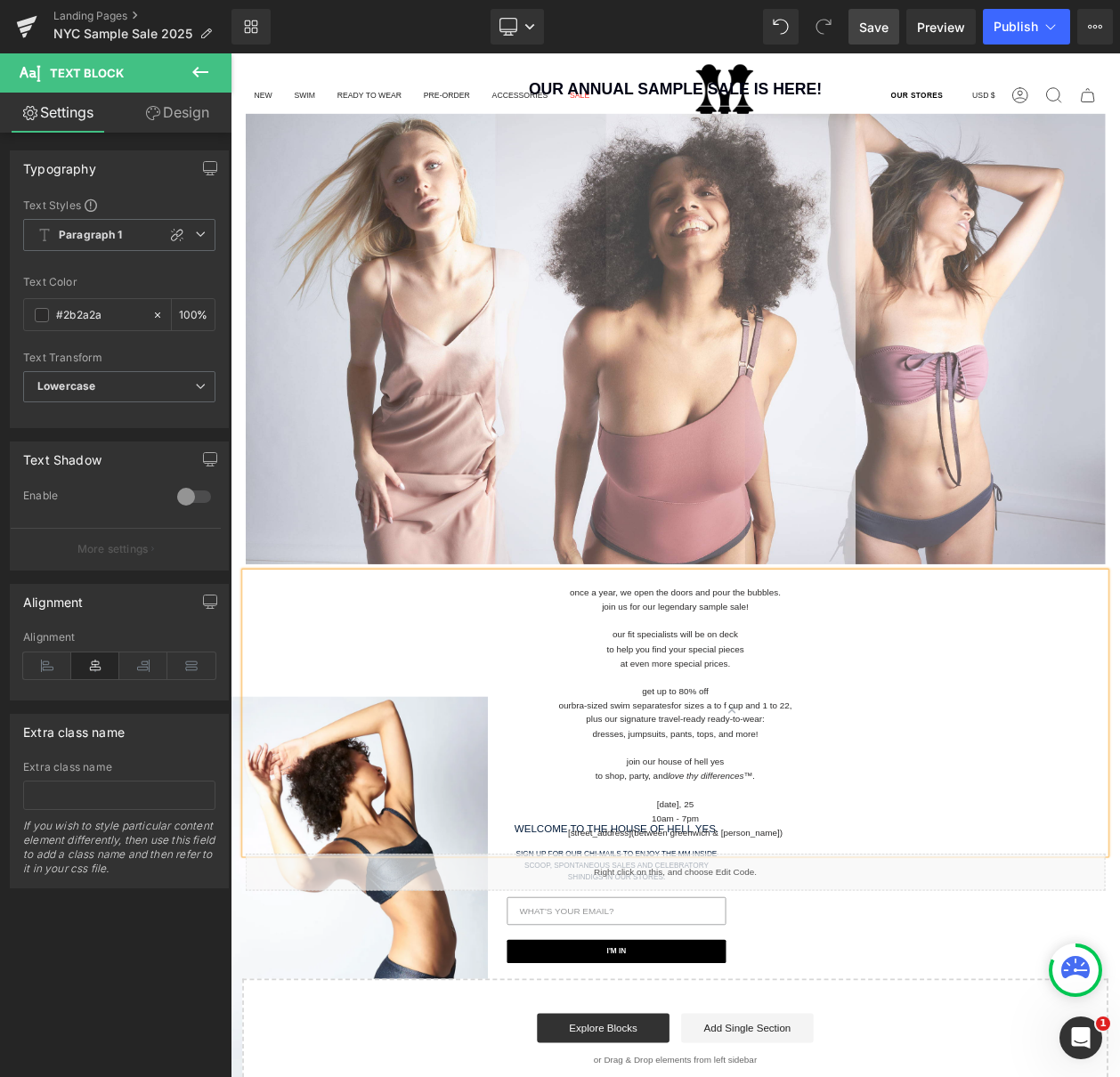
click at [917, 700] on p "once a year, we open the doors and pour the bubbles." at bounding box center [769, 708] width 1042 height 17
click at [883, 792] on p "at even more special prices." at bounding box center [769, 793] width 1042 height 17
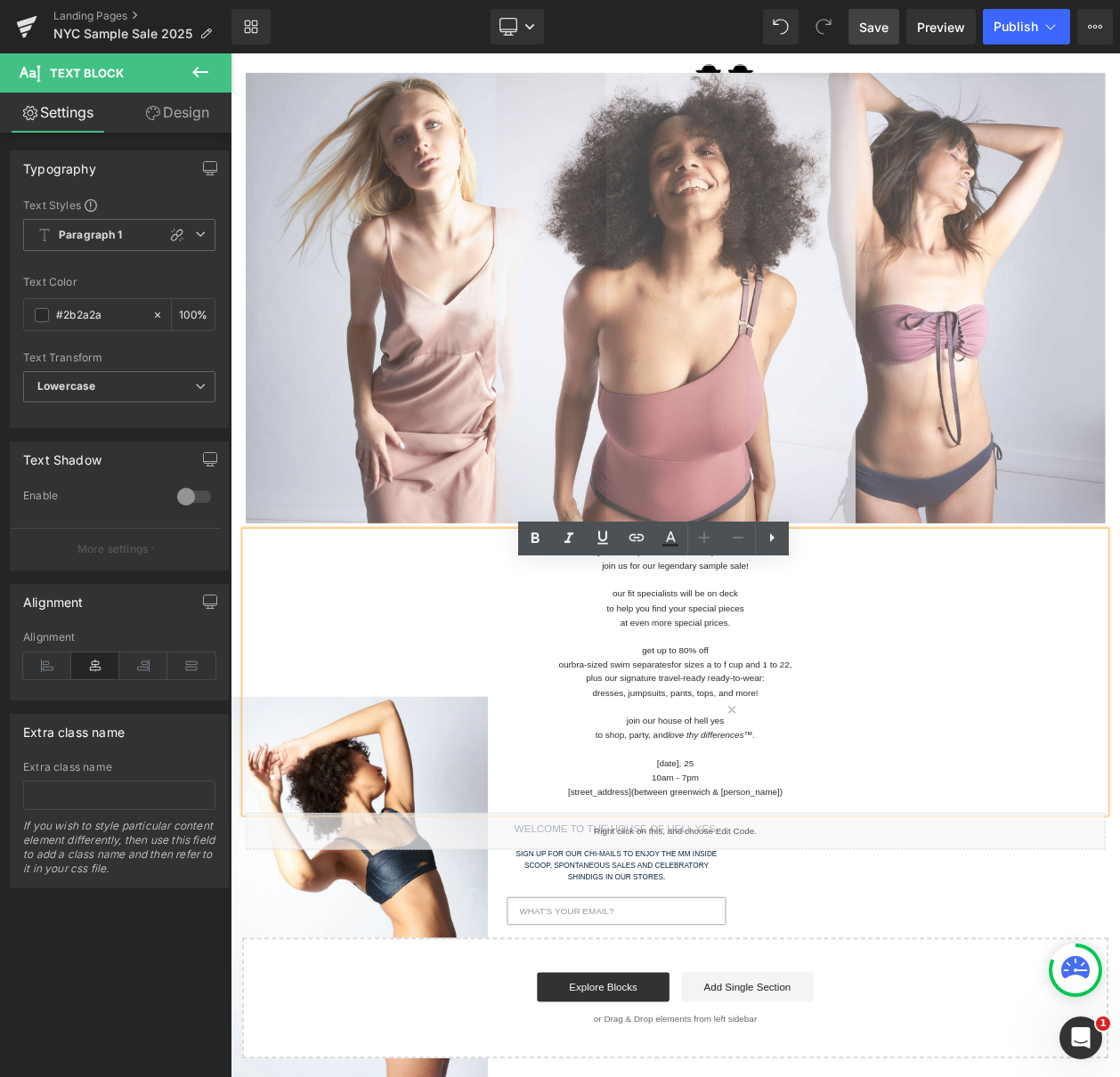
scroll to position [268, 0]
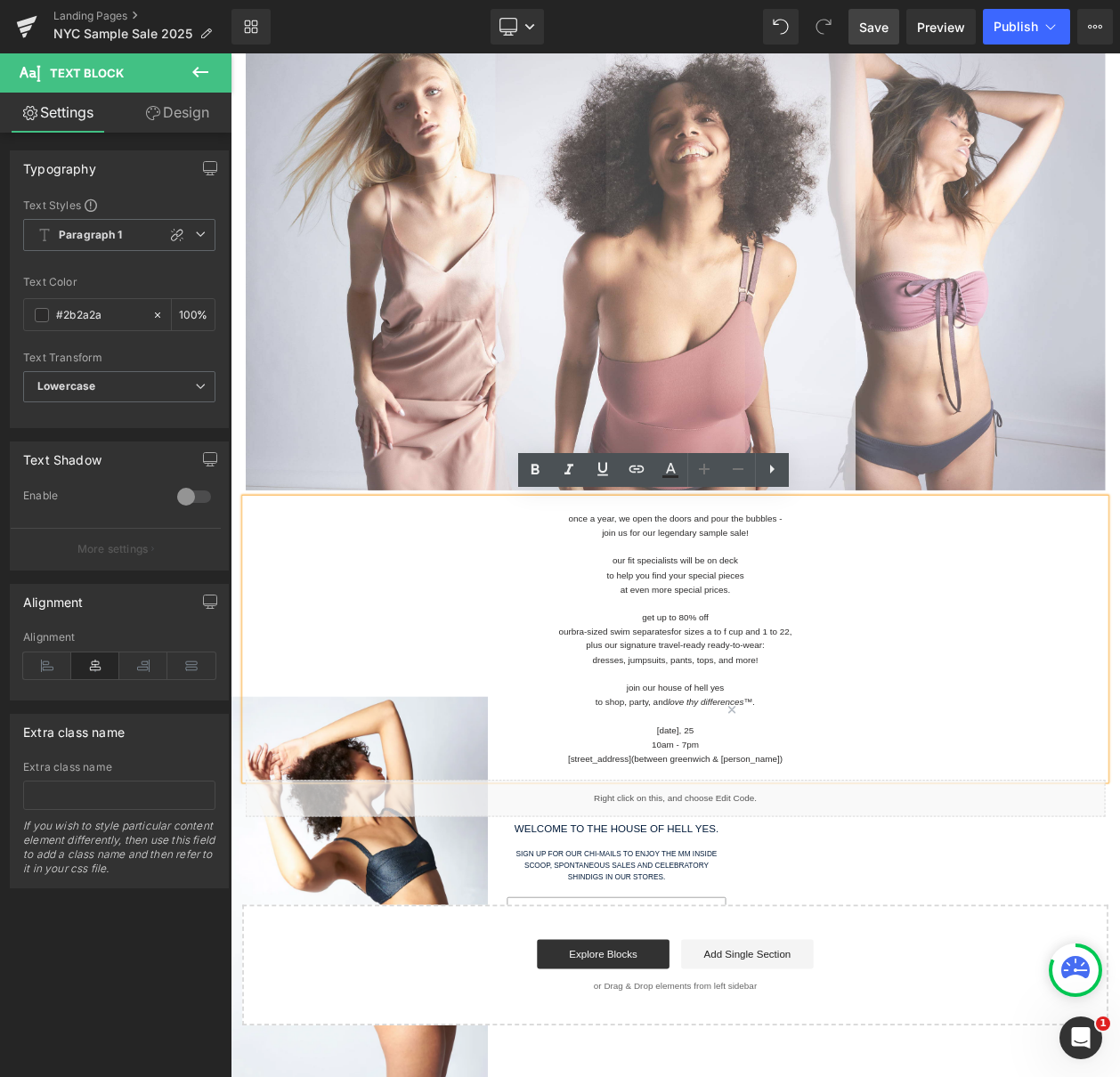
click at [921, 639] on p "join us for our legendary sample sale!" at bounding box center [769, 636] width 1042 height 17
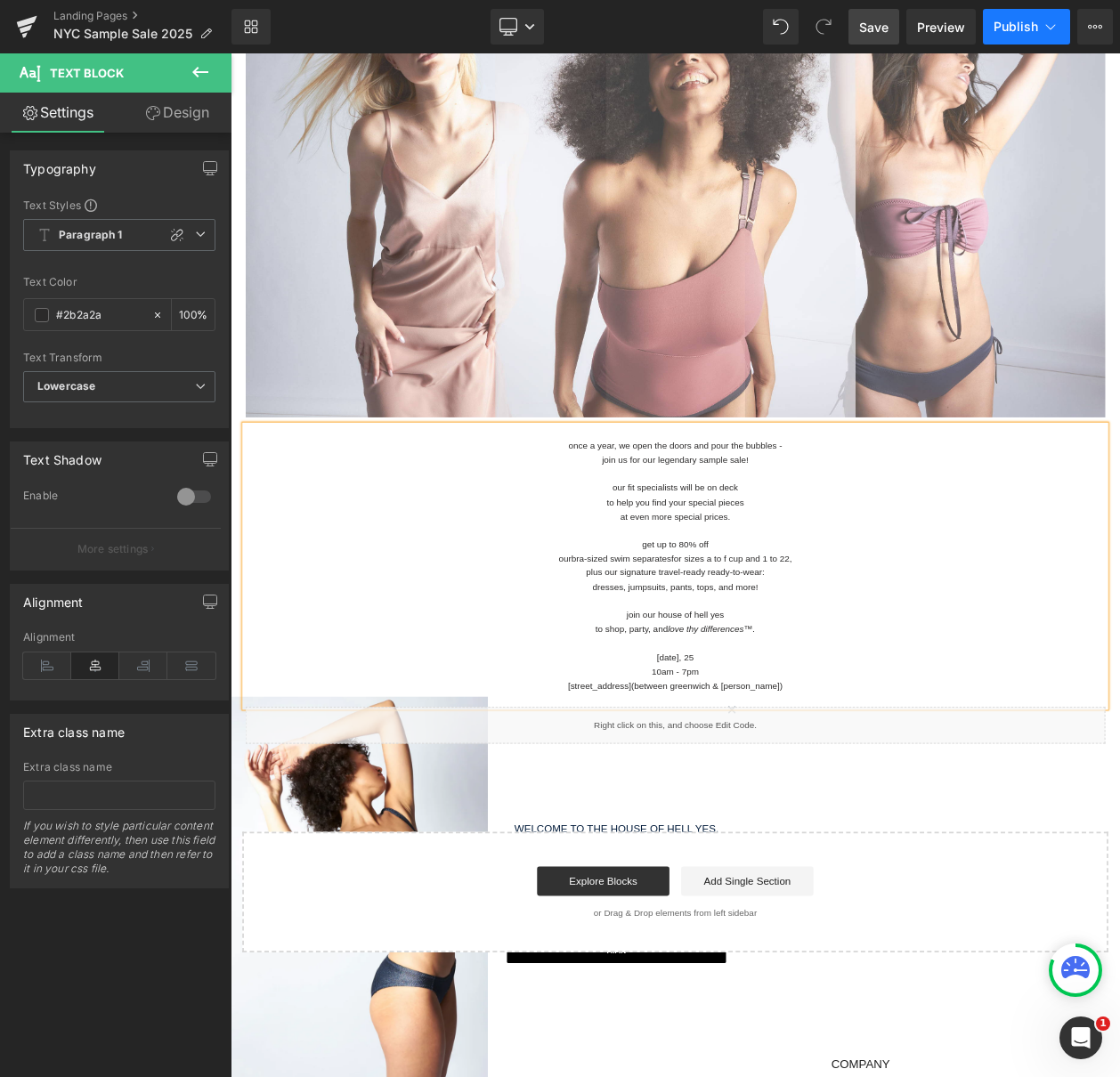
click at [1031, 26] on span "Publish" at bounding box center [1016, 26] width 44 height 14
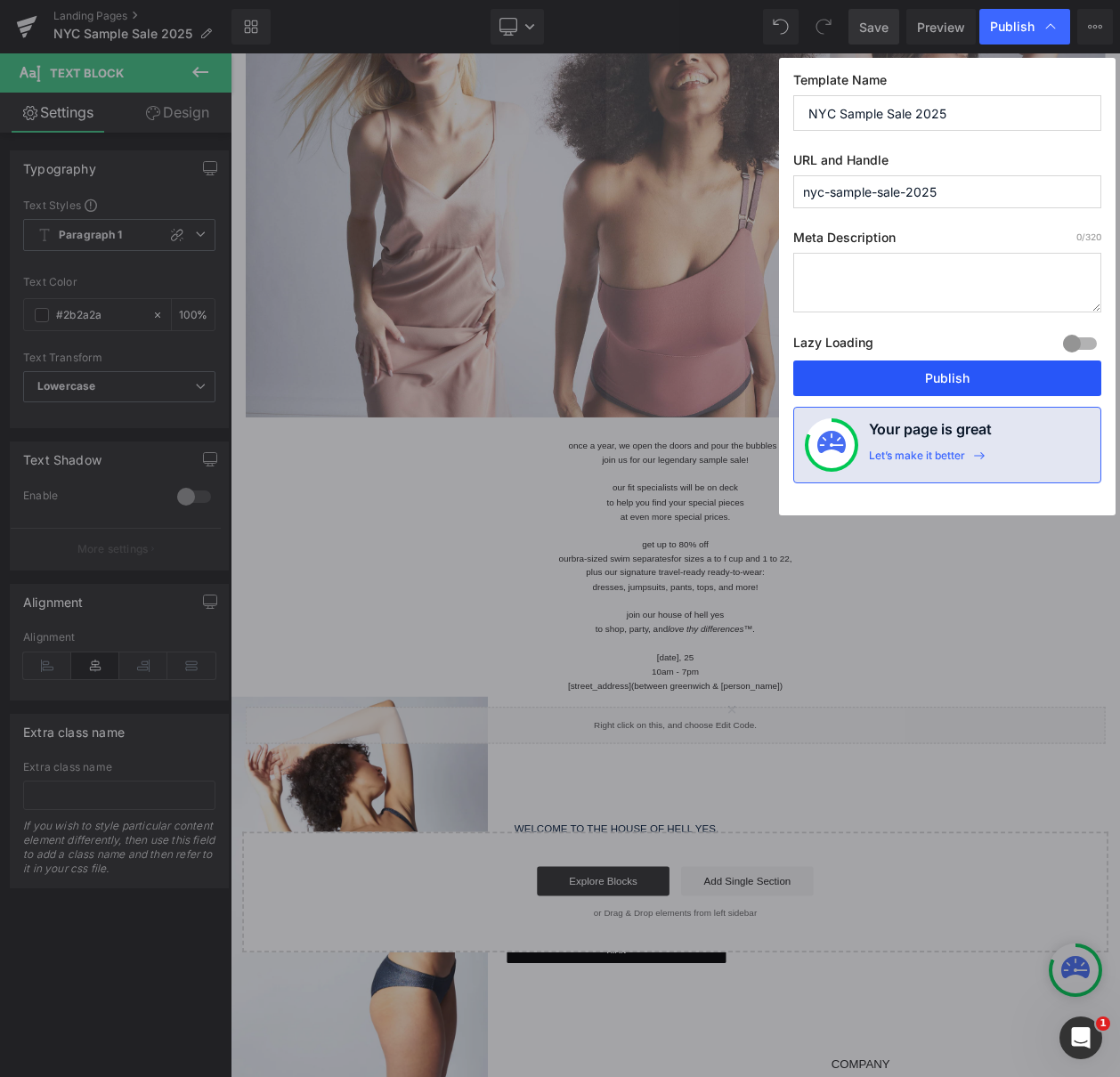
drag, startPoint x: 874, startPoint y: 384, endPoint x: 952, endPoint y: 371, distance: 79.1
click at [952, 371] on button "Publish" at bounding box center [946, 378] width 308 height 36
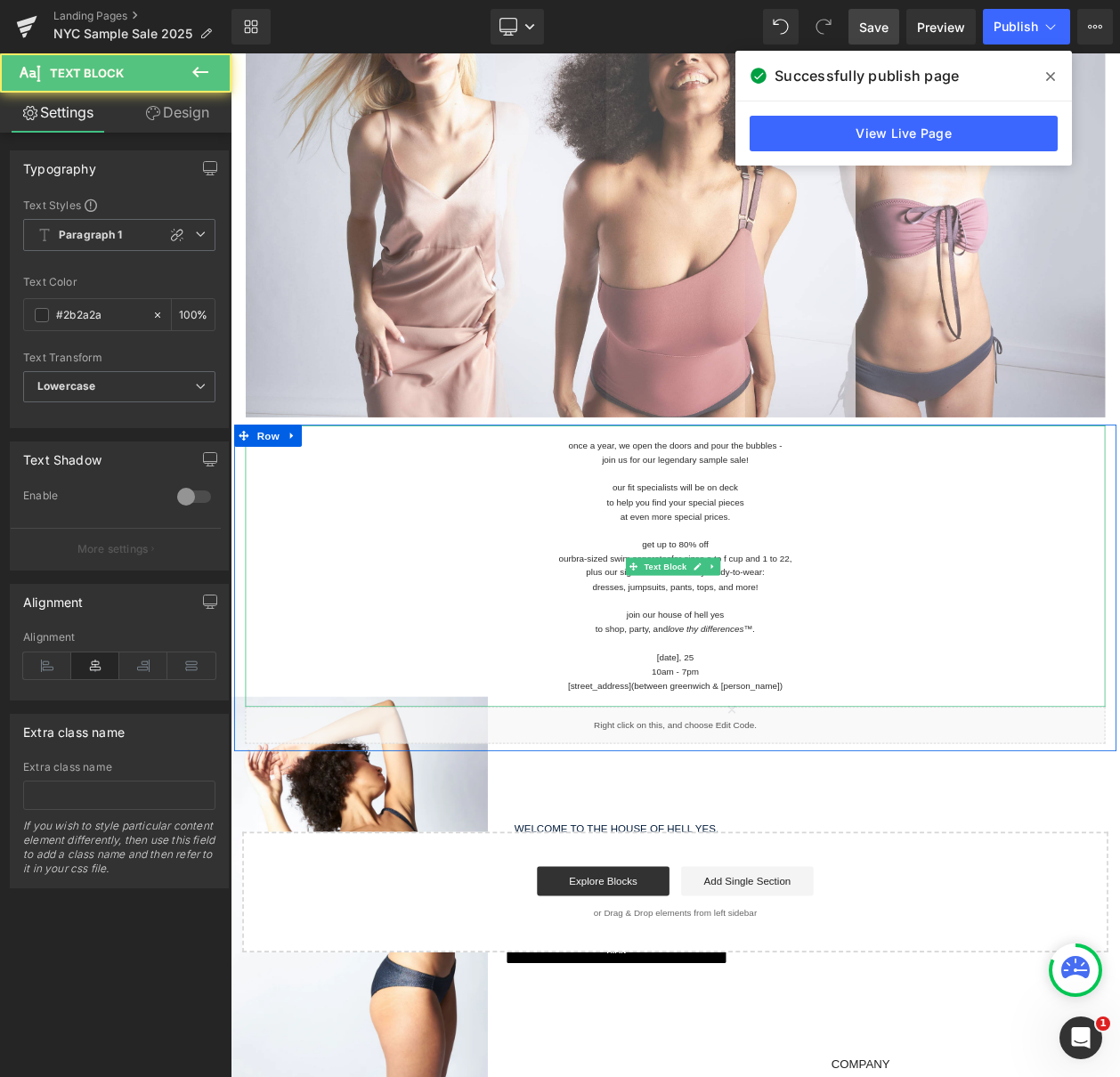
click at [861, 538] on p "join us for our legendary sample sale!" at bounding box center [769, 547] width 1042 height 17
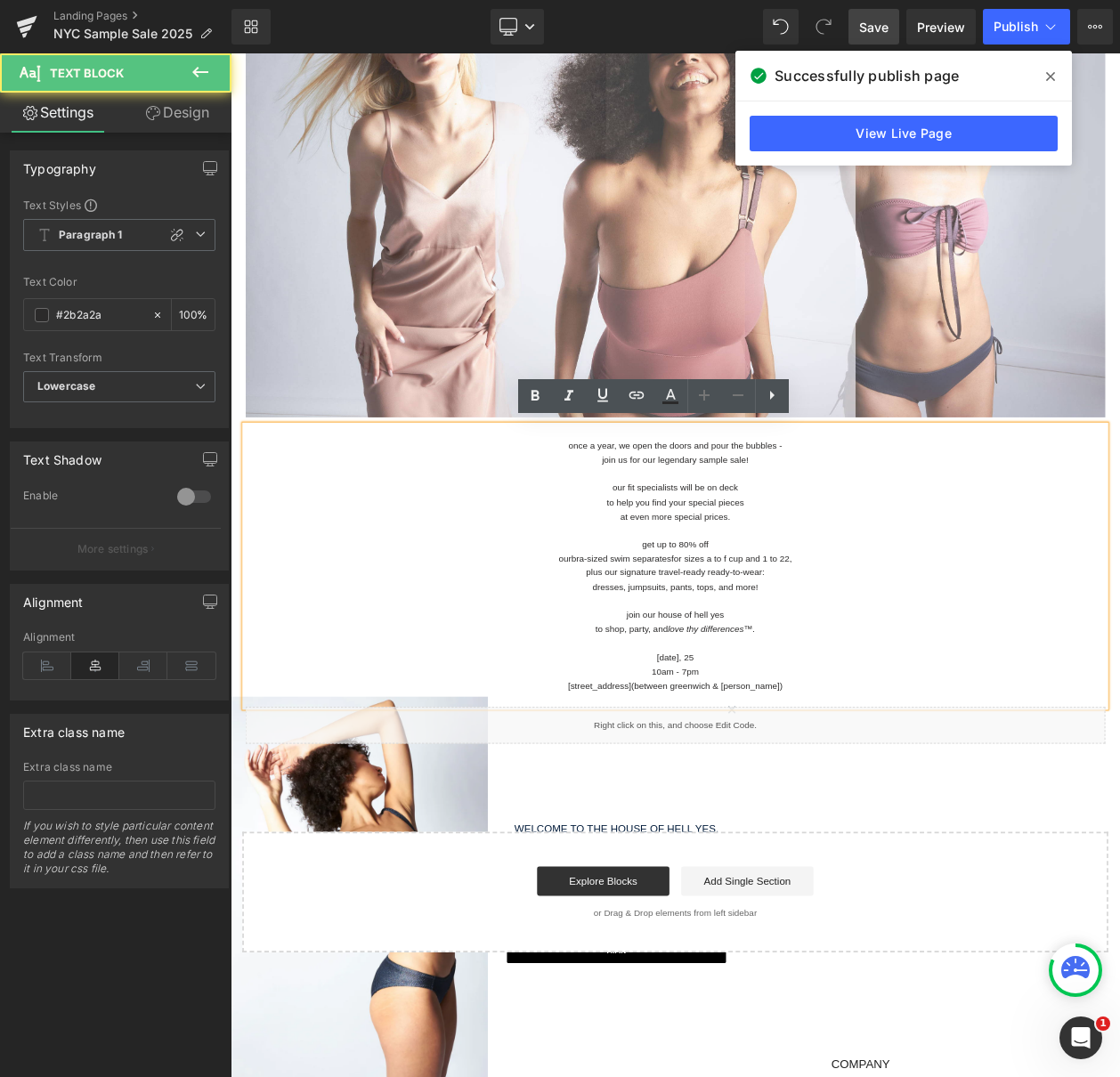
click at [910, 538] on p "join us for our legendary sample sale!" at bounding box center [769, 547] width 1042 height 17
click at [908, 529] on p "once a year, we open the doors and pour the bubbles -" at bounding box center [769, 529] width 1042 height 17
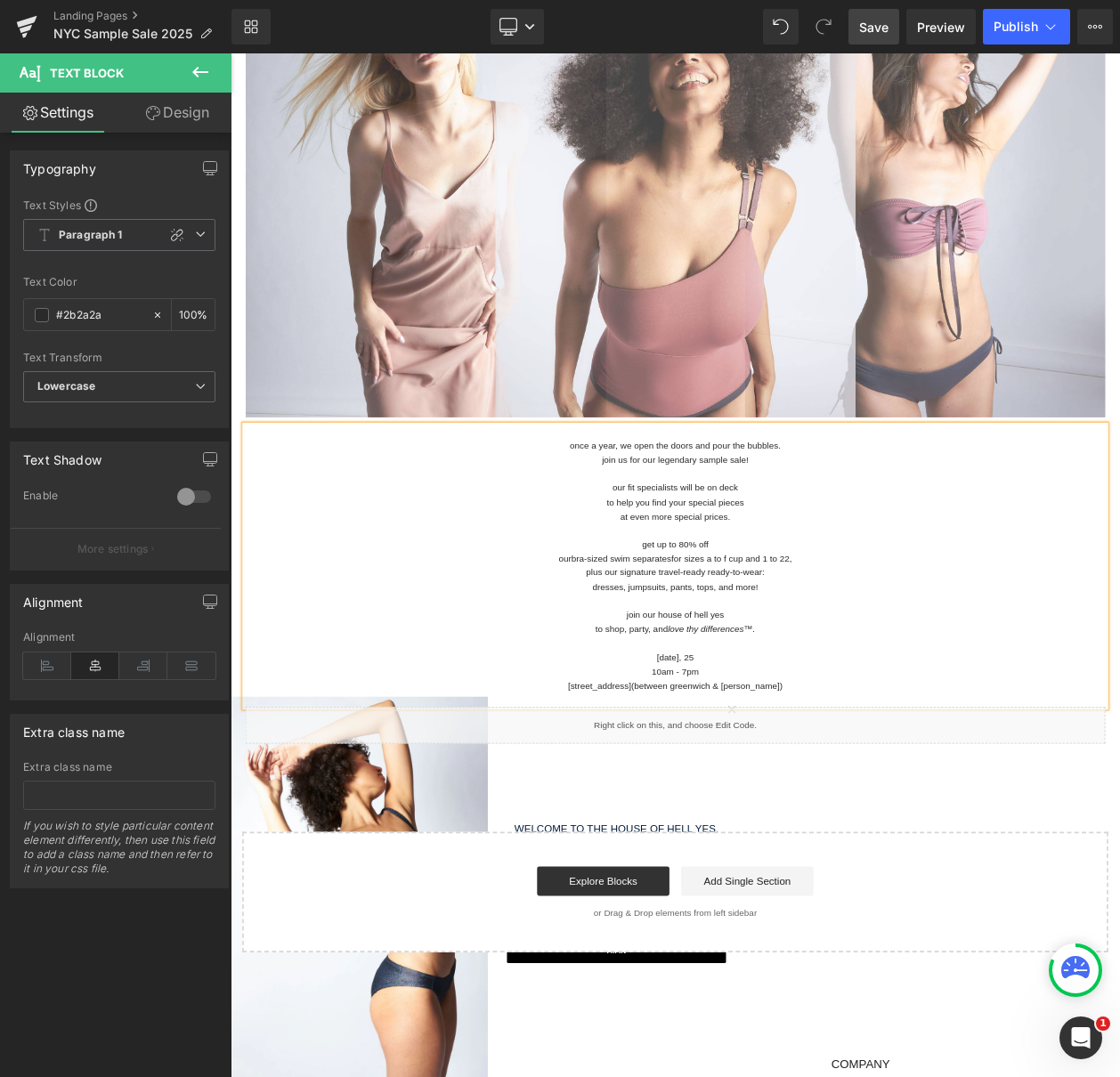
click at [882, 541] on p "join us for our legendary sample sale!" at bounding box center [769, 547] width 1042 height 17
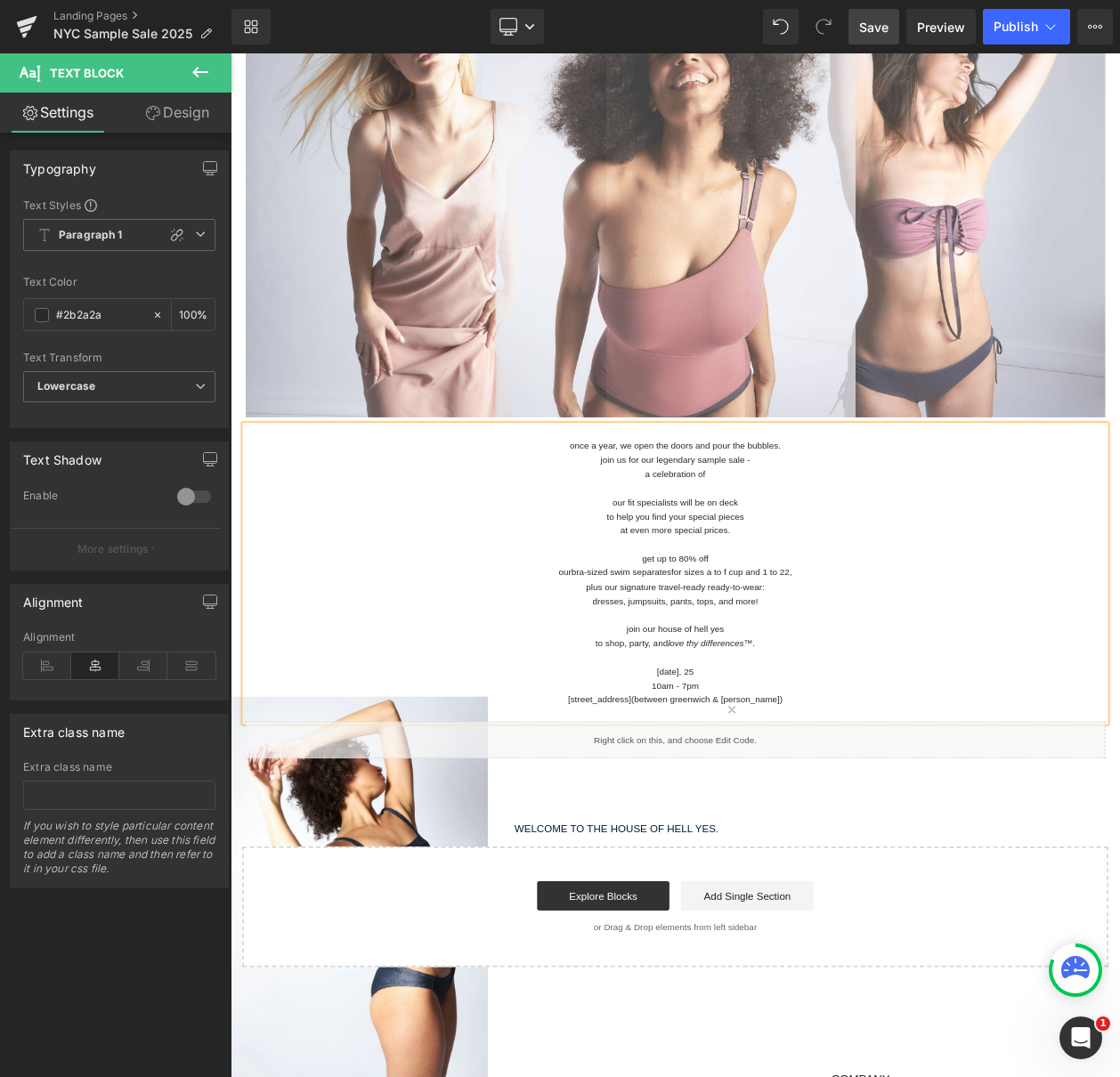
drag, startPoint x: 847, startPoint y: 556, endPoint x: 847, endPoint y: 541, distance: 15.0
click at [847, 541] on div "once a year, we open the doors and pour the bubbles. join us for our legendary …" at bounding box center [769, 683] width 1042 height 358
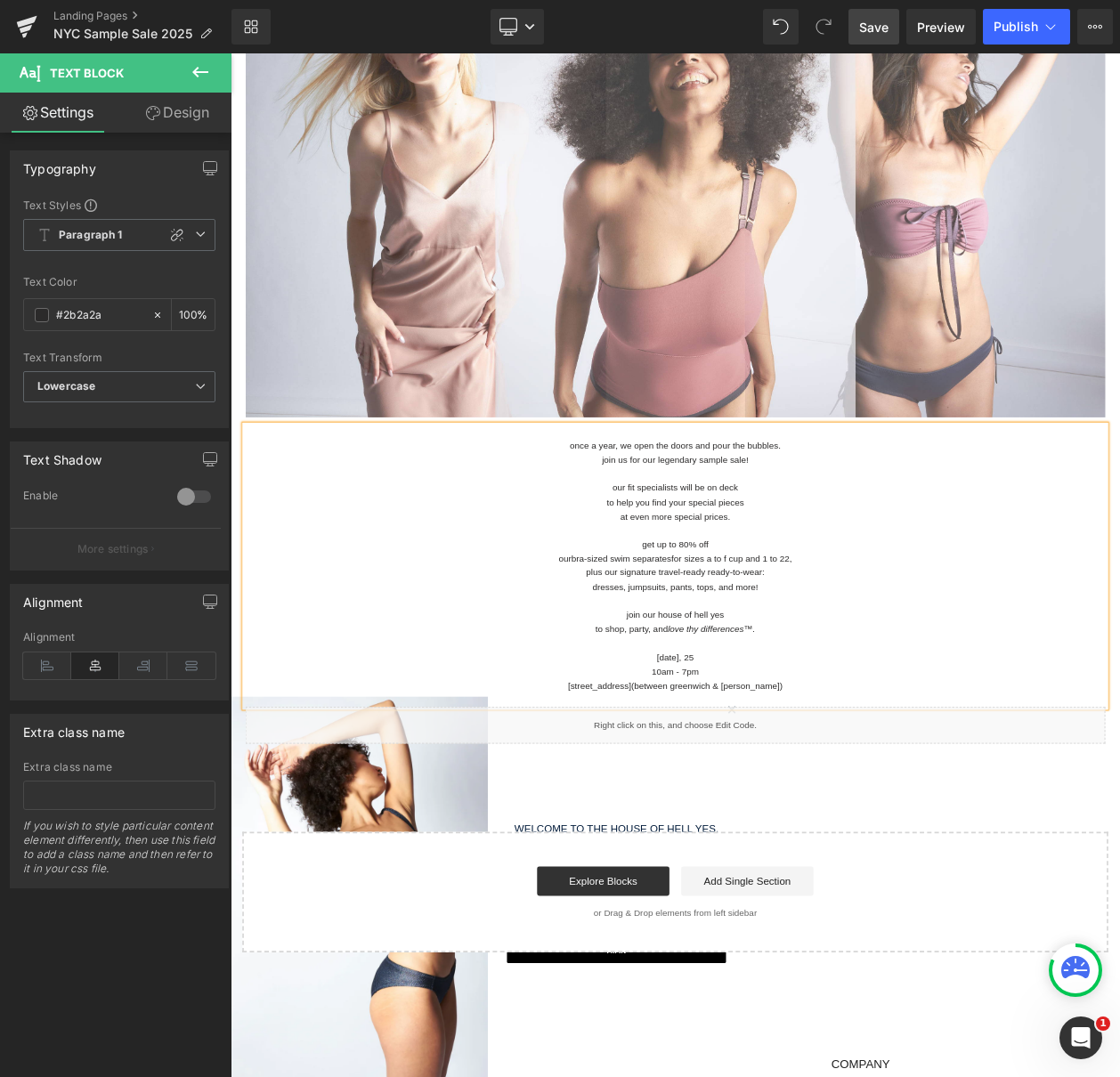
drag, startPoint x: 999, startPoint y: 511, endPoint x: 965, endPoint y: 519, distance: 34.9
click at [987, 514] on p at bounding box center [769, 513] width 1042 height 17
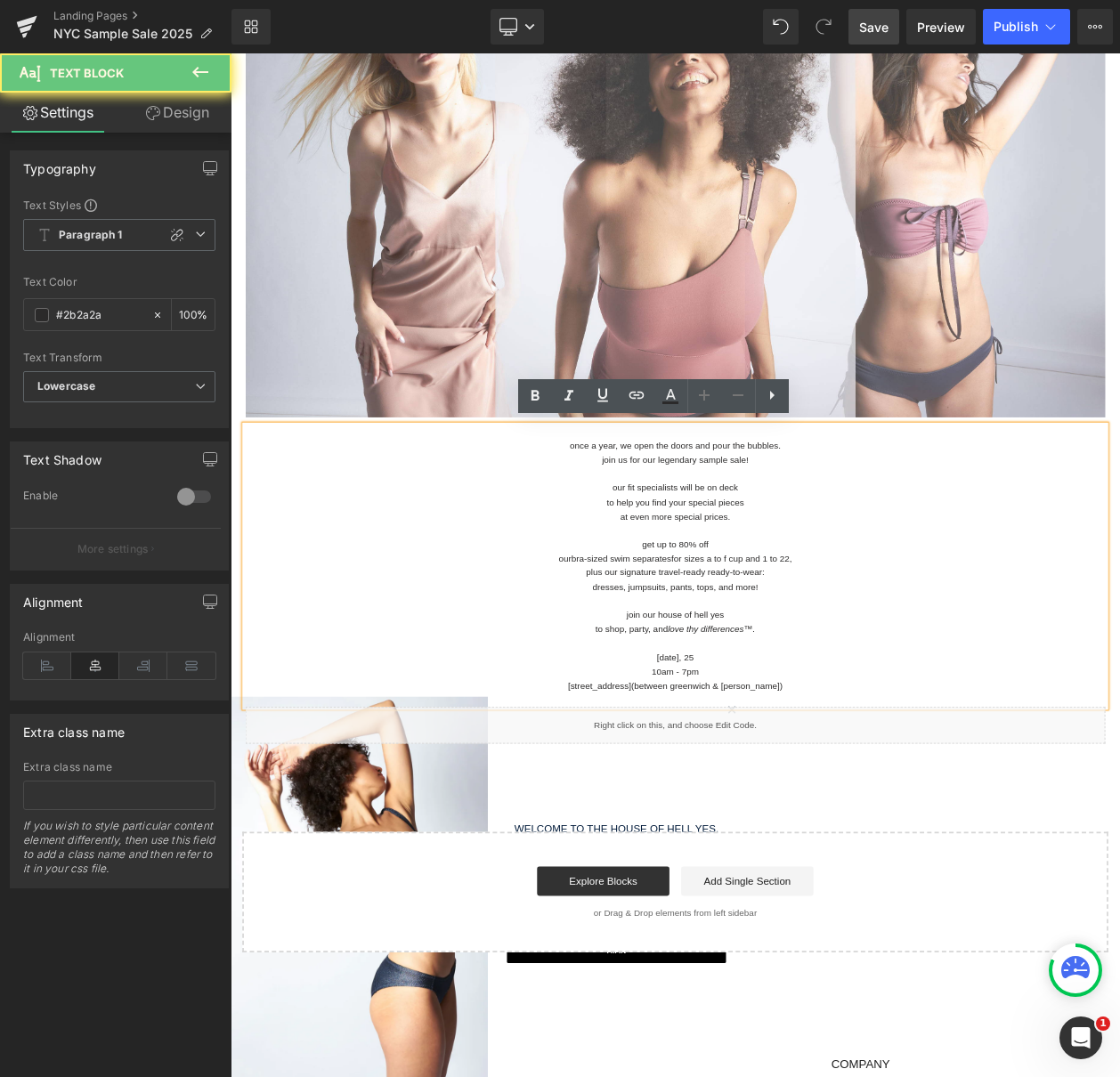
click at [938, 524] on p "once a year, we open the doors and pour the bubbles." at bounding box center [769, 529] width 1042 height 17
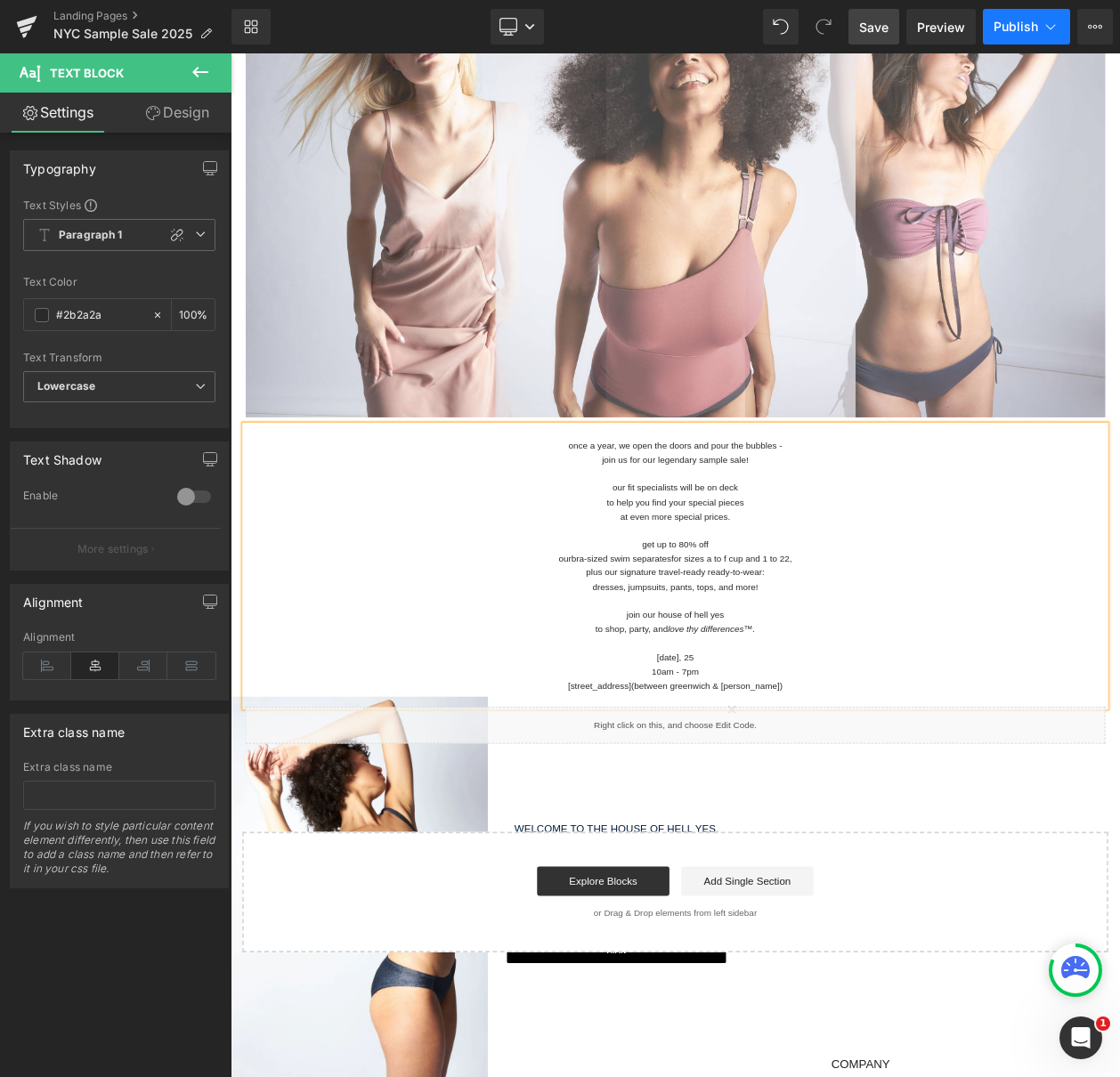
click at [1030, 17] on button "Publish" at bounding box center [1026, 26] width 87 height 36
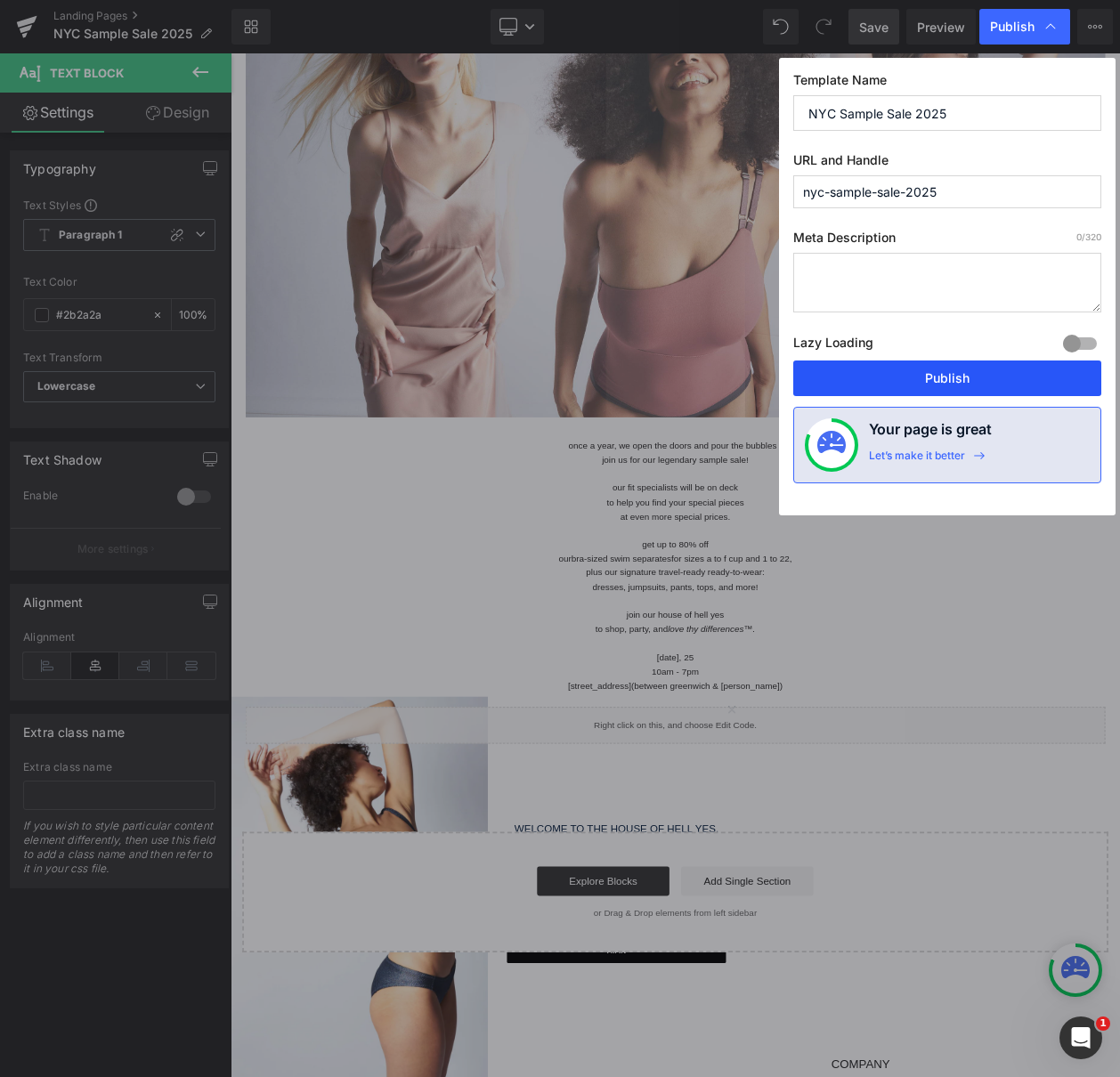
click at [929, 386] on button "Publish" at bounding box center [946, 378] width 308 height 36
